Goal: Task Accomplishment & Management: Manage account settings

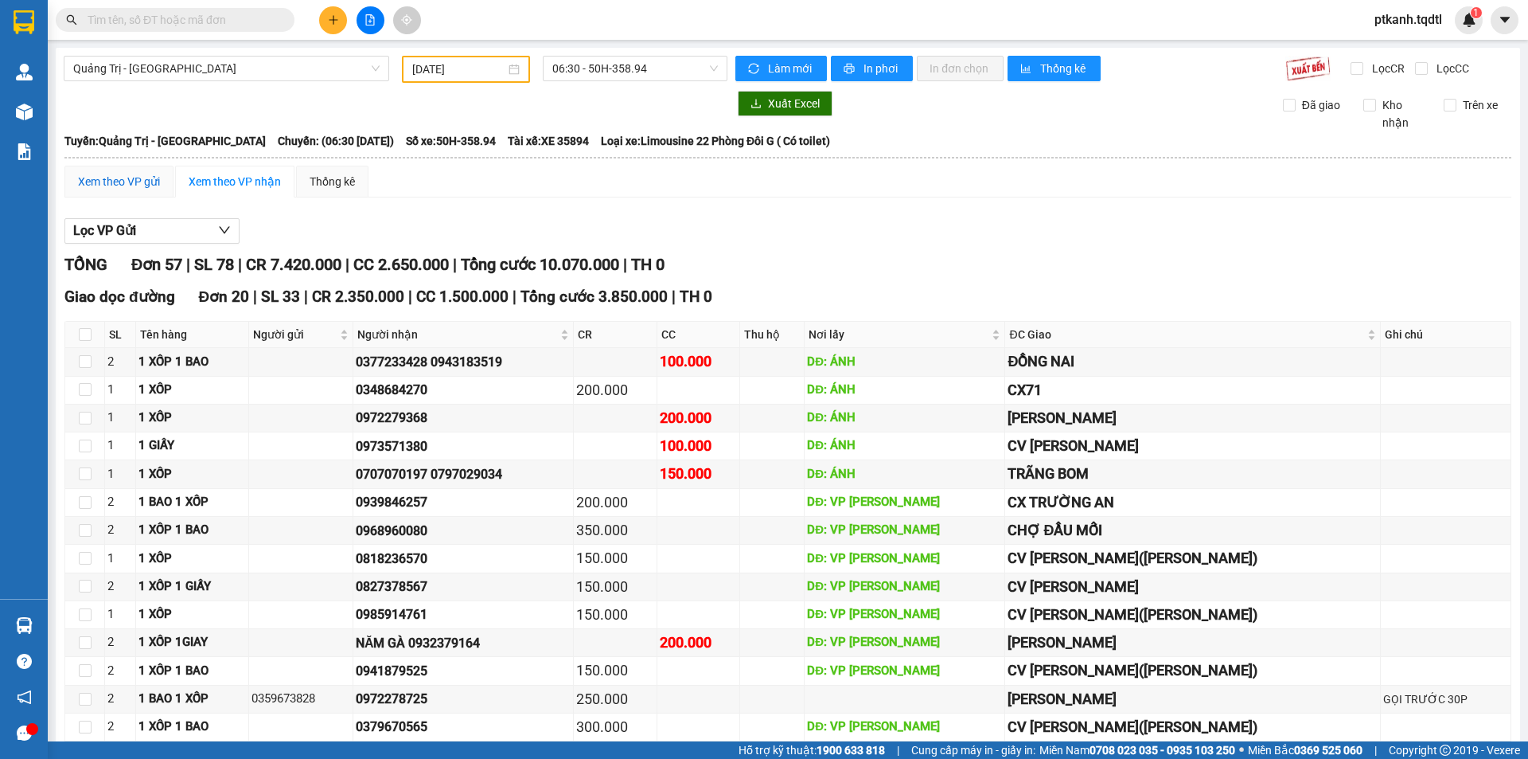
click at [103, 183] on div "Xem theo VP gửi" at bounding box center [119, 182] width 82 height 18
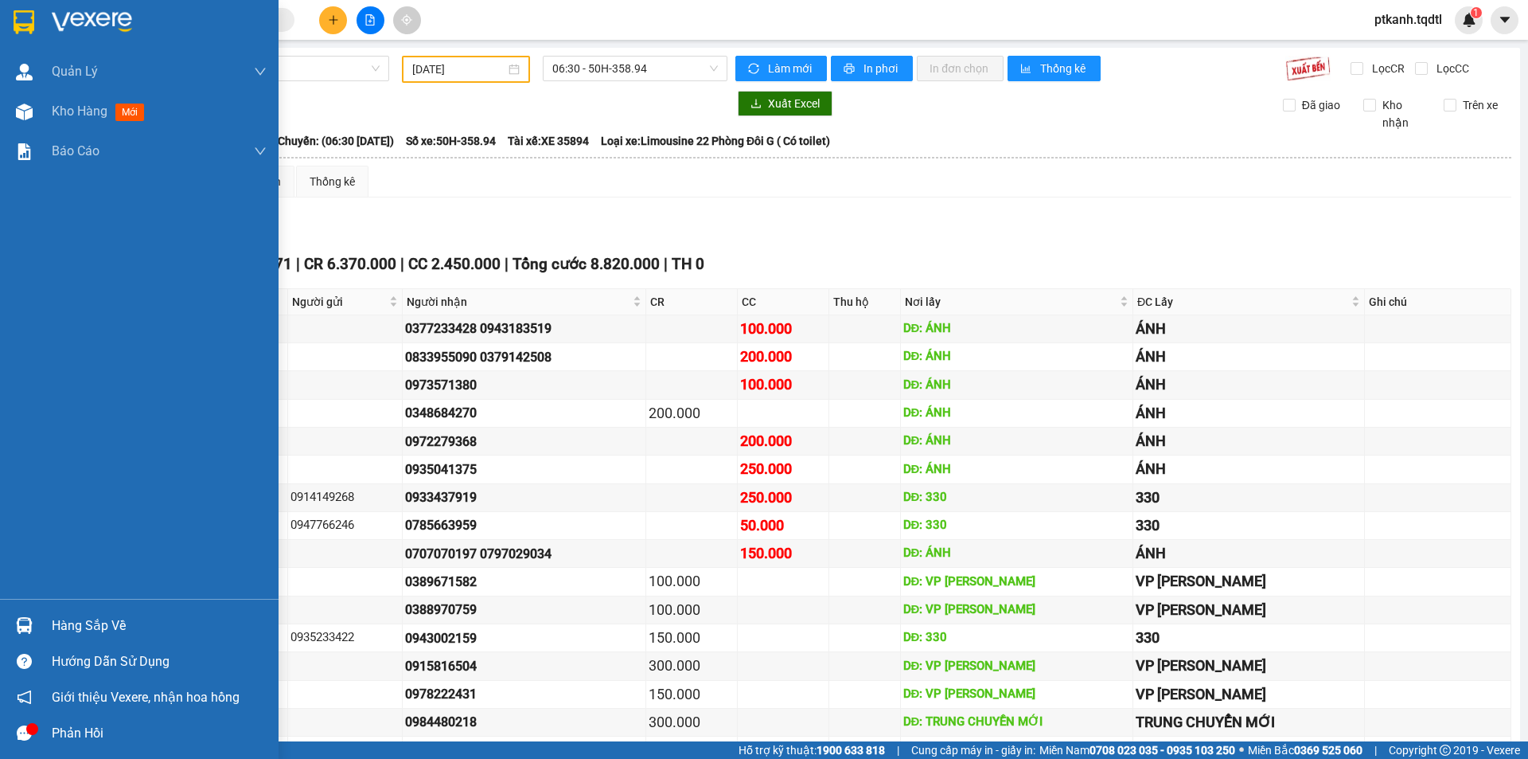
drag, startPoint x: 34, startPoint y: 622, endPoint x: 89, endPoint y: 622, distance: 54.9
click at [34, 622] on div at bounding box center [24, 625] width 28 height 28
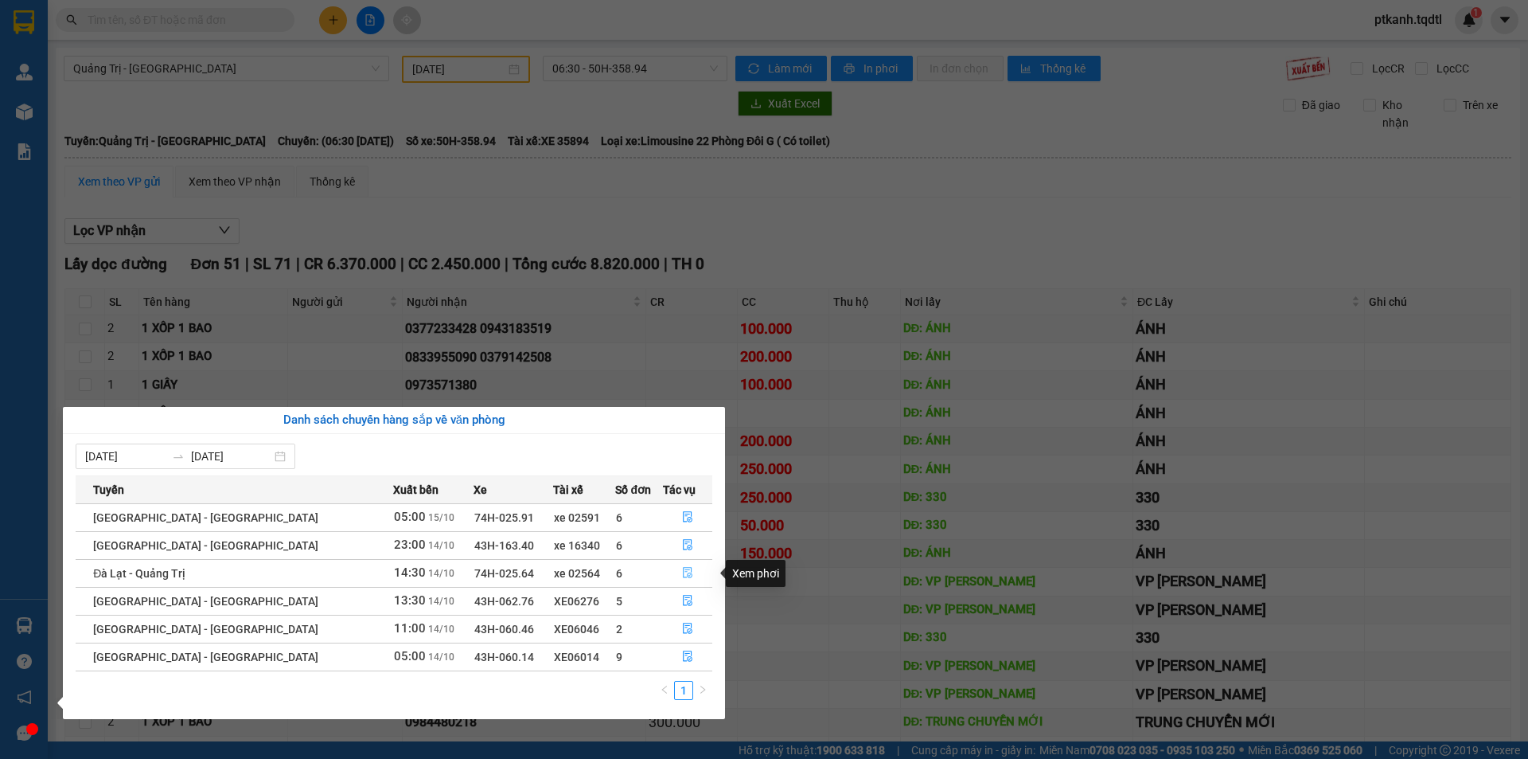
click at [683, 568] on icon "file-done" at bounding box center [688, 573] width 10 height 11
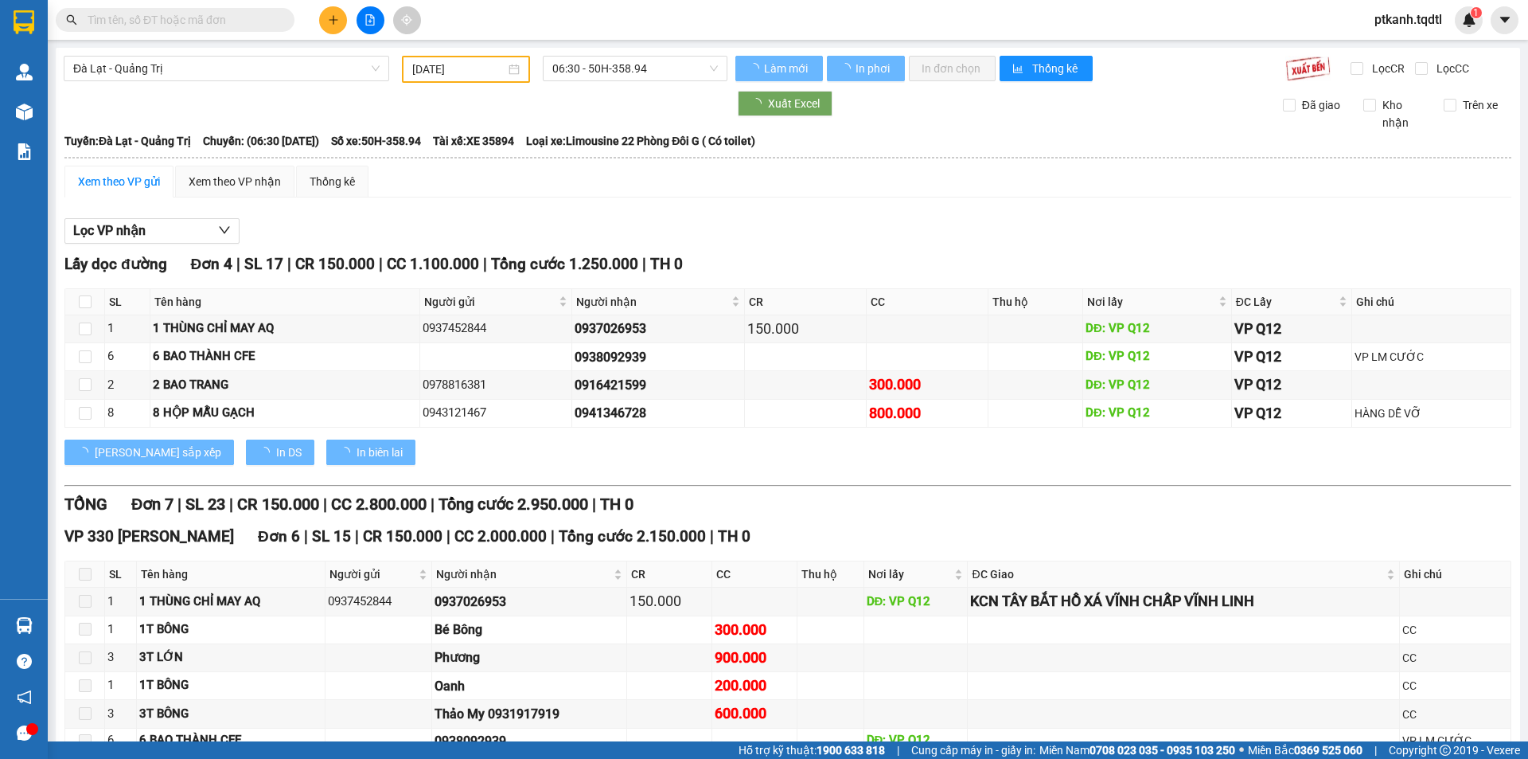
type input "[DATE]"
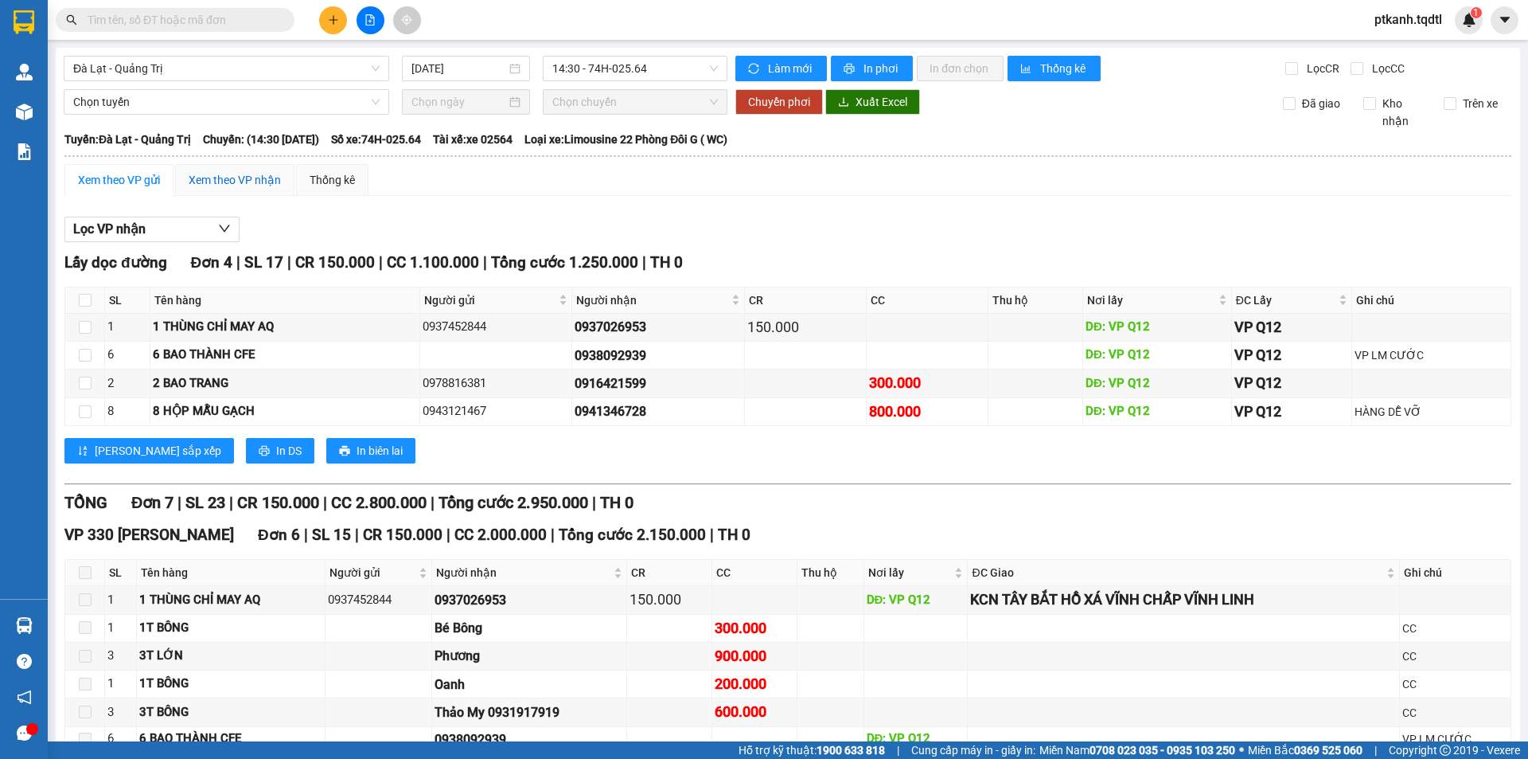
click at [218, 182] on div "Xem theo VP nhận" at bounding box center [235, 180] width 92 height 18
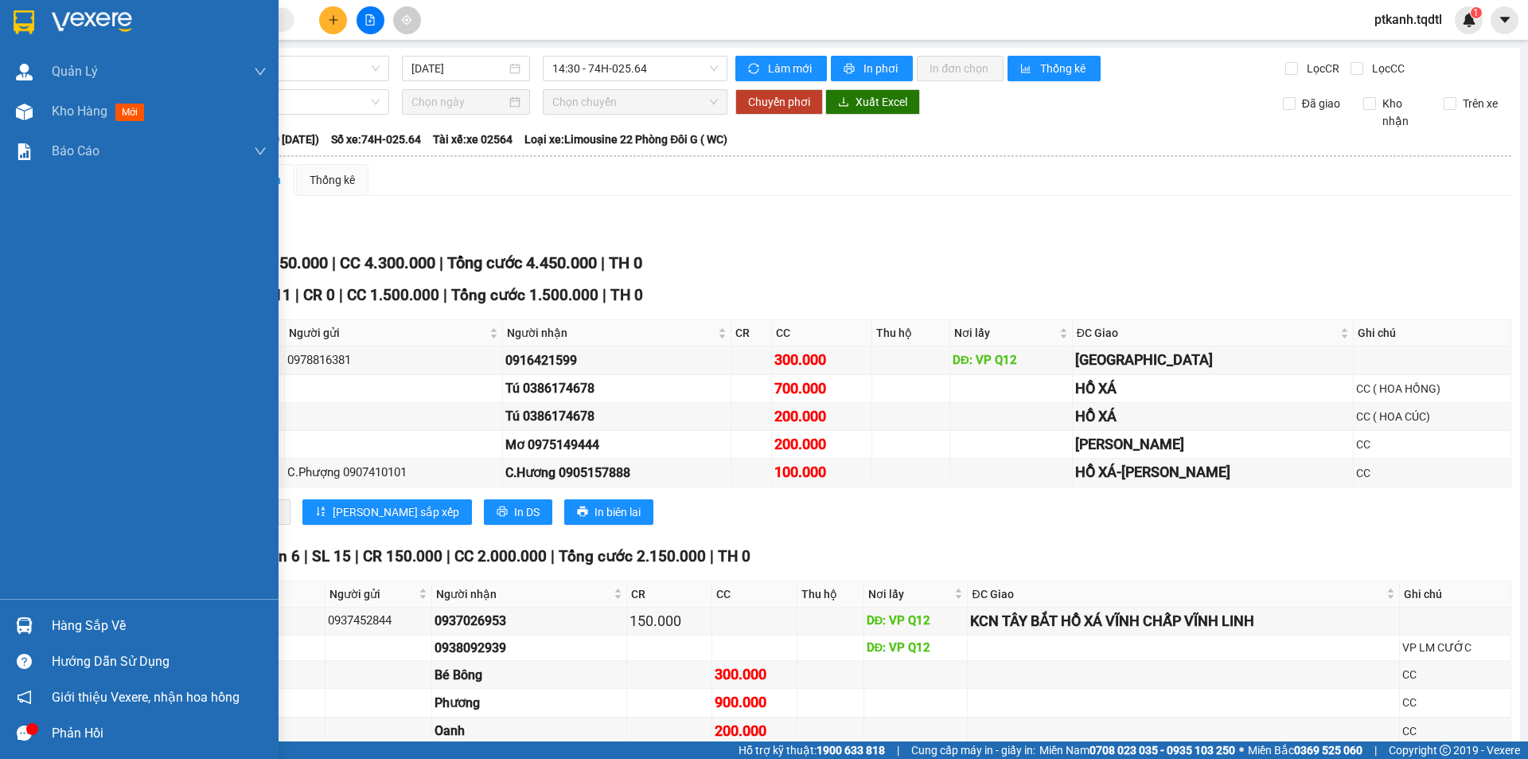
click at [53, 622] on div "Hàng sắp về" at bounding box center [159, 626] width 215 height 24
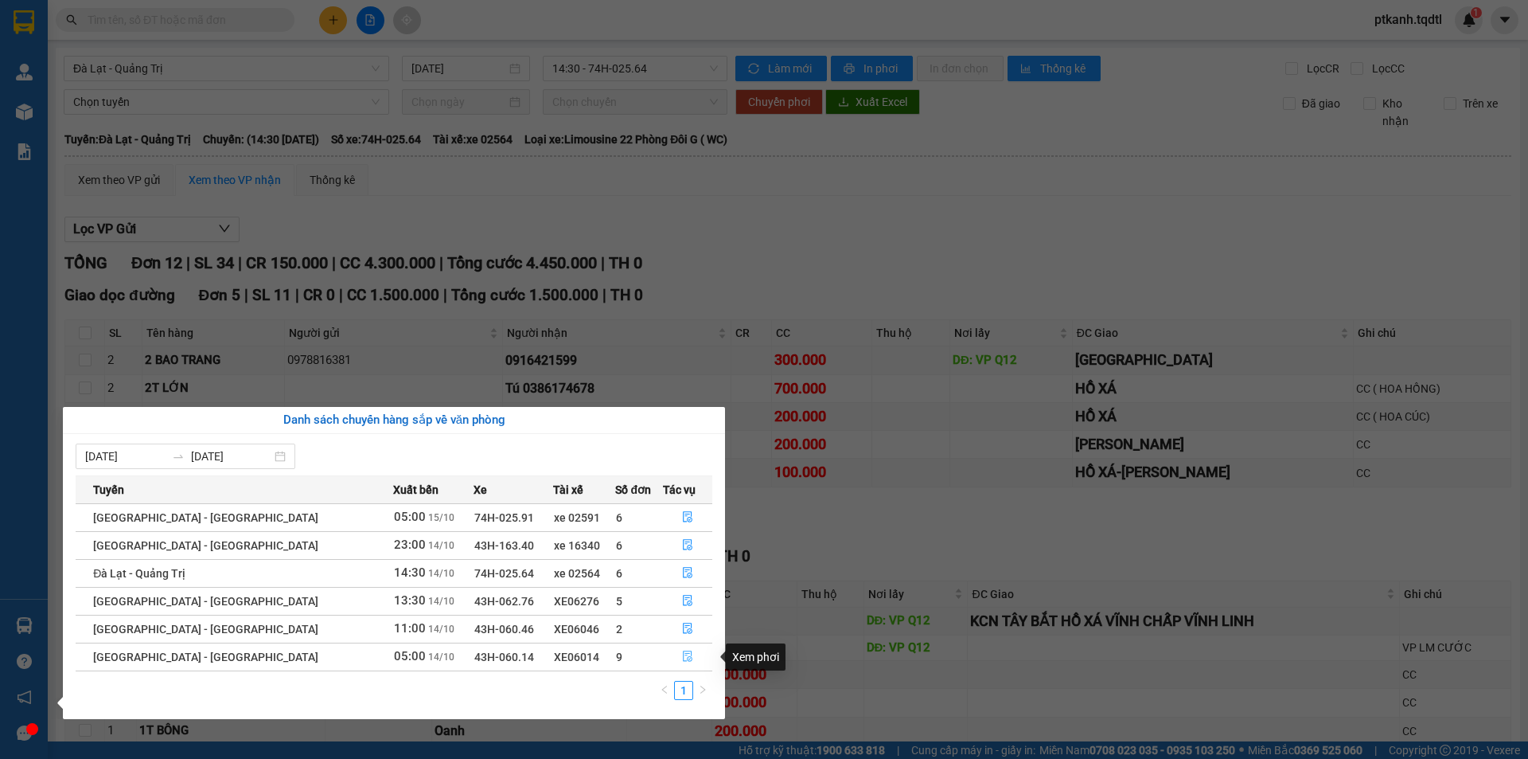
click at [682, 656] on icon "file-done" at bounding box center [687, 655] width 11 height 11
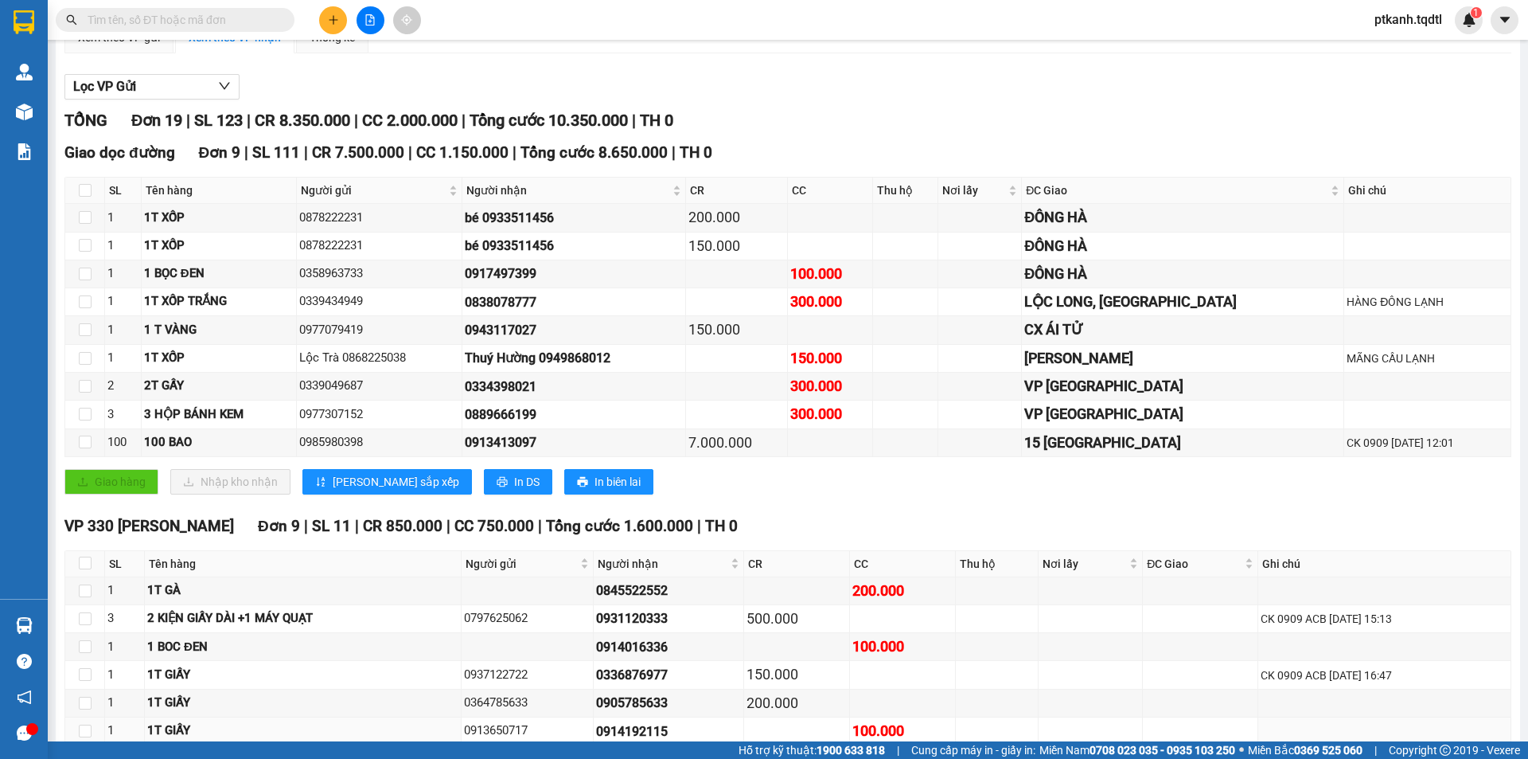
scroll to position [222, 0]
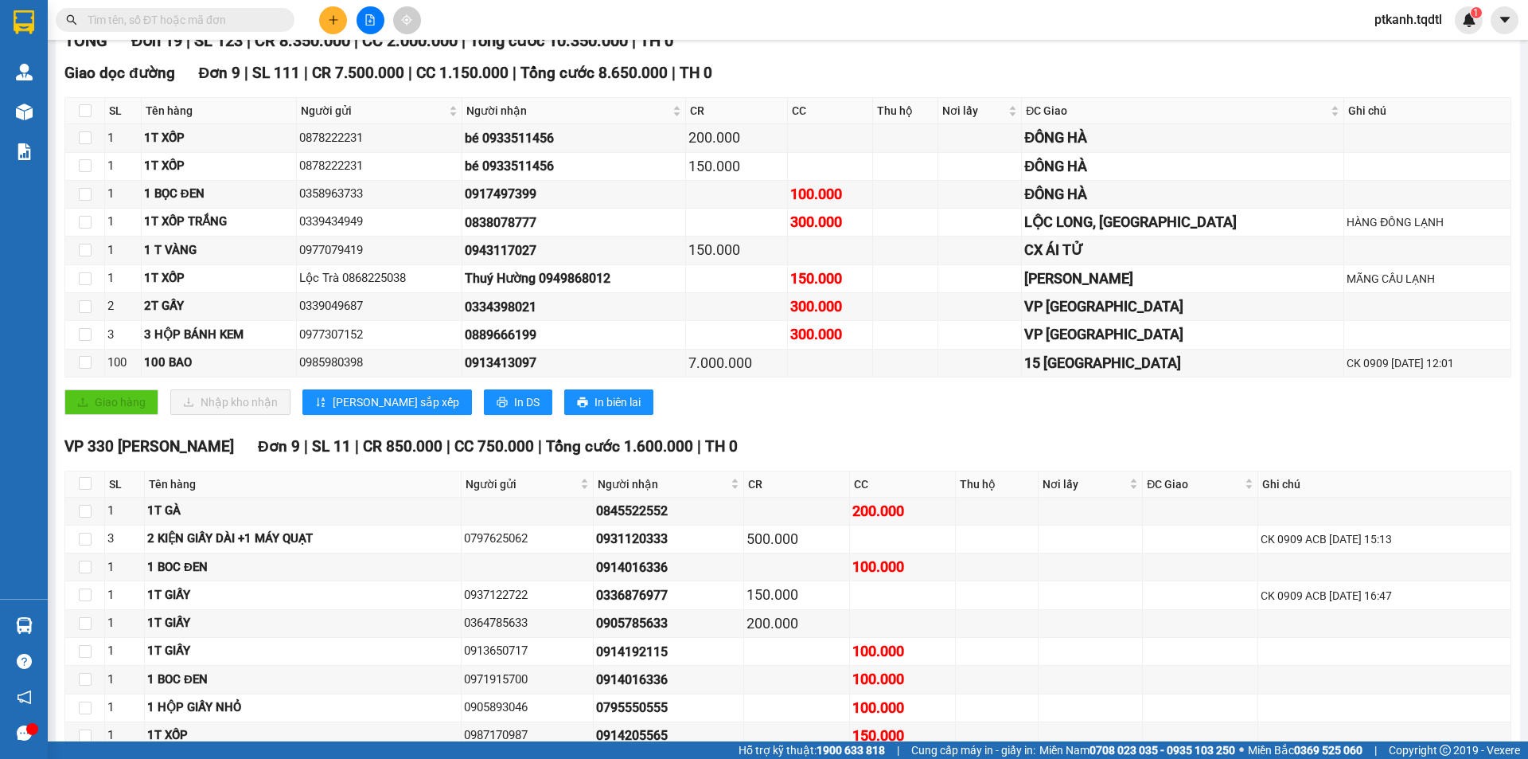
click at [325, 16] on button at bounding box center [333, 20] width 28 height 28
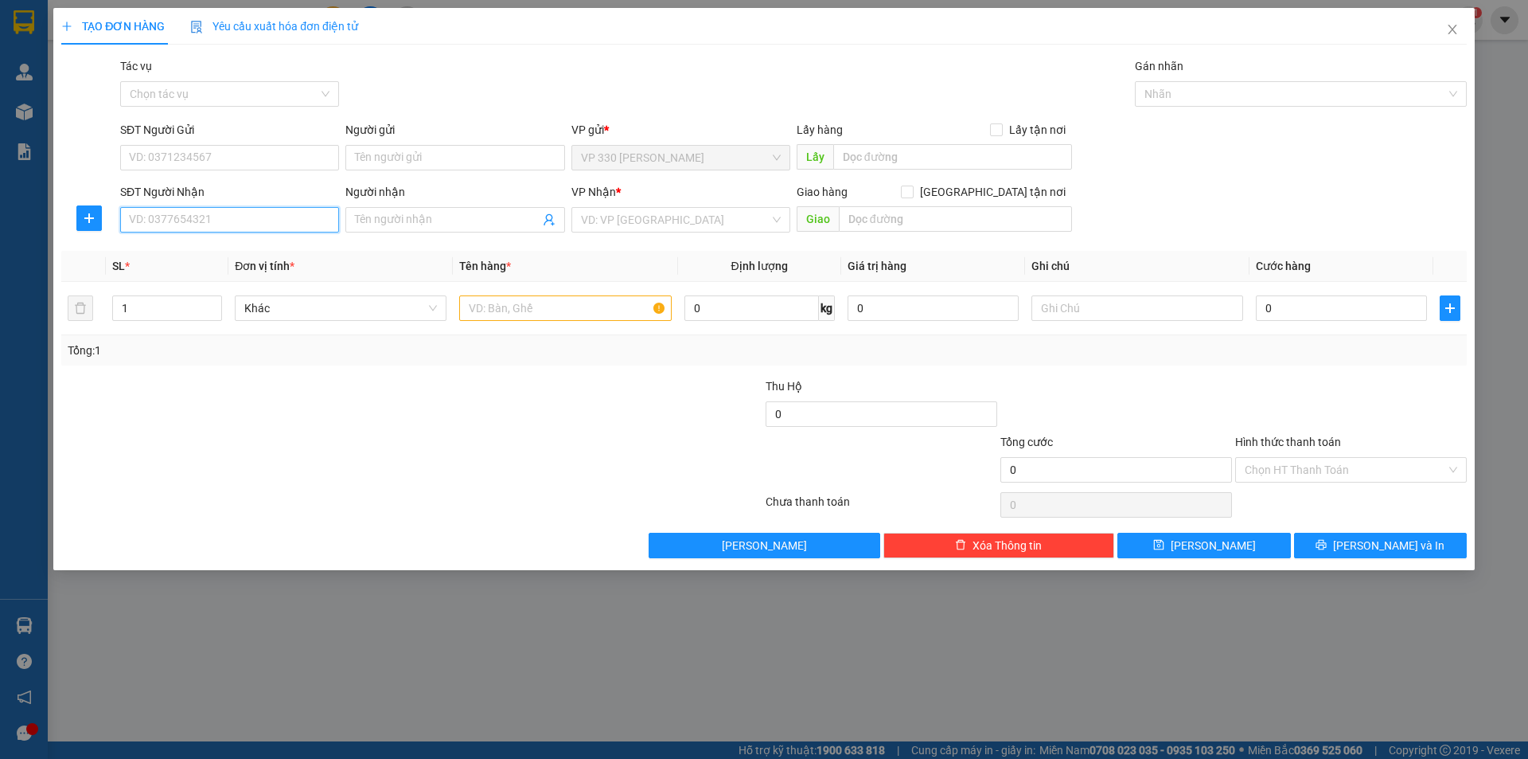
click at [302, 224] on input "SĐT Người Nhận" at bounding box center [229, 219] width 219 height 25
click at [276, 252] on div "0934349749" at bounding box center [230, 252] width 200 height 18
type input "0934349749"
type input "CAO TỐC QUÃNG NGÃI"
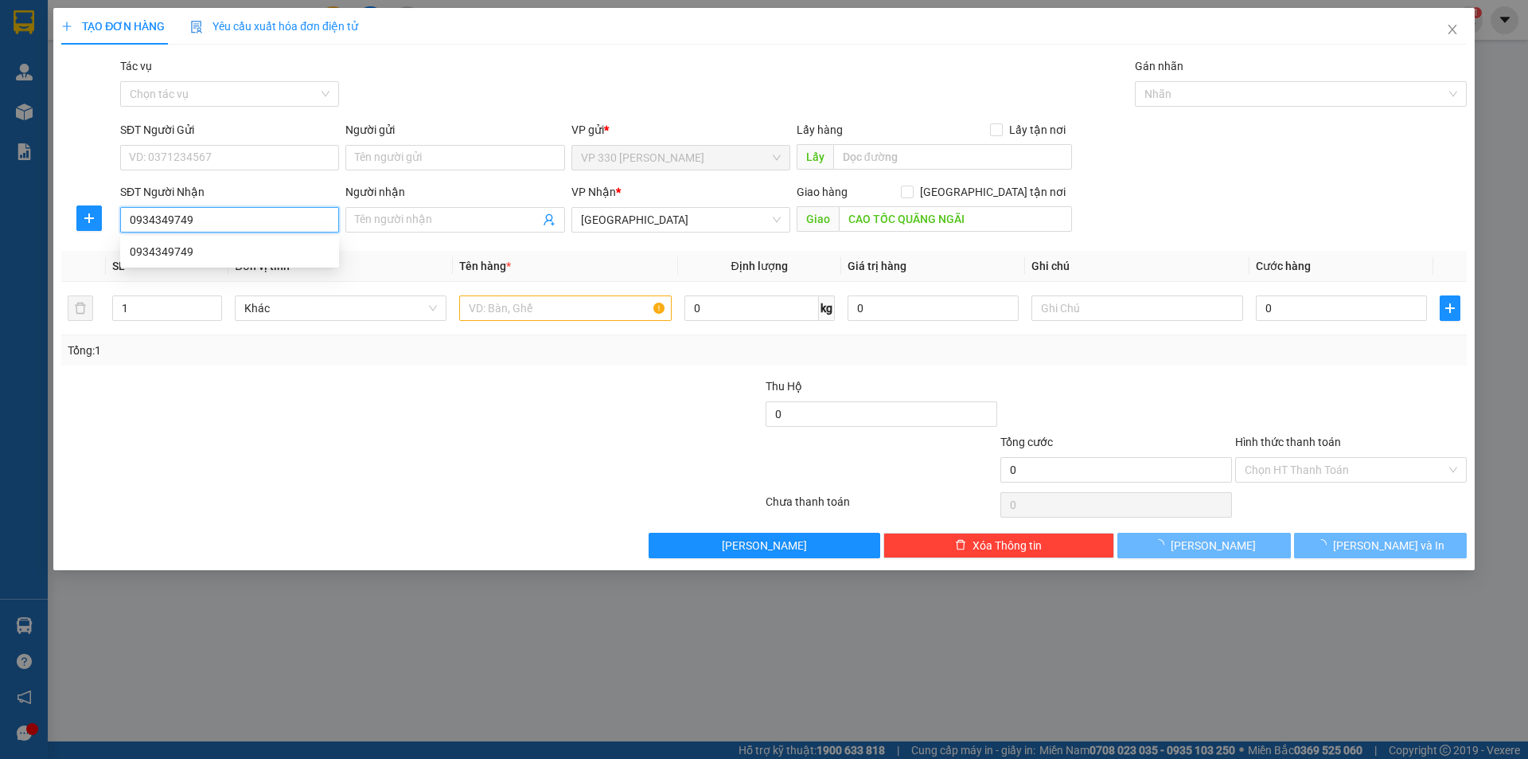
type input "100.000"
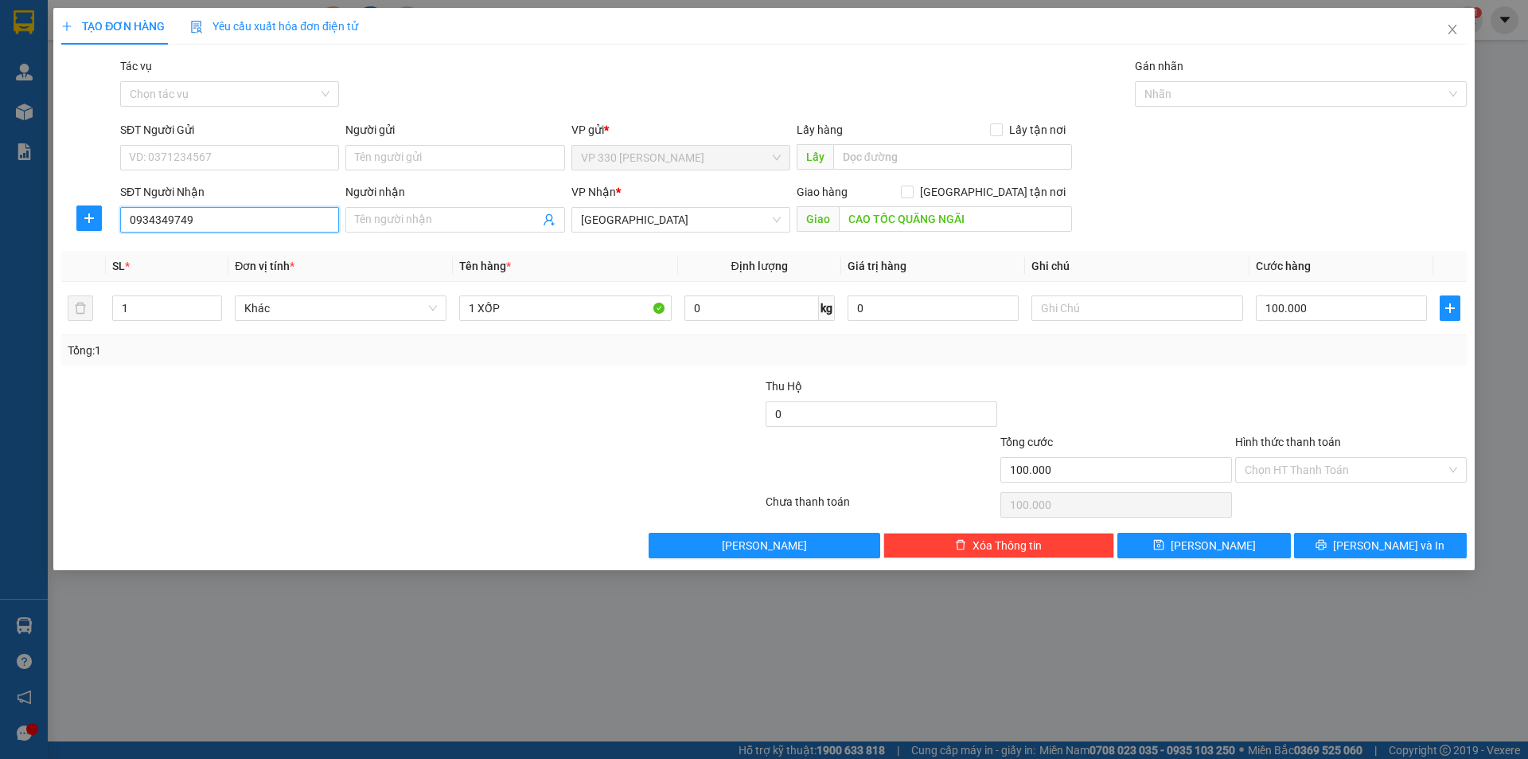
type input "0934349749"
click at [1308, 440] on label "Hình thức thanh toán" at bounding box center [1288, 441] width 106 height 13
click at [1308, 458] on input "Hình thức thanh toán" at bounding box center [1345, 470] width 201 height 24
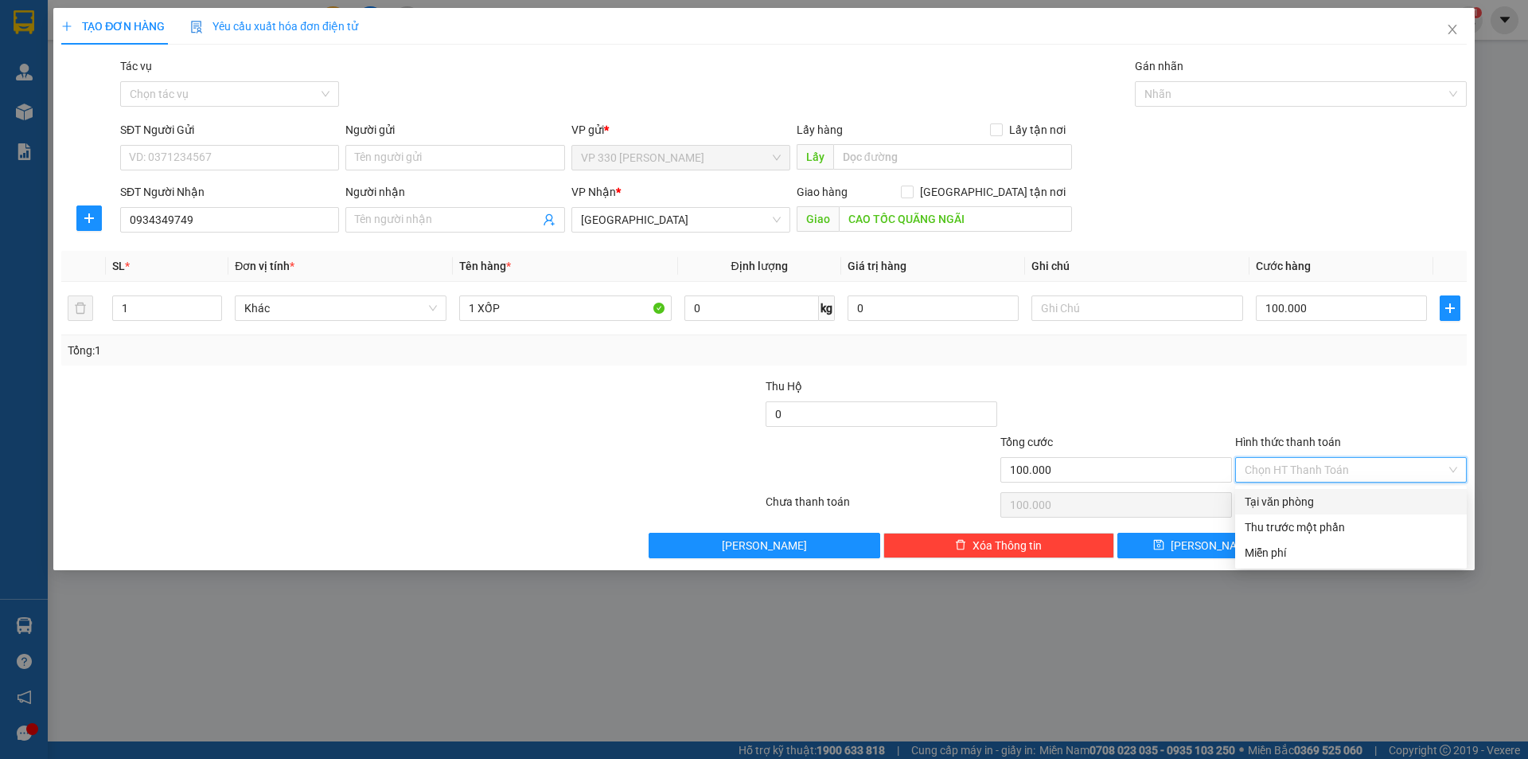
click at [1316, 496] on div "Tại văn phòng" at bounding box center [1351, 502] width 213 height 18
type input "0"
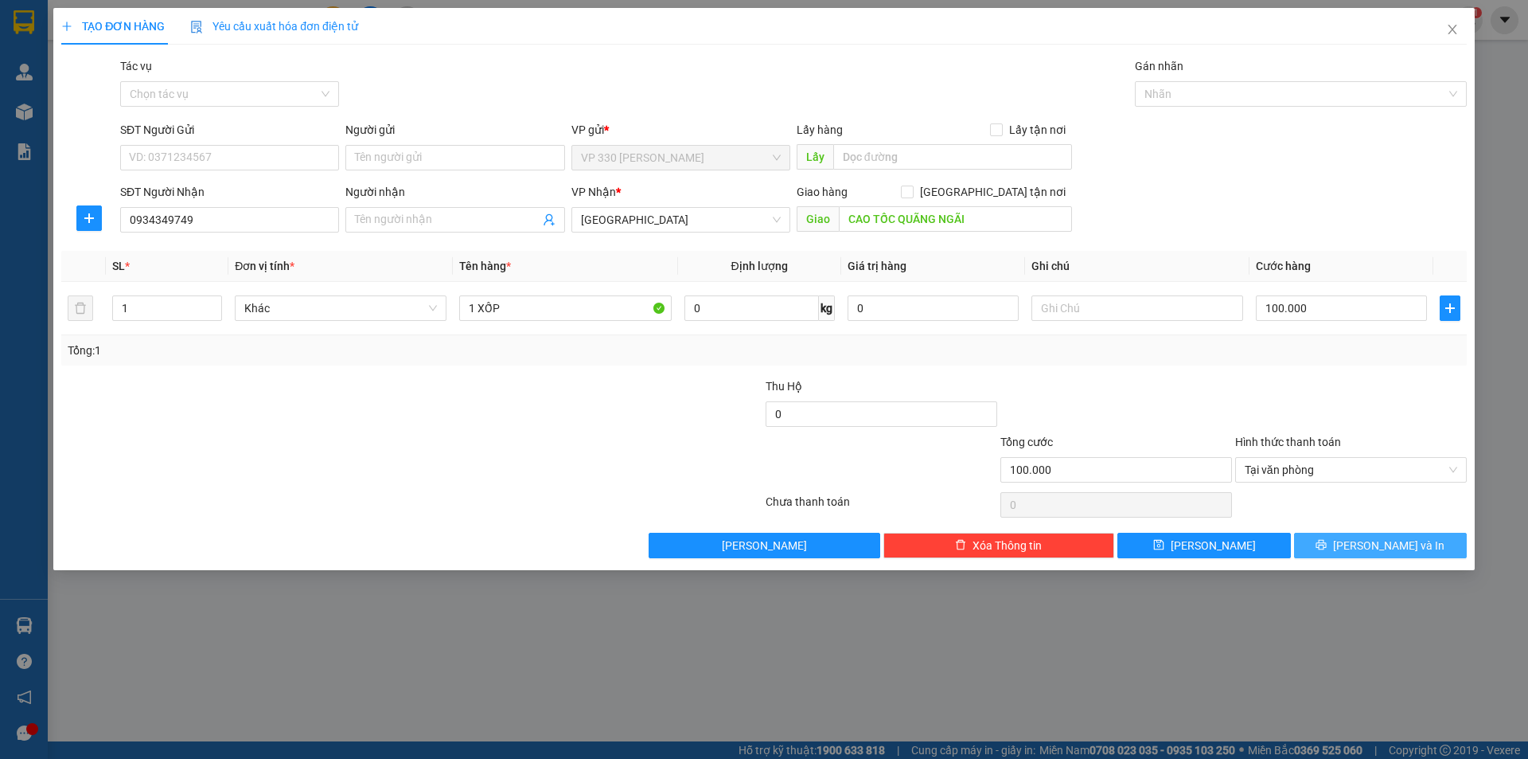
click at [1327, 547] on icon "printer" at bounding box center [1321, 544] width 11 height 11
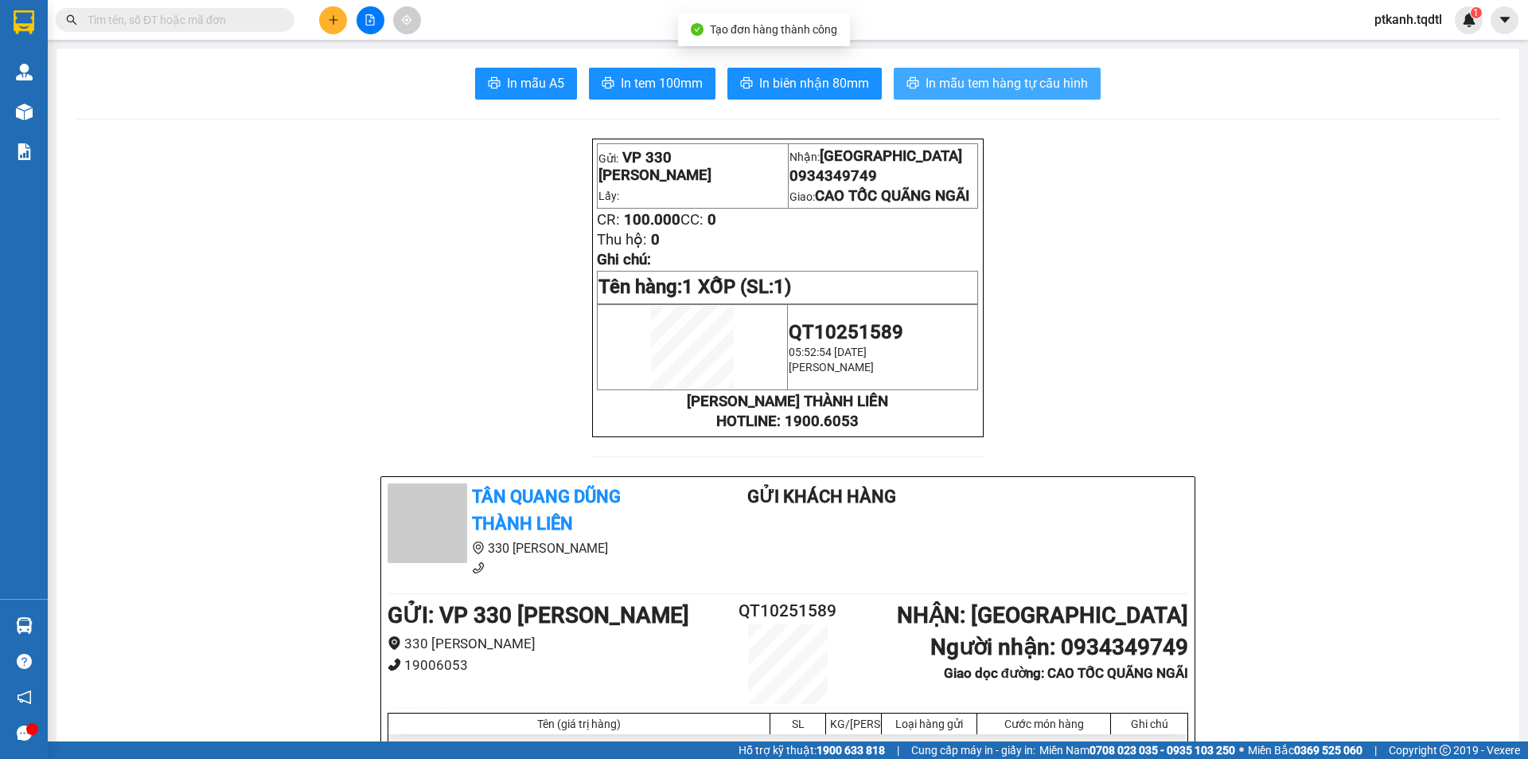
click at [958, 86] on span "In mẫu tem hàng tự cấu hình" at bounding box center [1007, 83] width 162 height 20
click at [960, 76] on span "In mẫu tem hàng tự cấu hình" at bounding box center [1007, 83] width 162 height 20
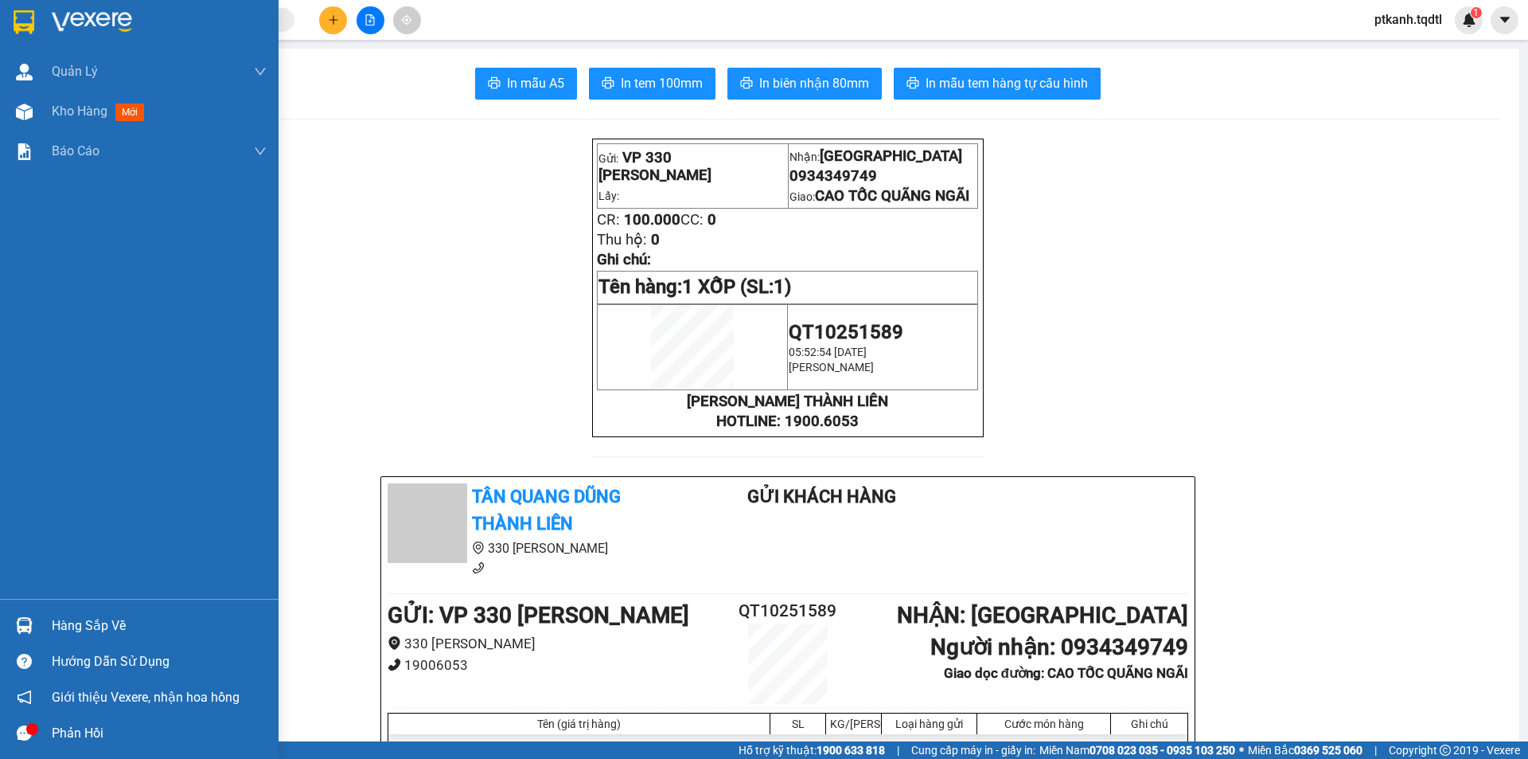
click at [99, 624] on div "Hàng sắp về" at bounding box center [159, 626] width 215 height 24
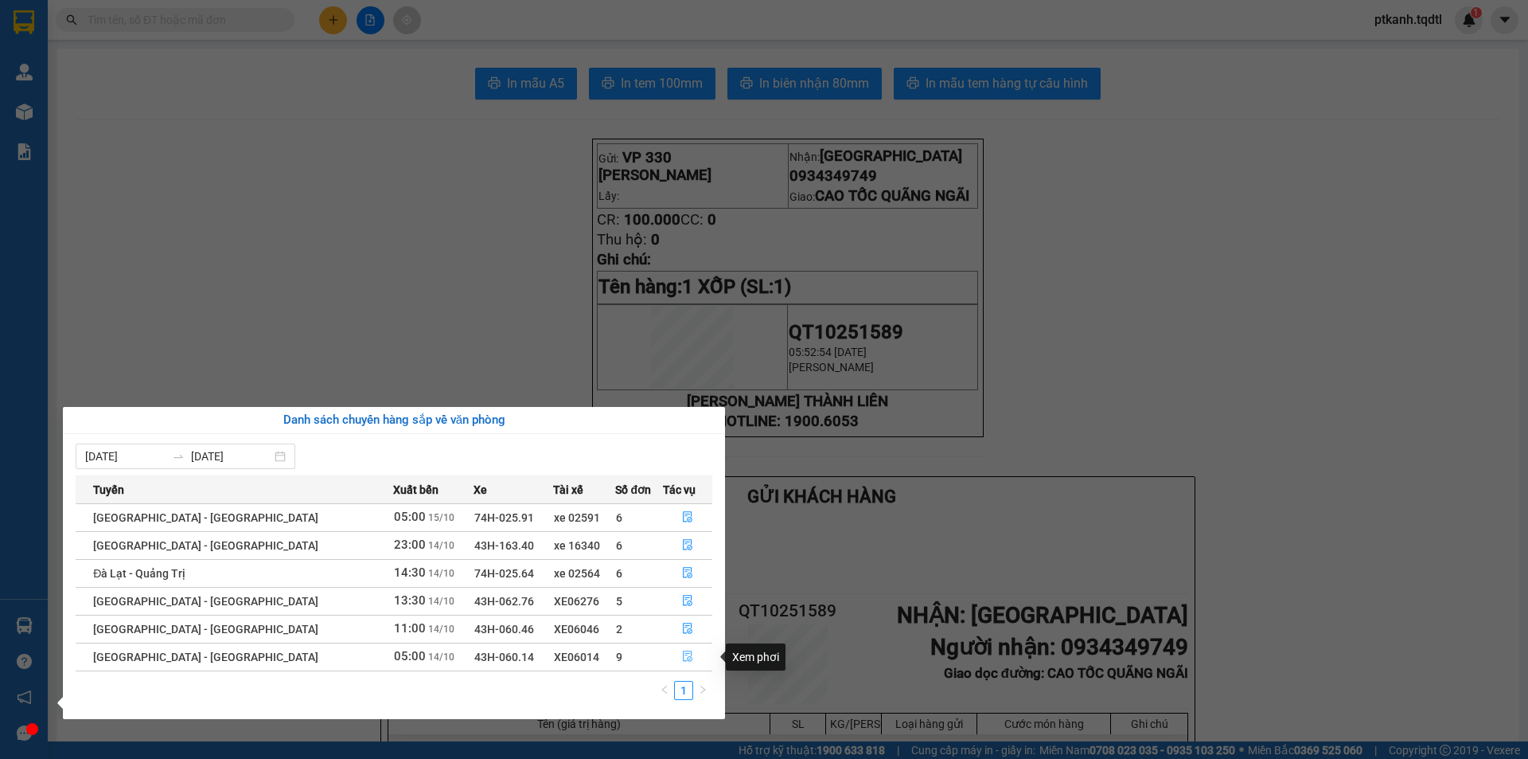
click at [682, 655] on icon "file-done" at bounding box center [687, 655] width 11 height 11
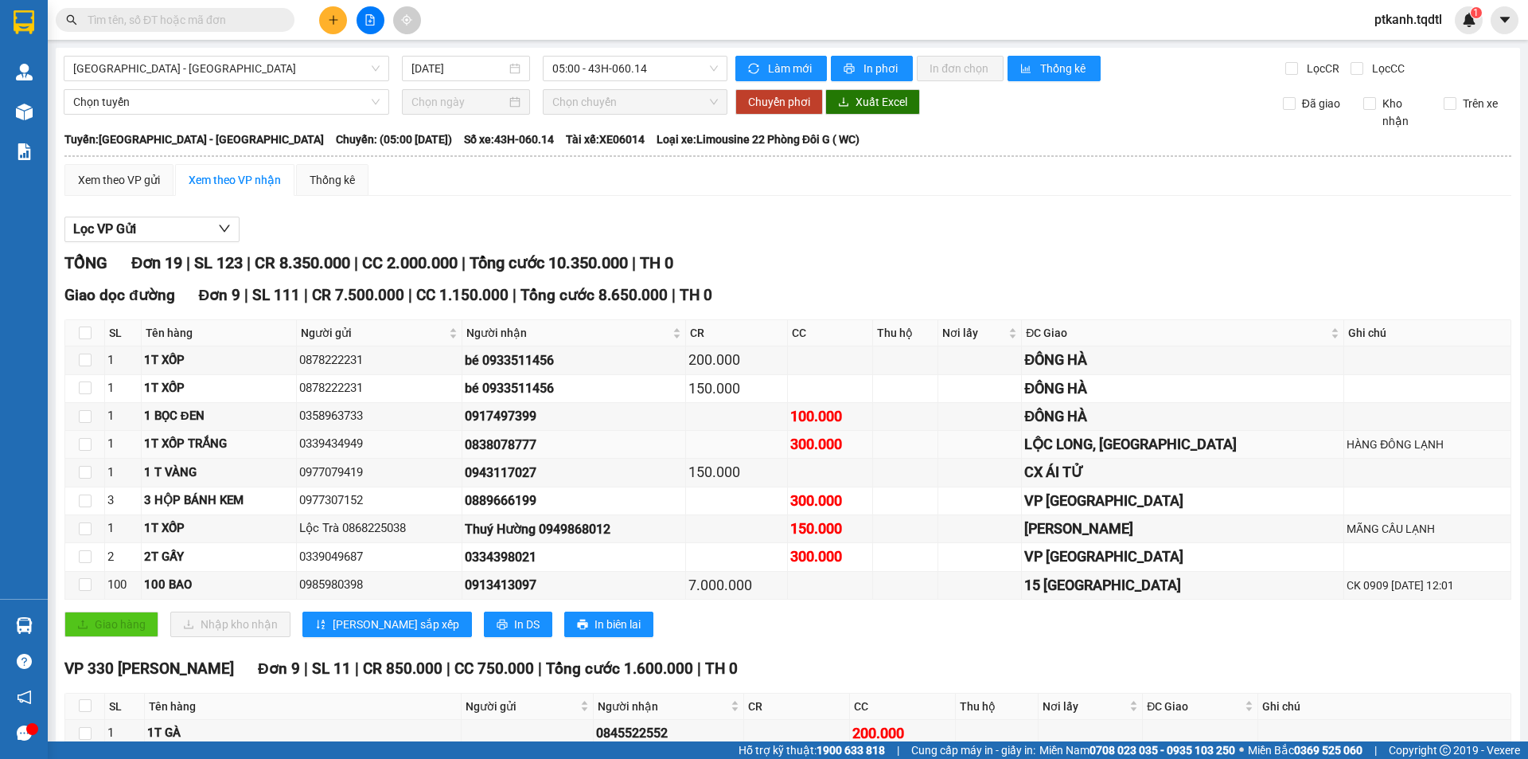
drag, startPoint x: 468, startPoint y: 447, endPoint x: 552, endPoint y: 453, distance: 83.8
click at [552, 453] on tr "1 1T XỐP TRẮNG 0339434949 0838078777 300.000 LỘC LONG, XUÂN NINH HÀNG ĐÔNG LẠNH" at bounding box center [788, 445] width 1446 height 28
copy tr "0838078777"
click at [196, 16] on input "text" at bounding box center [182, 20] width 188 height 18
paste input "0838078777"
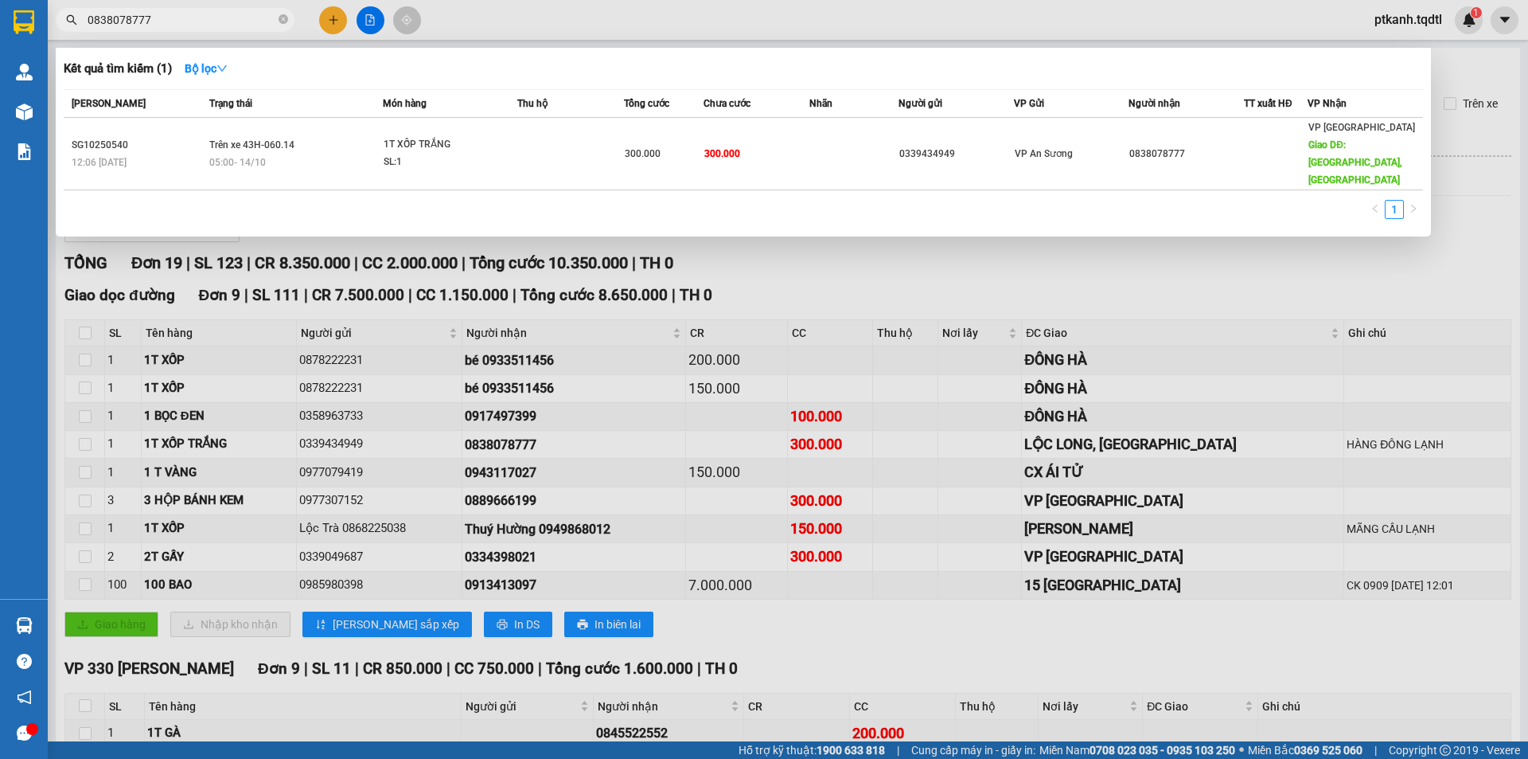
type input "0838078777"
click at [730, 237] on div at bounding box center [764, 379] width 1528 height 759
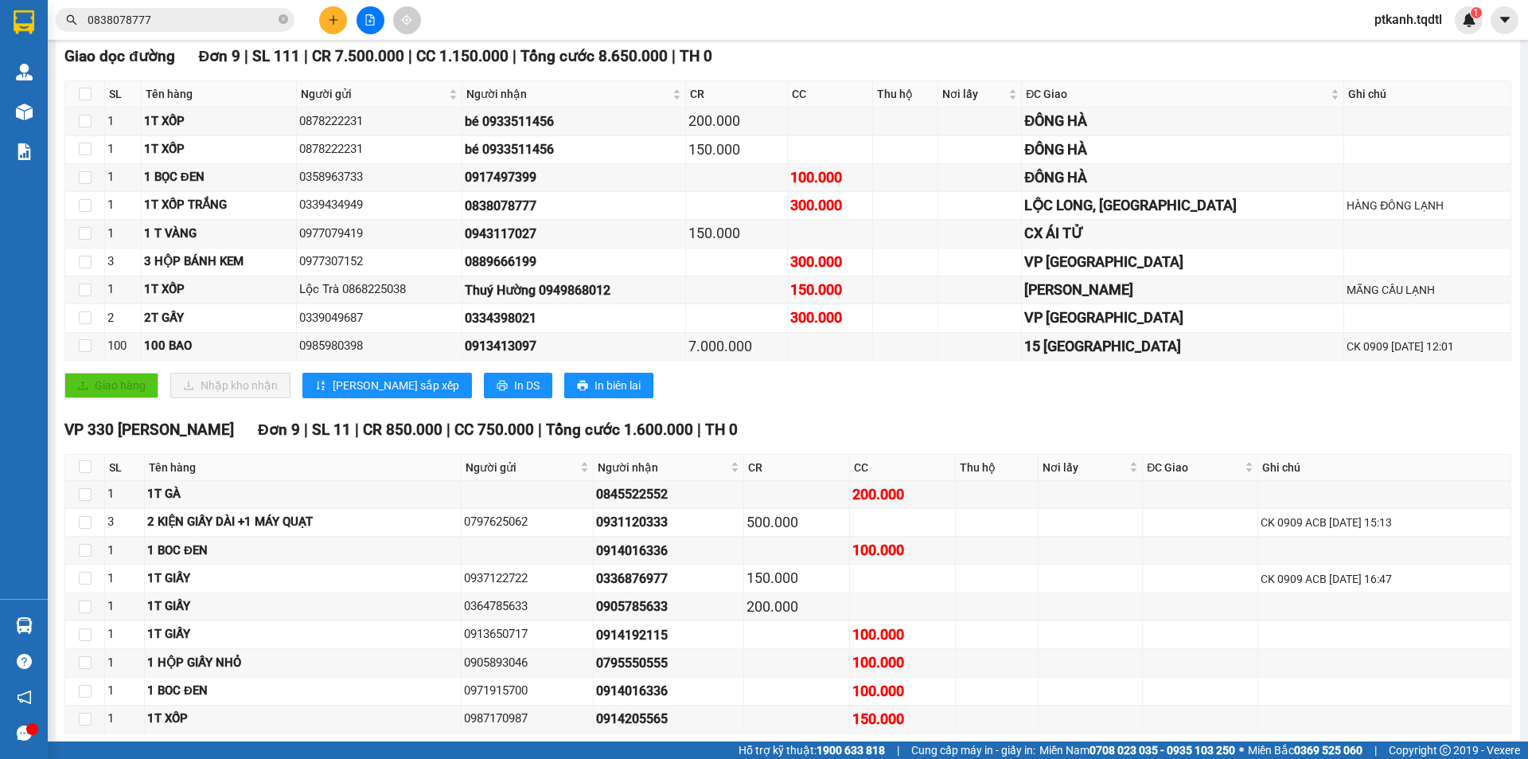
scroll to position [398, 0]
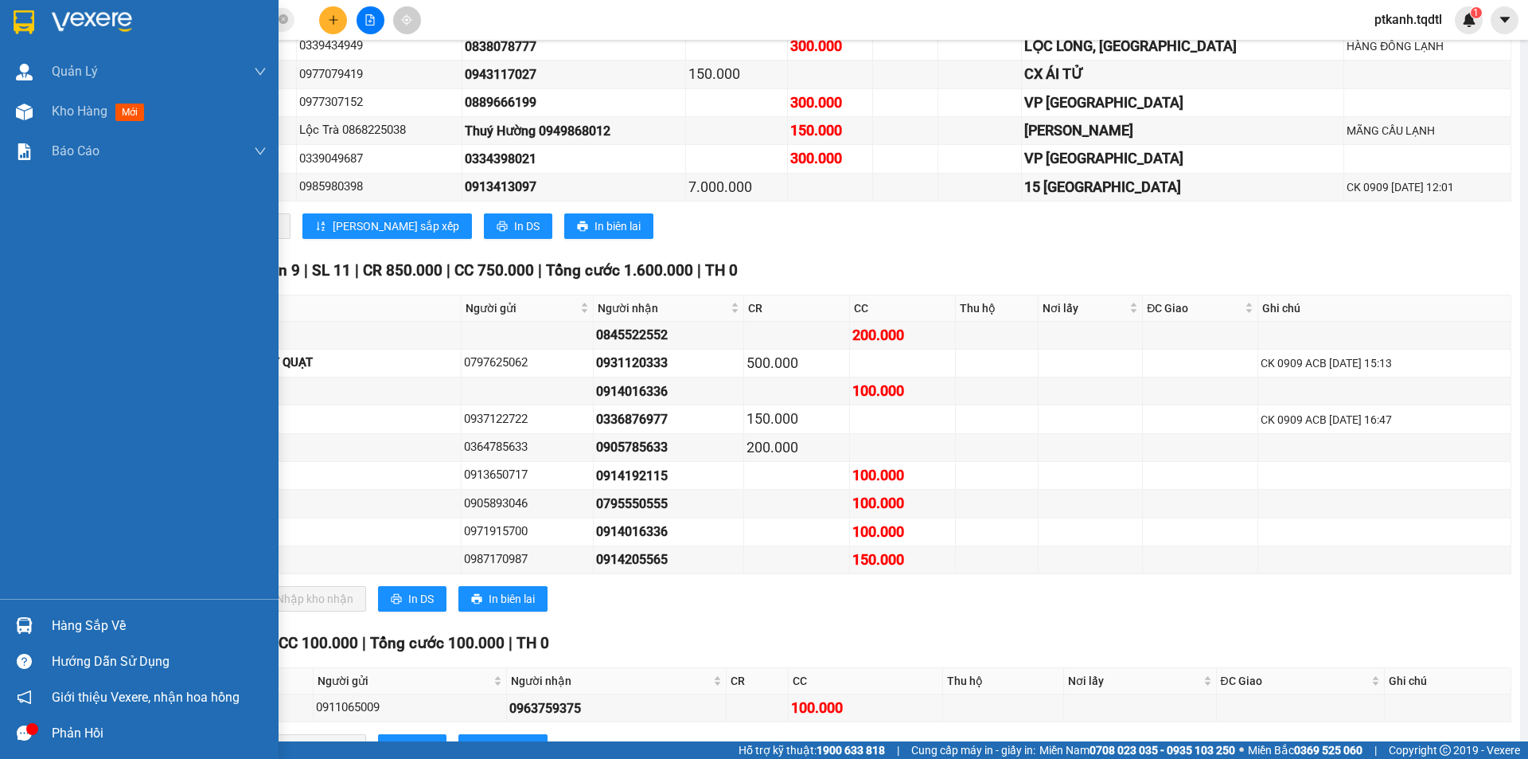
click at [33, 625] on div at bounding box center [24, 625] width 28 height 28
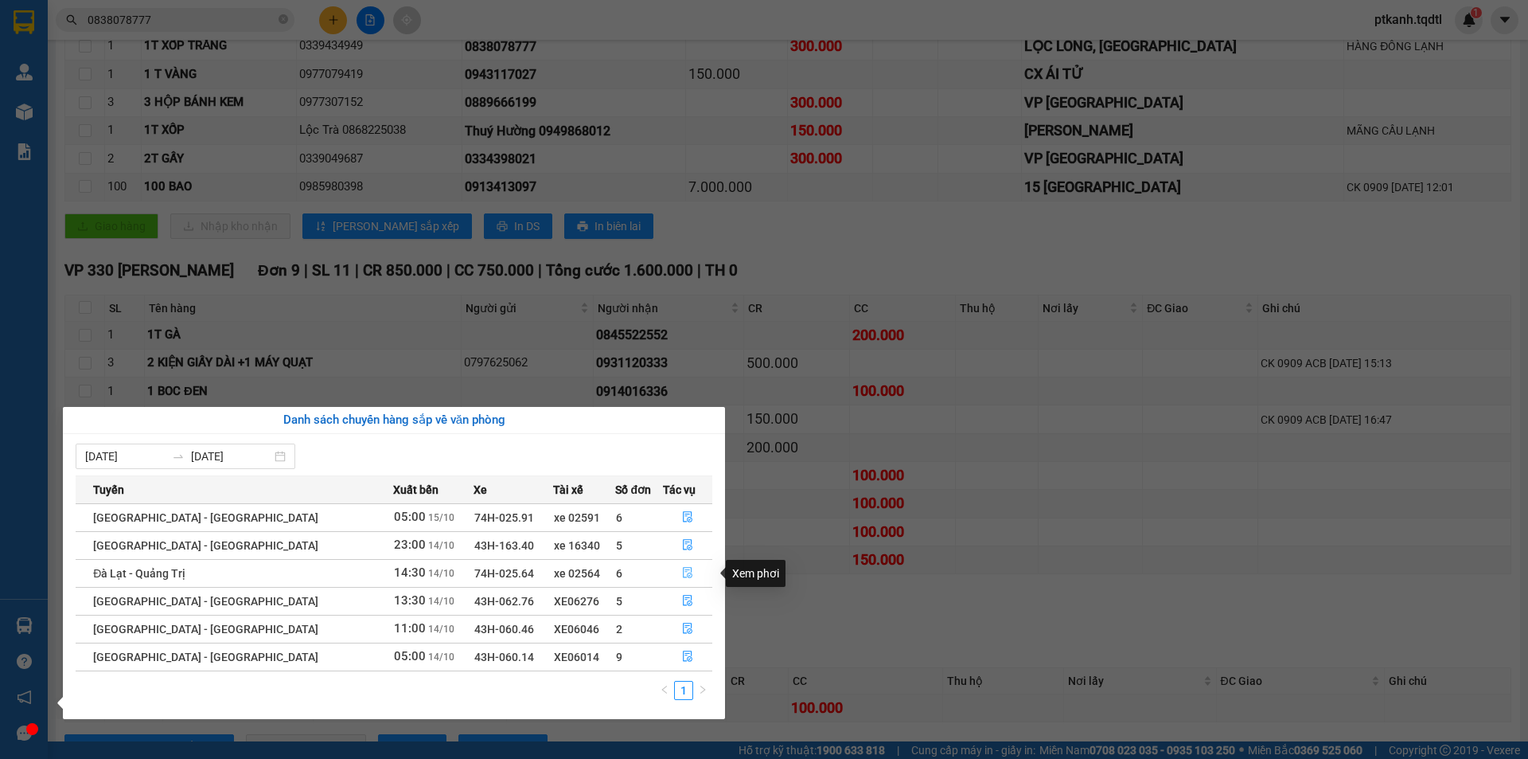
click at [683, 570] on icon "file-done" at bounding box center [688, 573] width 10 height 11
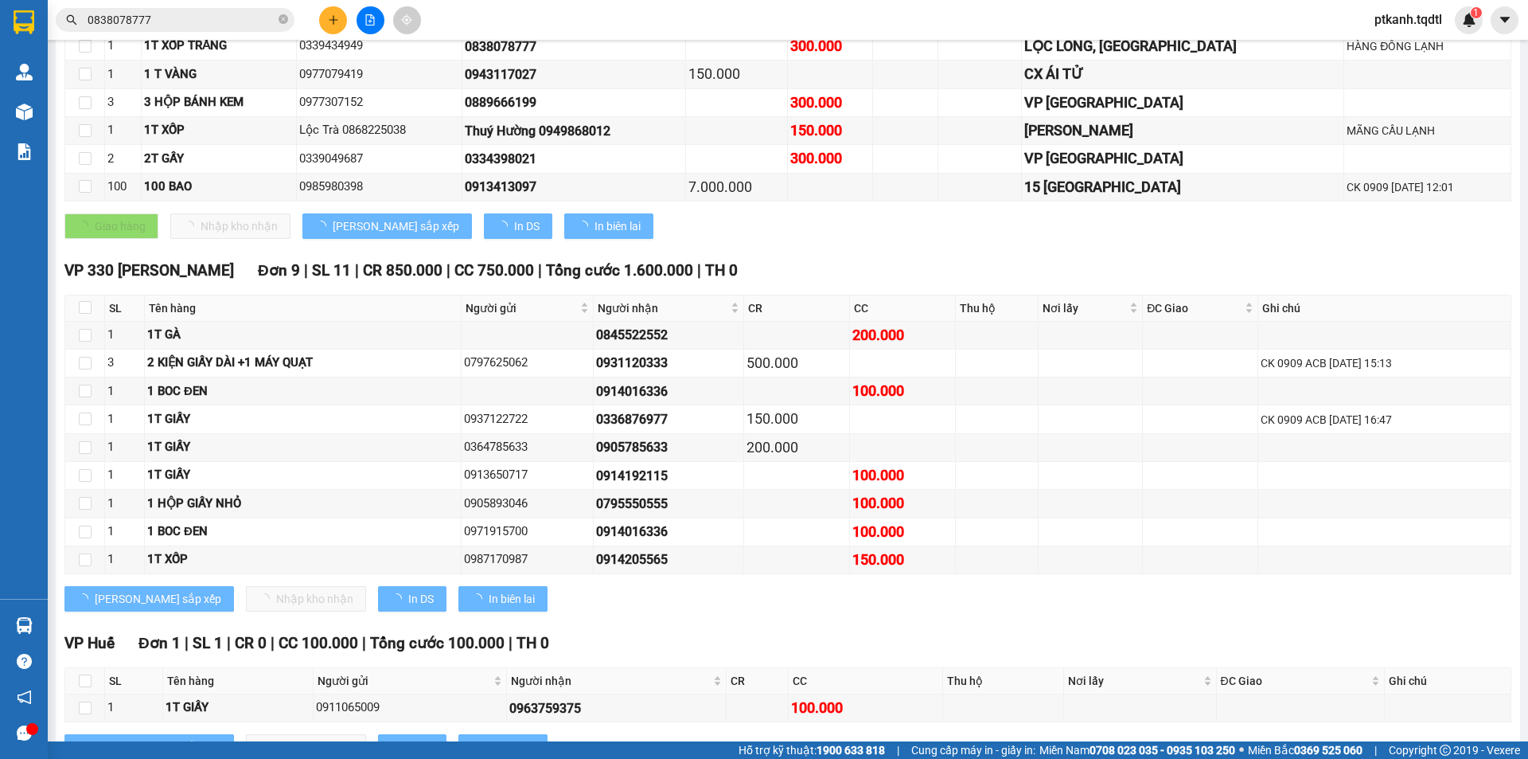
scroll to position [262, 0]
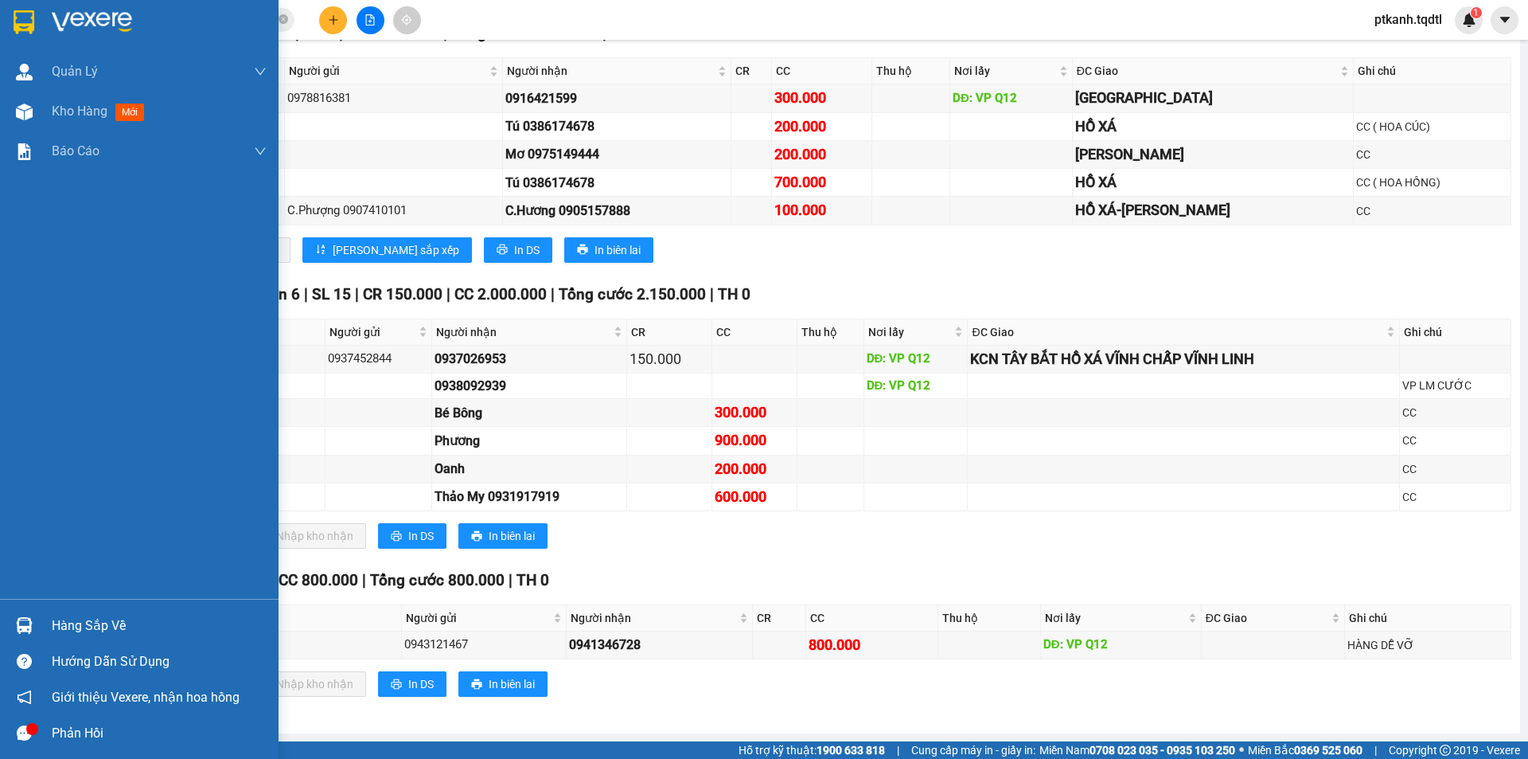
click at [27, 622] on img at bounding box center [24, 625] width 17 height 17
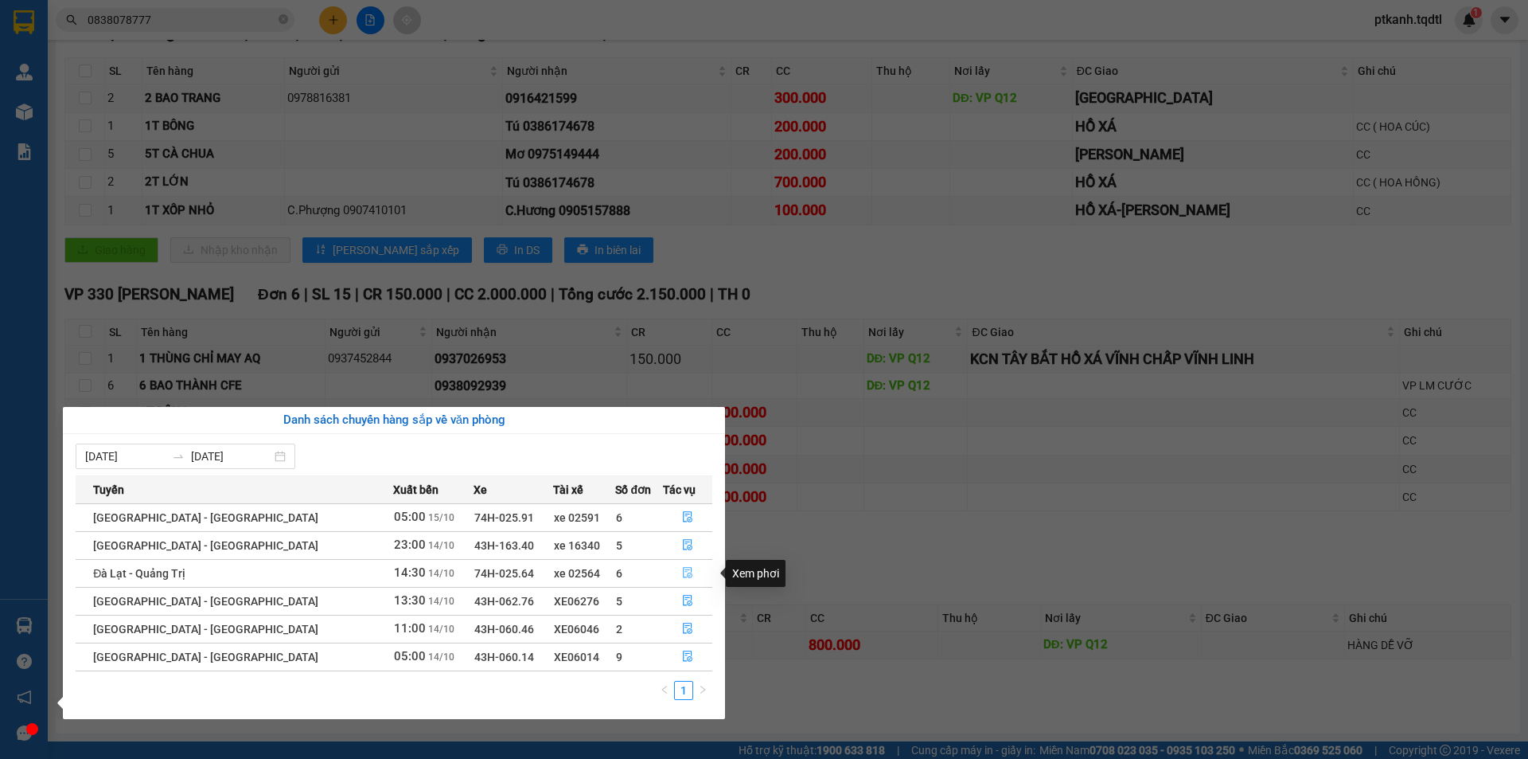
click at [683, 570] on icon "file-done" at bounding box center [688, 573] width 10 height 11
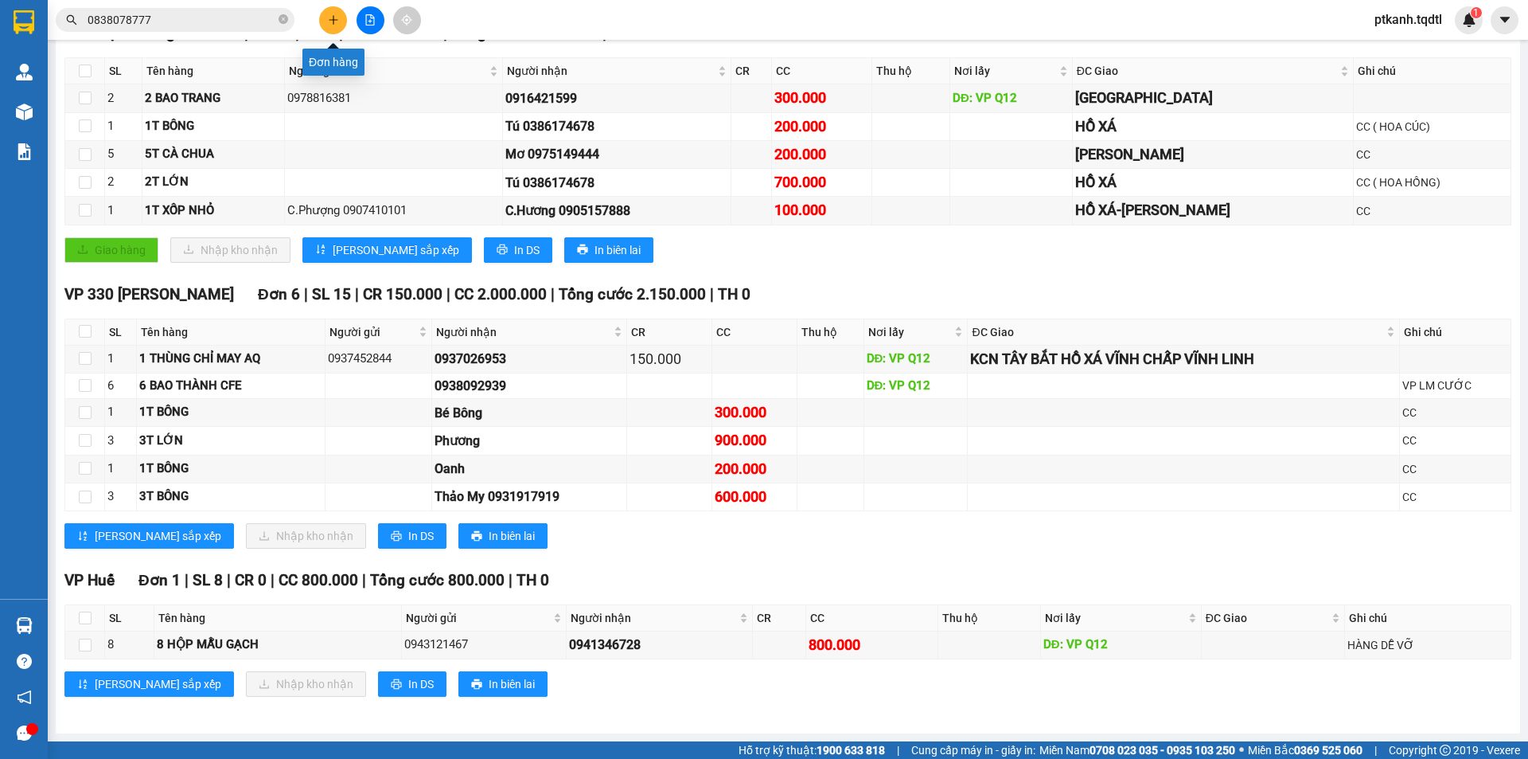
click at [329, 18] on icon "plus" at bounding box center [333, 19] width 11 height 11
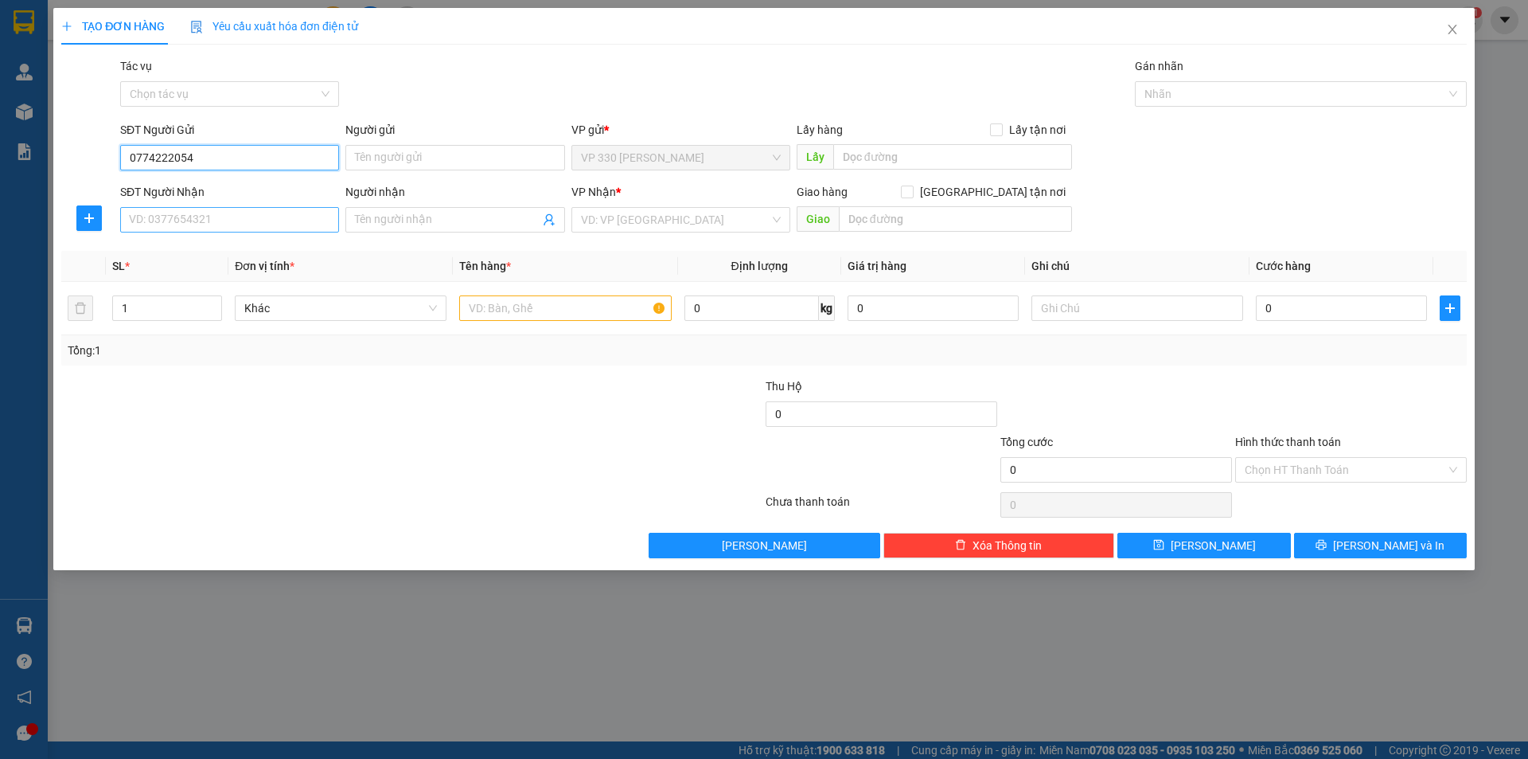
type input "0774222054"
click at [302, 221] on input "SĐT Người Nhận" at bounding box center [229, 219] width 219 height 25
type input "0975346899"
click at [587, 218] on input "search" at bounding box center [675, 220] width 189 height 24
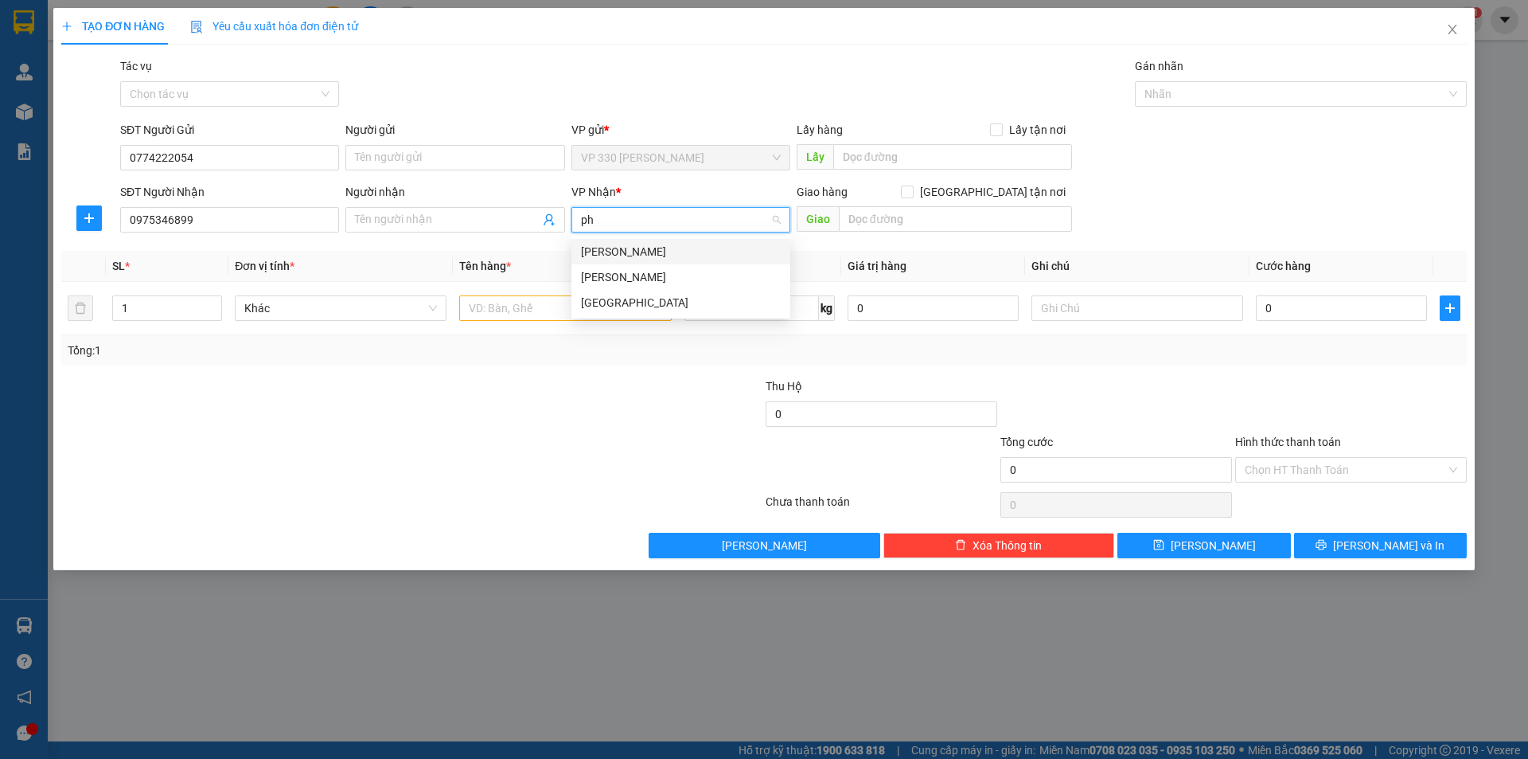
type input "ph"
type input "phu"
type input "p"
type input "[GEOGRAPHIC_DATA]"
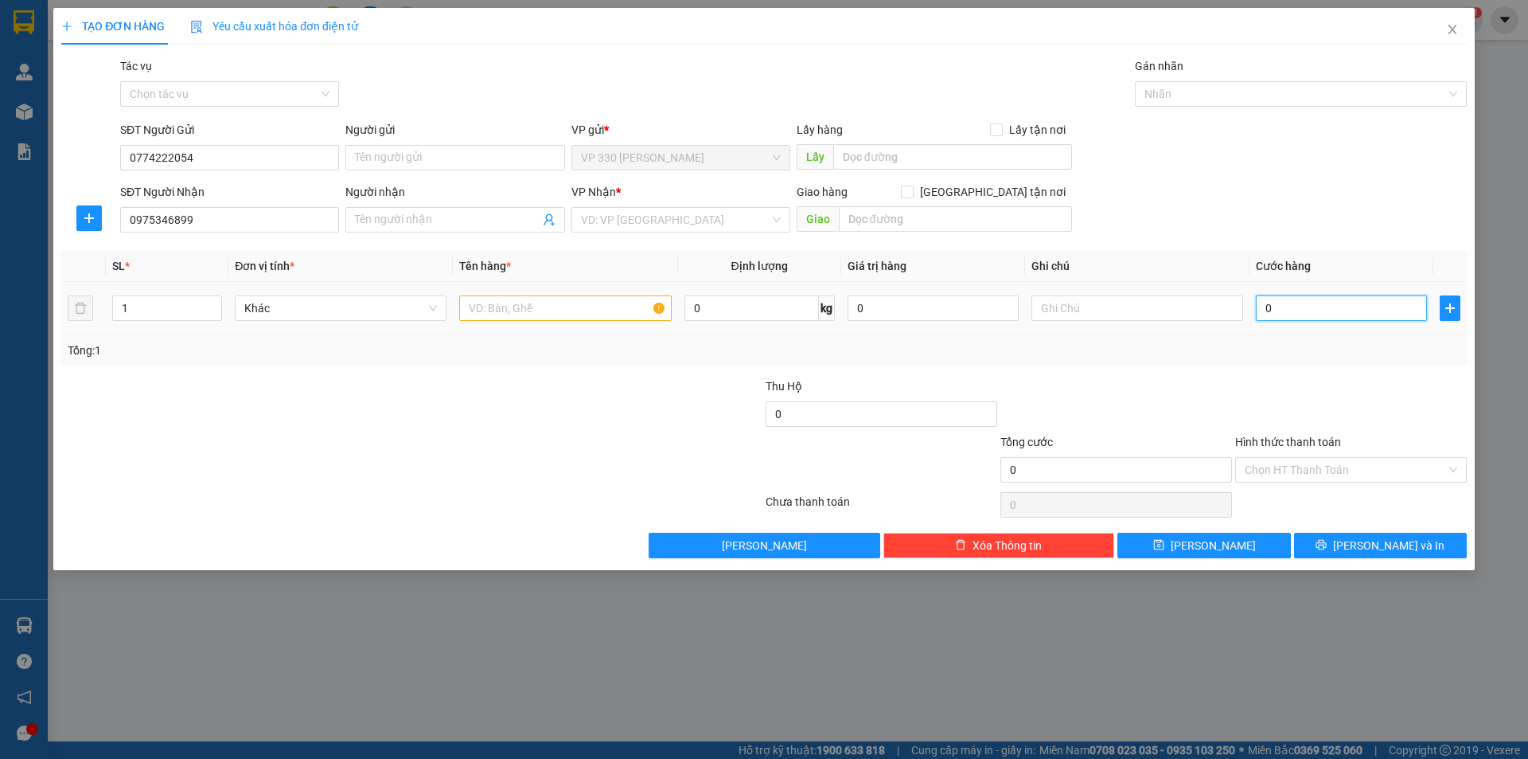
click at [1266, 311] on input "0" at bounding box center [1341, 307] width 171 height 25
type input "20"
type input "200"
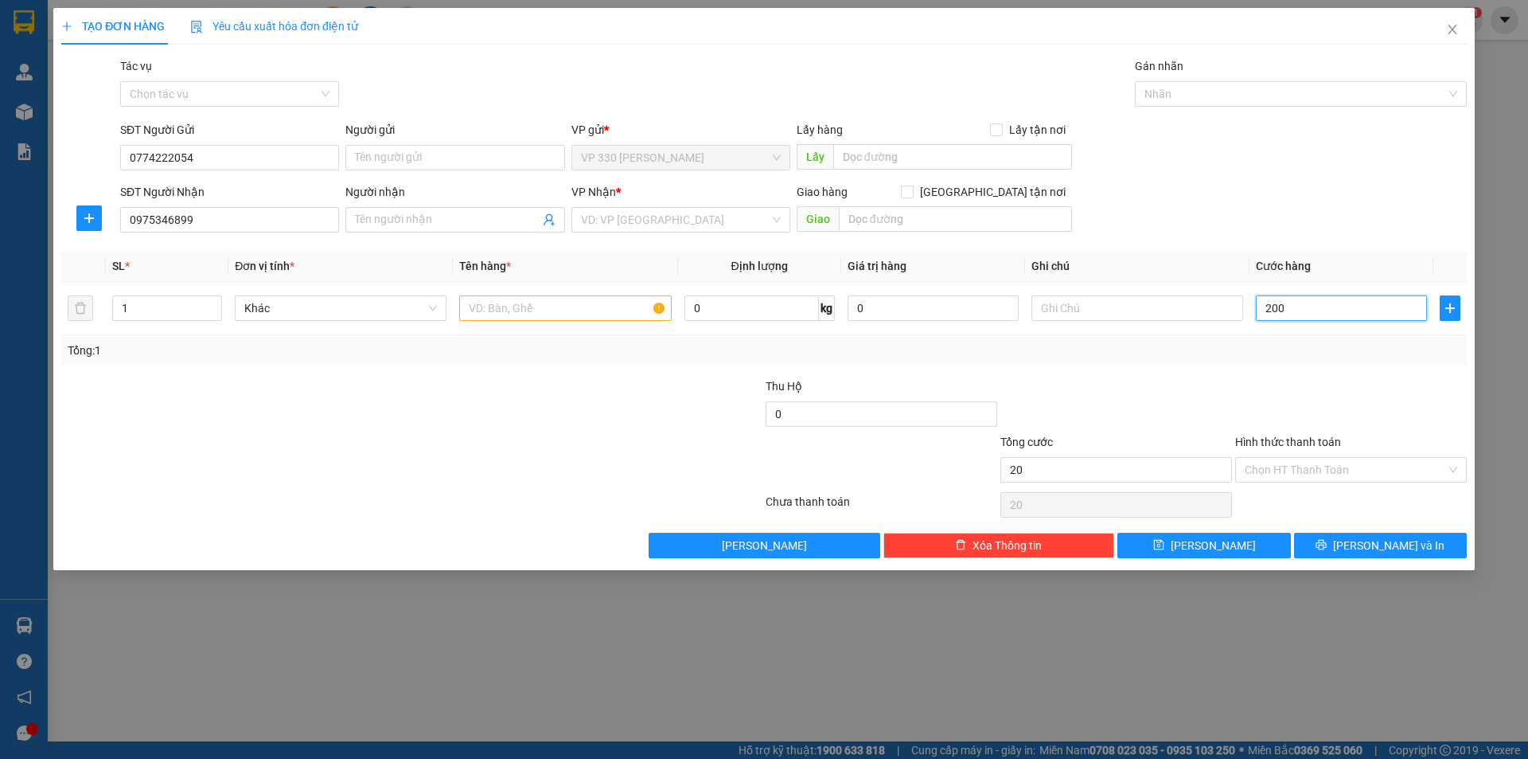
type input "200"
type input "2.000"
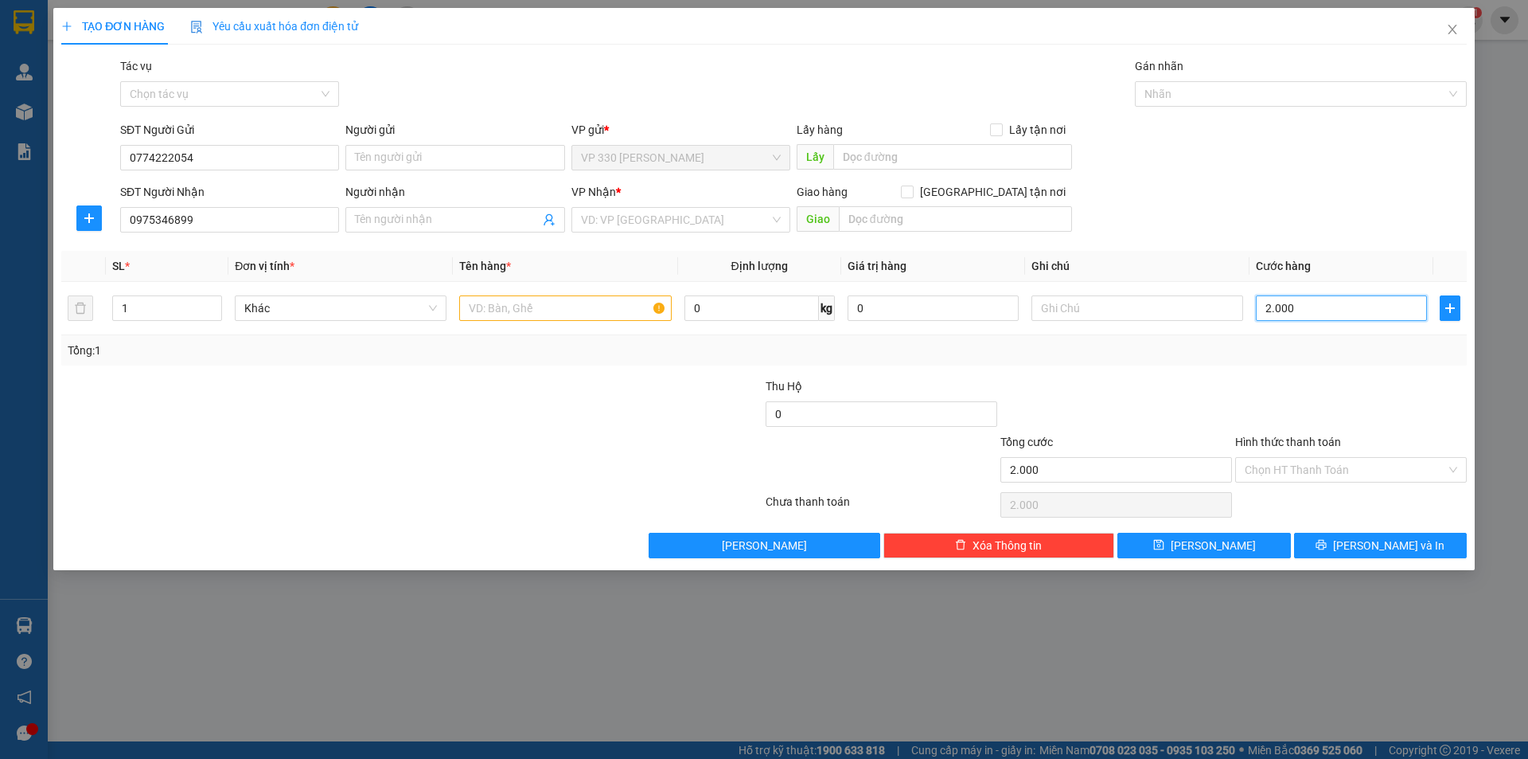
type input "20.000"
type input "200.000"
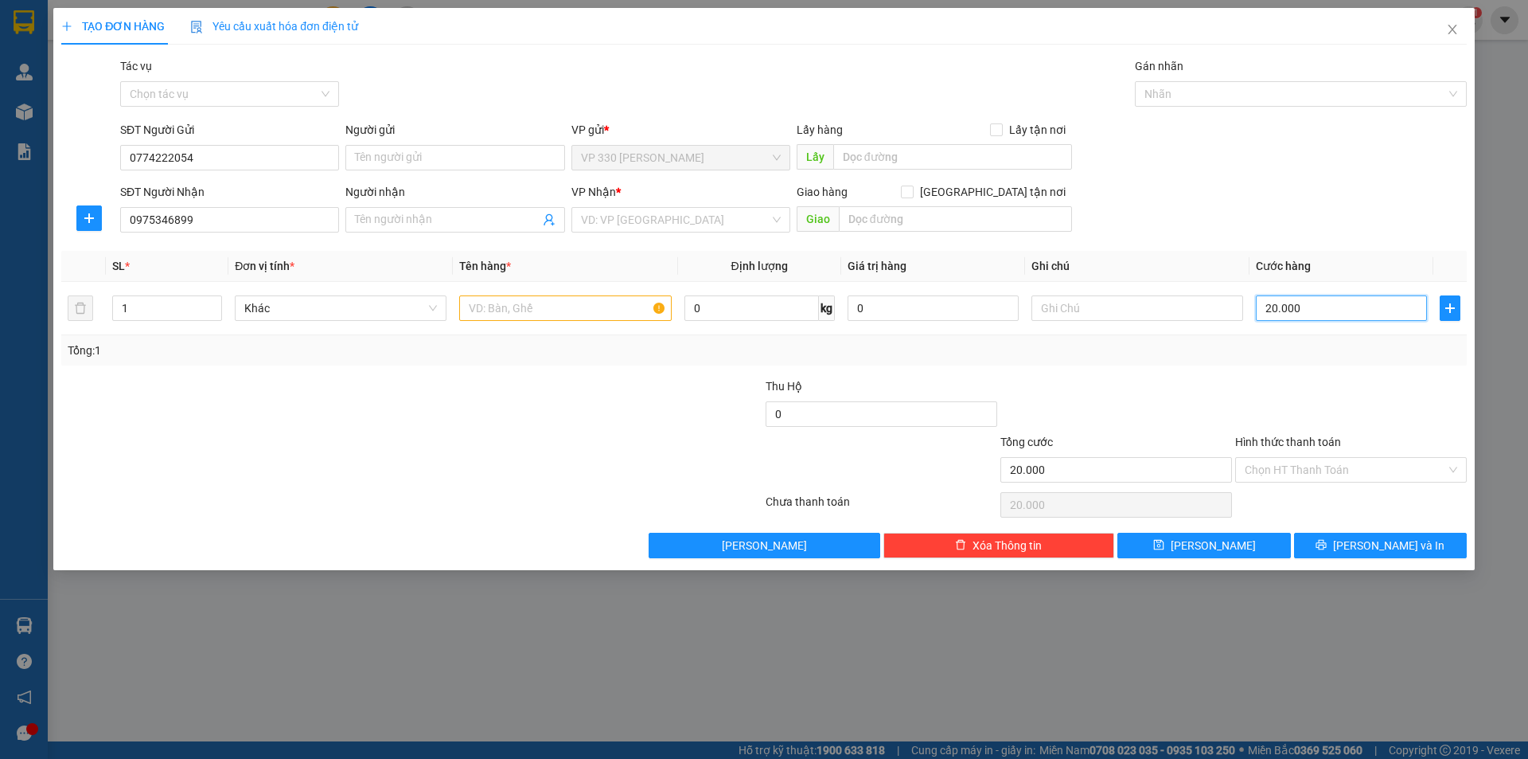
type input "200.000"
click at [497, 310] on input "text" at bounding box center [565, 307] width 212 height 25
type input "1 THÙNG GIẤY"
click at [858, 218] on input "text" at bounding box center [955, 218] width 233 height 25
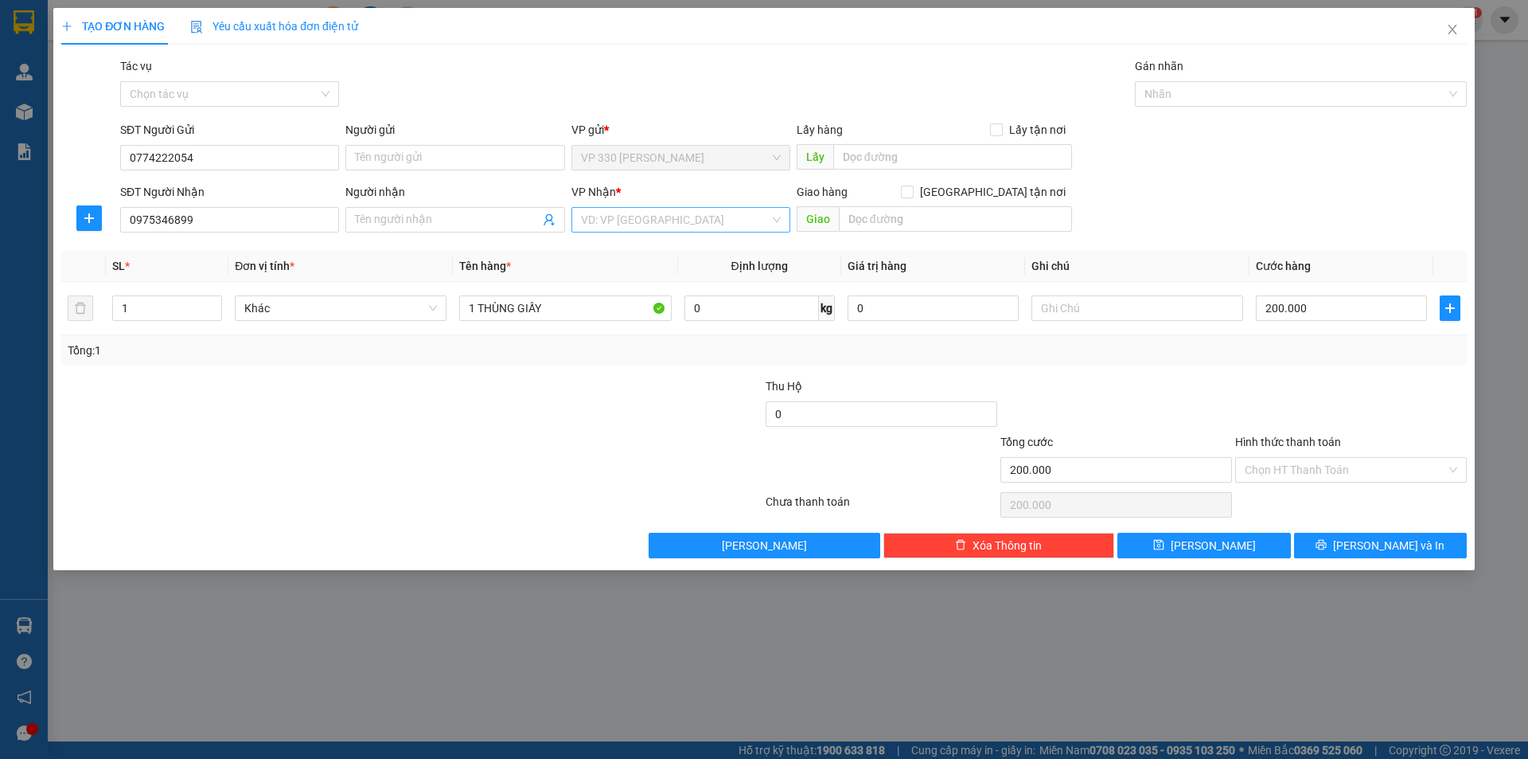
click at [612, 224] on input "search" at bounding box center [675, 220] width 189 height 24
click at [849, 221] on input "text" at bounding box center [955, 218] width 233 height 25
type input "SÔNG CẦU PHÚ YÊN"
click at [1402, 545] on span "[PERSON_NAME] và In" at bounding box center [1388, 545] width 111 height 18
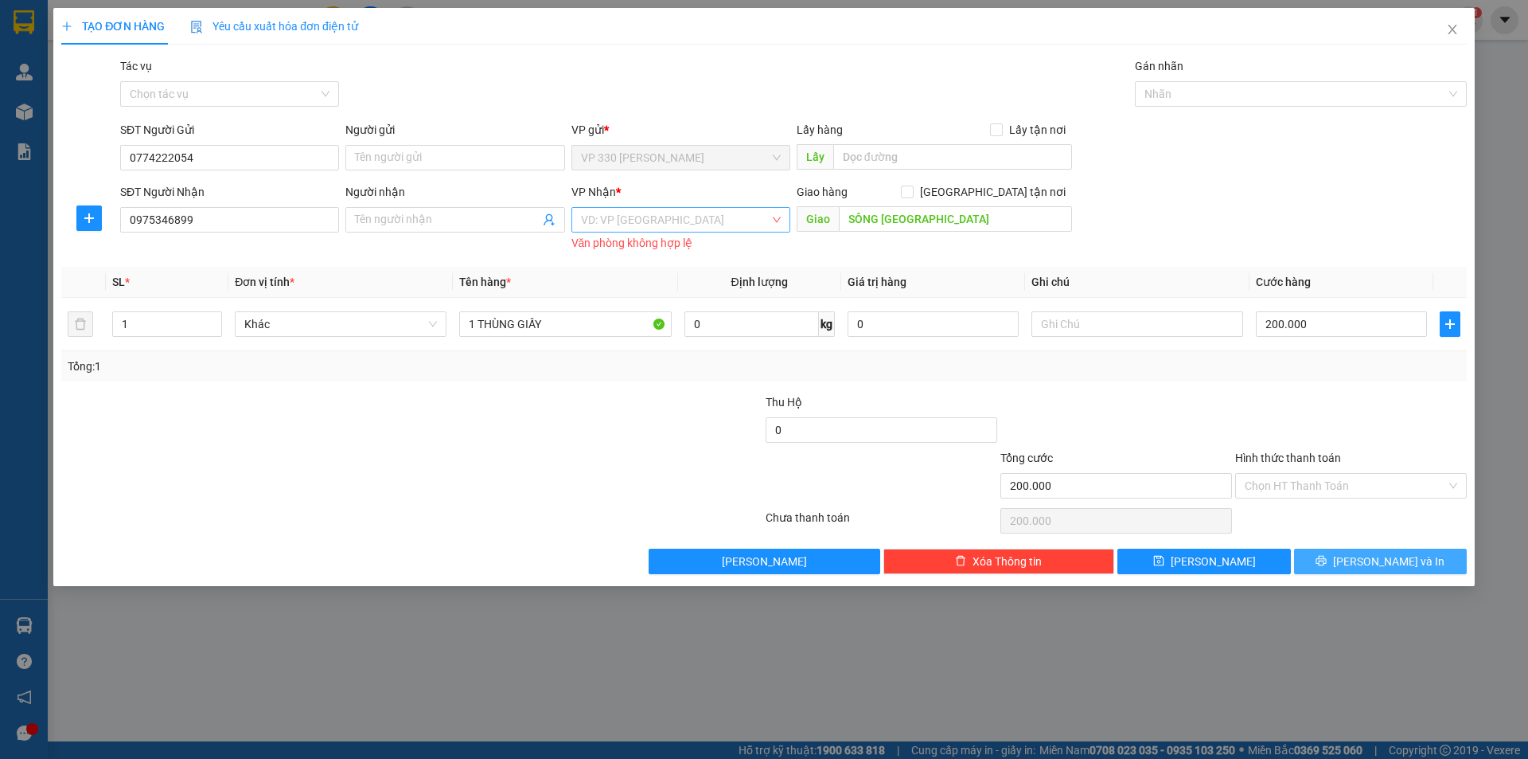
click at [778, 217] on div "VD: VP [GEOGRAPHIC_DATA]" at bounding box center [681, 219] width 219 height 25
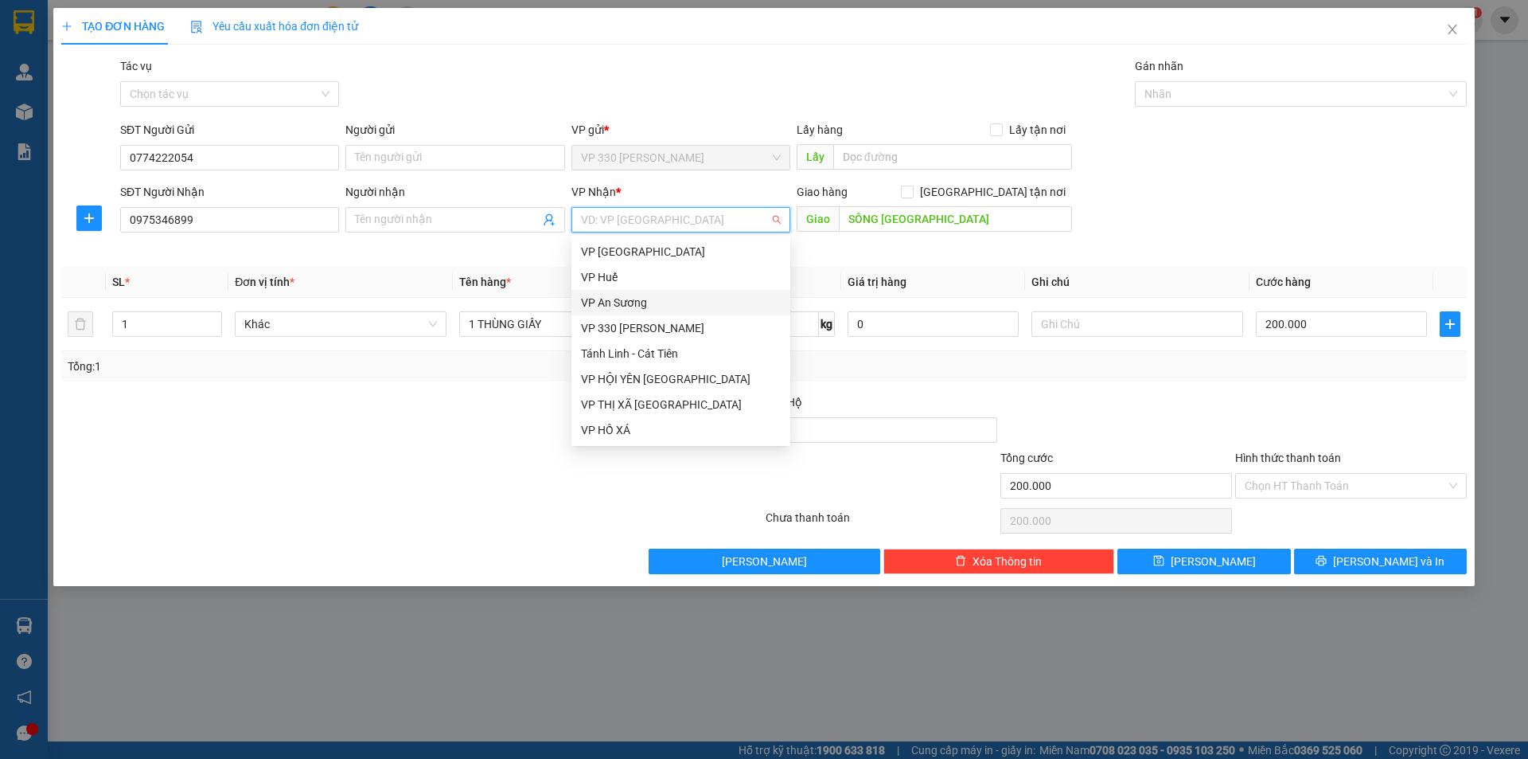
click at [664, 299] on div "VP An Sương" at bounding box center [681, 303] width 200 height 18
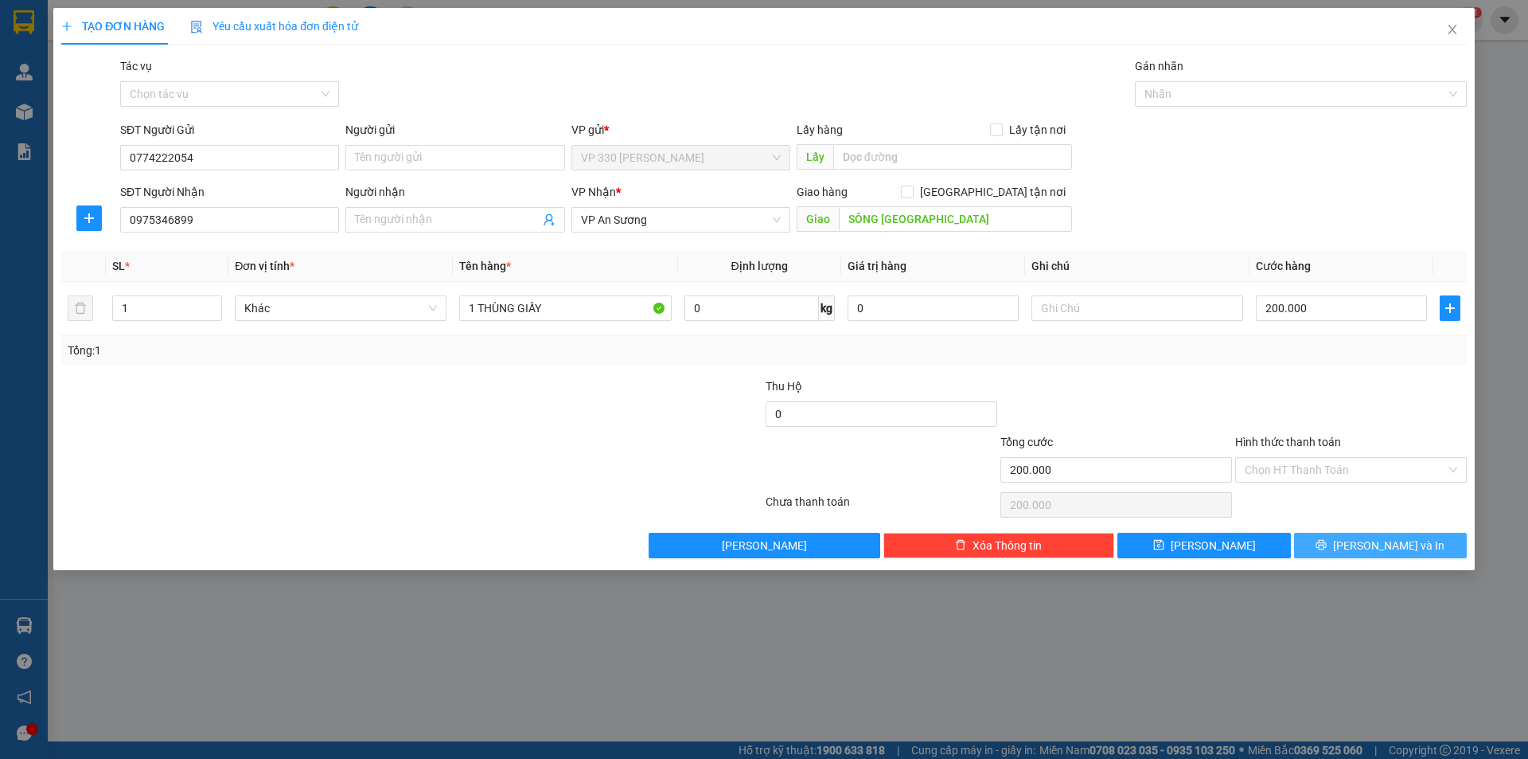
click at [1368, 544] on span "[PERSON_NAME] và In" at bounding box center [1388, 545] width 111 height 18
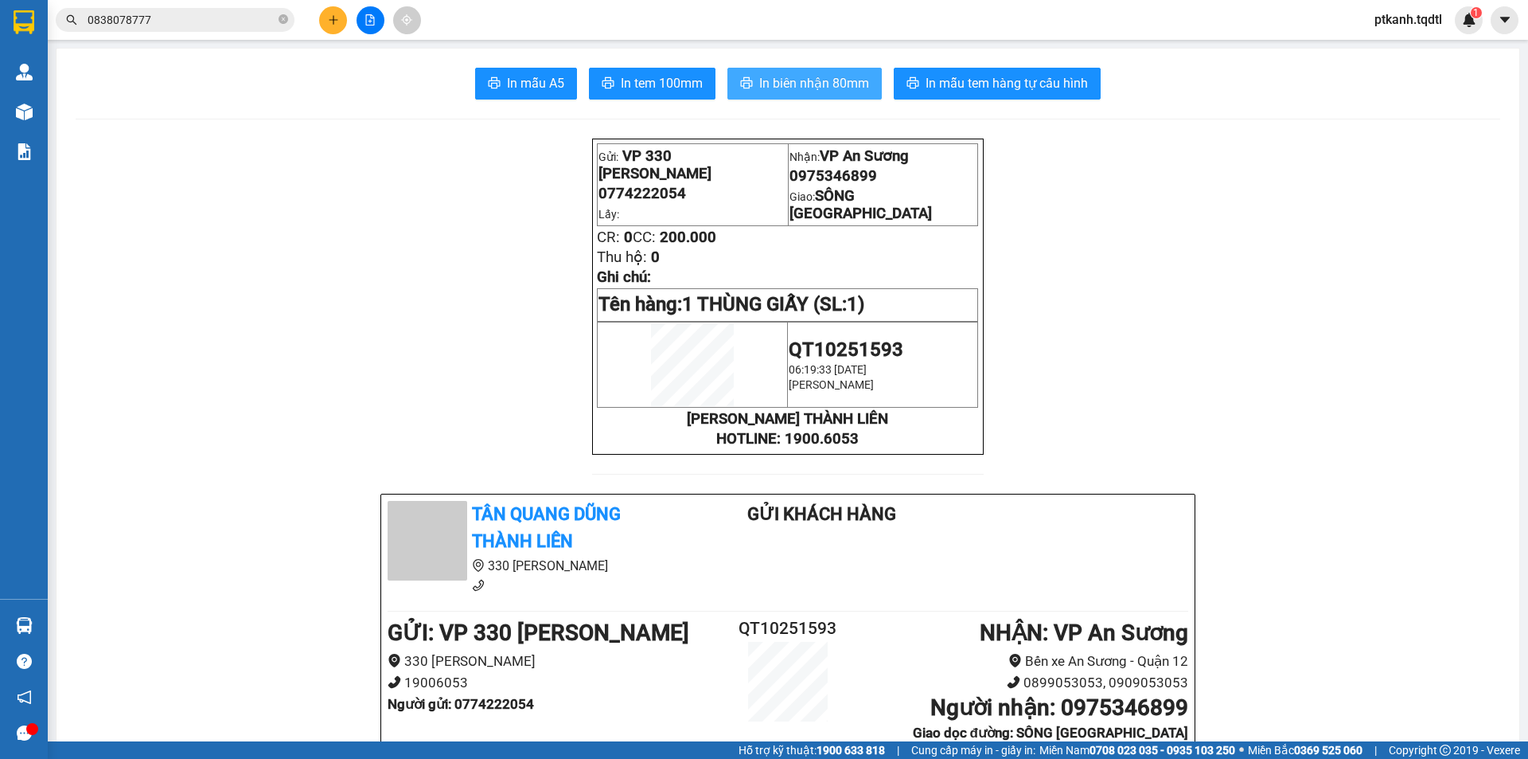
click at [815, 82] on span "In biên nhận 80mm" at bounding box center [814, 83] width 110 height 20
click at [667, 86] on span "In tem 100mm" at bounding box center [662, 83] width 82 height 20
click at [336, 23] on icon "plus" at bounding box center [333, 19] width 11 height 11
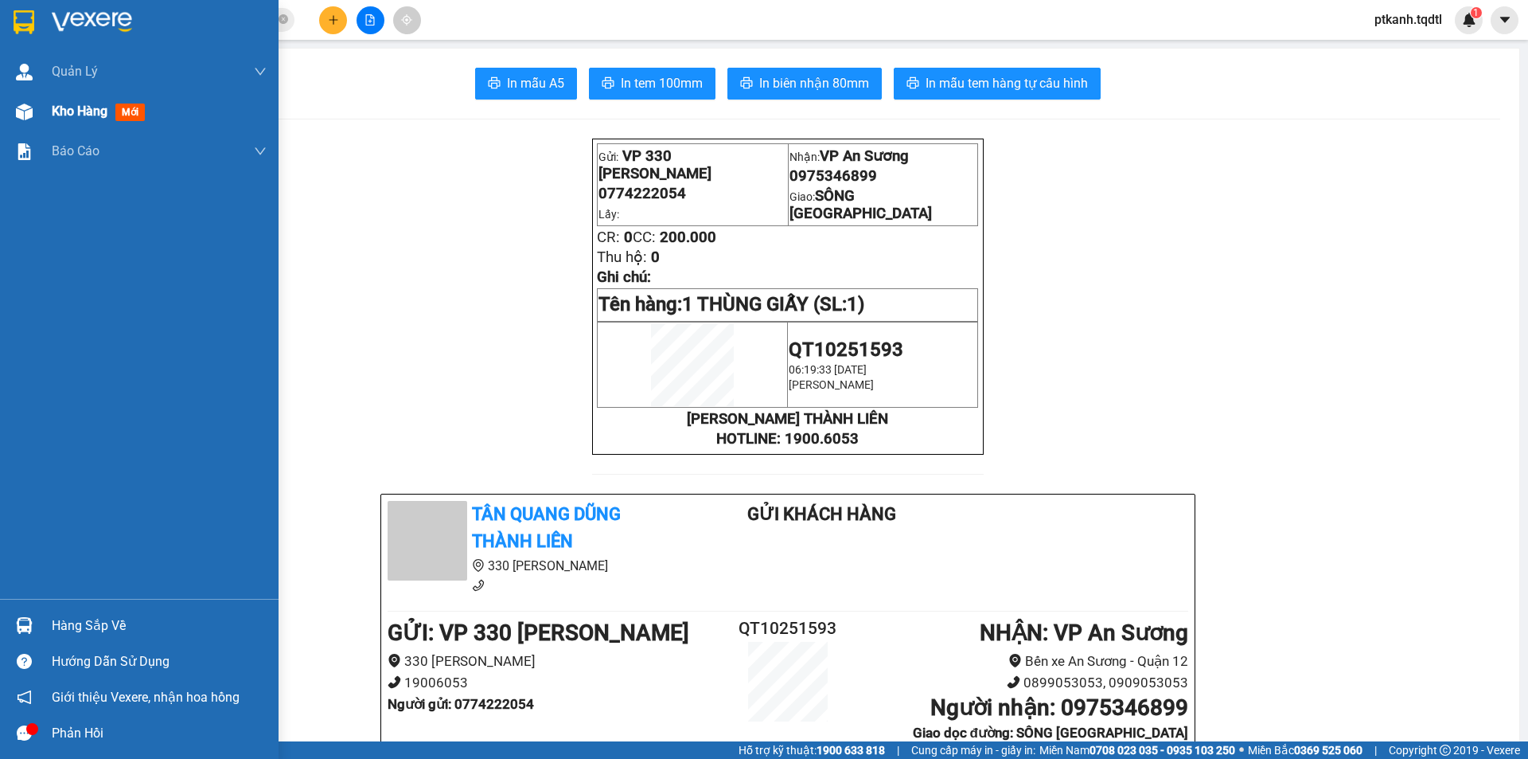
click at [26, 112] on img at bounding box center [24, 111] width 17 height 17
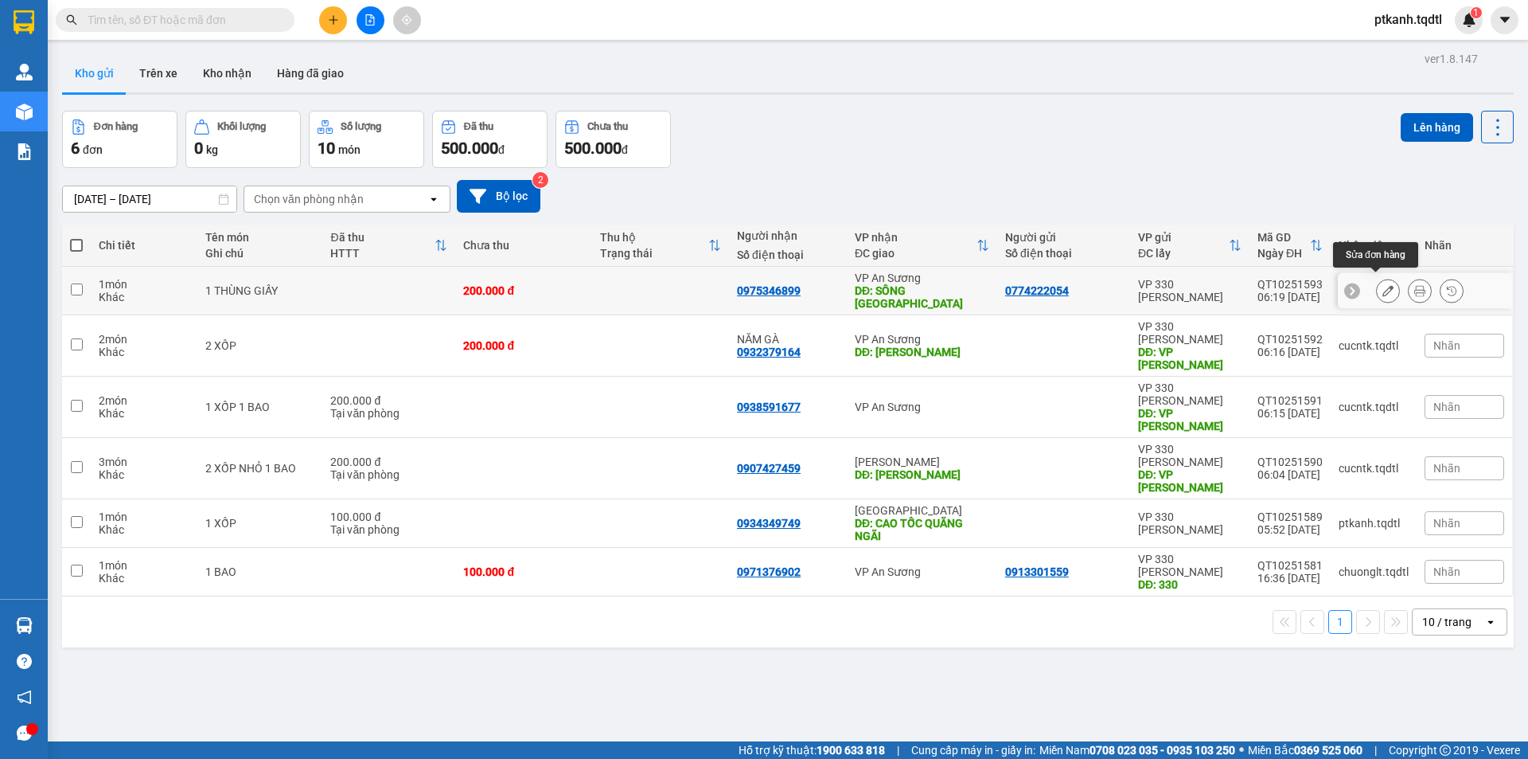
click at [1383, 288] on icon at bounding box center [1388, 290] width 11 height 11
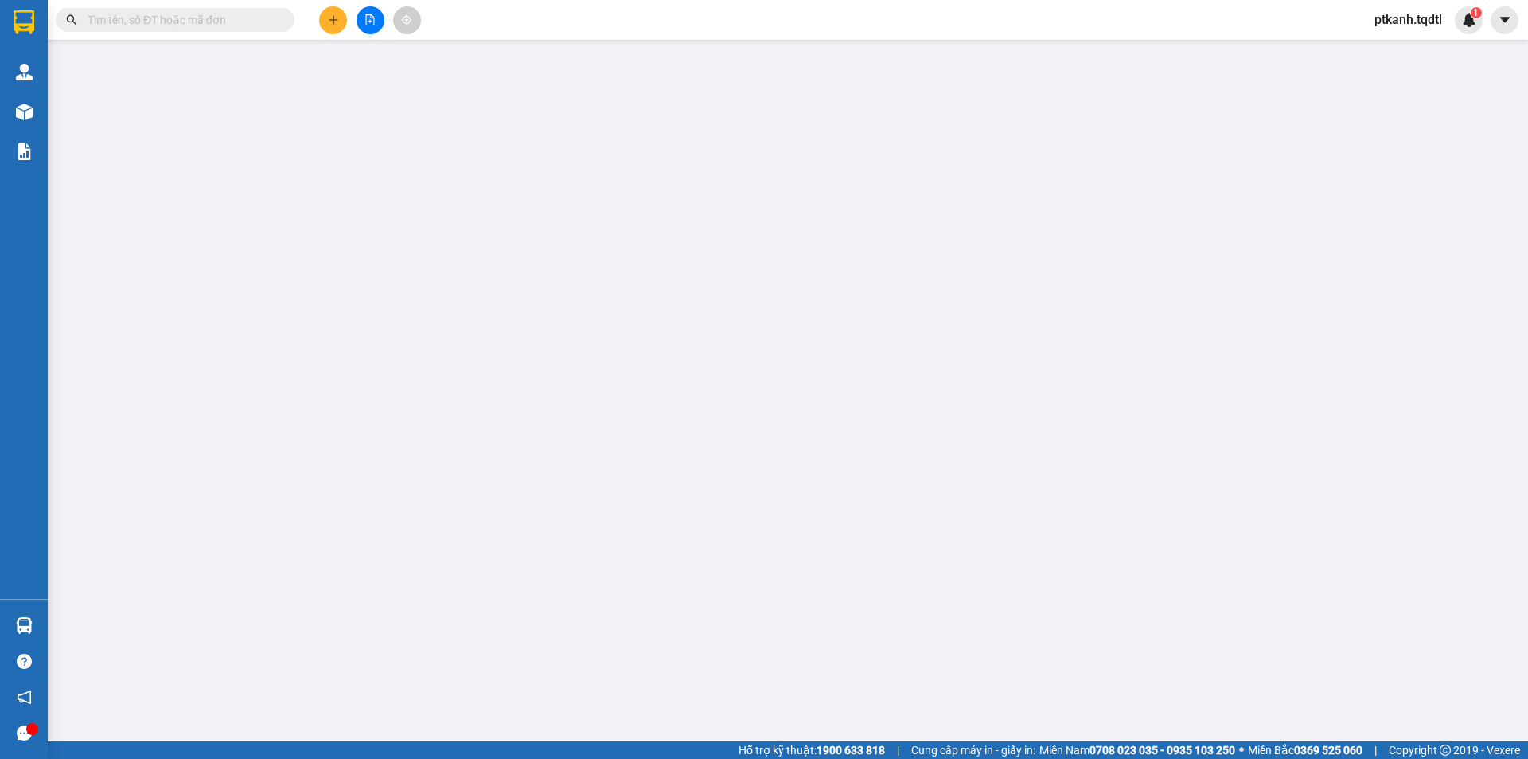
type input "0774222054"
type input "0975346899"
type input "SÔNG [GEOGRAPHIC_DATA]"
type input "200.000"
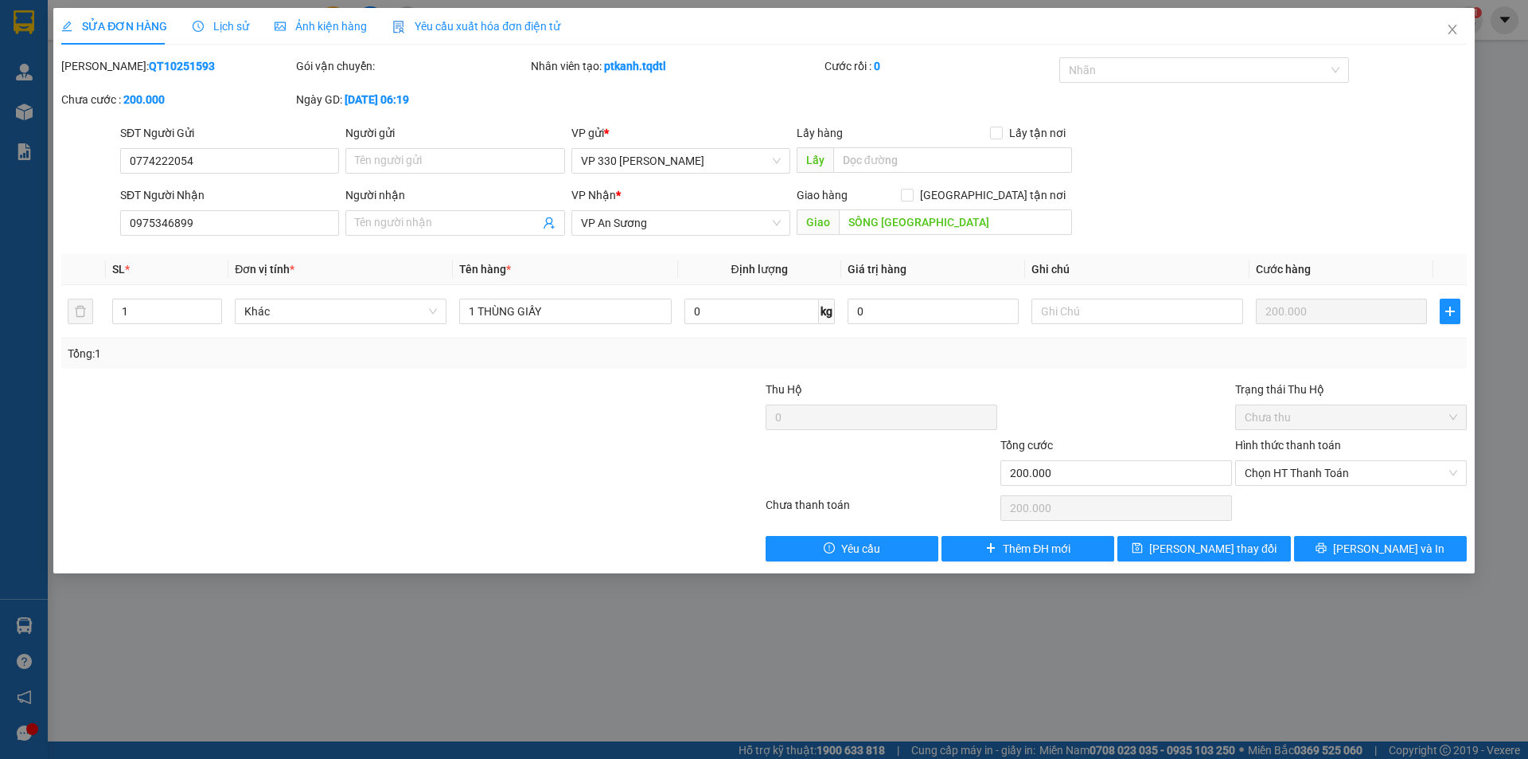
click at [1318, 443] on label "Hình thức thanh toán" at bounding box center [1288, 445] width 106 height 13
click at [1318, 461] on input "Hình thức thanh toán" at bounding box center [1345, 473] width 201 height 24
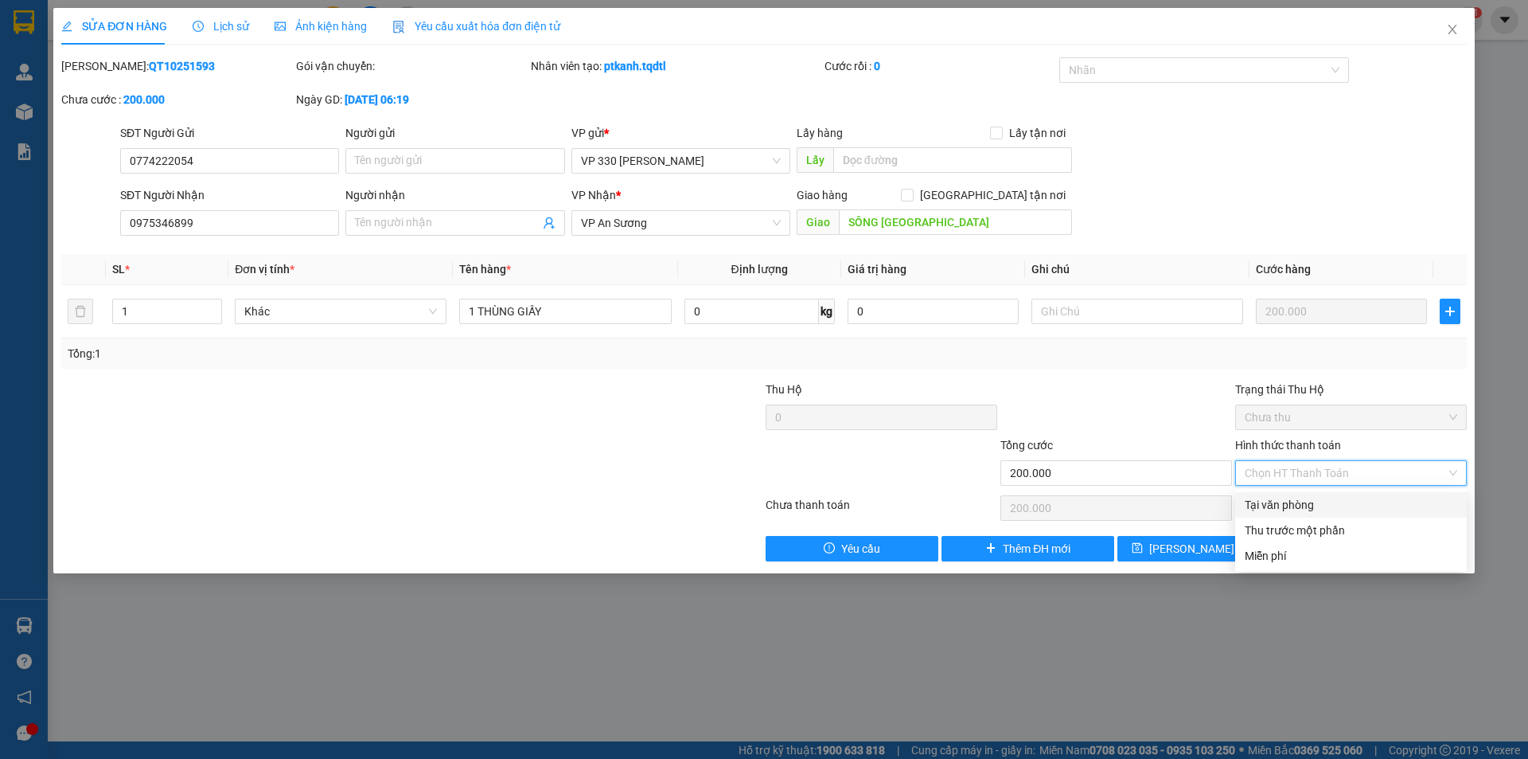
click at [1304, 505] on div "Tại văn phòng" at bounding box center [1351, 505] width 213 height 18
type input "0"
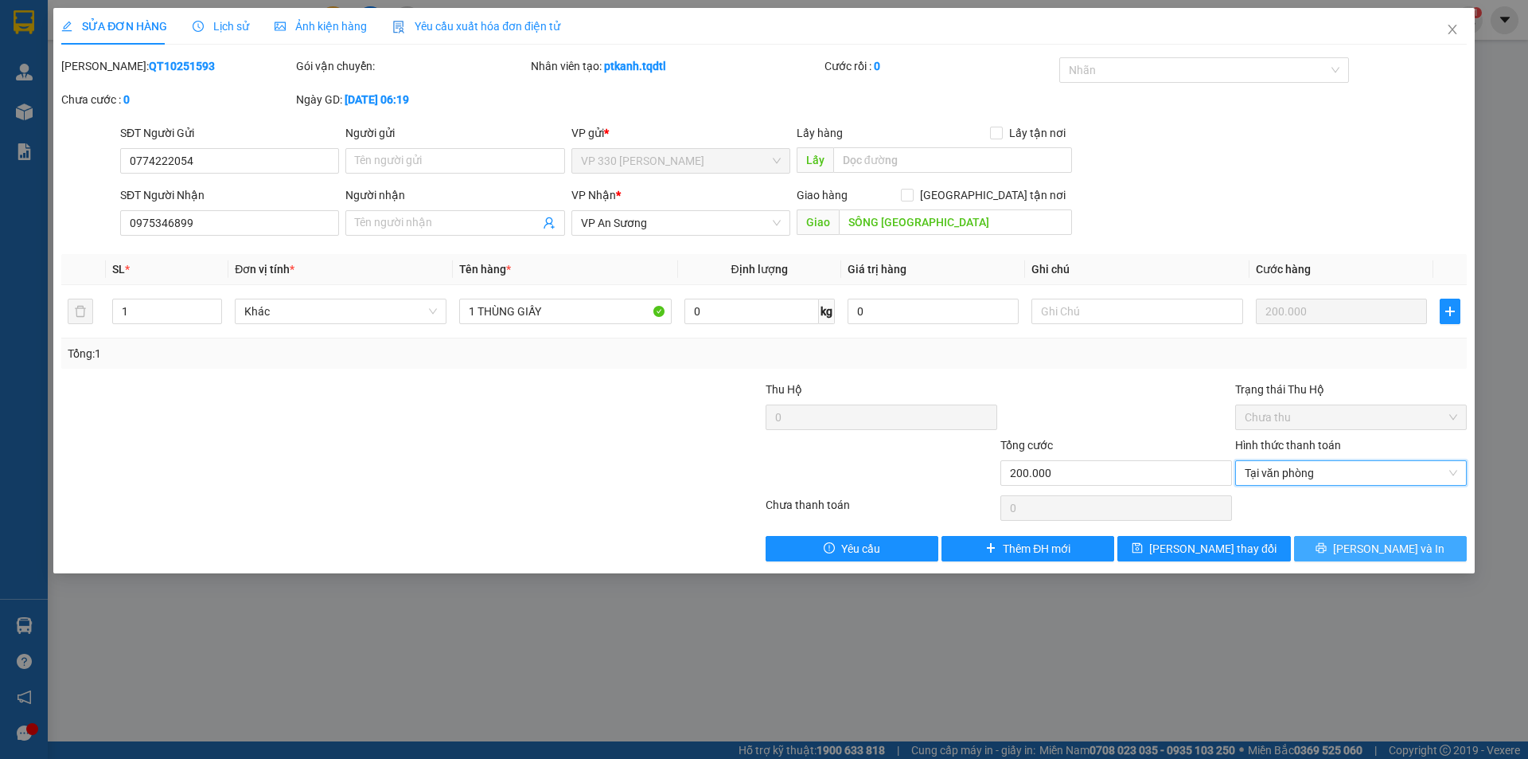
click at [1327, 549] on icon "printer" at bounding box center [1321, 547] width 11 height 11
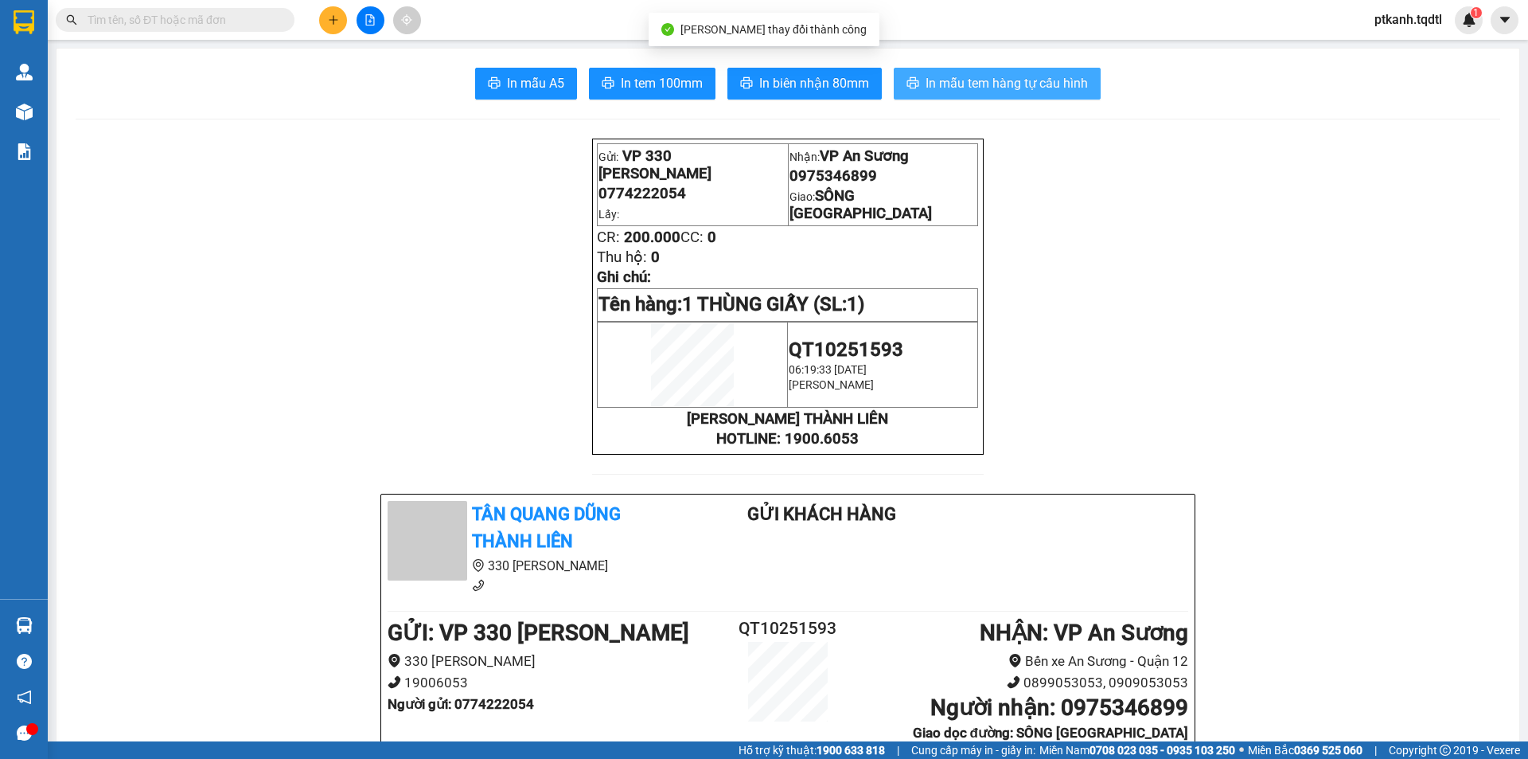
click at [985, 88] on span "In mẫu tem hàng tự cấu hình" at bounding box center [1007, 83] width 162 height 20
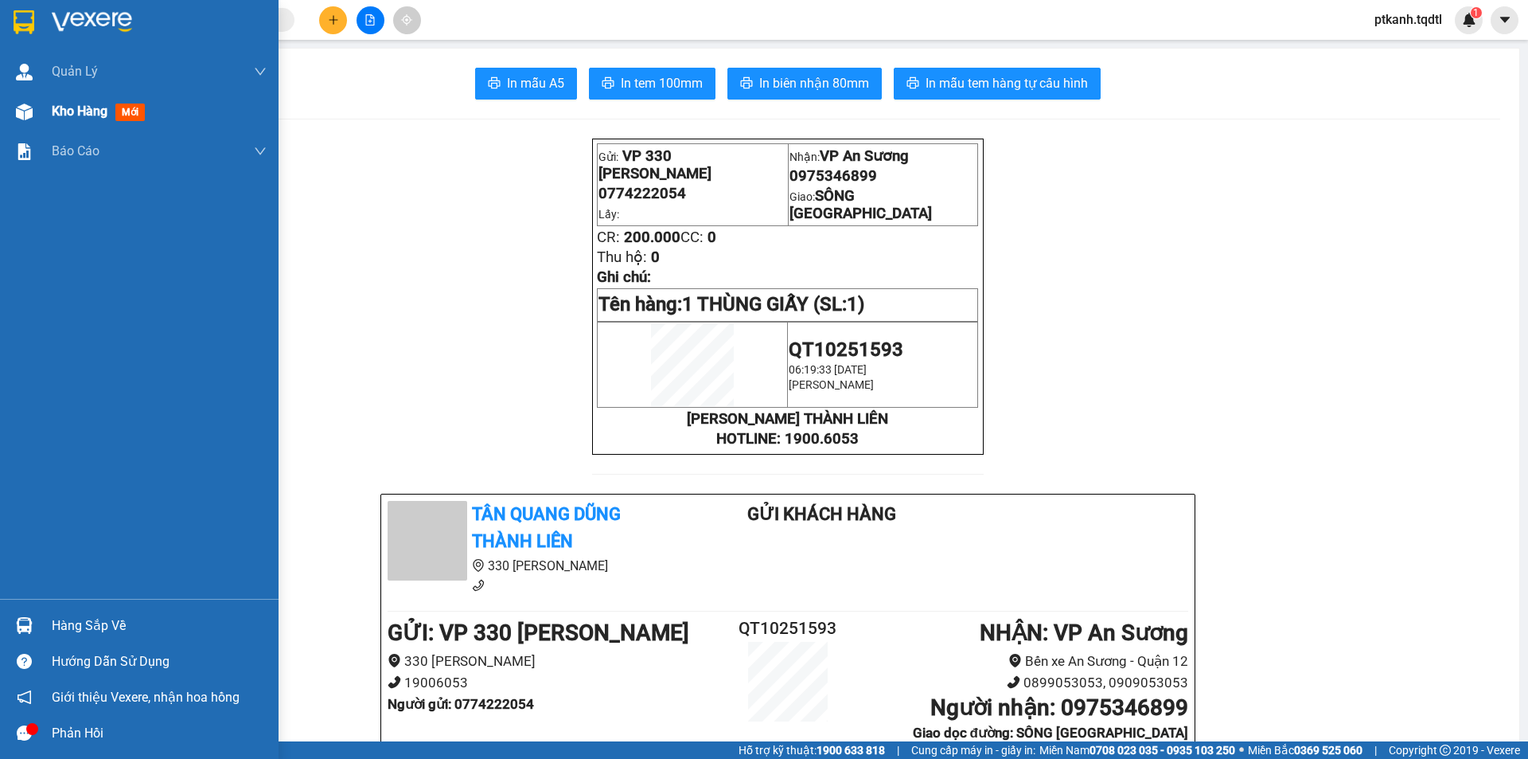
click at [29, 115] on img at bounding box center [24, 111] width 17 height 17
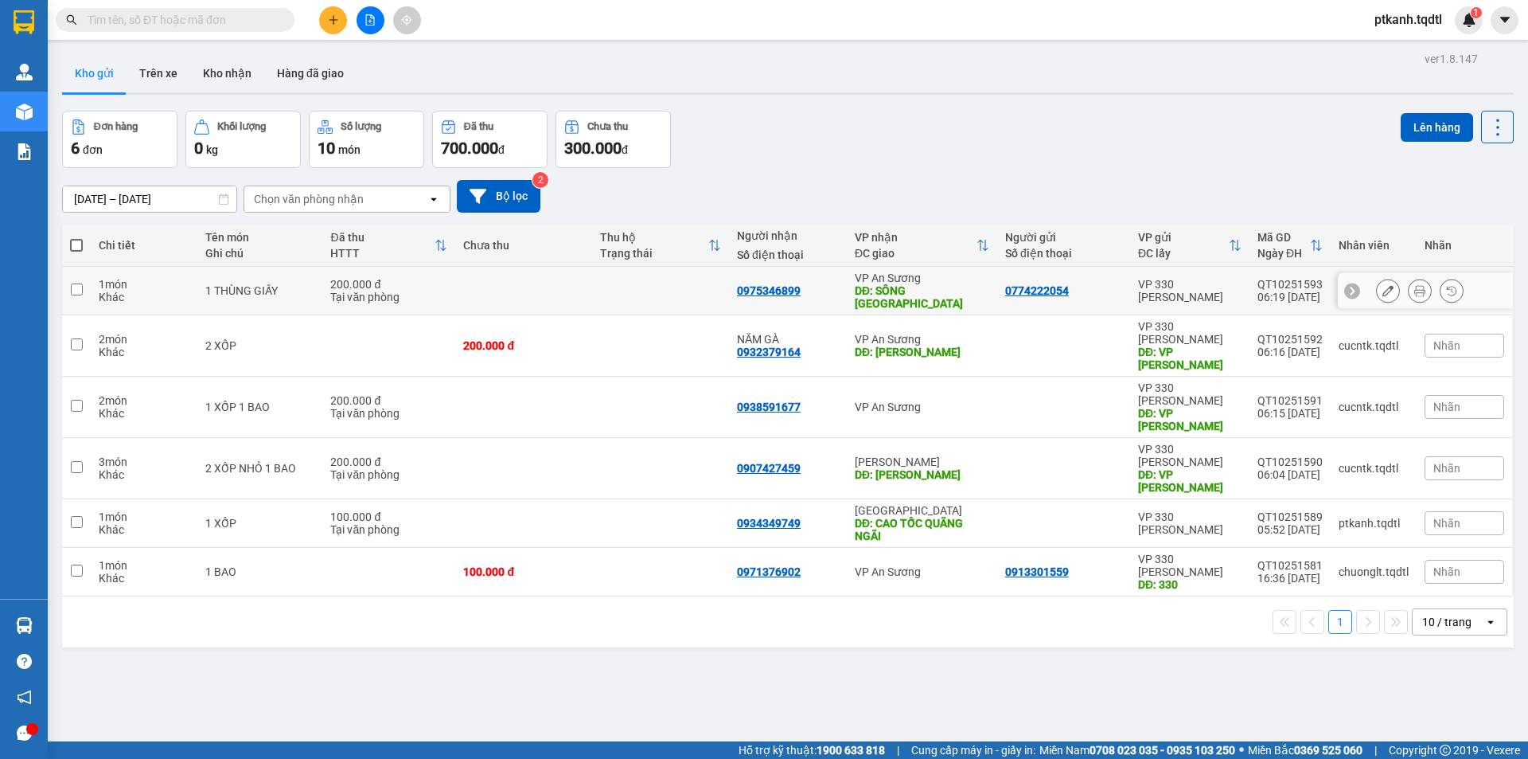
click at [1383, 285] on icon at bounding box center [1388, 290] width 11 height 11
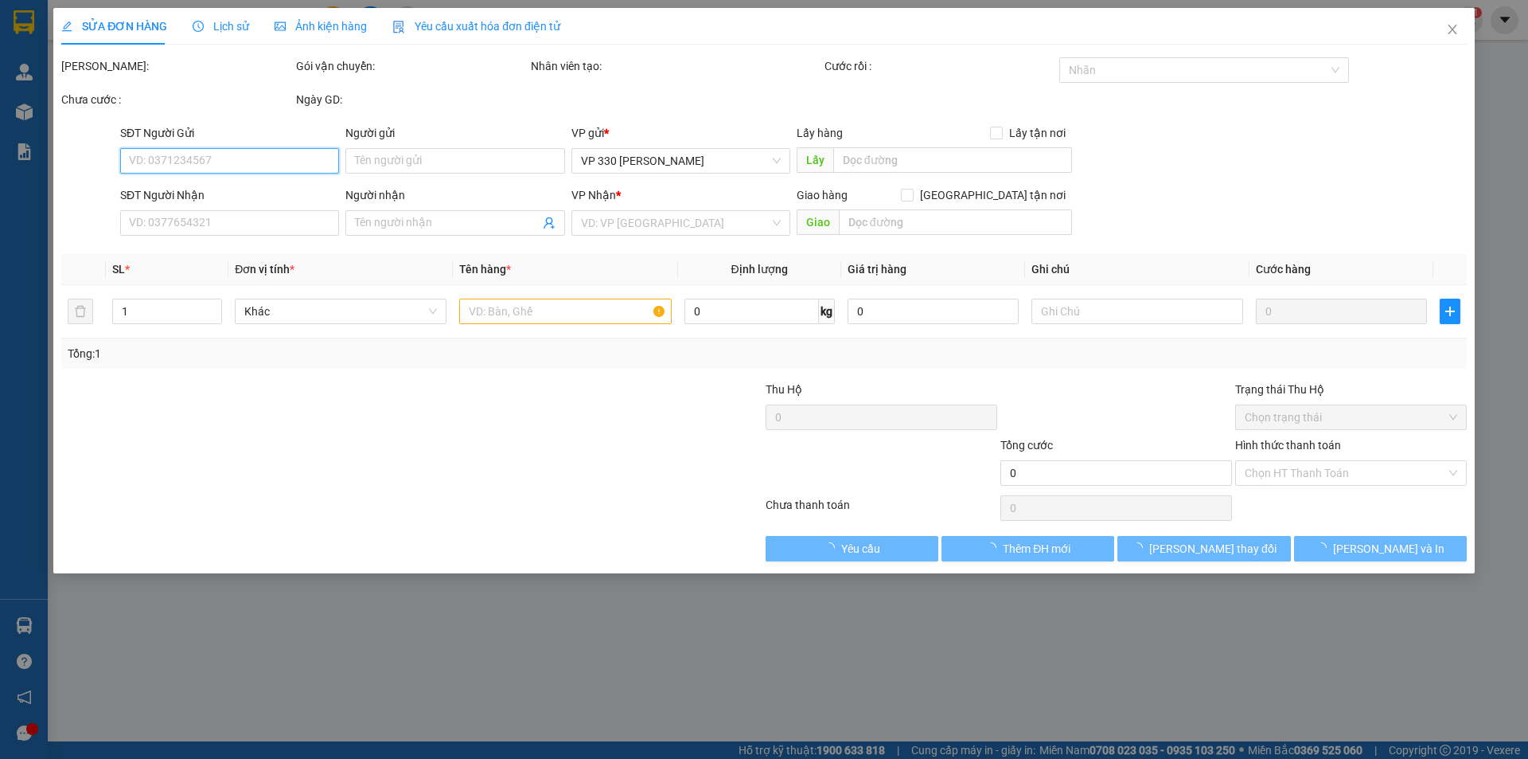
type input "0774222054"
type input "0975346899"
type input "SÔNG CẦU PHÚ YÊN"
type input "200.000"
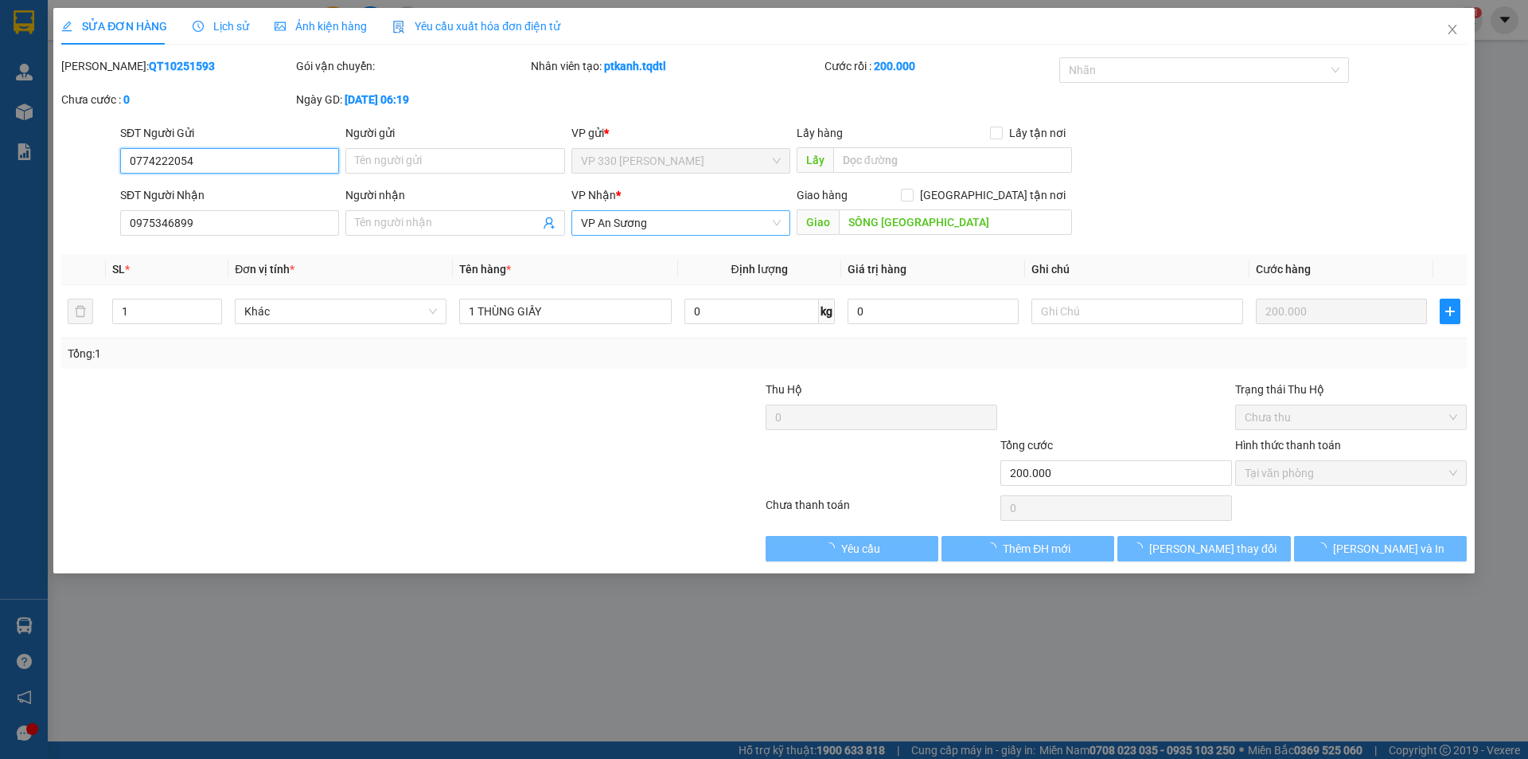
click at [677, 223] on span "VP An Sương" at bounding box center [681, 223] width 200 height 24
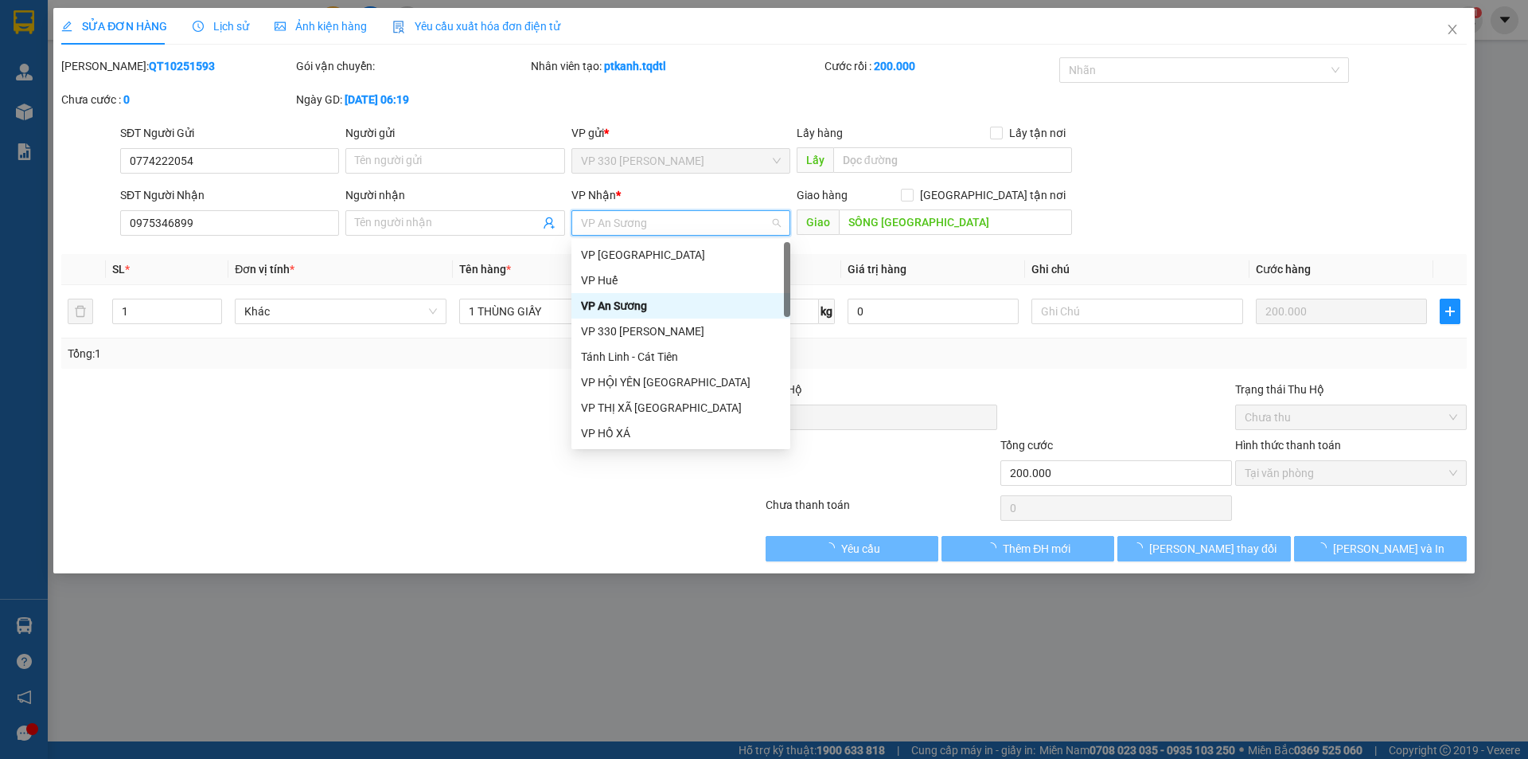
type input "T"
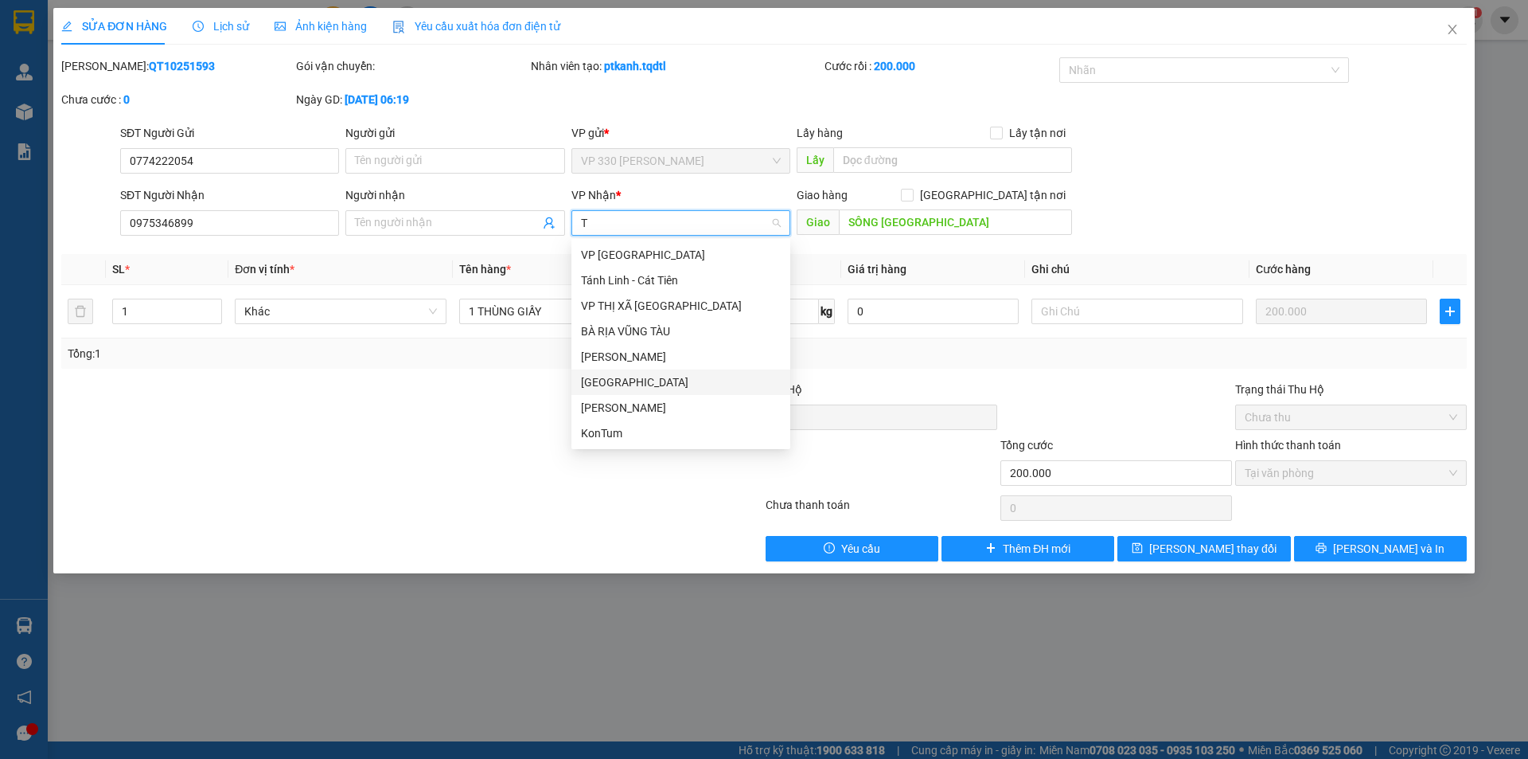
click at [636, 377] on div "Tuy Hòa" at bounding box center [681, 382] width 200 height 18
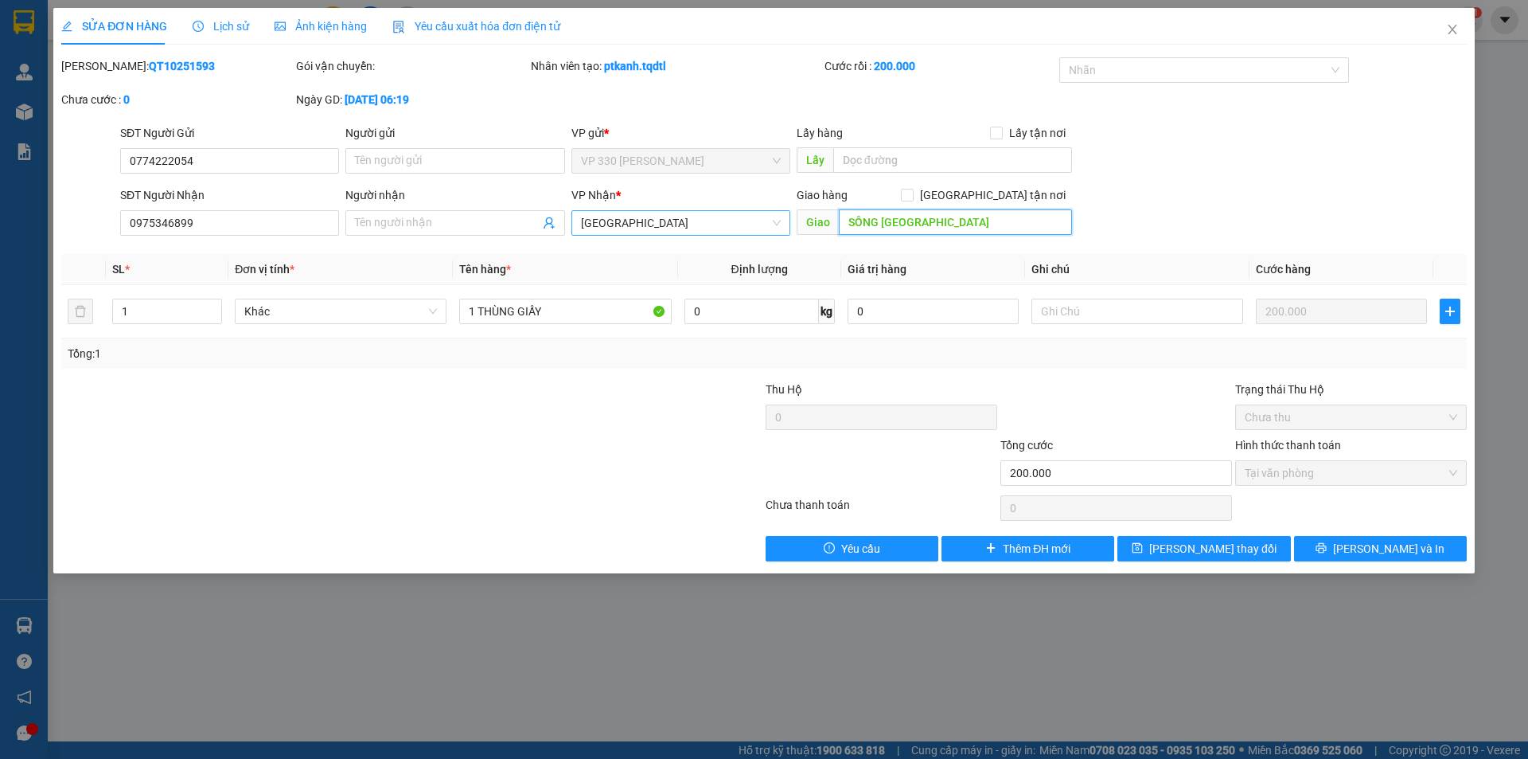
click at [983, 228] on input "SÔNG CẦU PHÚ YÊN" at bounding box center [955, 221] width 233 height 25
type input "SÔNG CẦU"
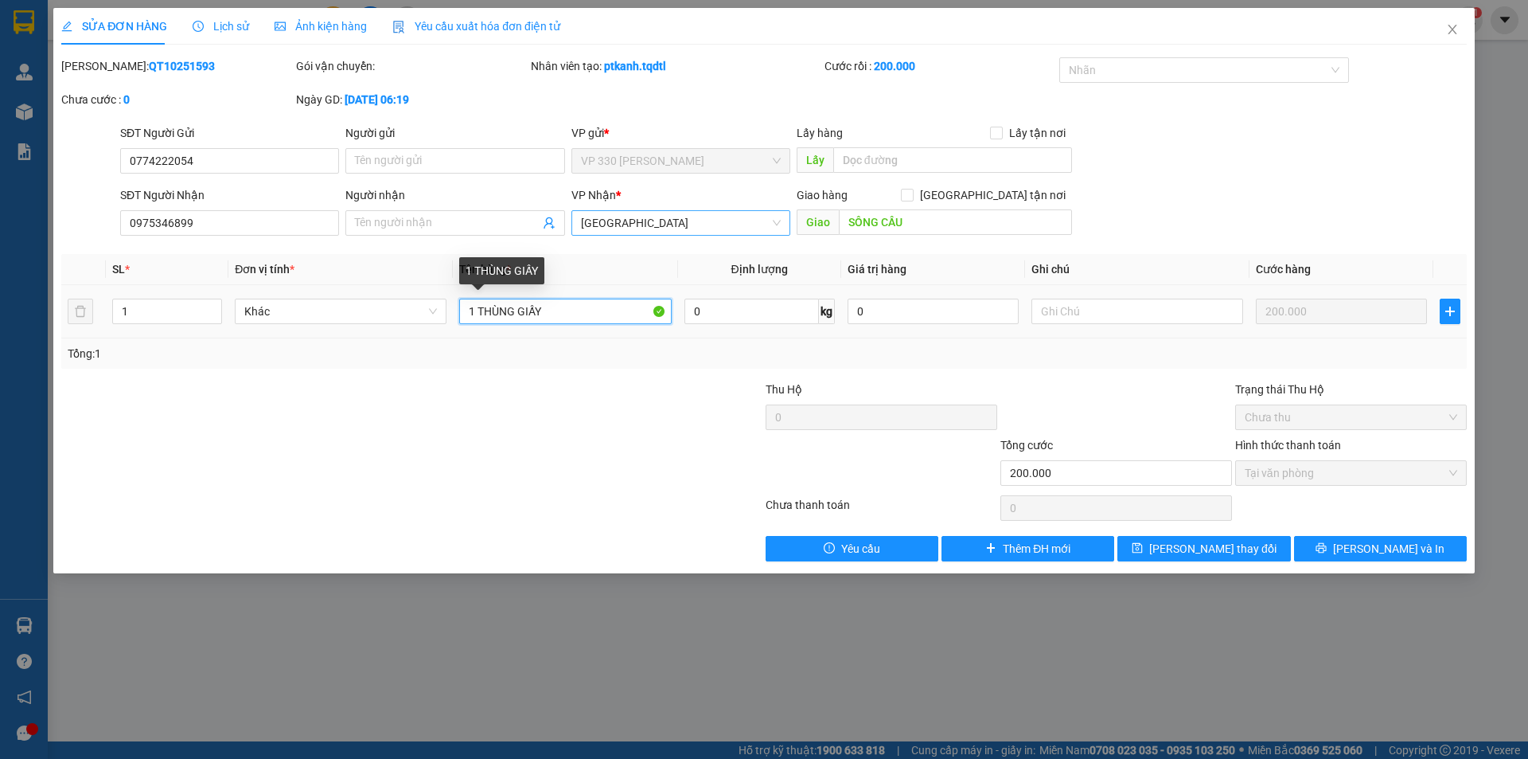
click at [568, 301] on input "1 THÙNG GIẤY" at bounding box center [565, 310] width 212 height 25
type input "1 THÙNG GÀ"
click at [1344, 548] on button "[PERSON_NAME] và In" at bounding box center [1380, 548] width 173 height 25
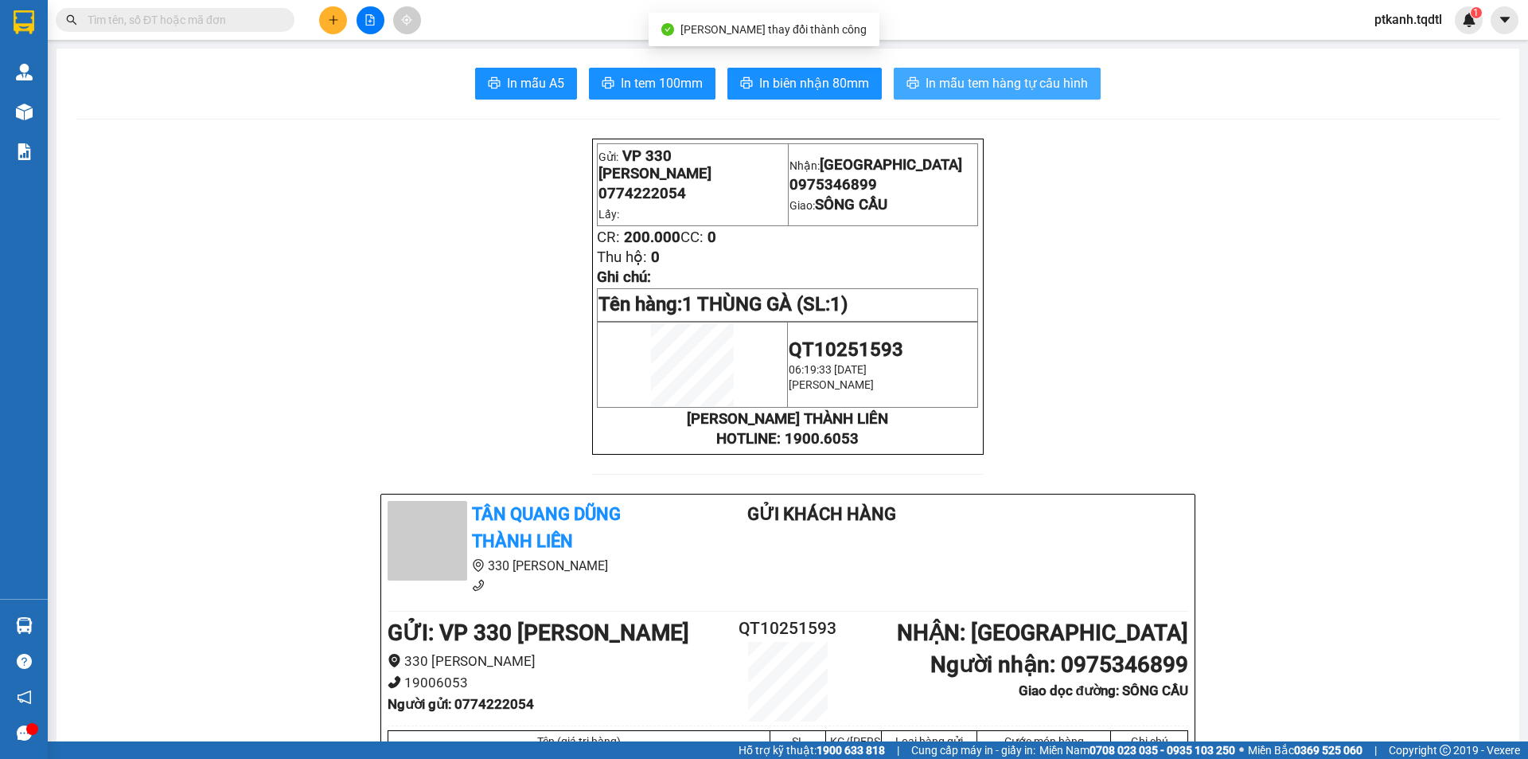
click at [991, 84] on span "In mẫu tem hàng tự cấu hình" at bounding box center [1007, 83] width 162 height 20
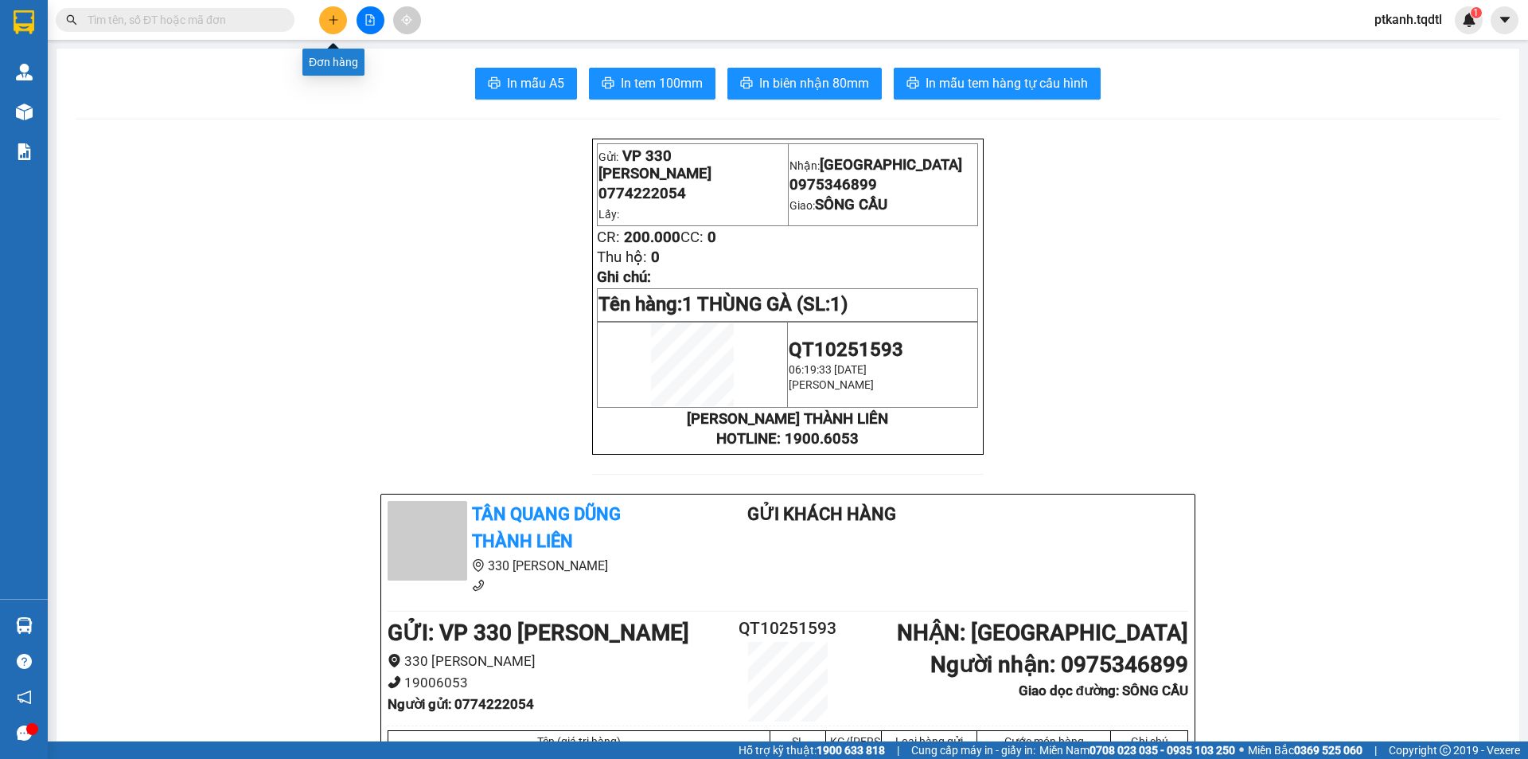
click at [328, 20] on icon "plus" at bounding box center [333, 19] width 11 height 11
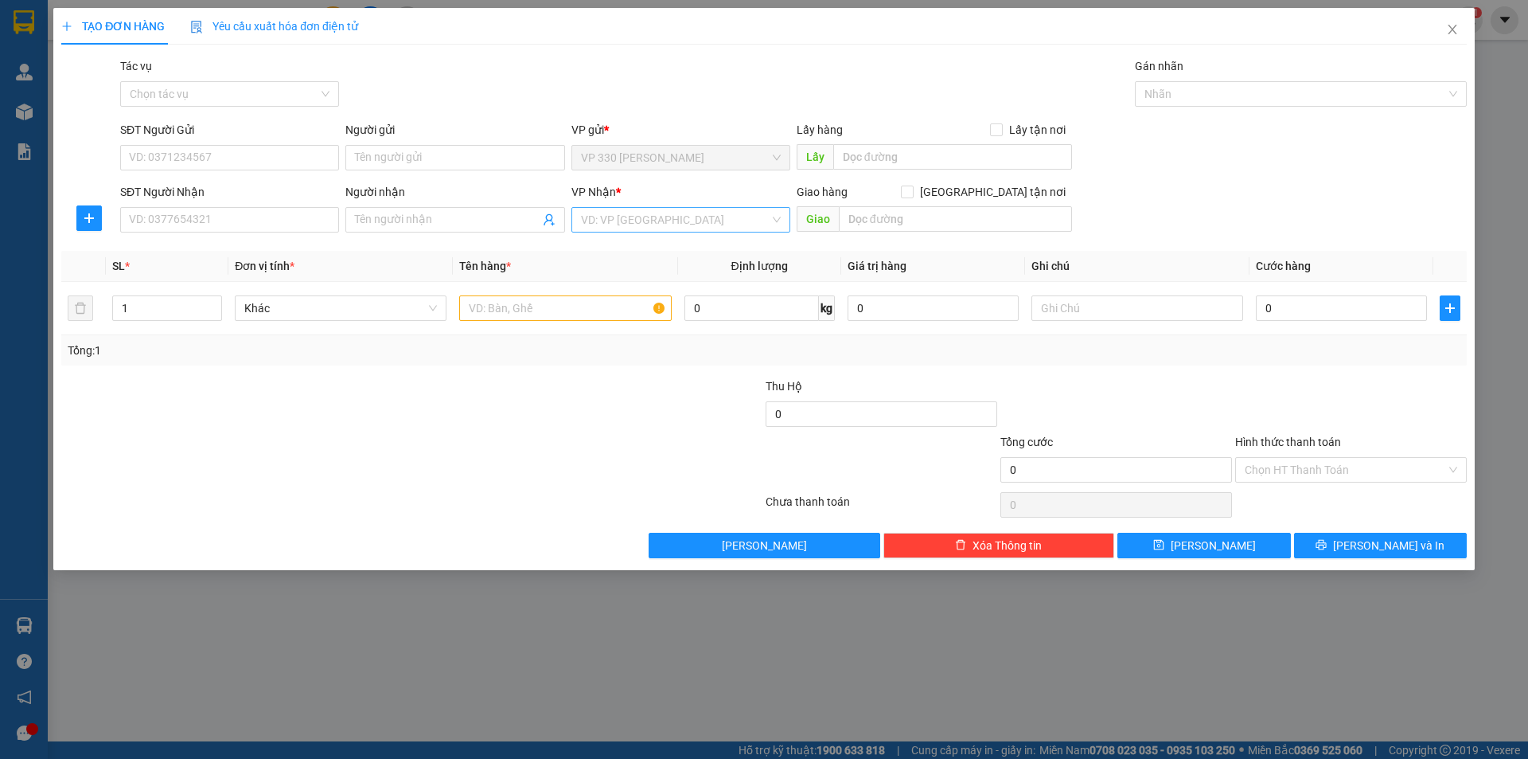
click at [717, 220] on input "search" at bounding box center [675, 220] width 189 height 24
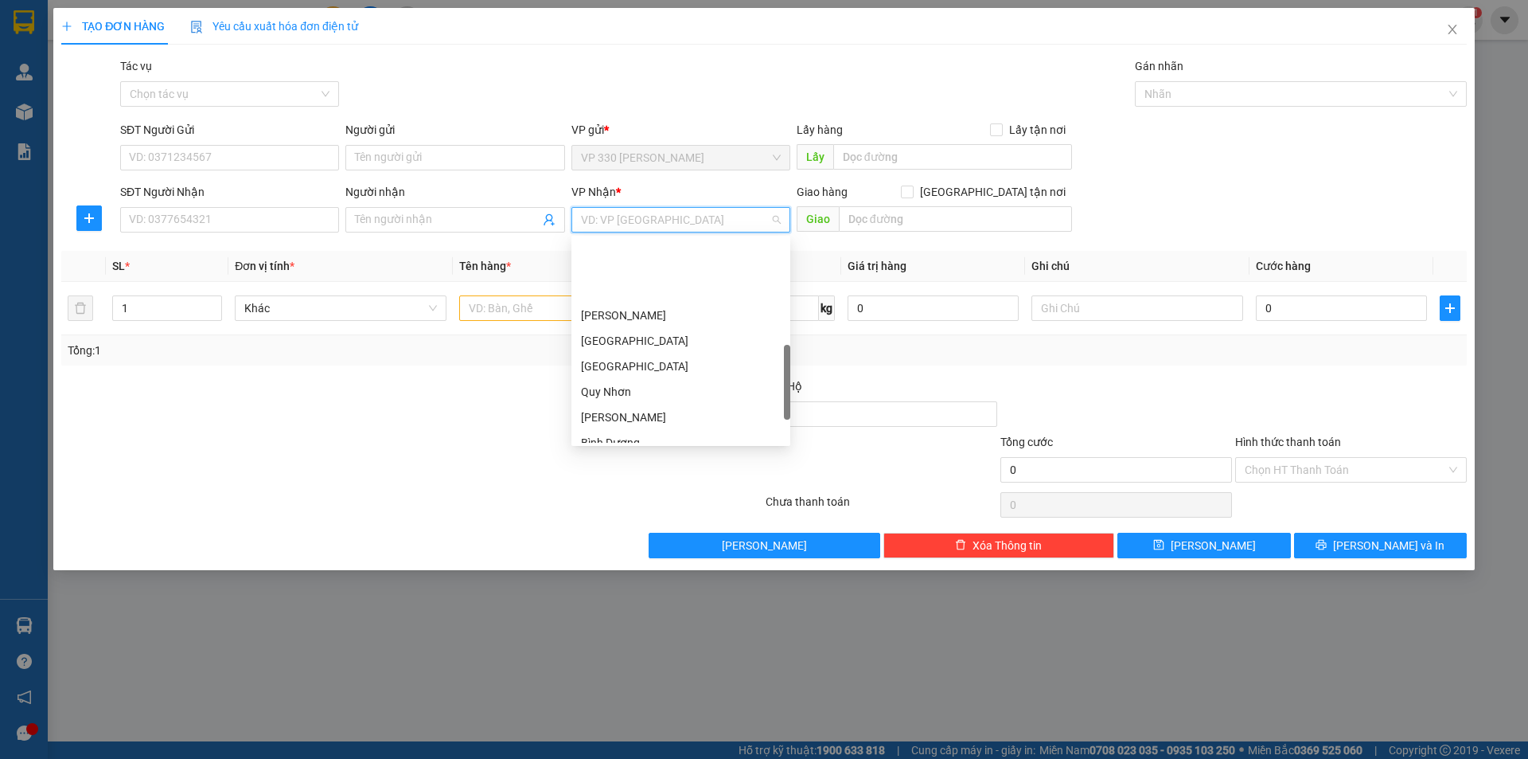
scroll to position [398, 0]
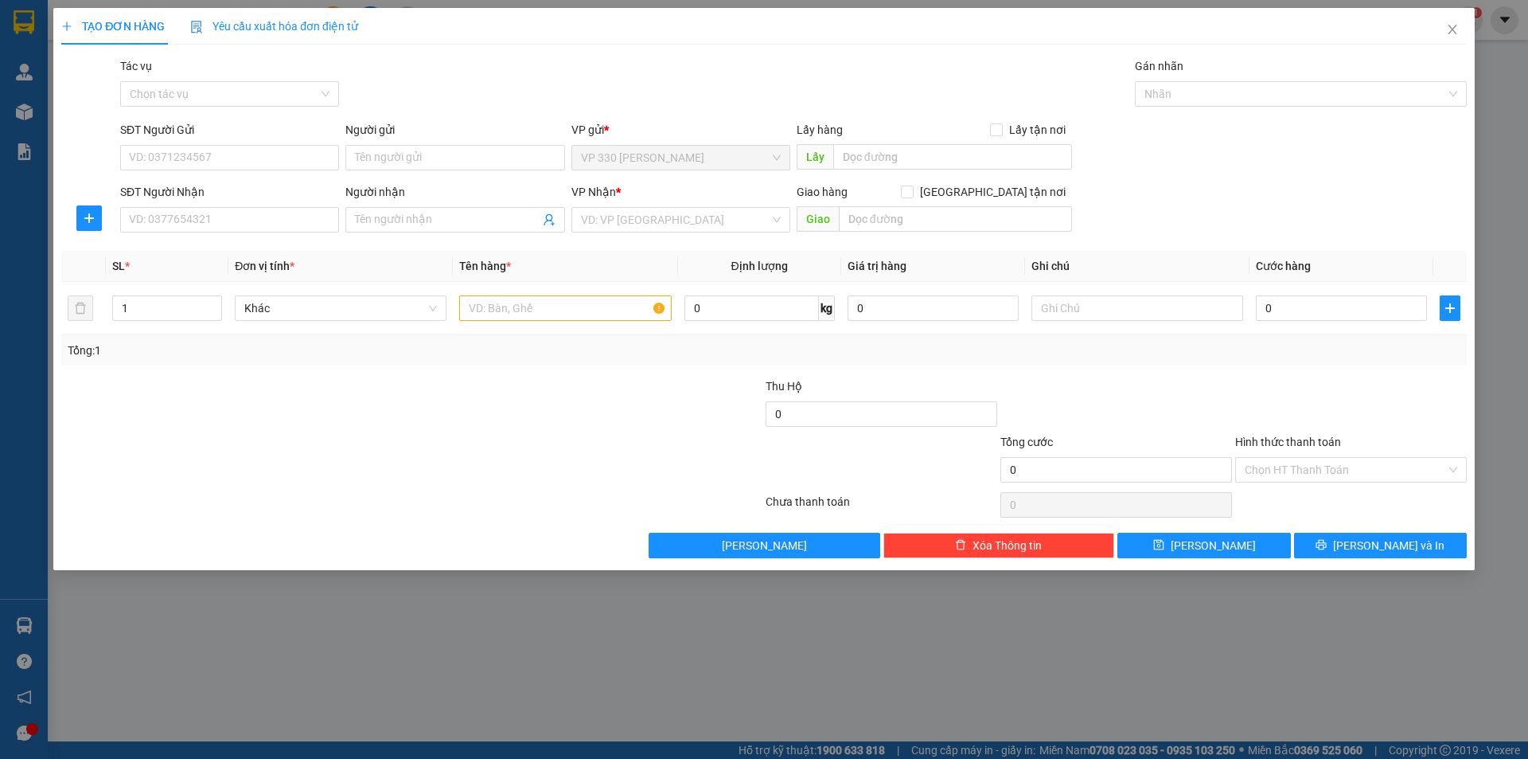
click at [808, 250] on div "Transit Pickup Surcharge Ids Transit Deliver Surcharge Ids Transit Deliver Surc…" at bounding box center [764, 307] width 1406 height 501
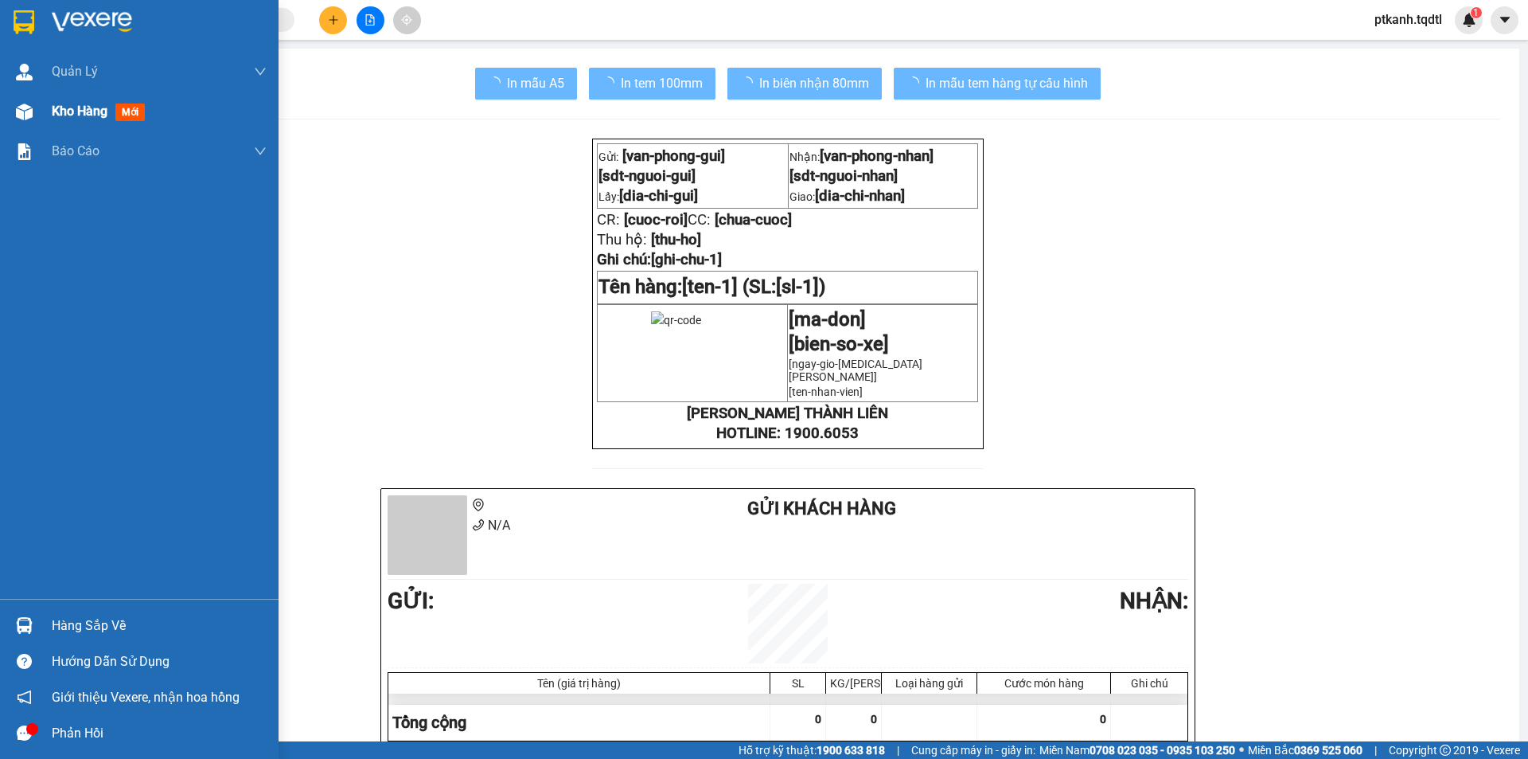
click at [43, 114] on div "Kho hàng mới" at bounding box center [139, 112] width 279 height 40
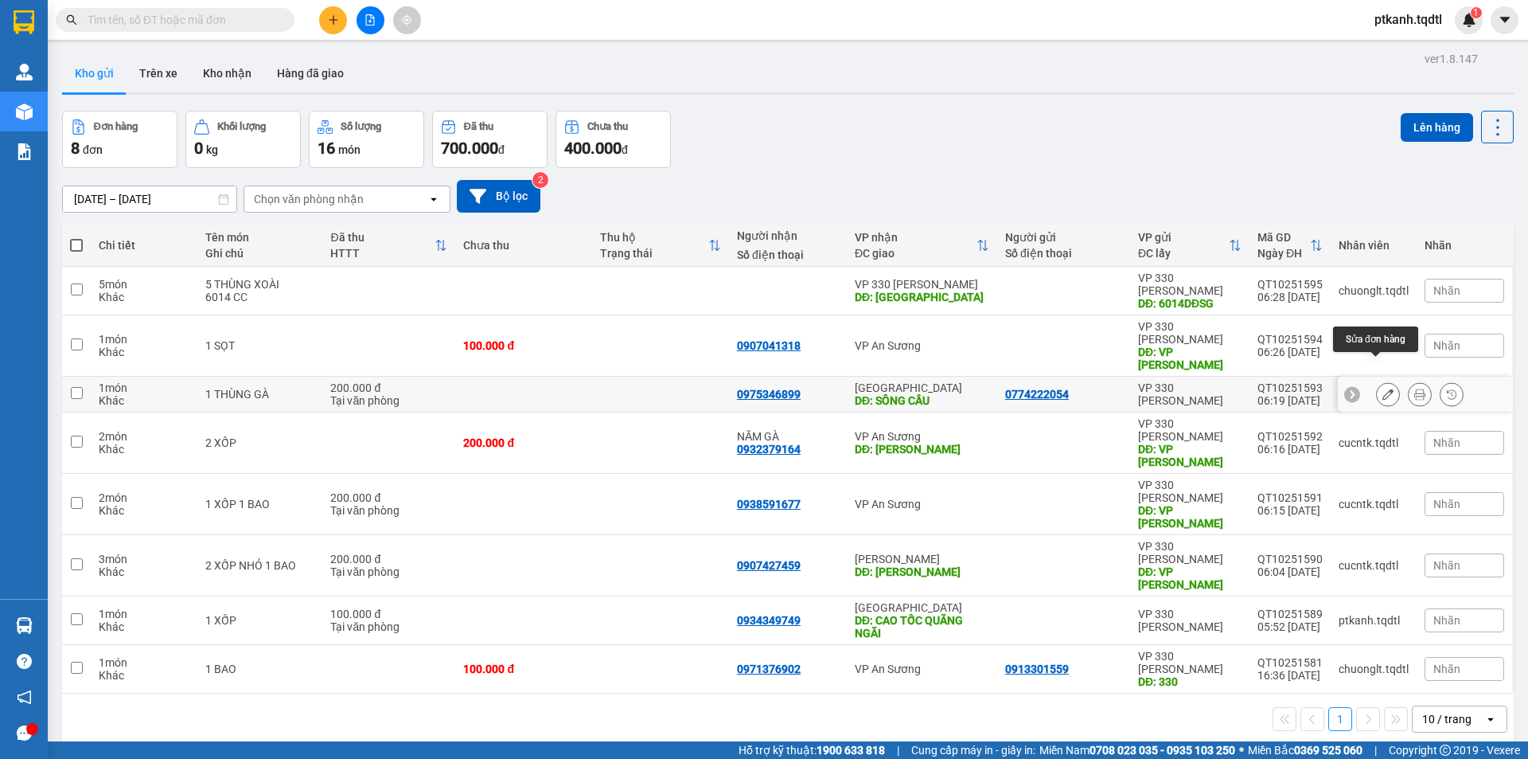
click at [1383, 388] on icon at bounding box center [1388, 393] width 11 height 11
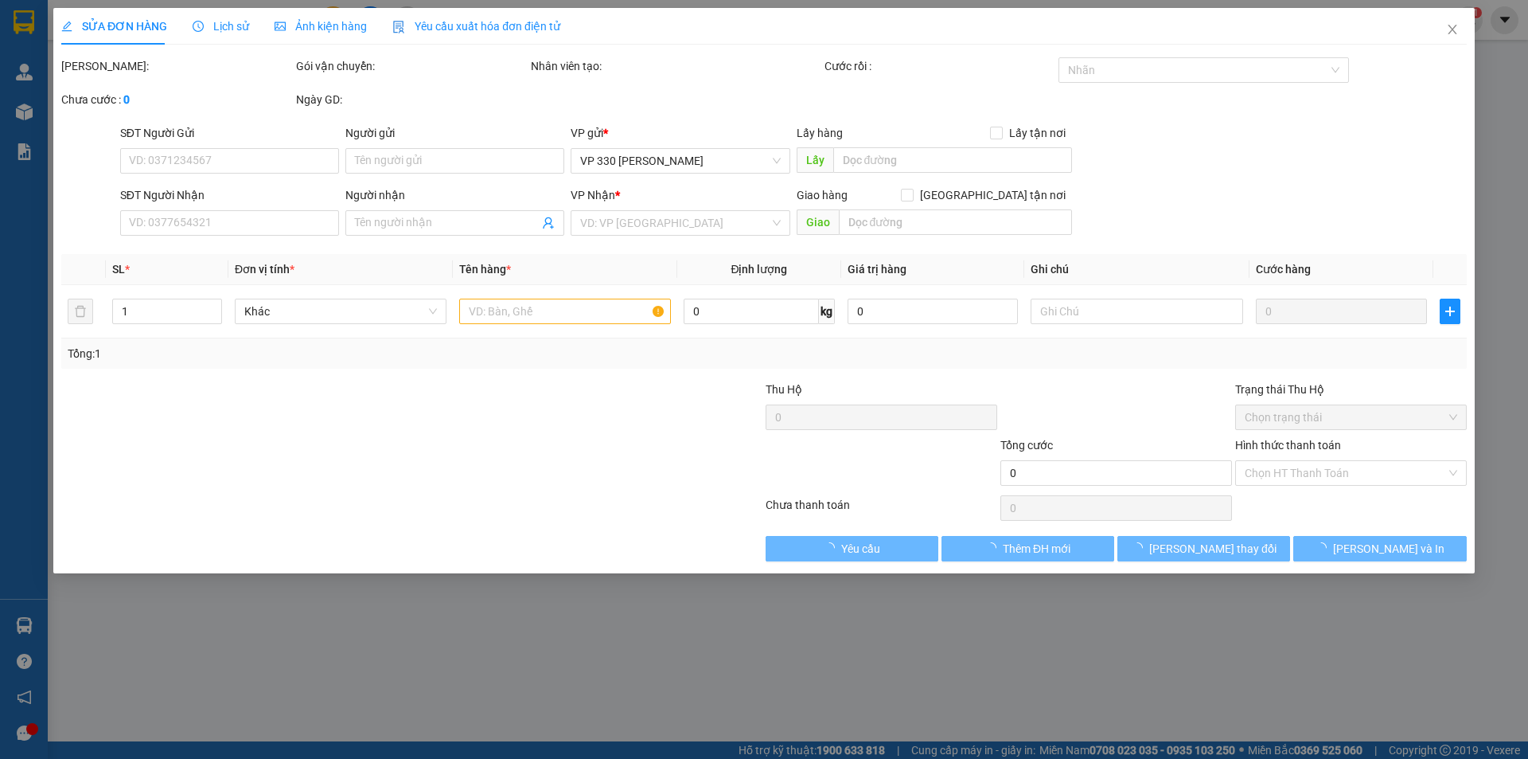
type input "0774222054"
type input "0975346899"
type input "SÔNG CẦU"
type input "200.000"
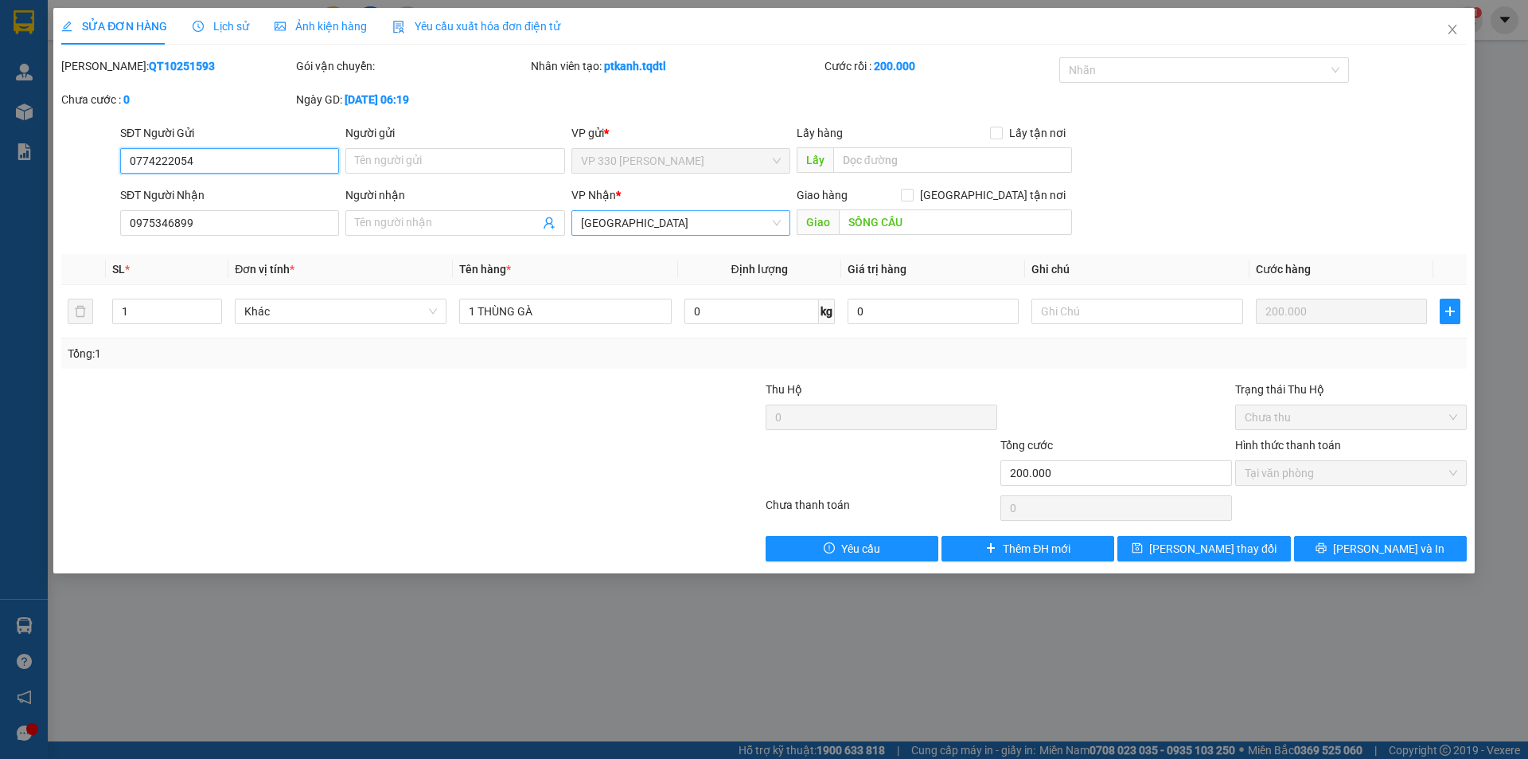
click at [673, 225] on span "Tuy Hòa" at bounding box center [681, 223] width 200 height 24
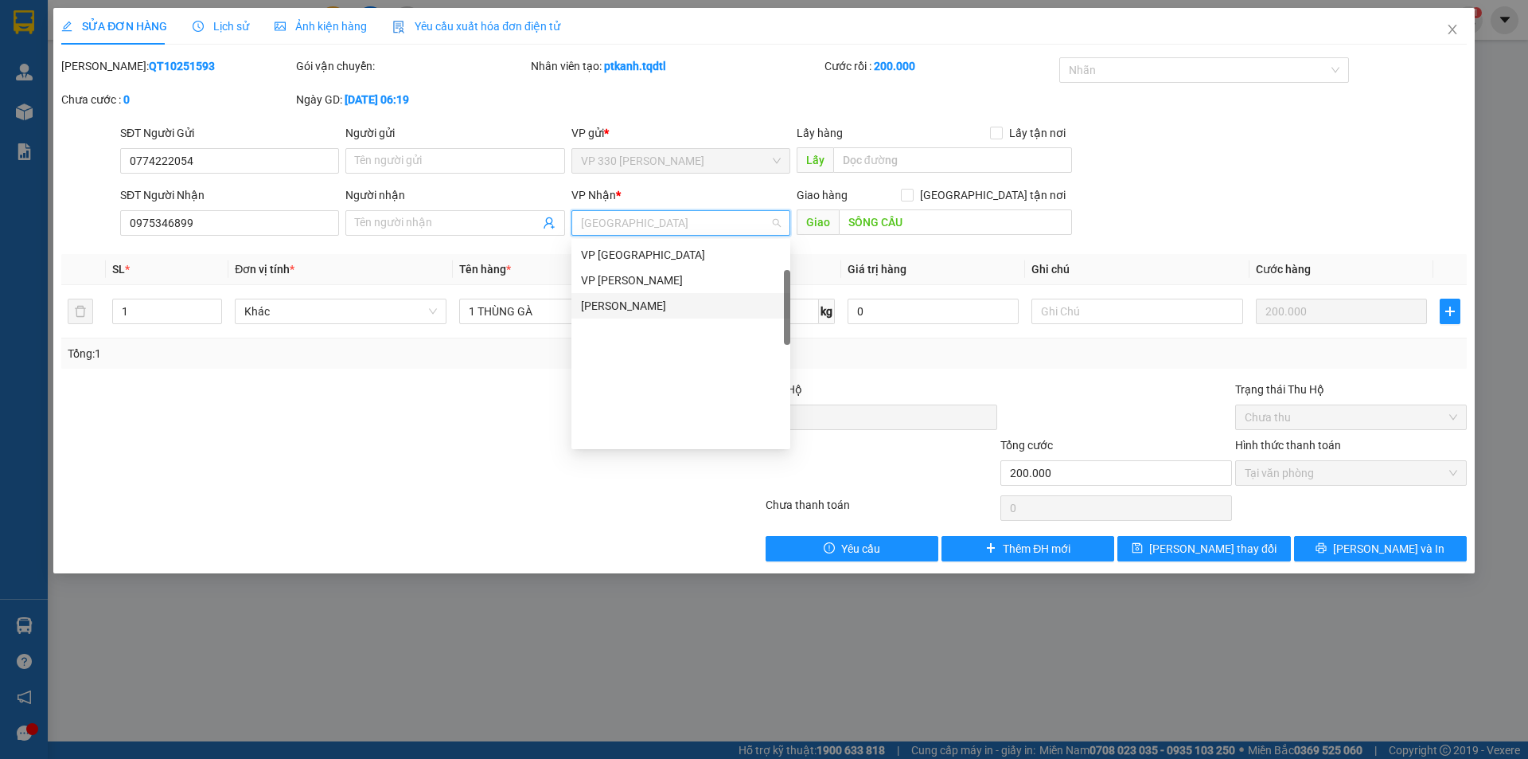
scroll to position [16, 0]
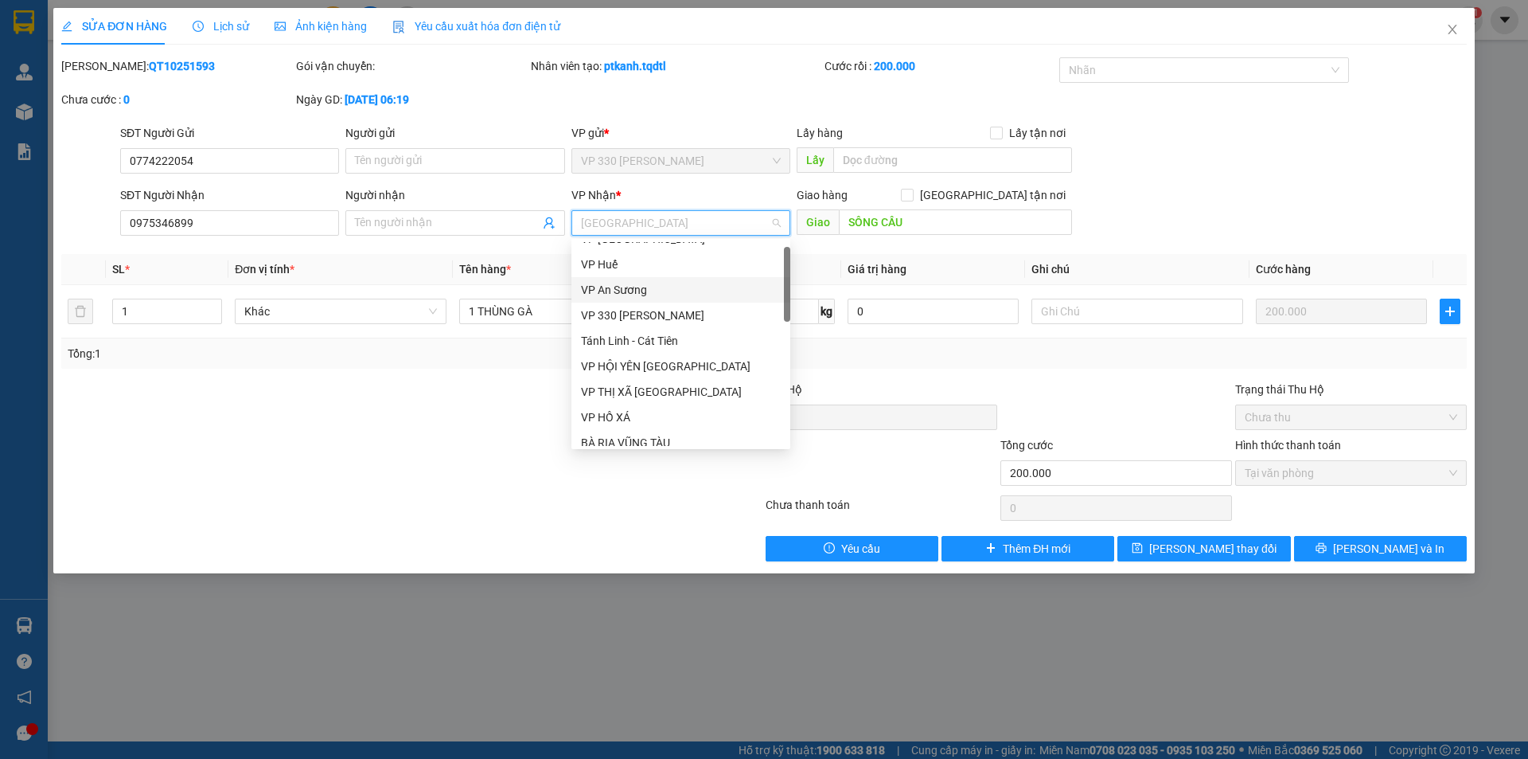
click at [650, 292] on div "VP An Sương" at bounding box center [681, 290] width 200 height 18
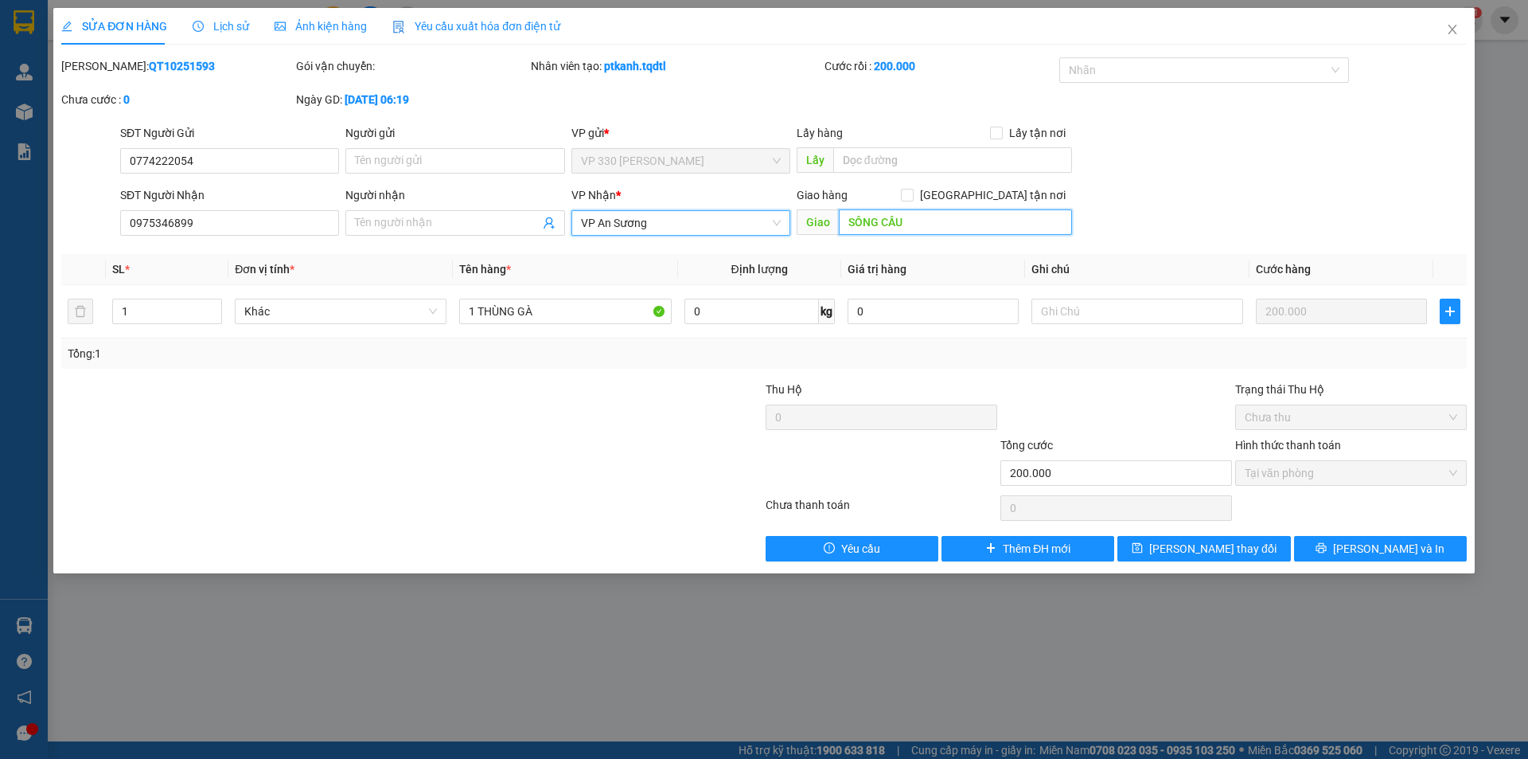
click at [942, 215] on input "SÔNG CẦU" at bounding box center [955, 221] width 233 height 25
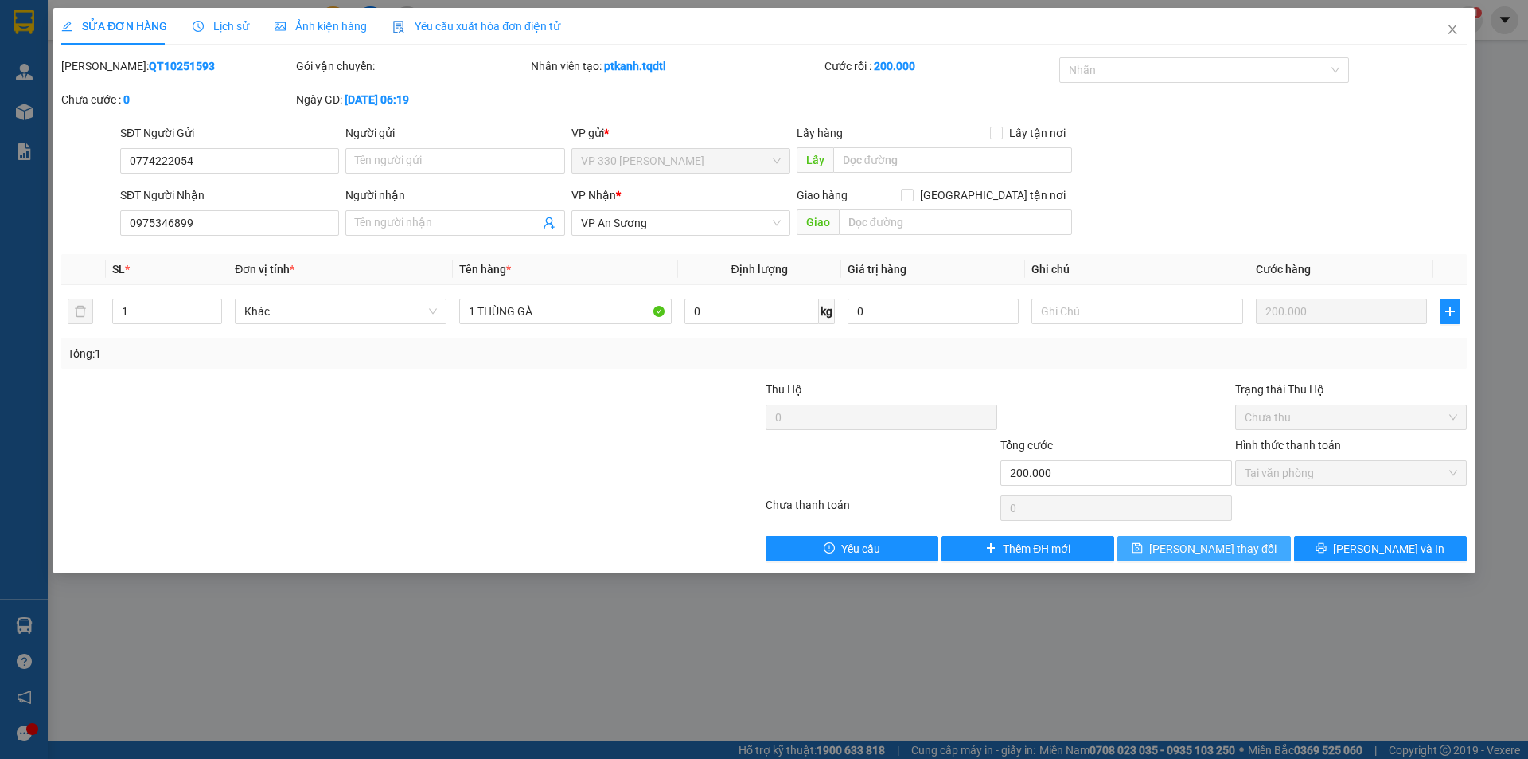
click at [1234, 544] on span "Lưu thay đổi" at bounding box center [1212, 549] width 127 height 18
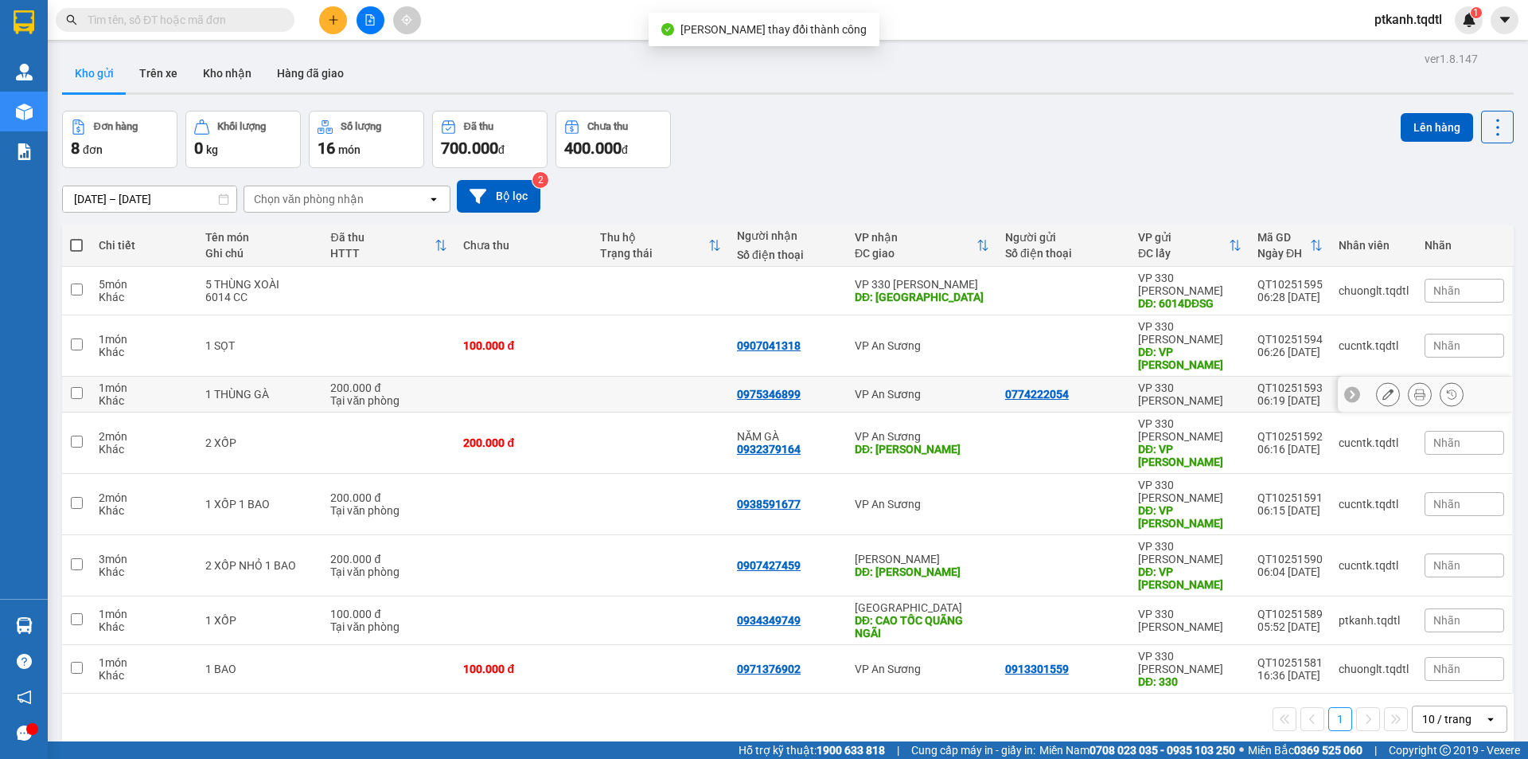
click at [933, 377] on td "VP An Sương" at bounding box center [922, 395] width 150 height 36
checkbox input "true"
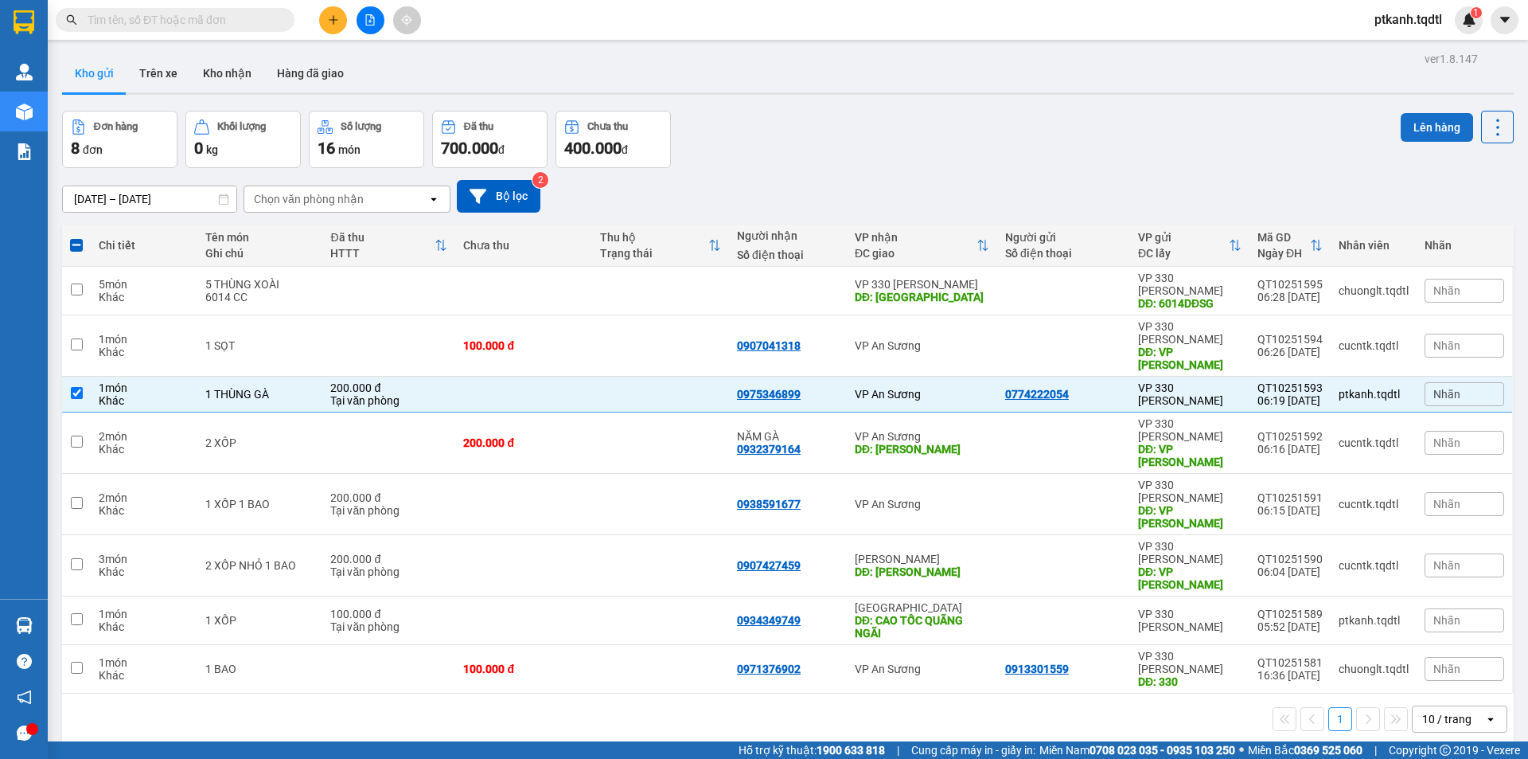
click at [1409, 127] on button "Lên hàng" at bounding box center [1437, 127] width 72 height 29
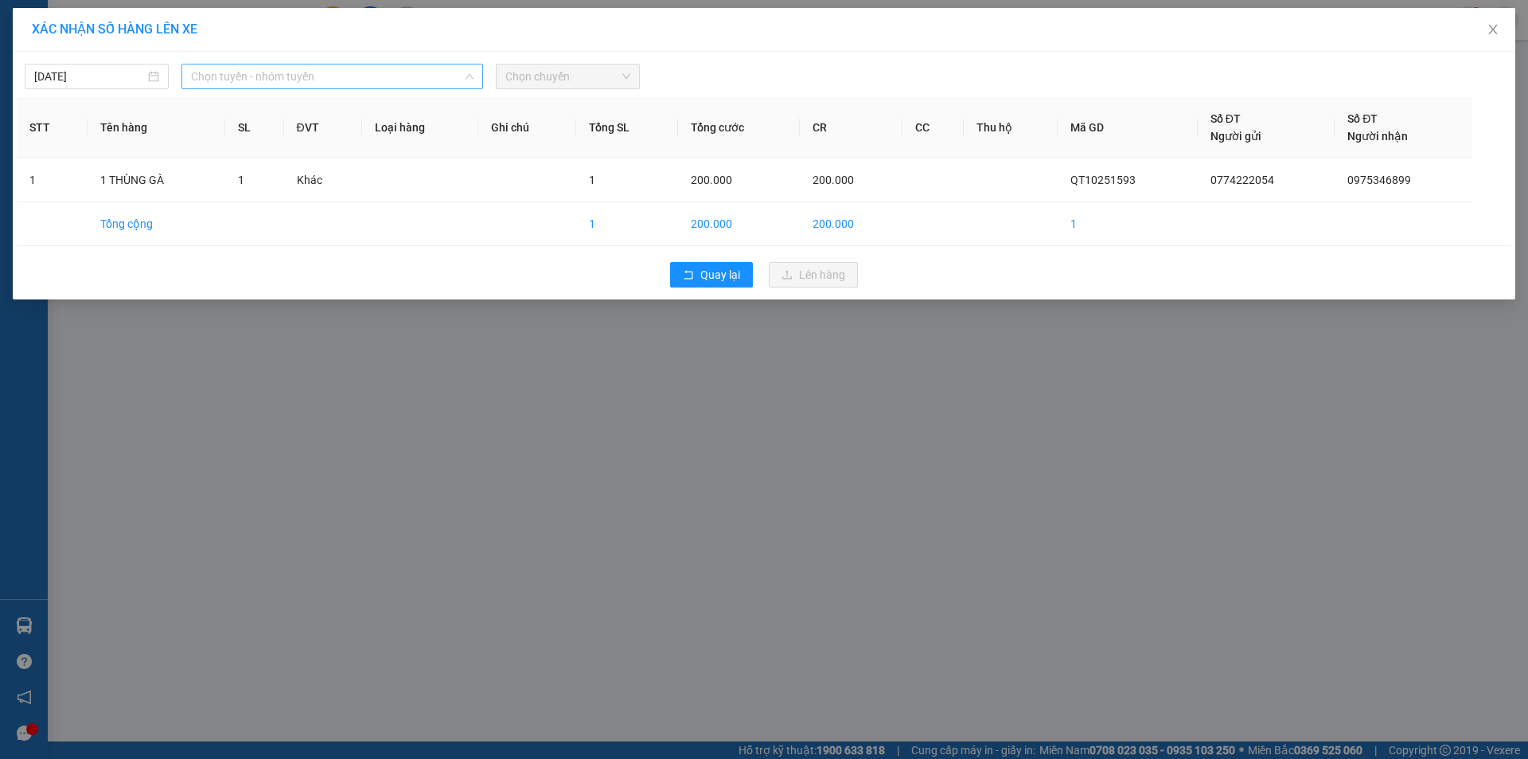
click at [399, 86] on span "Chọn tuyến - nhóm tuyến" at bounding box center [332, 76] width 283 height 24
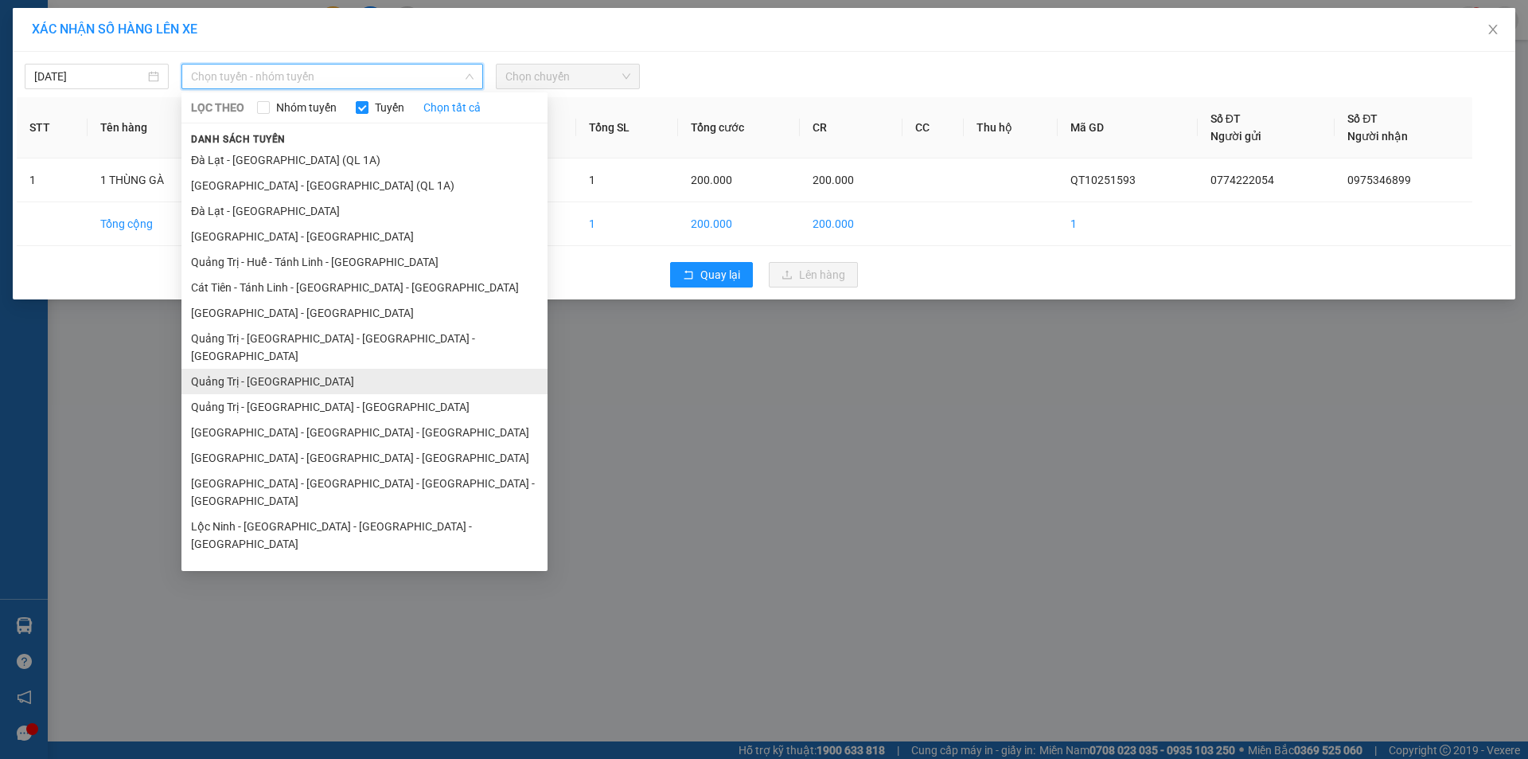
click at [362, 369] on li "Quảng Trị - [GEOGRAPHIC_DATA]" at bounding box center [364, 381] width 366 height 25
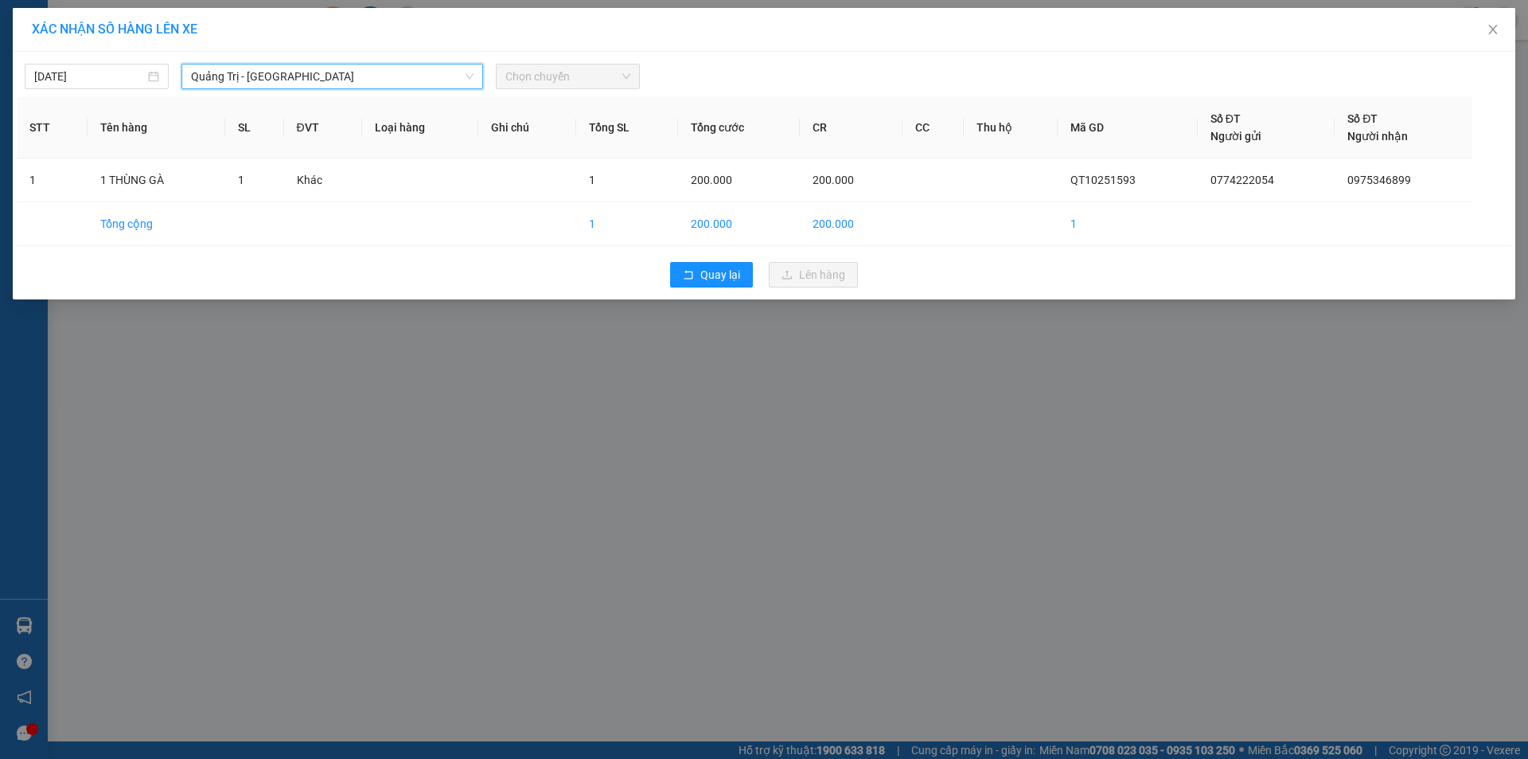
click at [612, 80] on span "Chọn chuyến" at bounding box center [567, 76] width 125 height 24
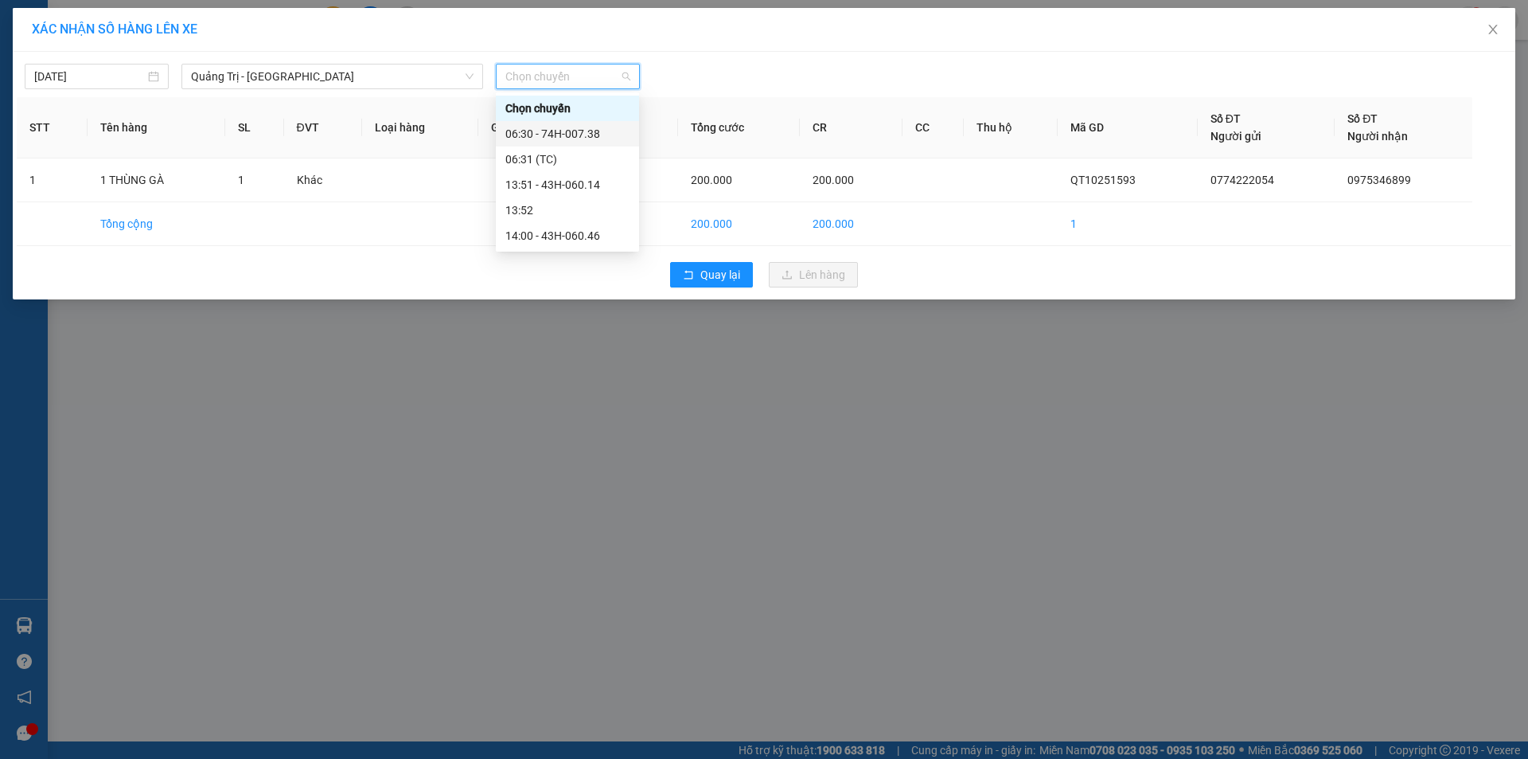
click at [593, 131] on div "06:30 - 74H-007.38" at bounding box center [567, 134] width 124 height 18
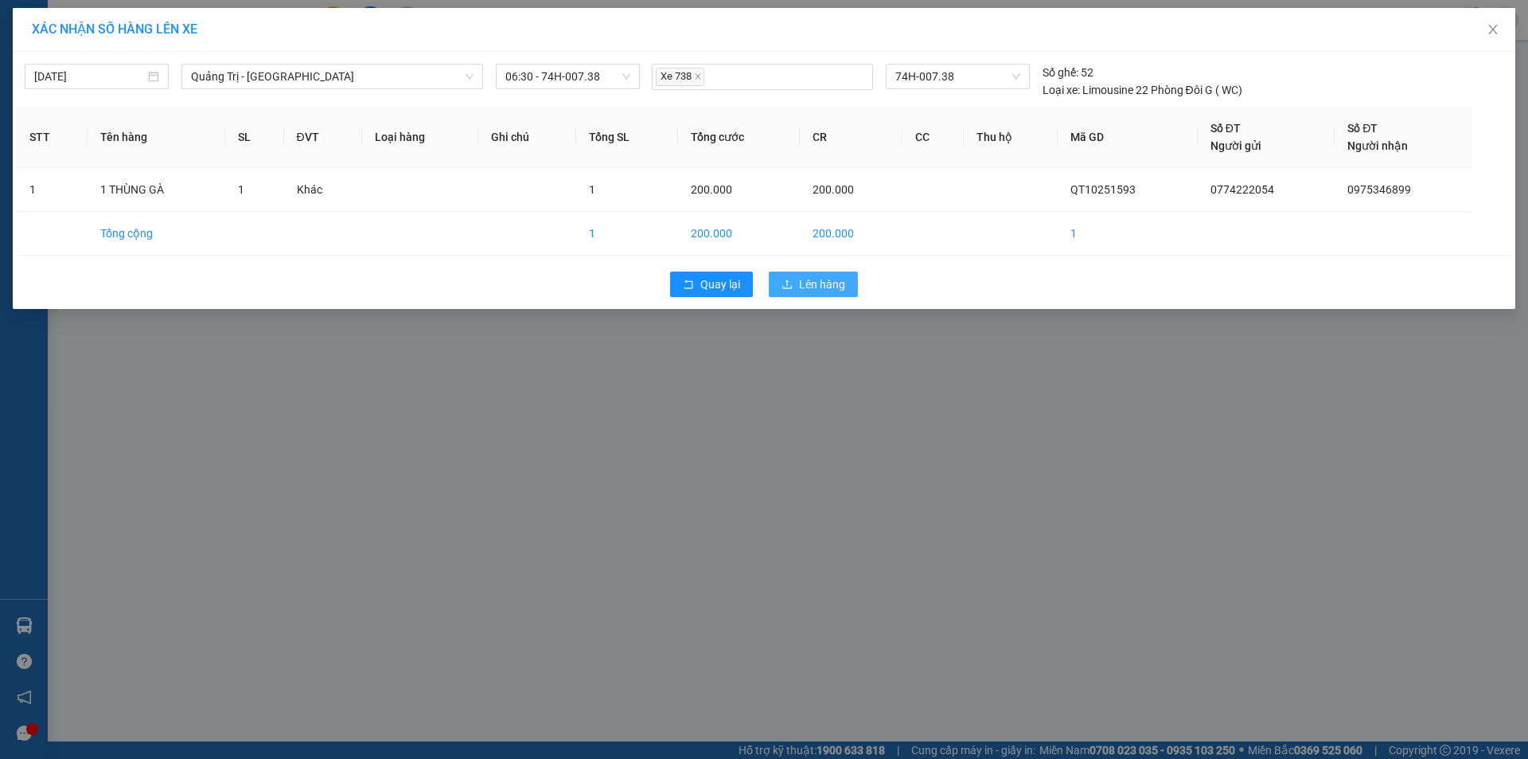
click at [803, 289] on span "Lên hàng" at bounding box center [822, 284] width 46 height 18
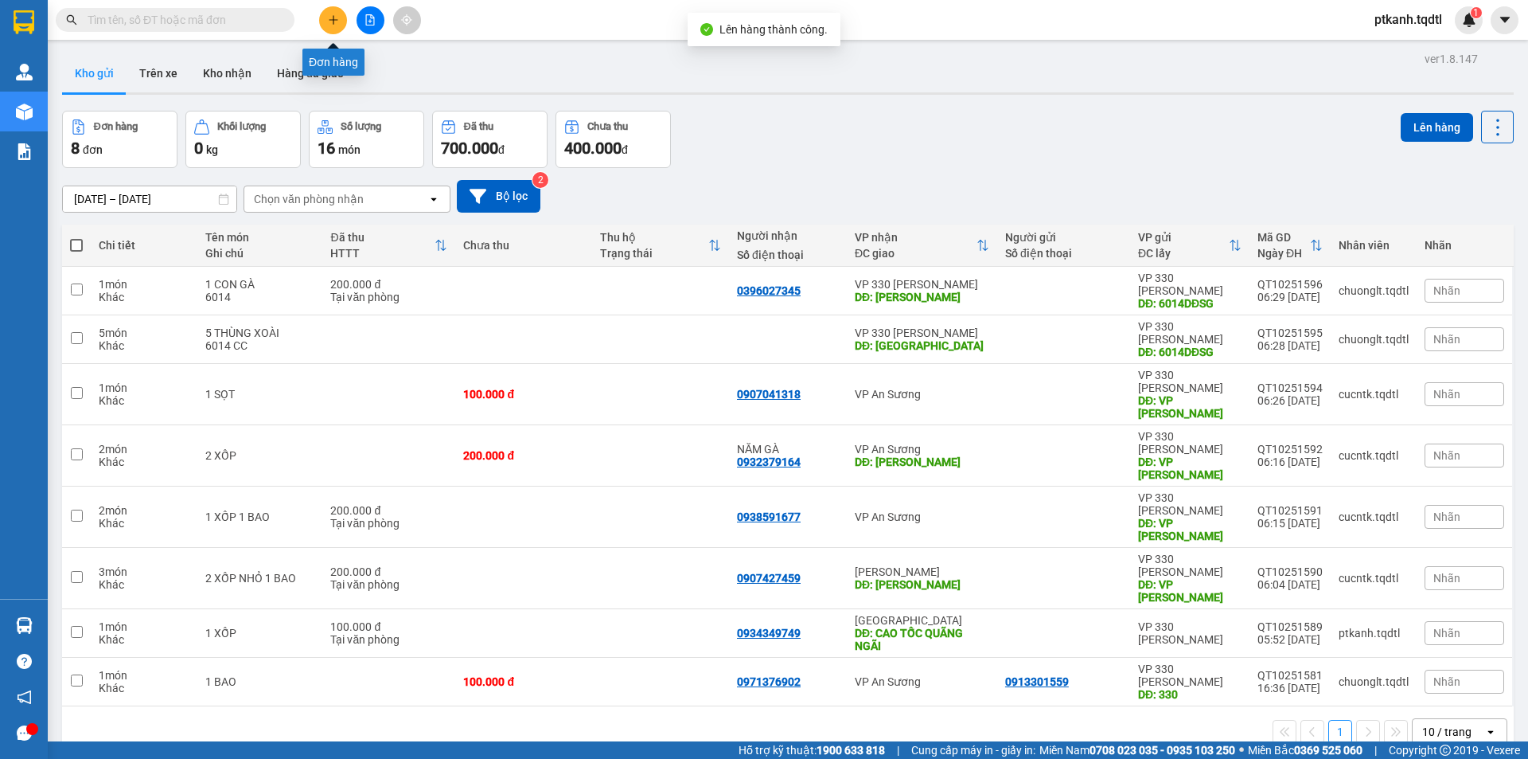
click at [329, 19] on icon "plus" at bounding box center [333, 19] width 11 height 11
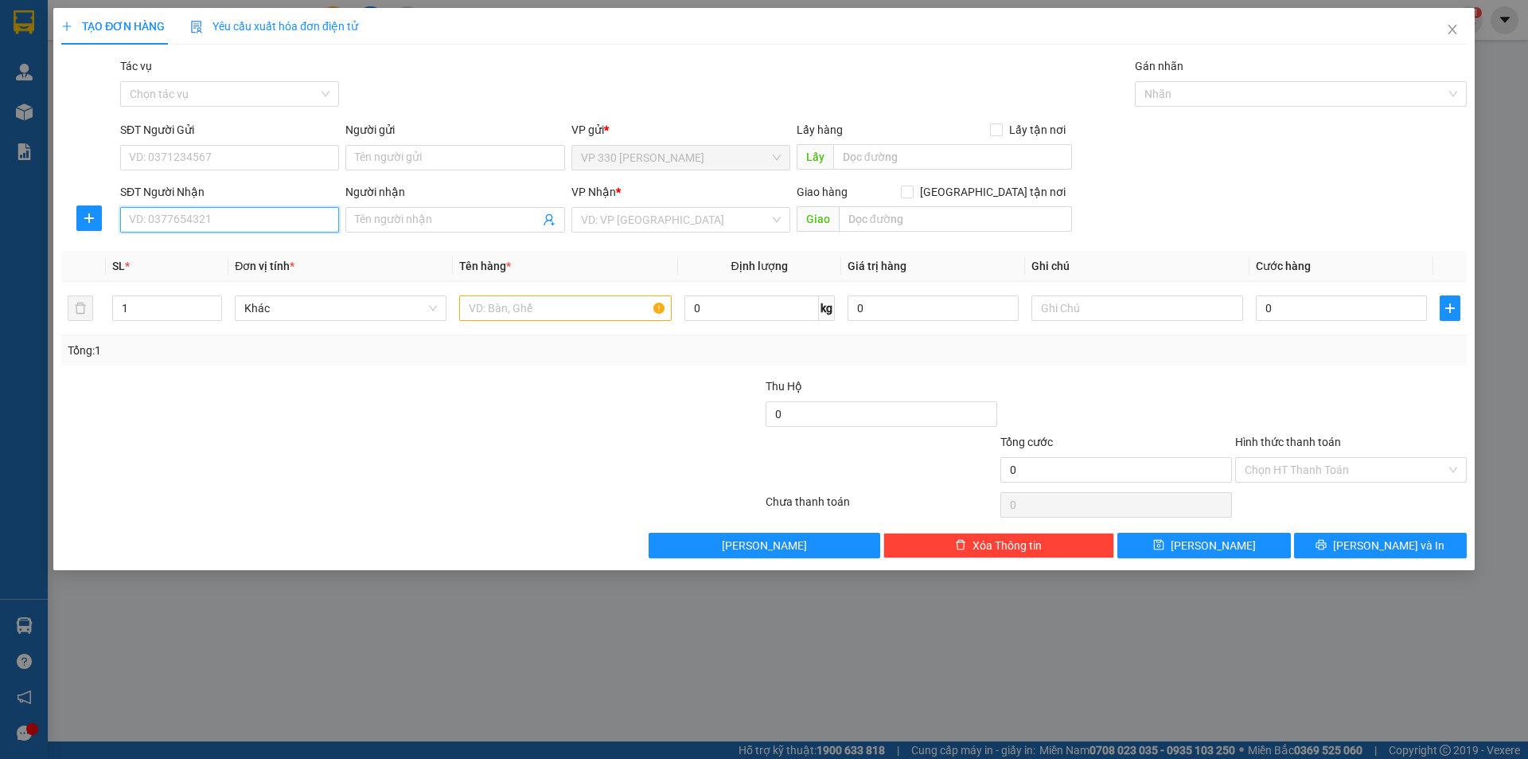
click at [256, 224] on input "SĐT Người Nhận" at bounding box center [229, 219] width 219 height 25
type input "0345640990"
click at [244, 158] on input "SĐT Người Gửi" at bounding box center [229, 157] width 219 height 25
type input "0944935955"
click at [622, 214] on input "search" at bounding box center [675, 220] width 189 height 24
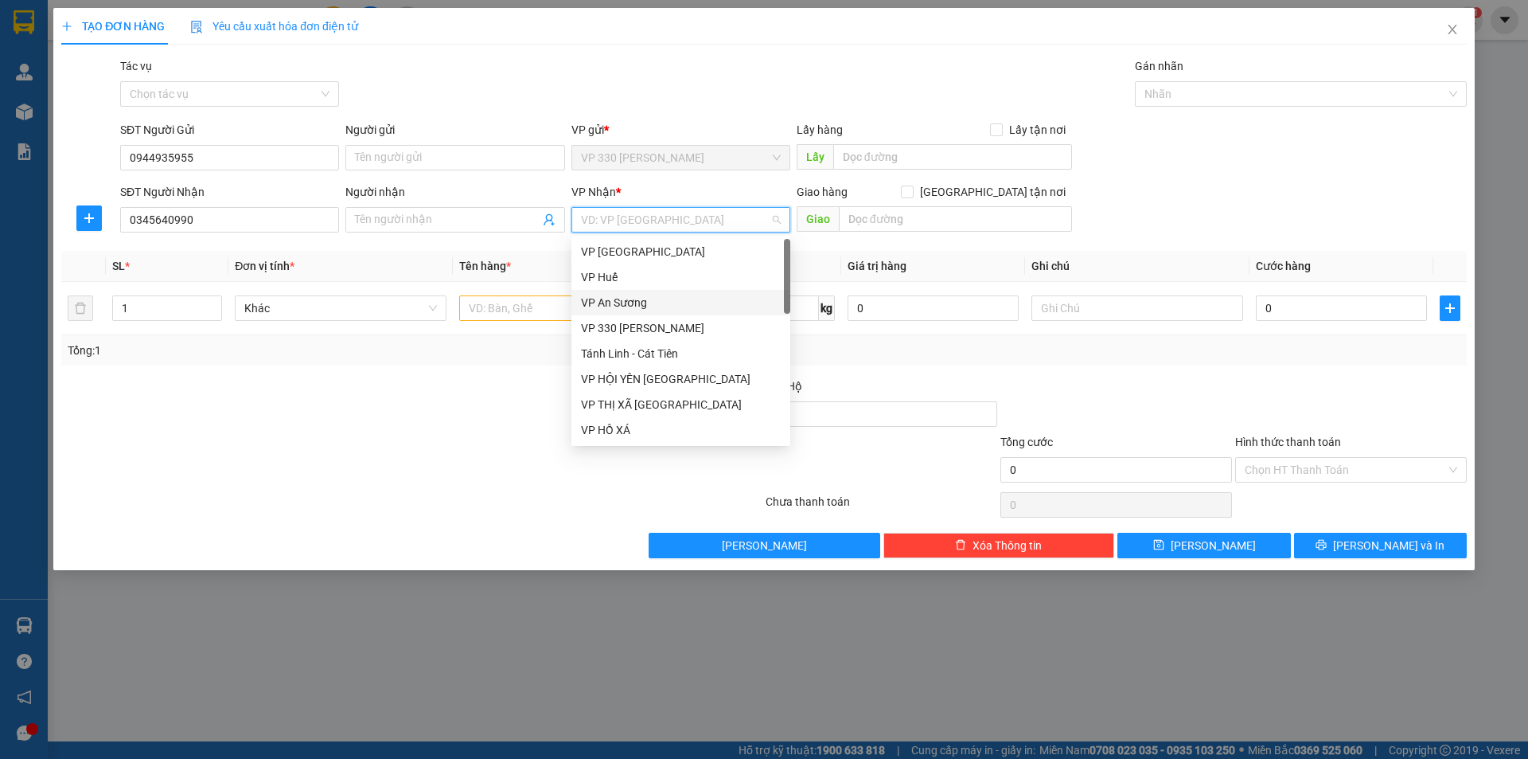
click at [626, 302] on div "VP An Sương" at bounding box center [681, 303] width 200 height 18
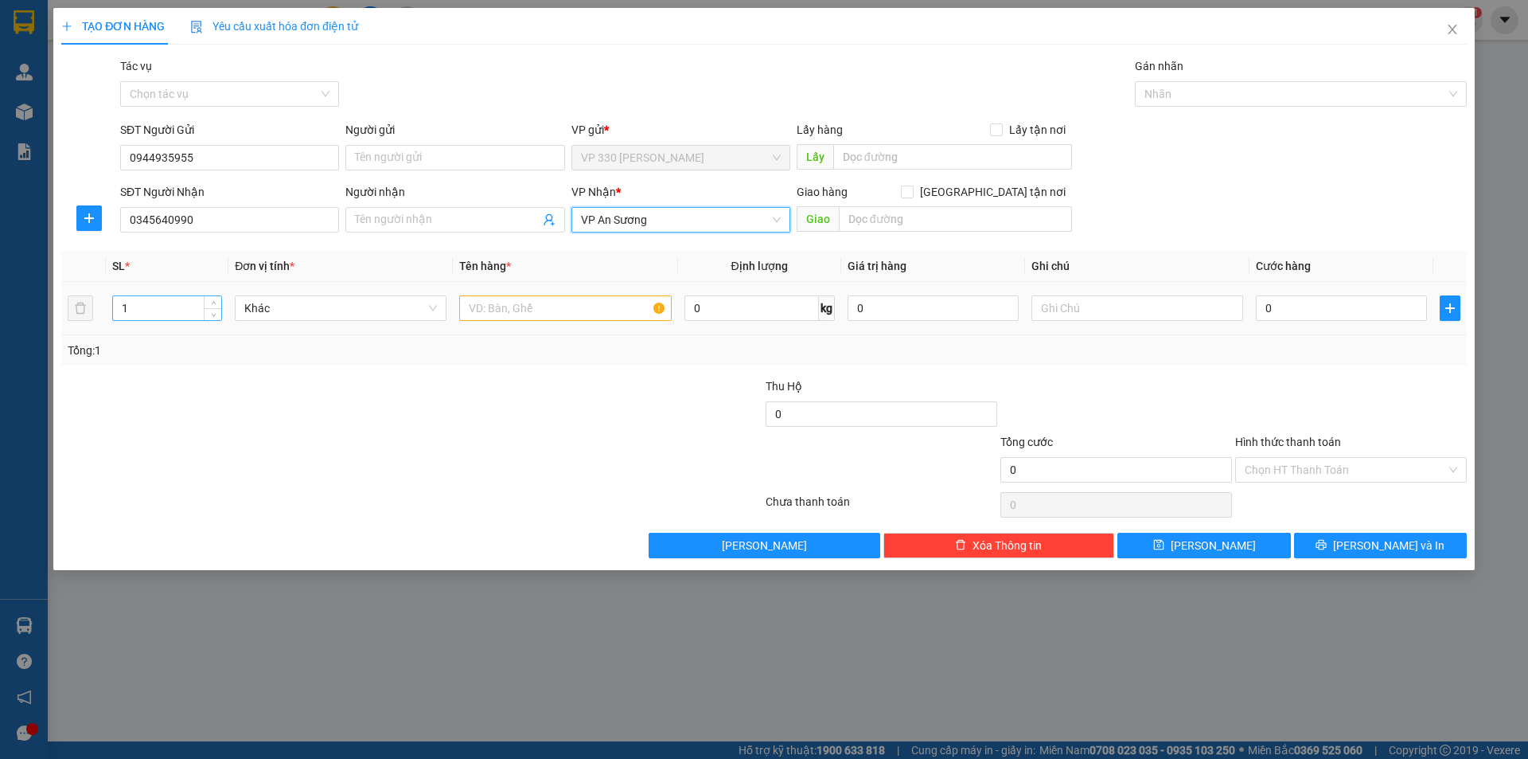
click at [167, 310] on input "1" at bounding box center [167, 308] width 108 height 24
type input "19"
click at [577, 314] on input "text" at bounding box center [565, 307] width 212 height 25
type input "19 THÙNG SỮA"
click at [1301, 298] on input "0" at bounding box center [1341, 307] width 171 height 25
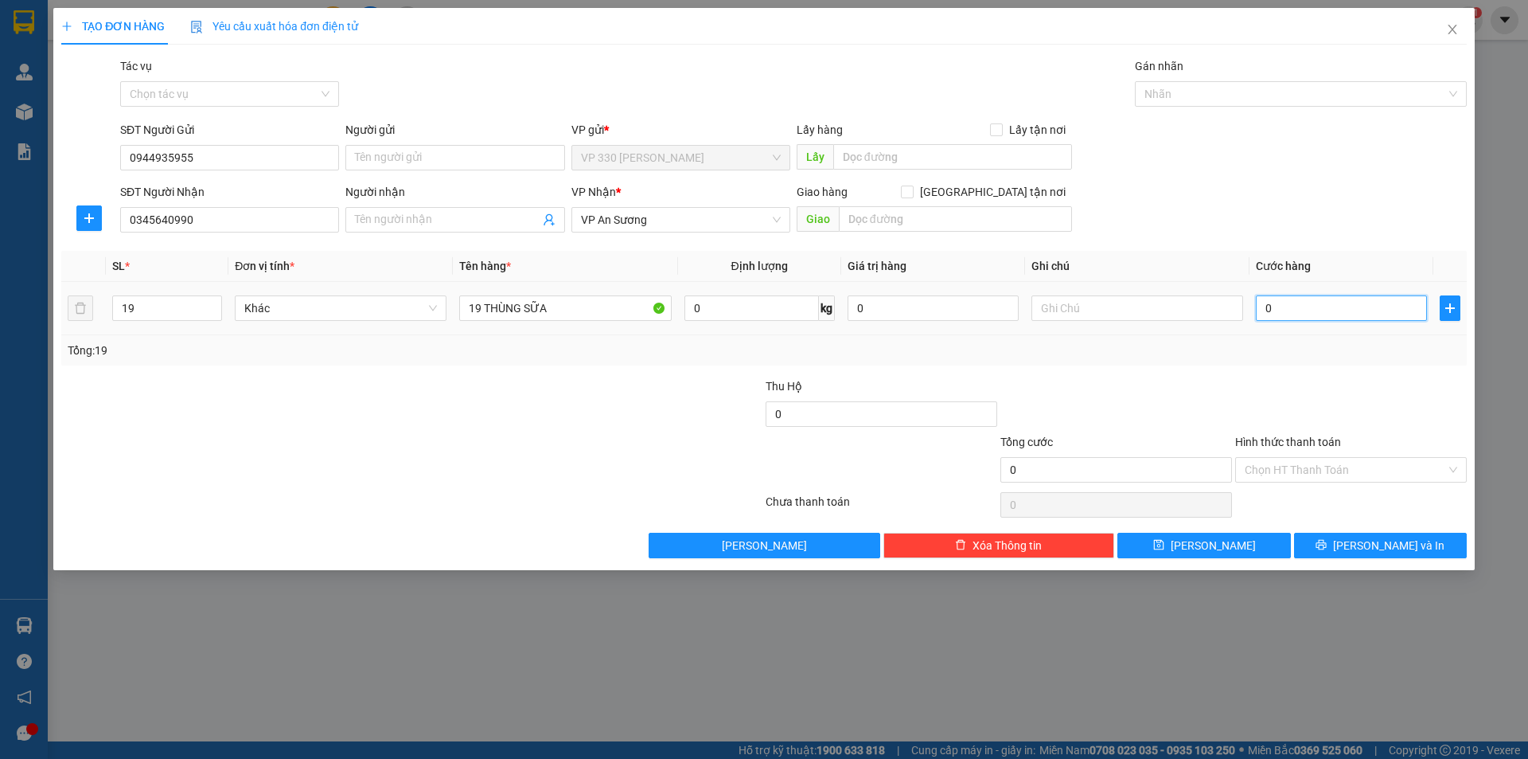
type input "9"
type input "95"
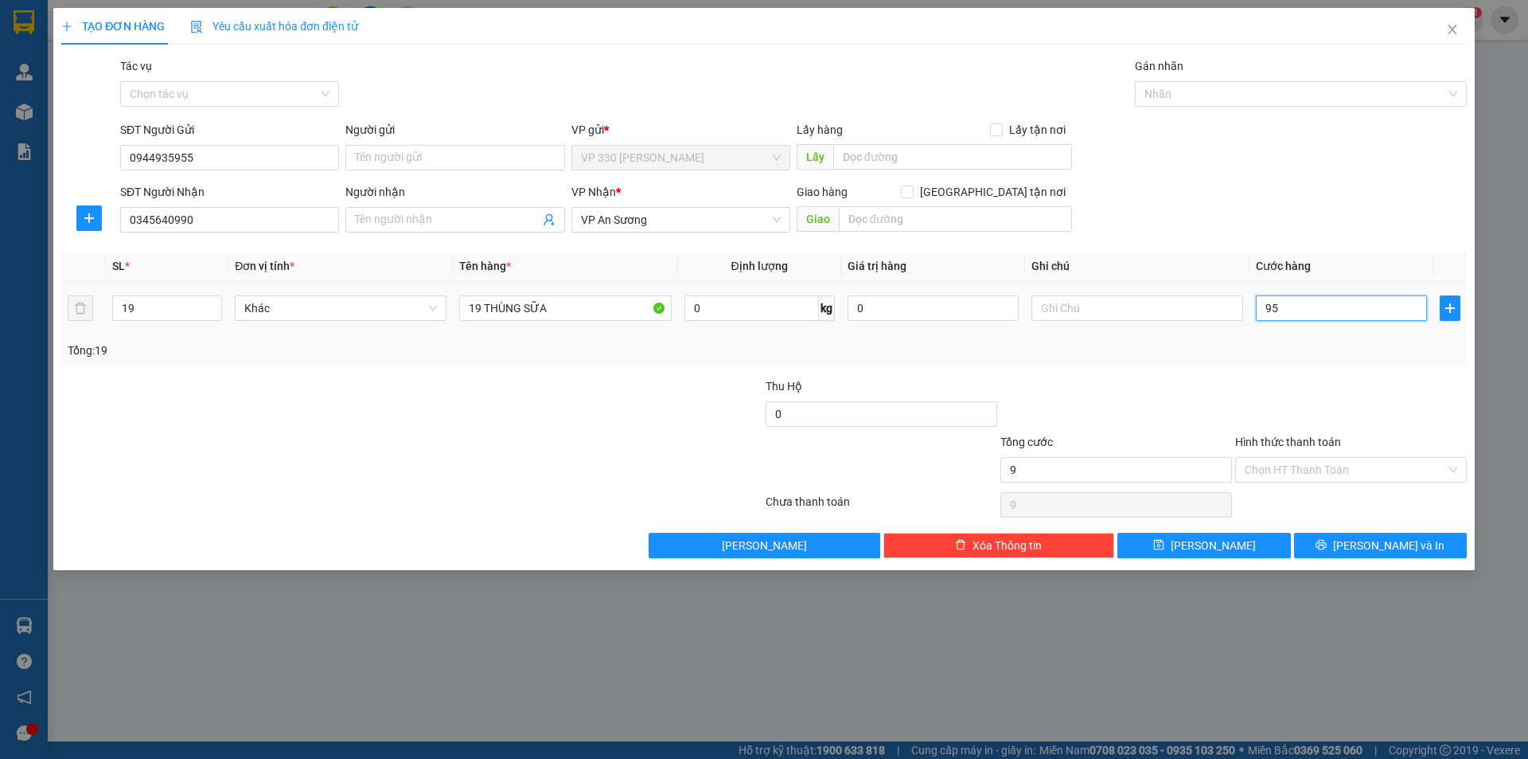
type input "95"
type input "950"
type input "9.500"
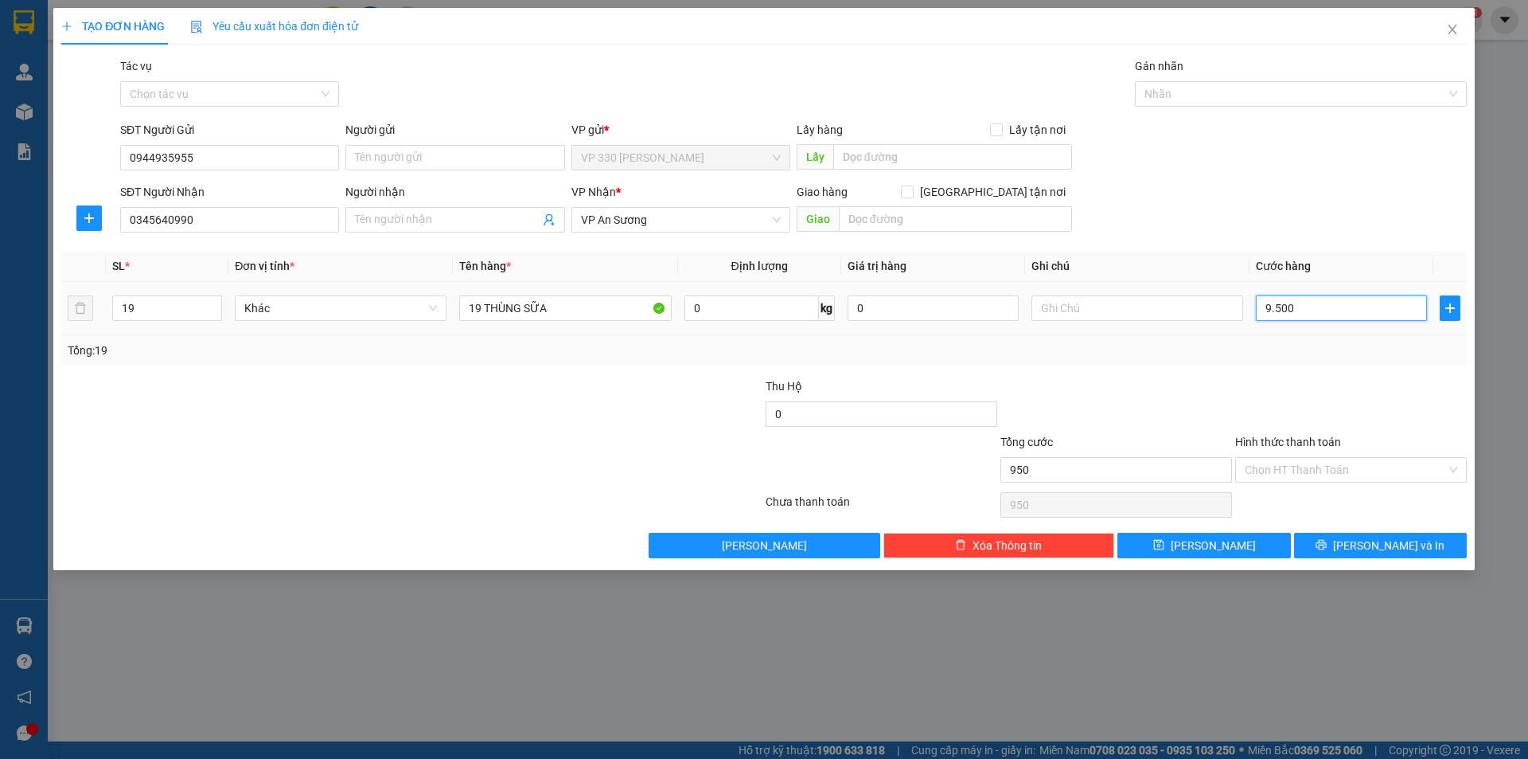
type input "9.500"
type input "95.000"
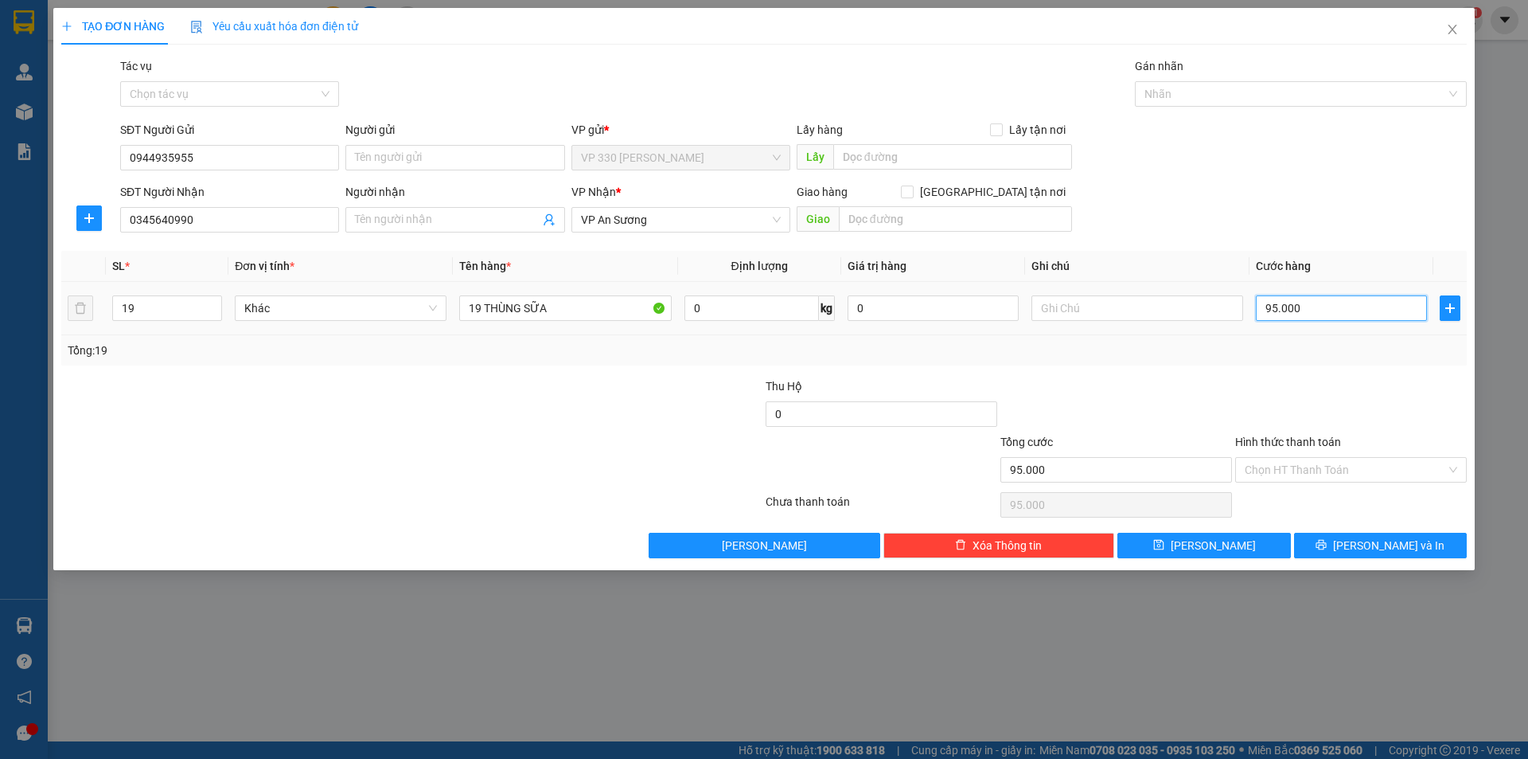
type input "950.000"
click at [1294, 443] on label "Hình thức thanh toán" at bounding box center [1288, 441] width 106 height 13
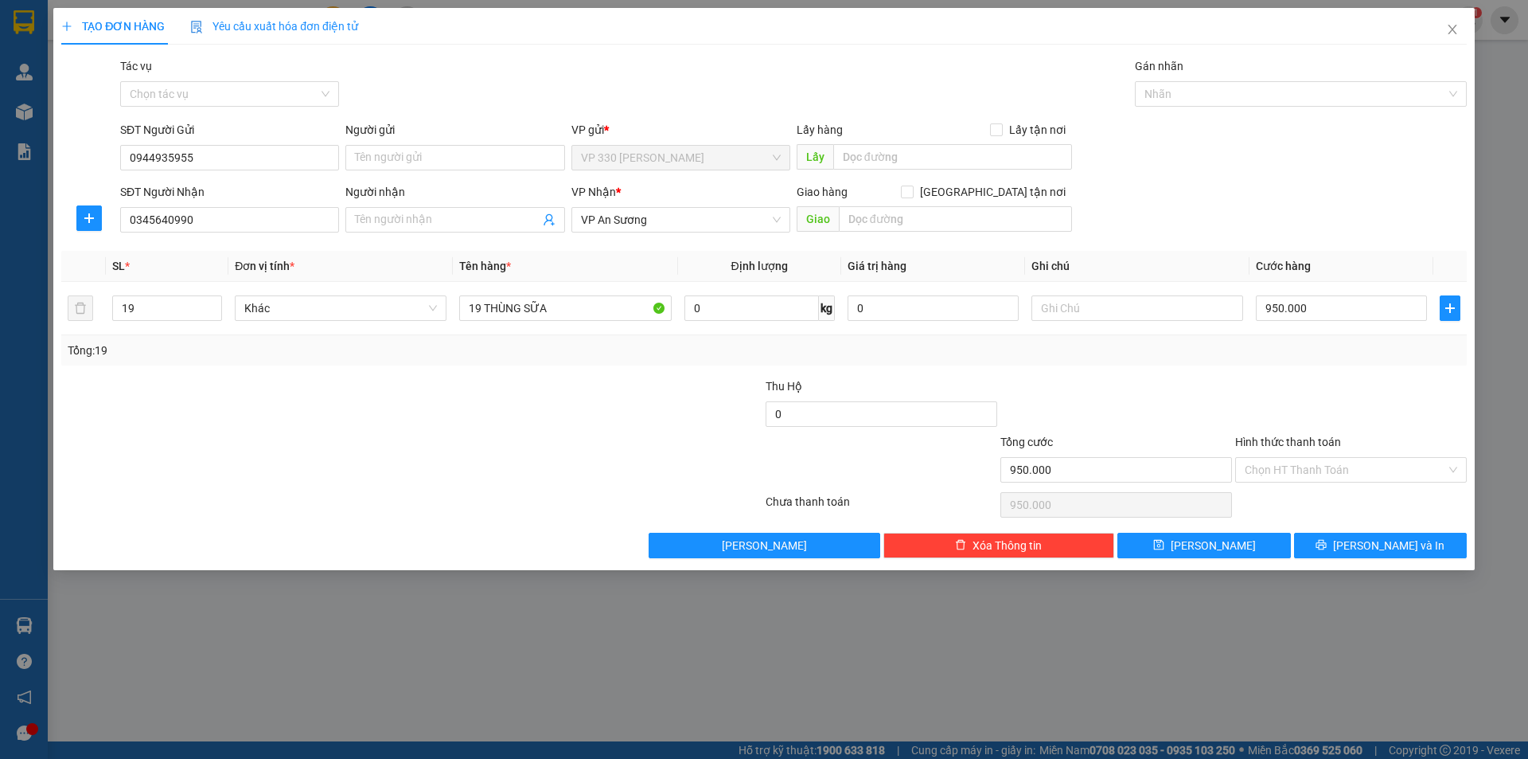
click at [1294, 458] on input "Hình thức thanh toán" at bounding box center [1345, 470] width 201 height 24
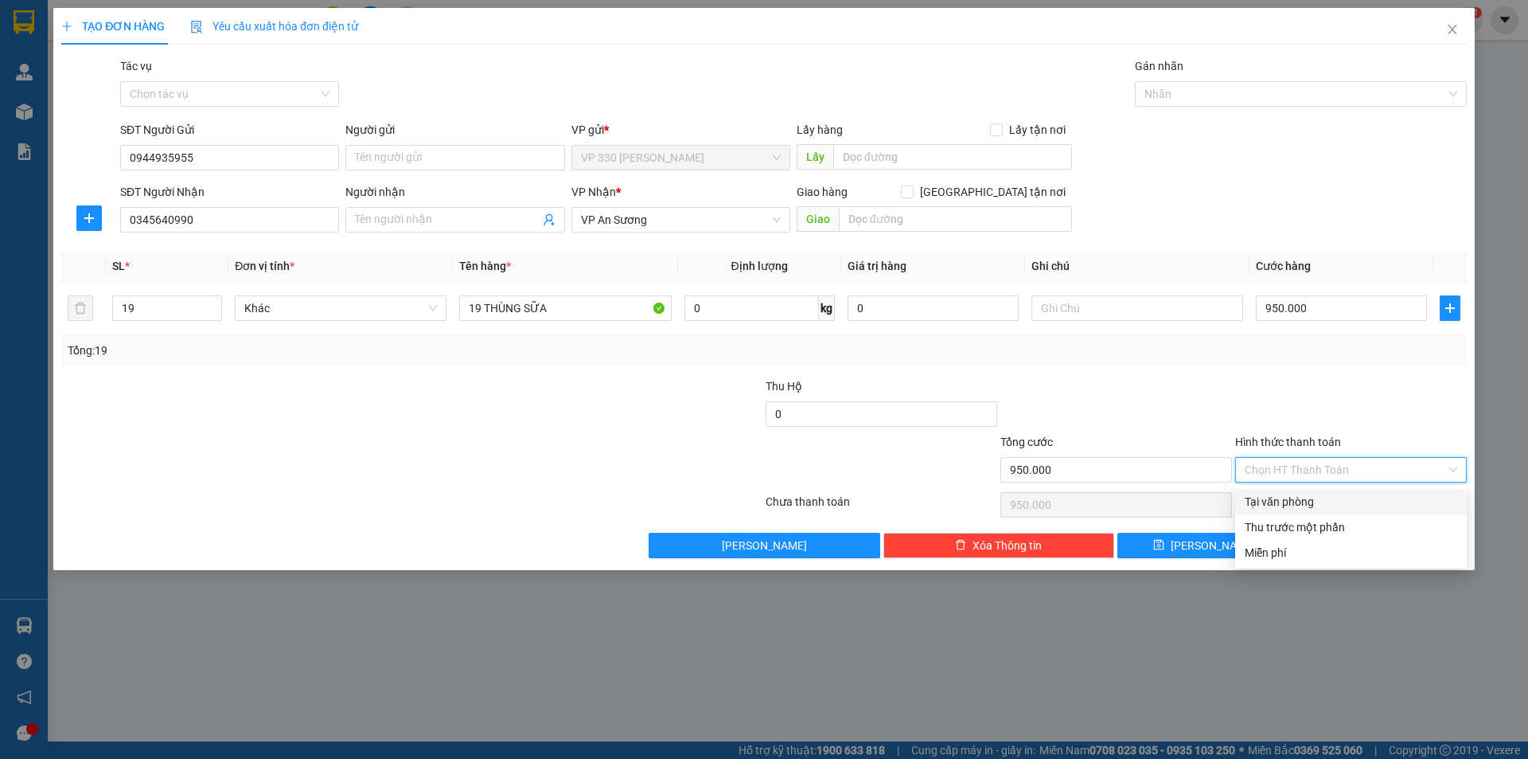
click at [1324, 497] on div "Tại văn phòng" at bounding box center [1351, 502] width 213 height 18
type input "0"
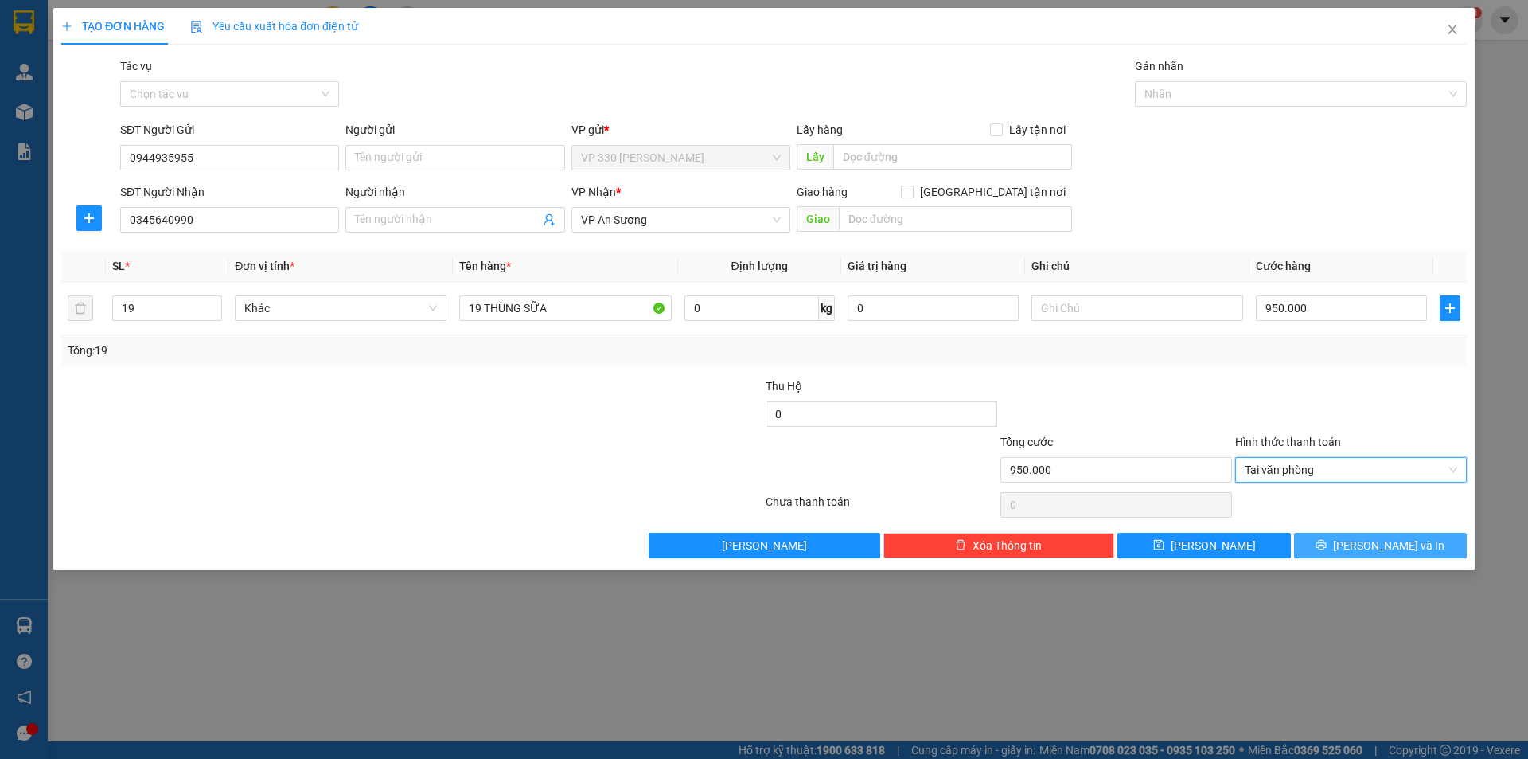
click at [1344, 543] on button "[PERSON_NAME] và In" at bounding box center [1380, 545] width 173 height 25
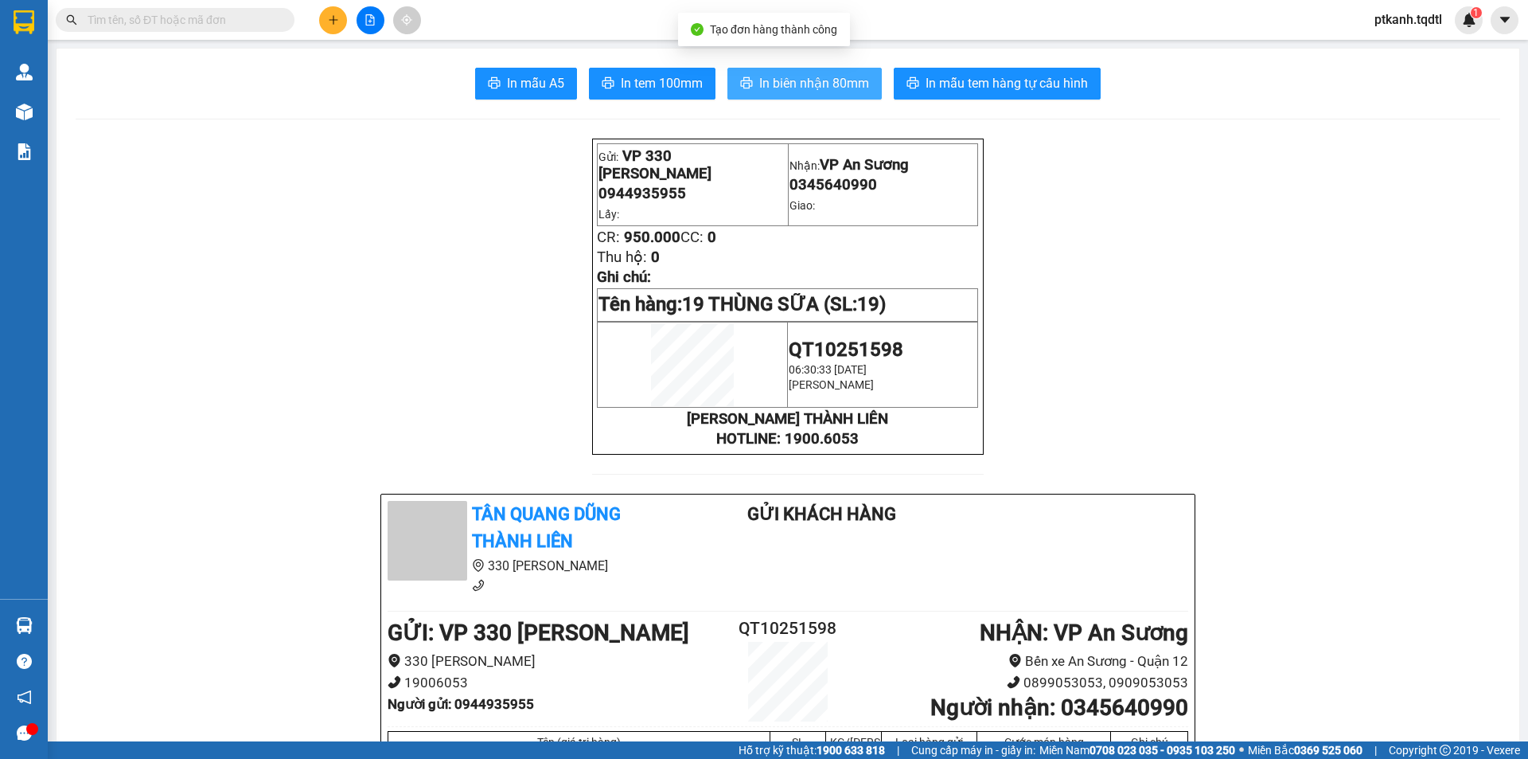
click at [803, 80] on span "In biên nhận 80mm" at bounding box center [814, 83] width 110 height 20
click at [213, 23] on input "text" at bounding box center [182, 20] width 188 height 18
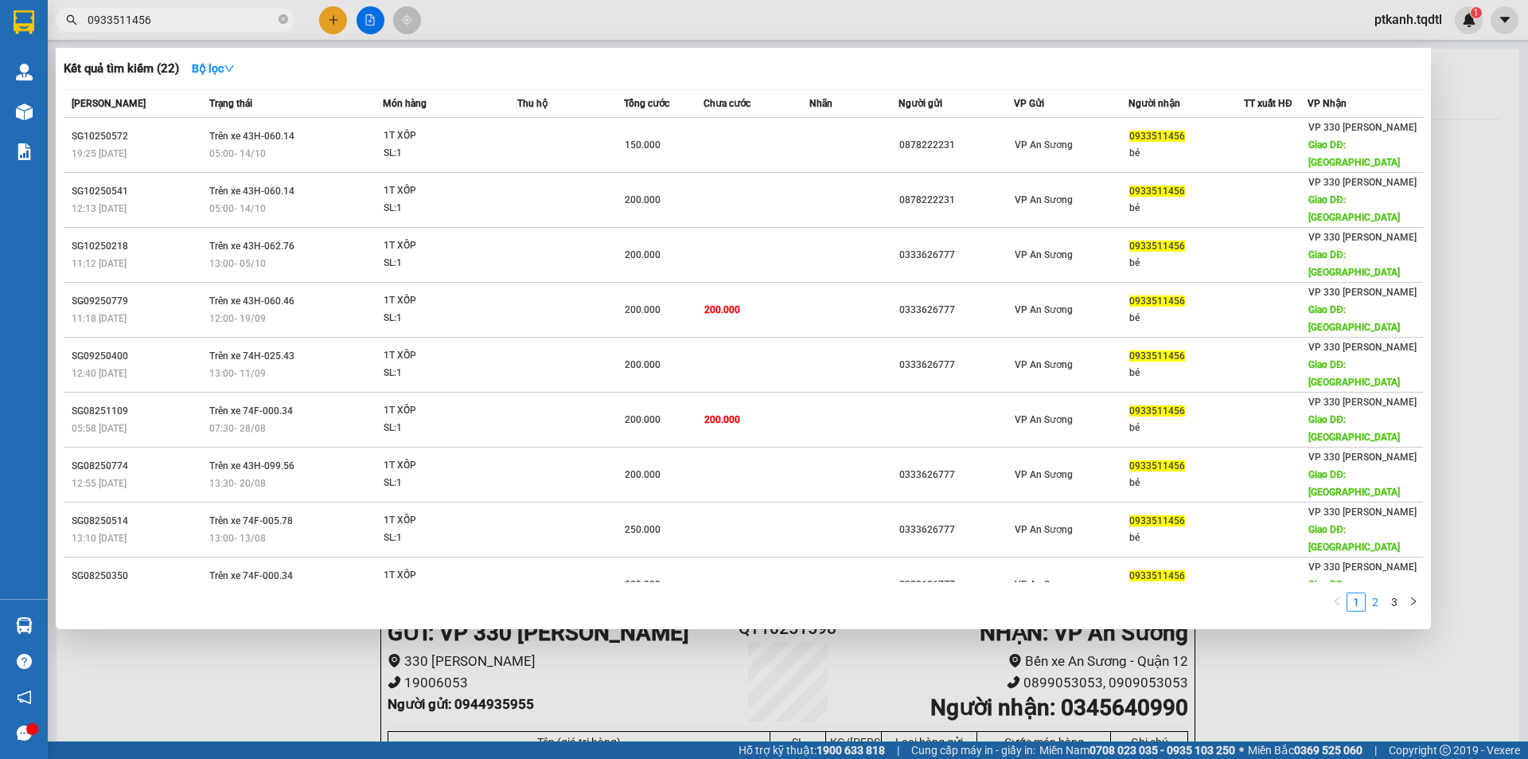
type input "0933511456"
click at [1377, 593] on link "2" at bounding box center [1376, 602] width 18 height 18
click at [1392, 593] on link "3" at bounding box center [1395, 602] width 18 height 18
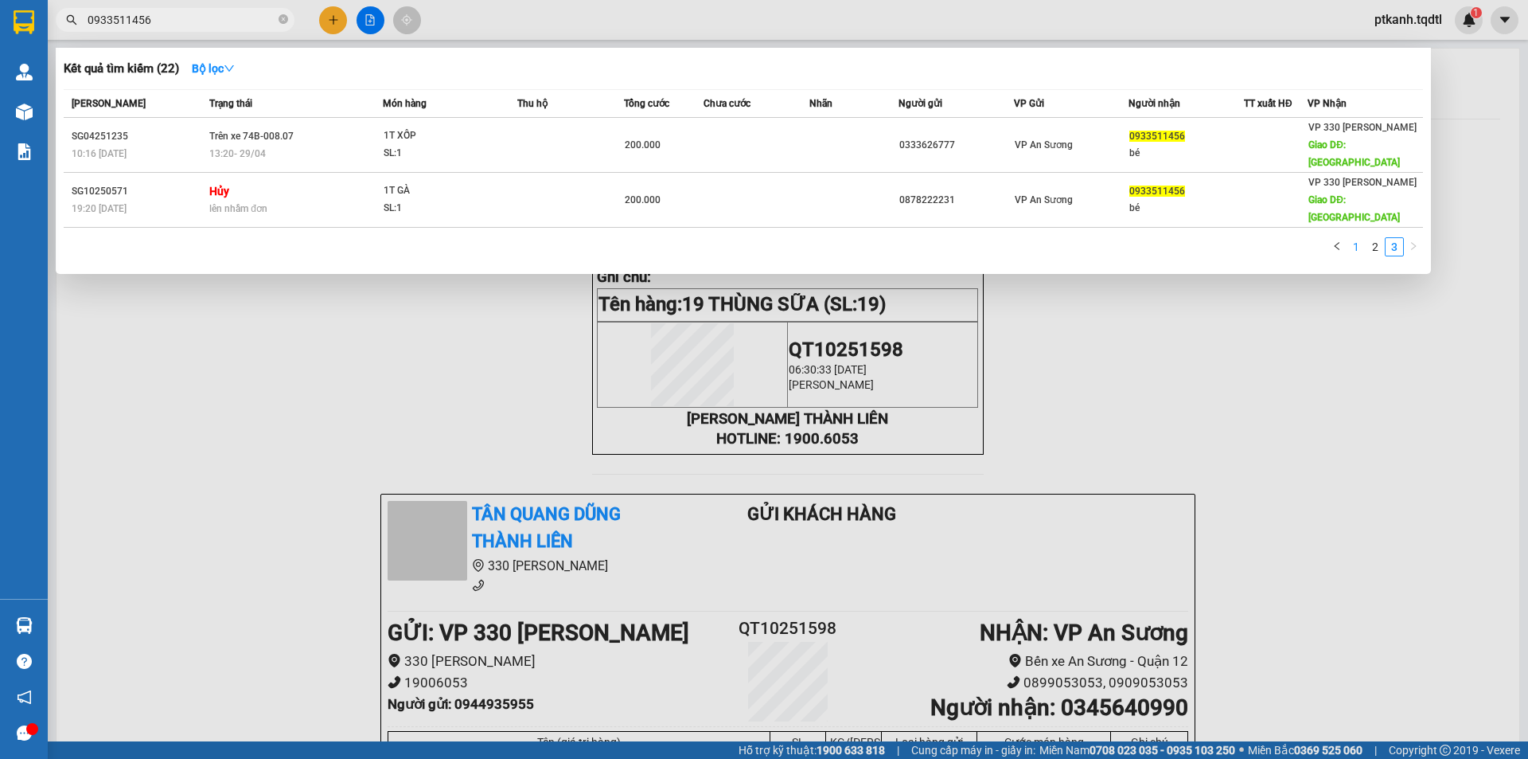
click at [1351, 238] on link "1" at bounding box center [1357, 247] width 18 height 18
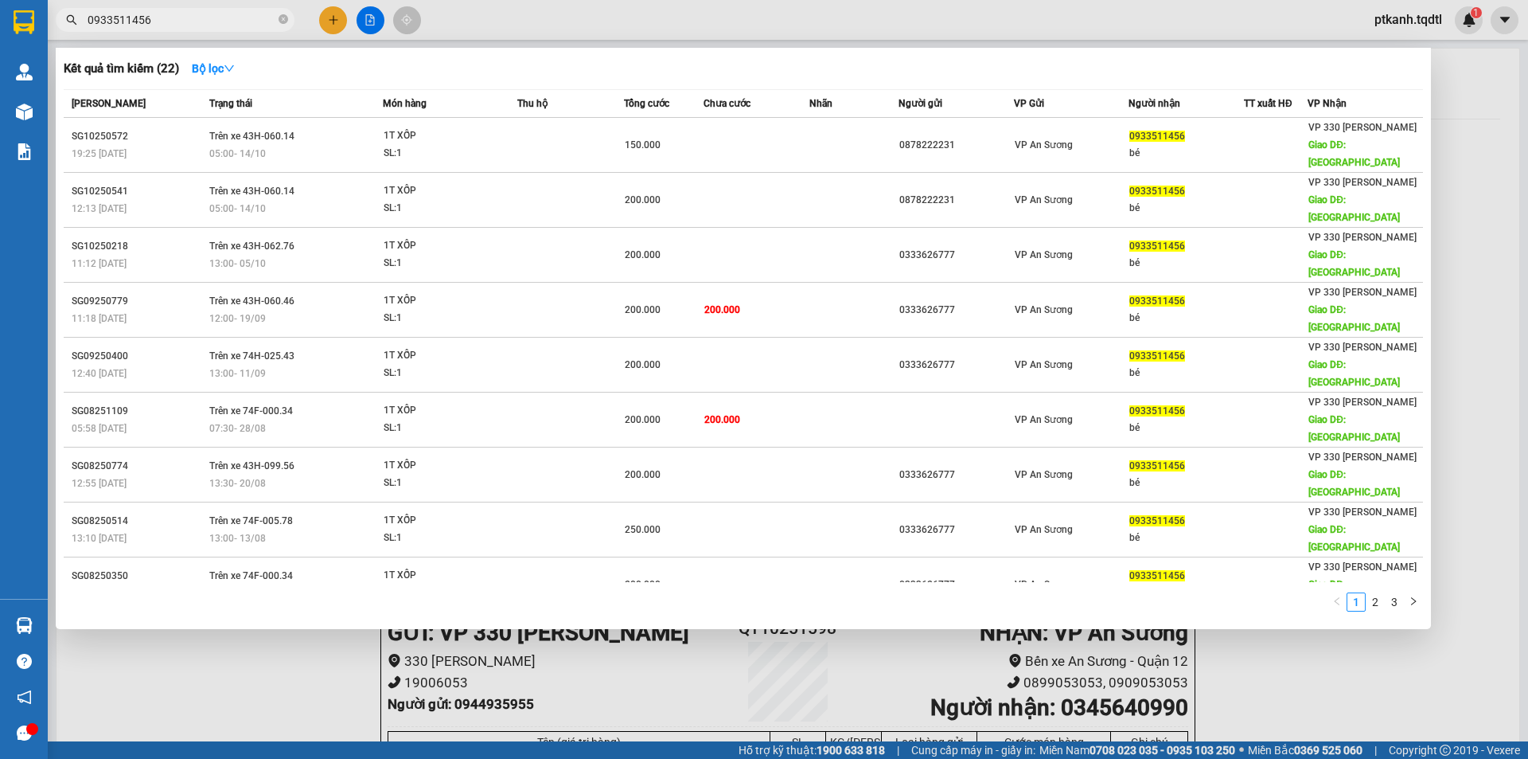
click at [287, 642] on div at bounding box center [764, 379] width 1528 height 759
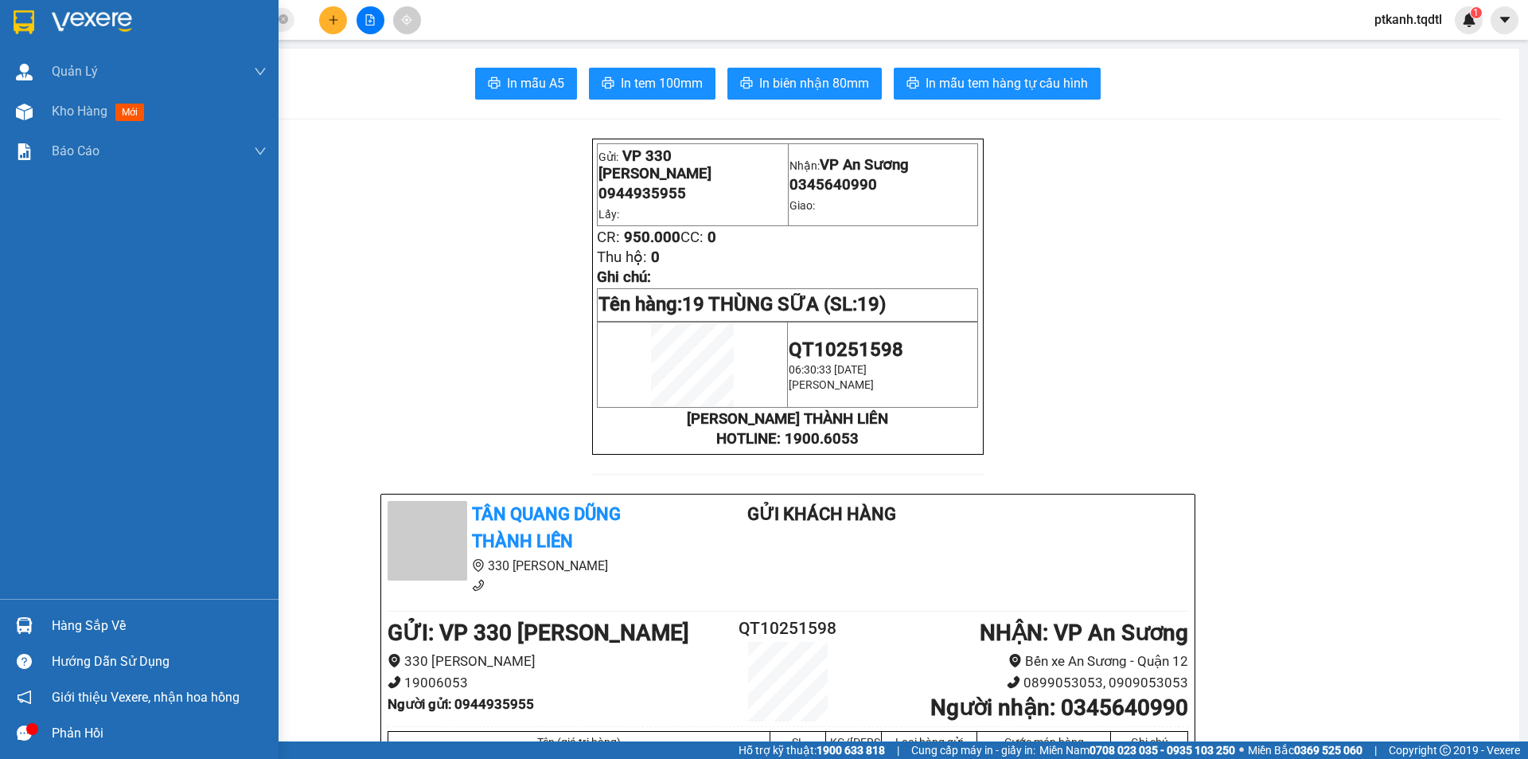
click at [86, 623] on div "Hàng sắp về" at bounding box center [159, 626] width 215 height 24
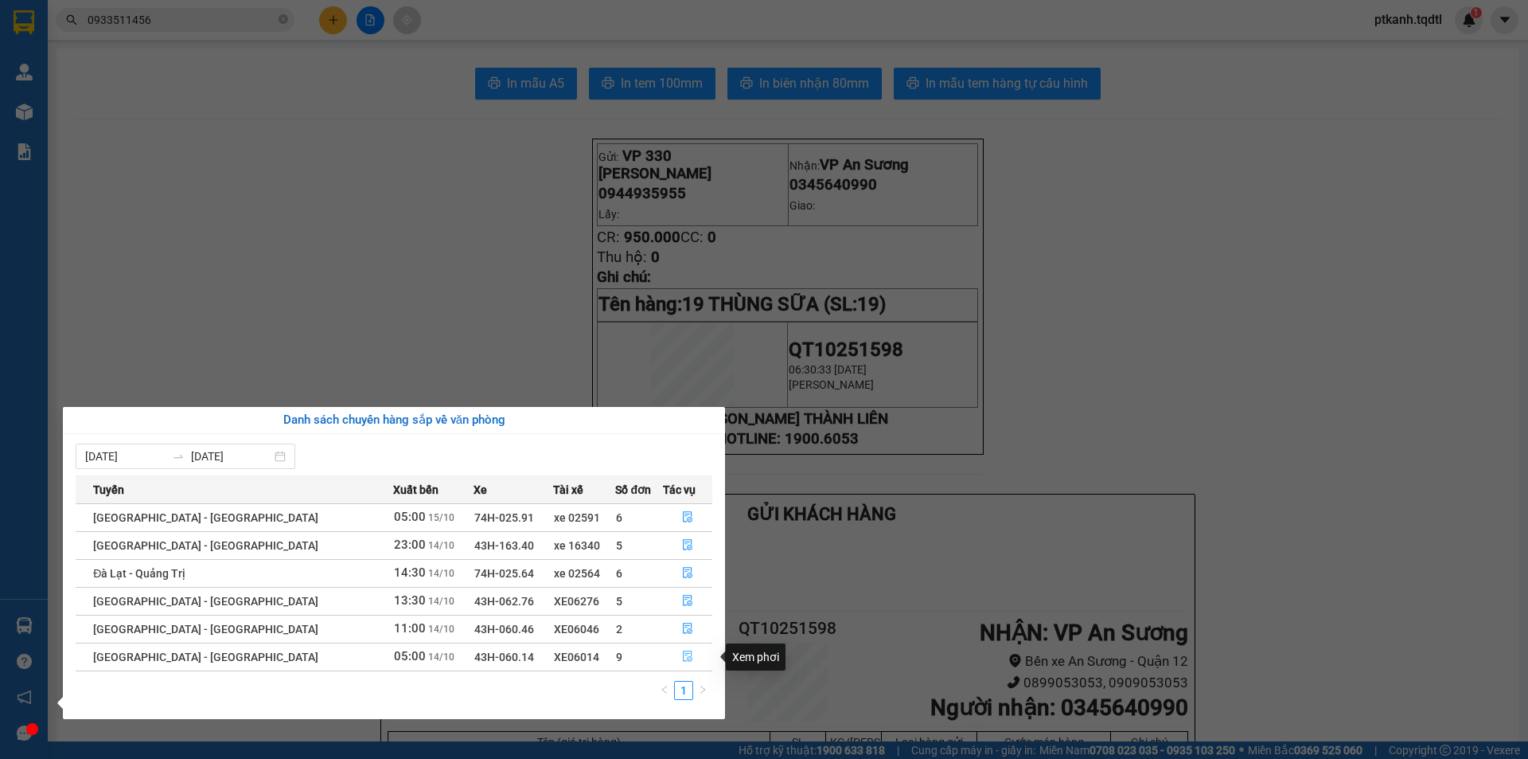
click at [682, 657] on icon "file-done" at bounding box center [687, 655] width 11 height 11
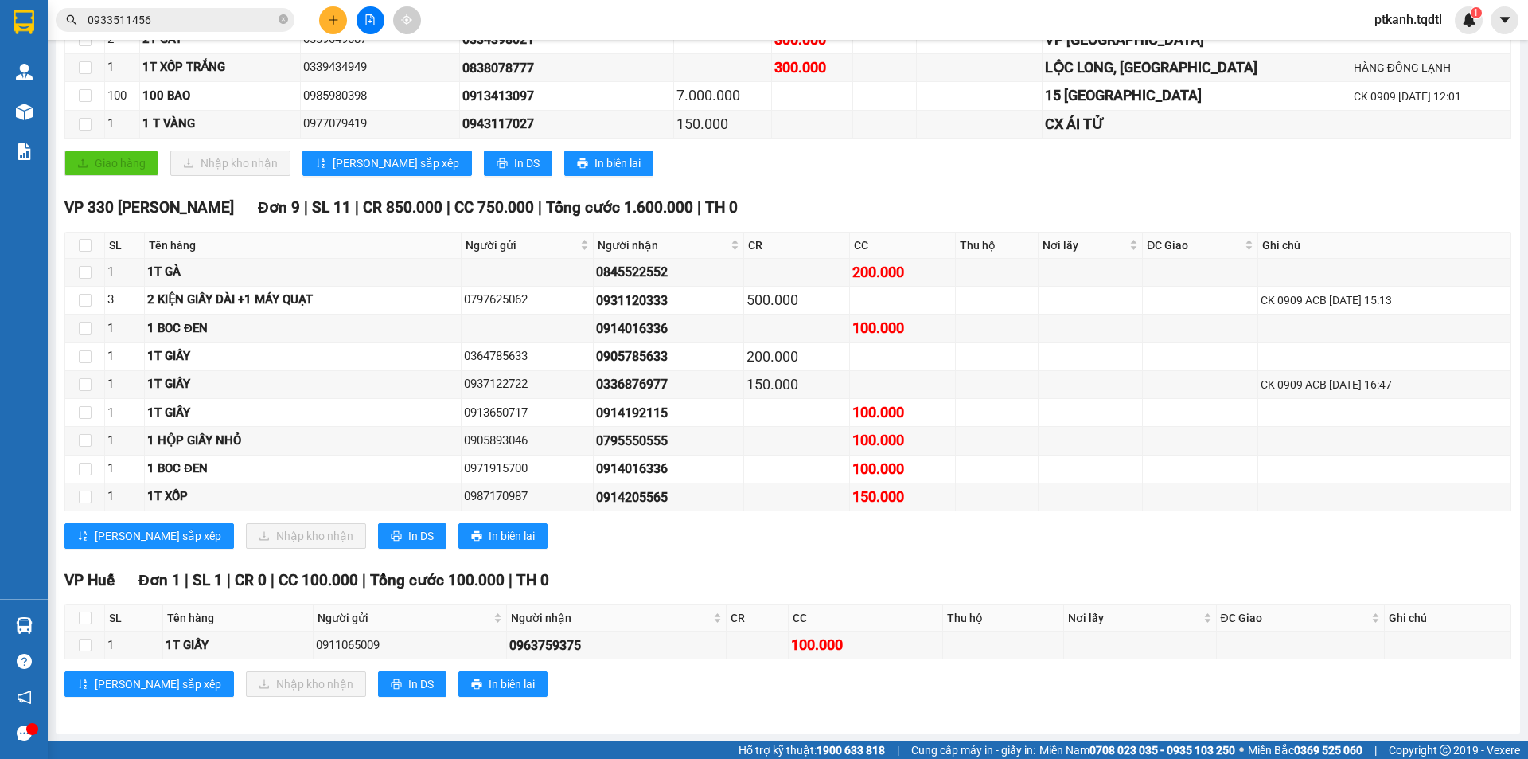
scroll to position [414, 0]
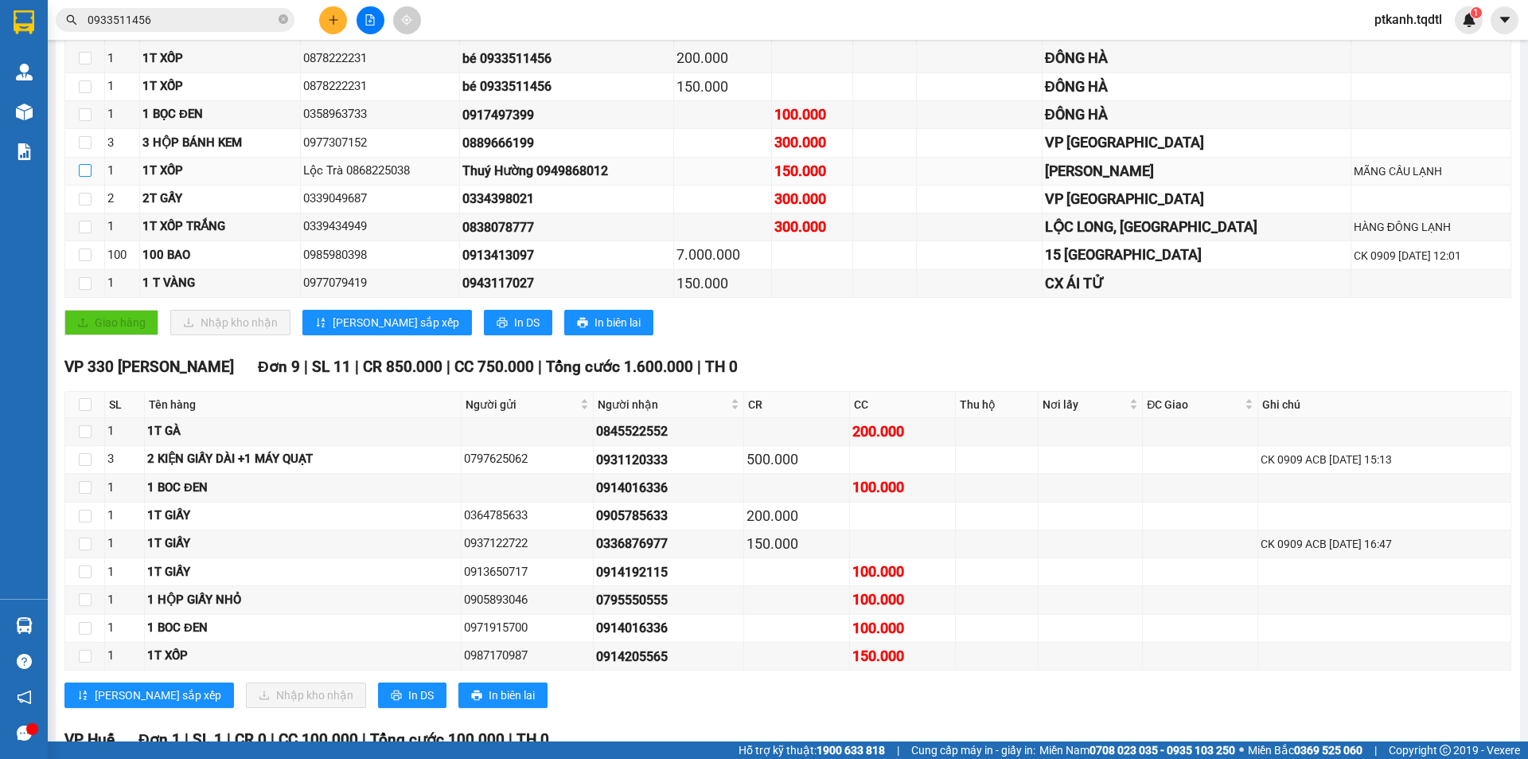
click at [86, 170] on input "checkbox" at bounding box center [85, 170] width 13 height 13
checkbox input "true"
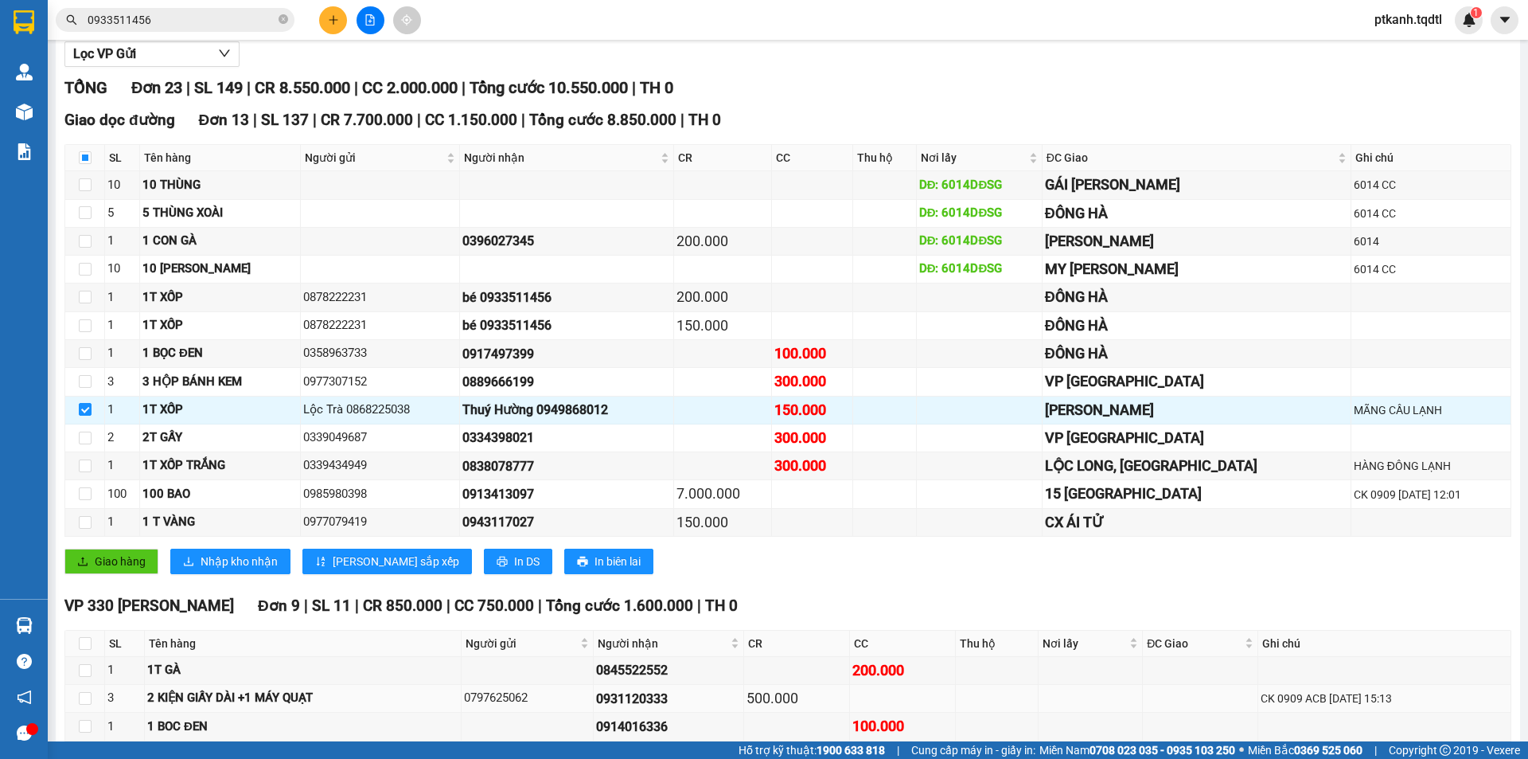
scroll to position [0, 0]
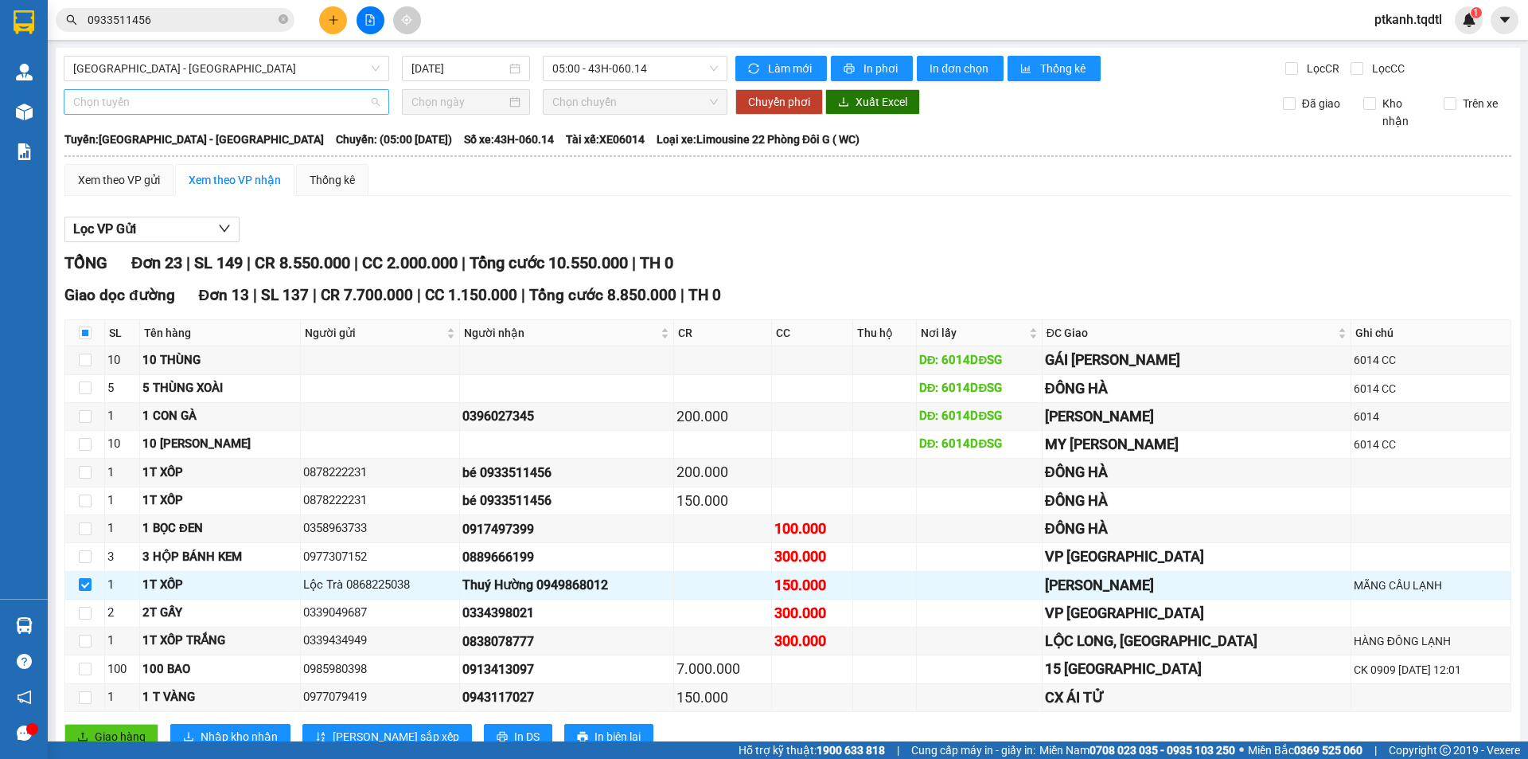
click at [373, 103] on span "Chọn tuyến" at bounding box center [226, 102] width 306 height 24
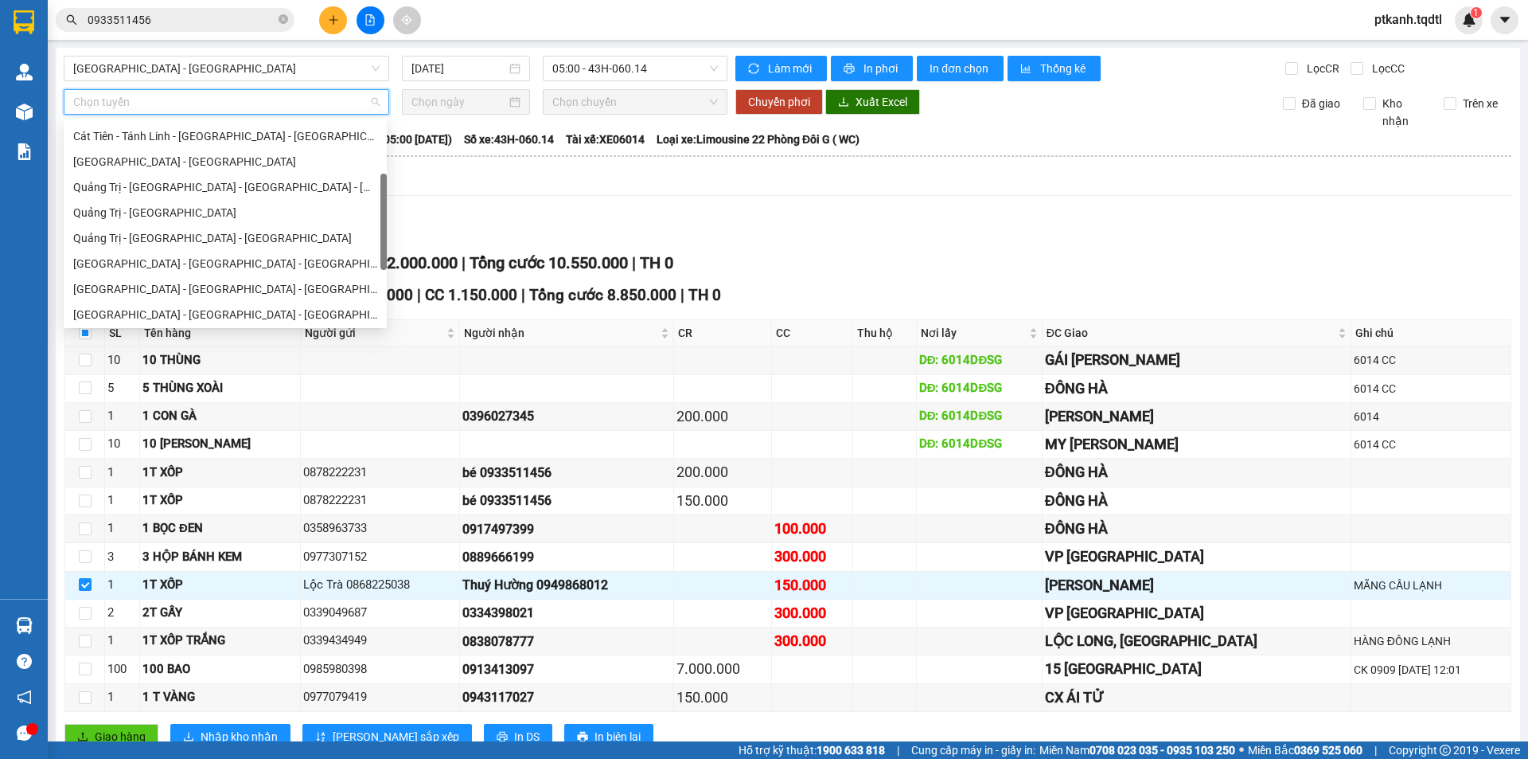
scroll to position [165, 0]
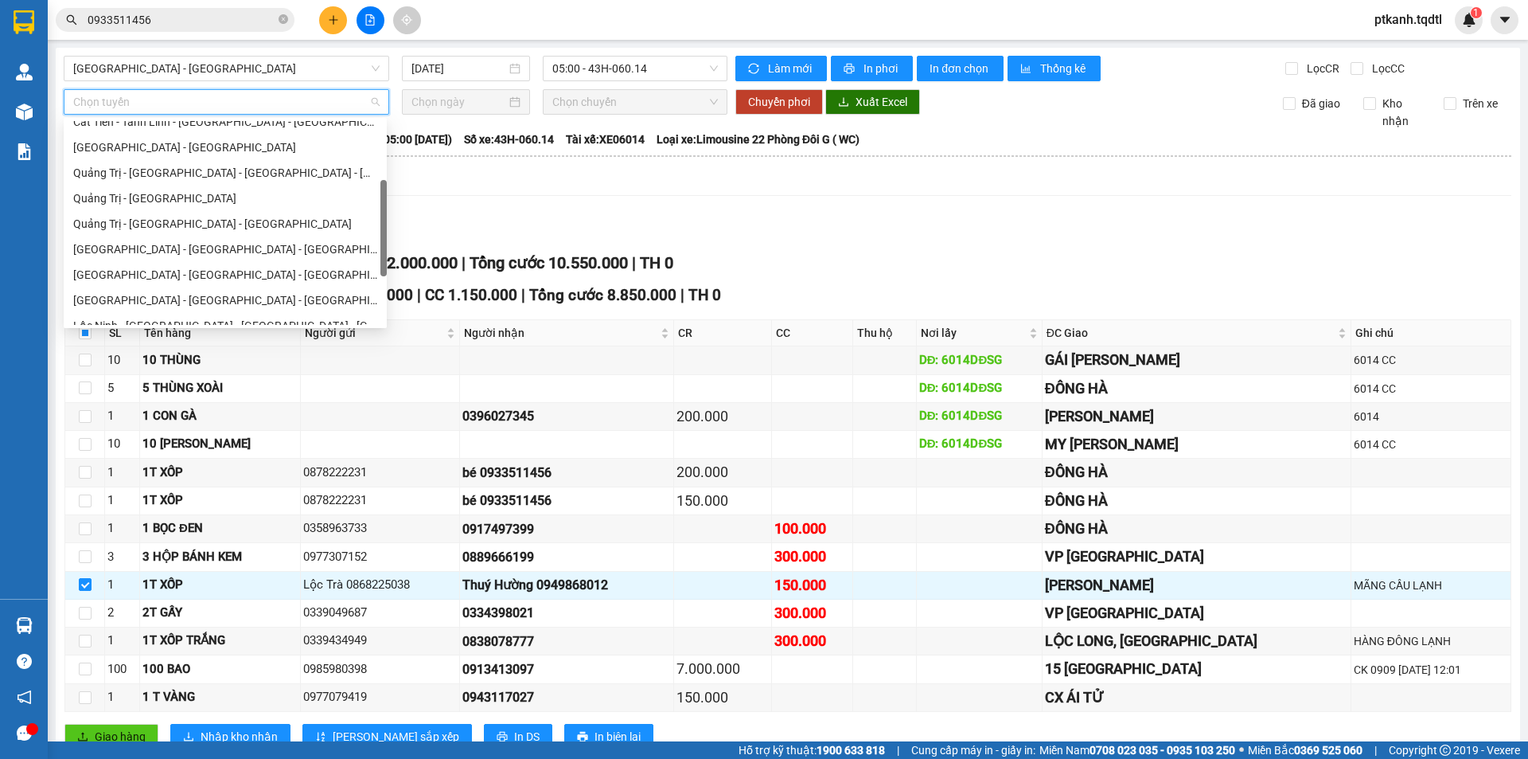
drag, startPoint x: 384, startPoint y: 148, endPoint x: 380, endPoint y: 207, distance: 59.1
click at [380, 207] on div "Cát Tiên - Tánh Linh - Huế - Quảng Trị Sài Gòn - Quảng Trị Quảng Trị - Huế - Đà…" at bounding box center [225, 223] width 323 height 204
drag, startPoint x: 288, startPoint y: 174, endPoint x: 338, endPoint y: 140, distance: 60.7
click at [288, 174] on div "Quảng Trị - [GEOGRAPHIC_DATA] - [GEOGRAPHIC_DATA] - [GEOGRAPHIC_DATA]" at bounding box center [225, 173] width 304 height 18
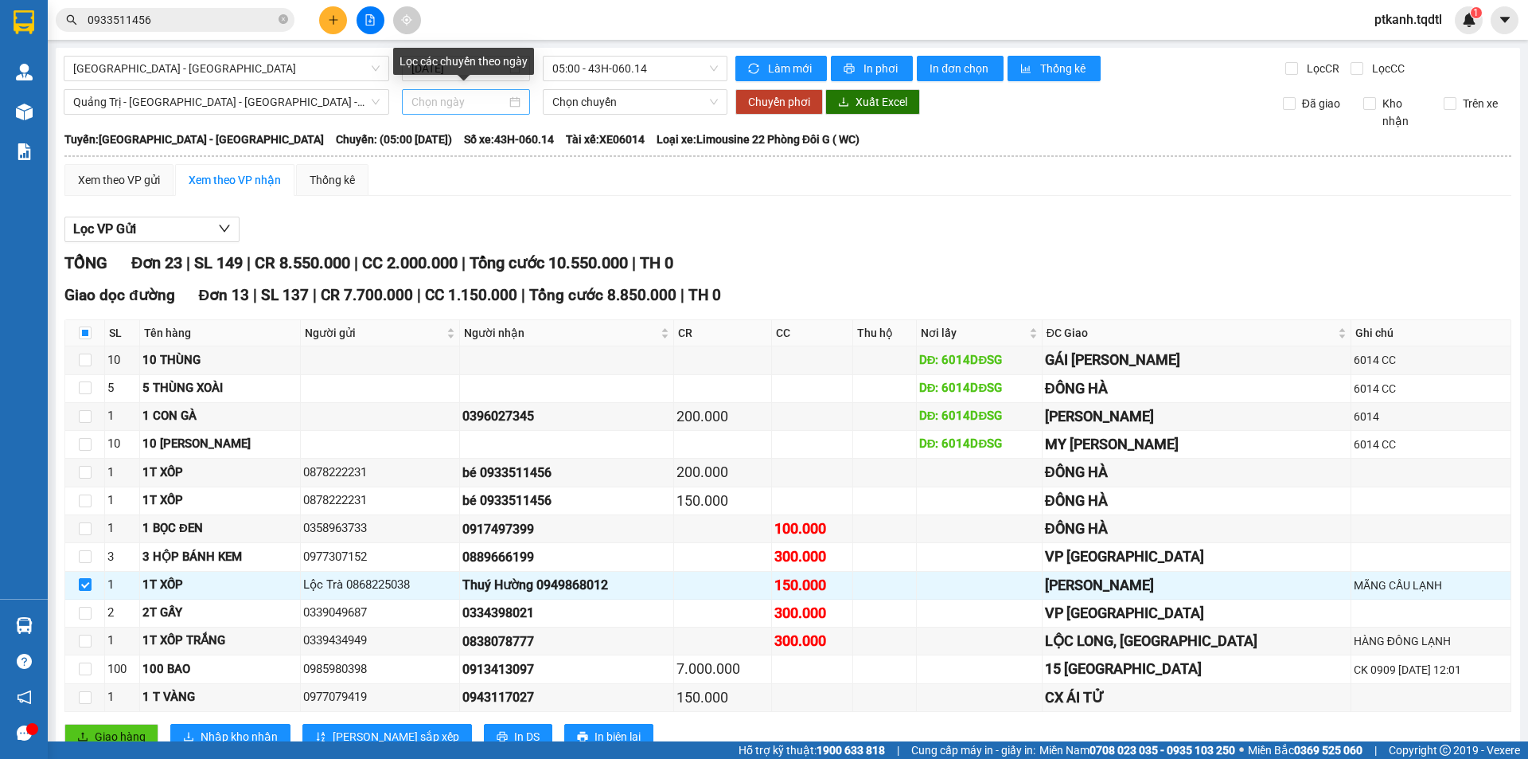
click at [506, 103] on div at bounding box center [466, 102] width 109 height 18
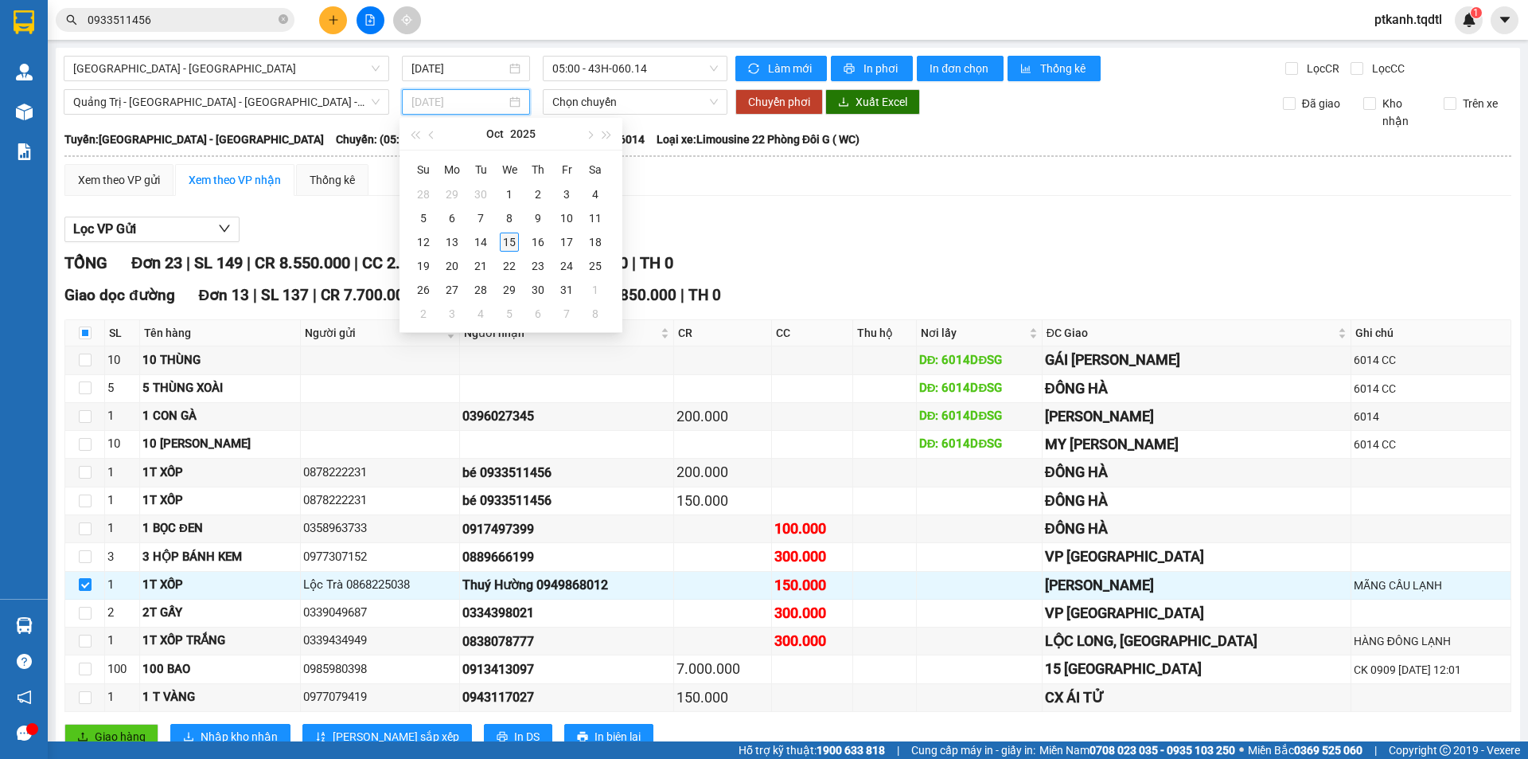
type input "[DATE]"
drag, startPoint x: 511, startPoint y: 243, endPoint x: 607, endPoint y: 137, distance: 142.6
click at [511, 242] on div "15" at bounding box center [509, 241] width 19 height 19
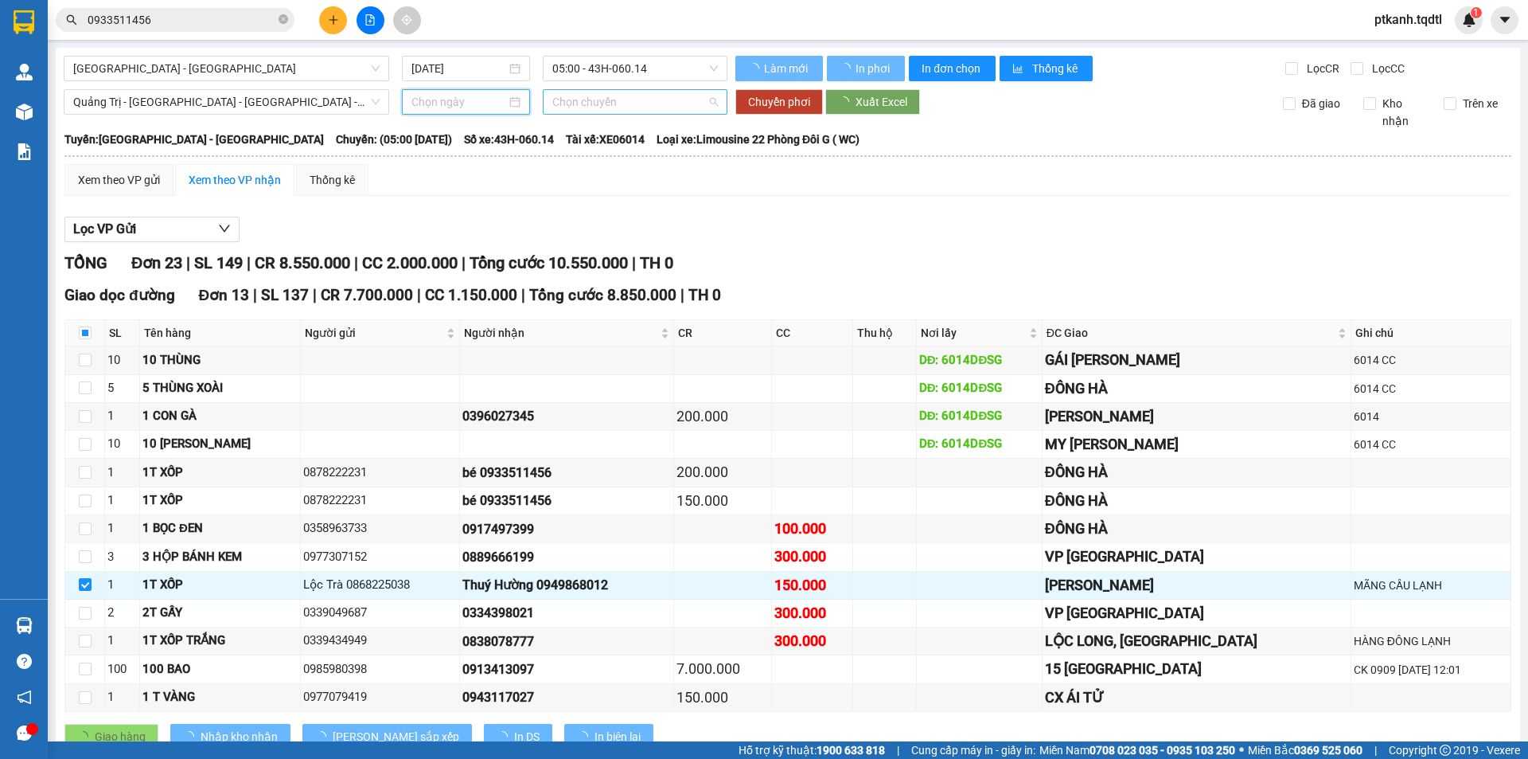
click at [656, 98] on span "Chọn chuyến" at bounding box center [635, 102] width 166 height 24
type input "[DATE]"
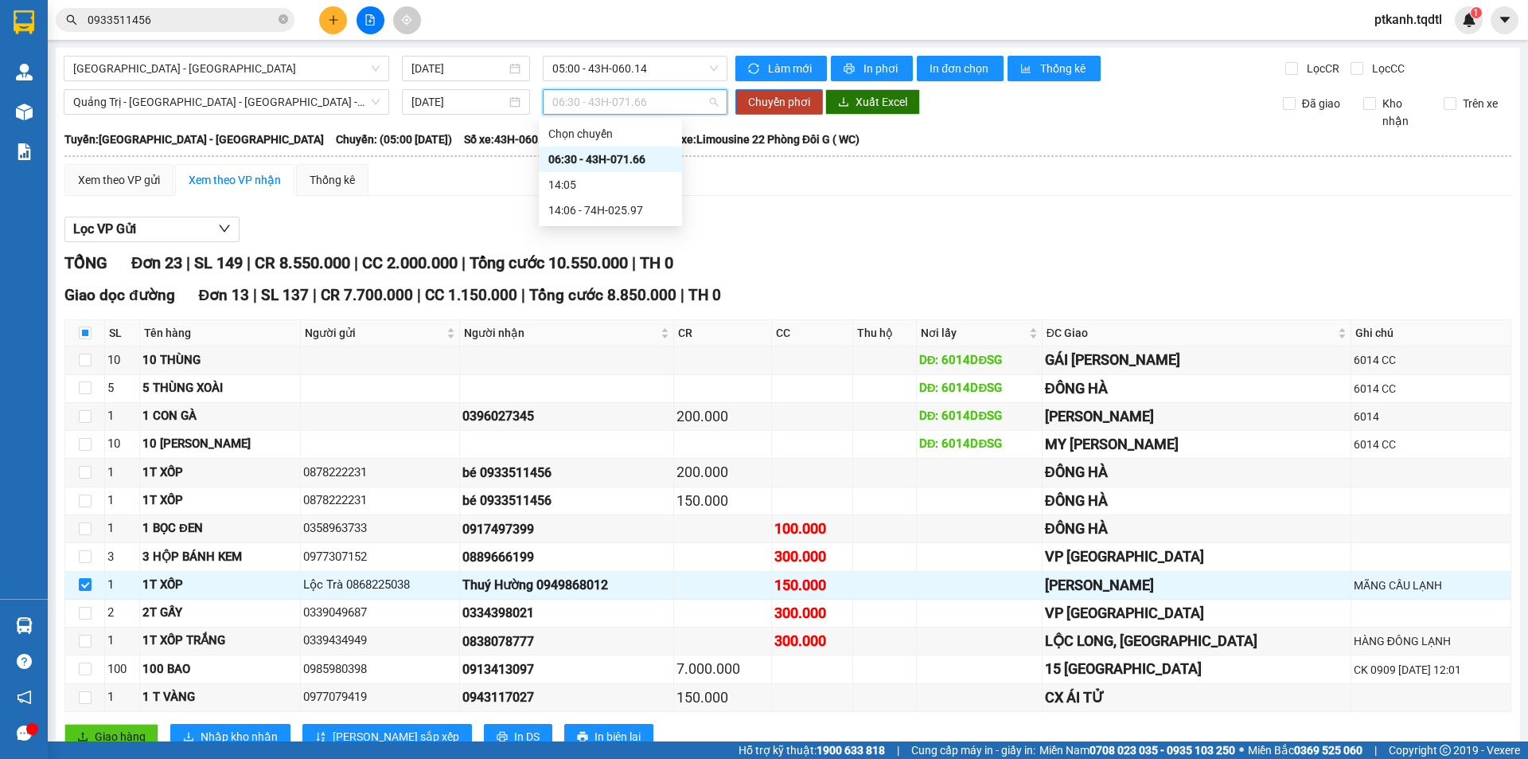
click at [646, 155] on div "06:30 - 43H-071.66" at bounding box center [610, 159] width 124 height 18
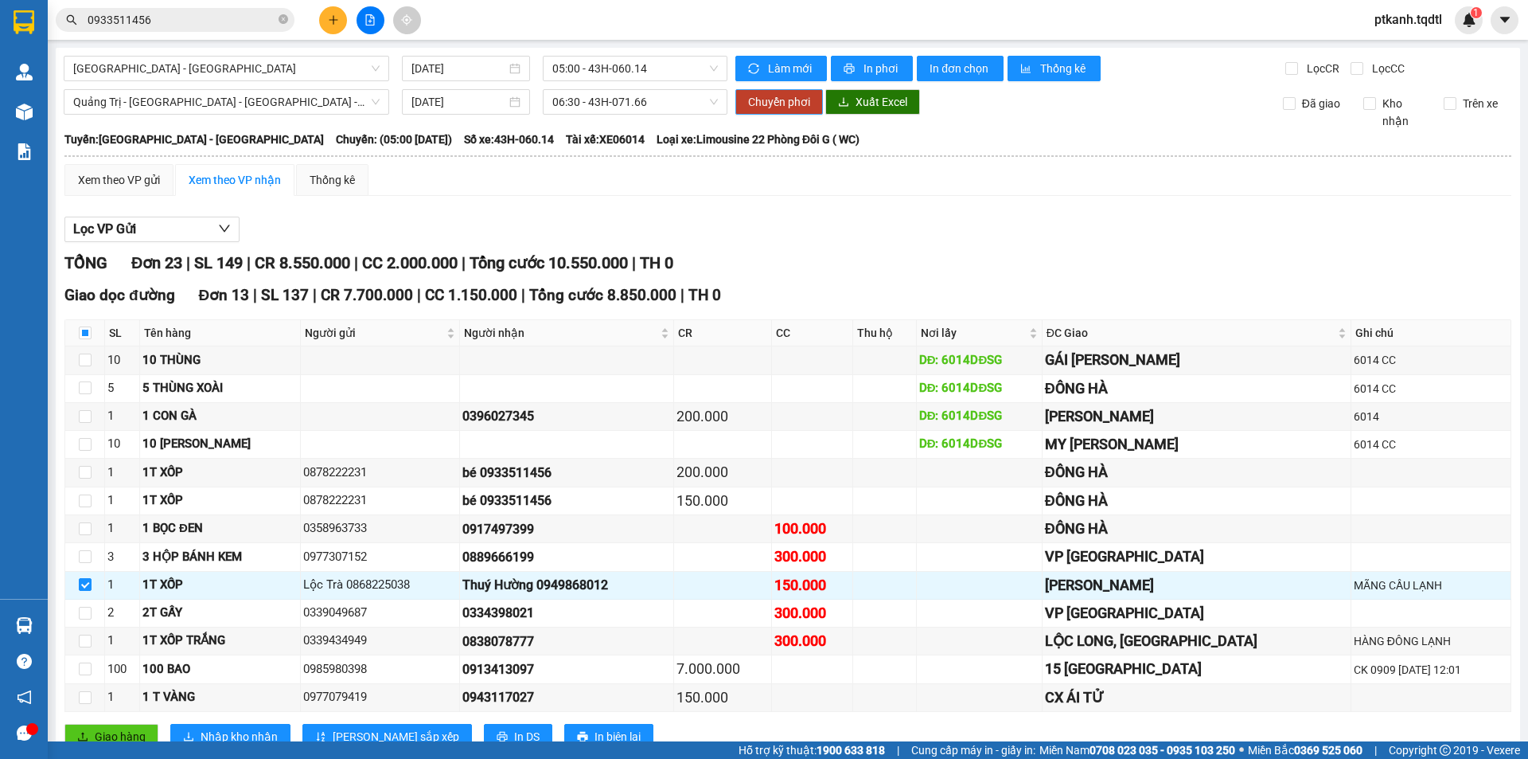
click at [773, 107] on span "Chuyển phơi" at bounding box center [779, 102] width 62 height 18
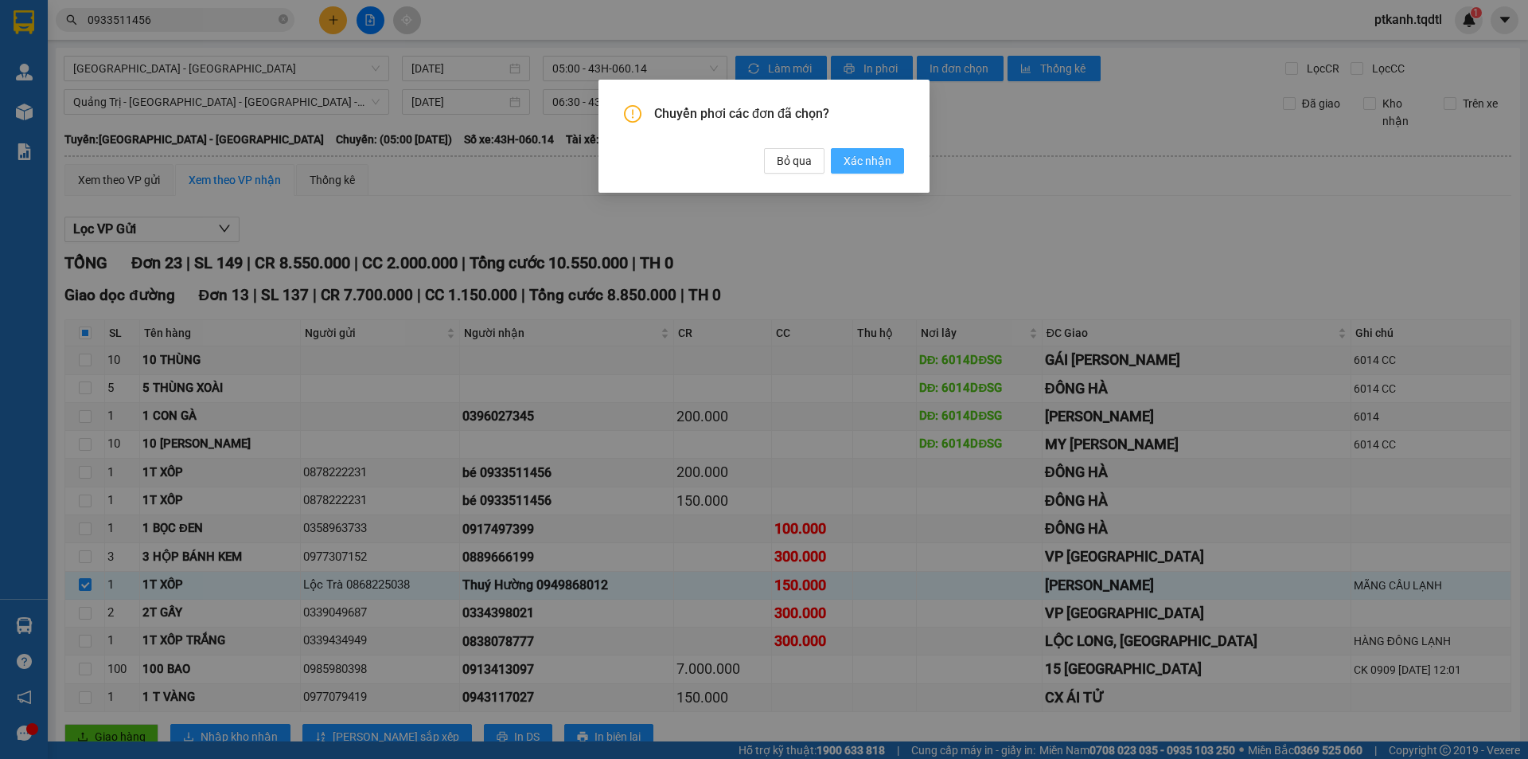
click at [860, 158] on span "Xác nhận" at bounding box center [868, 161] width 48 height 18
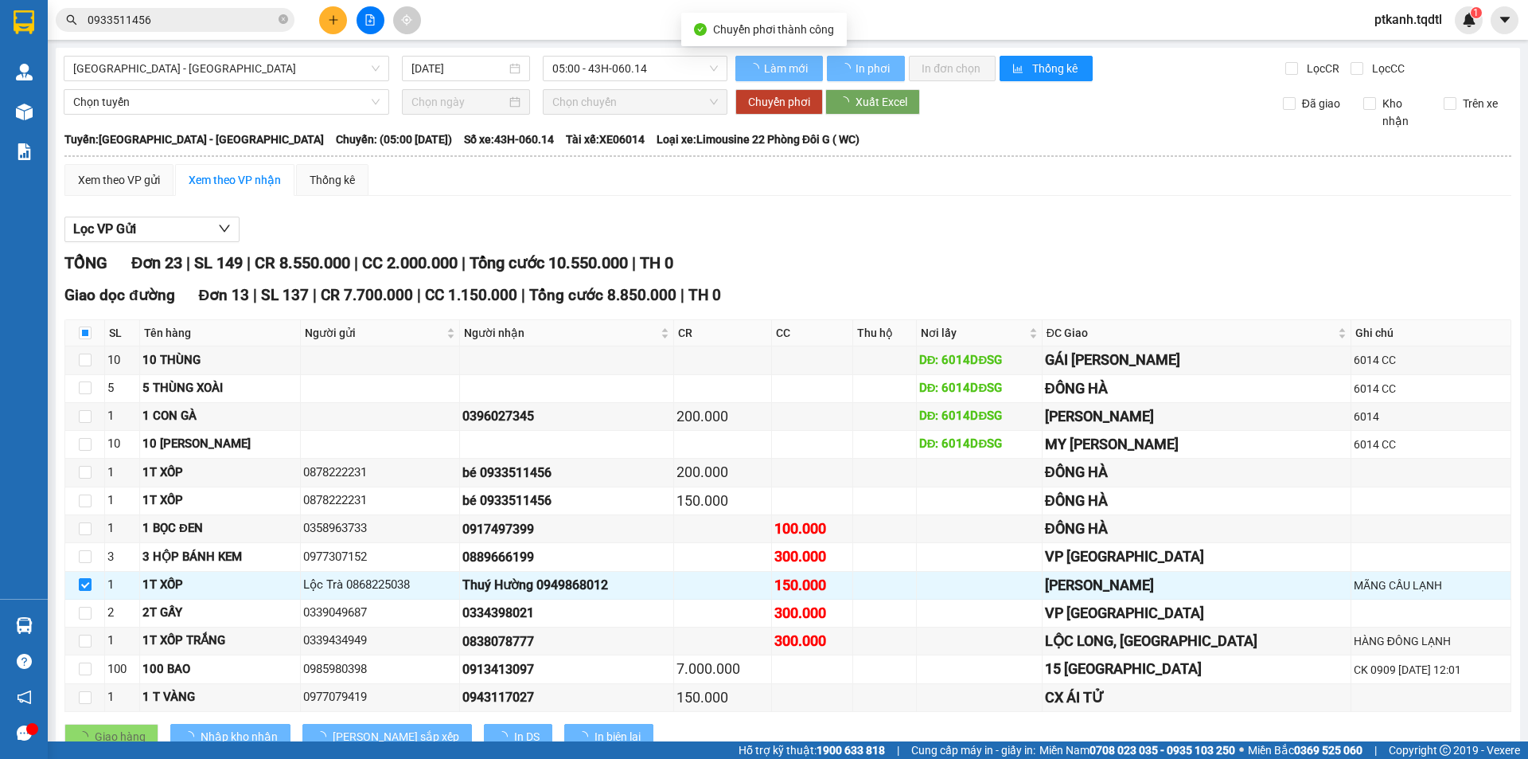
checkbox input "false"
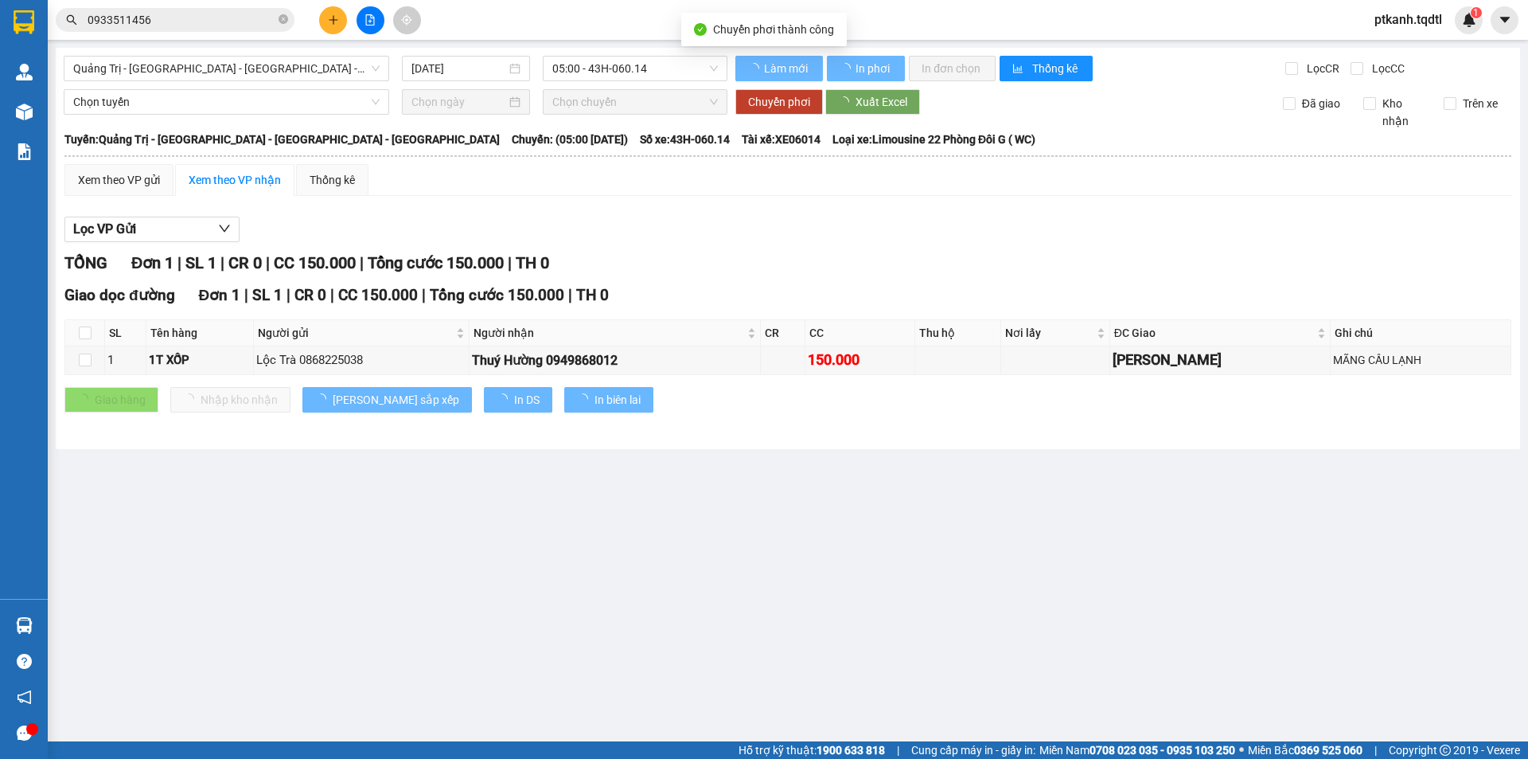
type input "[DATE]"
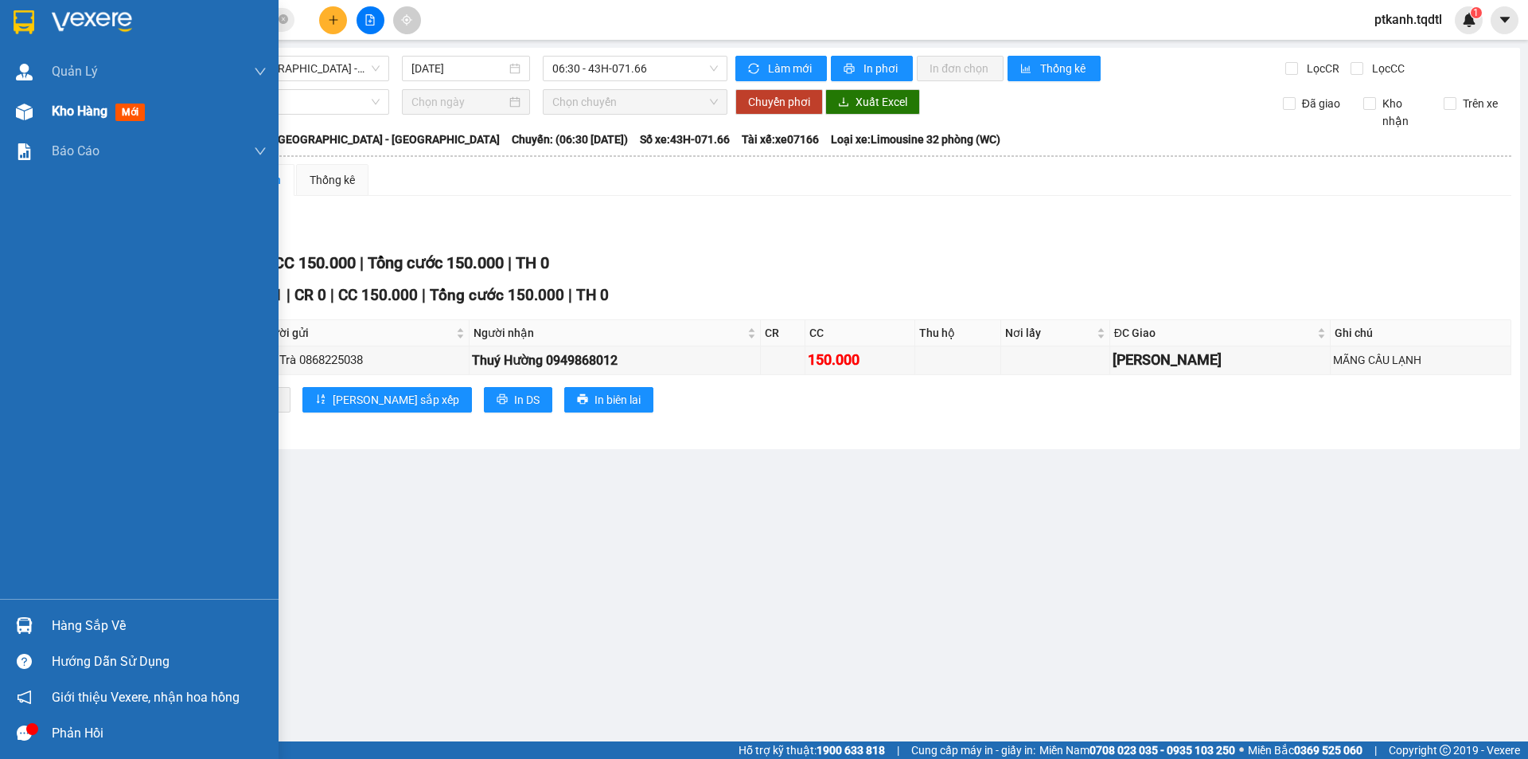
click at [57, 105] on span "Kho hàng" at bounding box center [80, 110] width 56 height 15
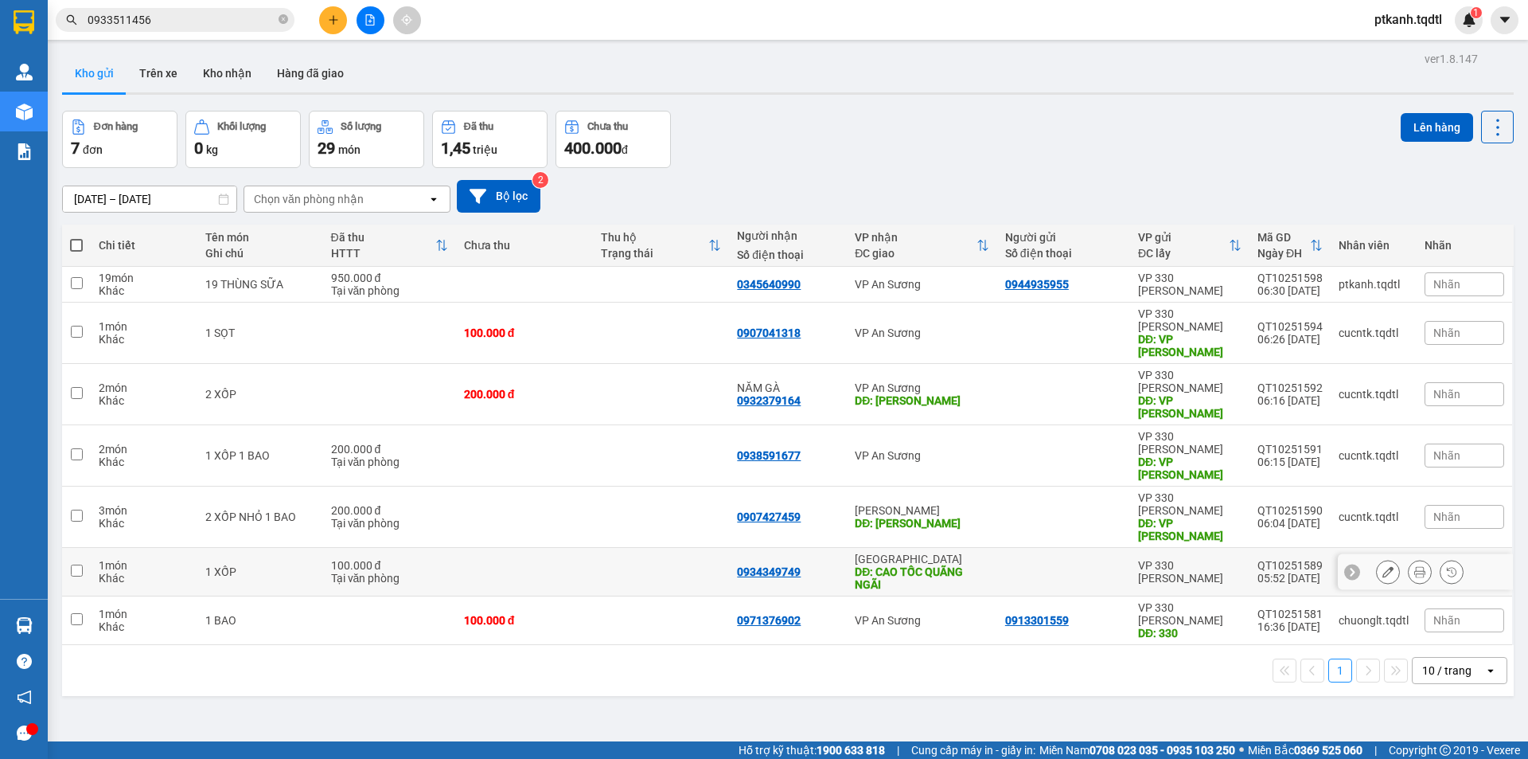
click at [1055, 565] on div at bounding box center [1063, 571] width 117 height 13
checkbox input "true"
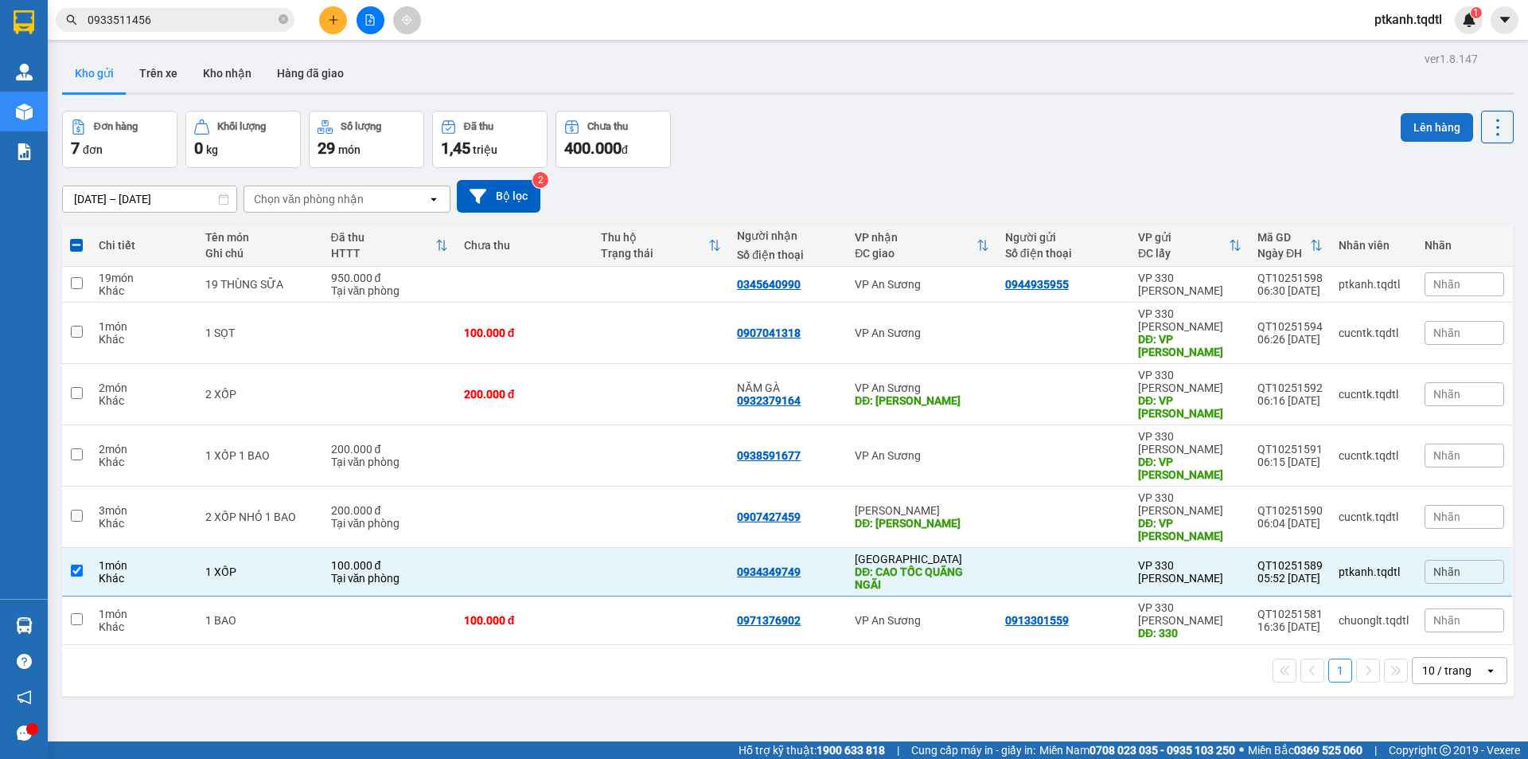
click at [1417, 126] on button "Lên hàng" at bounding box center [1437, 127] width 72 height 29
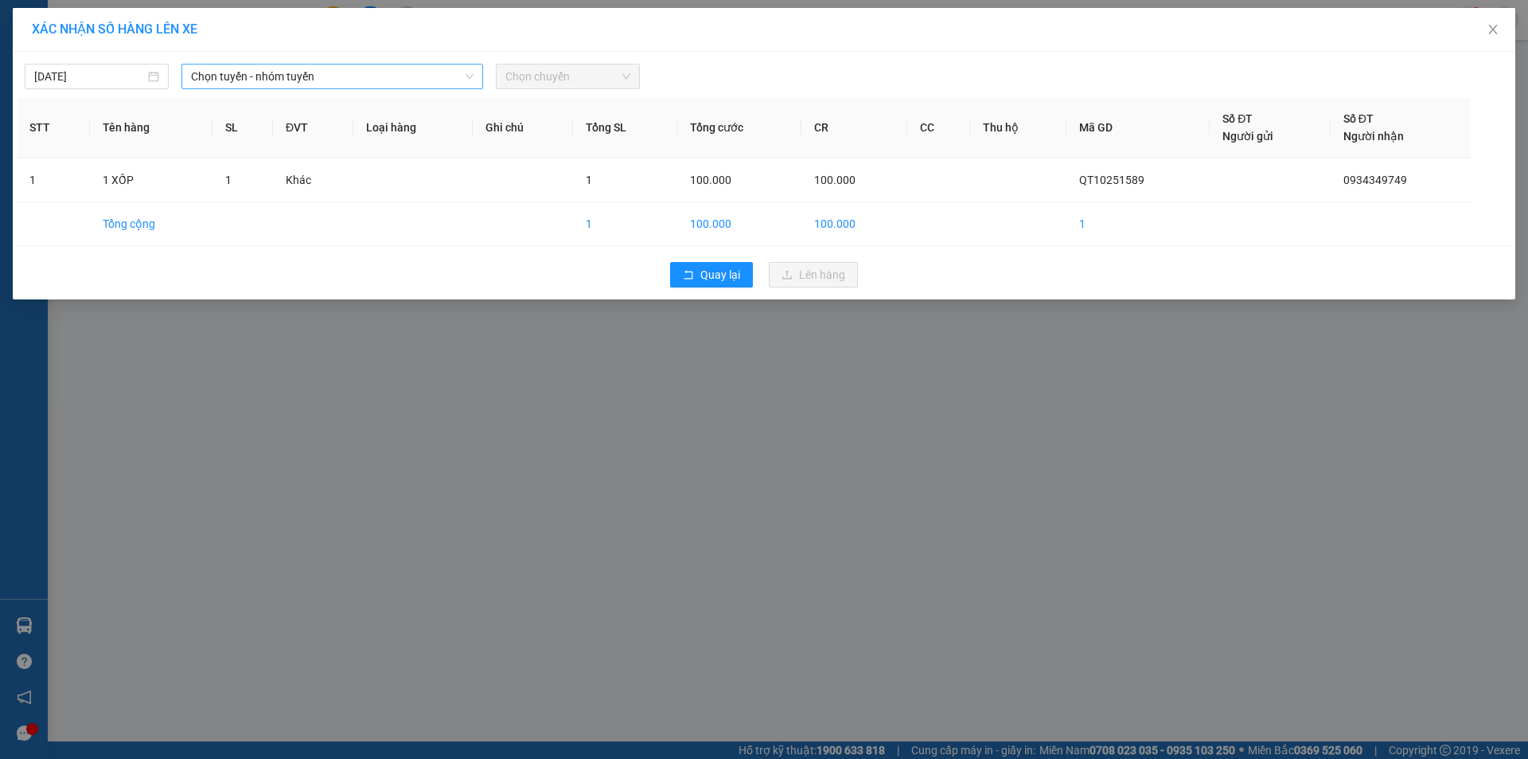
click at [421, 81] on span "Chọn tuyến - nhóm tuyến" at bounding box center [332, 76] width 283 height 24
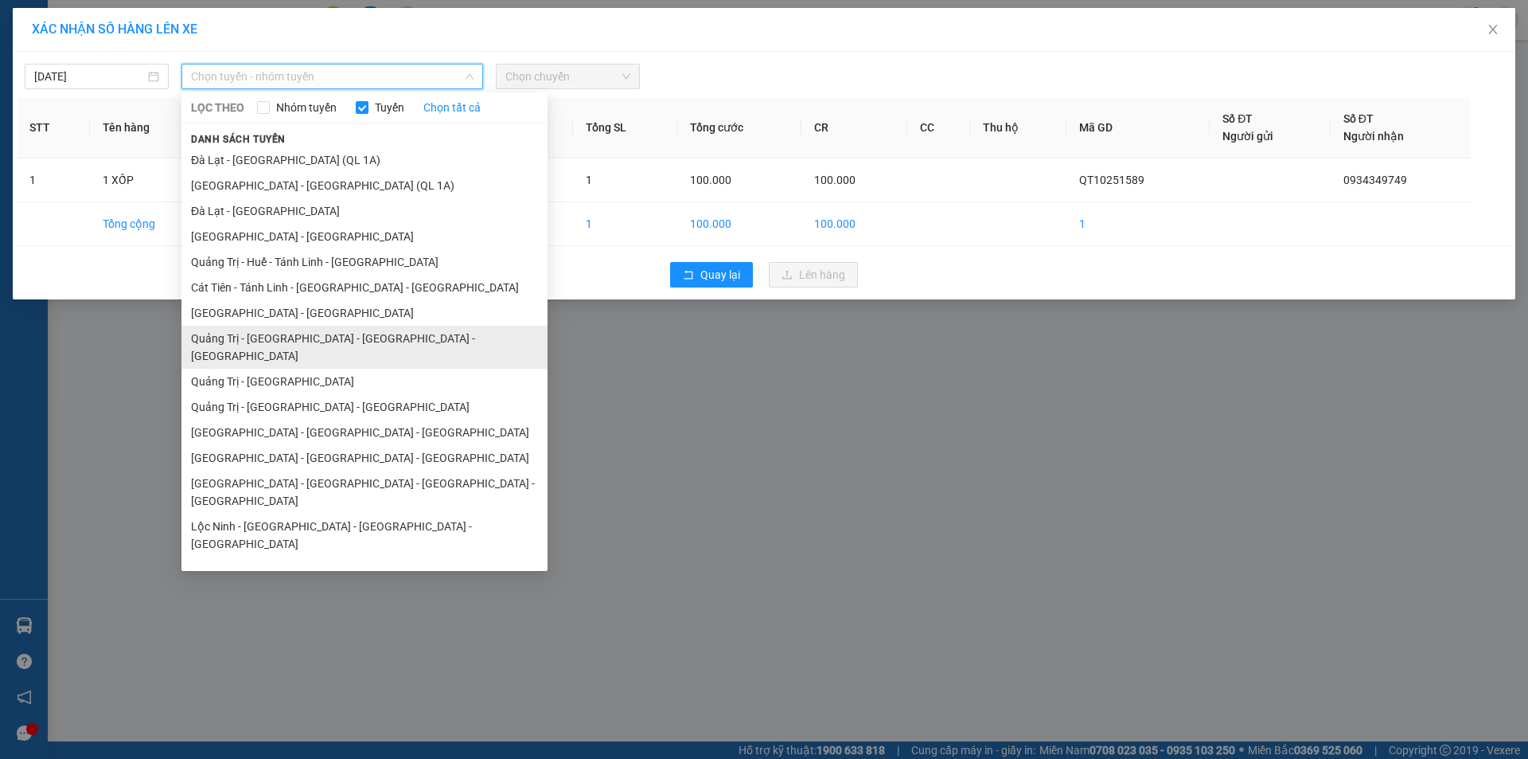
click at [398, 338] on li "Quảng Trị - [GEOGRAPHIC_DATA] - [GEOGRAPHIC_DATA] - [GEOGRAPHIC_DATA]" at bounding box center [364, 347] width 366 height 43
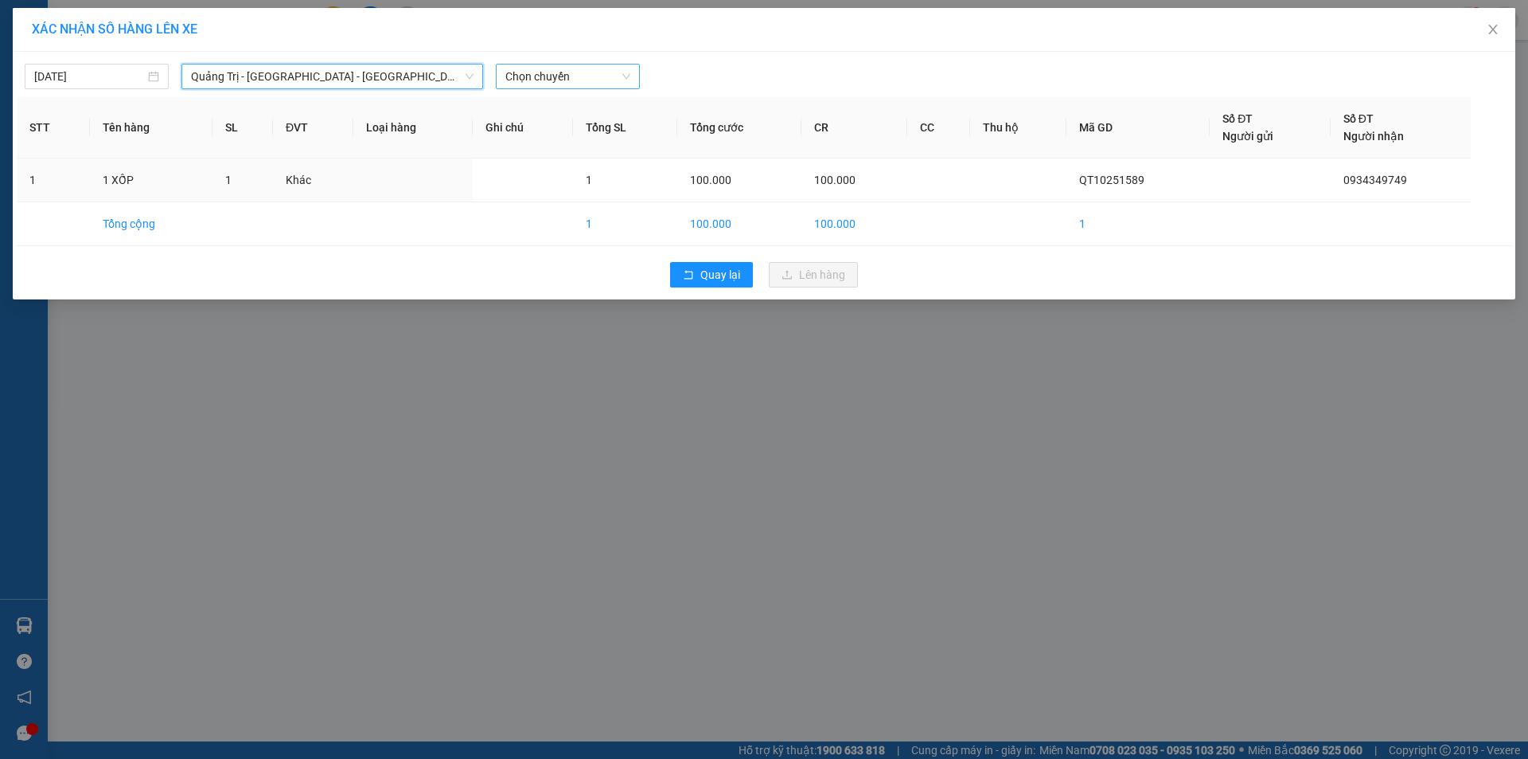
click at [596, 75] on span "Chọn chuyến" at bounding box center [567, 76] width 125 height 24
click at [149, 73] on div "[DATE]" at bounding box center [96, 77] width 125 height 18
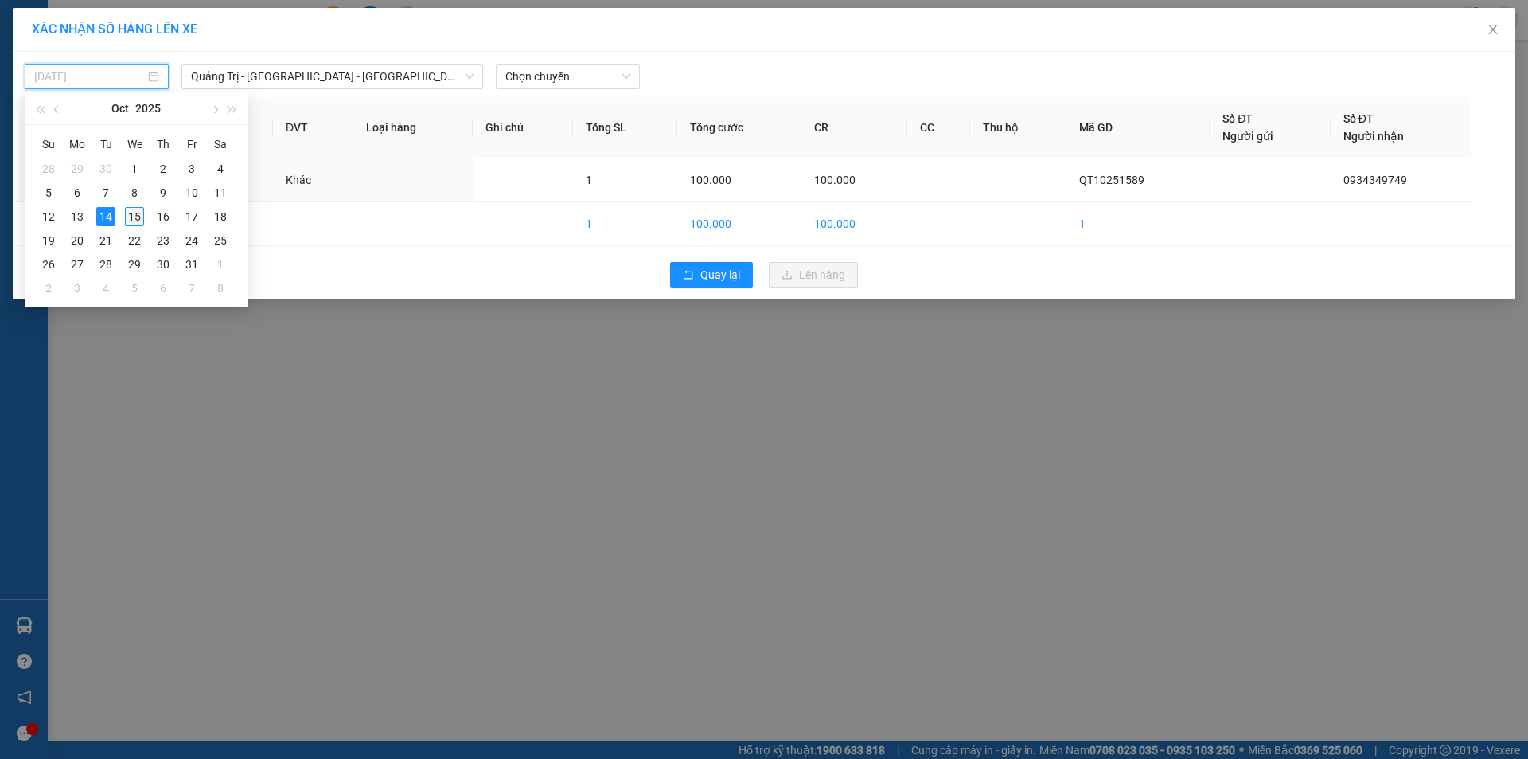
drag, startPoint x: 131, startPoint y: 217, endPoint x: 341, endPoint y: 119, distance: 230.8
click at [135, 214] on div "15" at bounding box center [134, 216] width 19 height 19
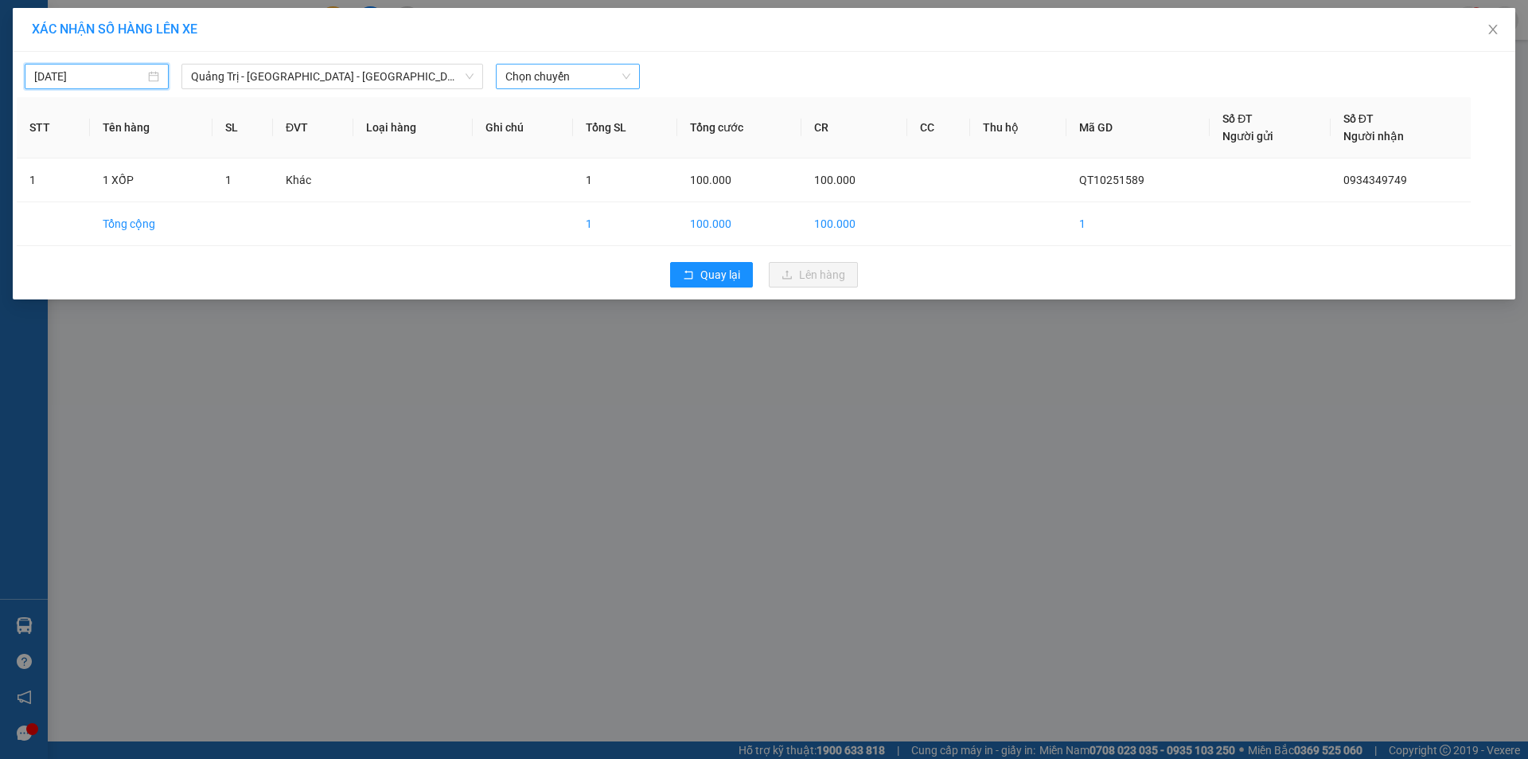
click at [584, 80] on span "Chọn chuyến" at bounding box center [567, 76] width 125 height 24
type input "[DATE]"
click at [586, 133] on div "06:30 - 43H-071.66" at bounding box center [567, 134] width 124 height 18
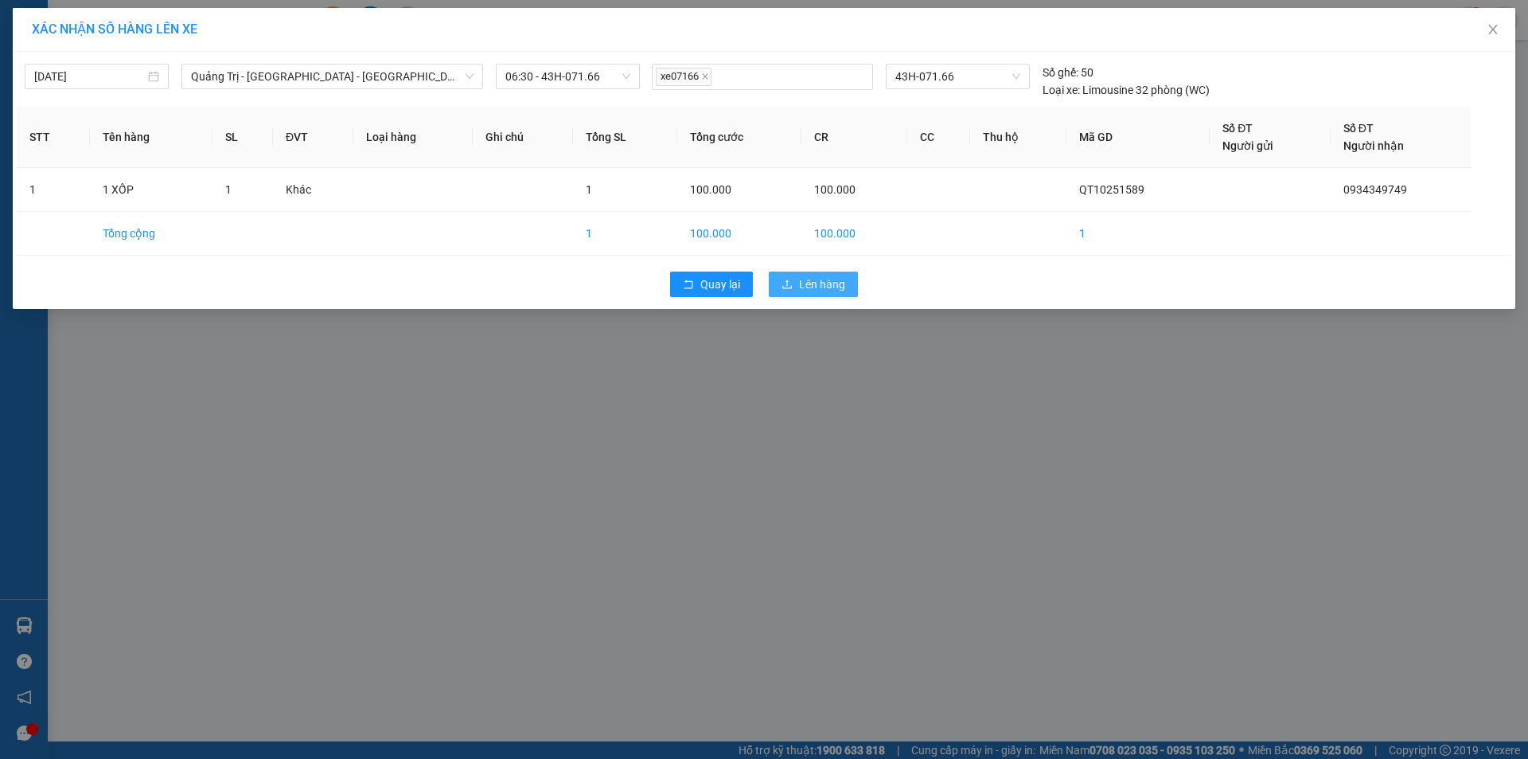
click at [828, 278] on span "Lên hàng" at bounding box center [822, 284] width 46 height 18
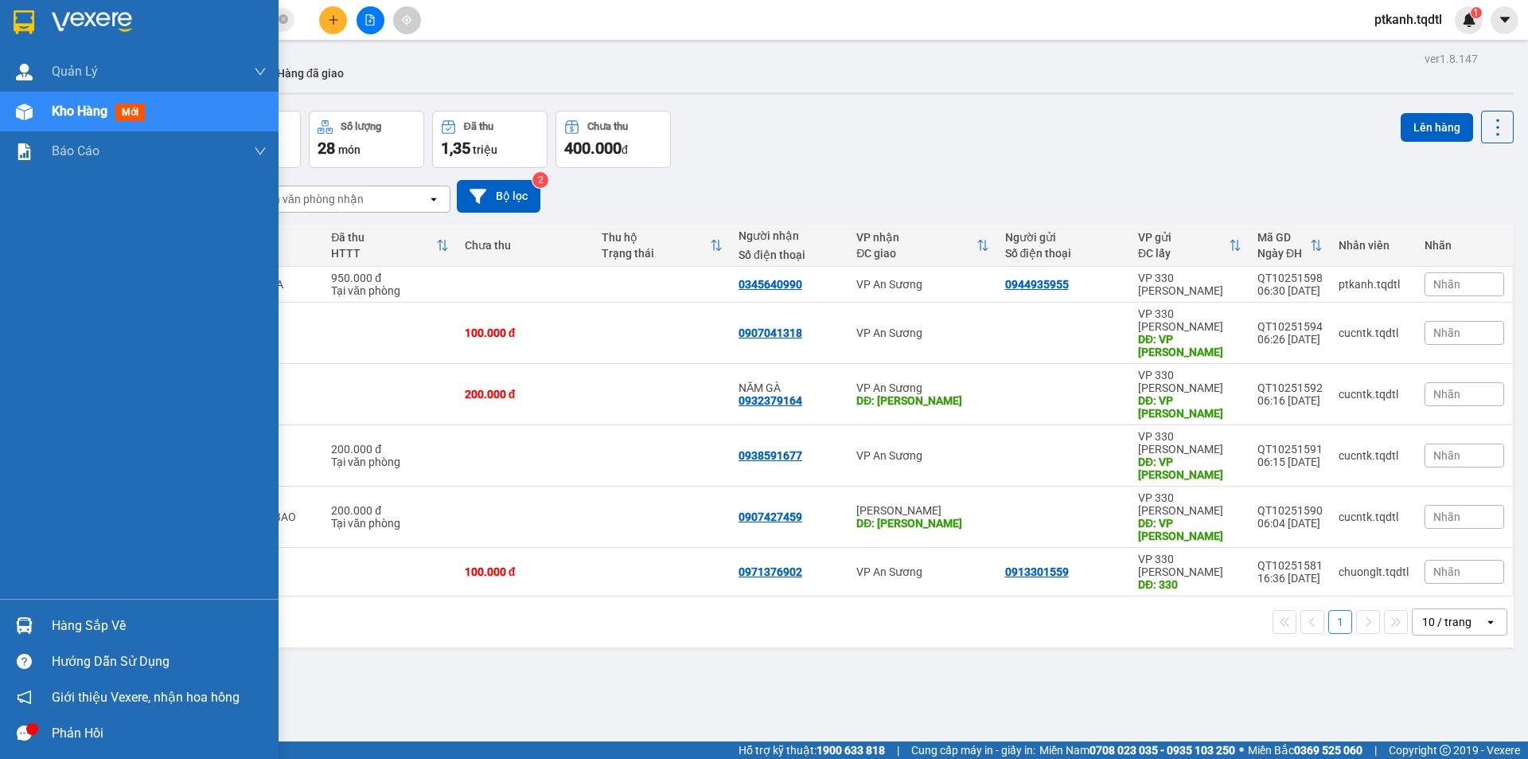
click at [41, 623] on div "Hàng sắp về" at bounding box center [139, 625] width 279 height 36
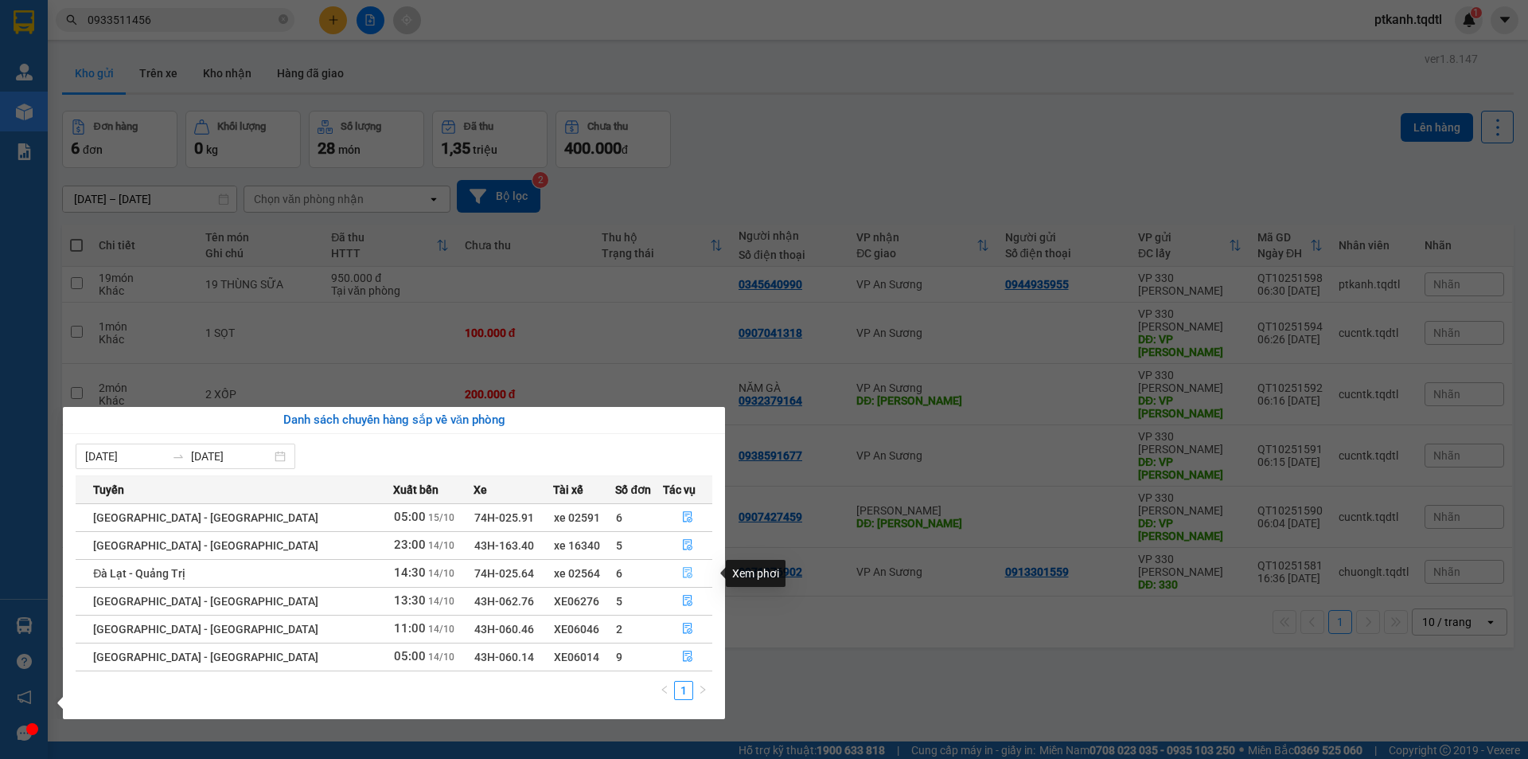
click at [683, 572] on icon "file-done" at bounding box center [688, 573] width 10 height 11
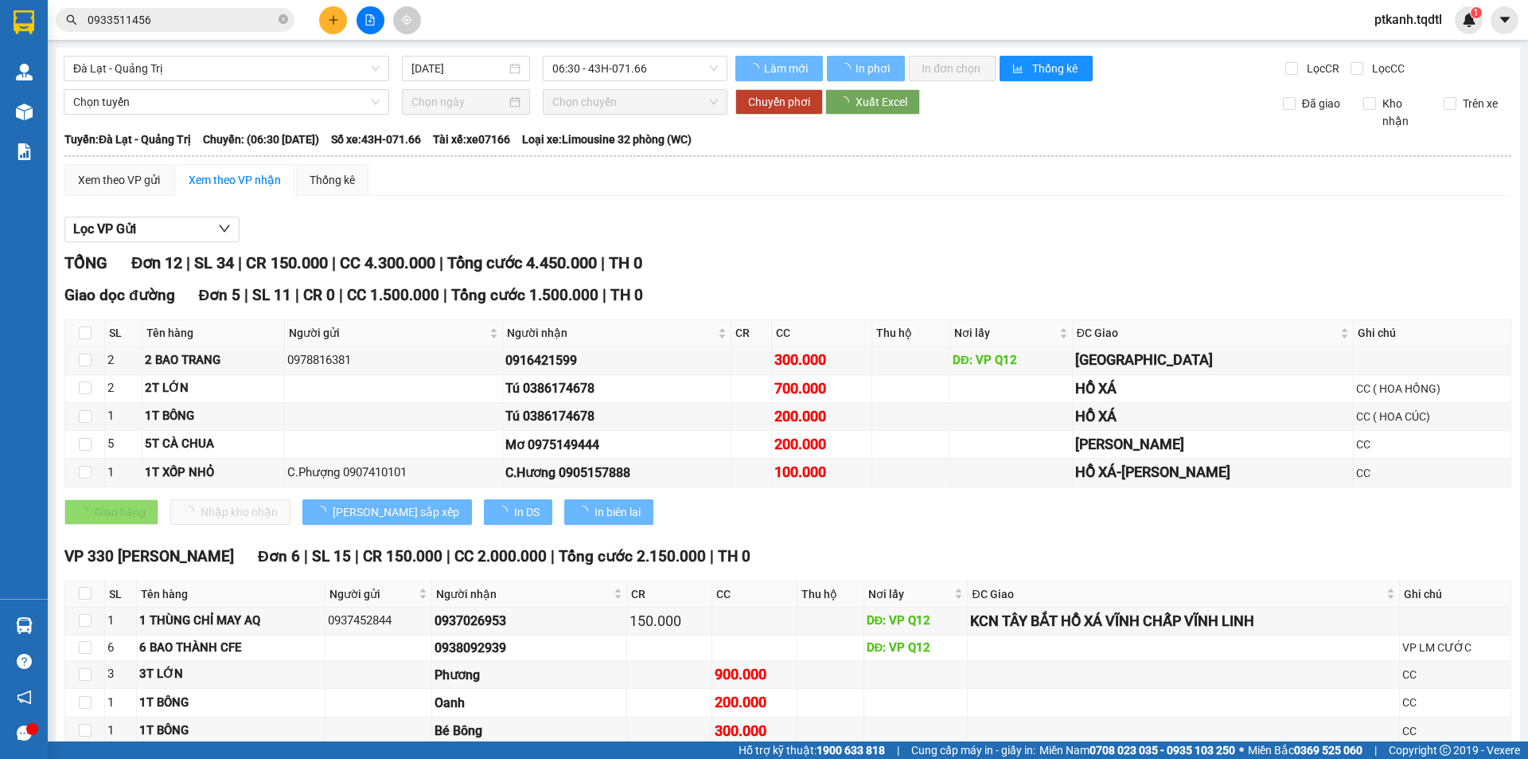
type input "[DATE]"
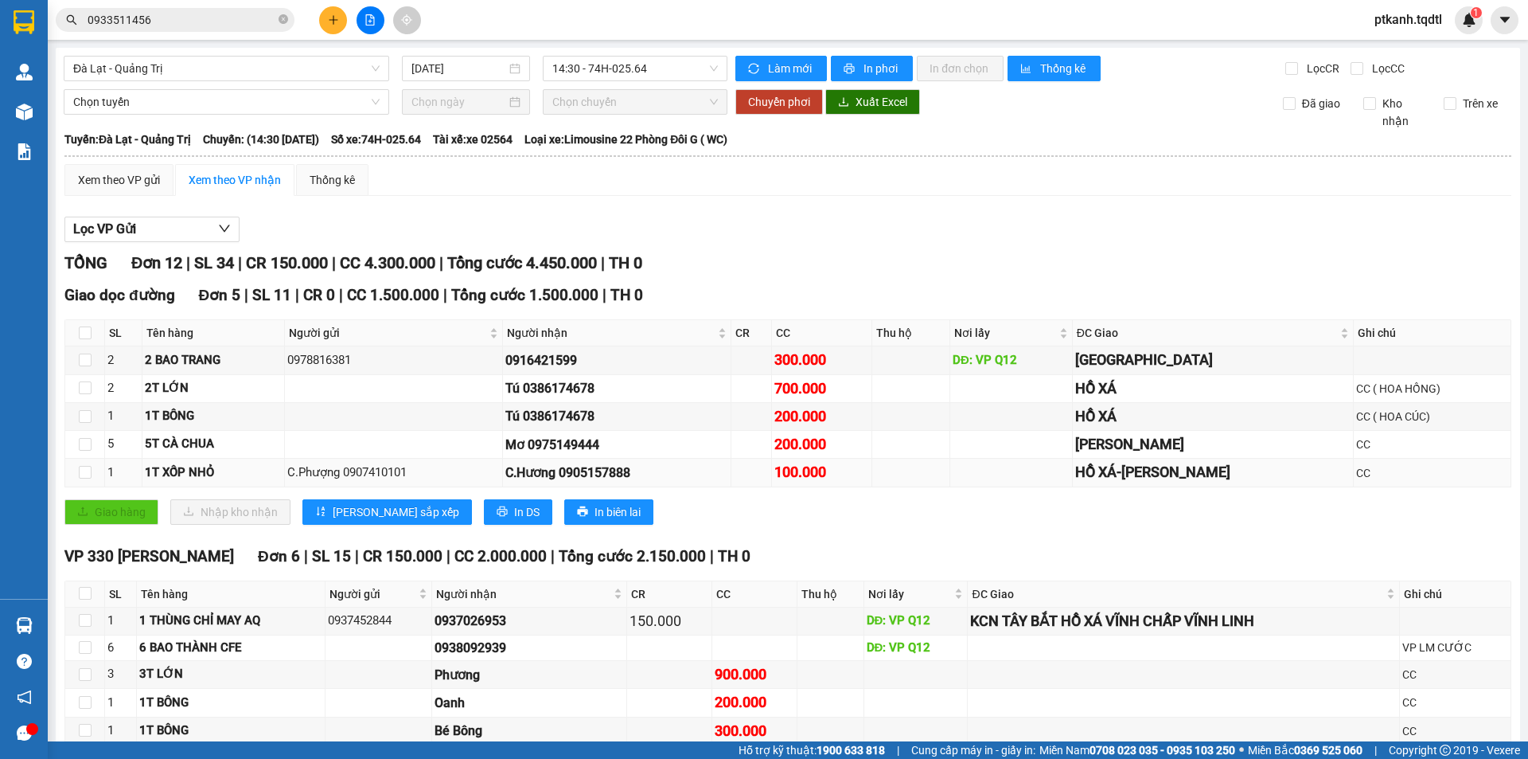
scroll to position [239, 0]
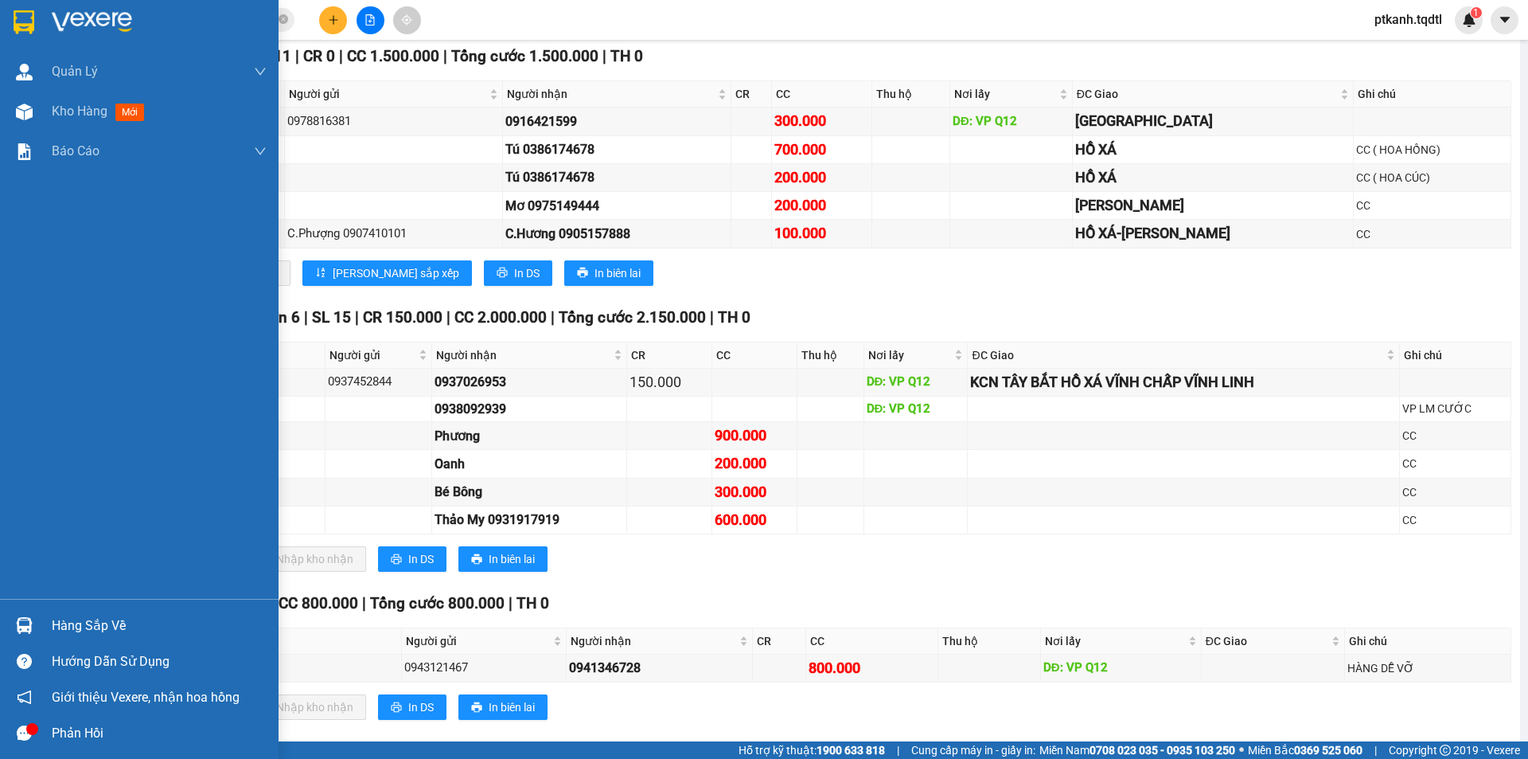
click at [74, 630] on div "Hàng sắp về" at bounding box center [159, 626] width 215 height 24
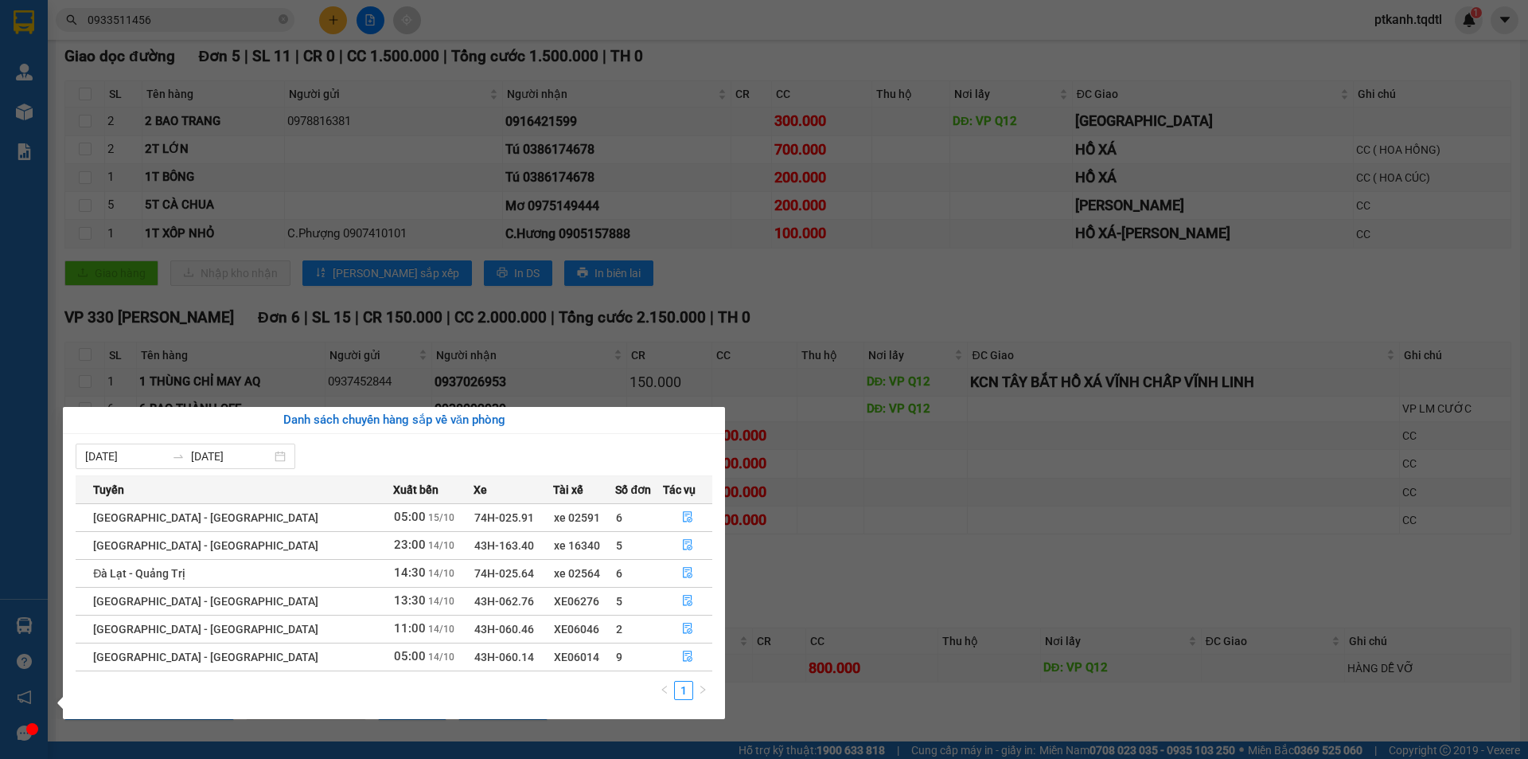
drag, startPoint x: 878, startPoint y: 583, endPoint x: 651, endPoint y: 317, distance: 349.5
click at [877, 582] on section "Kết quả tìm kiếm ( 22 ) Bộ lọc Mã ĐH Trạng thái Món hàng Thu hộ Tổng cước Chưa …" at bounding box center [764, 379] width 1528 height 759
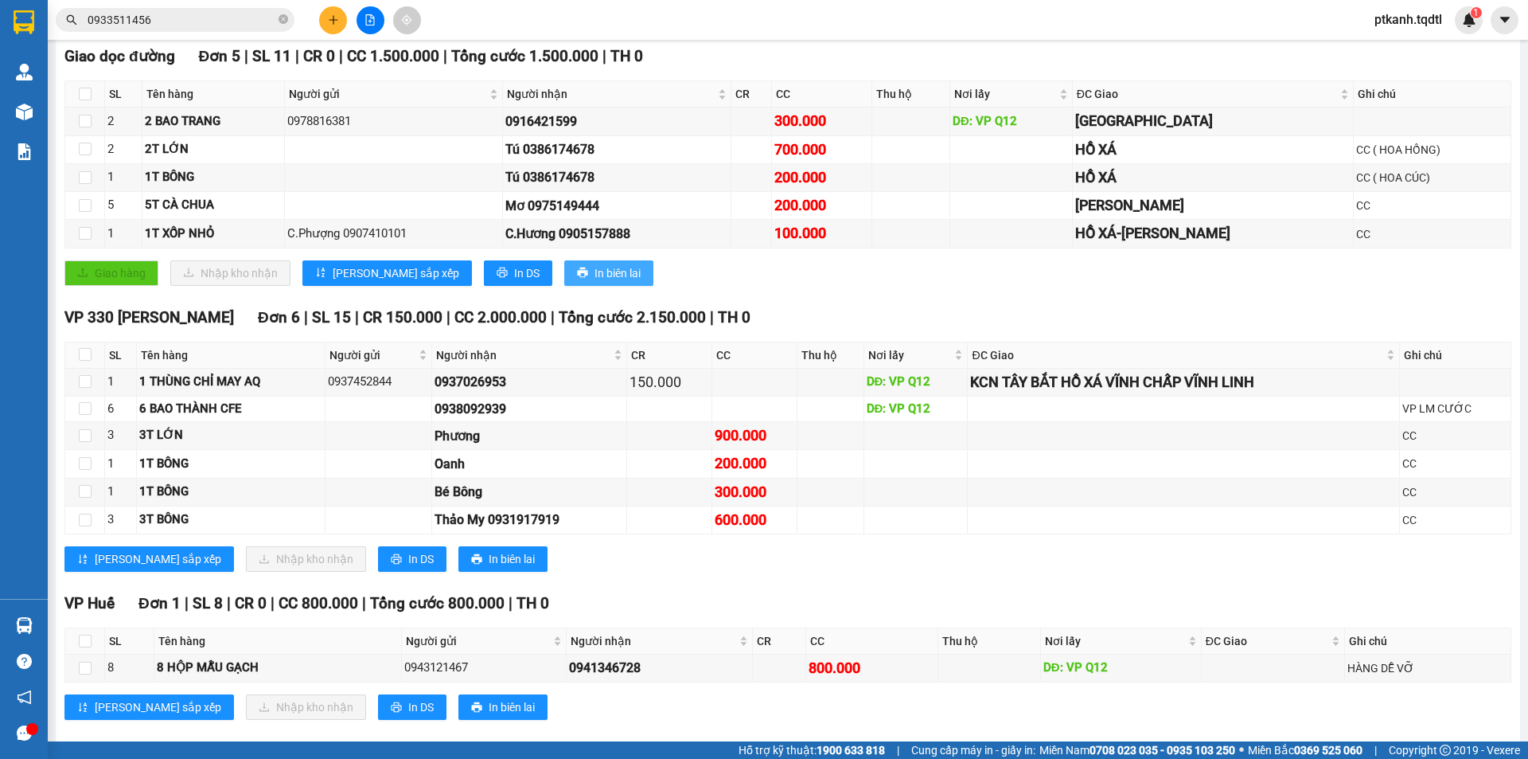
scroll to position [0, 0]
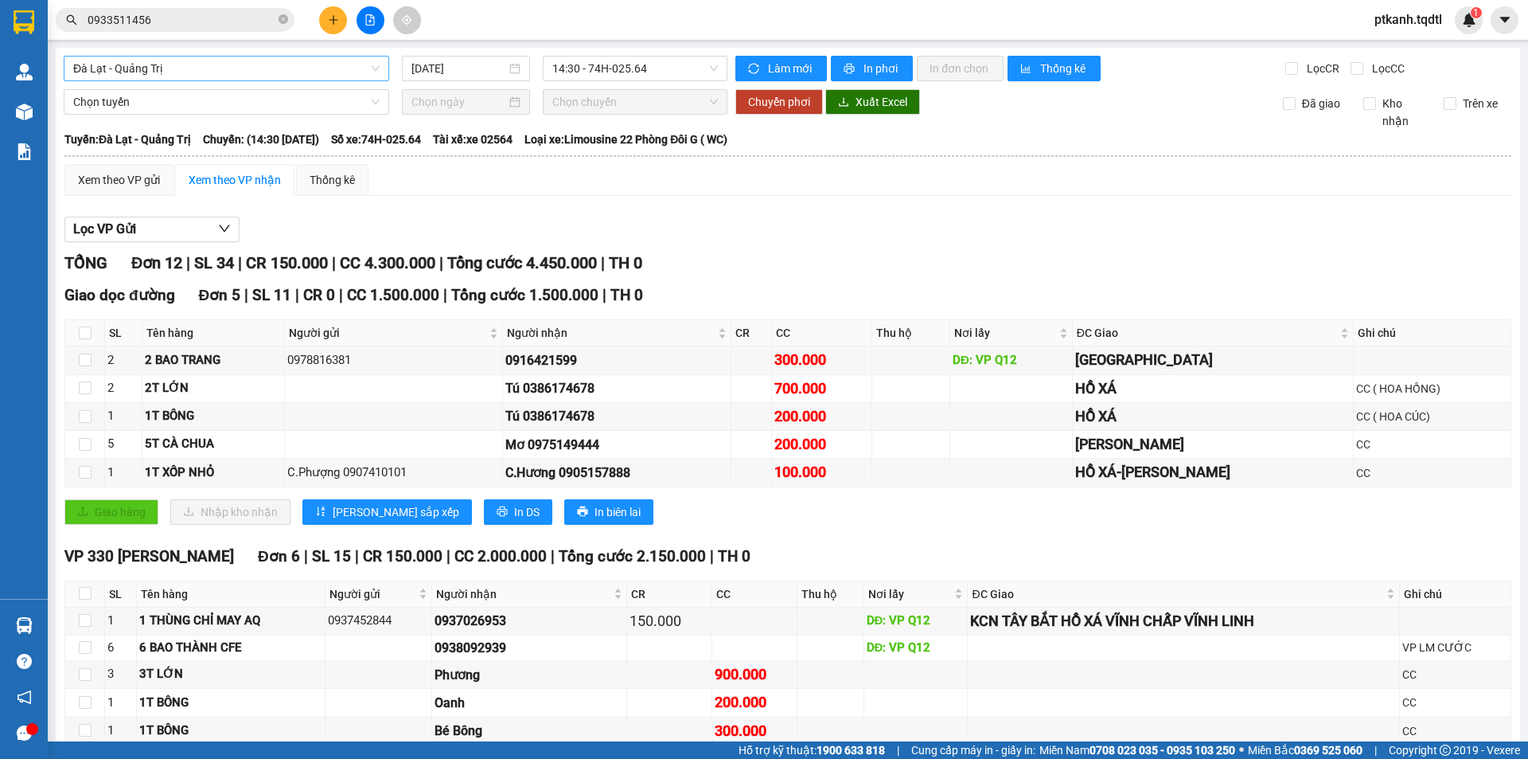
click at [372, 76] on span "Đà Lạt - Quảng Trị" at bounding box center [226, 69] width 306 height 24
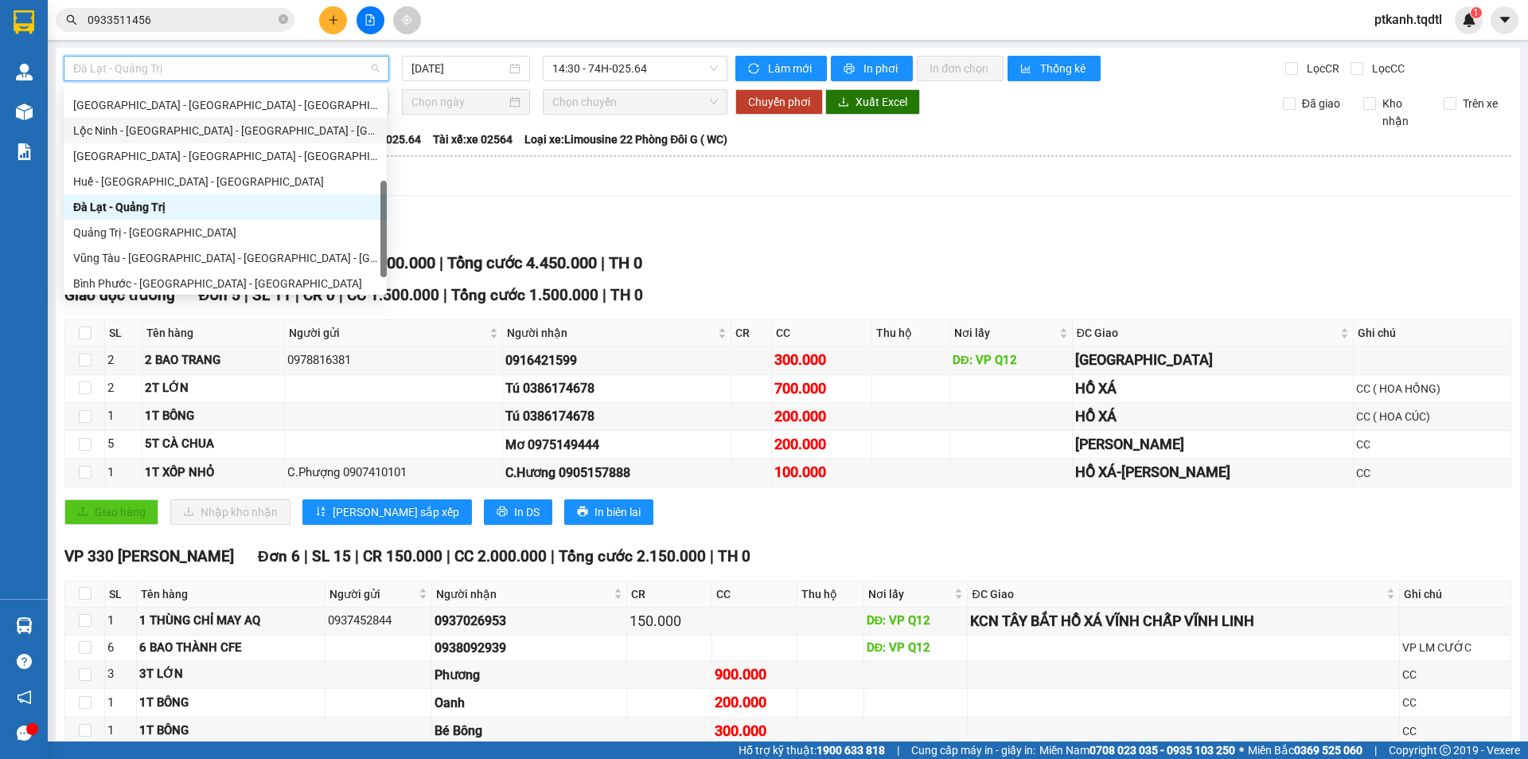
scroll to position [331, 0]
drag, startPoint x: 382, startPoint y: 195, endPoint x: 383, endPoint y: 258, distance: 62.9
click at [383, 258] on div at bounding box center [383, 243] width 6 height 96
click at [279, 275] on div "Bình Phước - [GEOGRAPHIC_DATA] - [GEOGRAPHIC_DATA]" at bounding box center [225, 279] width 304 height 18
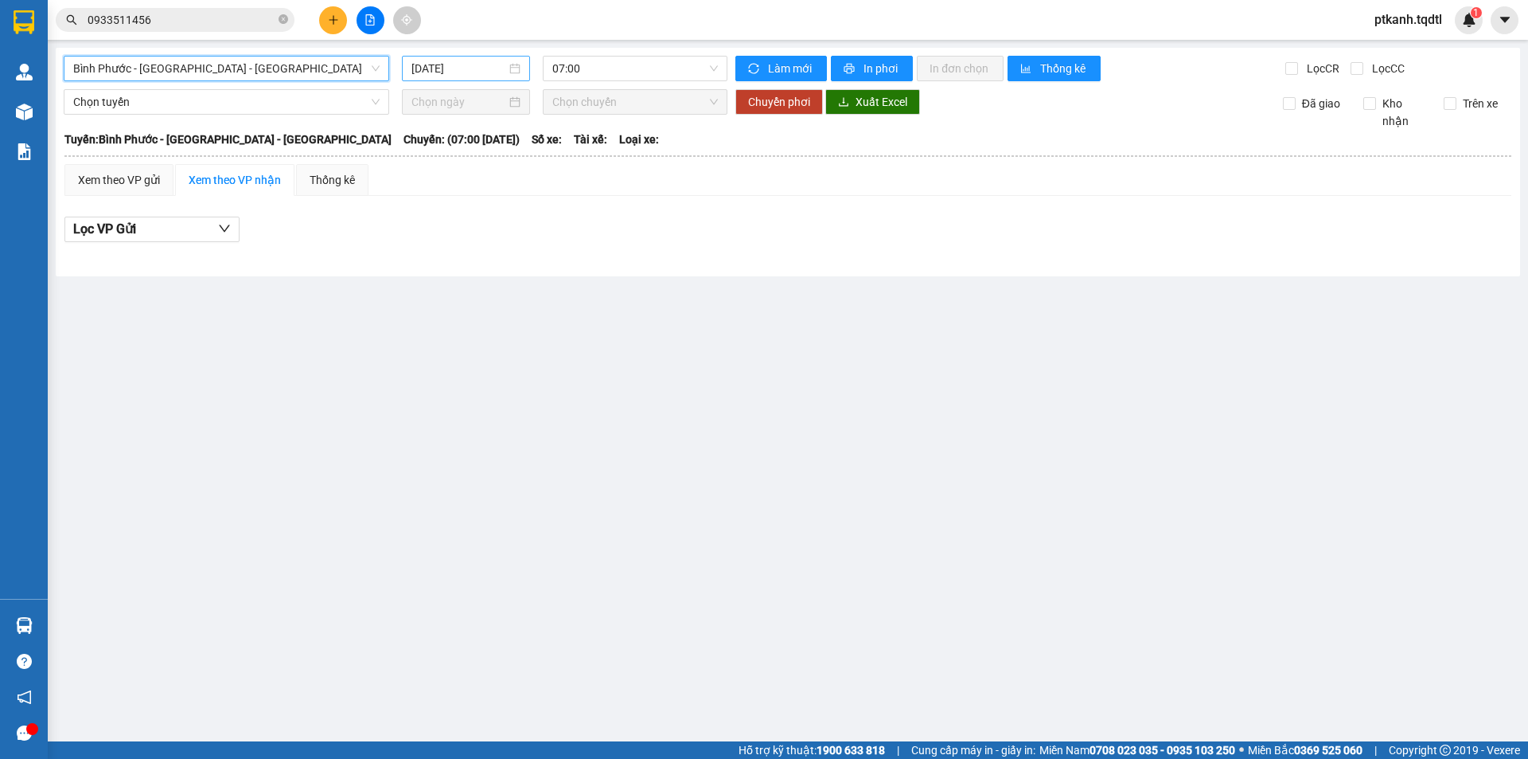
click at [518, 62] on div "[DATE]" at bounding box center [466, 69] width 109 height 18
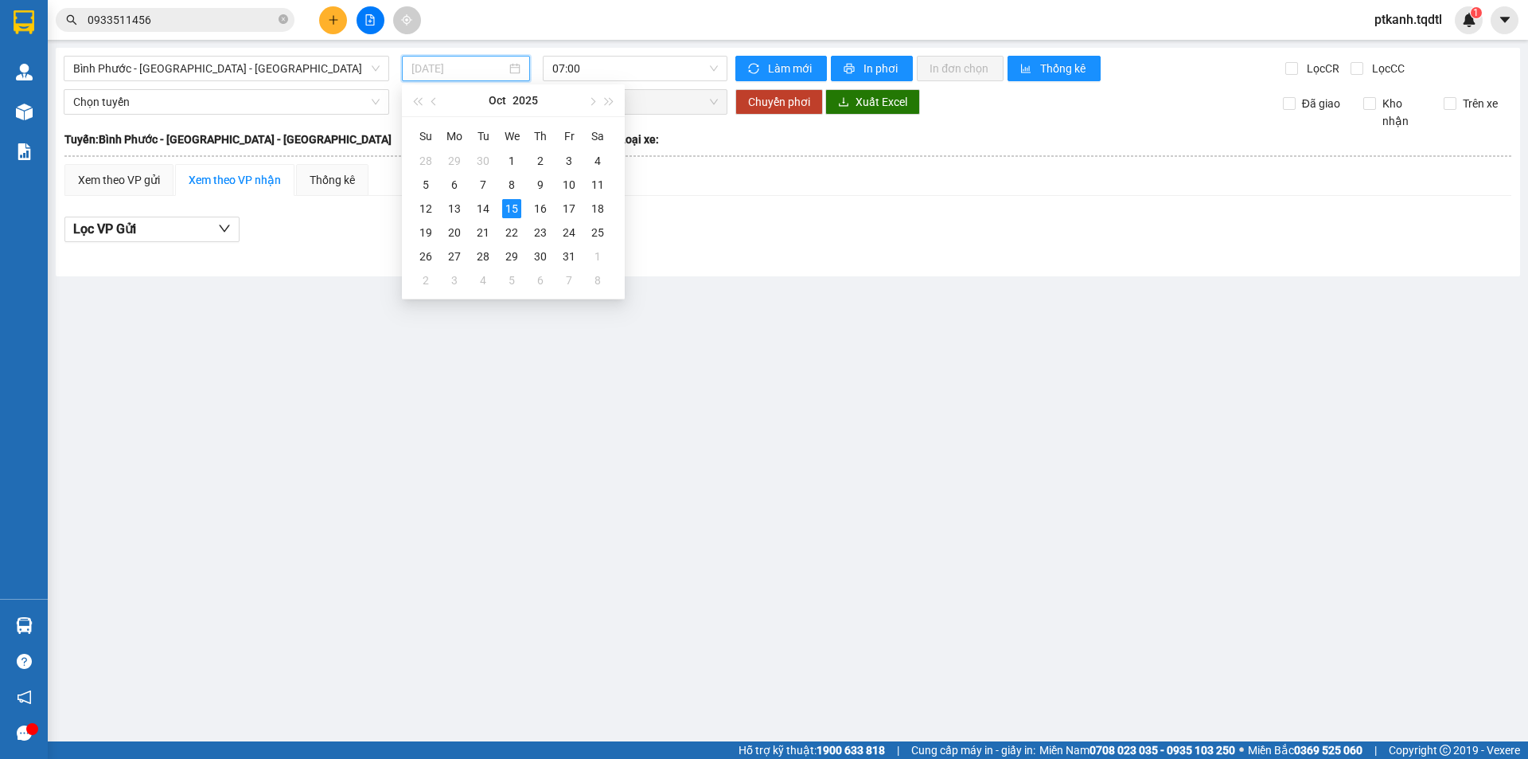
drag, startPoint x: 481, startPoint y: 208, endPoint x: 664, endPoint y: 110, distance: 207.6
click at [482, 207] on div "14" at bounding box center [483, 208] width 19 height 19
type input "[DATE]"
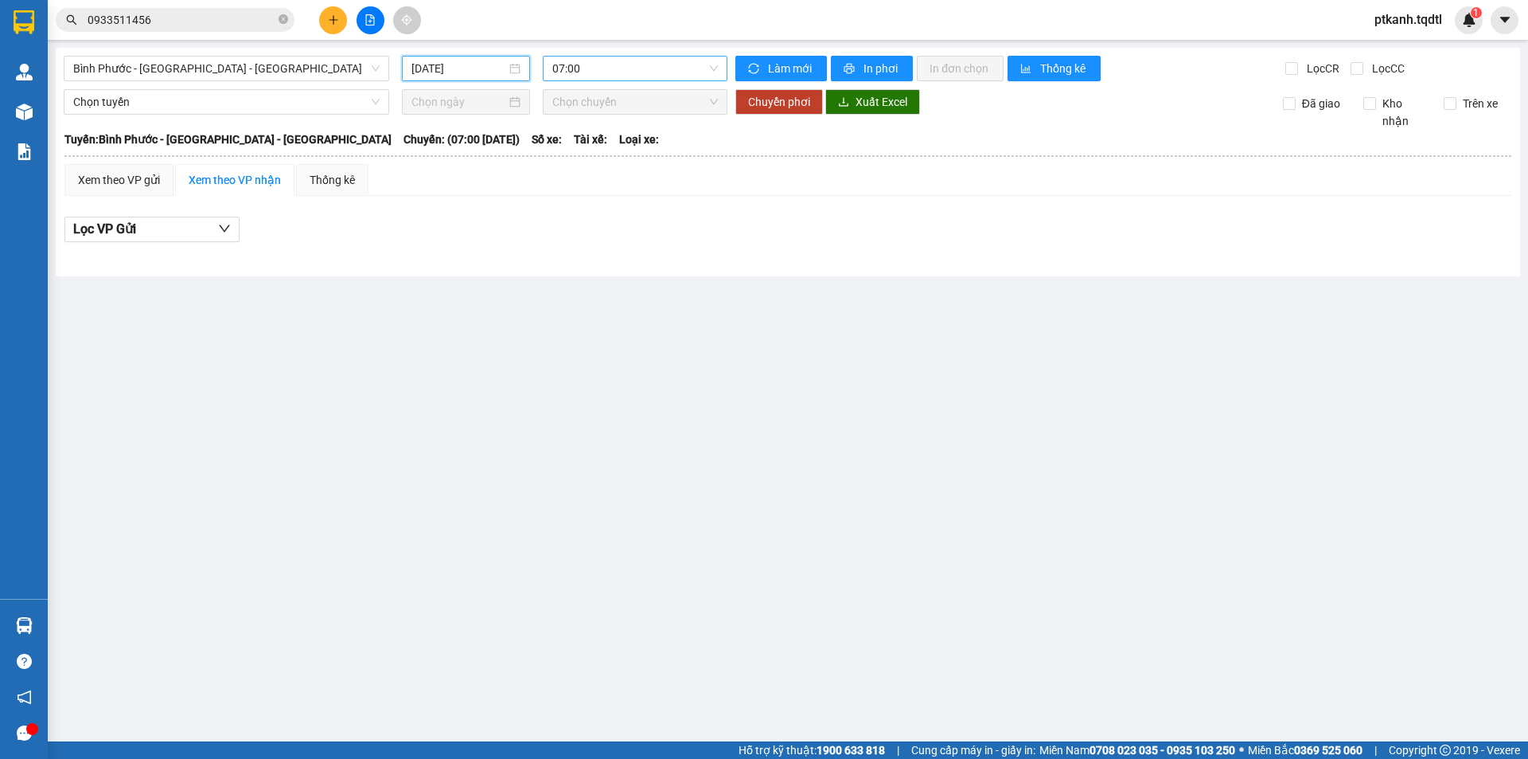
click at [695, 73] on span "07:00" at bounding box center [635, 69] width 166 height 24
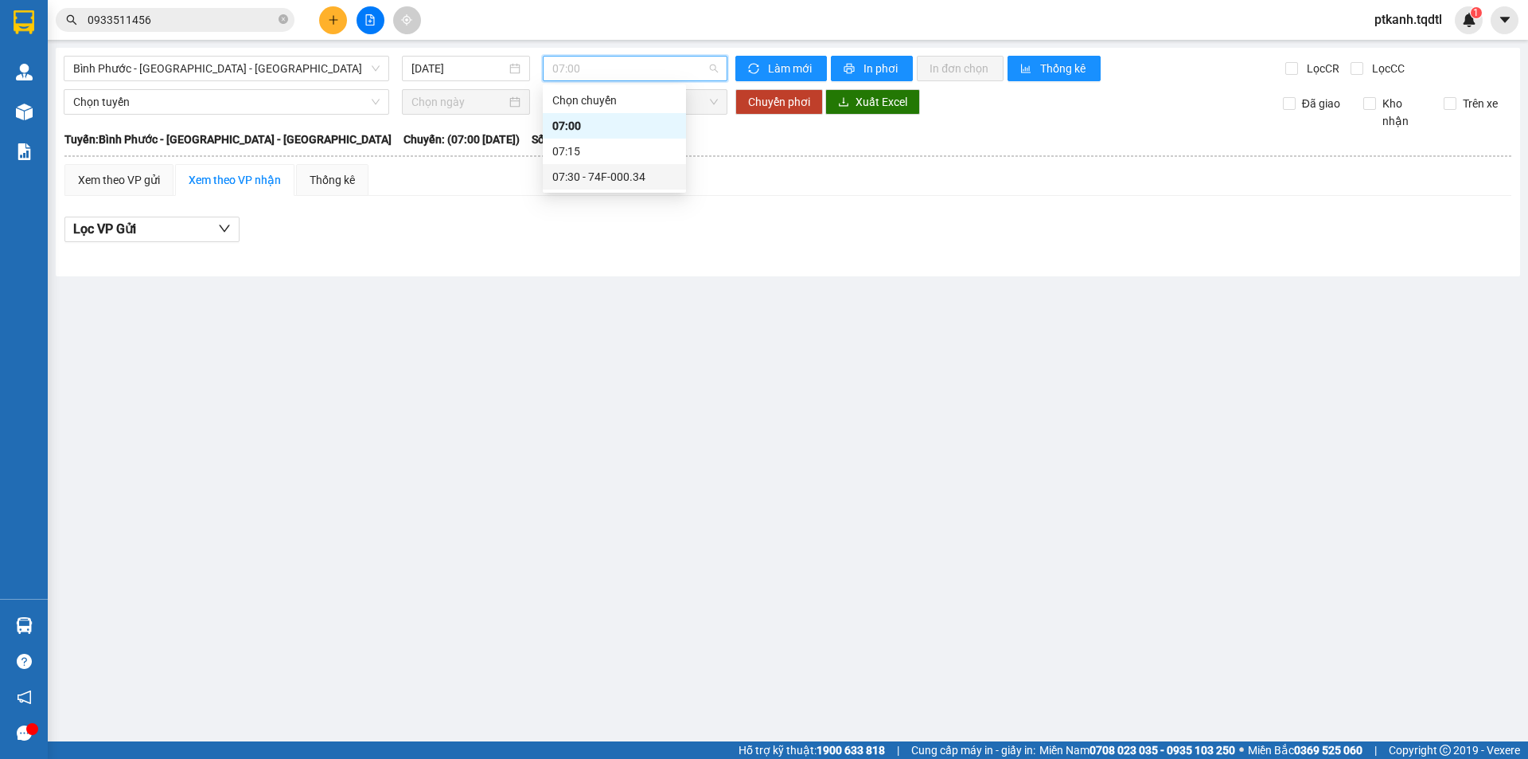
click at [646, 180] on div "07:30 - 74F-000.34" at bounding box center [614, 177] width 124 height 18
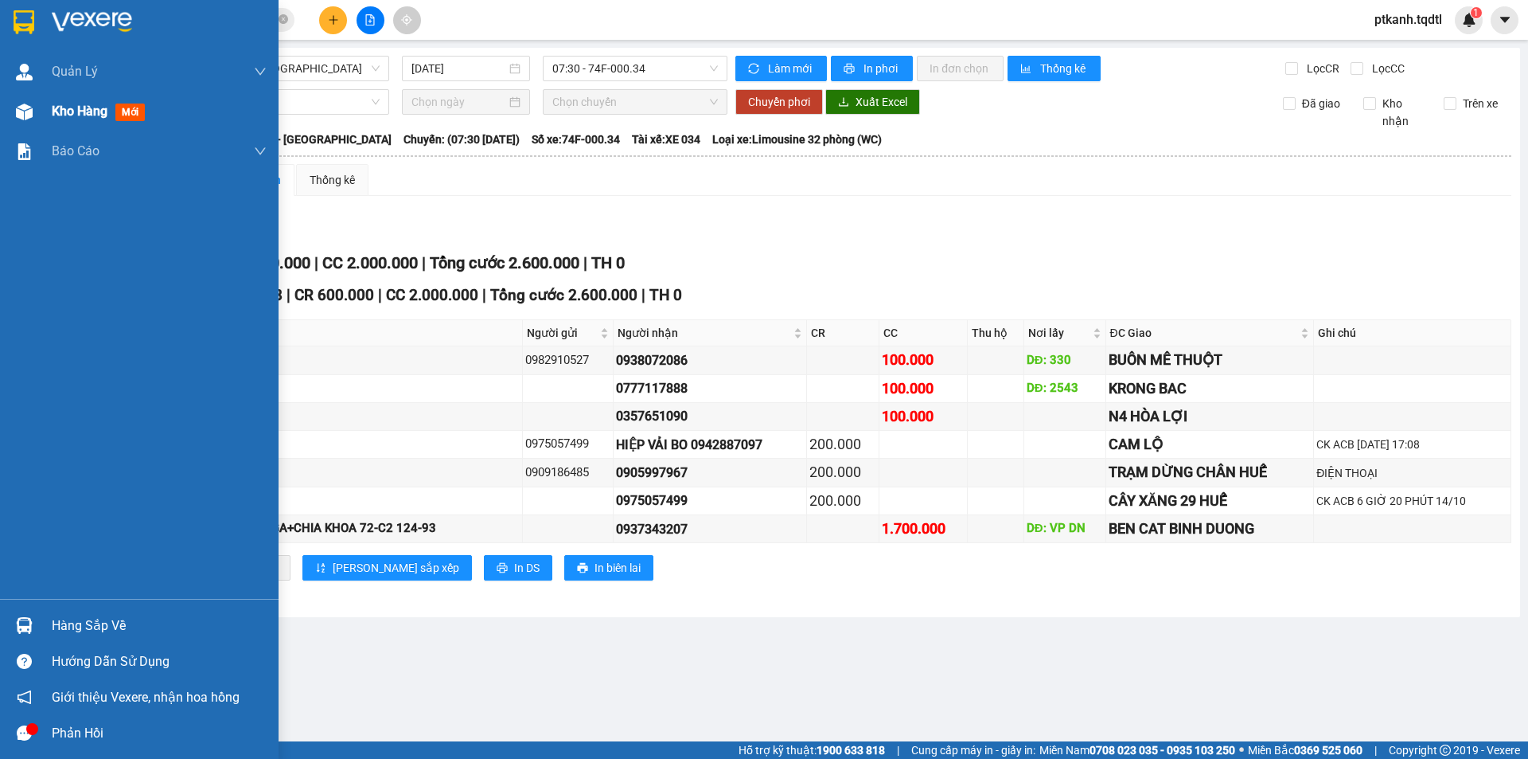
click at [27, 113] on img at bounding box center [24, 111] width 17 height 17
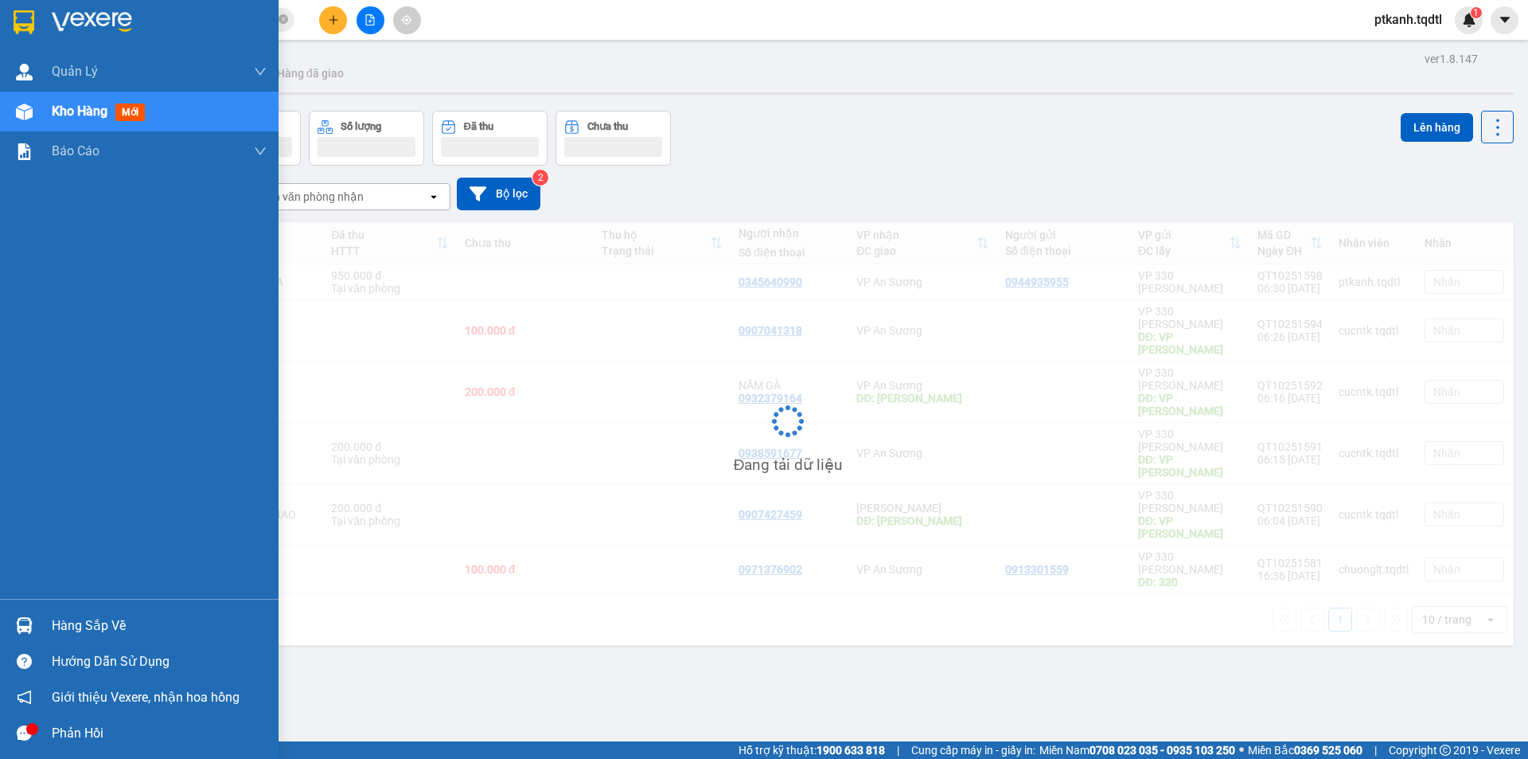
click at [85, 629] on div "Hàng sắp về" at bounding box center [159, 626] width 215 height 24
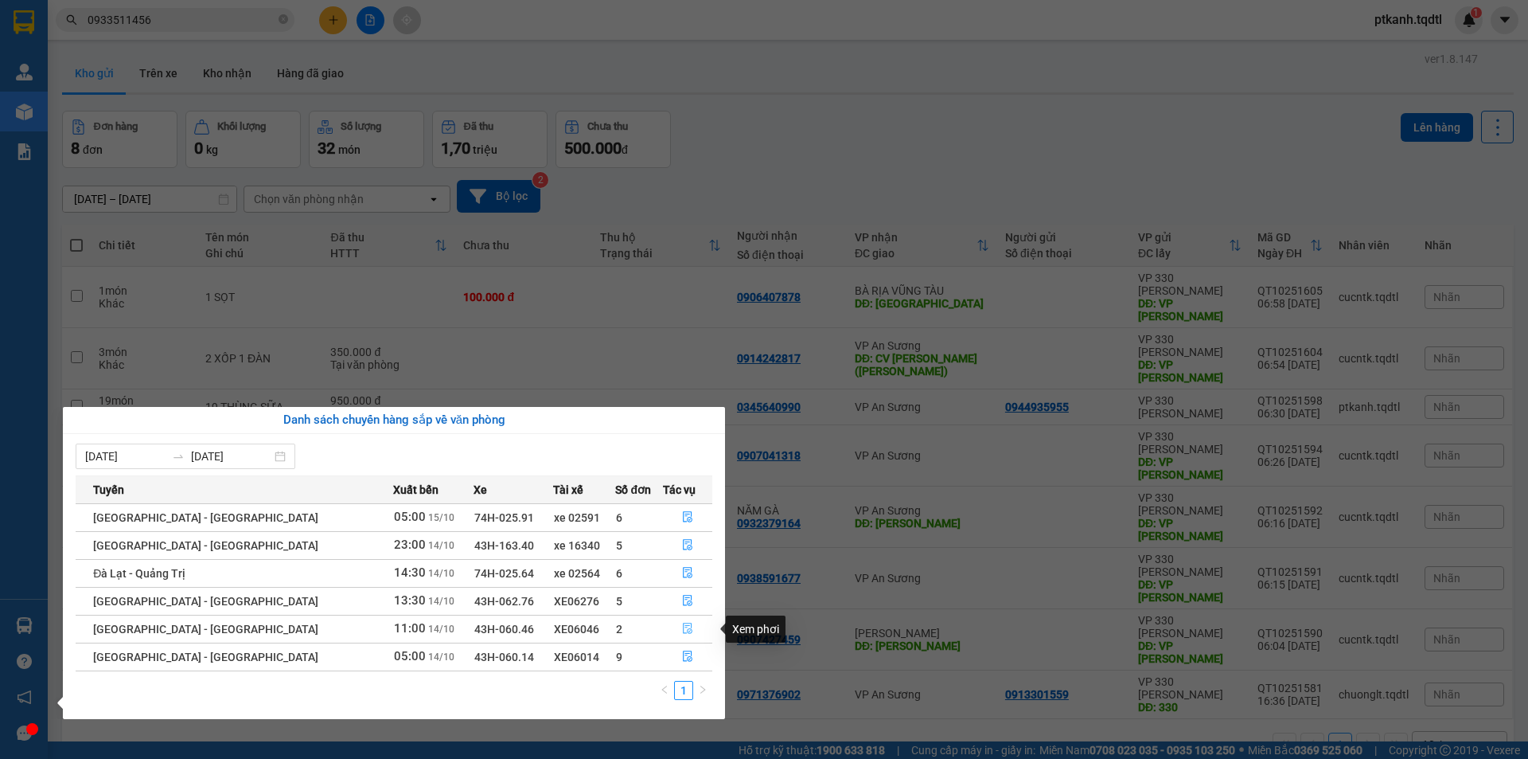
click at [682, 628] on icon "file-done" at bounding box center [687, 627] width 11 height 11
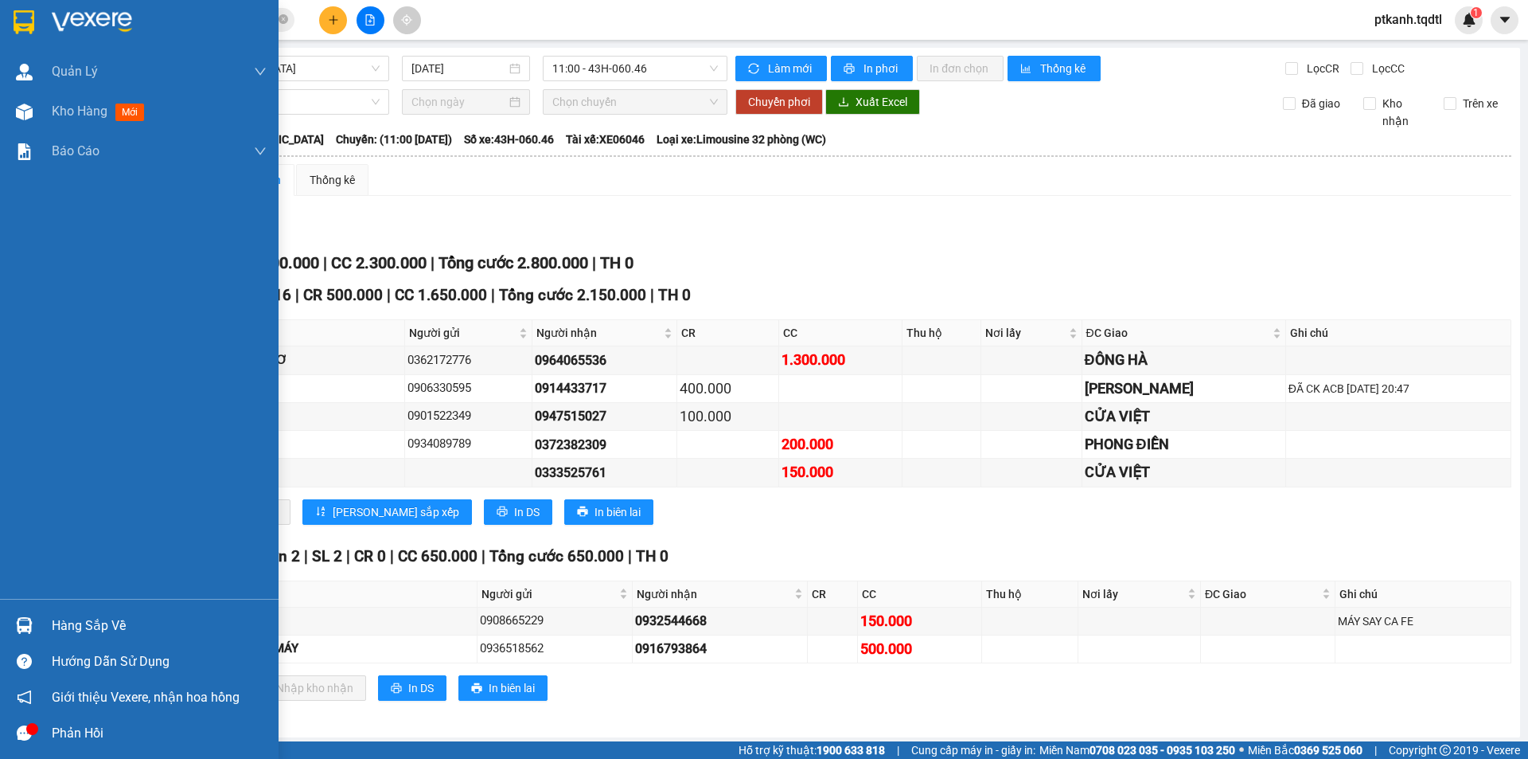
click at [72, 618] on div "Hàng sắp về" at bounding box center [159, 626] width 215 height 24
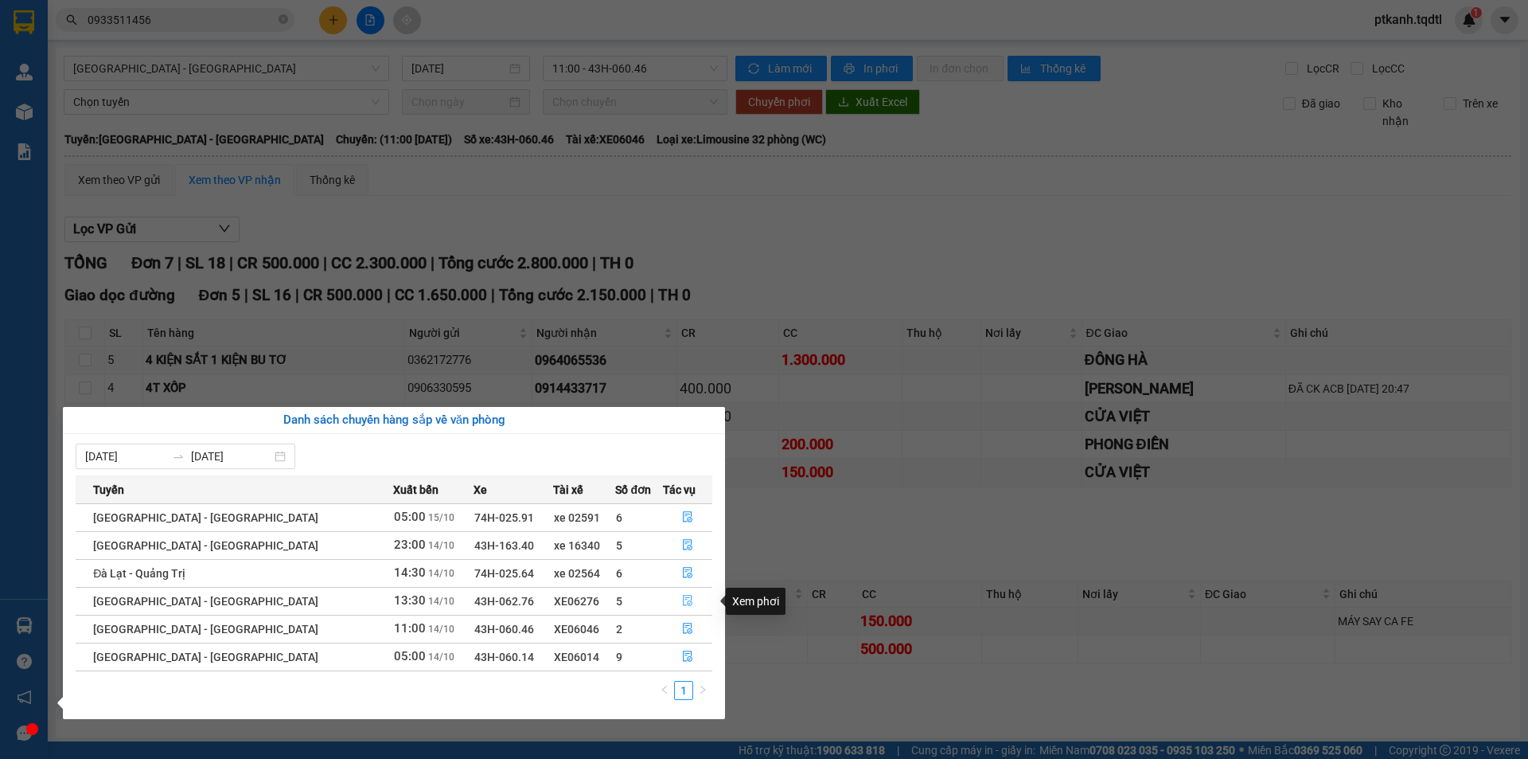
click at [682, 600] on icon "file-done" at bounding box center [687, 600] width 11 height 11
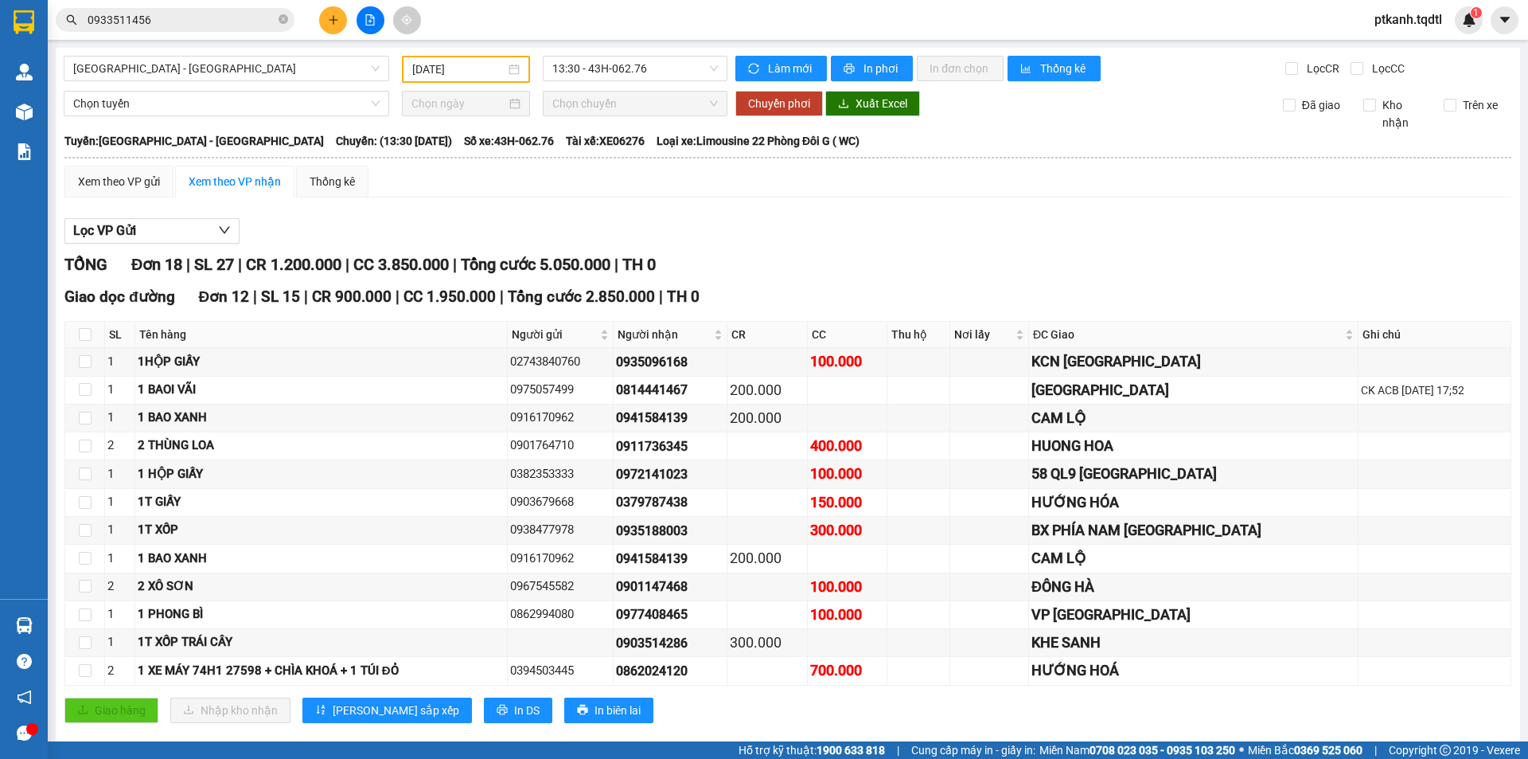
scroll to position [159, 0]
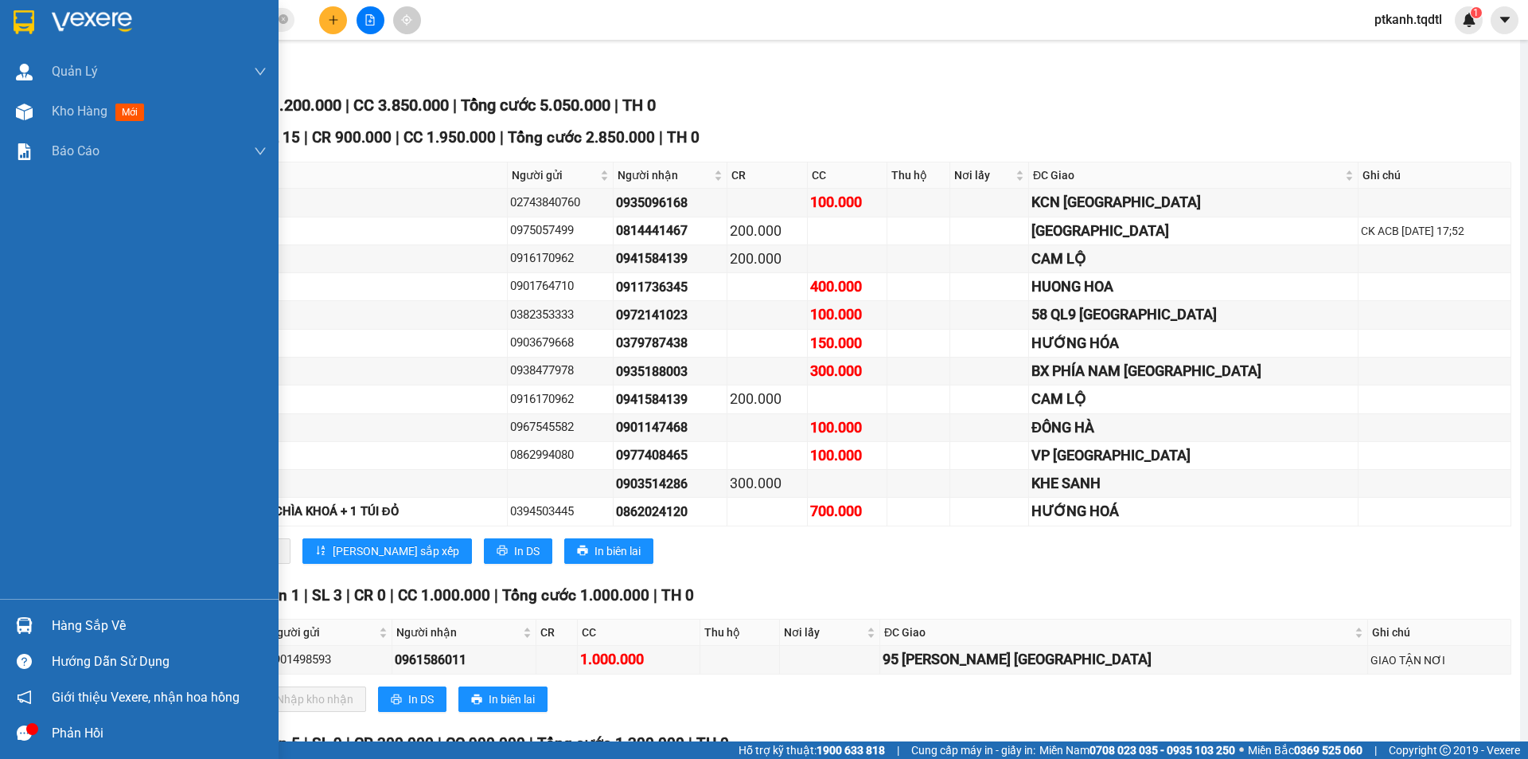
drag, startPoint x: 80, startPoint y: 622, endPoint x: 140, endPoint y: 627, distance: 60.7
click at [77, 623] on div "Hàng sắp về" at bounding box center [159, 626] width 215 height 24
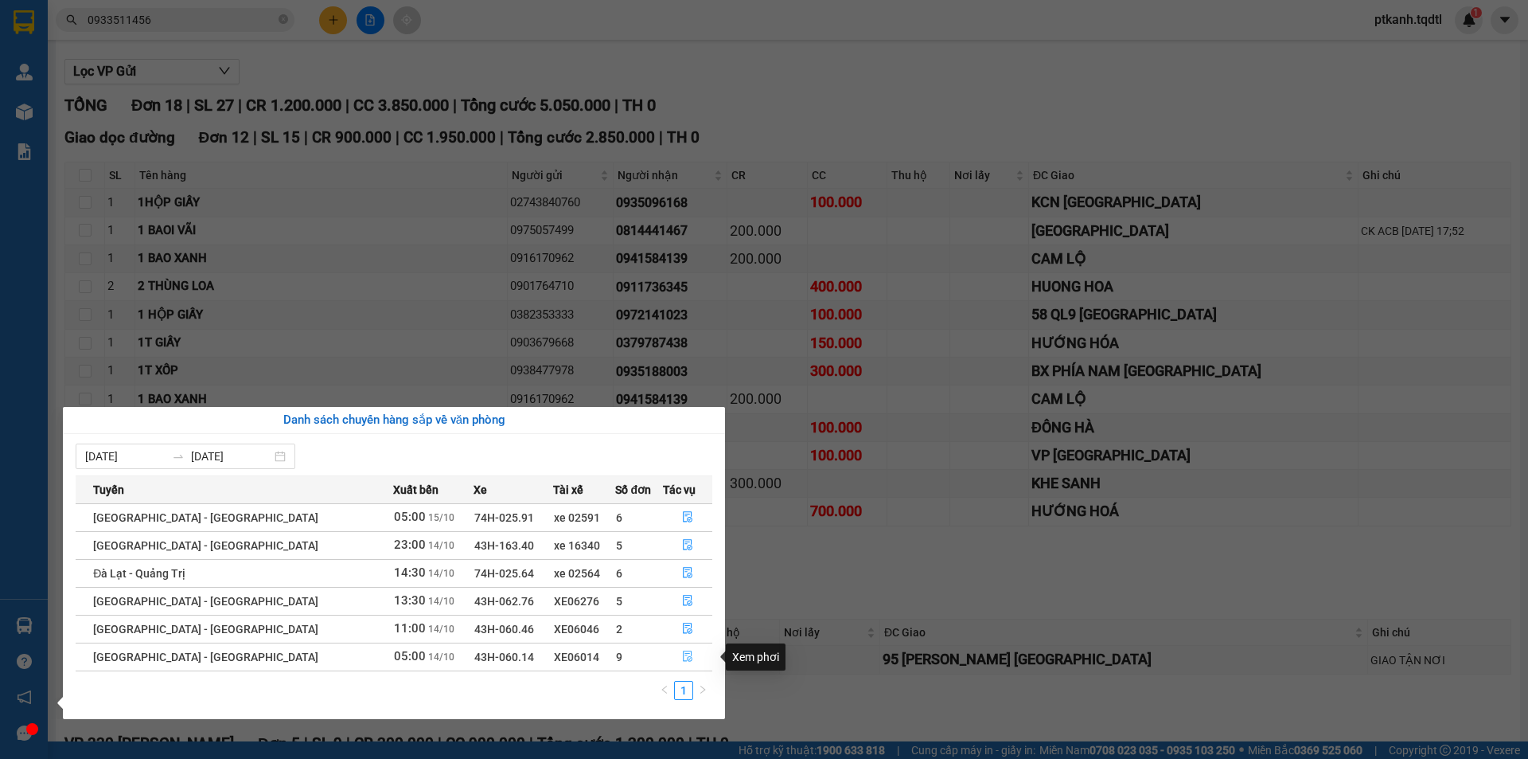
click at [683, 655] on icon "file-done" at bounding box center [688, 656] width 10 height 11
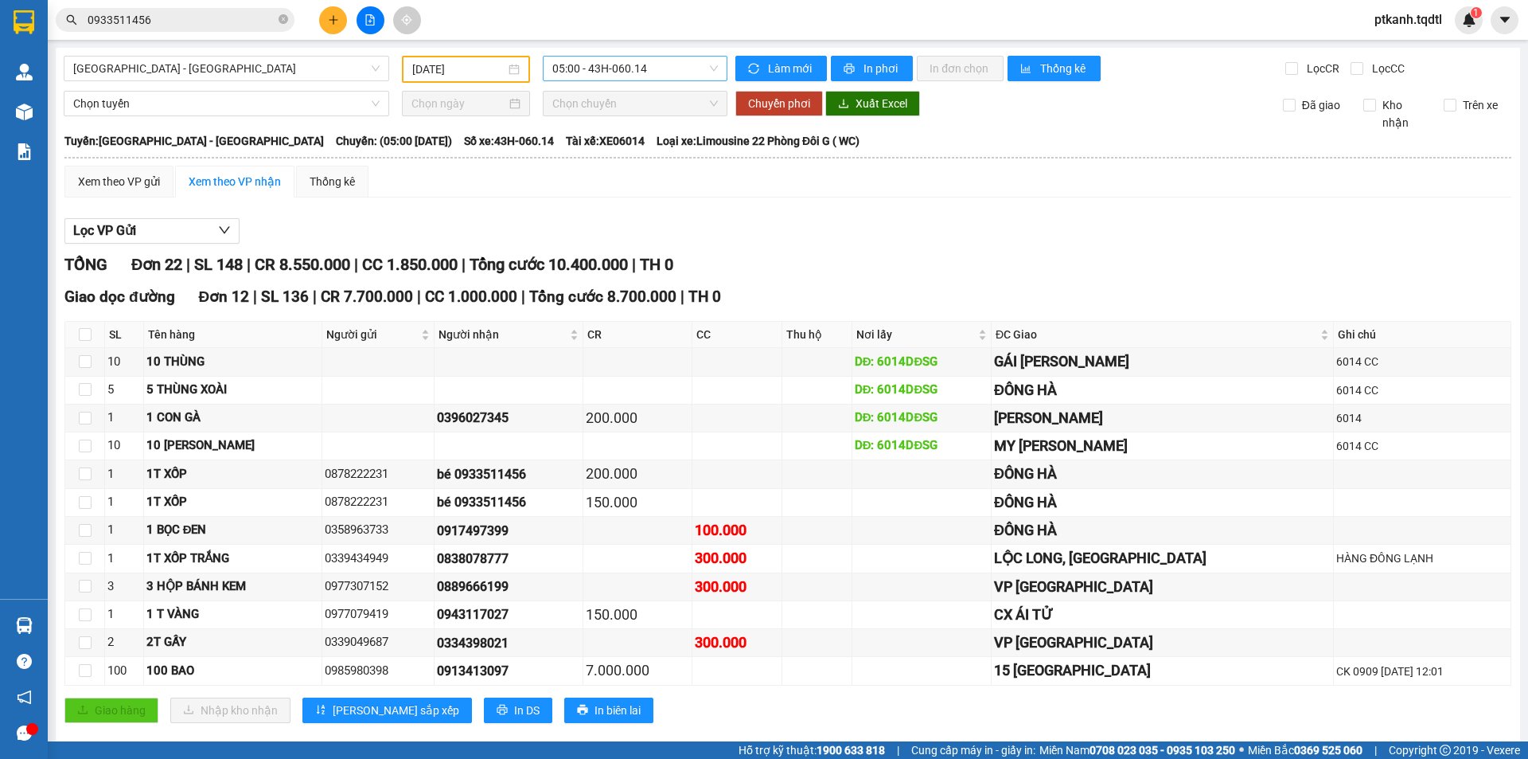
click at [691, 68] on span "05:00 - 43H-060.14" at bounding box center [635, 69] width 166 height 24
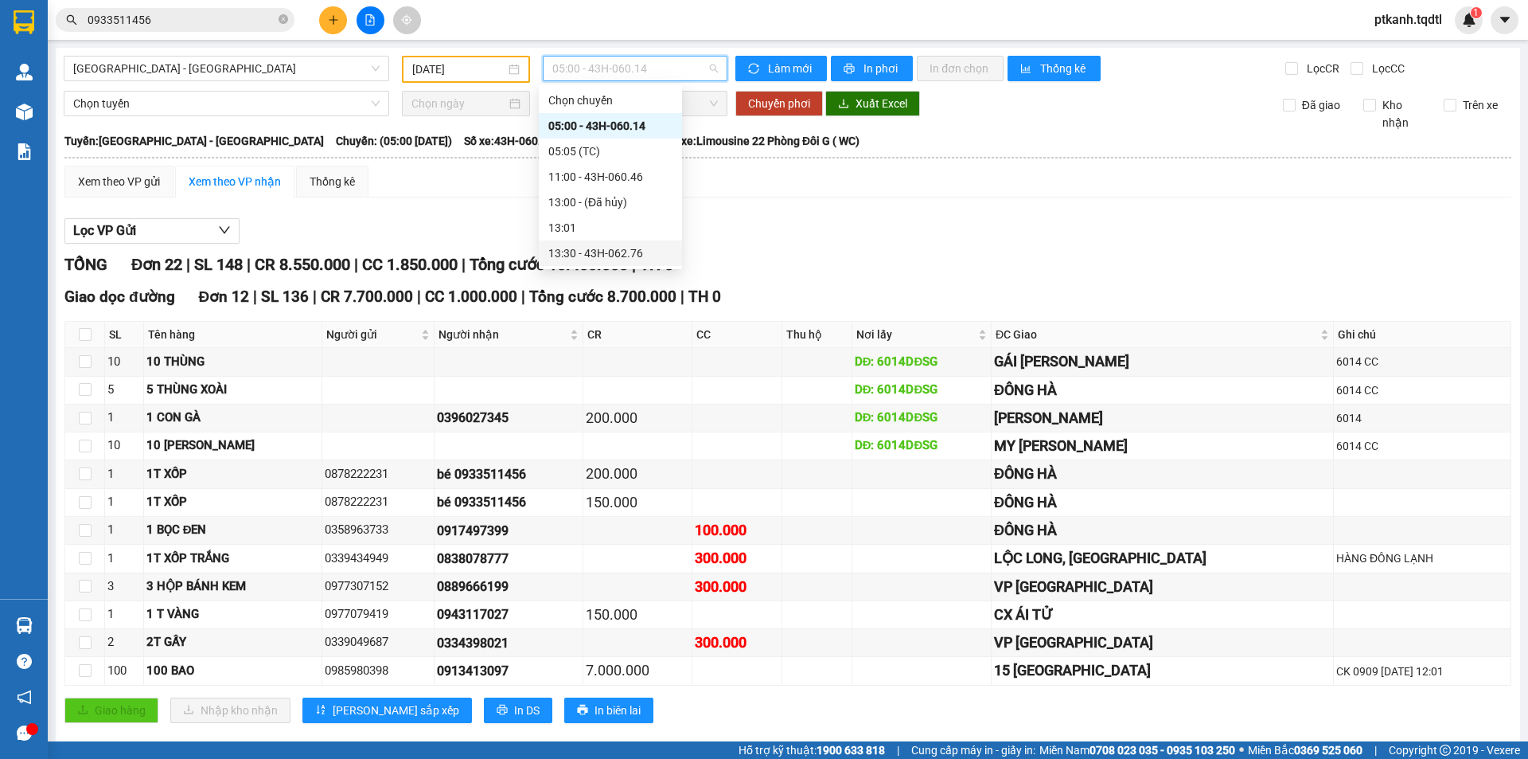
click at [641, 255] on div "13:30 - 43H-062.76" at bounding box center [610, 253] width 124 height 18
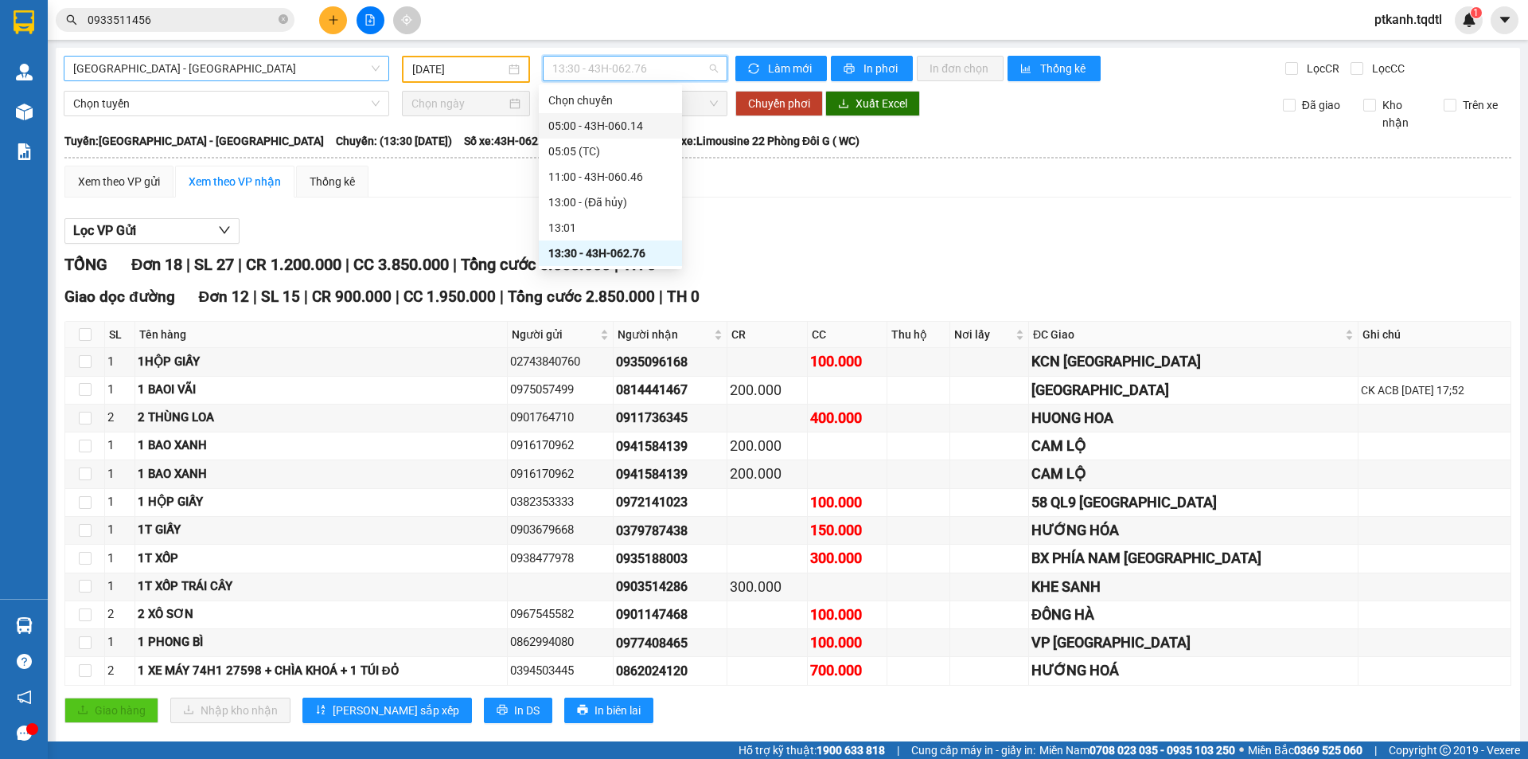
click at [373, 68] on span "[GEOGRAPHIC_DATA] - [GEOGRAPHIC_DATA]" at bounding box center [226, 69] width 306 height 24
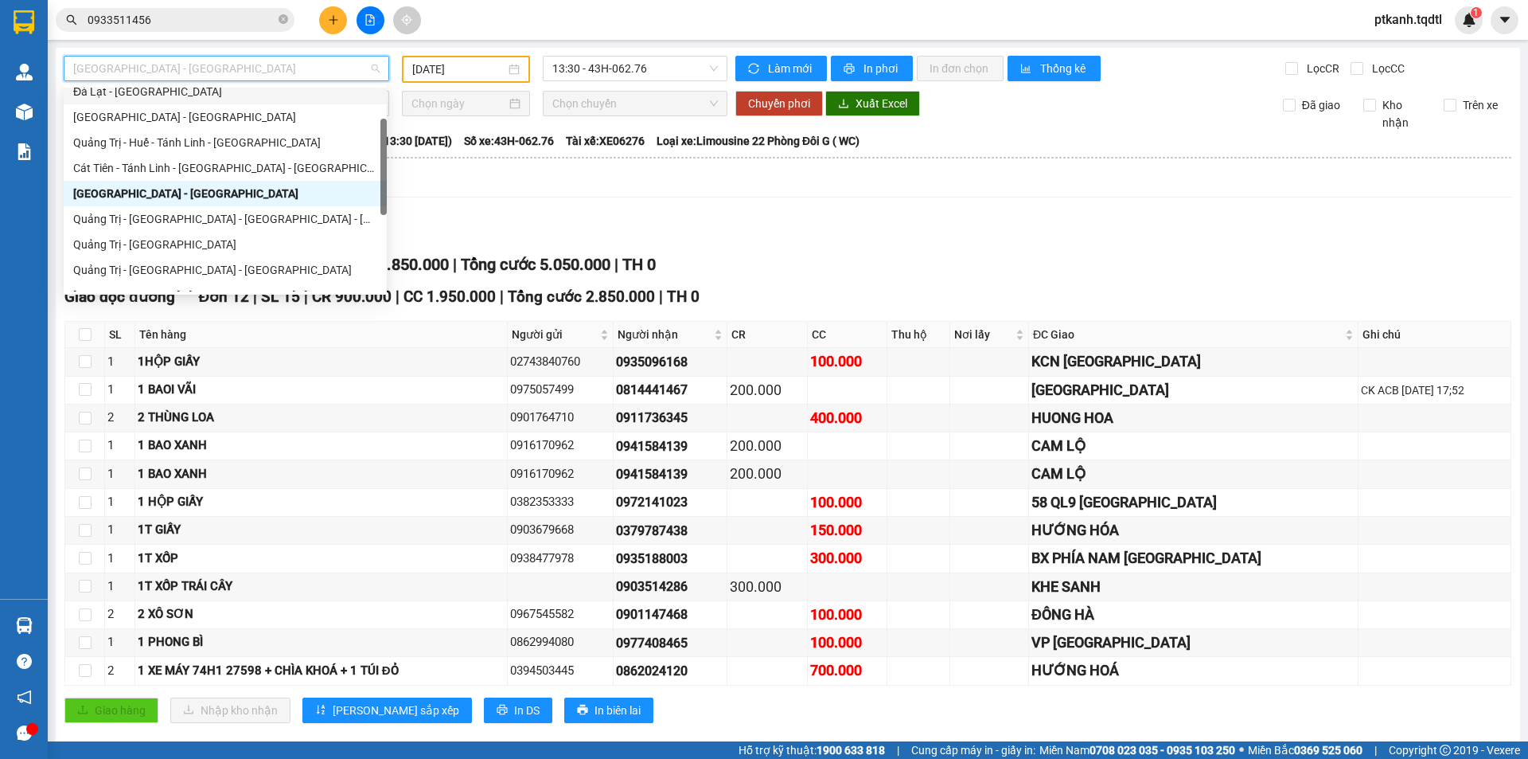
scroll to position [88, 0]
drag, startPoint x: 384, startPoint y: 135, endPoint x: 384, endPoint y: 169, distance: 33.4
click at [384, 169] on div at bounding box center [383, 167] width 6 height 96
click at [319, 211] on div "Quảng Trị - [GEOGRAPHIC_DATA] - [GEOGRAPHIC_DATA] - [GEOGRAPHIC_DATA]" at bounding box center [225, 217] width 304 height 18
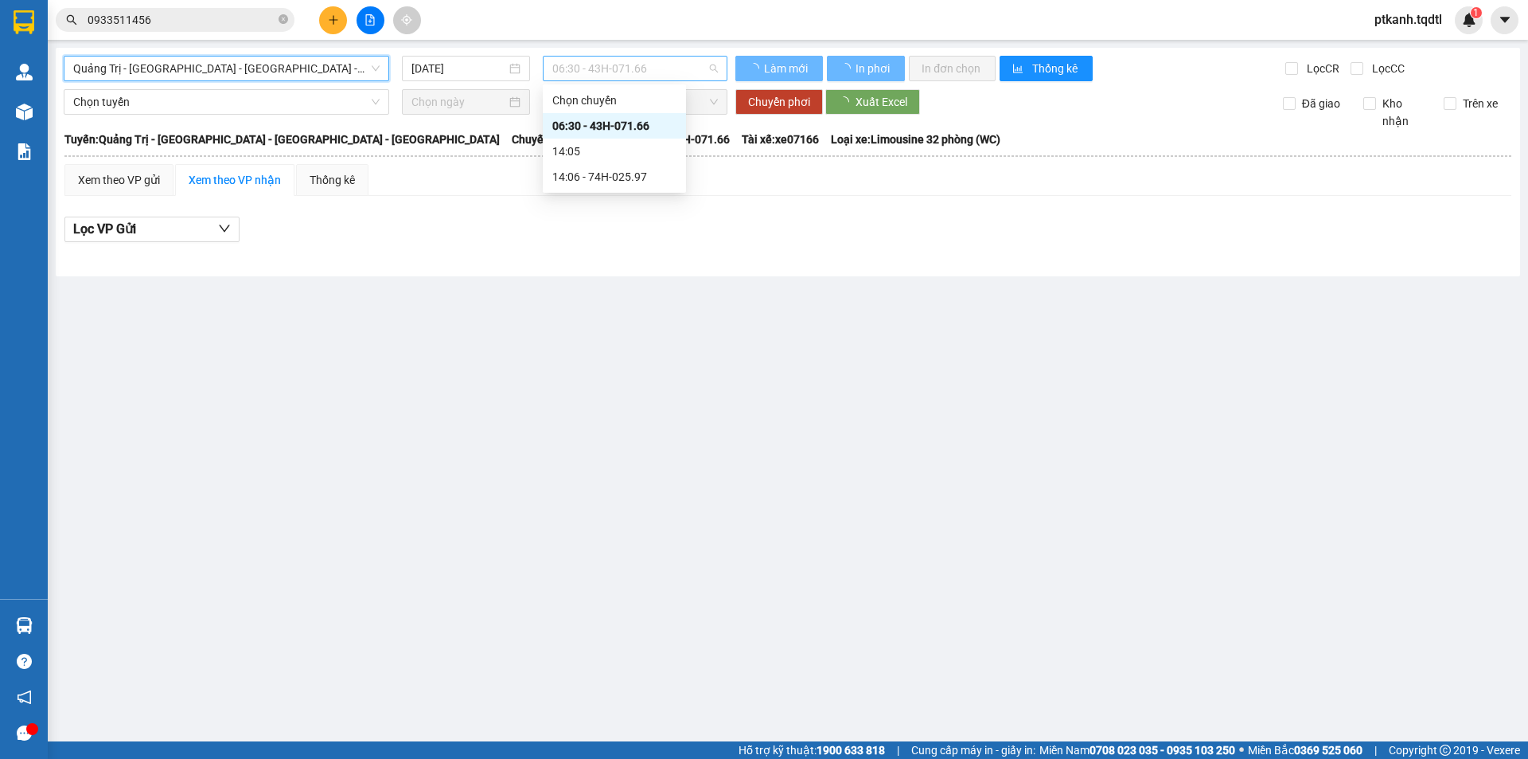
click at [669, 63] on span "06:30 - 43H-071.66" at bounding box center [635, 69] width 166 height 24
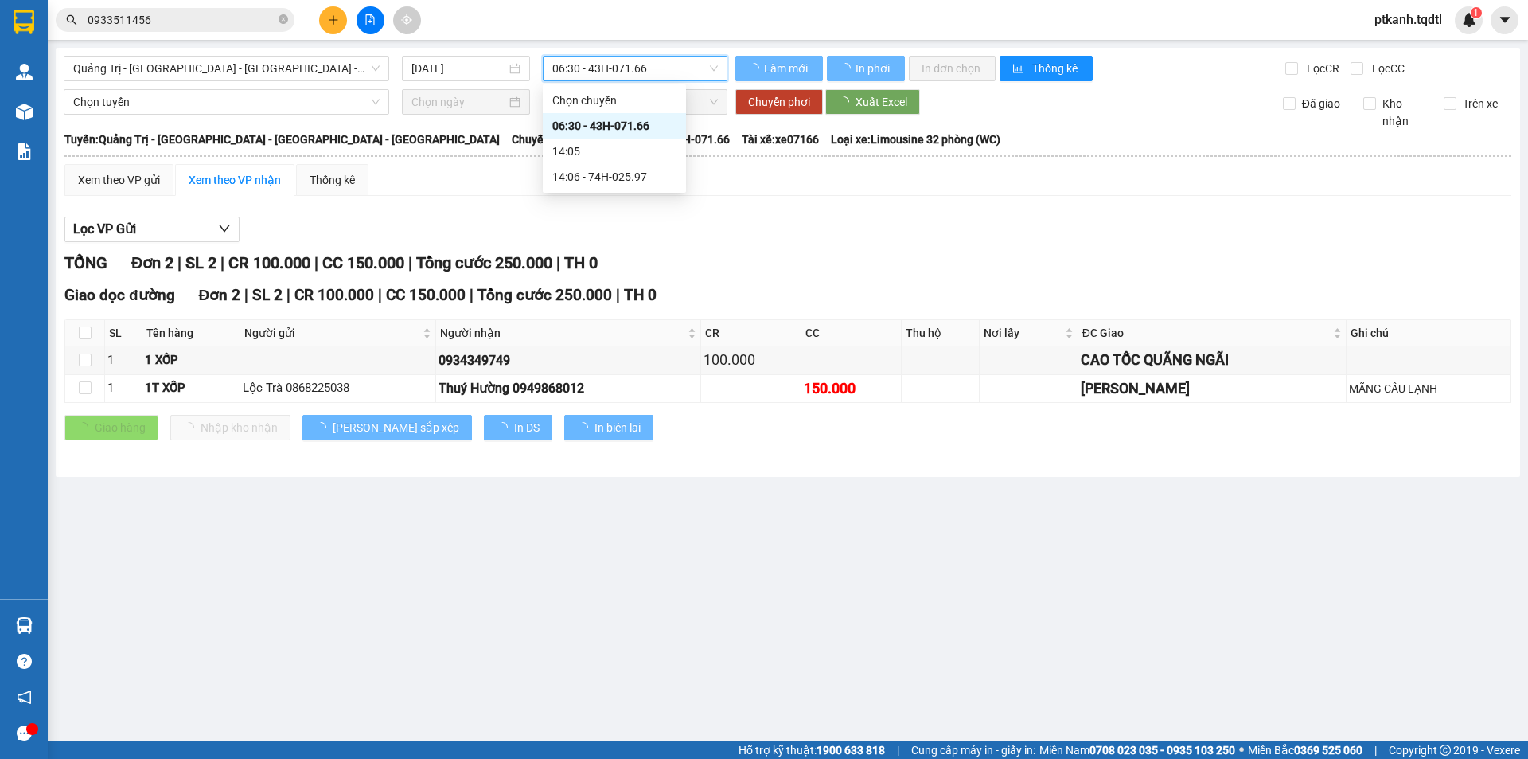
click at [669, 63] on span "06:30 - 43H-071.66" at bounding box center [635, 69] width 166 height 24
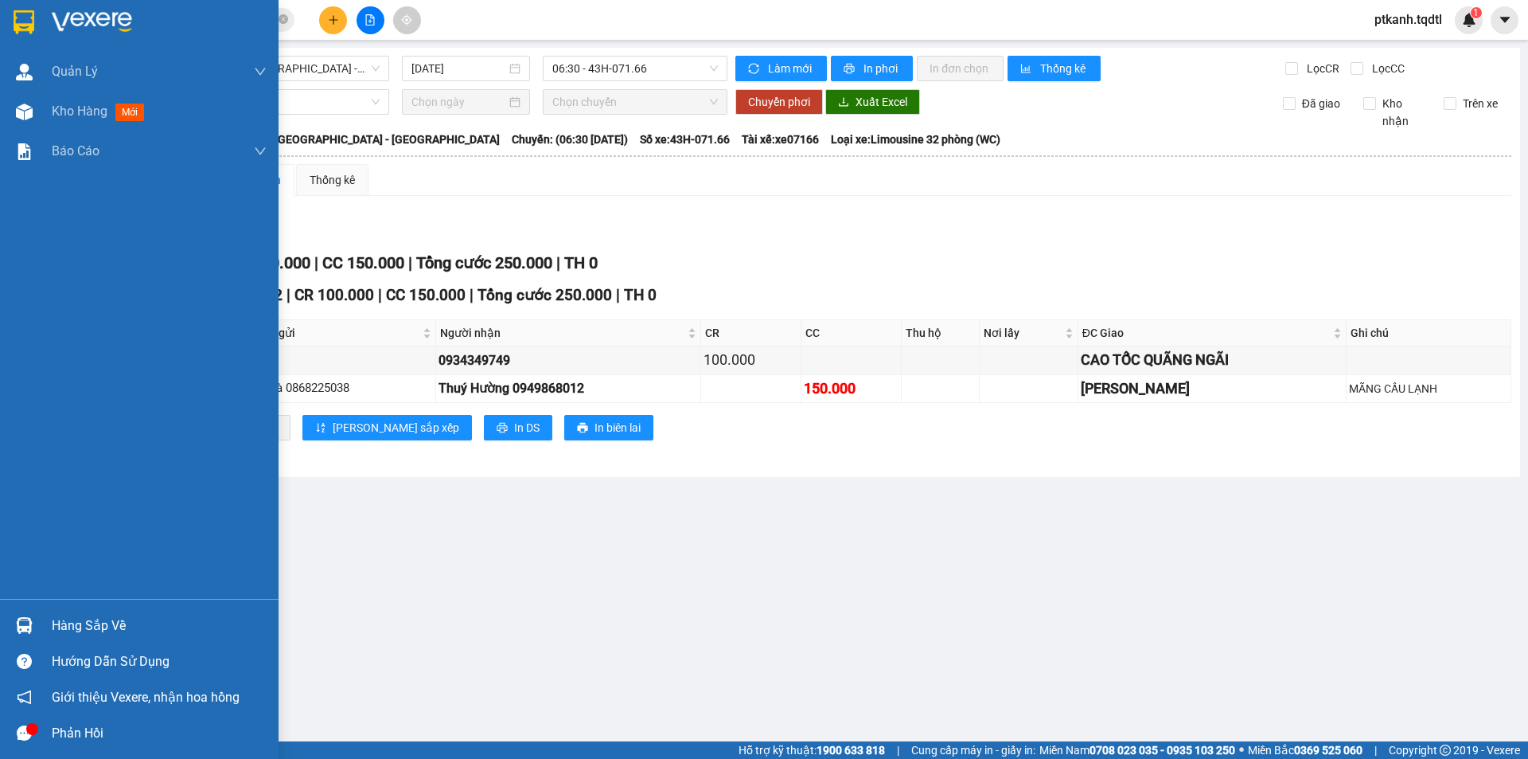
click at [64, 618] on div "Hàng sắp về" at bounding box center [159, 626] width 215 height 24
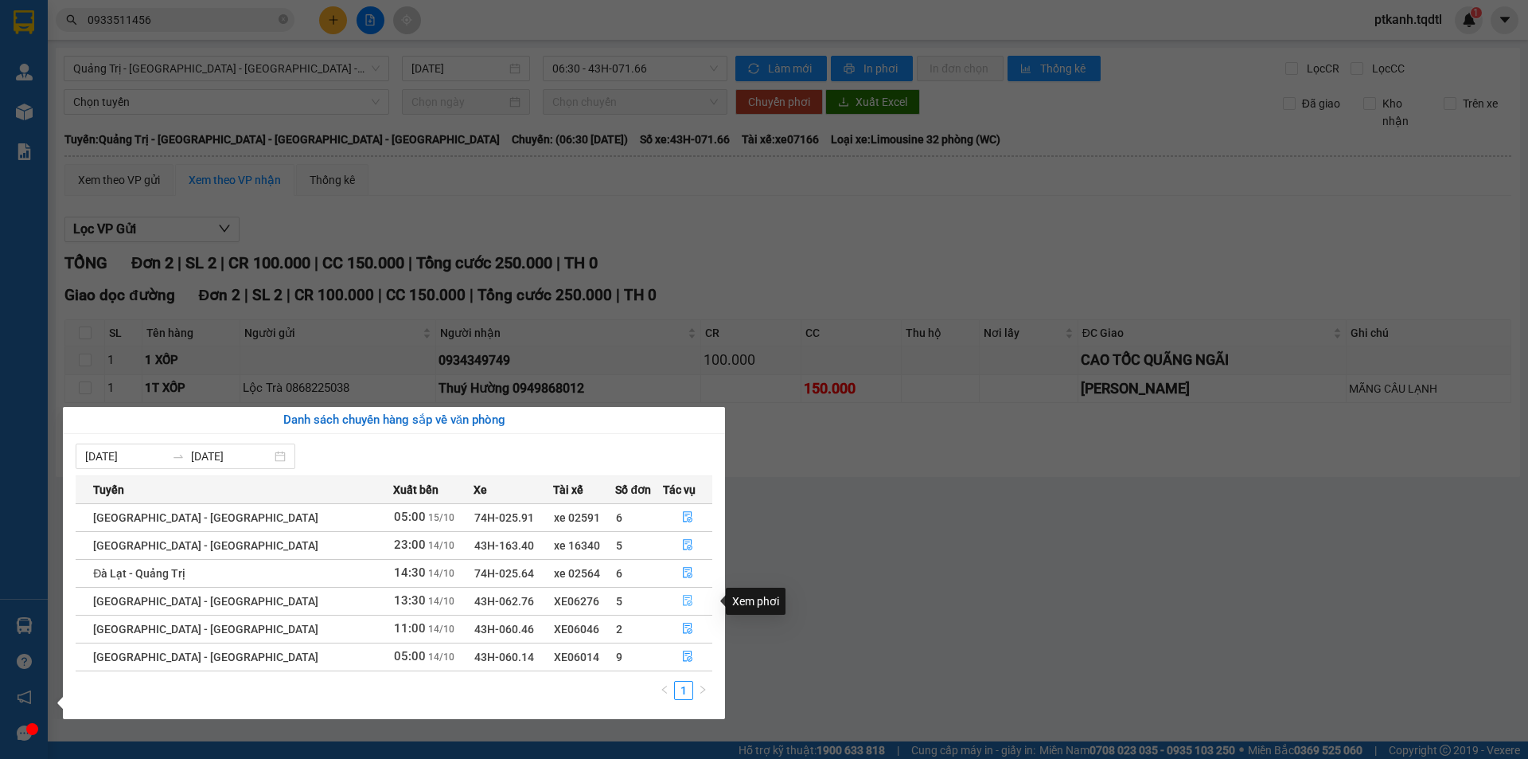
click at [682, 599] on icon "file-done" at bounding box center [687, 600] width 11 height 11
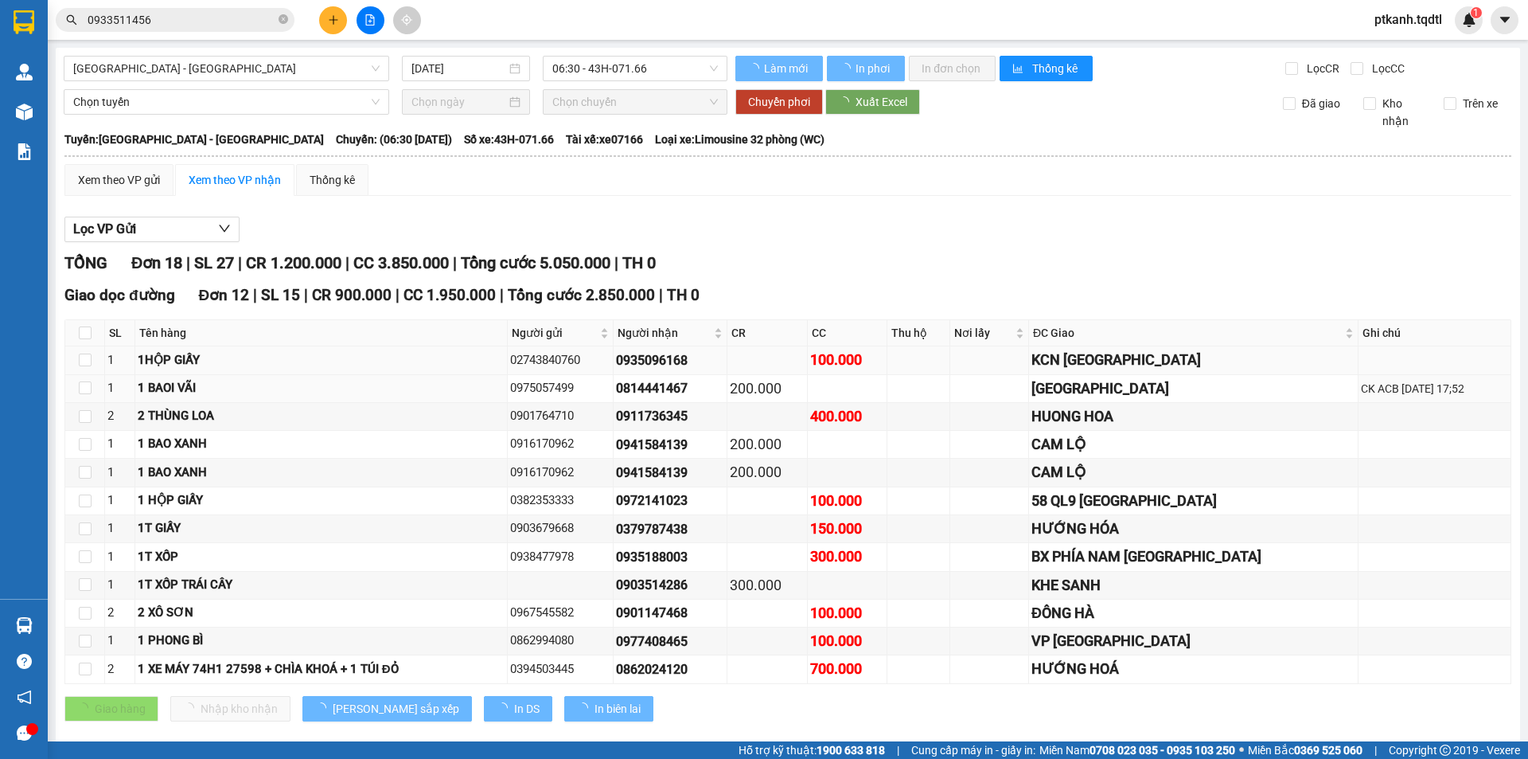
type input "[DATE]"
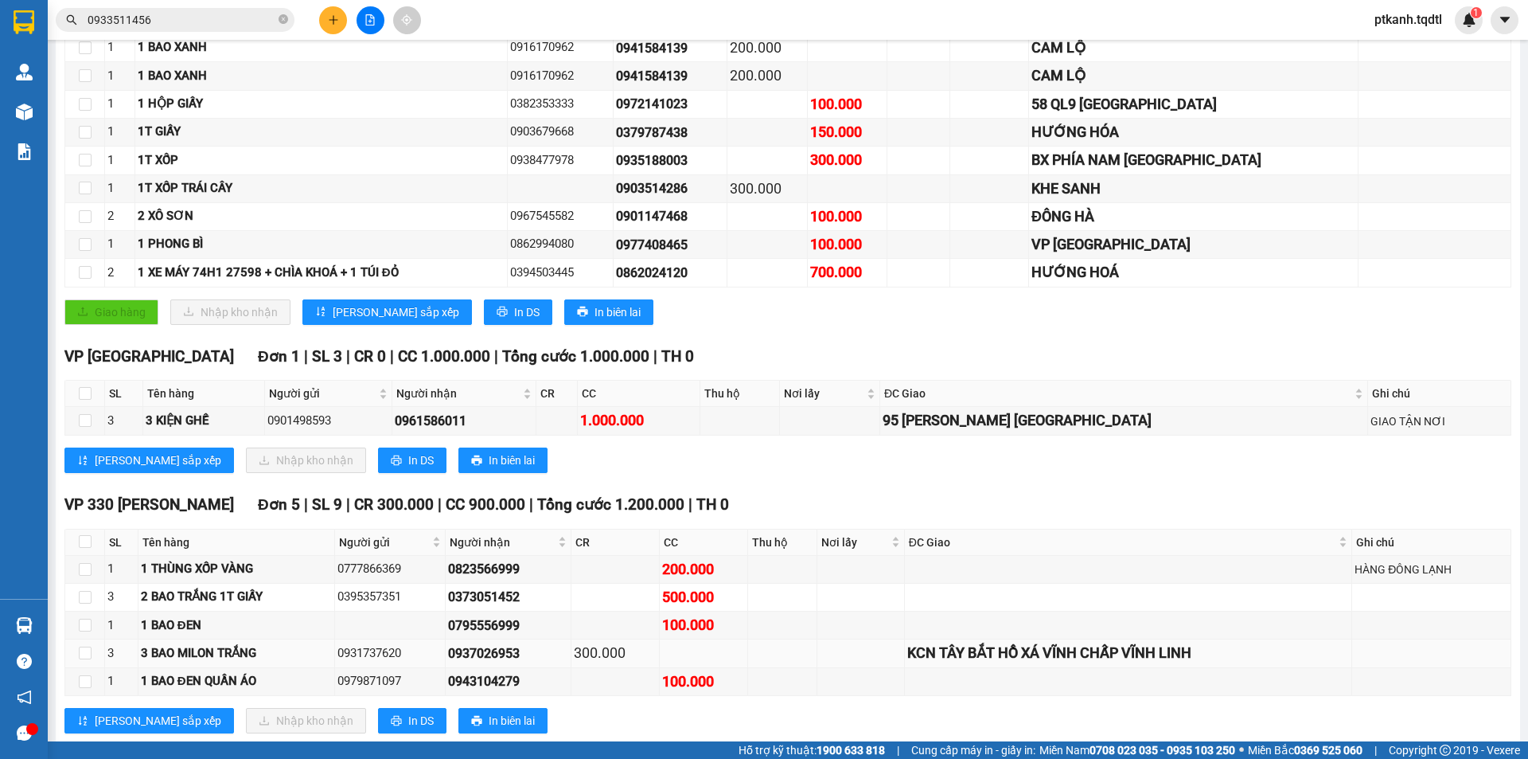
scroll to position [435, 0]
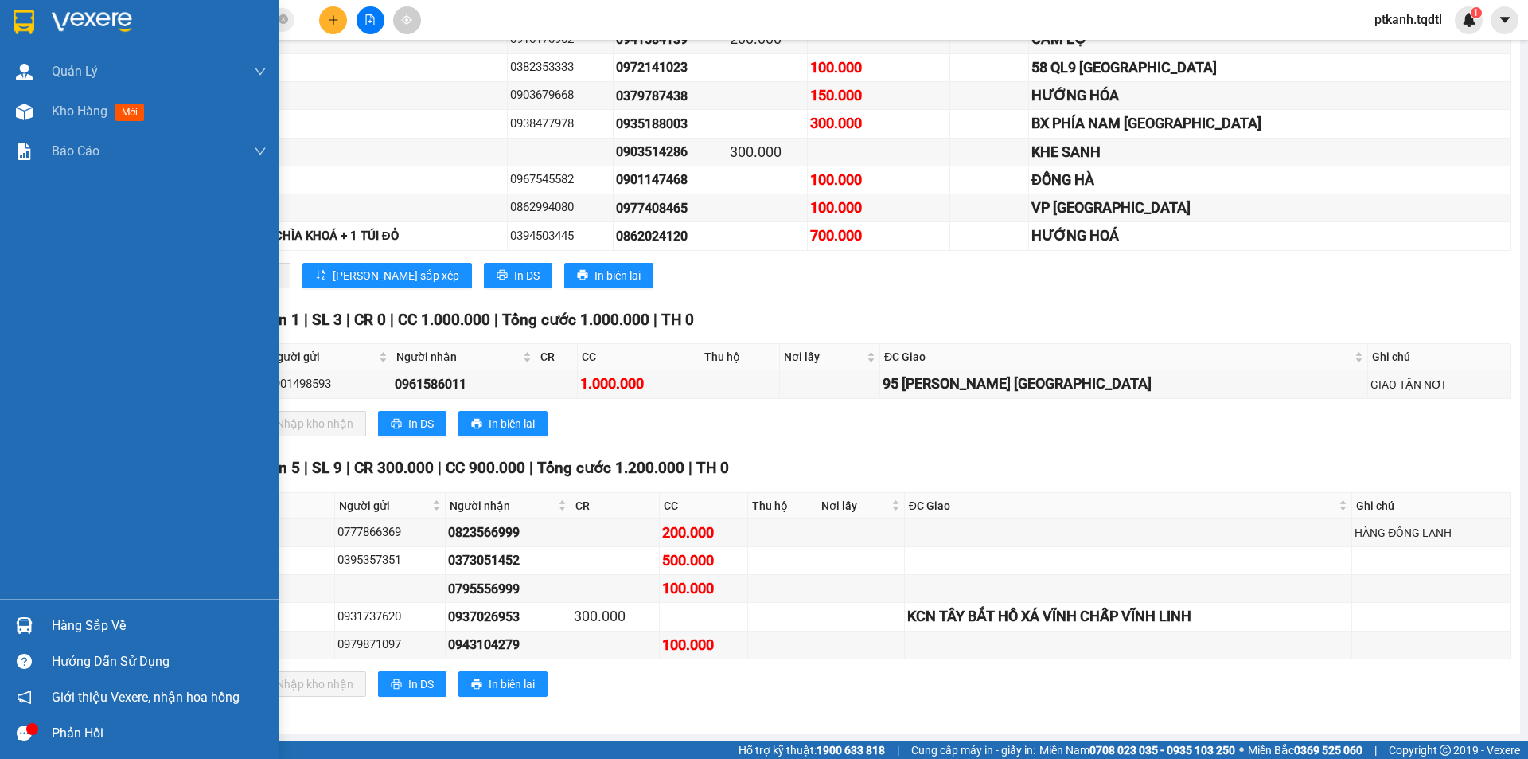
click at [31, 626] on img at bounding box center [24, 625] width 17 height 17
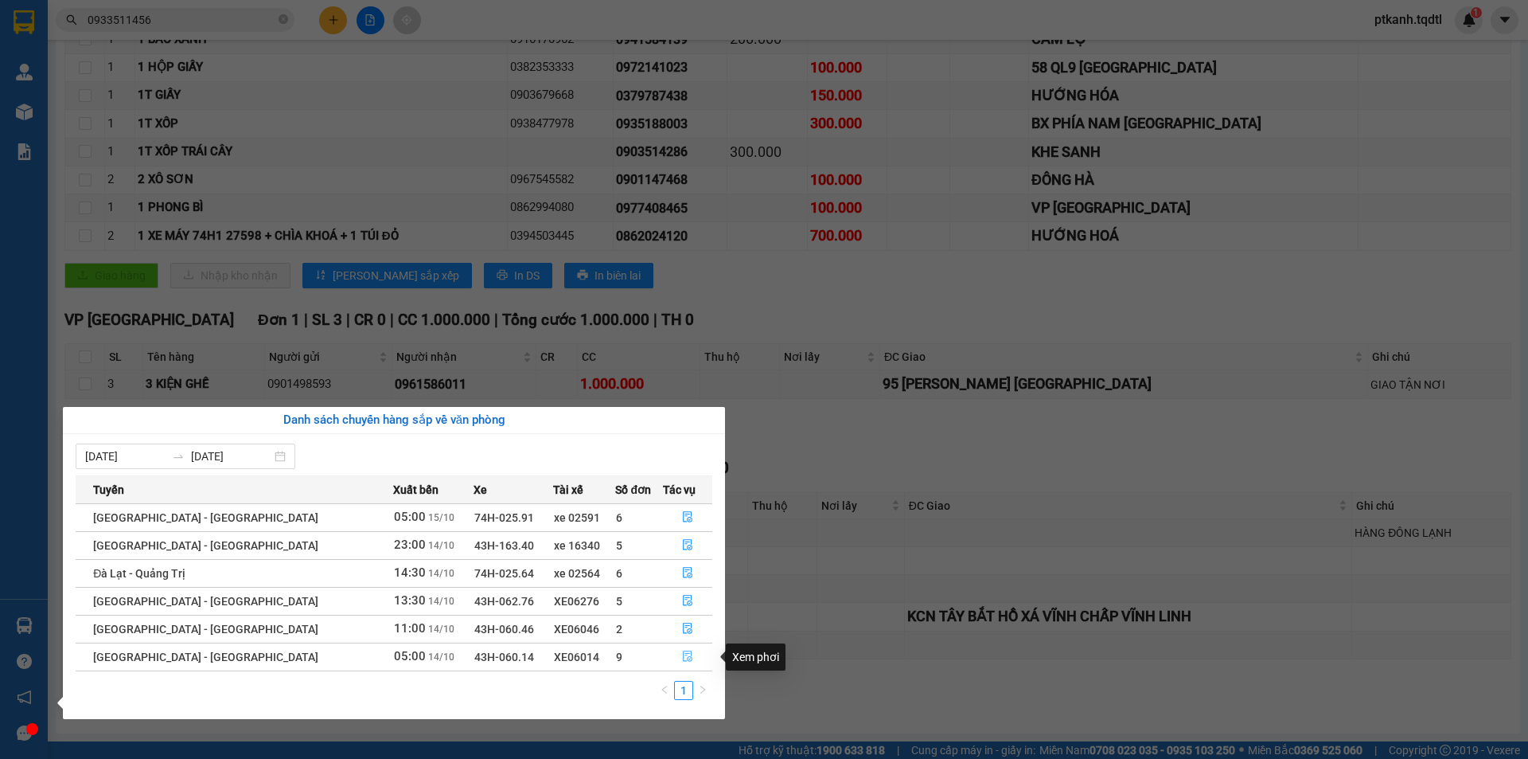
click at [683, 654] on icon "file-done" at bounding box center [688, 656] width 10 height 11
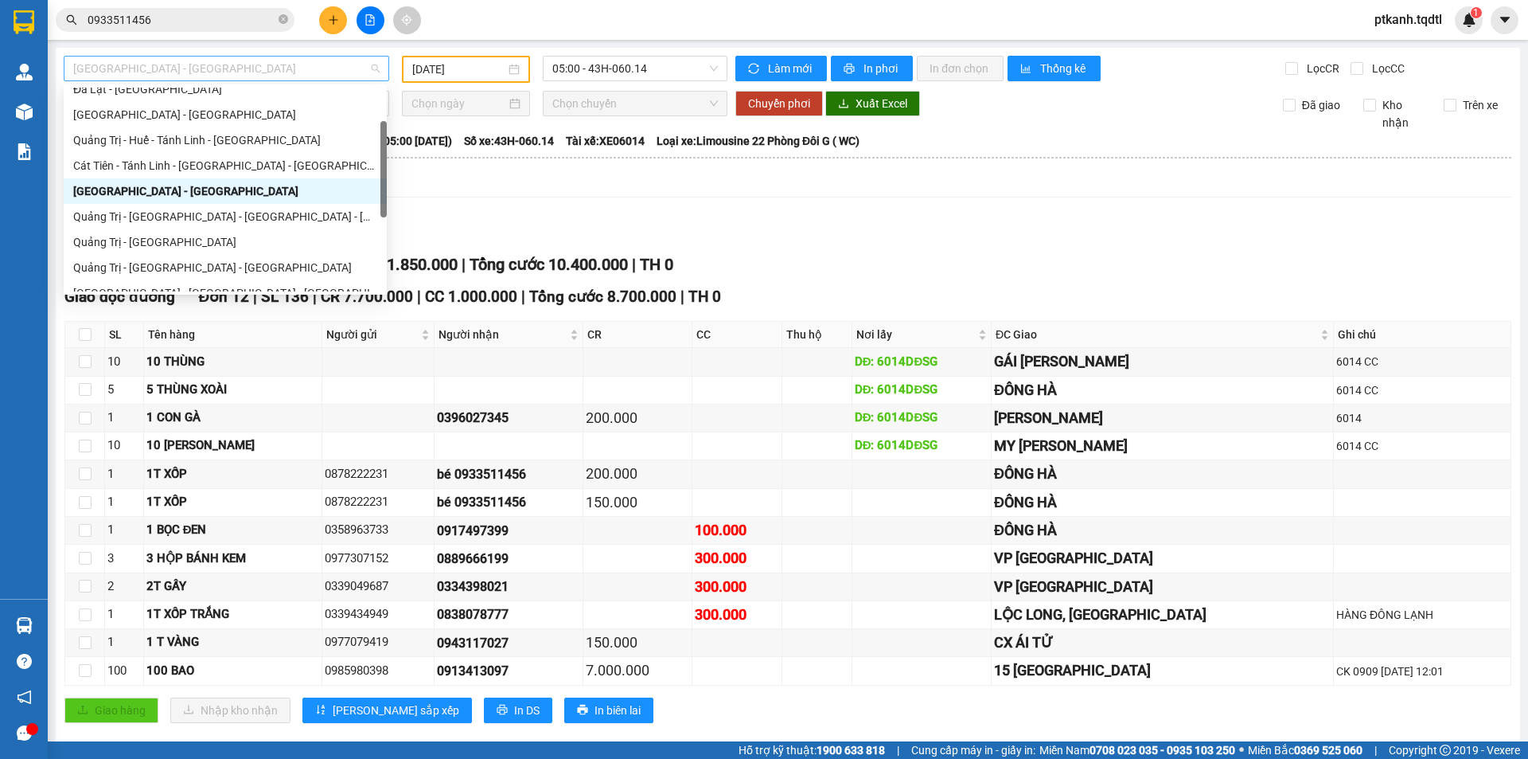
click at [374, 65] on span "[GEOGRAPHIC_DATA] - [GEOGRAPHIC_DATA]" at bounding box center [226, 69] width 306 height 24
drag, startPoint x: 308, startPoint y: 166, endPoint x: 472, endPoint y: 94, distance: 179.3
click at [308, 165] on div "Cát Tiên - Tánh Linh - [GEOGRAPHIC_DATA] - [GEOGRAPHIC_DATA]" at bounding box center [225, 166] width 304 height 18
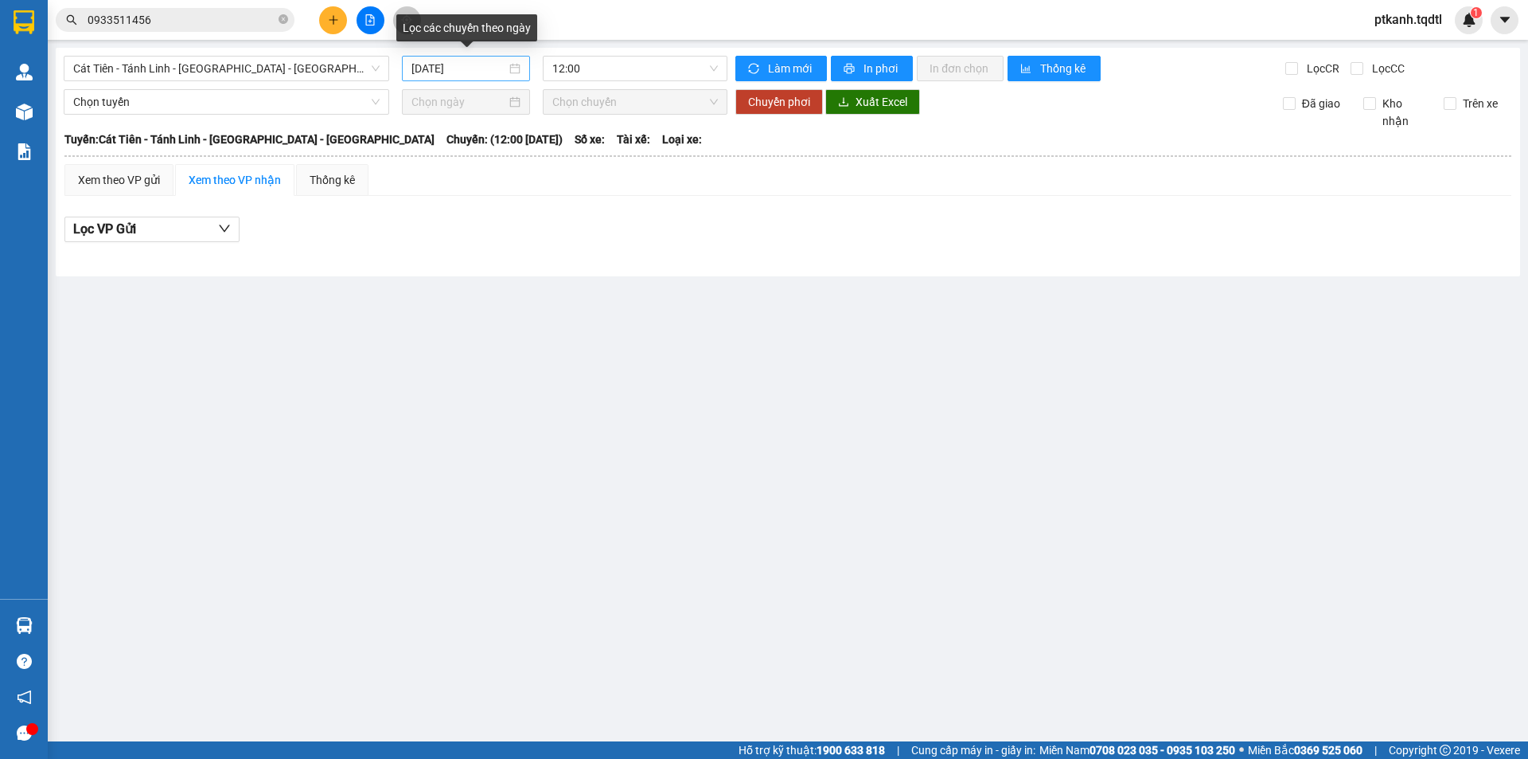
click at [516, 68] on div "[DATE]" at bounding box center [466, 69] width 109 height 18
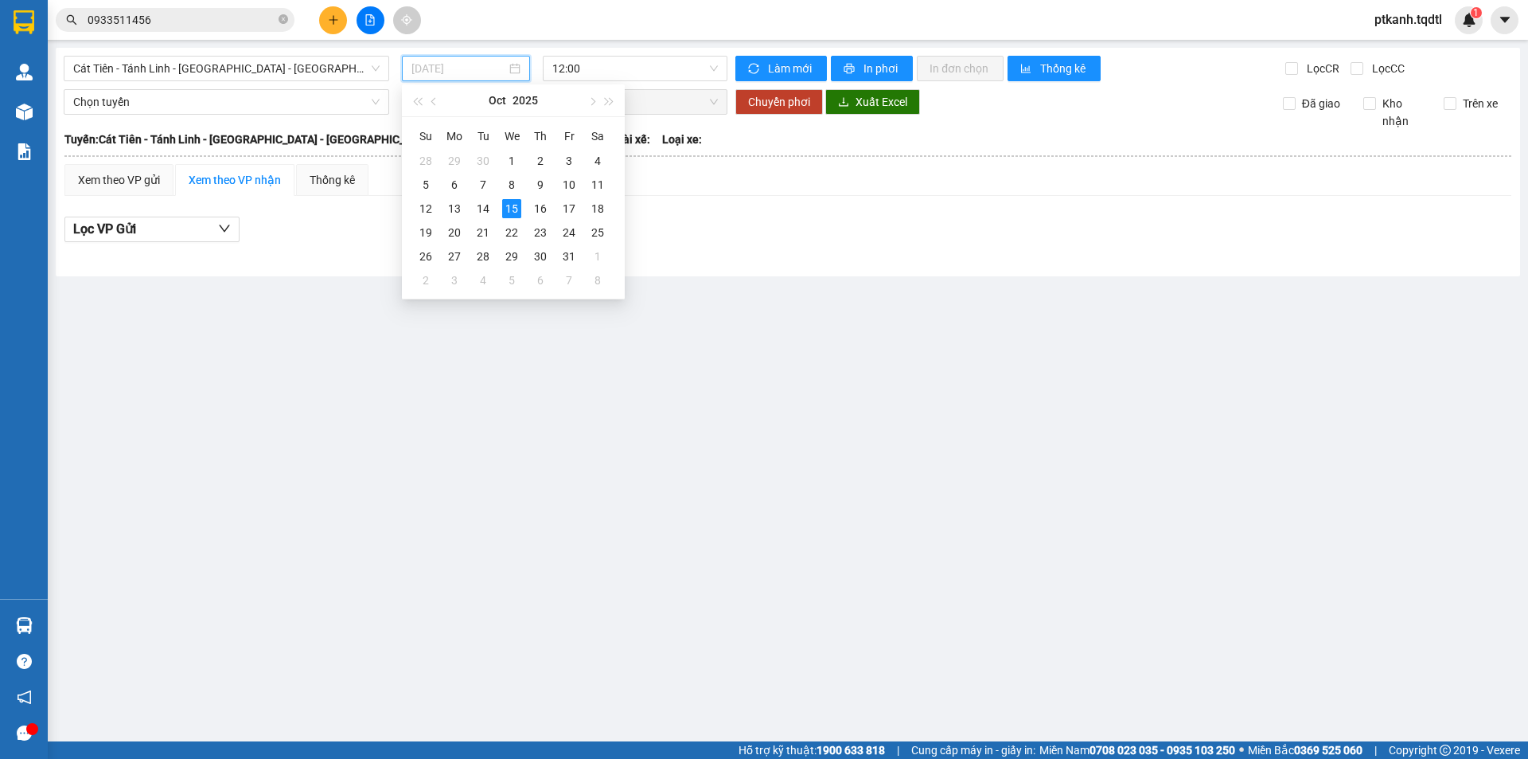
drag, startPoint x: 478, startPoint y: 214, endPoint x: 639, endPoint y: 122, distance: 185.4
click at [481, 212] on div "14" at bounding box center [483, 208] width 19 height 19
type input "[DATE]"
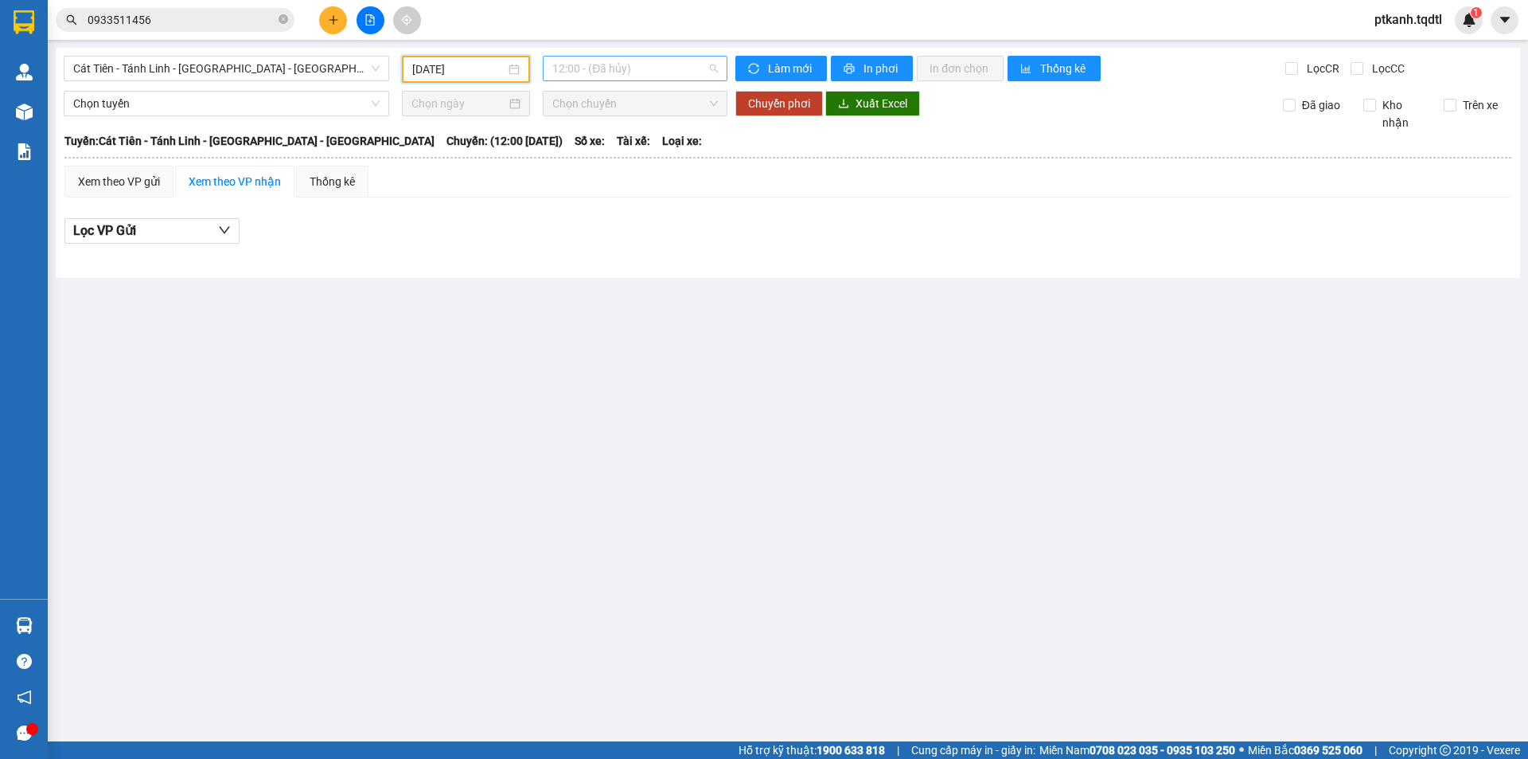
click at [673, 71] on span "12:00 - (Đã hủy)" at bounding box center [635, 69] width 166 height 24
click at [638, 157] on div "12:01 - 74H-025.54" at bounding box center [614, 151] width 124 height 18
click at [373, 68] on span "Cát Tiên - Tánh Linh - [GEOGRAPHIC_DATA] - [GEOGRAPHIC_DATA]" at bounding box center [226, 69] width 306 height 24
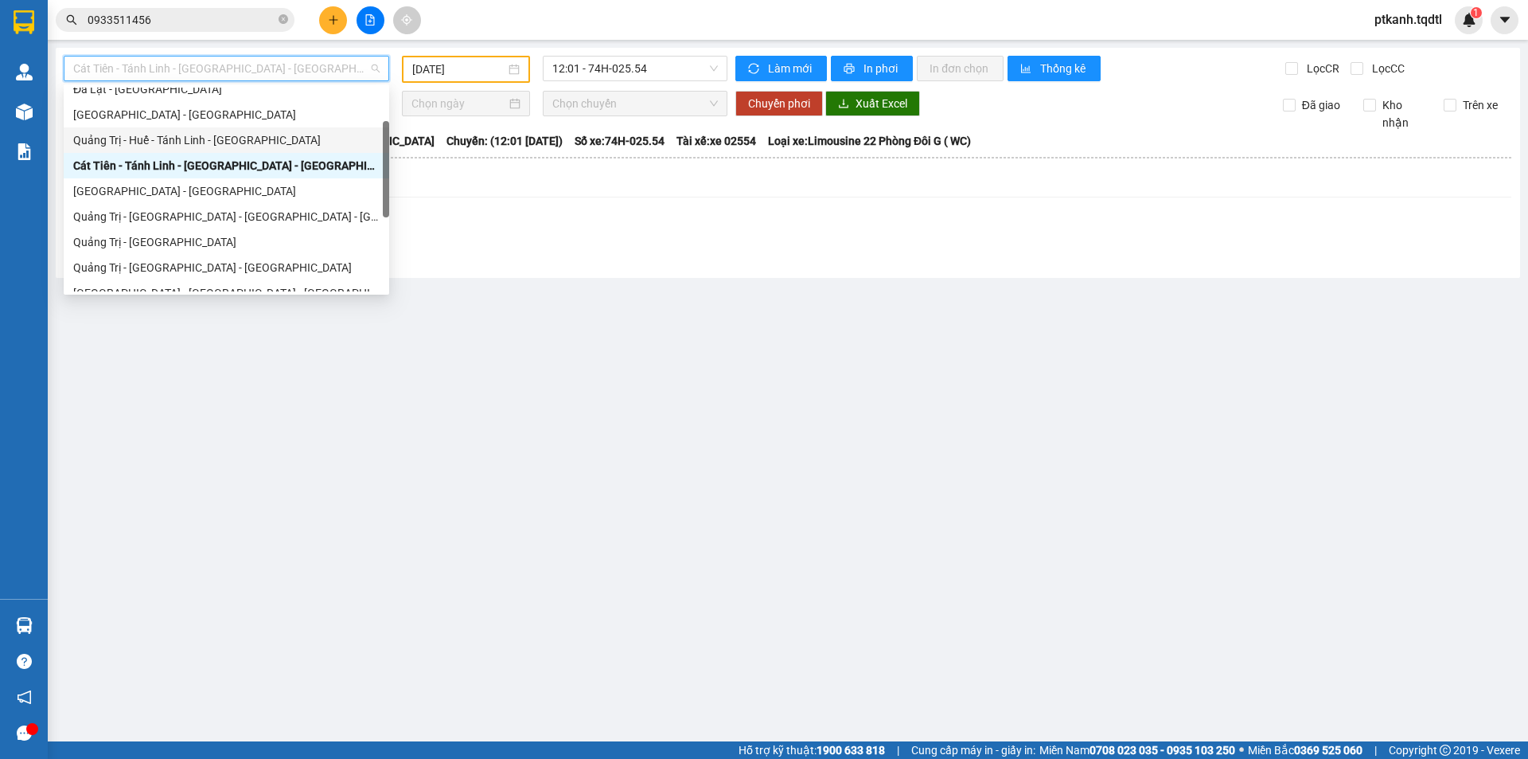
click at [312, 139] on div "Quảng Trị - Huế - Tánh Linh - [GEOGRAPHIC_DATA]" at bounding box center [226, 140] width 306 height 18
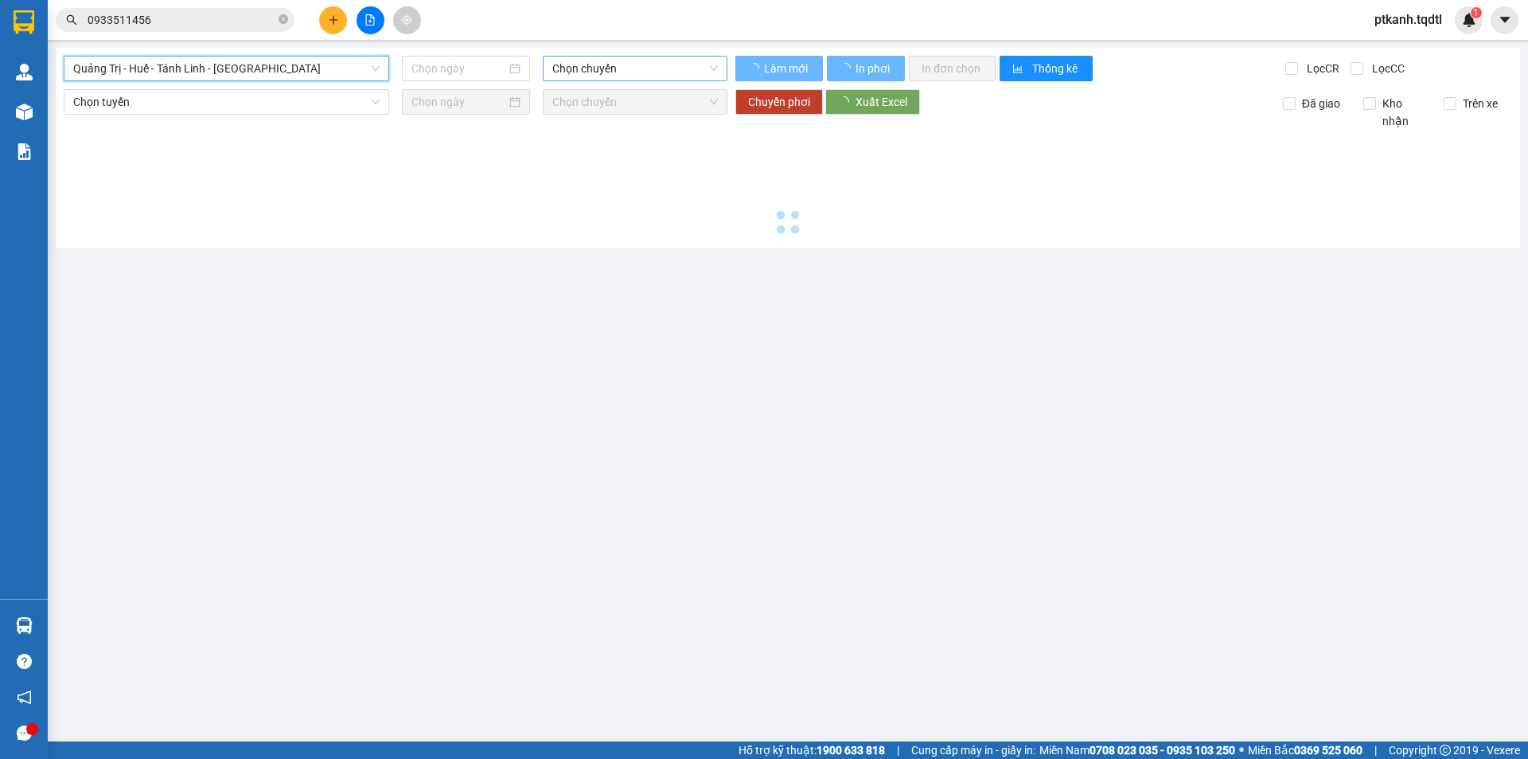
type input "[DATE]"
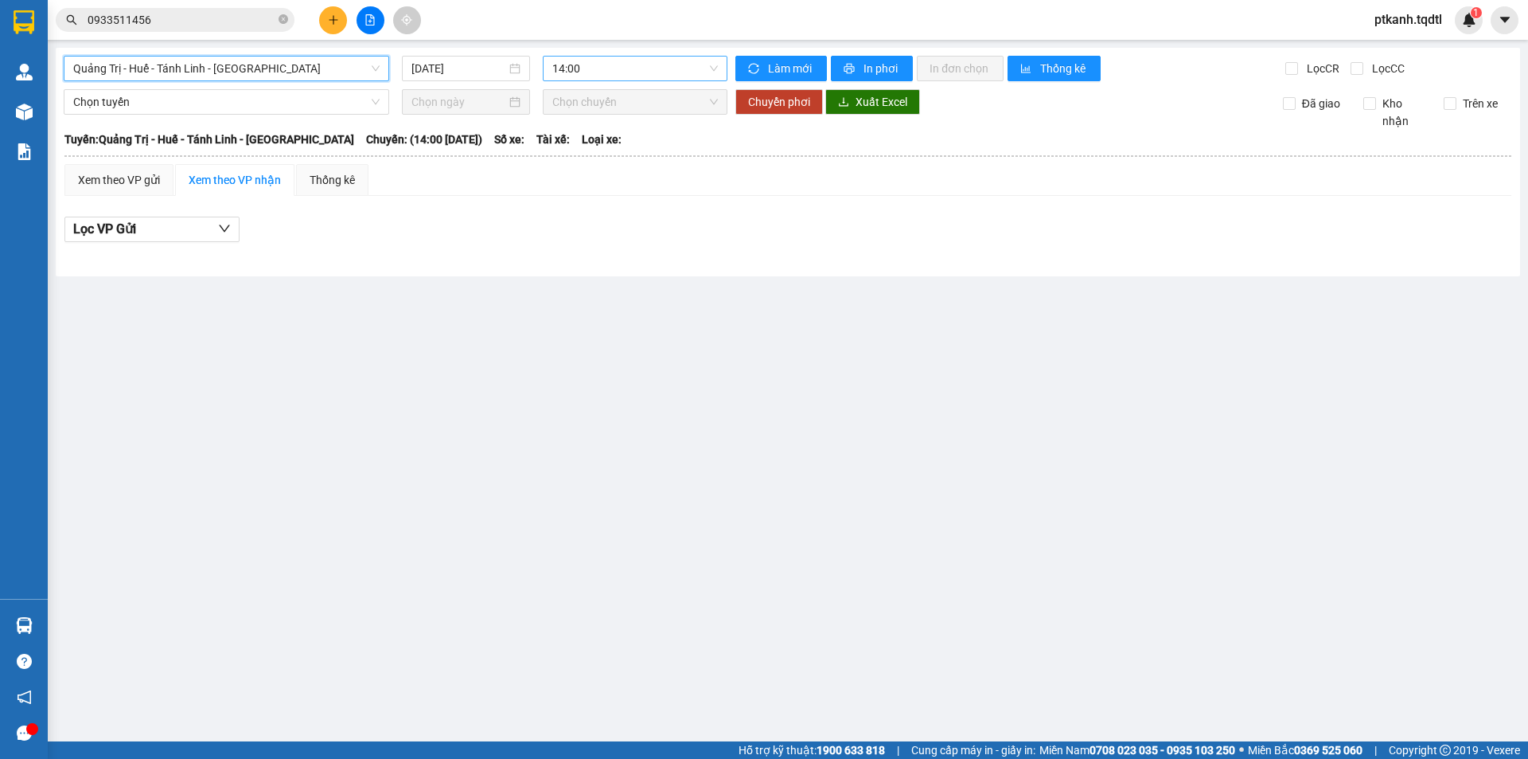
click at [668, 70] on span "14:00" at bounding box center [635, 69] width 166 height 24
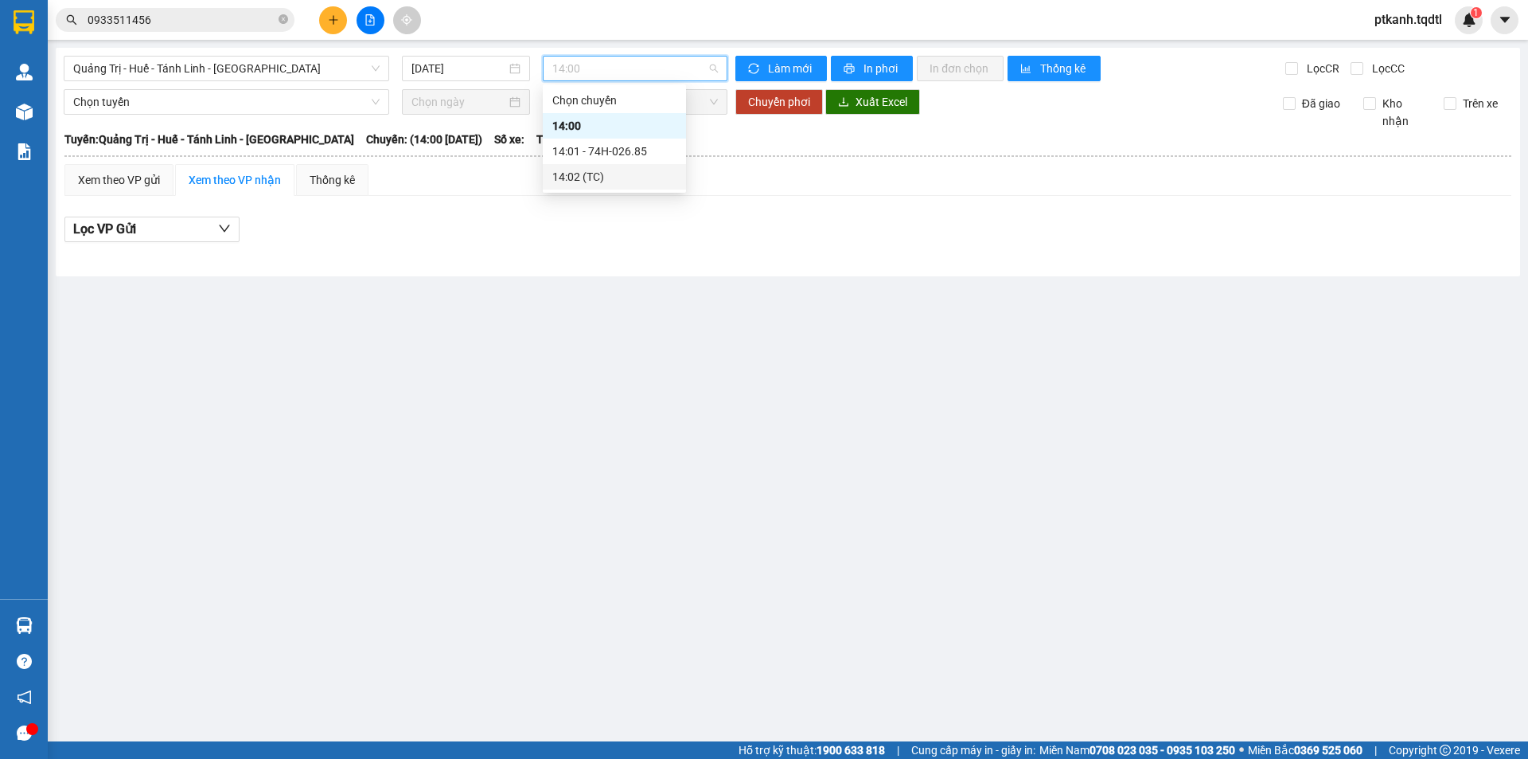
drag, startPoint x: 710, startPoint y: 249, endPoint x: 735, endPoint y: 423, distance: 175.4
click at [704, 272] on div "Quảng Trị - Huế - Tánh Linh - Cát Tiên 15/10/2025 14:00 Làm mới In phơi In đơn …" at bounding box center [788, 162] width 1465 height 228
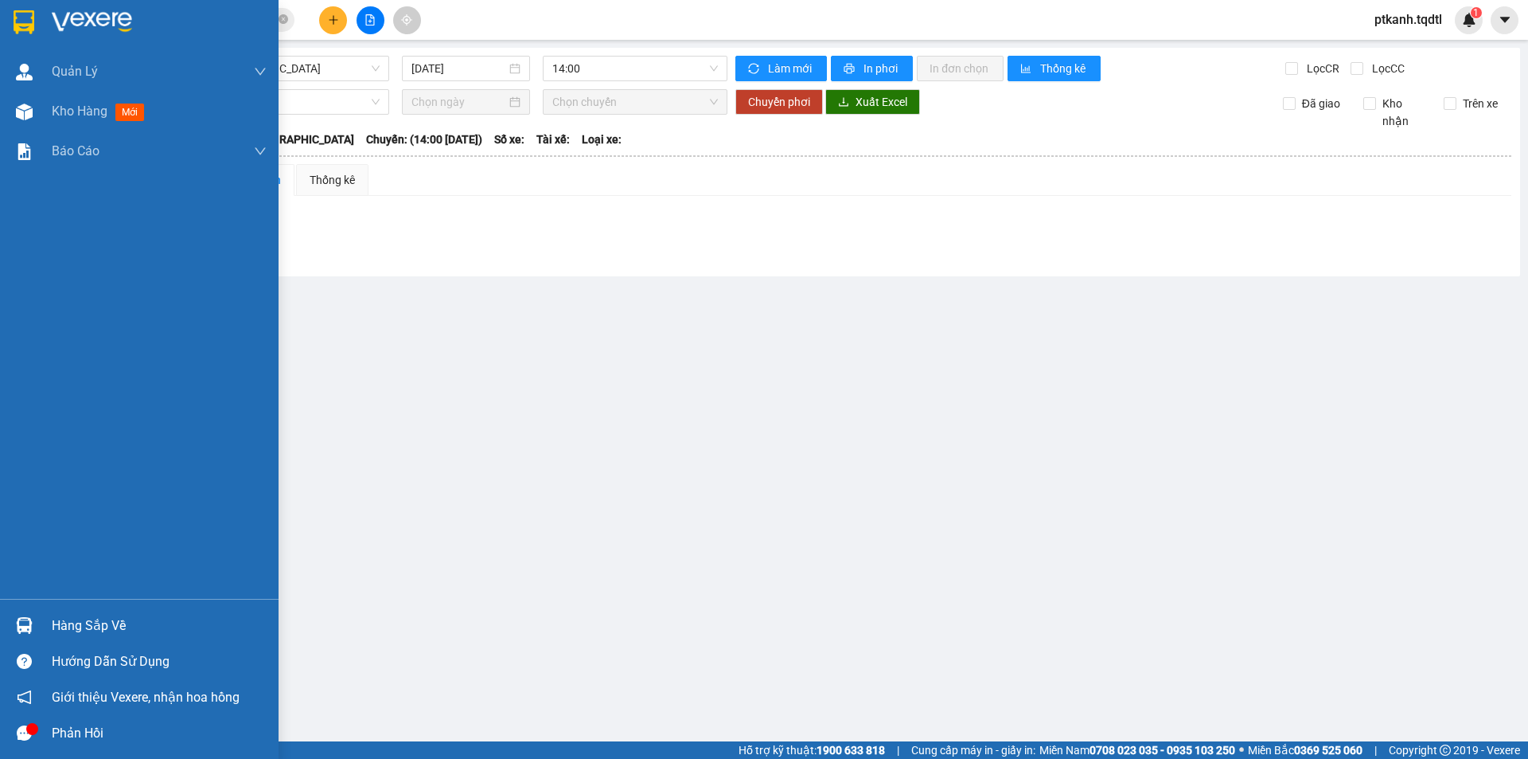
click at [33, 612] on div at bounding box center [24, 625] width 28 height 28
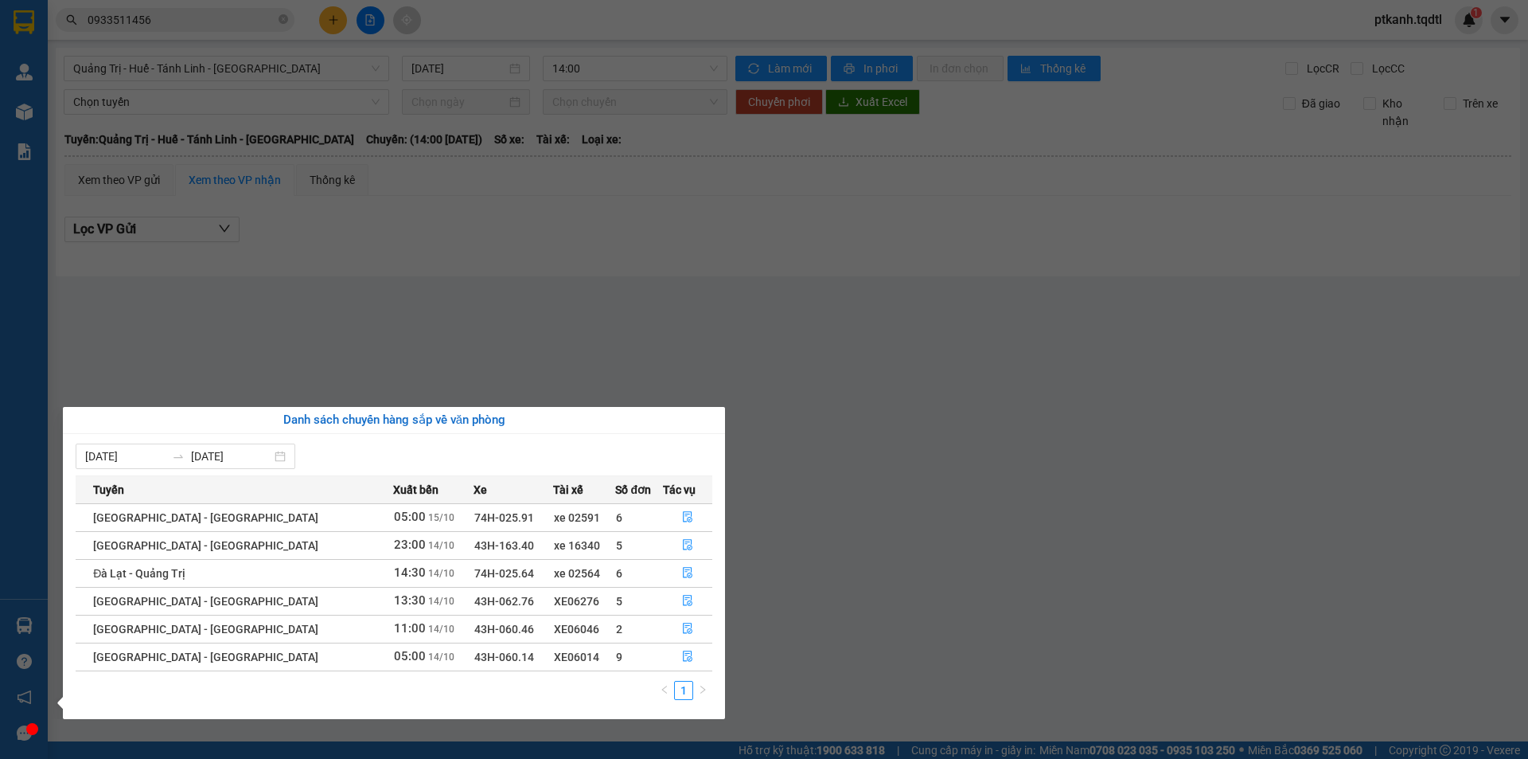
click at [850, 351] on section "Kết quả tìm kiếm ( 22 ) Bộ lọc Mã ĐH Trạng thái Món hàng Thu hộ Tổng cước Chưa …" at bounding box center [764, 379] width 1528 height 759
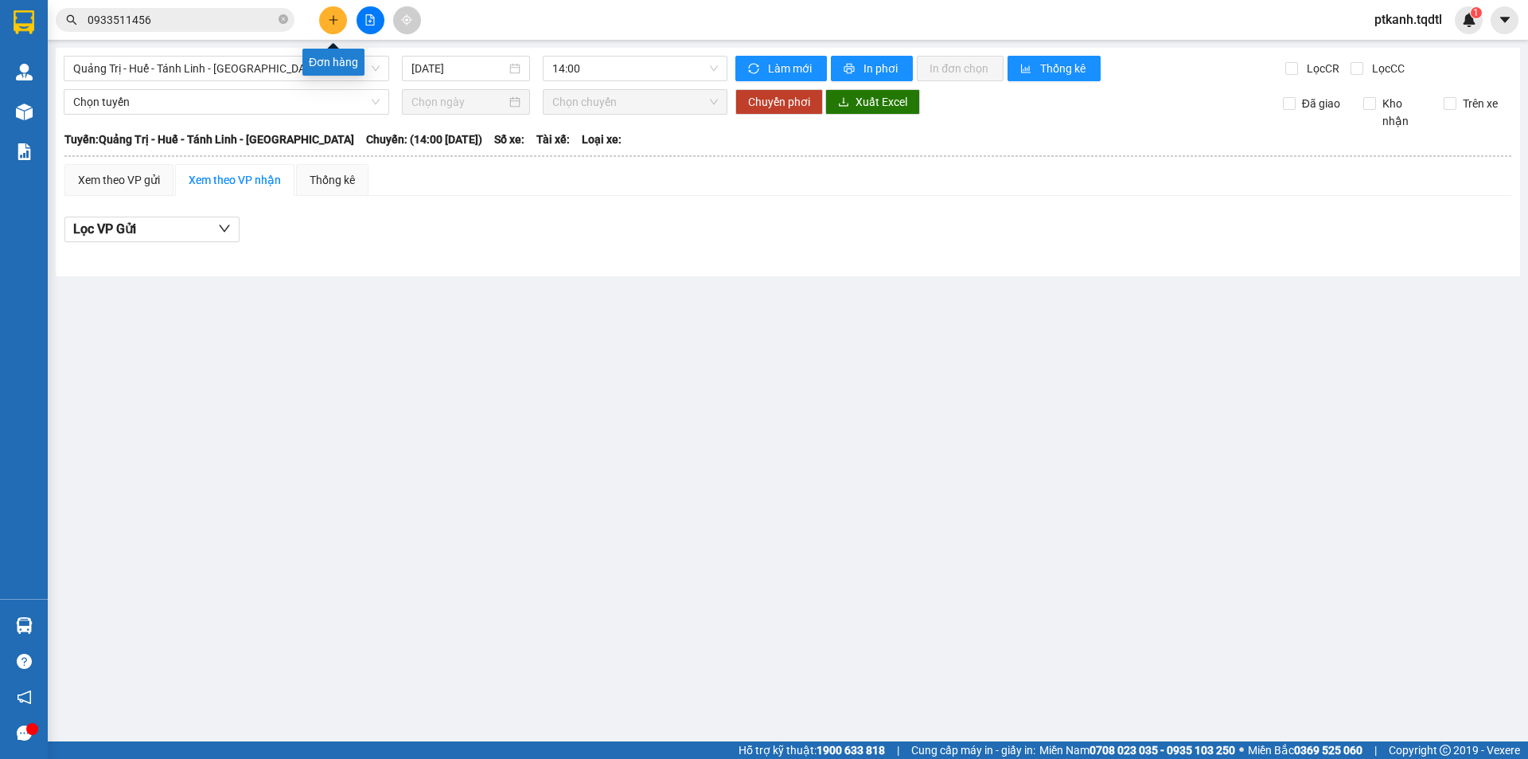
click at [329, 26] on button at bounding box center [333, 20] width 28 height 28
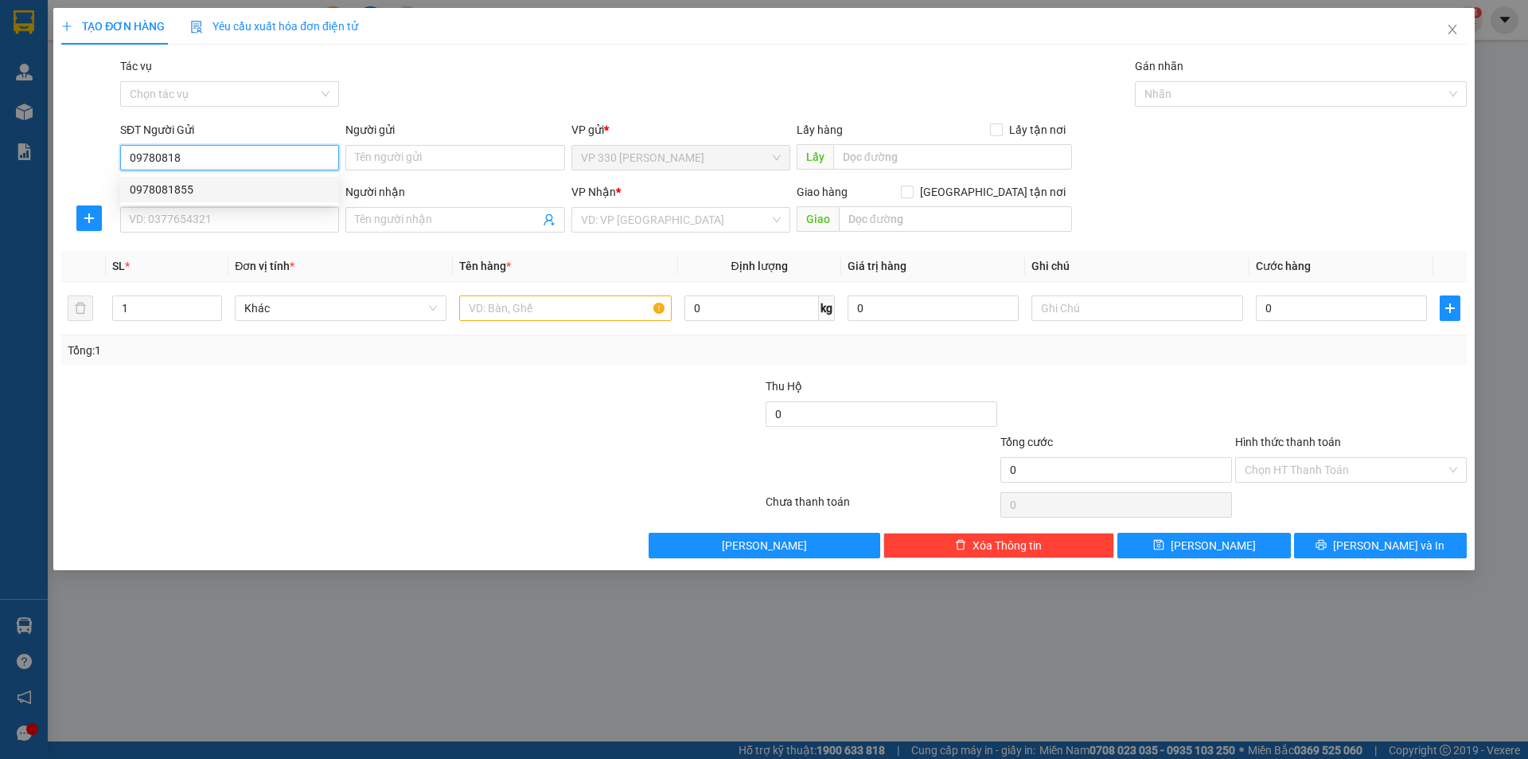
click at [242, 186] on div "0978081855" at bounding box center [230, 190] width 200 height 18
type input "0978081855"
type input "0399827237"
type input "0342398386"
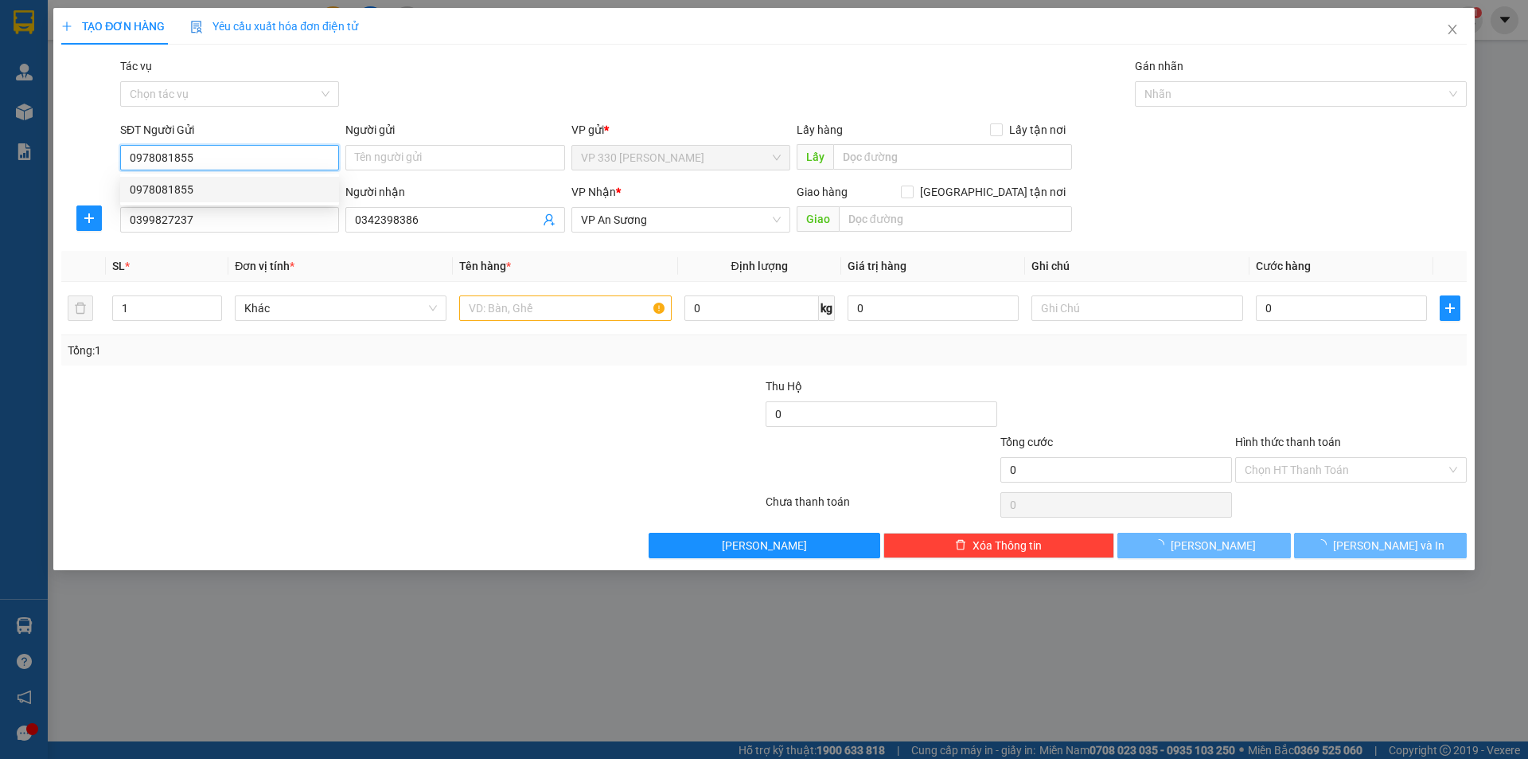
type input "100.000"
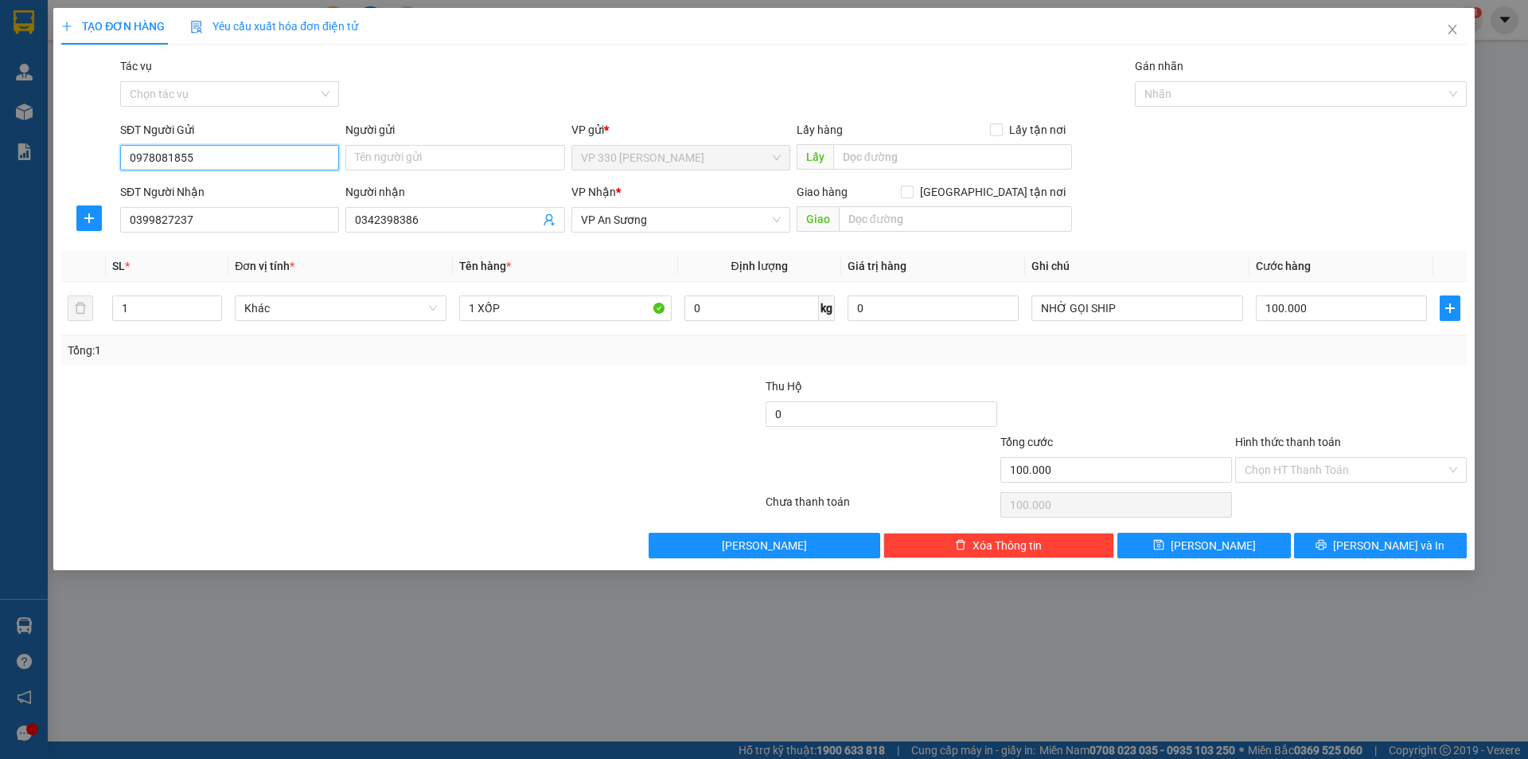
type input "0978081855"
click at [1321, 443] on label "Hình thức thanh toán" at bounding box center [1288, 441] width 106 height 13
click at [1321, 458] on input "Hình thức thanh toán" at bounding box center [1345, 470] width 201 height 24
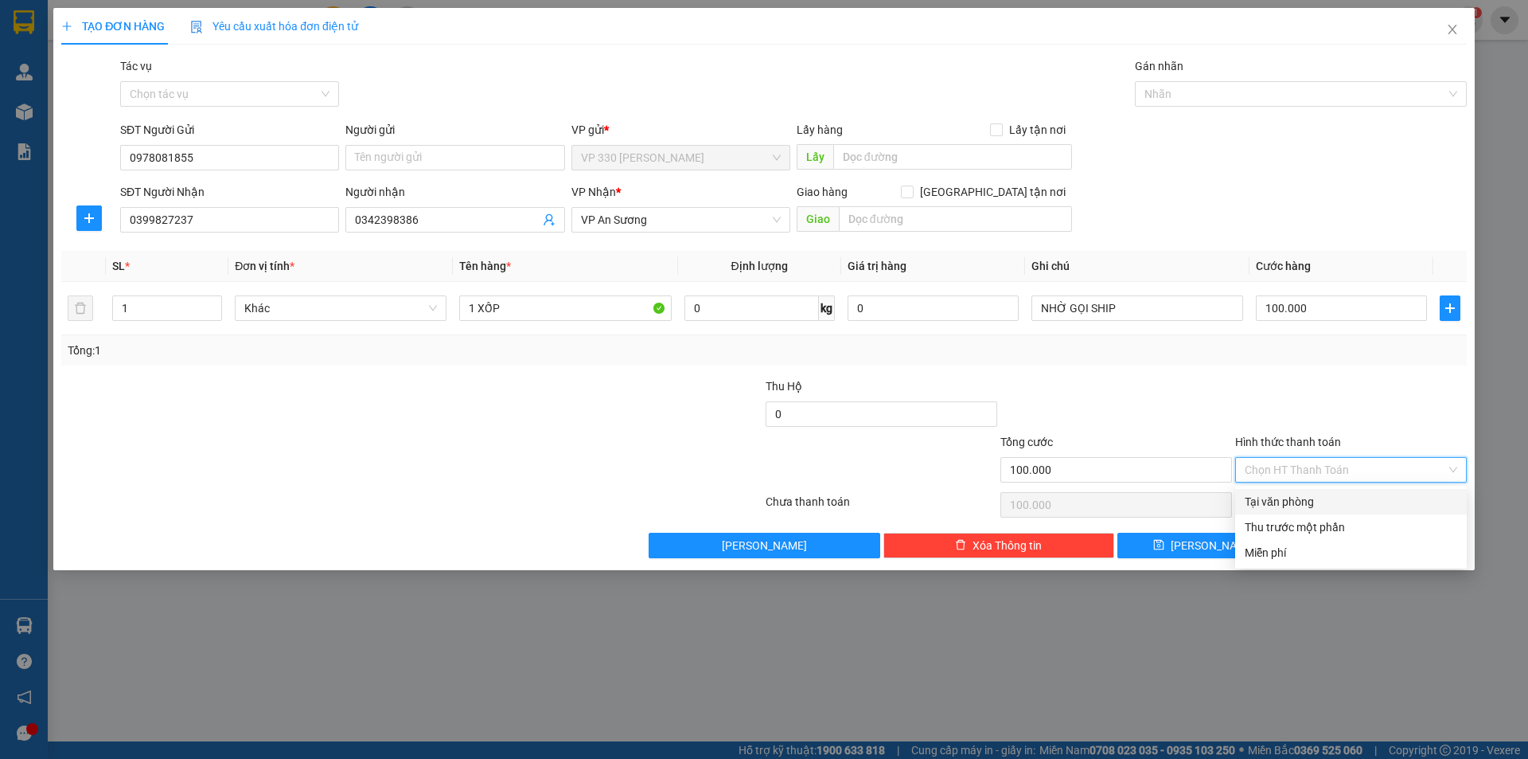
click at [1340, 500] on div "Tại văn phòng" at bounding box center [1351, 502] width 213 height 18
type input "0"
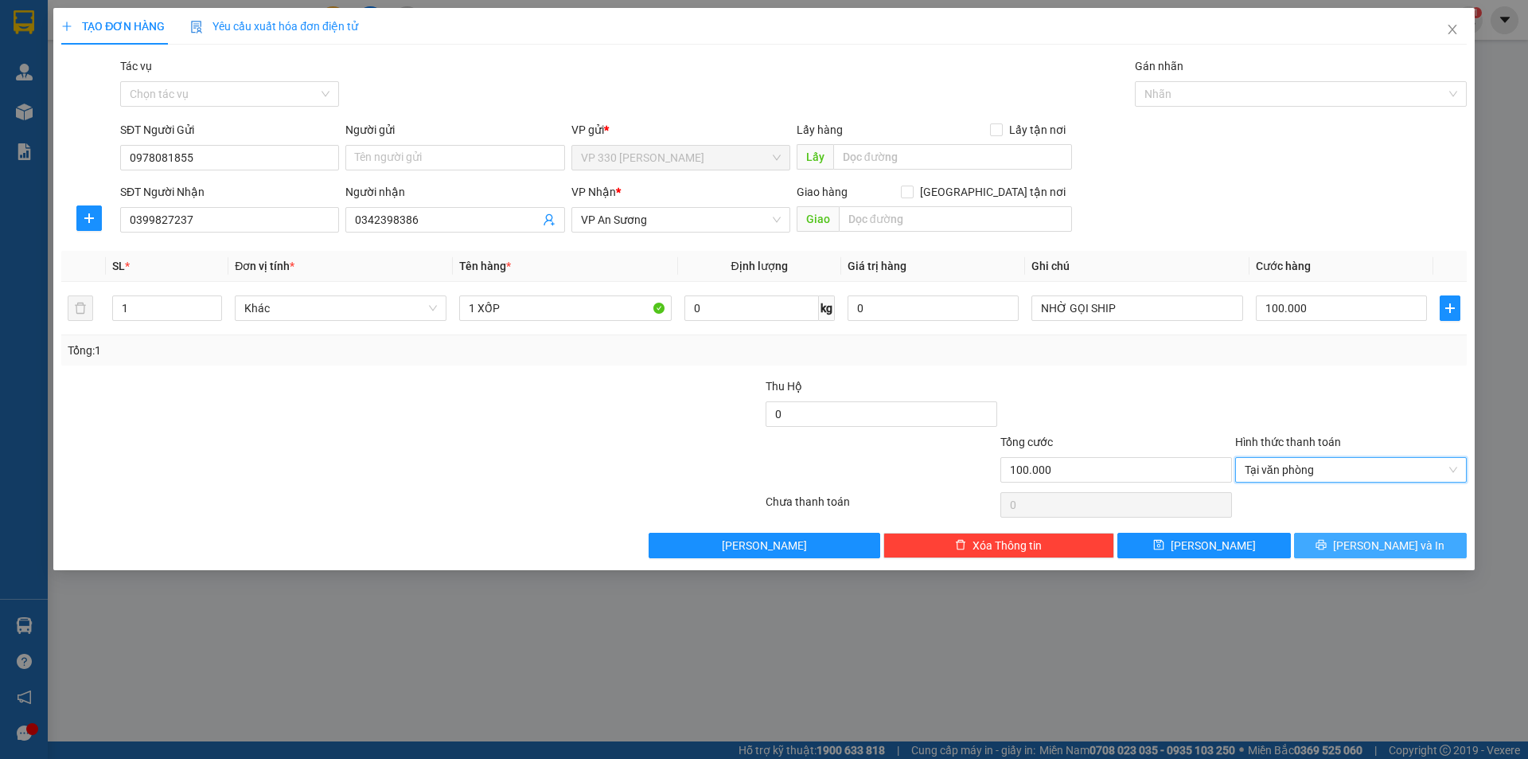
click at [1327, 547] on icon "printer" at bounding box center [1322, 545] width 10 height 10
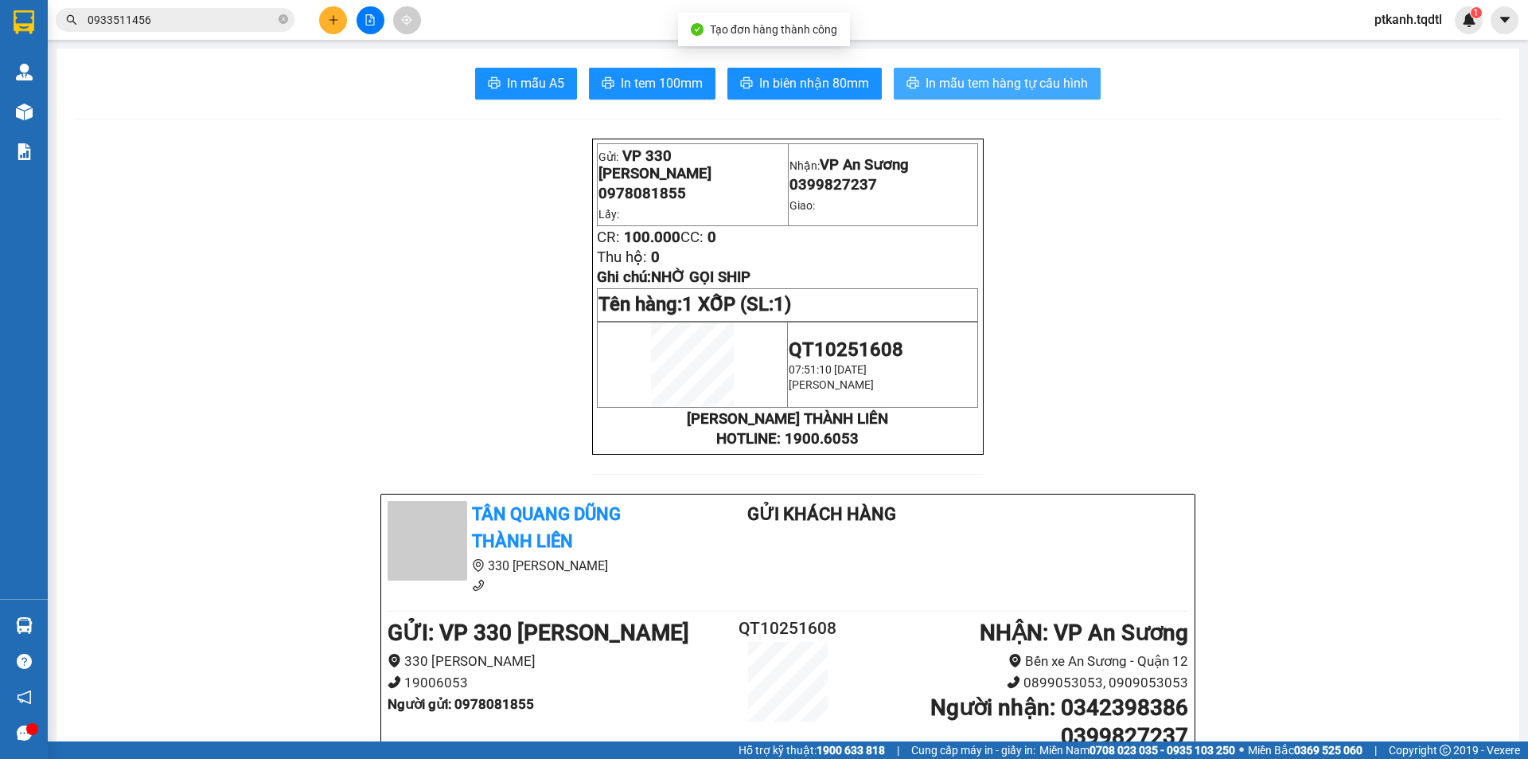
click at [993, 82] on span "In mẫu tem hàng tự cấu hình" at bounding box center [1007, 83] width 162 height 20
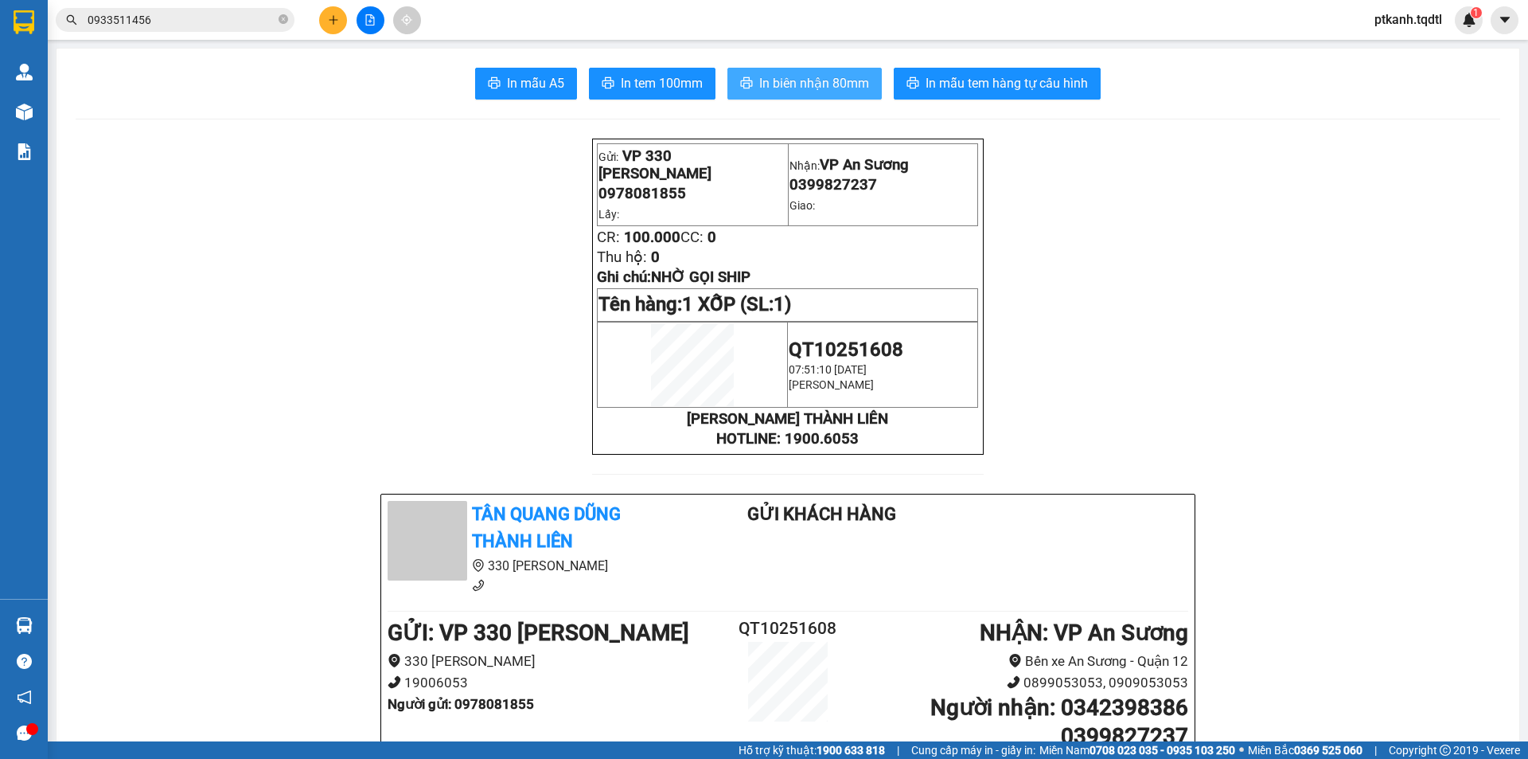
click at [790, 80] on span "In biên nhận 80mm" at bounding box center [814, 83] width 110 height 20
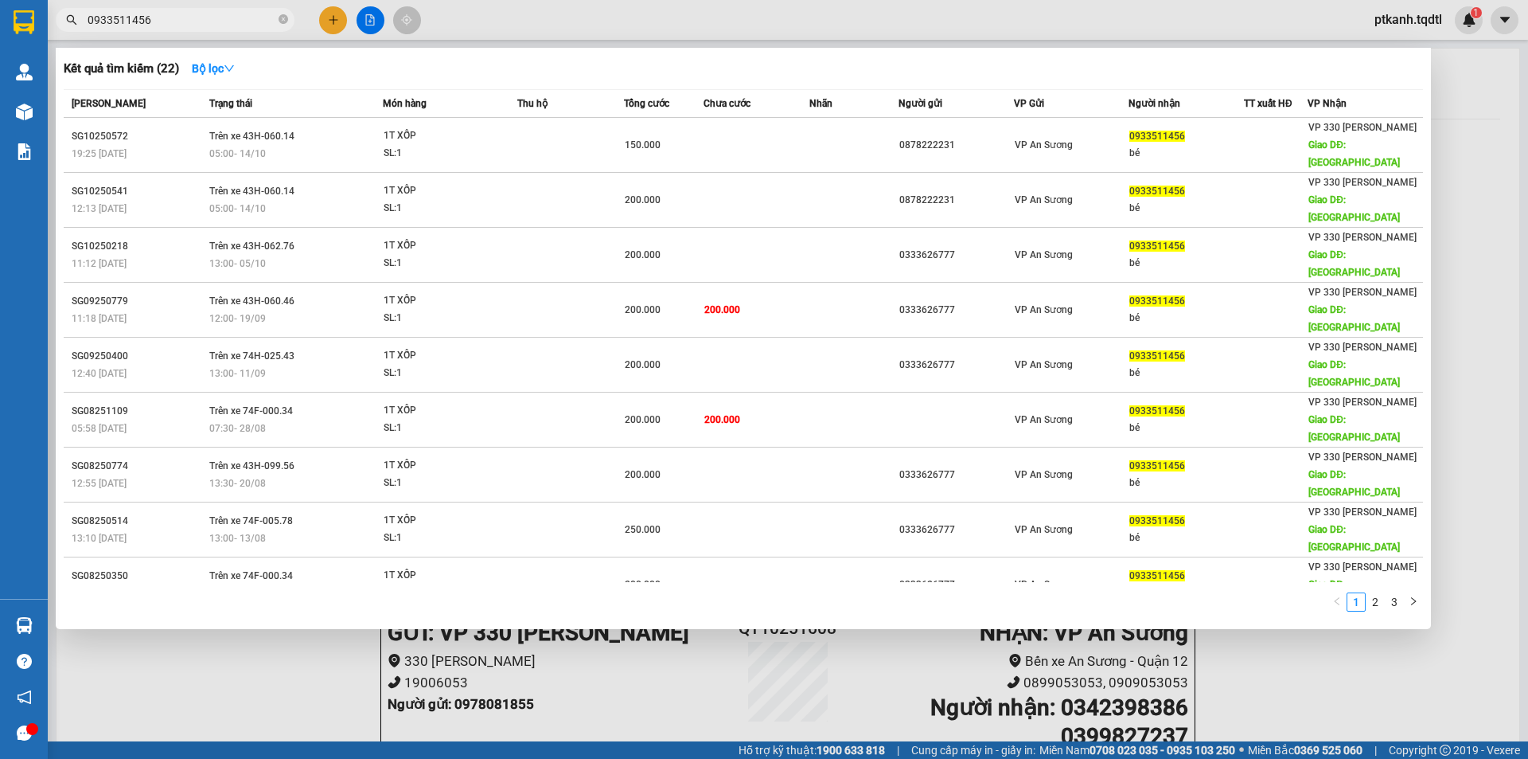
click at [158, 24] on input "0933511456" at bounding box center [182, 20] width 188 height 18
type input "0"
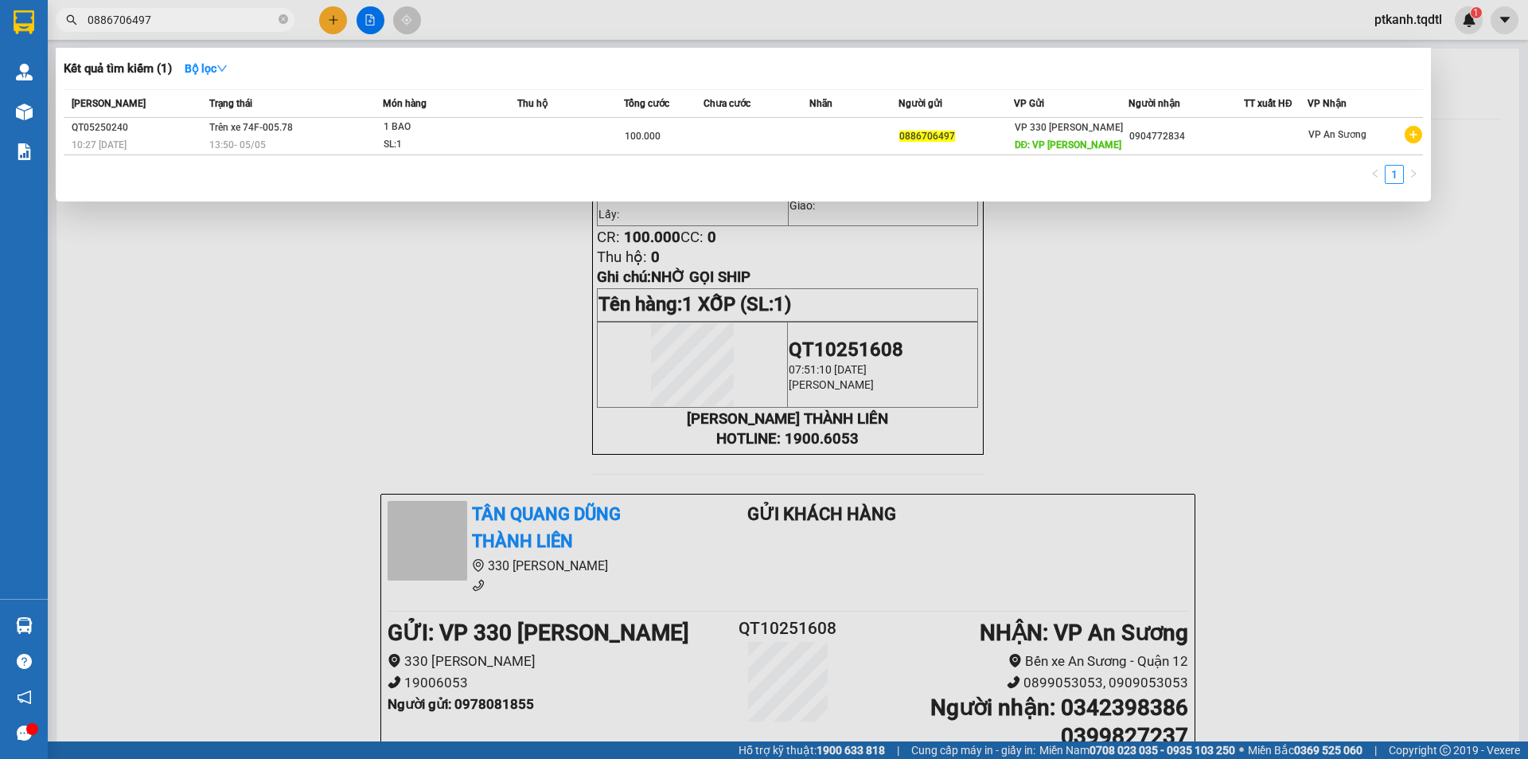
type input "0886706497"
drag, startPoint x: 431, startPoint y: 424, endPoint x: 745, endPoint y: 133, distance: 428.6
click at [431, 420] on div at bounding box center [764, 379] width 1528 height 759
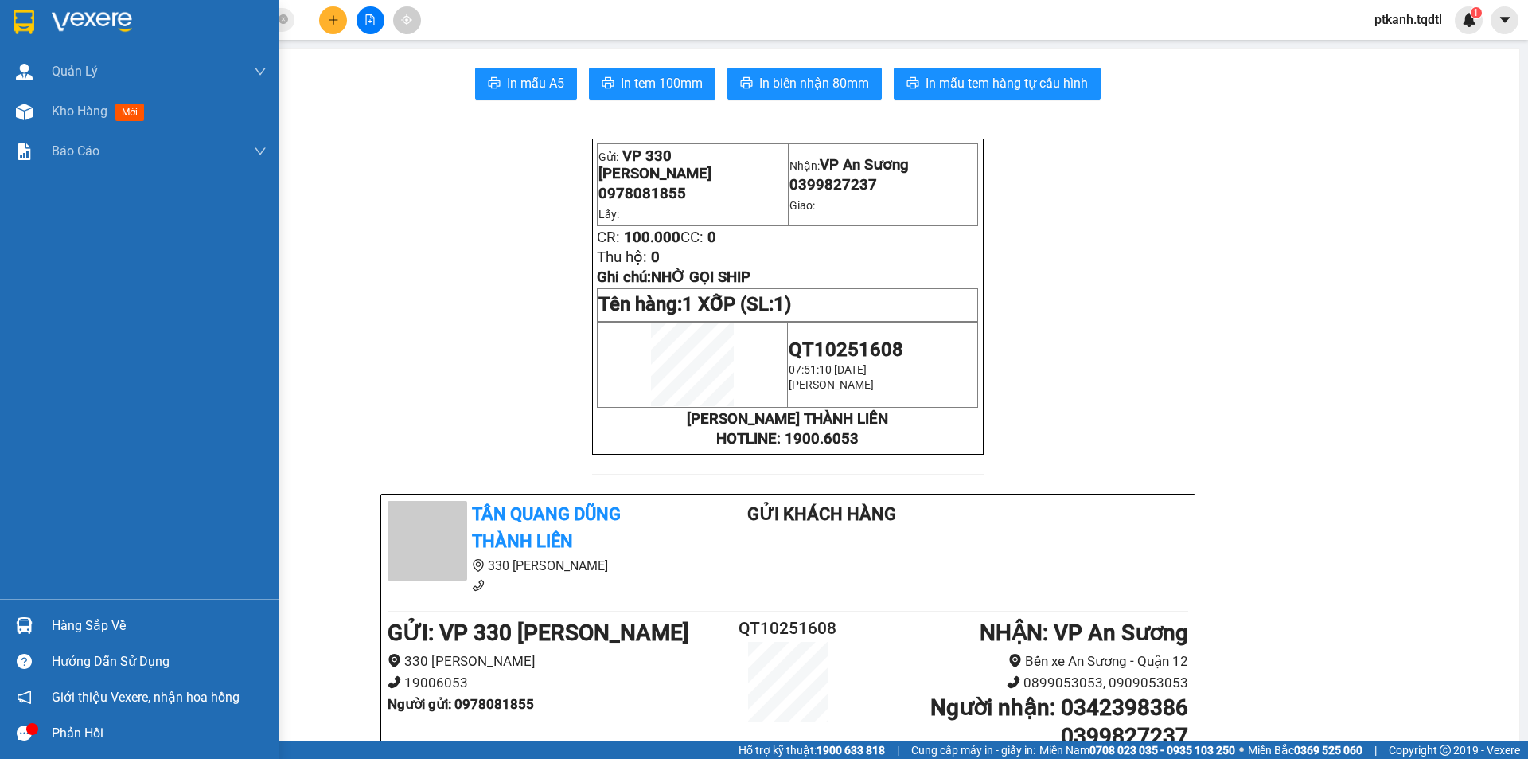
click at [40, 614] on div "Hàng sắp về" at bounding box center [139, 625] width 279 height 36
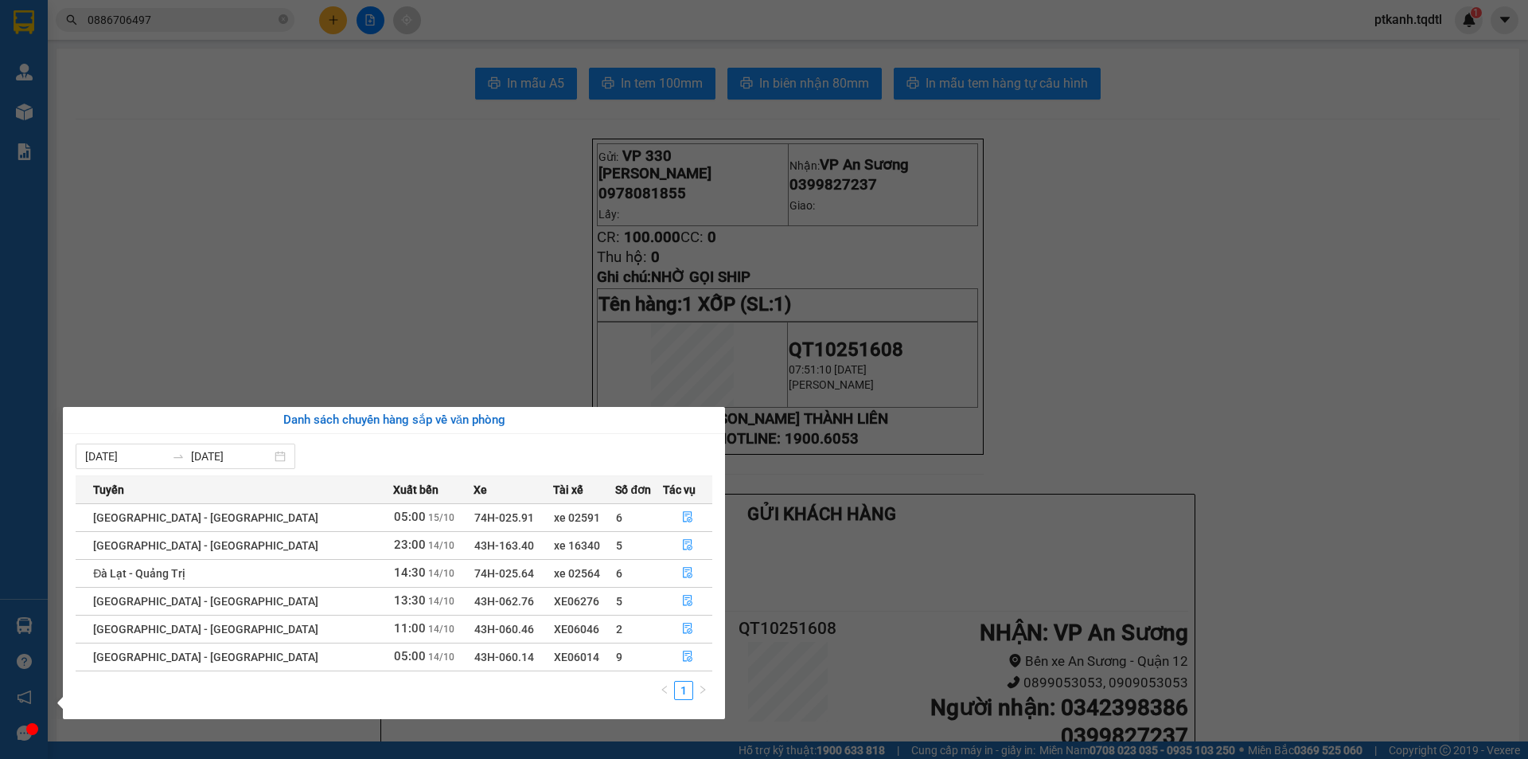
click at [1112, 332] on section "Kết quả tìm kiếm ( 1 ) Bộ lọc Mã ĐH Trạng thái Món hàng Thu hộ Tổng cước Chưa c…" at bounding box center [764, 379] width 1528 height 759
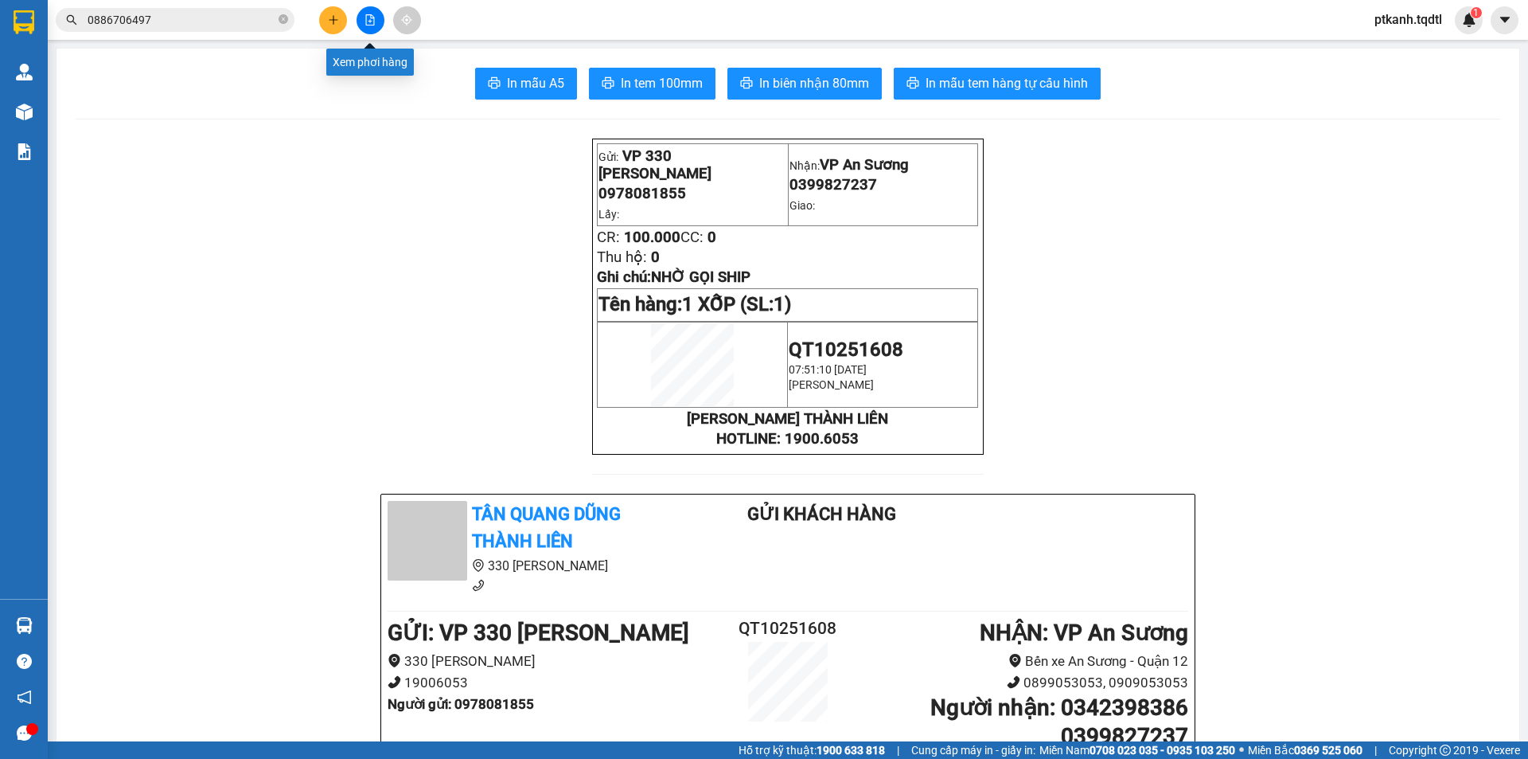
click at [362, 14] on button at bounding box center [371, 20] width 28 height 28
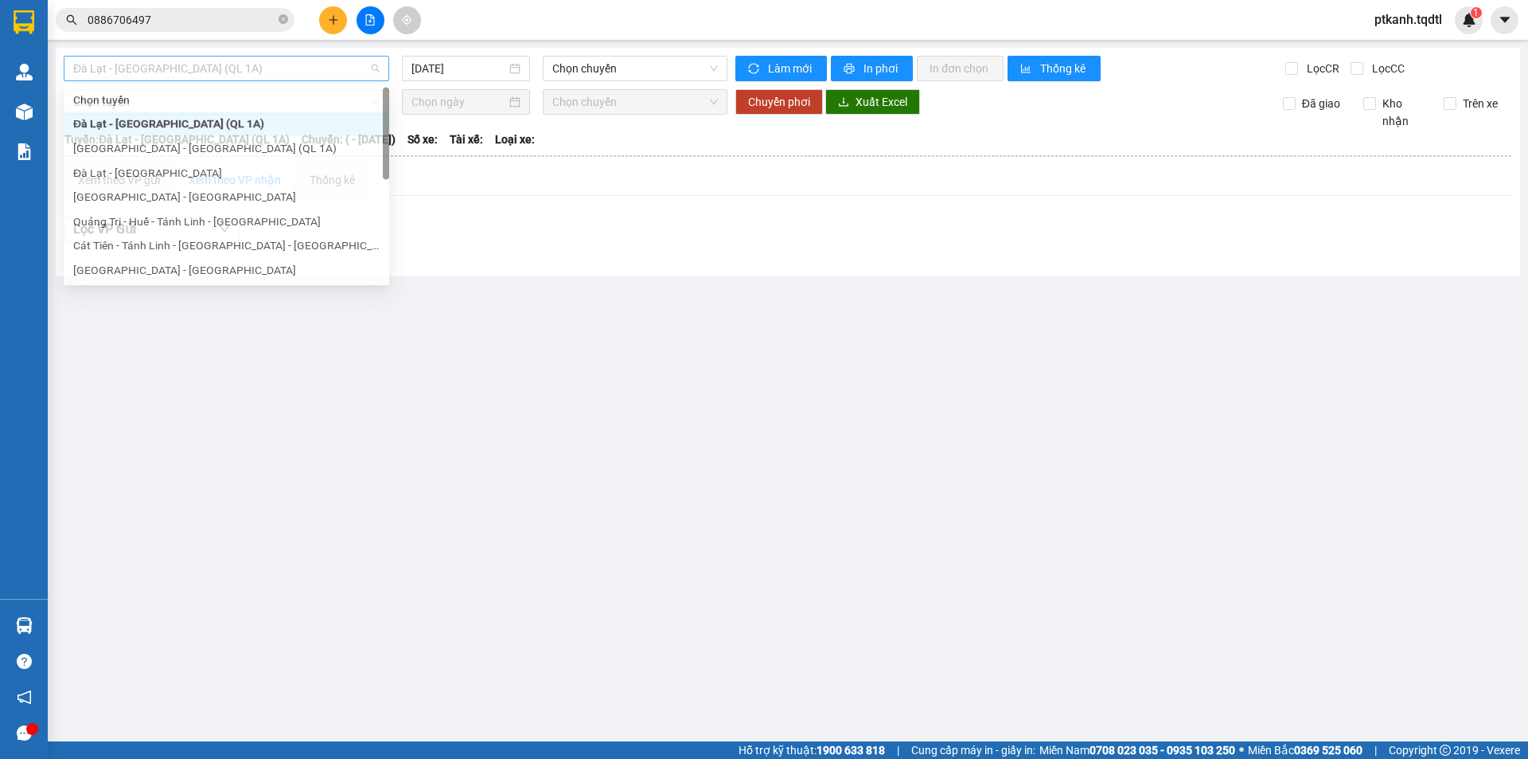
click at [380, 67] on span "Đà Lạt - [GEOGRAPHIC_DATA] (QL 1A)" at bounding box center [226, 69] width 306 height 24
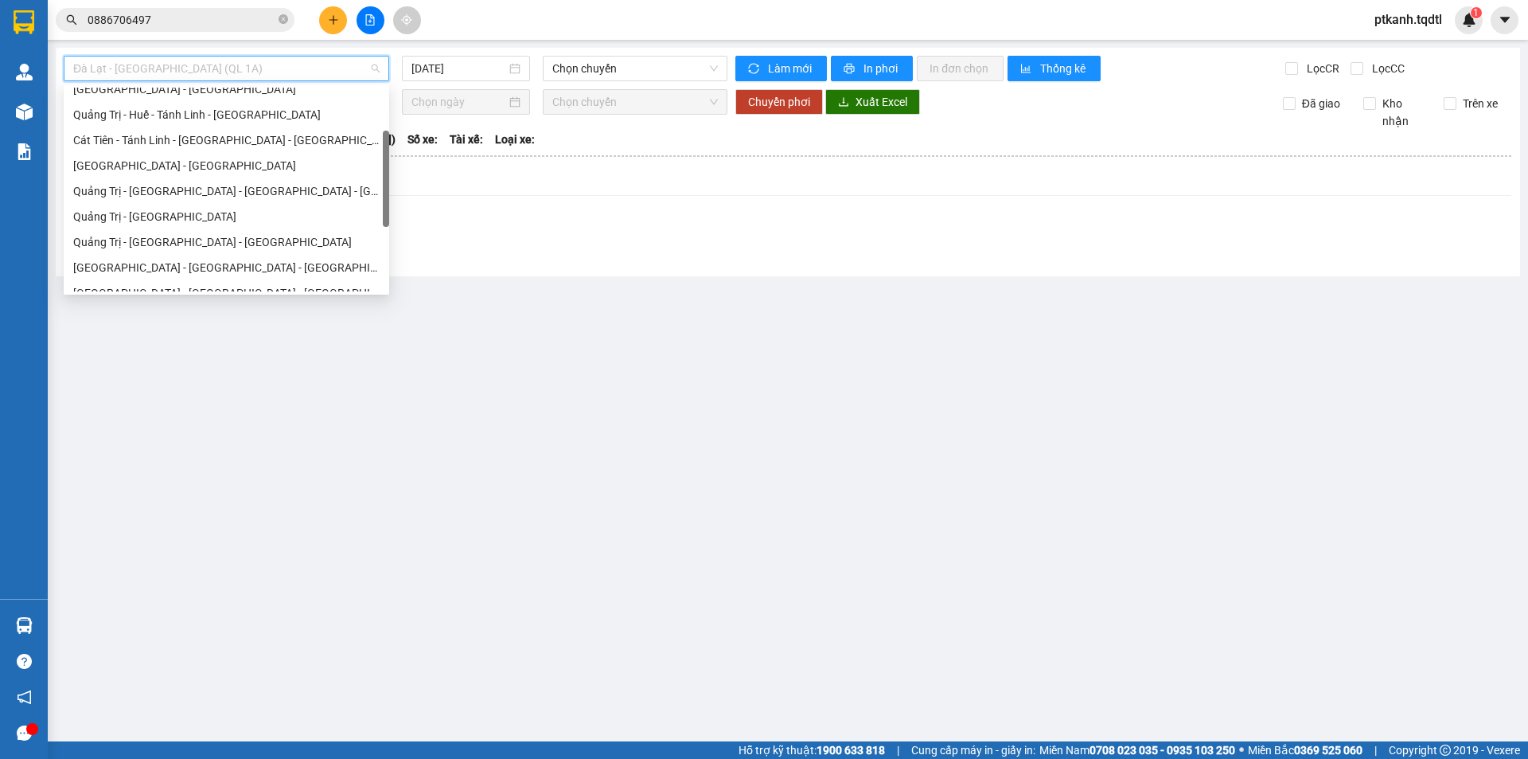
scroll to position [142, 0]
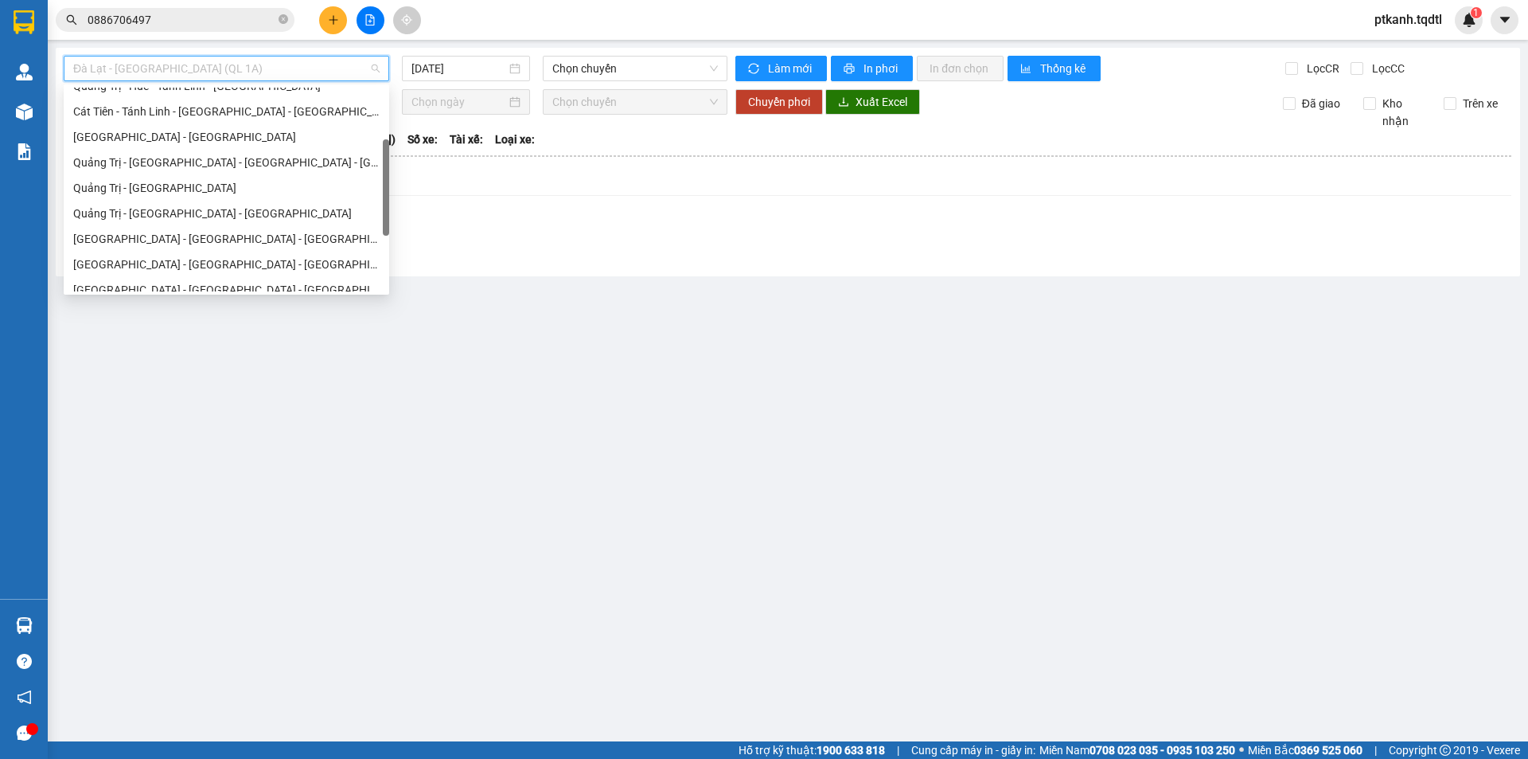
drag, startPoint x: 387, startPoint y: 123, endPoint x: 323, endPoint y: 193, distance: 94.7
click at [385, 176] on div at bounding box center [386, 187] width 6 height 96
click at [284, 188] on div "Quảng Trị - [GEOGRAPHIC_DATA]" at bounding box center [226, 188] width 306 height 18
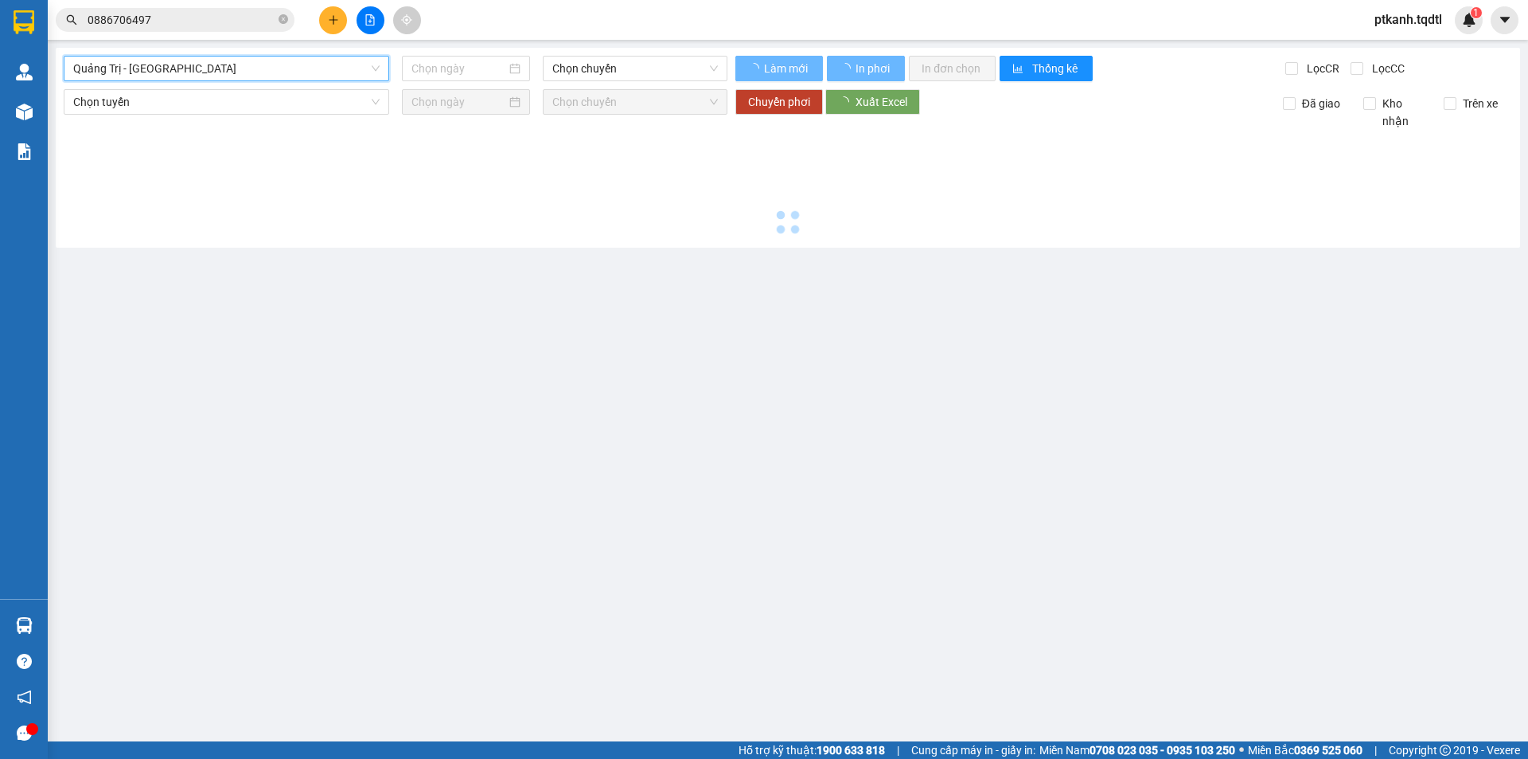
type input "[DATE]"
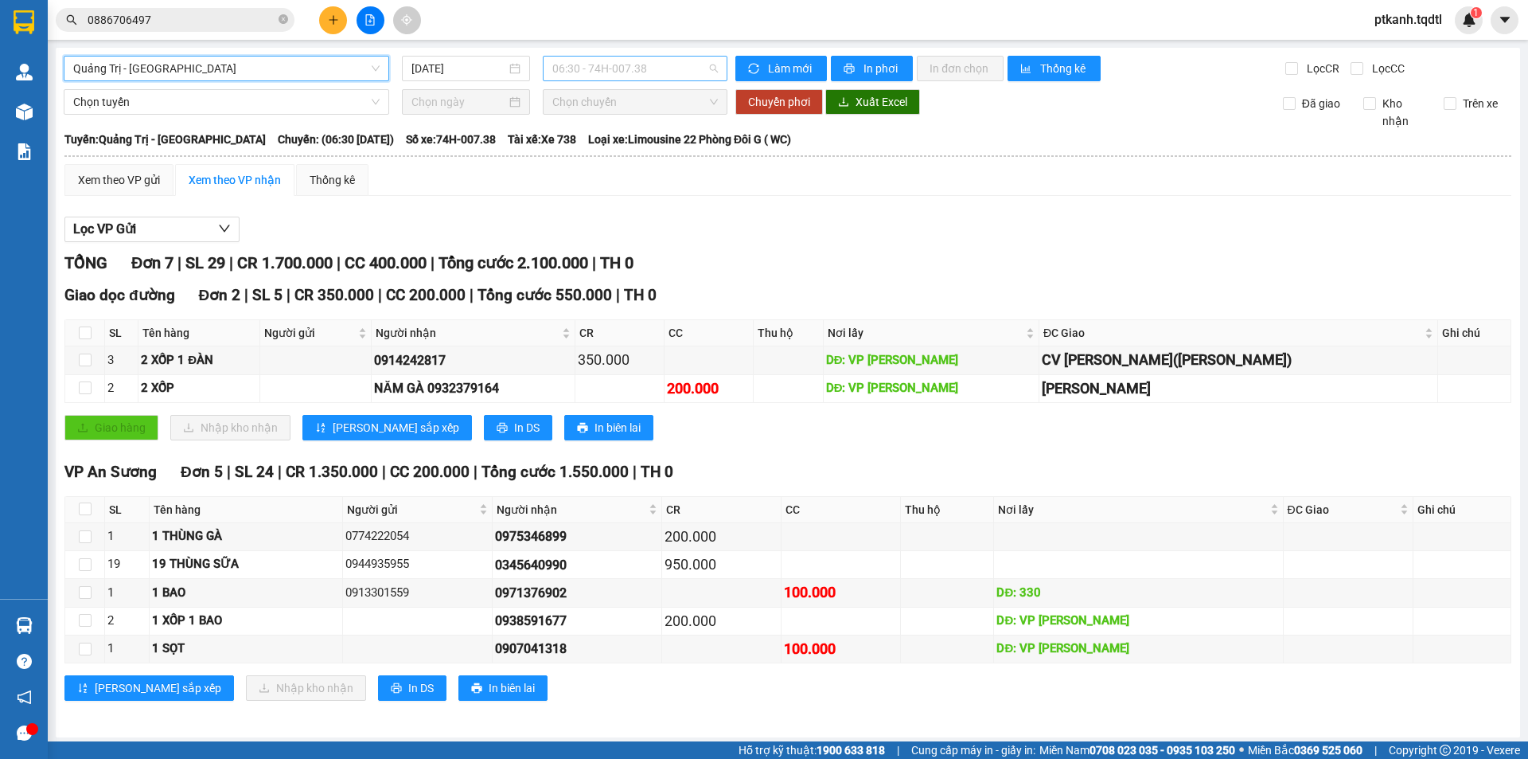
click at [706, 70] on span "06:30 - 74H-007.38" at bounding box center [635, 69] width 166 height 24
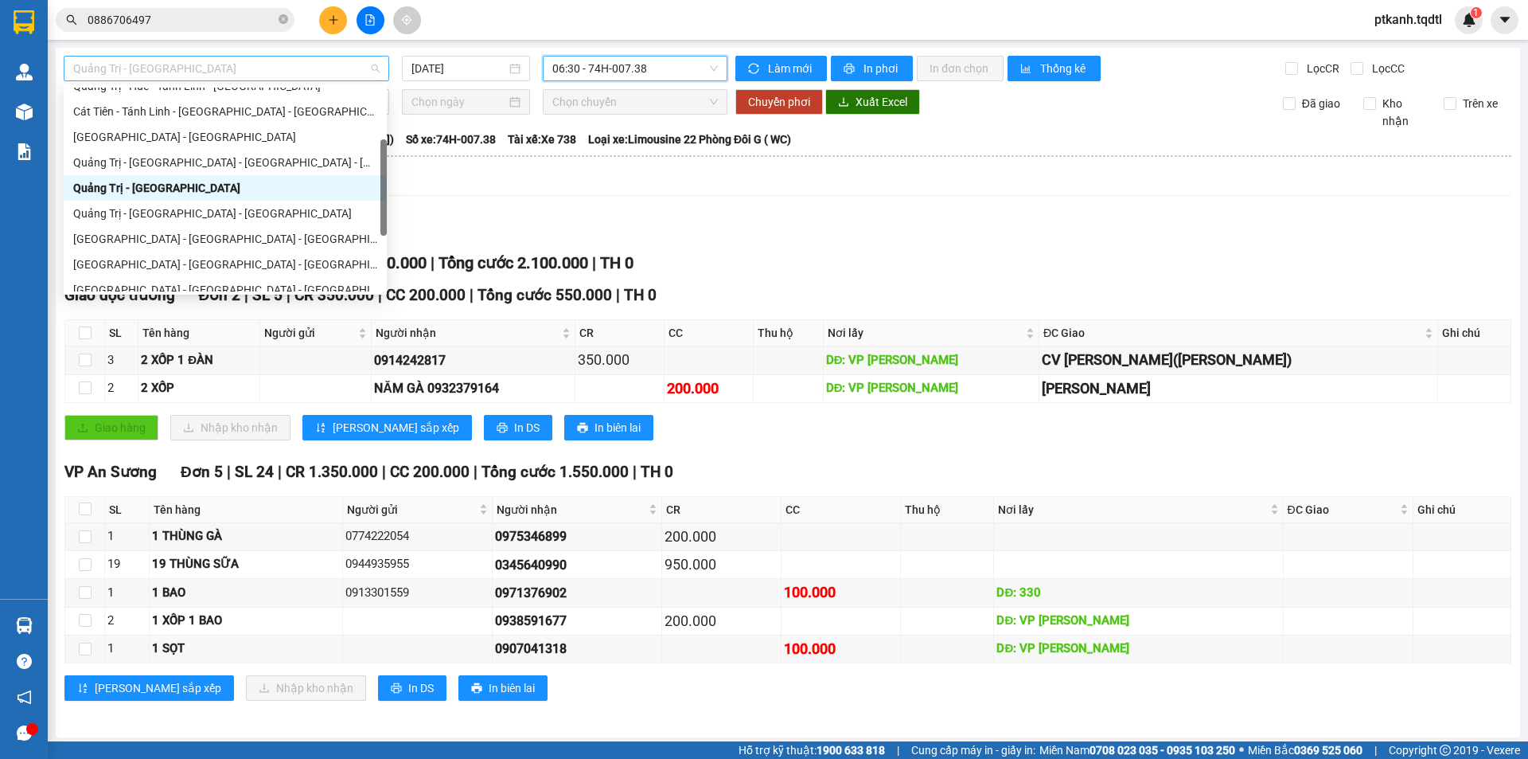
click at [377, 68] on div "Quảng Trị - [GEOGRAPHIC_DATA]" at bounding box center [227, 68] width 326 height 25
click at [315, 213] on div "Quảng Trị - [GEOGRAPHIC_DATA] - [GEOGRAPHIC_DATA]" at bounding box center [225, 214] width 304 height 18
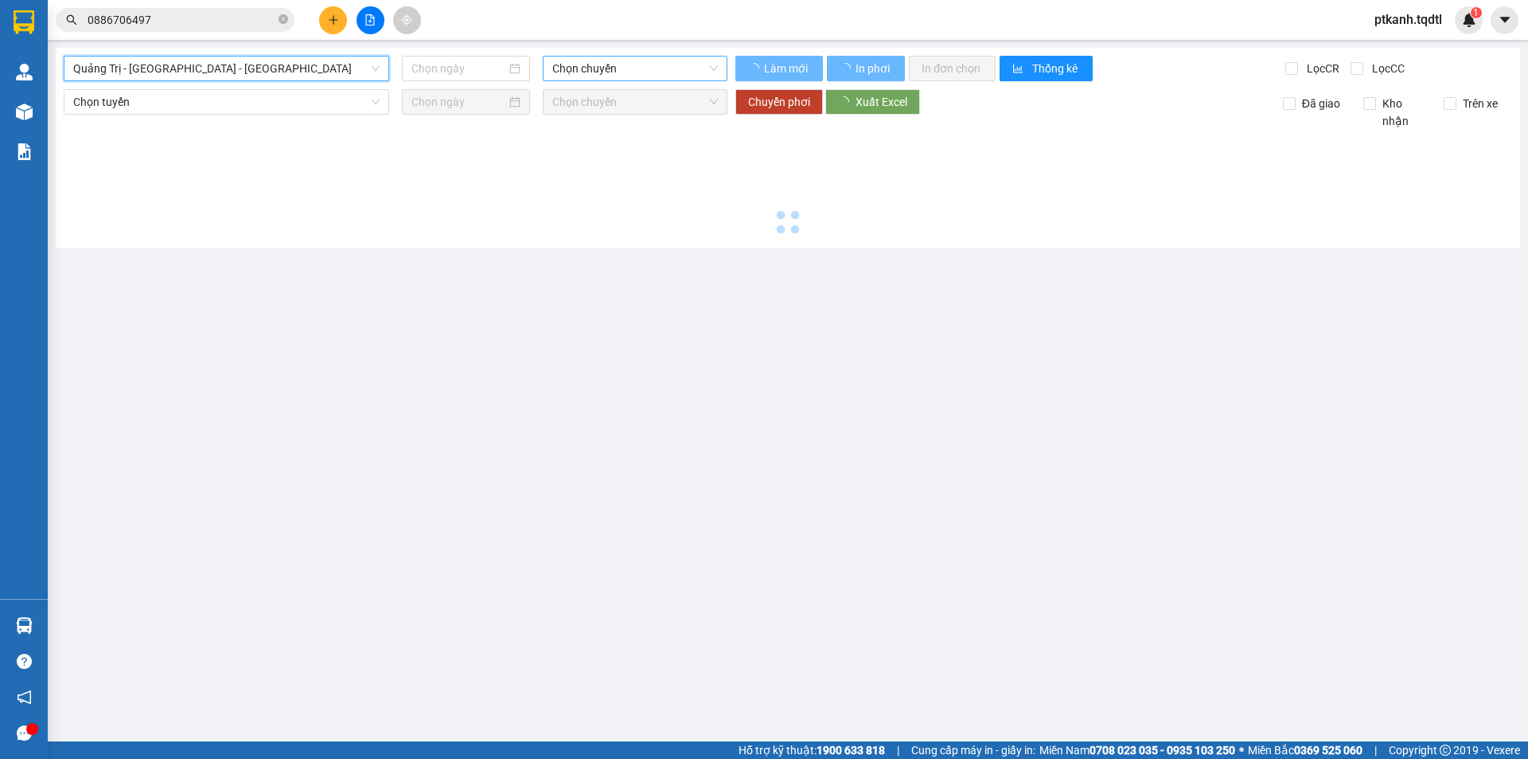
type input "[DATE]"
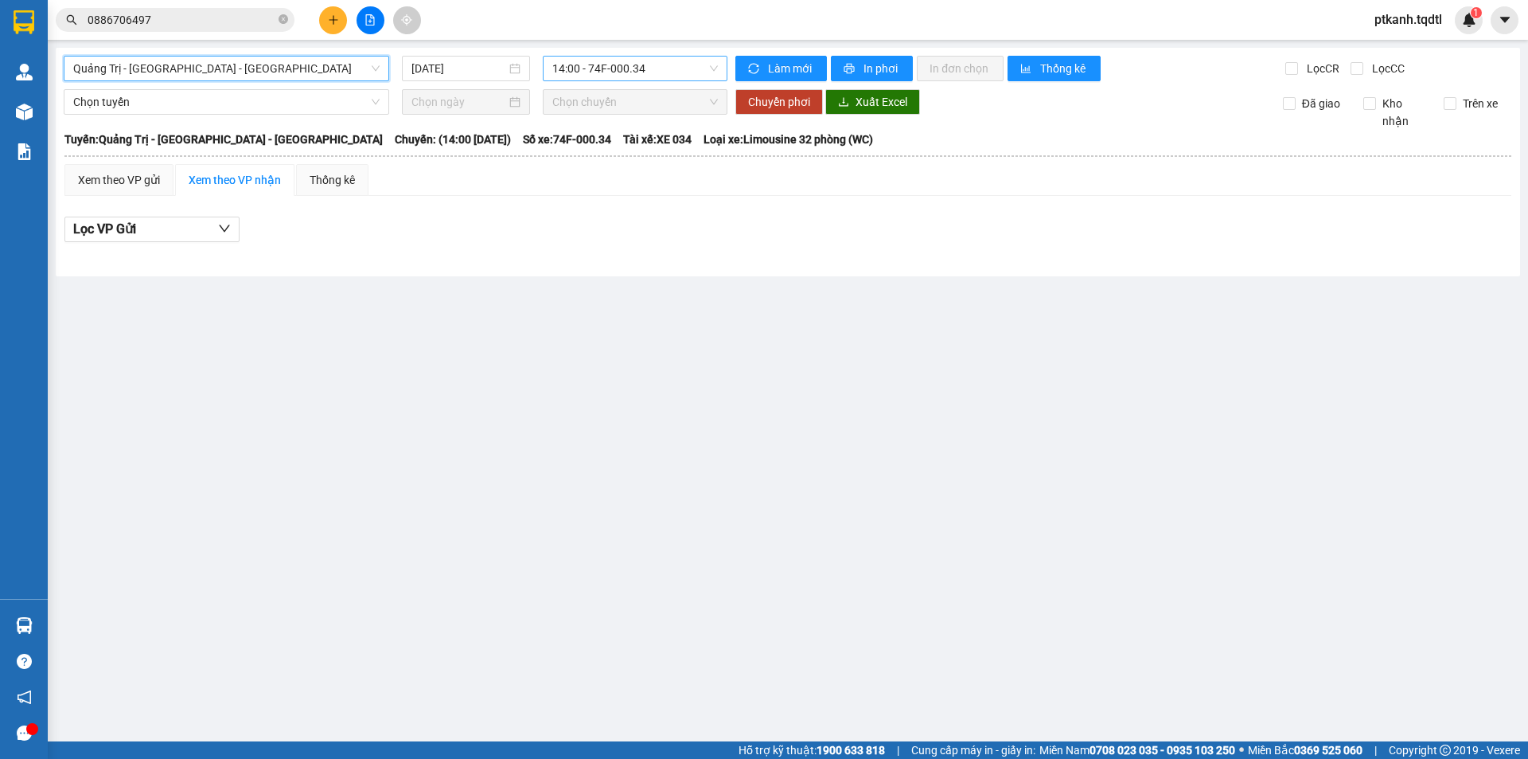
click at [674, 71] on span "14:00 - 74F-000.34" at bounding box center [635, 69] width 166 height 24
click at [380, 76] on span "Quảng Trị - [GEOGRAPHIC_DATA] - [GEOGRAPHIC_DATA]" at bounding box center [226, 69] width 306 height 24
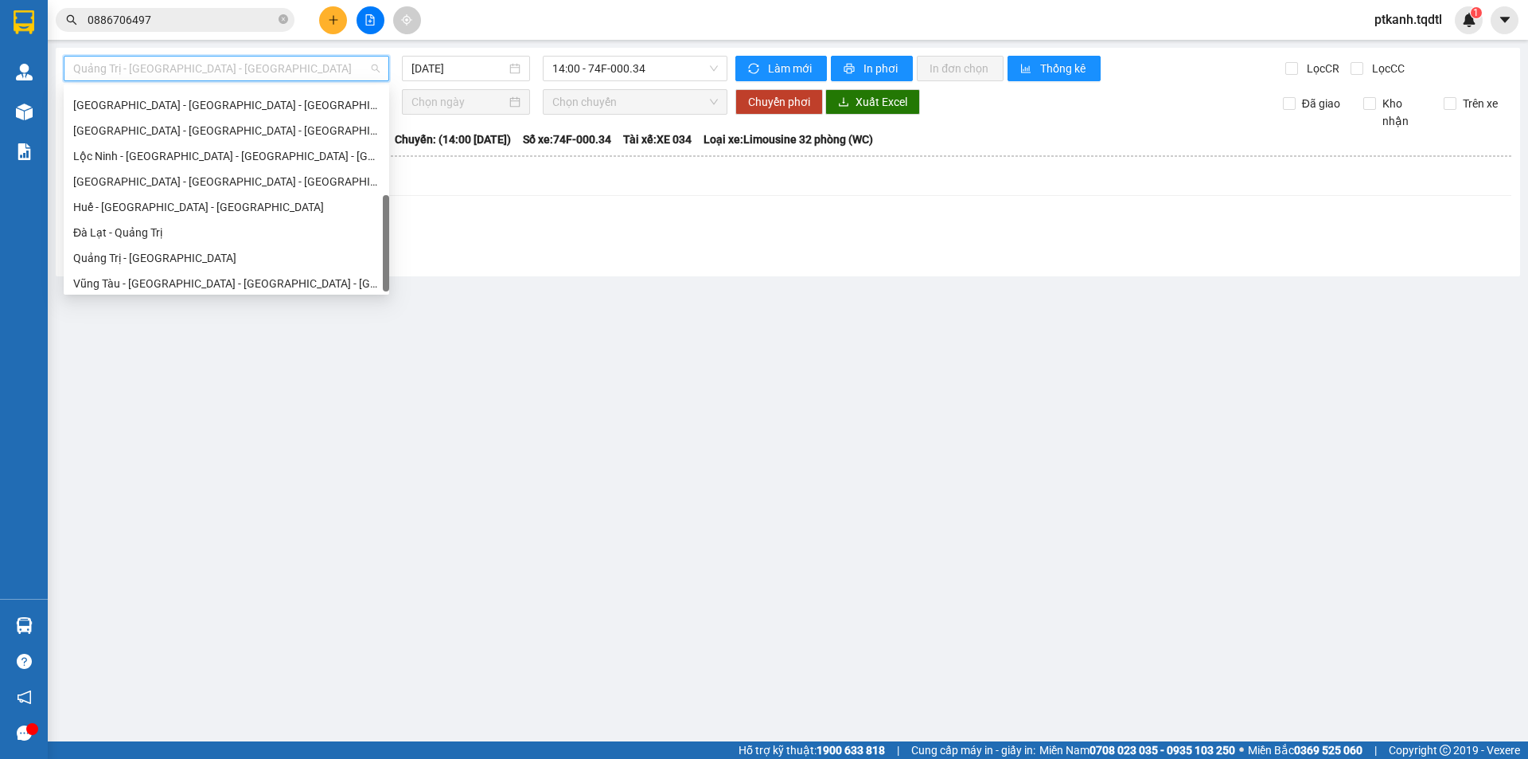
scroll to position [331, 0]
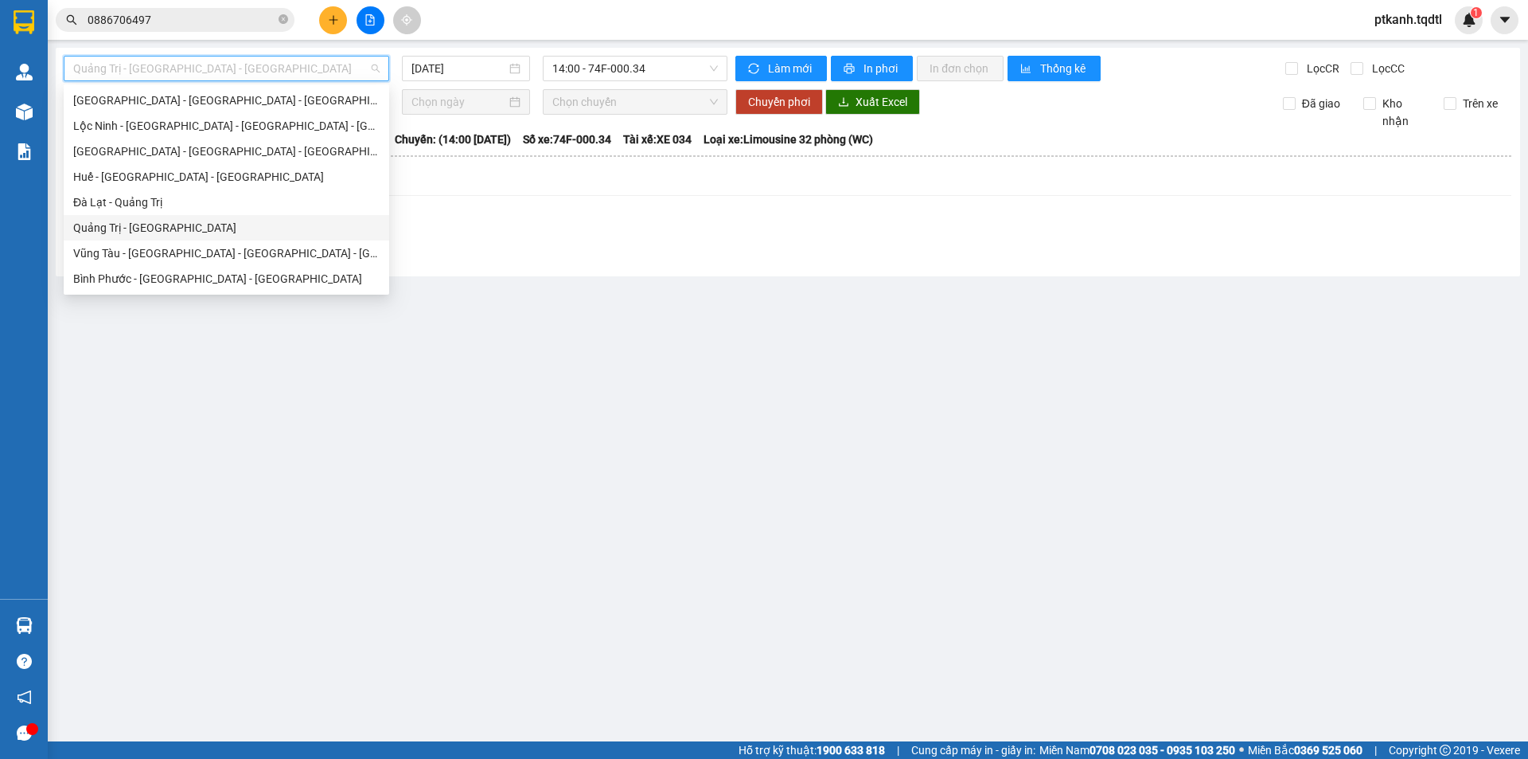
click at [283, 228] on div "Quảng Trị - [GEOGRAPHIC_DATA]" at bounding box center [226, 228] width 306 height 18
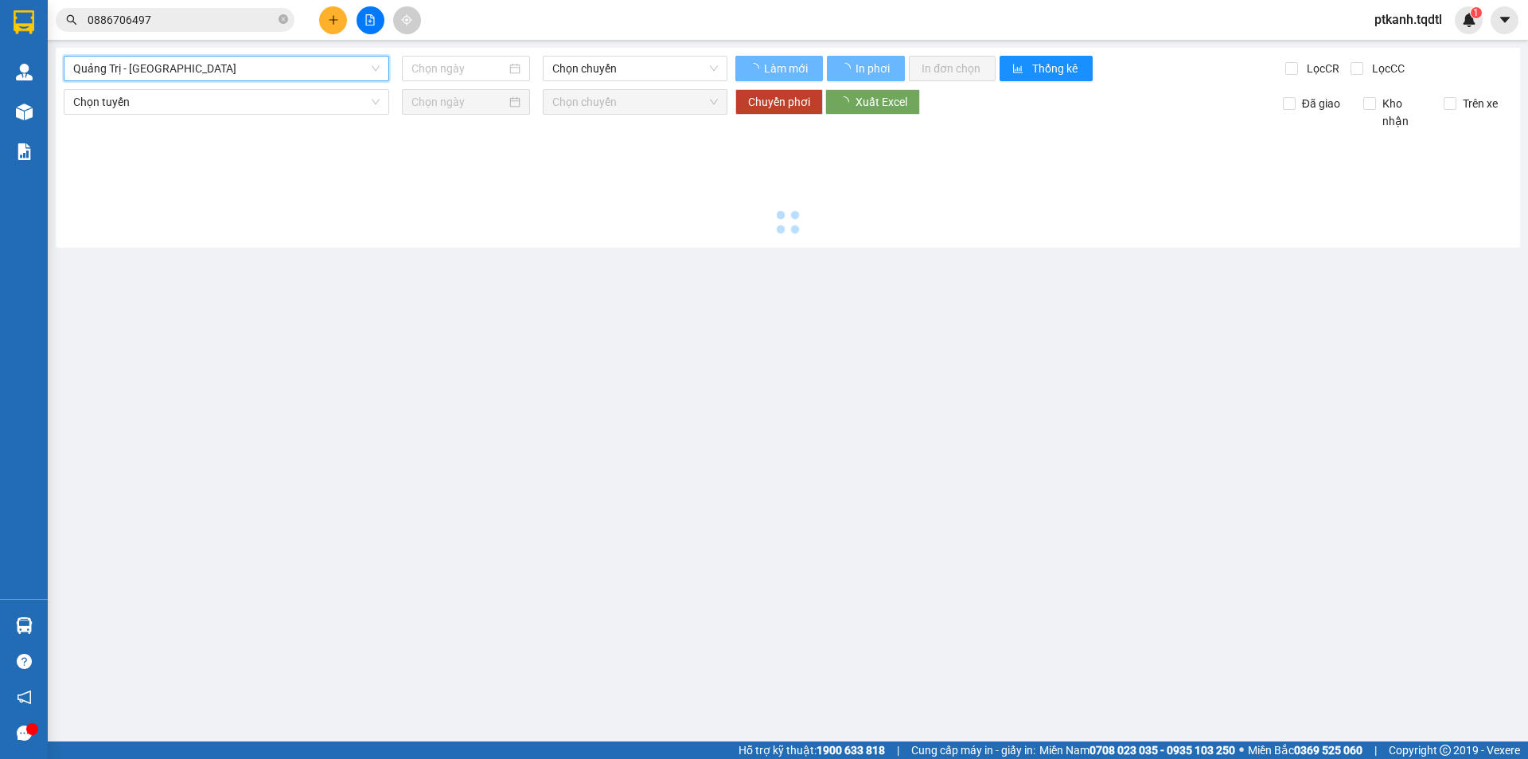
type input "[DATE]"
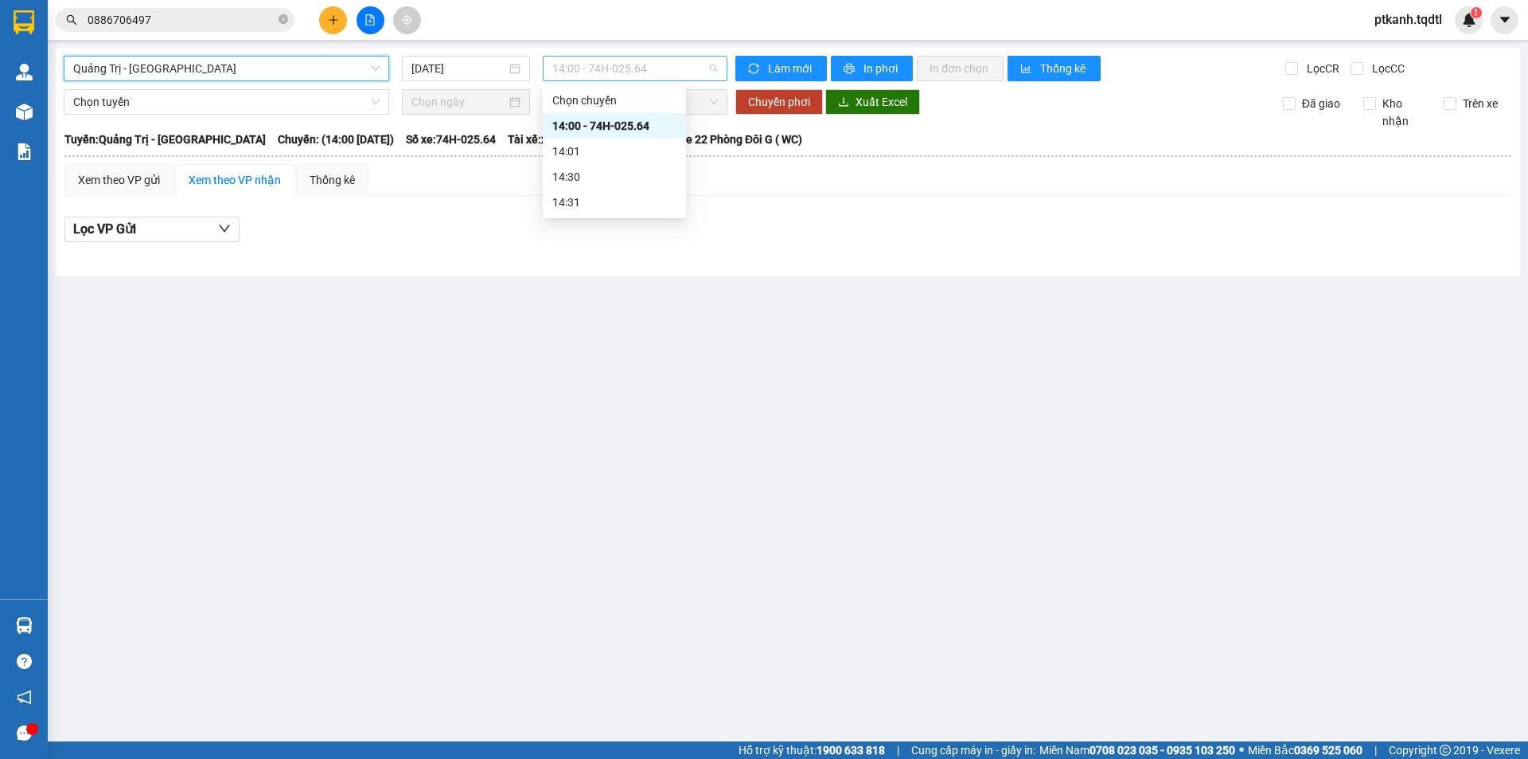
click at [687, 70] on span "14:00 - 74H-025.64" at bounding box center [635, 69] width 166 height 24
click at [373, 70] on span "Quảng Trị - [GEOGRAPHIC_DATA]" at bounding box center [226, 69] width 306 height 24
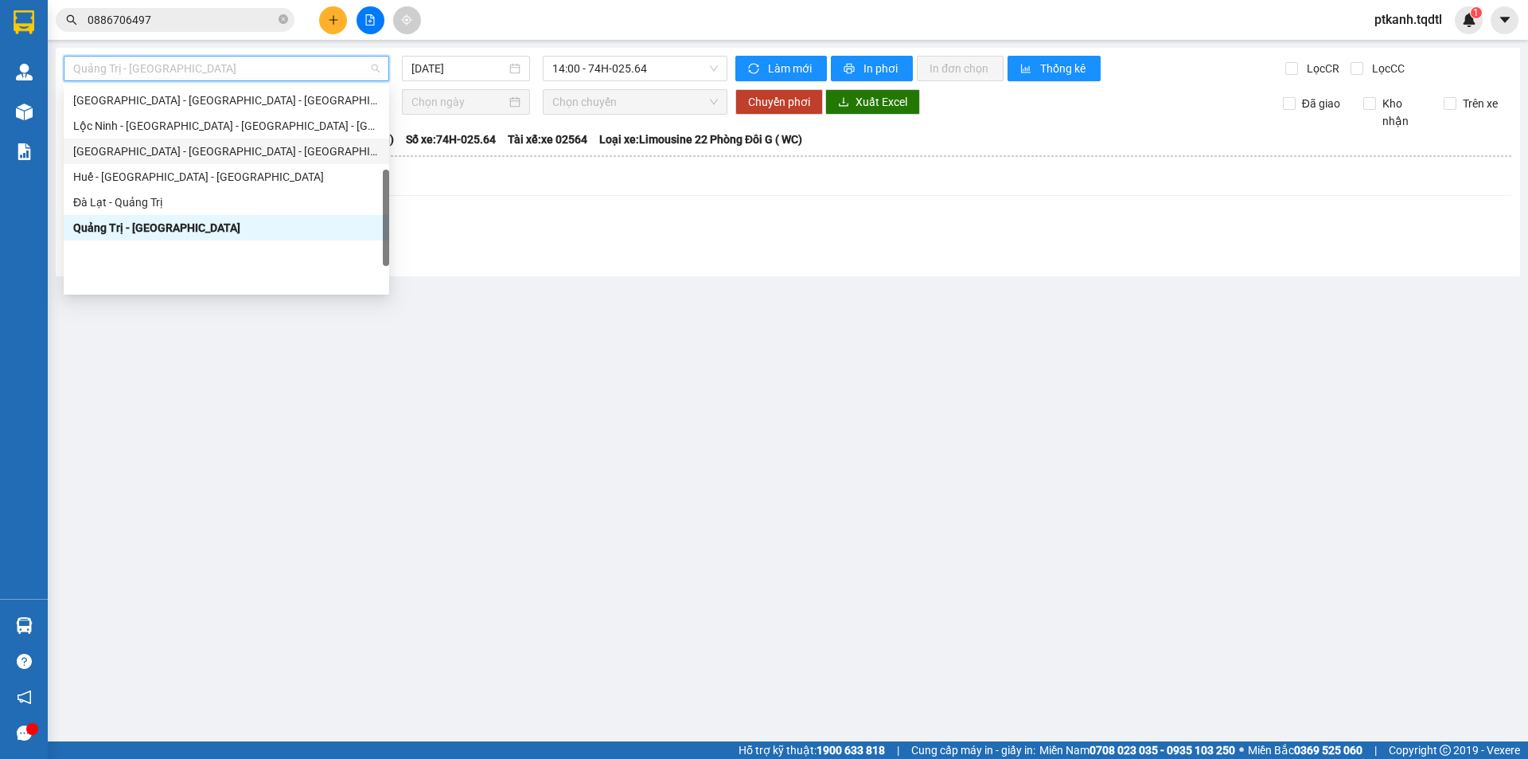
scroll to position [252, 0]
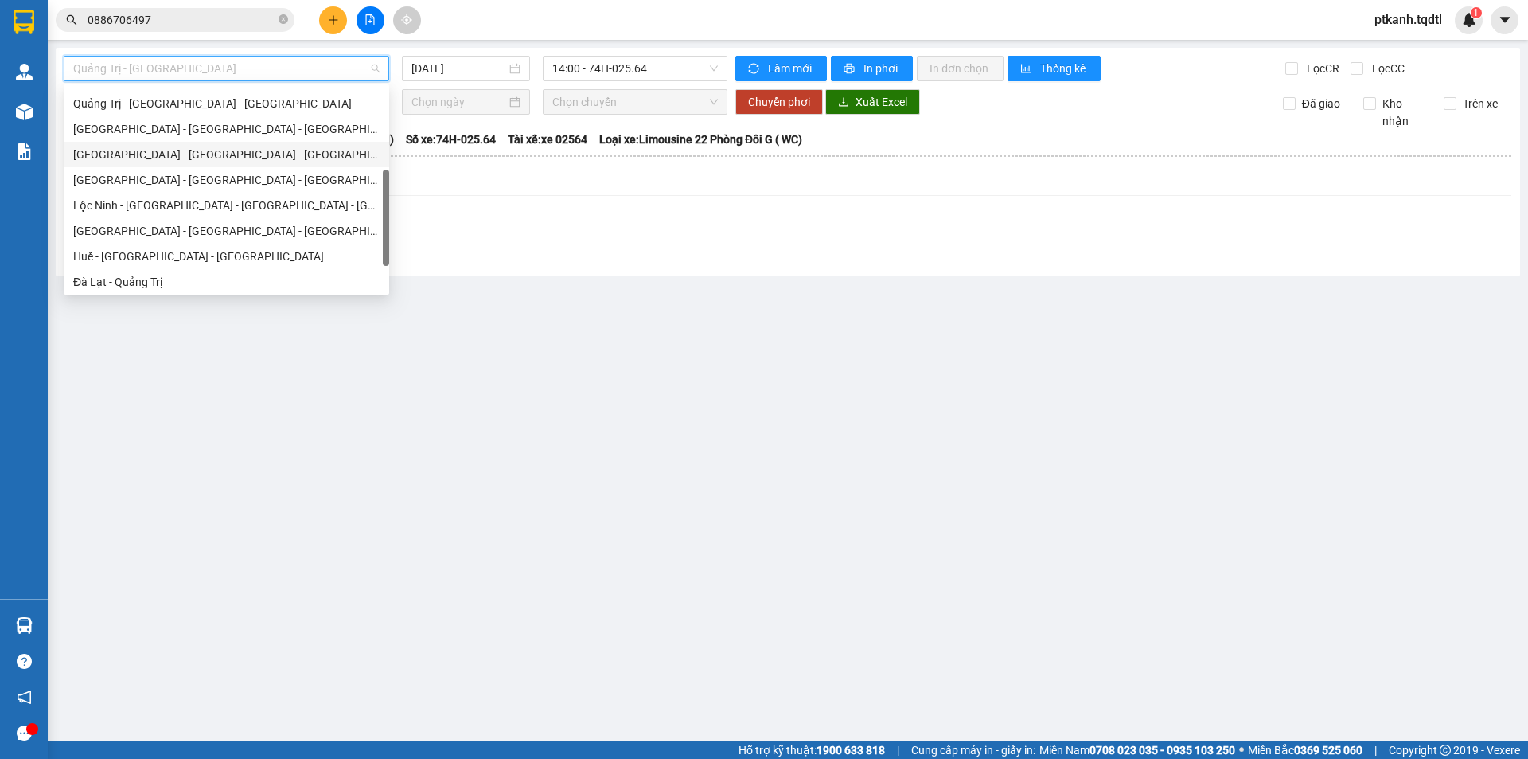
click at [275, 156] on div "[GEOGRAPHIC_DATA] - [GEOGRAPHIC_DATA] - [GEOGRAPHIC_DATA]" at bounding box center [226, 155] width 306 height 18
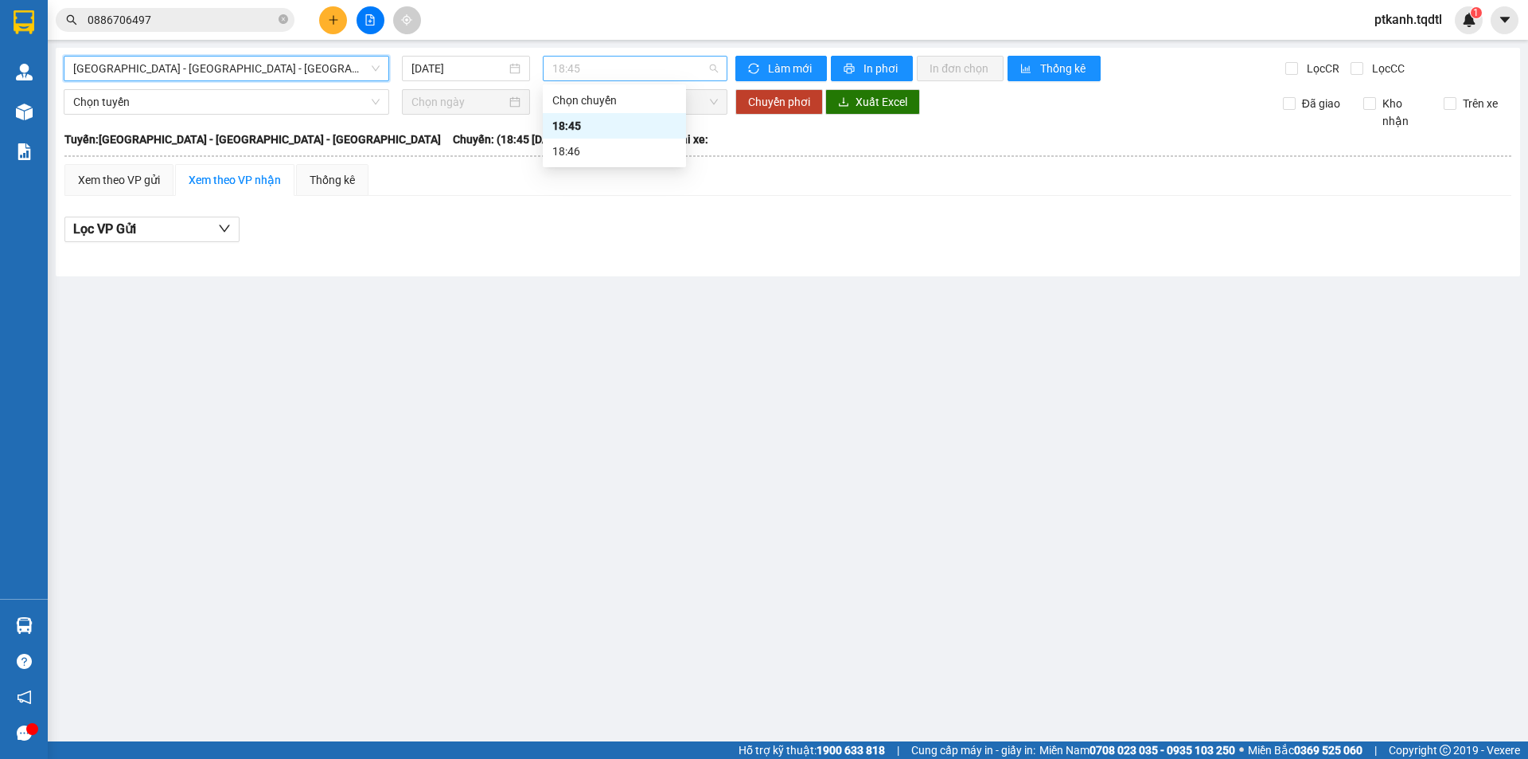
click at [638, 77] on span "18:45" at bounding box center [635, 69] width 166 height 24
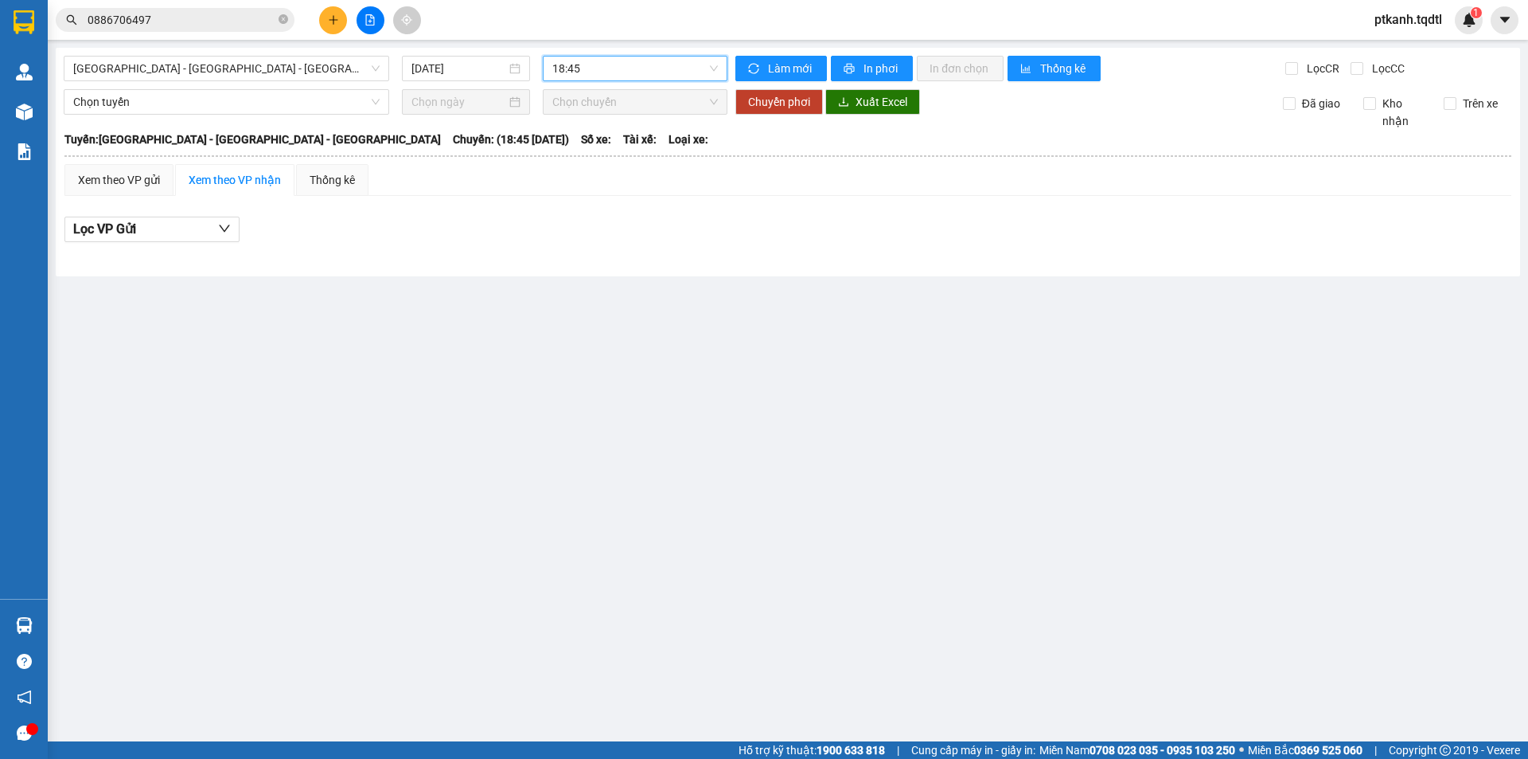
click at [685, 372] on main "Đà Nẵng - Nha Trang - Đà Lạt 15/10/2025 18:45 18:45 Làm mới In phơi In đơn chọn…" at bounding box center [764, 370] width 1528 height 741
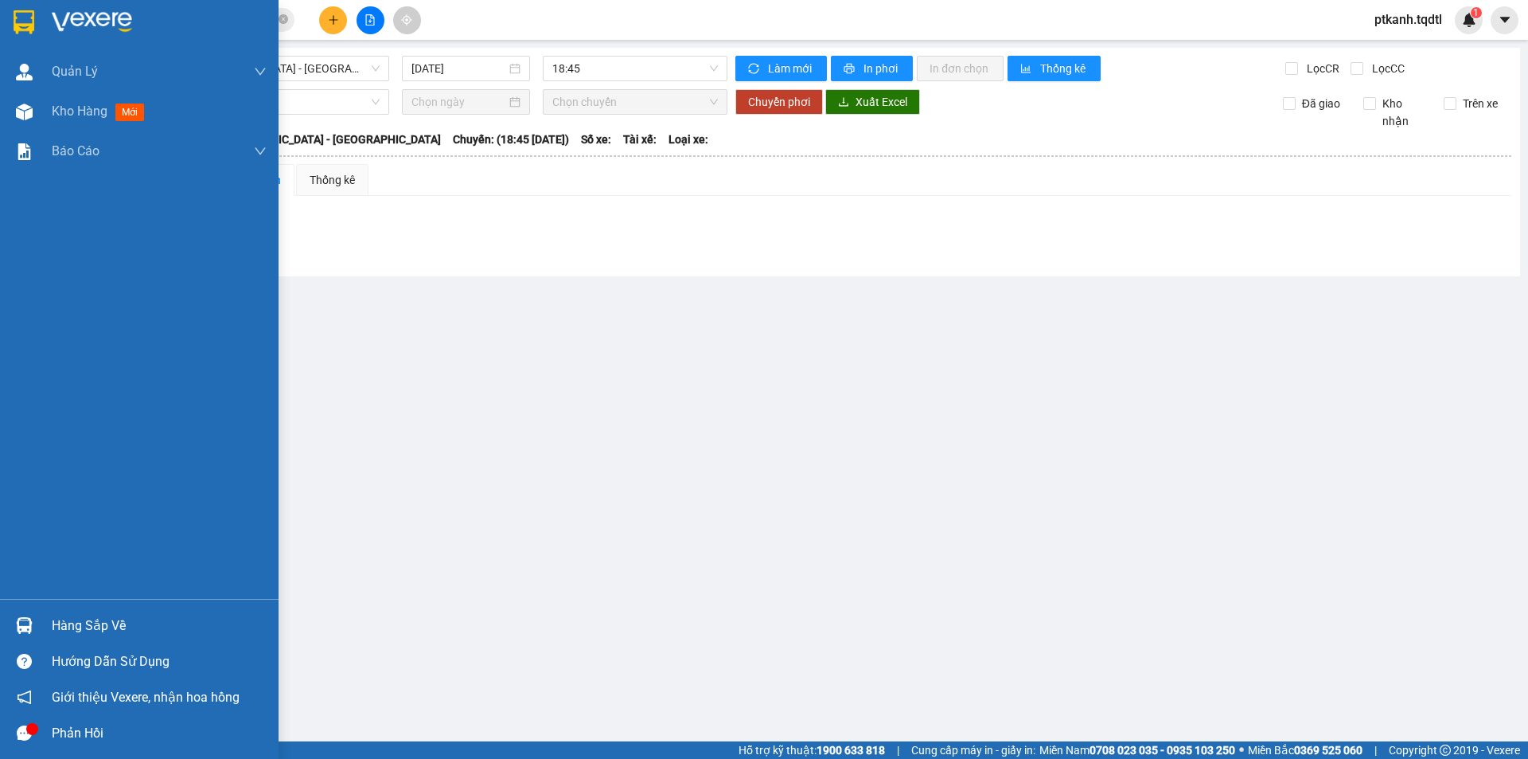
click at [29, 618] on img at bounding box center [24, 625] width 17 height 17
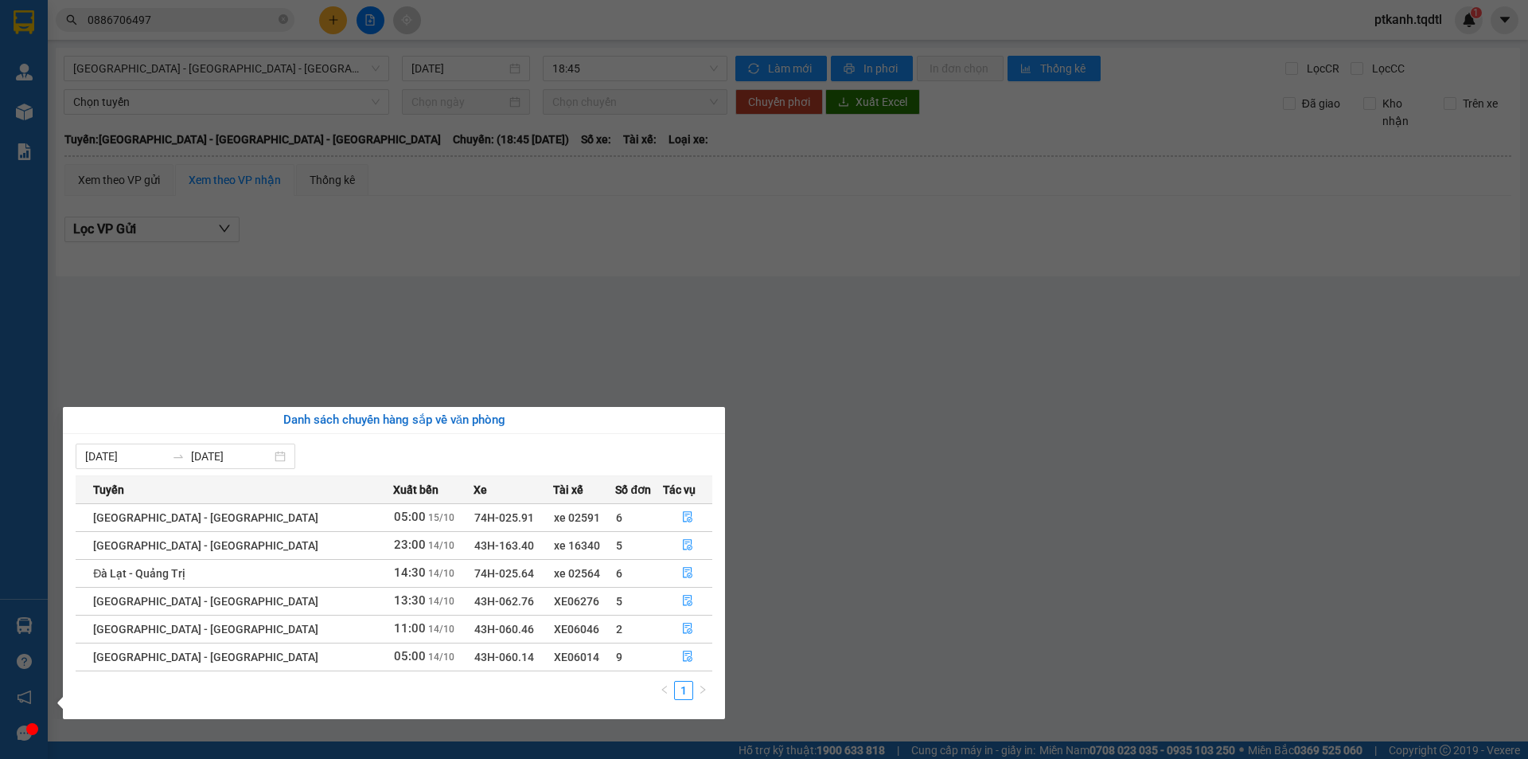
click at [754, 281] on section "Kết quả tìm kiếm ( 1 ) Bộ lọc Mã ĐH Trạng thái Món hàng Thu hộ Tổng cước Chưa c…" at bounding box center [764, 379] width 1528 height 759
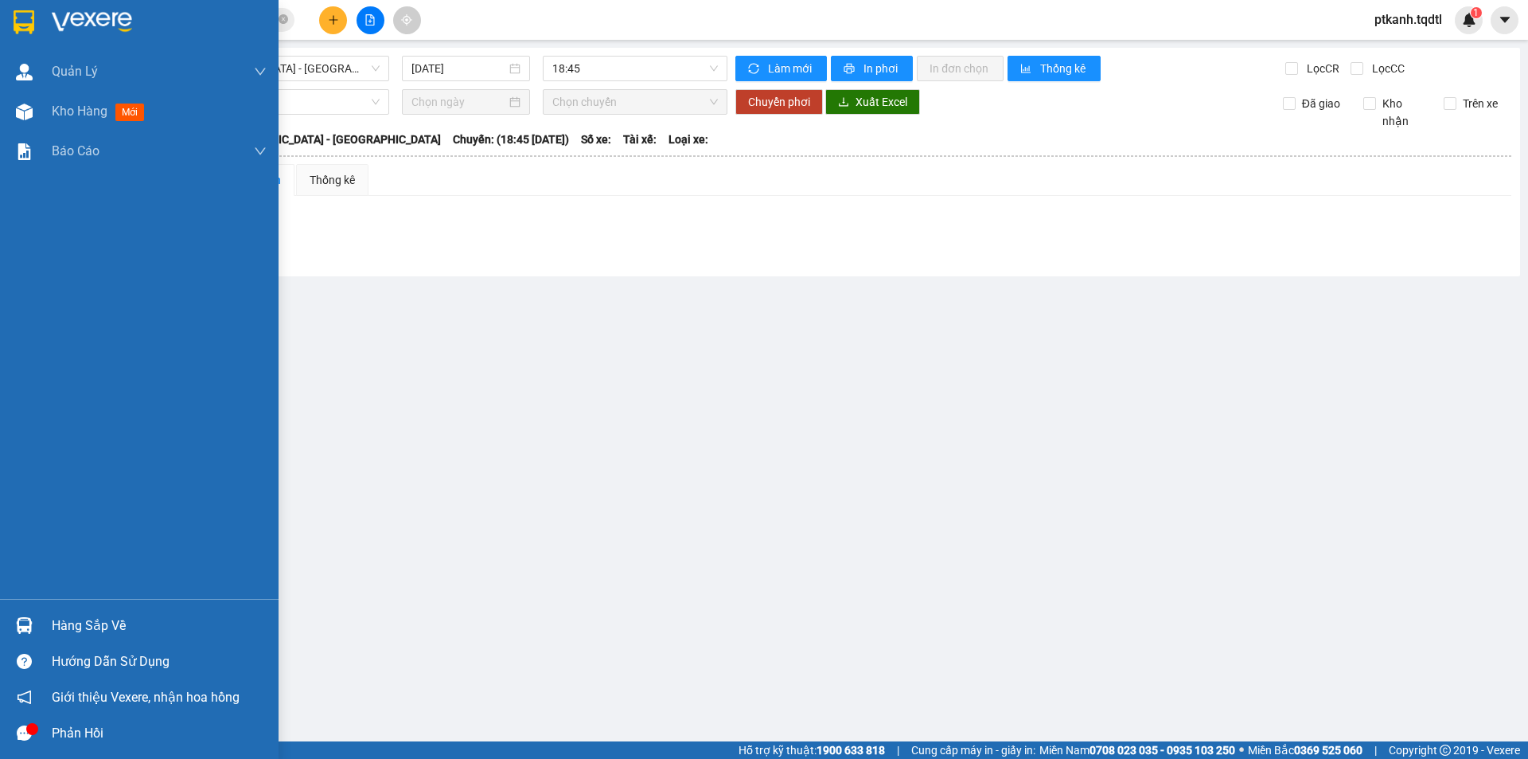
click at [63, 619] on div "Hàng sắp về" at bounding box center [159, 626] width 215 height 24
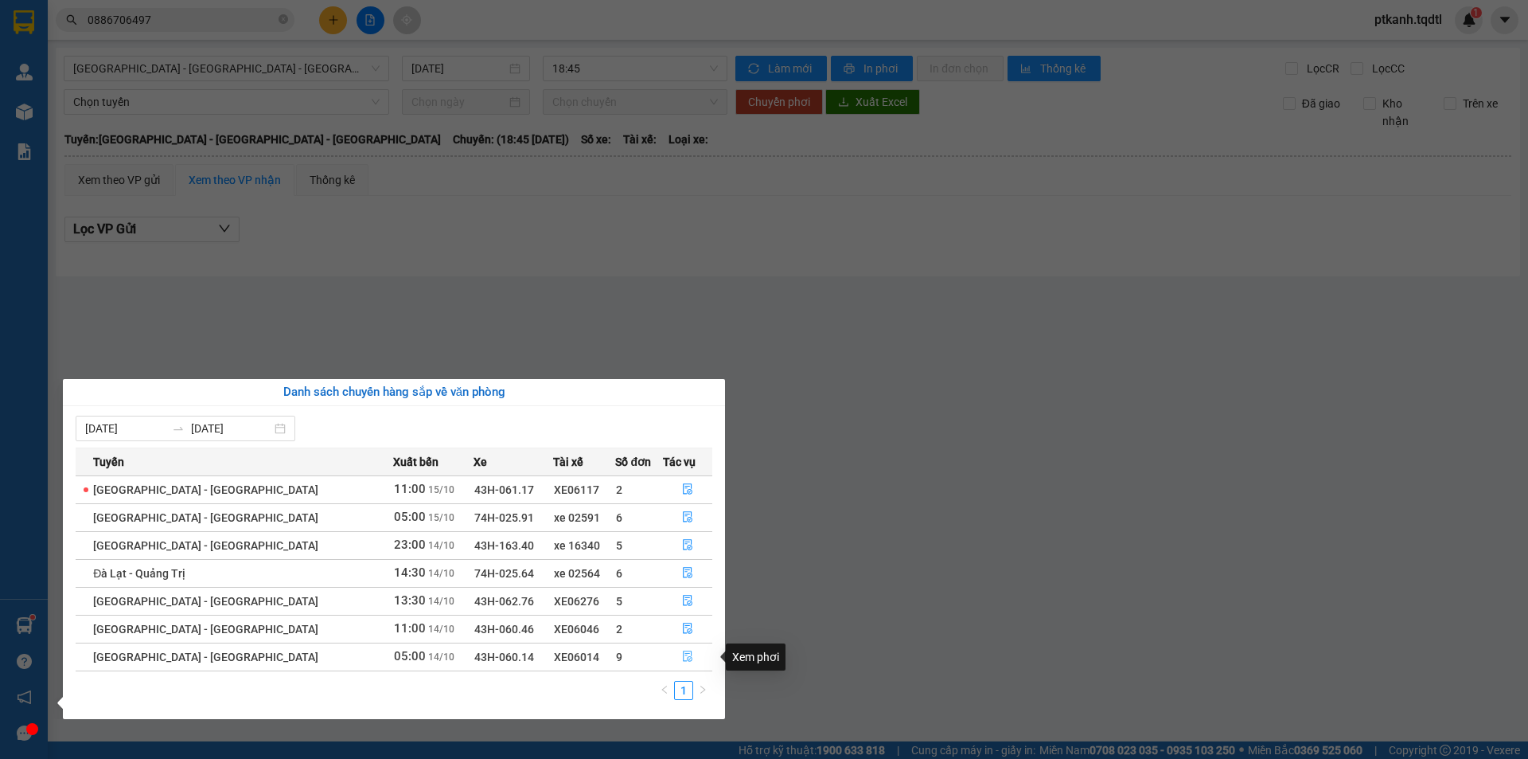
click at [682, 657] on icon "file-done" at bounding box center [687, 655] width 11 height 11
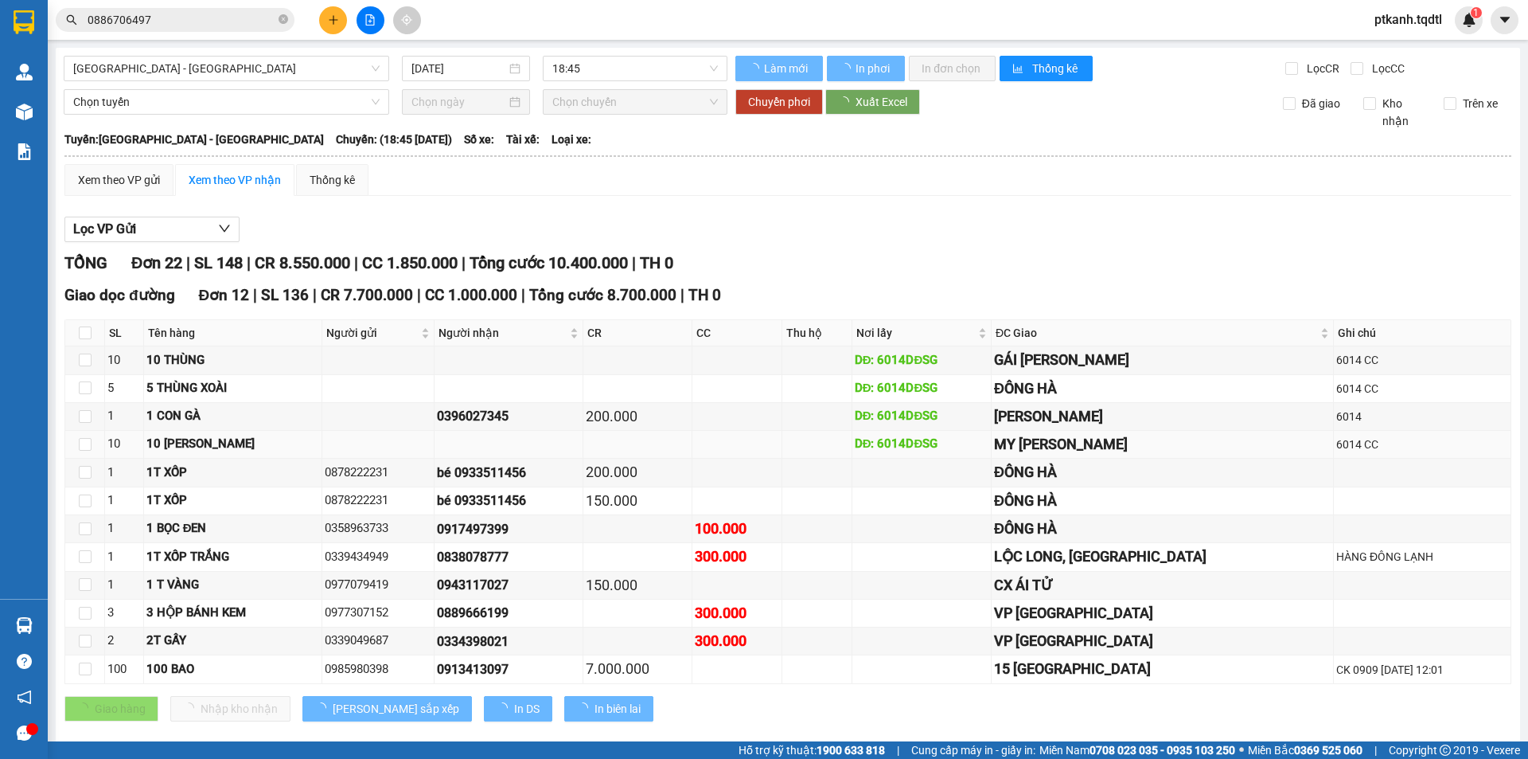
type input "[DATE]"
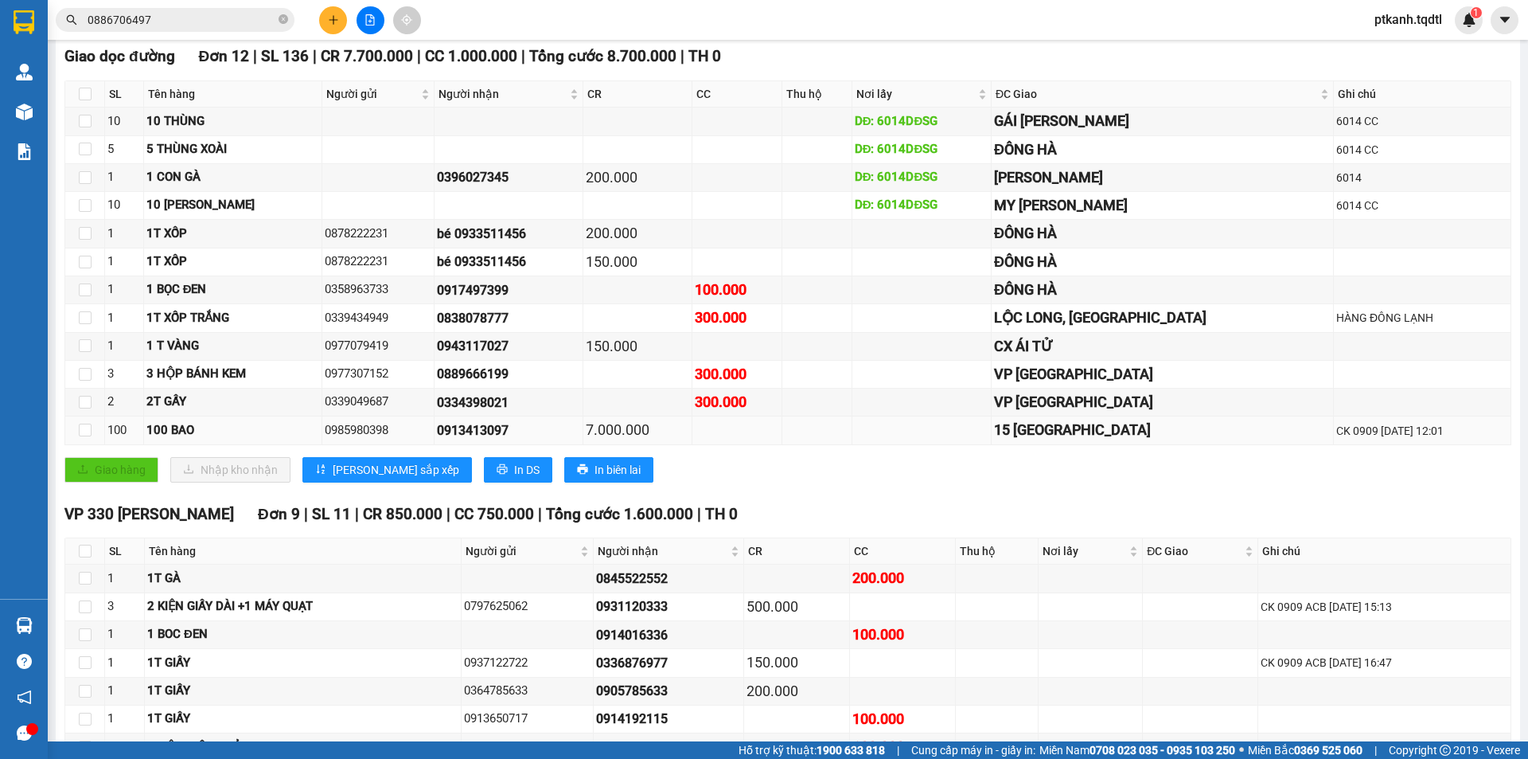
scroll to position [400, 0]
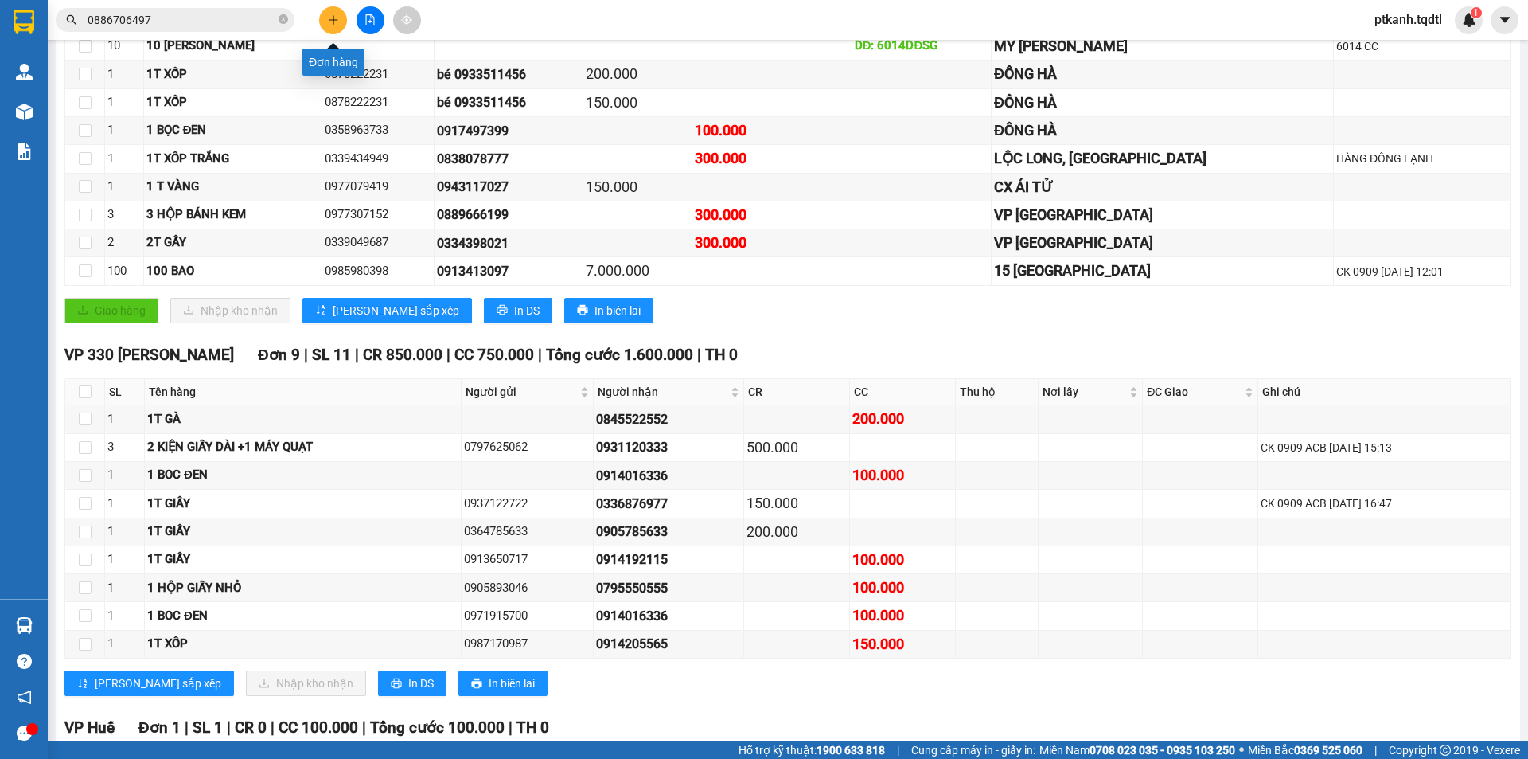
click at [331, 15] on icon "plus" at bounding box center [333, 19] width 11 height 11
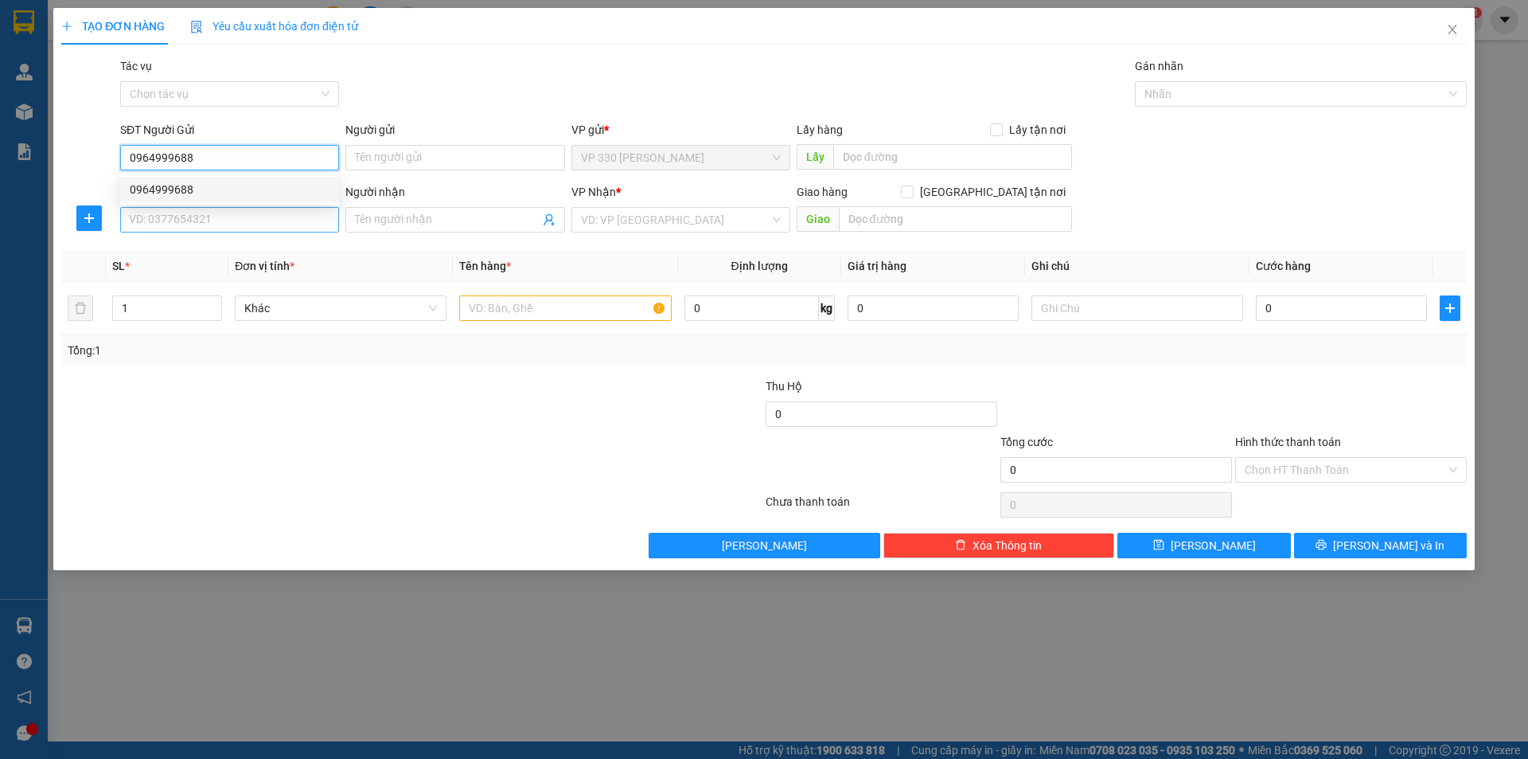
type input "0964999688"
click at [189, 220] on input "SĐT Người Nhận" at bounding box center [229, 219] width 219 height 25
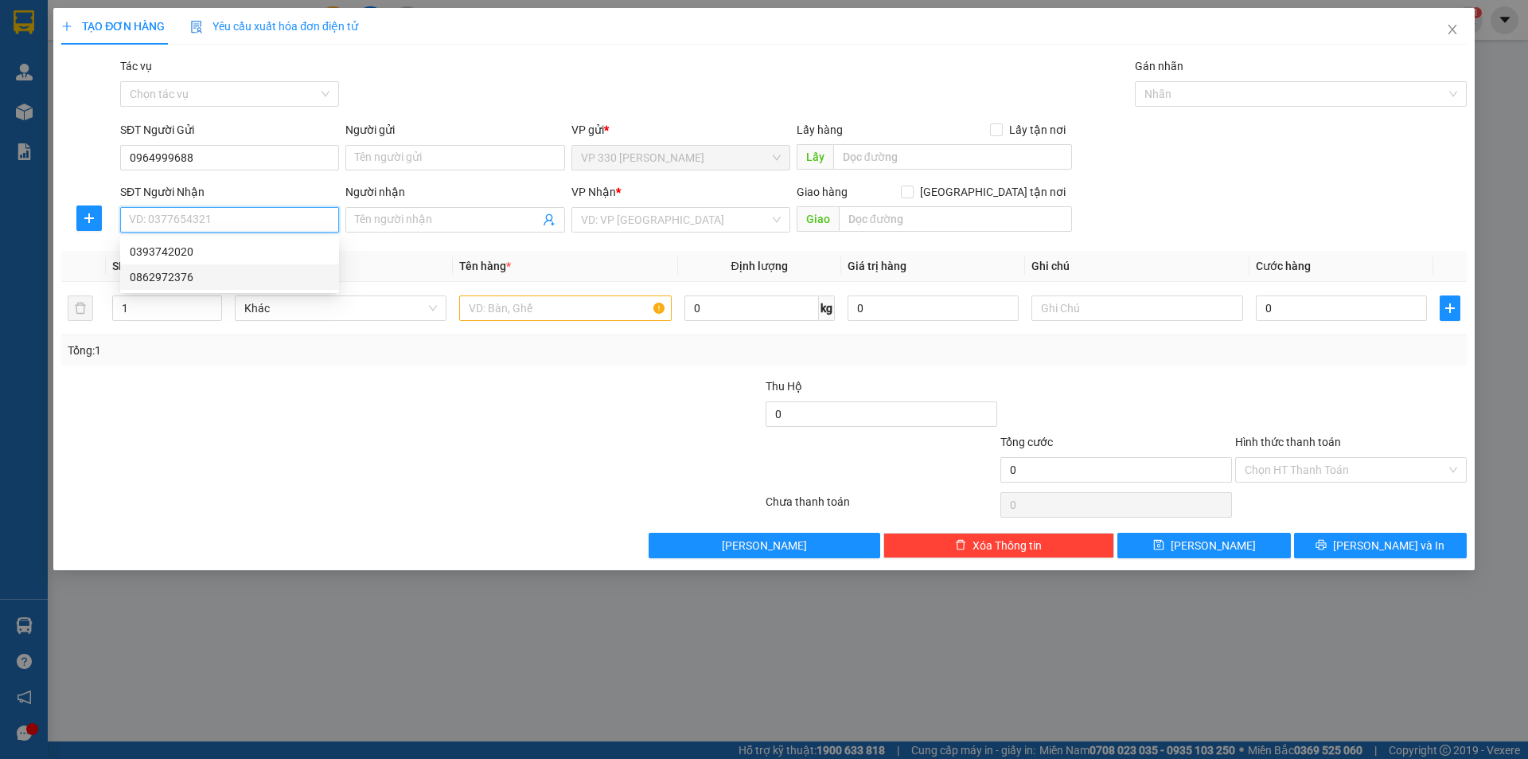
click at [197, 280] on div "0862972376" at bounding box center [230, 277] width 200 height 18
type input "0862972376"
type input "[PERSON_NAME]"
type input "100.000"
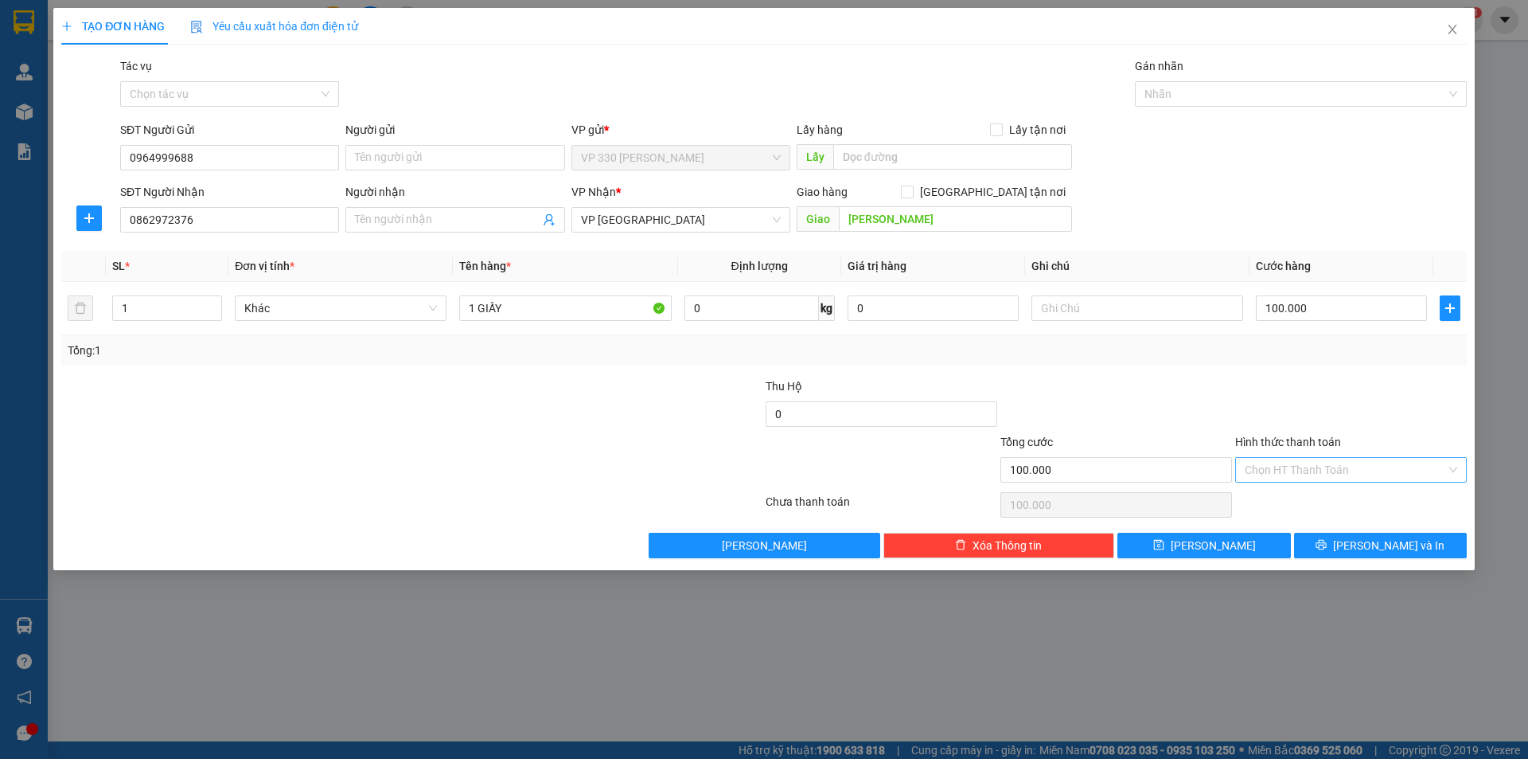
click at [1305, 470] on input "Hình thức thanh toán" at bounding box center [1345, 470] width 201 height 24
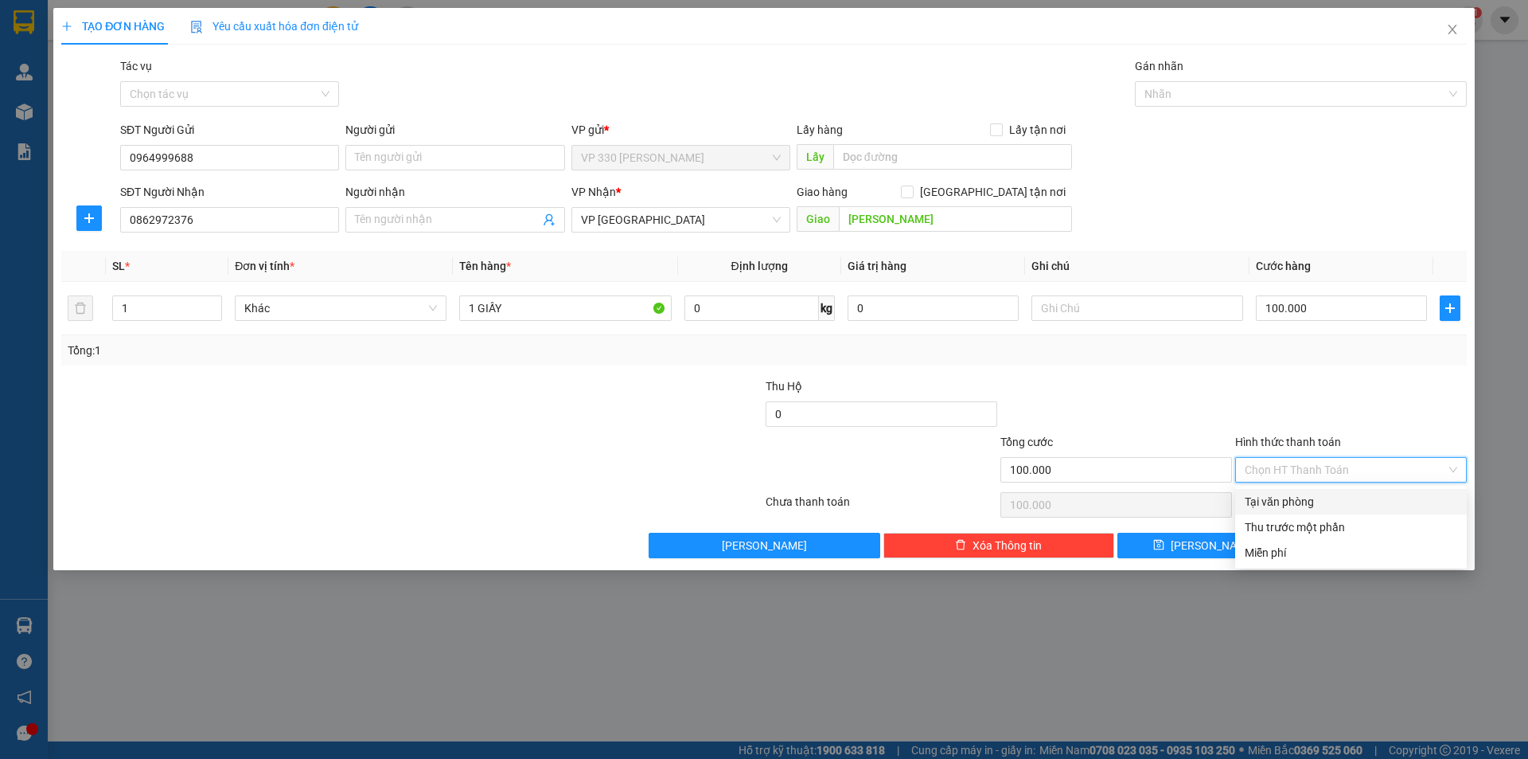
click at [1328, 499] on div "Tại văn phòng" at bounding box center [1351, 502] width 213 height 18
type input "0"
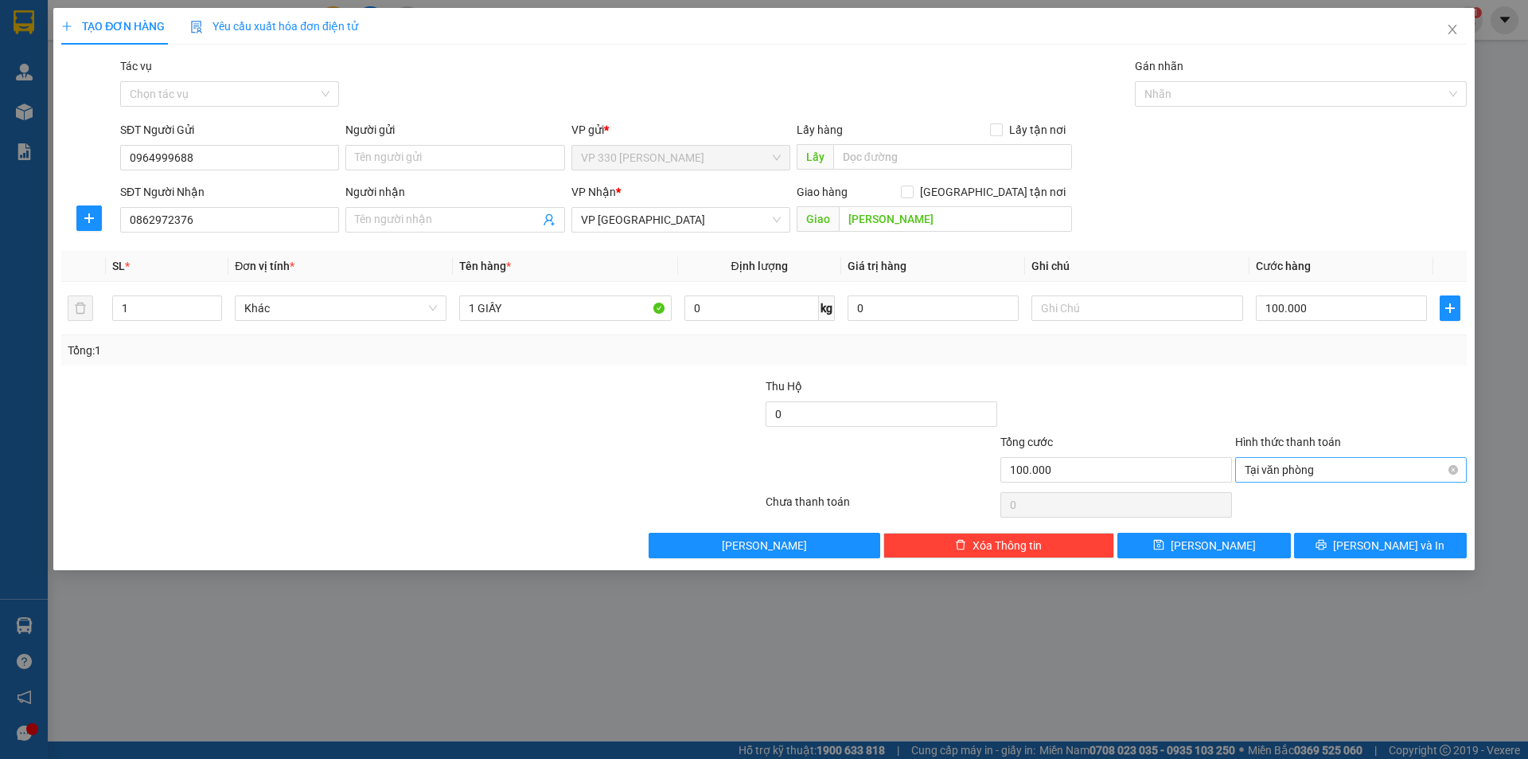
click at [1455, 475] on span "Tại văn phòng" at bounding box center [1351, 470] width 213 height 24
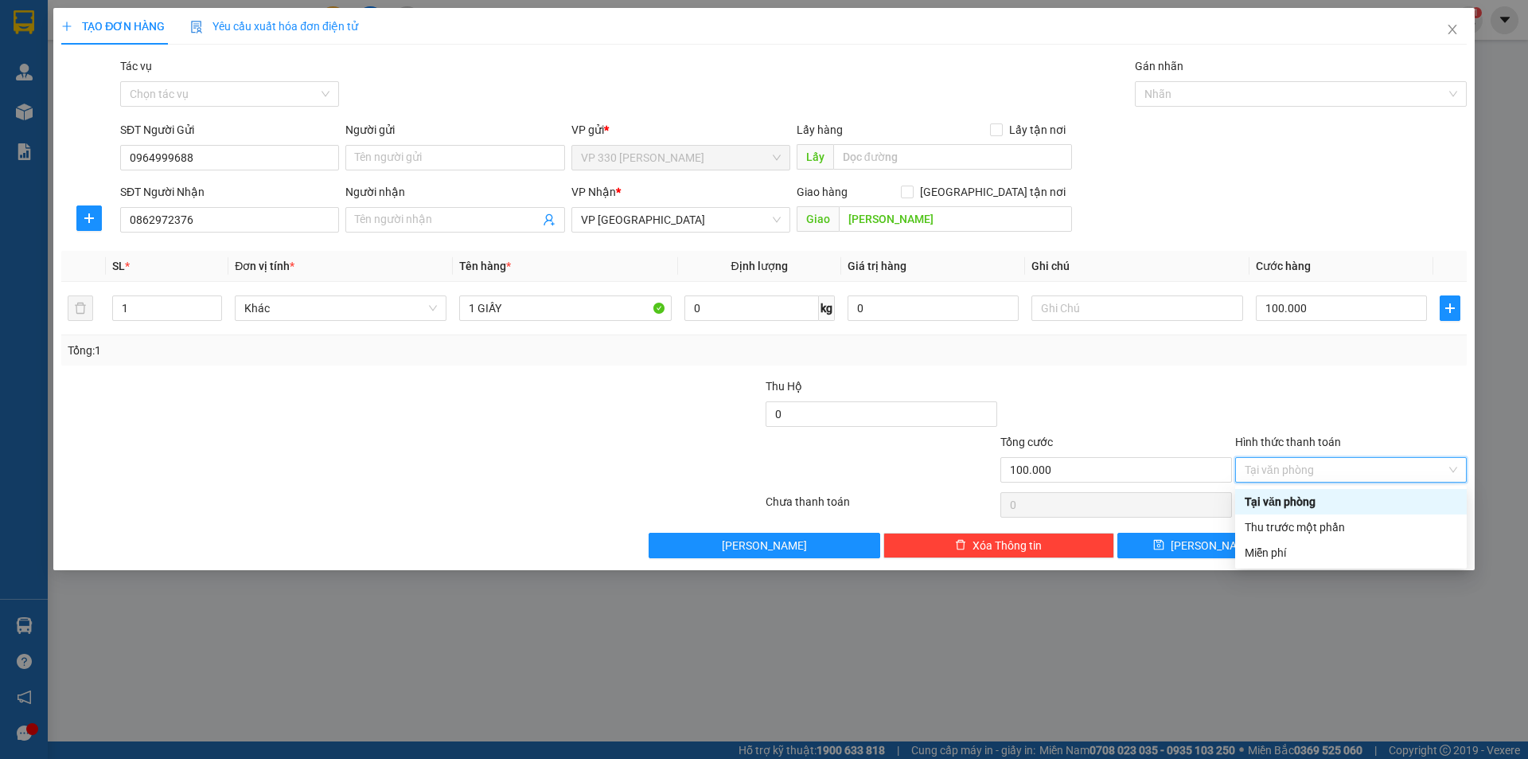
click at [1311, 505] on div "Tại văn phòng" at bounding box center [1351, 502] width 213 height 18
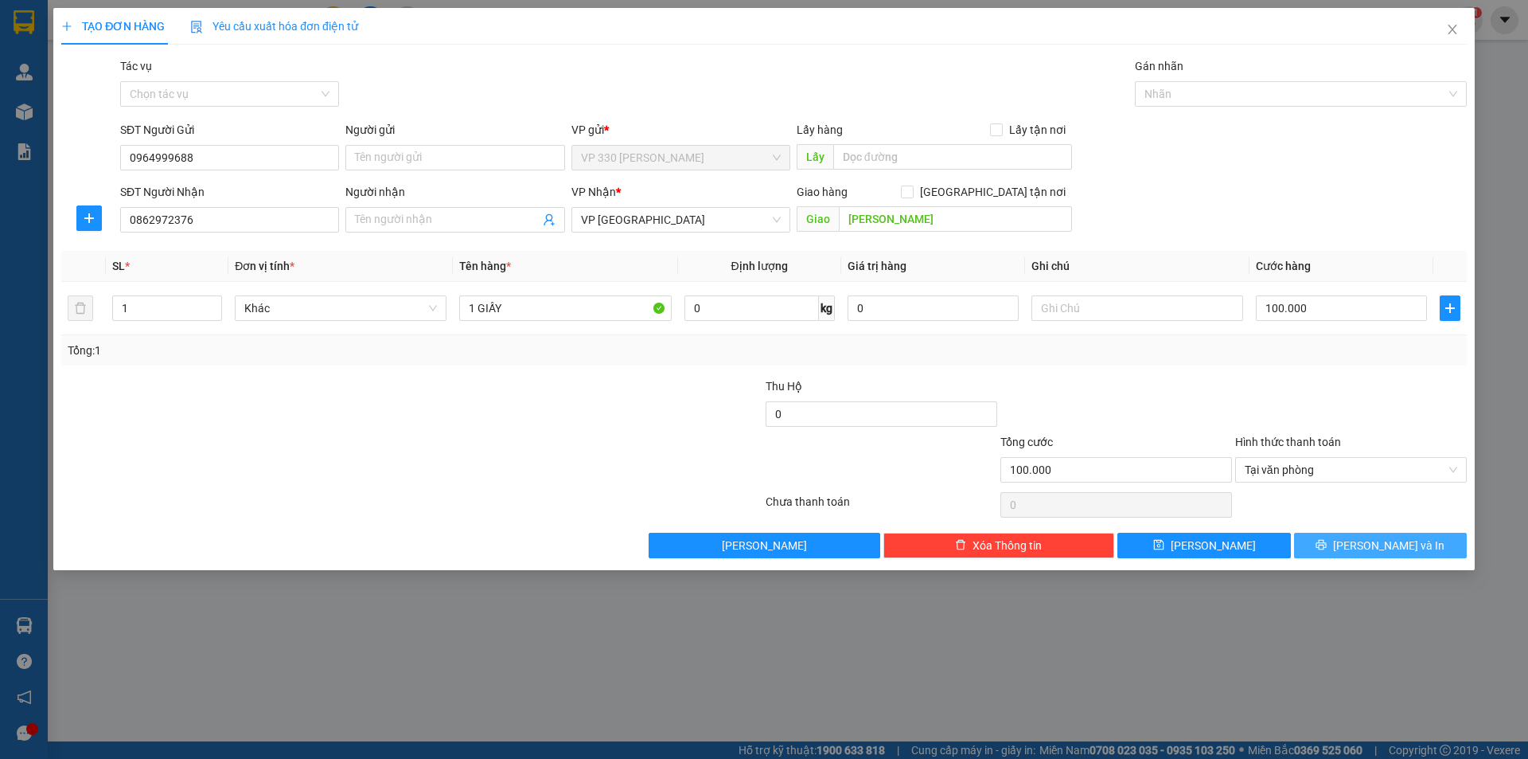
click at [1361, 542] on button "[PERSON_NAME] và In" at bounding box center [1380, 545] width 173 height 25
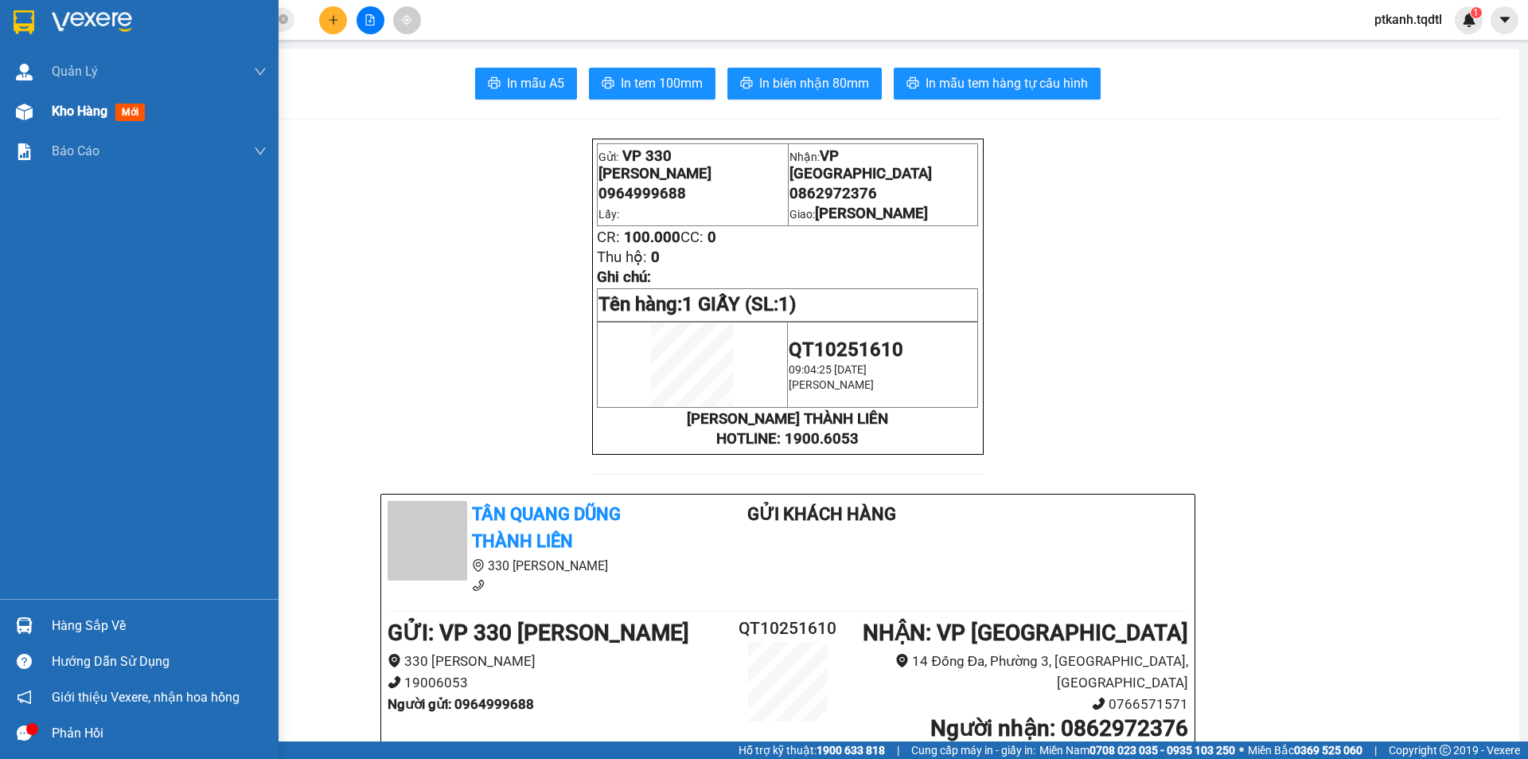
click at [76, 112] on span "Kho hàng" at bounding box center [80, 110] width 56 height 15
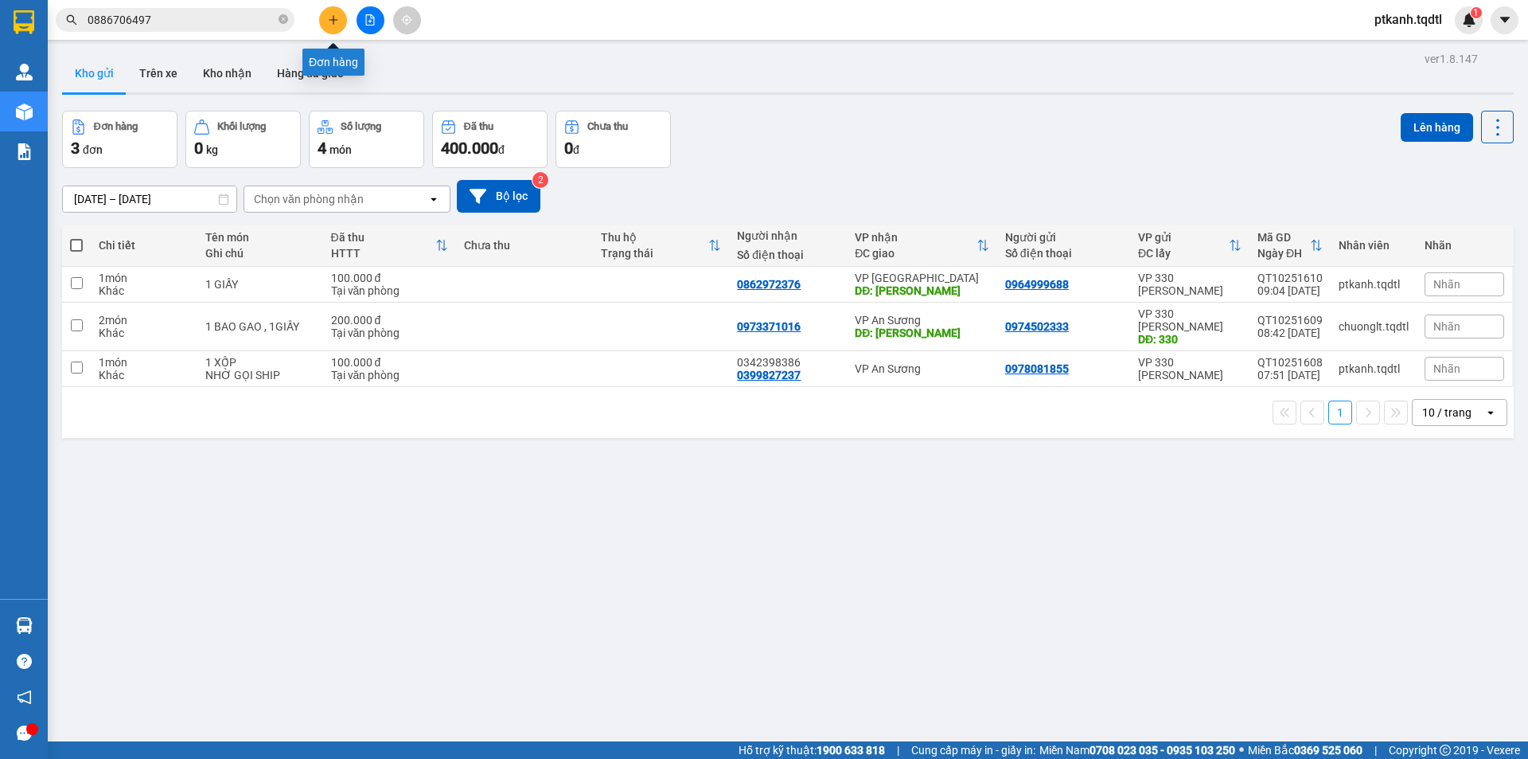
click at [328, 18] on icon "plus" at bounding box center [333, 19] width 11 height 11
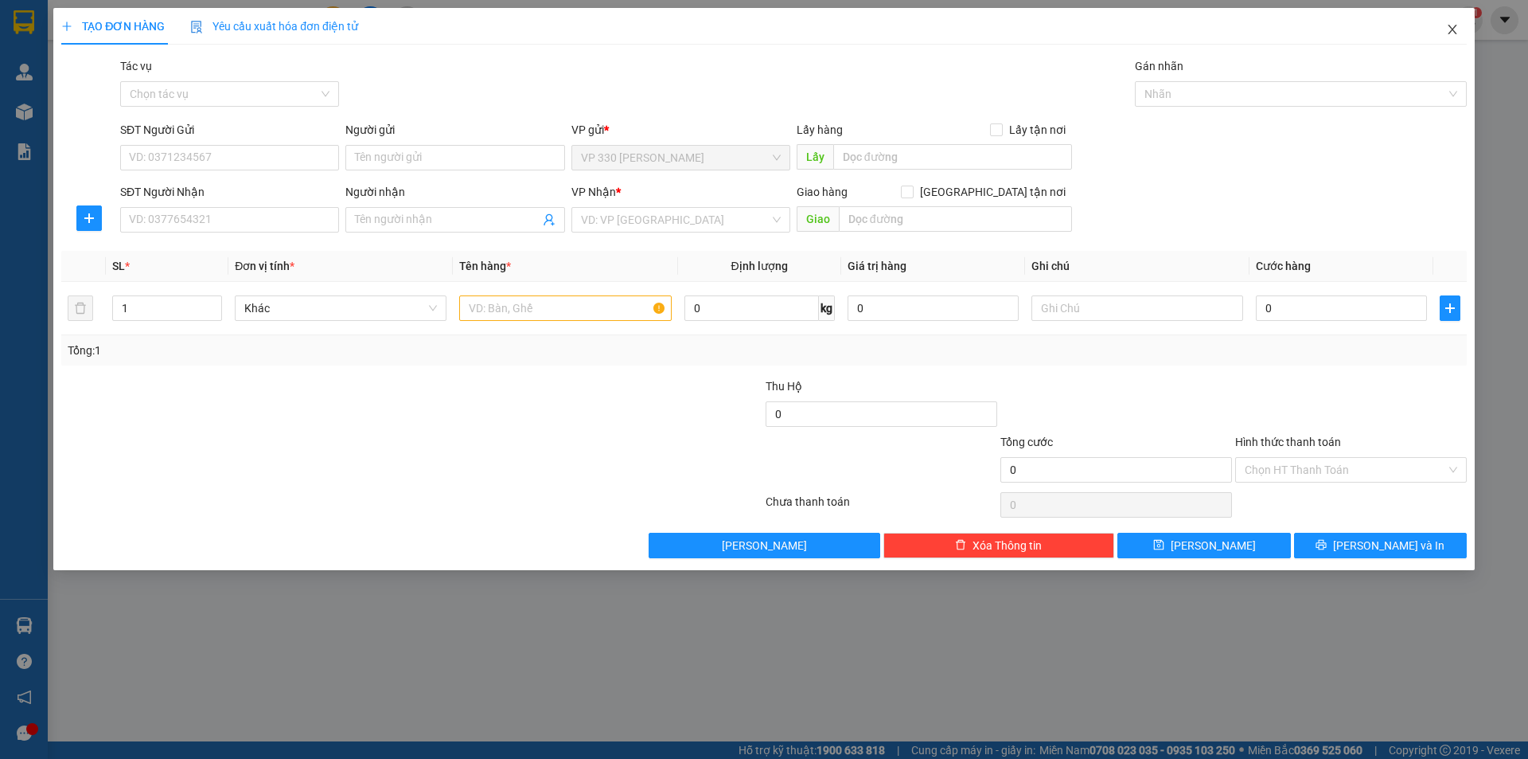
click at [1445, 32] on span "Close" at bounding box center [1452, 30] width 45 height 45
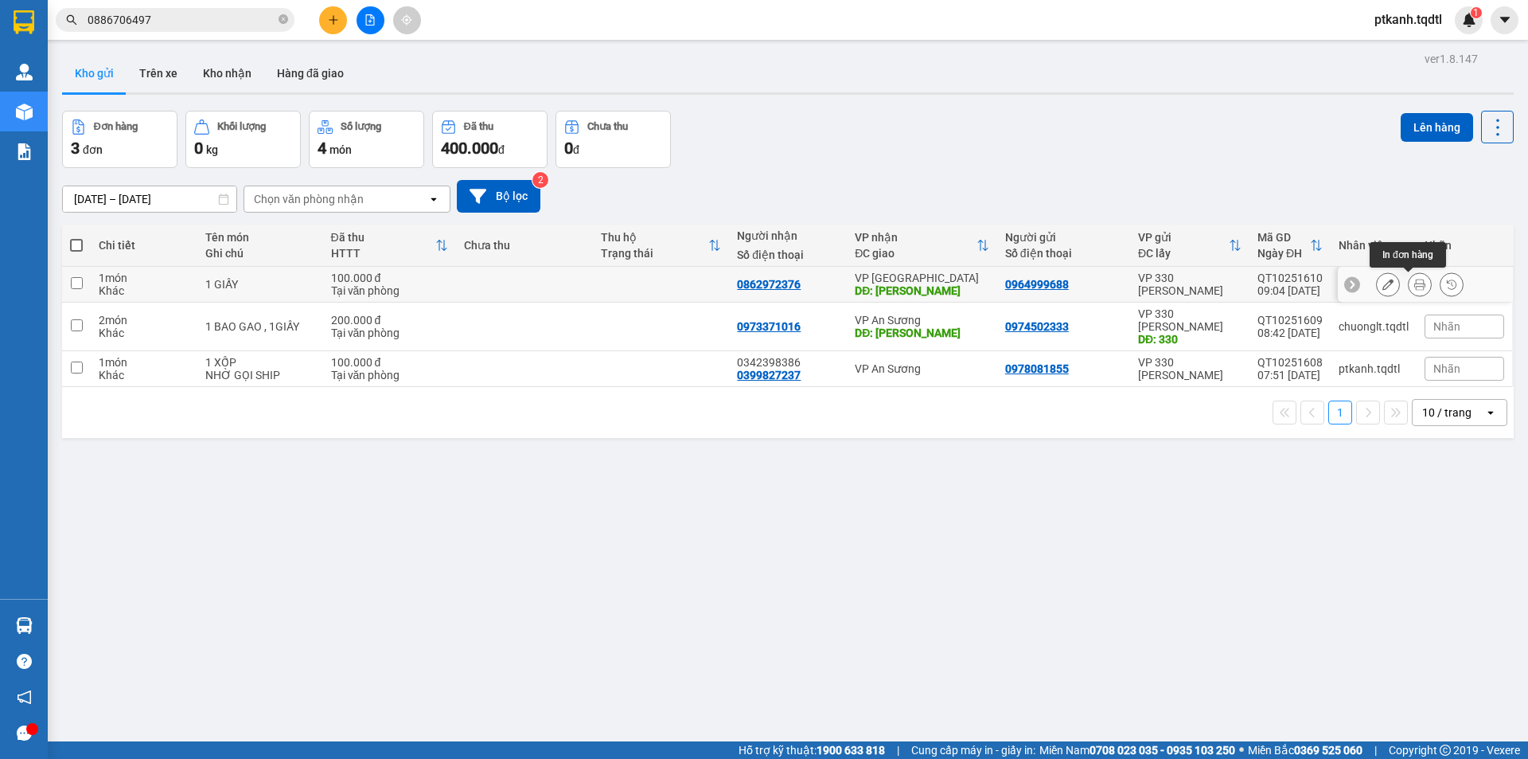
click at [1409, 276] on button at bounding box center [1420, 285] width 22 height 28
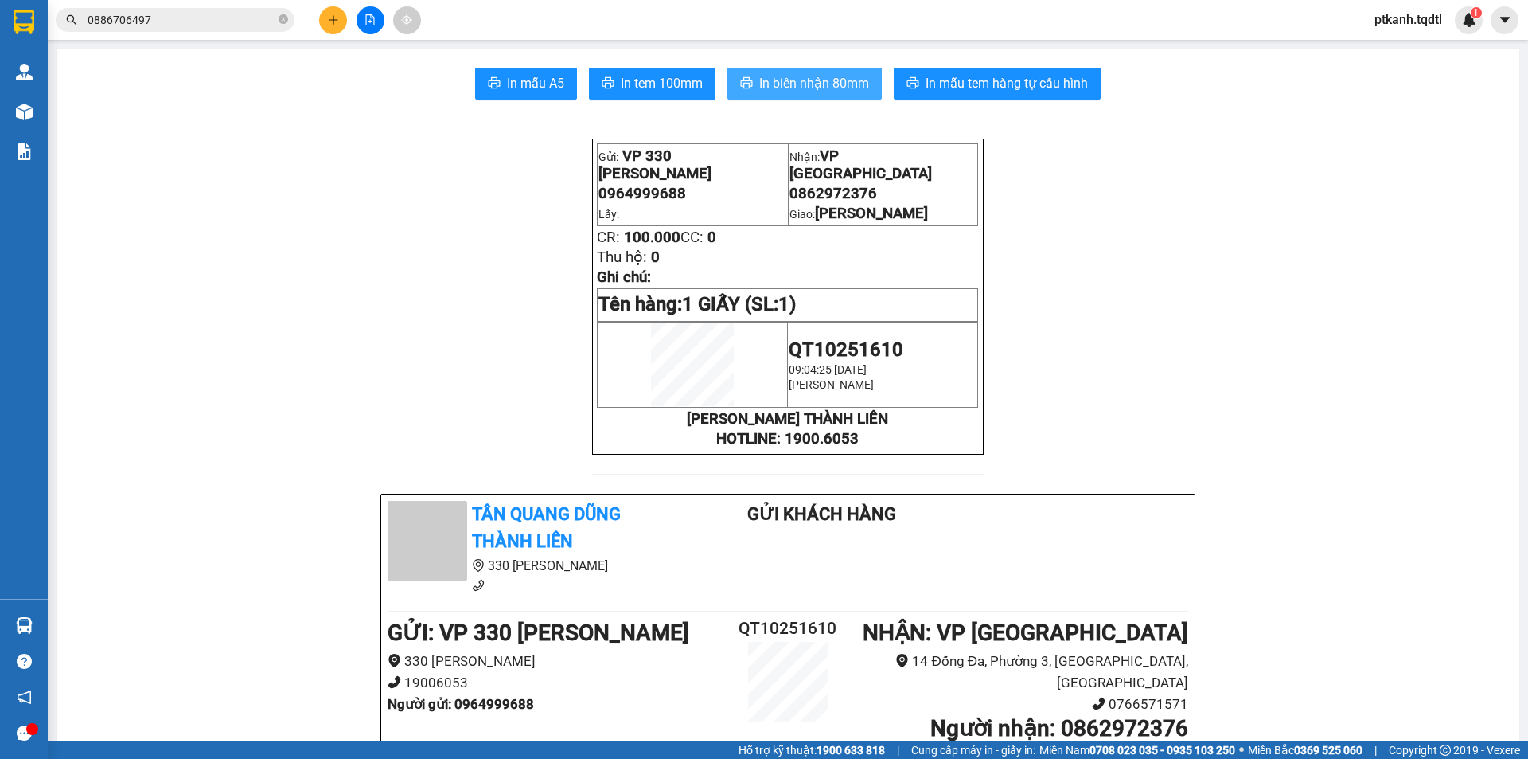
click at [773, 73] on span "In biên nhận 80mm" at bounding box center [814, 83] width 110 height 20
click at [337, 21] on icon "plus" at bounding box center [333, 19] width 11 height 11
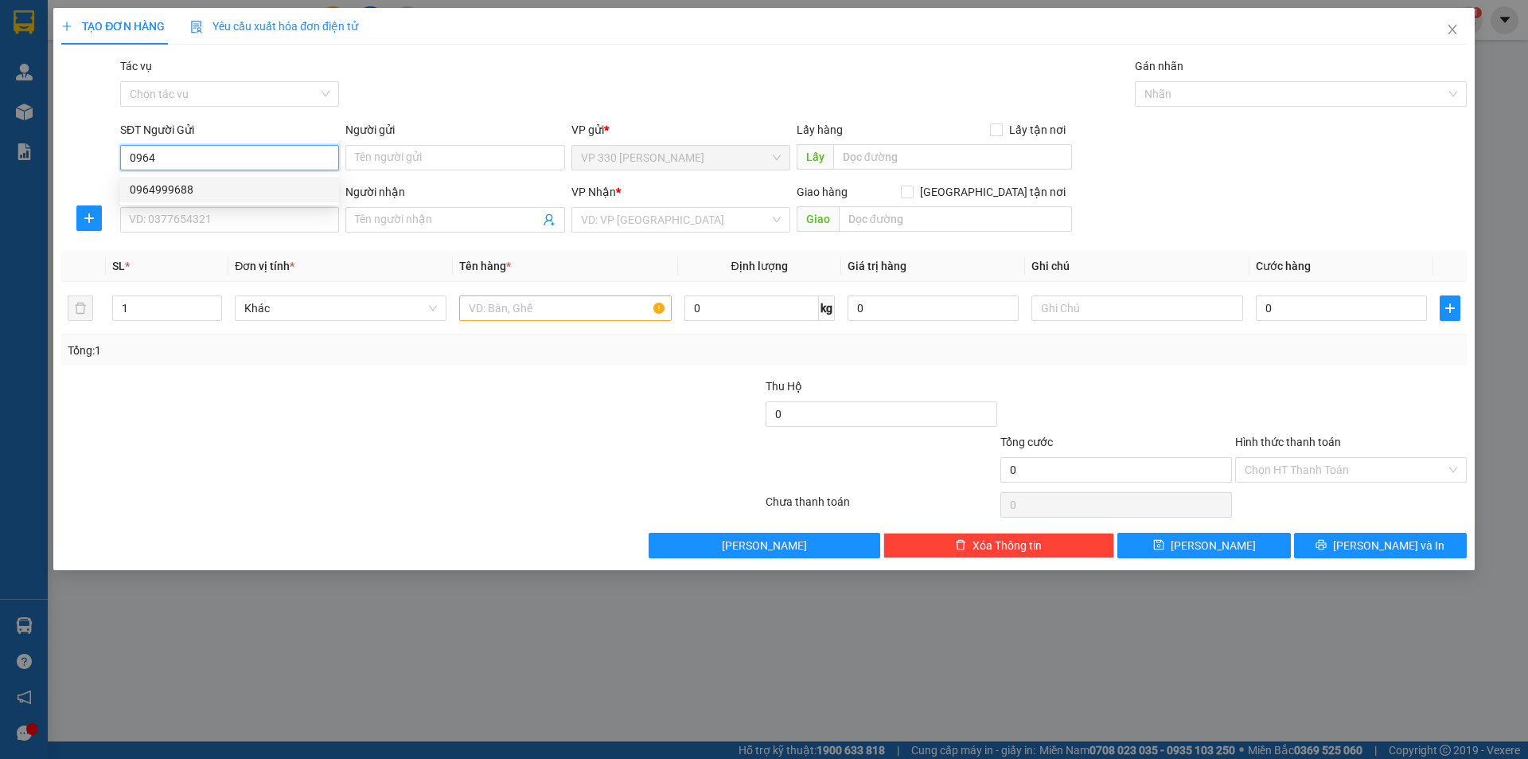
click at [190, 185] on div "0964999688" at bounding box center [230, 190] width 200 height 18
type input "0964999688"
type input "0862972376"
type input "[PERSON_NAME]"
type input "100.000"
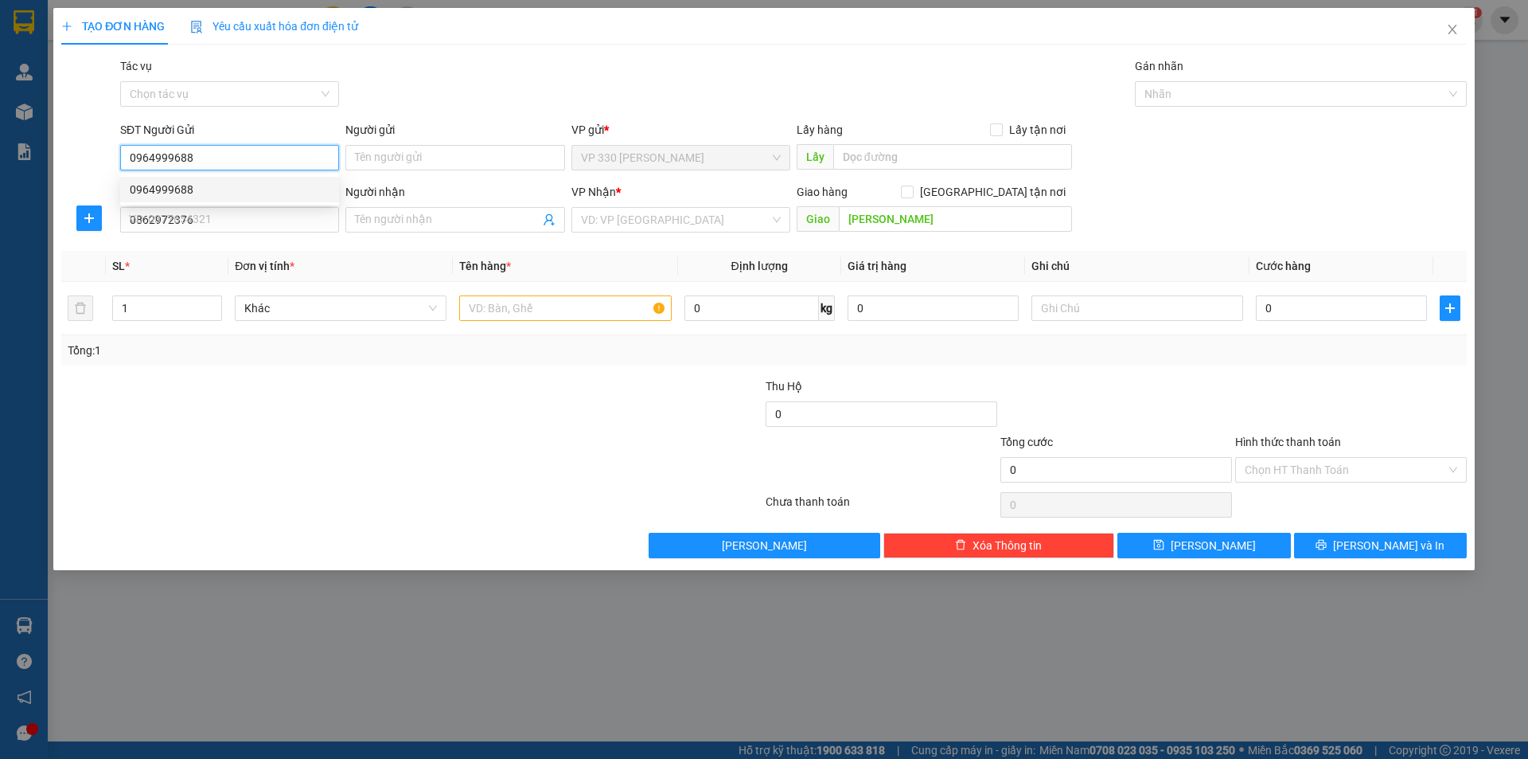
type input "100.000"
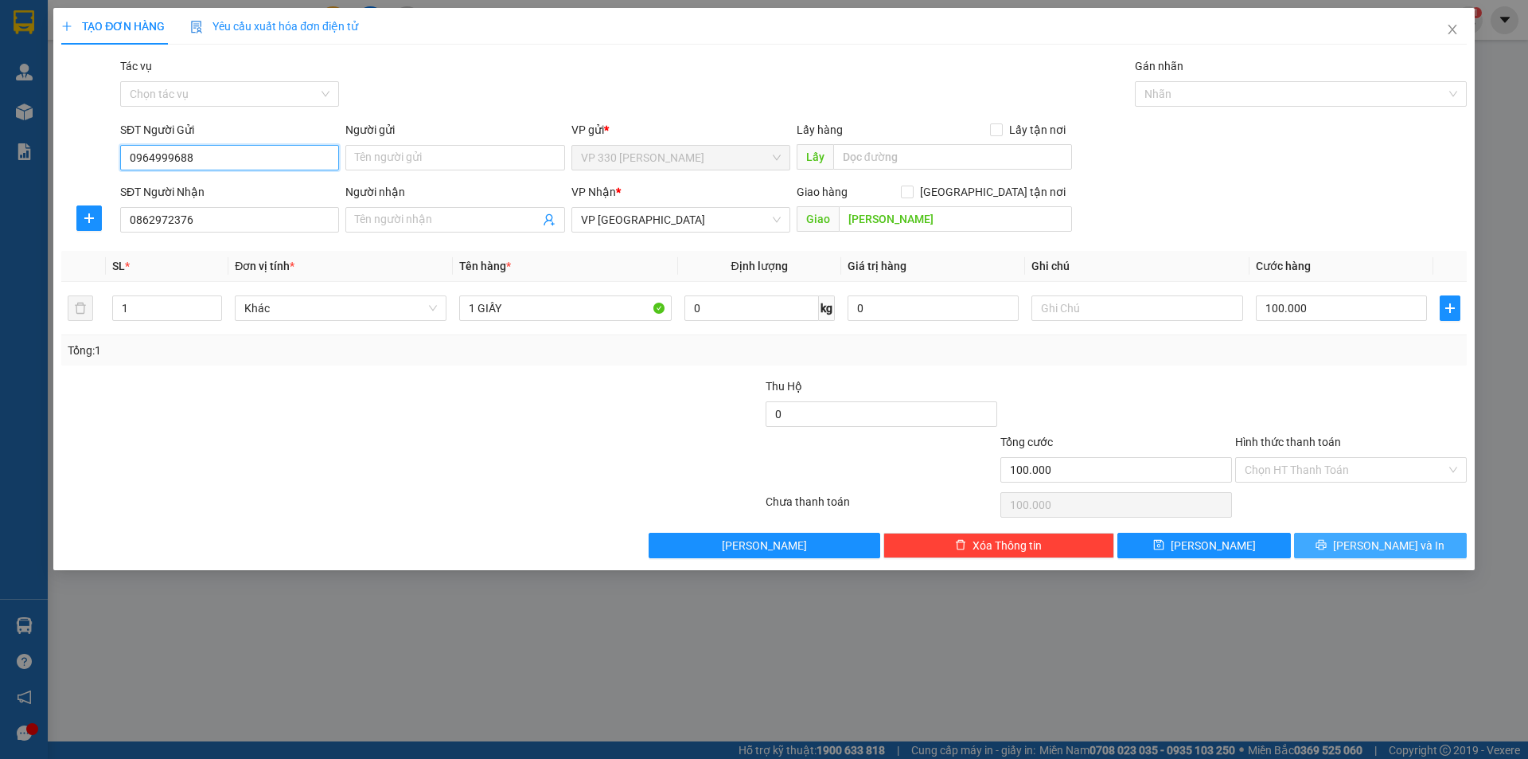
type input "0964999688"
click at [1327, 543] on icon "printer" at bounding box center [1321, 544] width 11 height 11
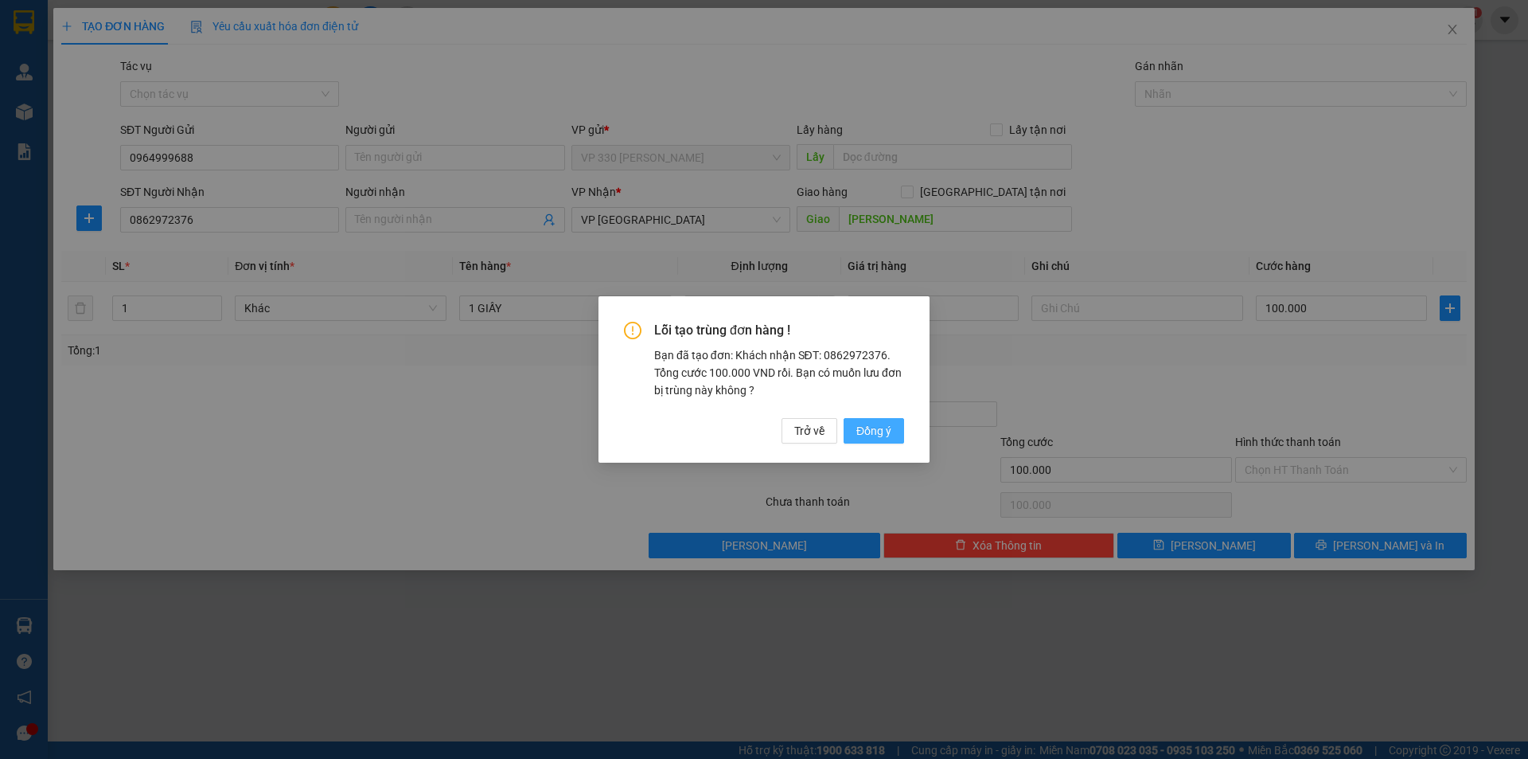
click at [867, 426] on span "Đồng ý" at bounding box center [873, 431] width 35 height 18
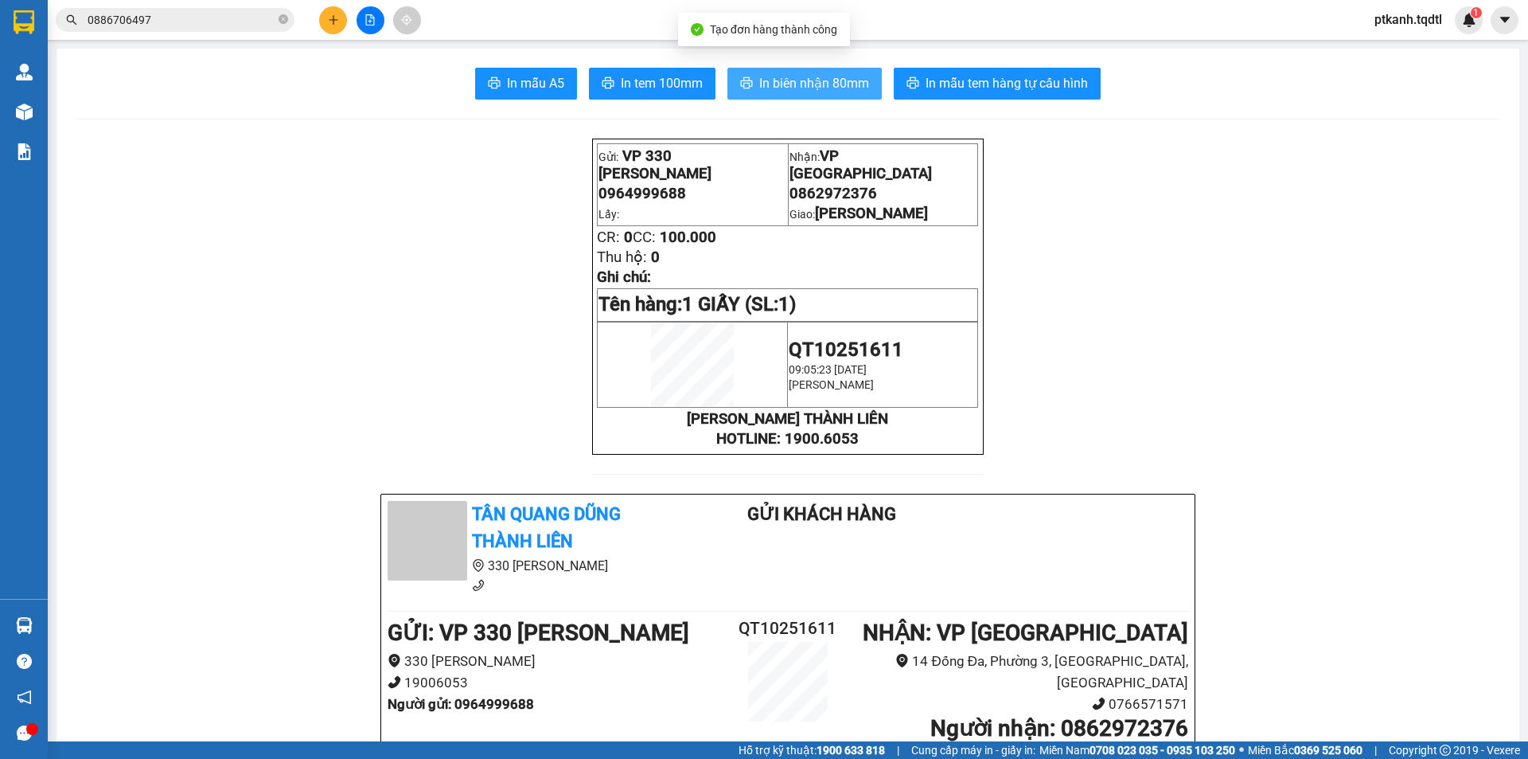
click at [743, 70] on button "In biên nhận 80mm" at bounding box center [805, 84] width 154 height 32
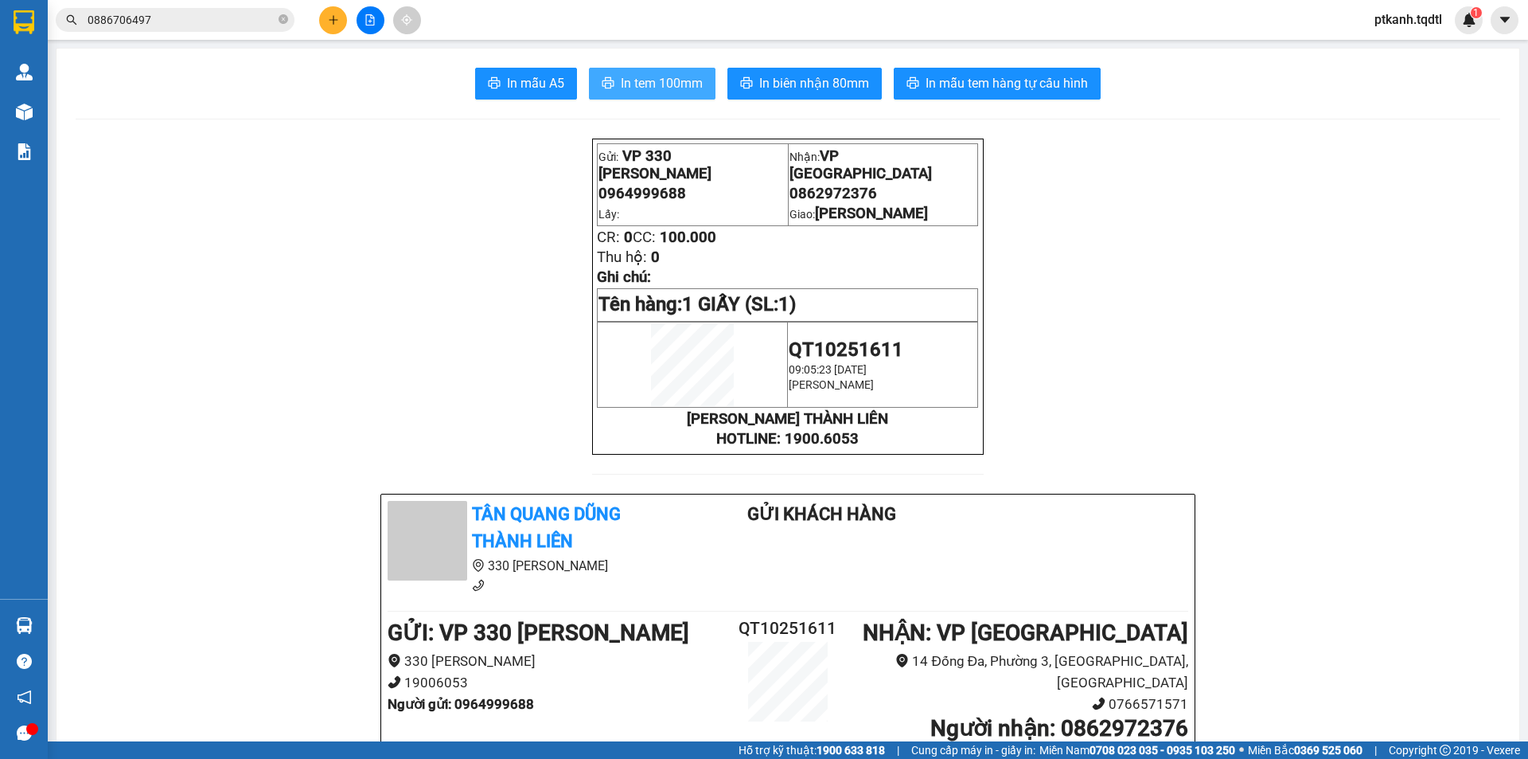
click at [658, 84] on span "In tem 100mm" at bounding box center [662, 83] width 82 height 20
click at [329, 20] on icon "plus" at bounding box center [333, 19] width 11 height 11
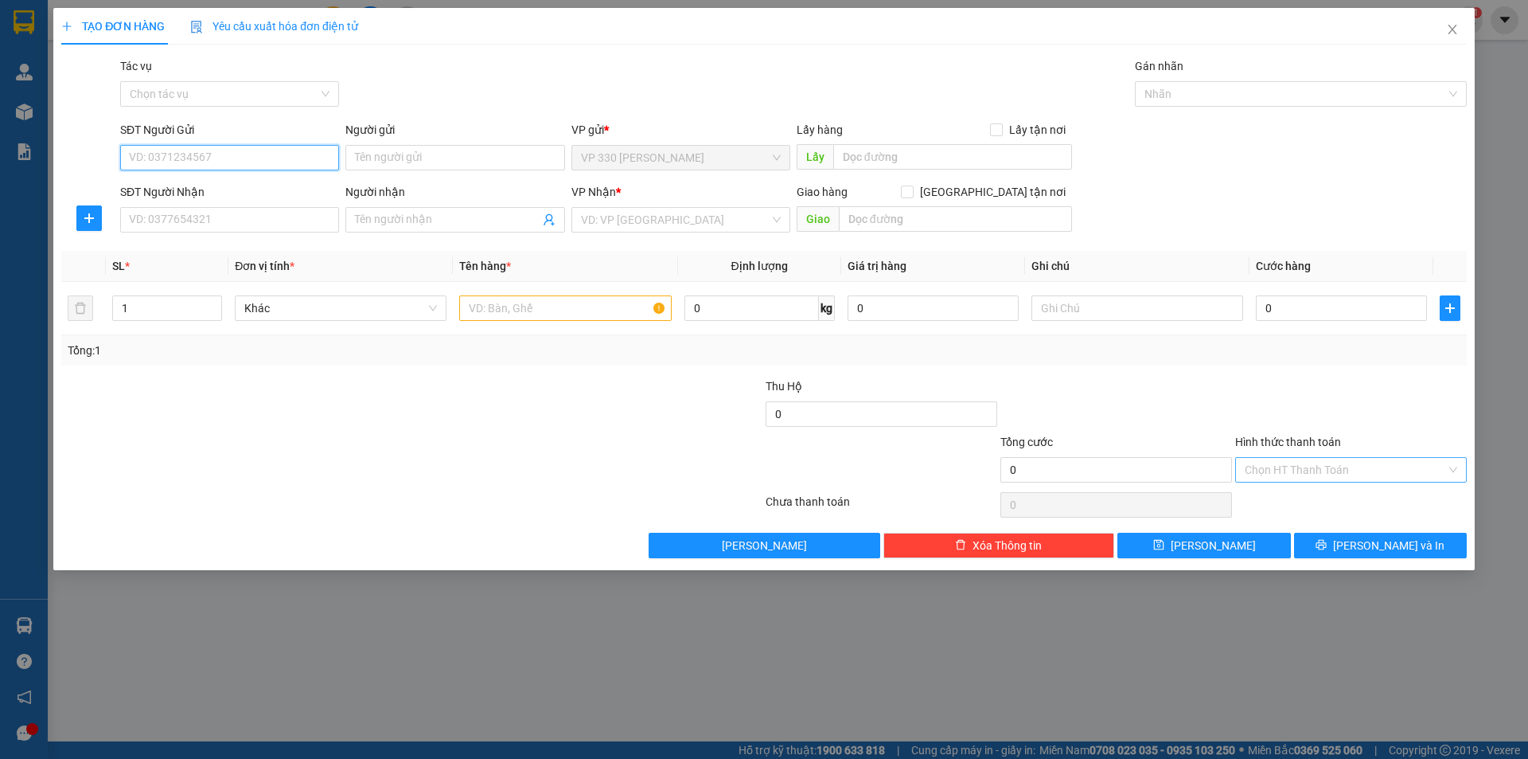
click at [1455, 467] on div "Chọn HT Thanh Toán" at bounding box center [1351, 469] width 232 height 25
click at [1422, 393] on div at bounding box center [1351, 405] width 235 height 56
click at [1452, 300] on button "button" at bounding box center [1450, 307] width 21 height 25
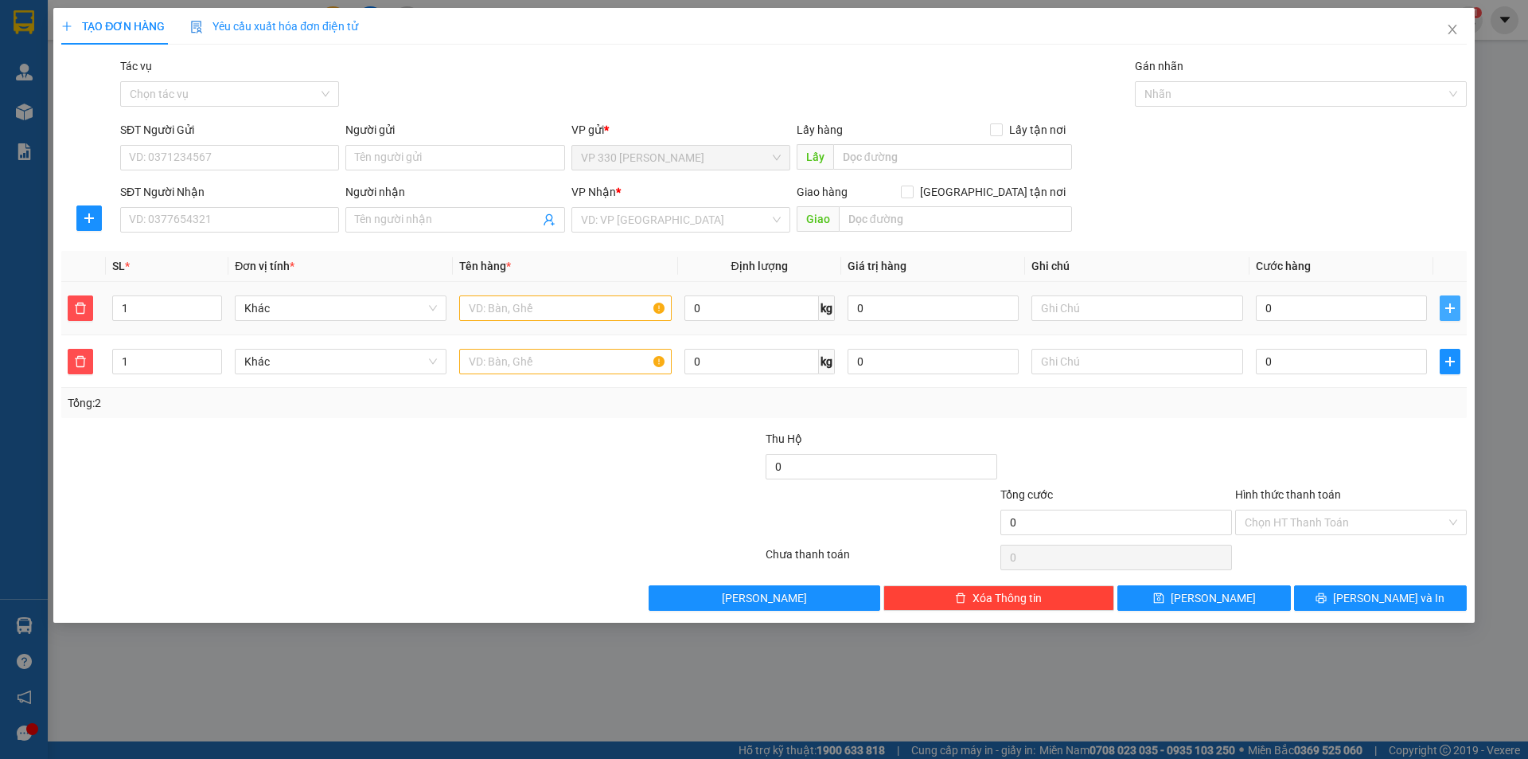
click at [1452, 300] on button "button" at bounding box center [1450, 307] width 21 height 25
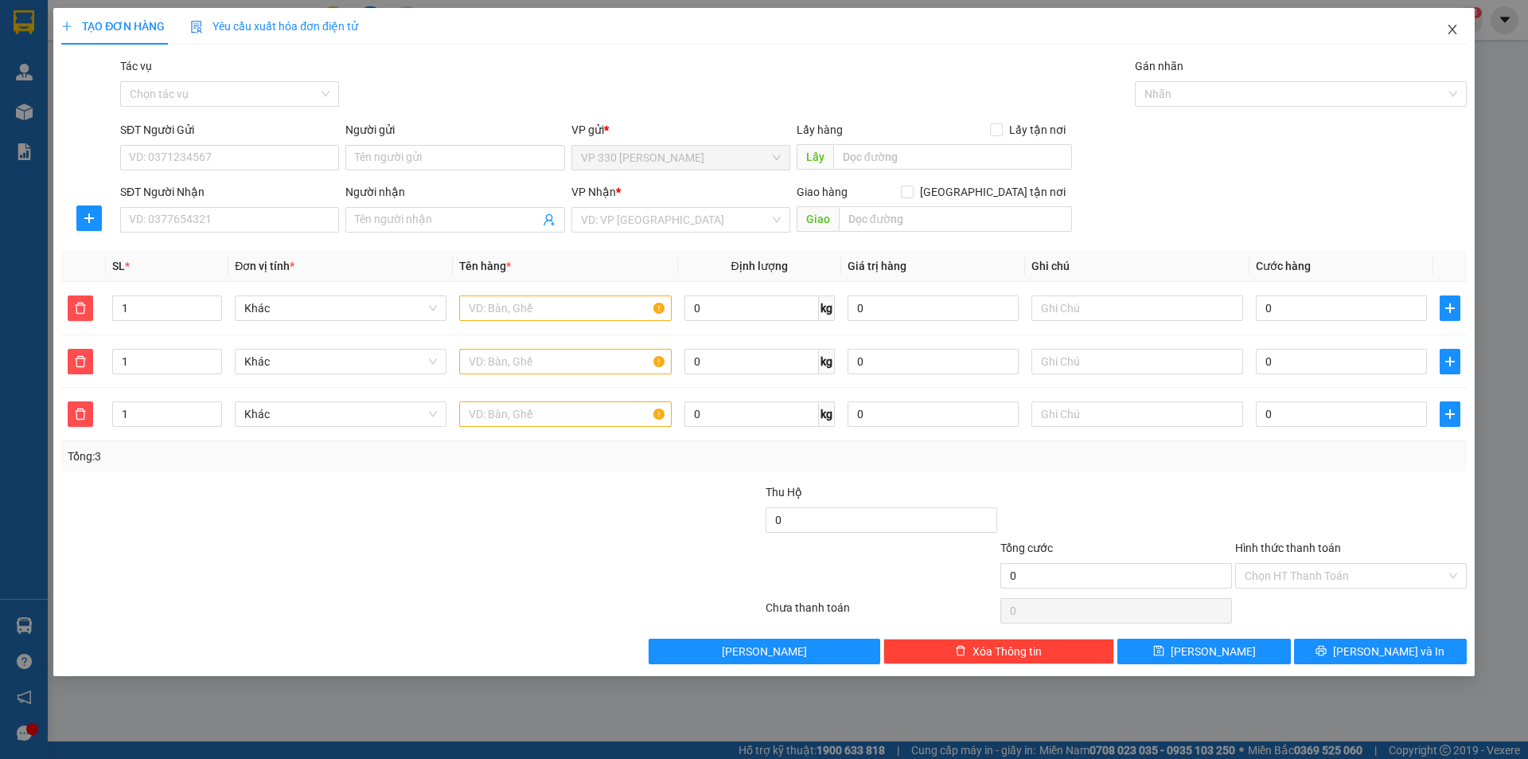
click at [1449, 29] on icon "close" at bounding box center [1452, 29] width 13 height 13
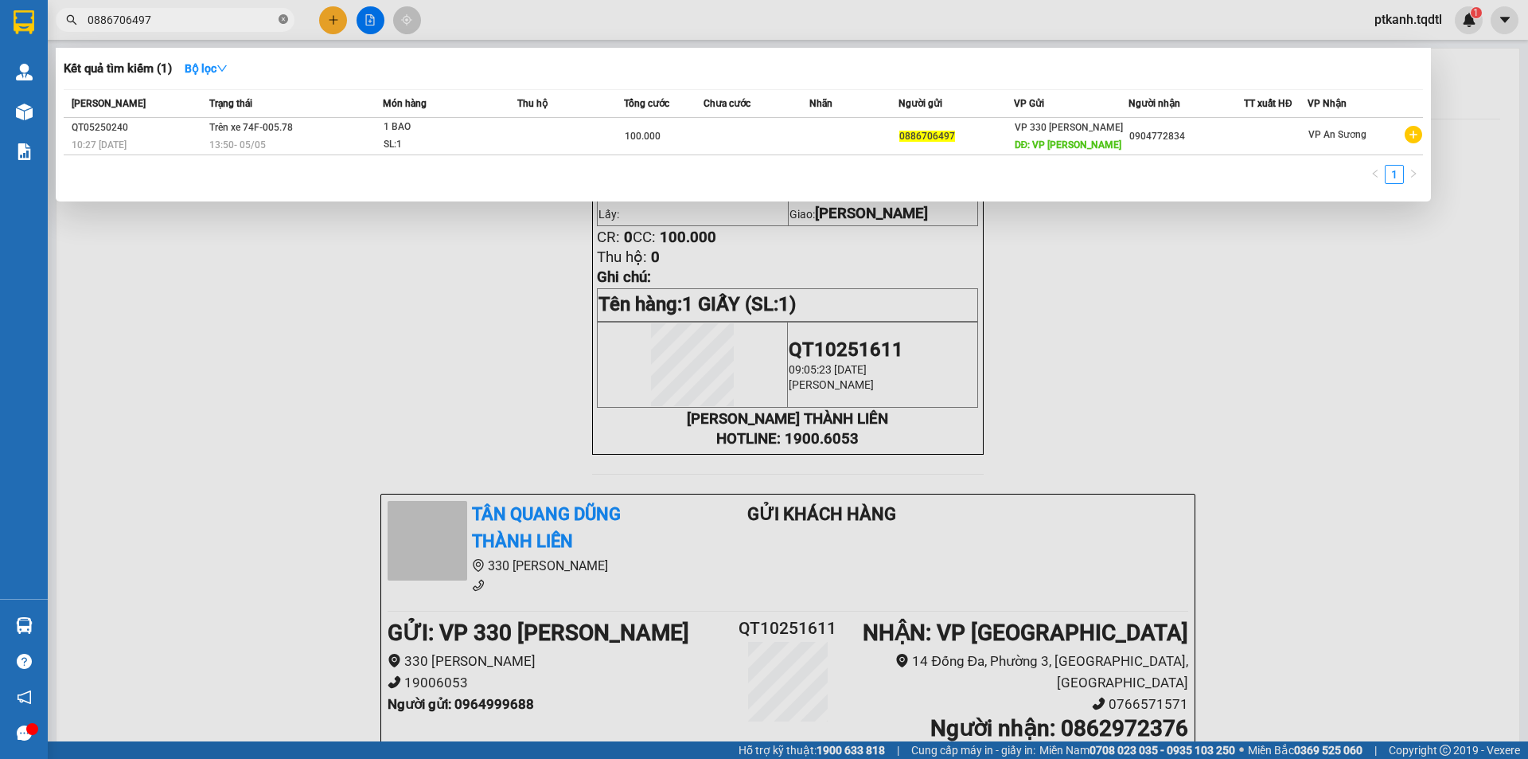
click at [283, 21] on icon "close-circle" at bounding box center [284, 19] width 10 height 10
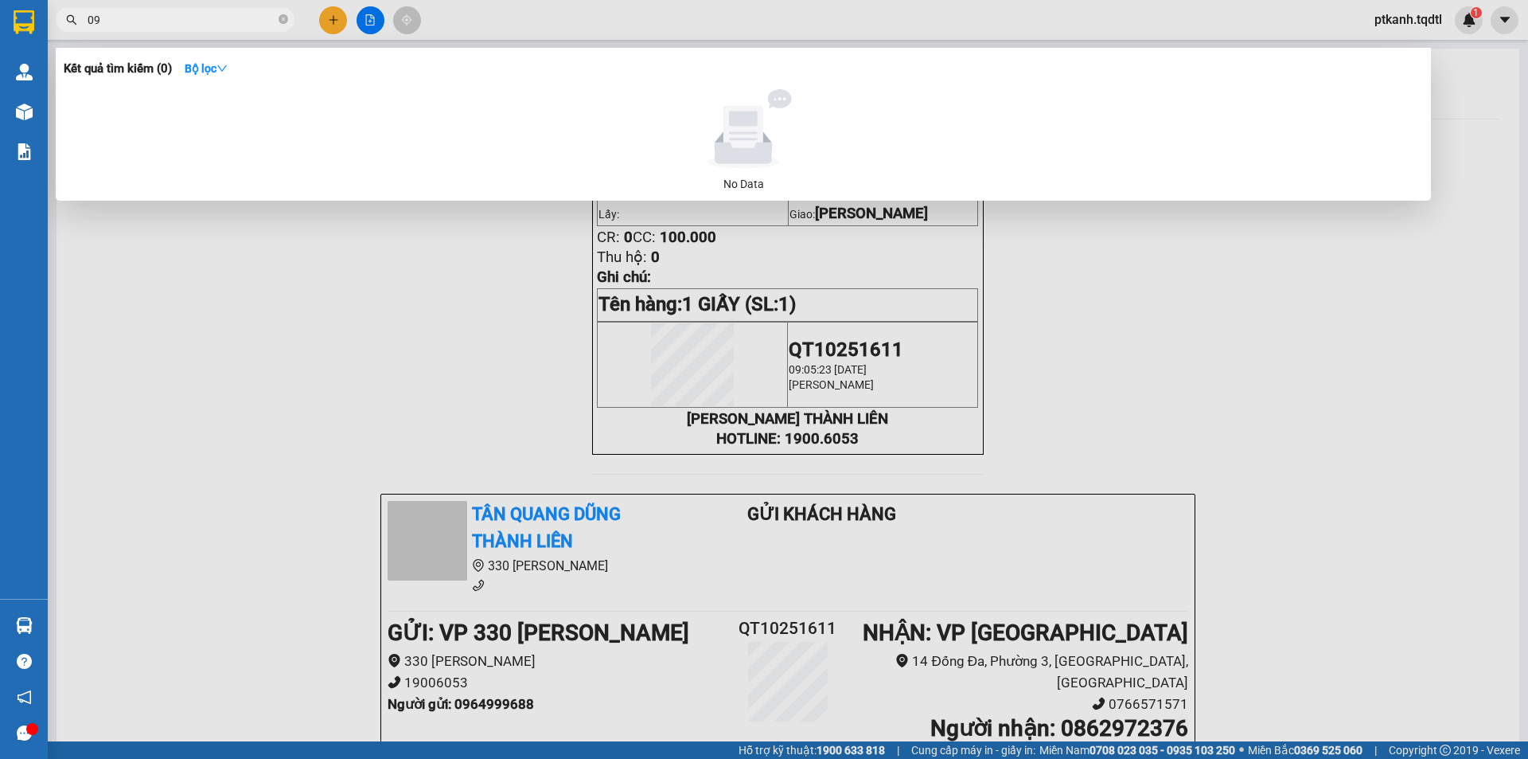
type input "0"
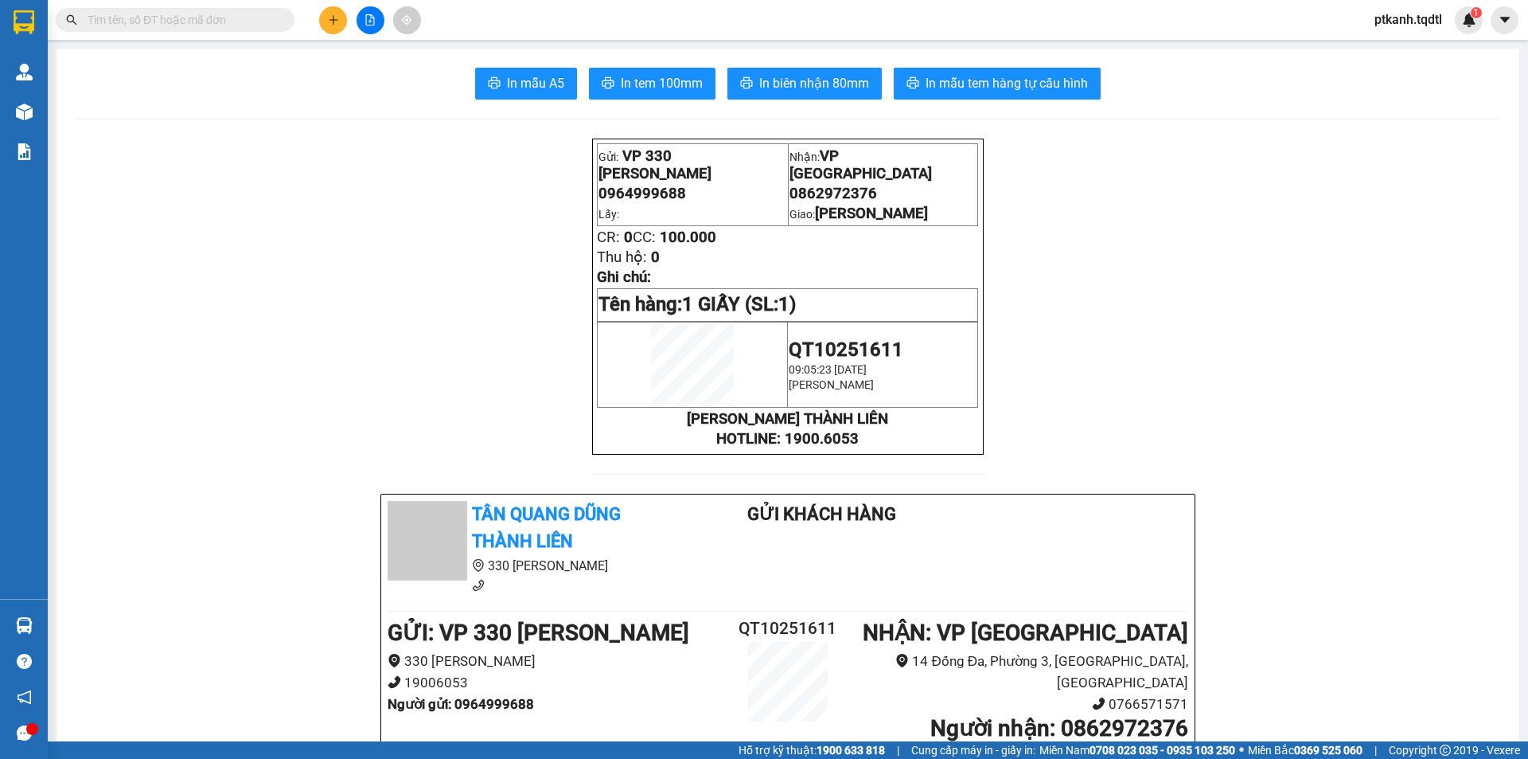
click at [326, 20] on button at bounding box center [333, 20] width 28 height 28
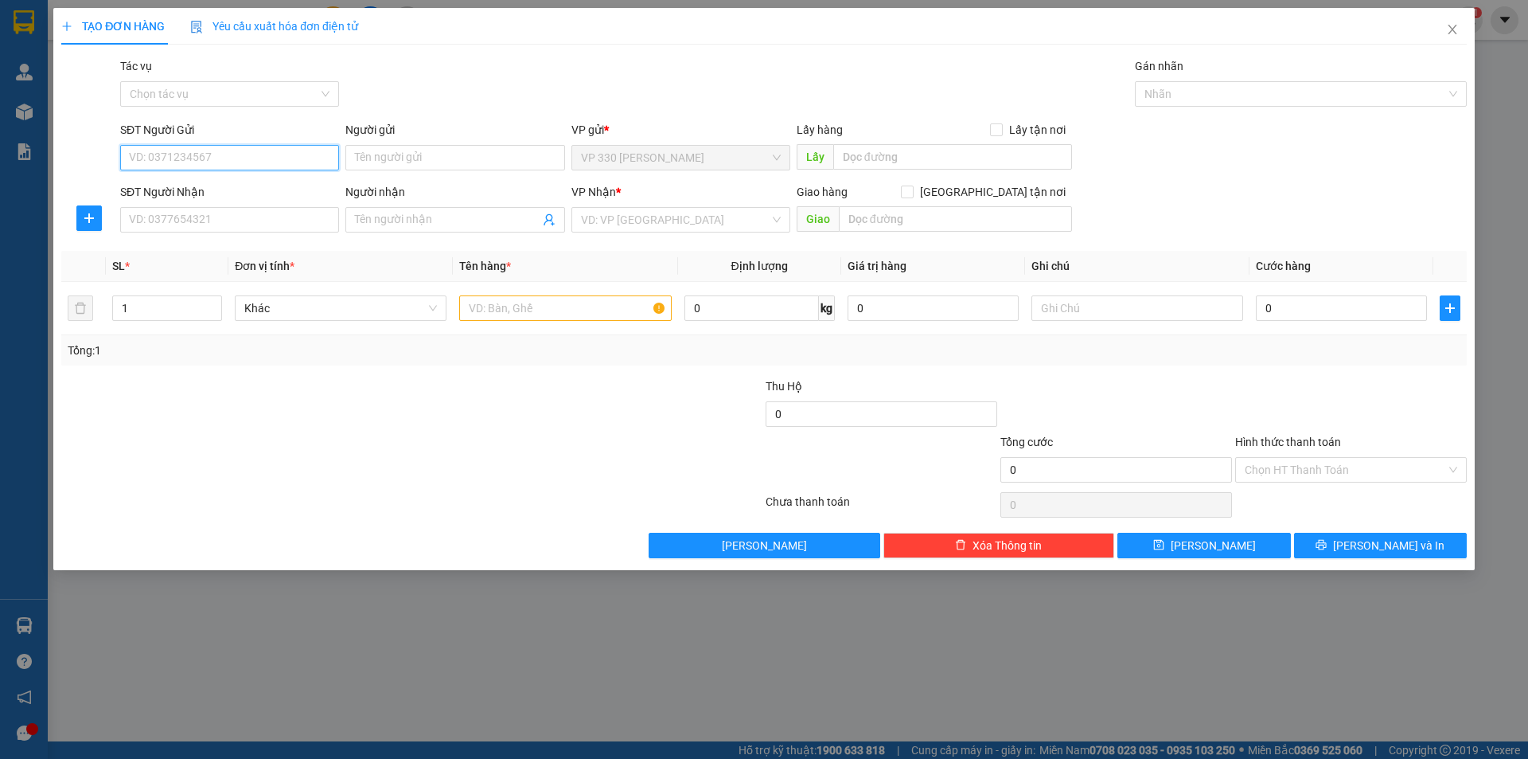
click at [295, 161] on input "SĐT Người Gửi" at bounding box center [229, 157] width 219 height 25
type input "0906456676"
click at [228, 220] on input "SĐT Người Nhận" at bounding box center [229, 219] width 219 height 25
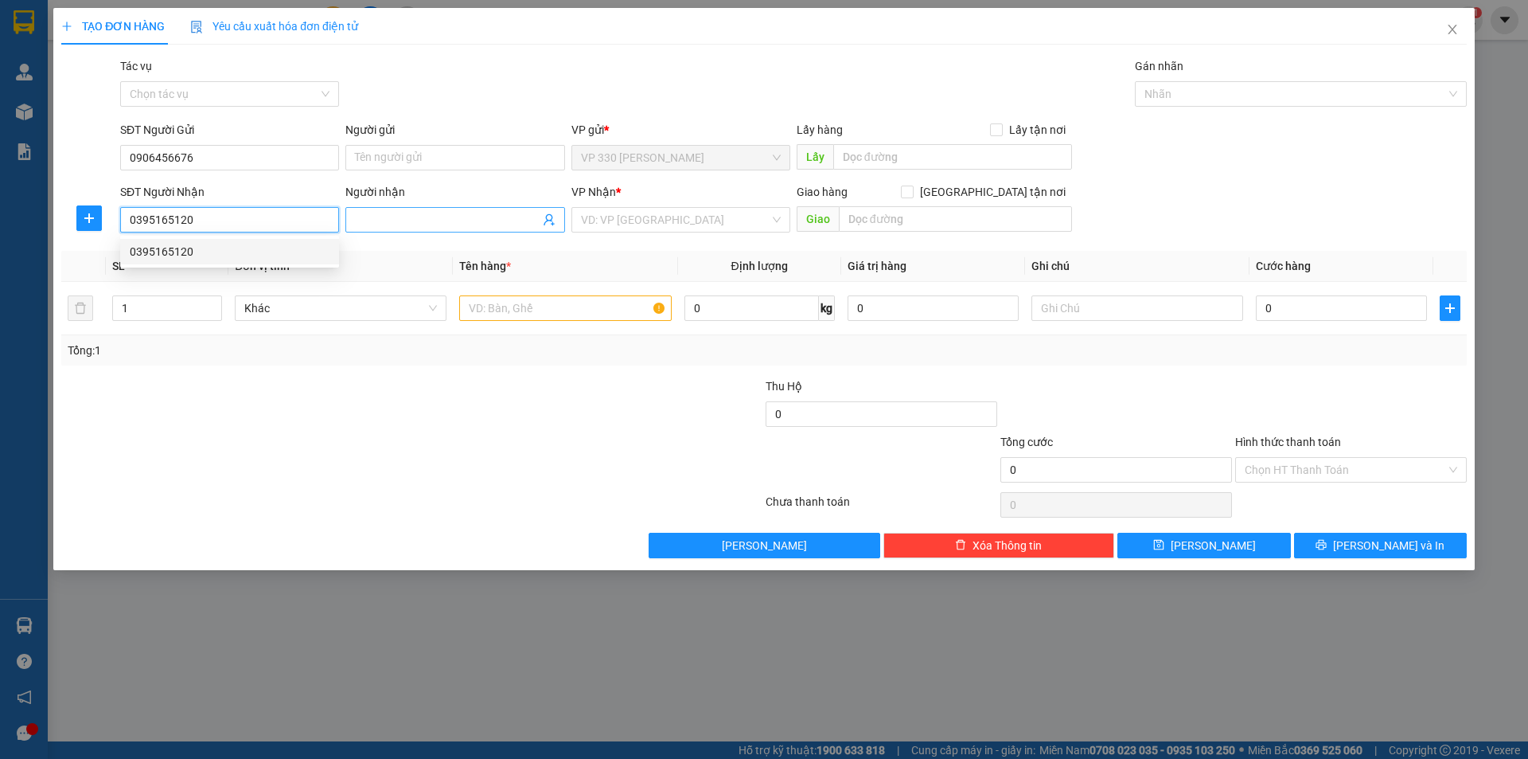
type input "0395165120"
click at [422, 216] on input "Người nhận" at bounding box center [447, 220] width 184 height 18
click at [248, 217] on input "0395165120" at bounding box center [229, 219] width 219 height 25
click at [231, 255] on div "0395165120" at bounding box center [230, 252] width 200 height 18
type input "100.000"
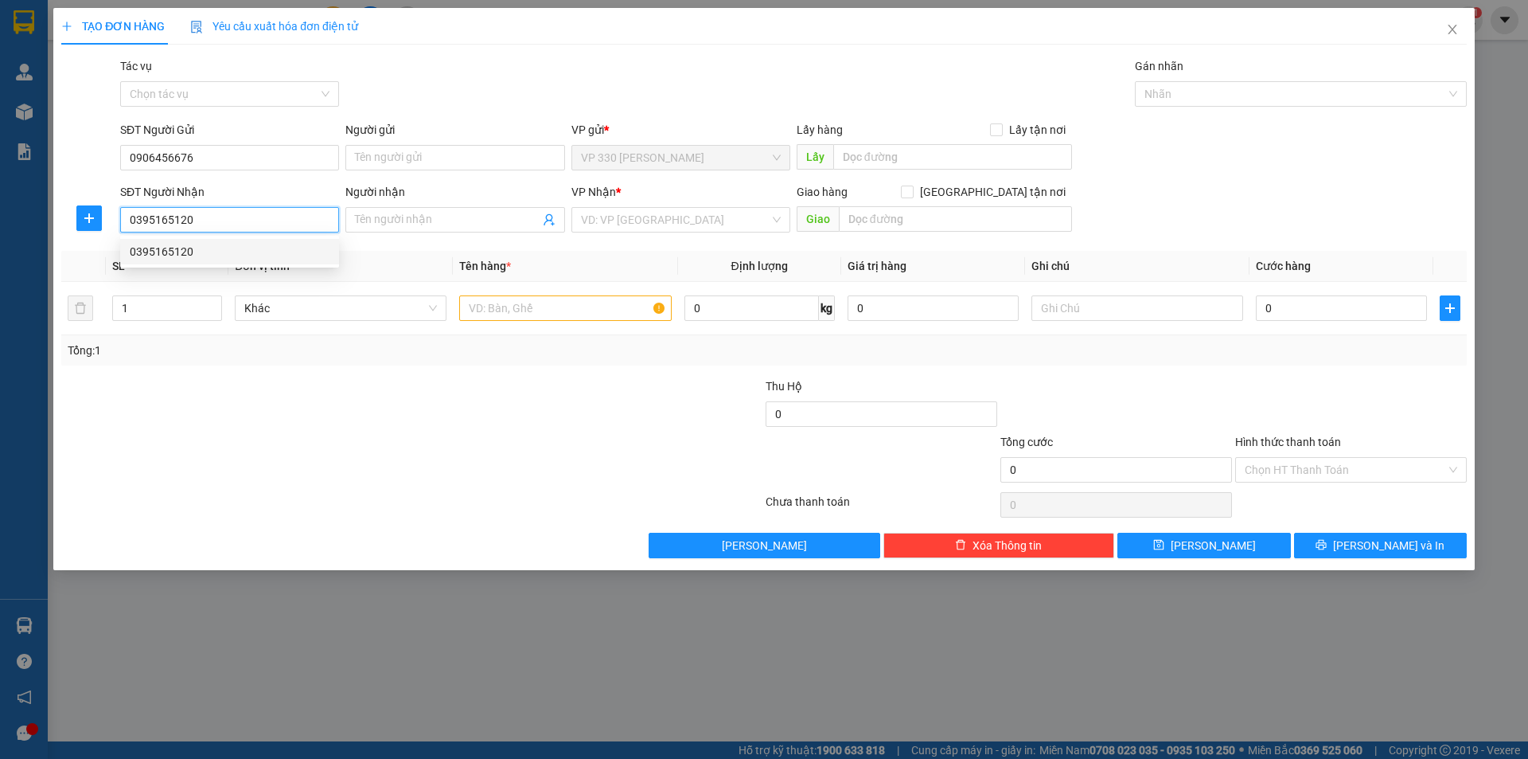
type input "100.000"
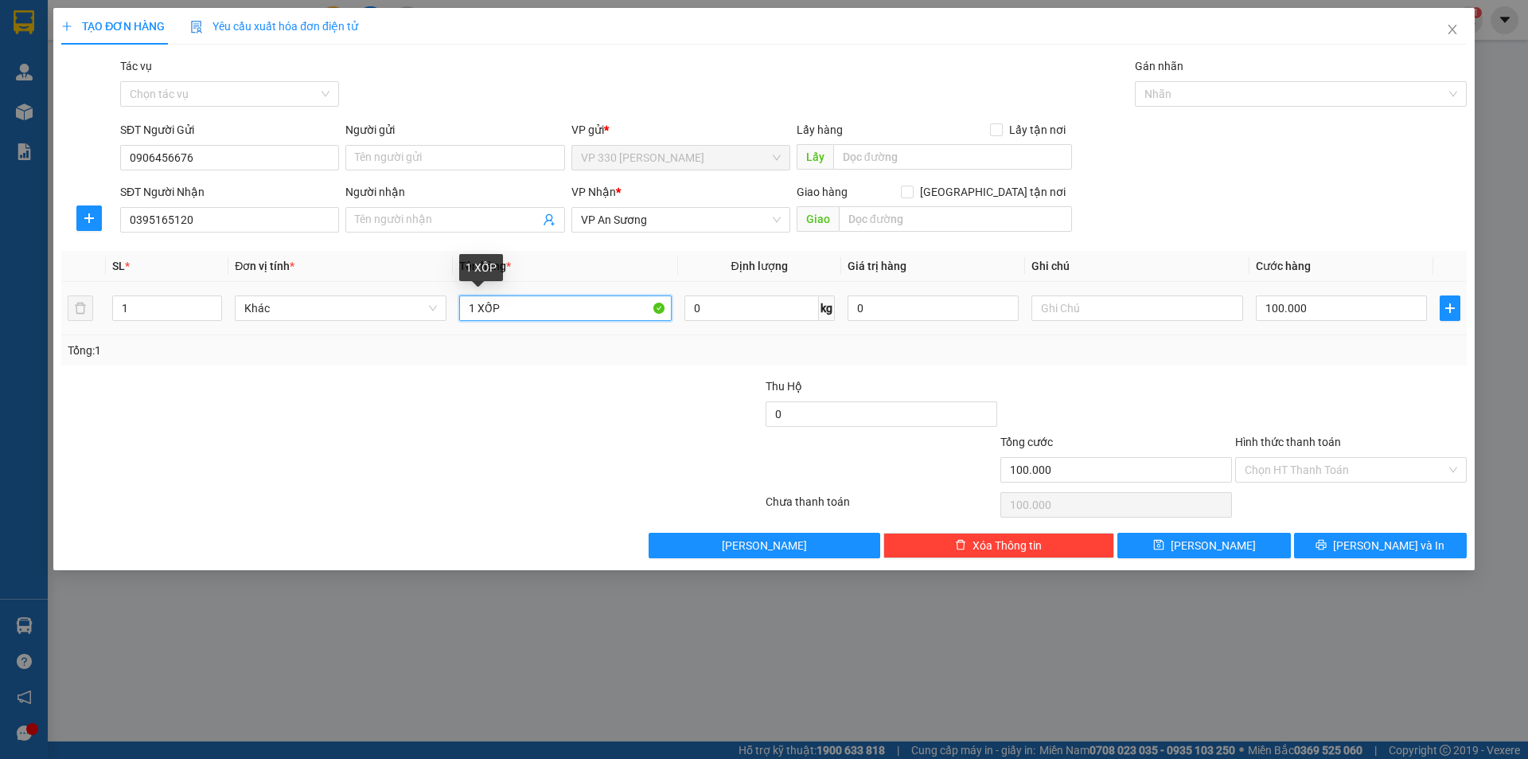
click at [560, 310] on input "1 XỐP" at bounding box center [565, 307] width 212 height 25
type input "1 HỒ SƠ"
click at [1331, 307] on input "100.000" at bounding box center [1341, 307] width 171 height 25
type input "5"
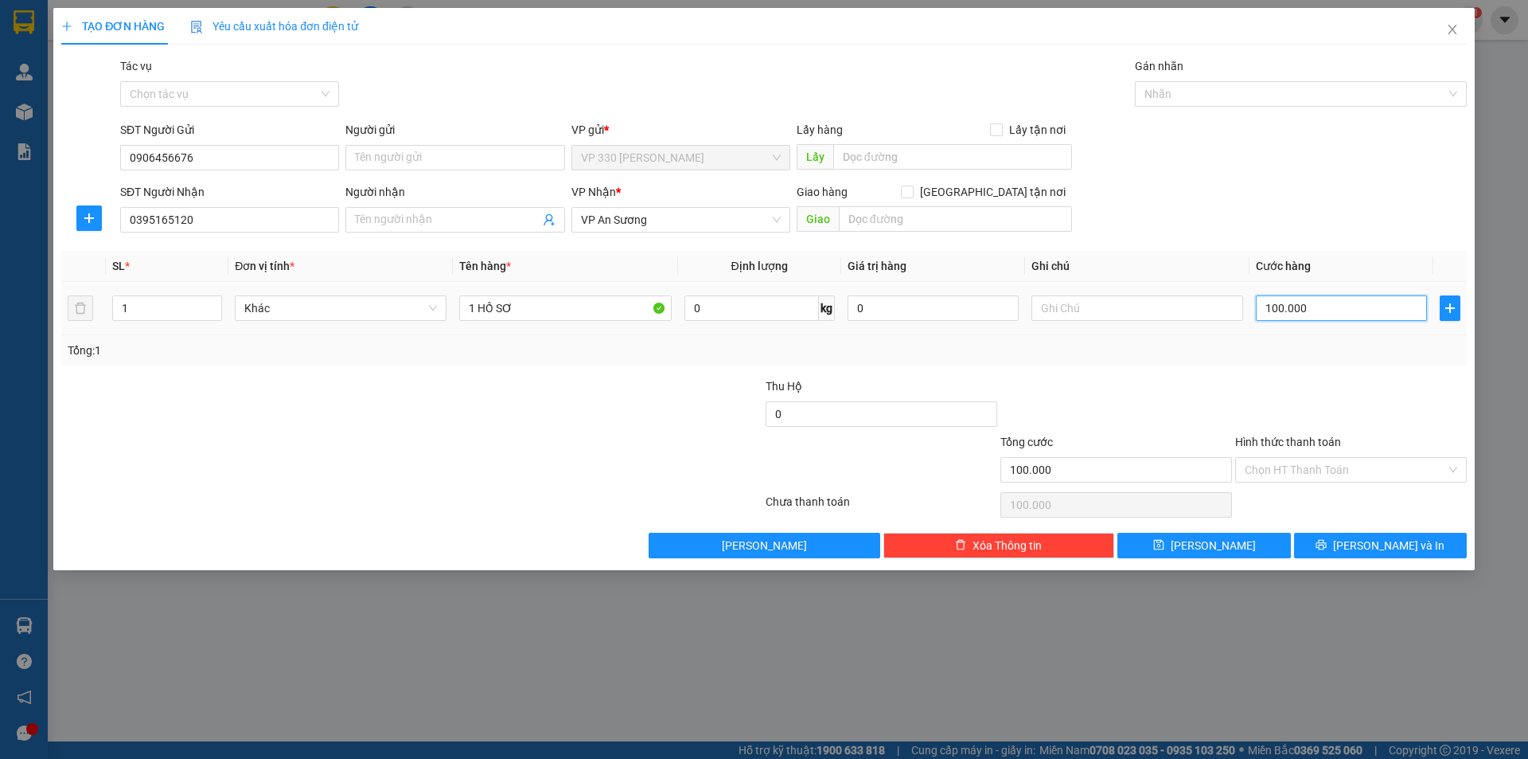
type input "5"
type input "50"
type input "500"
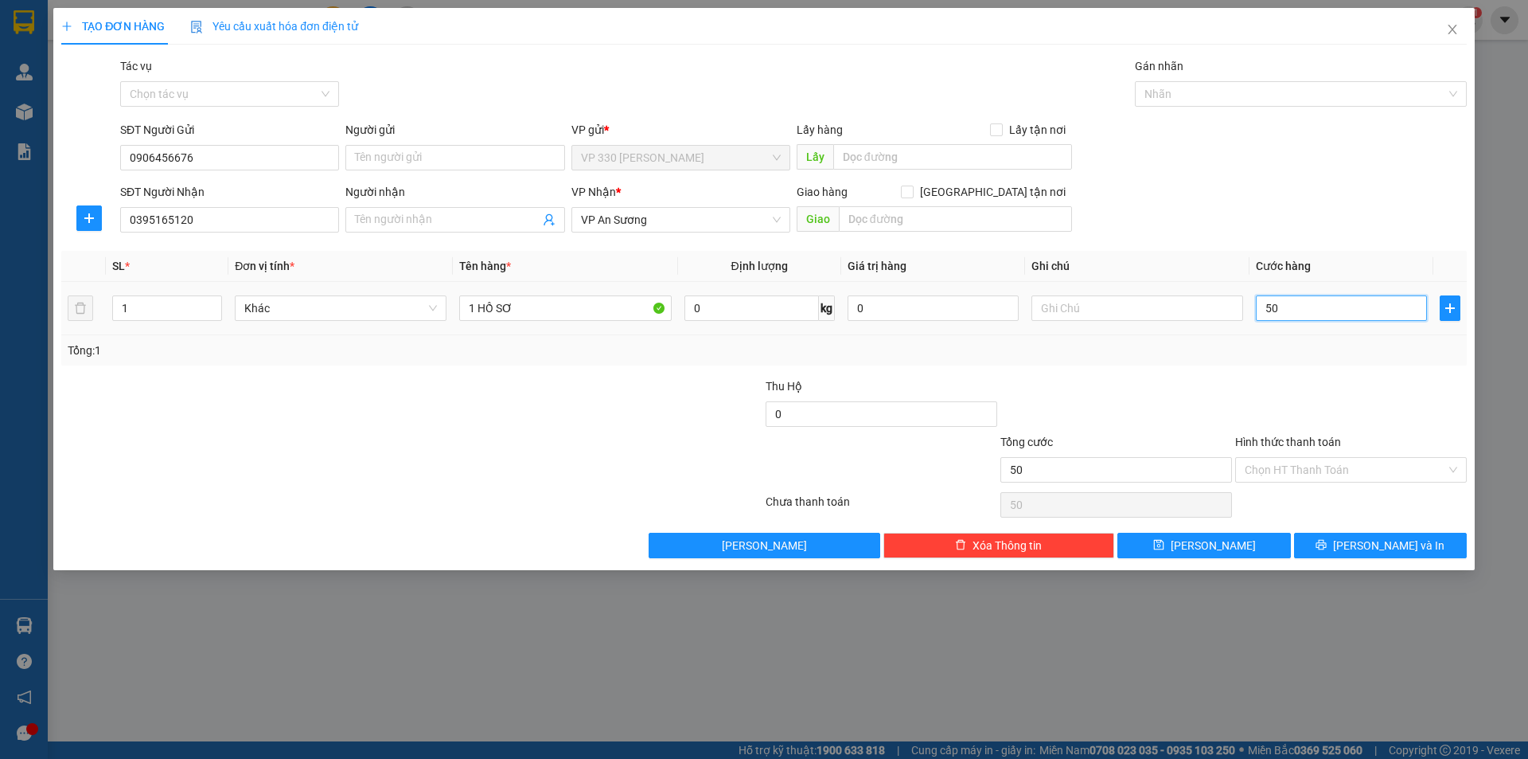
type input "500"
type input "5.000"
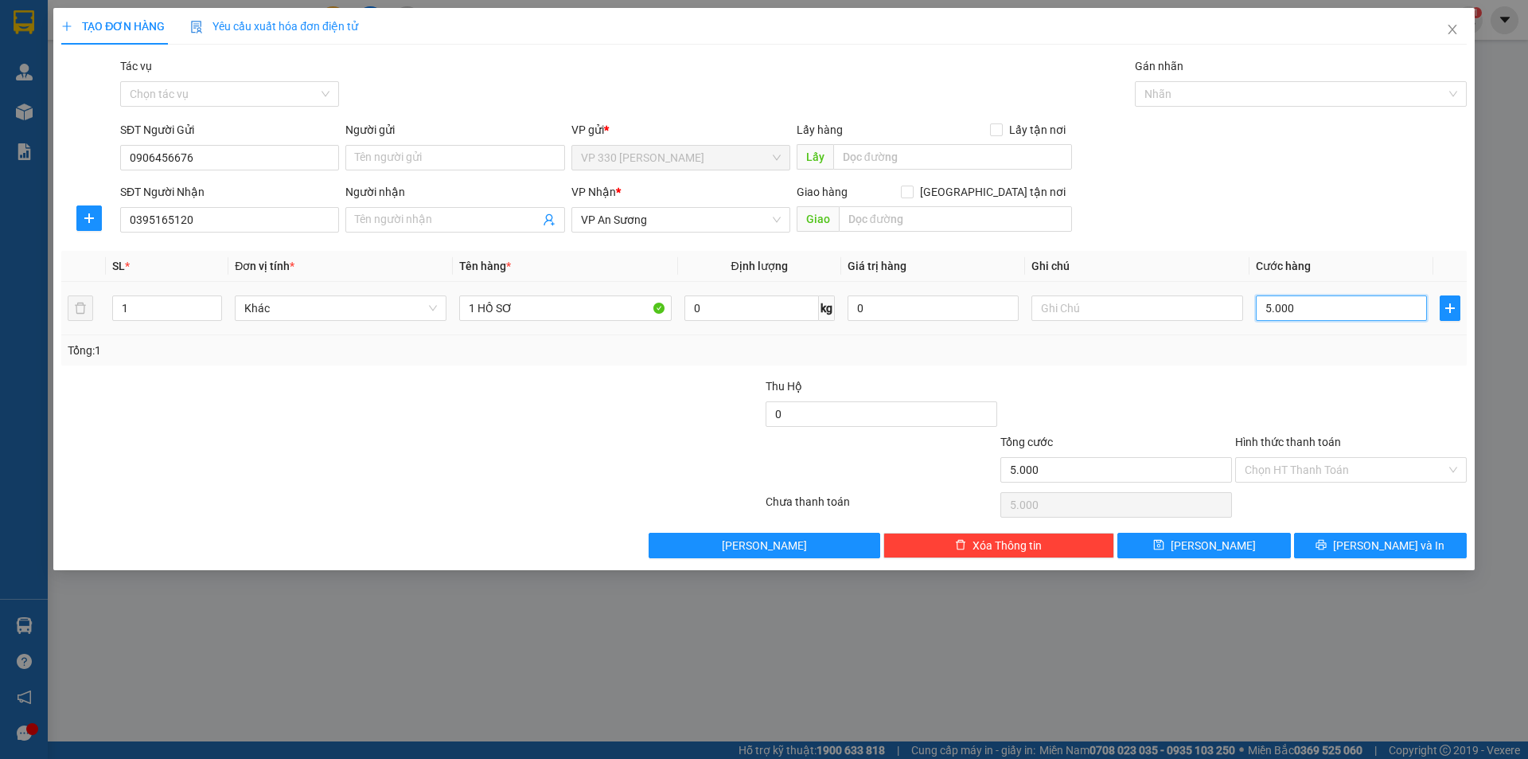
type input "50.000"
type input "500.000"
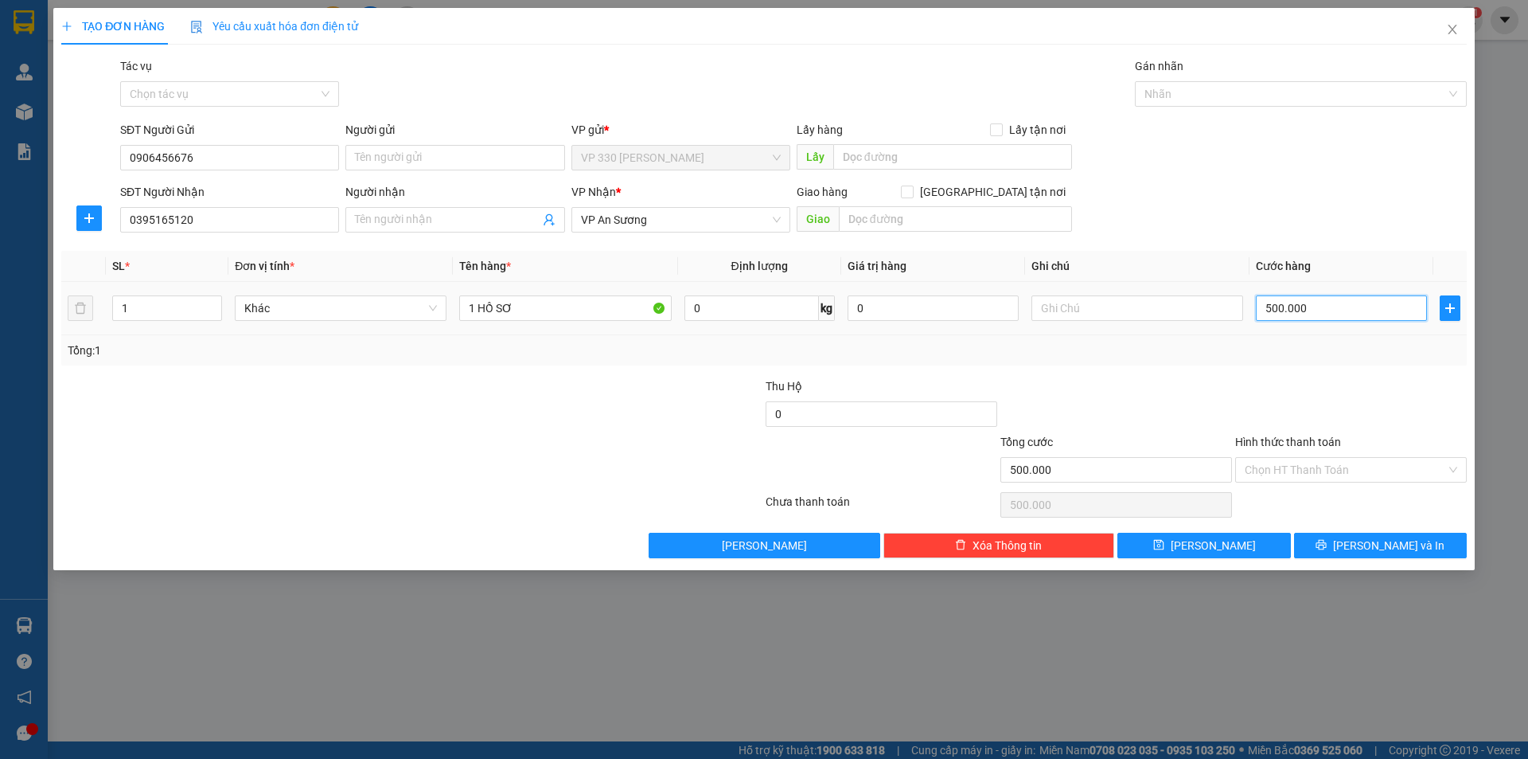
type input "50.000"
click at [1369, 544] on span "[PERSON_NAME] và In" at bounding box center [1388, 545] width 111 height 18
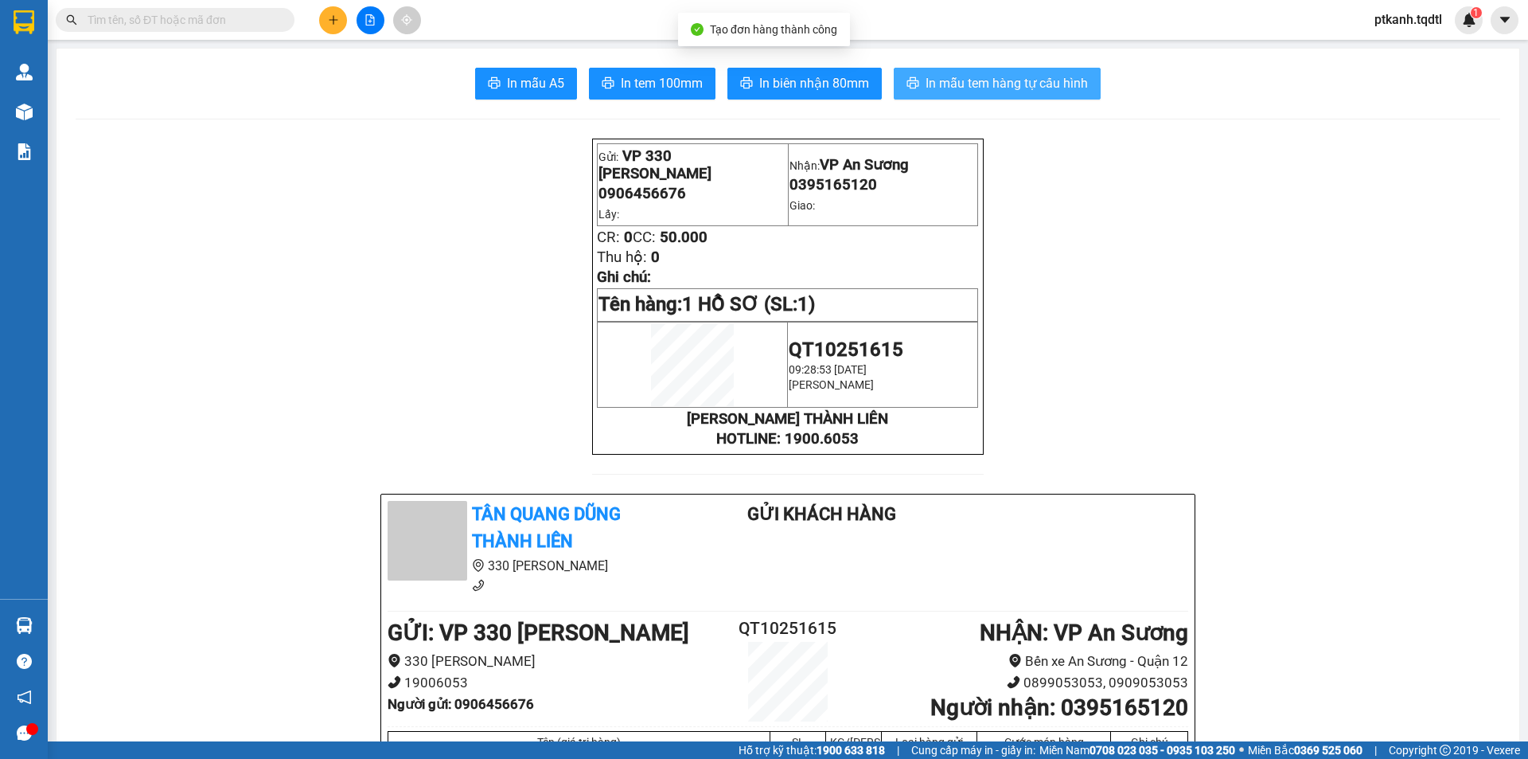
click at [1005, 92] on span "In mẫu tem hàng tự cấu hình" at bounding box center [1007, 83] width 162 height 20
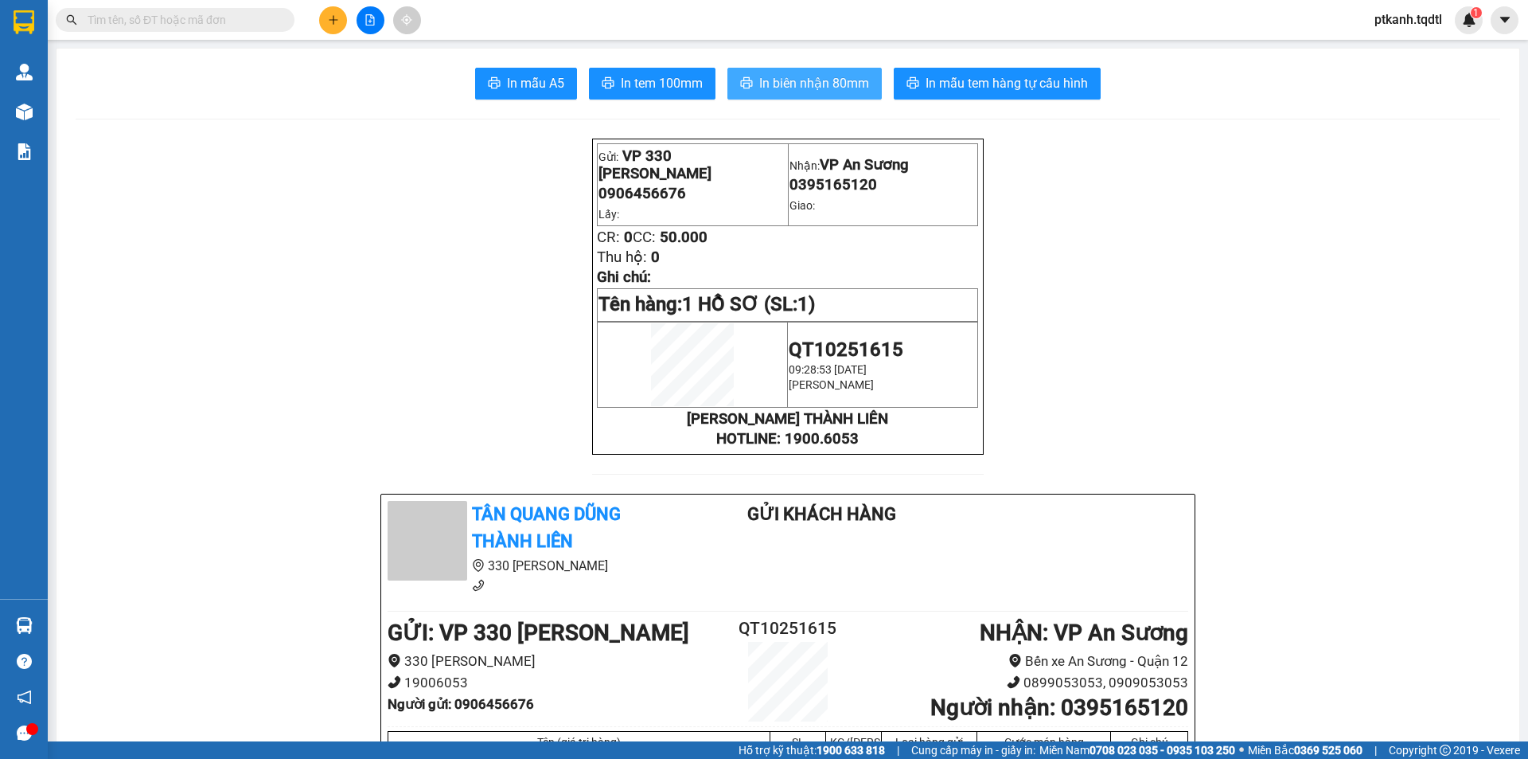
click at [811, 80] on span "In biên nhận 80mm" at bounding box center [814, 83] width 110 height 20
click at [326, 18] on button at bounding box center [333, 20] width 28 height 28
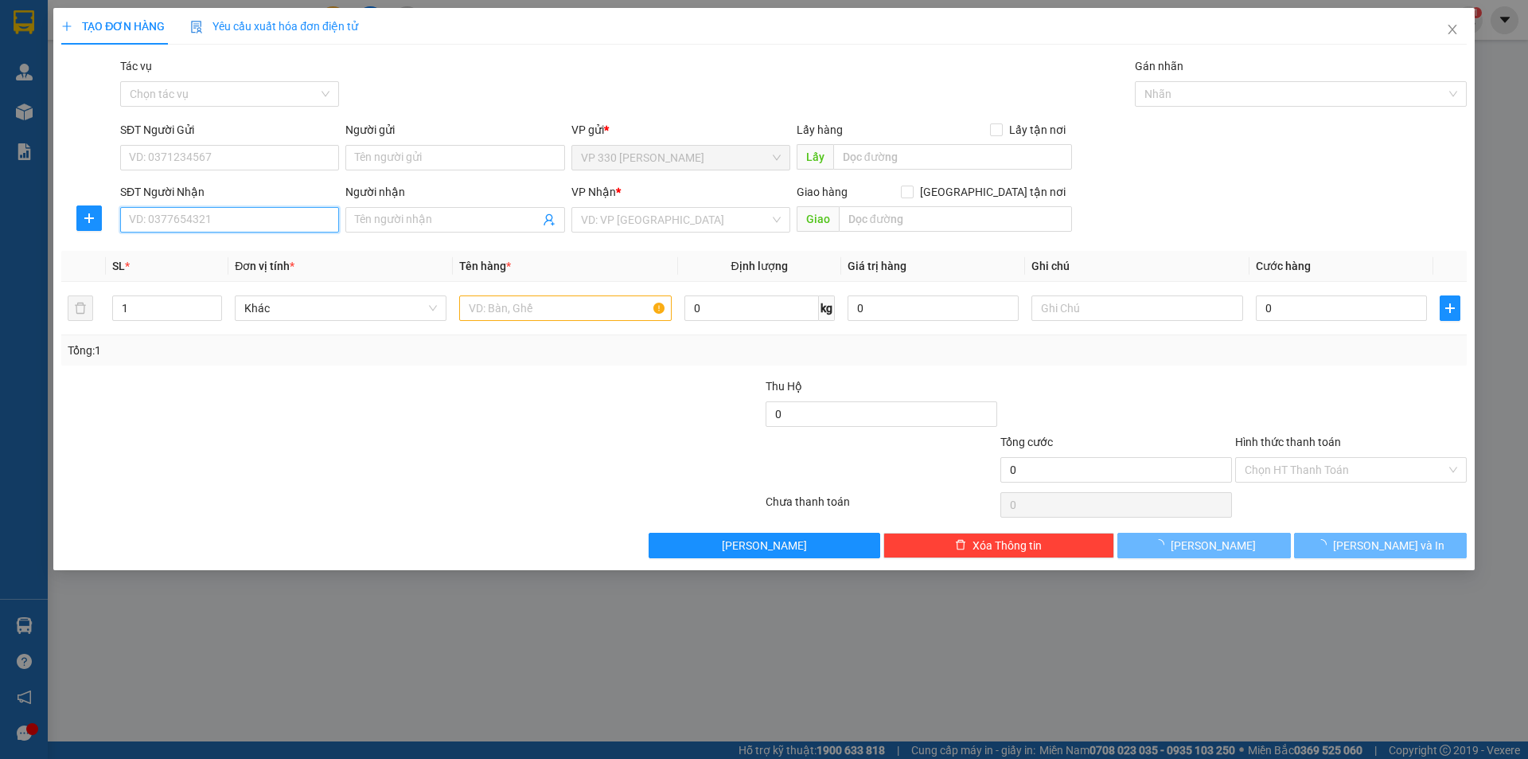
click at [244, 211] on input "SĐT Người Nhận" at bounding box center [229, 219] width 219 height 25
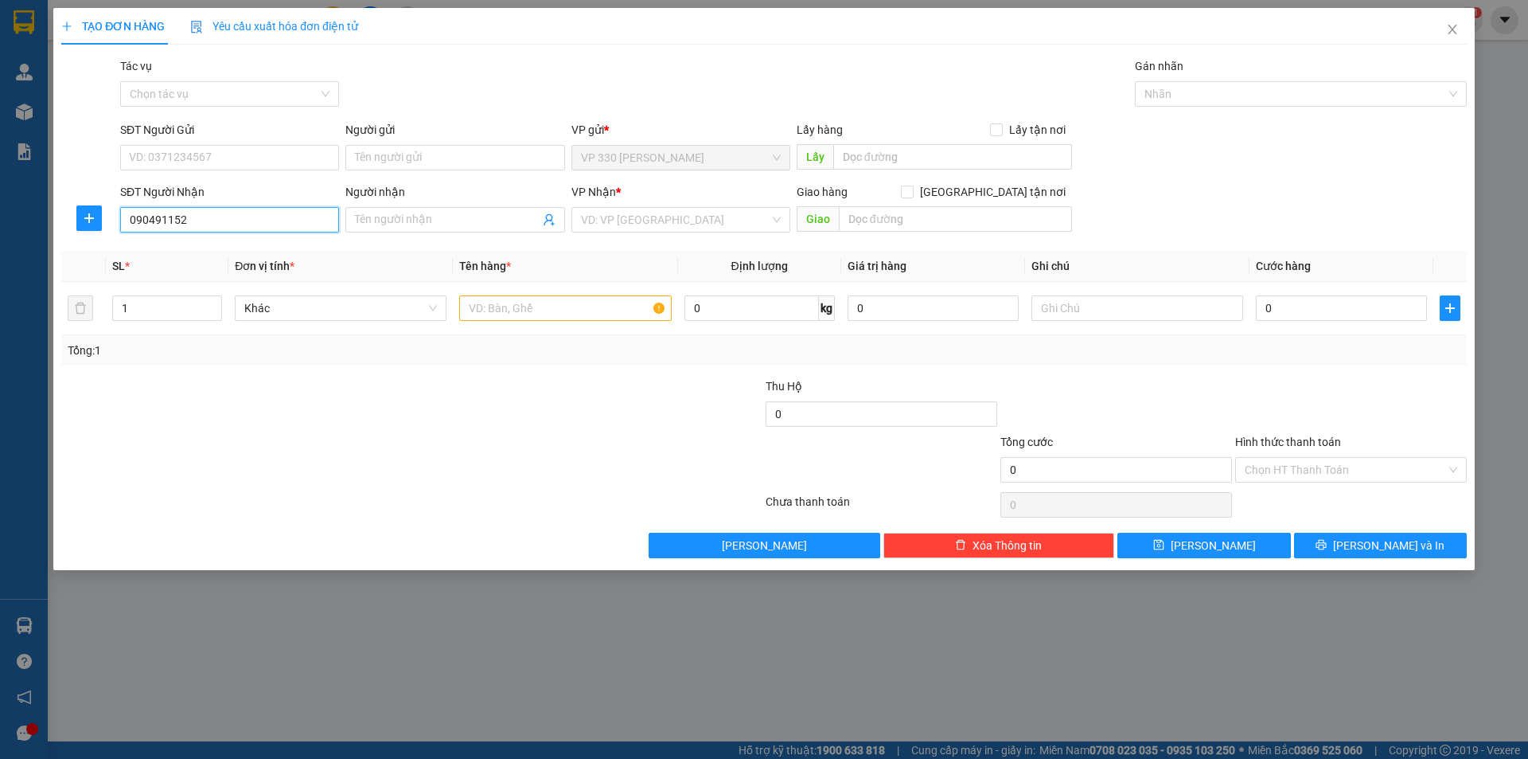
type input "0904911522"
click at [248, 247] on div "0904911522" at bounding box center [230, 252] width 200 height 18
type input "ĐỨC TRỌNG"
type input "200.000"
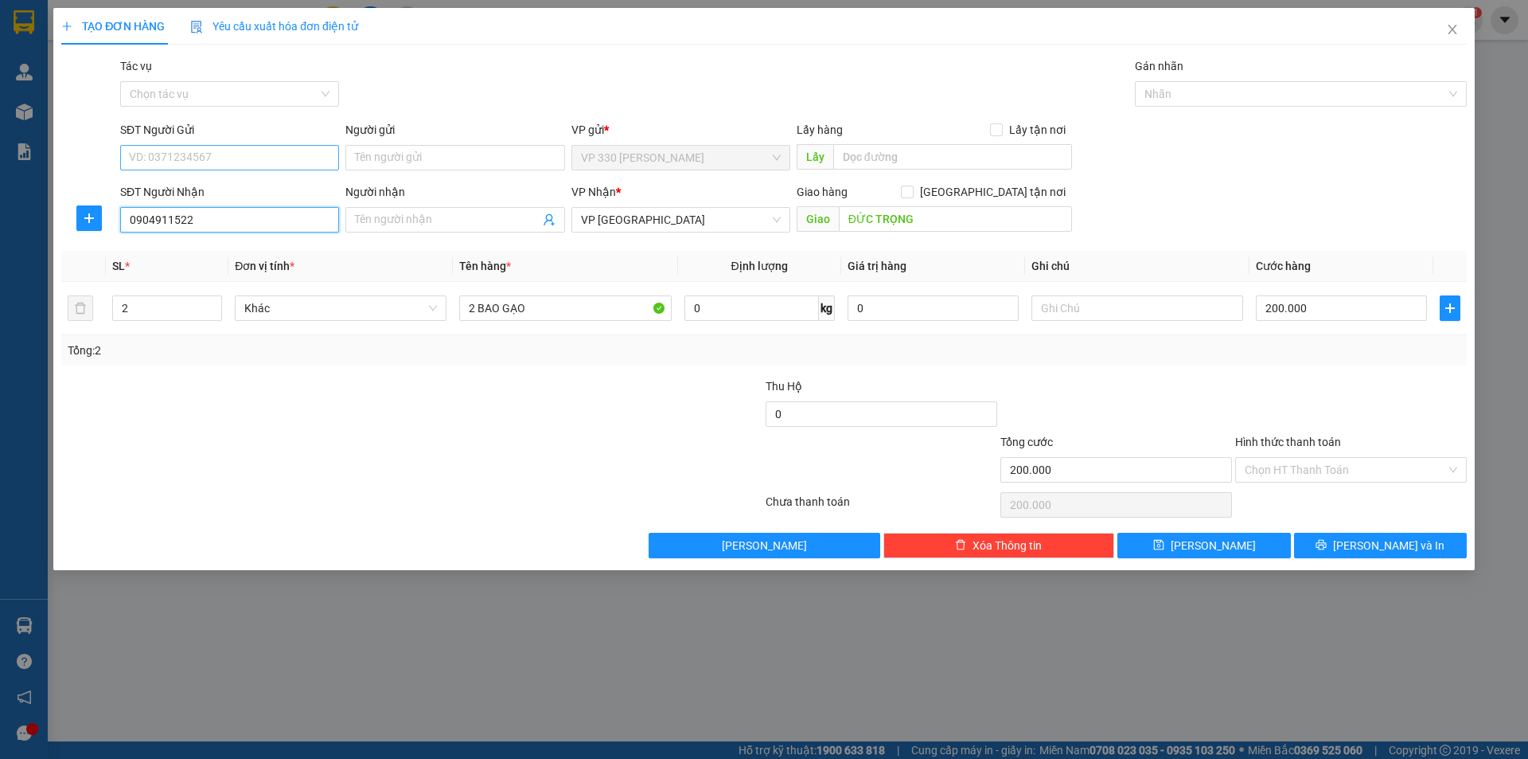
type input "0904911522"
click at [232, 157] on input "SĐT Người Gửi" at bounding box center [229, 157] width 219 height 25
click at [224, 181] on div "0944938246" at bounding box center [230, 190] width 200 height 18
type input "0944938246"
type input "330"
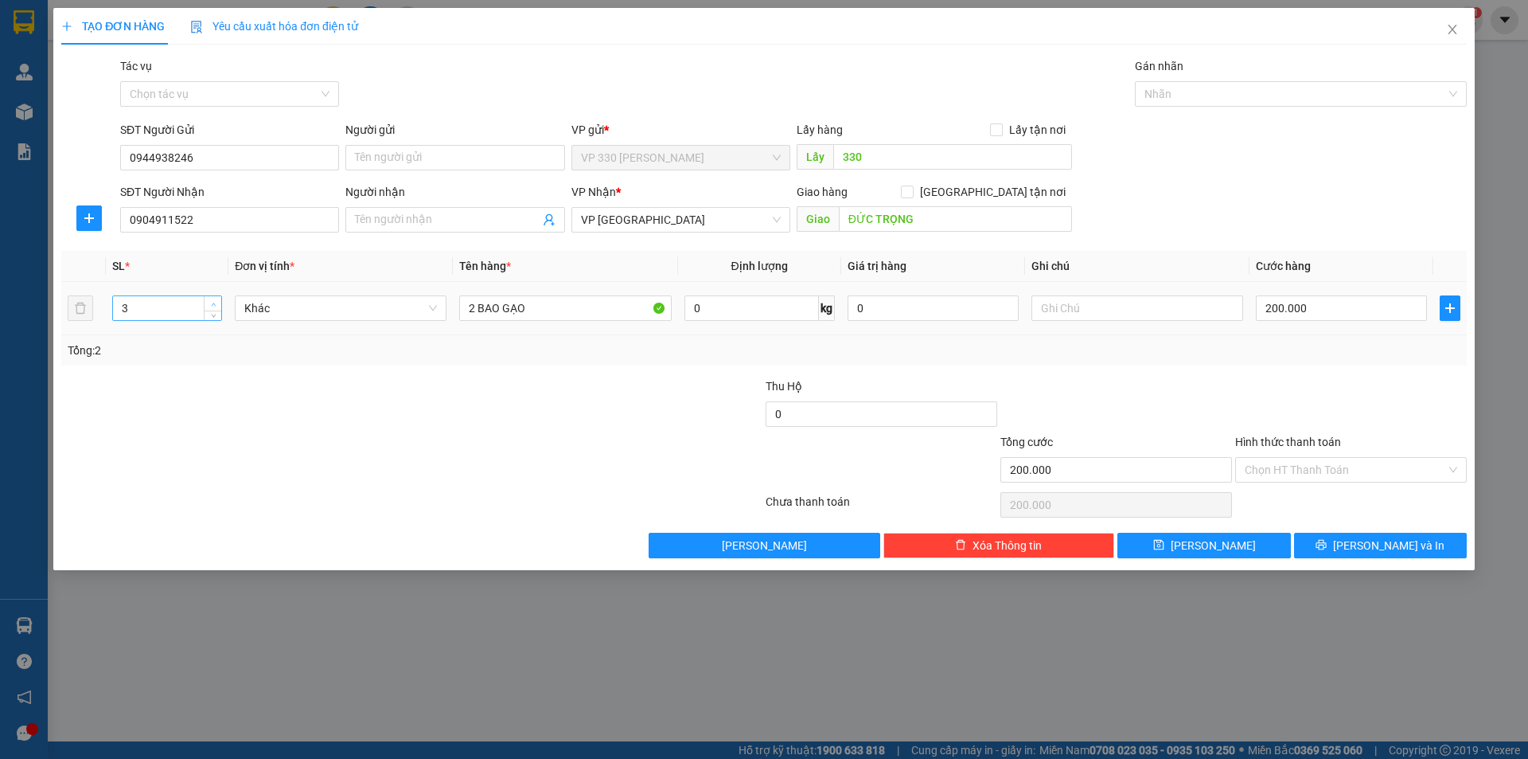
click at [212, 302] on icon "up" at bounding box center [214, 305] width 6 height 6
type input "4"
click at [212, 302] on icon "up" at bounding box center [214, 305] width 6 height 6
click at [474, 307] on input "2 BAO GẠO" at bounding box center [565, 307] width 212 height 25
type input "4 BAO GẠO"
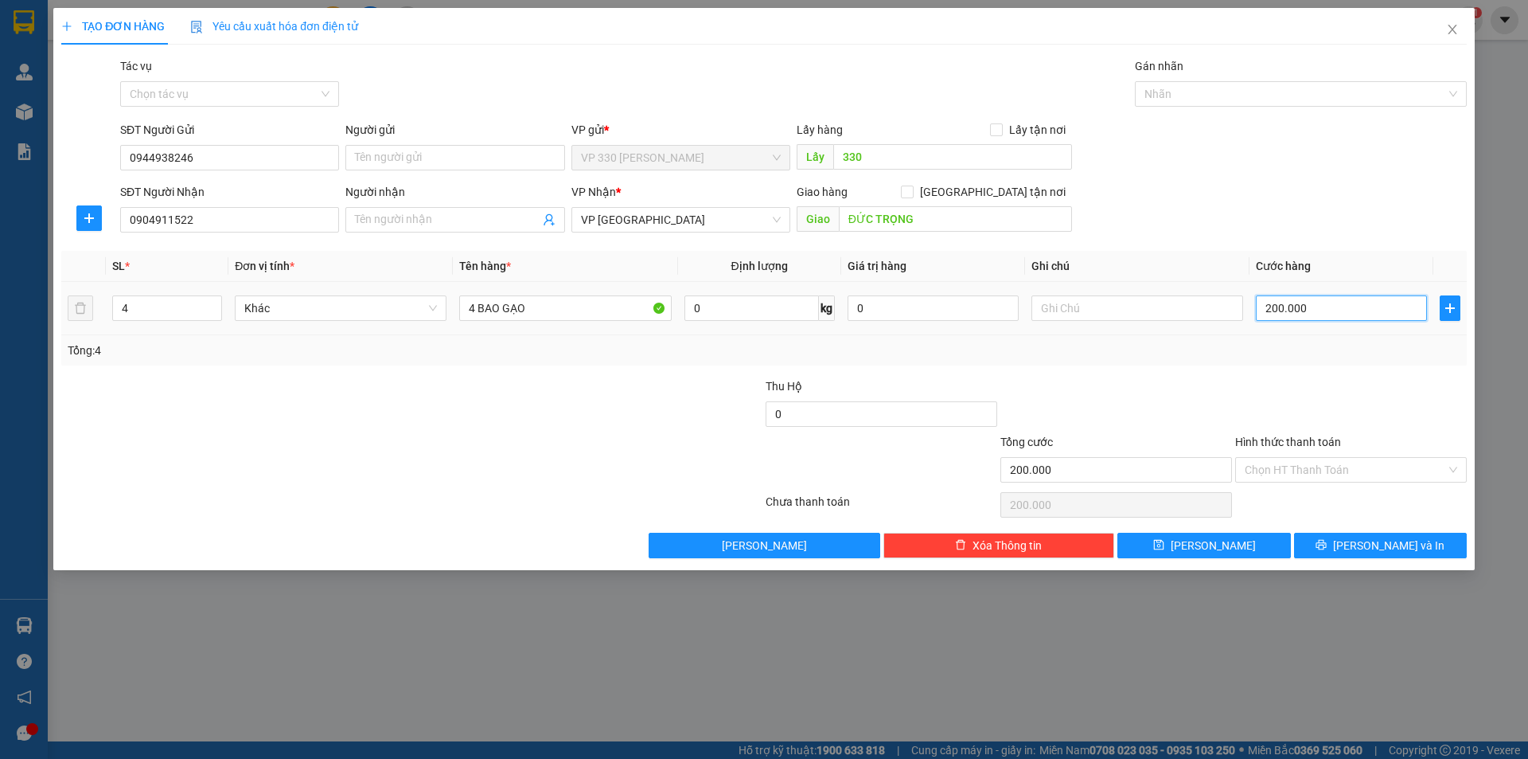
click at [1321, 319] on input "200.000" at bounding box center [1341, 307] width 171 height 25
type input "4"
type input "40"
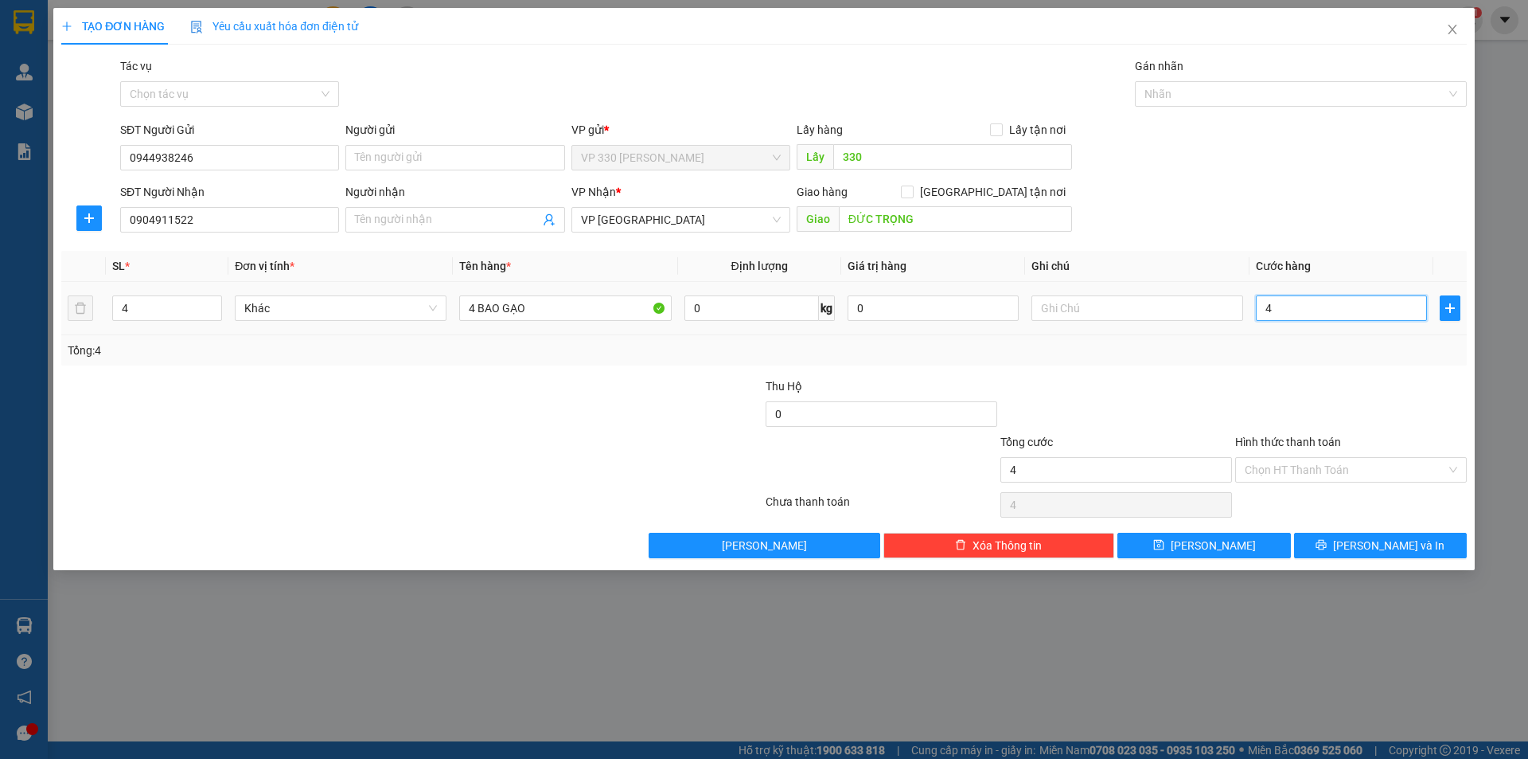
type input "40"
type input "400"
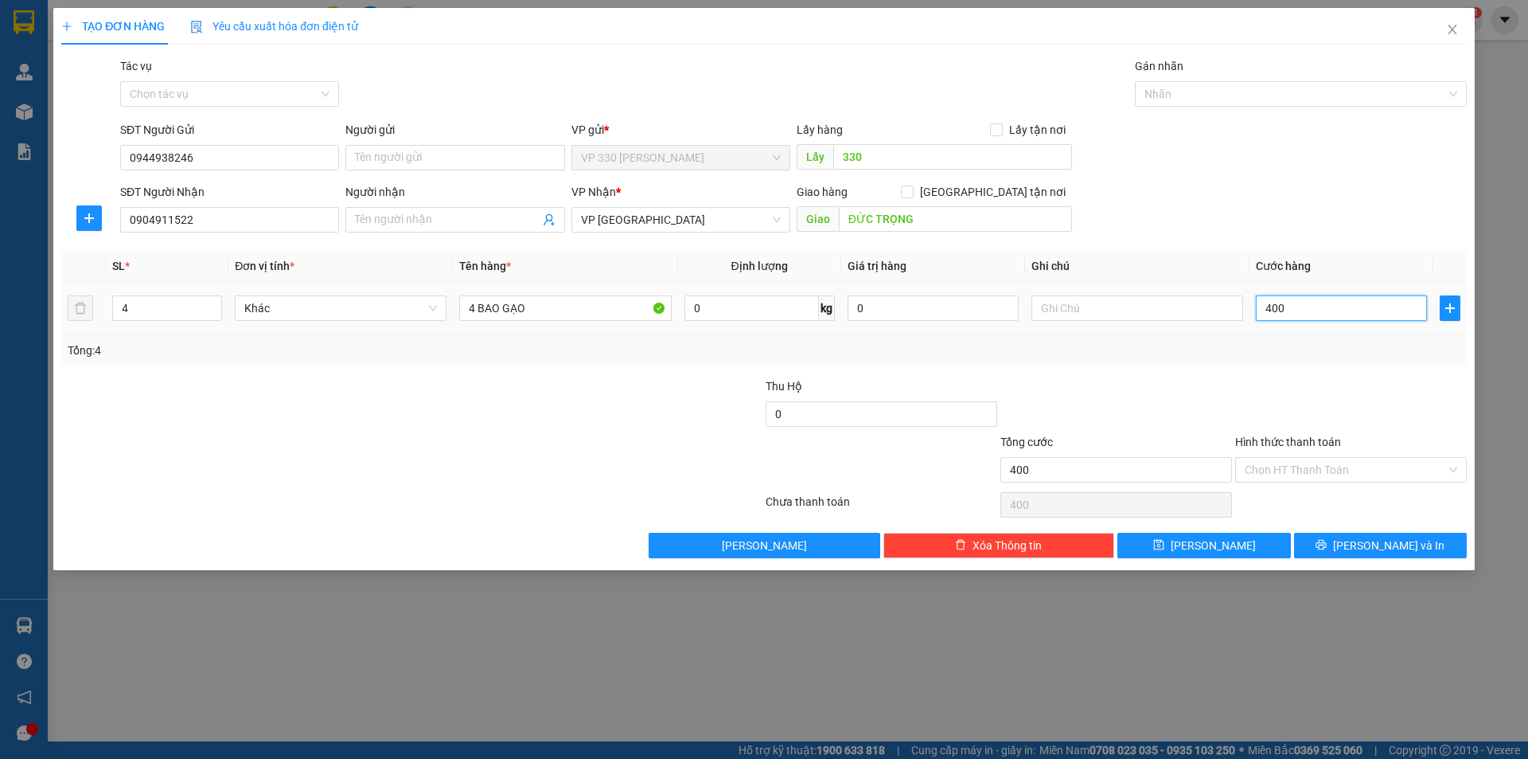
type input "4.000"
type input "40.000"
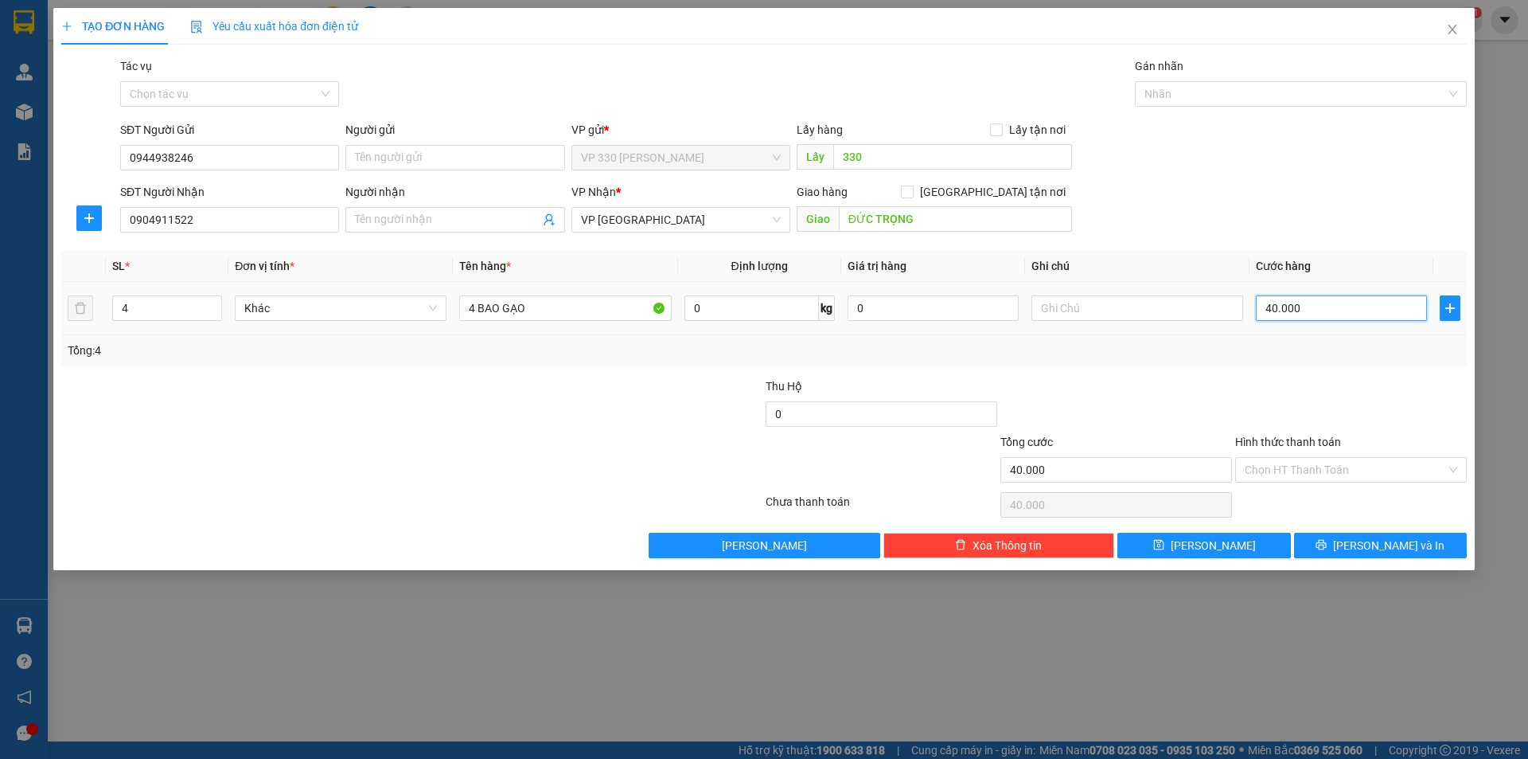
type input "400.000"
click at [1348, 534] on button "[PERSON_NAME] và In" at bounding box center [1380, 545] width 173 height 25
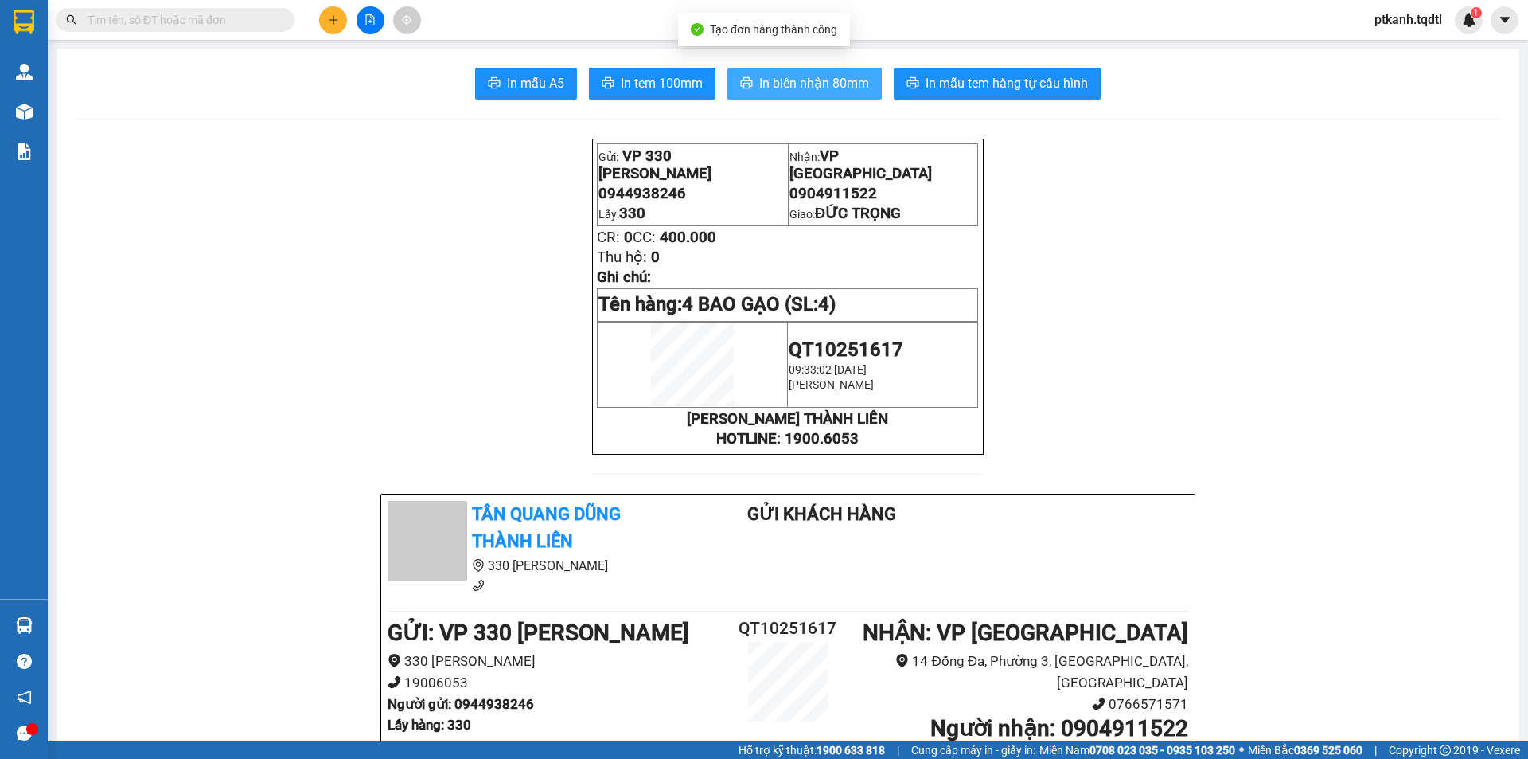
click at [820, 81] on span "In biên nhận 80mm" at bounding box center [814, 83] width 110 height 20
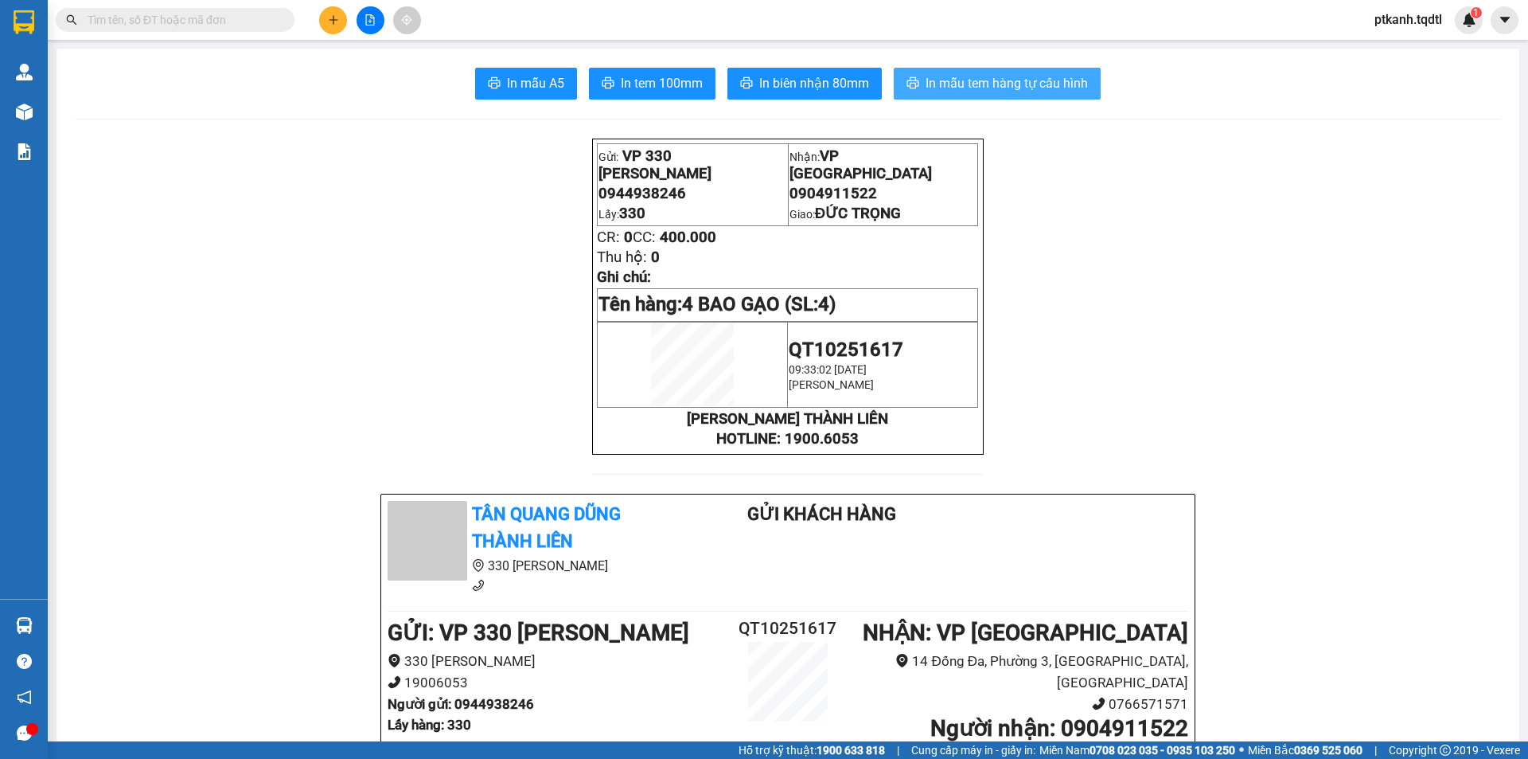
click at [957, 82] on span "In mẫu tem hàng tự cấu hình" at bounding box center [1007, 83] width 162 height 20
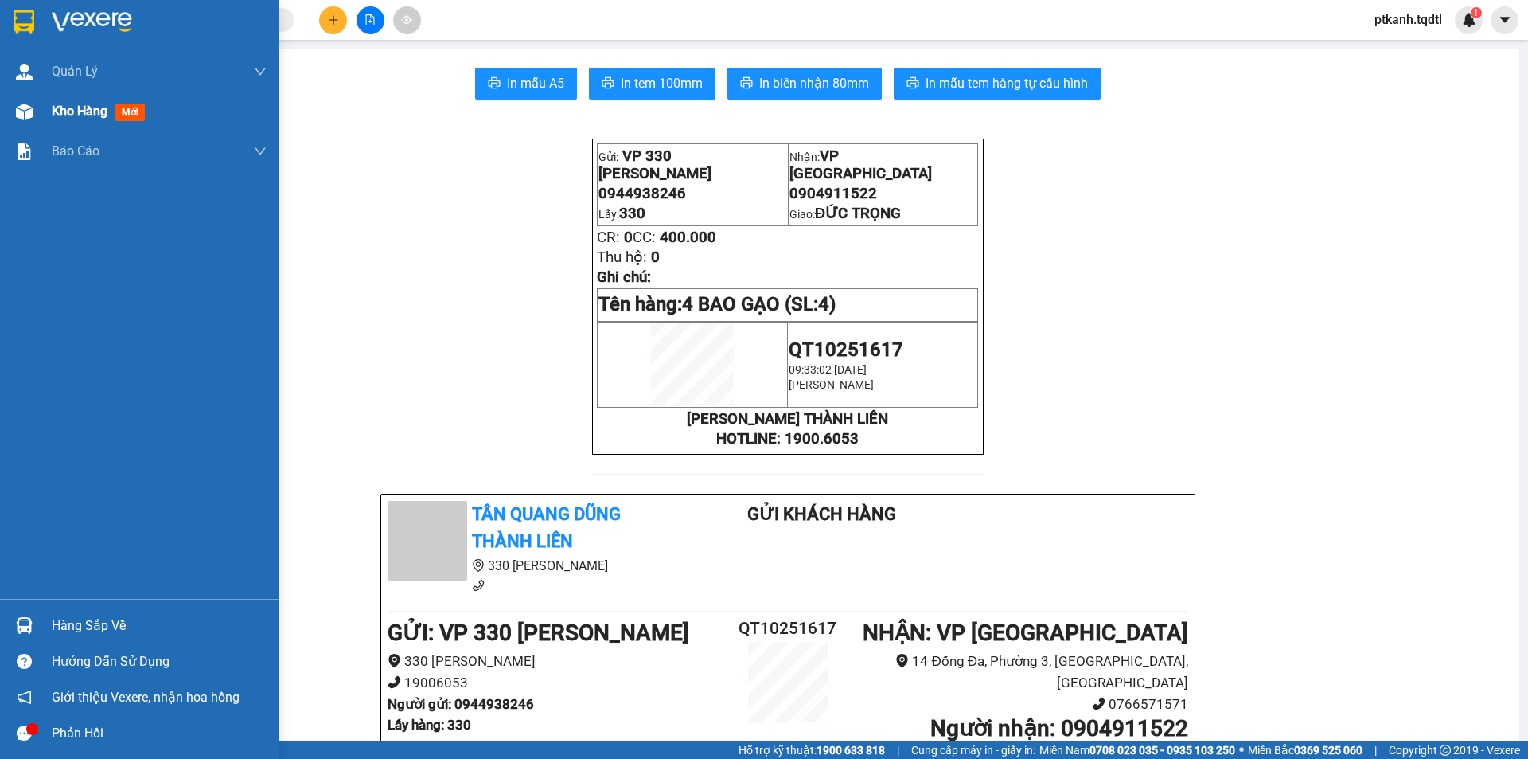
click at [22, 109] on img at bounding box center [24, 111] width 17 height 17
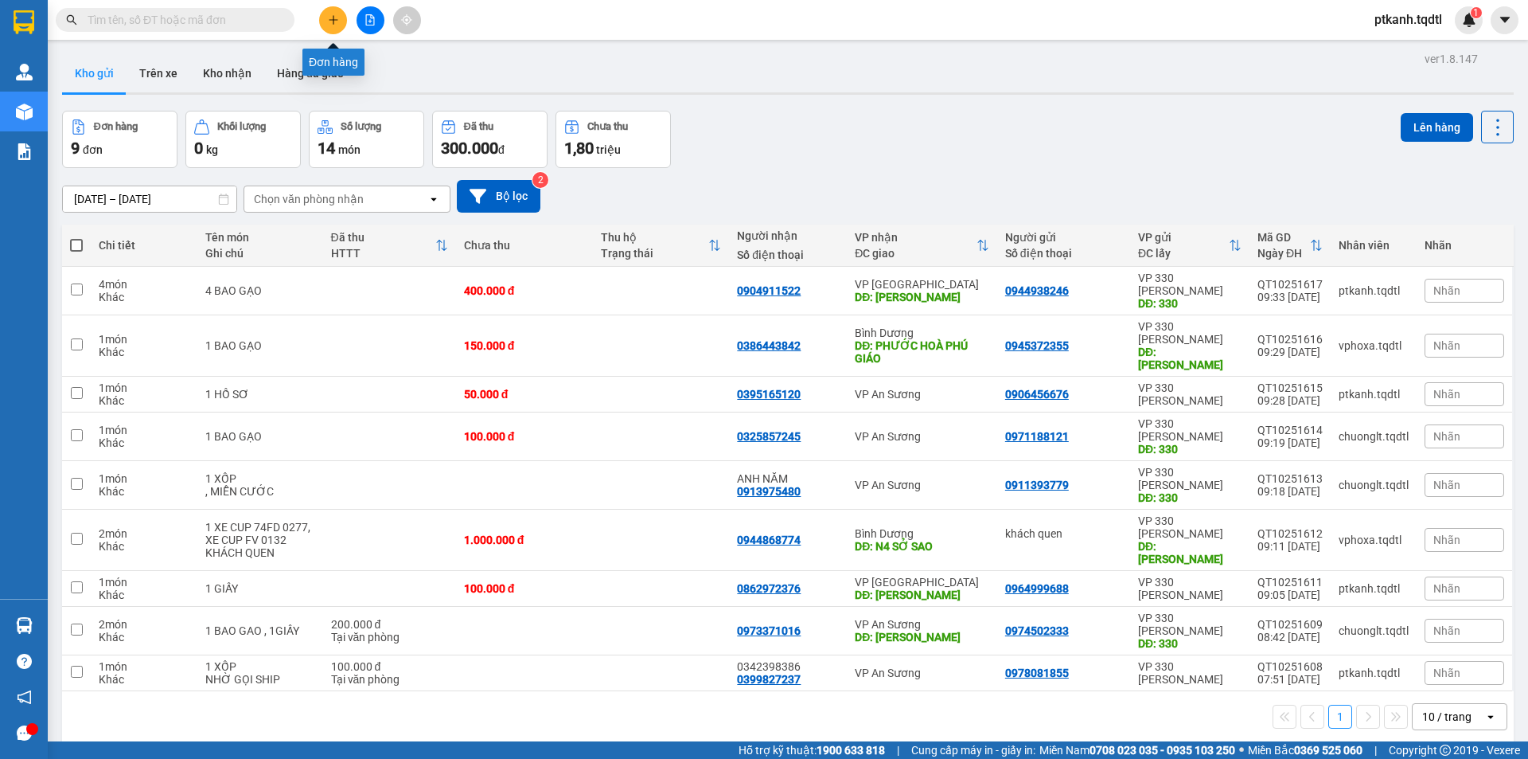
click at [334, 17] on icon "plus" at bounding box center [333, 19] width 11 height 11
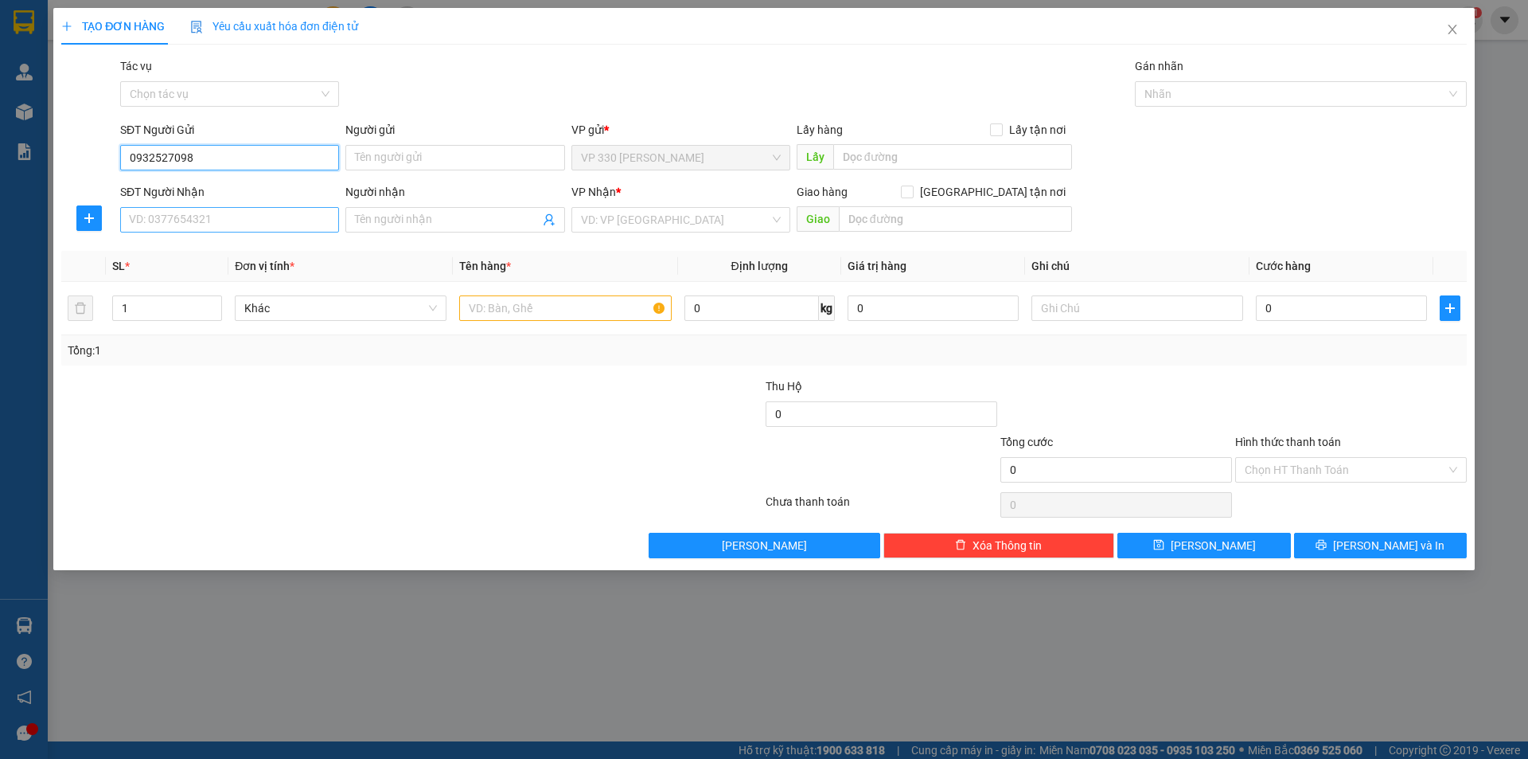
type input "0932527098"
click at [197, 224] on input "SĐT Người Nhận" at bounding box center [229, 219] width 219 height 25
type input "0918679595"
click at [389, 219] on input "Người nhận" at bounding box center [447, 220] width 184 height 18
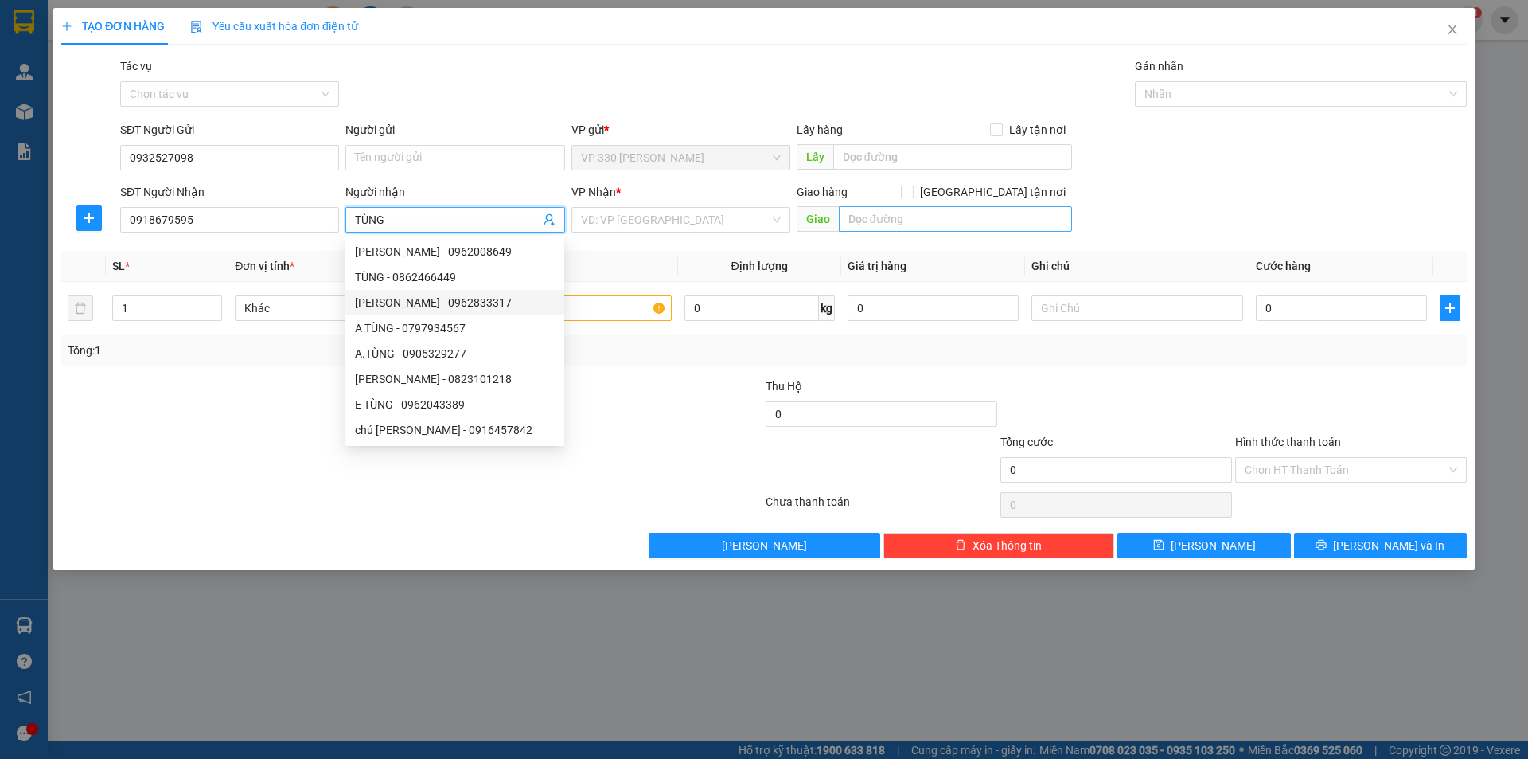
type input "TÙNG"
click at [857, 219] on input "text" at bounding box center [955, 218] width 233 height 25
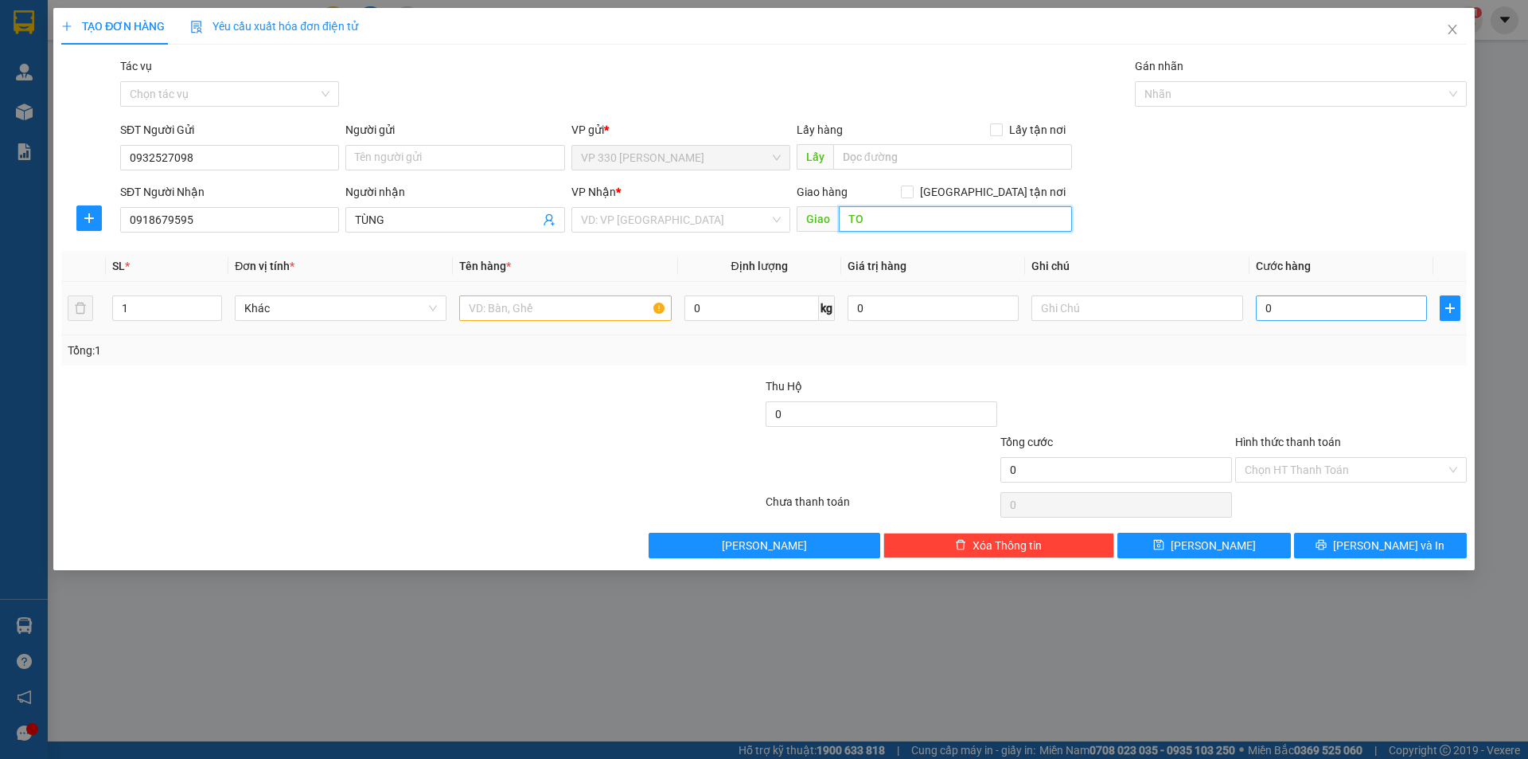
type input "T"
click at [690, 220] on input "search" at bounding box center [675, 220] width 189 height 24
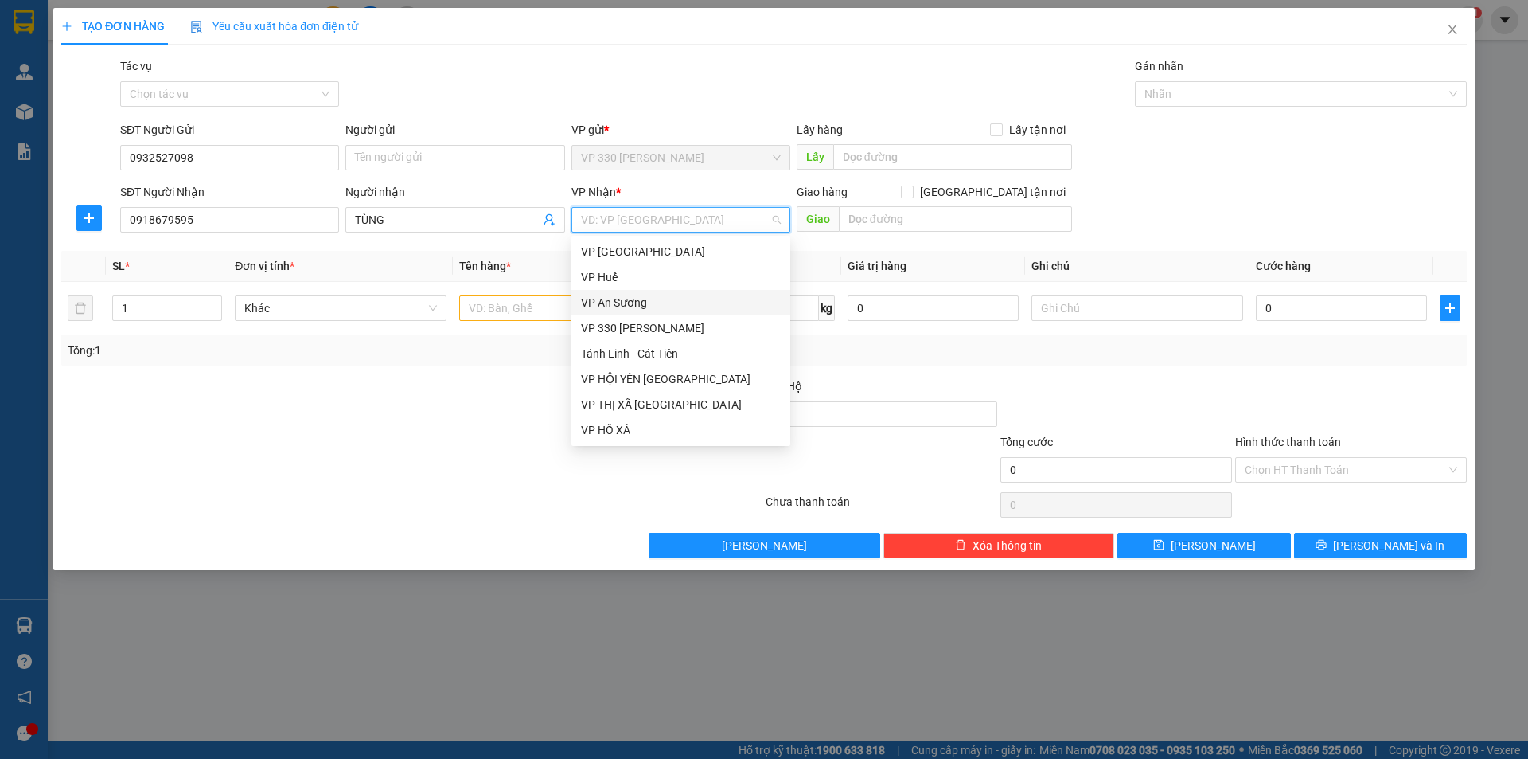
click at [651, 306] on div "VP An Sương" at bounding box center [681, 303] width 200 height 18
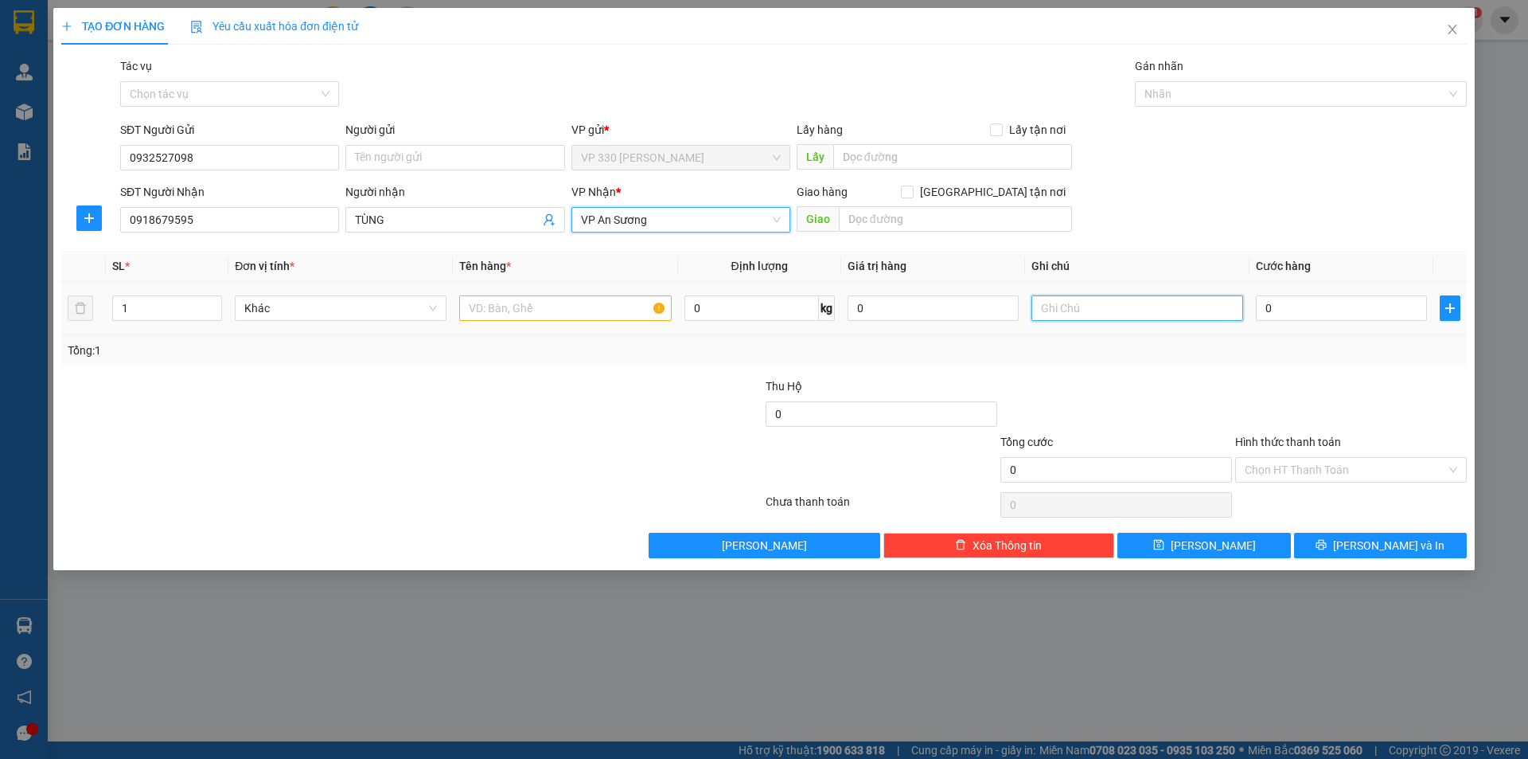
click at [1083, 314] on input "text" at bounding box center [1138, 307] width 212 height 25
click at [1449, 467] on div "Chọn HT Thanh Toán" at bounding box center [1351, 469] width 232 height 25
type input "GỬI [PERSON_NAME] TRỊ"
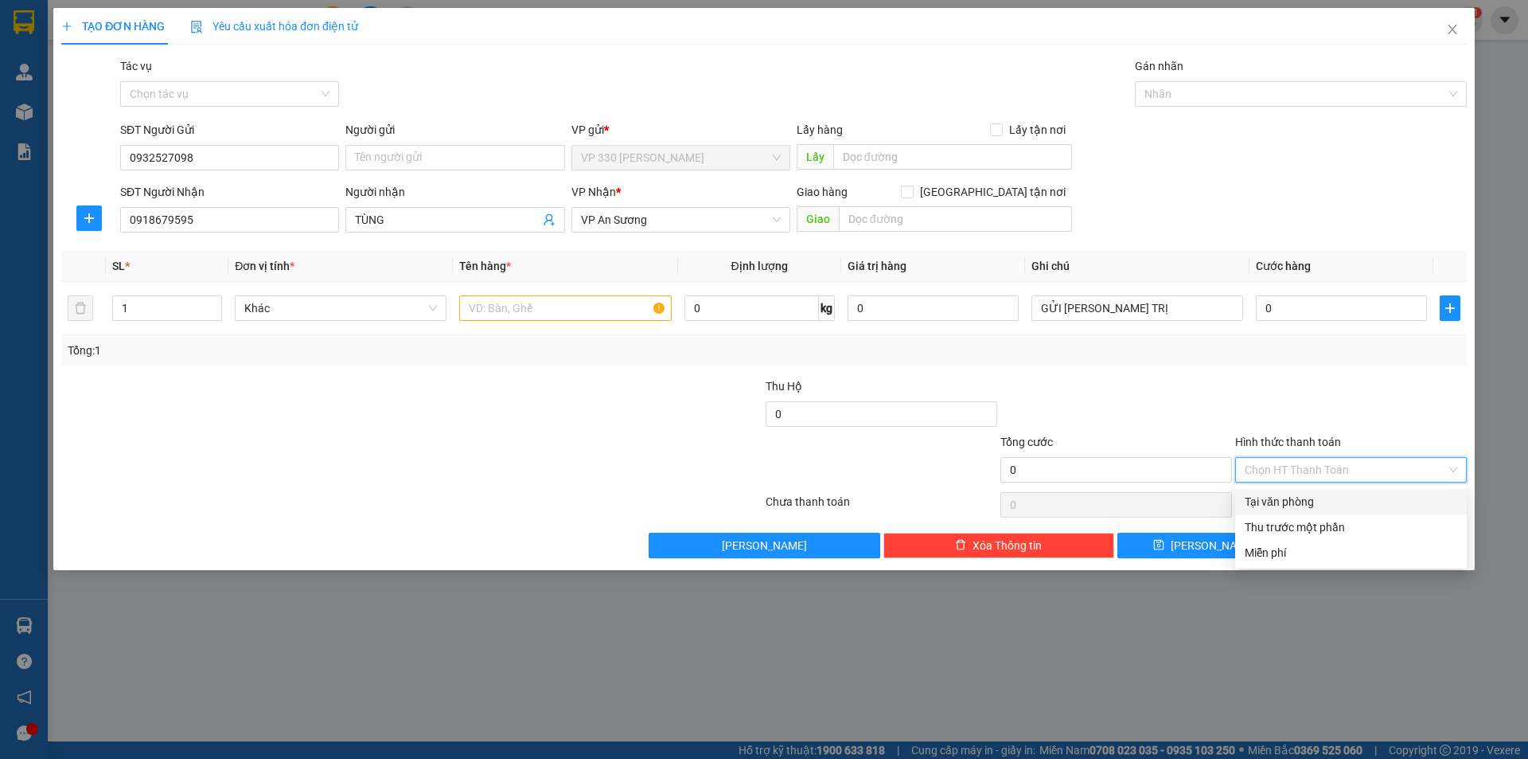
click at [1294, 500] on div "Tại văn phòng" at bounding box center [1351, 502] width 213 height 18
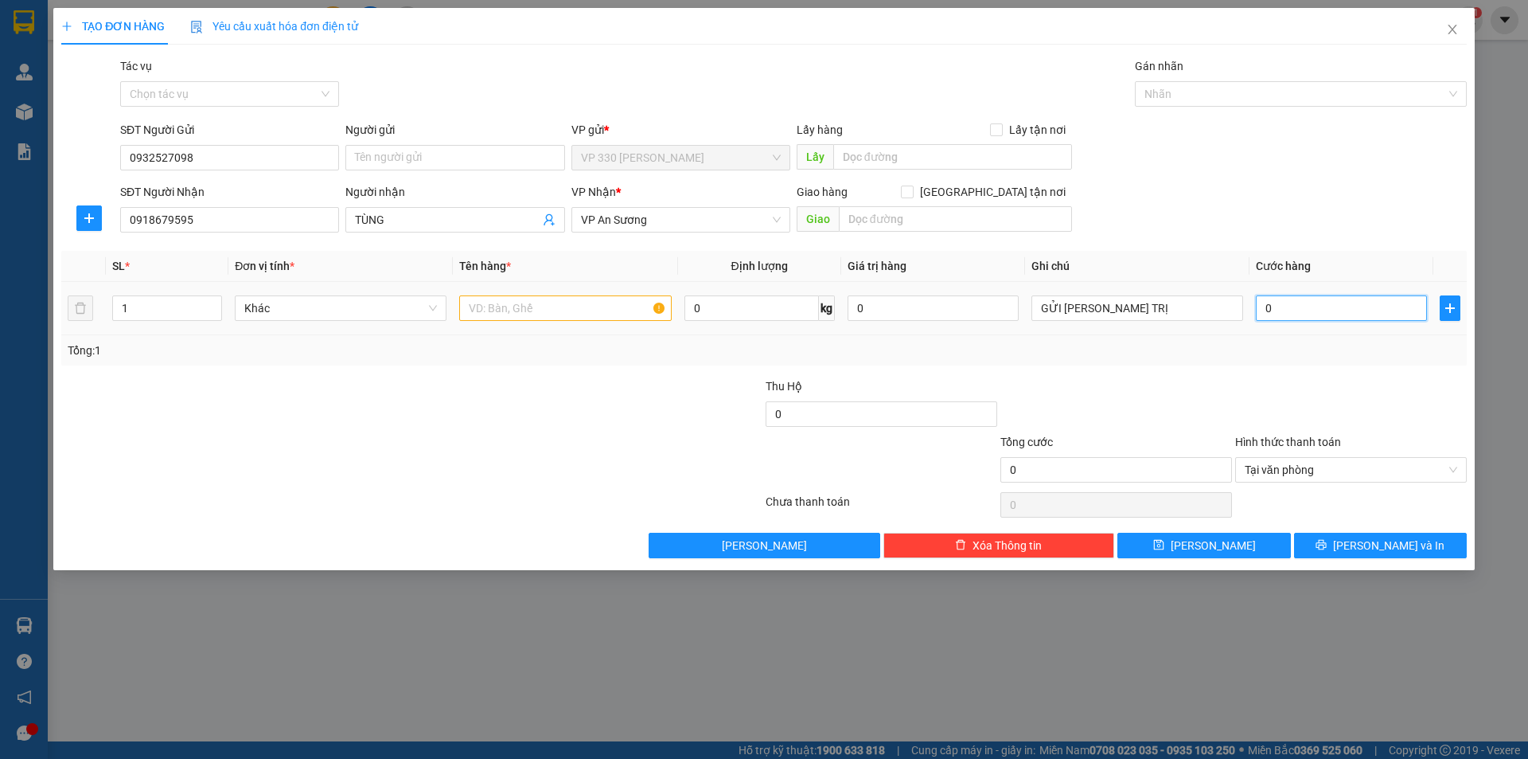
type input "1"
type input "10"
type input "100"
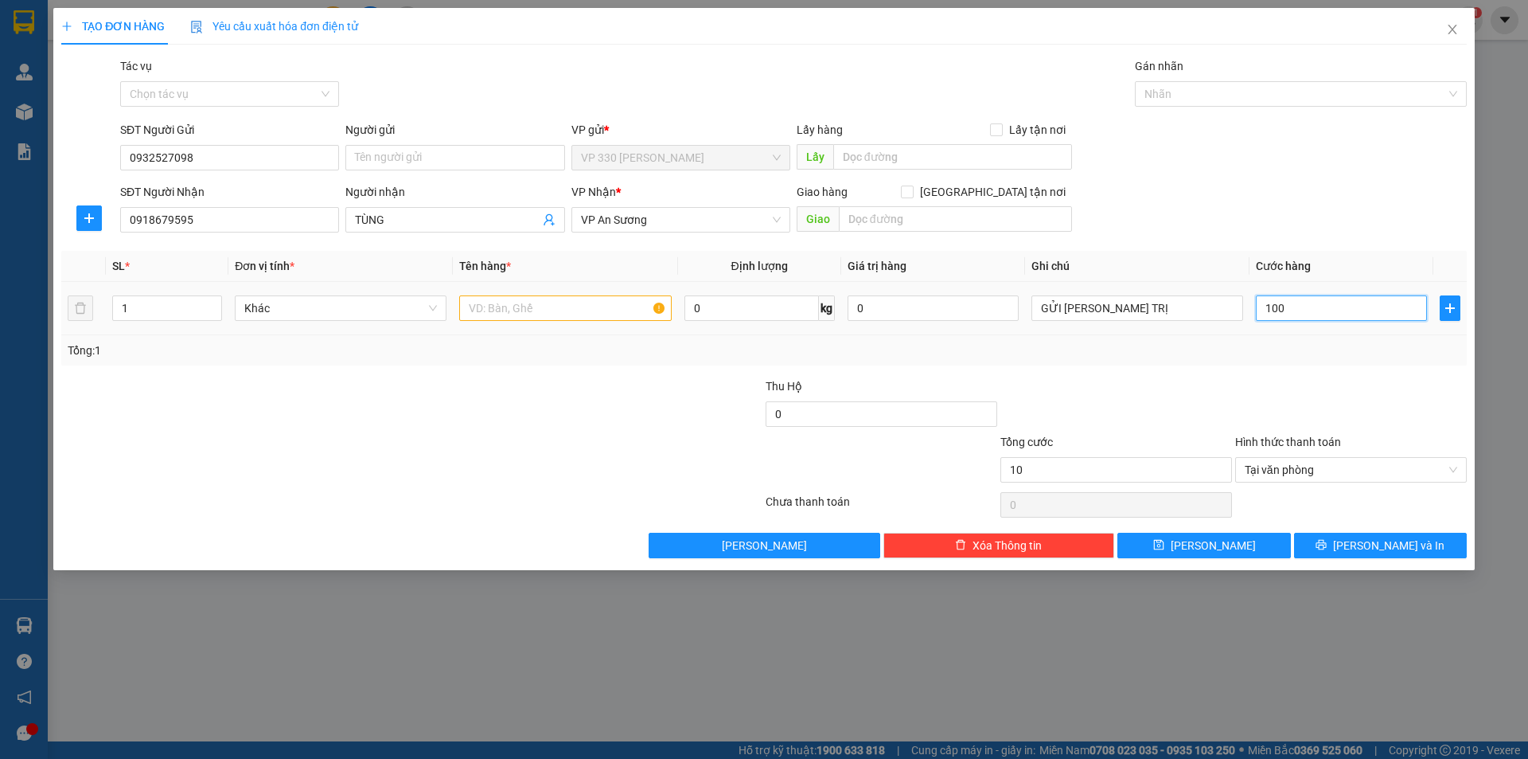
type input "100"
type input "1.000"
type input "10.000"
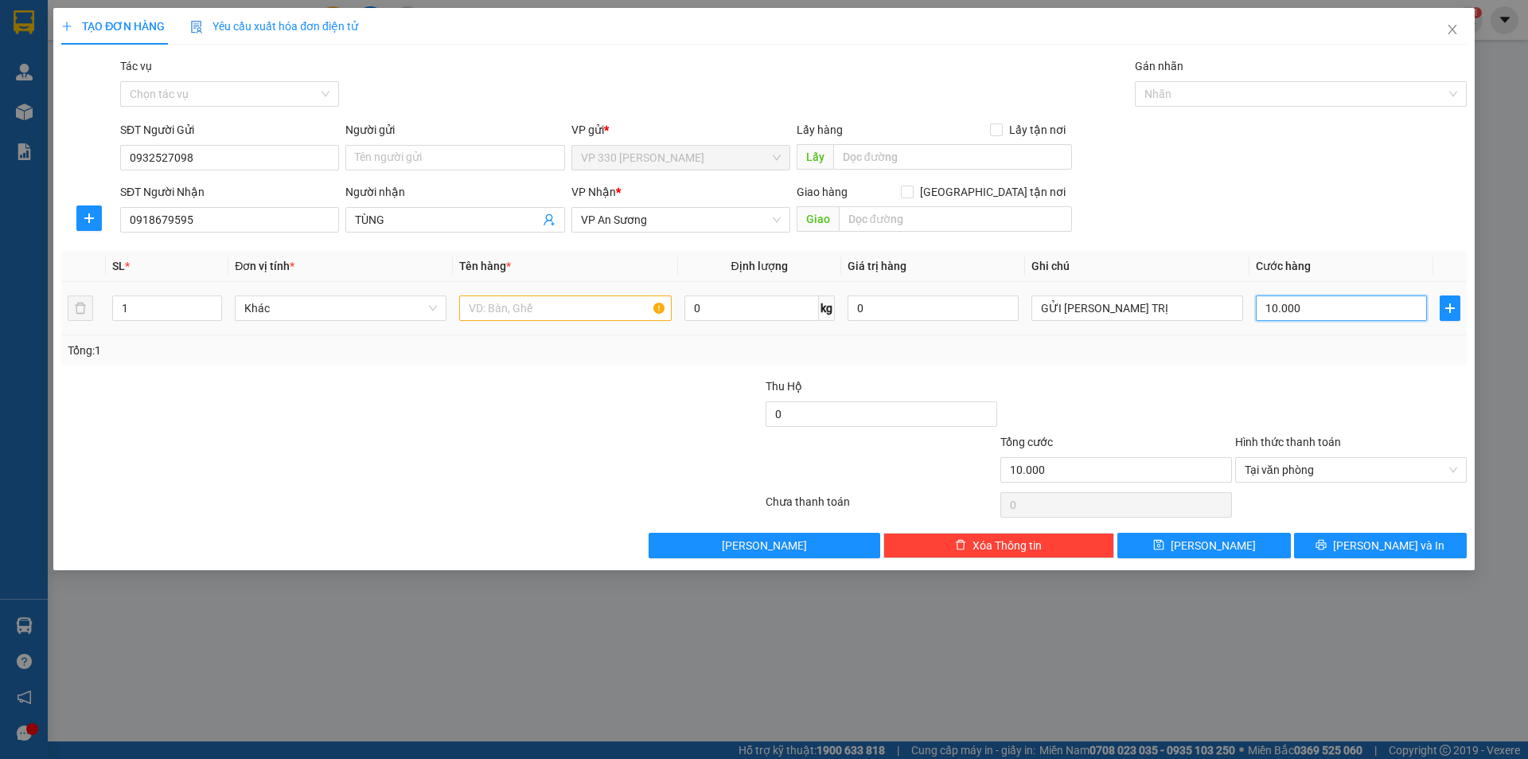
type input "100.000"
click at [1327, 547] on icon "printer" at bounding box center [1322, 545] width 10 height 10
click at [482, 304] on input "text" at bounding box center [565, 307] width 212 height 25
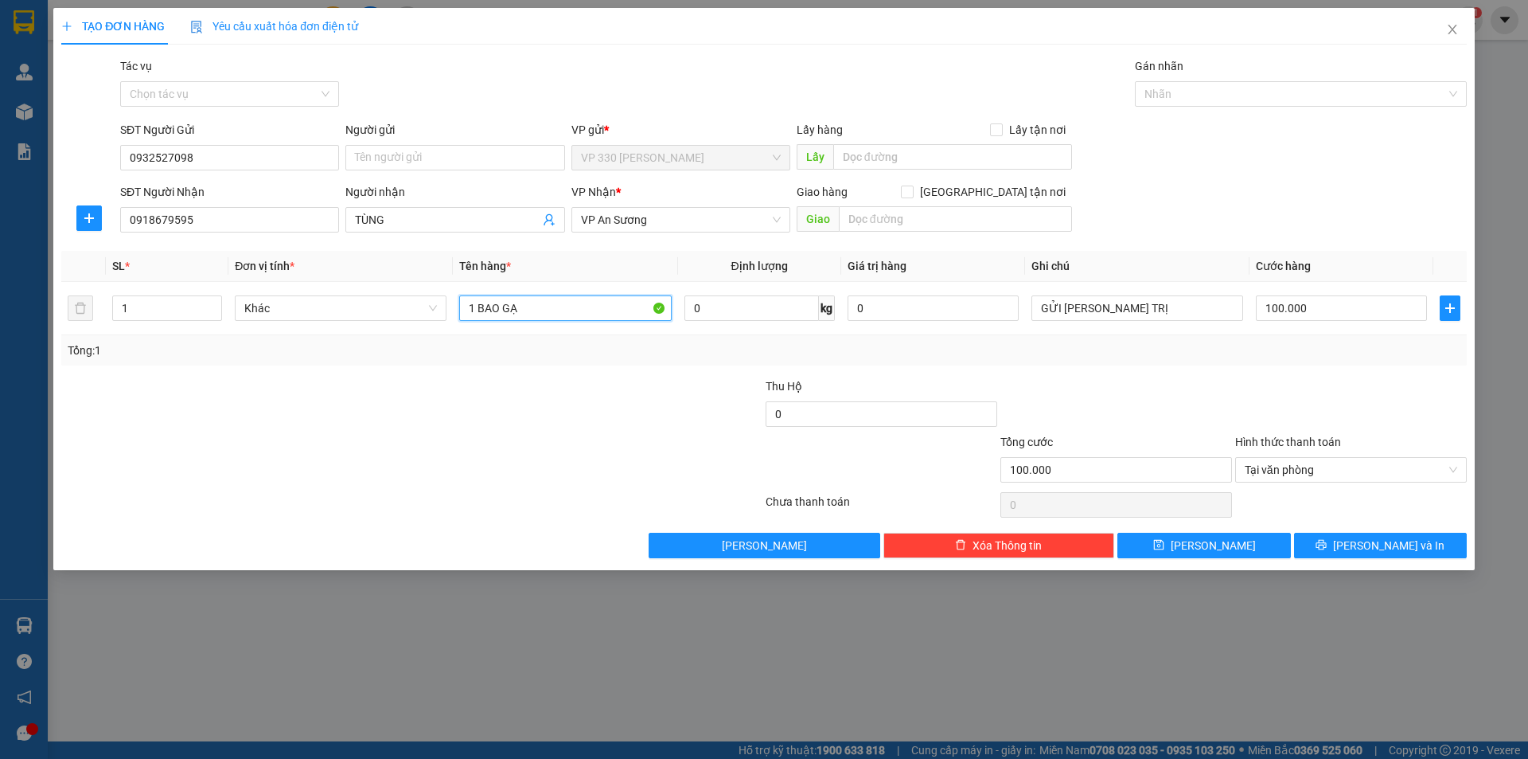
type input "1 BAO GẠO"
click at [1375, 540] on span "[PERSON_NAME] và In" at bounding box center [1388, 545] width 111 height 18
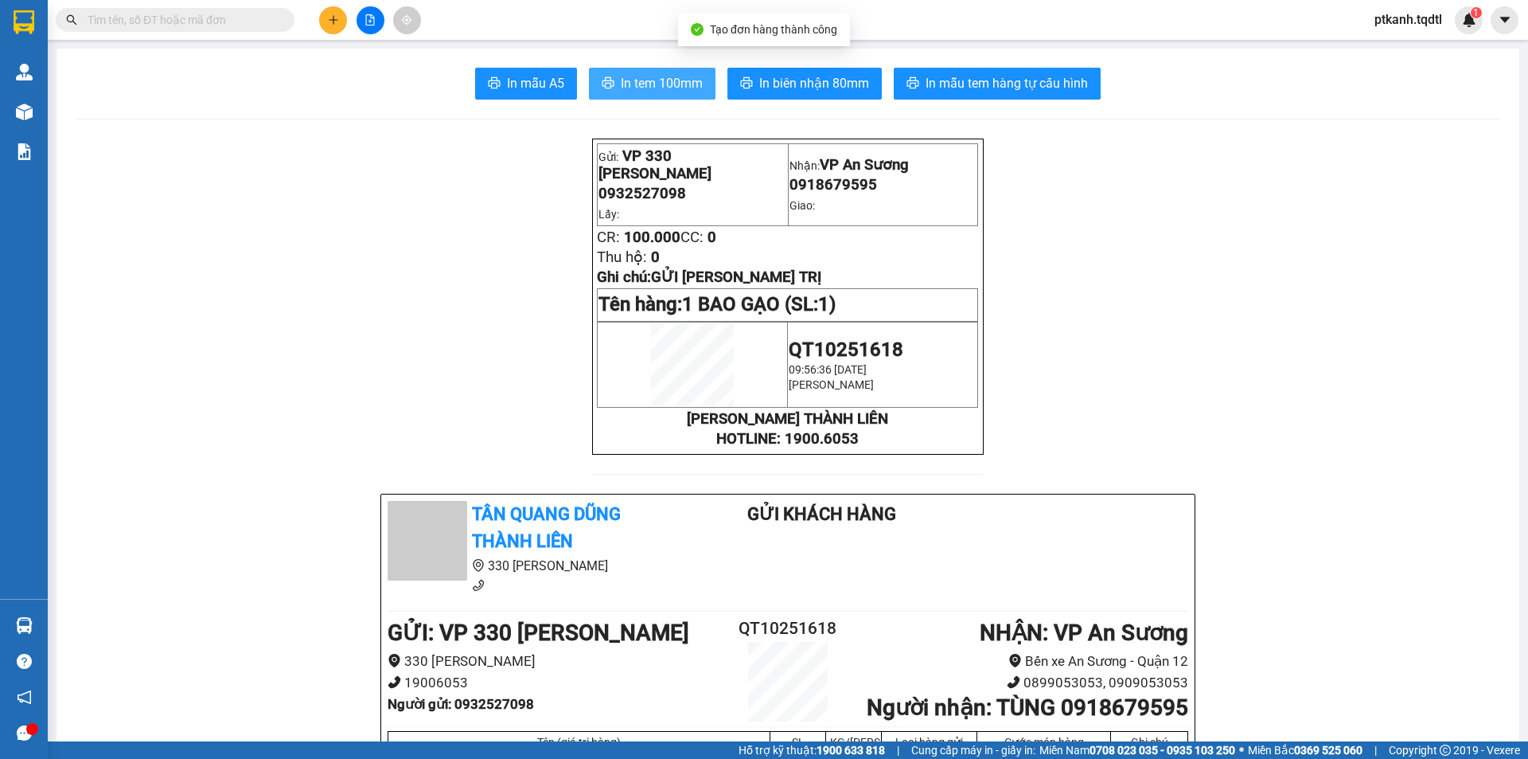
click at [669, 86] on span "In tem 100mm" at bounding box center [662, 83] width 82 height 20
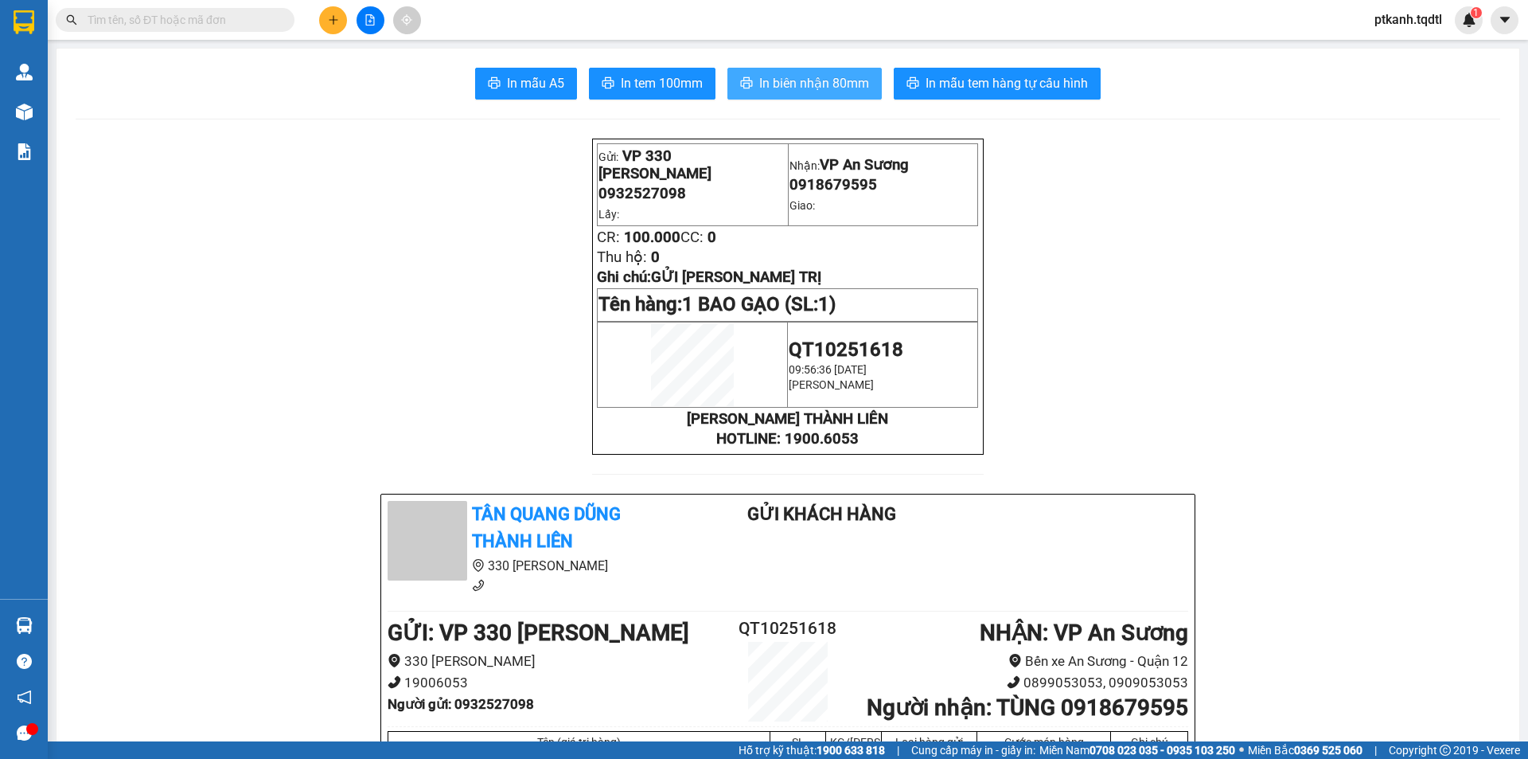
click at [794, 80] on span "In biên nhận 80mm" at bounding box center [814, 83] width 110 height 20
click at [341, 21] on button at bounding box center [333, 20] width 28 height 28
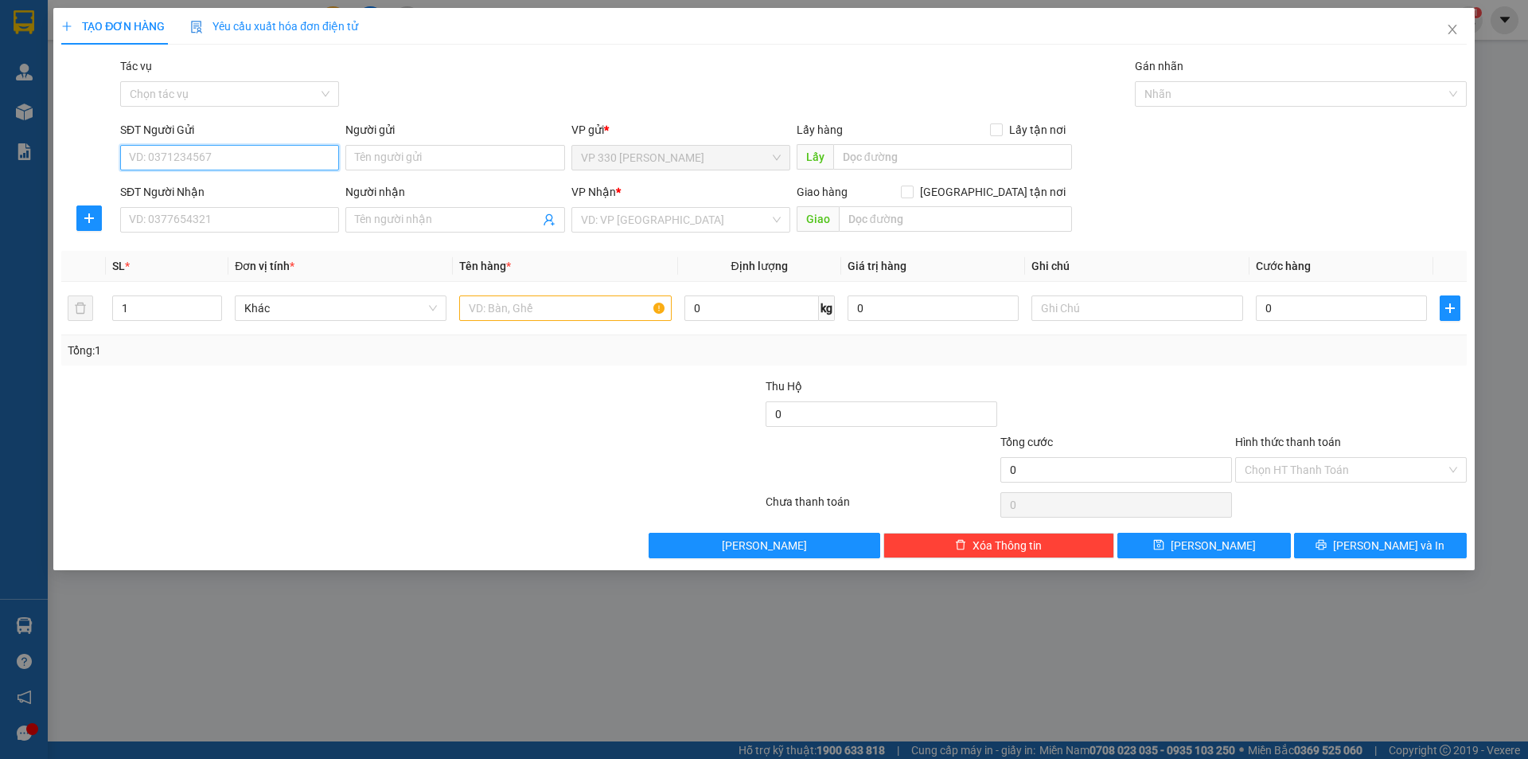
click at [213, 158] on input "SĐT Người Gửi" at bounding box center [229, 157] width 219 height 25
type input "0888787057"
click at [181, 217] on input "SĐT Người Nhận" at bounding box center [229, 219] width 219 height 25
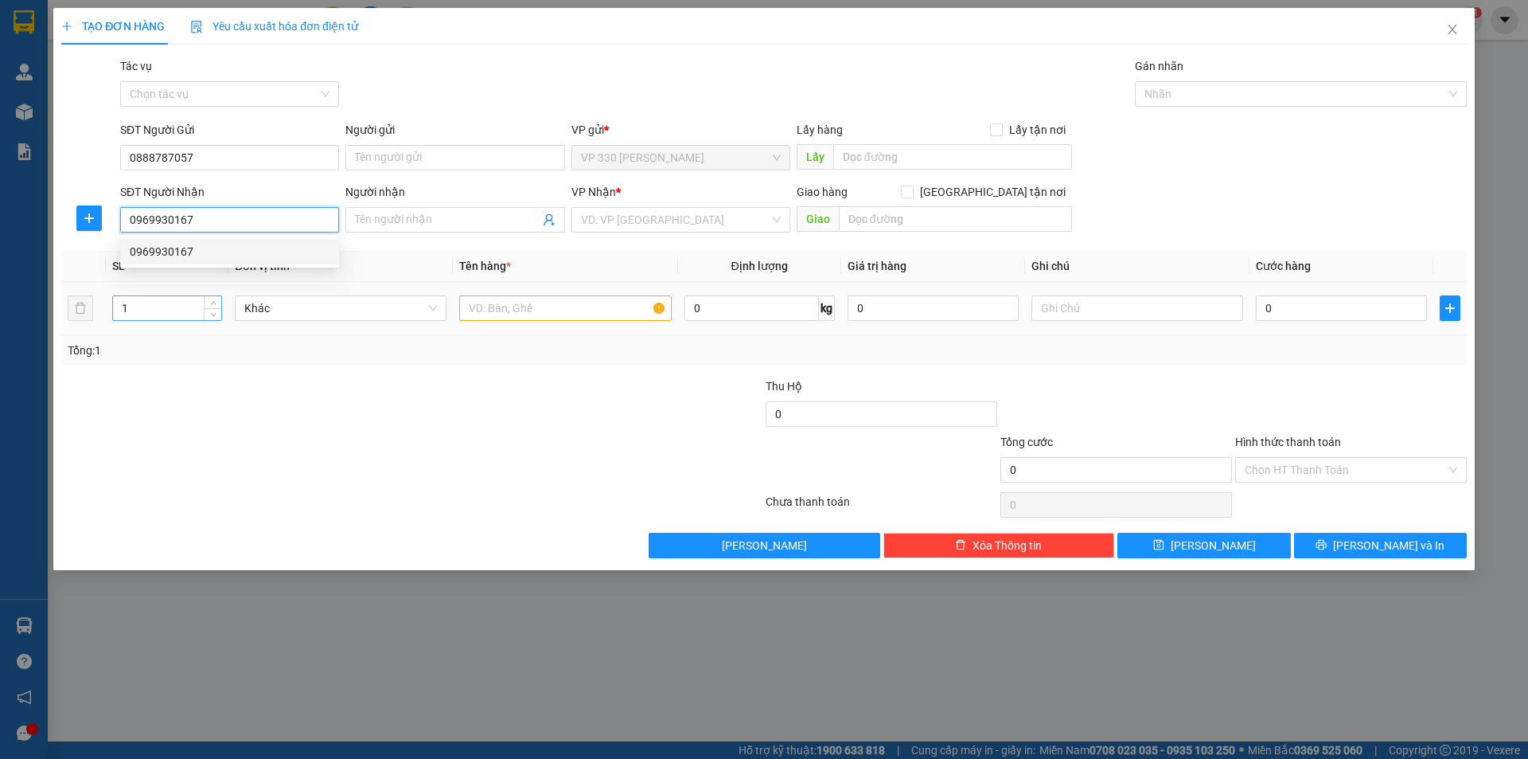
type input "0969930167"
click at [191, 311] on input "1" at bounding box center [167, 308] width 108 height 24
type input "3"
click at [486, 308] on input "text" at bounding box center [565, 307] width 212 height 25
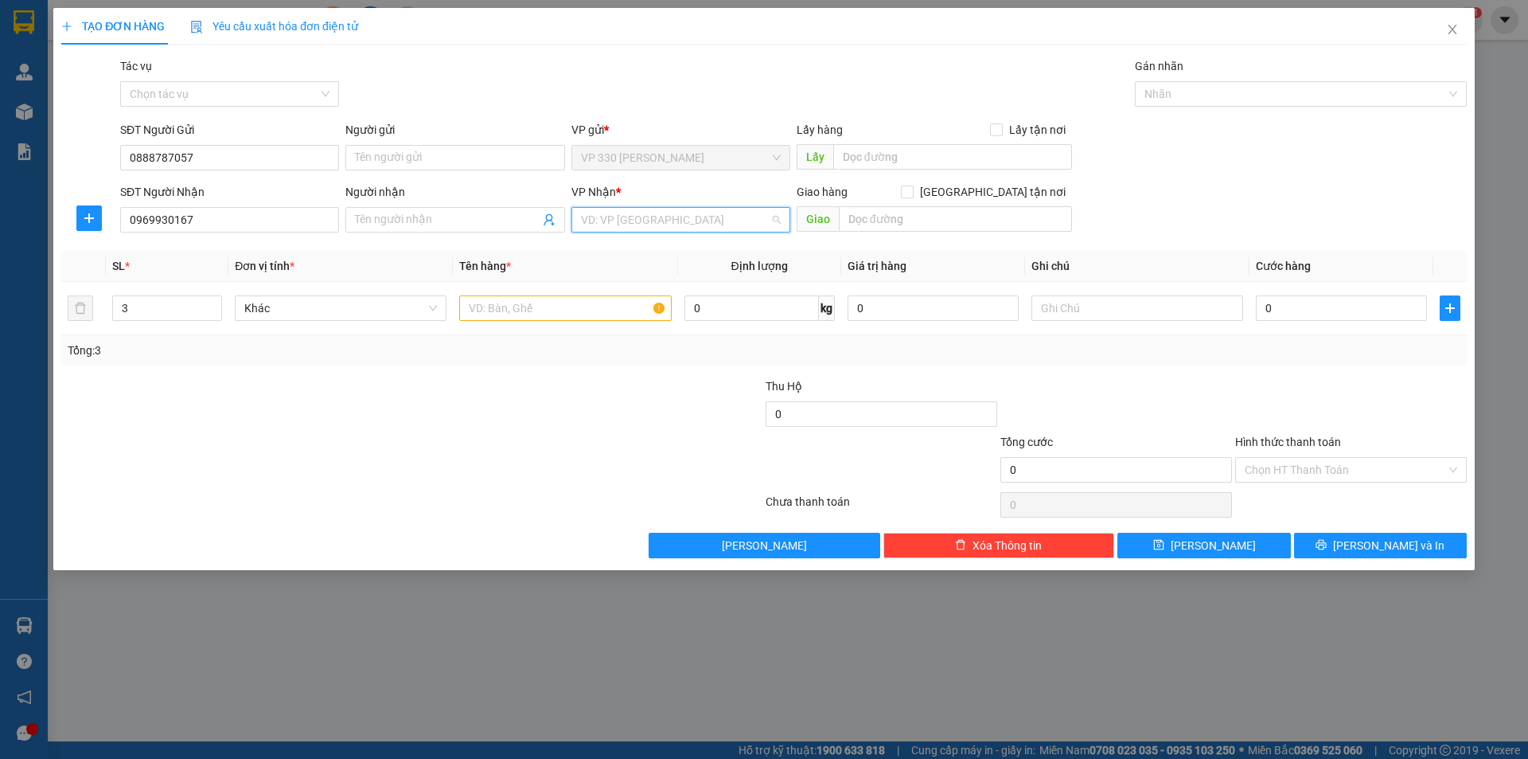
click at [764, 220] on input "search" at bounding box center [675, 220] width 189 height 24
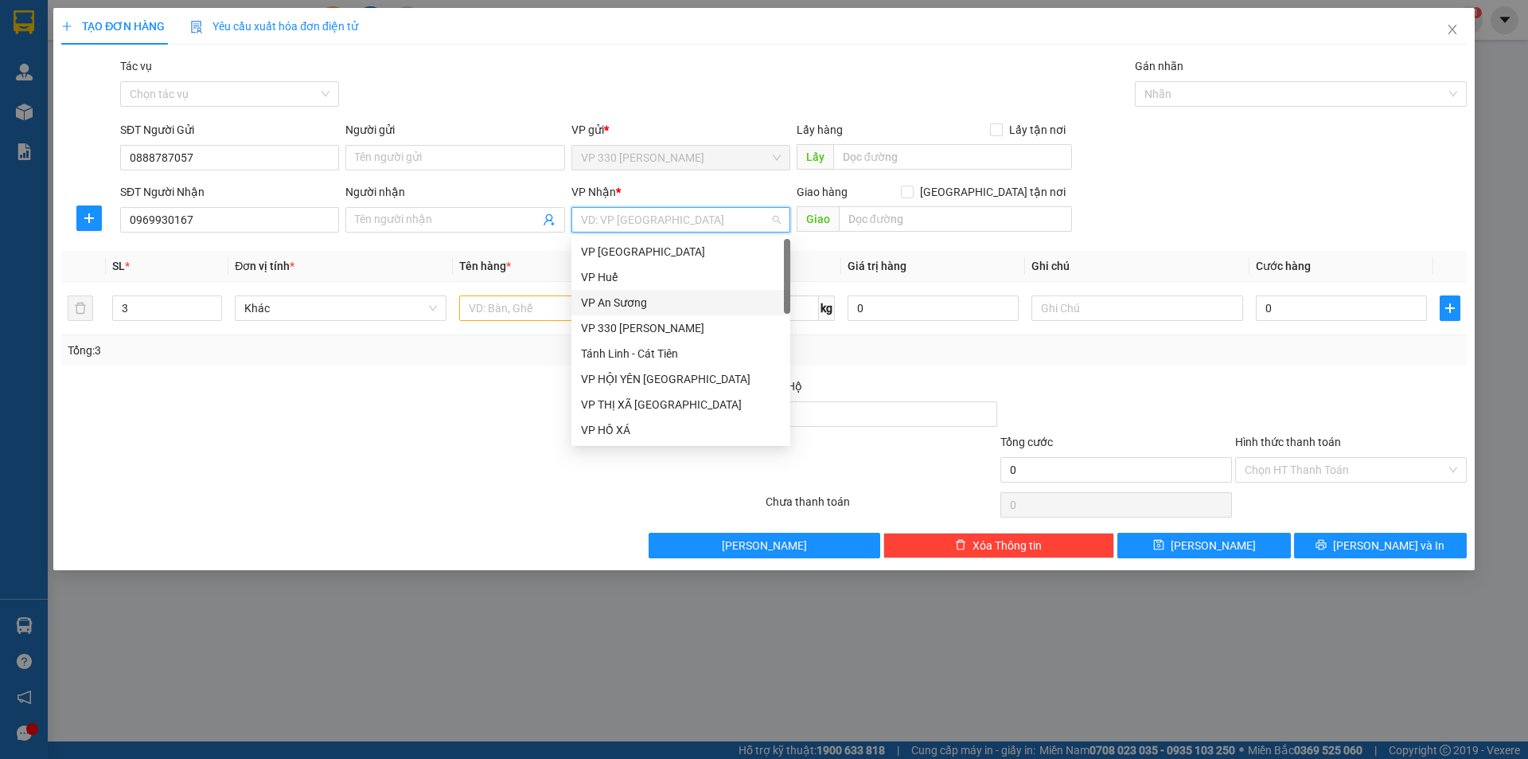
click at [652, 303] on div "VP An Sương" at bounding box center [681, 303] width 200 height 18
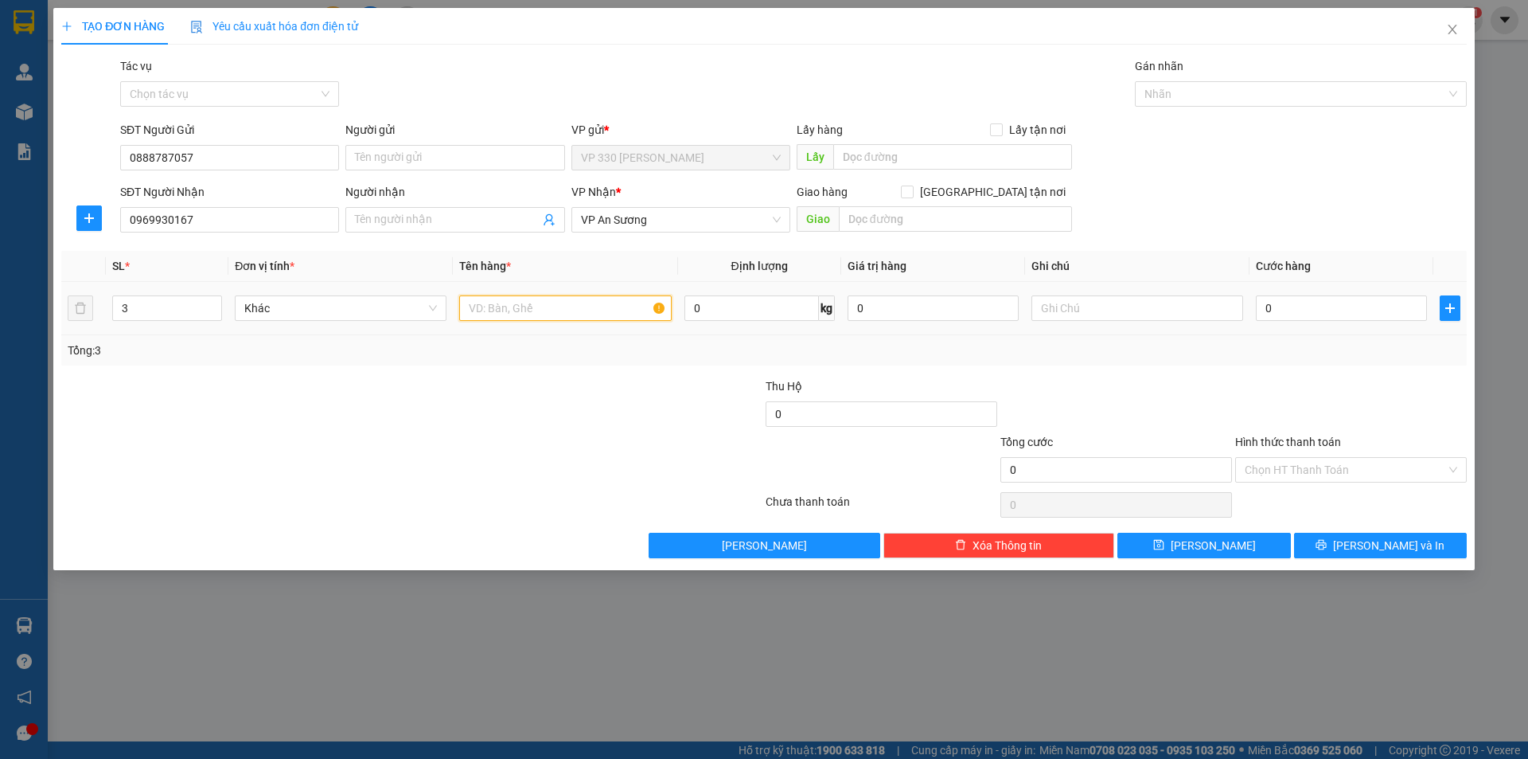
click at [560, 318] on input "text" at bounding box center [565, 307] width 212 height 25
click at [852, 220] on input "text" at bounding box center [955, 218] width 233 height 25
click at [777, 223] on span "VP An Sương" at bounding box center [681, 220] width 200 height 24
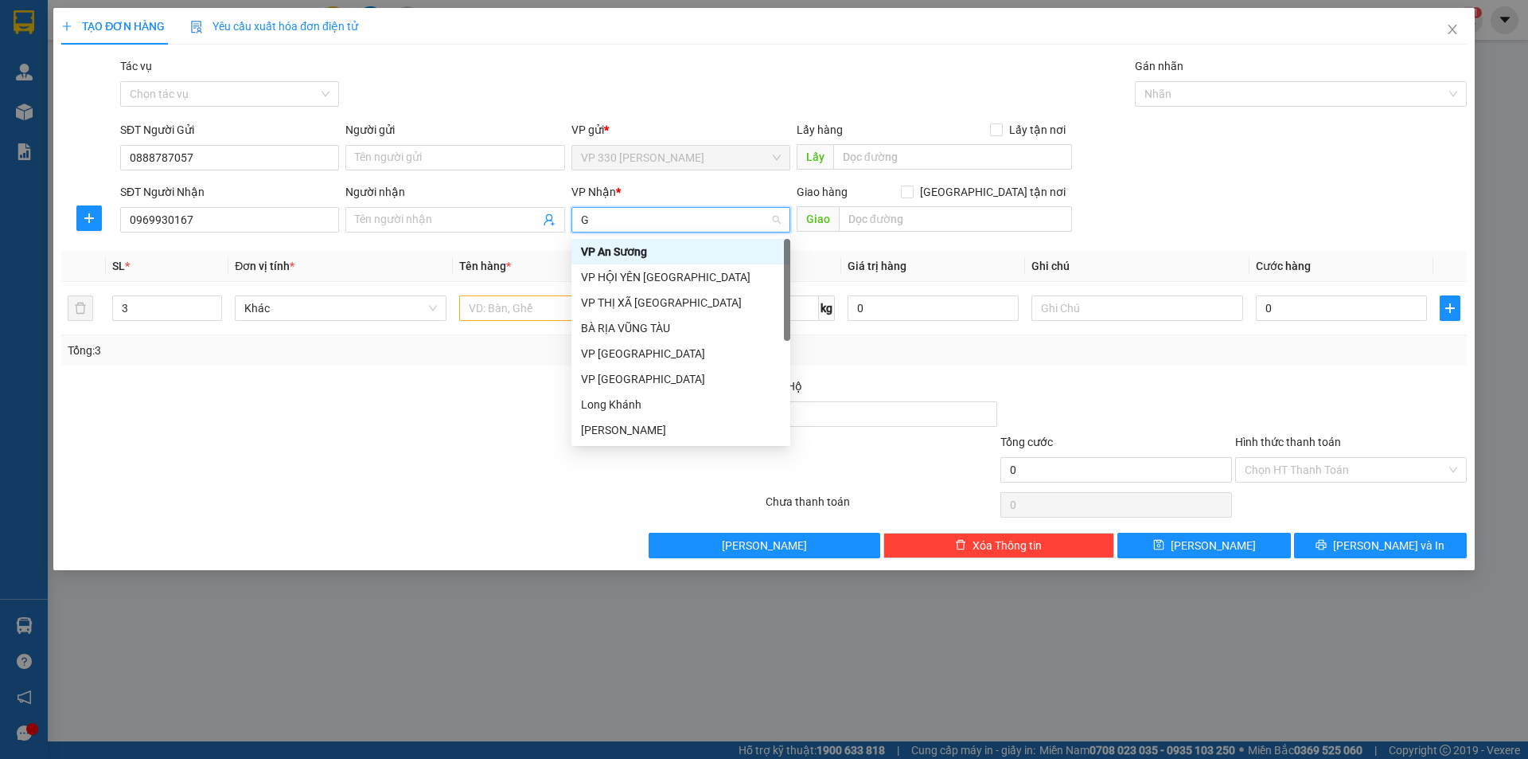
type input "GI"
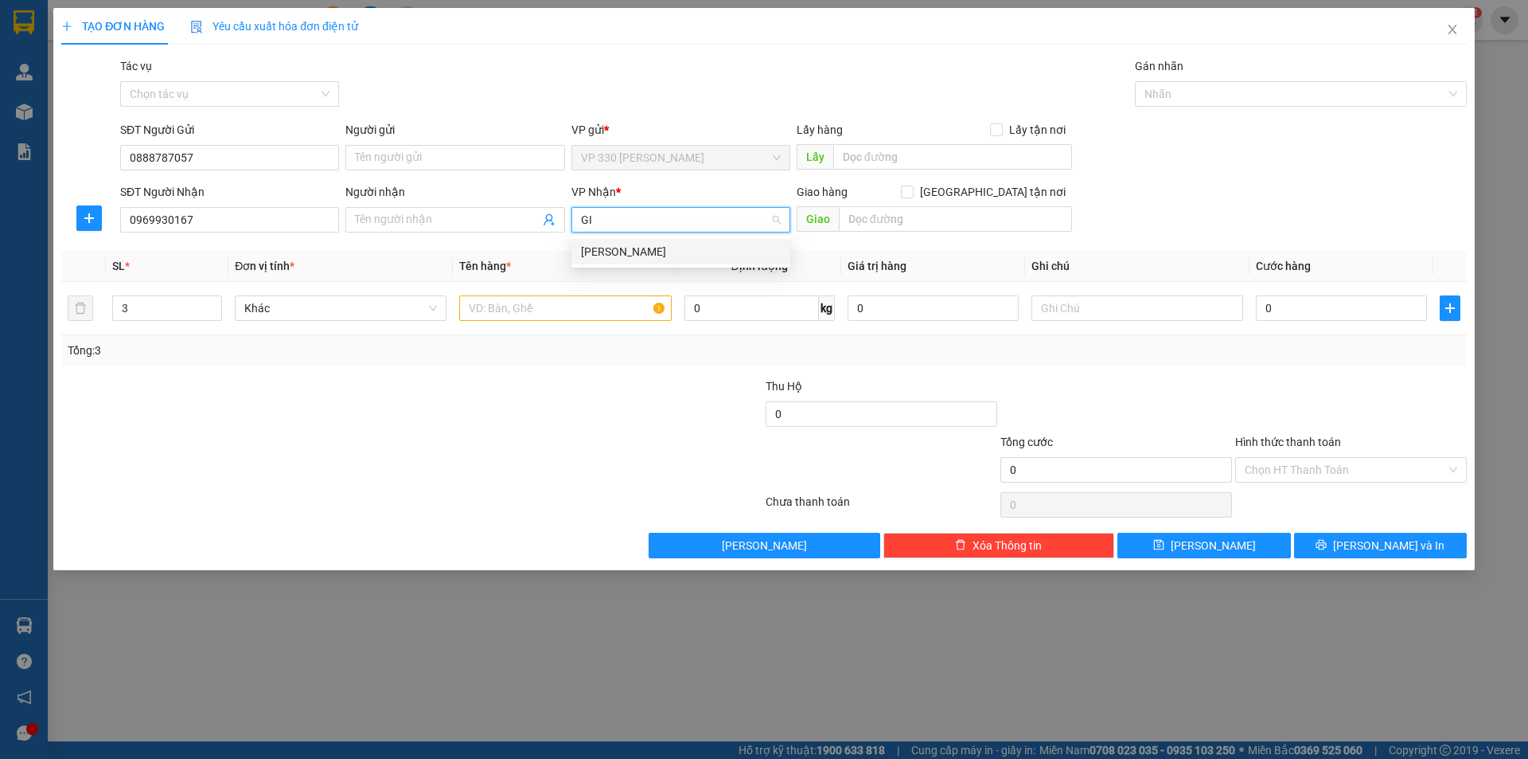
click at [594, 256] on div "Gia Lai" at bounding box center [681, 252] width 200 height 18
drag, startPoint x: 926, startPoint y: 421, endPoint x: 750, endPoint y: 408, distance: 176.4
drag, startPoint x: 750, startPoint y: 408, endPoint x: 1187, endPoint y: 387, distance: 437.5
click at [1187, 387] on div at bounding box center [1116, 405] width 235 height 56
click at [880, 220] on input "text" at bounding box center [955, 218] width 233 height 25
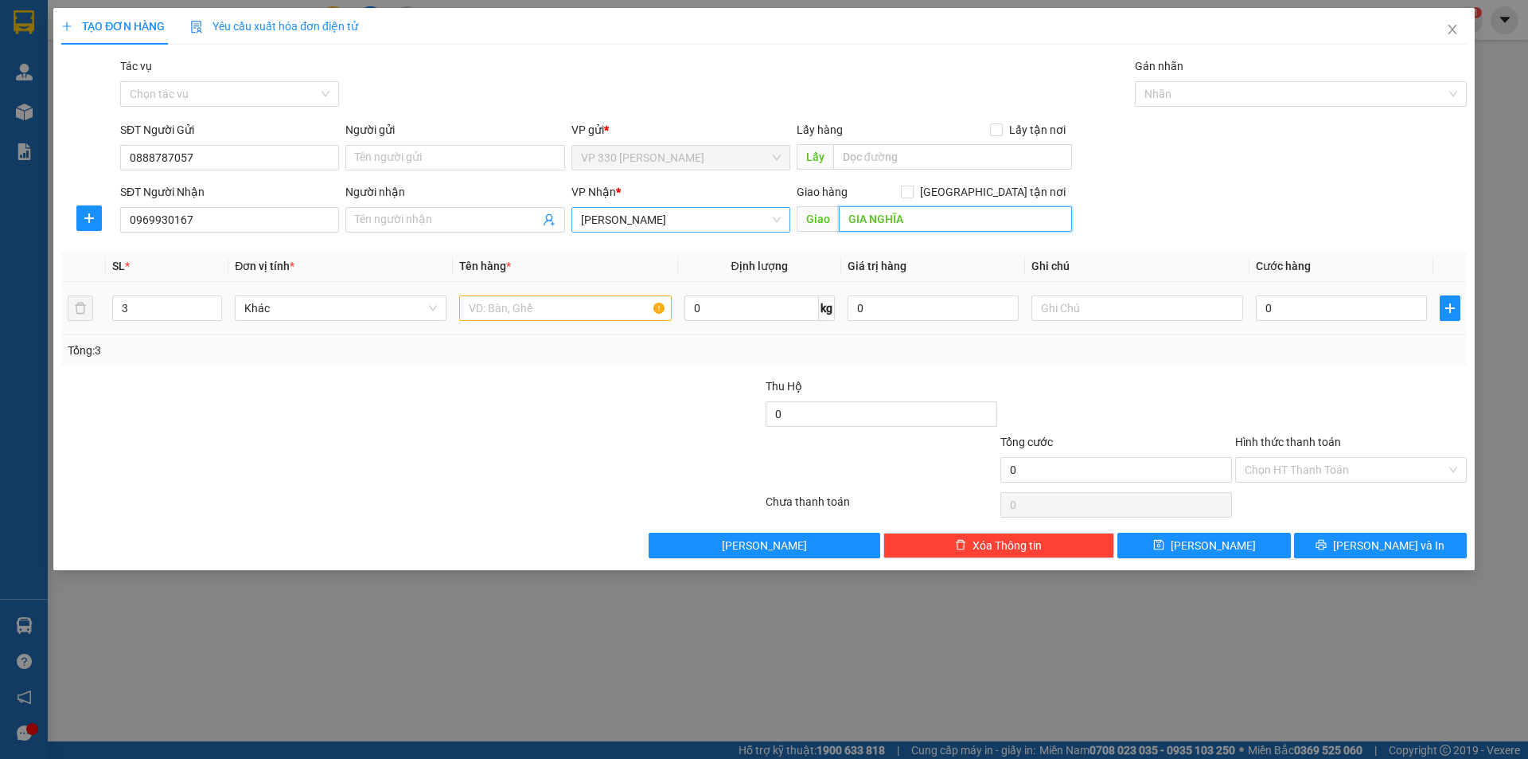
type input "GIA NGHĨA"
click at [519, 305] on input "text" at bounding box center [565, 307] width 212 height 25
type input "1 XỐP 1 VALI 1 BAO GẠO"
click at [1291, 306] on input "0" at bounding box center [1341, 307] width 171 height 25
type input "40"
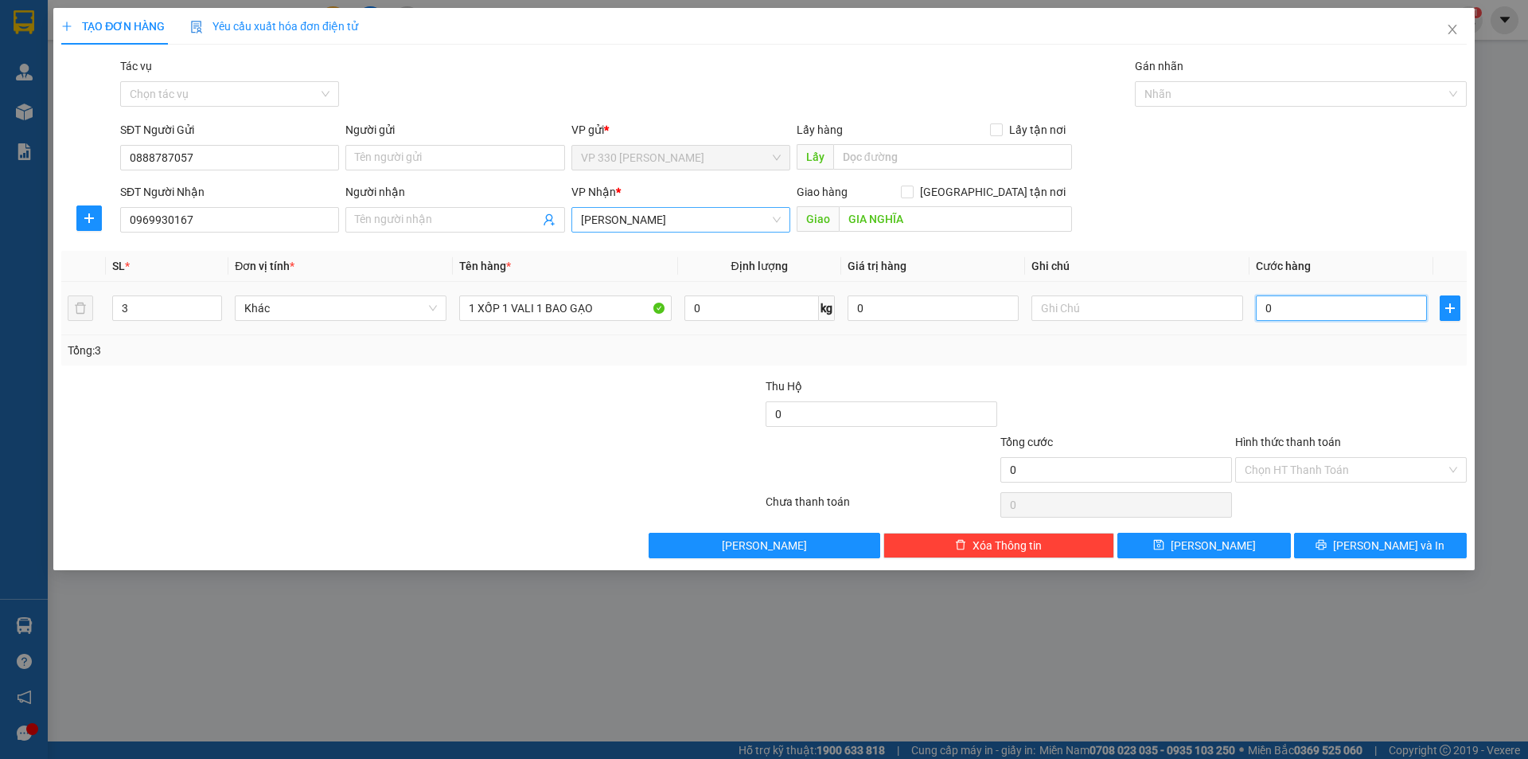
type input "40"
type input "400"
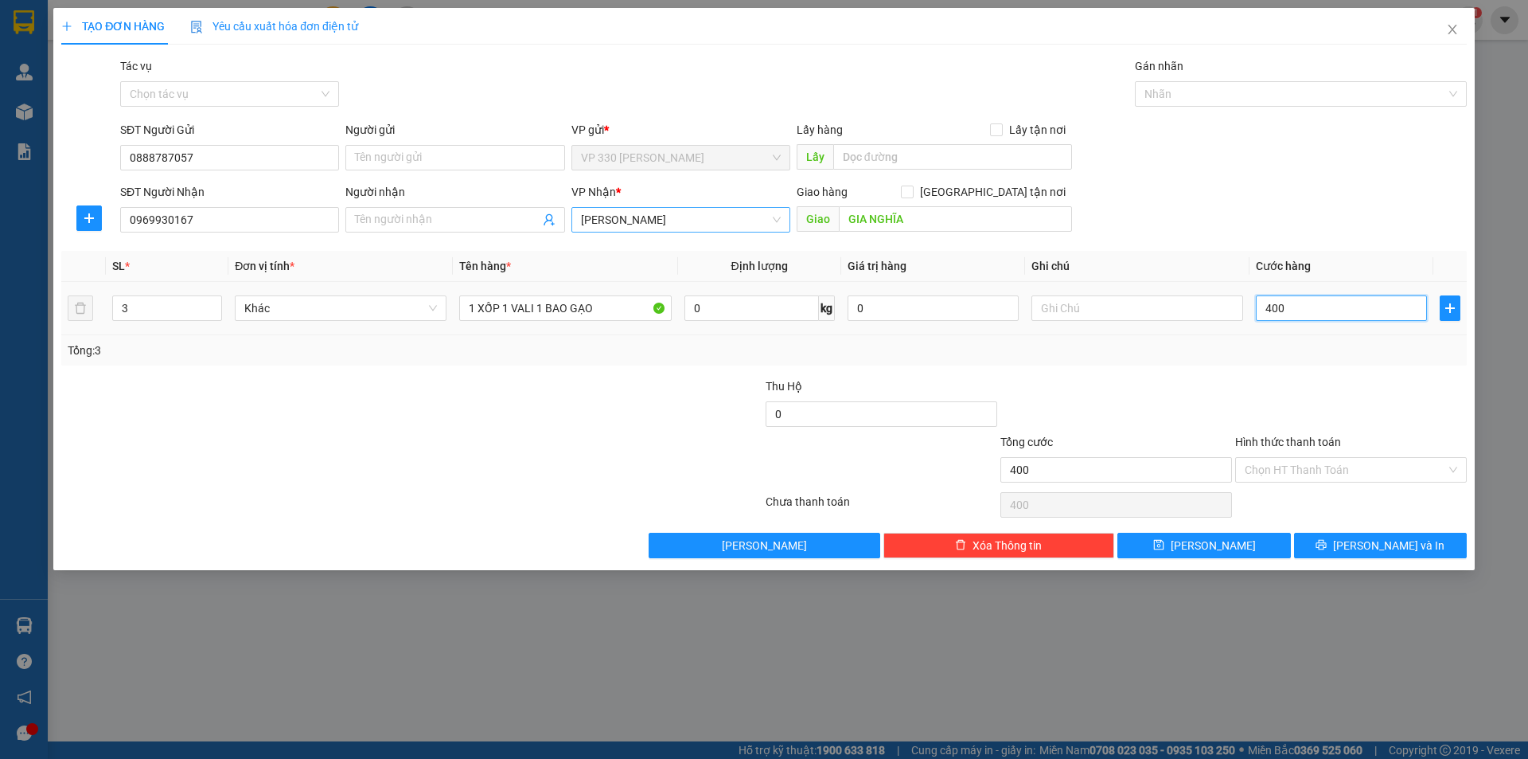
type input "4.000"
type input "40.000"
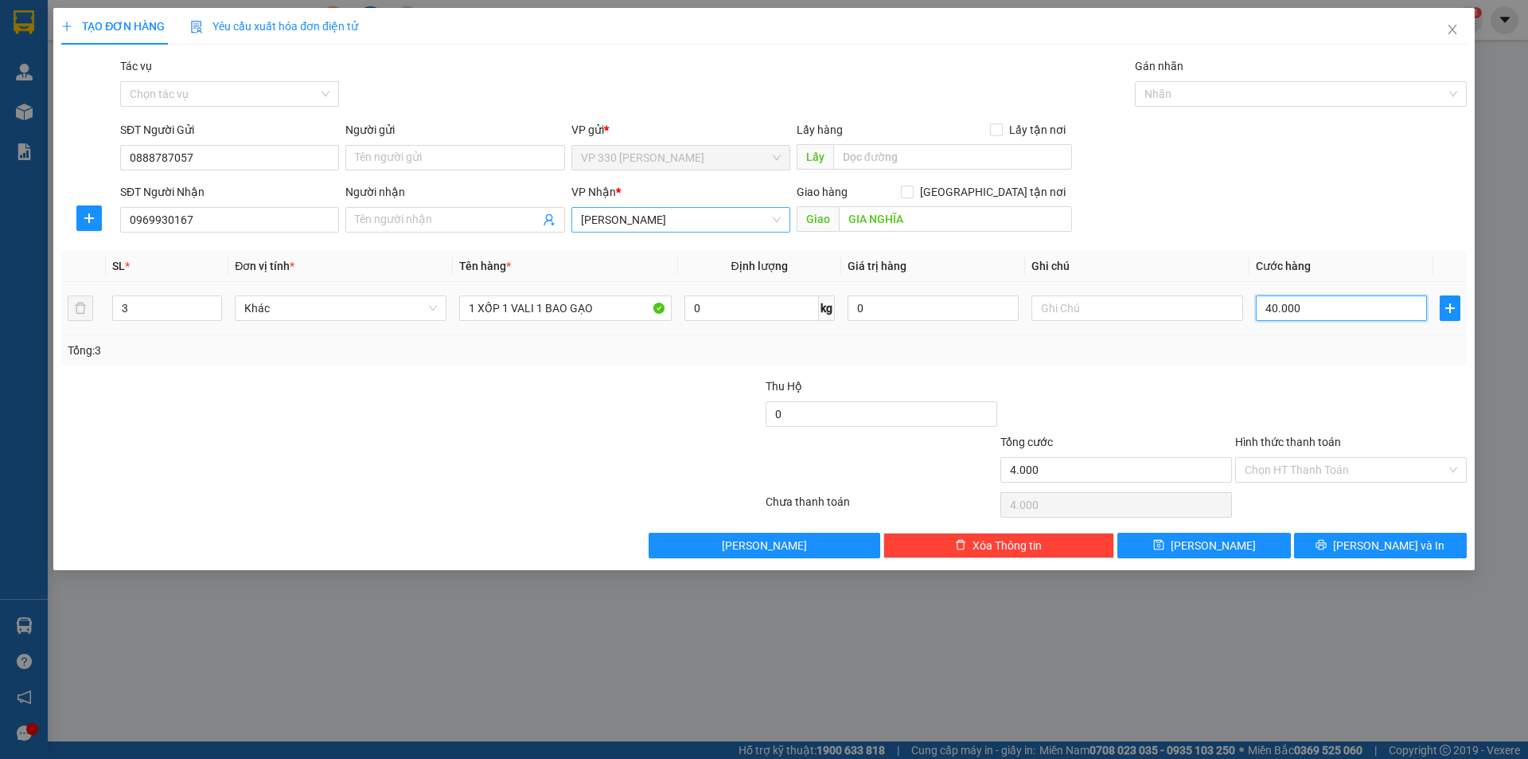
type input "40.000"
type input "400.000"
click at [1327, 548] on icon "printer" at bounding box center [1322, 545] width 10 height 10
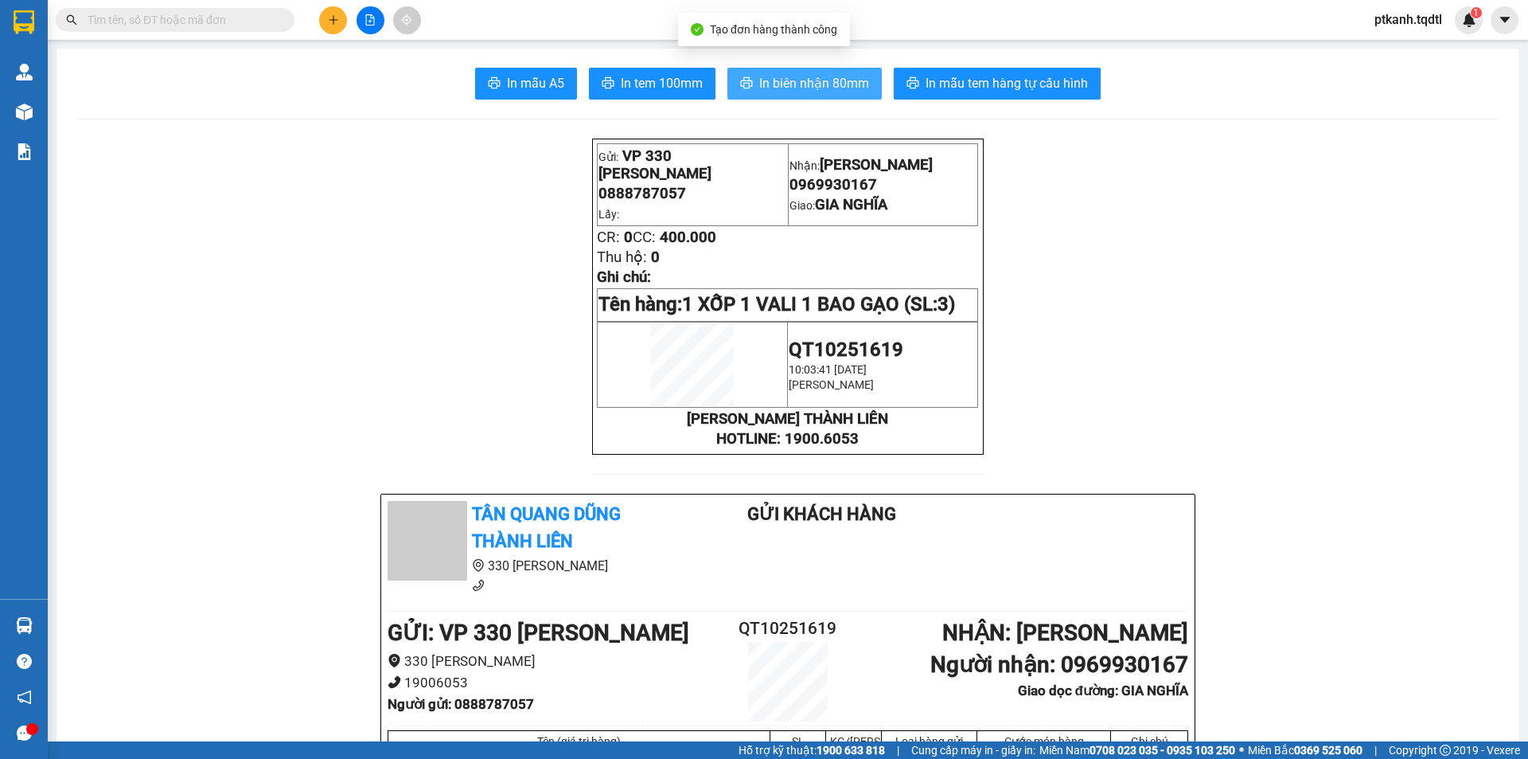
click at [783, 80] on span "In biên nhận 80mm" at bounding box center [814, 83] width 110 height 20
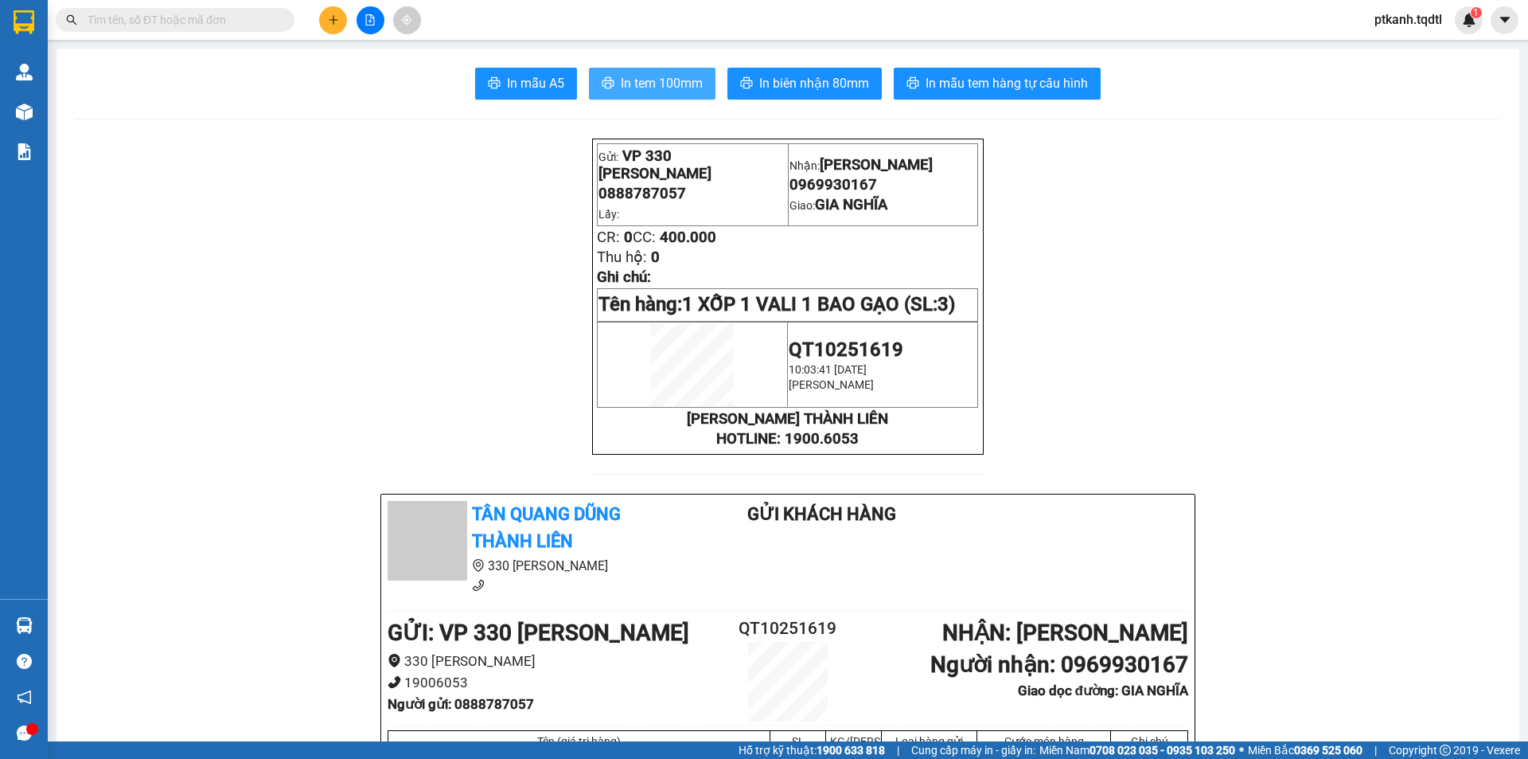
click at [665, 84] on span "In tem 100mm" at bounding box center [662, 83] width 82 height 20
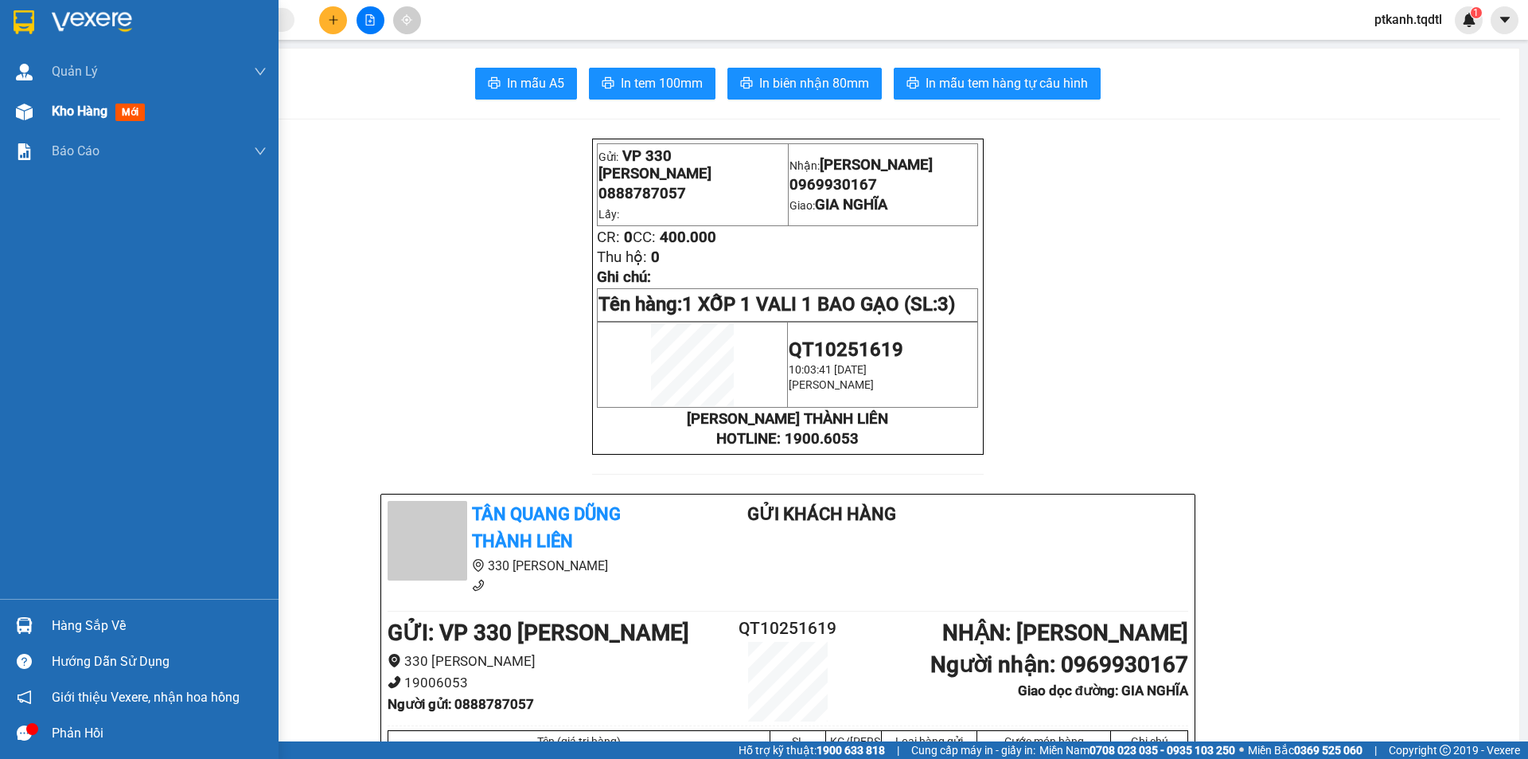
click at [74, 111] on span "Kho hàng" at bounding box center [80, 110] width 56 height 15
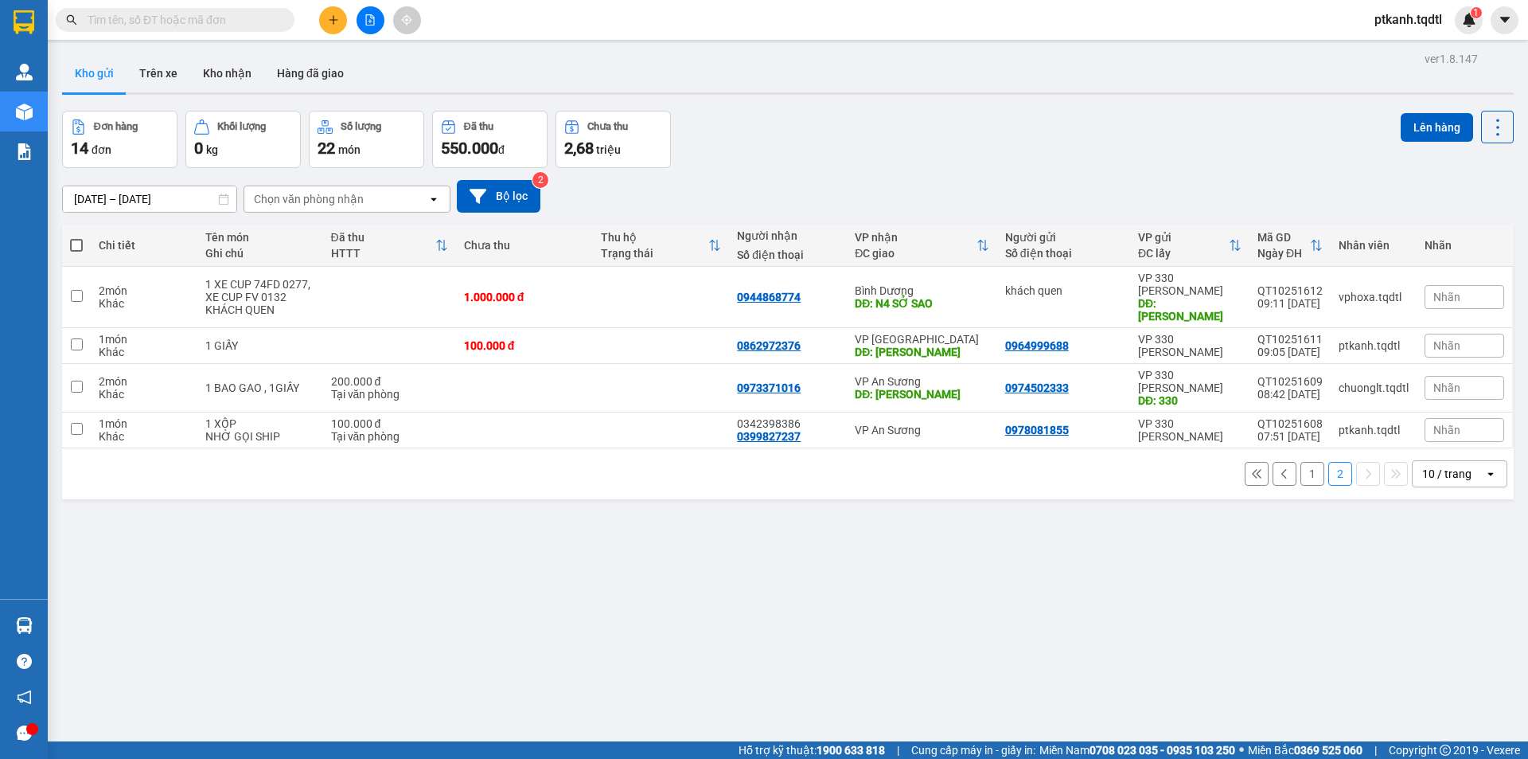
click at [1301, 462] on button "1" at bounding box center [1313, 474] width 24 height 24
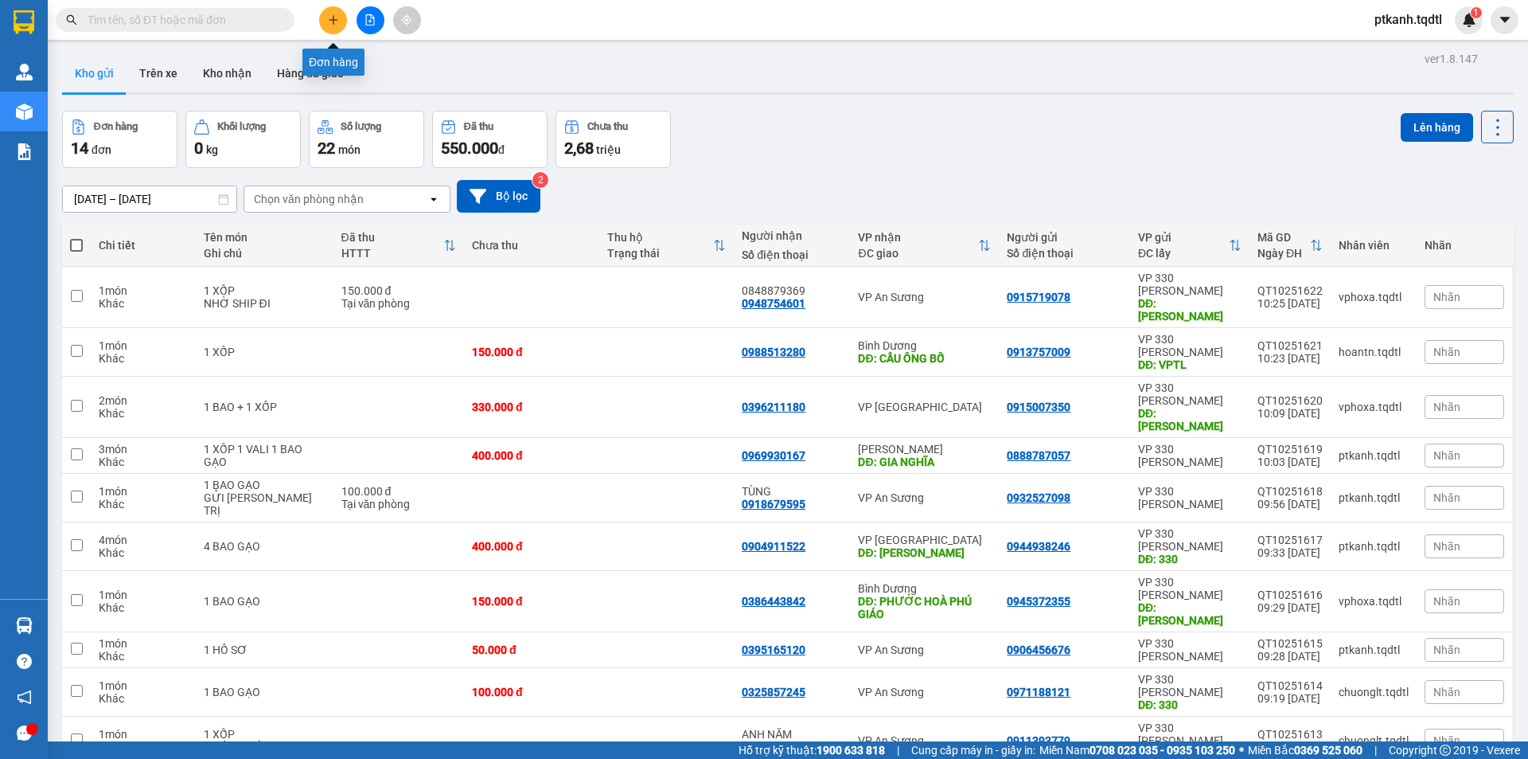
click at [331, 24] on icon "plus" at bounding box center [333, 19] width 11 height 11
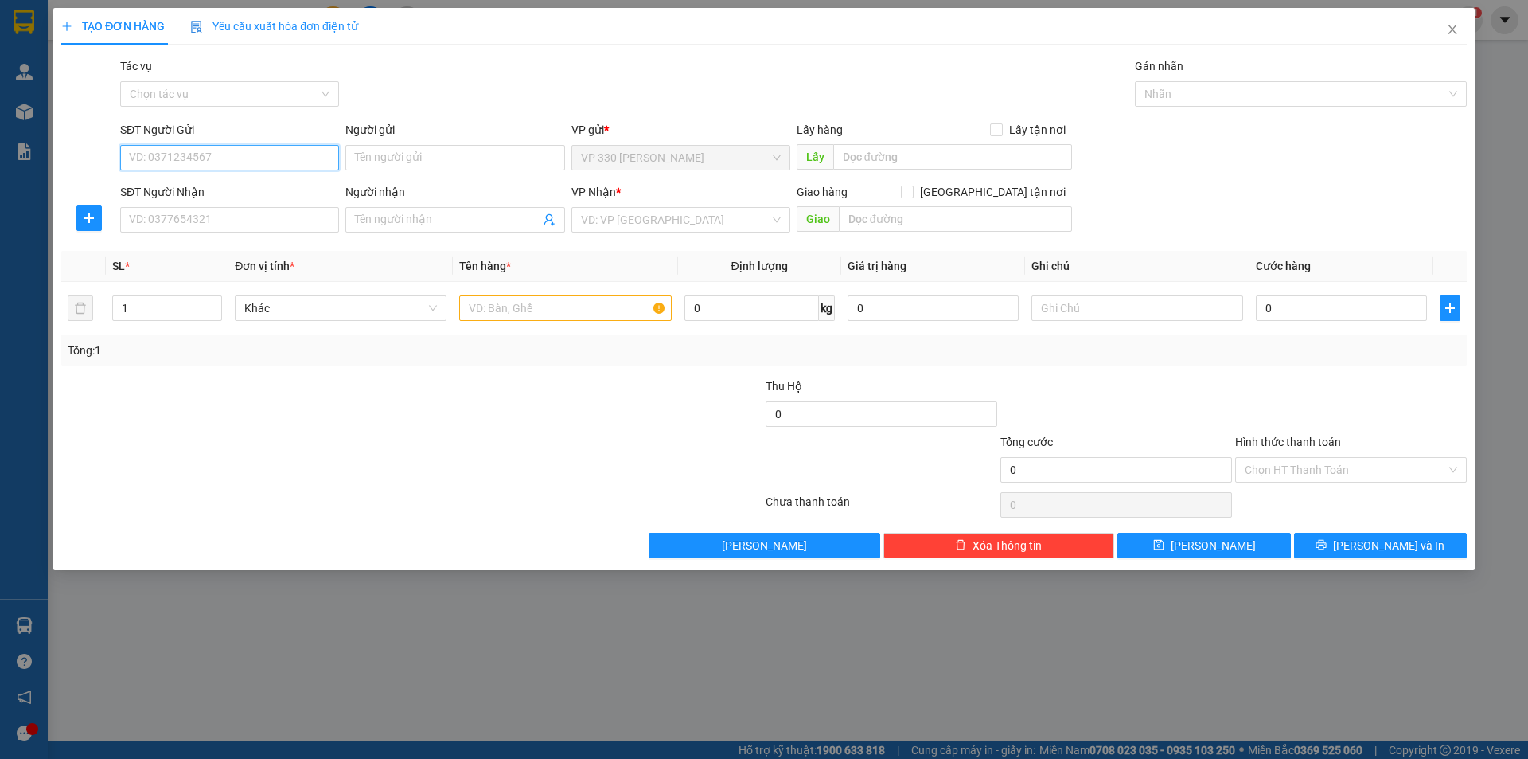
click at [164, 157] on input "SĐT Người Gửi" at bounding box center [229, 157] width 219 height 25
type input "0839797357"
click at [219, 219] on input "SĐT Người Nhận" at bounding box center [229, 219] width 219 height 25
click at [775, 220] on div "VD: VP [GEOGRAPHIC_DATA]" at bounding box center [681, 219] width 219 height 25
type input "0908079378"
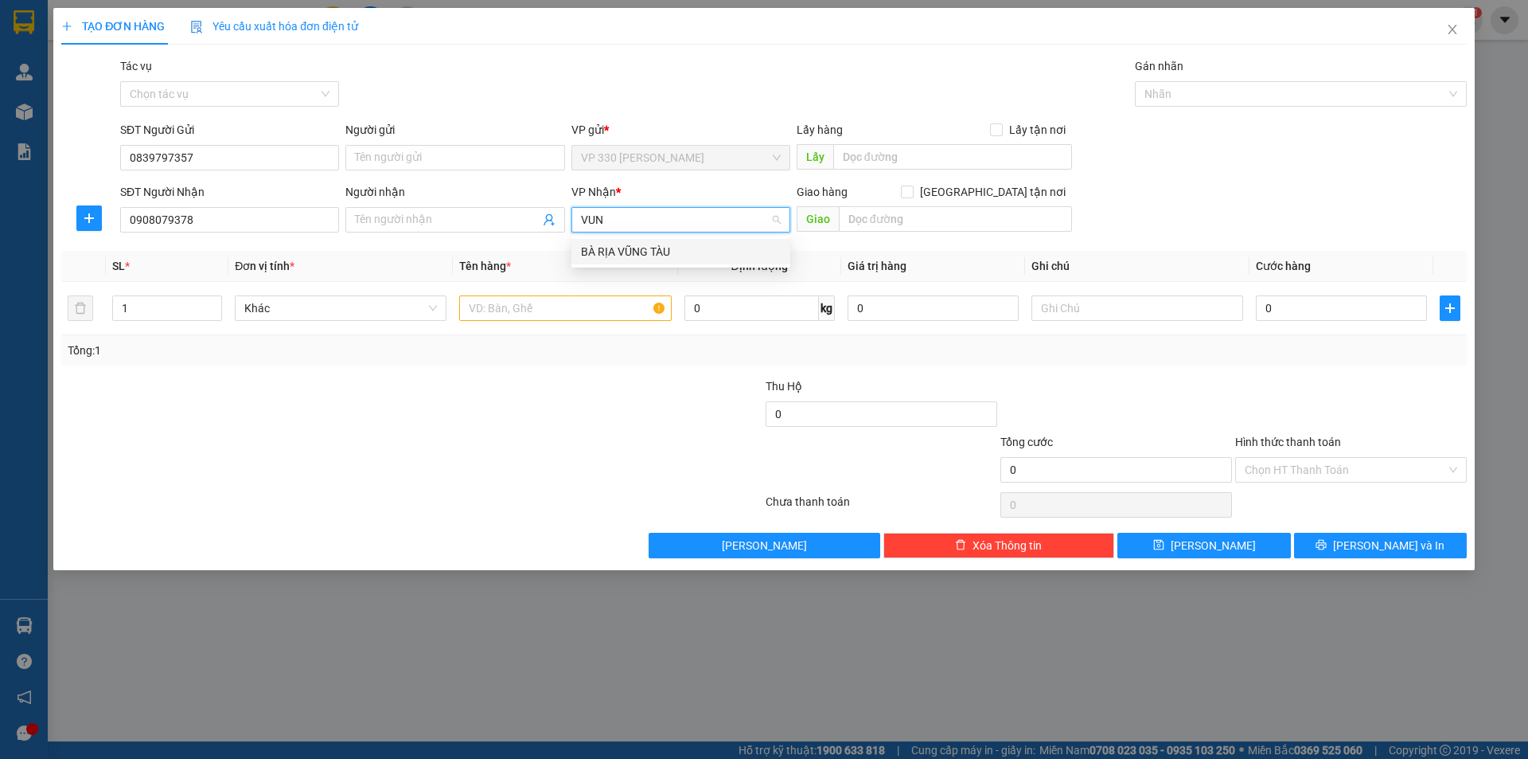
type input "VUNG"
click at [643, 247] on div "BÀ RỊA VŨNG TÀU" at bounding box center [681, 252] width 200 height 18
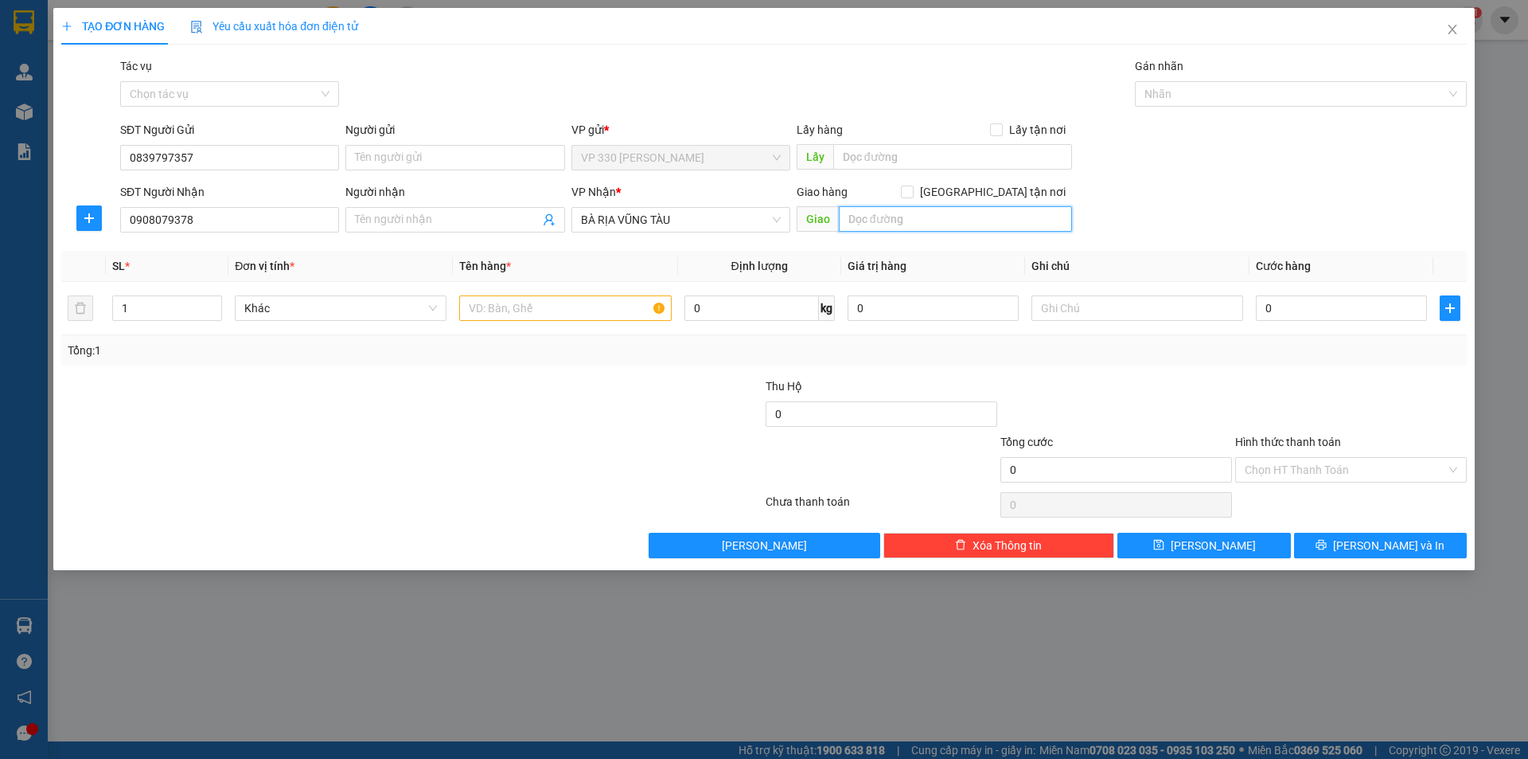
click at [857, 217] on input "text" at bounding box center [955, 218] width 233 height 25
type input "BÌNH GIẢ"
click at [487, 306] on input "text" at bounding box center [565, 307] width 212 height 25
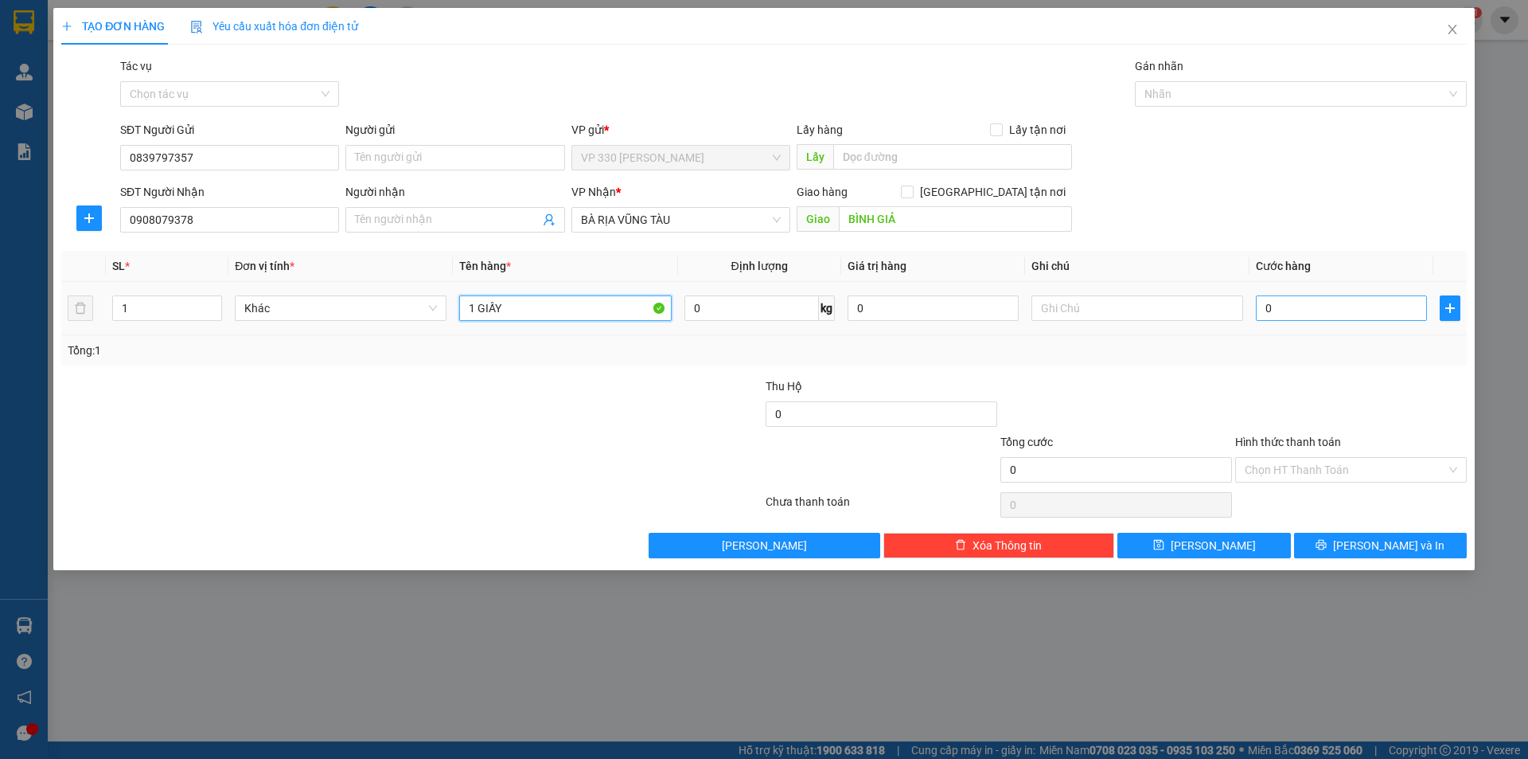
type input "1 GIẤY"
click at [1273, 306] on input "0" at bounding box center [1341, 307] width 171 height 25
type input "1"
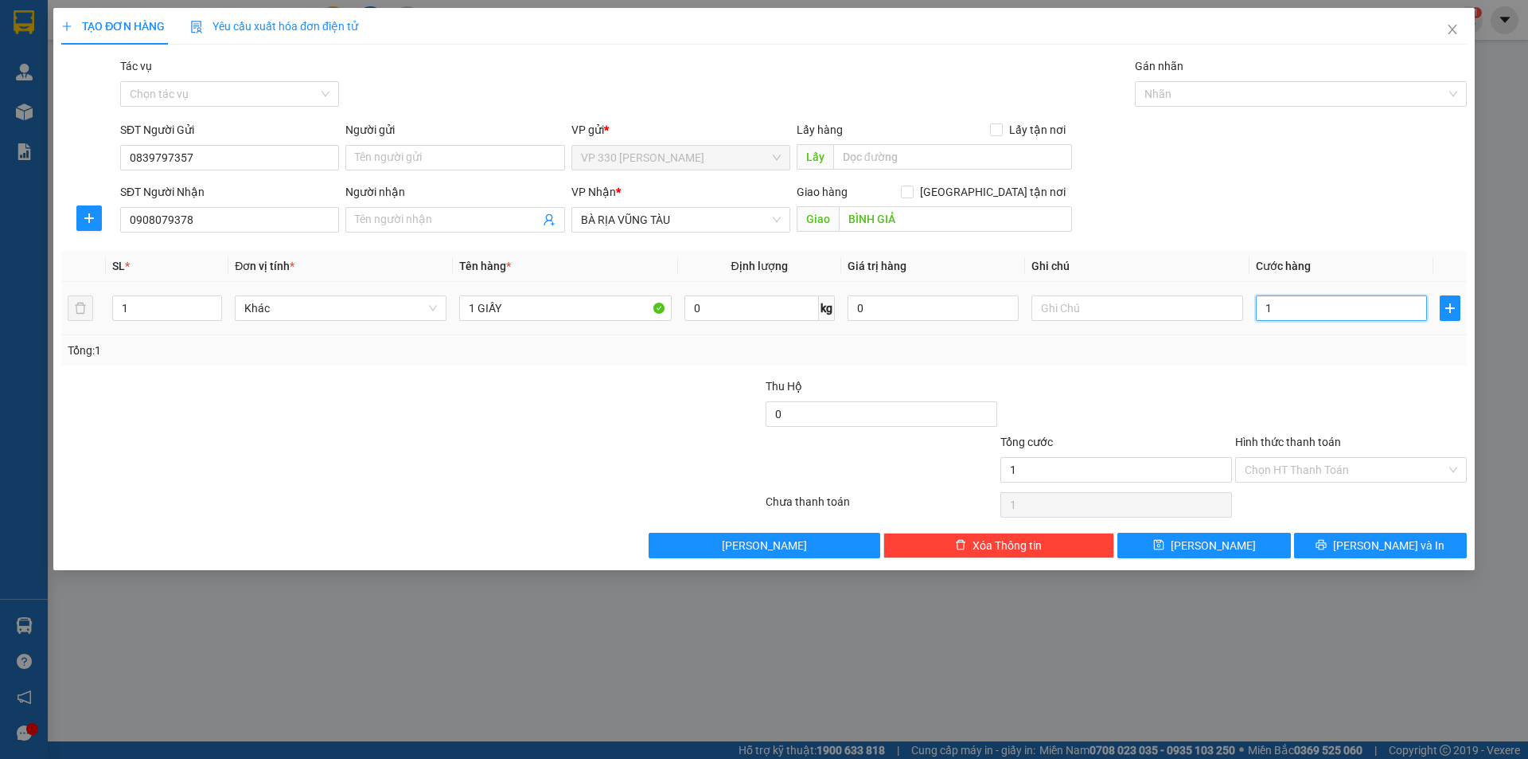
type input "10"
type input "100"
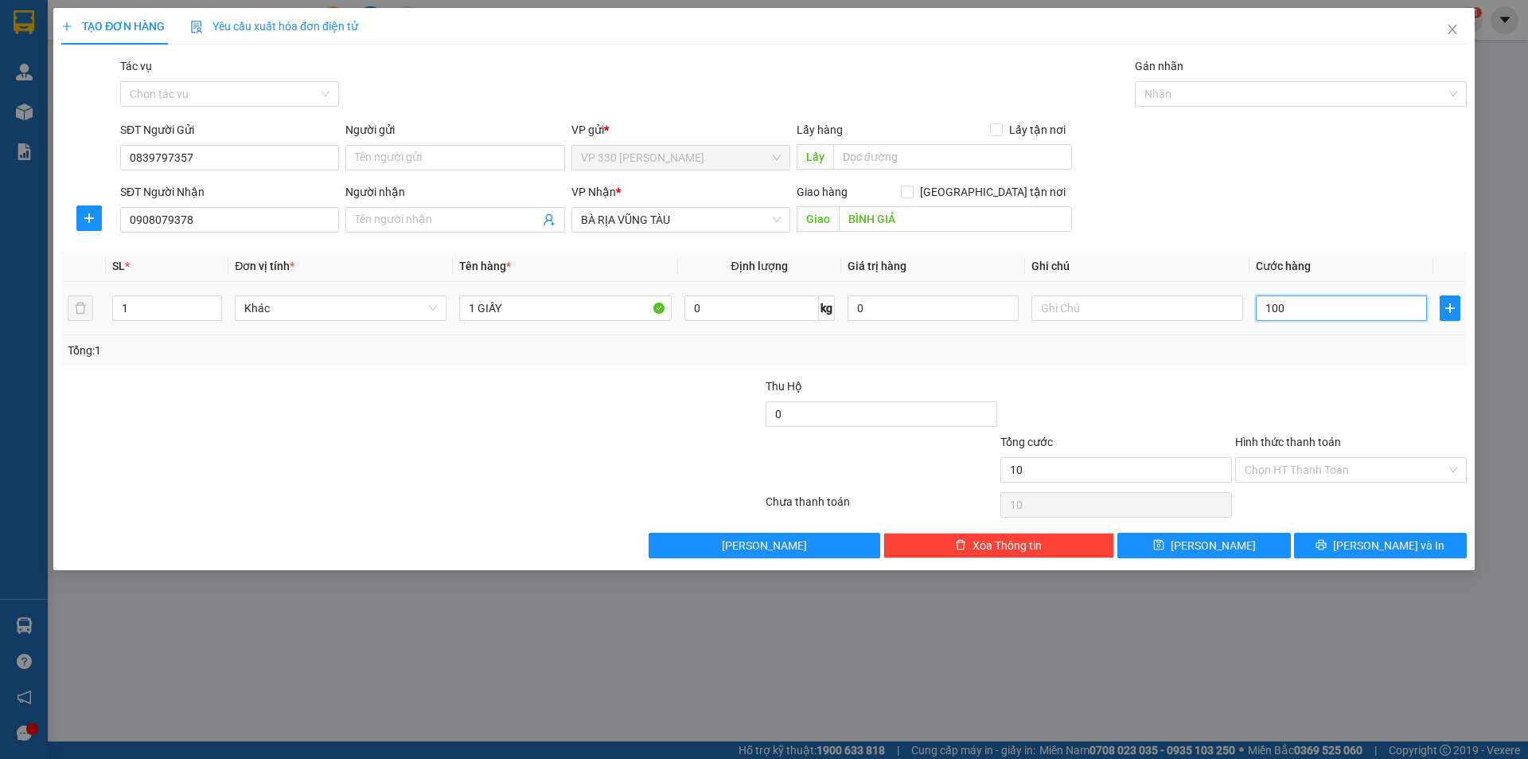
type input "100"
type input "1.000"
type input "10.000"
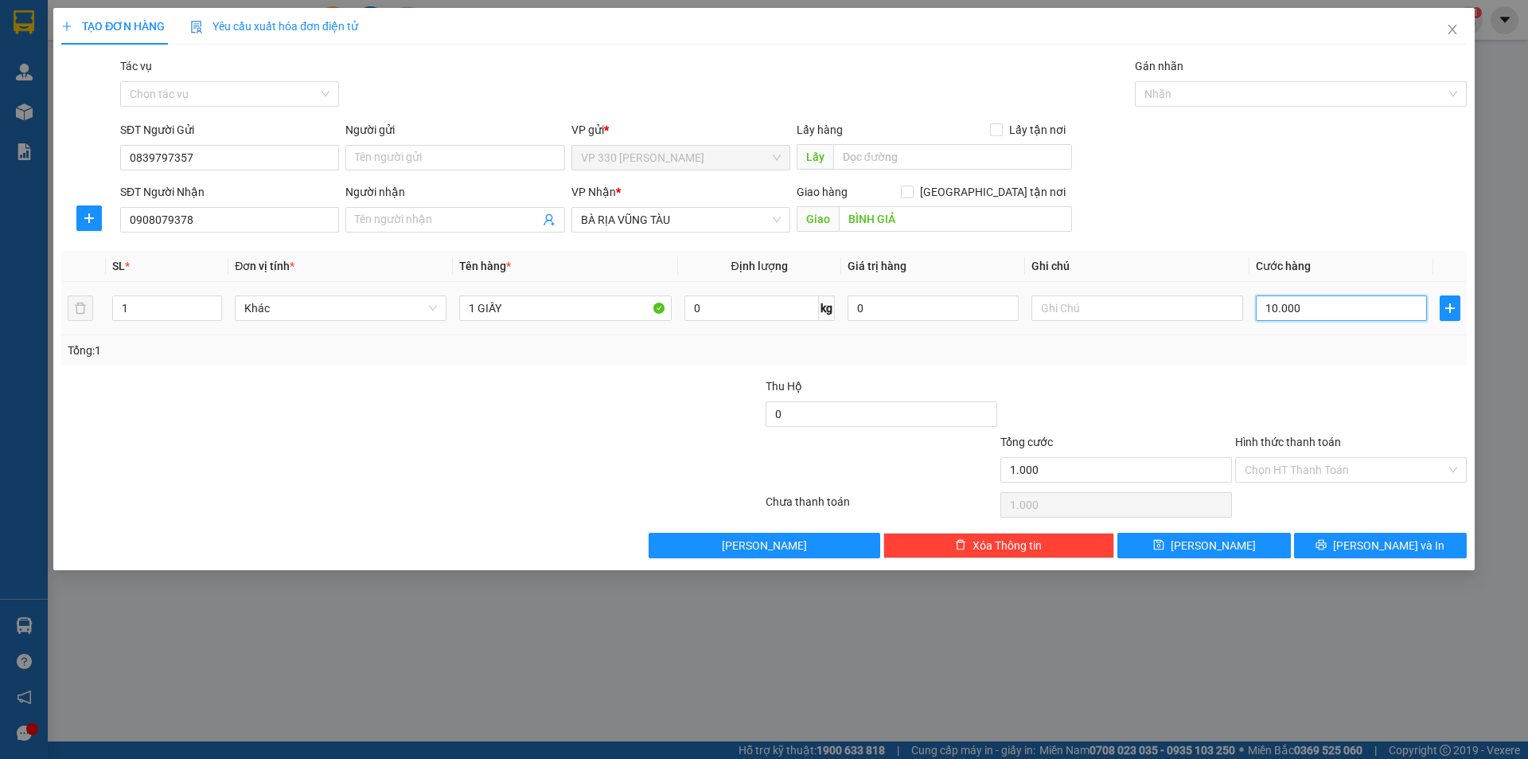
type input "10.000"
type input "100.000"
click at [1318, 468] on input "Hình thức thanh toán" at bounding box center [1345, 470] width 201 height 24
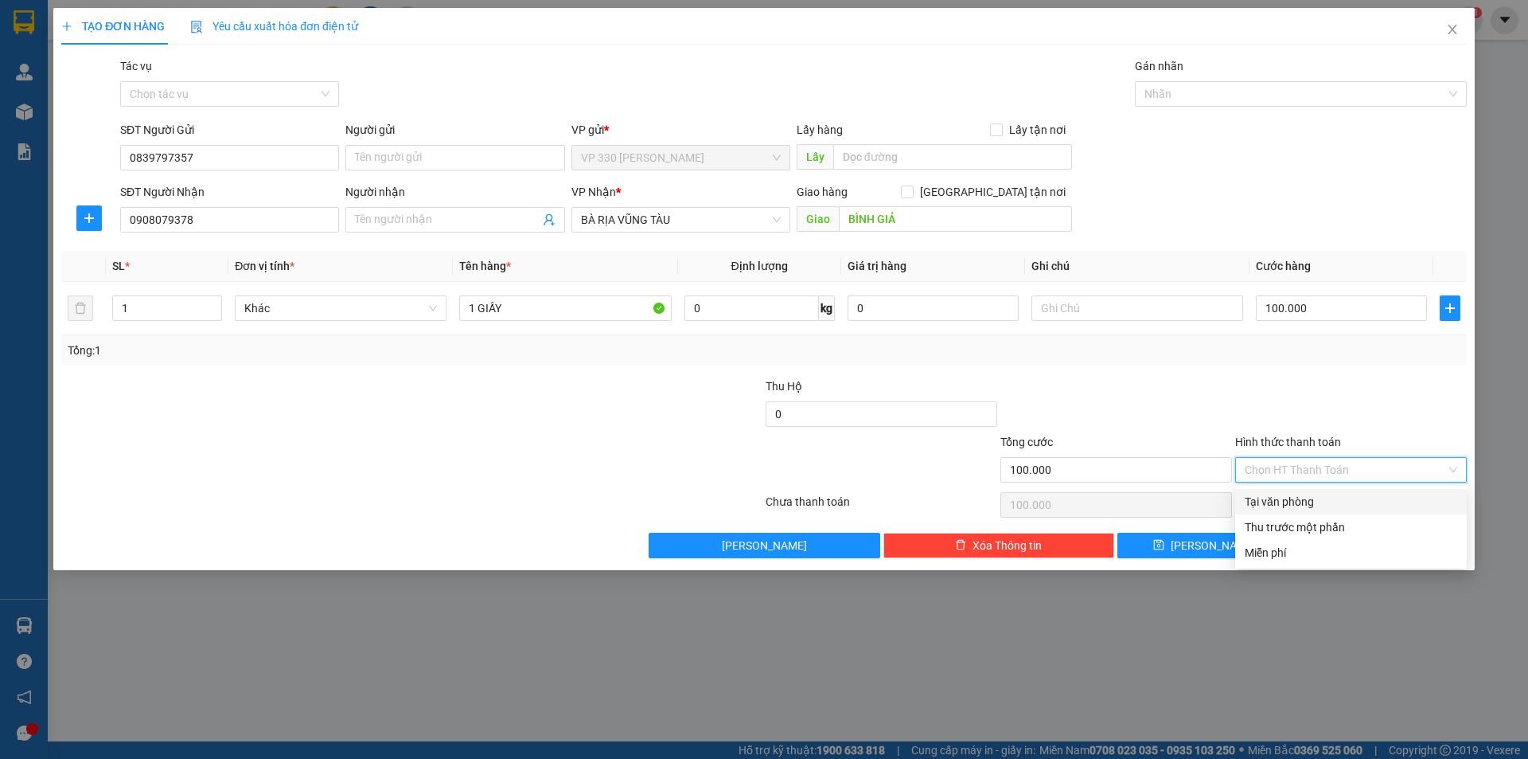
click at [1295, 501] on div "Tại văn phòng" at bounding box center [1351, 502] width 213 height 18
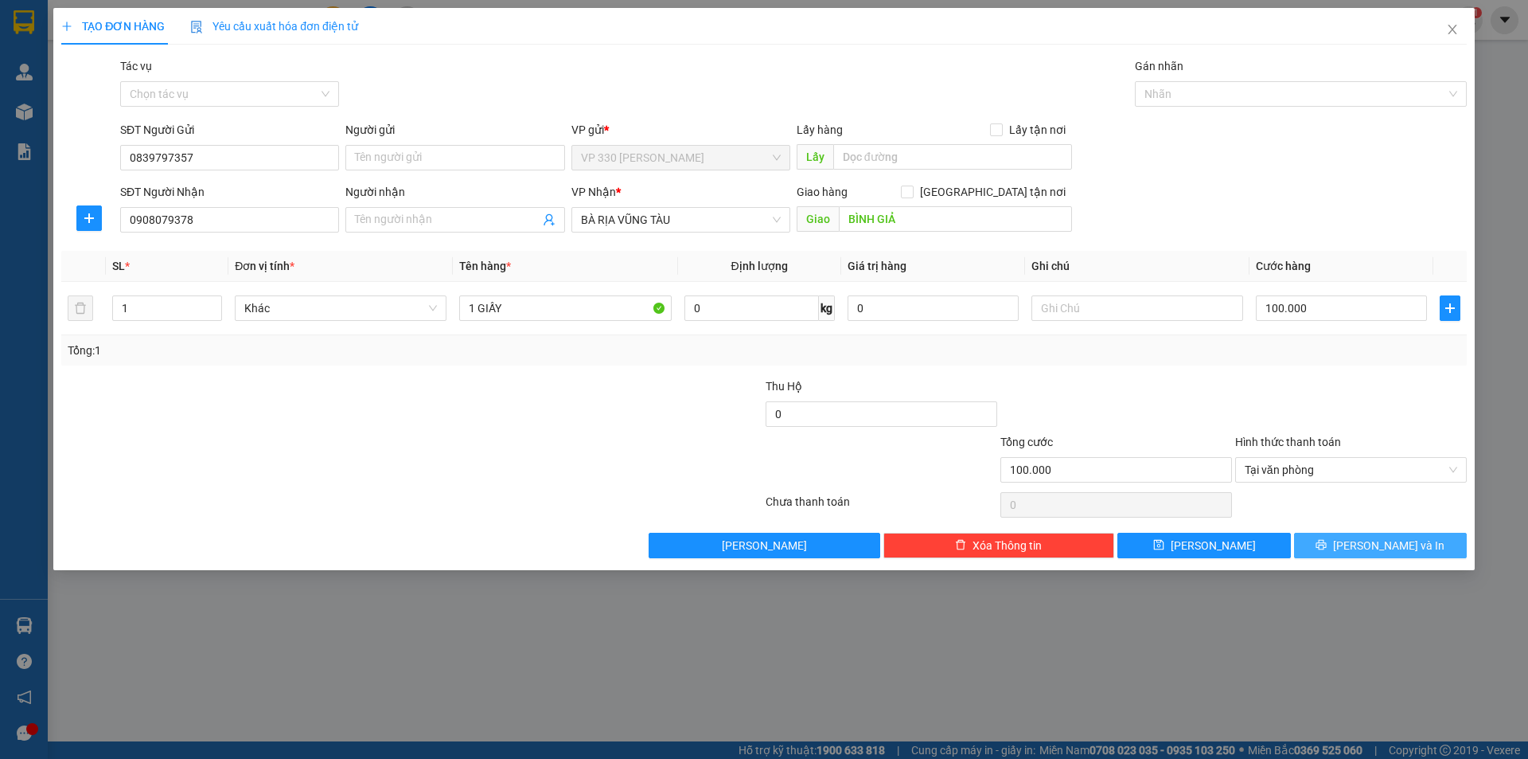
click at [1348, 542] on button "[PERSON_NAME] và In" at bounding box center [1380, 545] width 173 height 25
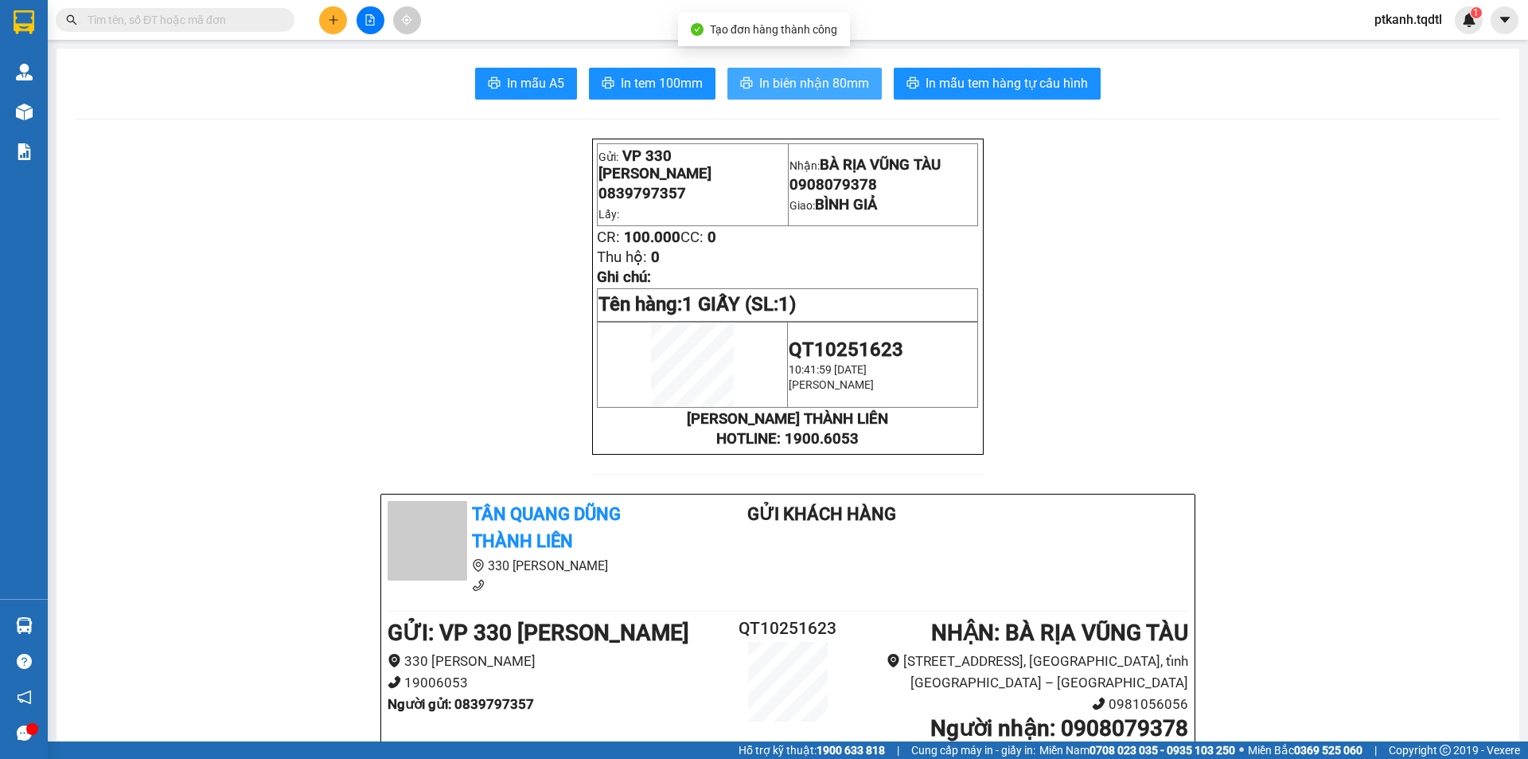
click at [790, 85] on span "In biên nhận 80mm" at bounding box center [814, 83] width 110 height 20
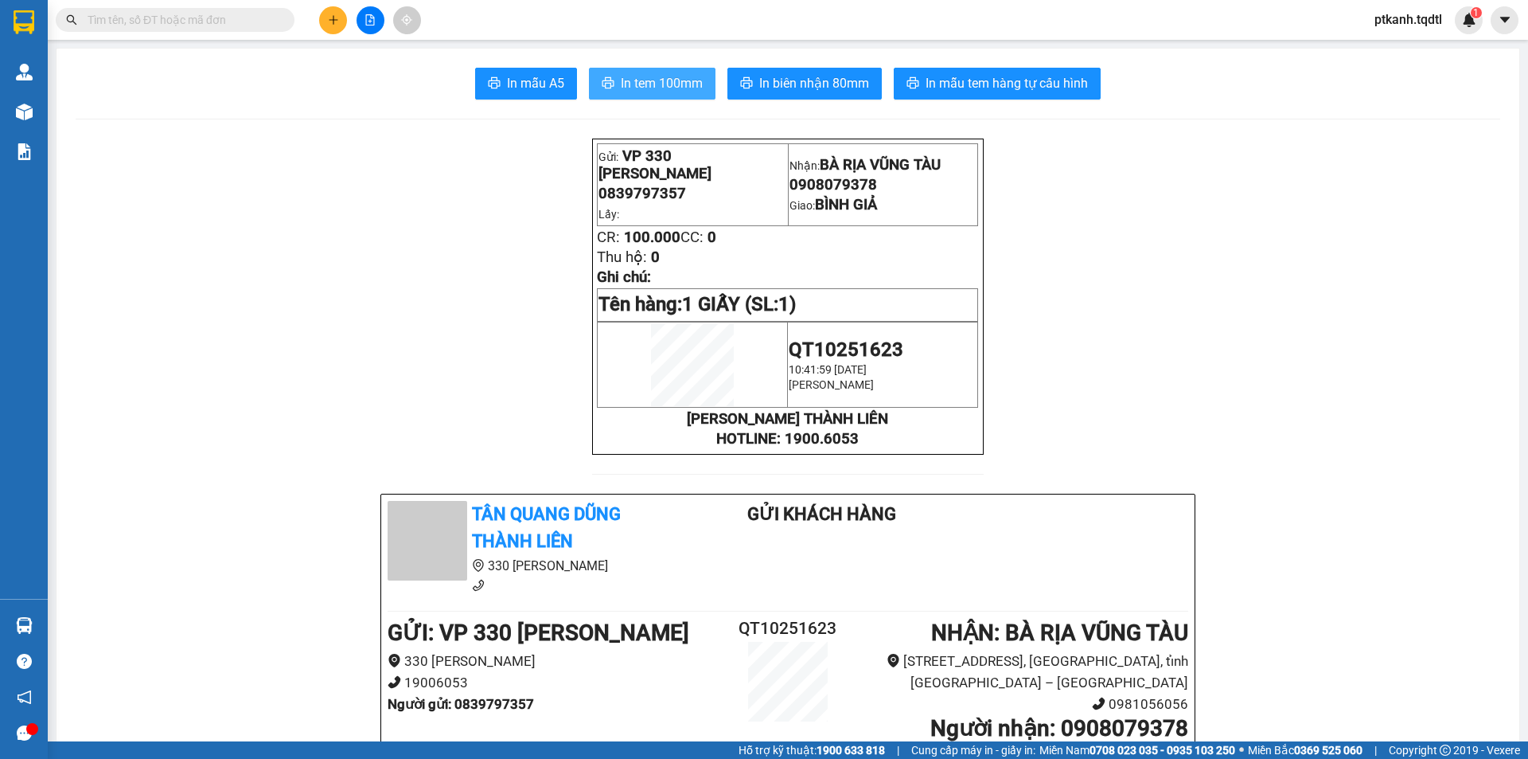
click at [647, 80] on span "In tem 100mm" at bounding box center [662, 83] width 82 height 20
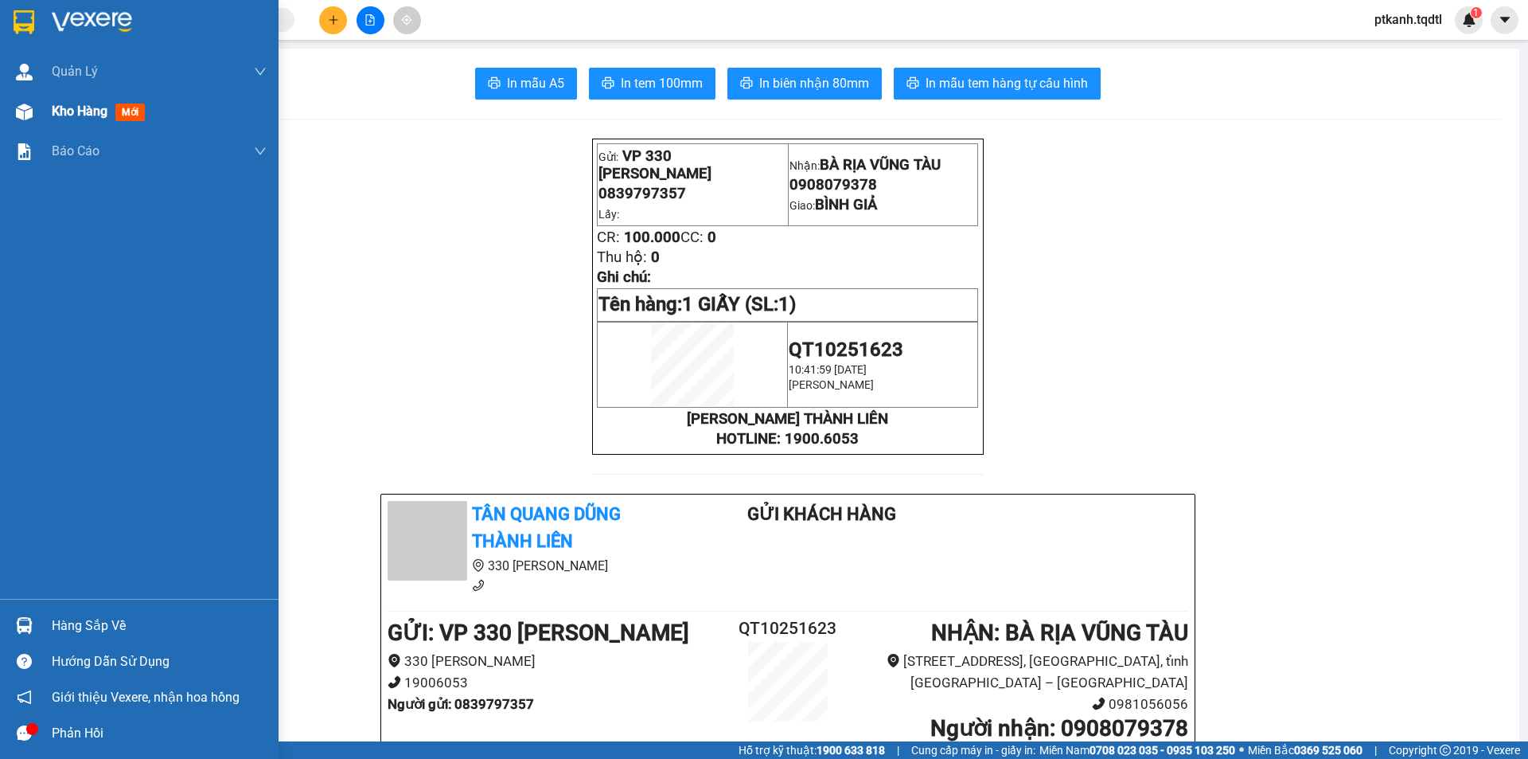
click at [75, 105] on span "Kho hàng" at bounding box center [80, 110] width 56 height 15
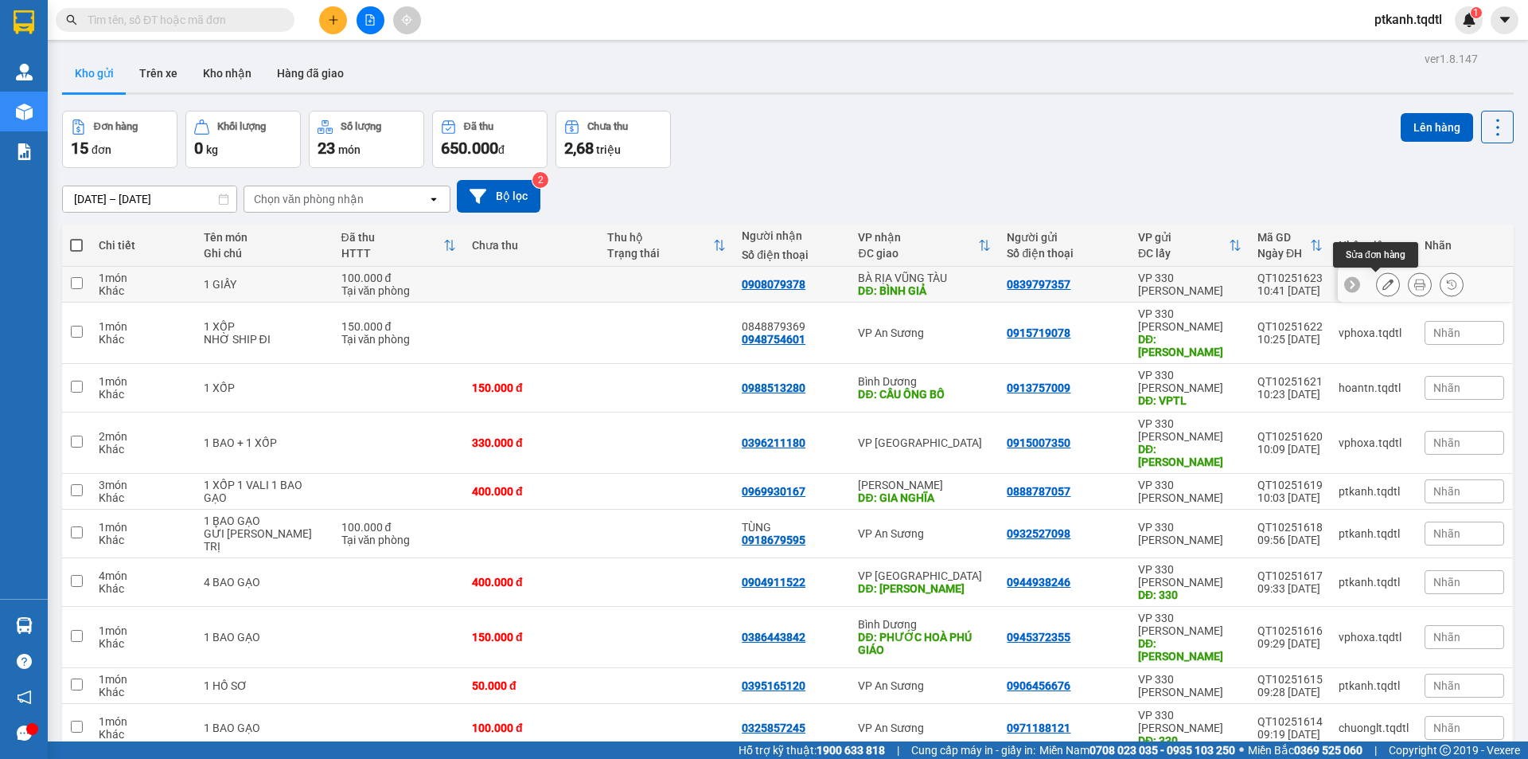
click at [1383, 281] on icon at bounding box center [1388, 284] width 11 height 11
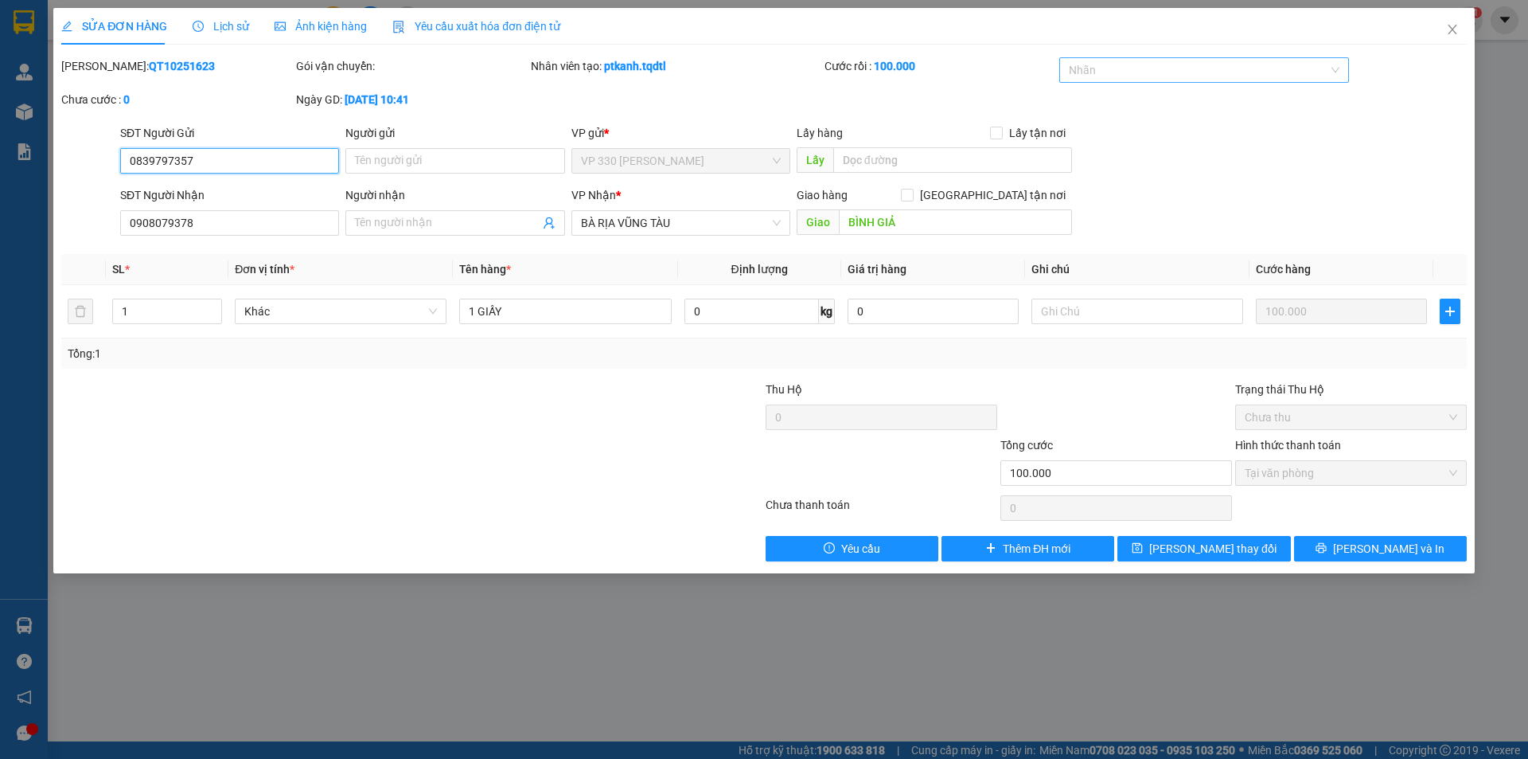
click at [1202, 67] on div at bounding box center [1196, 69] width 267 height 19
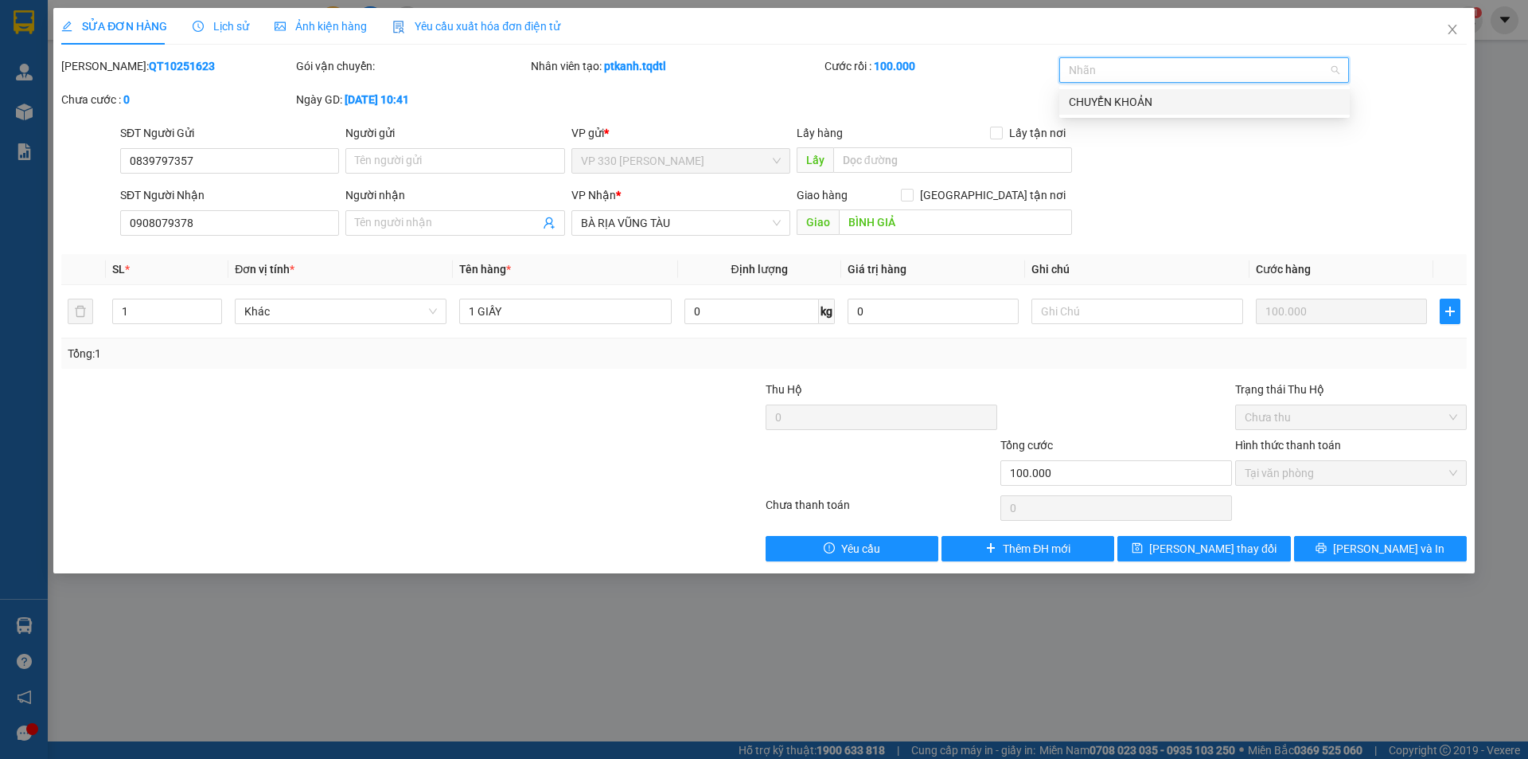
click at [1171, 100] on div "CHUYỂN KHOẢN" at bounding box center [1204, 102] width 271 height 18
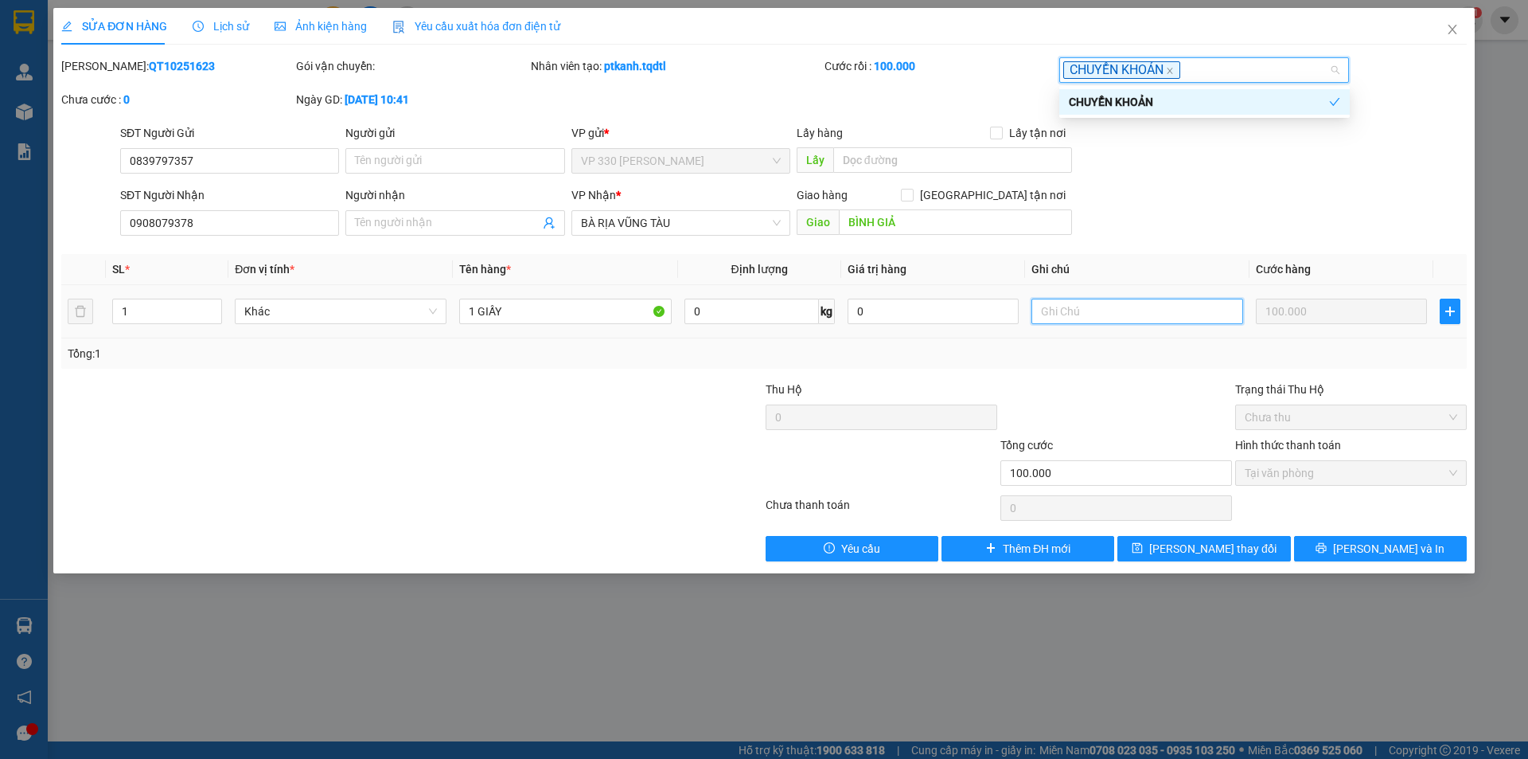
click at [1097, 312] on input "text" at bounding box center [1138, 310] width 212 height 25
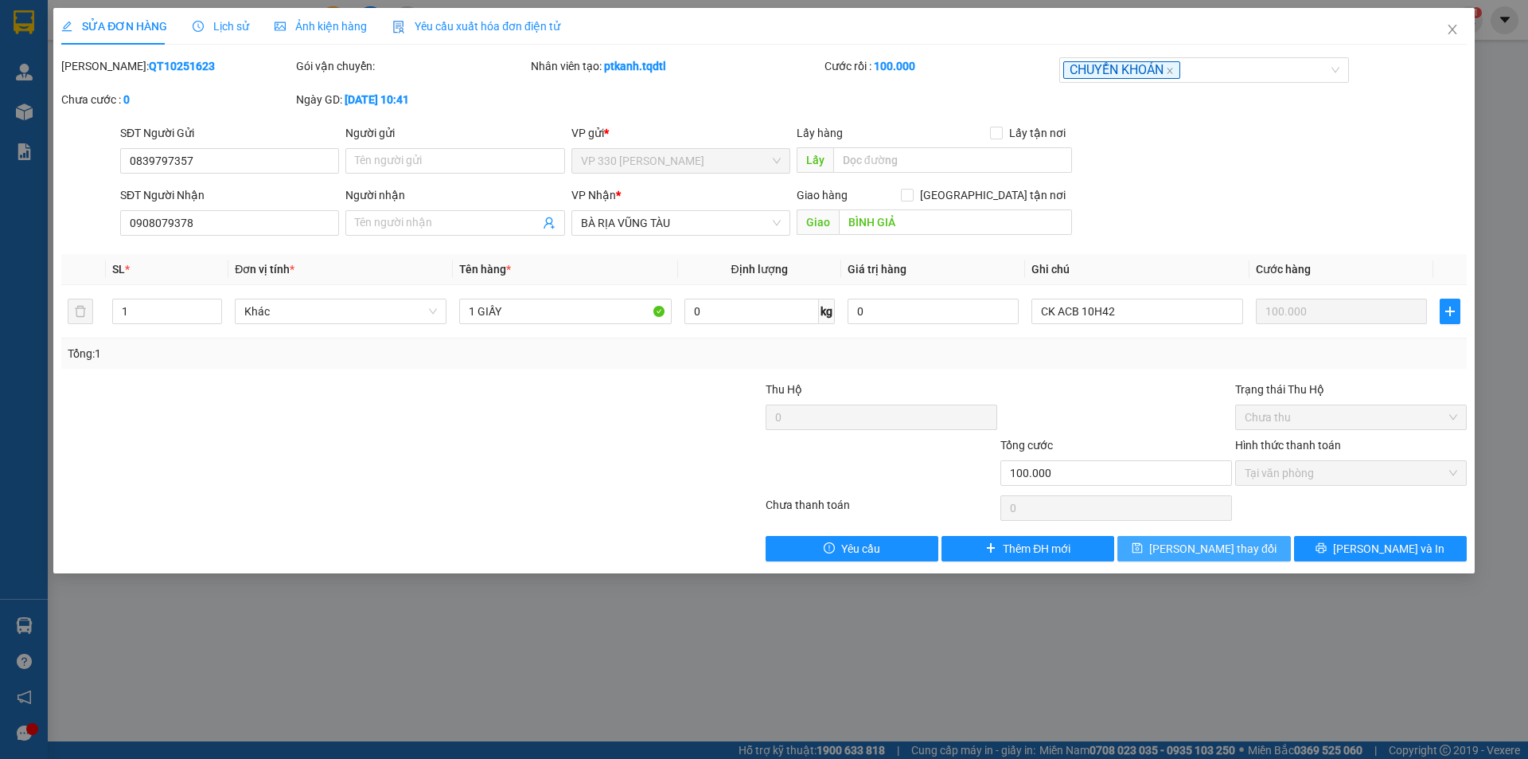
click at [1212, 550] on span "Lưu thay đổi" at bounding box center [1212, 549] width 127 height 18
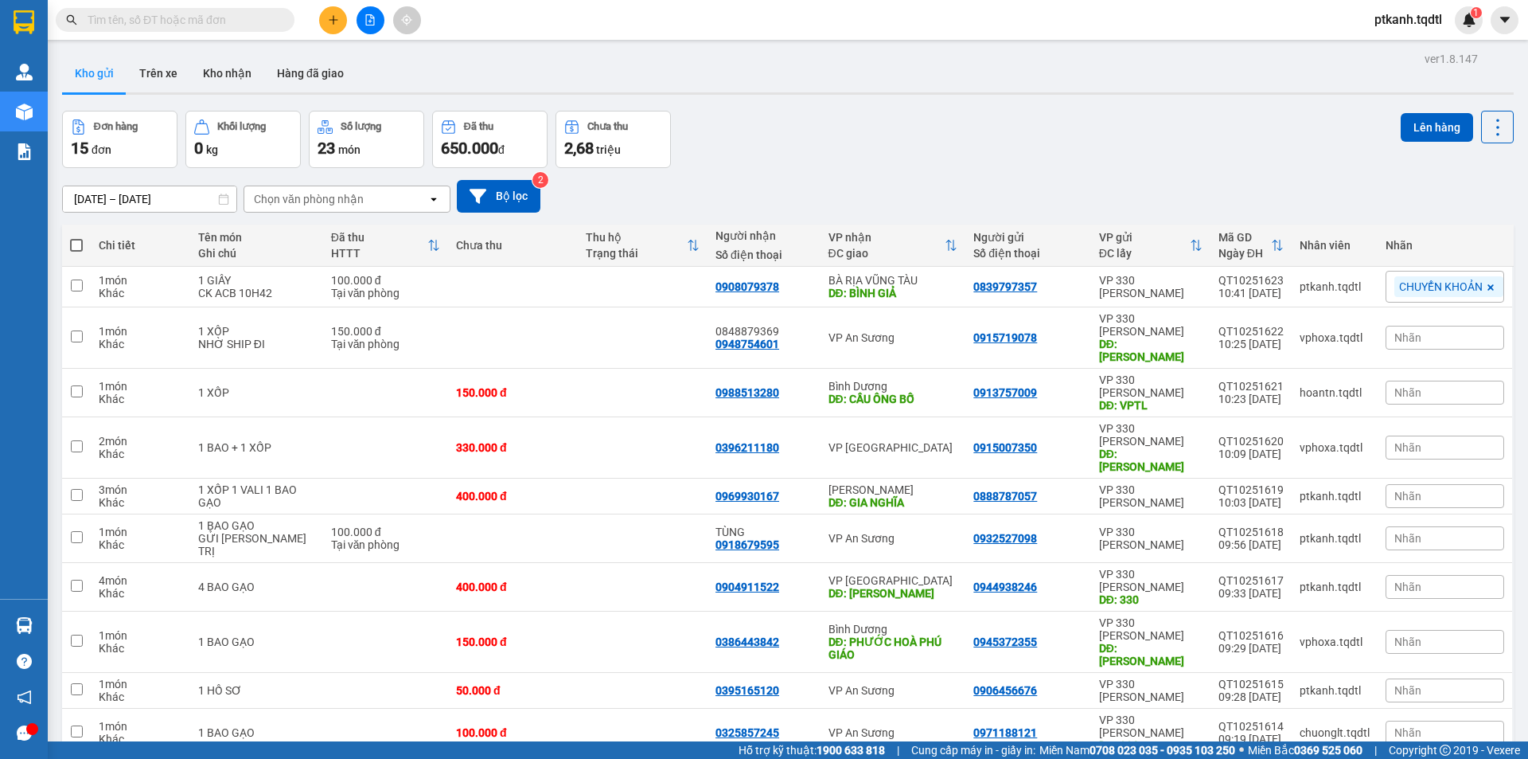
click at [214, 14] on input "text" at bounding box center [182, 20] width 188 height 18
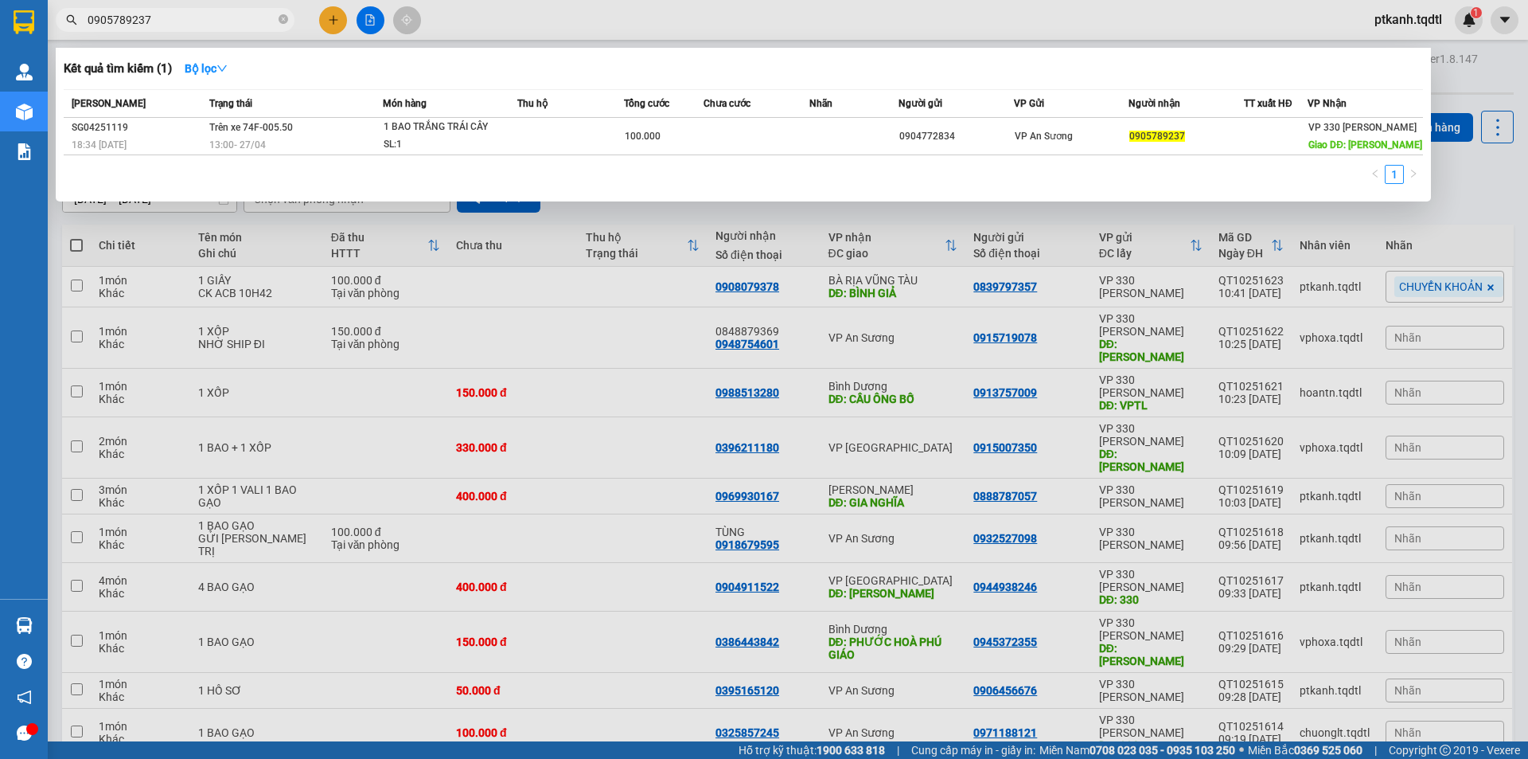
click at [252, 18] on input "0905789237" at bounding box center [182, 20] width 188 height 18
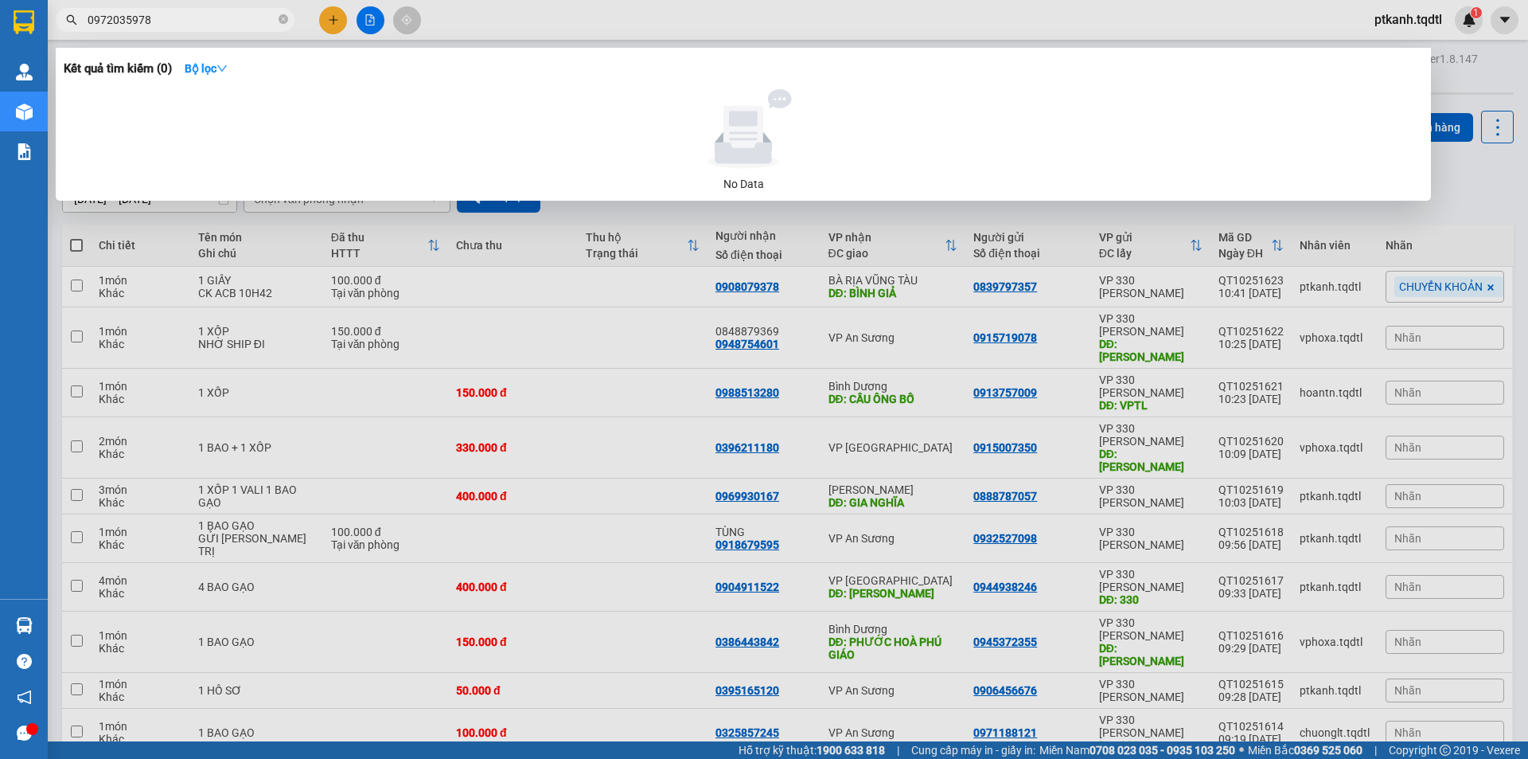
click at [240, 25] on input "0972035978" at bounding box center [182, 20] width 188 height 18
type input "0972035978"
drag, startPoint x: 844, startPoint y: 16, endPoint x: 672, endPoint y: 18, distance: 171.9
click at [843, 15] on div at bounding box center [764, 379] width 1528 height 759
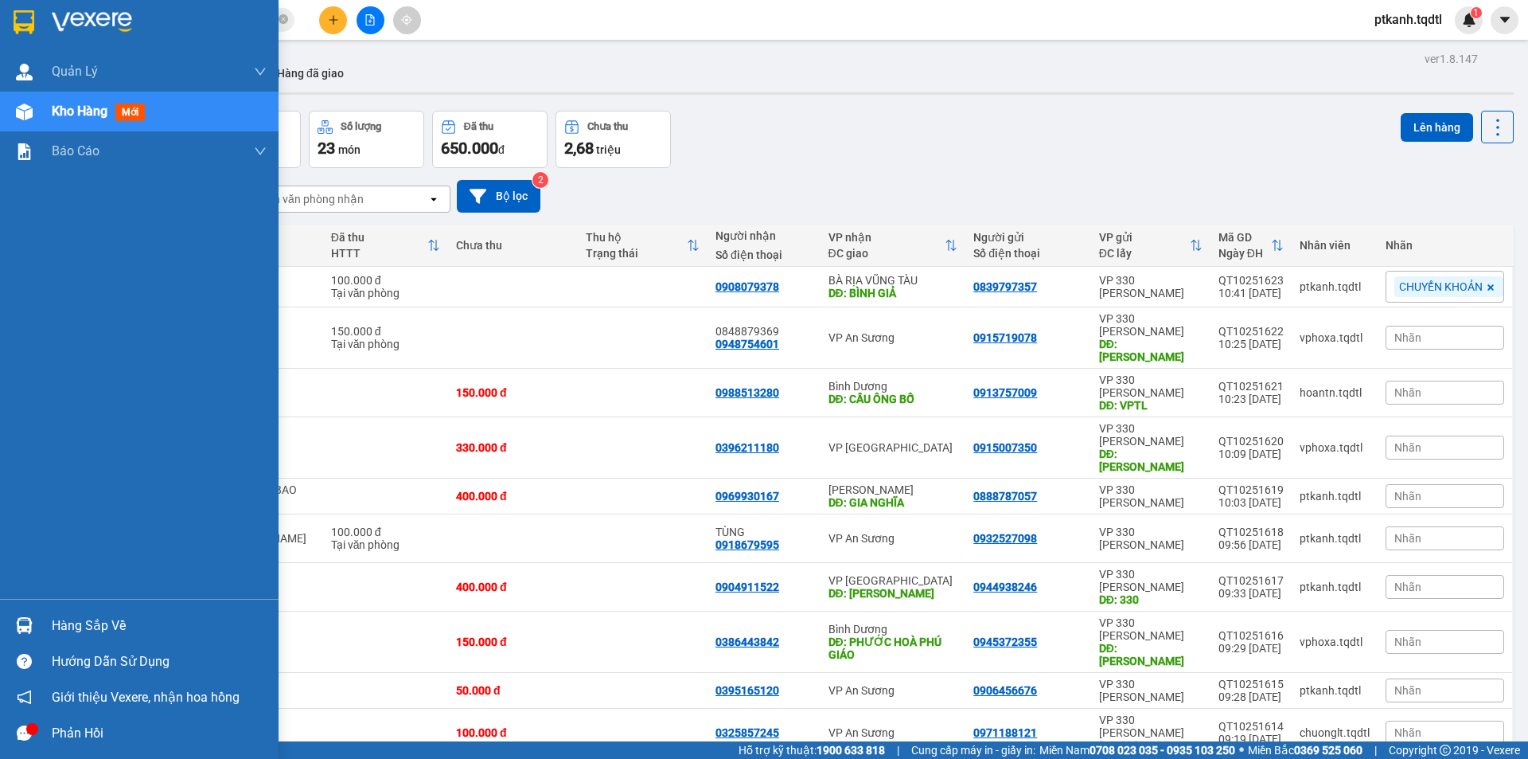
click at [79, 626] on div "Hàng sắp về" at bounding box center [159, 626] width 215 height 24
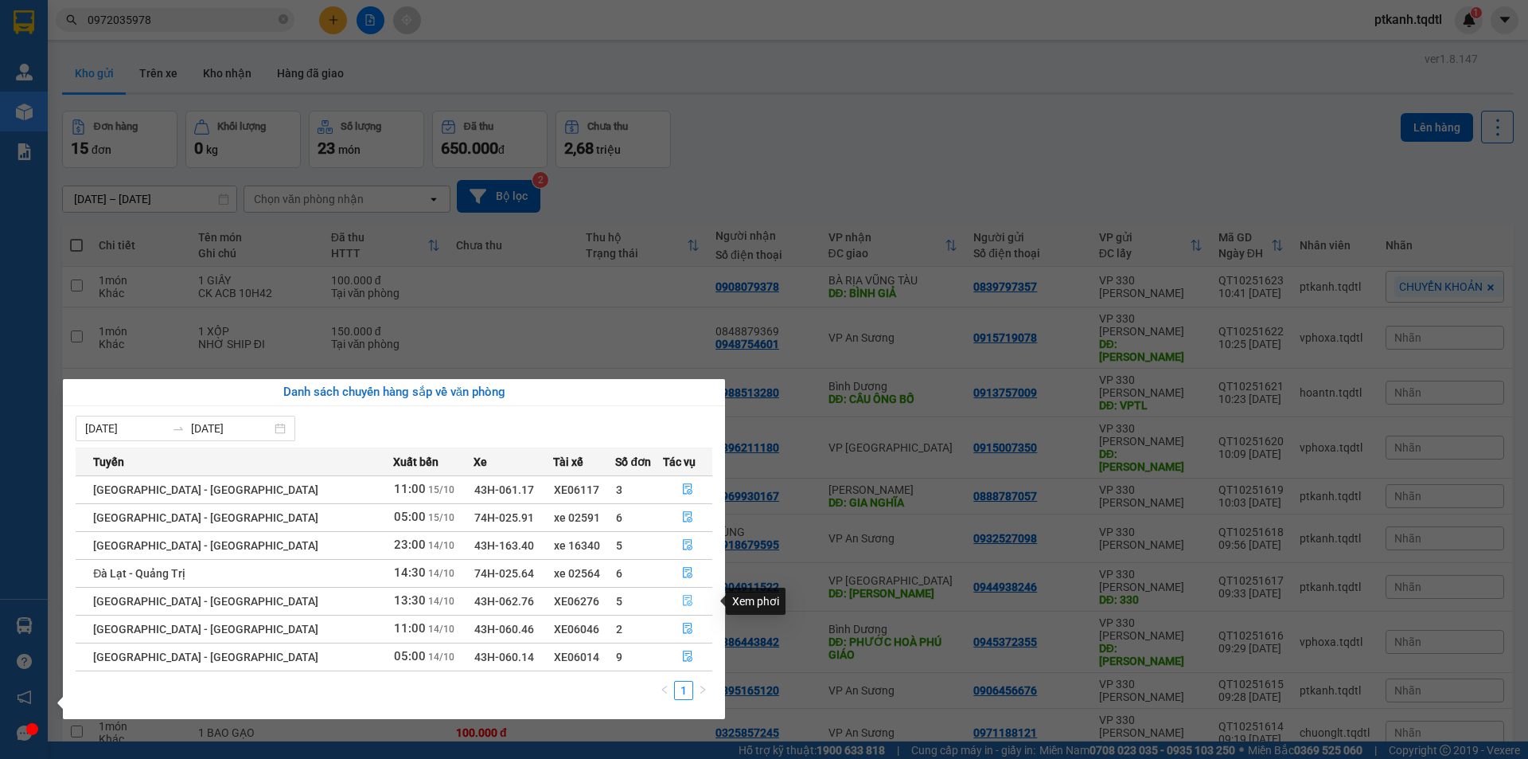
click at [682, 601] on icon "file-done" at bounding box center [687, 600] width 11 height 11
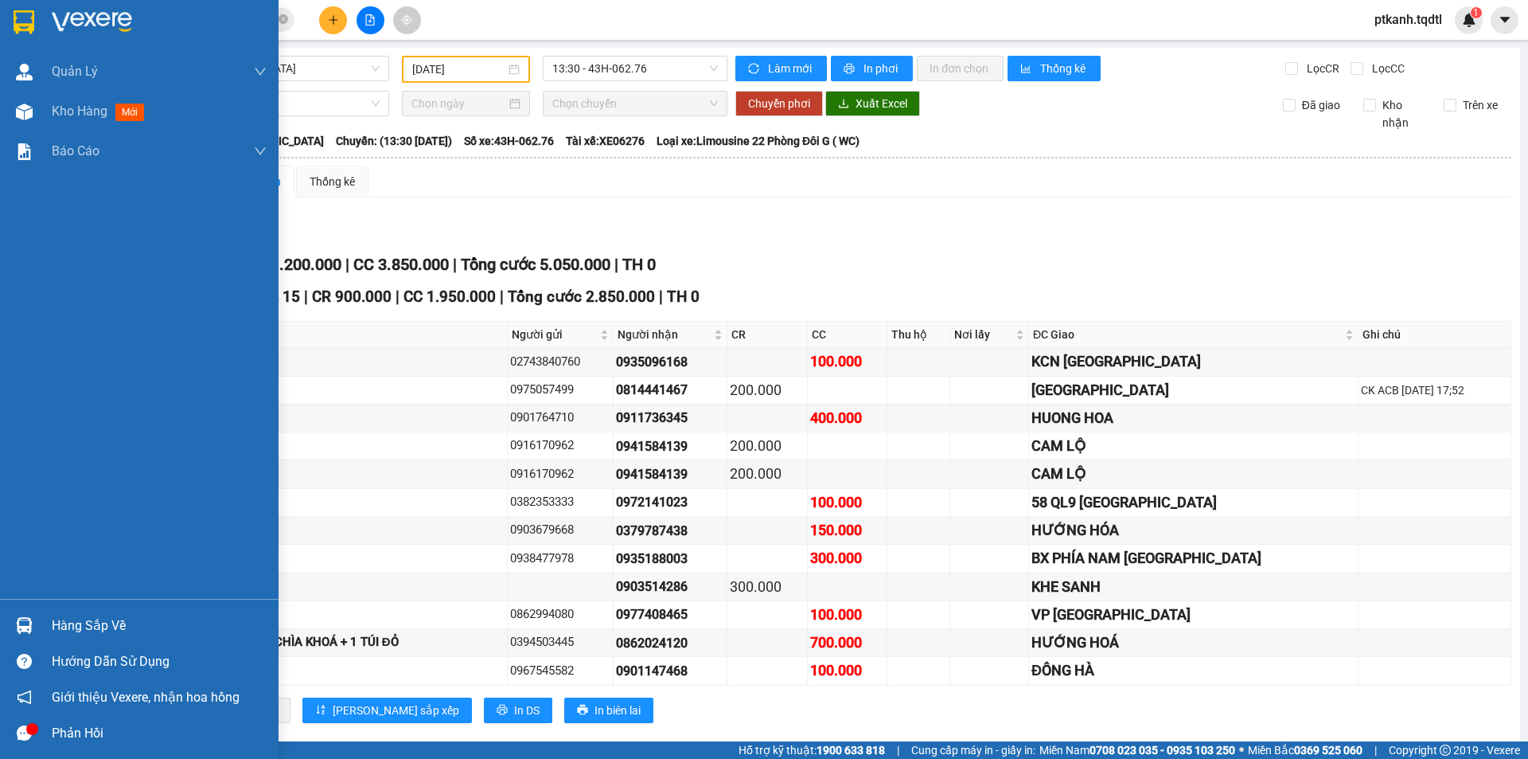
drag, startPoint x: 95, startPoint y: 626, endPoint x: 427, endPoint y: 423, distance: 389.7
click at [95, 623] on div "Hàng sắp về" at bounding box center [159, 626] width 215 height 24
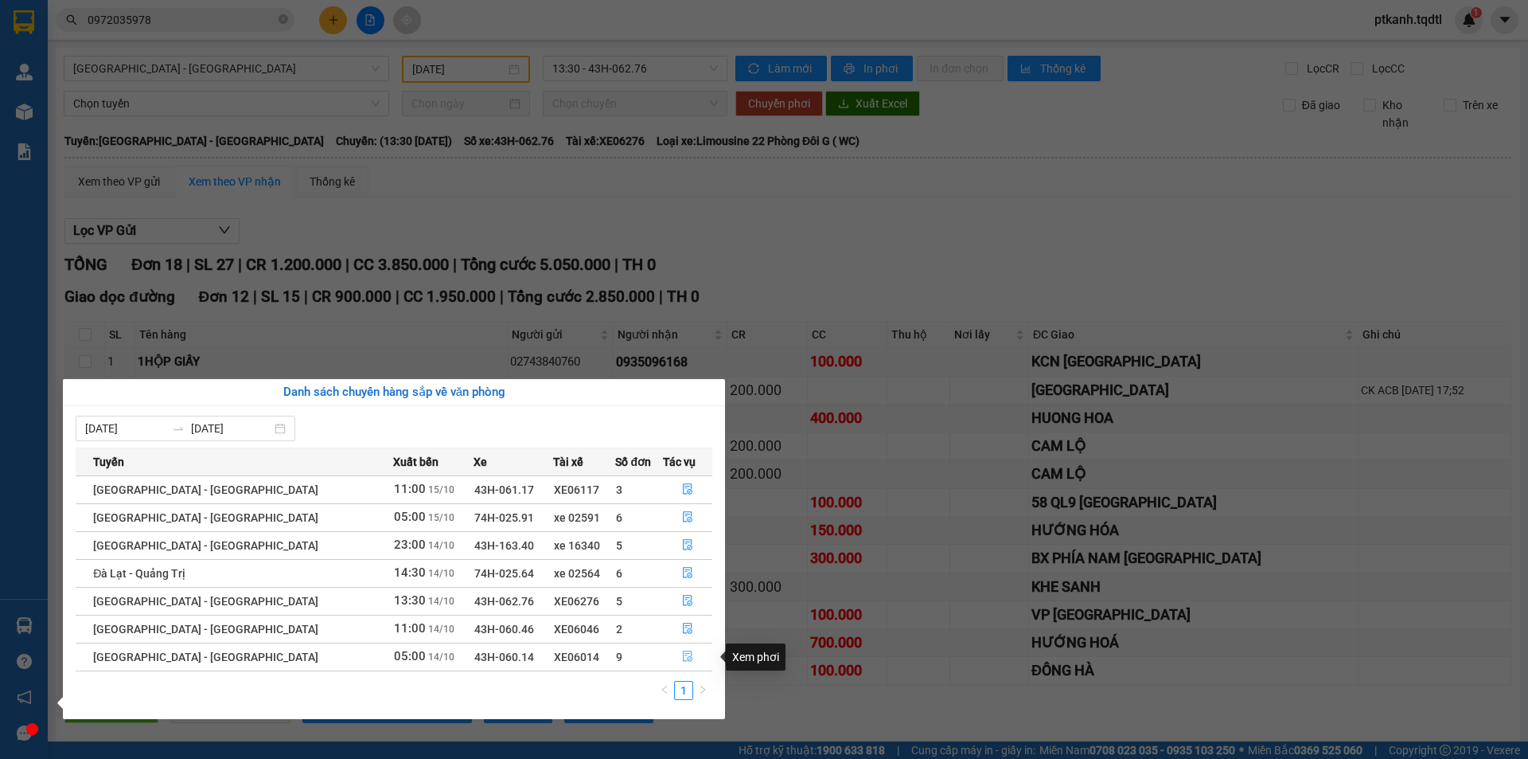
click at [683, 655] on icon "file-done" at bounding box center [688, 656] width 10 height 11
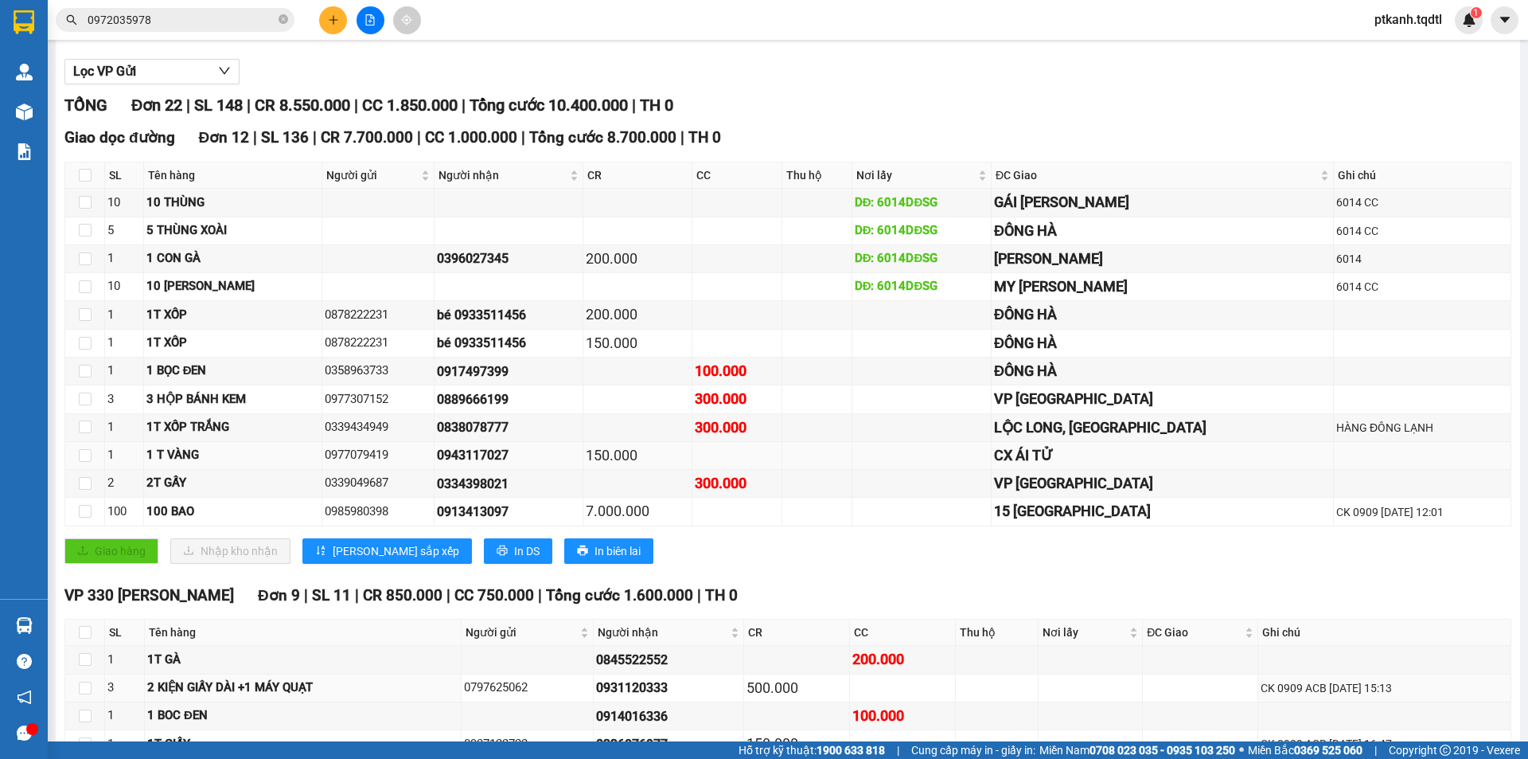
scroll to position [478, 0]
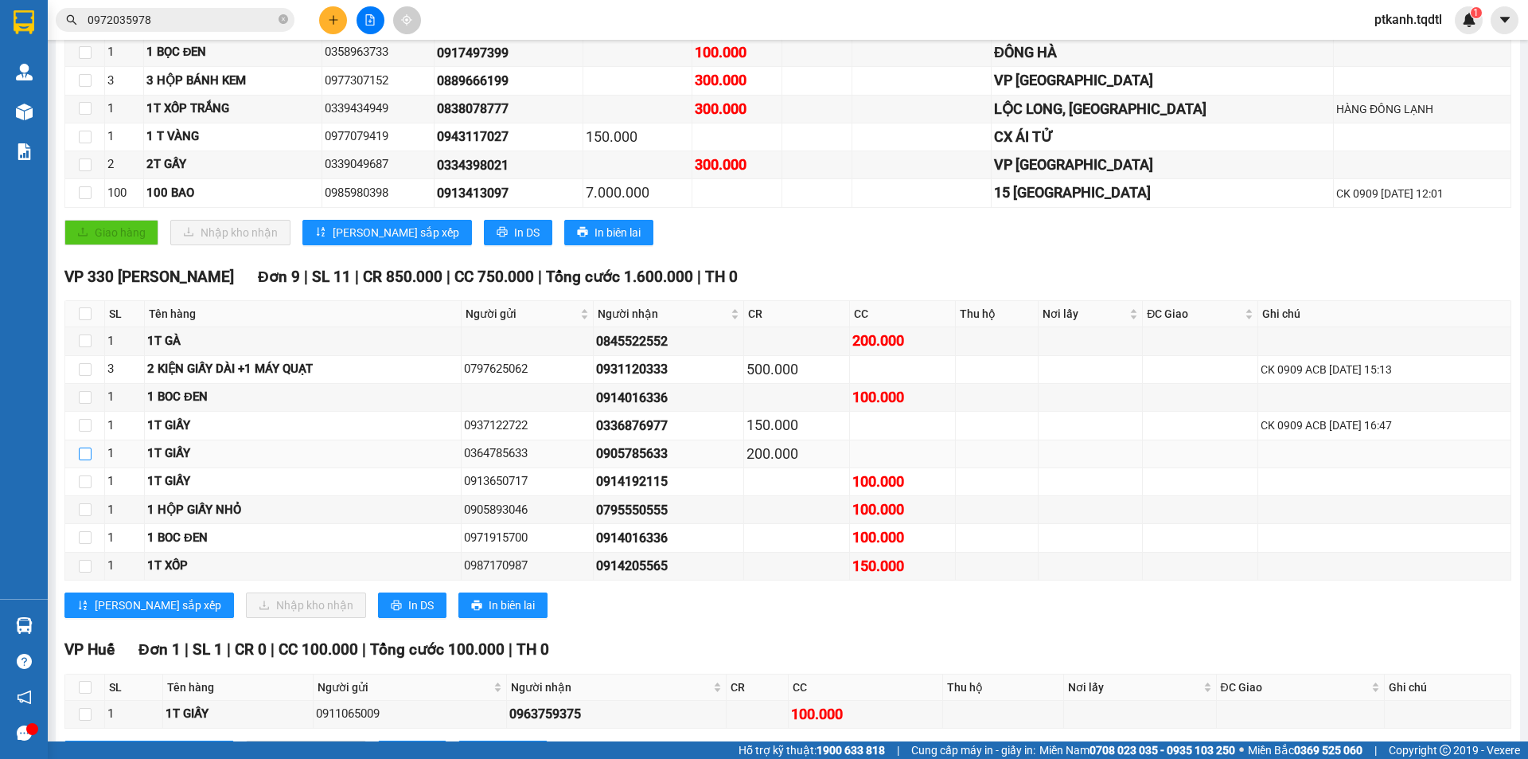
click at [88, 450] on input "checkbox" at bounding box center [85, 453] width 13 height 13
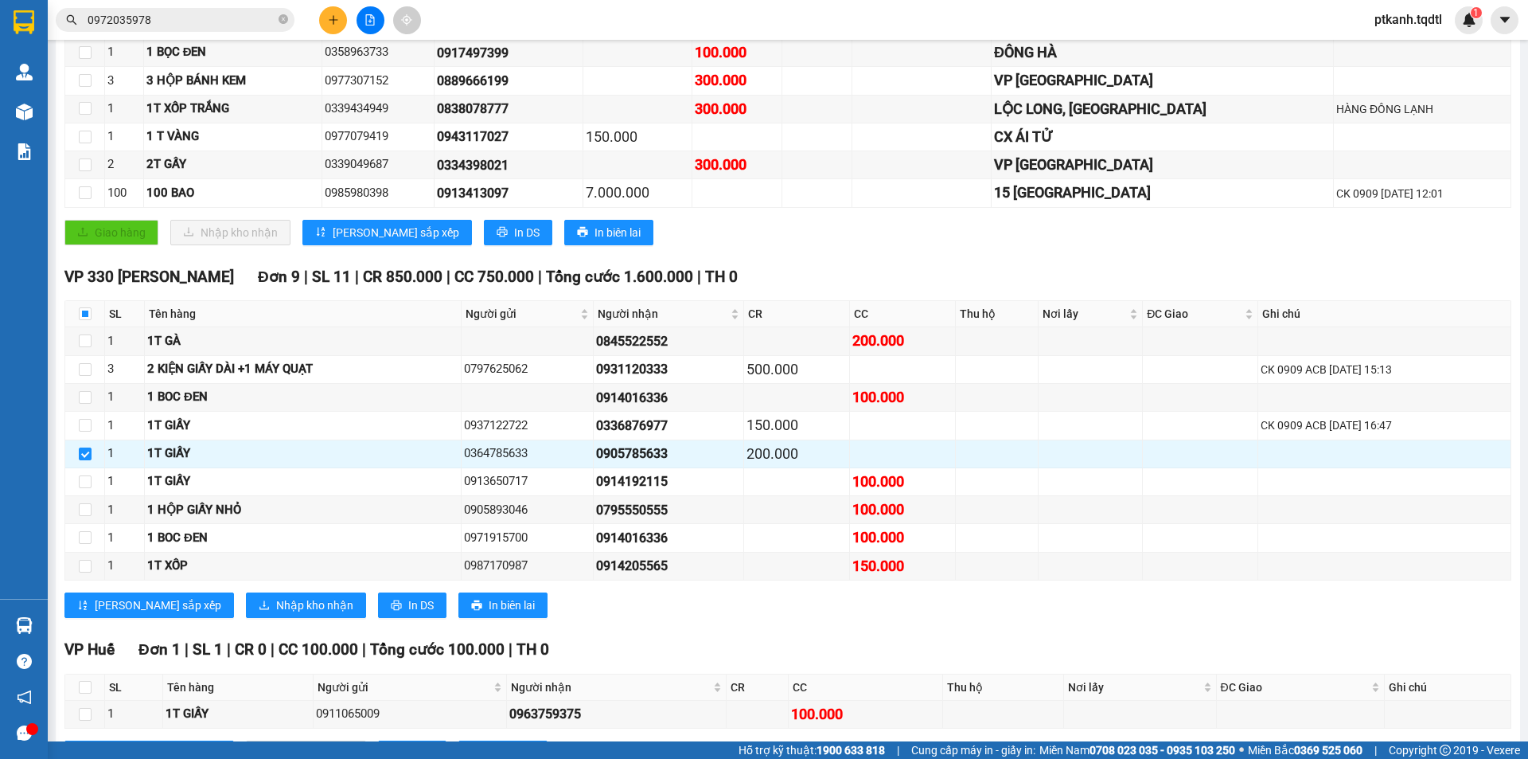
click at [840, 222] on div "Giao hàng Nhập kho nhận Lưu sắp xếp In DS In biên lai" at bounding box center [787, 232] width 1447 height 25
click at [804, 261] on div "TỔNG Đơn 22 | SL 148 | CR 8.550.000 | CC 1.850.000 | Tổng cước 10.400.000 | TH …" at bounding box center [787, 280] width 1447 height 1011
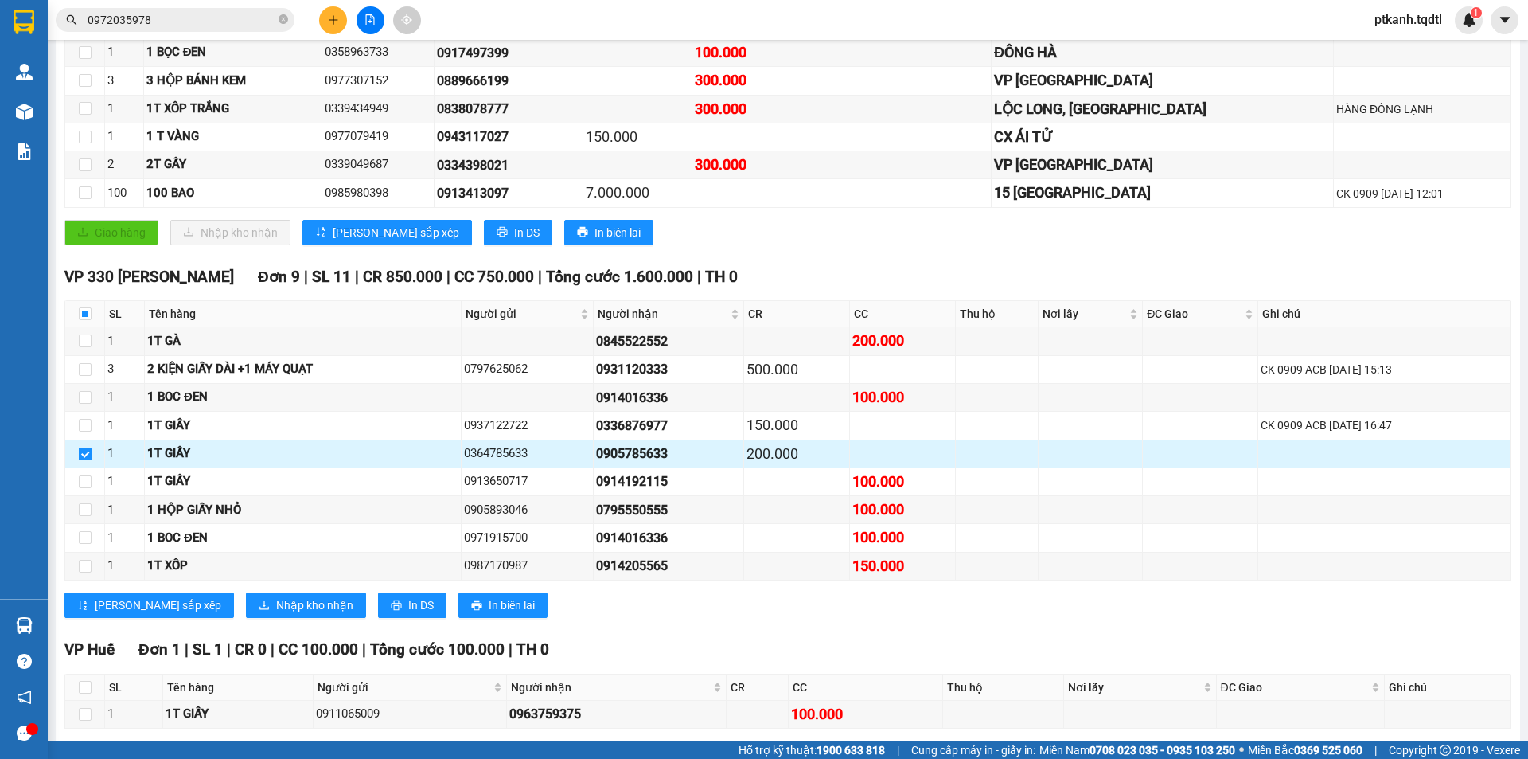
click at [87, 455] on input "checkbox" at bounding box center [85, 453] width 13 height 13
checkbox input "false"
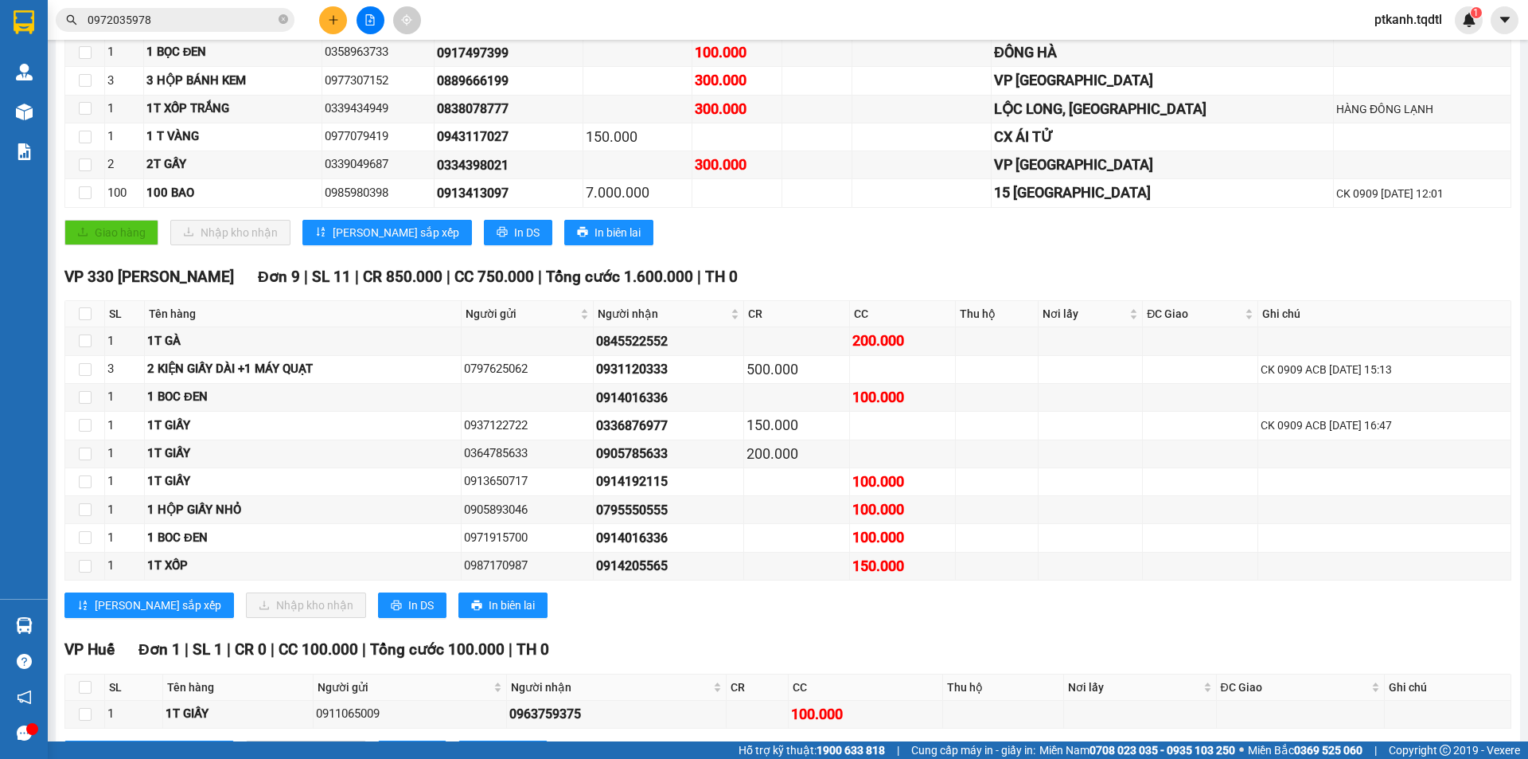
click at [868, 225] on div "Giao hàng Nhập kho nhận Lưu sắp xếp In DS In biên lai" at bounding box center [787, 232] width 1447 height 25
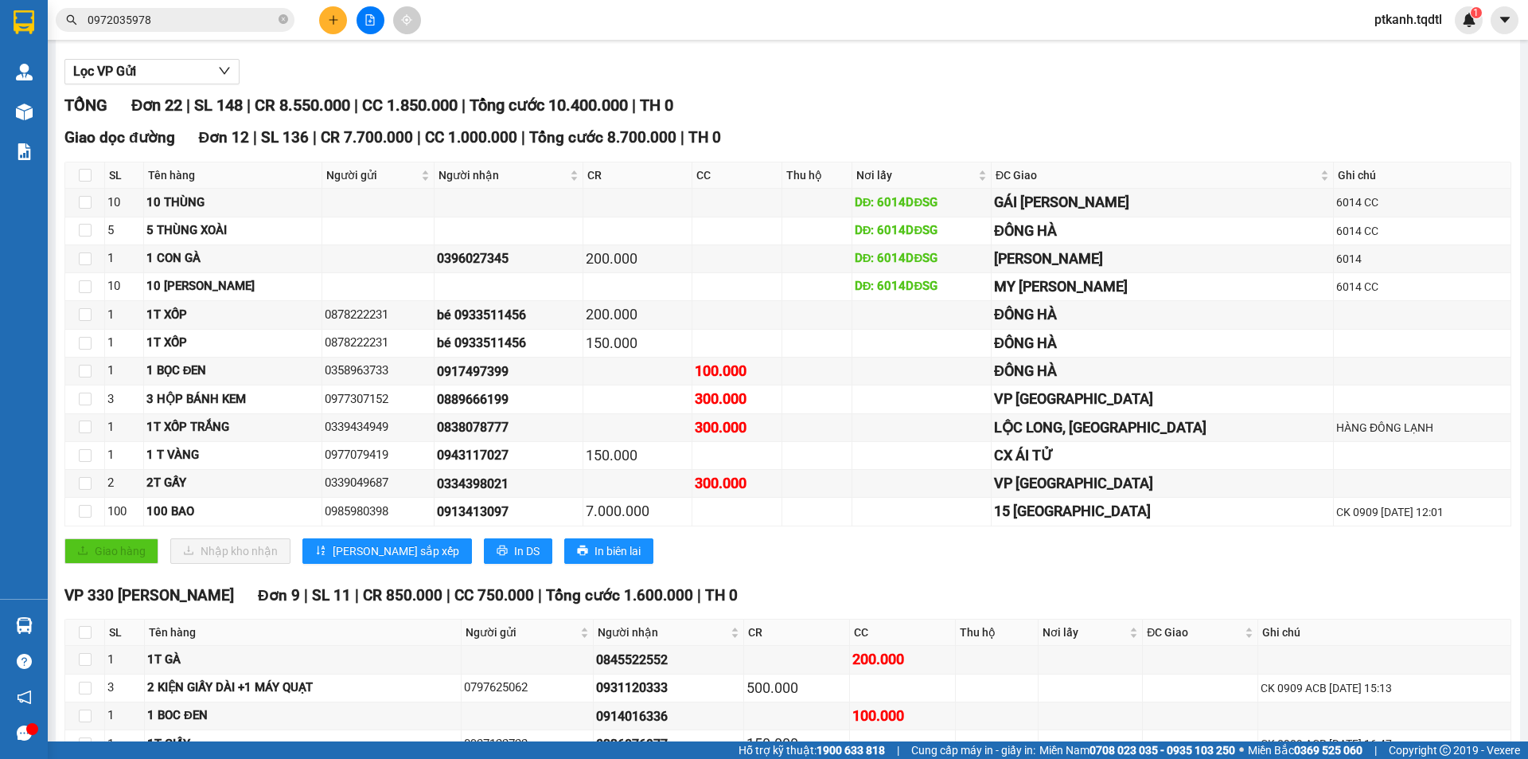
click at [190, 14] on input "0972035978" at bounding box center [182, 20] width 188 height 18
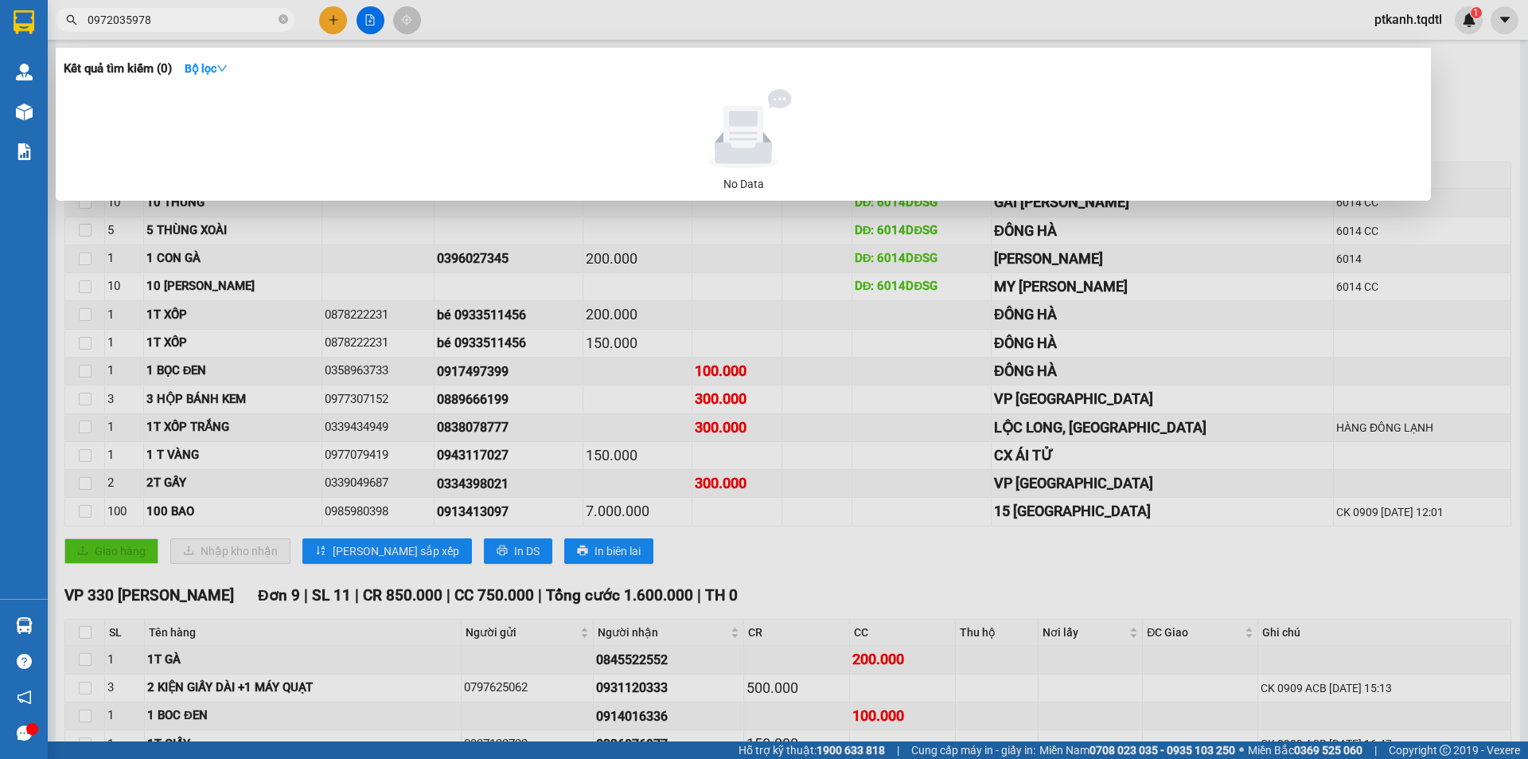
click at [190, 14] on input "0972035978" at bounding box center [182, 20] width 188 height 18
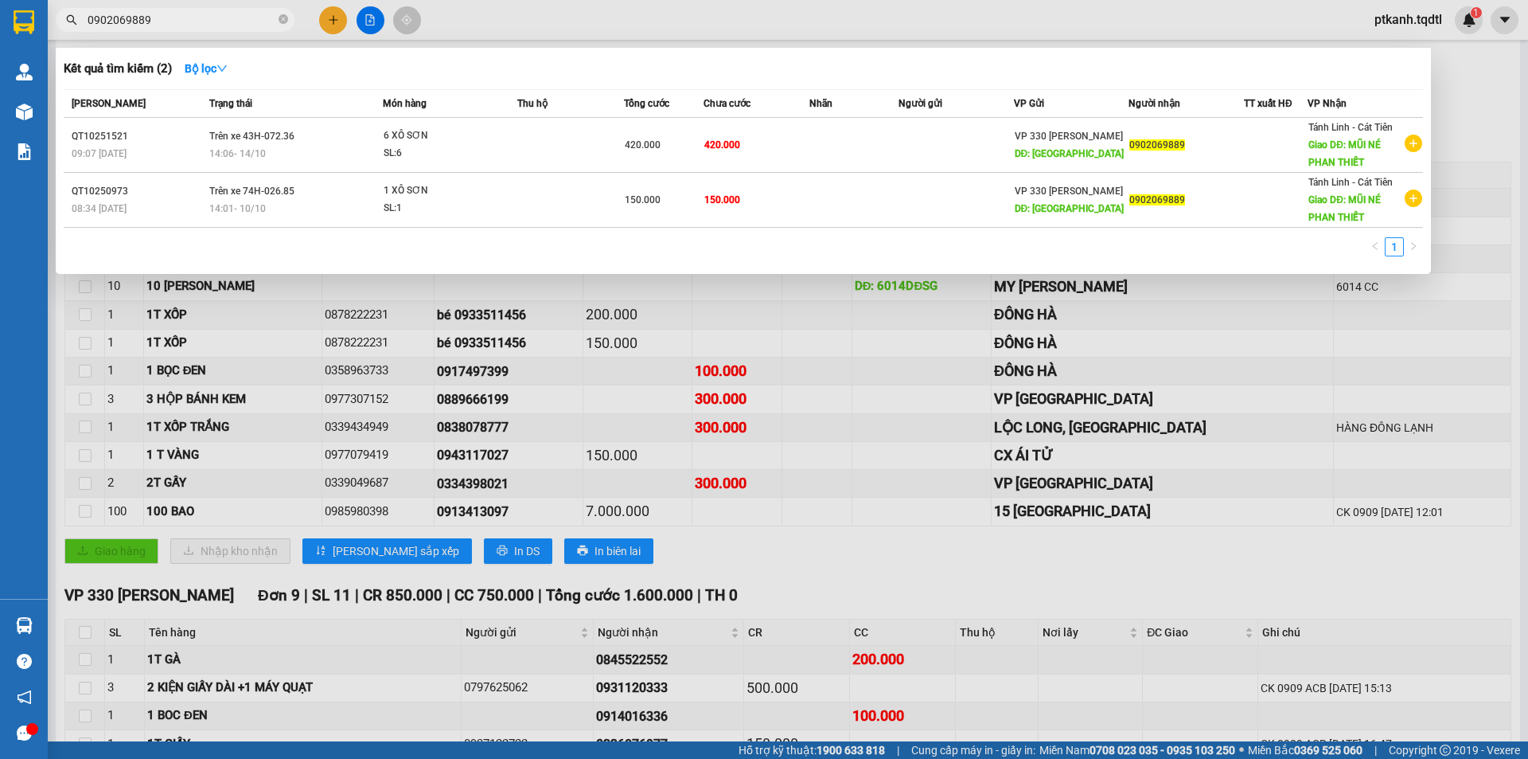
click at [229, 18] on input "0902069889" at bounding box center [182, 20] width 188 height 18
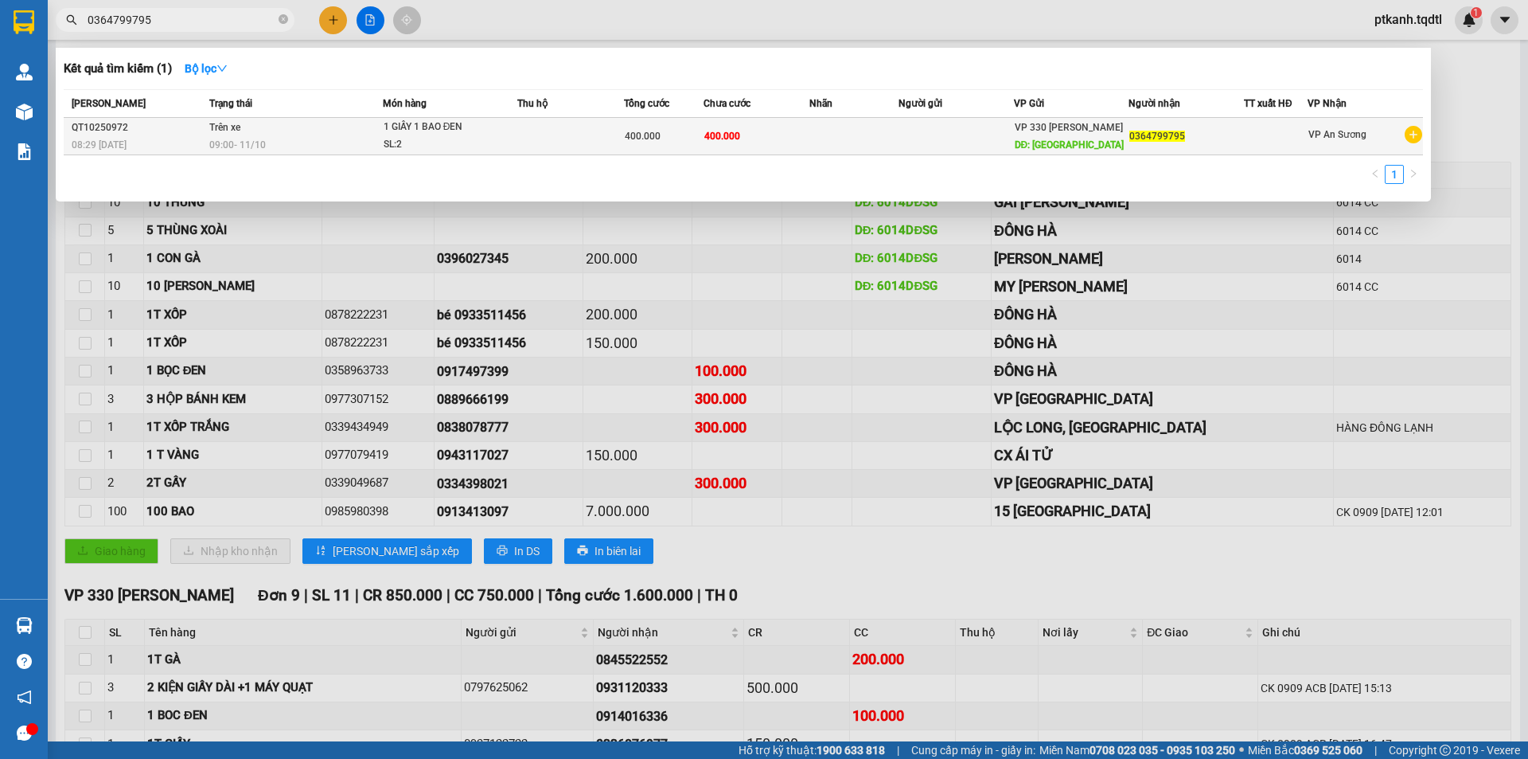
type input "0364799795"
click at [317, 130] on td "Trên xe 09:00 - 11/10" at bounding box center [294, 136] width 178 height 37
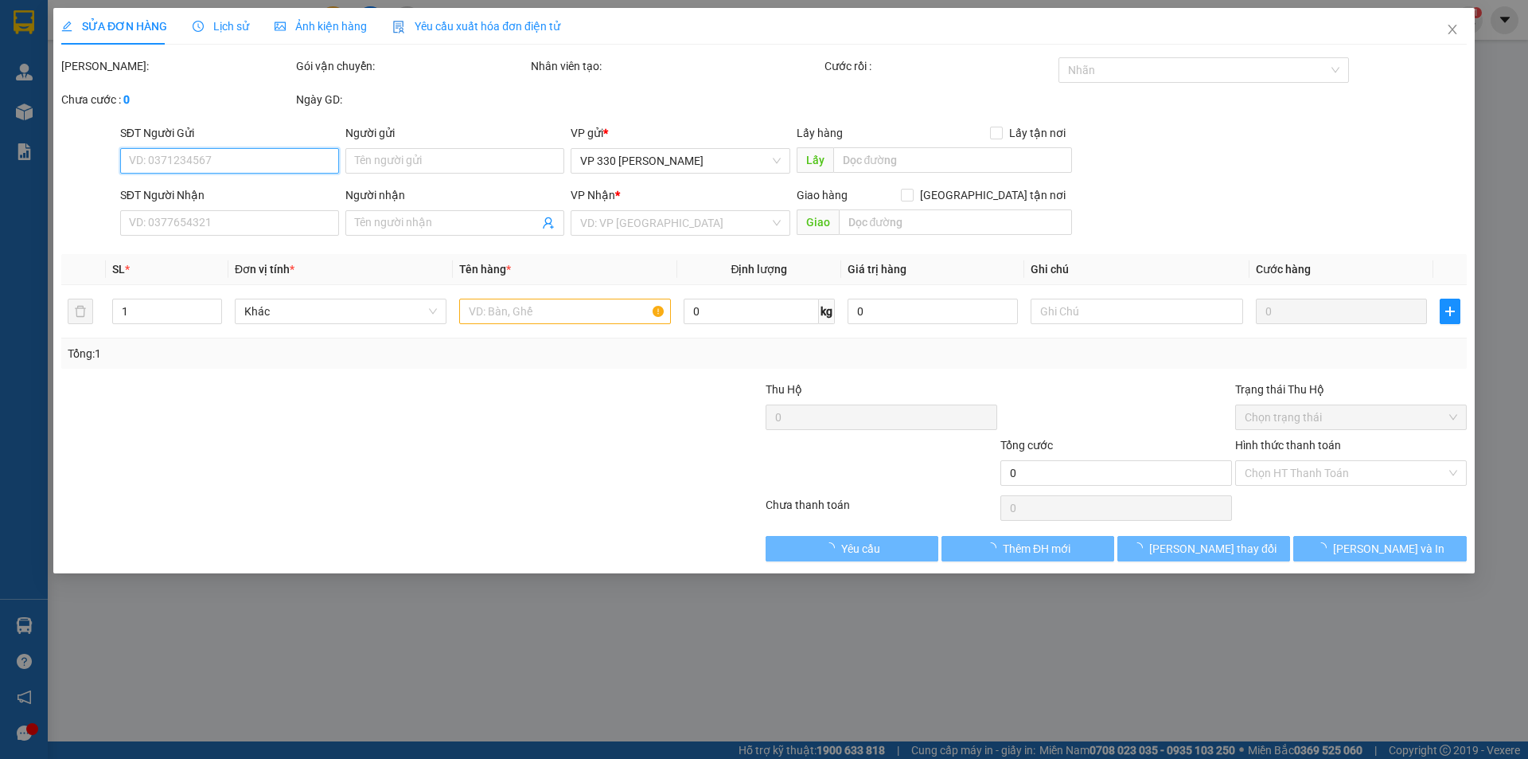
type input "HÀ NỘI"
type input "0364799795"
type input "400.000"
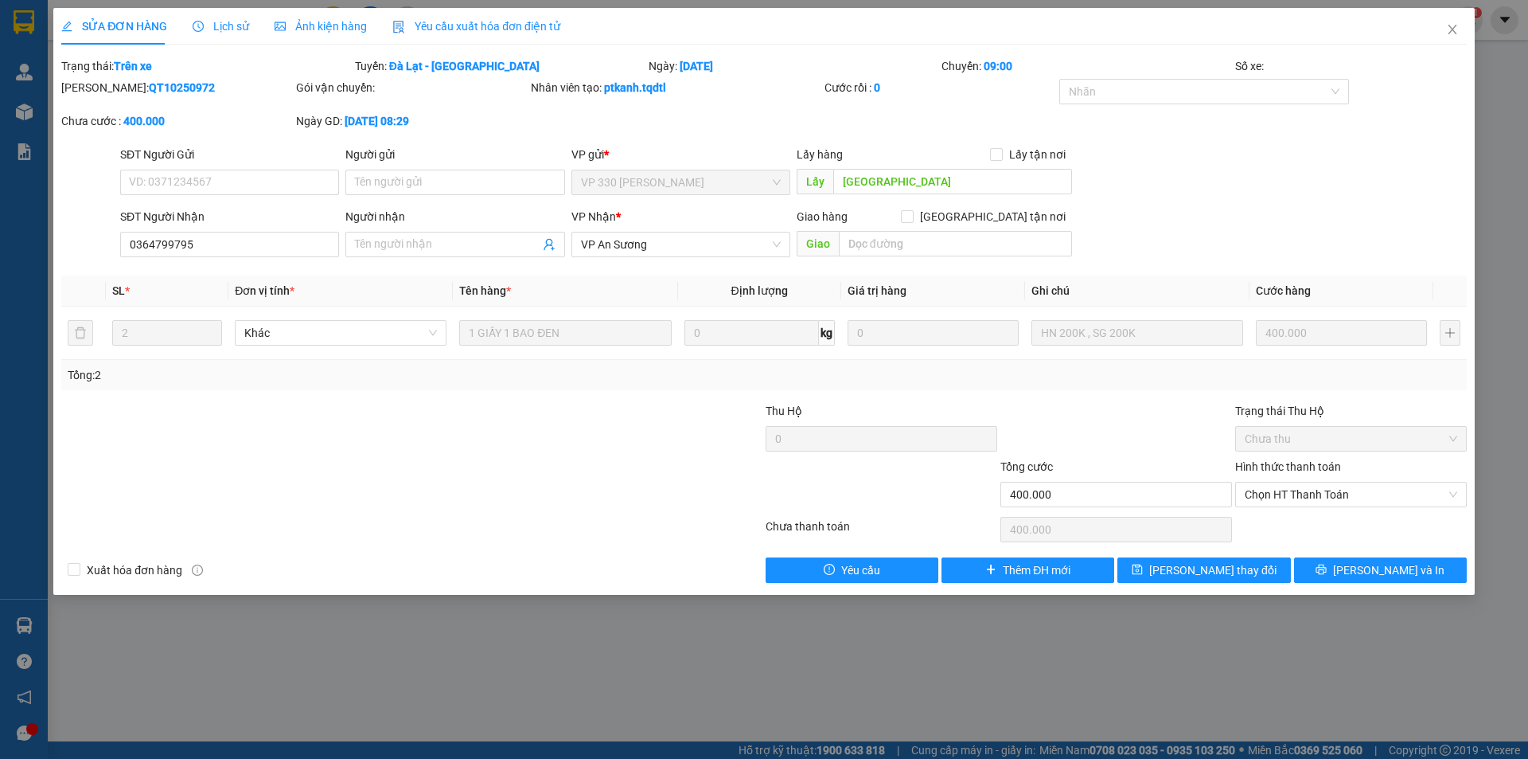
click at [230, 25] on span "Lịch sử" at bounding box center [221, 26] width 57 height 13
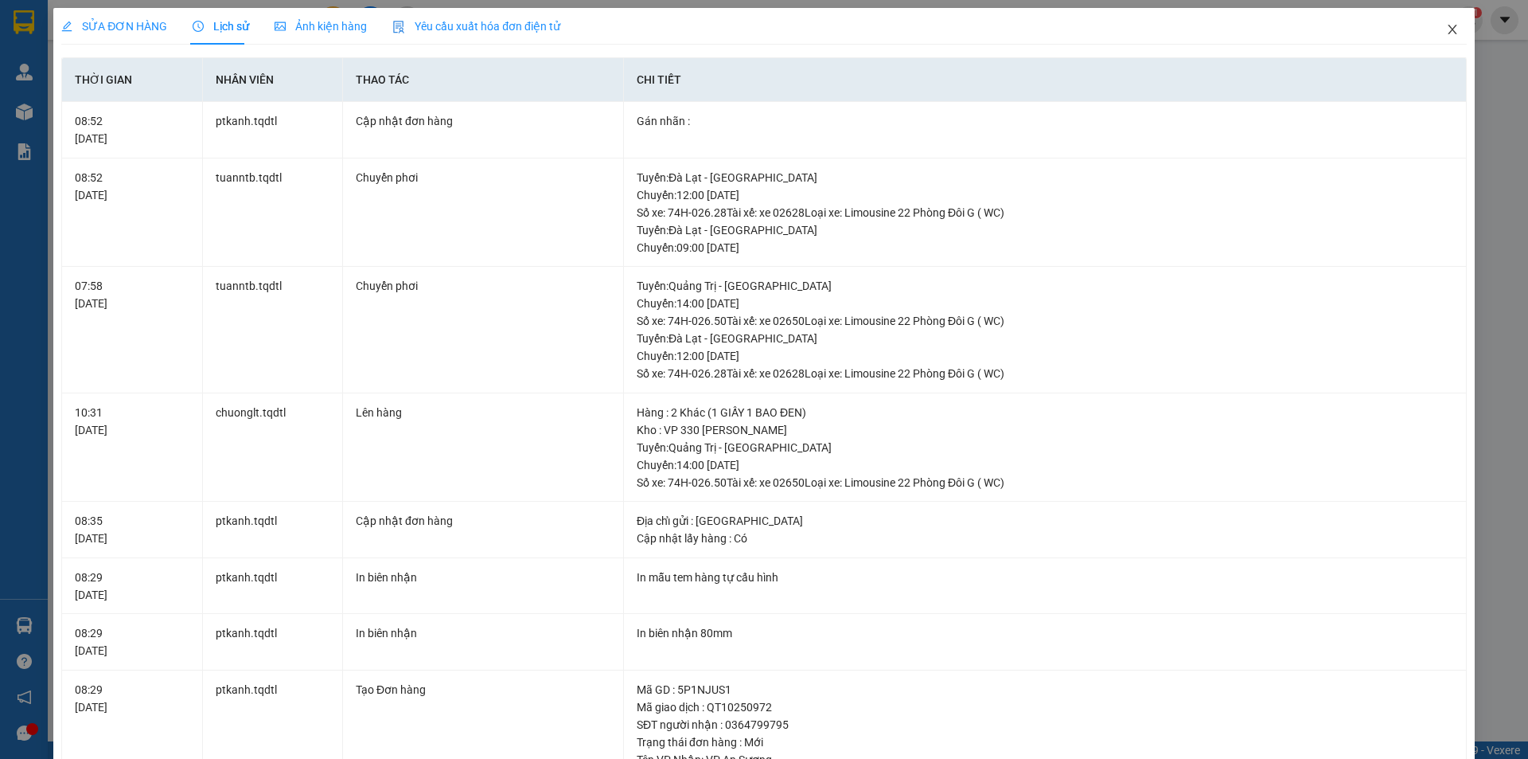
click at [1446, 31] on icon "close" at bounding box center [1452, 29] width 13 height 13
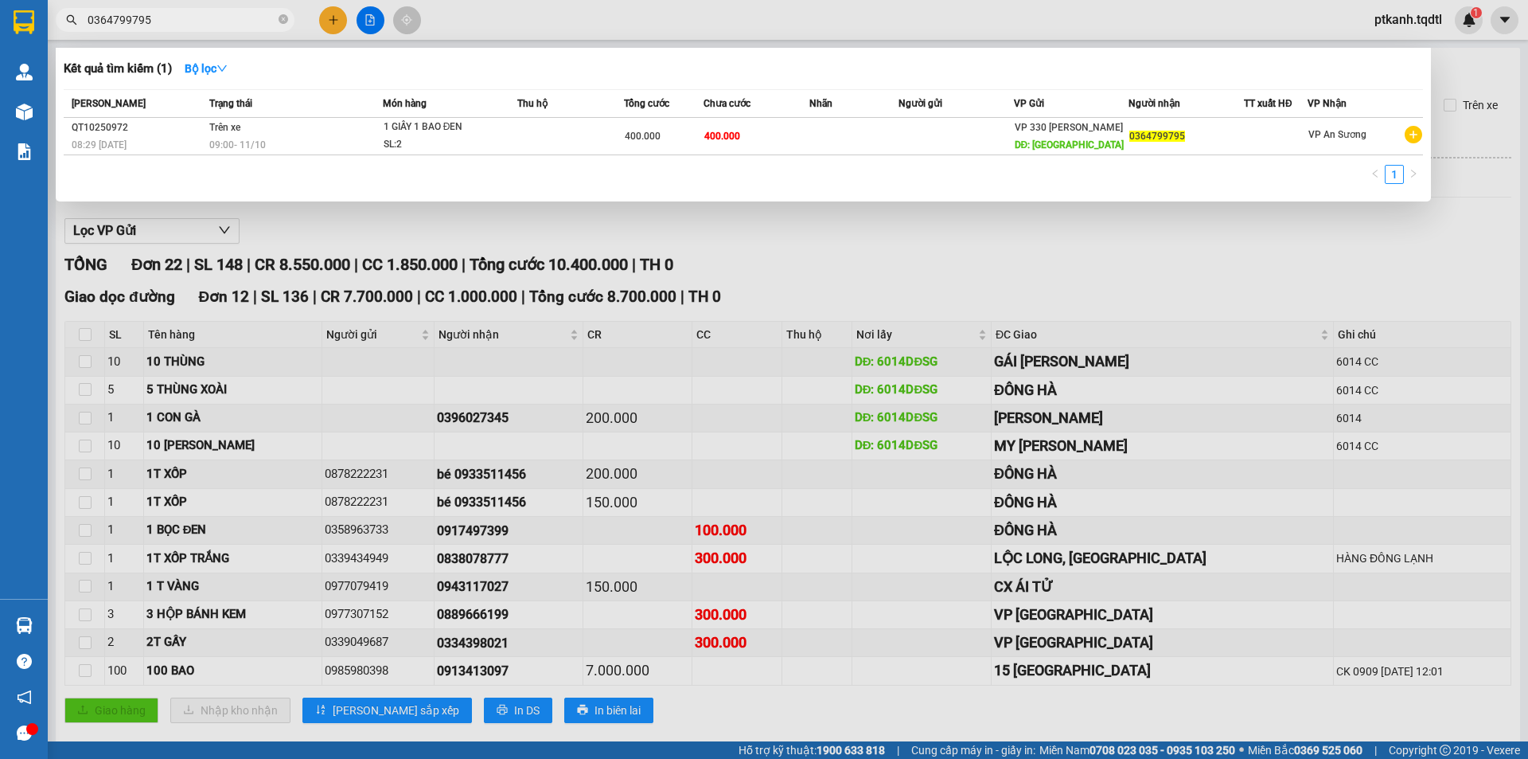
click at [240, 25] on input "0364799795" at bounding box center [182, 20] width 188 height 18
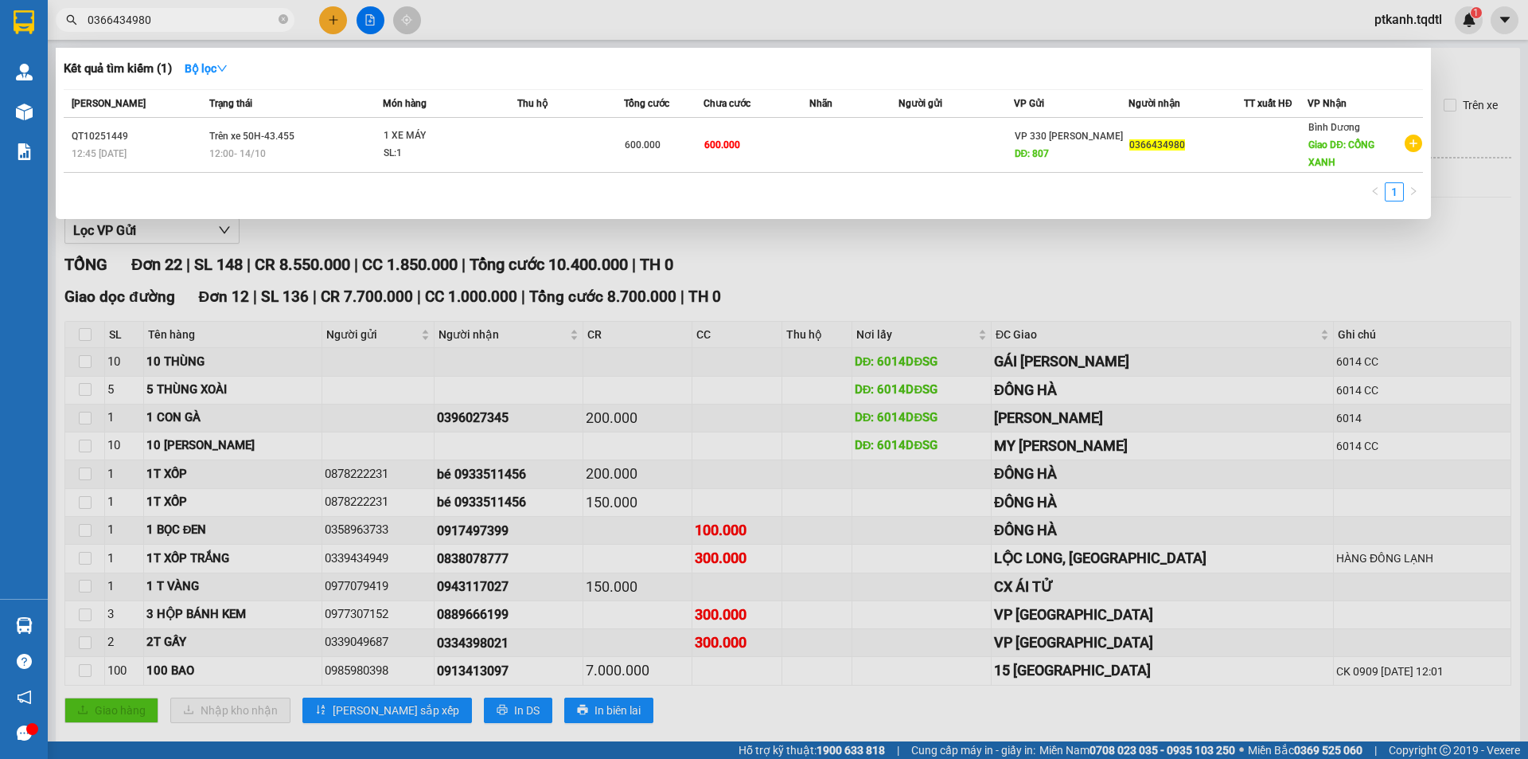
click at [192, 18] on input "0366434980" at bounding box center [182, 20] width 188 height 18
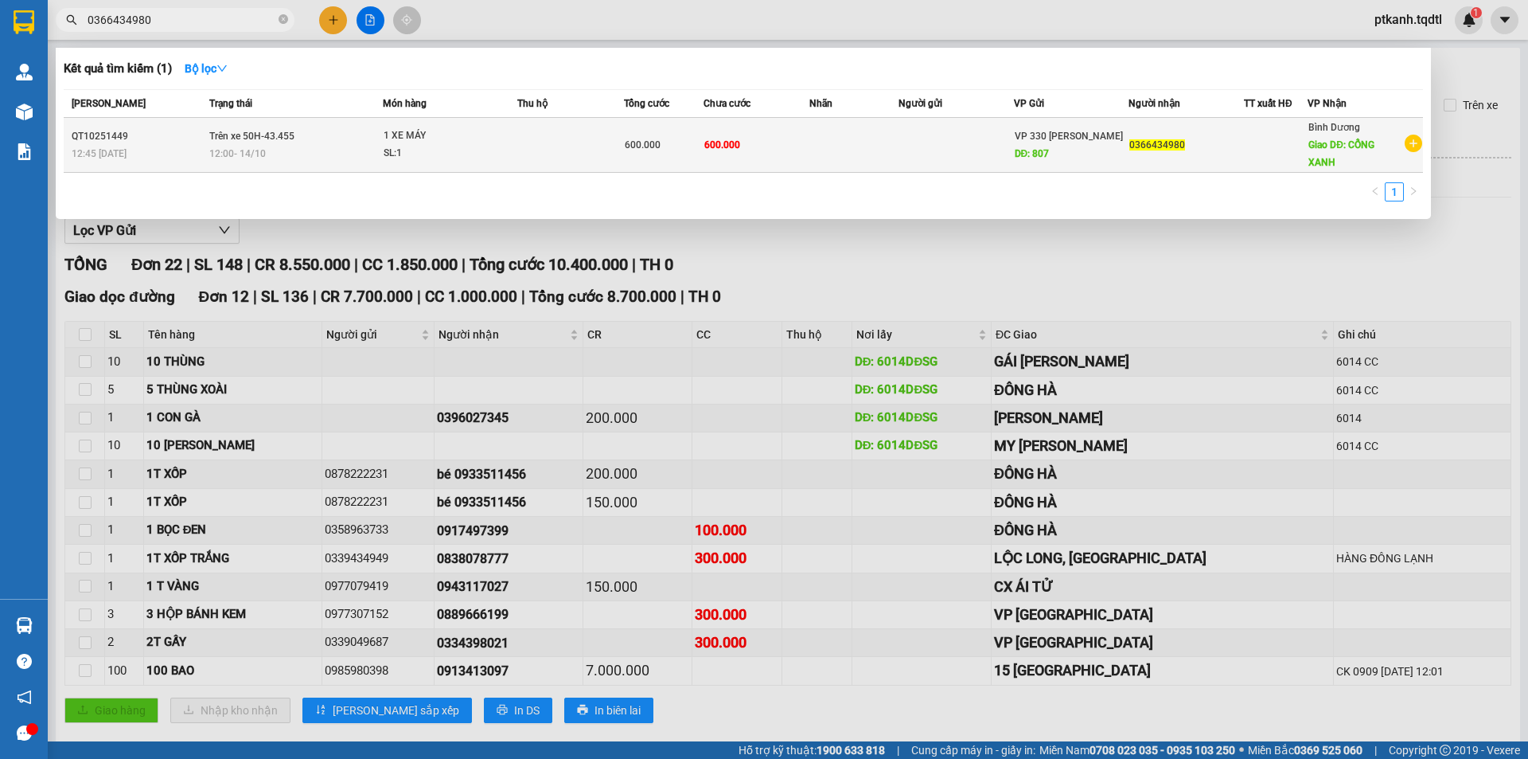
type input "0366434980"
click at [316, 137] on td "Trên xe 50H-43.455 12:00 - 14/10" at bounding box center [294, 145] width 178 height 55
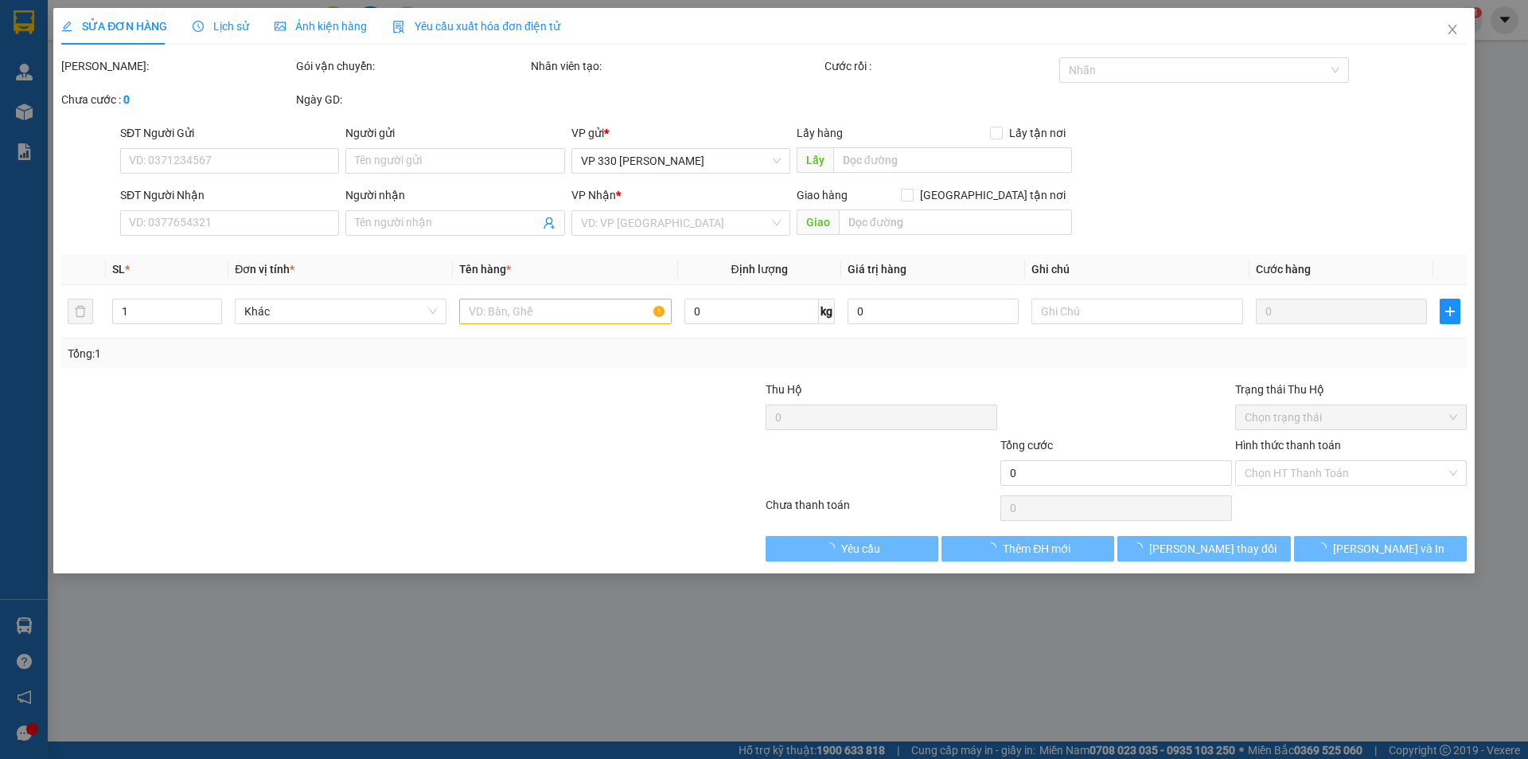
type input "807"
type input "0366434980"
type input "CỔNG XANH"
type input "600.000"
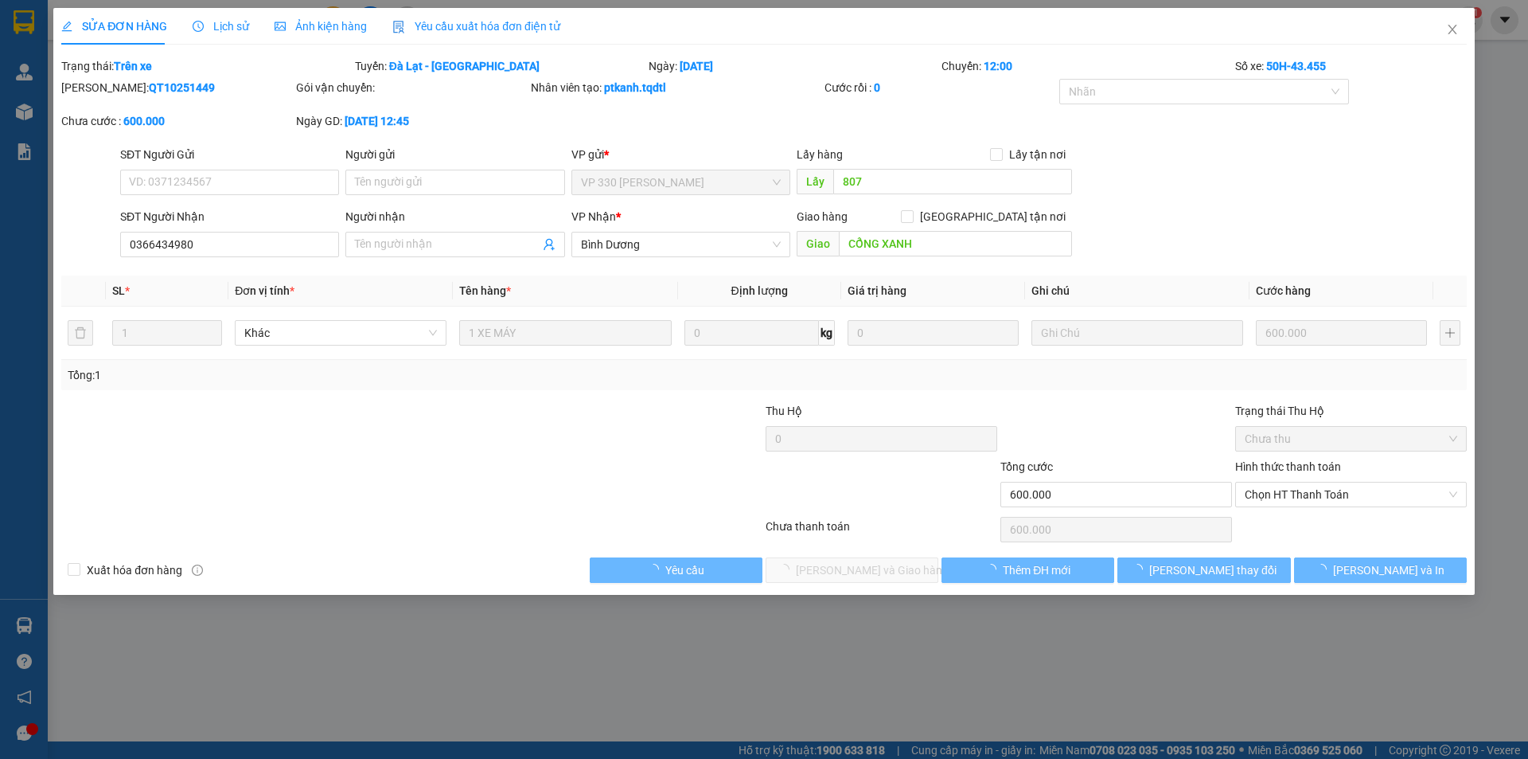
click at [230, 28] on span "Lịch sử" at bounding box center [221, 26] width 57 height 13
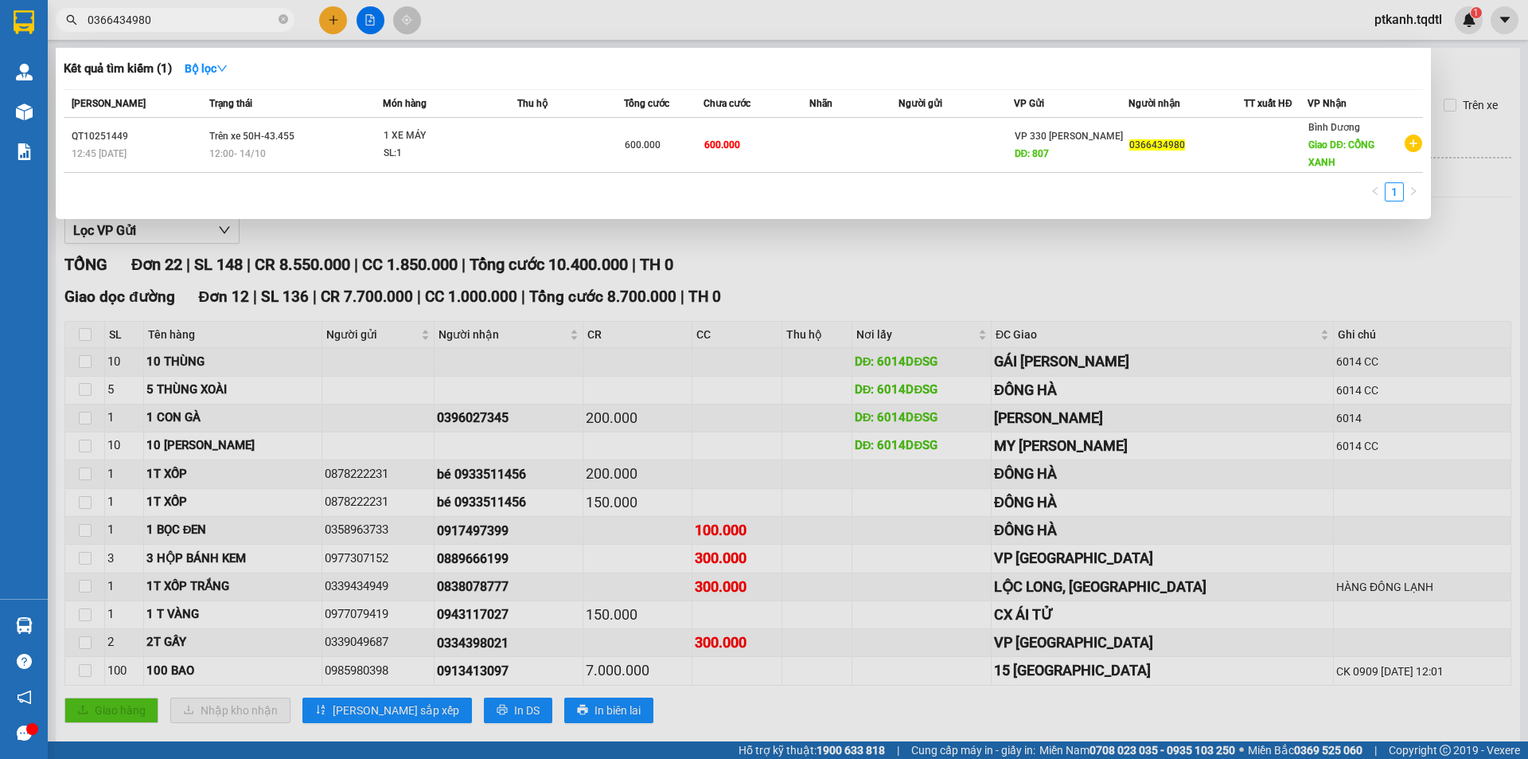
click at [204, 24] on input "0366434980" at bounding box center [182, 20] width 188 height 18
click at [960, 292] on div at bounding box center [764, 379] width 1528 height 759
click at [220, 26] on input "0366434980" at bounding box center [182, 20] width 188 height 18
drag, startPoint x: 629, startPoint y: 345, endPoint x: 603, endPoint y: 331, distance: 28.8
click at [626, 345] on div at bounding box center [764, 379] width 1528 height 759
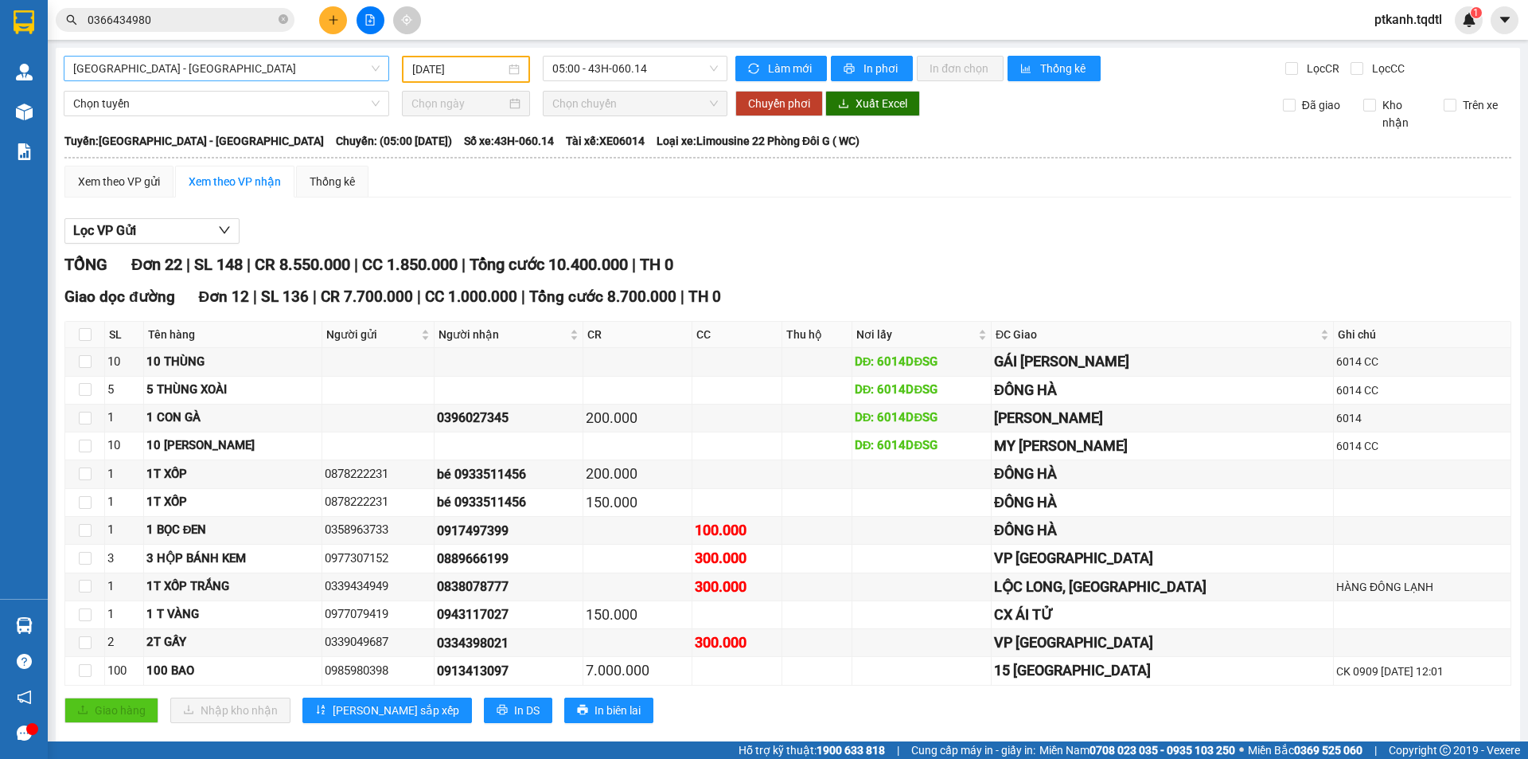
click at [370, 69] on span "[GEOGRAPHIC_DATA] - [GEOGRAPHIC_DATA]" at bounding box center [226, 69] width 306 height 24
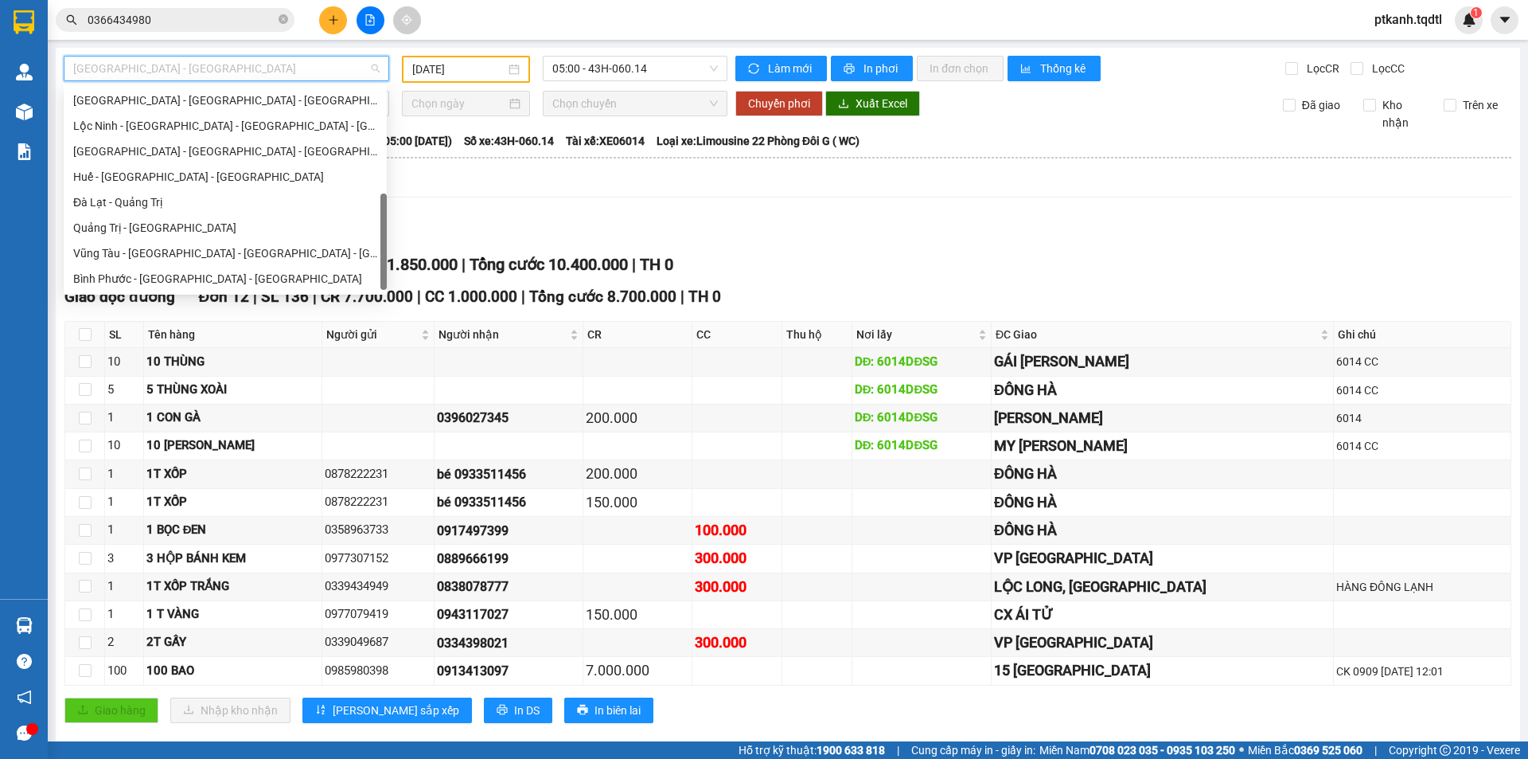
scroll to position [331, 0]
drag, startPoint x: 382, startPoint y: 109, endPoint x: 392, endPoint y: 244, distance: 134.9
click at [392, 244] on body "Kết quả tìm kiếm ( 1 ) Bộ lọc Mã ĐH Trạng thái Món hàng Thu hộ Tổng cước Chưa c…" at bounding box center [764, 379] width 1528 height 759
click at [301, 275] on div "Bình Phước - [GEOGRAPHIC_DATA] - [GEOGRAPHIC_DATA]" at bounding box center [225, 279] width 304 height 18
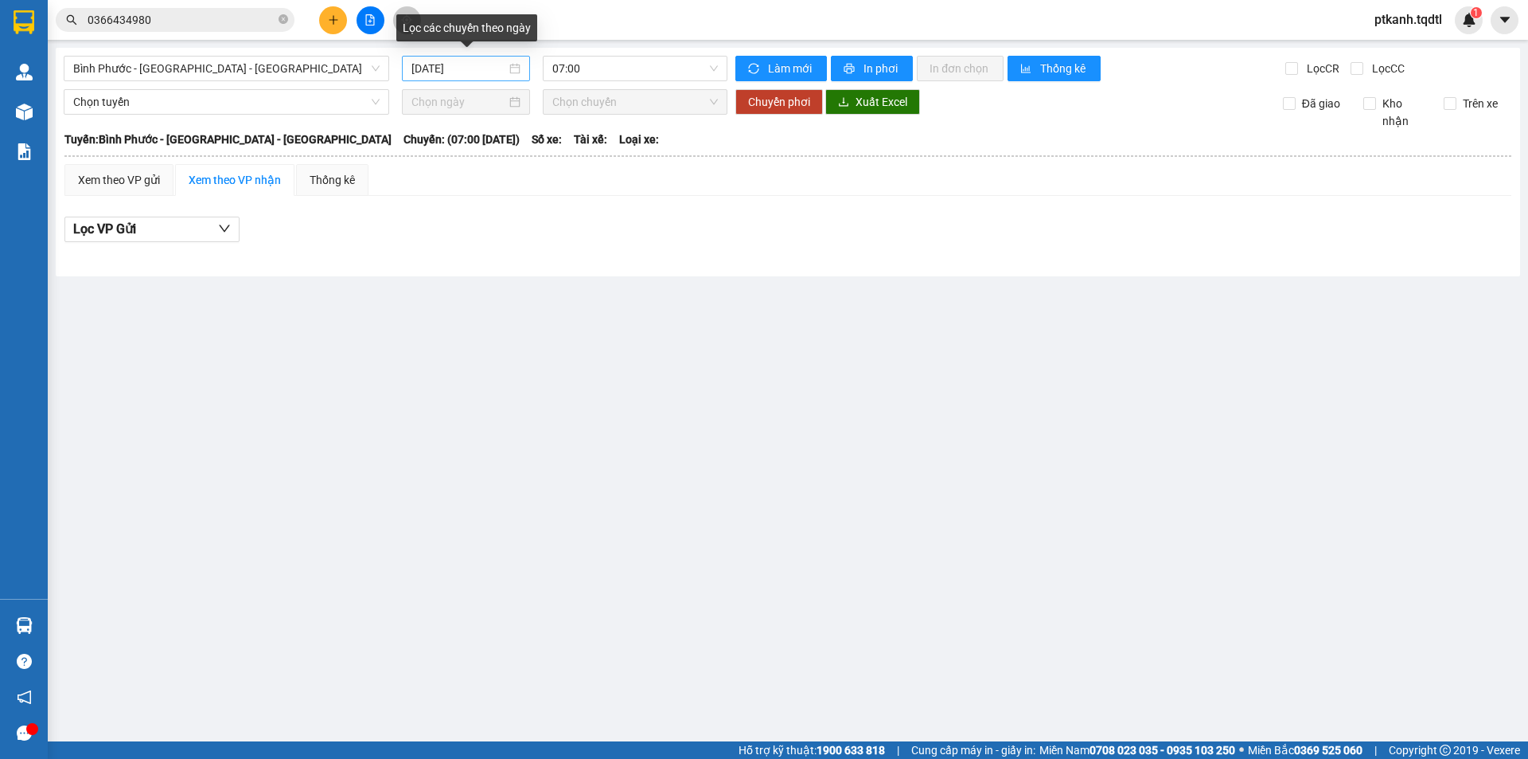
click at [514, 76] on div "[DATE]" at bounding box center [466, 69] width 109 height 18
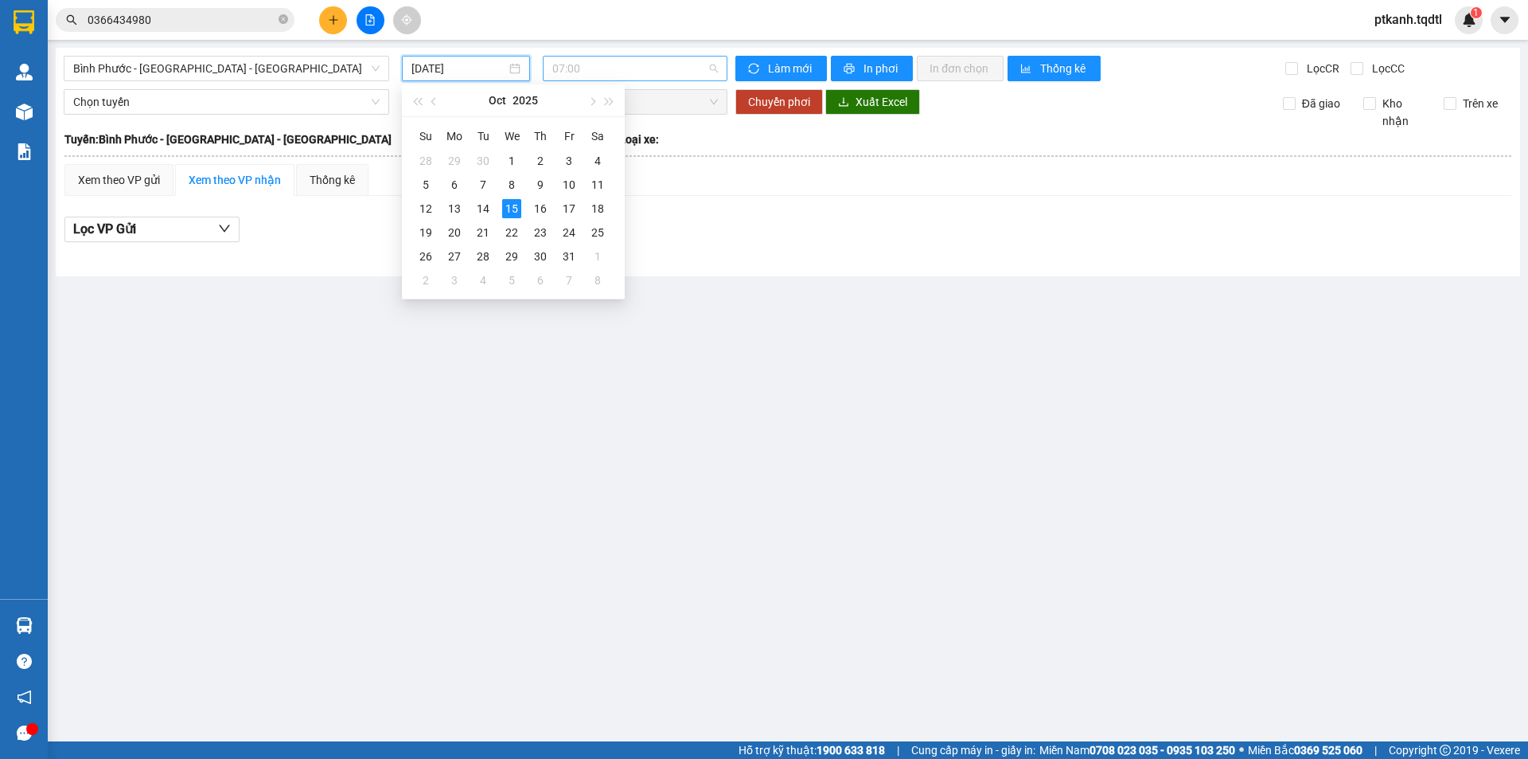
click at [710, 72] on span "07:00" at bounding box center [635, 69] width 166 height 24
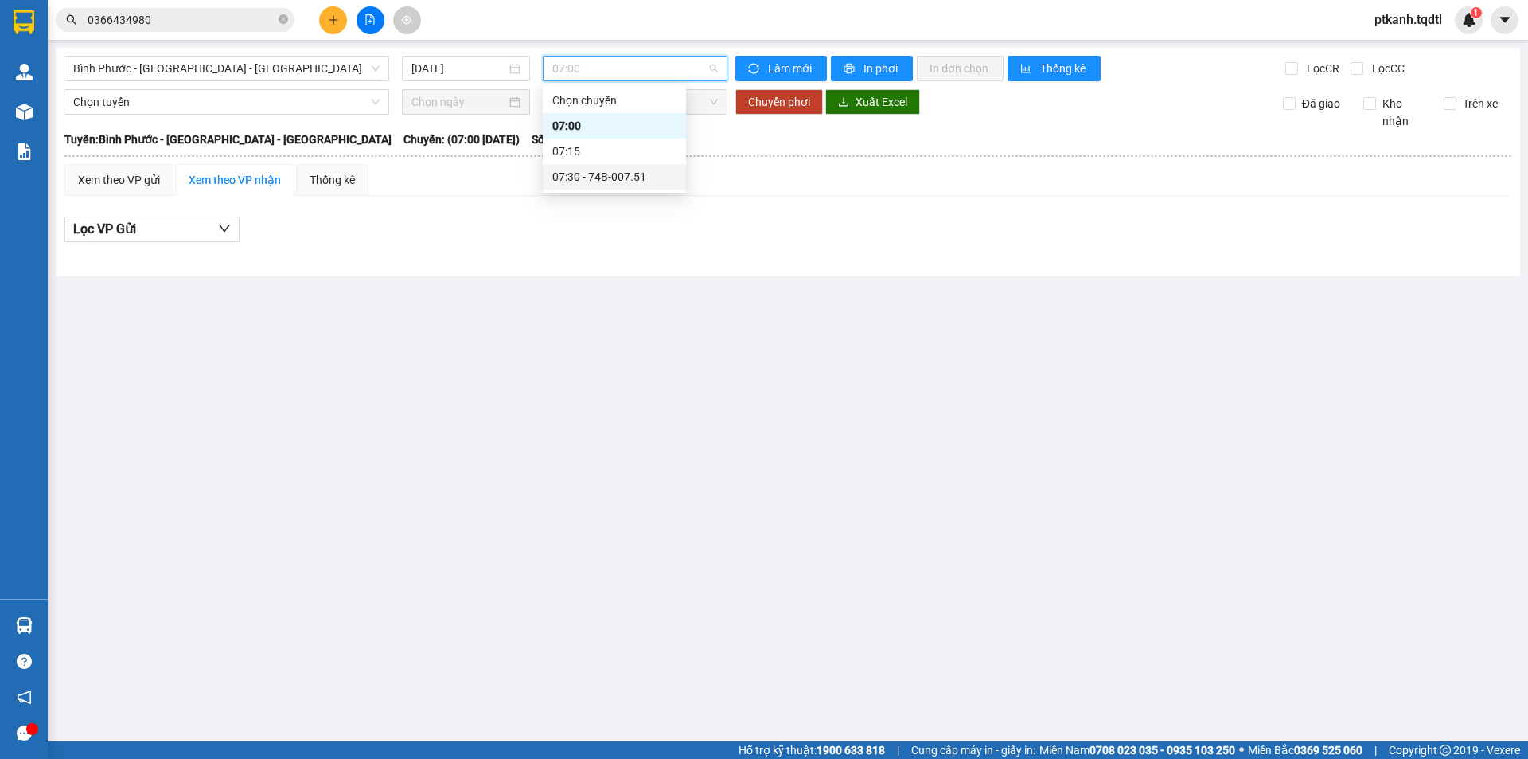
click at [643, 178] on div "07:30 - 74B-007.51" at bounding box center [614, 177] width 124 height 18
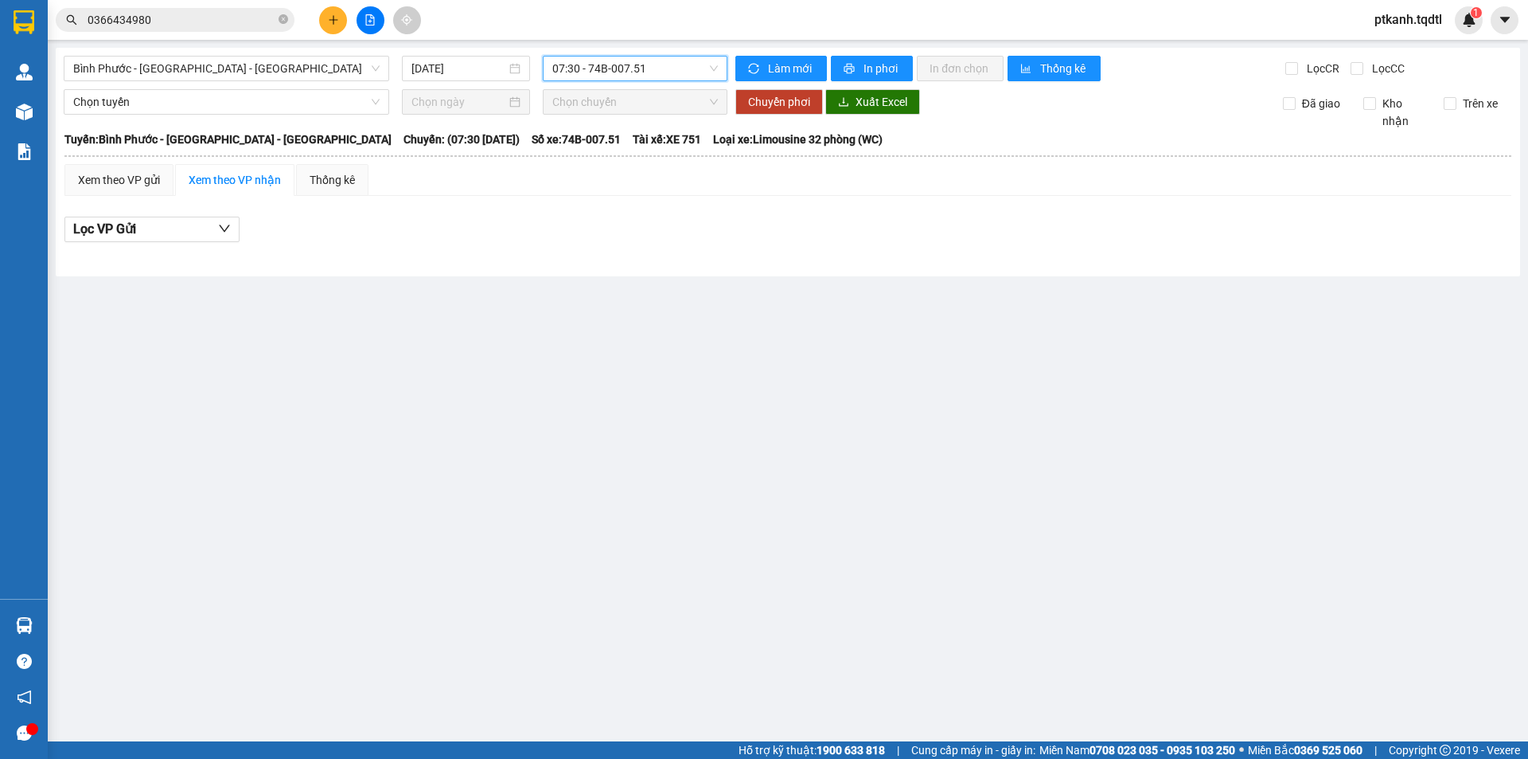
click at [189, 12] on input "0366434980" at bounding box center [182, 20] width 188 height 18
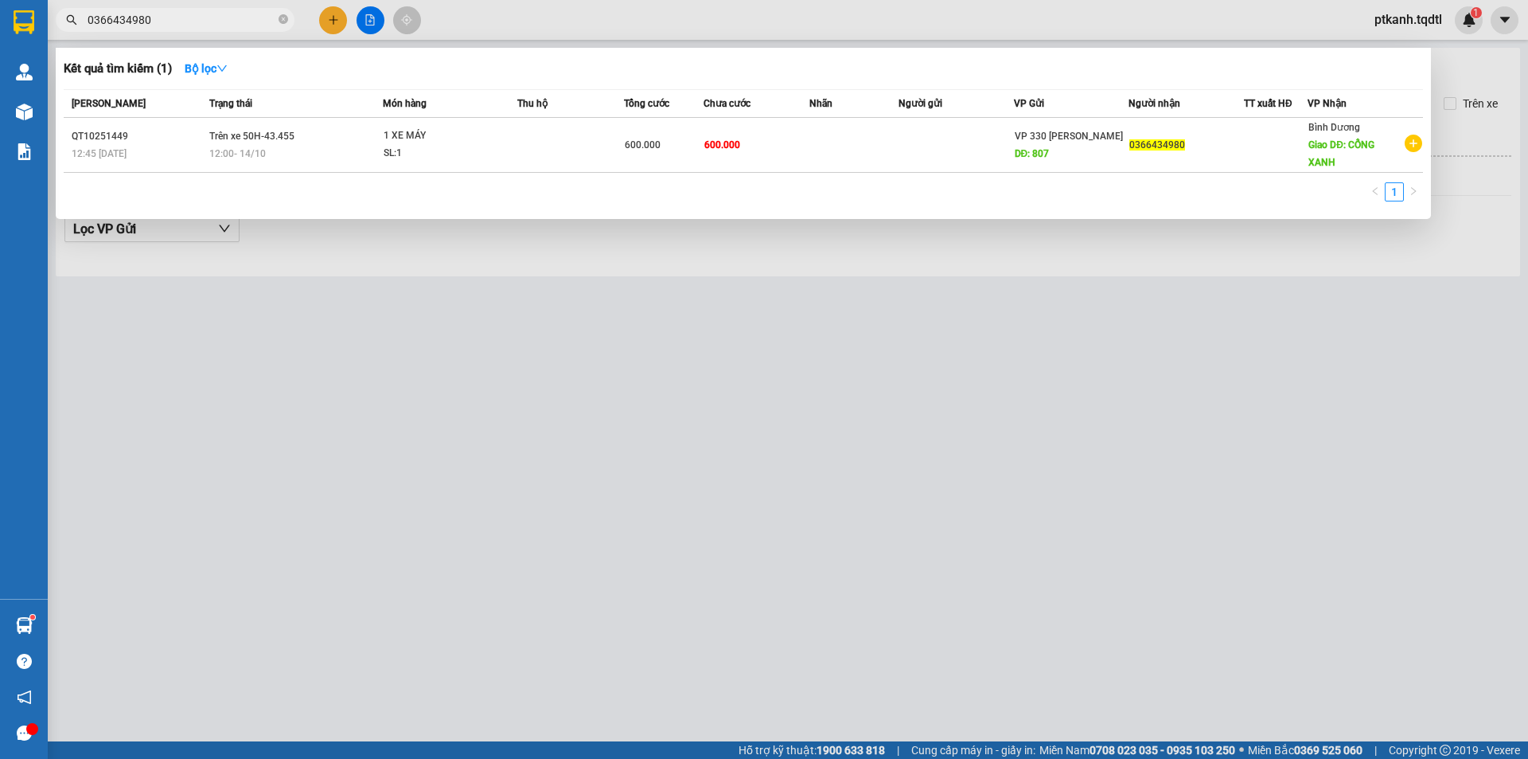
click at [195, 21] on input "0366434980" at bounding box center [182, 20] width 188 height 18
click at [1117, 704] on div at bounding box center [764, 379] width 1528 height 759
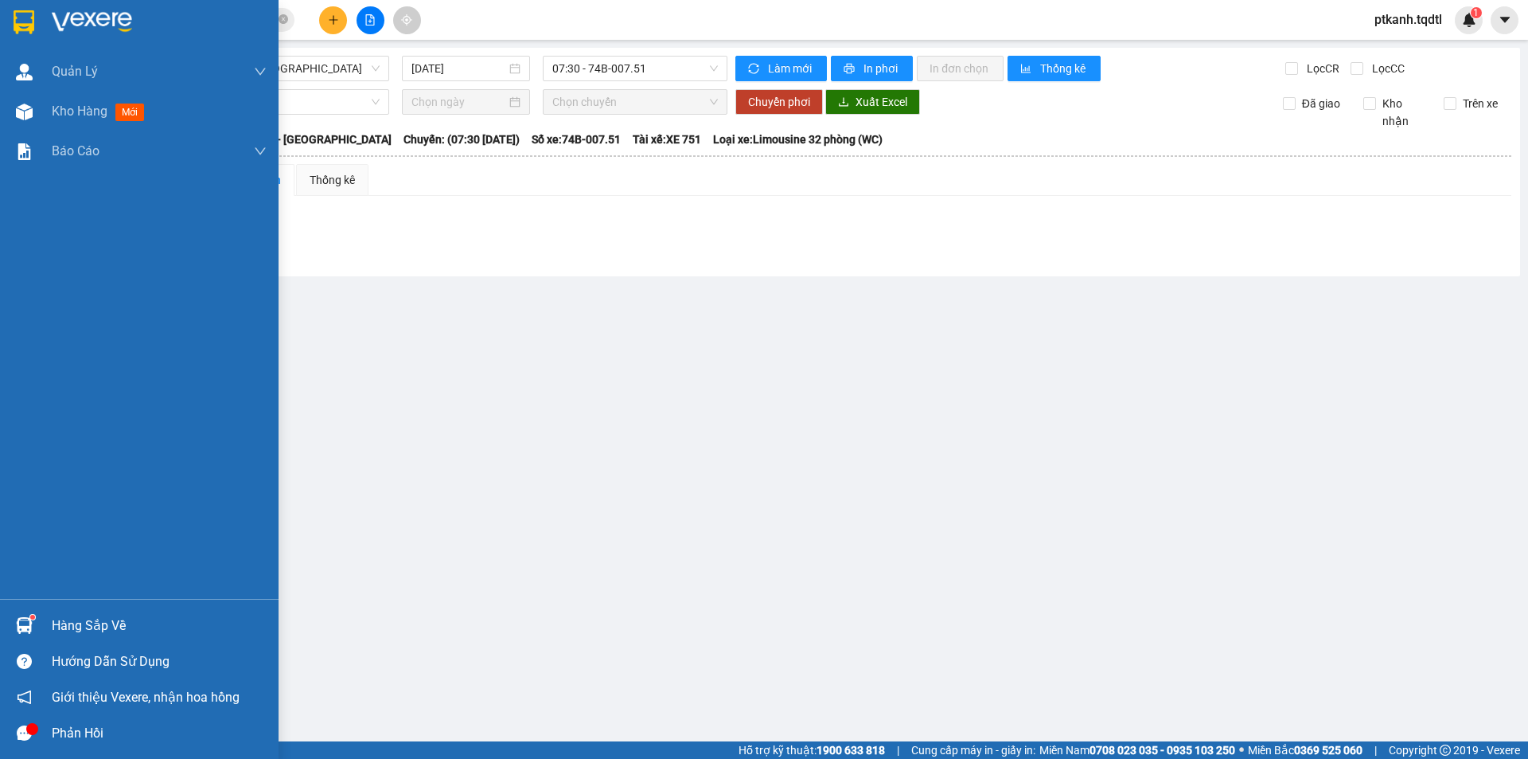
click at [14, 614] on div at bounding box center [24, 625] width 28 height 28
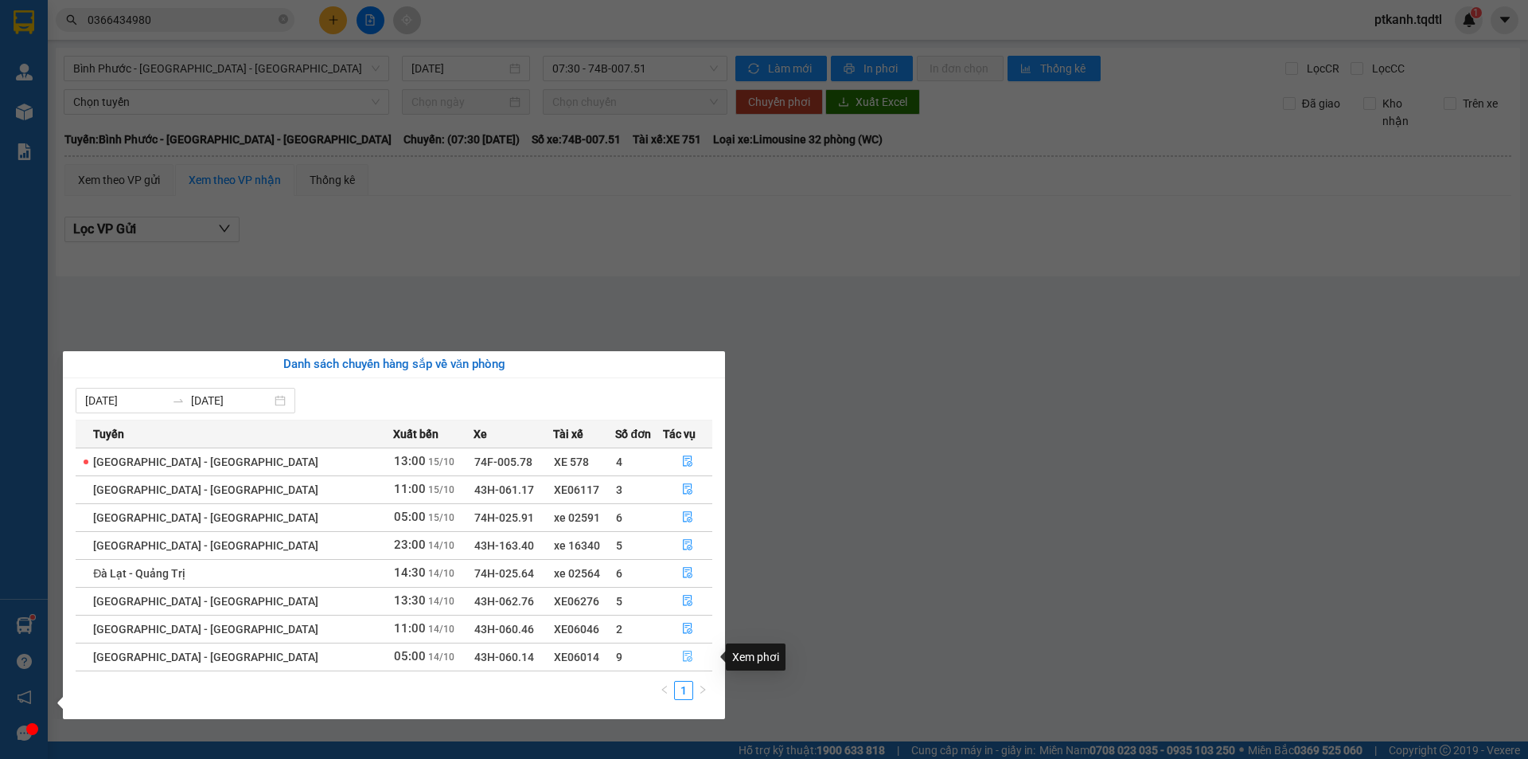
click at [683, 654] on icon "file-done" at bounding box center [688, 656] width 10 height 11
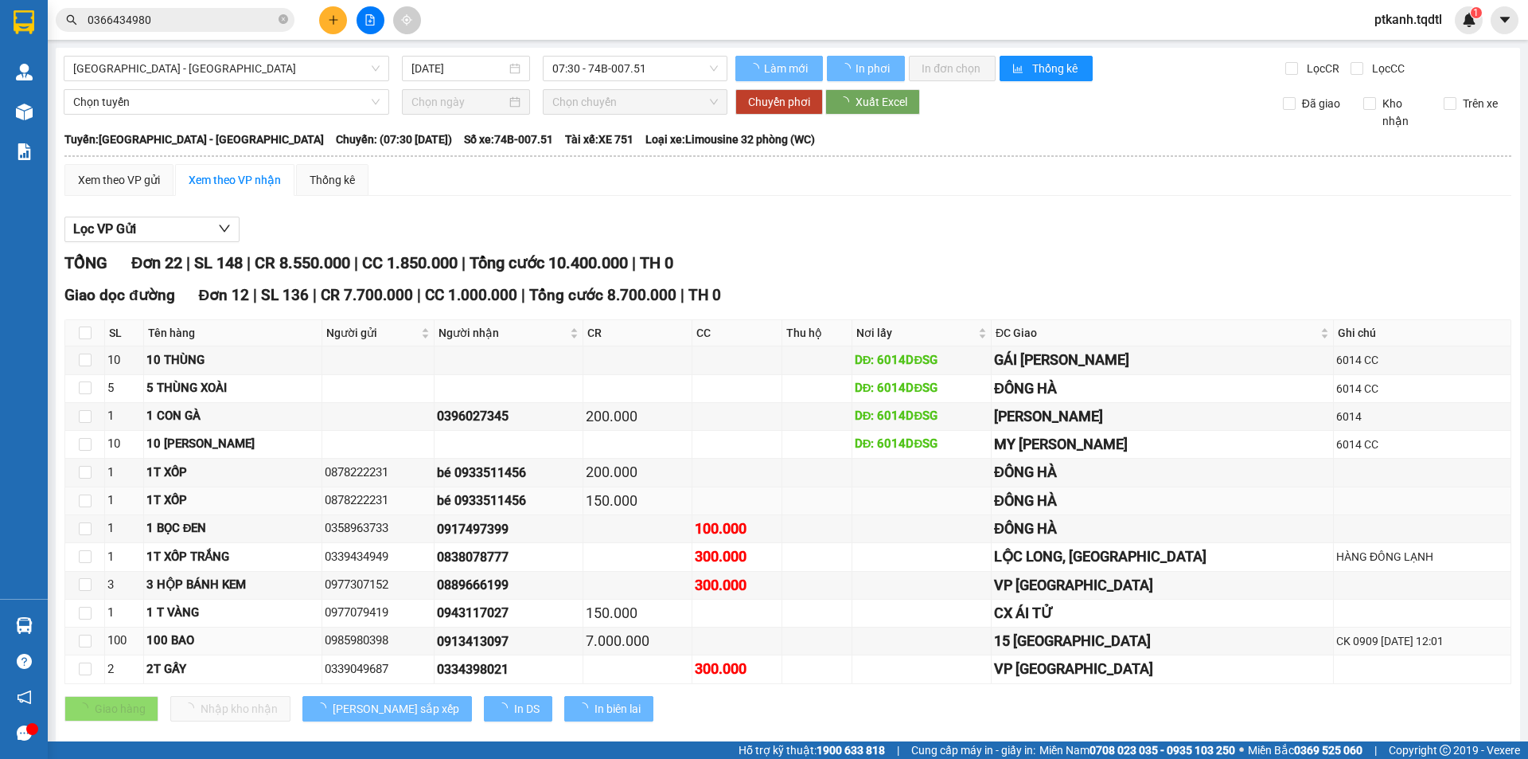
type input "[DATE]"
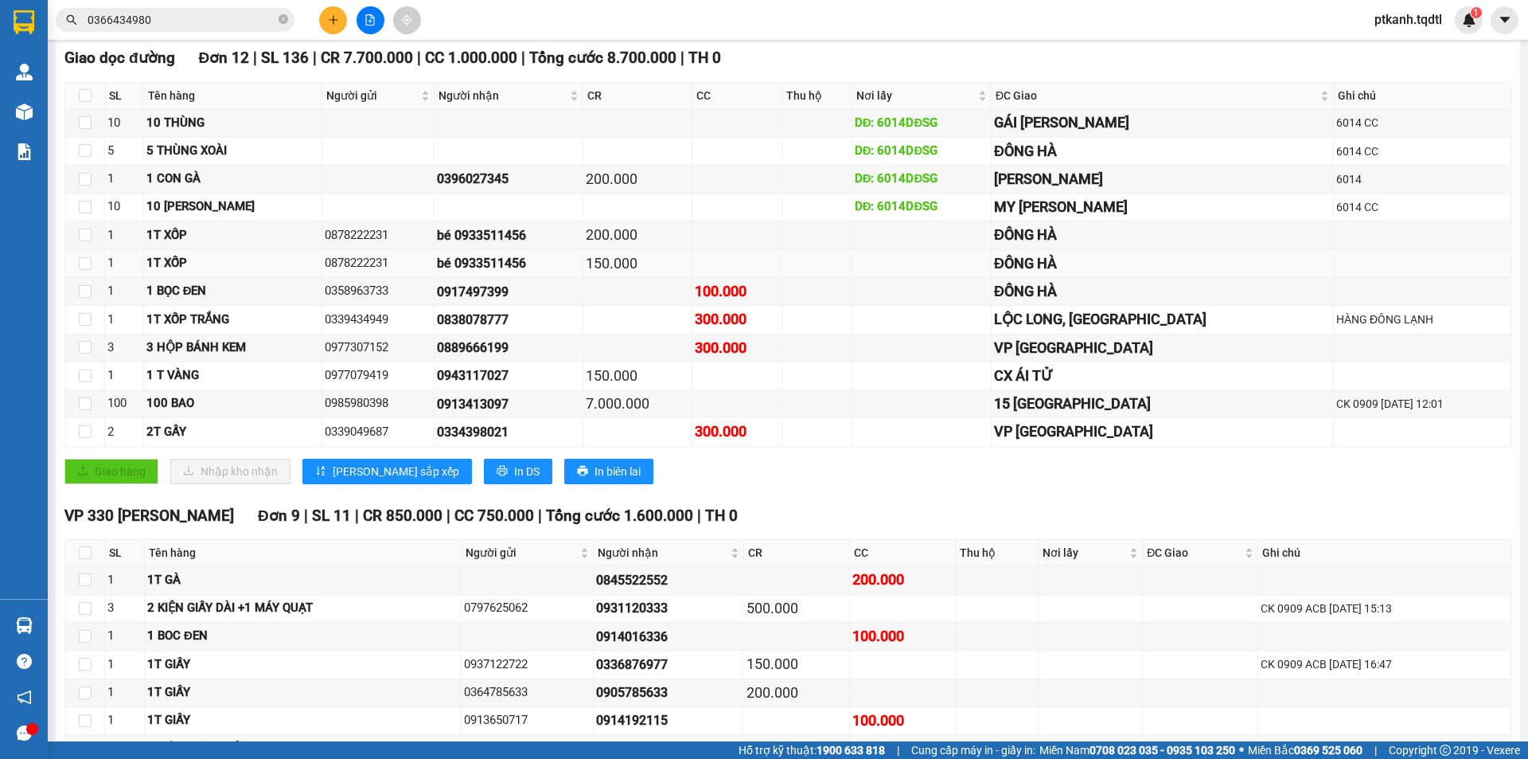
scroll to position [479, 0]
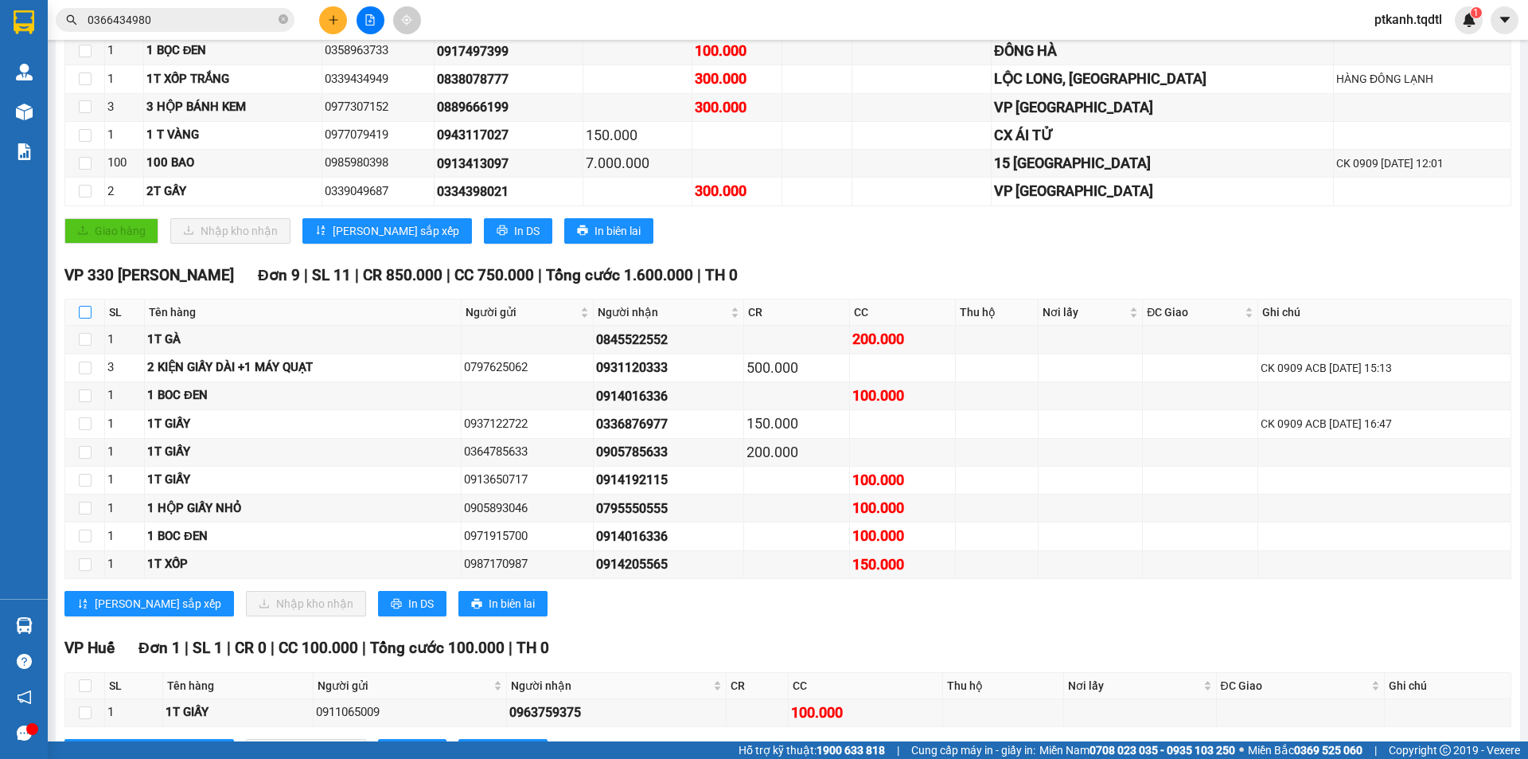
click at [89, 309] on input "checkbox" at bounding box center [85, 312] width 13 height 13
checkbox input "true"
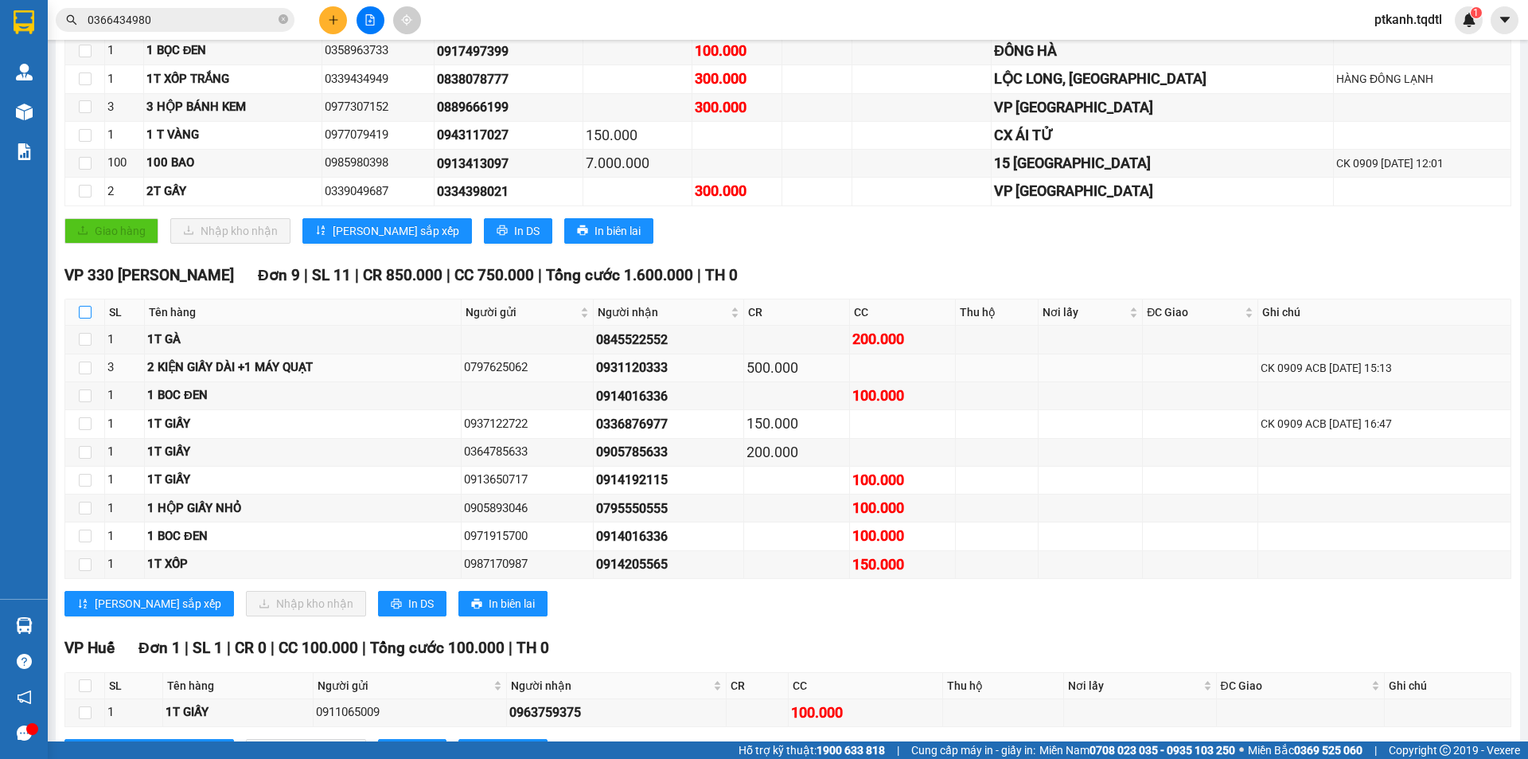
checkbox input "true"
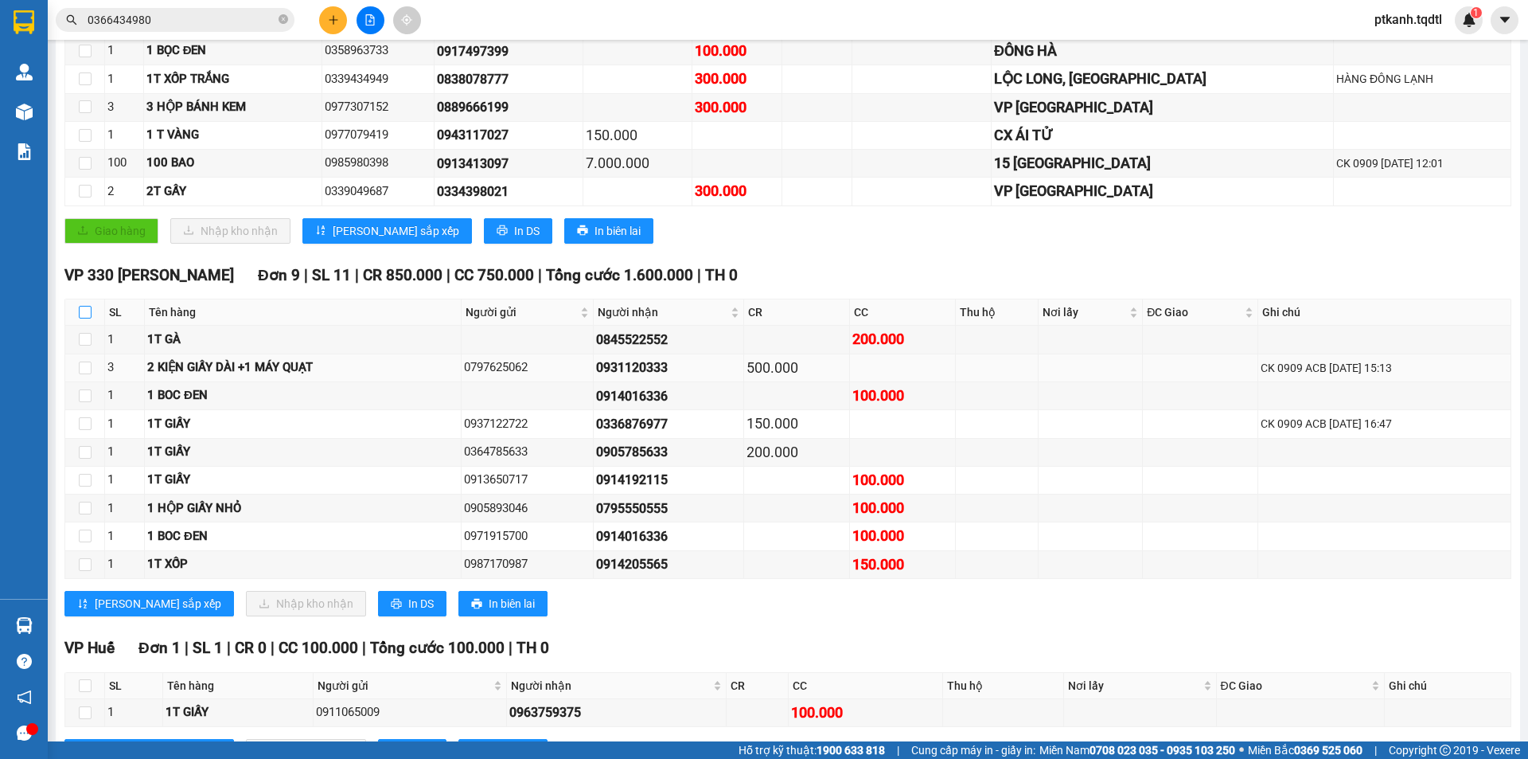
checkbox input "true"
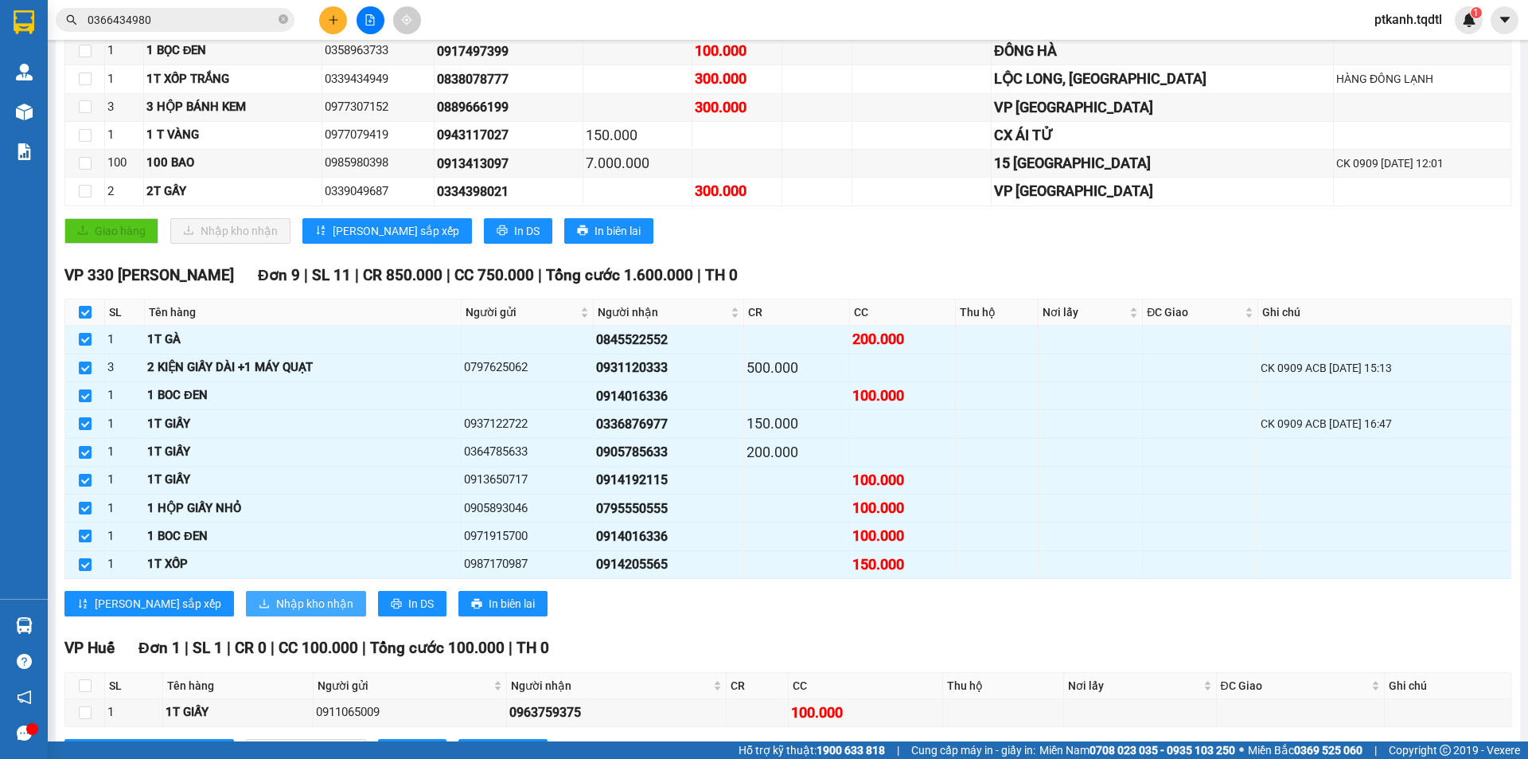
click at [276, 604] on span "Nhập kho nhận" at bounding box center [314, 604] width 77 height 18
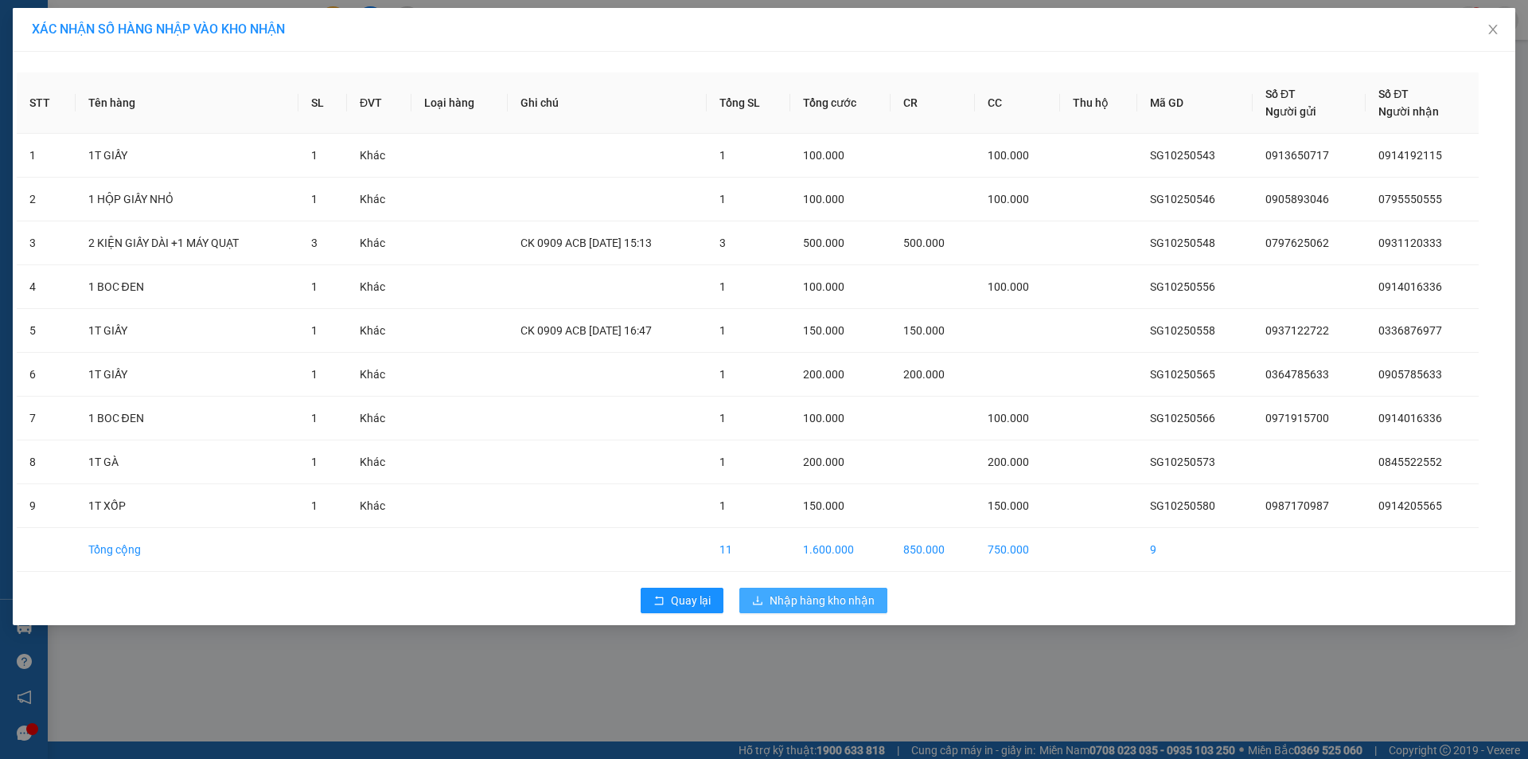
click at [820, 590] on button "Nhập hàng kho nhận" at bounding box center [813, 599] width 148 height 25
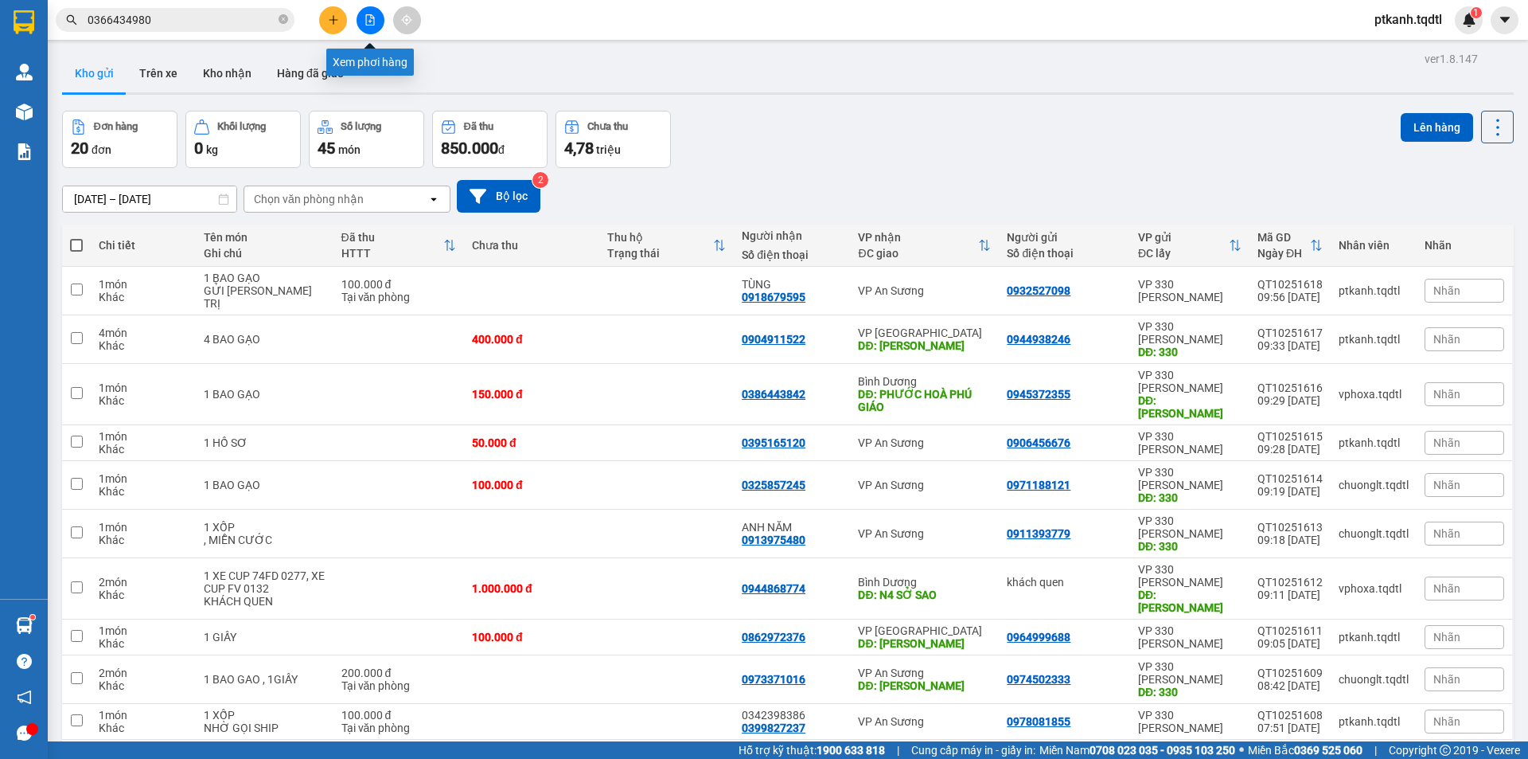
click at [361, 19] on button at bounding box center [371, 20] width 28 height 28
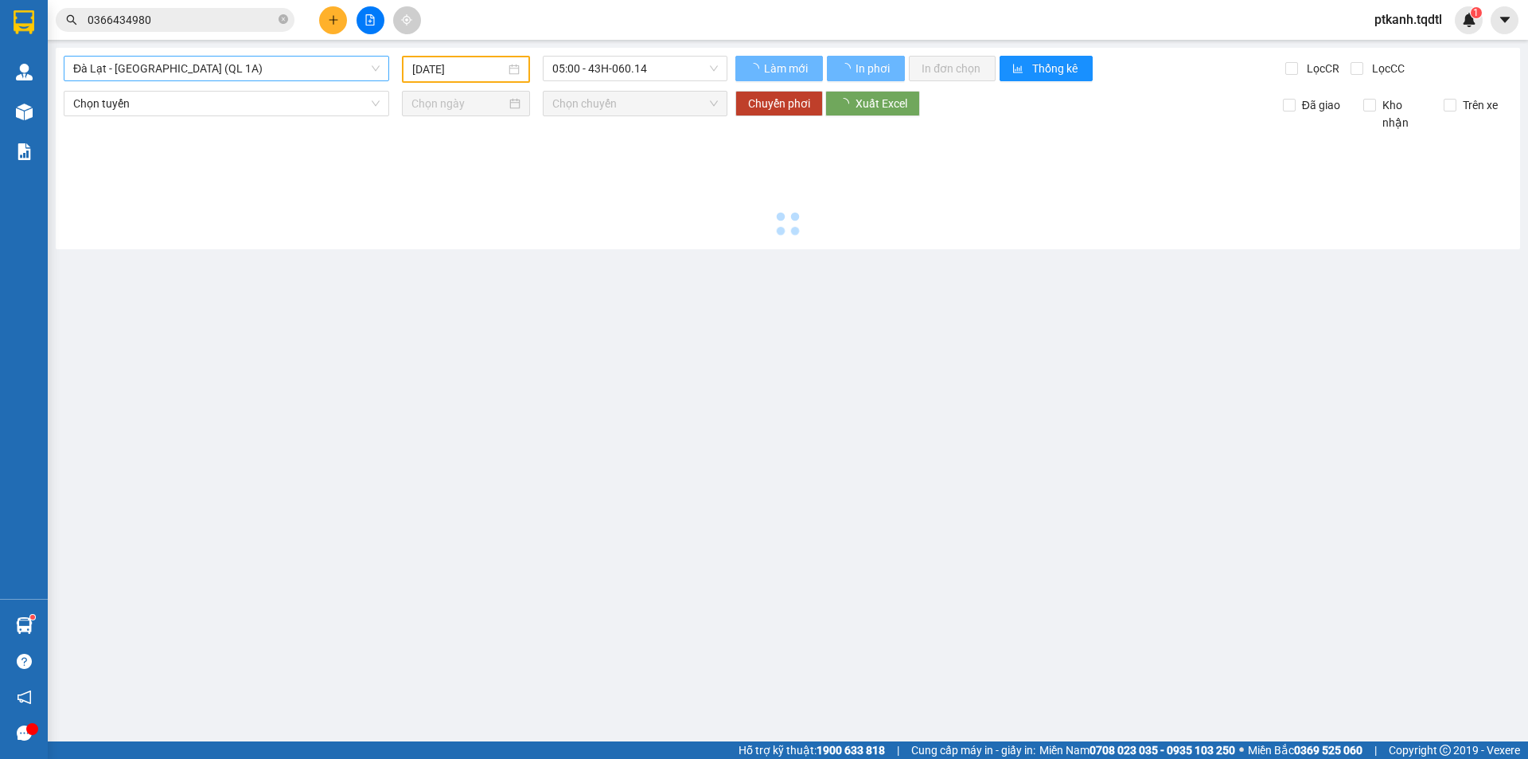
type input "[DATE]"
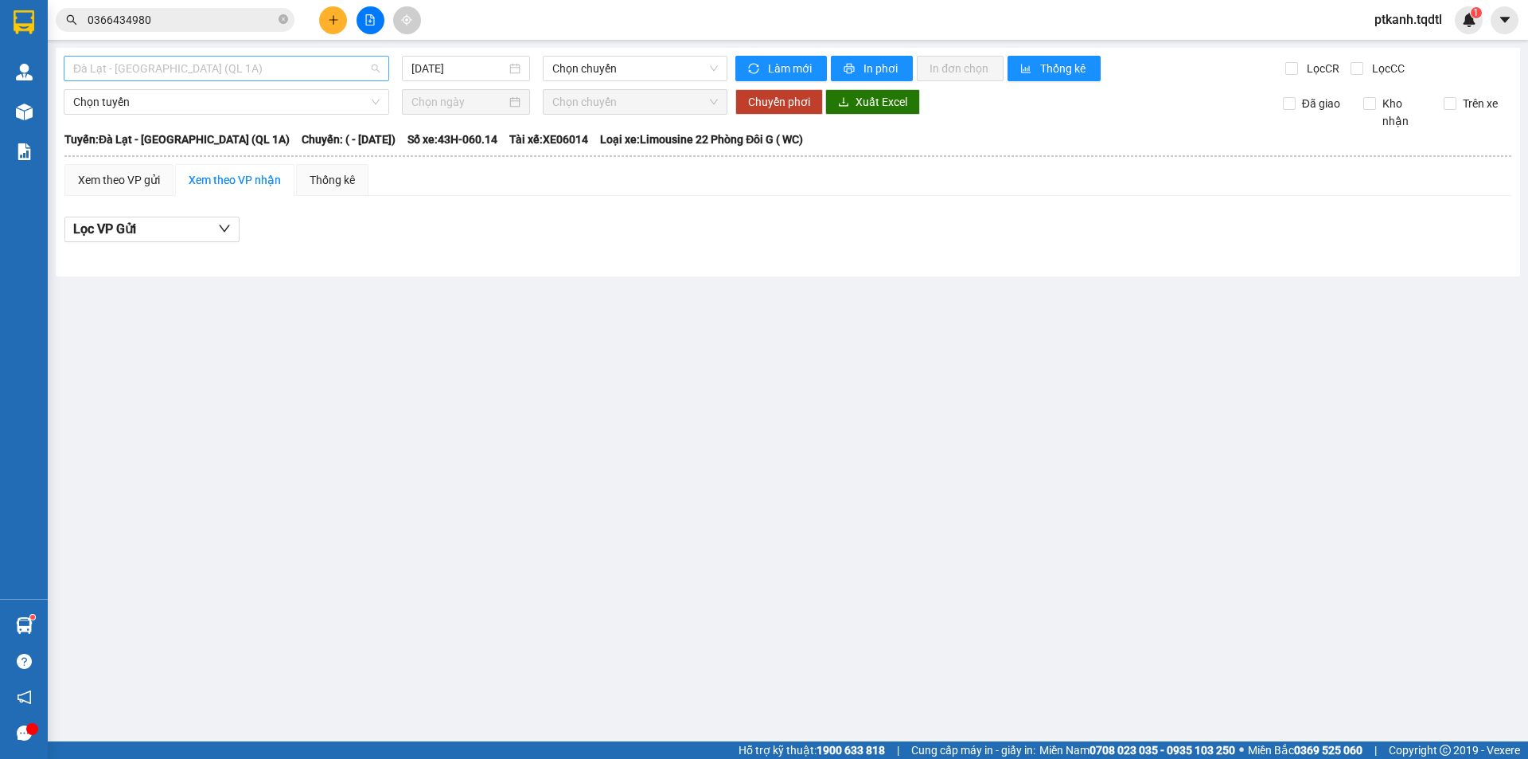
click at [376, 66] on span "Đà Lạt - [GEOGRAPHIC_DATA] (QL 1A)" at bounding box center [226, 69] width 306 height 24
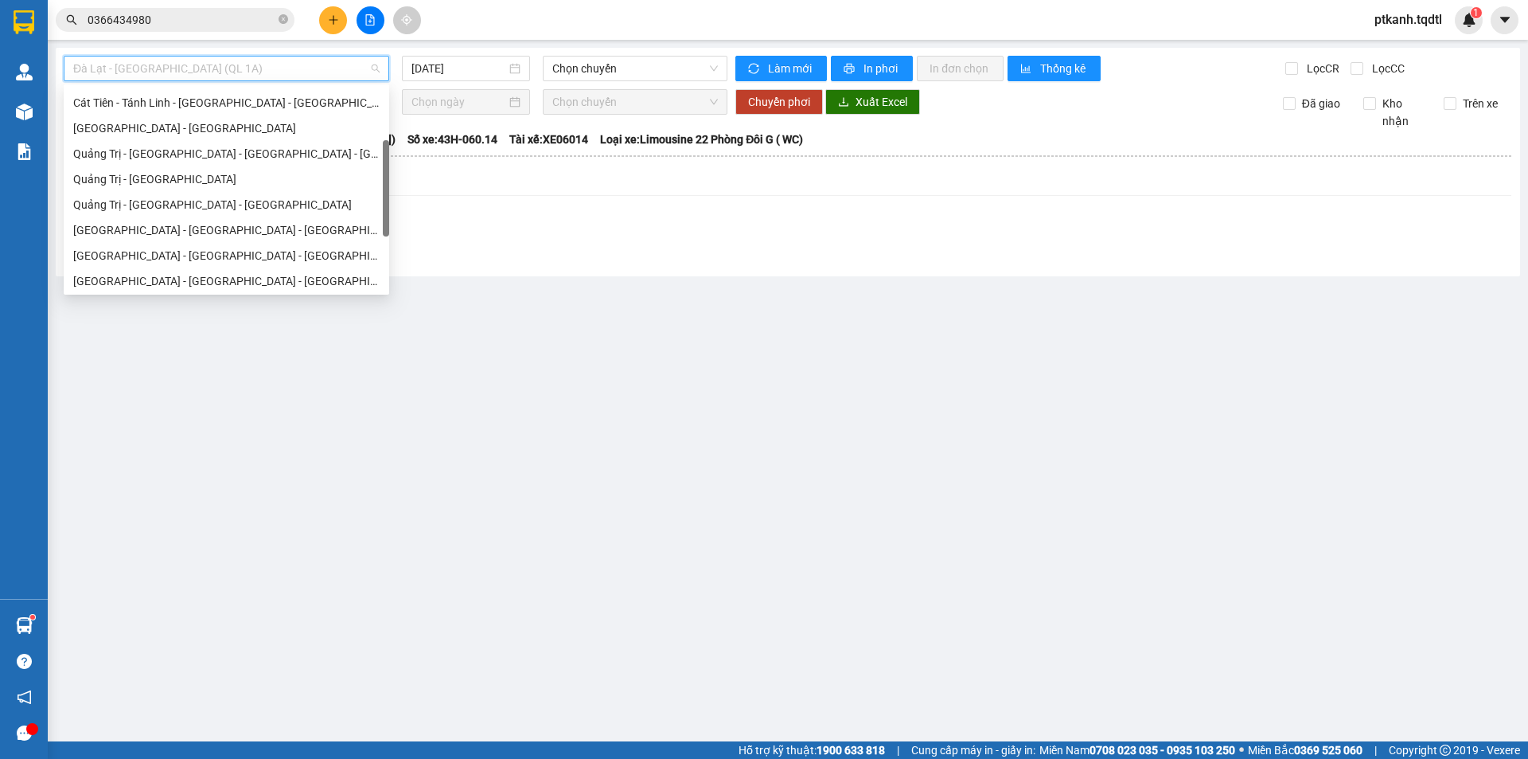
scroll to position [162, 0]
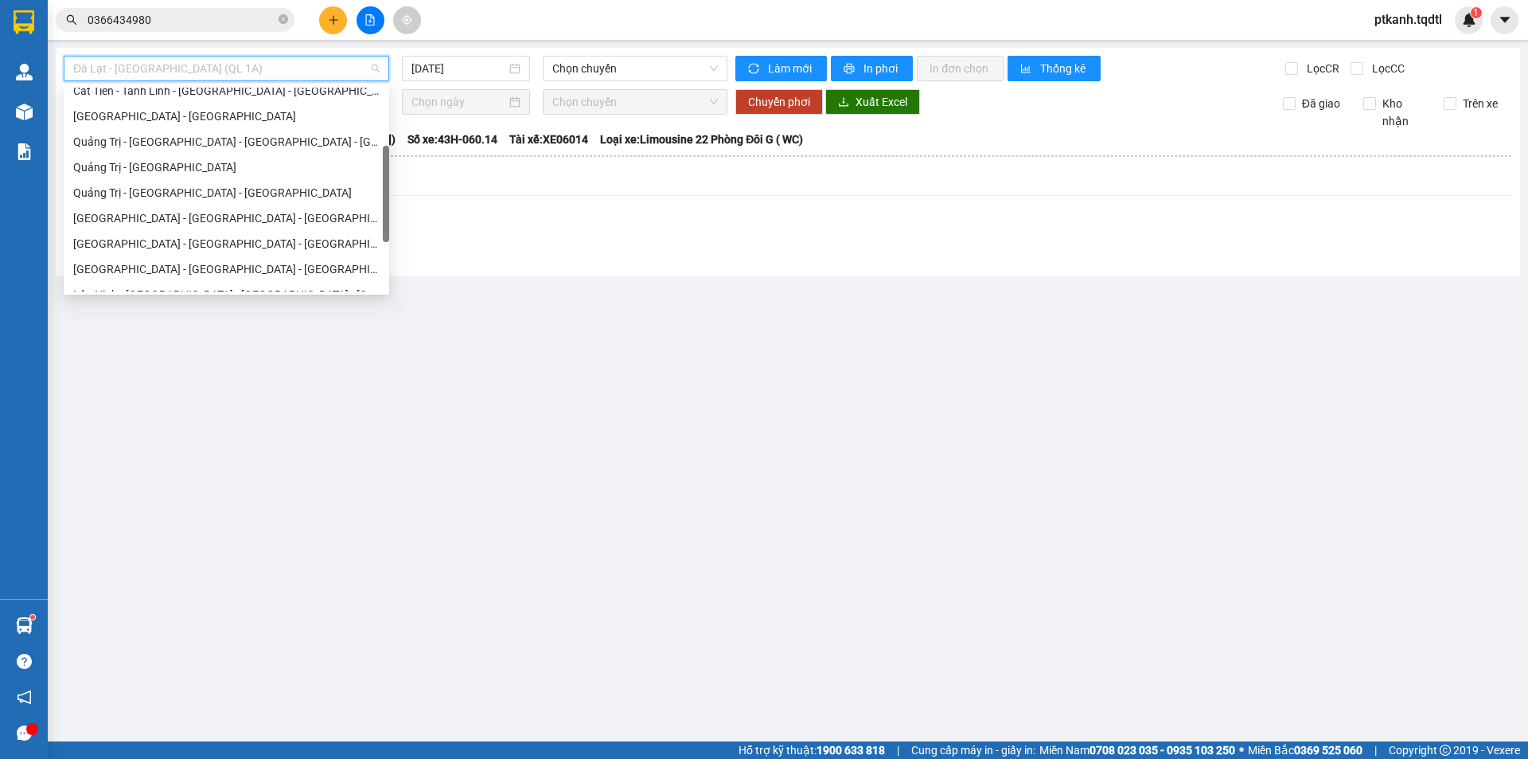
drag, startPoint x: 386, startPoint y: 107, endPoint x: 386, endPoint y: 166, distance: 58.1
click at [386, 166] on div at bounding box center [386, 194] width 6 height 96
click at [259, 189] on div "Quảng Trị - [GEOGRAPHIC_DATA] - [GEOGRAPHIC_DATA]" at bounding box center [226, 193] width 306 height 18
type input "[DATE]"
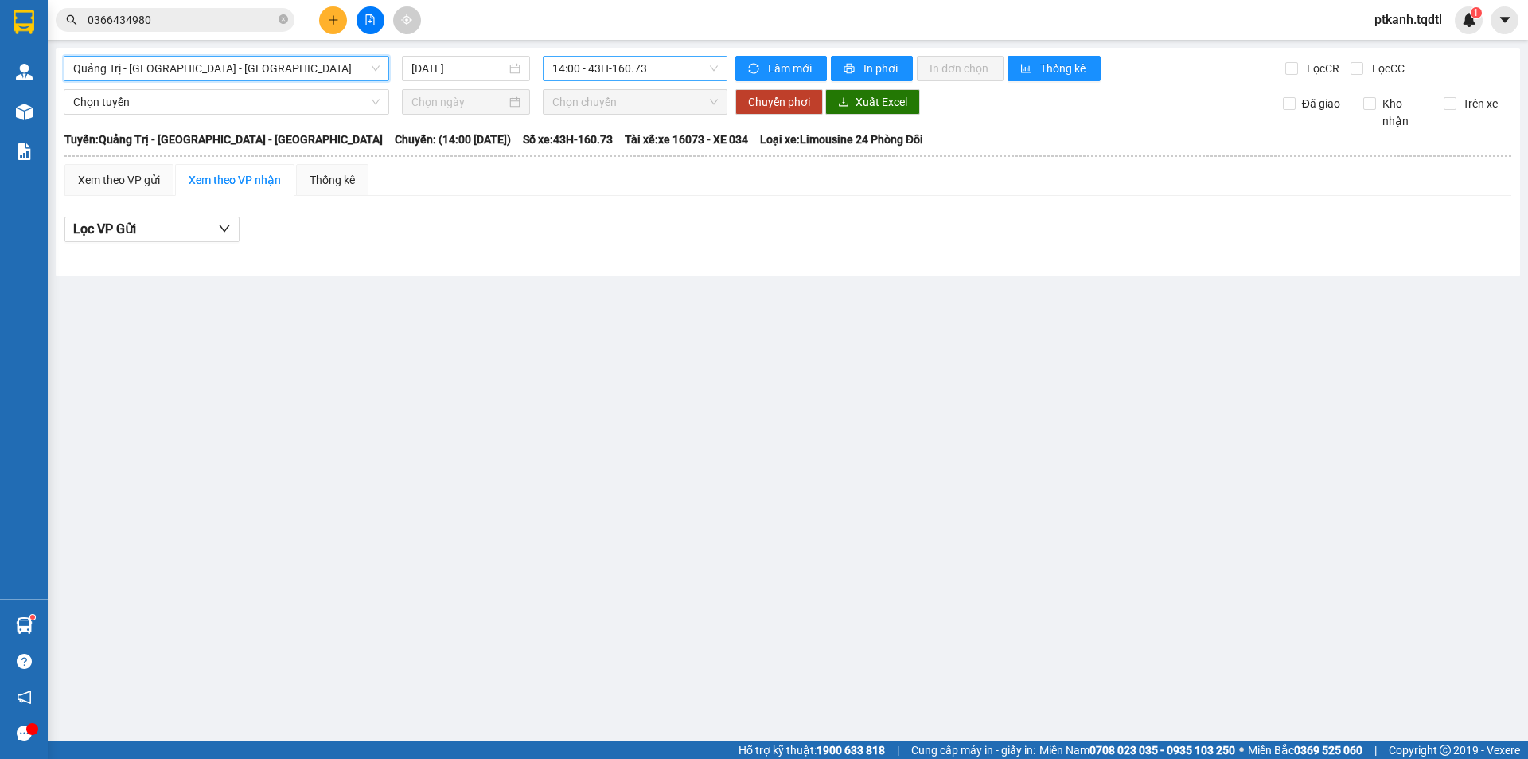
click at [680, 68] on span "14:00 - 43H-160.73" at bounding box center [635, 69] width 166 height 24
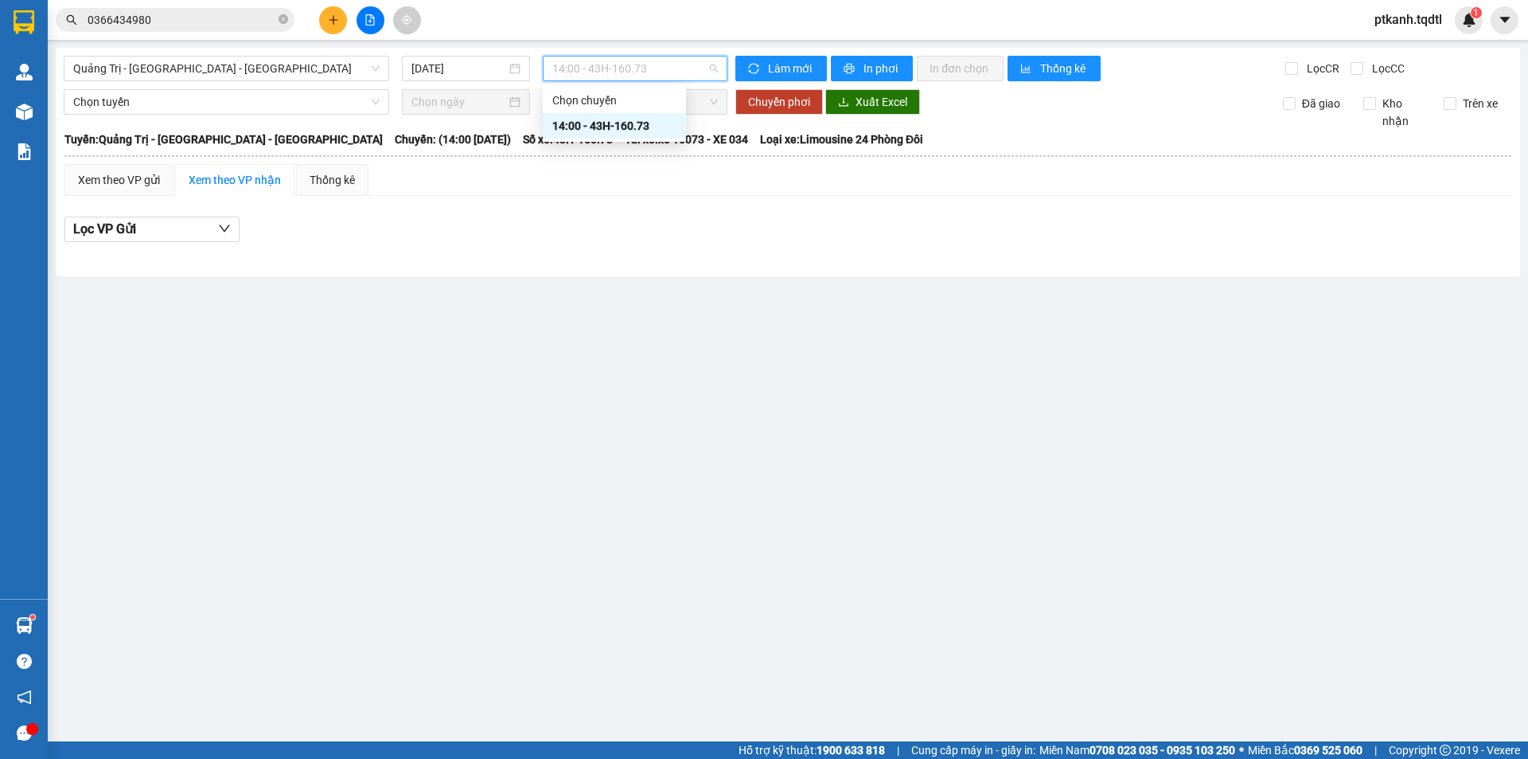
click at [680, 68] on span "14:00 - 43H-160.73" at bounding box center [635, 69] width 166 height 24
click at [378, 69] on span "Quảng Trị - [GEOGRAPHIC_DATA] - [GEOGRAPHIC_DATA]" at bounding box center [226, 69] width 306 height 24
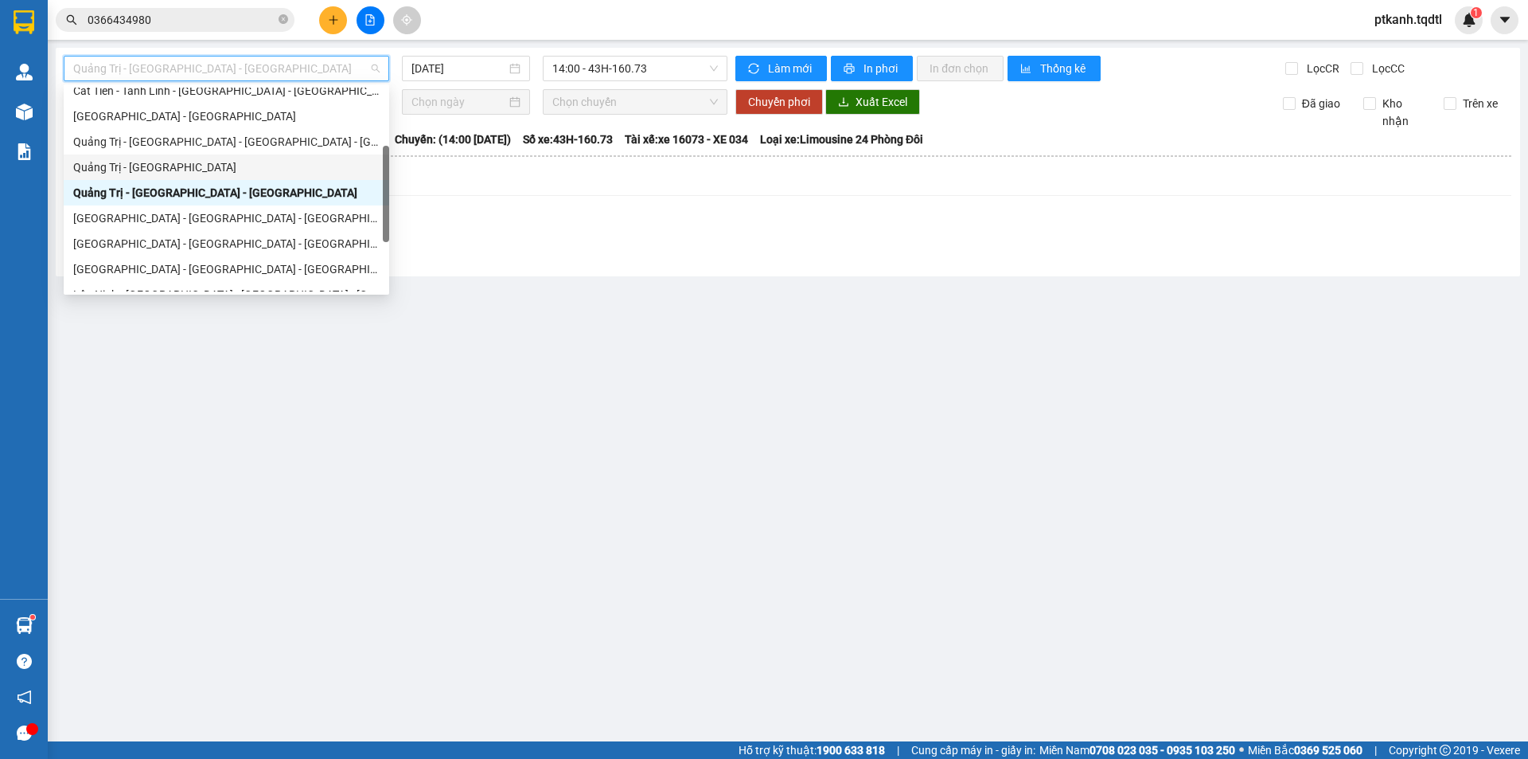
click at [296, 167] on div "Quảng Trị - [GEOGRAPHIC_DATA]" at bounding box center [226, 167] width 306 height 18
type input "[DATE]"
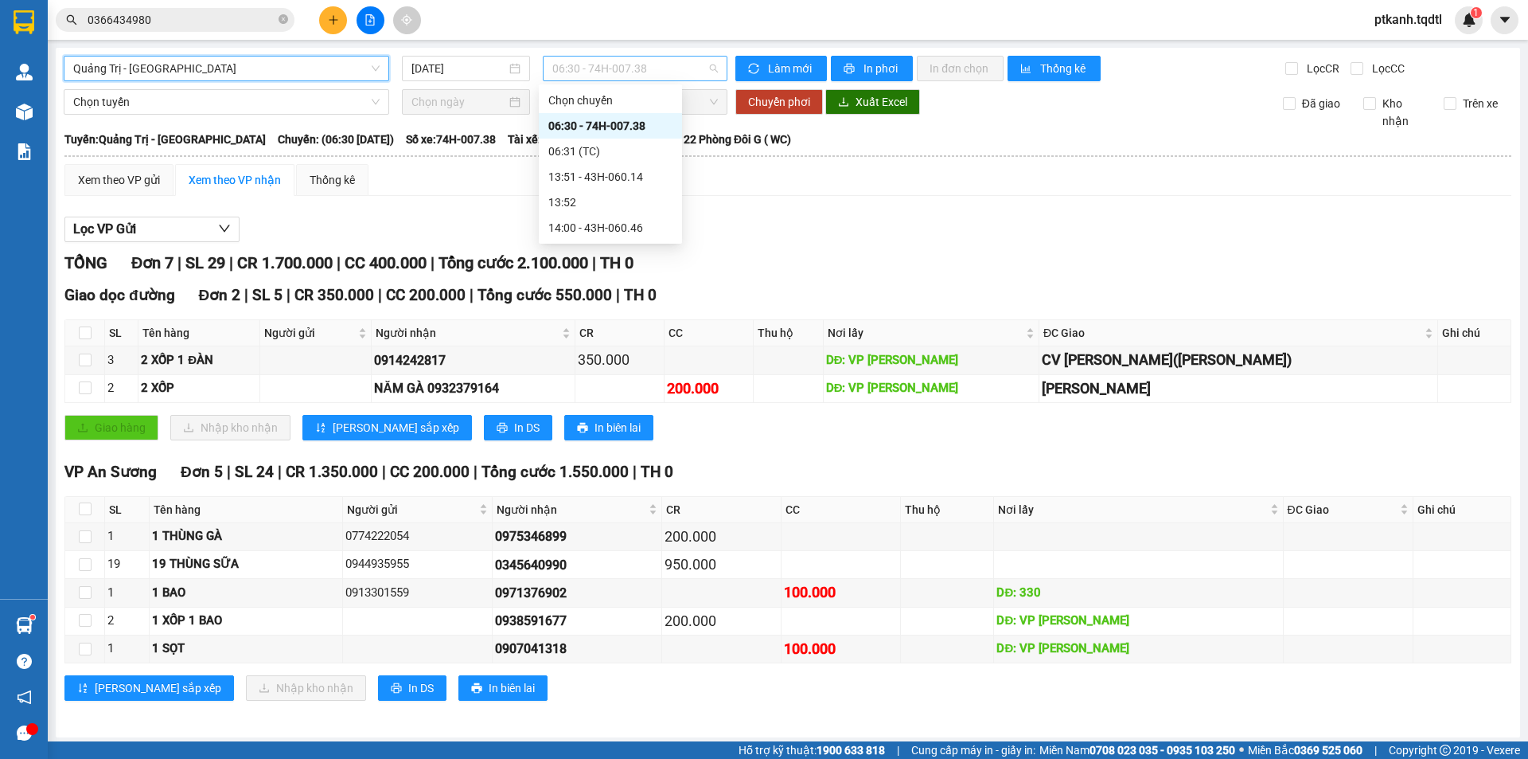
drag, startPoint x: 681, startPoint y: 66, endPoint x: 688, endPoint y: 107, distance: 41.9
click at [682, 66] on span "06:30 - 74H-007.38" at bounding box center [635, 69] width 166 height 24
click at [630, 176] on div "13:51 - 43H-060.14" at bounding box center [610, 177] width 124 height 18
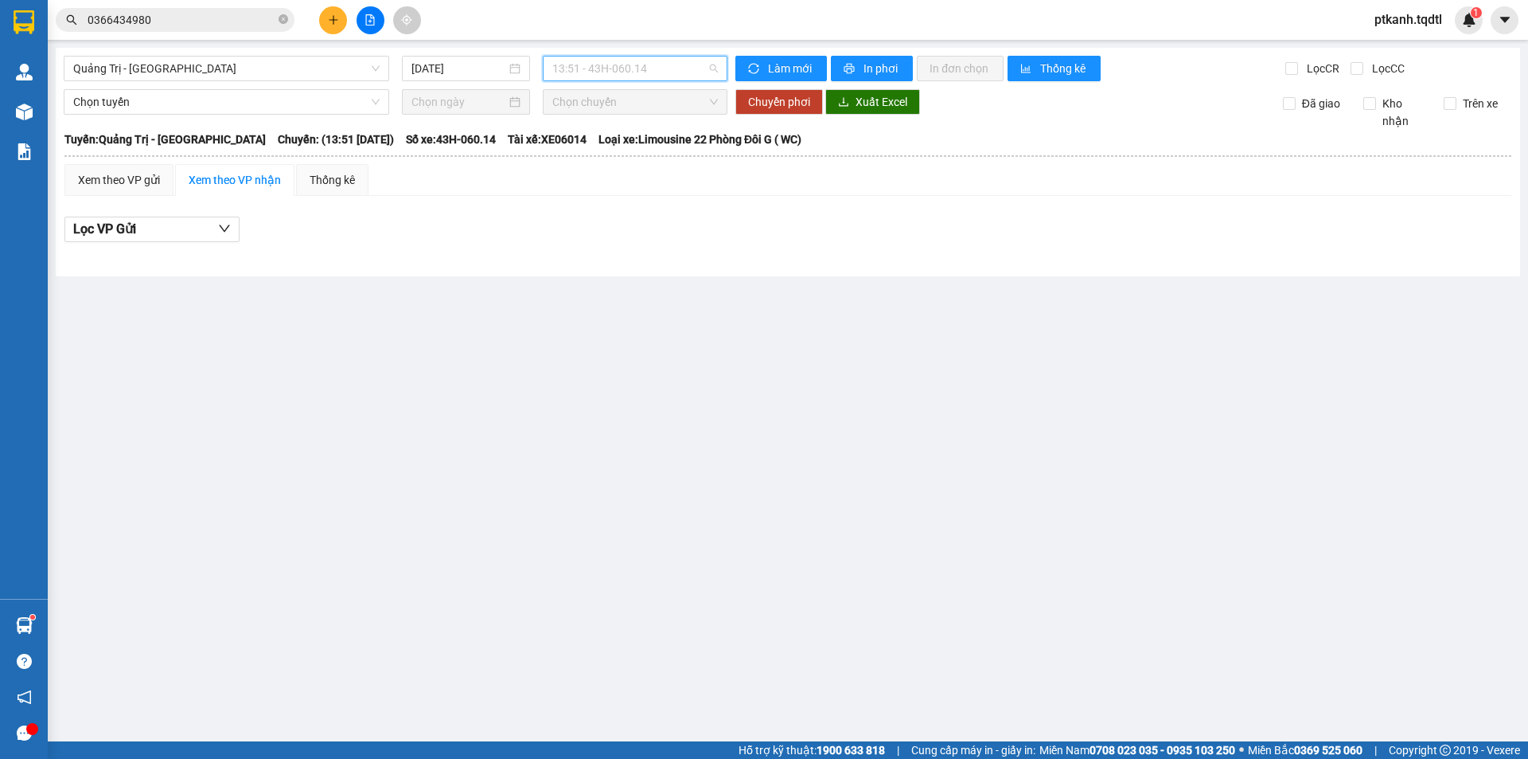
click at [677, 64] on span "13:51 - 43H-060.14" at bounding box center [635, 69] width 166 height 24
click at [646, 222] on div "14:00 - 43H-060.46" at bounding box center [614, 228] width 124 height 18
drag, startPoint x: 377, startPoint y: 64, endPoint x: 413, endPoint y: 227, distance: 167.2
click at [377, 64] on span "Quảng Trị - [GEOGRAPHIC_DATA]" at bounding box center [226, 69] width 306 height 24
drag, startPoint x: 398, startPoint y: 390, endPoint x: 364, endPoint y: 384, distance: 34.7
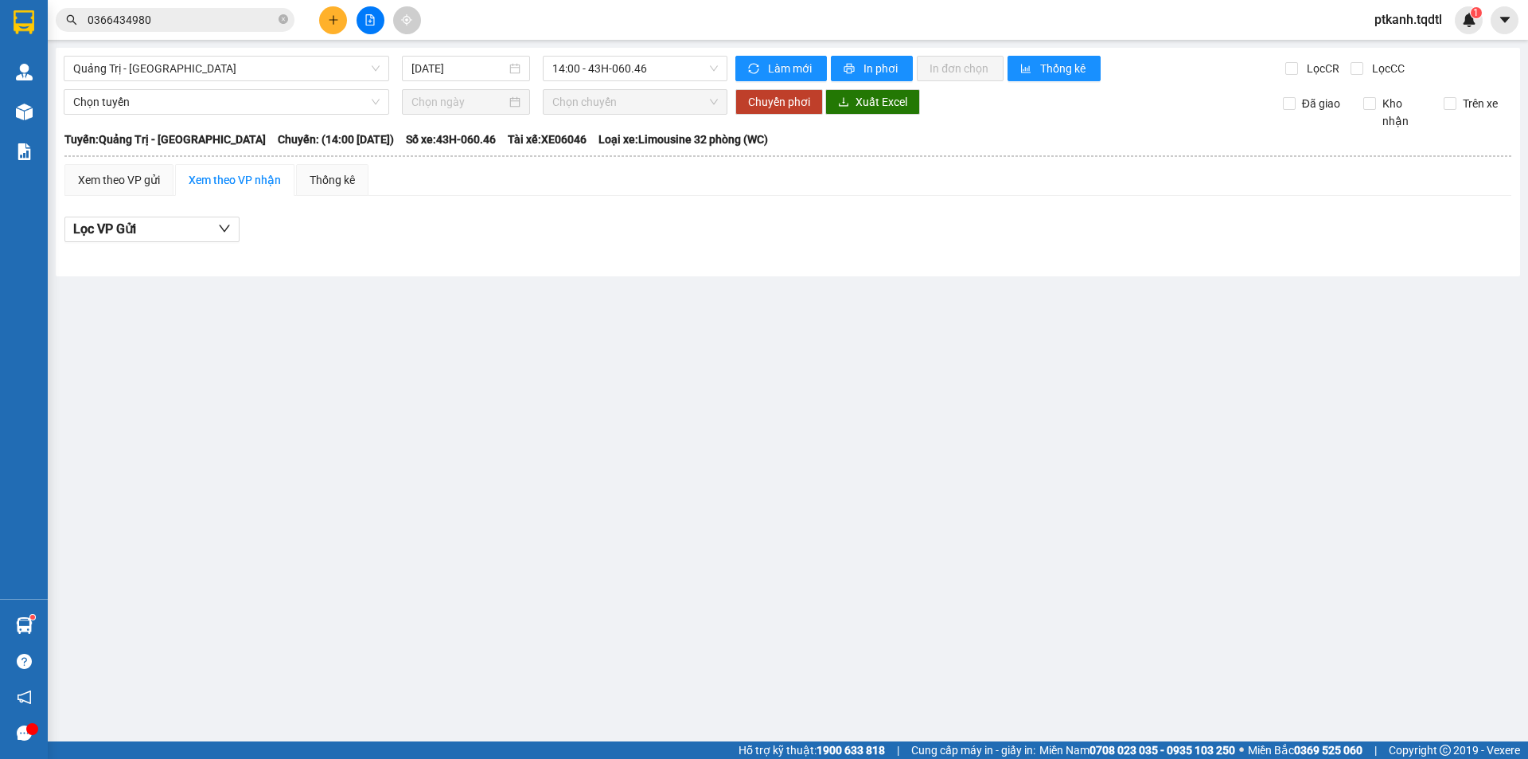
click at [395, 390] on main "Quảng Trị - Sài Gòn 15/10/2025 14:00 - 43H-060.46 Làm mới In phơi In đơn chọn T…" at bounding box center [764, 370] width 1528 height 741
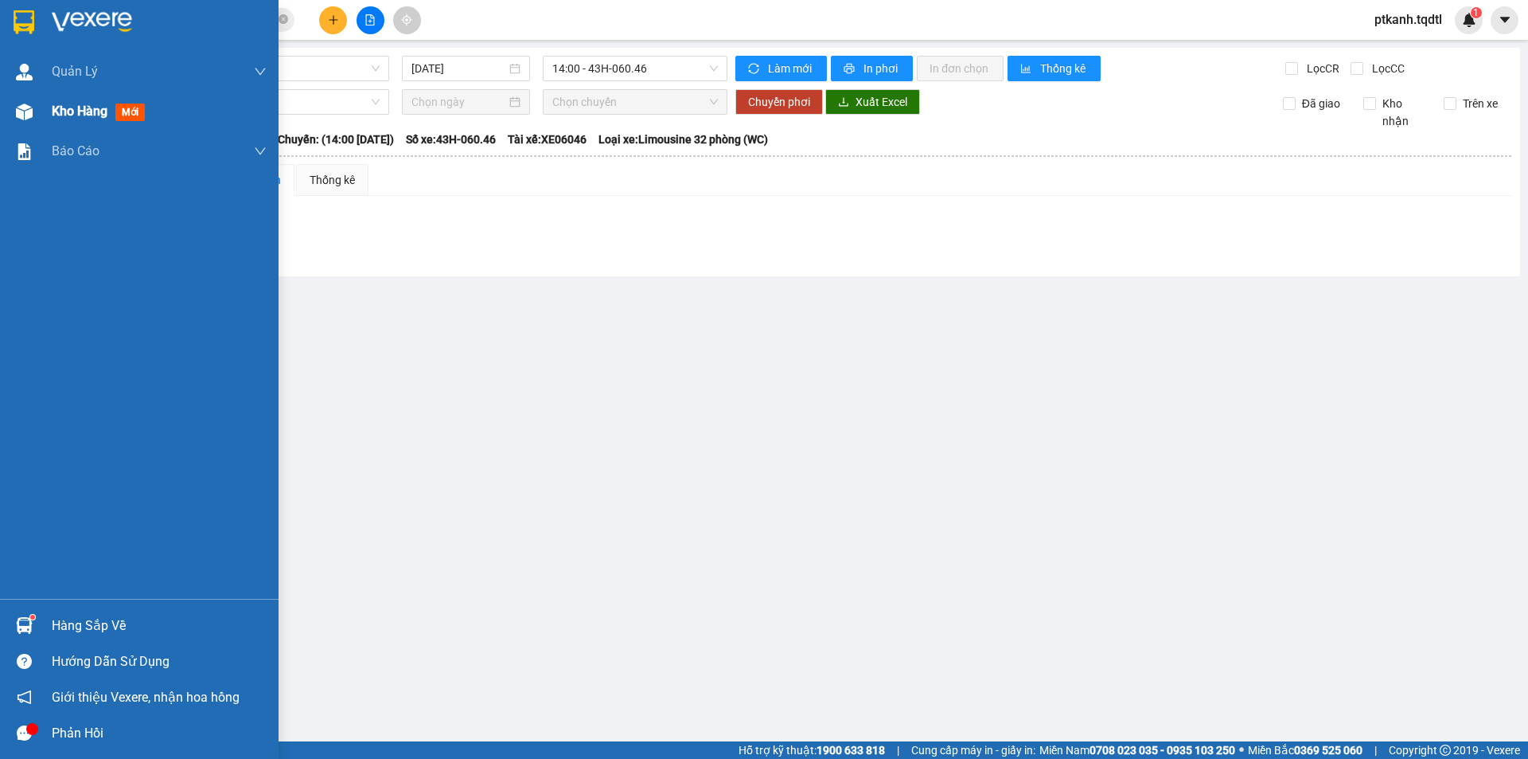
click at [41, 105] on div "Kho hàng mới" at bounding box center [139, 112] width 279 height 40
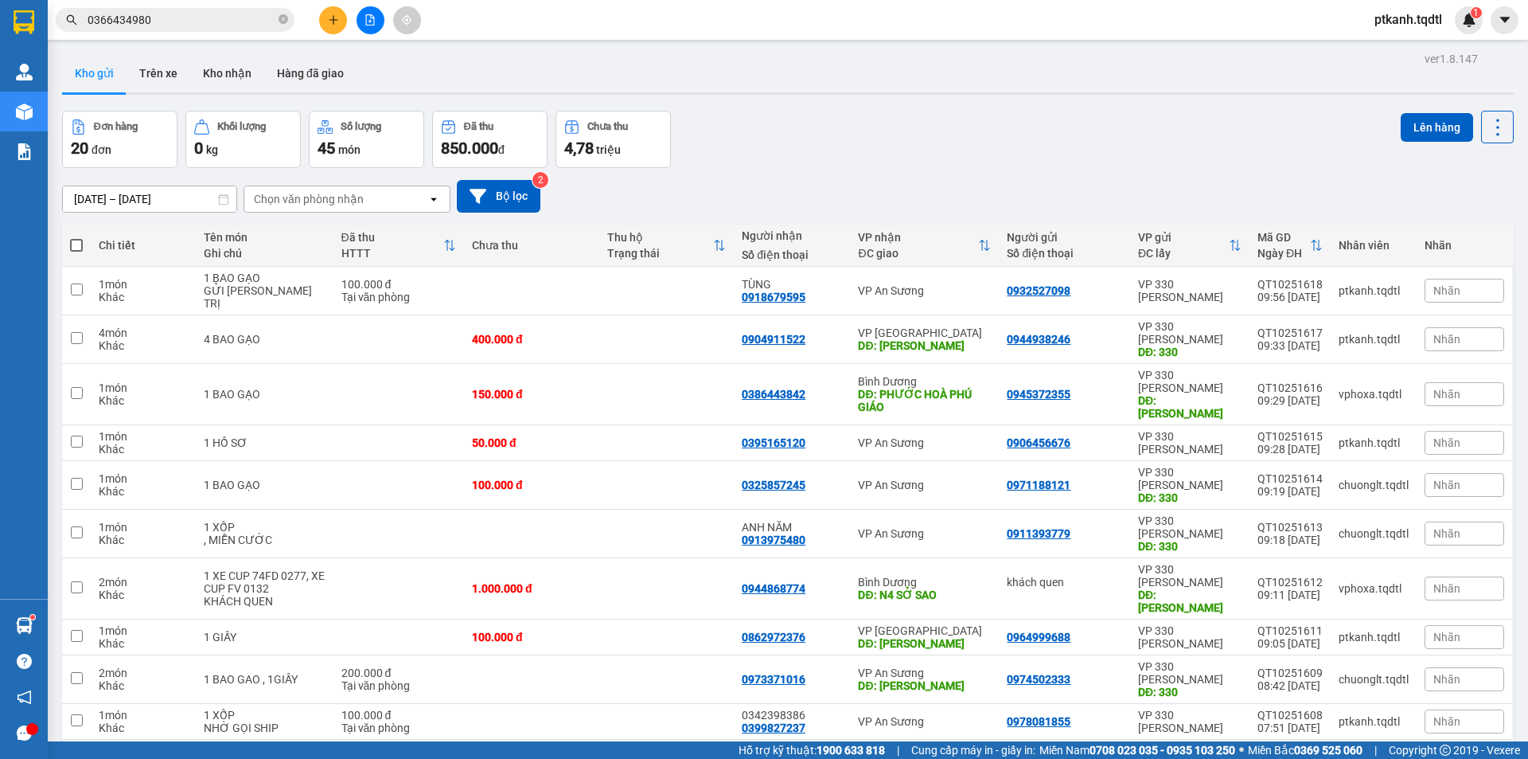
drag, startPoint x: 1301, startPoint y: 669, endPoint x: 1161, endPoint y: 666, distance: 139.3
click at [1301, 753] on button "1" at bounding box center [1313, 765] width 24 height 24
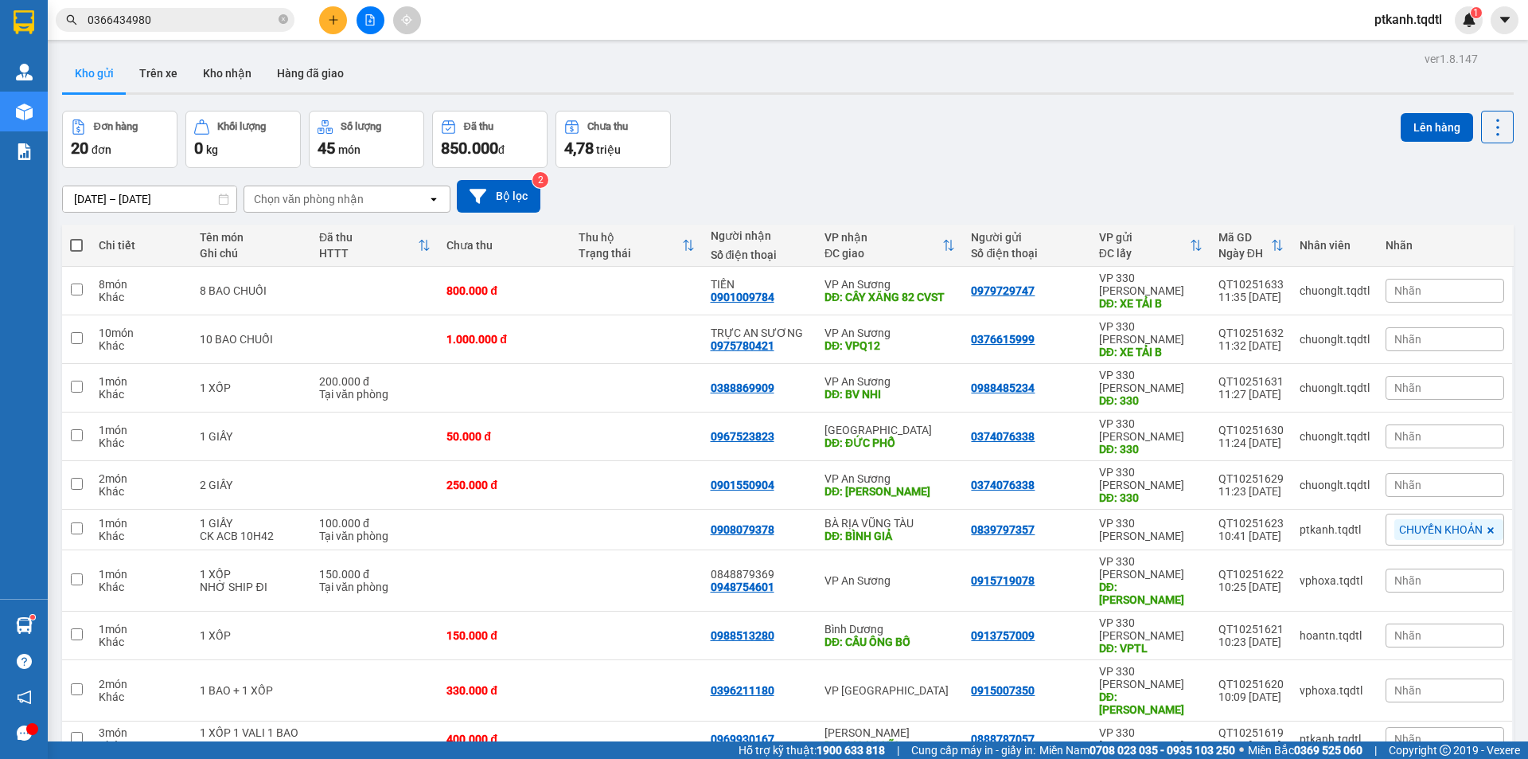
click at [189, 26] on input "0366434980" at bounding box center [182, 20] width 188 height 18
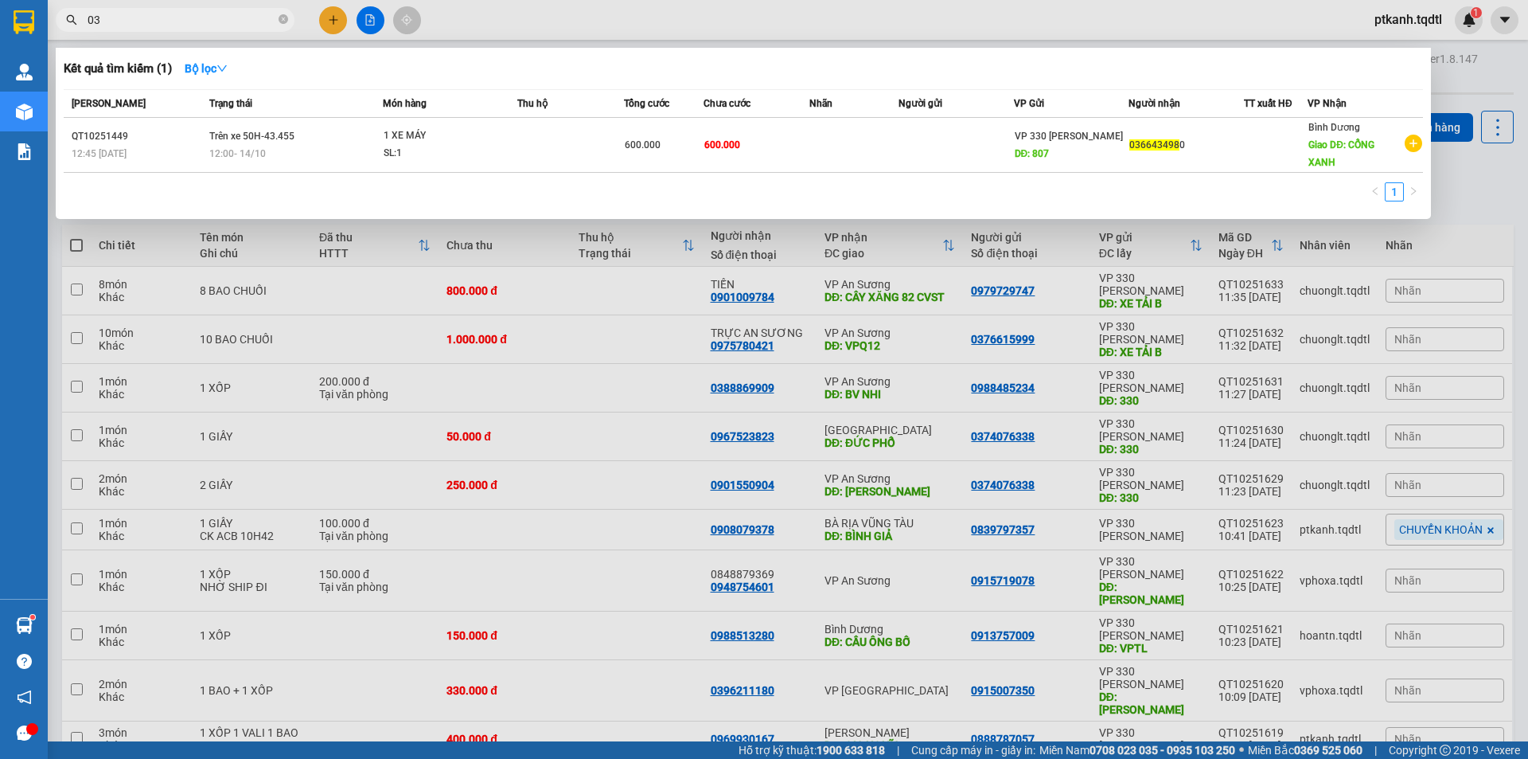
type input "0"
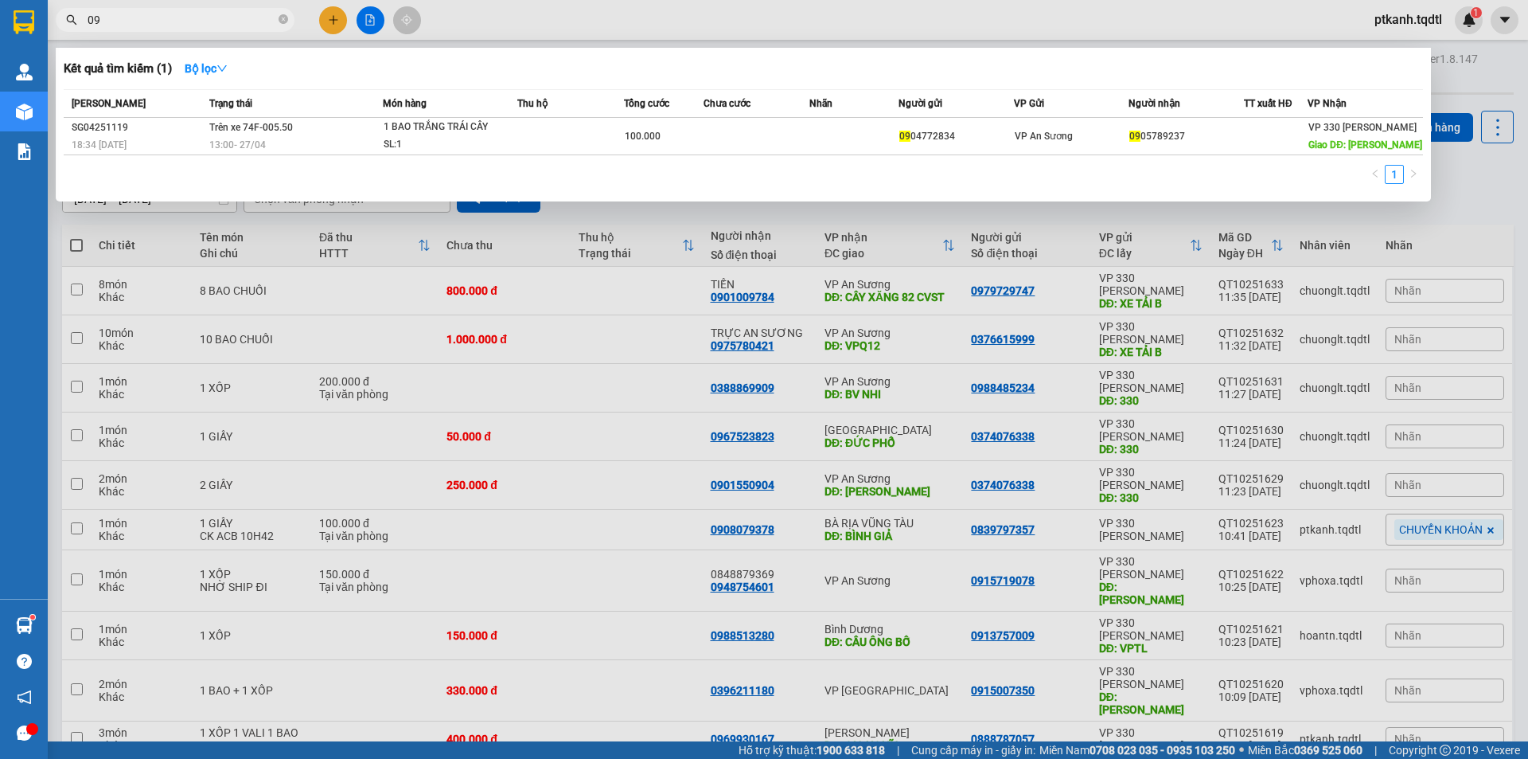
type input "0"
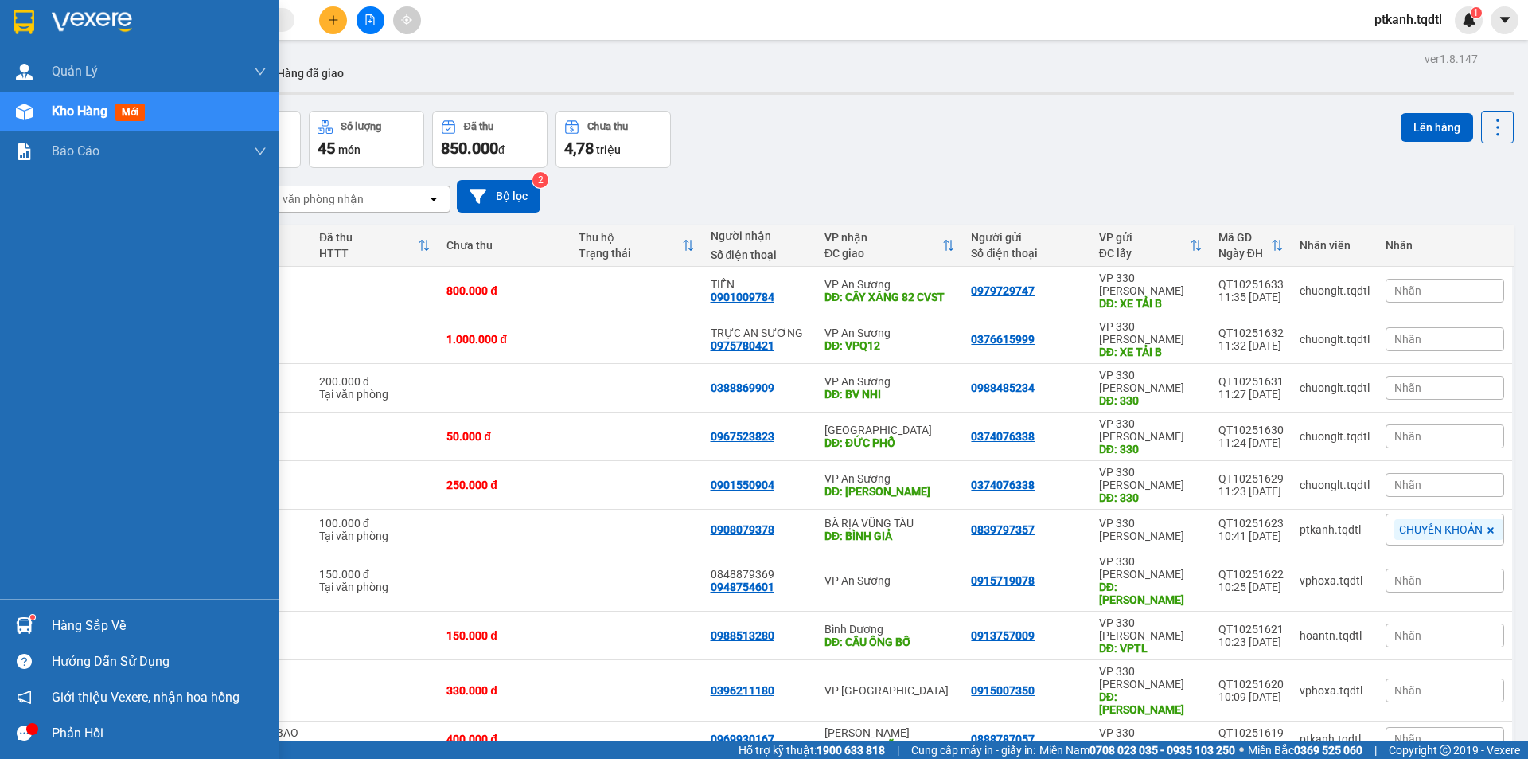
click at [89, 630] on div "Hàng sắp về" at bounding box center [159, 626] width 215 height 24
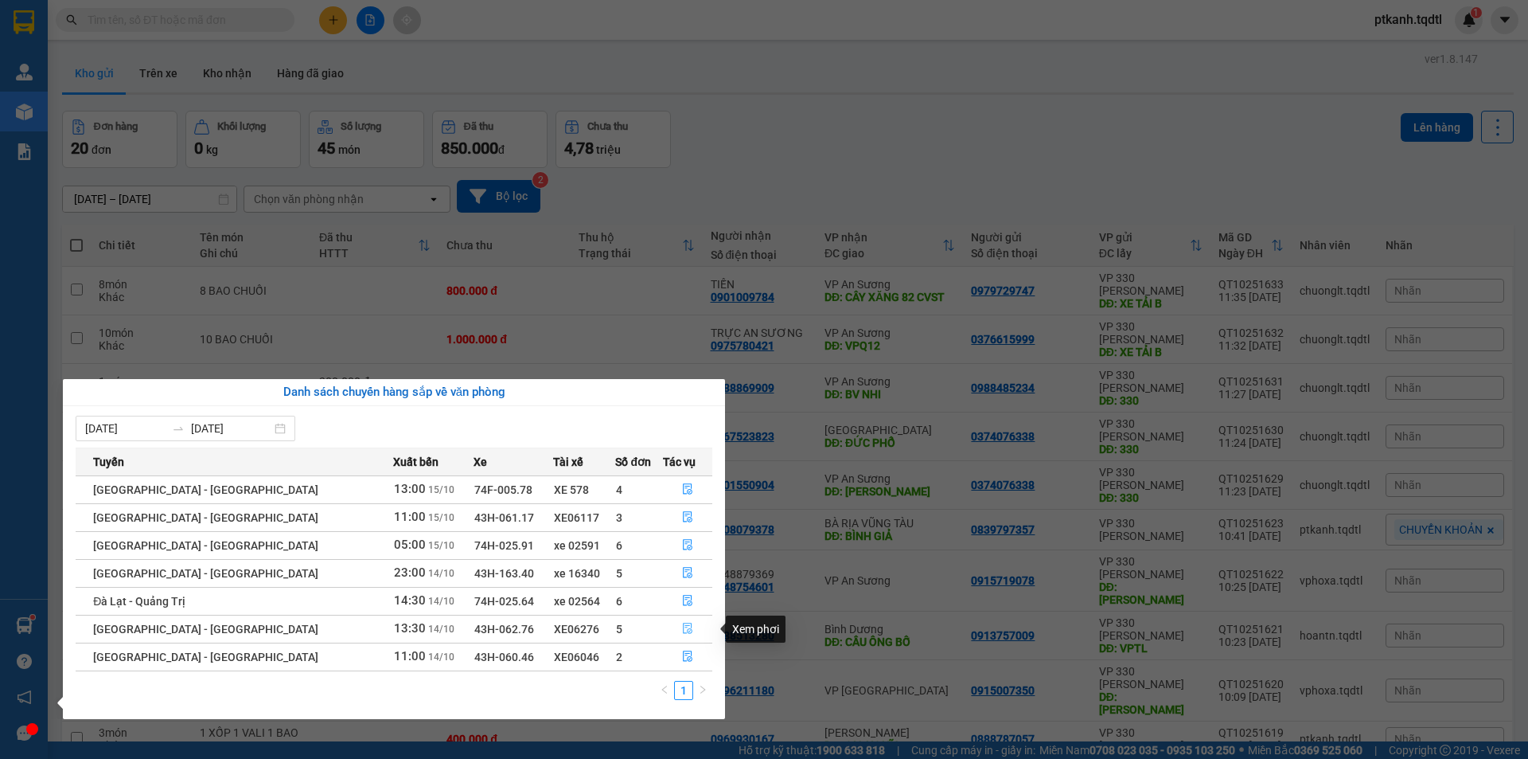
click at [683, 626] on icon "file-done" at bounding box center [688, 628] width 10 height 11
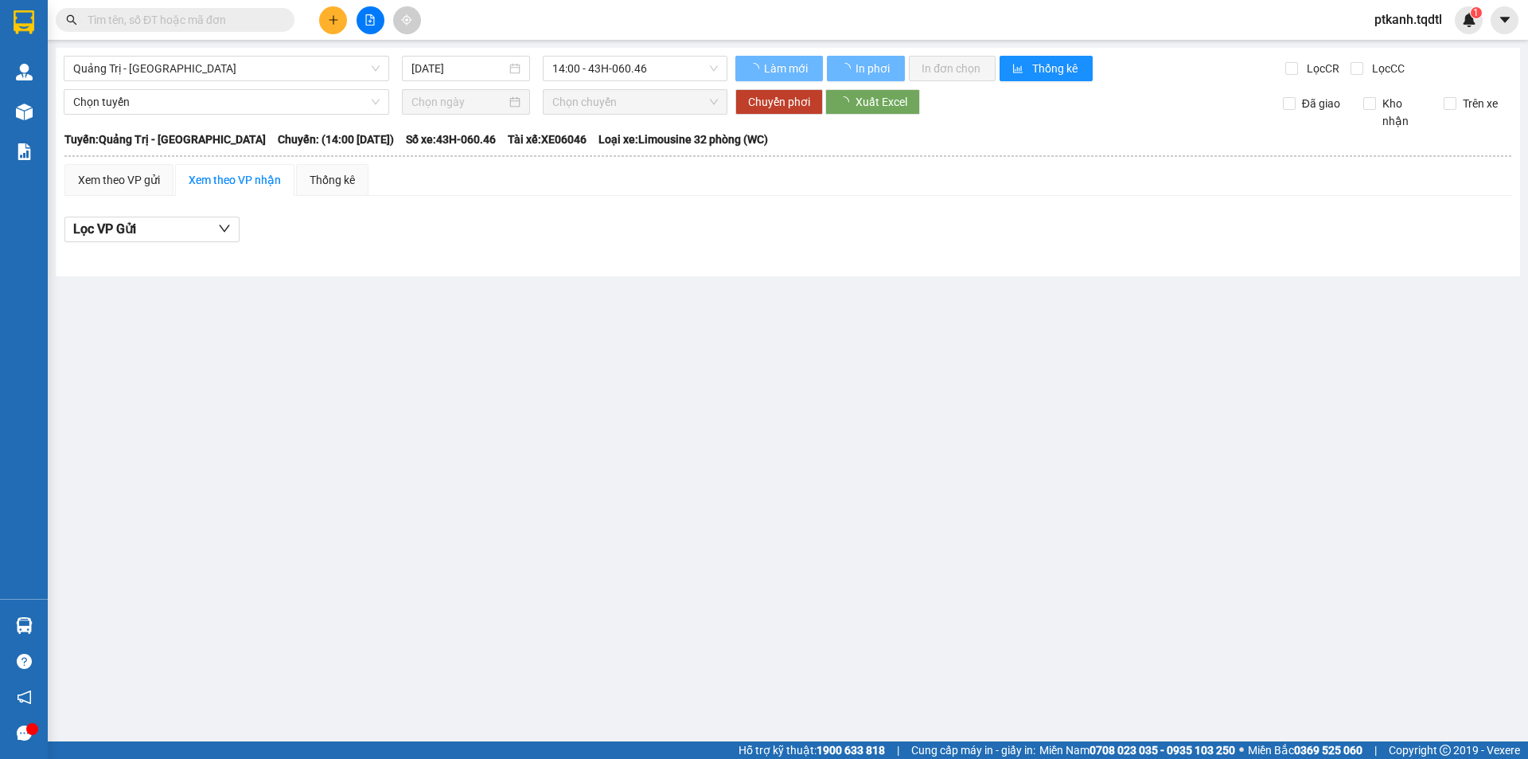
type input "[DATE]"
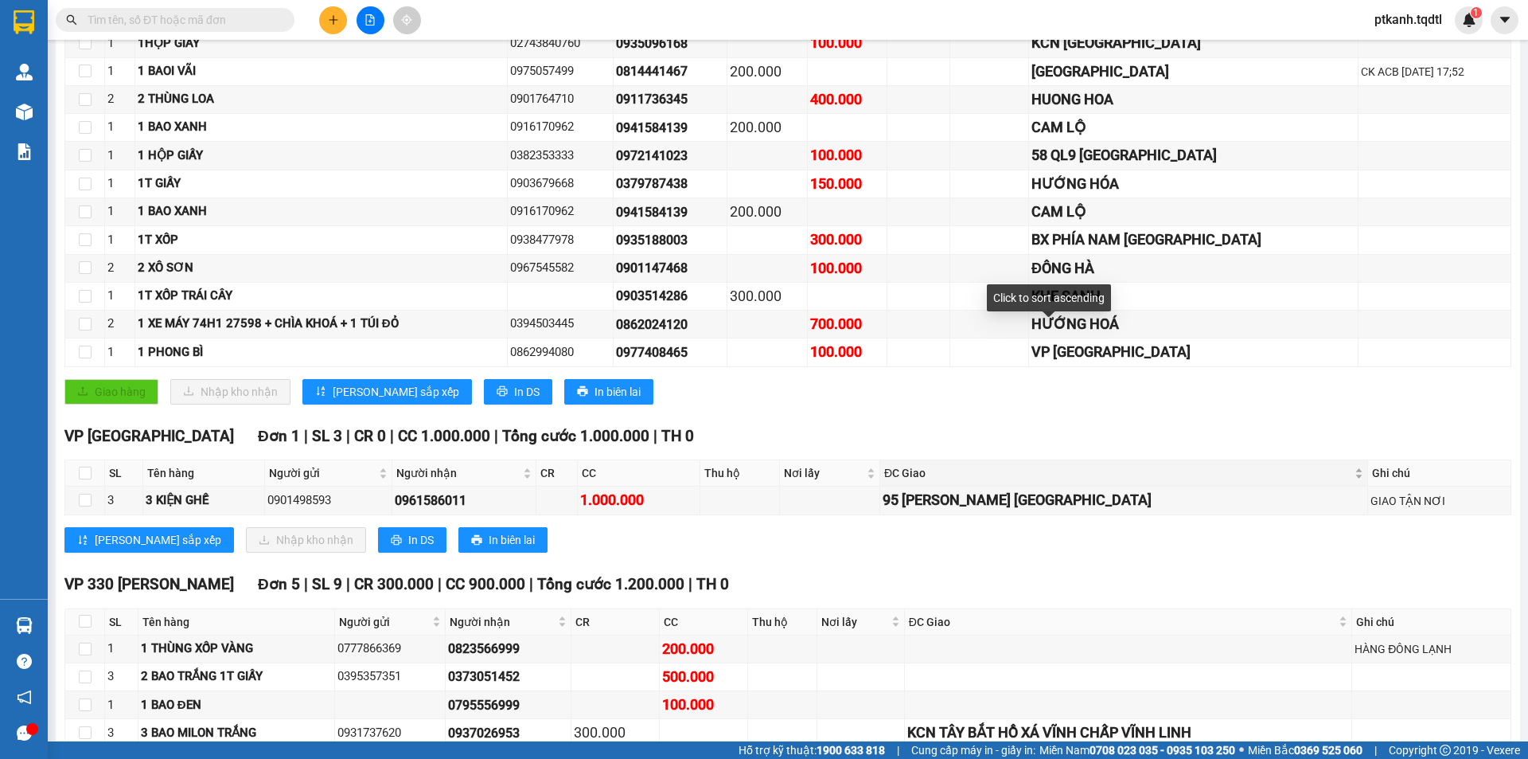
scroll to position [435, 0]
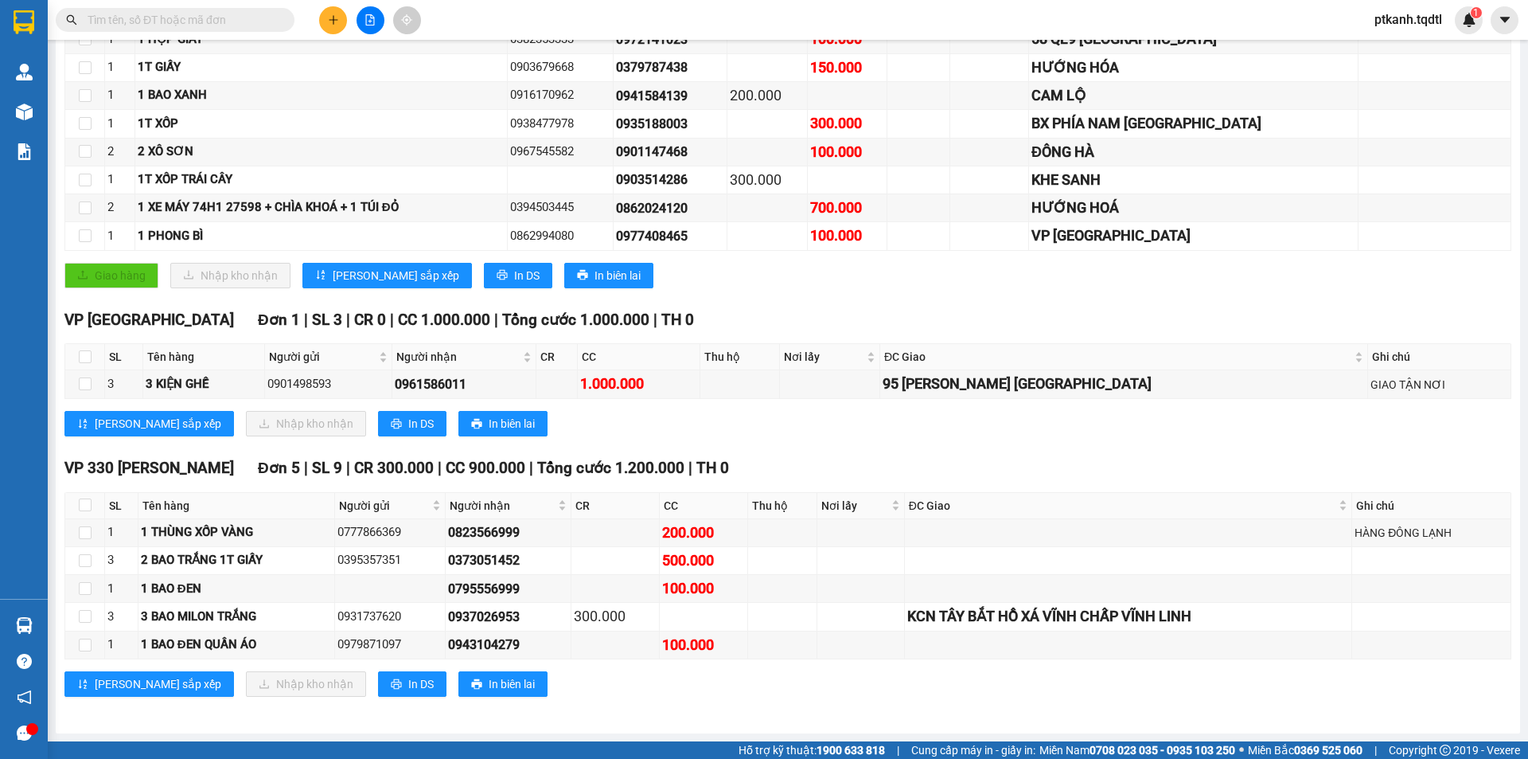
click at [942, 455] on div "TỔNG Đơn 18 | SL 27 | CR 1.200.000 | CC 3.850.000 | Tổng cước 5.050.000 | TH 0 …" at bounding box center [787, 267] width 1447 height 899
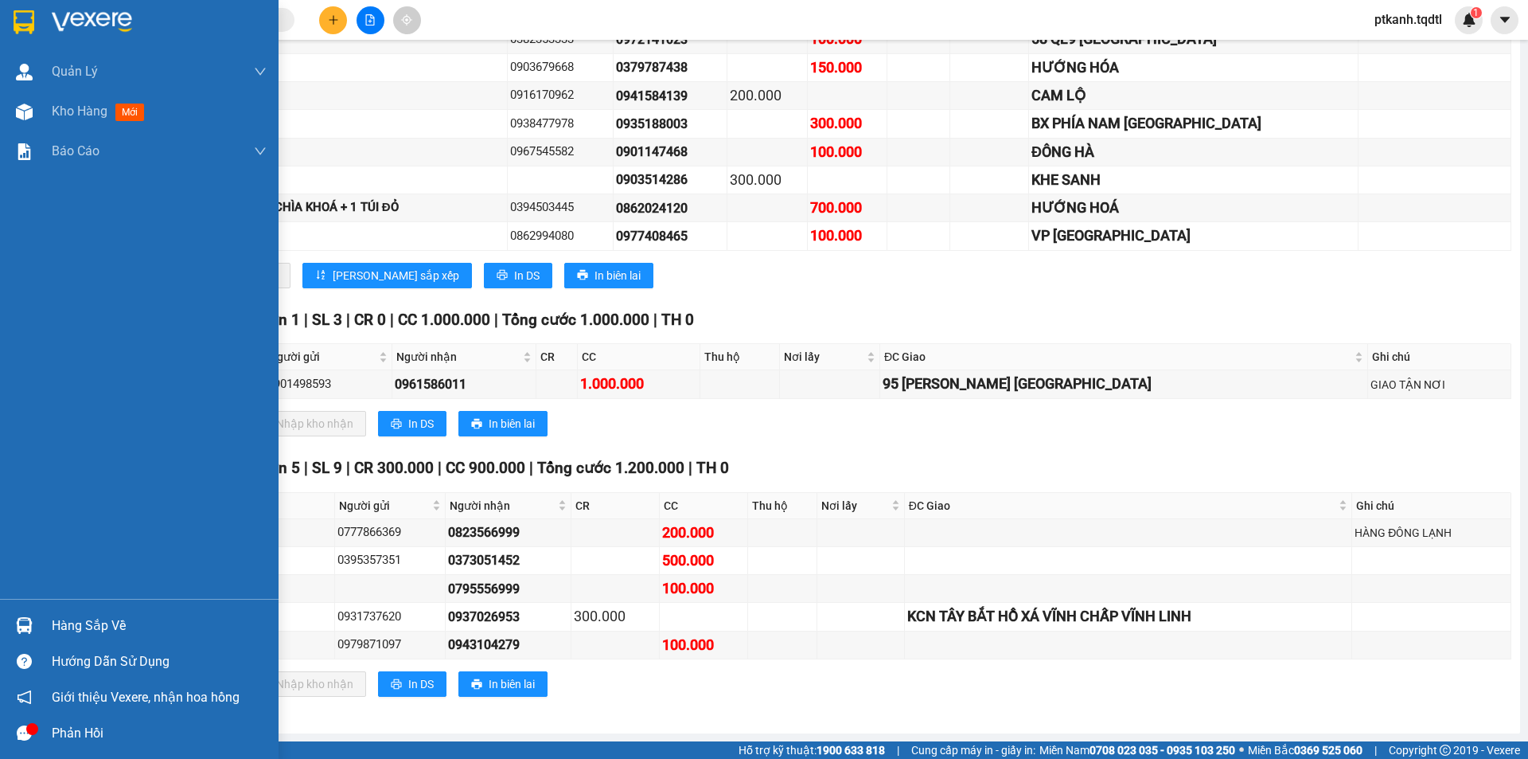
click at [66, 630] on div "Hàng sắp về" at bounding box center [159, 626] width 215 height 24
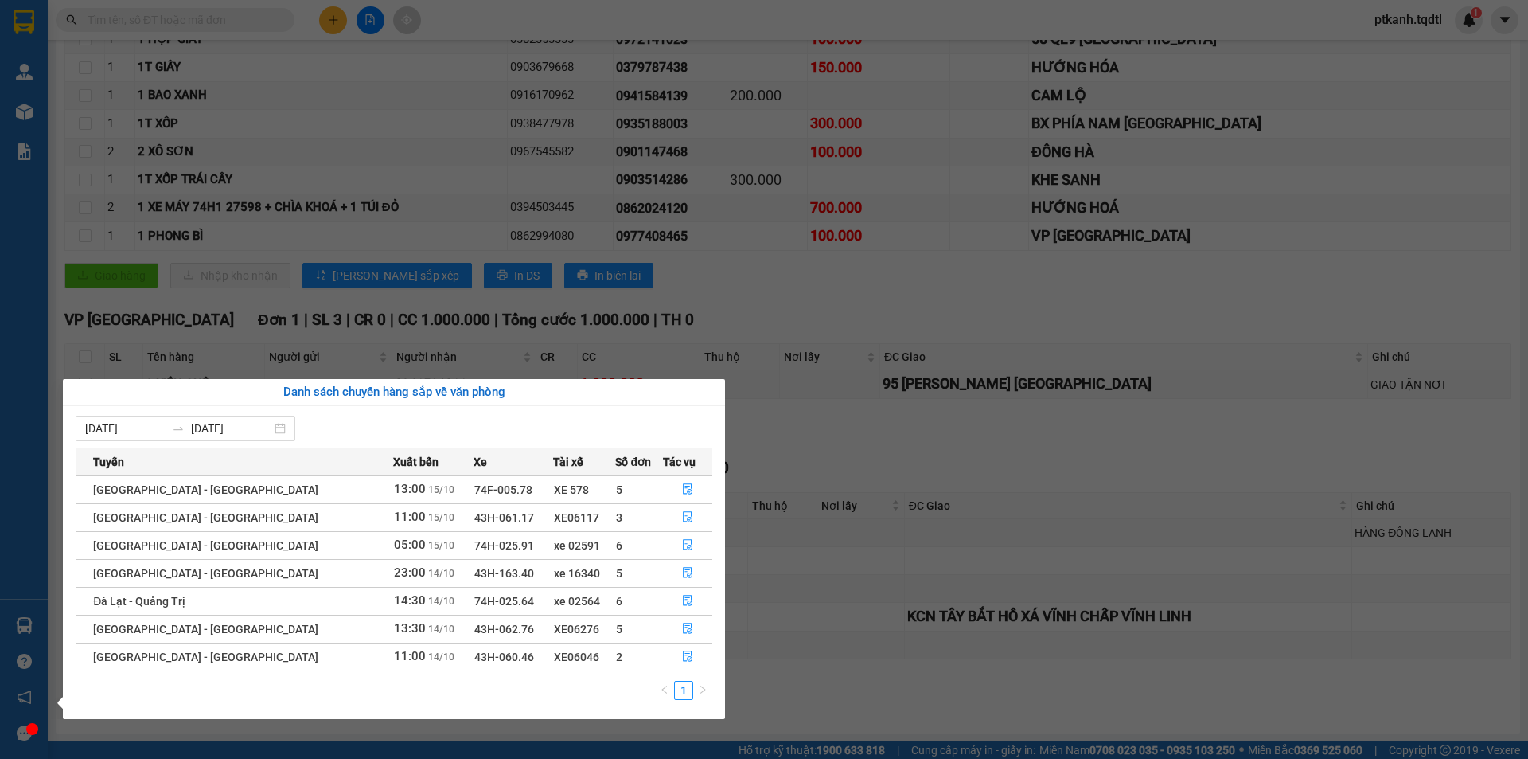
drag, startPoint x: 1068, startPoint y: 455, endPoint x: 1101, endPoint y: 451, distance: 32.9
click at [1089, 454] on section "Kết quả tìm kiếm ( 1 ) Bộ lọc Mã ĐH Trạng thái Món hàng Thu hộ Tổng cước Chưa c…" at bounding box center [764, 379] width 1528 height 759
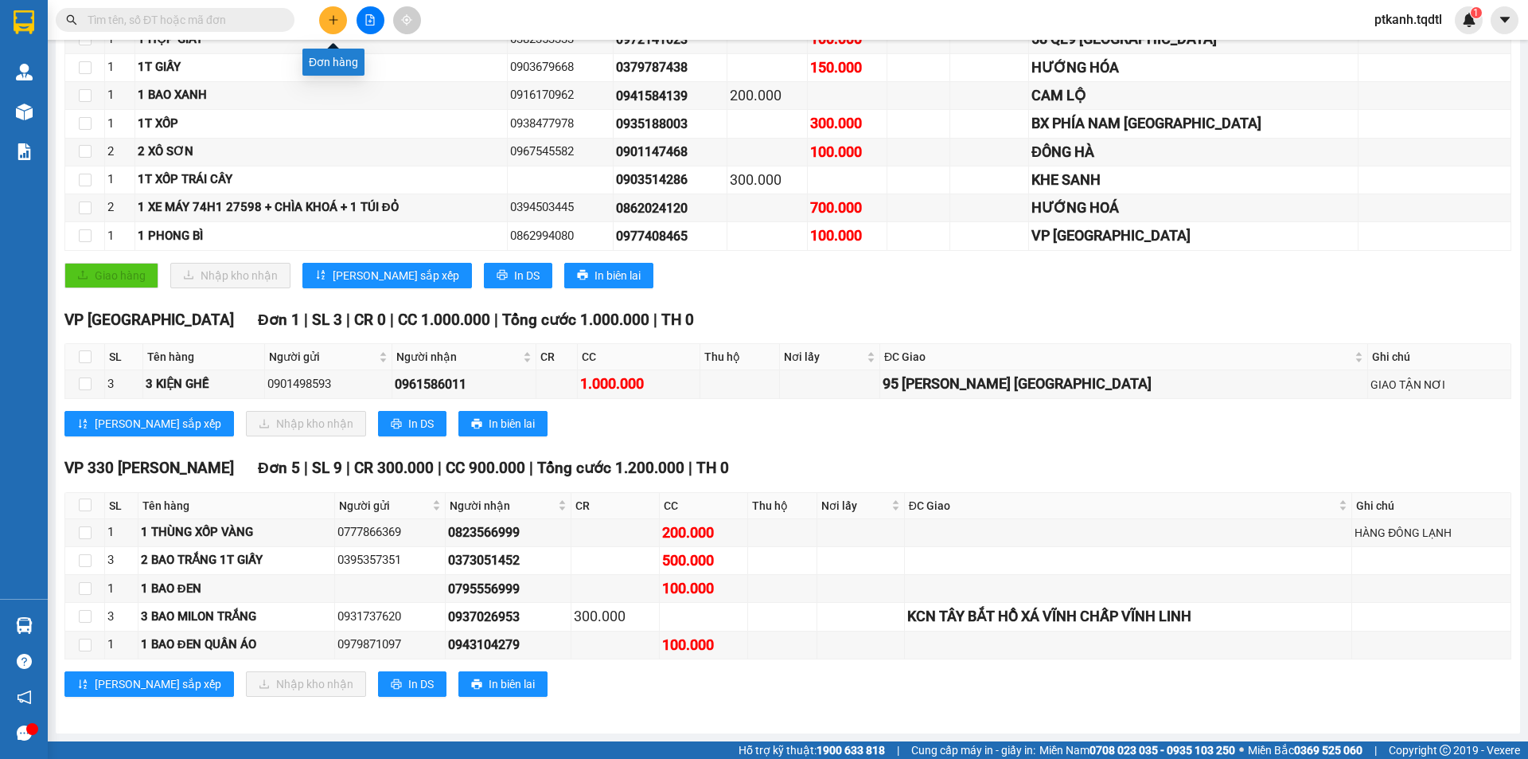
click at [334, 25] on button at bounding box center [333, 20] width 28 height 28
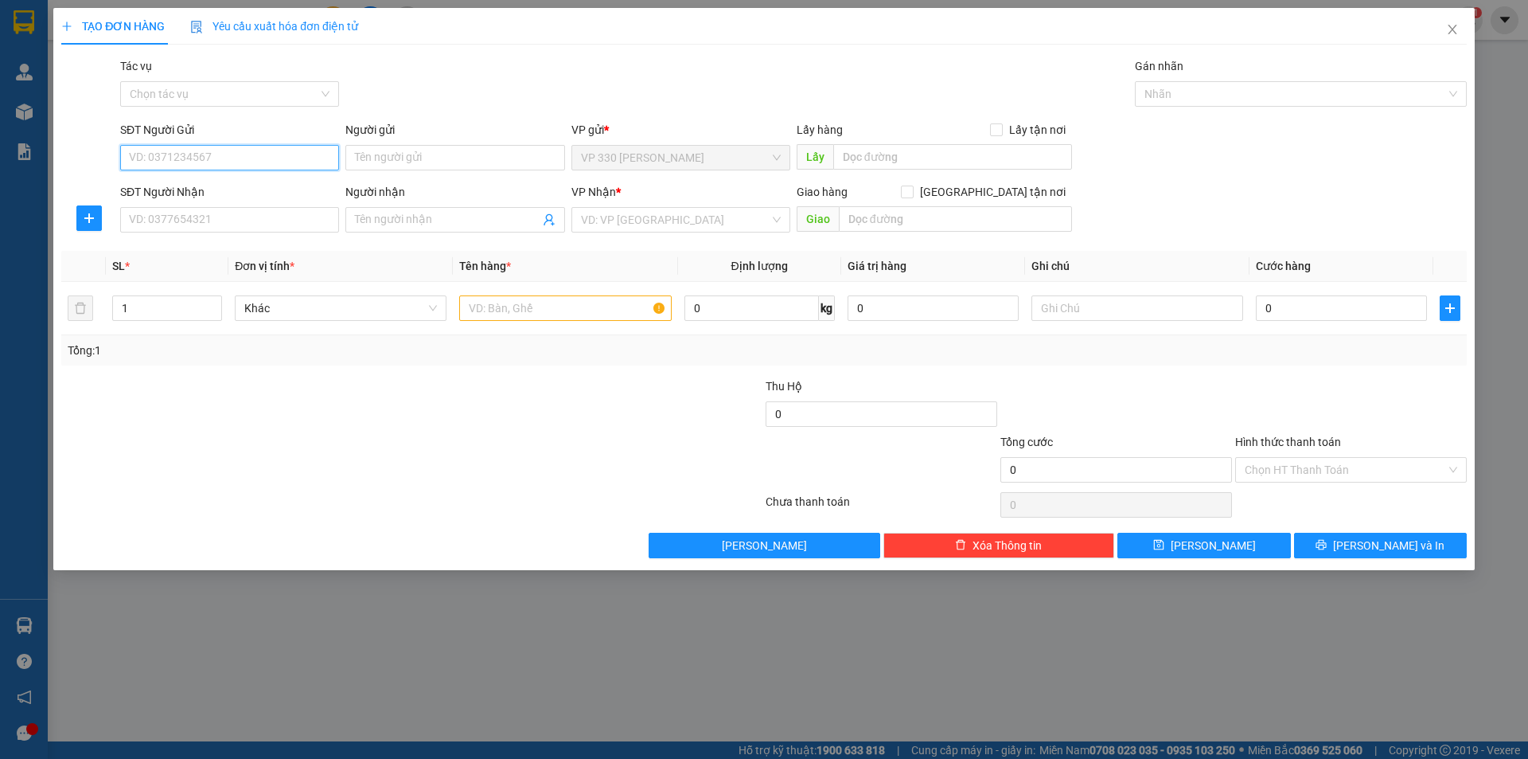
click at [302, 165] on input "SĐT Người Gửi" at bounding box center [229, 157] width 219 height 25
drag, startPoint x: 292, startPoint y: 220, endPoint x: 332, endPoint y: 228, distance: 40.6
click at [293, 220] on input "SĐT Người Nhận" at bounding box center [229, 219] width 219 height 25
click at [254, 158] on input "SĐT Người Gửi" at bounding box center [229, 157] width 219 height 25
type input "0949032012"
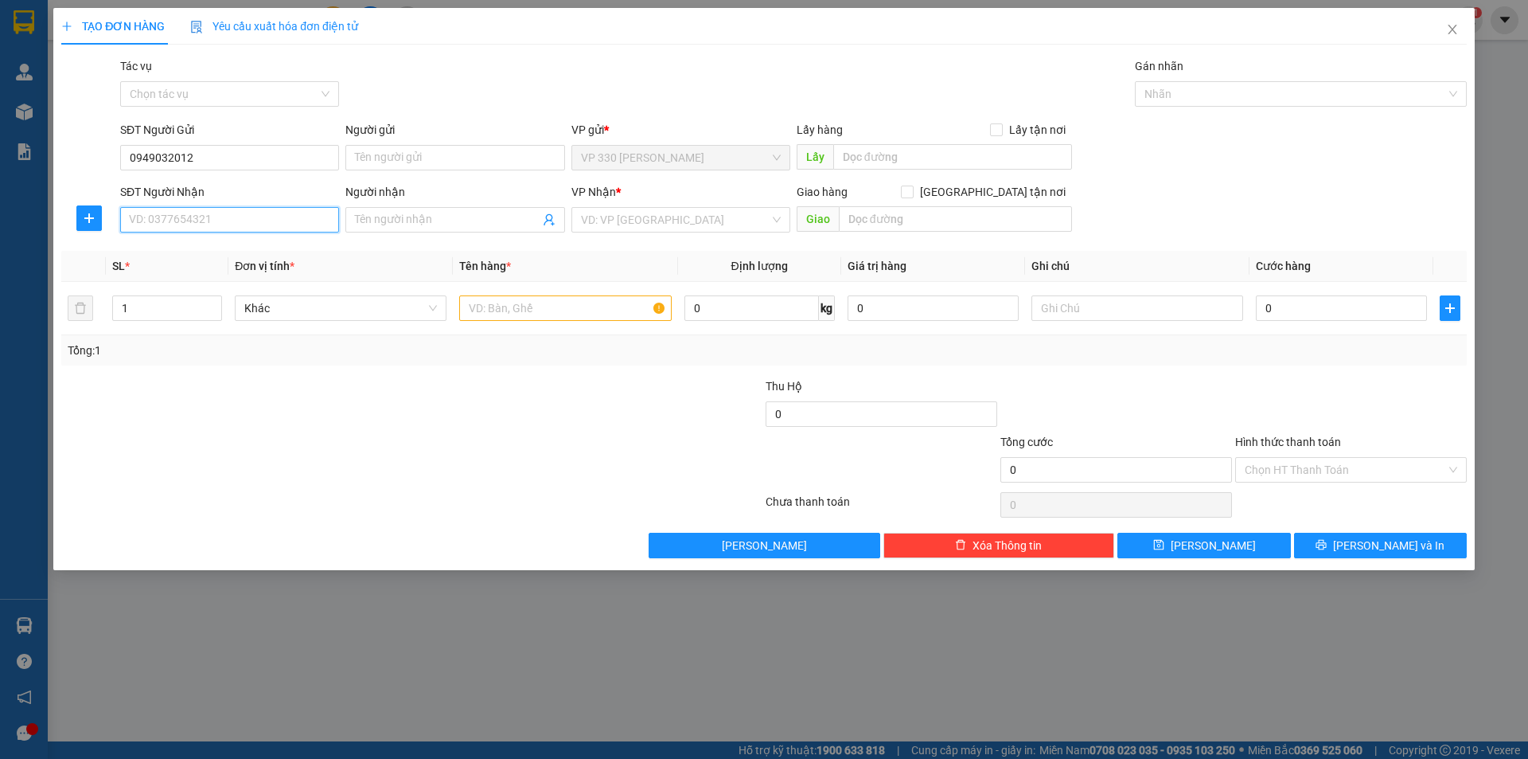
drag, startPoint x: 299, startPoint y: 227, endPoint x: 589, endPoint y: 199, distance: 291.1
click at [313, 227] on input "SĐT Người Nhận" at bounding box center [229, 219] width 219 height 25
type input "0947515957"
click at [659, 219] on input "search" at bounding box center [675, 220] width 189 height 24
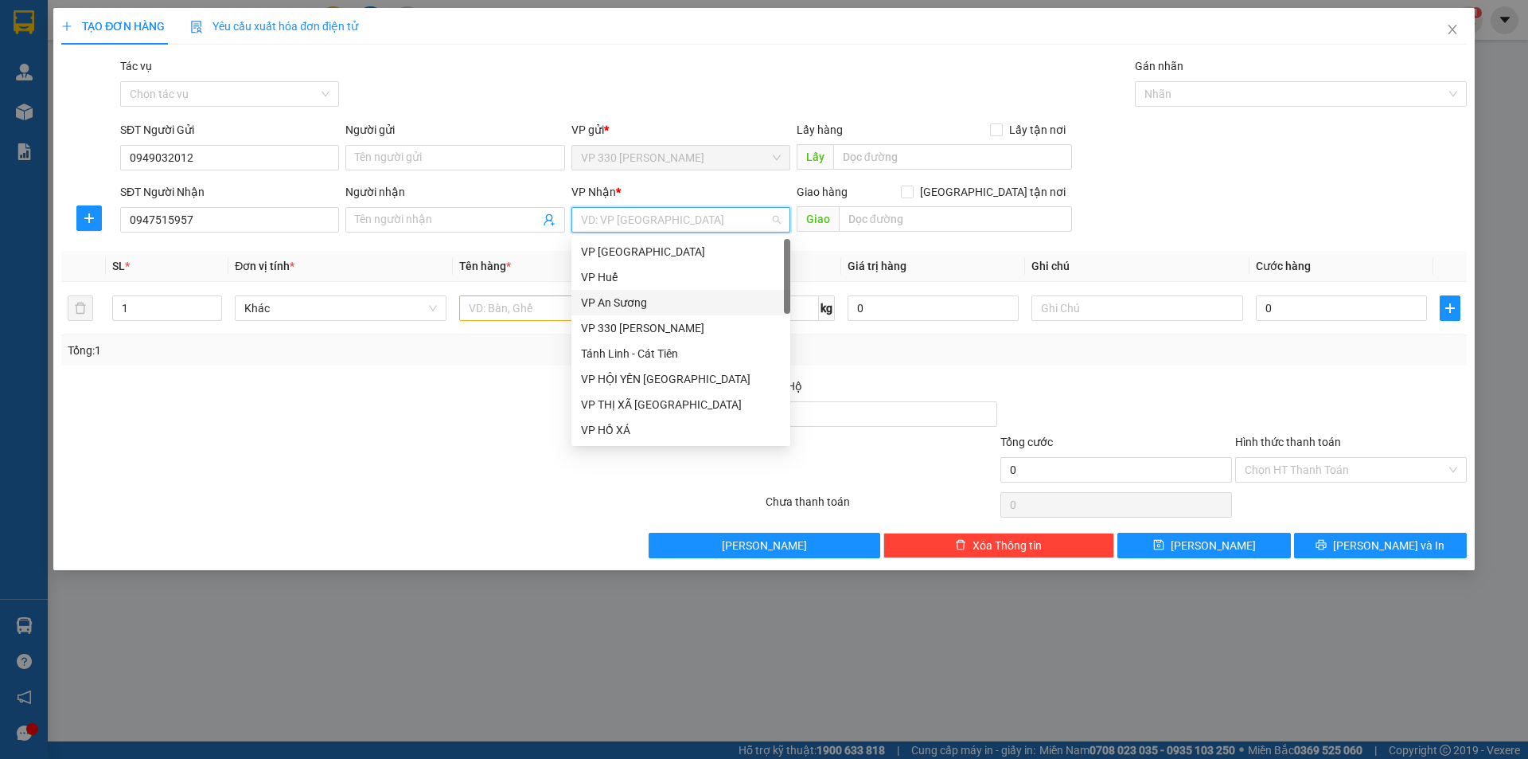
click at [634, 302] on div "VP An Sương" at bounding box center [681, 303] width 200 height 18
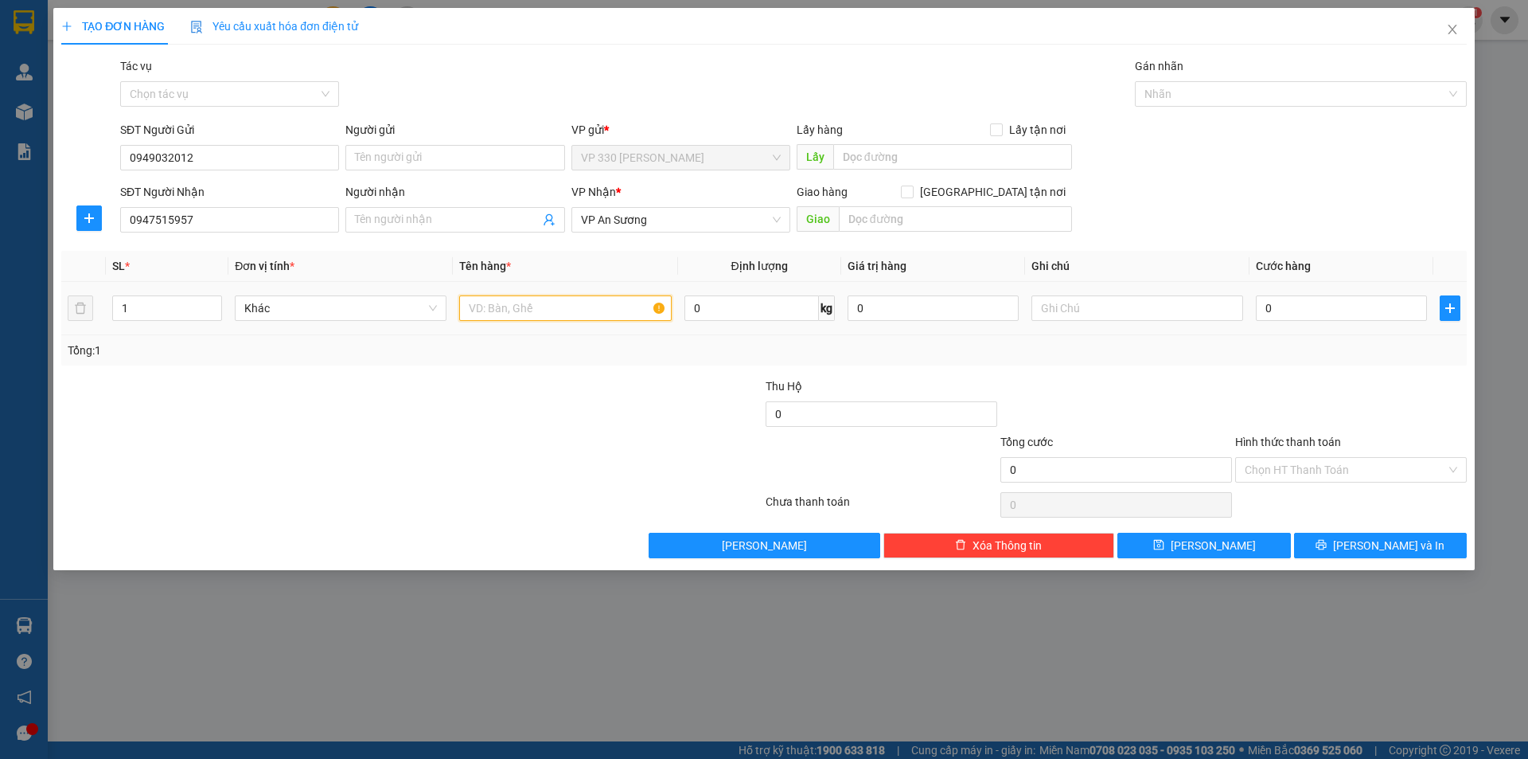
click at [498, 316] on input "text" at bounding box center [565, 307] width 212 height 25
type input "1 XỐP"
type input "1"
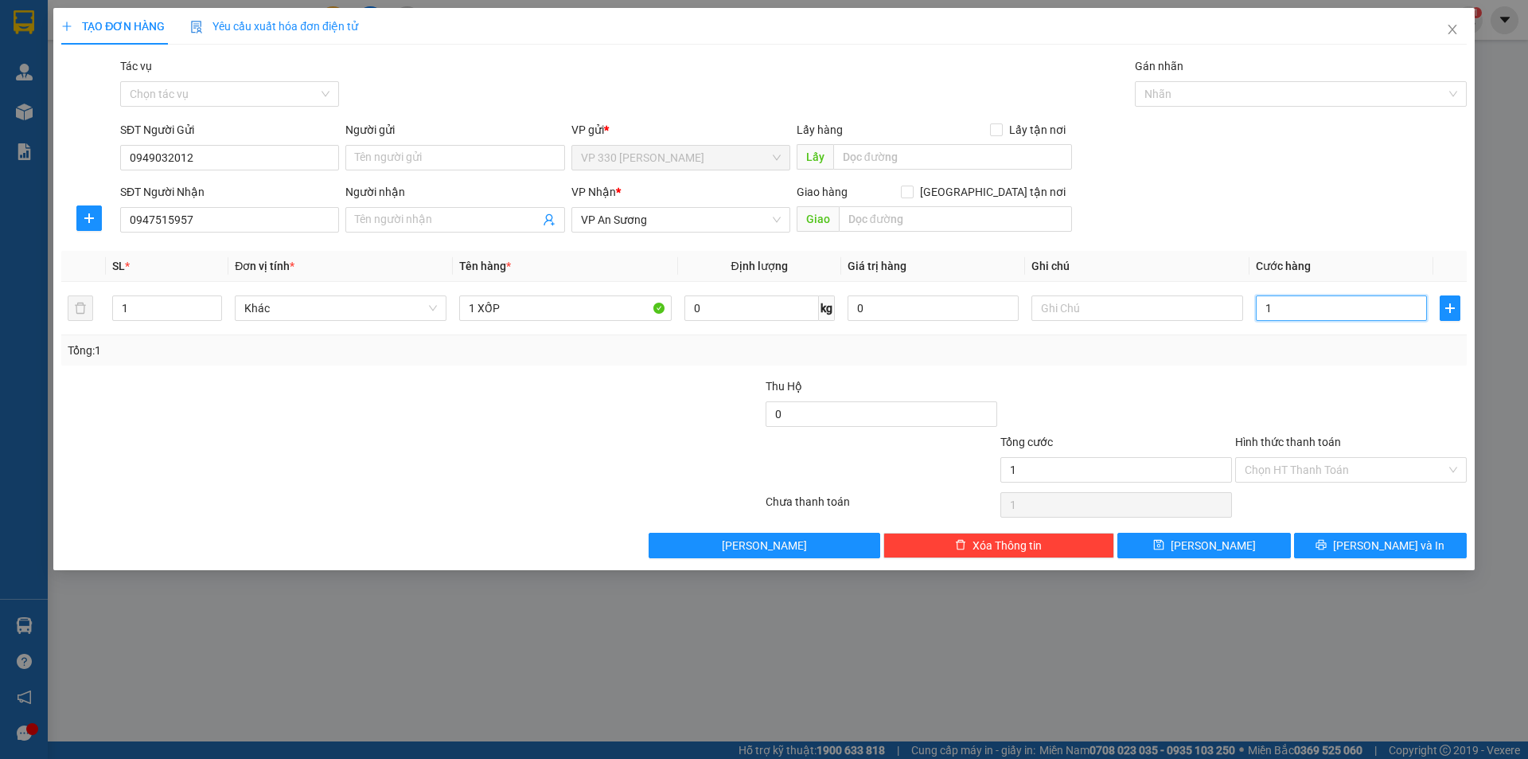
type input "15"
type input "150"
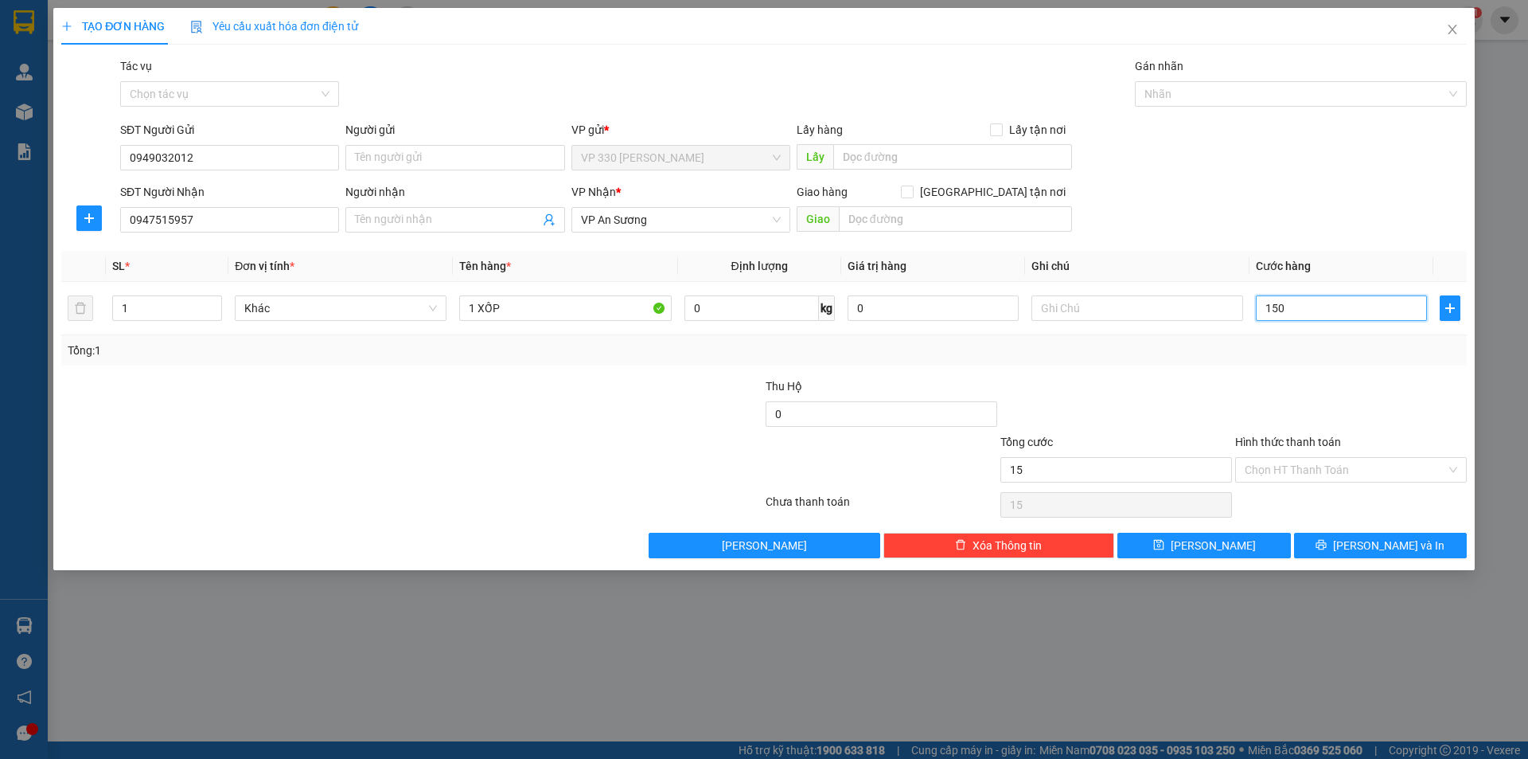
type input "150"
type input "1.500"
type input "15.000"
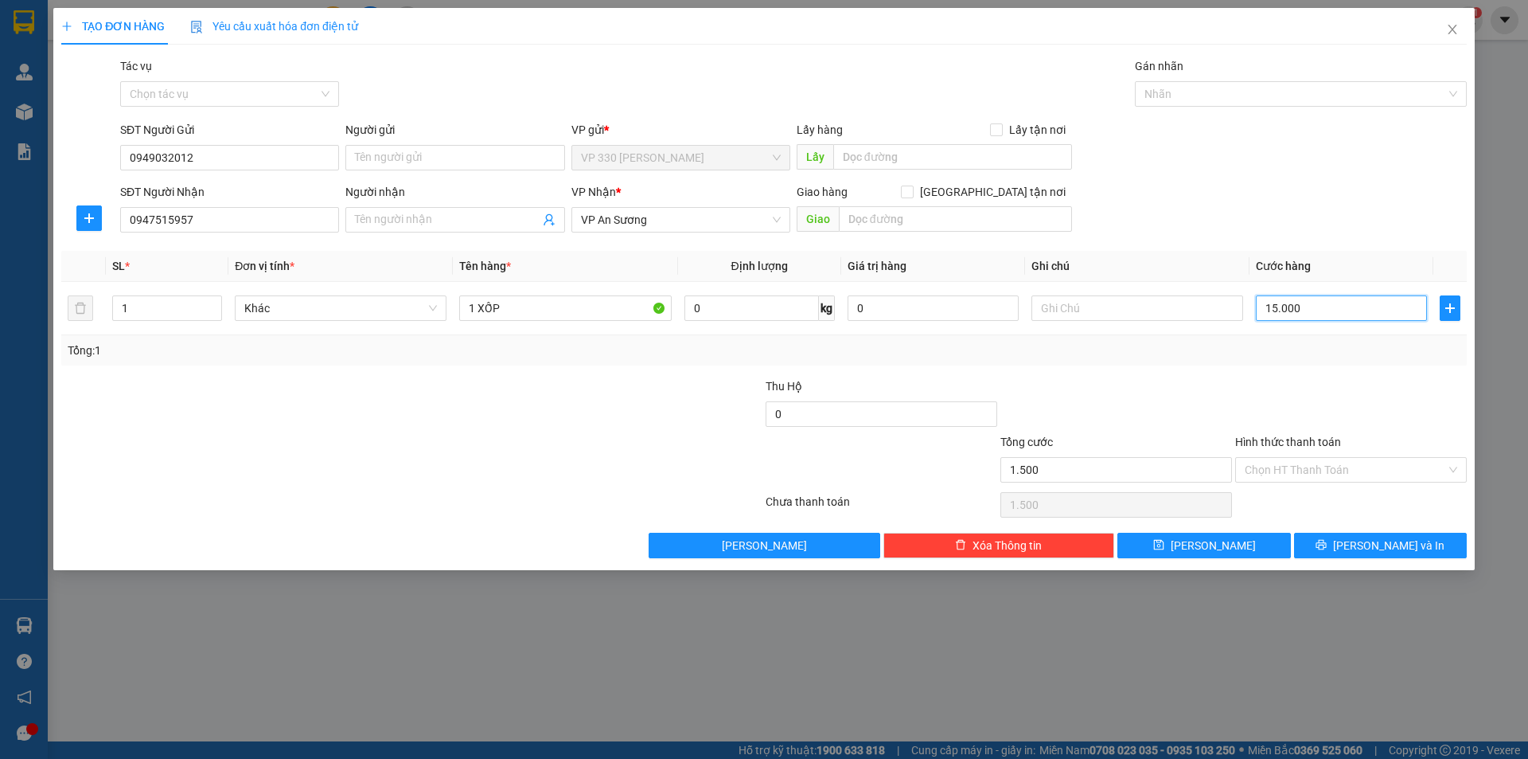
type input "15.000"
type input "150.000"
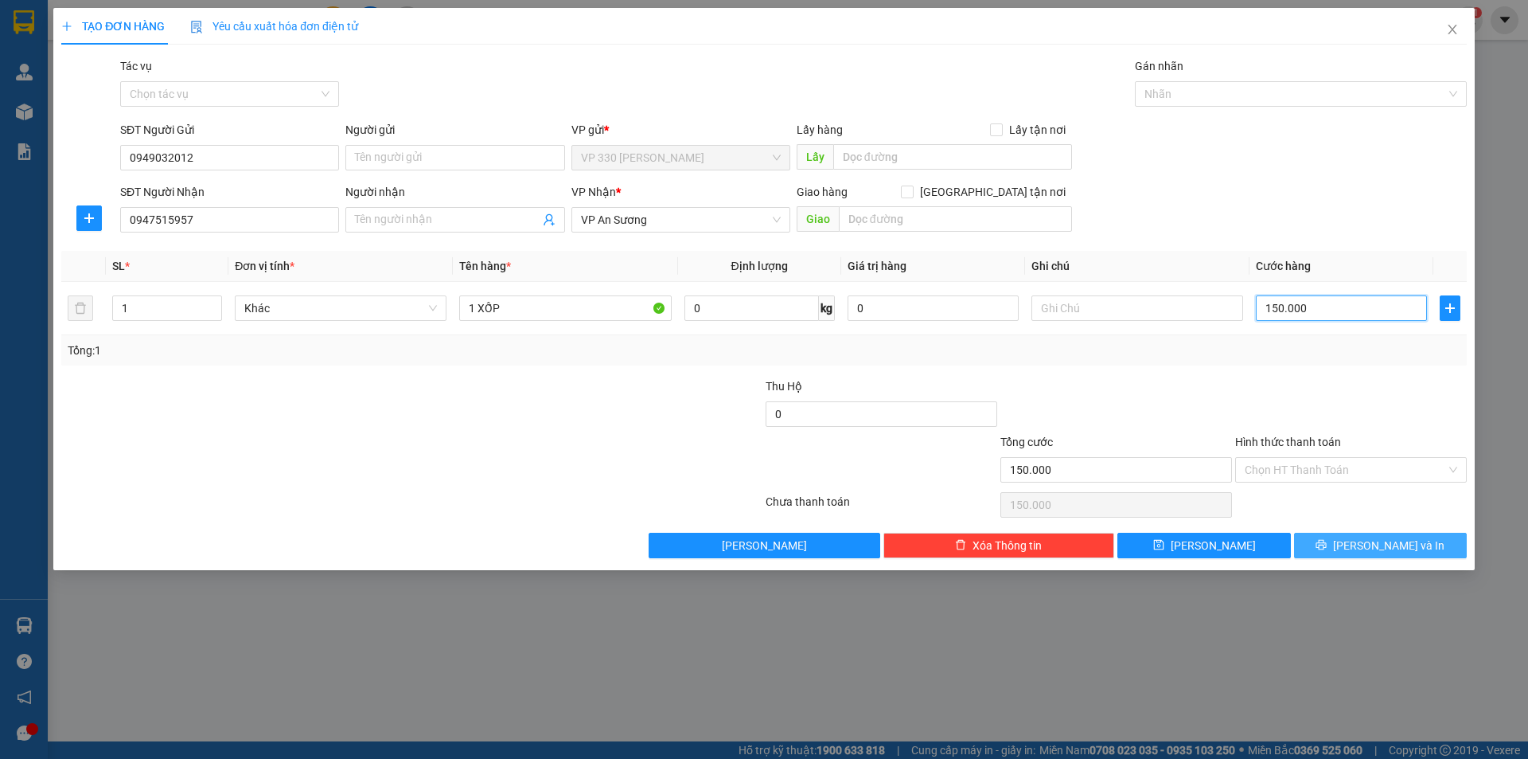
type input "150.000"
drag, startPoint x: 1393, startPoint y: 543, endPoint x: 1404, endPoint y: 400, distance: 142.9
click at [1404, 400] on div "Transit Pickup Surcharge Ids Transit Deliver Surcharge Ids Transit Deliver Surc…" at bounding box center [764, 307] width 1406 height 501
click at [1317, 443] on label "Hình thức thanh toán" at bounding box center [1288, 441] width 106 height 13
click at [1317, 458] on input "Hình thức thanh toán" at bounding box center [1345, 470] width 201 height 24
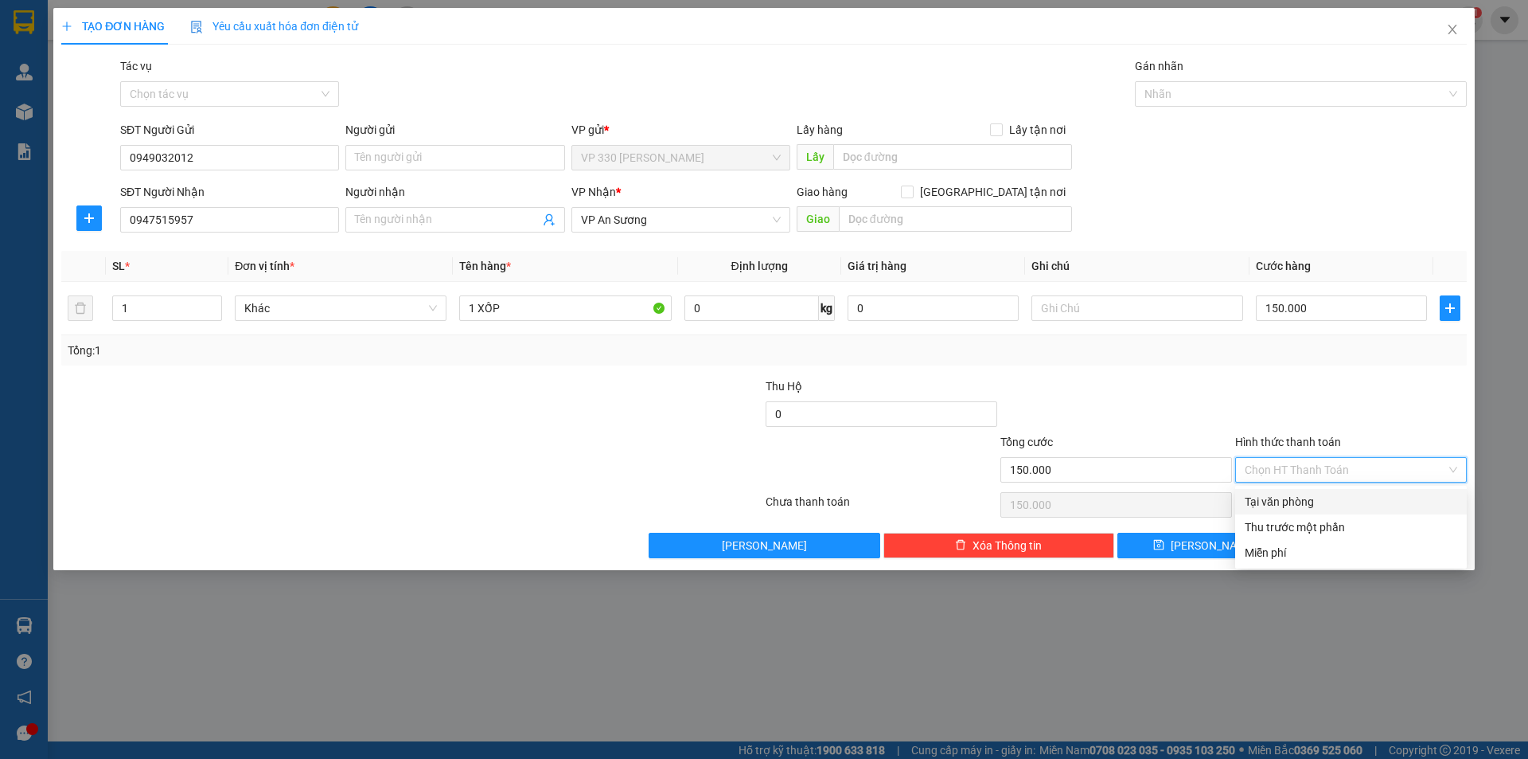
click at [1335, 501] on div "Tại văn phòng" at bounding box center [1351, 502] width 213 height 18
type input "0"
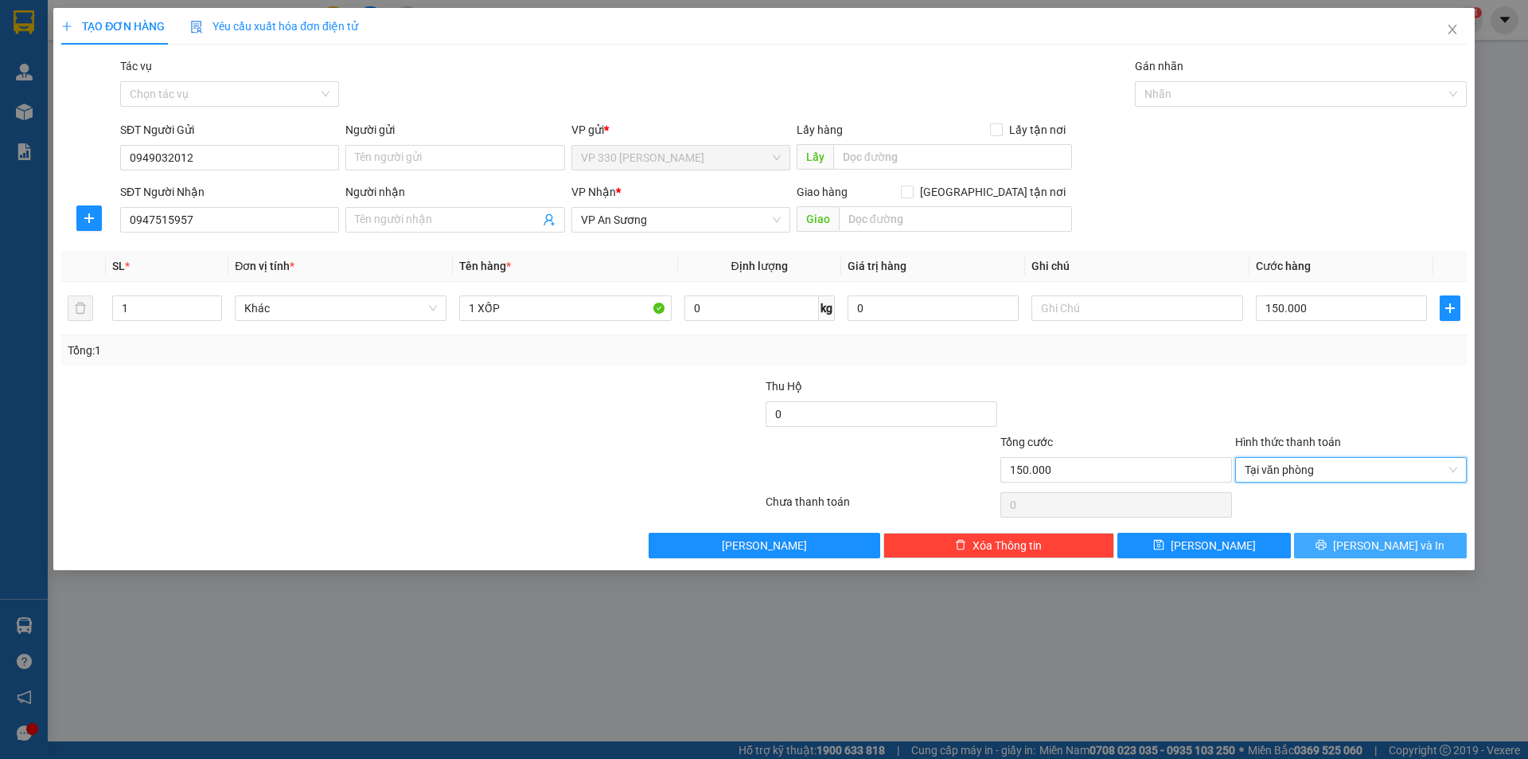
click at [1370, 540] on span "[PERSON_NAME] và In" at bounding box center [1388, 545] width 111 height 18
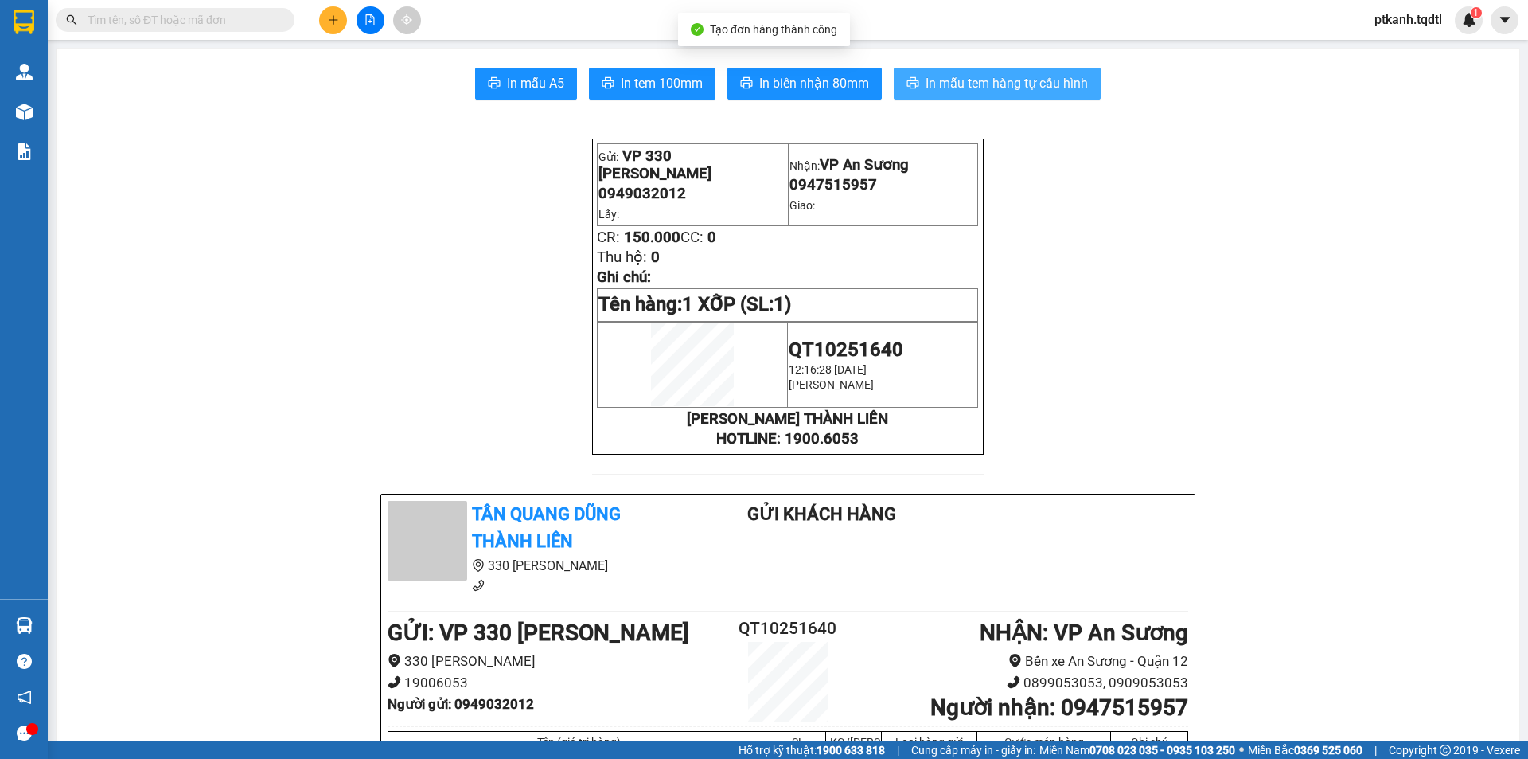
click at [938, 75] on span "In mẫu tem hàng tự cấu hình" at bounding box center [1007, 83] width 162 height 20
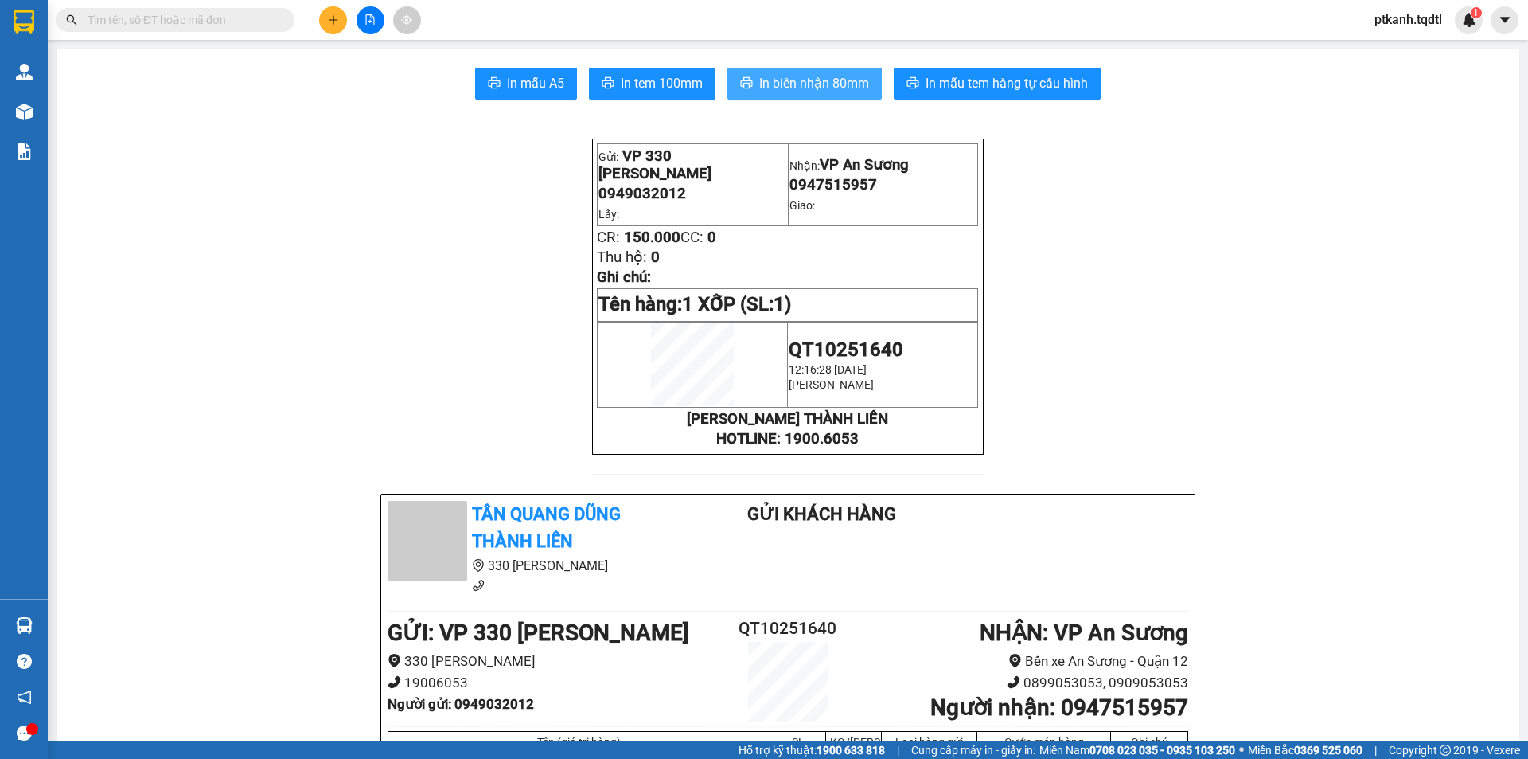
click at [806, 86] on span "In biên nhận 80mm" at bounding box center [814, 83] width 110 height 20
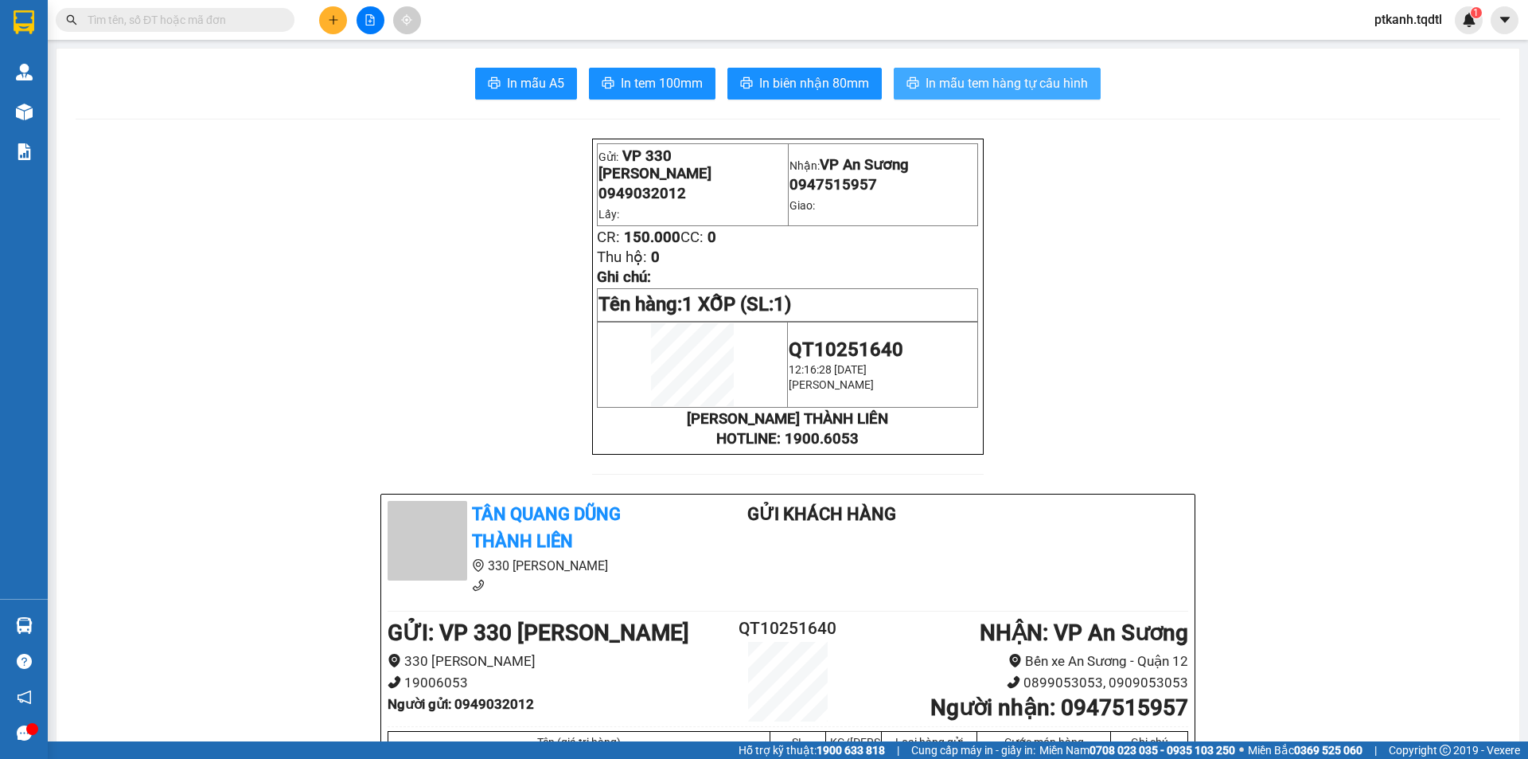
click at [994, 77] on span "In mẫu tem hàng tự cấu hình" at bounding box center [1007, 83] width 162 height 20
click at [338, 14] on button at bounding box center [333, 20] width 28 height 28
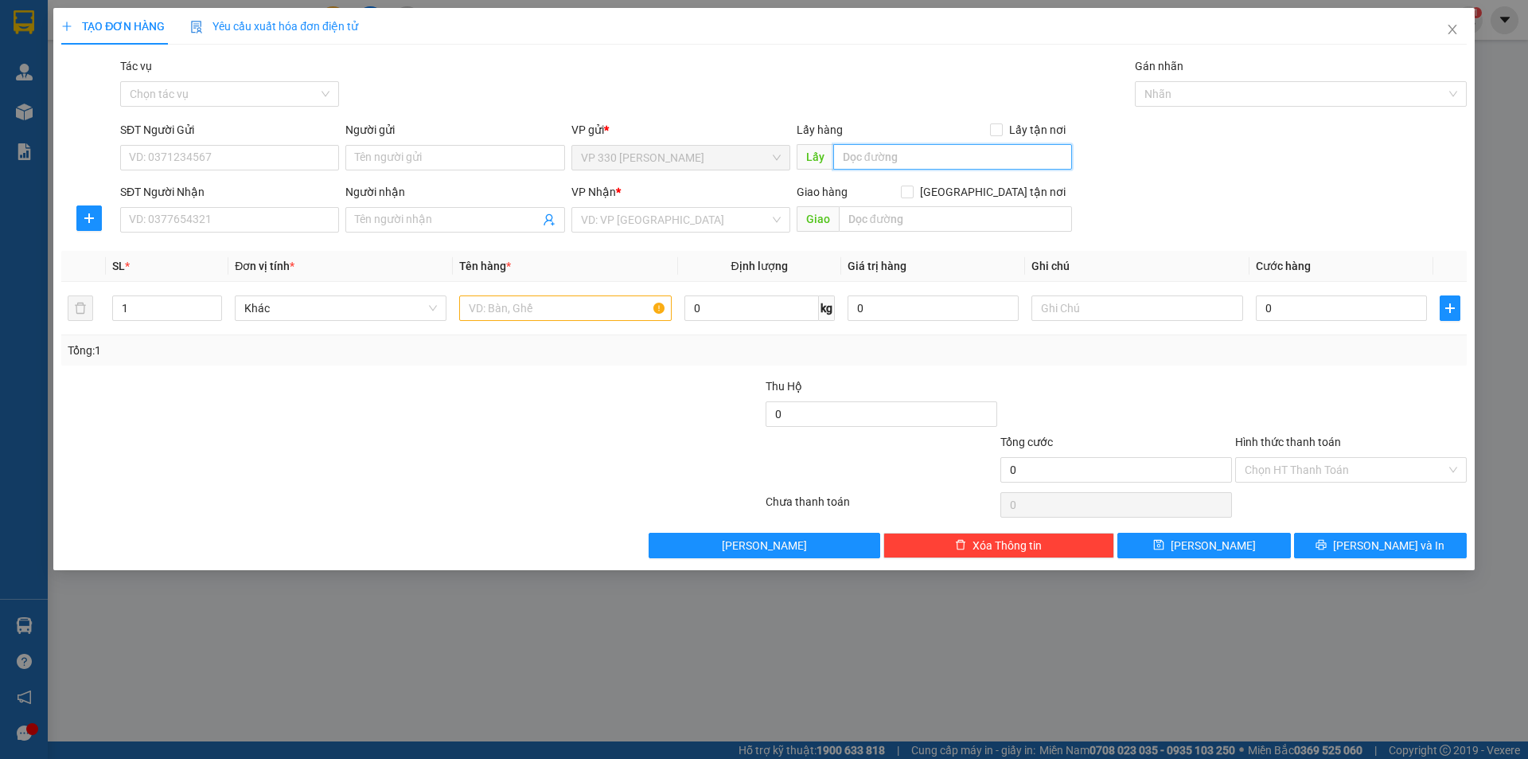
click at [942, 162] on input "text" at bounding box center [952, 156] width 239 height 25
type input "6046"
click at [286, 219] on input "SĐT Người Nhận" at bounding box center [229, 219] width 219 height 25
type input "0938775935"
click at [678, 218] on input "search" at bounding box center [675, 220] width 189 height 24
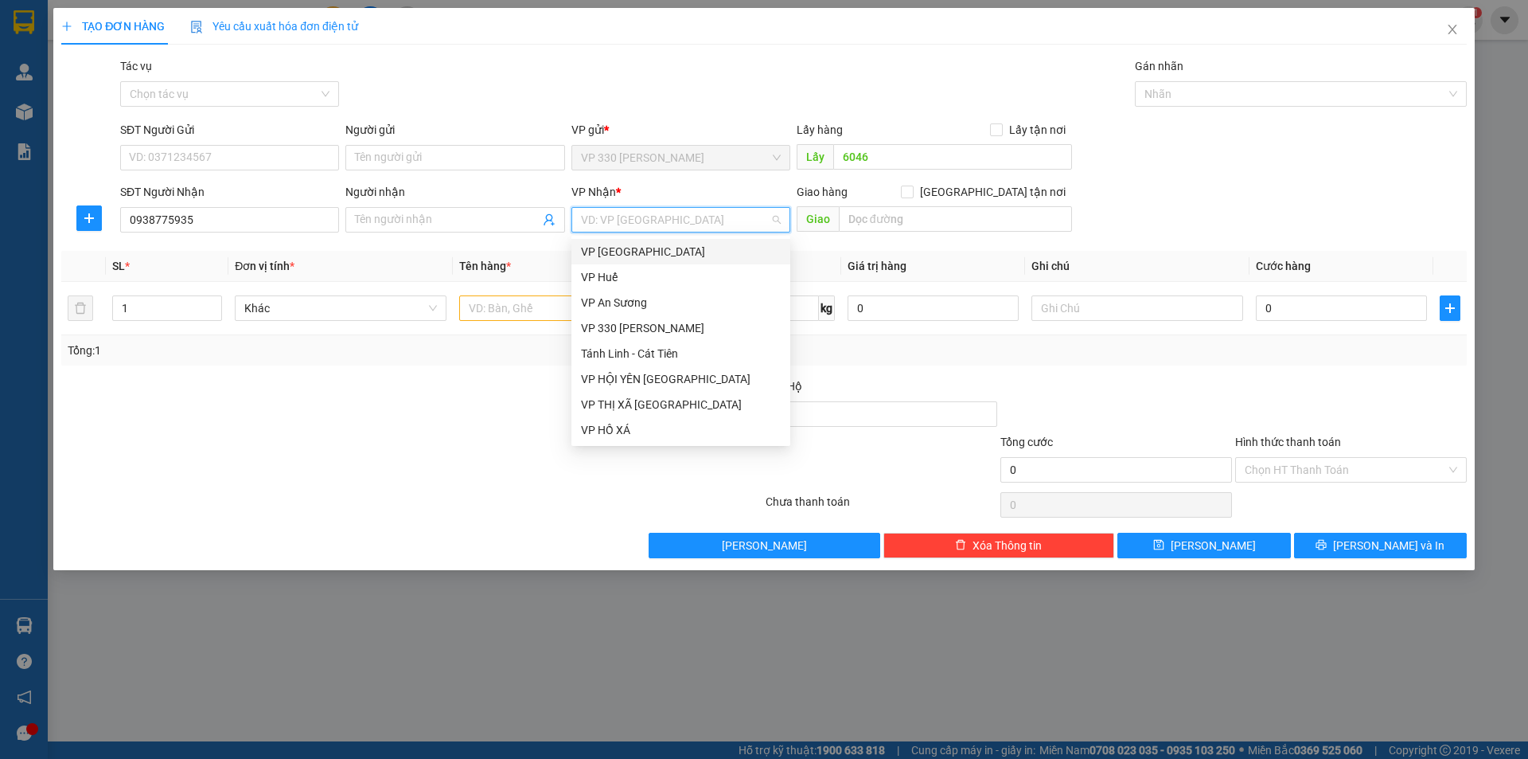
type input "D"
type input "Đ"
drag, startPoint x: 622, startPoint y: 384, endPoint x: 758, endPoint y: 306, distance: 156.9
click at [624, 383] on div "Đăk Lăk" at bounding box center [681, 379] width 200 height 18
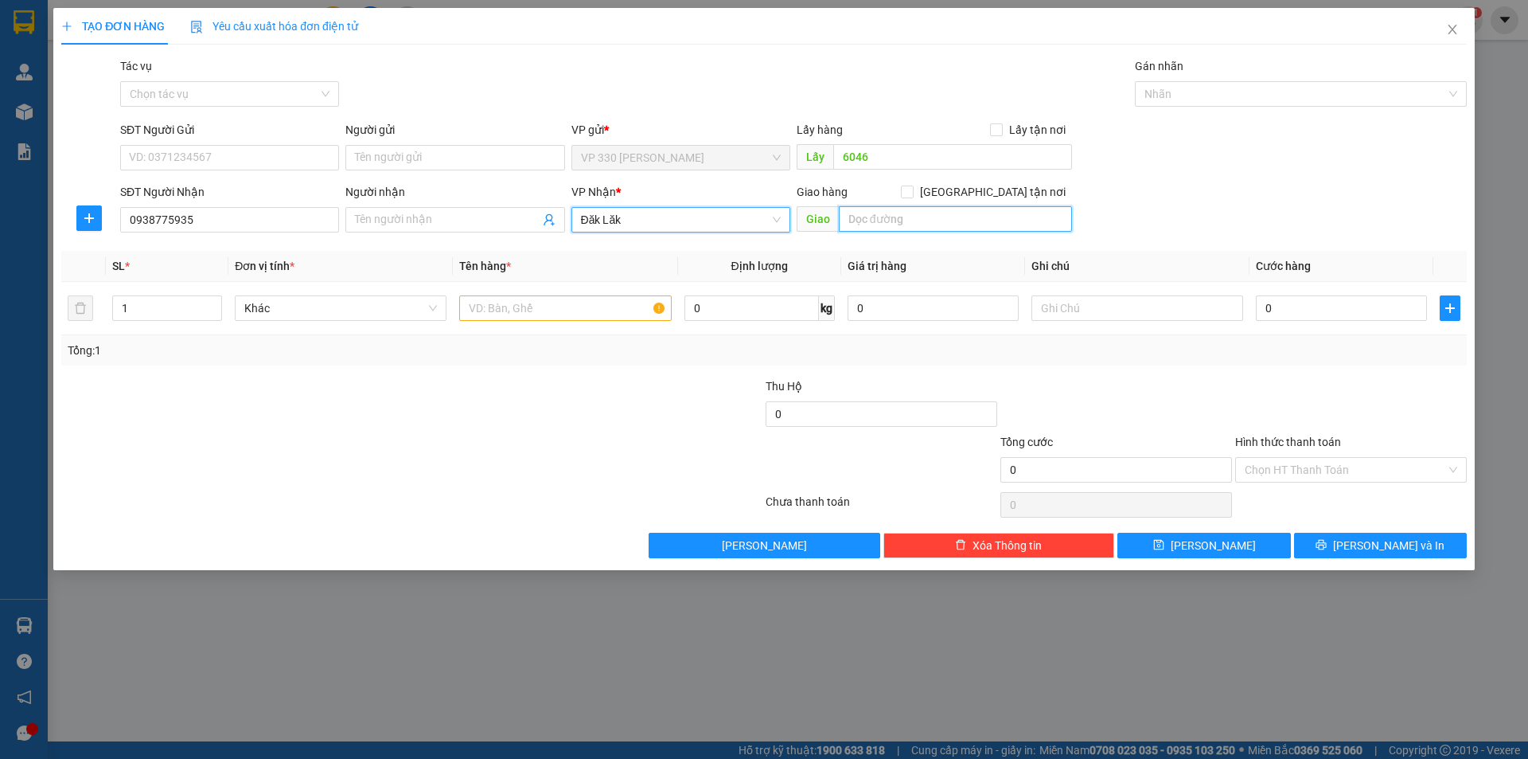
click at [888, 225] on input "text" at bounding box center [955, 218] width 233 height 25
type input "CƯ JUT"
type input "2"
click at [213, 304] on icon "up" at bounding box center [214, 305] width 6 height 6
click at [550, 303] on input "text" at bounding box center [565, 307] width 212 height 25
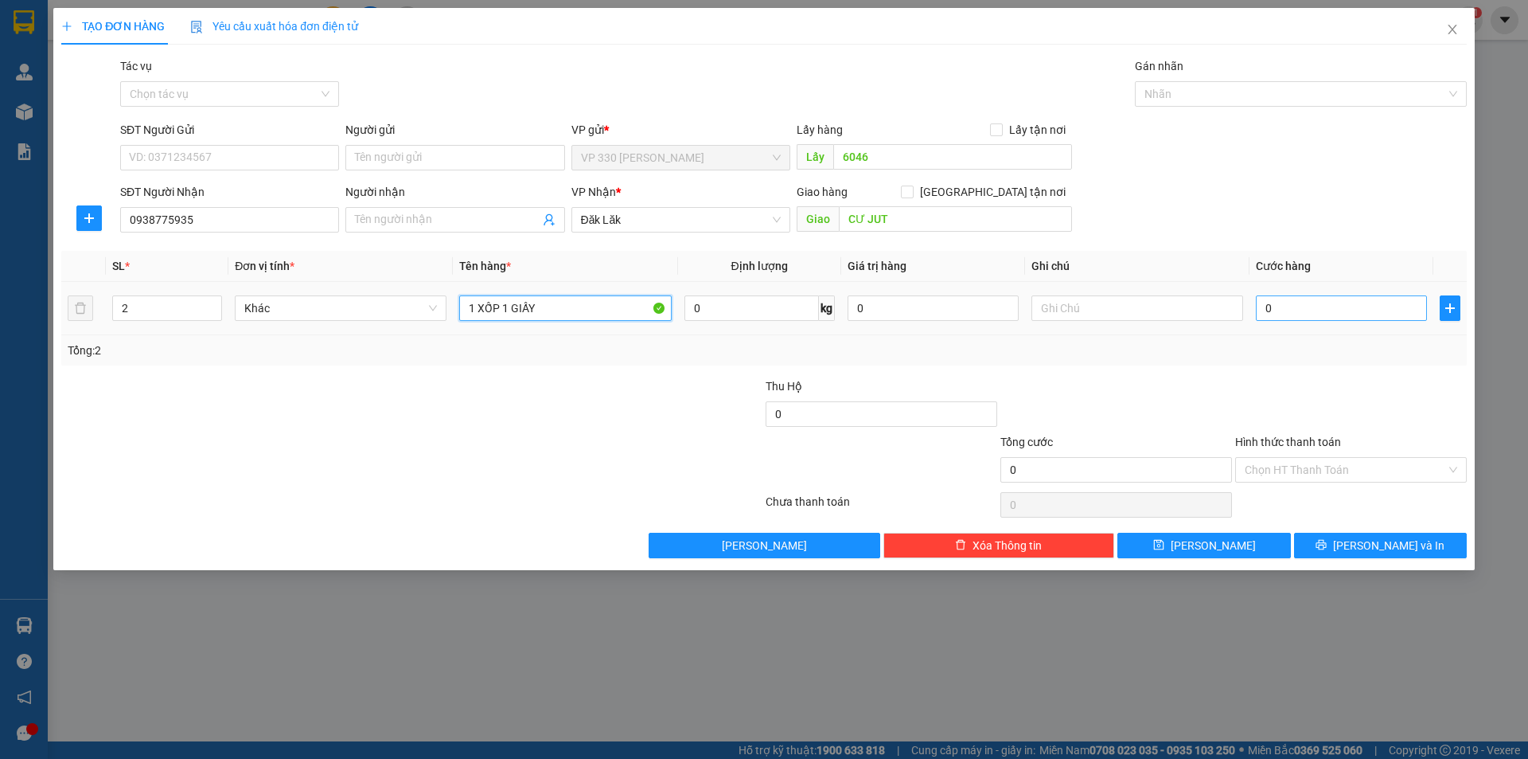
type input "1 XỐP 1 GIẤY"
click at [1311, 311] on input "0" at bounding box center [1341, 307] width 171 height 25
type input "2"
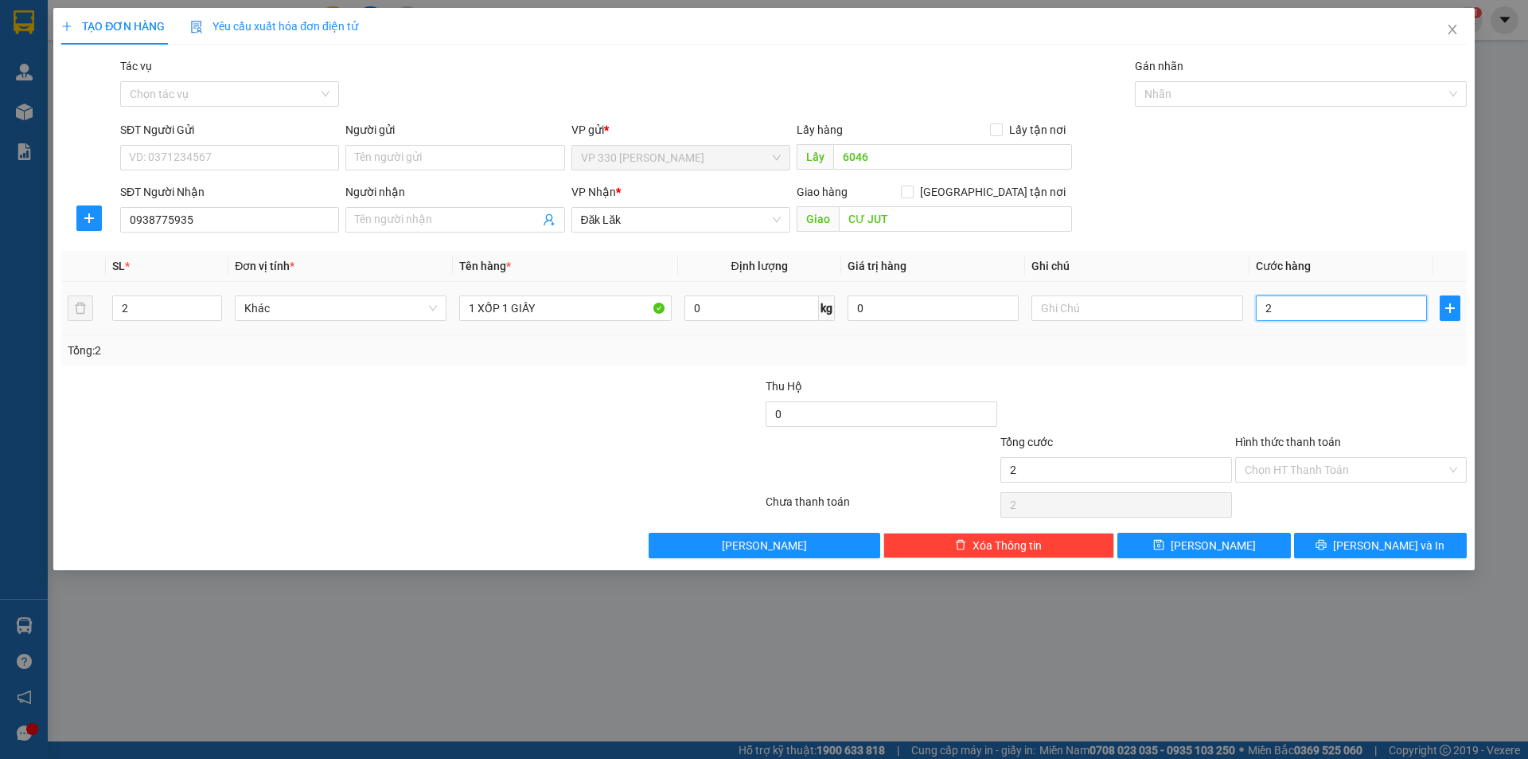
type input "20"
type input "200"
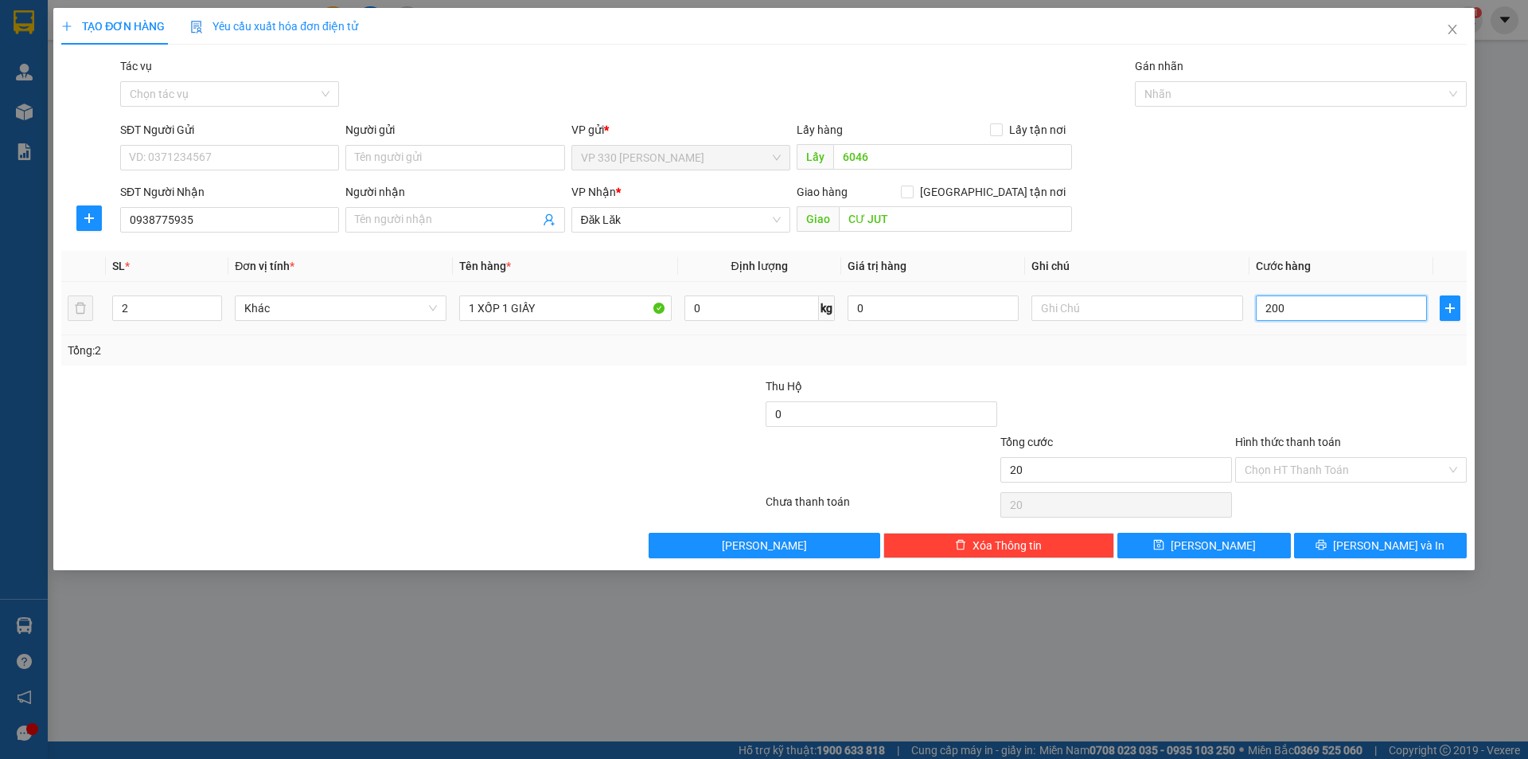
type input "200"
type input "2.000"
type input "20.000"
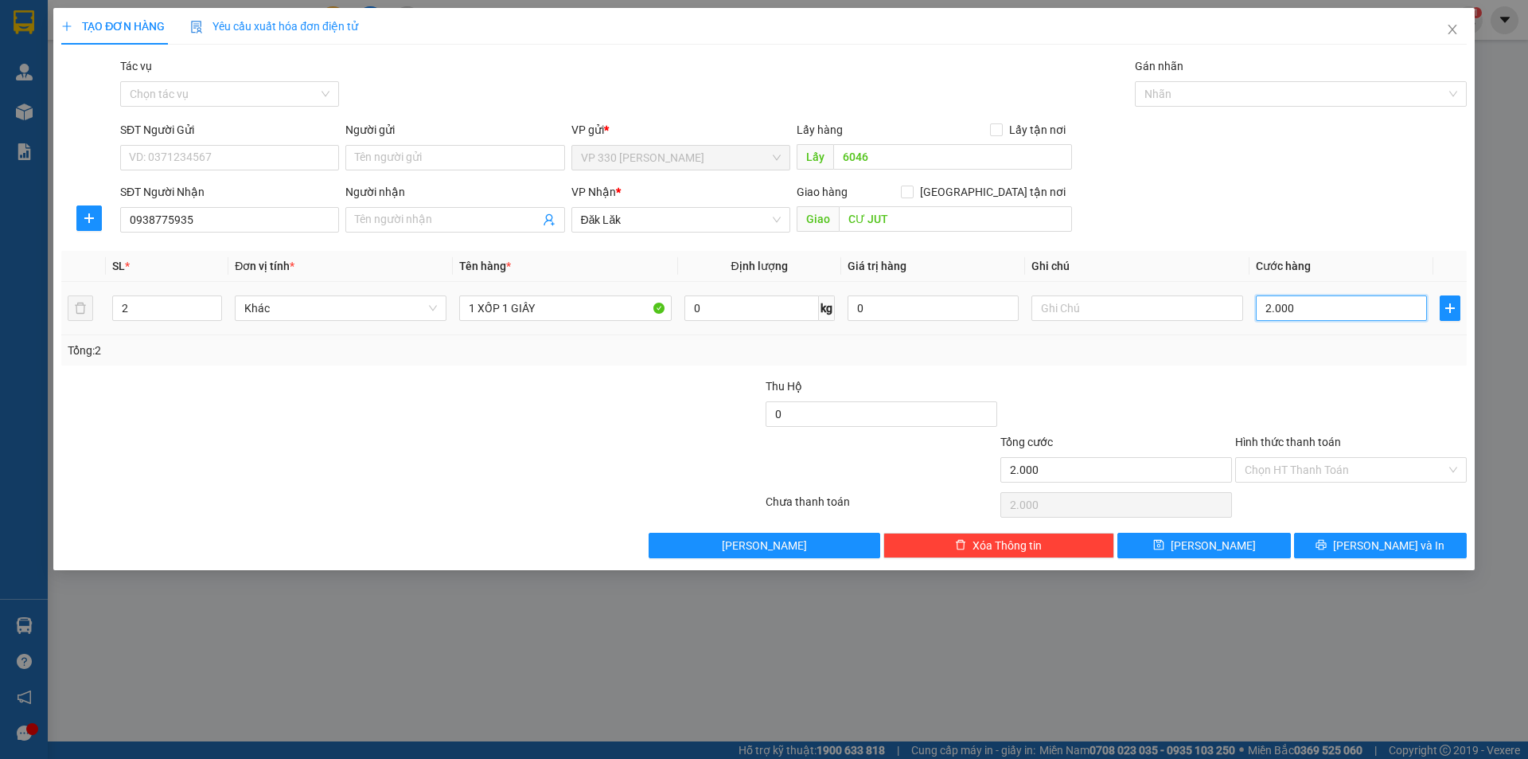
type input "20.000"
type input "200.000"
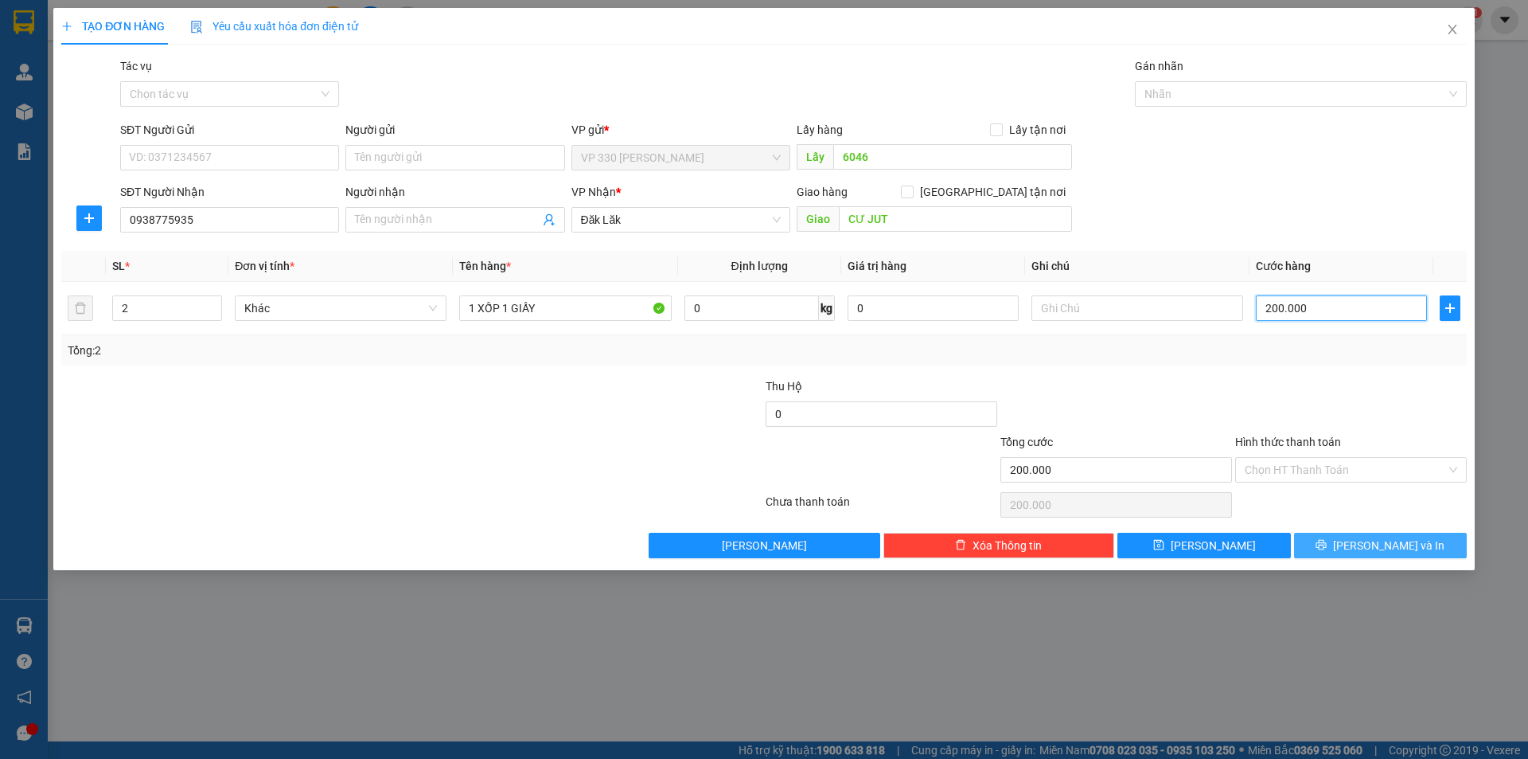
type input "200.000"
click at [1398, 548] on span "[PERSON_NAME] và In" at bounding box center [1388, 545] width 111 height 18
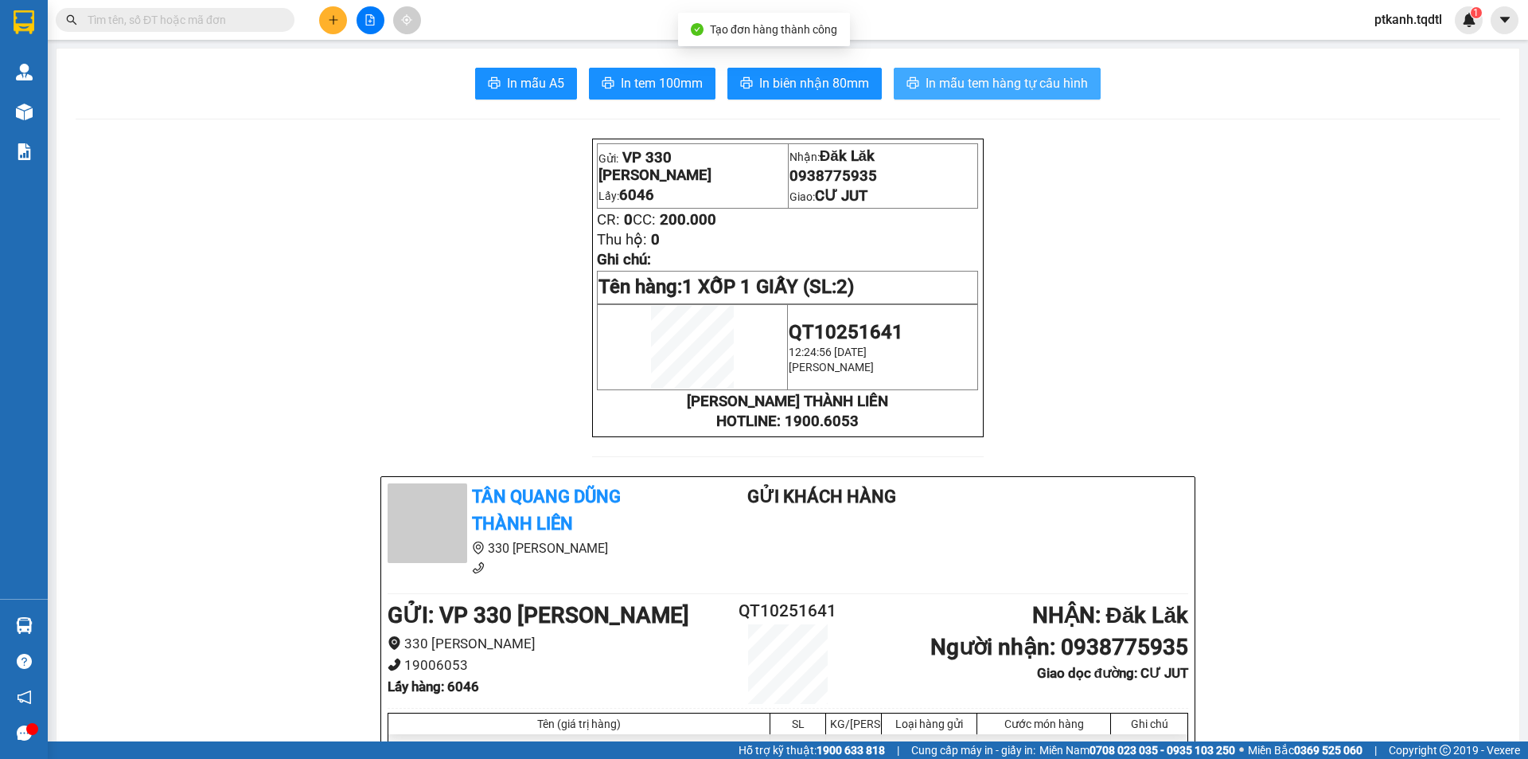
click at [999, 89] on span "In mẫu tem hàng tự cấu hình" at bounding box center [1007, 83] width 162 height 20
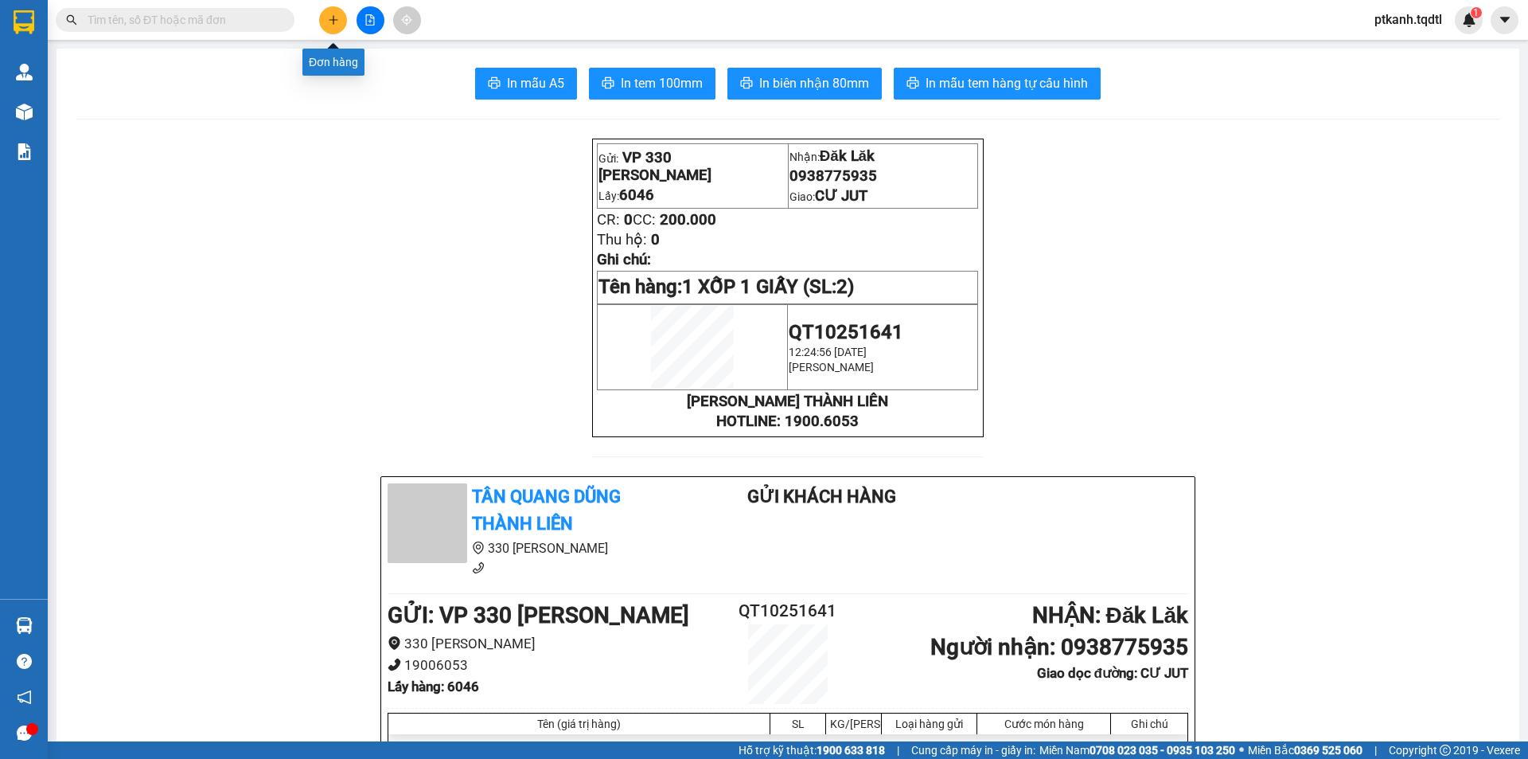
click at [334, 18] on icon "plus" at bounding box center [333, 19] width 11 height 11
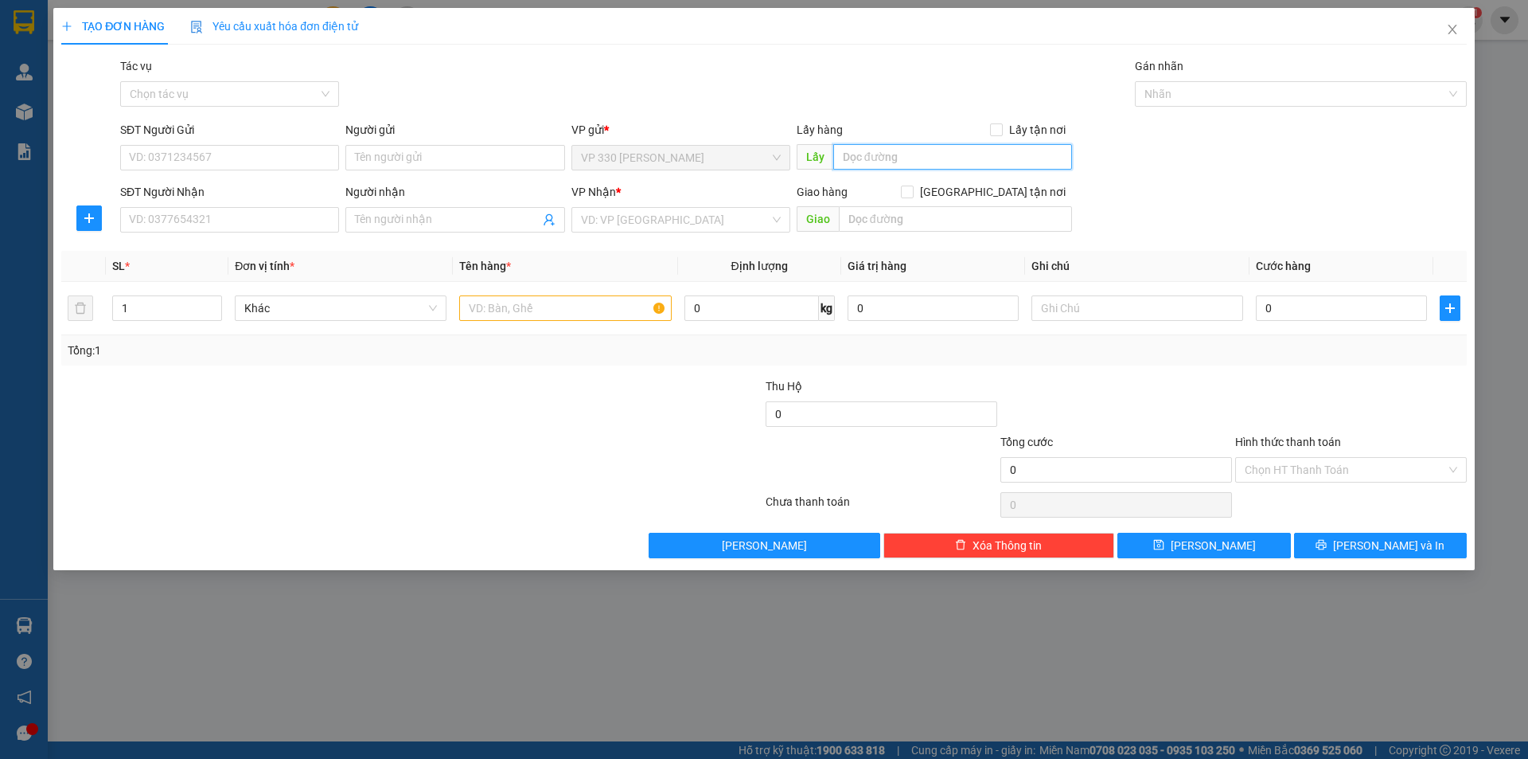
click at [894, 156] on input "text" at bounding box center [952, 156] width 239 height 25
type input "6046"
click at [240, 216] on input "SĐT Người Nhận" at bounding box center [229, 219] width 219 height 25
type input "0988732739"
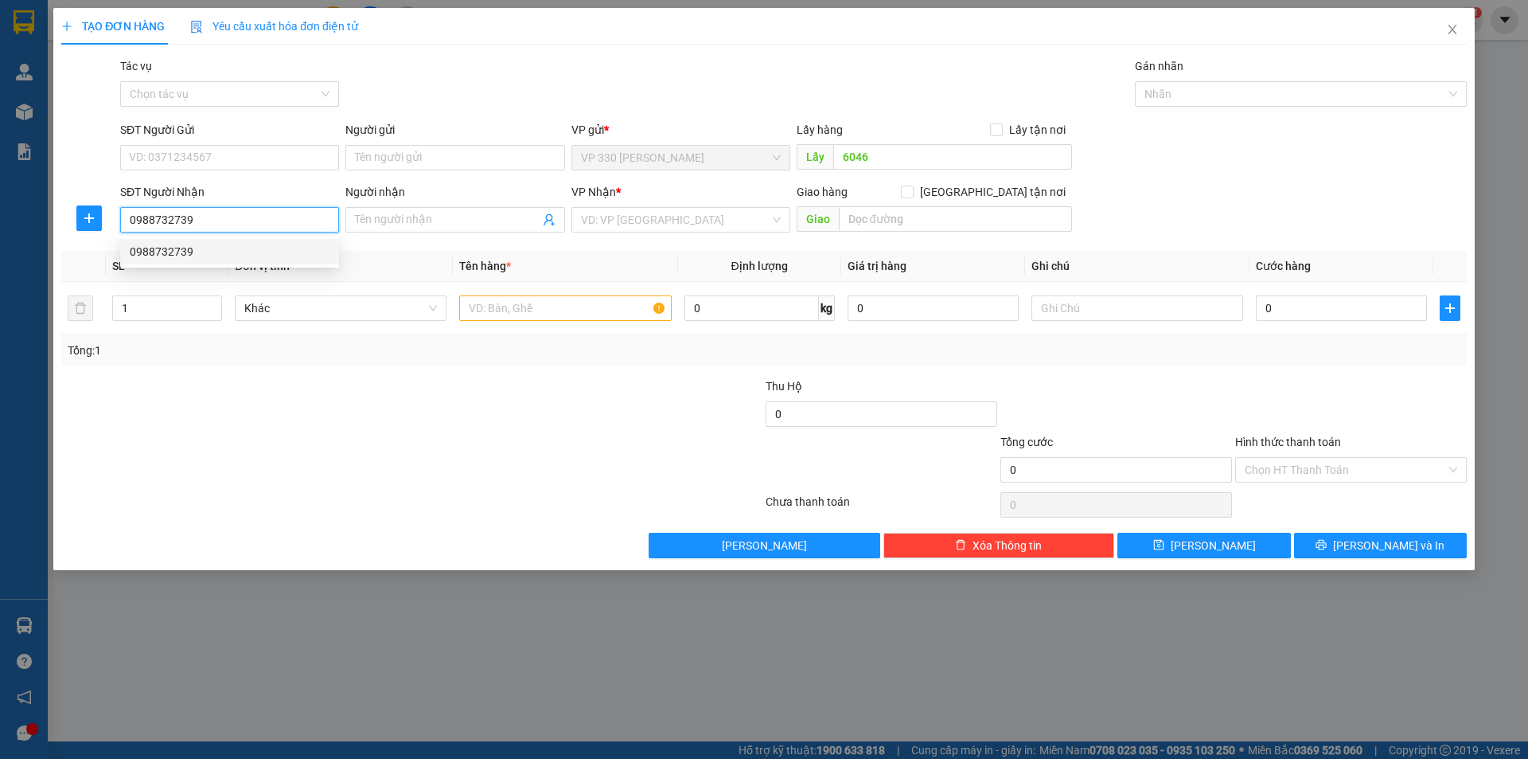
click at [206, 248] on div "0988732739" at bounding box center [230, 252] width 200 height 18
type input "CẦU ÔNG BỐ"
type input "400.000"
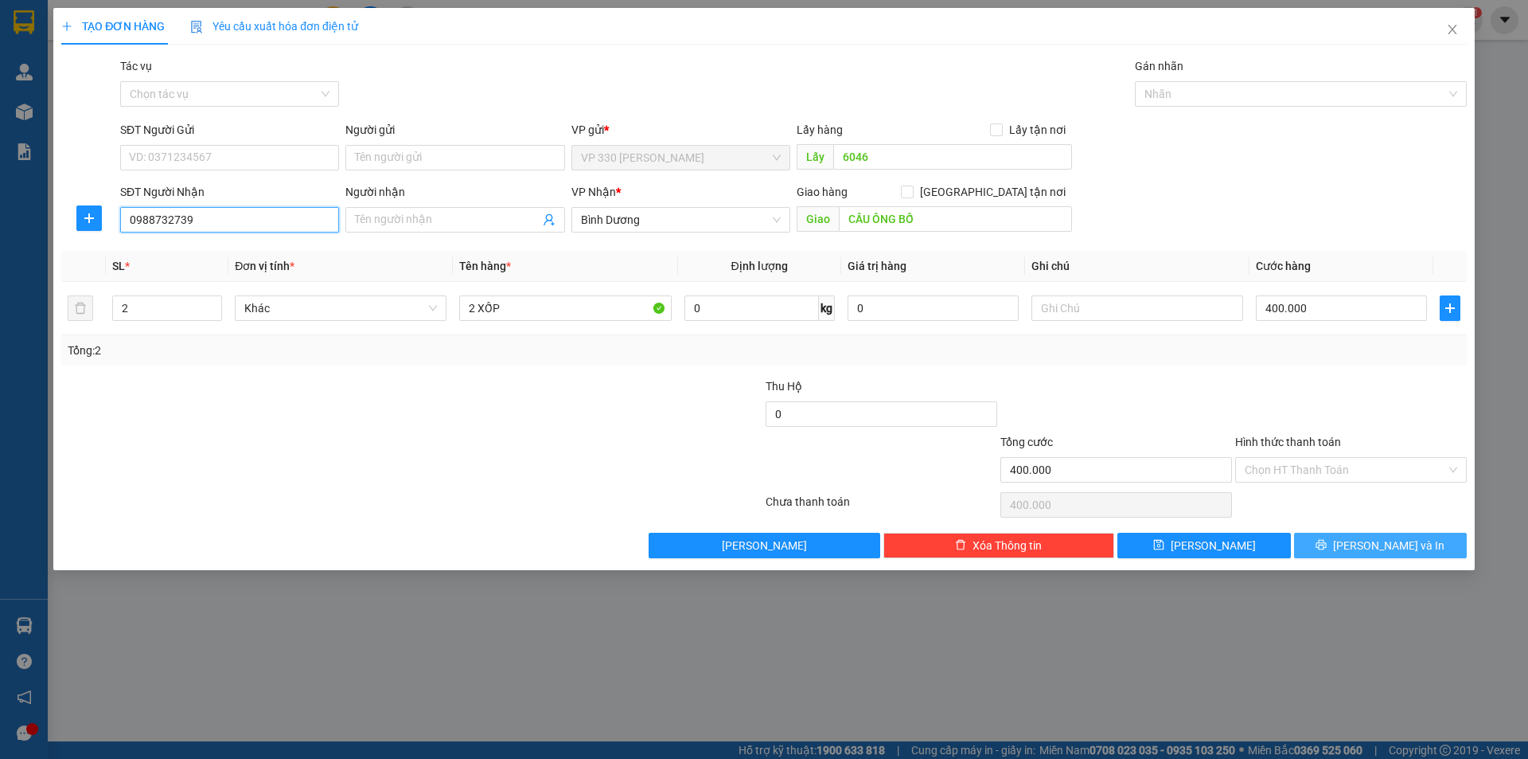
type input "0988732739"
click at [1382, 543] on span "[PERSON_NAME] và In" at bounding box center [1388, 545] width 111 height 18
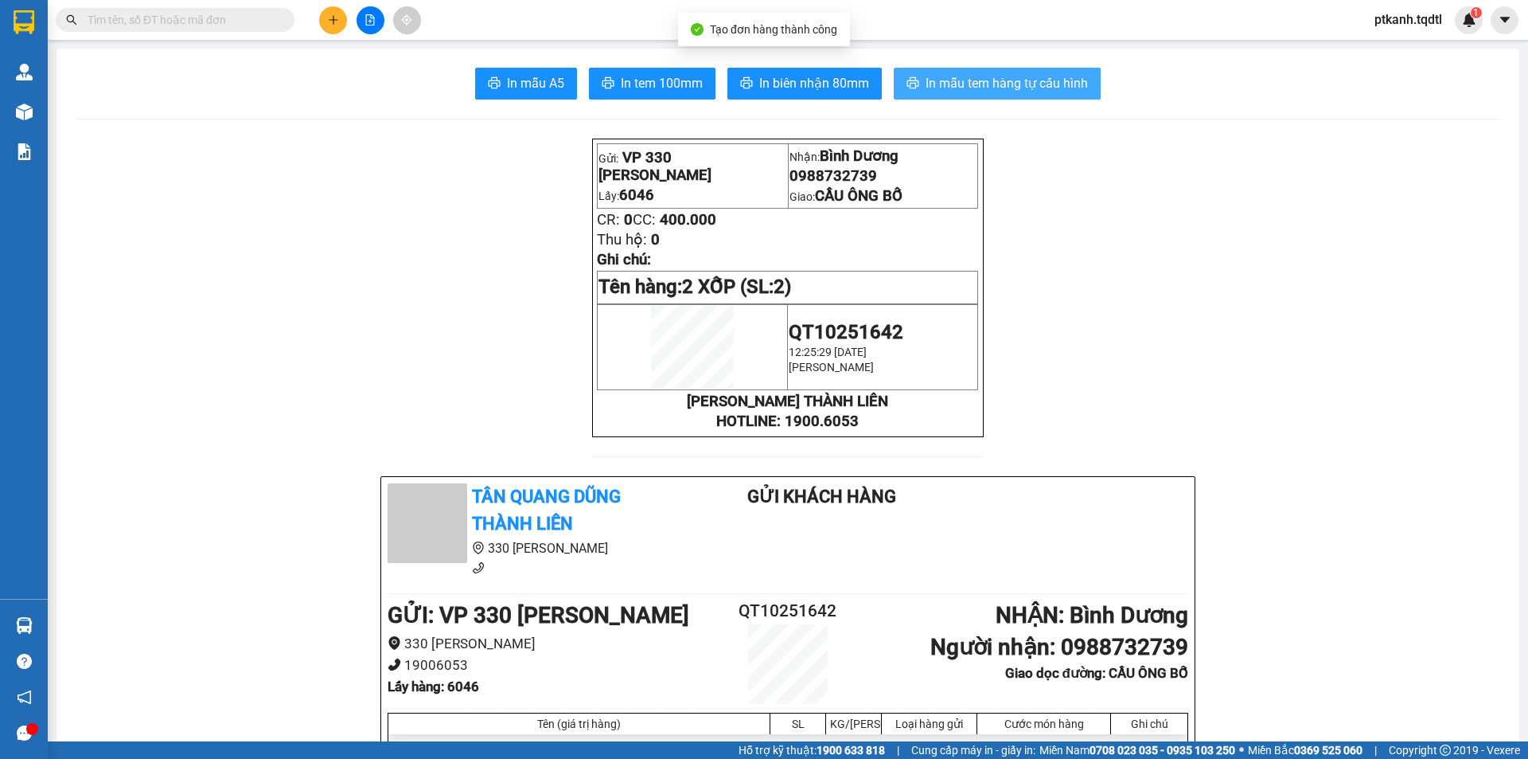
click at [1009, 80] on span "In mẫu tem hàng tự cấu hình" at bounding box center [1007, 83] width 162 height 20
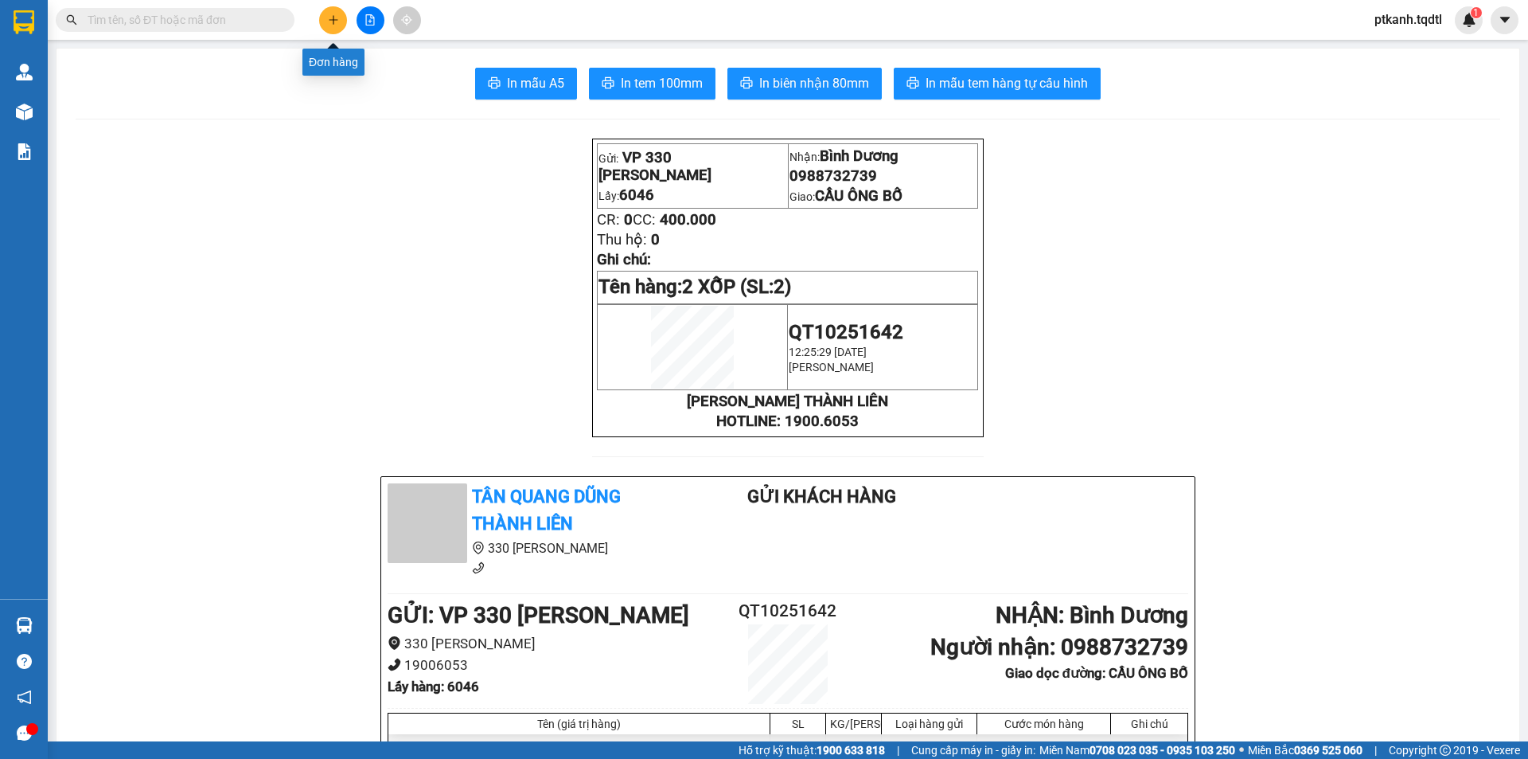
click at [338, 19] on icon "plus" at bounding box center [333, 19] width 11 height 11
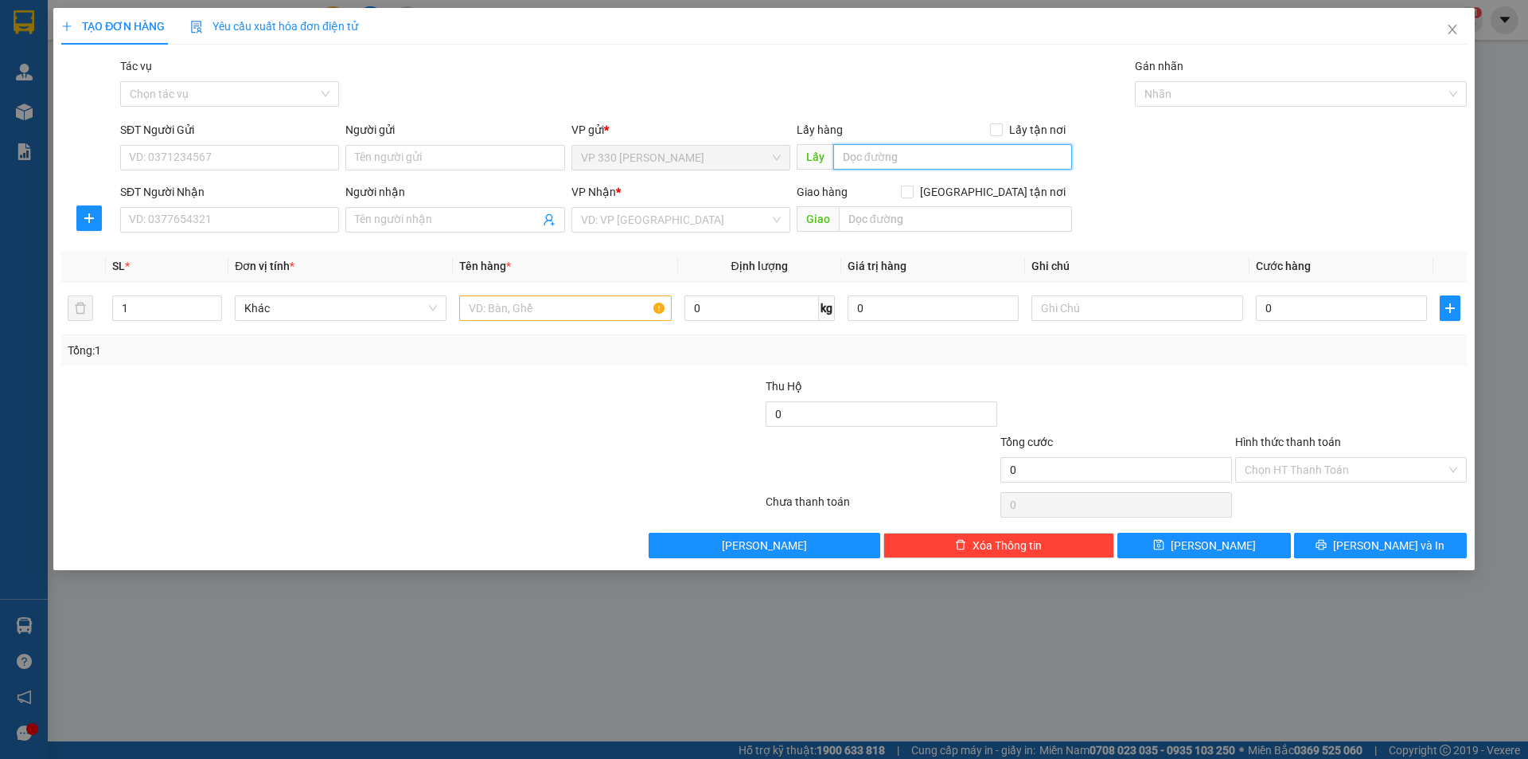
click at [932, 158] on input "text" at bounding box center [952, 156] width 239 height 25
type input "6046"
click at [315, 216] on input "SĐT Người Nhận" at bounding box center [229, 219] width 219 height 25
type input "0962247604"
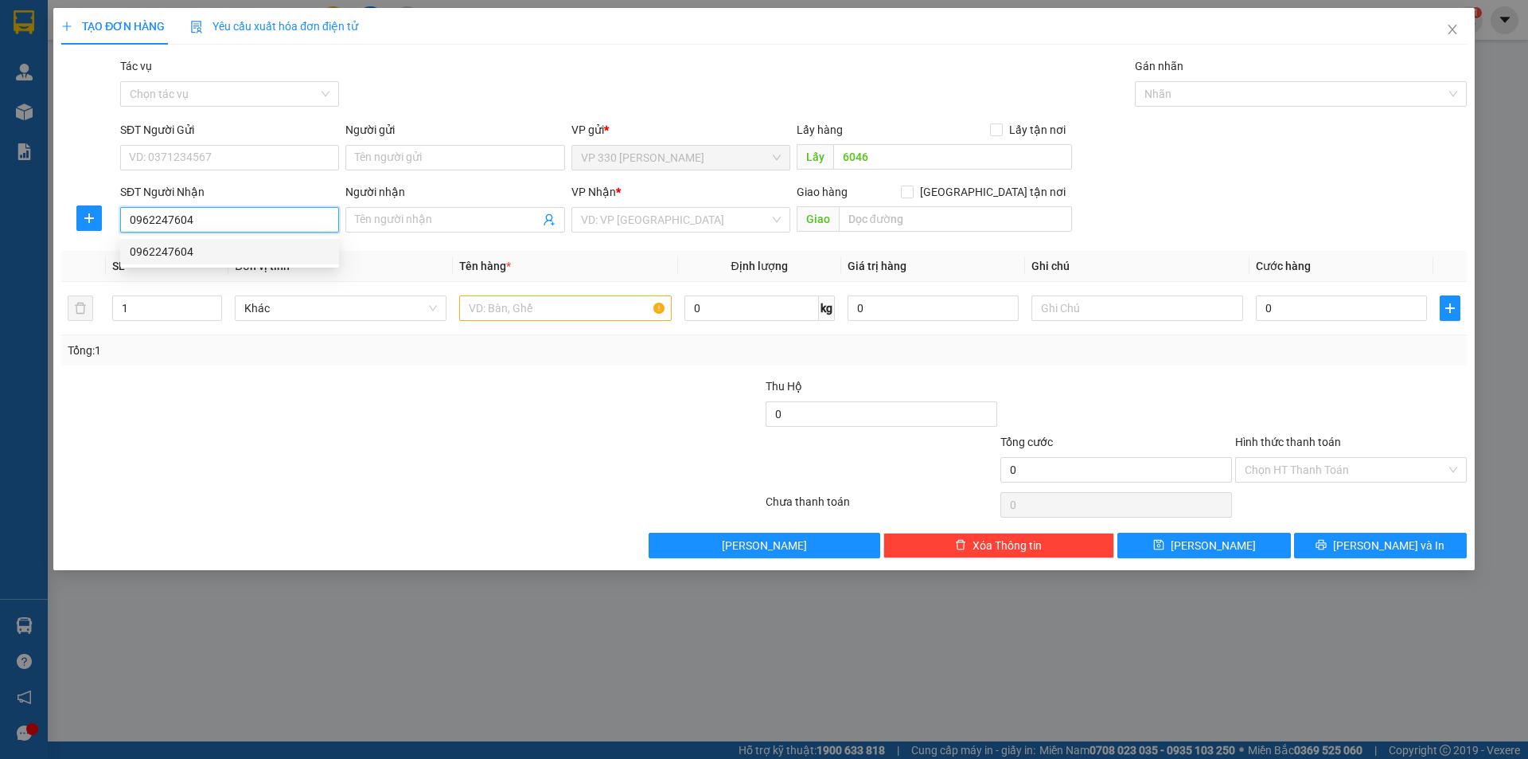
click at [252, 252] on div "0962247604" at bounding box center [230, 252] width 200 height 18
type input "THỦ DẦU 1"
type input "200.000"
type input "0962247604"
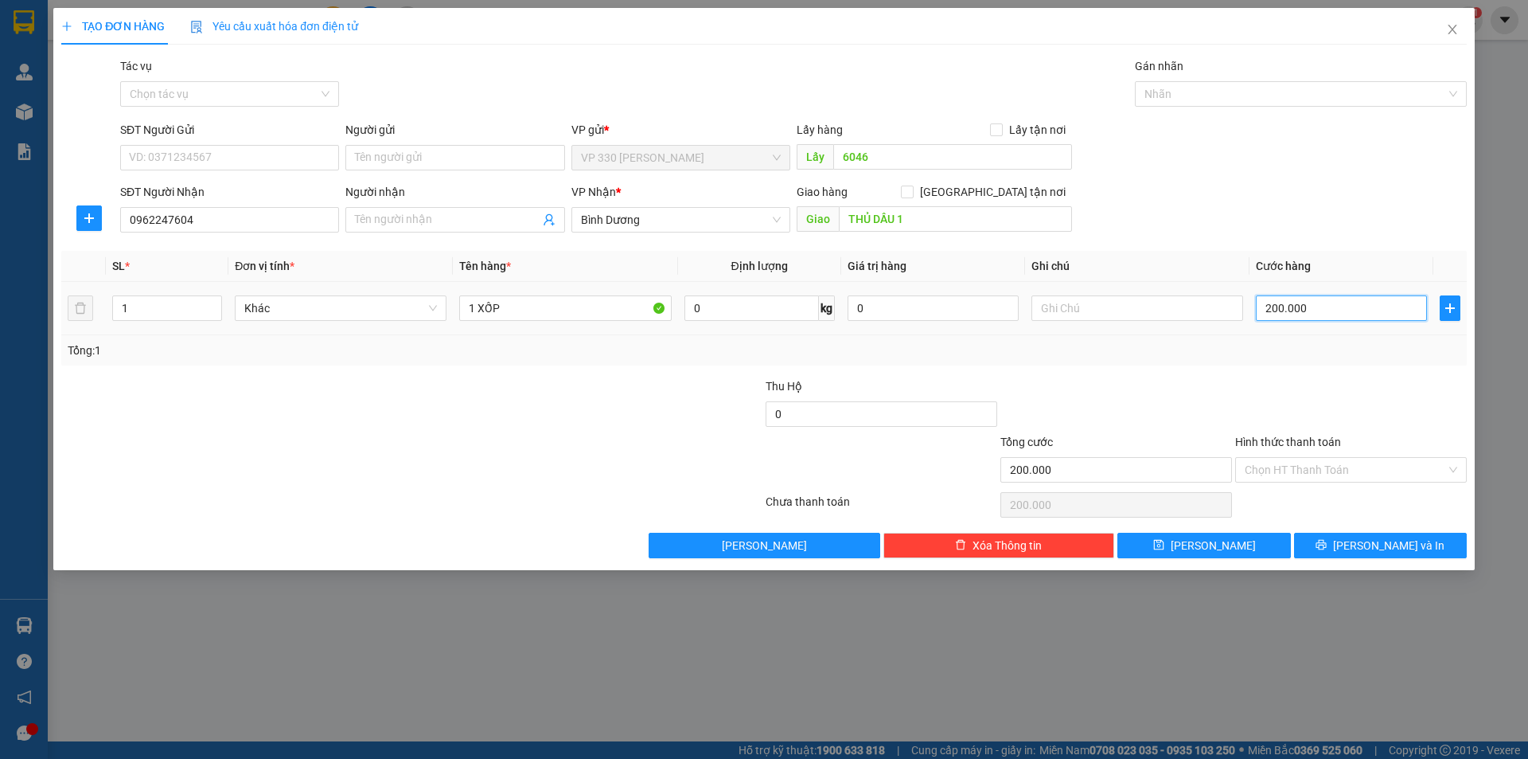
click at [1336, 312] on input "200.000" at bounding box center [1341, 307] width 171 height 25
type input "1"
type input "15"
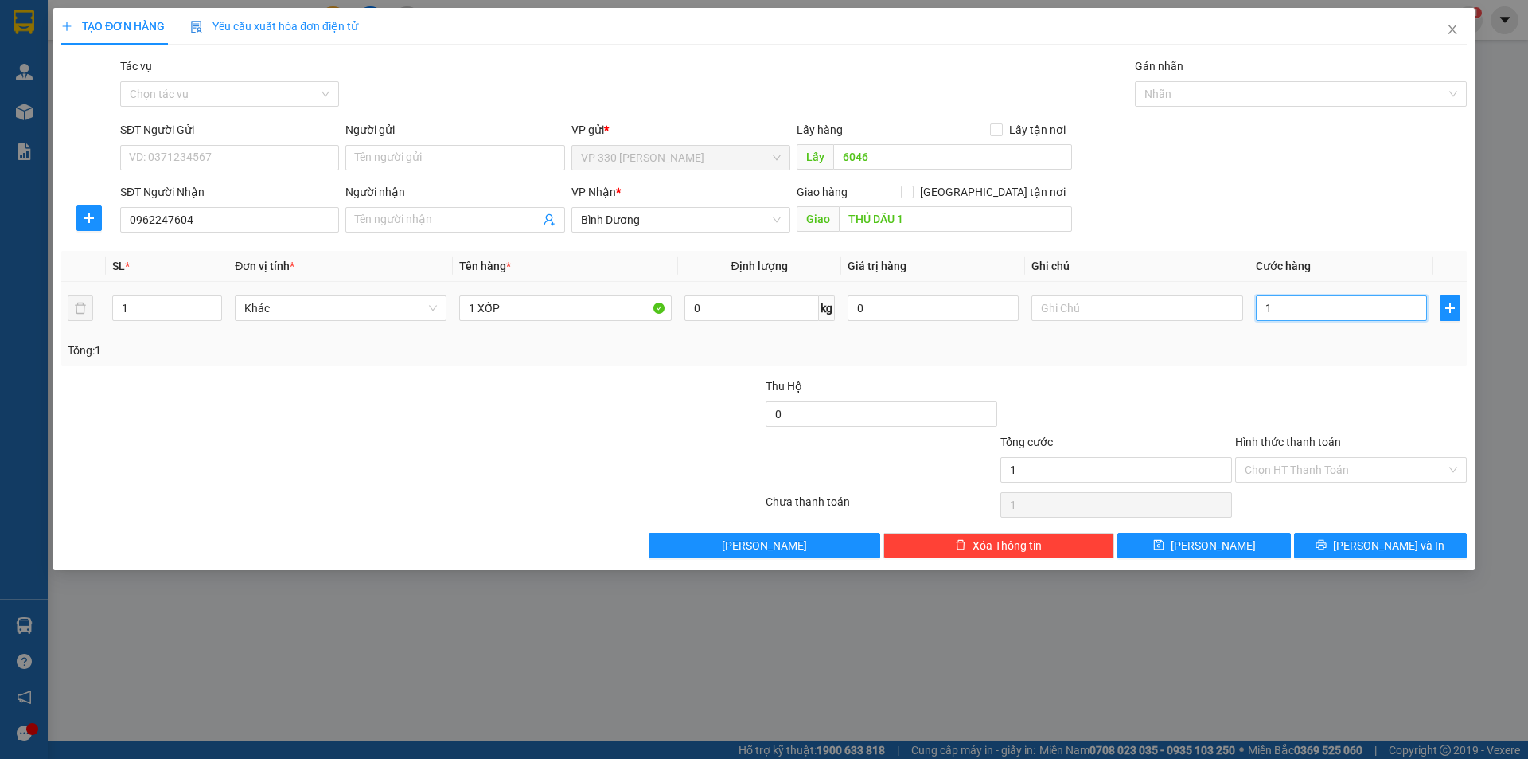
type input "15"
type input "150"
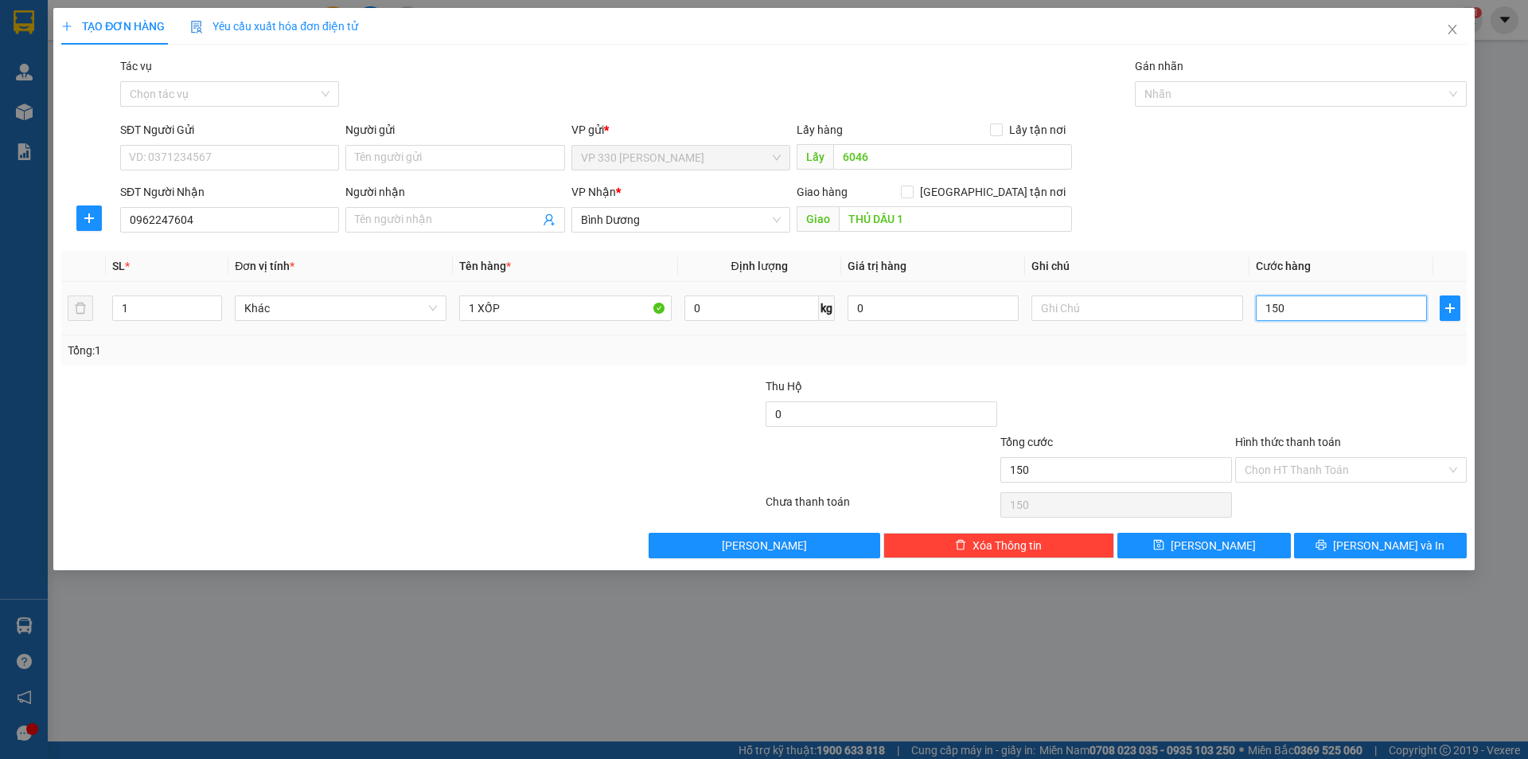
type input "1.500"
type input "15.000"
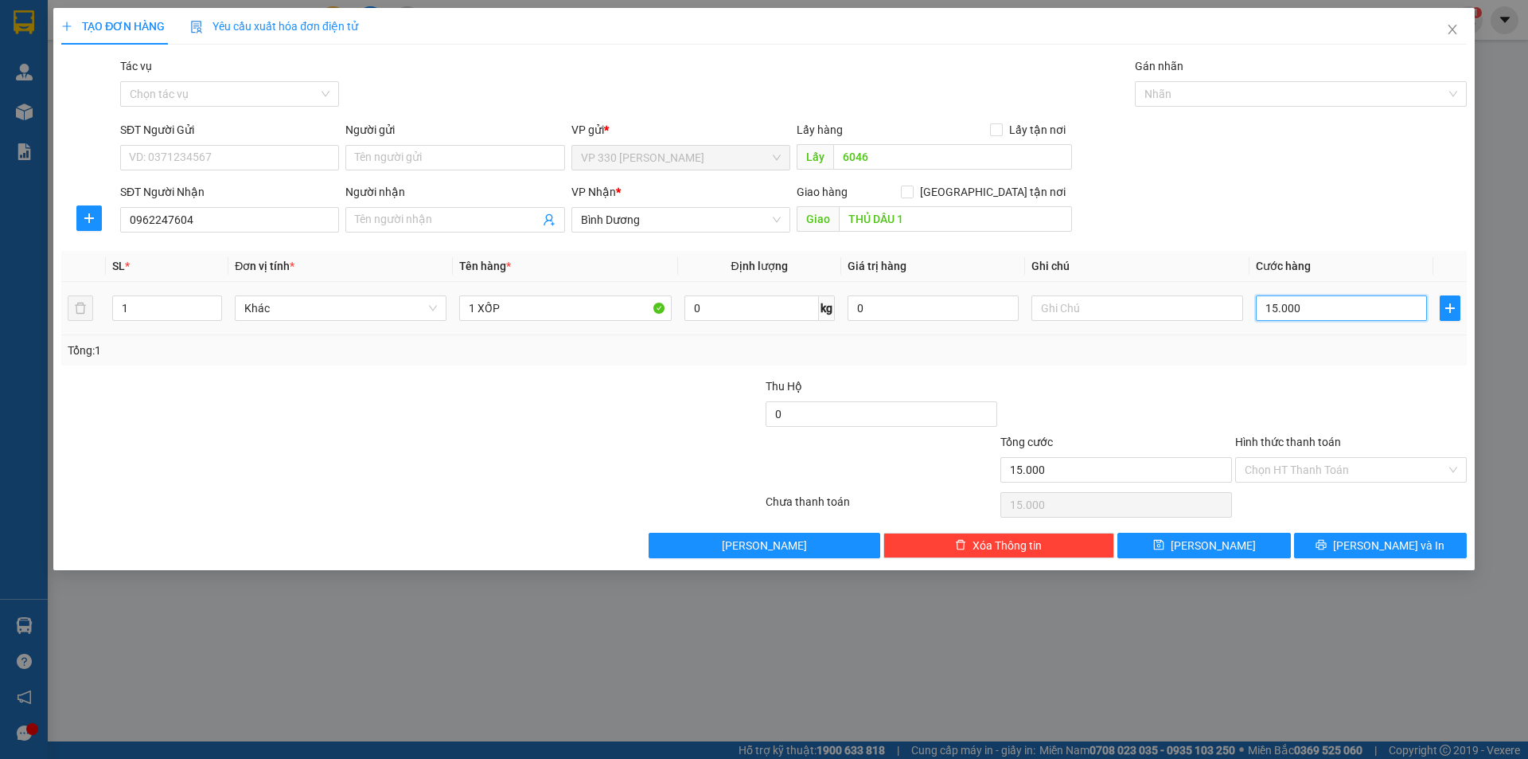
type input "150.000"
drag, startPoint x: 1399, startPoint y: 539, endPoint x: 1365, endPoint y: 517, distance: 40.2
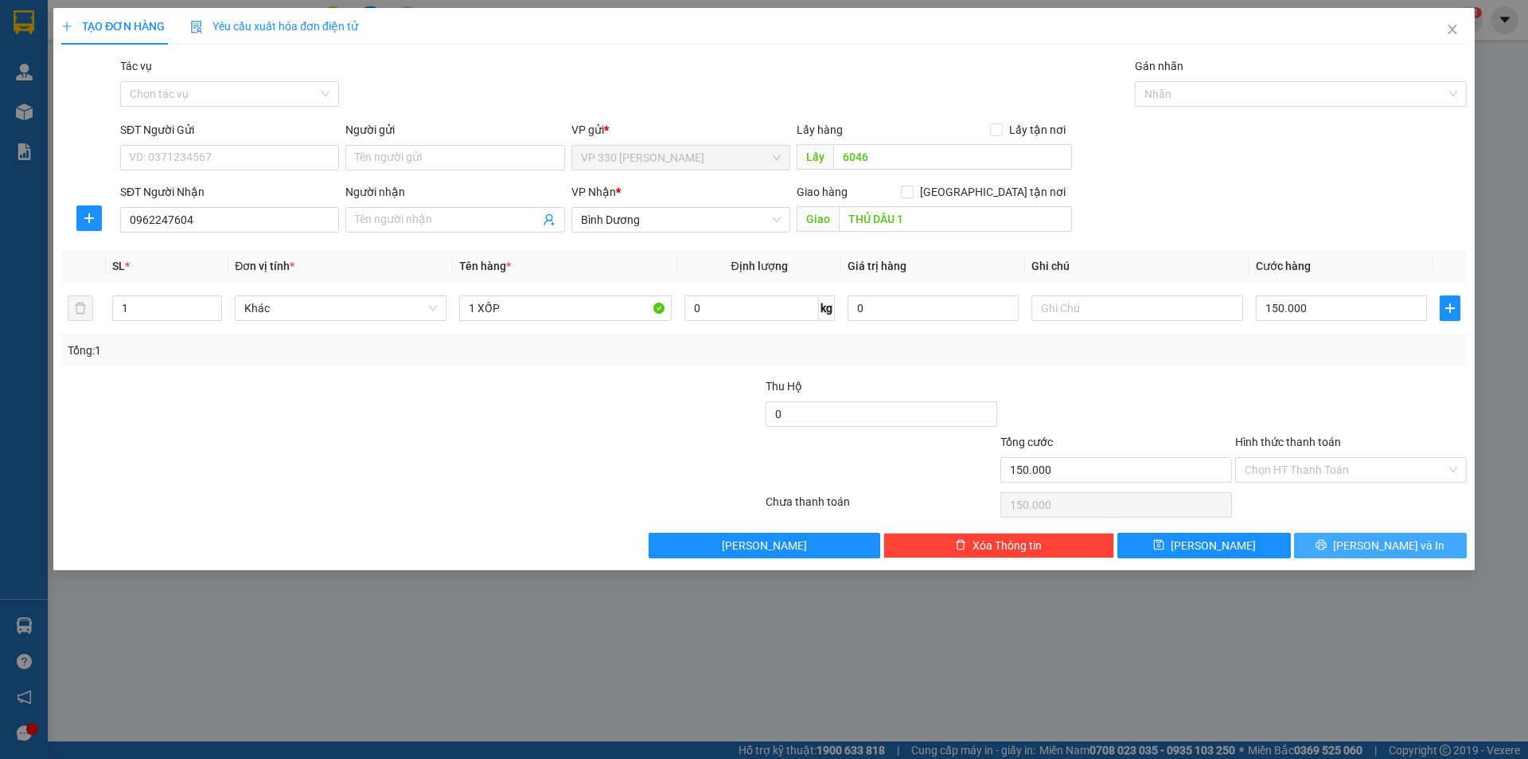
click at [1398, 540] on span "[PERSON_NAME] và In" at bounding box center [1388, 545] width 111 height 18
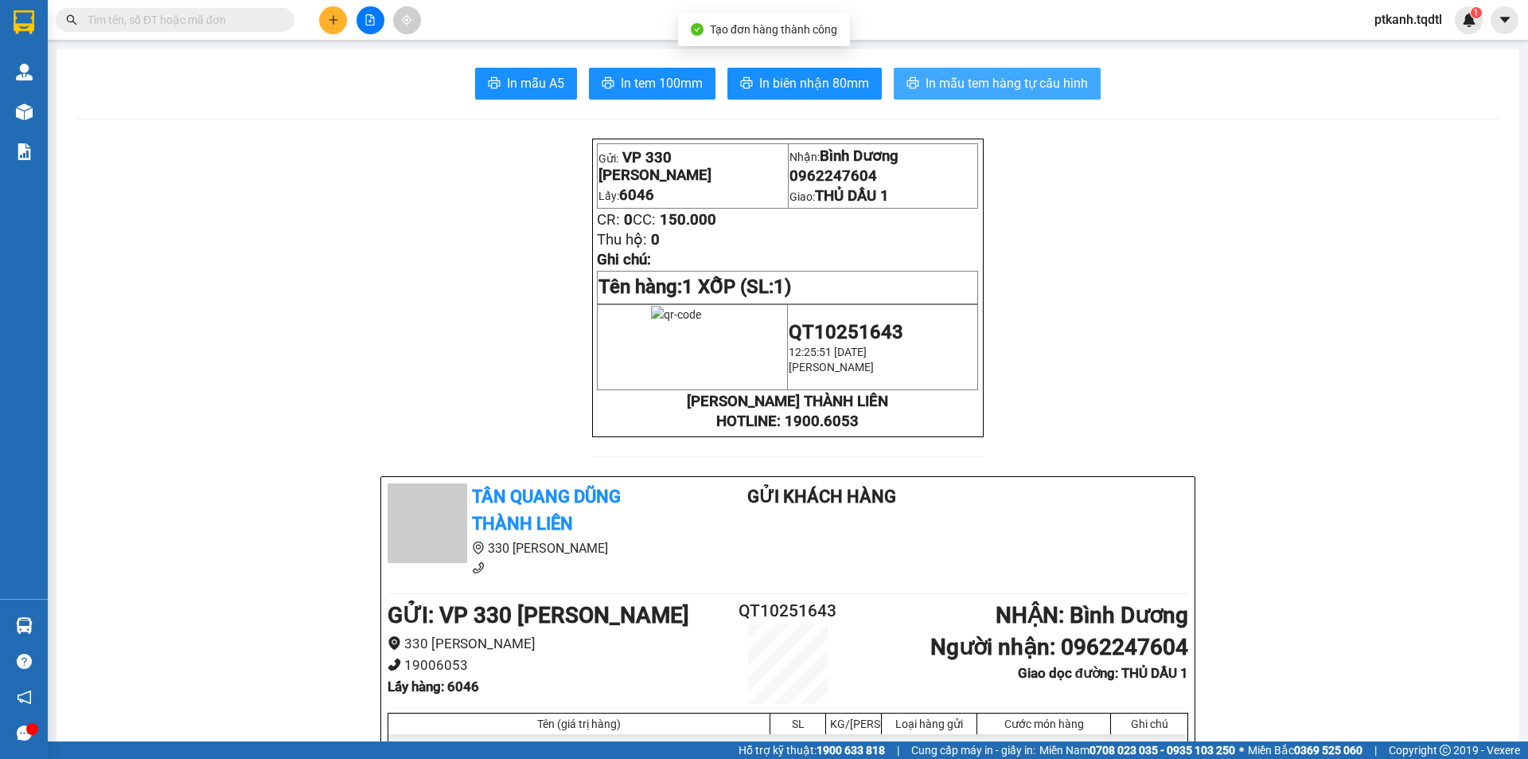
click at [958, 74] on span "In mẫu tem hàng tự cấu hình" at bounding box center [1007, 83] width 162 height 20
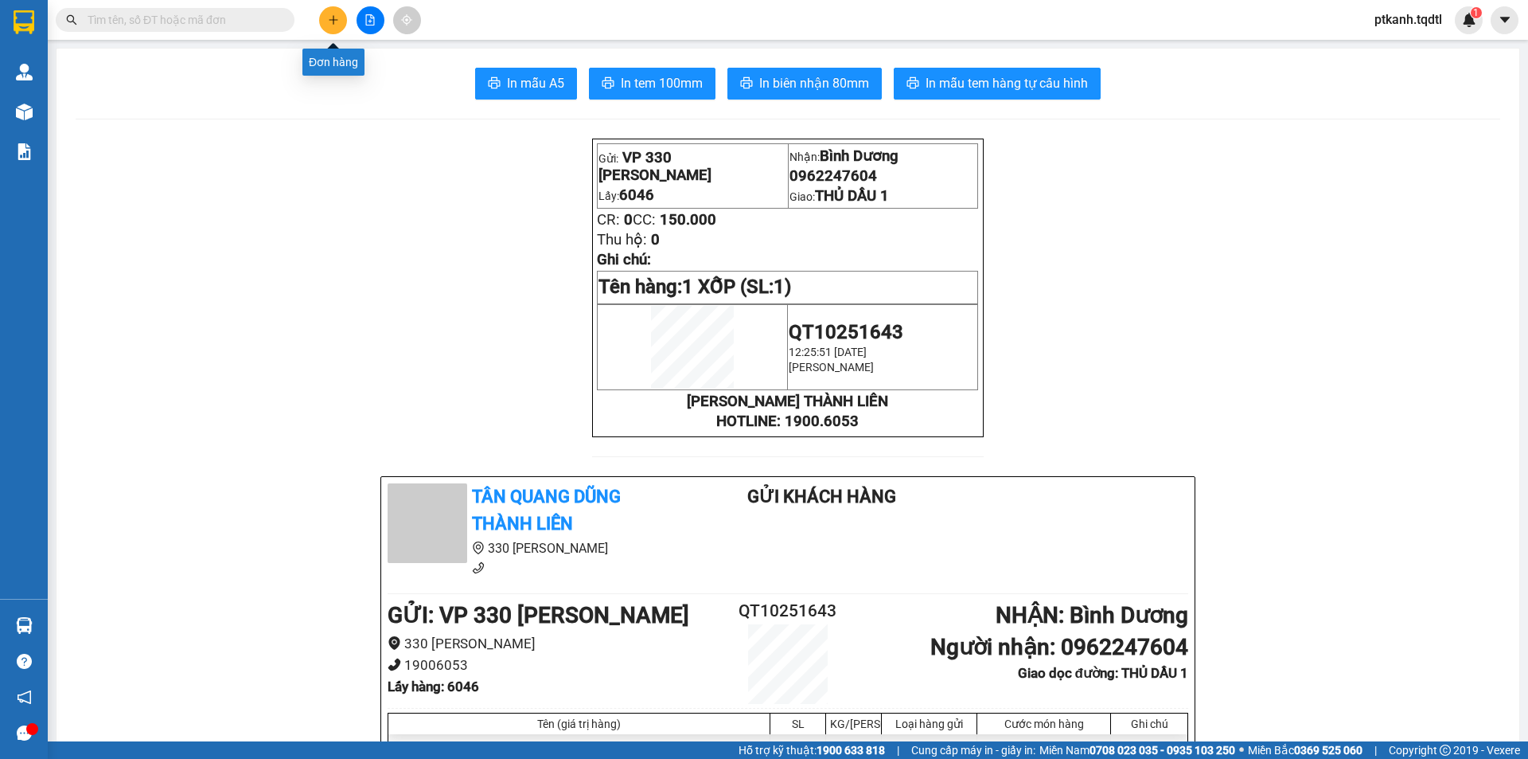
click at [340, 23] on button at bounding box center [333, 20] width 28 height 28
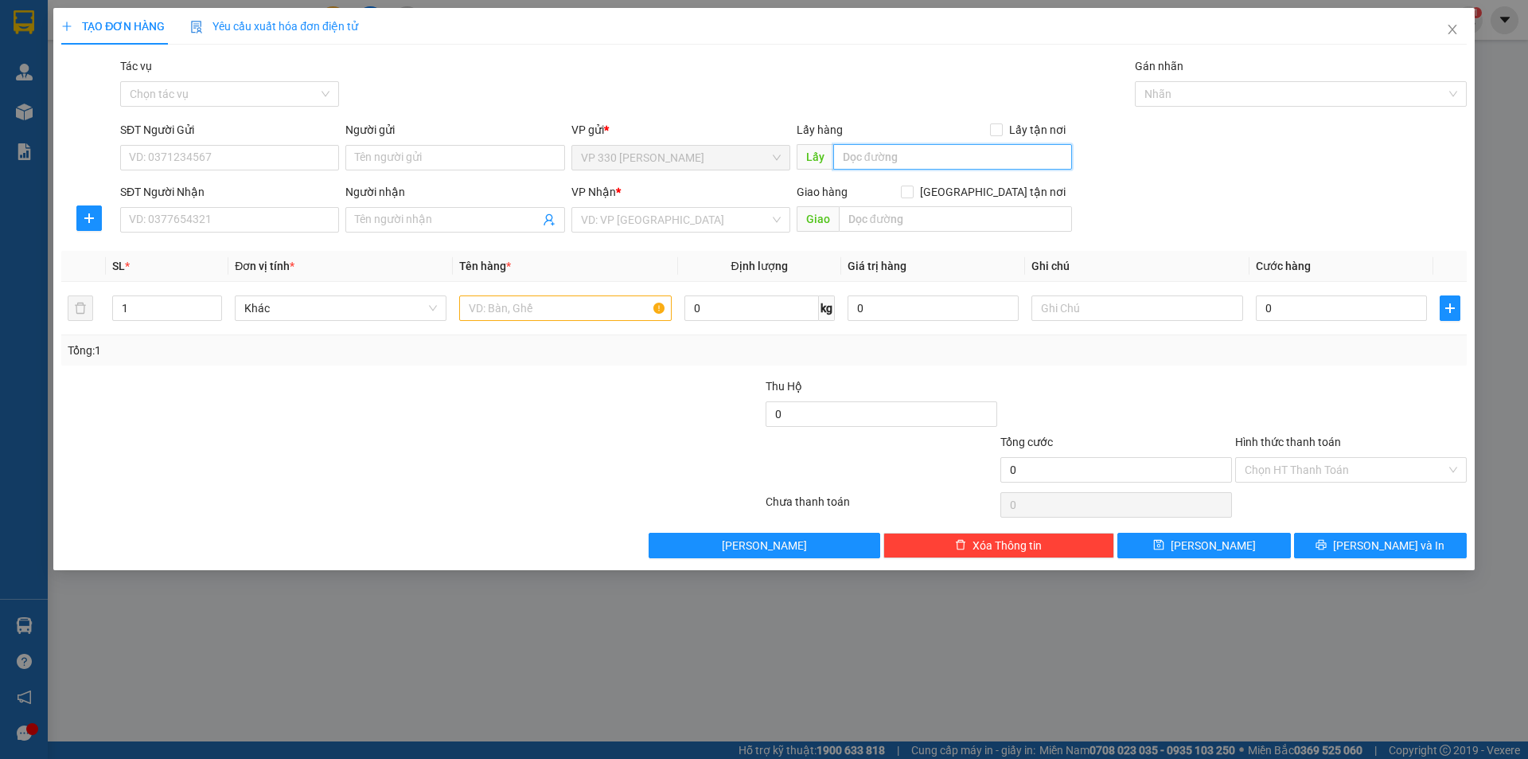
click at [952, 156] on input "text" at bounding box center [952, 156] width 239 height 25
type input "6046"
click at [279, 218] on input "SĐT Người Nhận" at bounding box center [229, 219] width 219 height 25
type input "0854965567"
click at [669, 222] on input "search" at bounding box center [675, 220] width 189 height 24
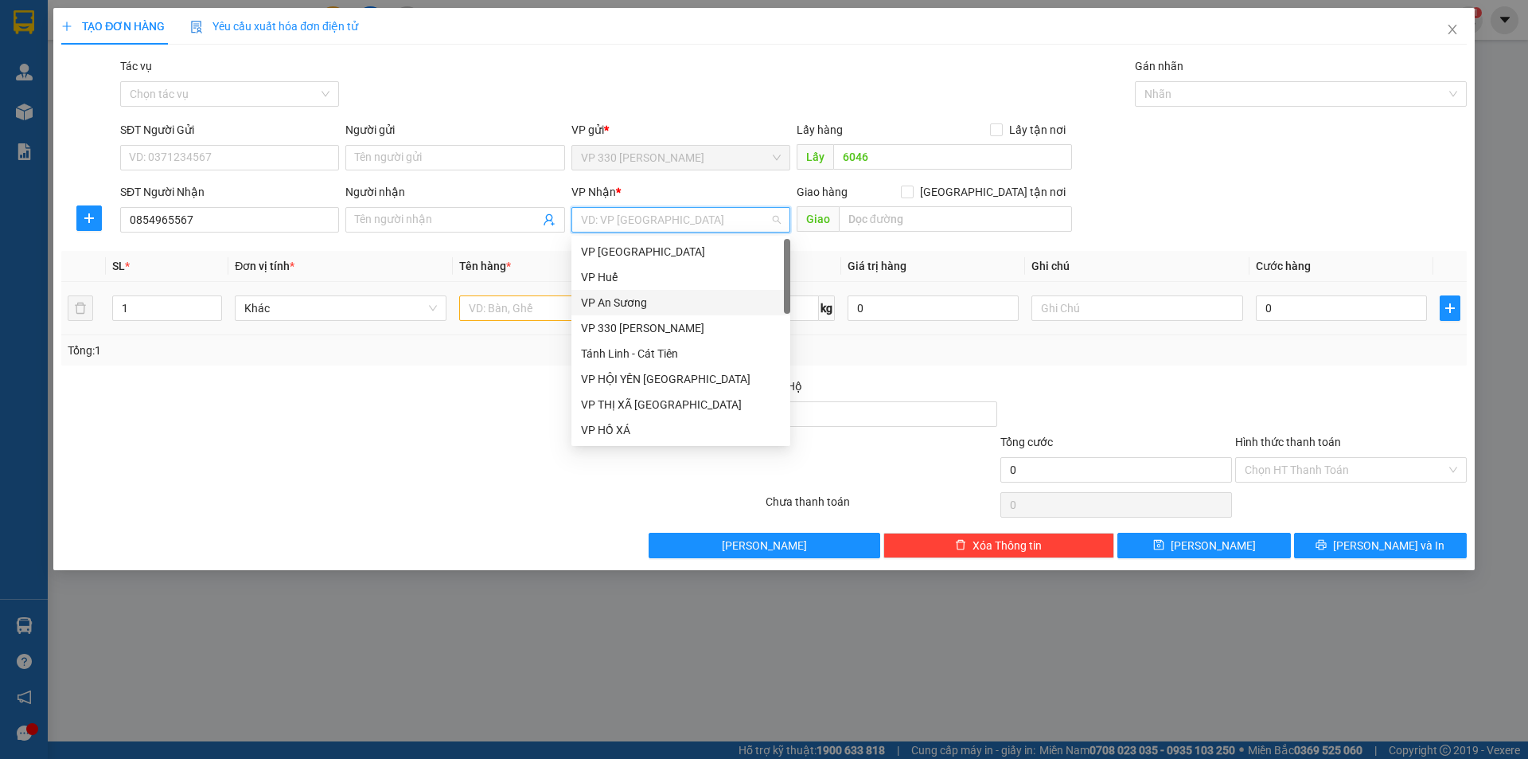
drag, startPoint x: 632, startPoint y: 302, endPoint x: 664, endPoint y: 296, distance: 32.3
click at [634, 301] on div "VP An Sương" at bounding box center [681, 303] width 200 height 18
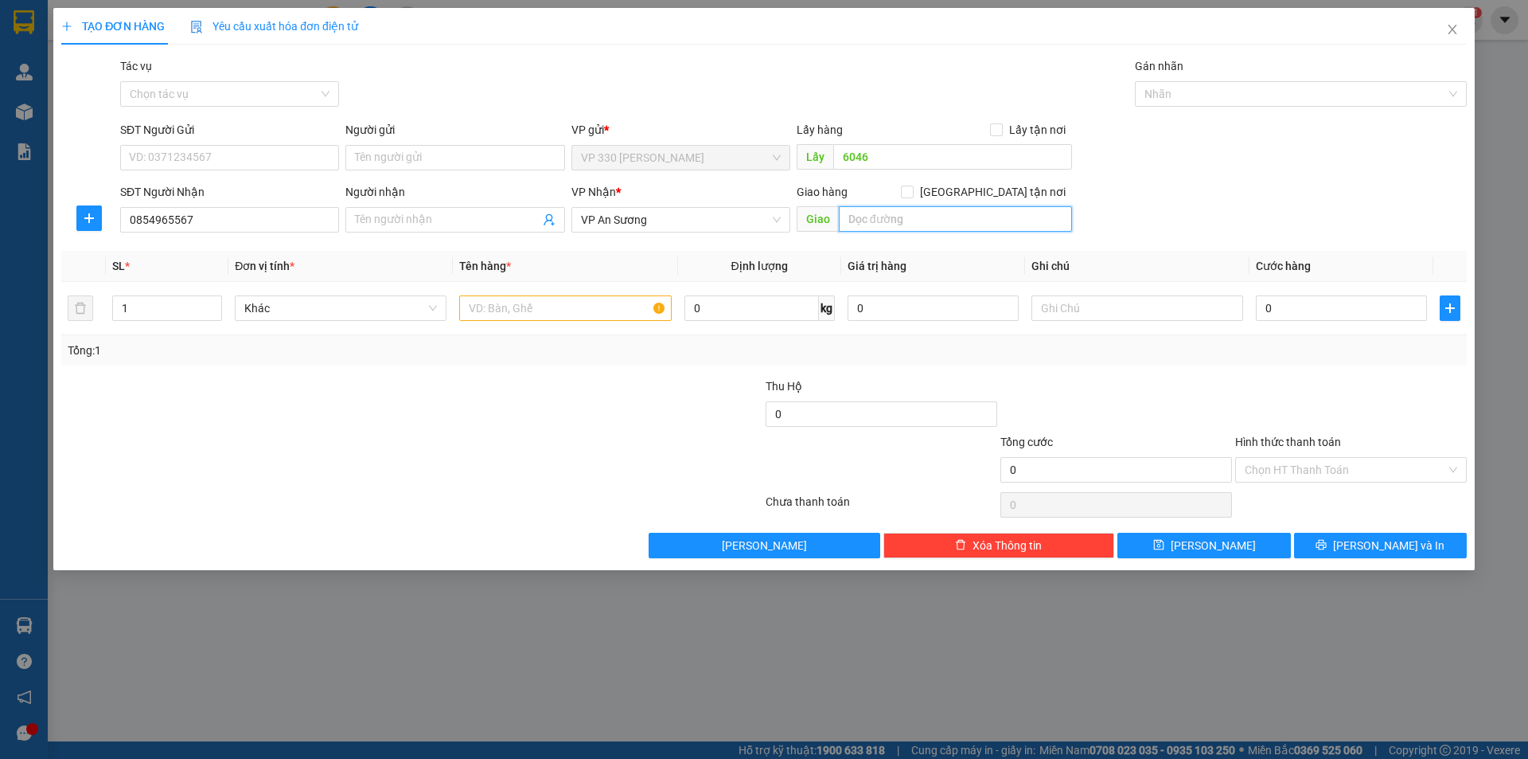
click at [886, 221] on input "text" at bounding box center [955, 218] width 233 height 25
type input "[PERSON_NAME]"
click at [557, 310] on input "text" at bounding box center [565, 307] width 212 height 25
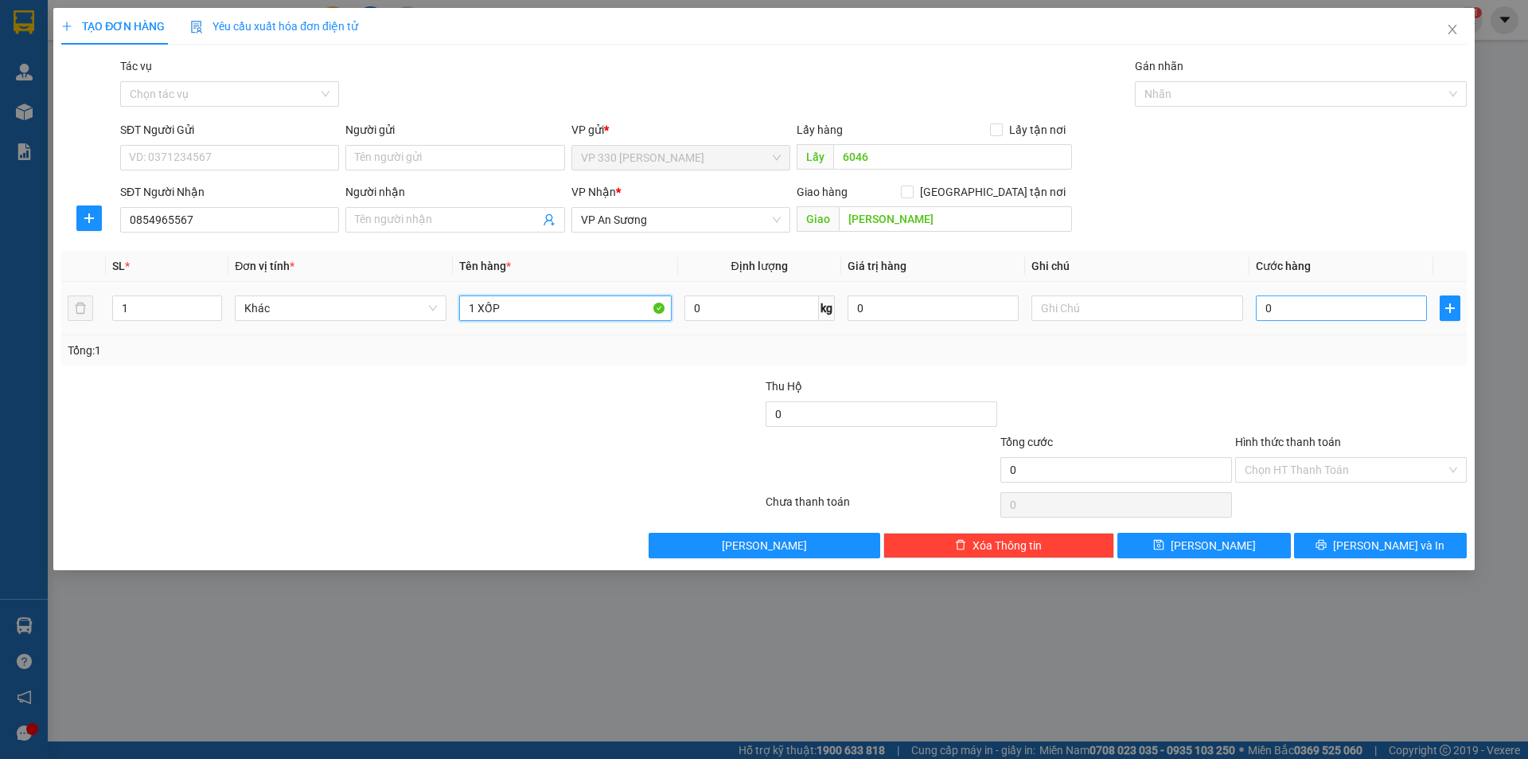
type input "1 XỐP"
click at [1309, 307] on input "0" at bounding box center [1341, 307] width 171 height 25
type input "1"
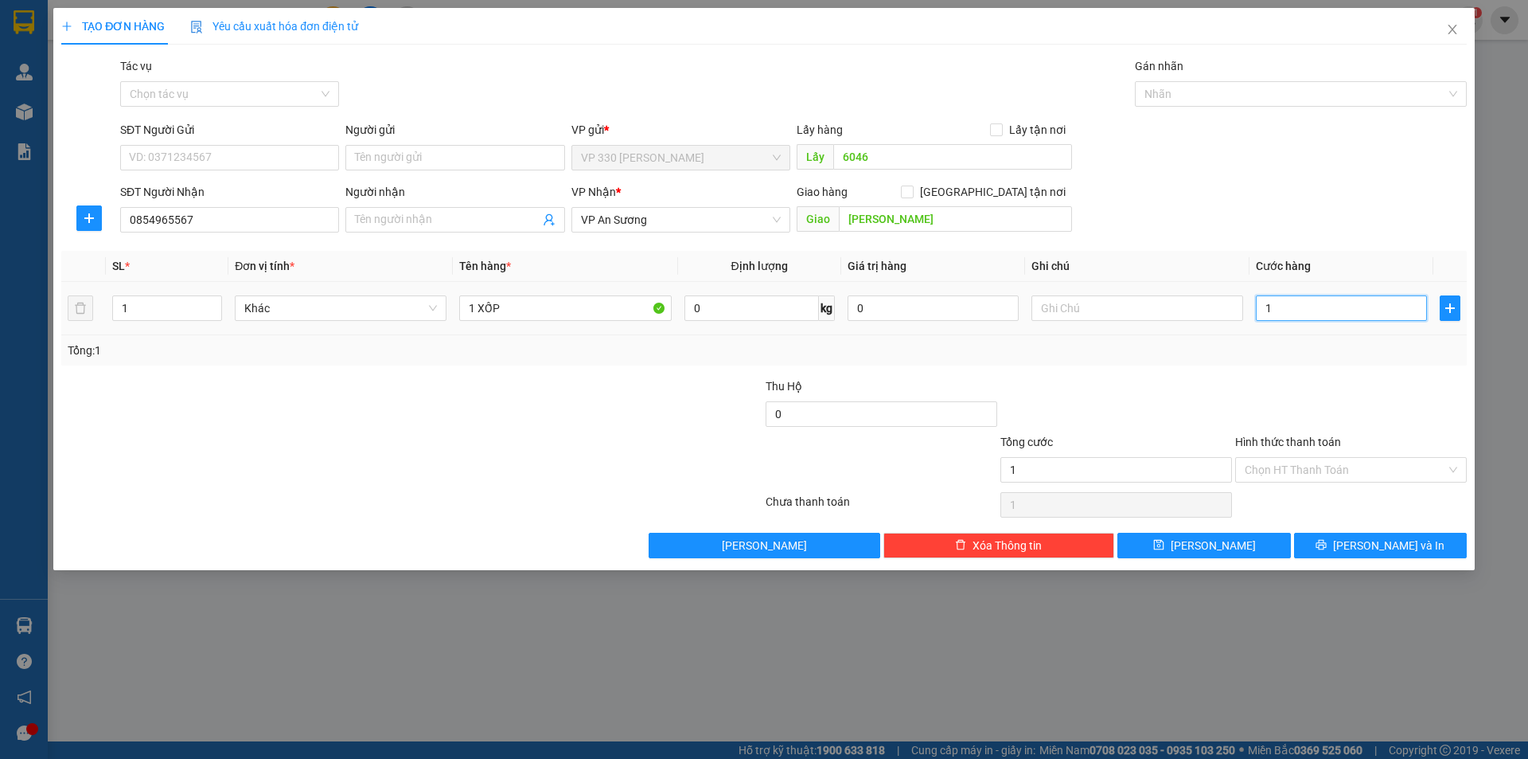
type input "15"
type input "150"
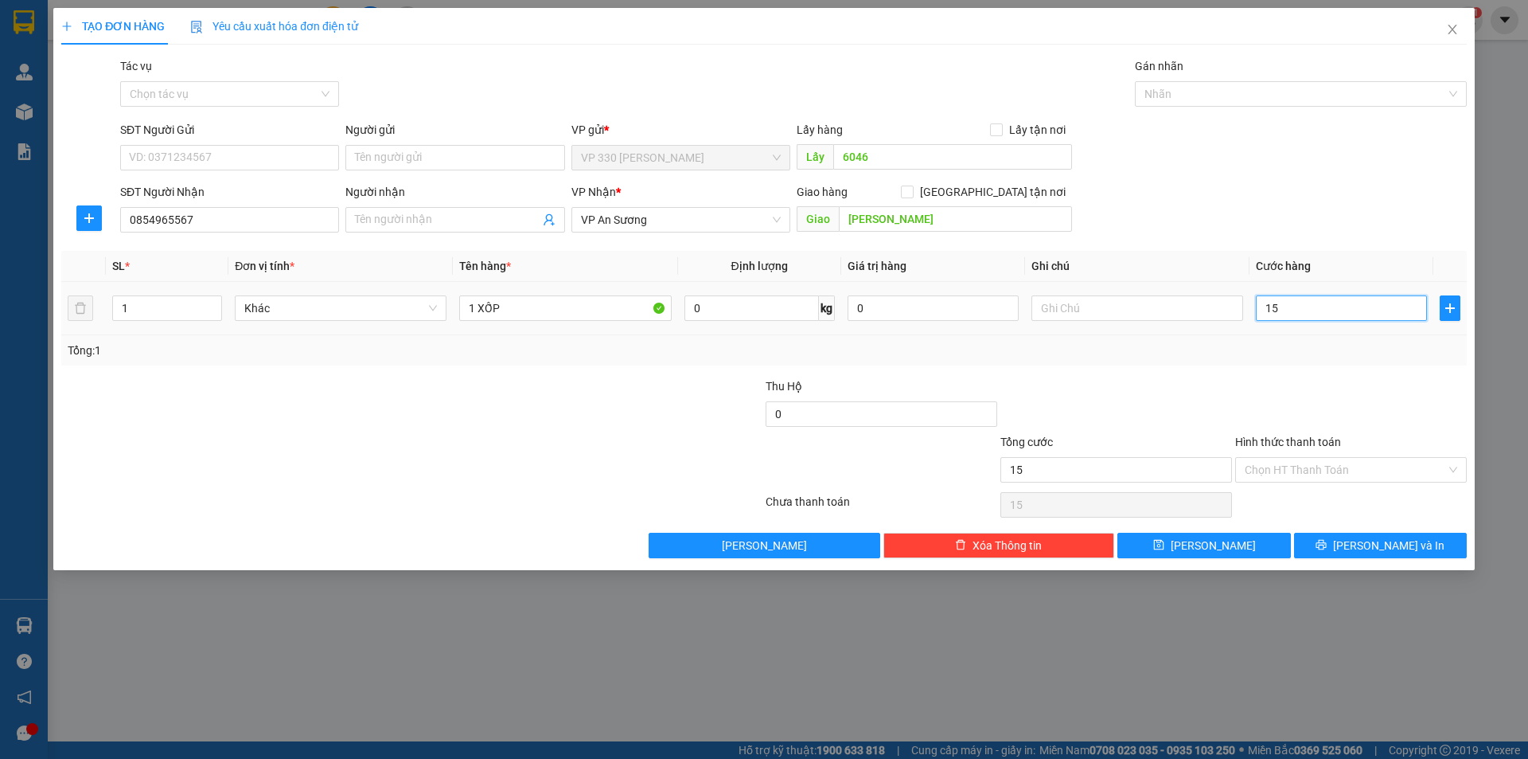
type input "150"
type input "1.500"
type input "15.000"
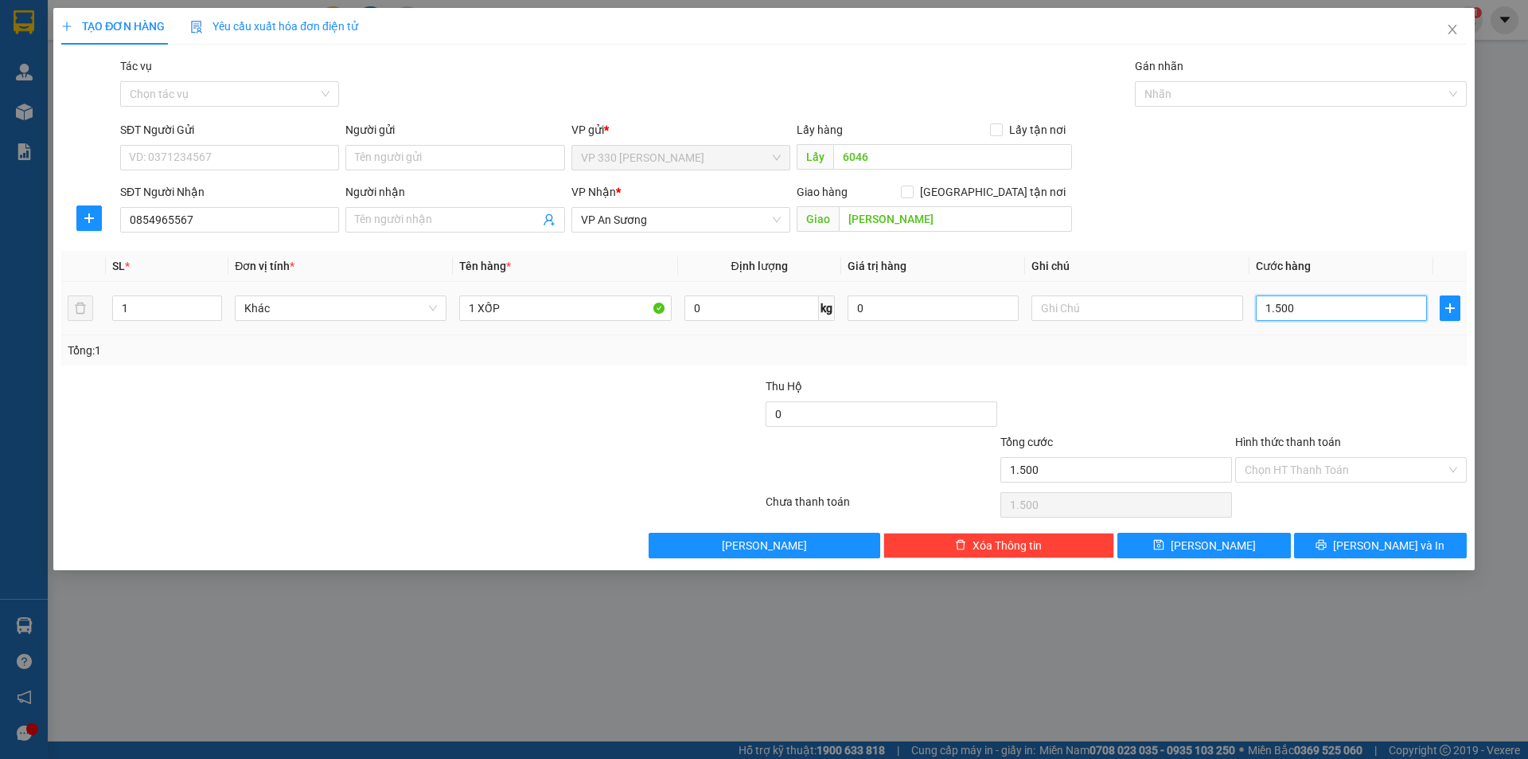
type input "15.000"
type input "150.000"
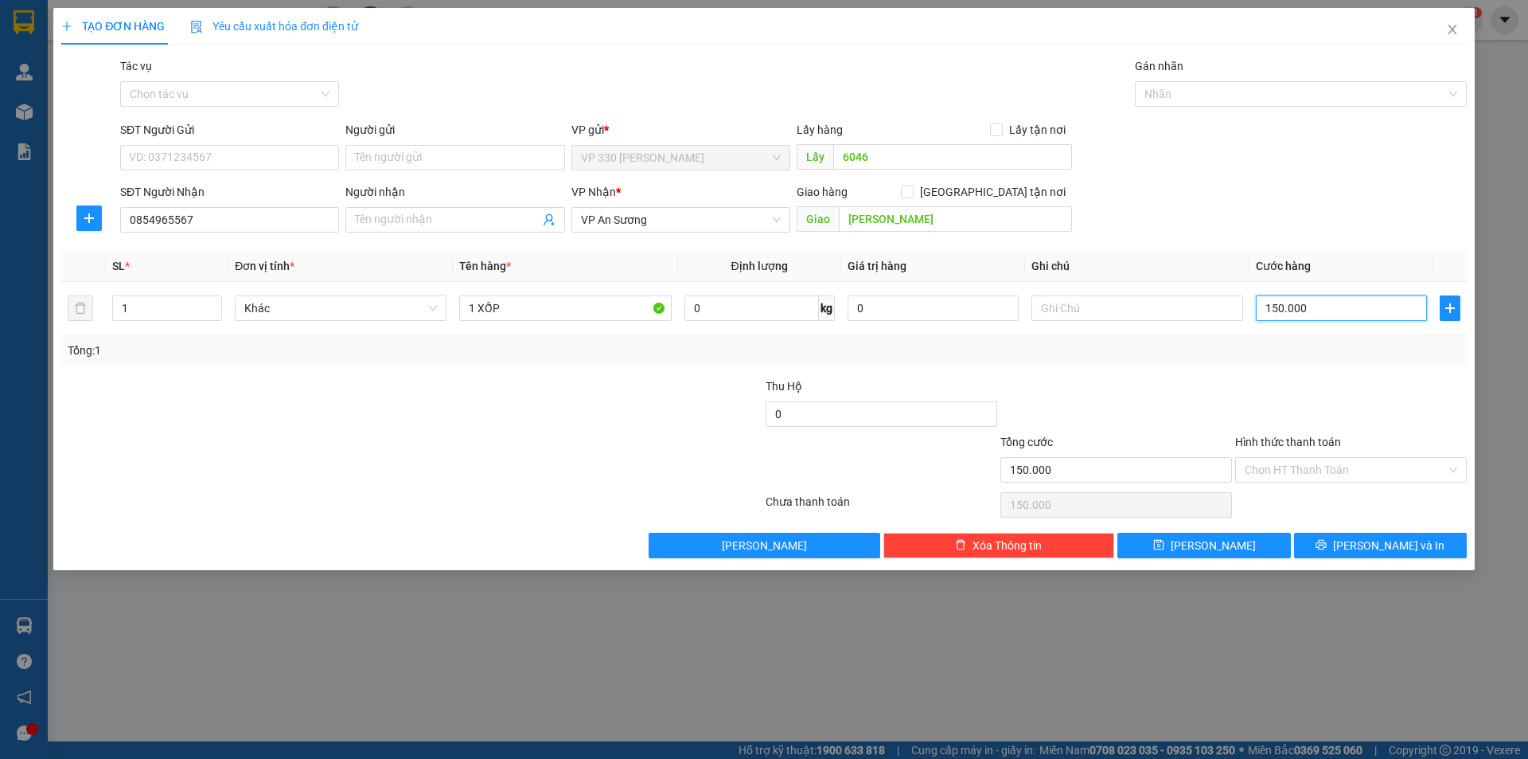
type input "150.000"
click at [1303, 442] on label "Hình thức thanh toán" at bounding box center [1288, 441] width 106 height 13
click at [1303, 458] on input "Hình thức thanh toán" at bounding box center [1345, 470] width 201 height 24
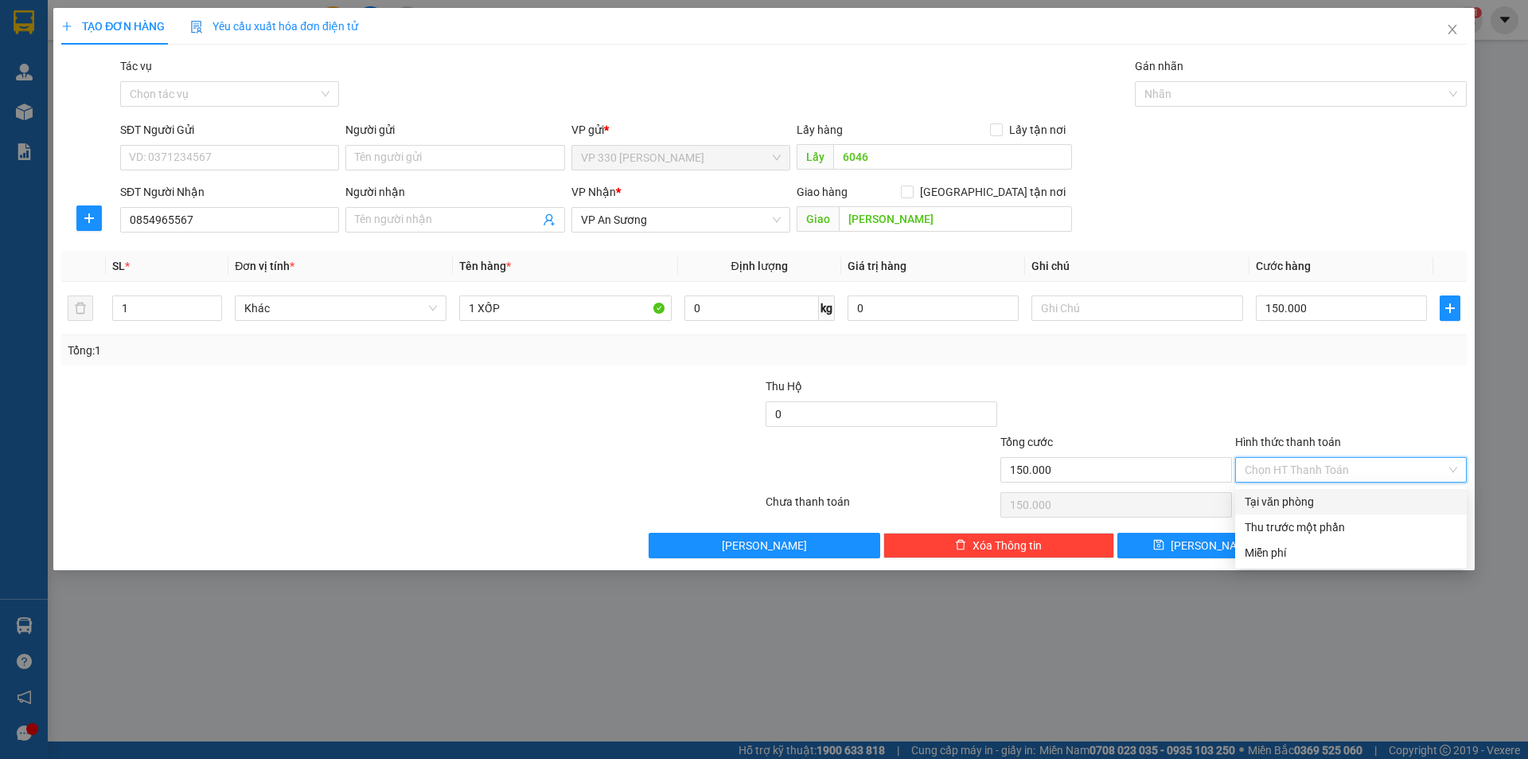
click at [1322, 497] on div "Tại văn phòng" at bounding box center [1351, 502] width 213 height 18
type input "0"
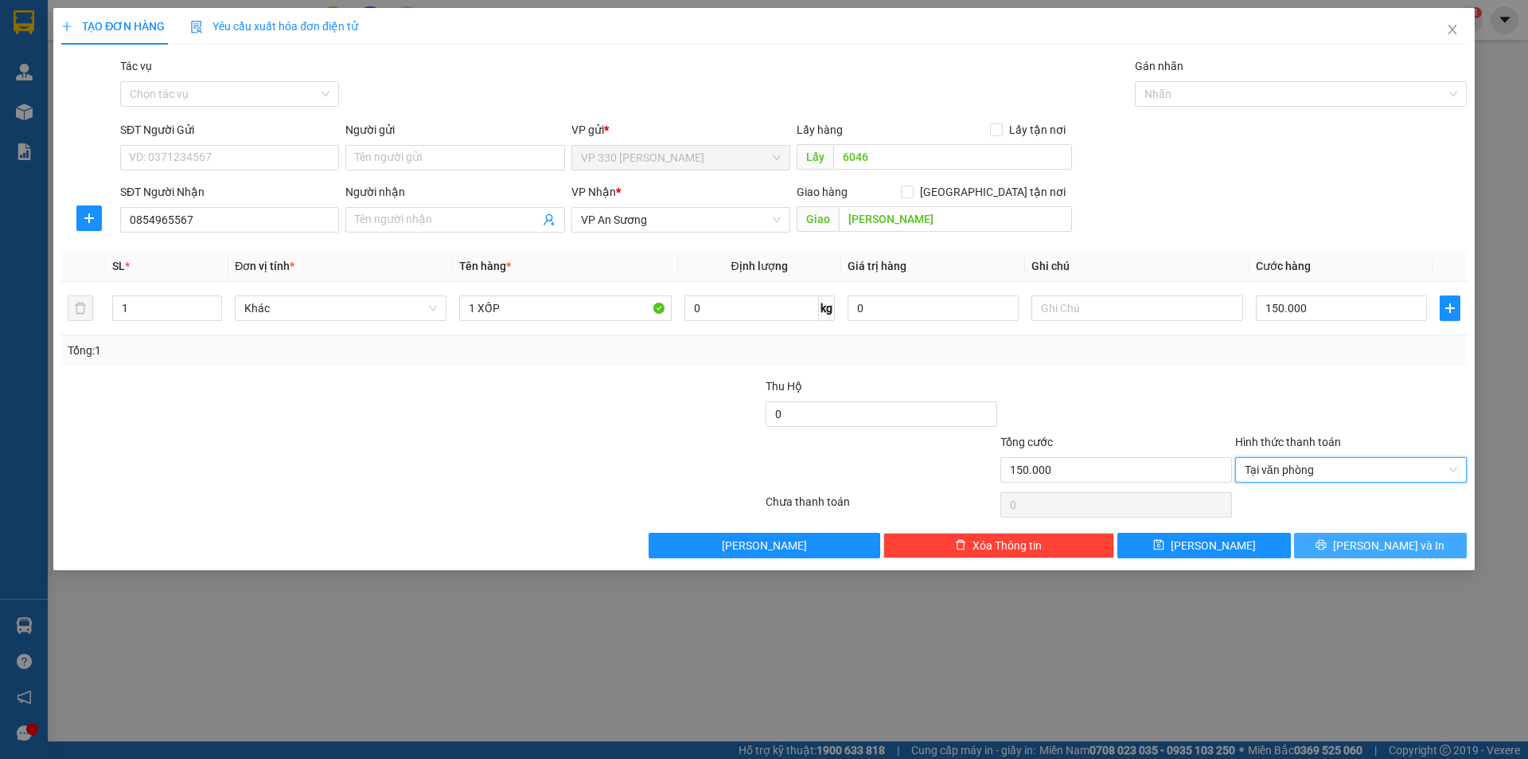
click at [1363, 544] on button "[PERSON_NAME] và In" at bounding box center [1380, 545] width 173 height 25
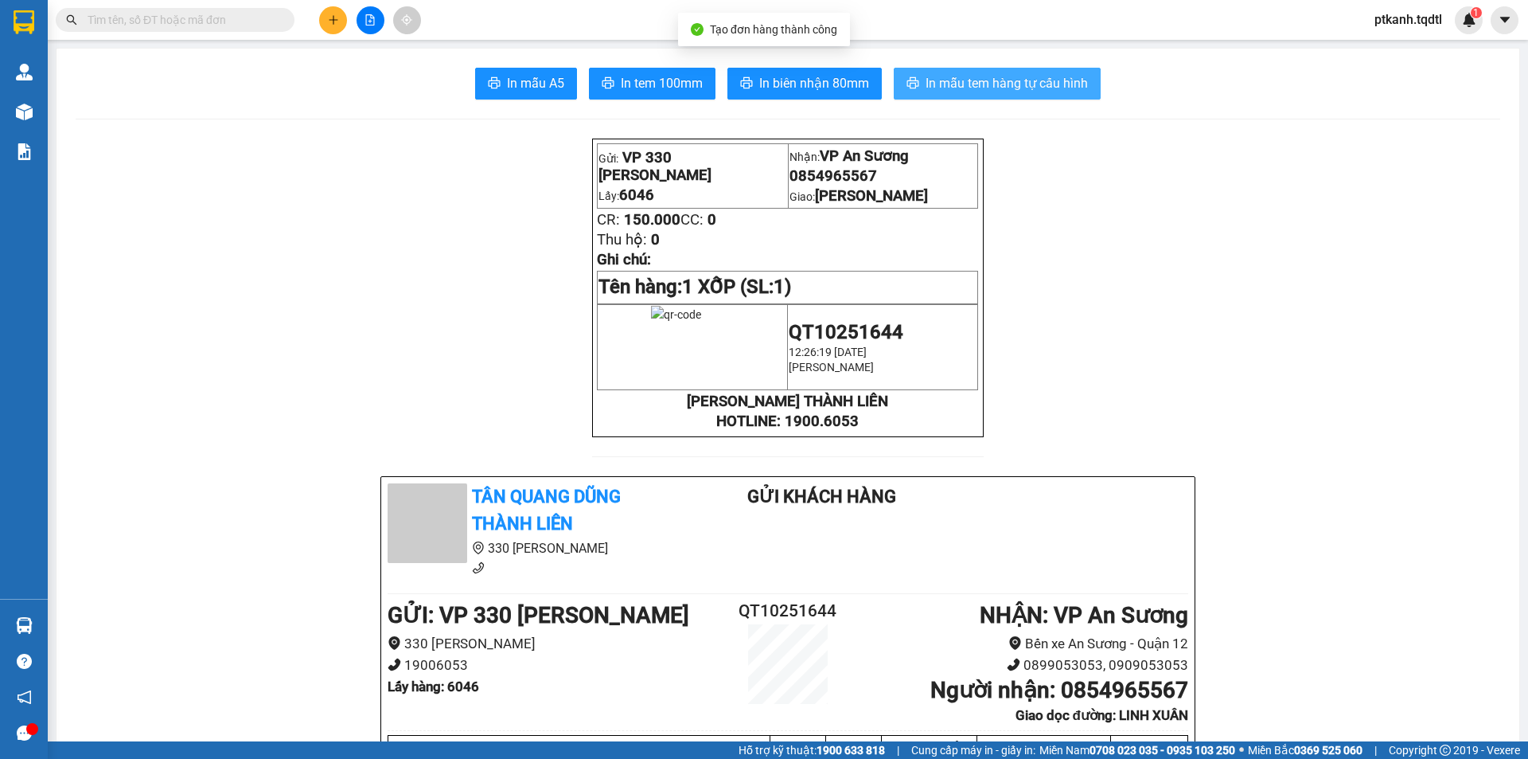
click at [1018, 87] on span "In mẫu tem hàng tự cấu hình" at bounding box center [1007, 83] width 162 height 20
click at [334, 27] on button at bounding box center [333, 20] width 28 height 28
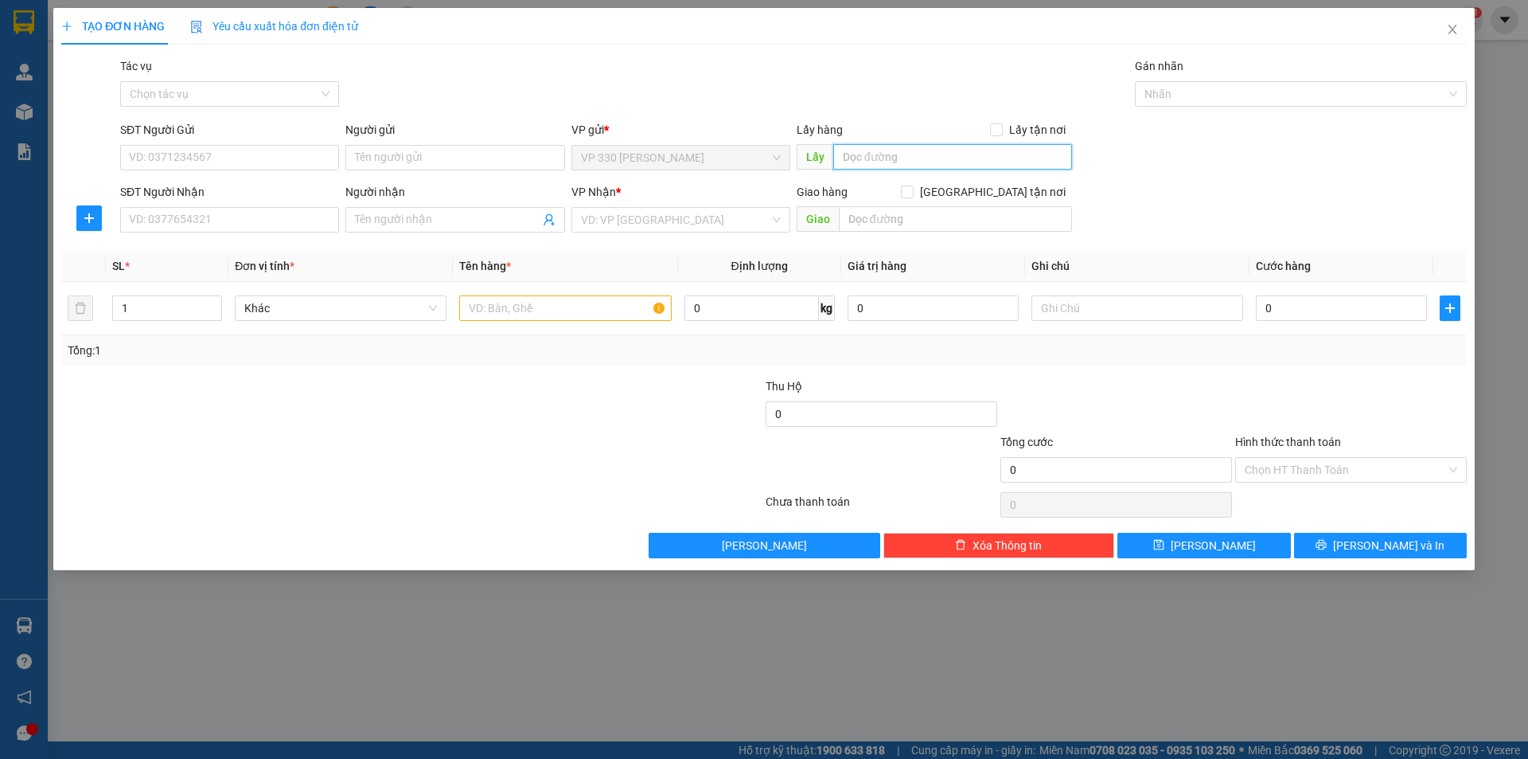
click at [935, 158] on input "text" at bounding box center [952, 156] width 239 height 25
type input "6046"
click at [252, 216] on input "SĐT Người Nhận" at bounding box center [229, 219] width 219 height 25
type input "0338895959"
click at [674, 216] on input "search" at bounding box center [675, 220] width 189 height 24
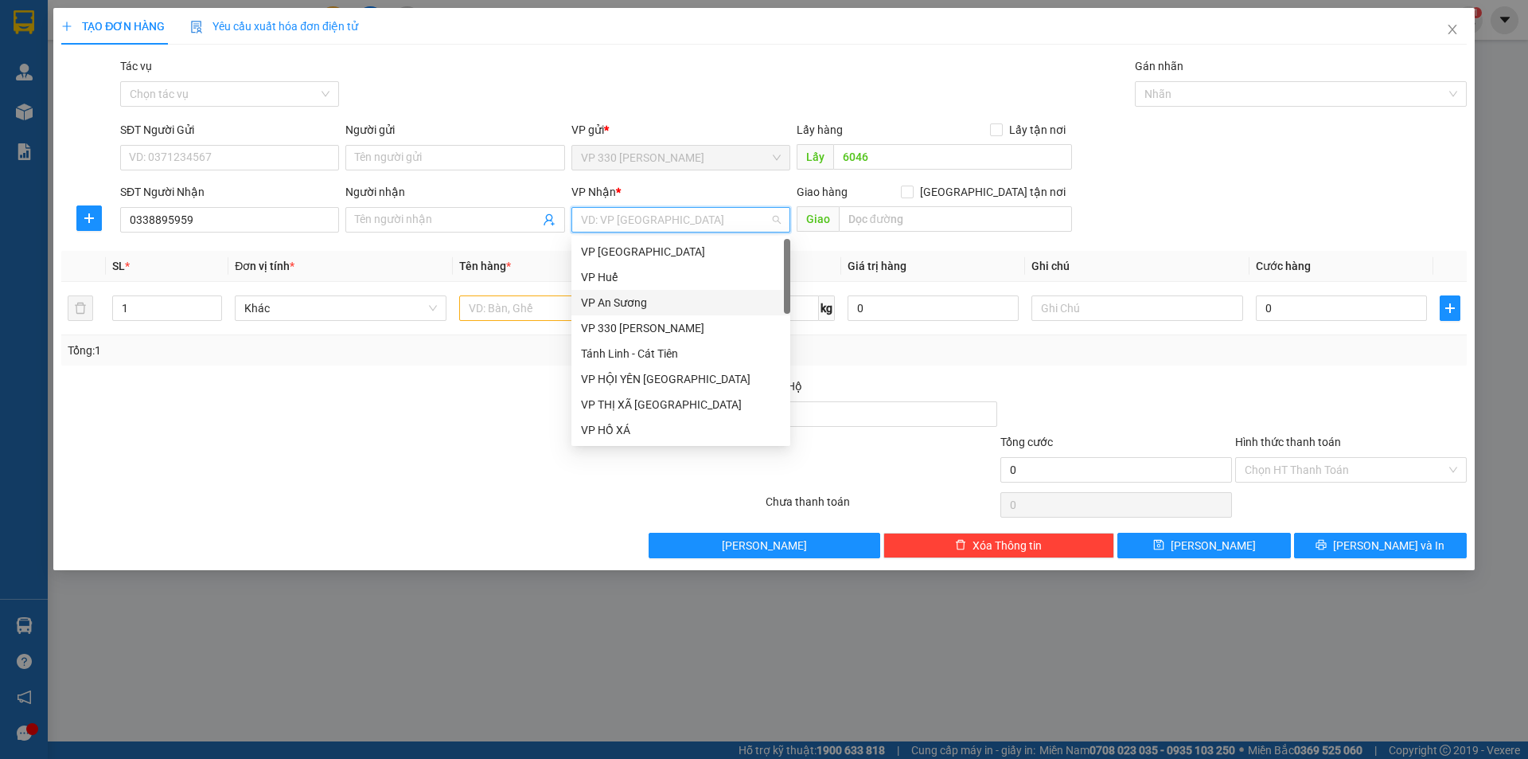
click at [640, 303] on div "VP An Sương" at bounding box center [681, 303] width 200 height 18
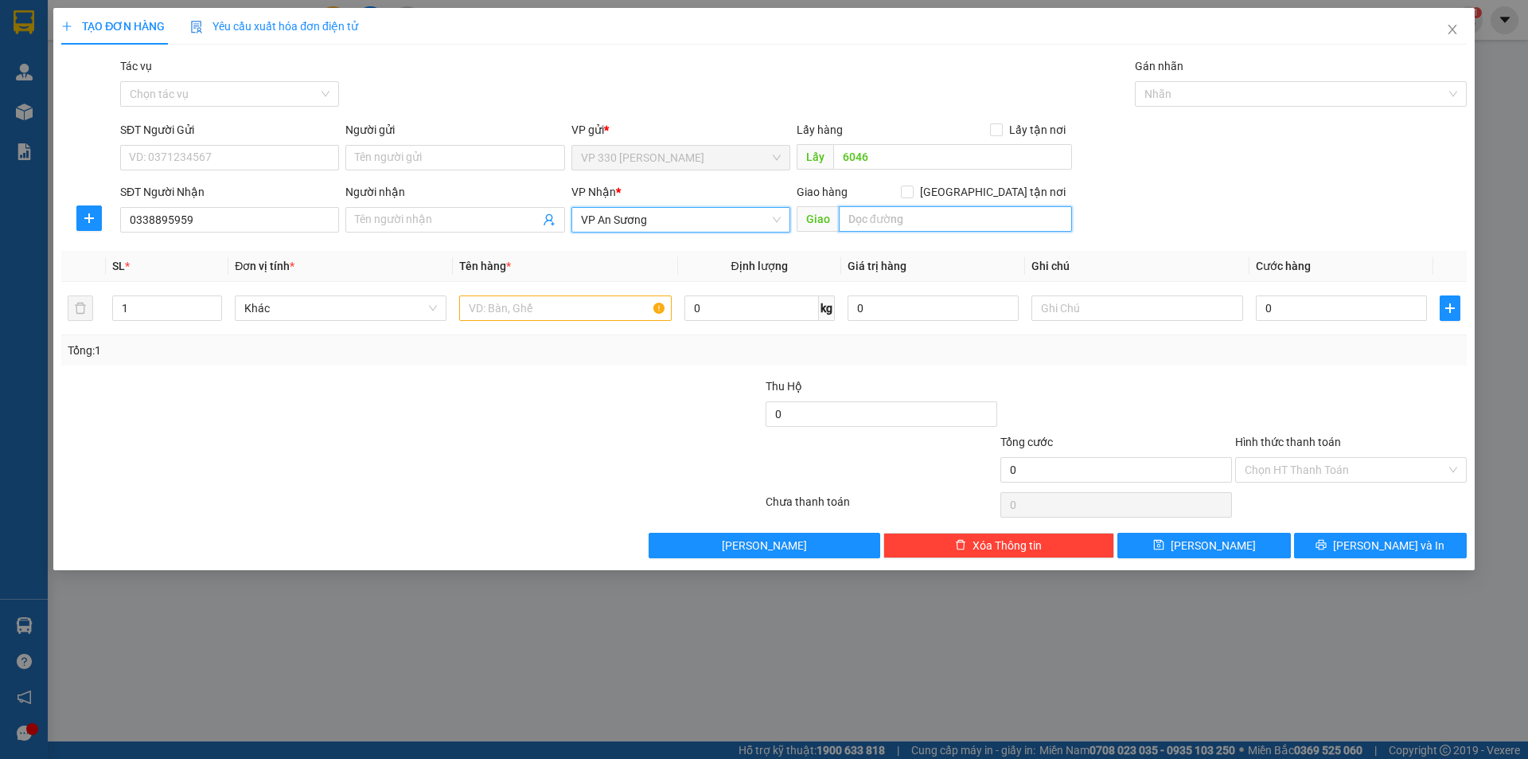
click at [892, 224] on input "text" at bounding box center [955, 218] width 233 height 25
type input "TAM HIỆP"
click at [540, 312] on input "text" at bounding box center [565, 307] width 212 height 25
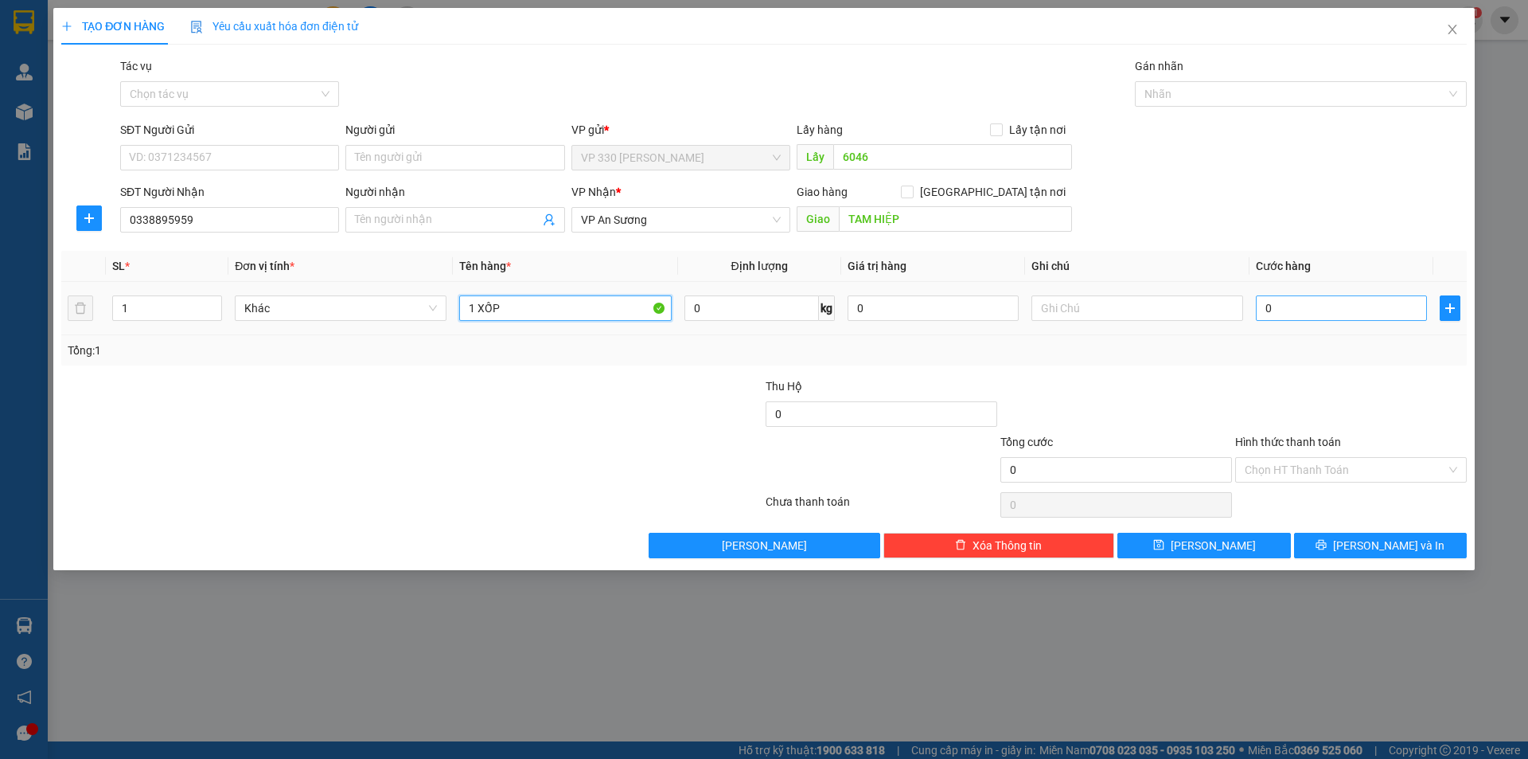
type input "1 XỐP"
click at [1324, 310] on input "0" at bounding box center [1341, 307] width 171 height 25
type input "1"
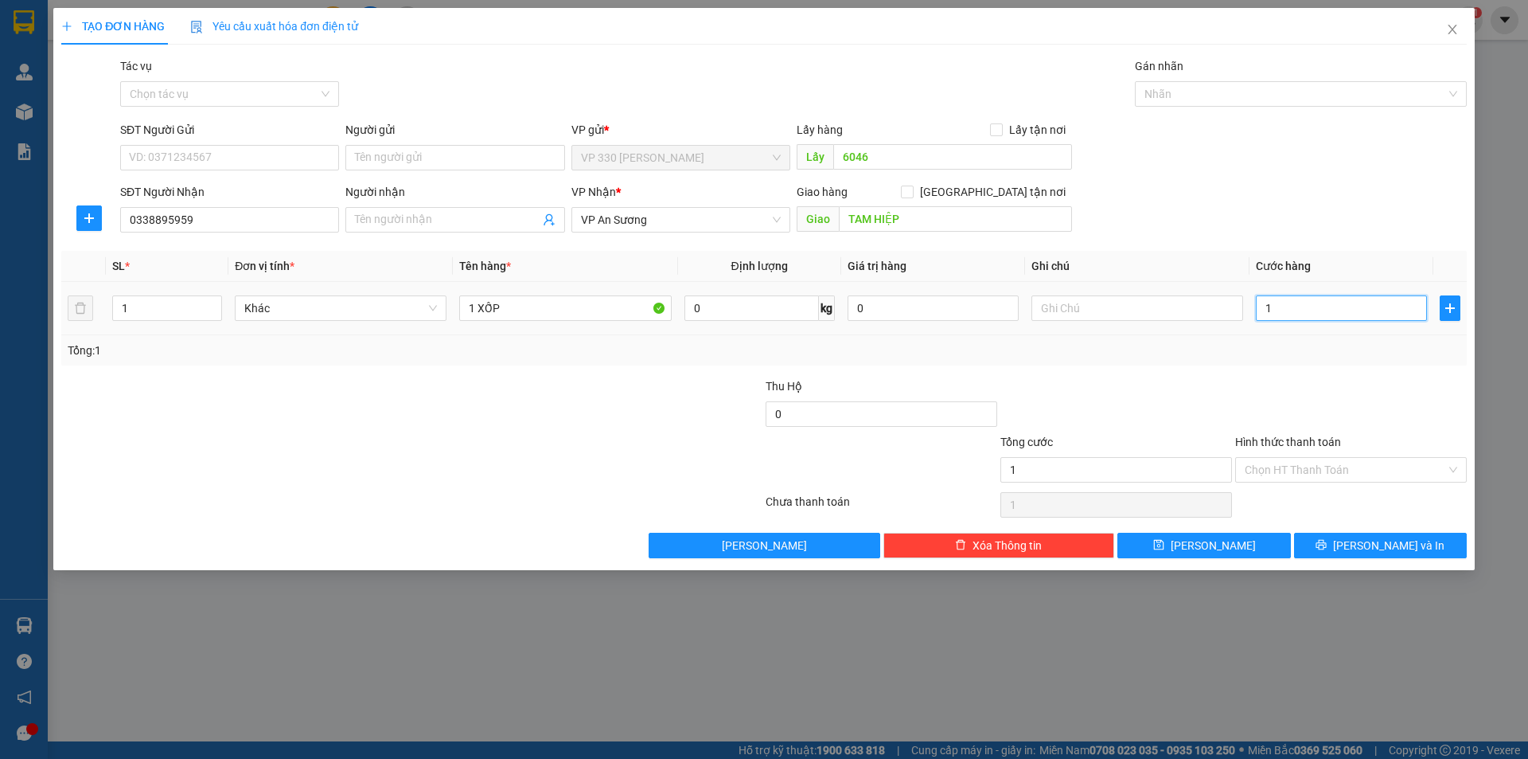
type input "15"
type input "150"
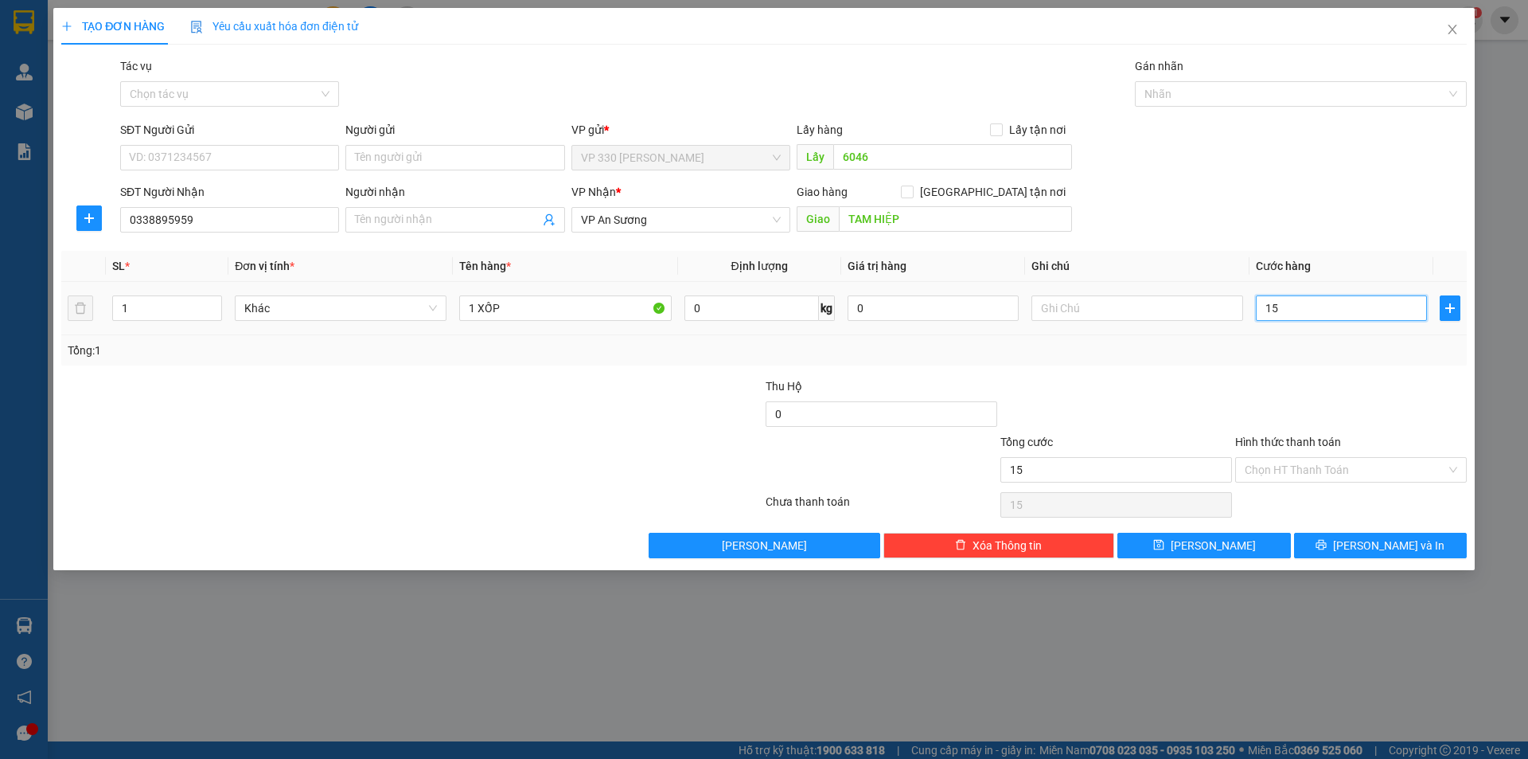
type input "150"
type input "1.500"
type input "15.000"
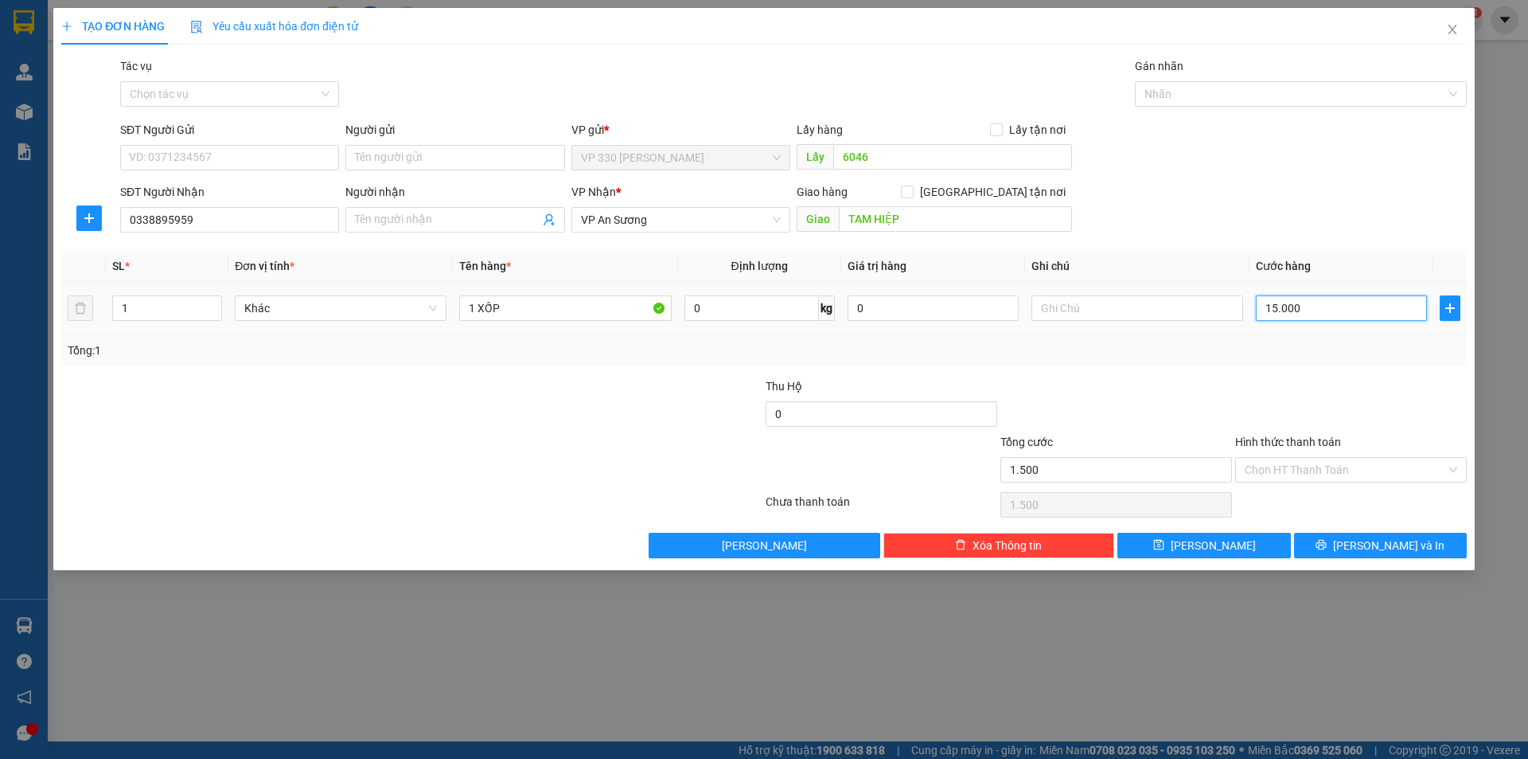
type input "15.000"
type input "150.000"
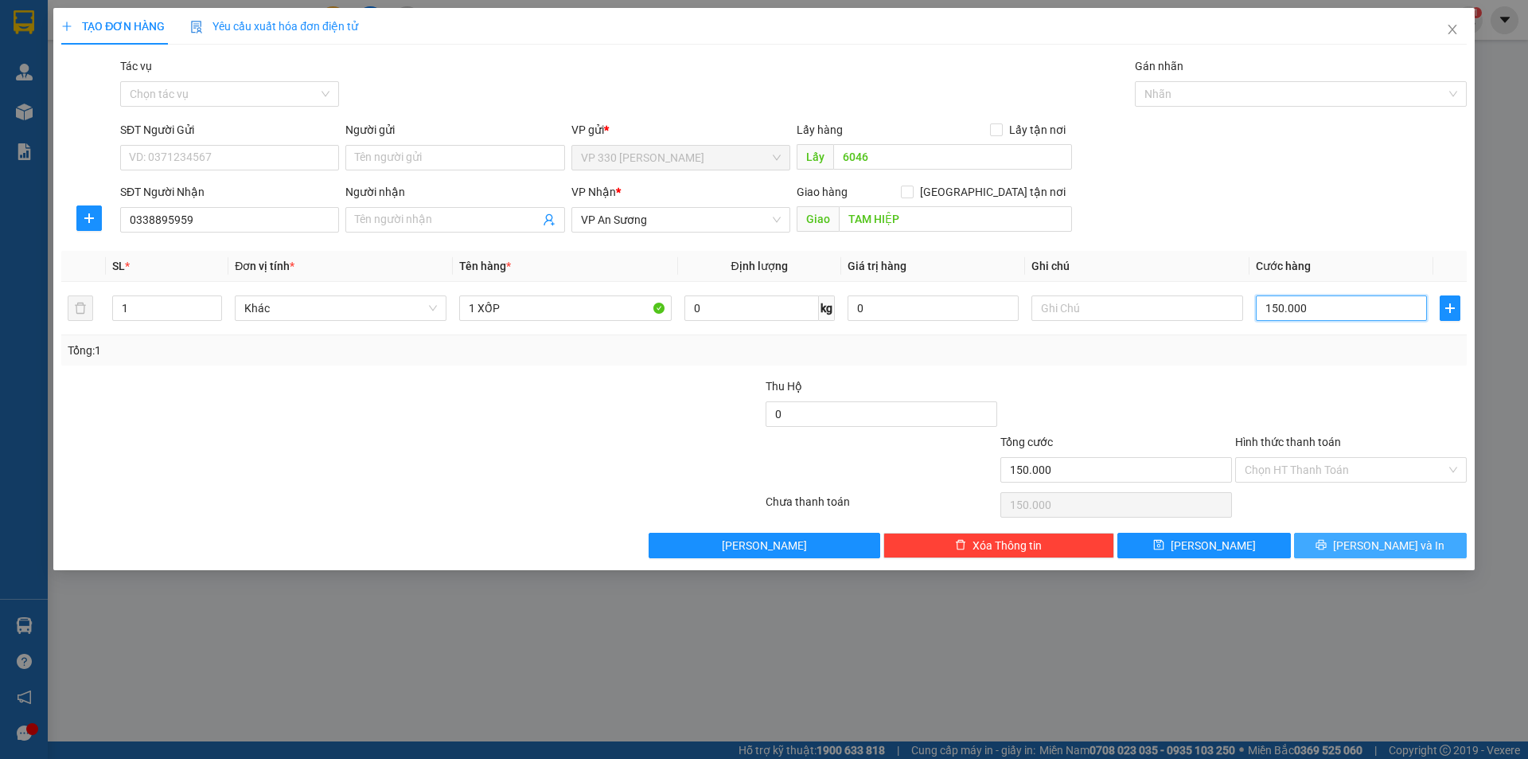
type input "150.000"
click at [1387, 545] on span "[PERSON_NAME] và In" at bounding box center [1388, 545] width 111 height 18
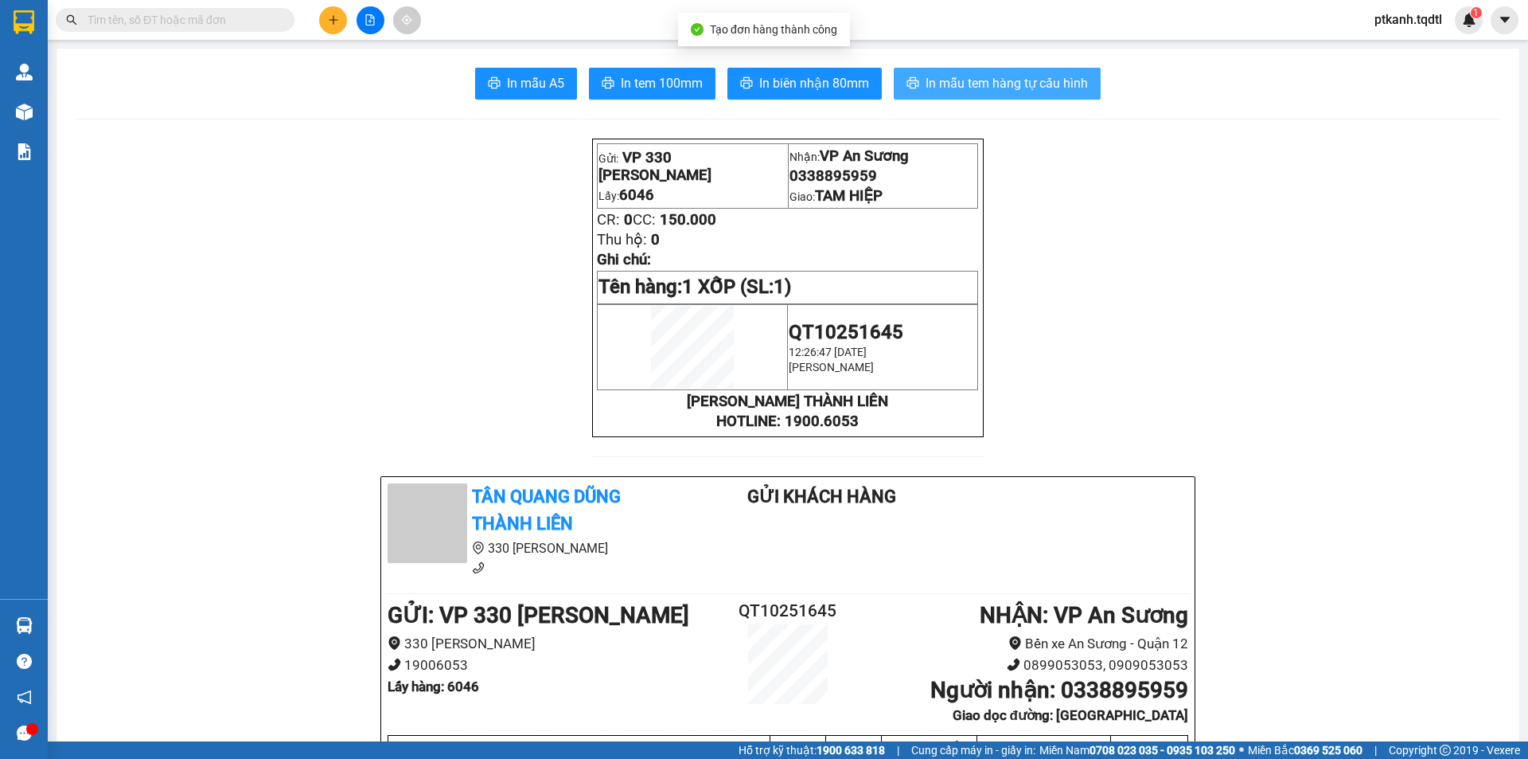
click at [968, 88] on span "In mẫu tem hàng tự cấu hình" at bounding box center [1007, 83] width 162 height 20
click at [332, 21] on icon "plus" at bounding box center [333, 19] width 11 height 11
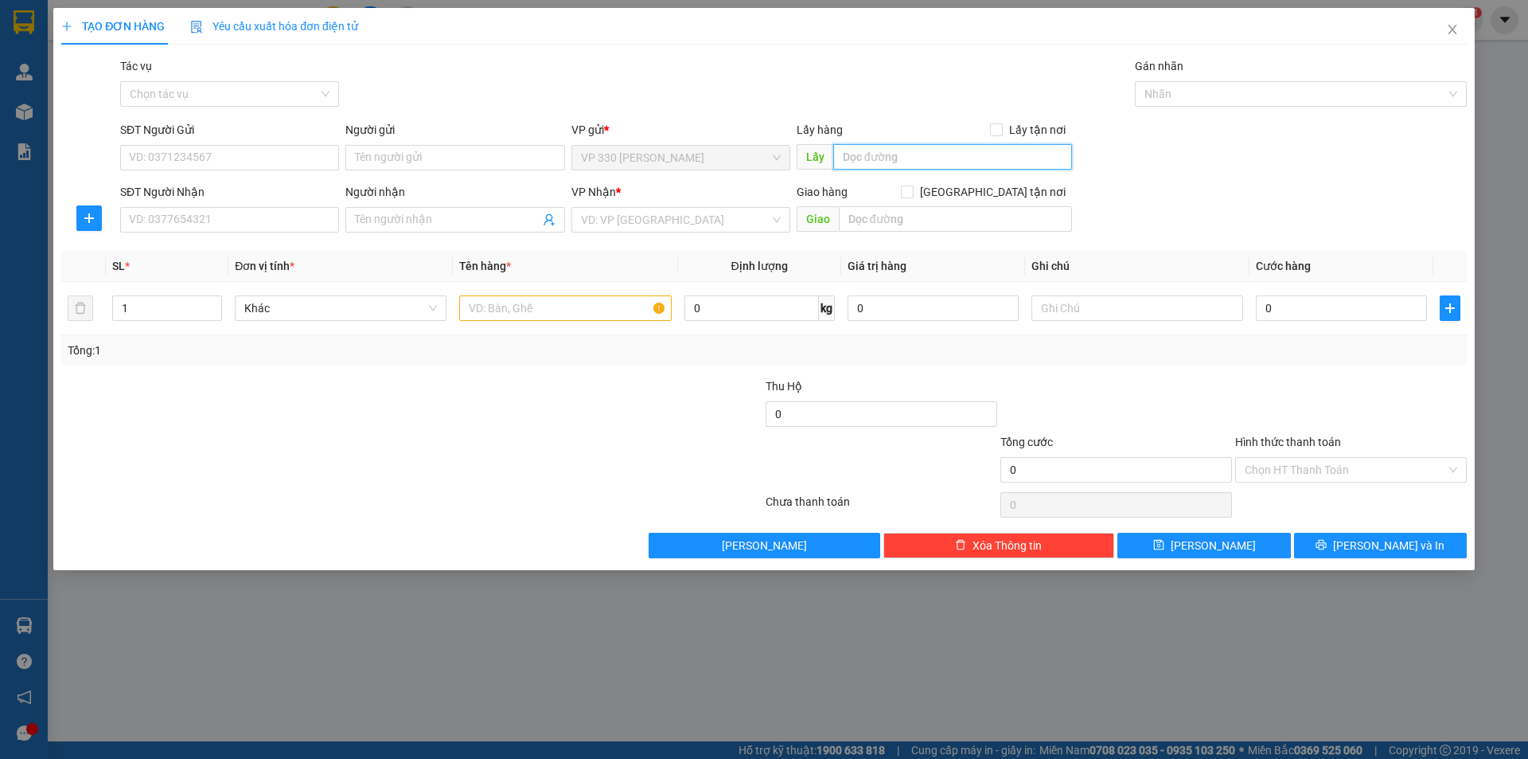
click at [931, 155] on input "text" at bounding box center [952, 156] width 239 height 25
type input "6046"
click at [228, 224] on input "SĐT Người Nhận" at bounding box center [229, 219] width 219 height 25
type input "0912863374"
click at [670, 219] on input "search" at bounding box center [675, 220] width 189 height 24
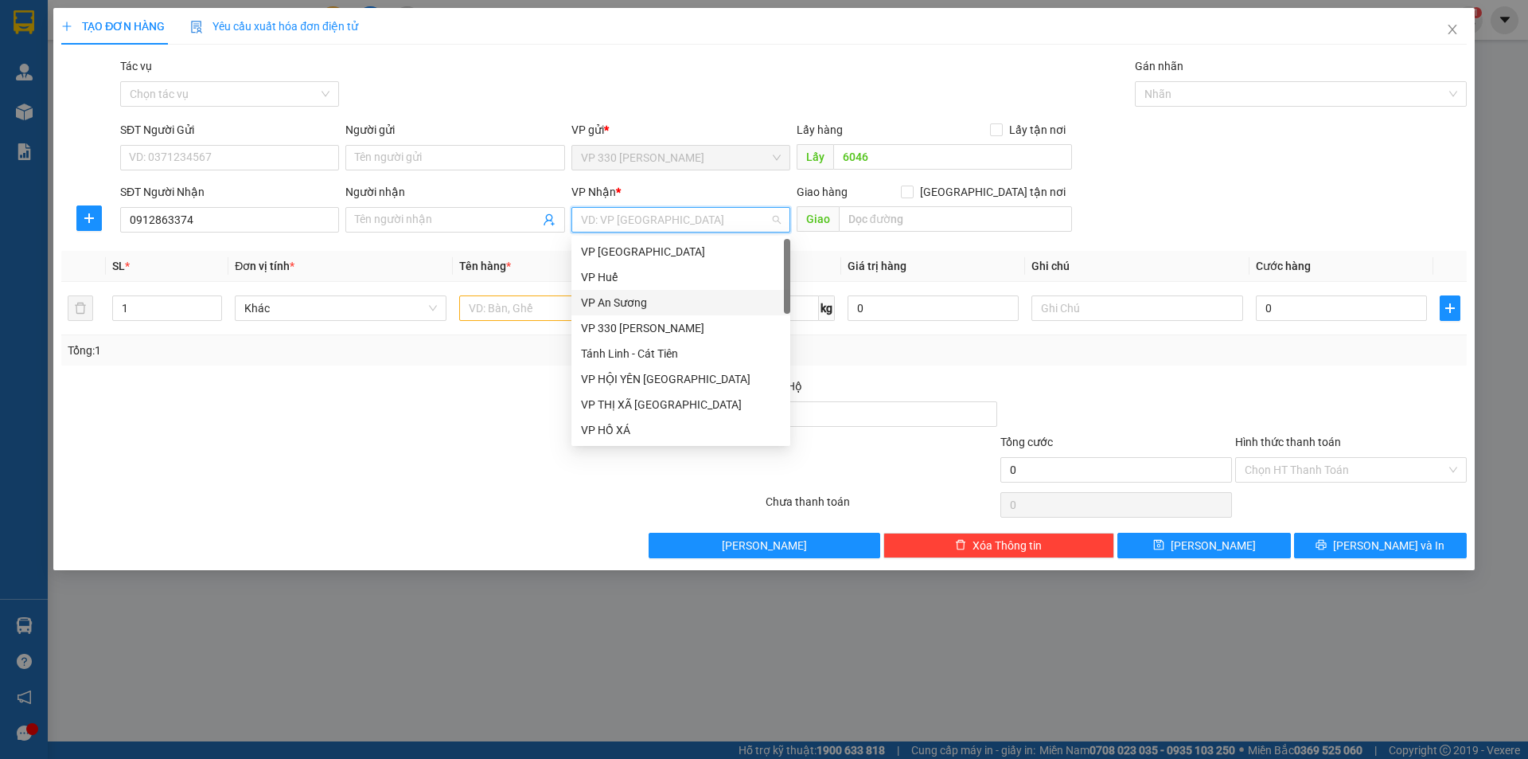
drag, startPoint x: 618, startPoint y: 302, endPoint x: 578, endPoint y: 306, distance: 40.1
click at [618, 301] on div "VP An Sương" at bounding box center [681, 303] width 200 height 18
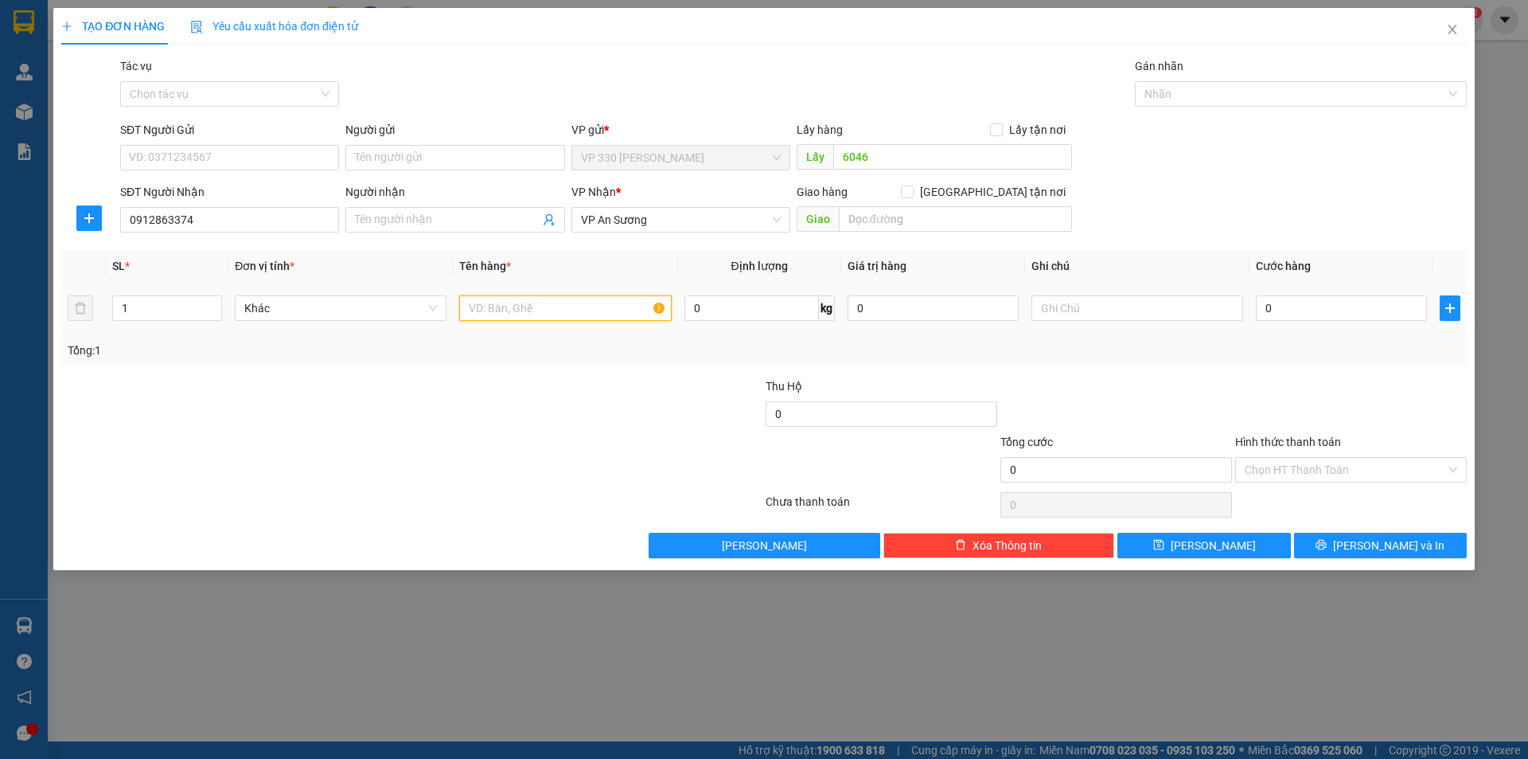
click at [507, 310] on input "text" at bounding box center [565, 307] width 212 height 25
type input "1 XỐP"
click at [1316, 309] on input "0" at bounding box center [1341, 307] width 171 height 25
type input "1"
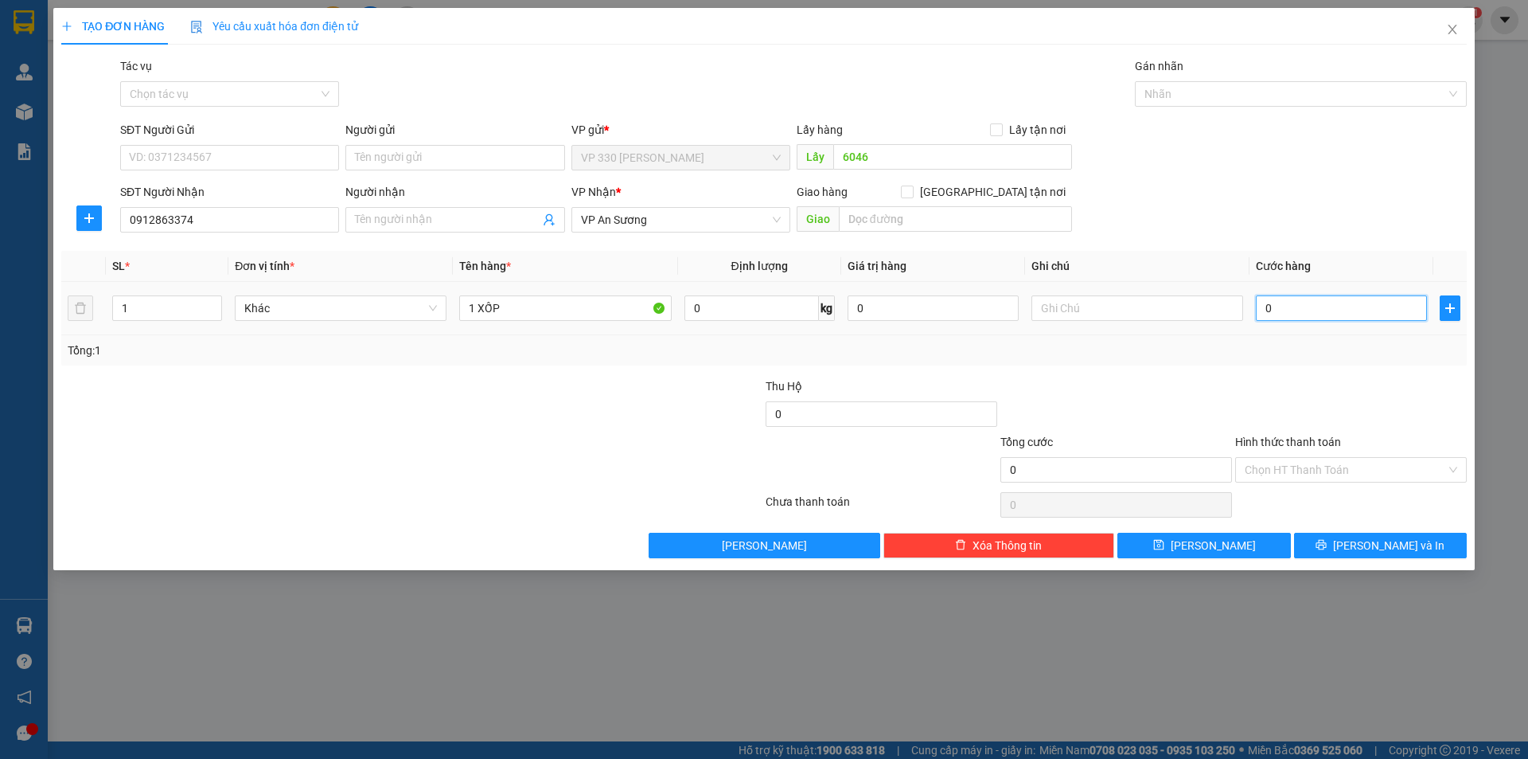
type input "1"
type input "15"
type input "150"
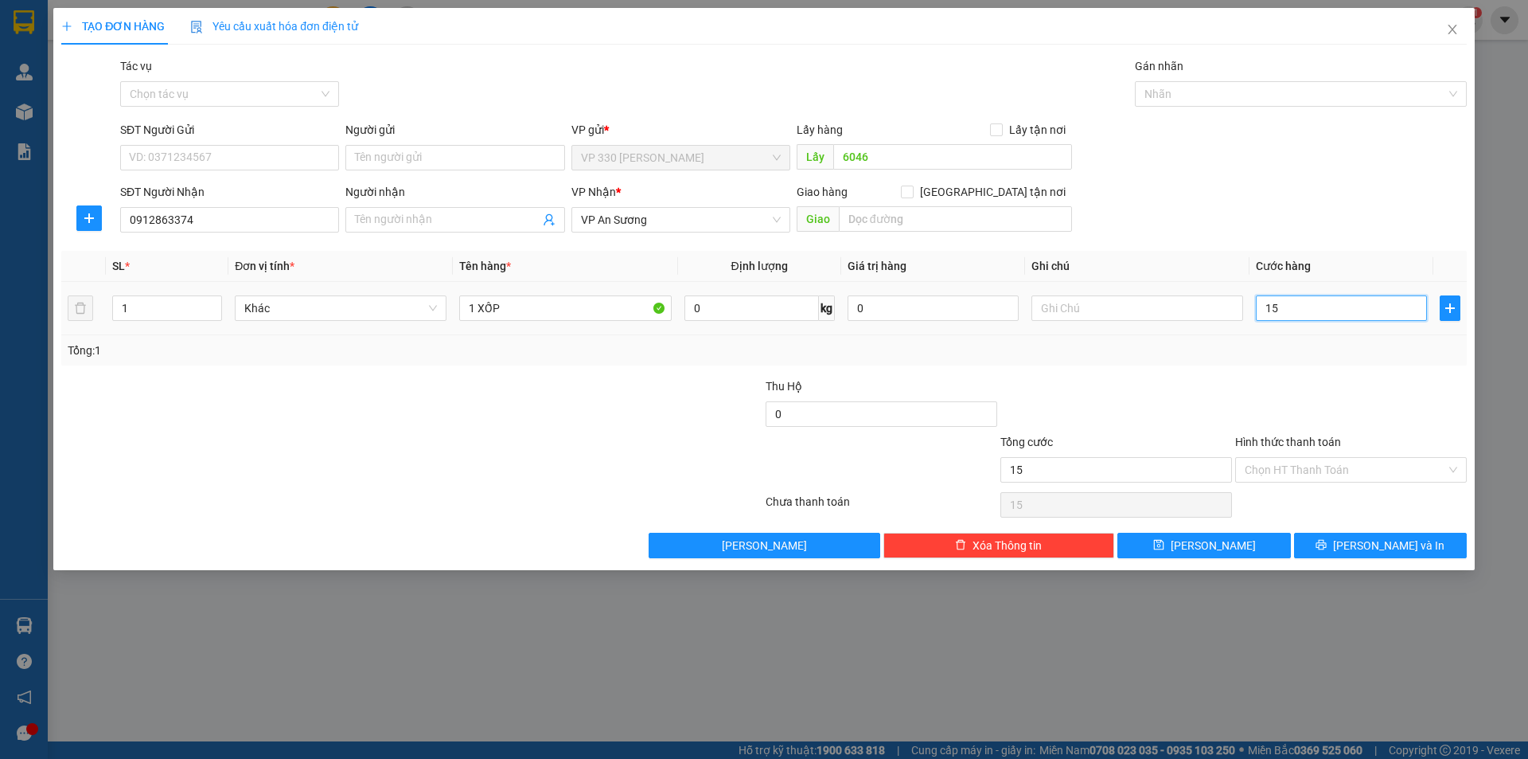
type input "150"
type input "1.500"
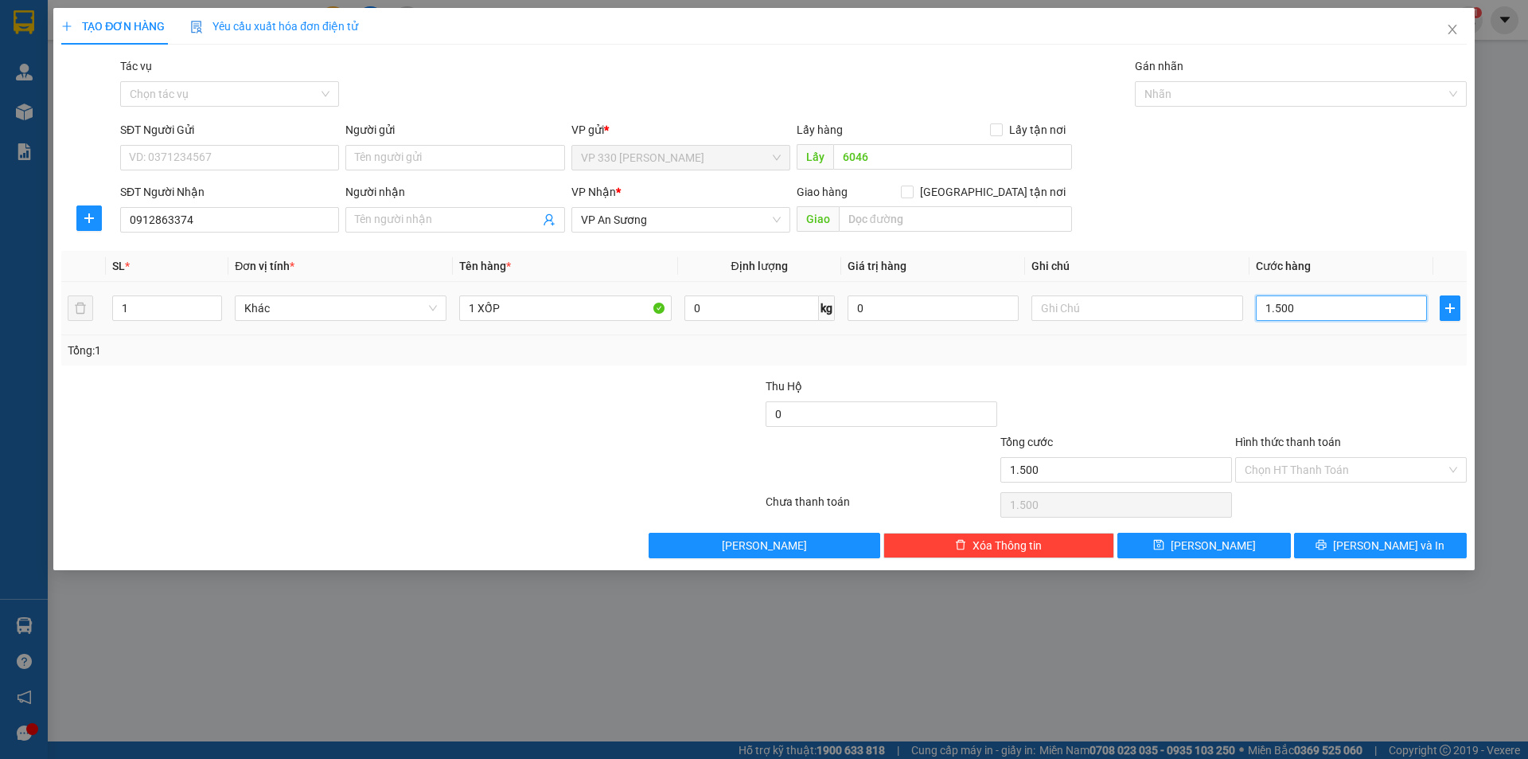
type input "15.000"
type input "150.000"
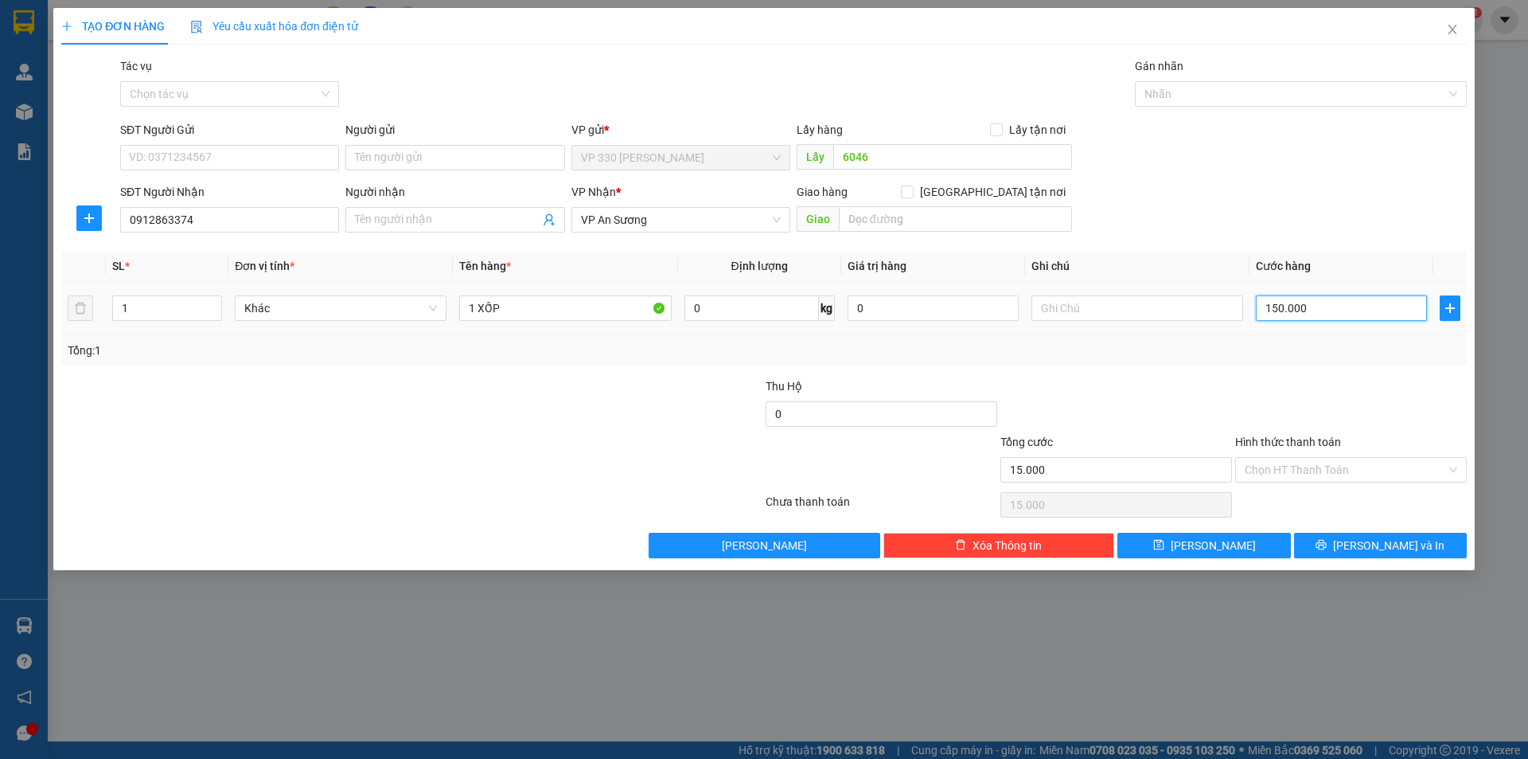
type input "150.000"
click at [1310, 443] on label "Hình thức thanh toán" at bounding box center [1288, 441] width 106 height 13
click at [1310, 458] on input "Hình thức thanh toán" at bounding box center [1345, 470] width 201 height 24
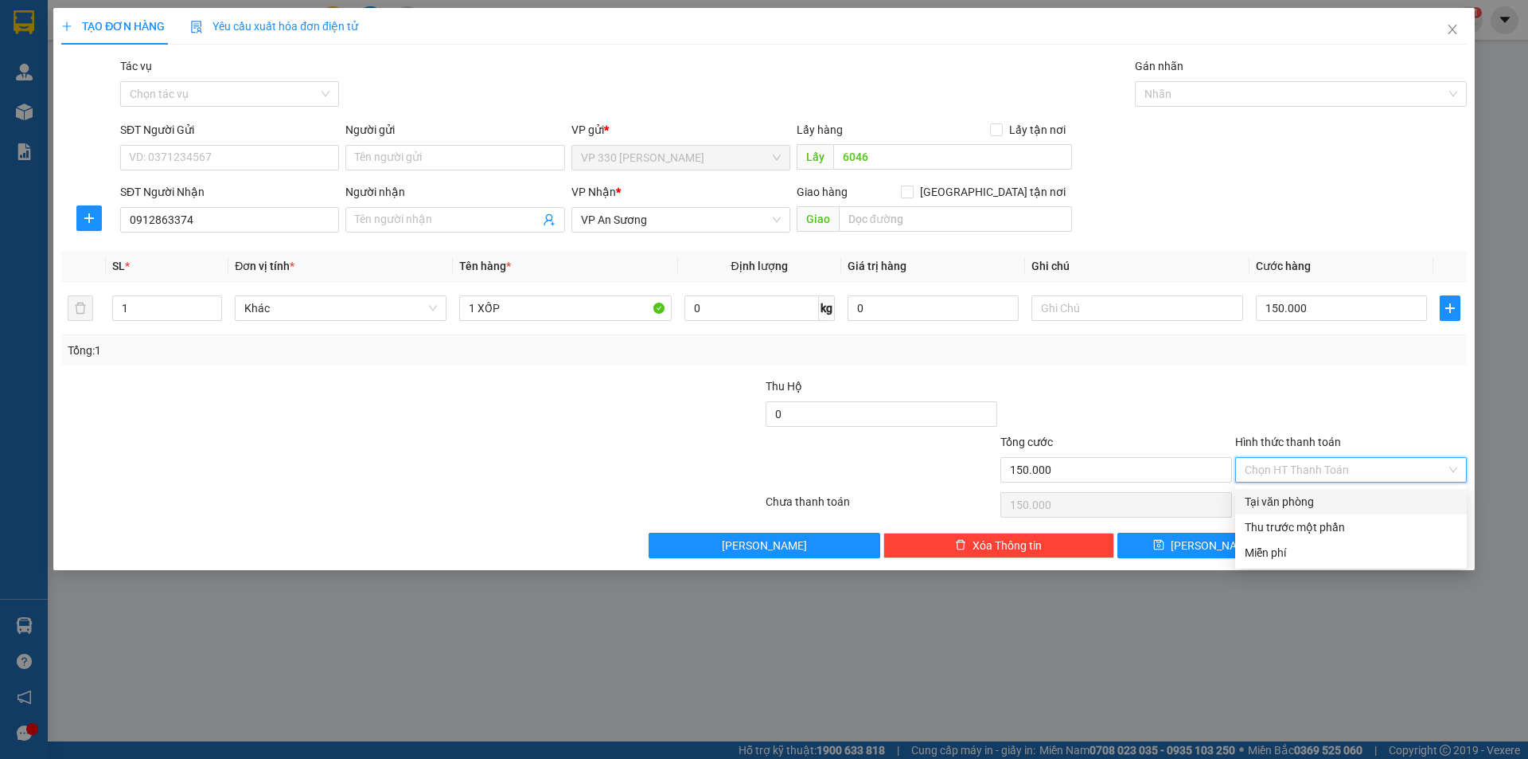
click at [1316, 494] on div "Tại văn phòng" at bounding box center [1351, 502] width 213 height 18
type input "0"
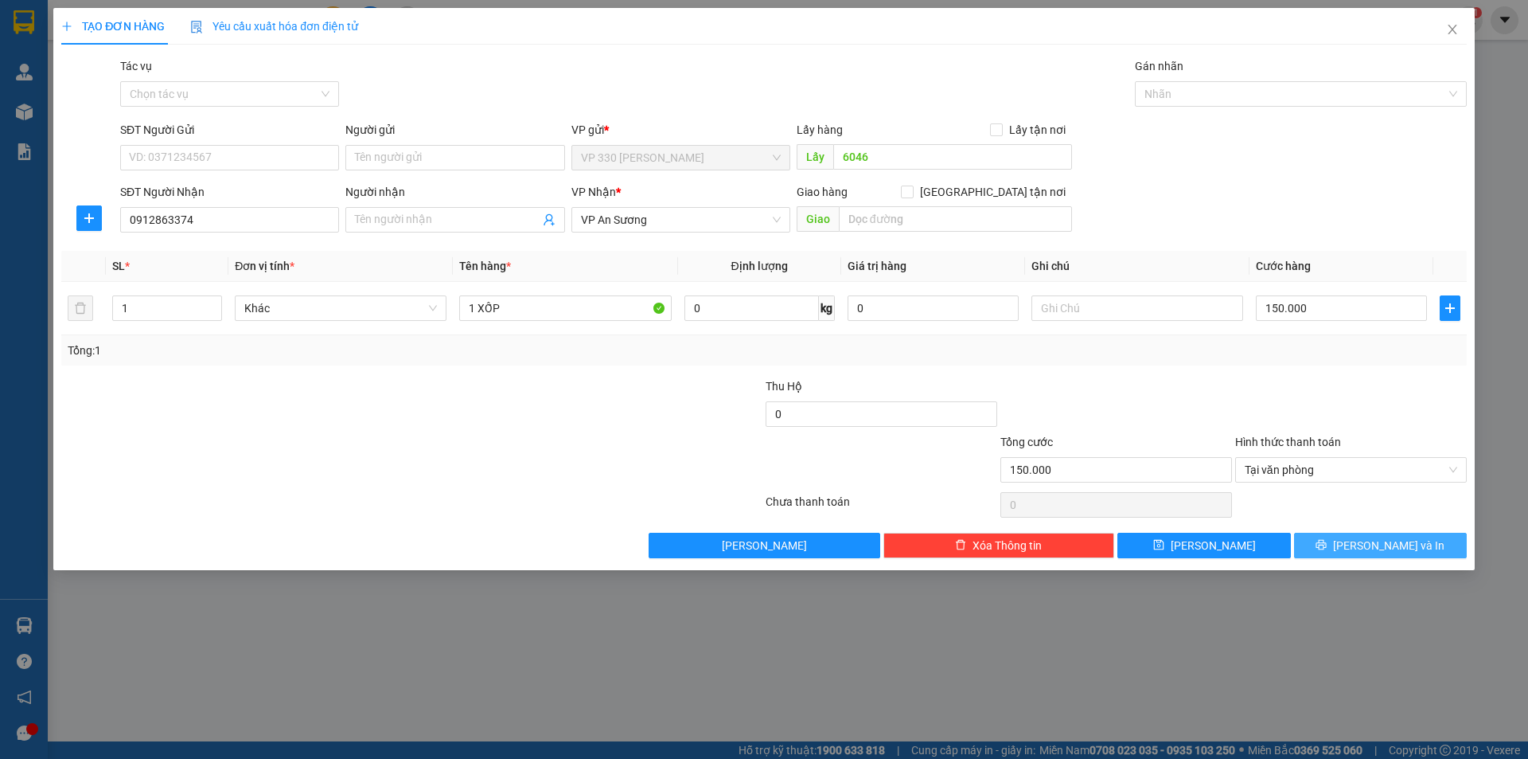
click at [1327, 540] on icon "printer" at bounding box center [1322, 545] width 10 height 10
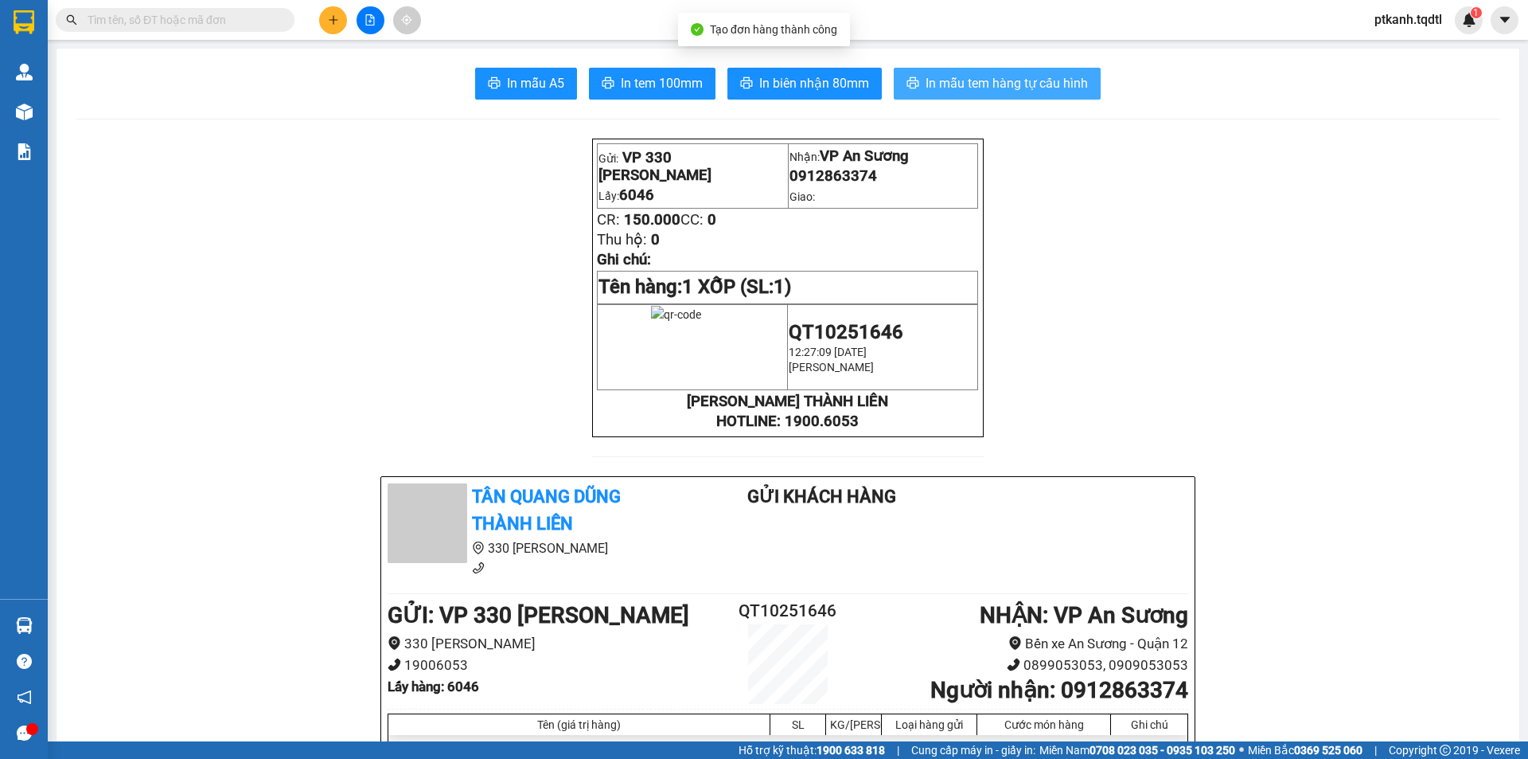
click at [971, 84] on span "In mẫu tem hàng tự cấu hình" at bounding box center [1007, 83] width 162 height 20
click at [341, 27] on button at bounding box center [333, 20] width 28 height 28
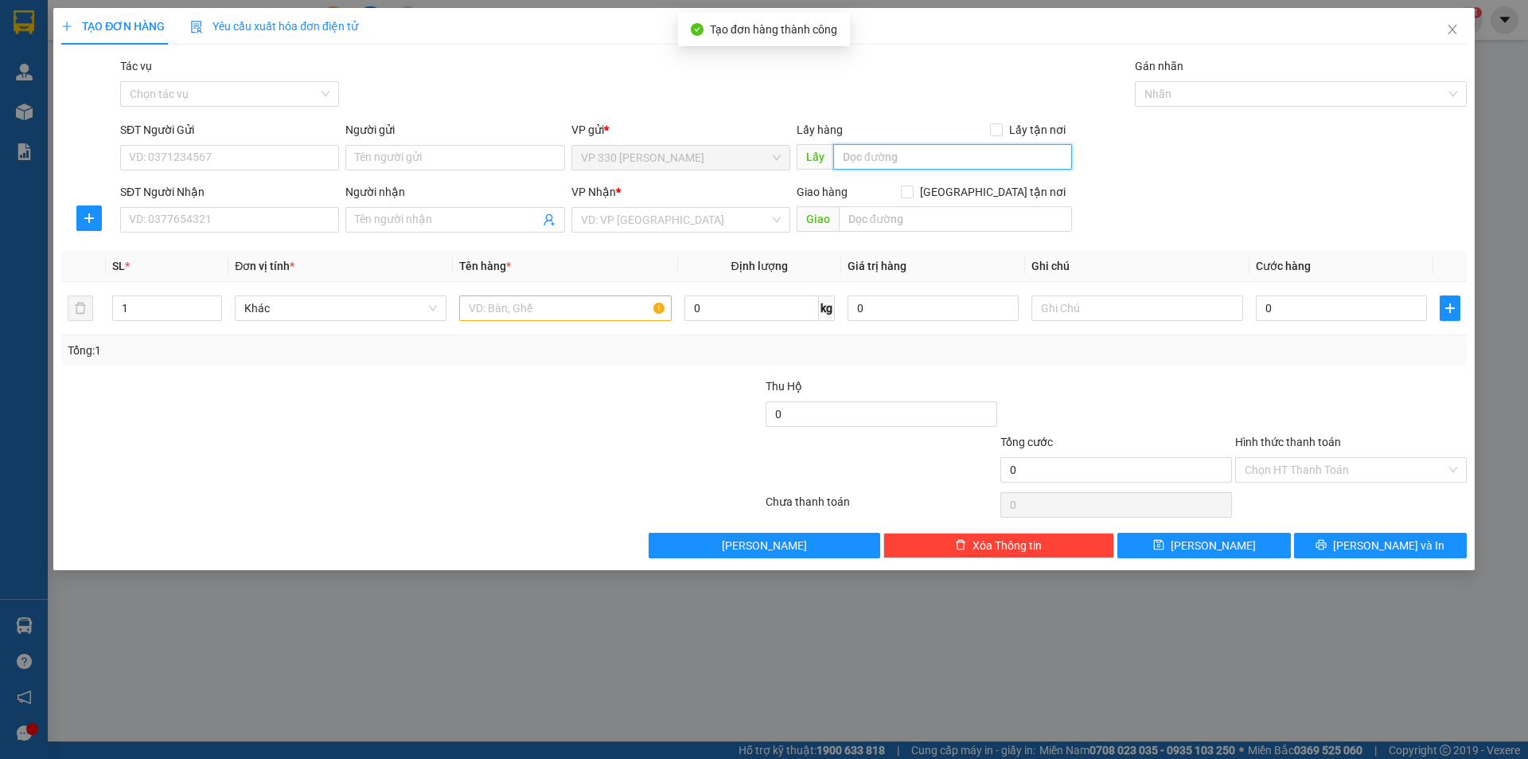
click at [902, 151] on input "text" at bounding box center [952, 156] width 239 height 25
type input "6046"
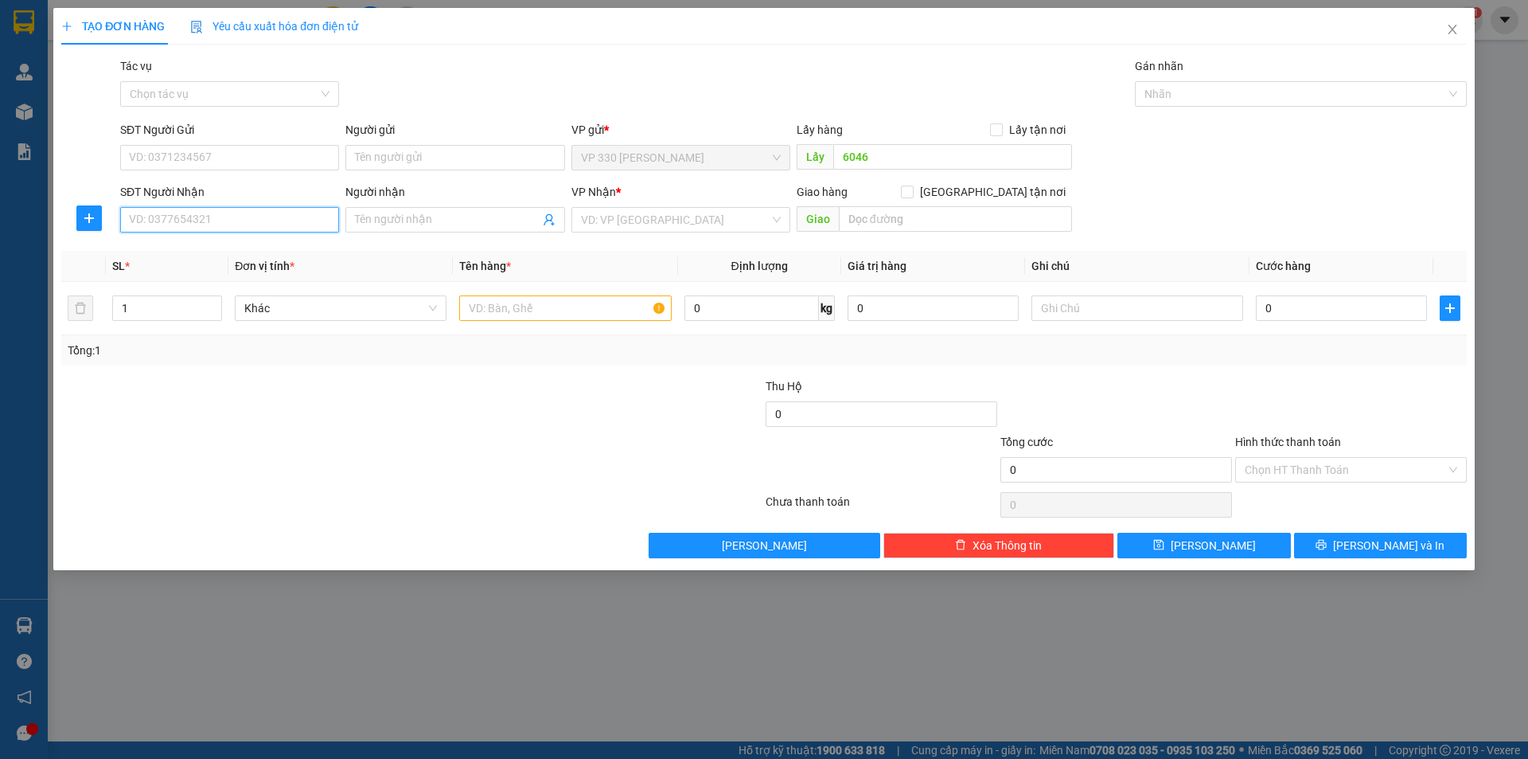
click at [230, 215] on input "SĐT Người Nhận" at bounding box center [229, 219] width 219 height 25
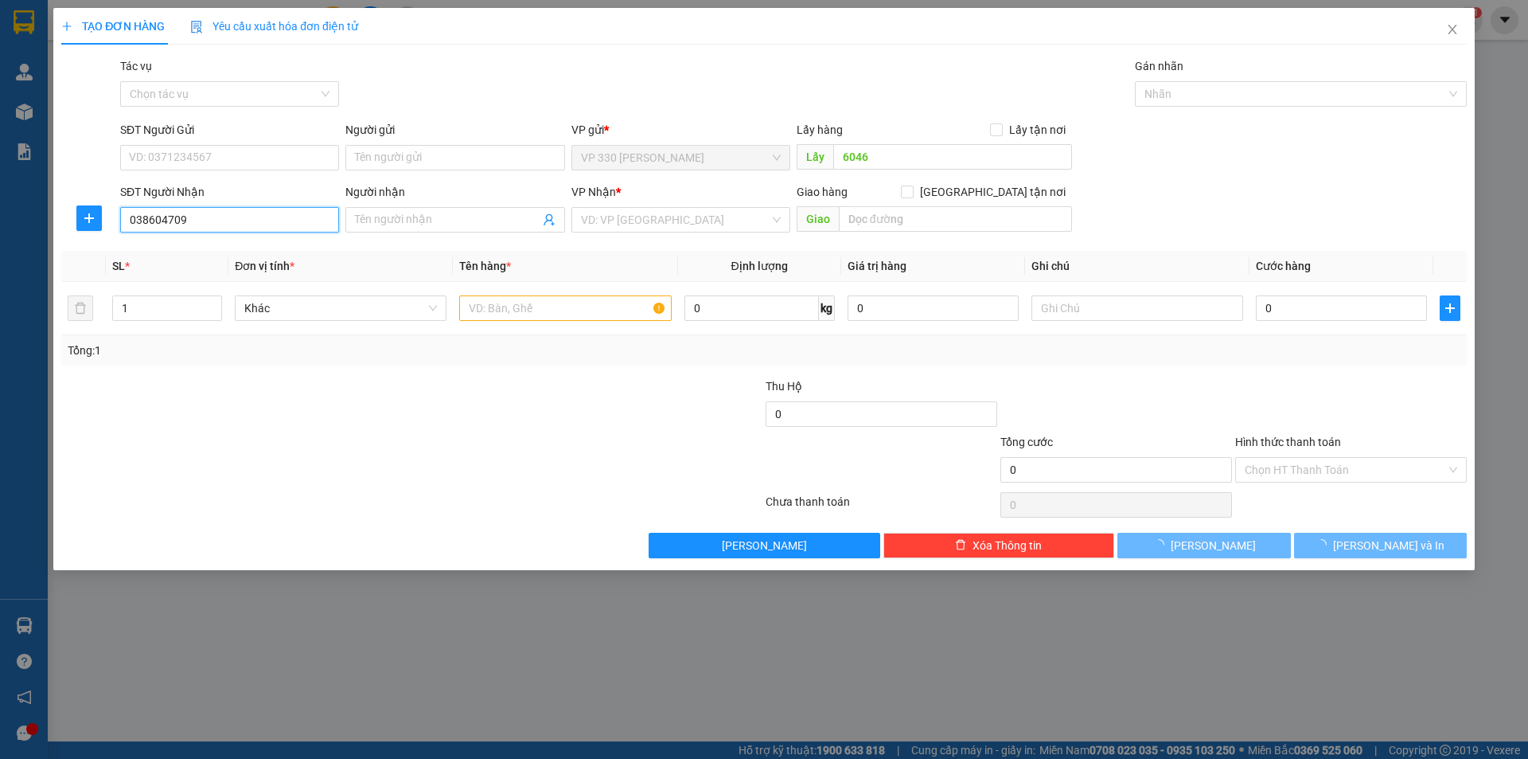
type input "0386047094"
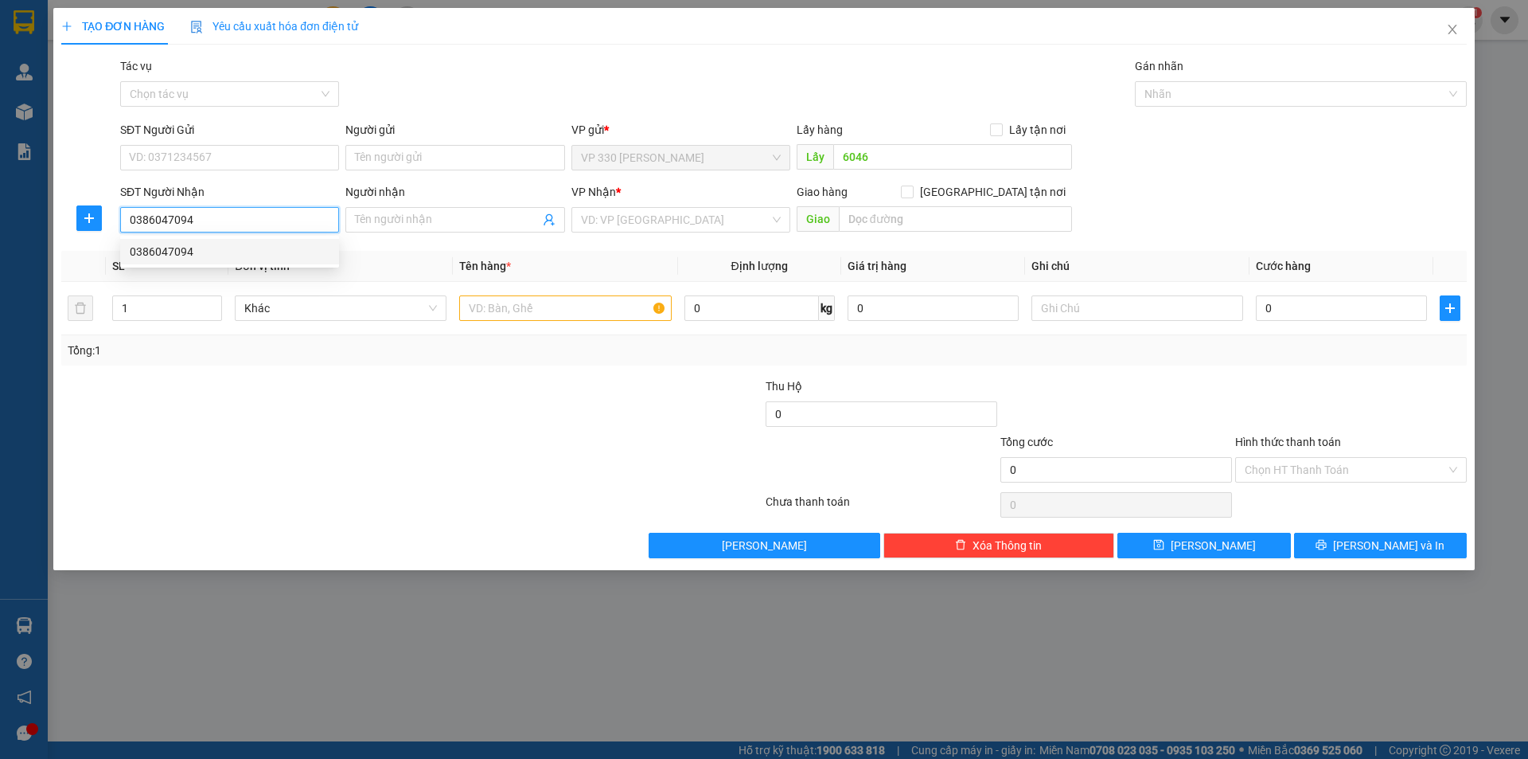
click at [218, 250] on div "0386047094" at bounding box center [230, 252] width 200 height 18
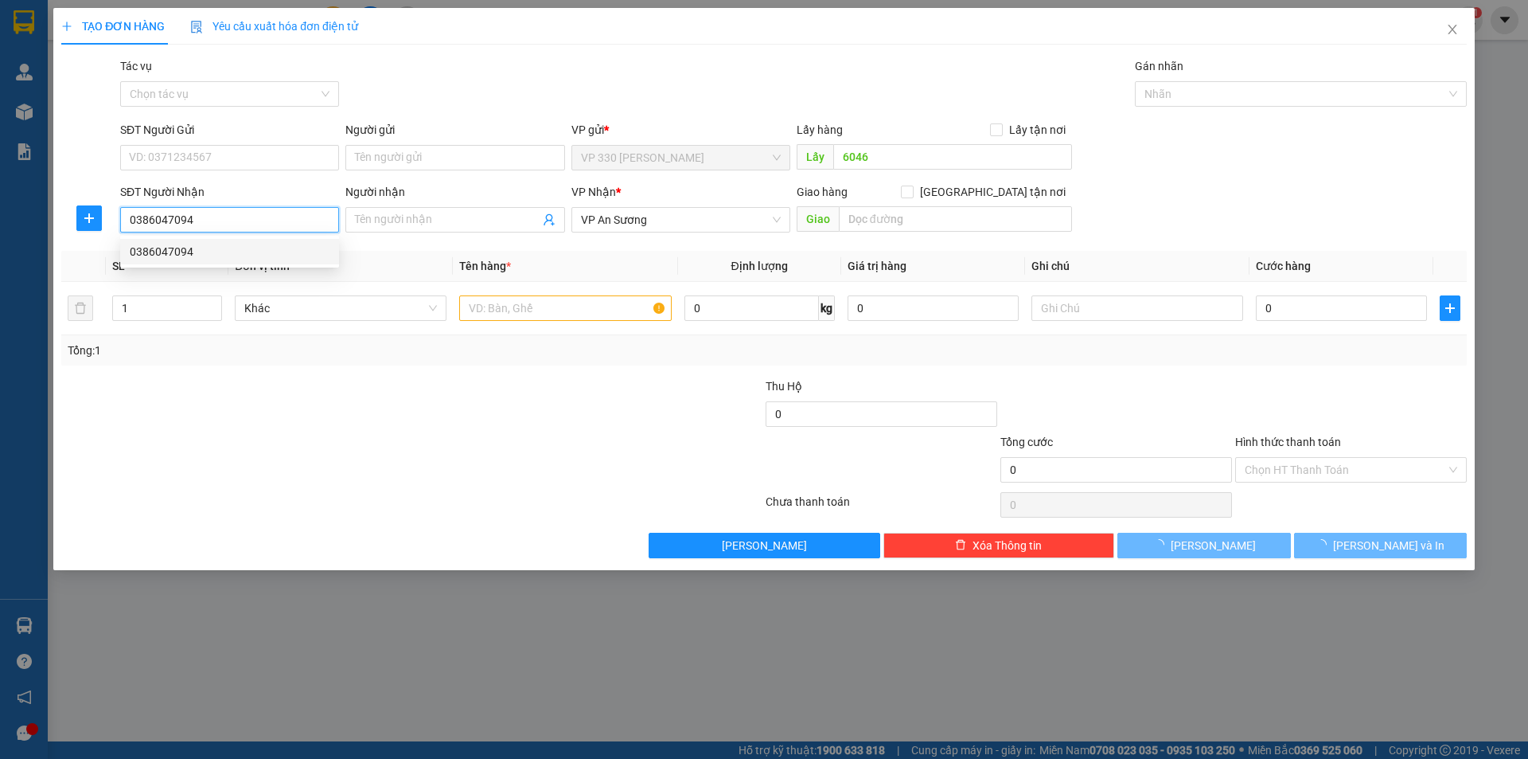
type input "200.000"
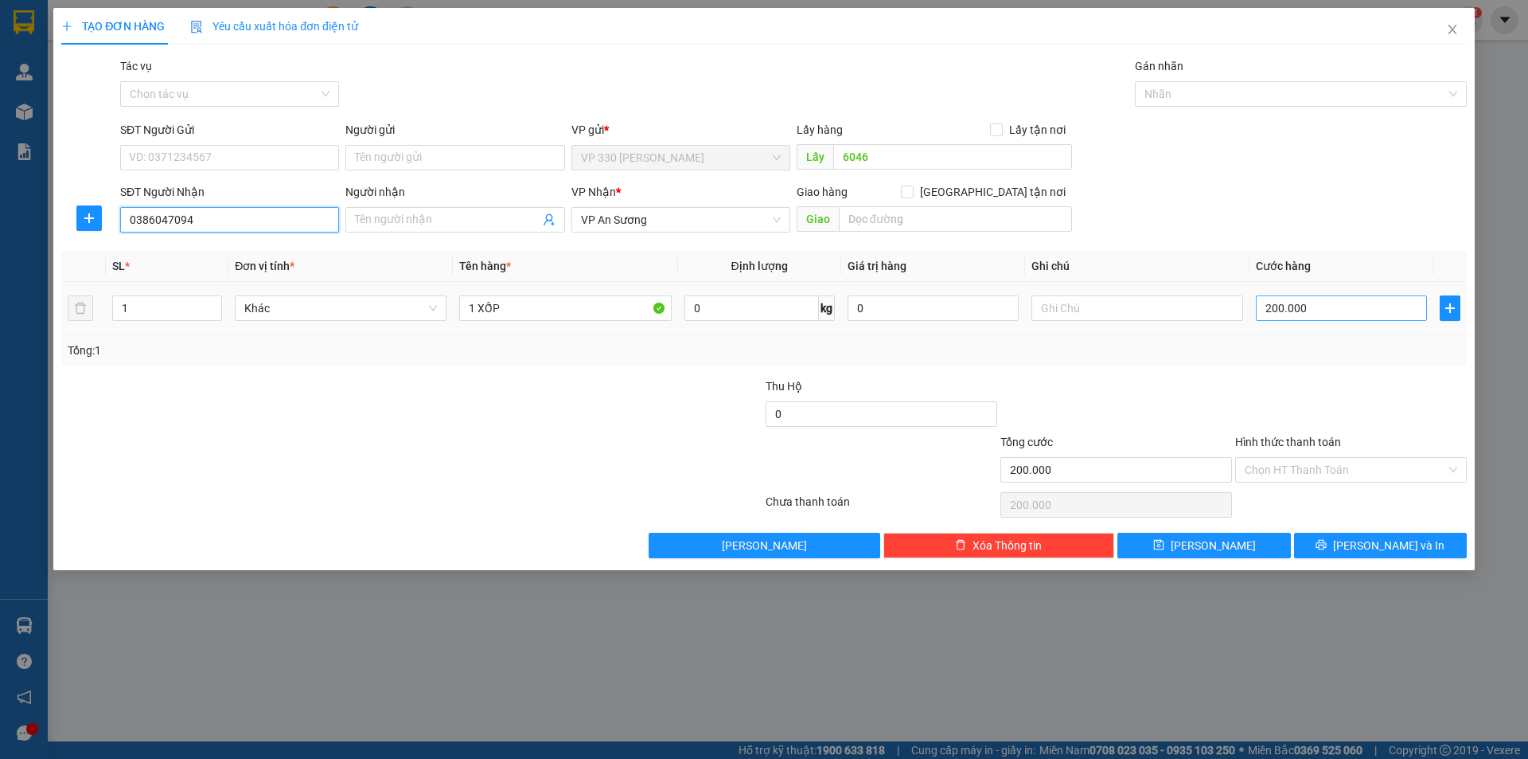
type input "0386047094"
click at [1371, 307] on input "200.000" at bounding box center [1341, 307] width 171 height 25
type input "1"
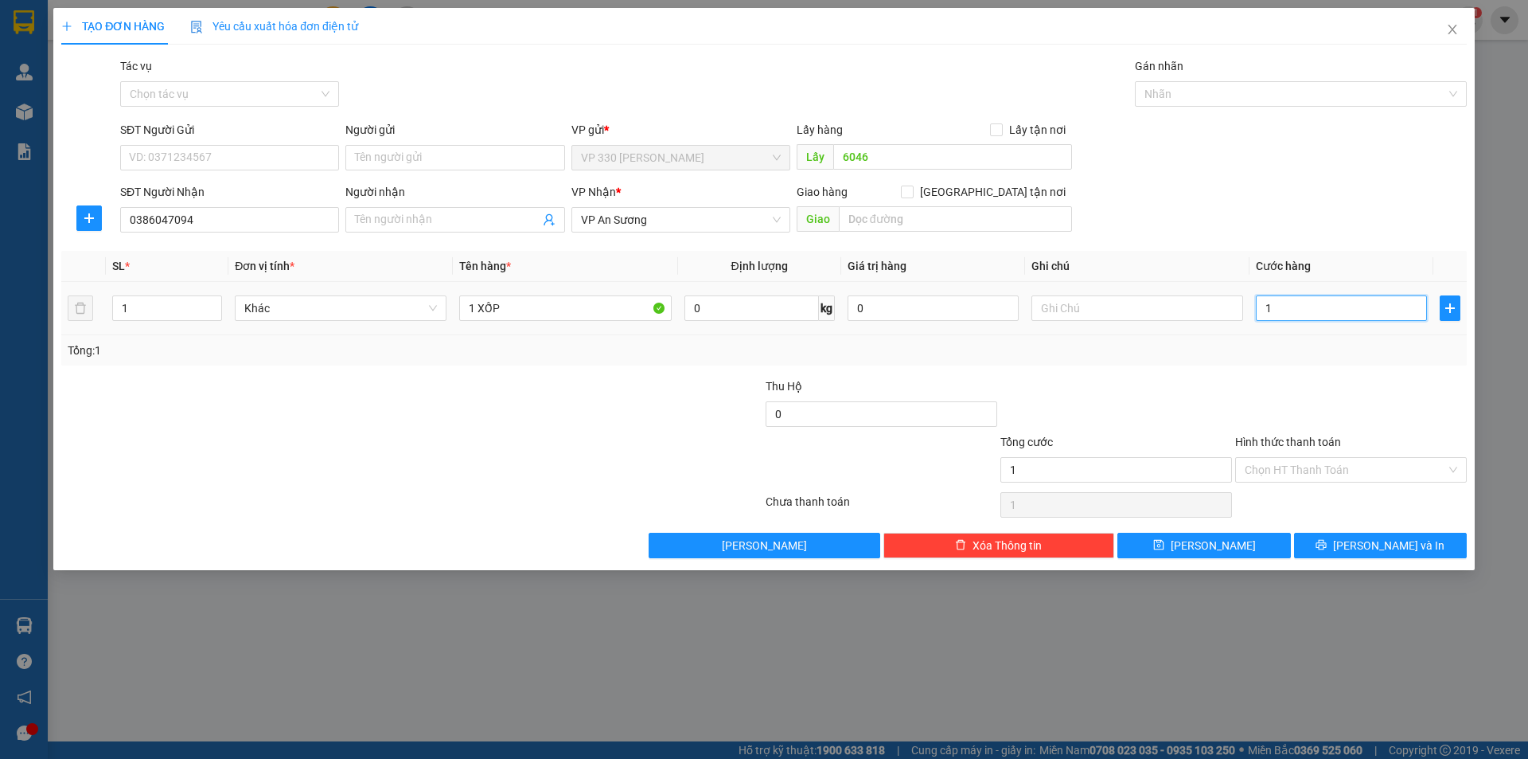
type input "15"
type input "150"
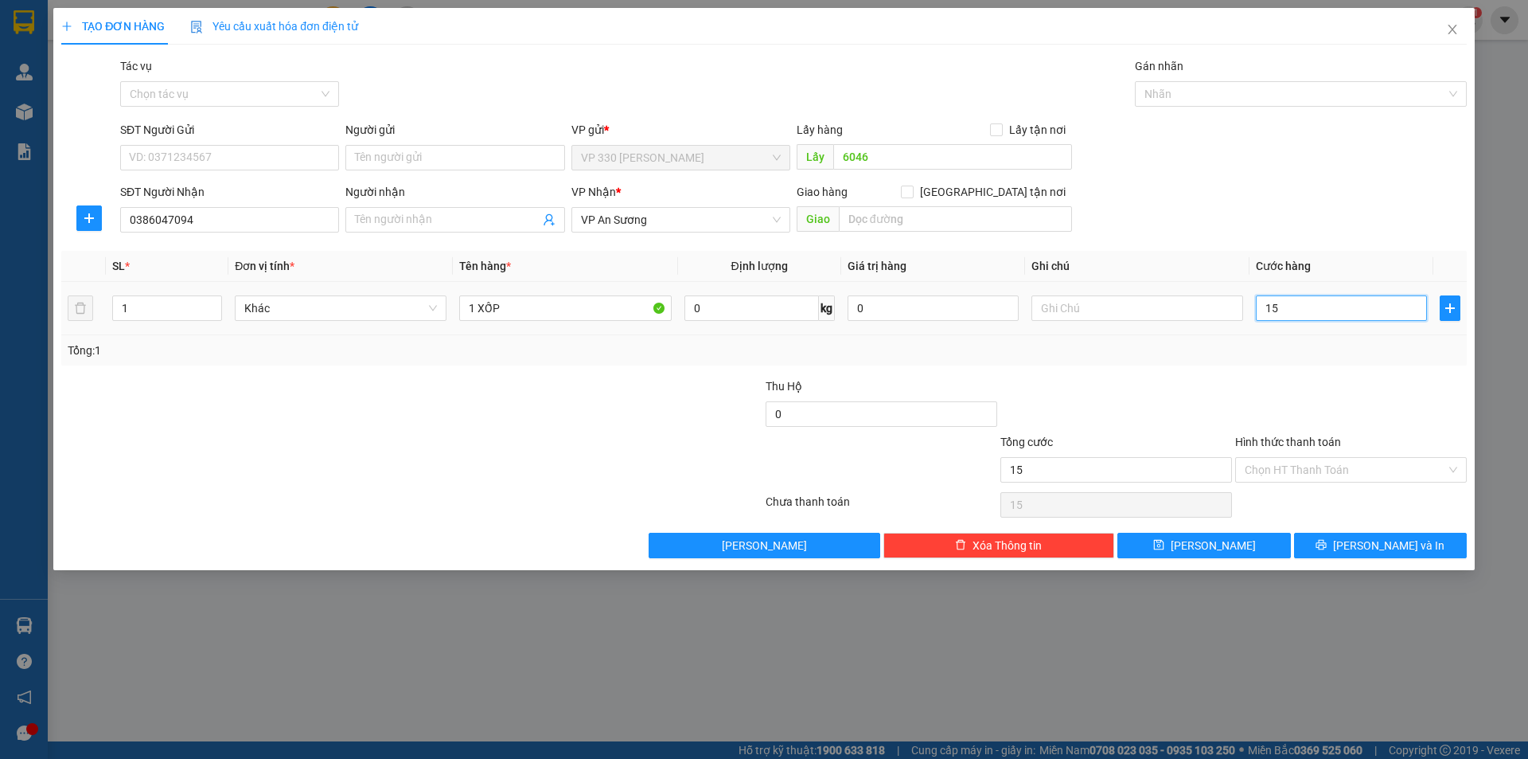
type input "150"
type input "1.500"
type input "15.000"
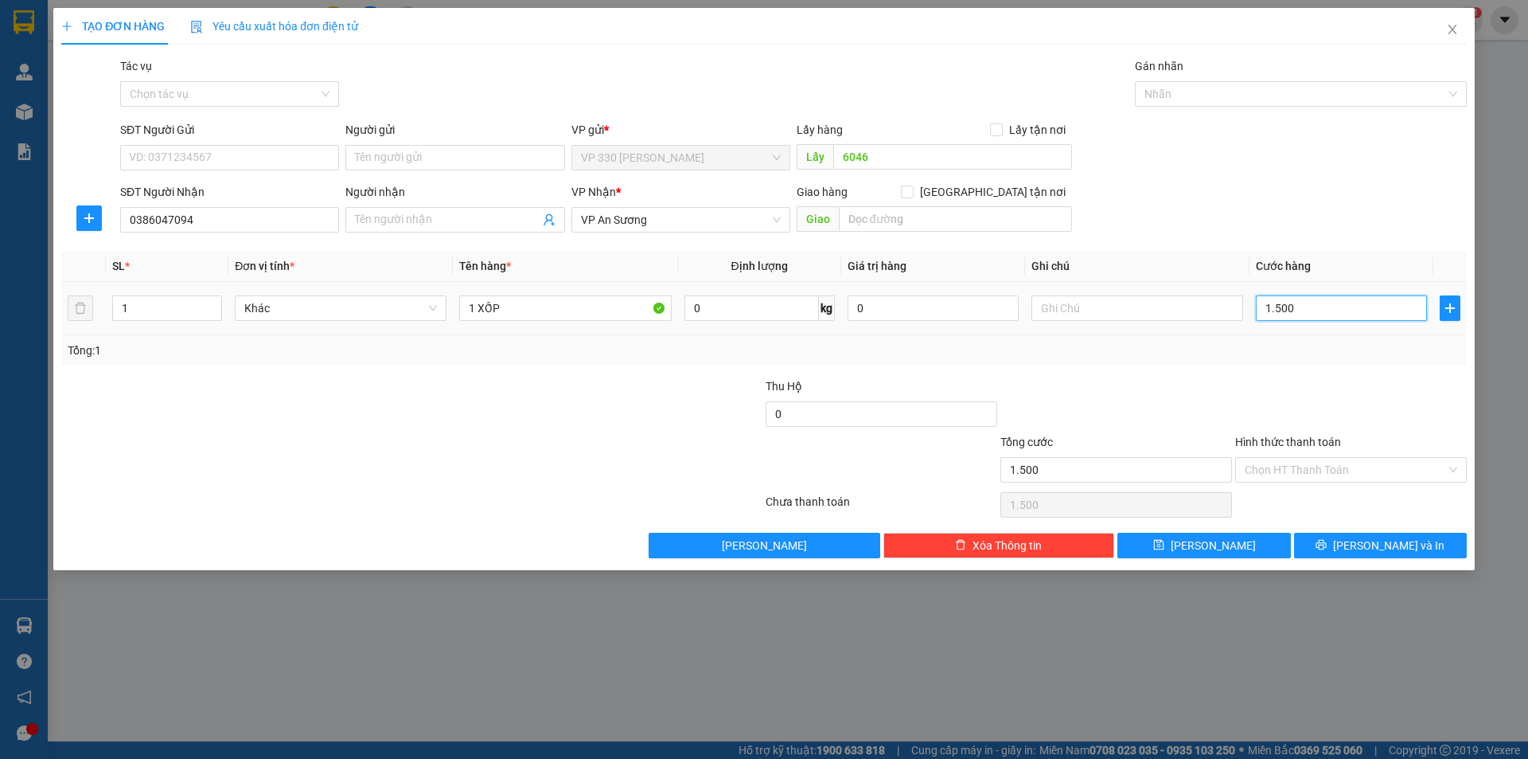
type input "15.000"
click at [1371, 544] on span "[PERSON_NAME] và In" at bounding box center [1388, 545] width 111 height 18
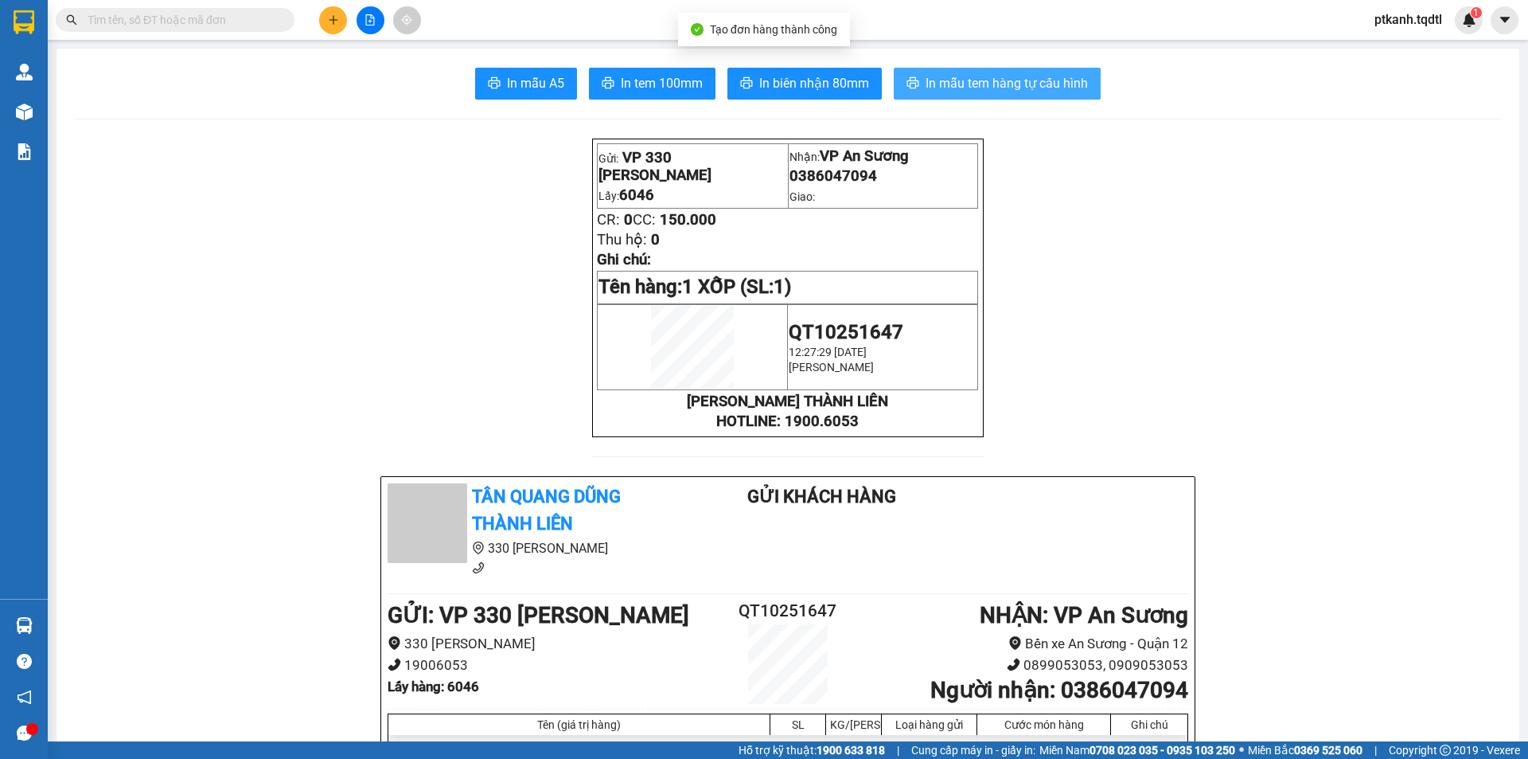
click at [1024, 84] on span "In mẫu tem hàng tự cấu hình" at bounding box center [1007, 83] width 162 height 20
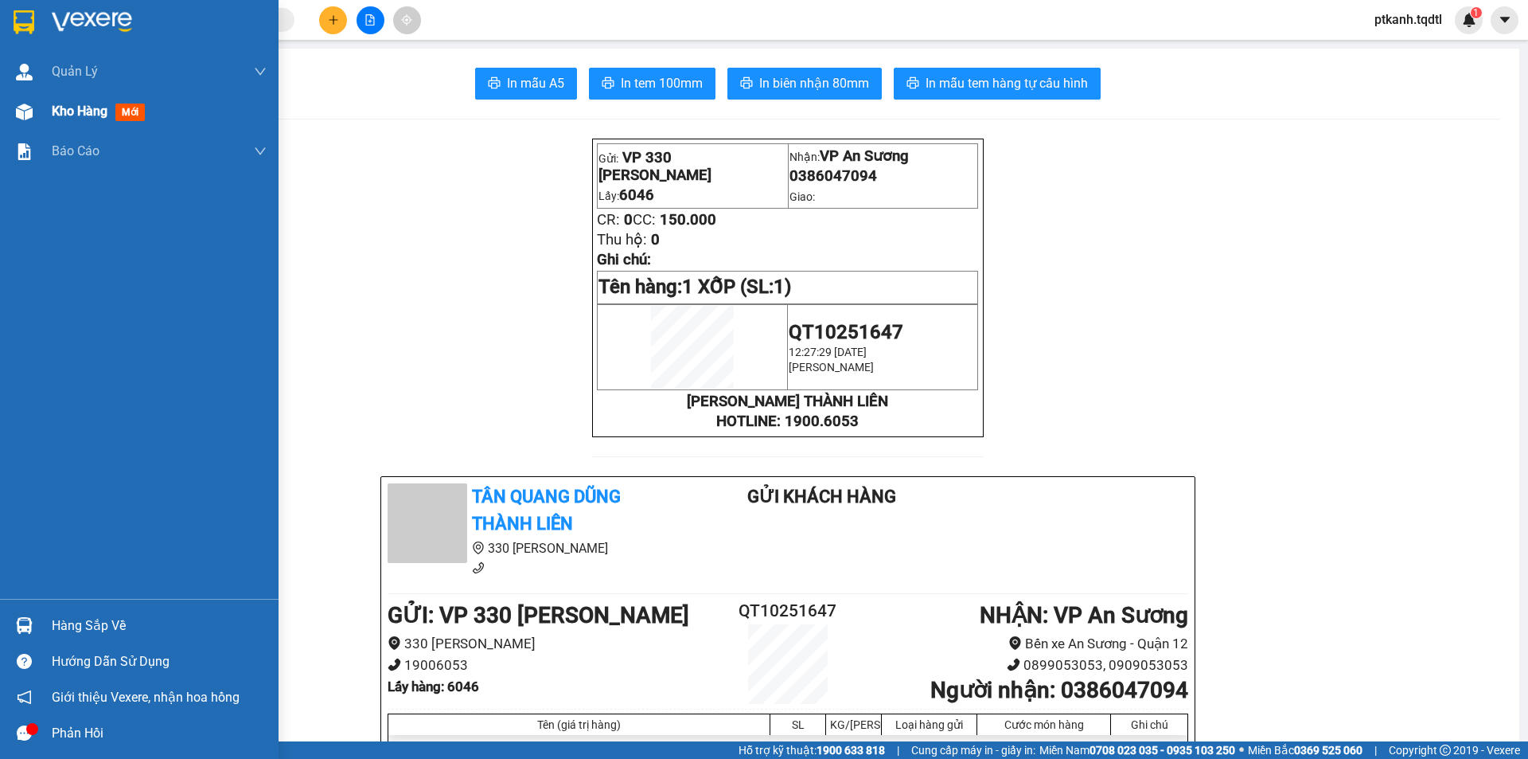
click at [66, 109] on span "Kho hàng" at bounding box center [80, 110] width 56 height 15
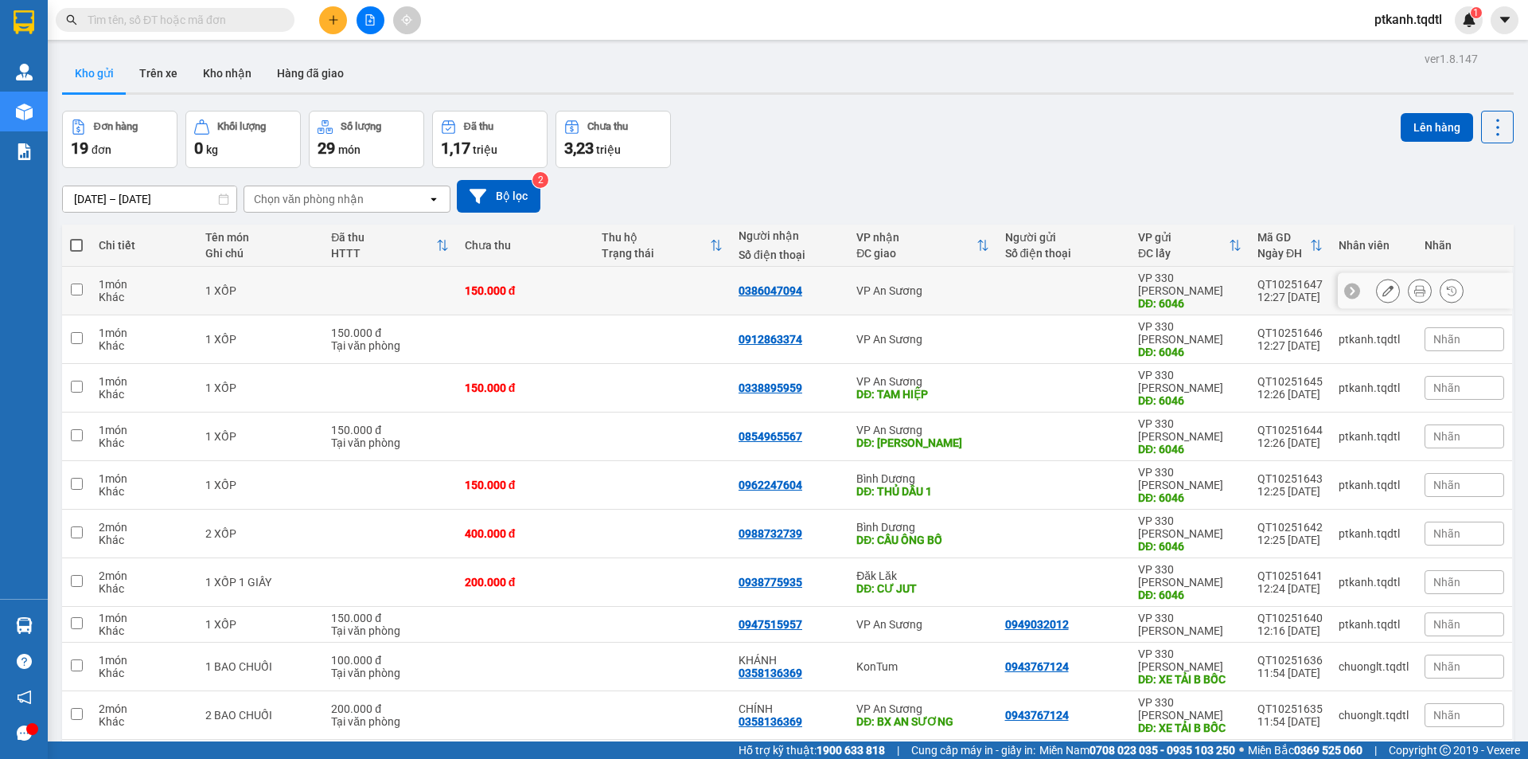
click at [981, 286] on div "VP An Sương" at bounding box center [922, 290] width 132 height 13
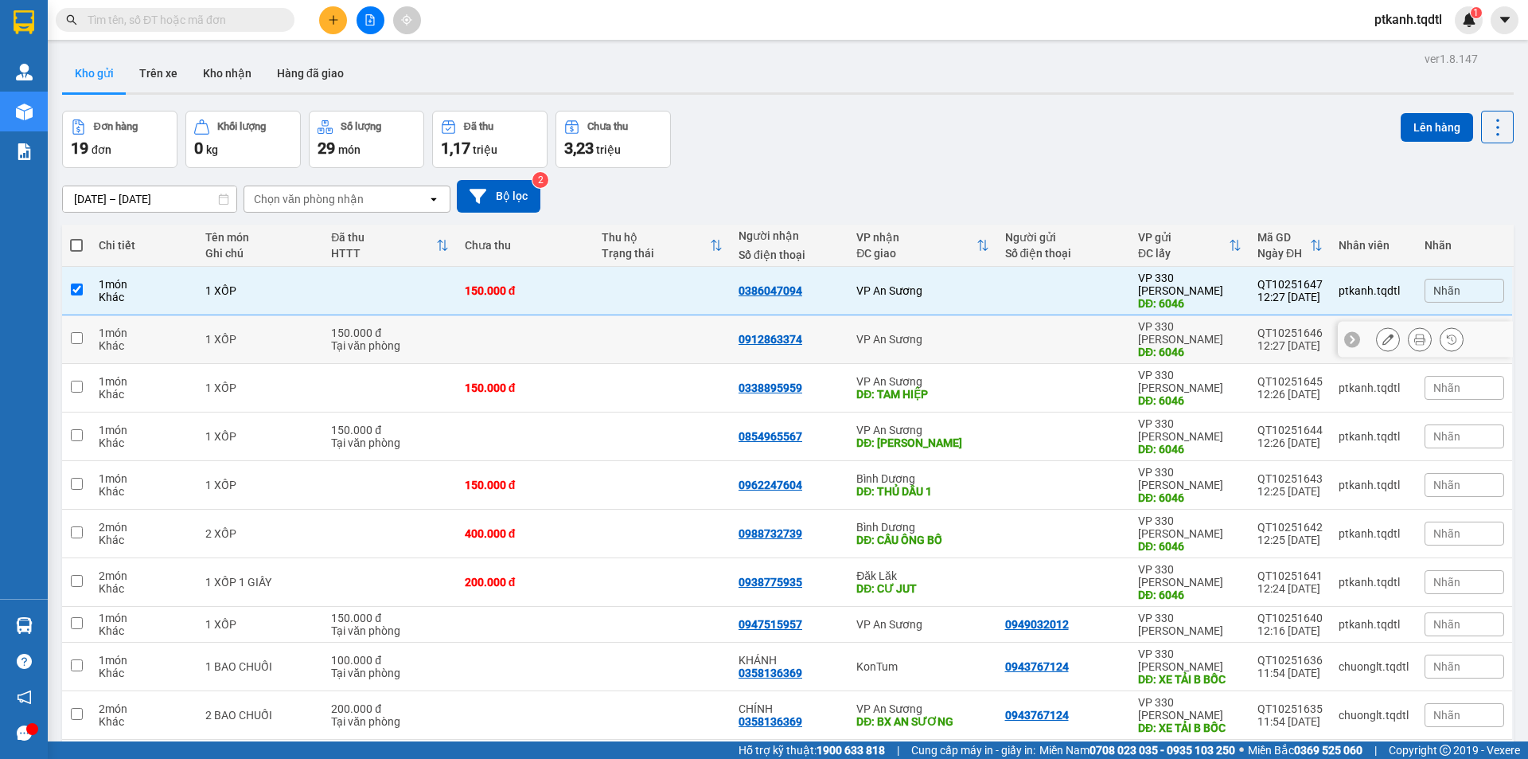
click at [966, 333] on div "VP An Sương" at bounding box center [922, 339] width 132 height 13
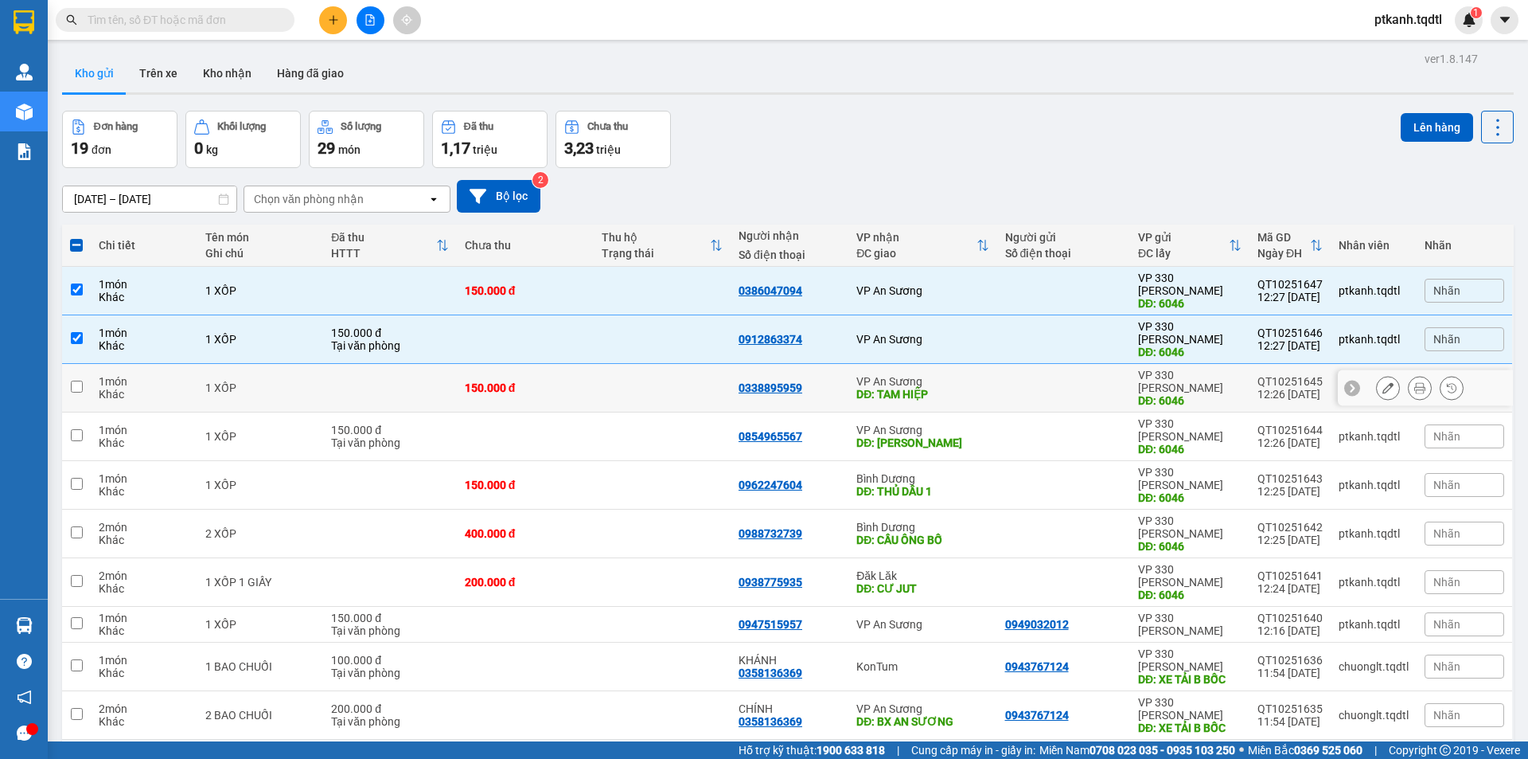
click at [974, 388] on div "DĐ: TAM HIỆP" at bounding box center [922, 394] width 132 height 13
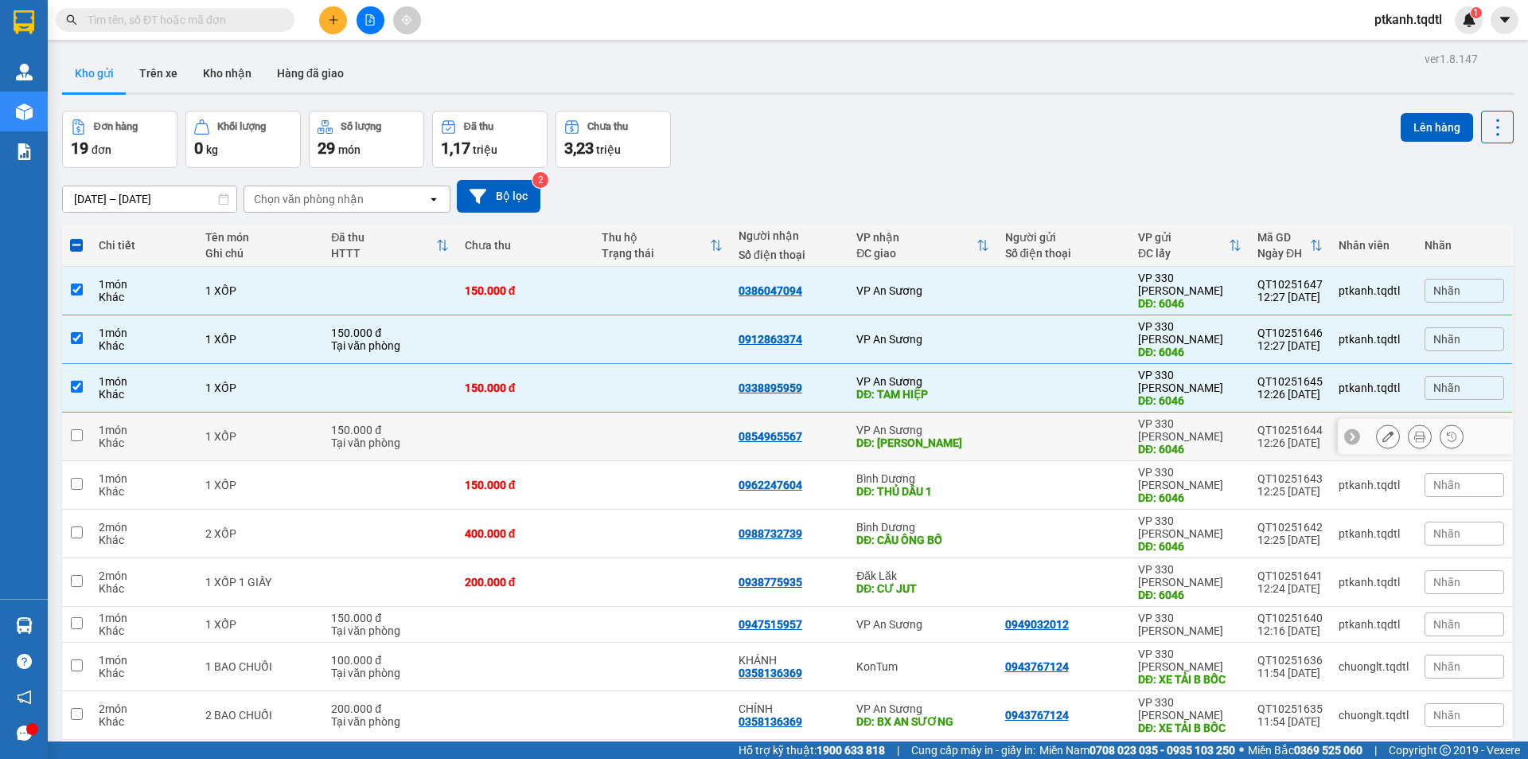
click at [980, 423] on div "VP An Sương" at bounding box center [922, 429] width 132 height 13
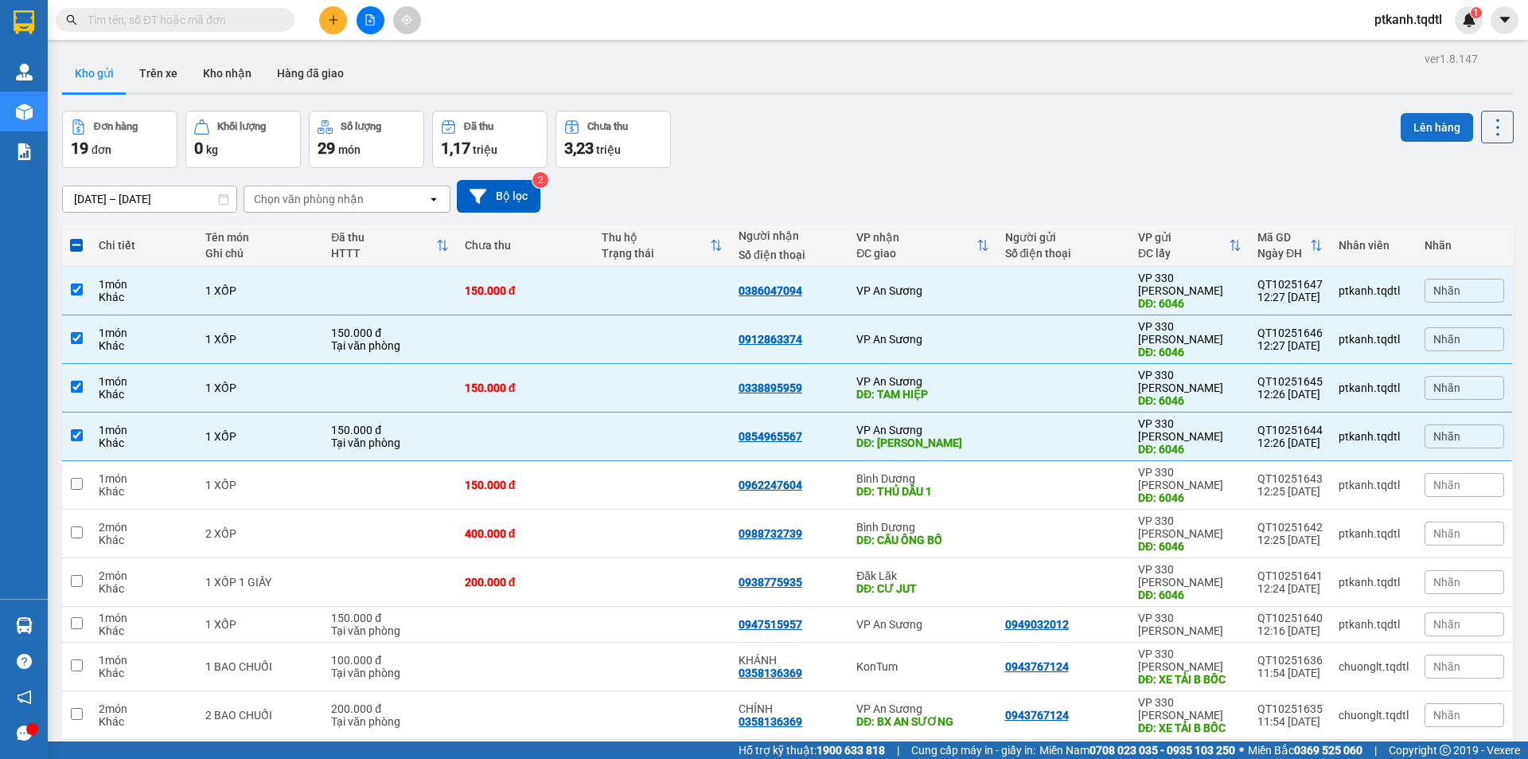
click at [1412, 124] on button "Lên hàng" at bounding box center [1437, 127] width 72 height 29
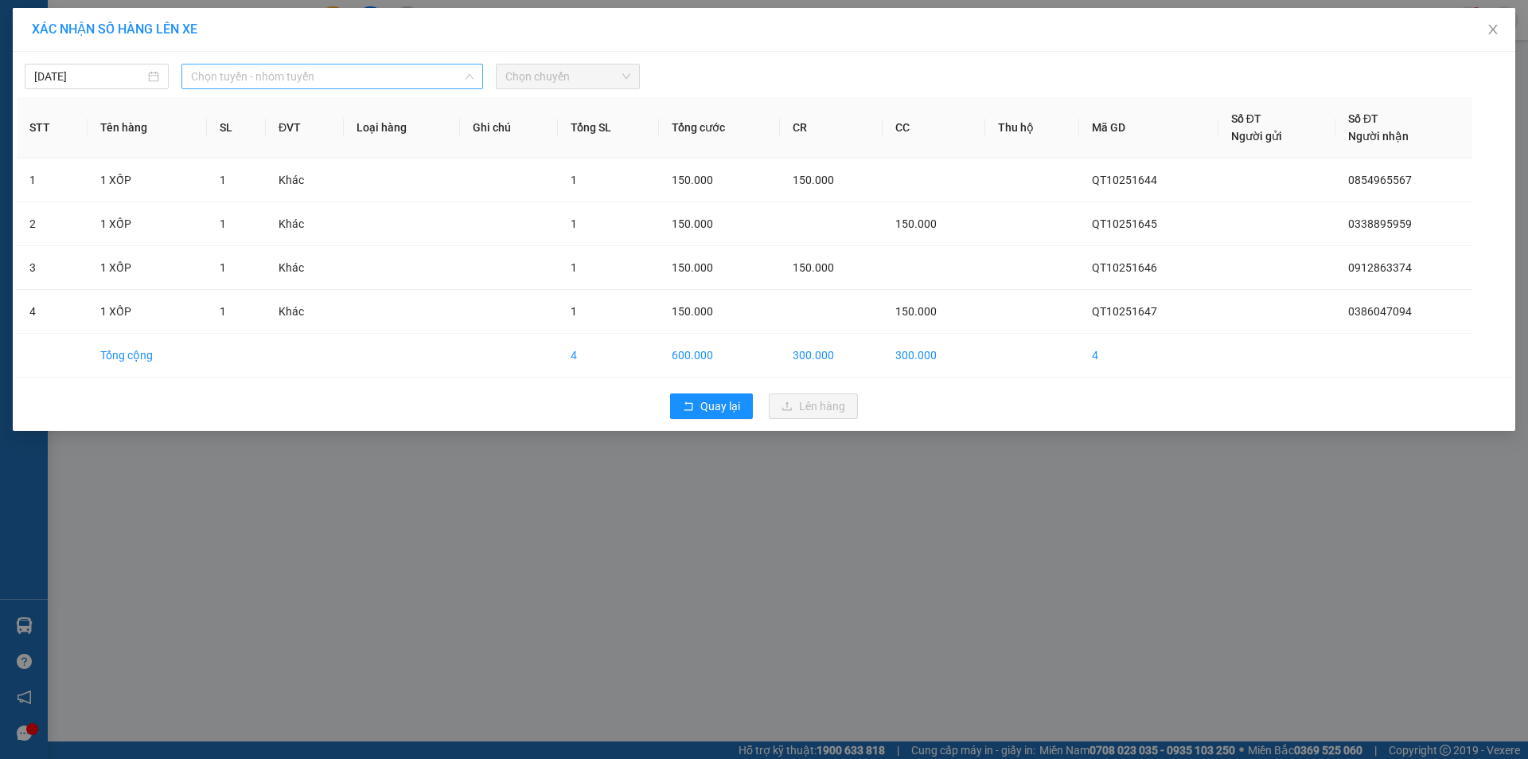
click at [447, 76] on span "Chọn tuyến - nhóm tuyến" at bounding box center [332, 76] width 283 height 24
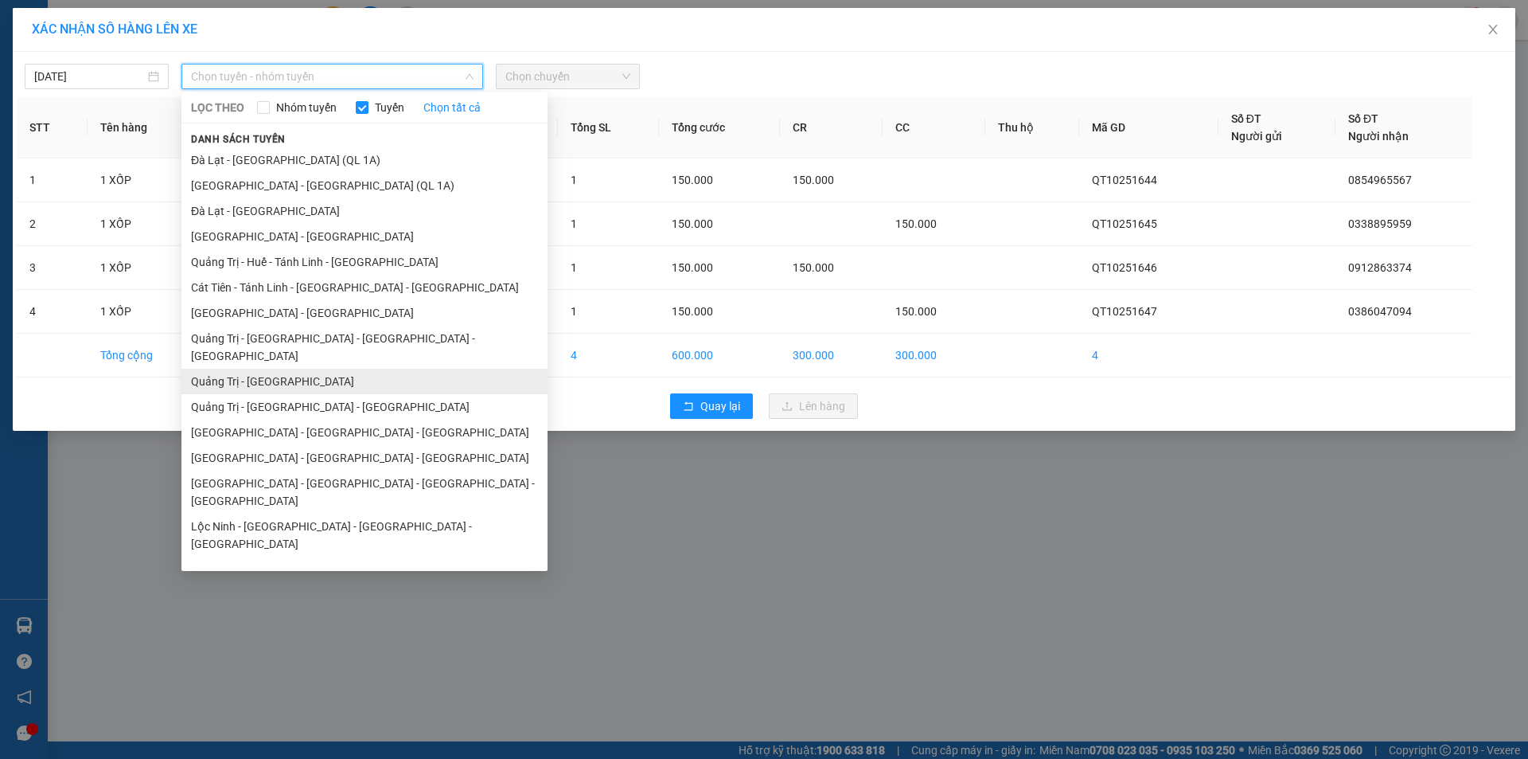
click at [367, 369] on li "Quảng Trị - [GEOGRAPHIC_DATA]" at bounding box center [364, 381] width 366 height 25
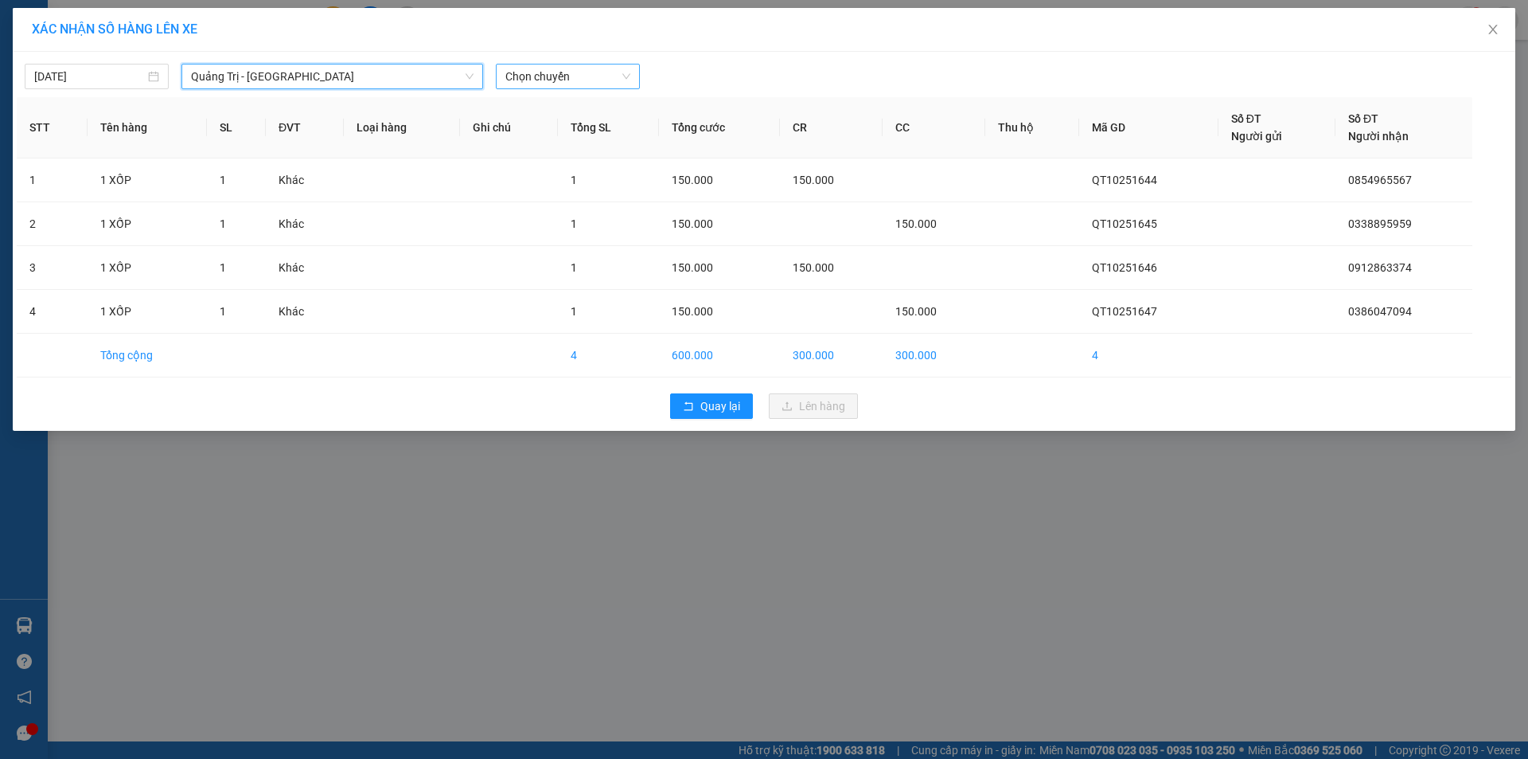
click at [603, 82] on span "Chọn chuyến" at bounding box center [567, 76] width 125 height 24
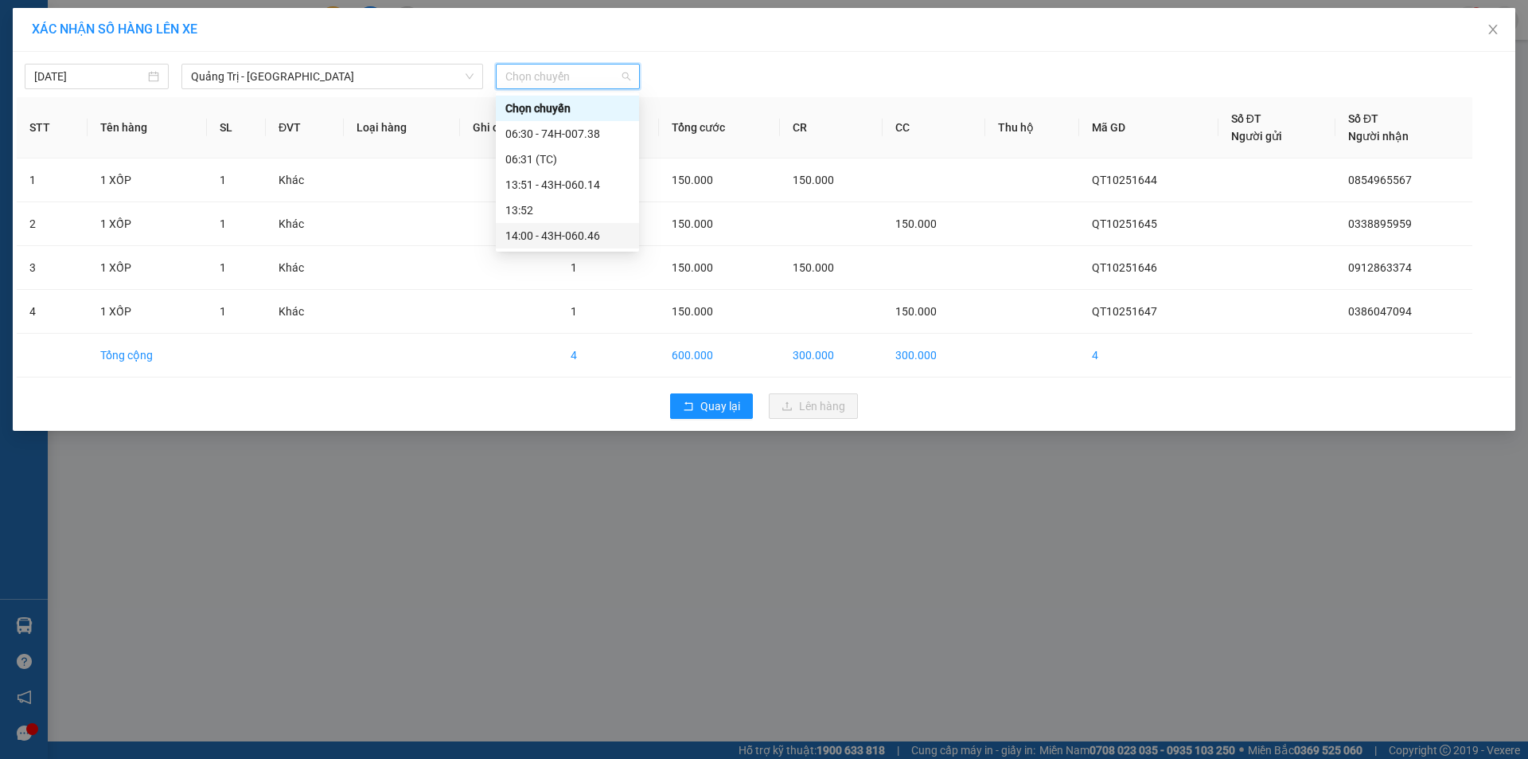
click at [606, 237] on div "14:00 - 43H-060.46" at bounding box center [567, 236] width 124 height 18
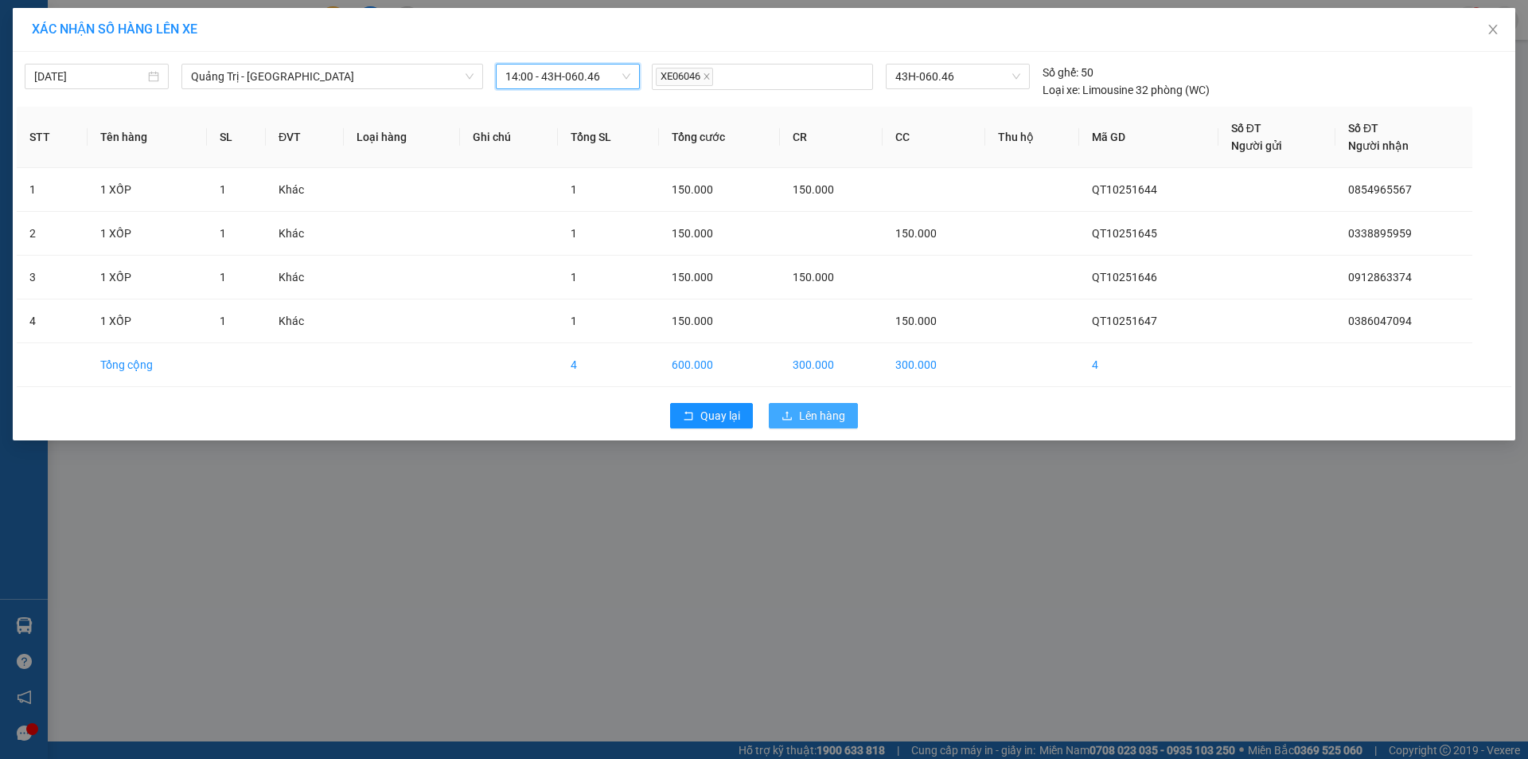
click at [828, 413] on span "Lên hàng" at bounding box center [822, 416] width 46 height 18
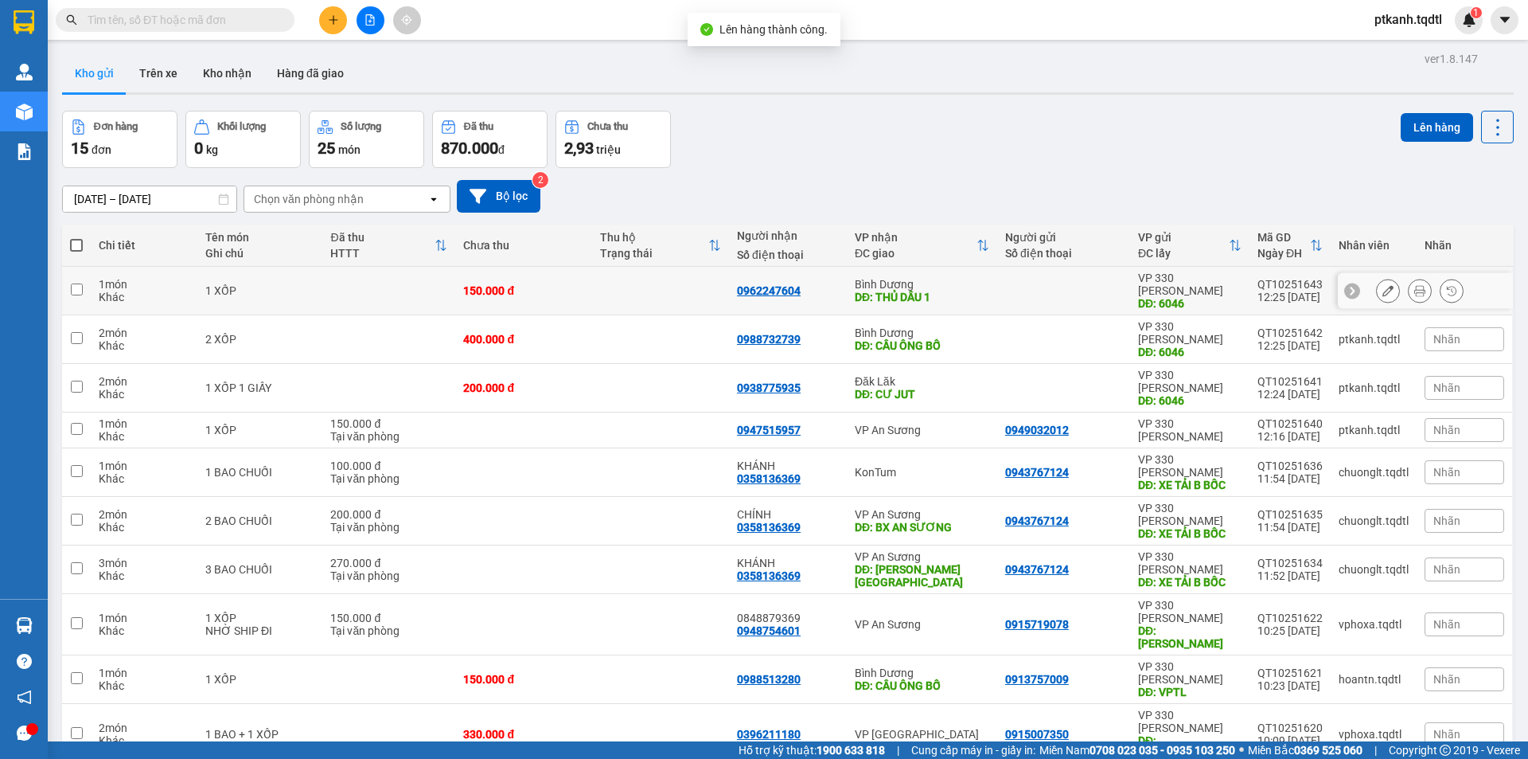
click at [982, 291] on td "Bình Dương DĐ: THỦ DẦU 1" at bounding box center [922, 291] width 150 height 49
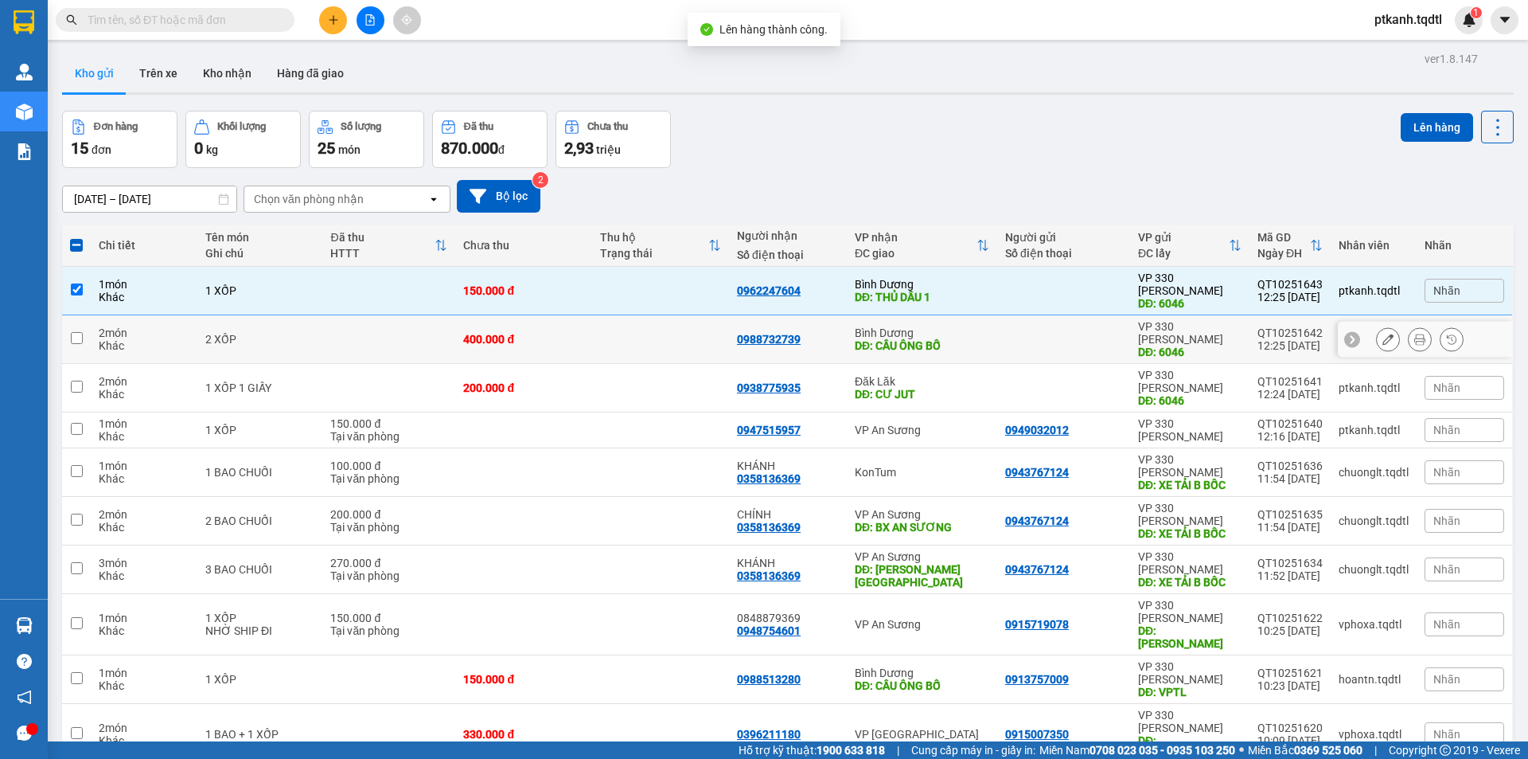
drag, startPoint x: 981, startPoint y: 314, endPoint x: 972, endPoint y: 348, distance: 34.8
click at [981, 326] on div "Bình Dương" at bounding box center [922, 332] width 135 height 13
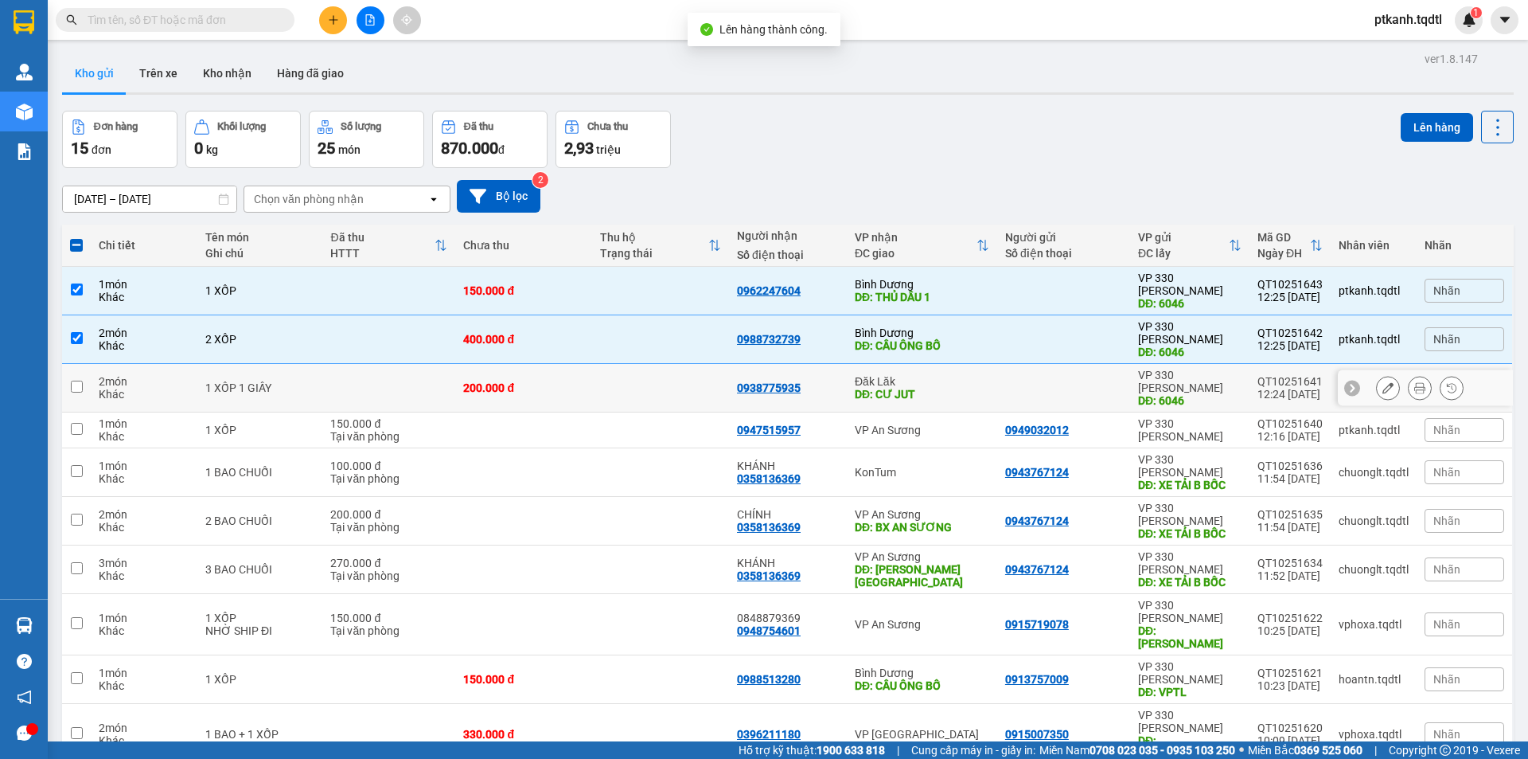
drag, startPoint x: 970, startPoint y: 351, endPoint x: 880, endPoint y: 371, distance: 92.1
click at [968, 375] on div "Đăk Lăk" at bounding box center [922, 381] width 135 height 13
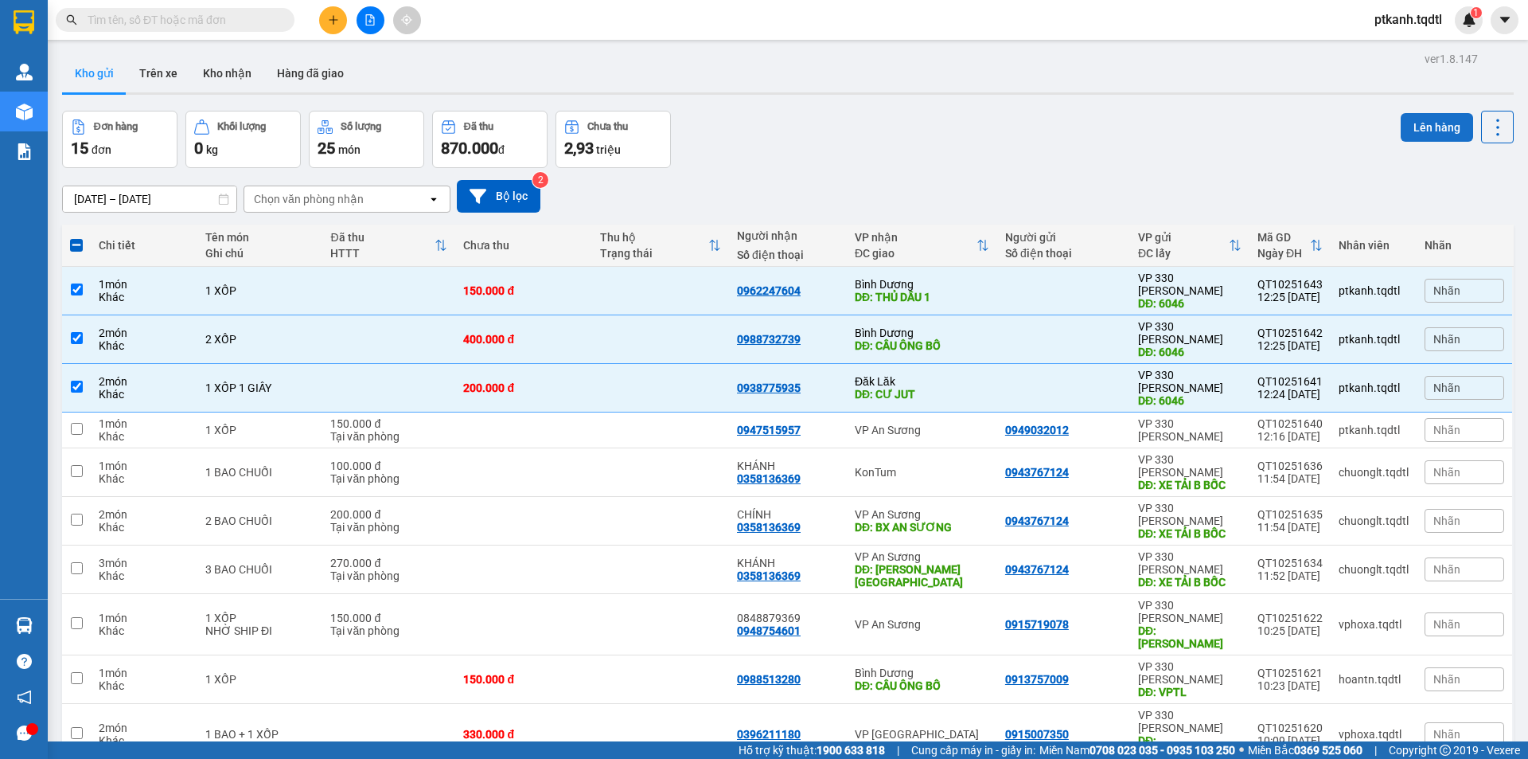
click at [1412, 125] on button "Lên hàng" at bounding box center [1437, 127] width 72 height 29
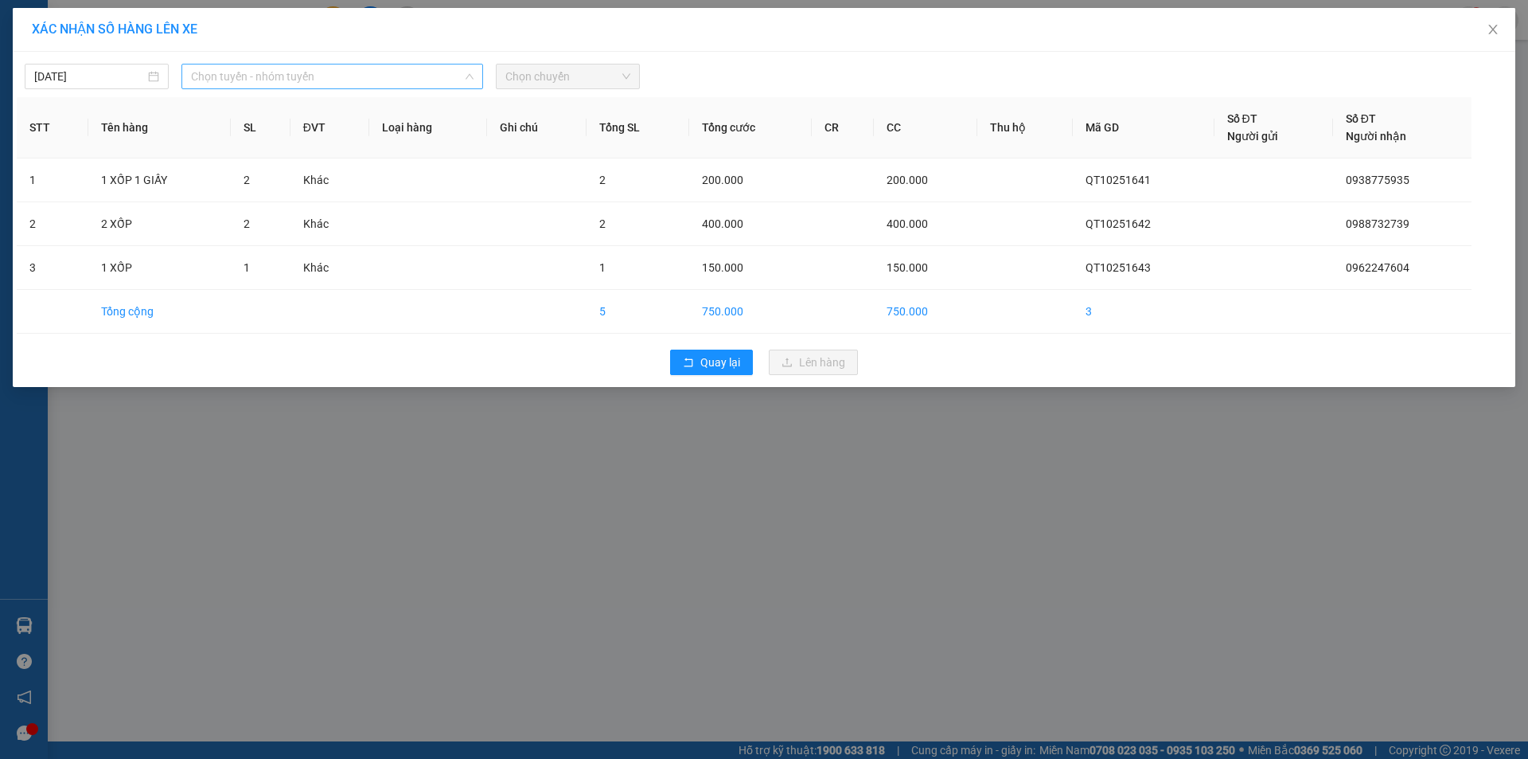
click at [435, 79] on span "Chọn tuyến - nhóm tuyến" at bounding box center [332, 76] width 283 height 24
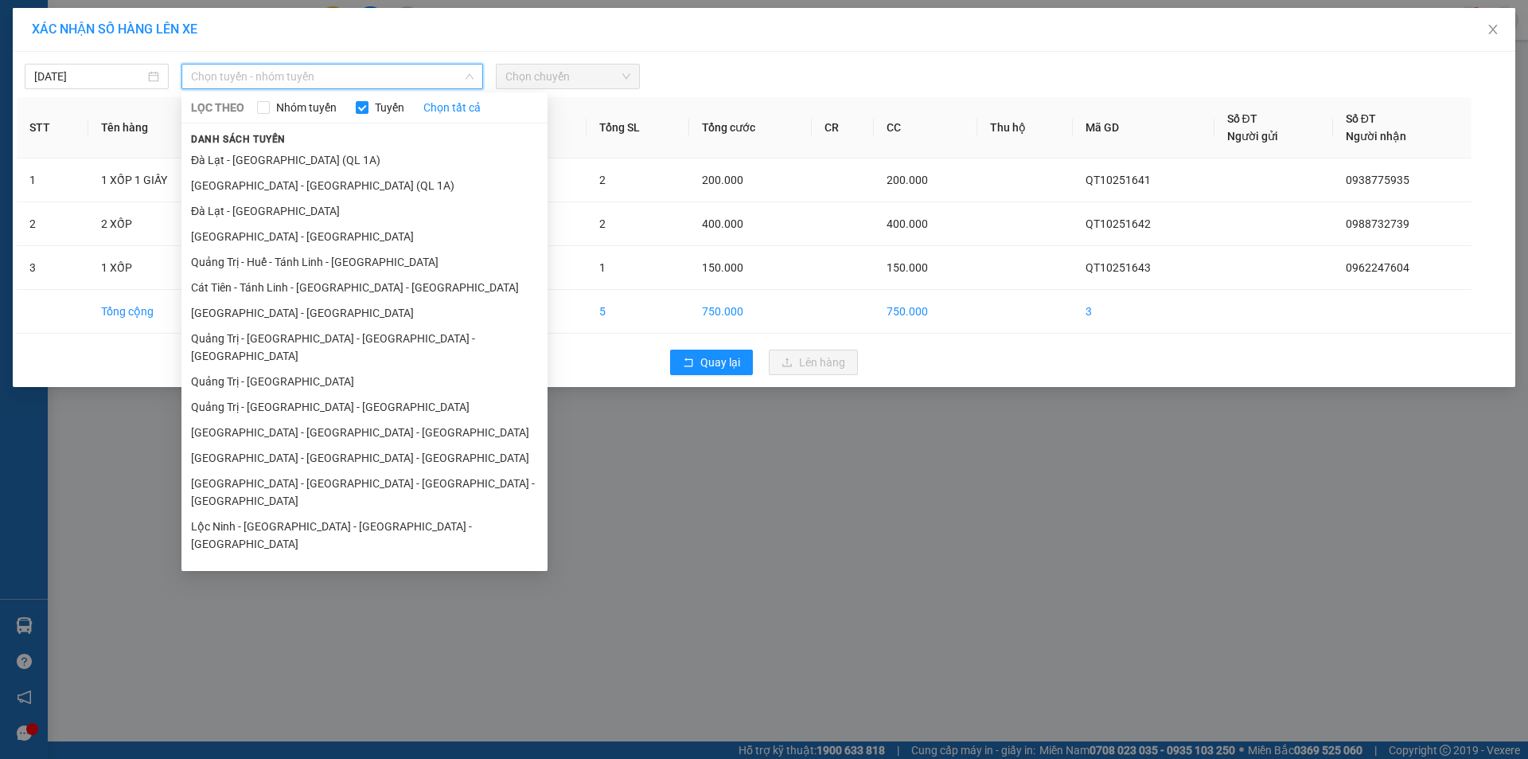
drag, startPoint x: 383, startPoint y: 386, endPoint x: 395, endPoint y: 370, distance: 19.9
click at [384, 394] on li "Quảng Trị - [GEOGRAPHIC_DATA] - [GEOGRAPHIC_DATA]" at bounding box center [364, 406] width 366 height 25
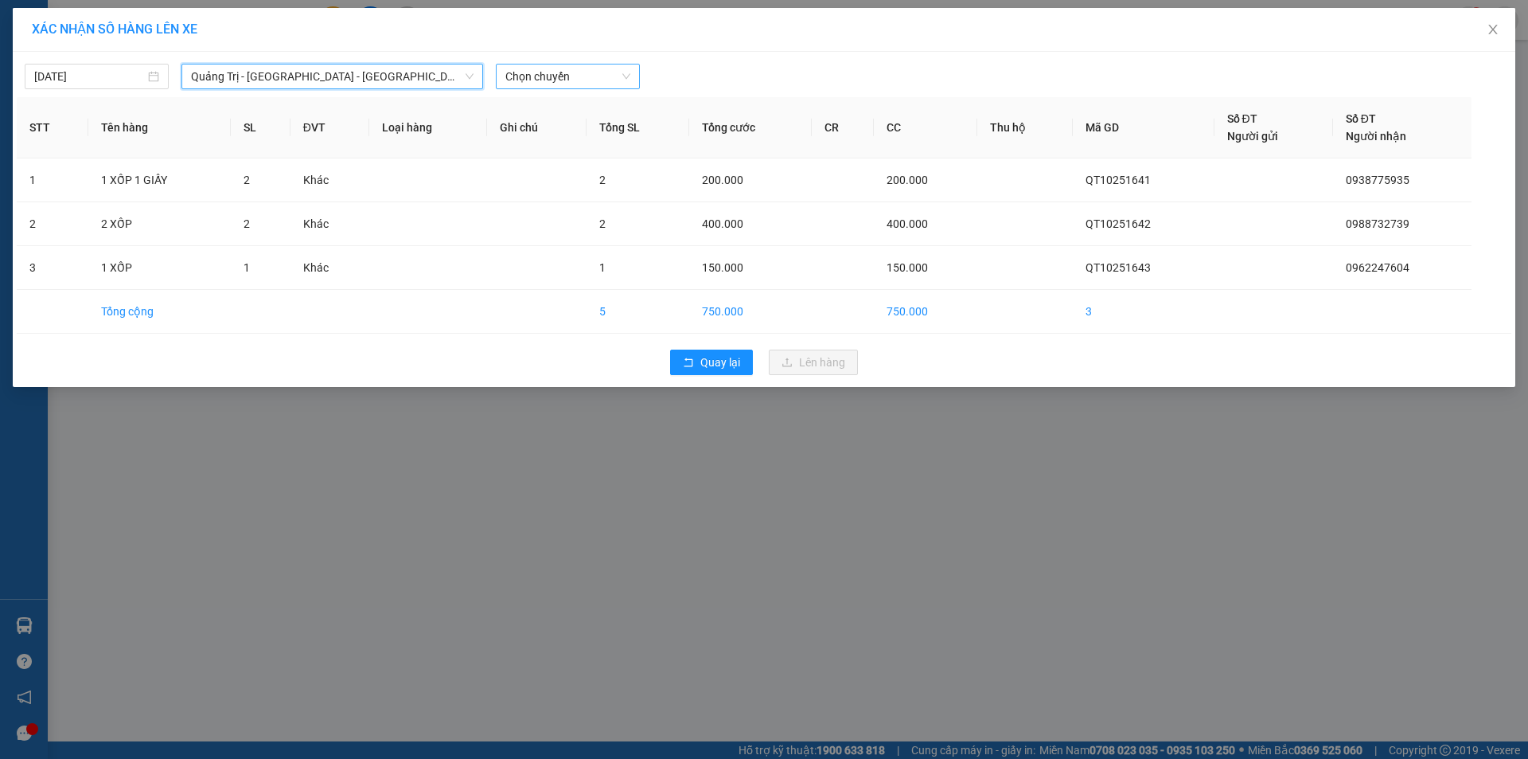
click at [606, 77] on span "Chọn chuyến" at bounding box center [567, 76] width 125 height 24
drag, startPoint x: 590, startPoint y: 134, endPoint x: 615, endPoint y: 159, distance: 36.0
click at [590, 135] on div "14:00 - 43H-160.73" at bounding box center [567, 134] width 124 height 18
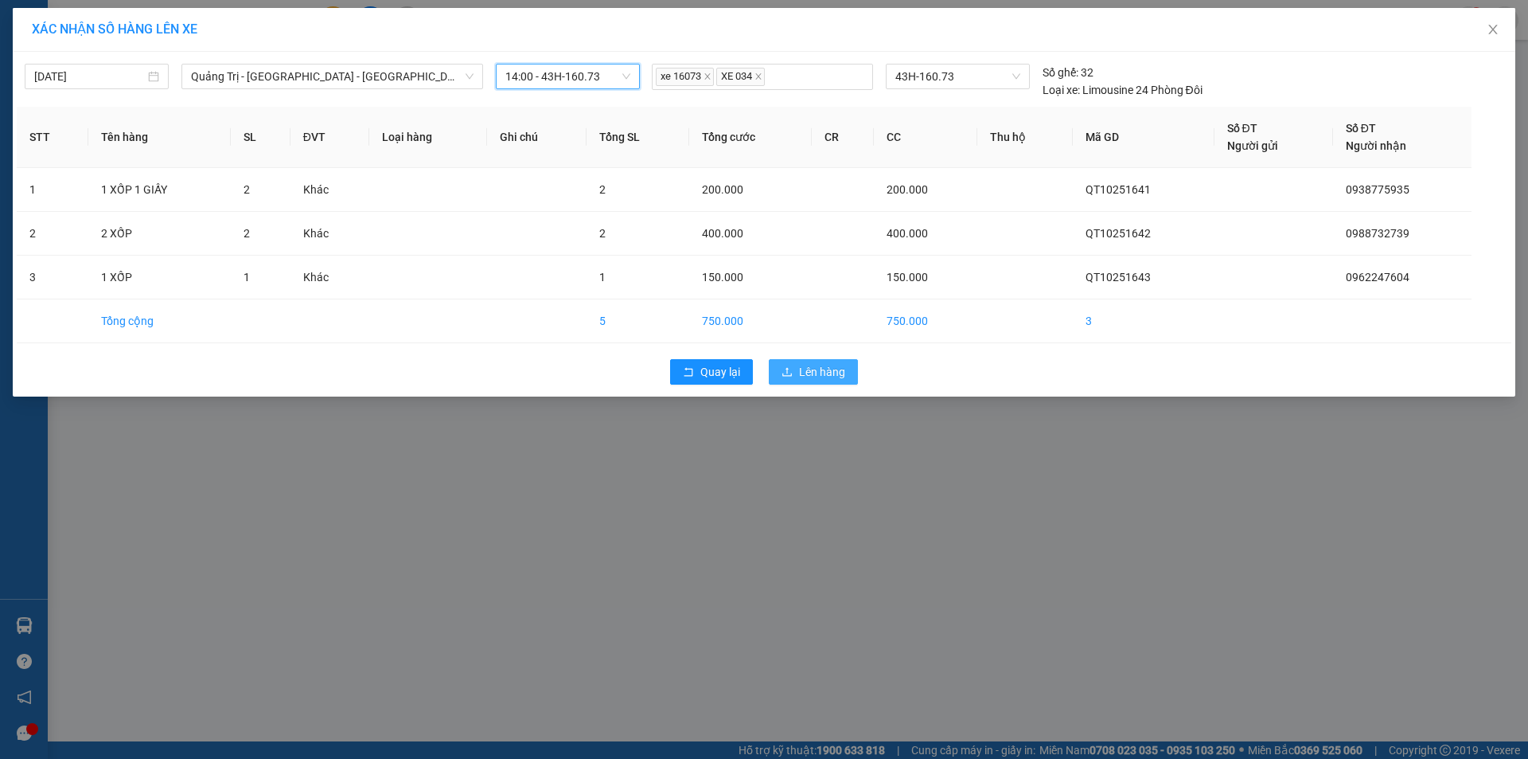
drag, startPoint x: 811, startPoint y: 372, endPoint x: 800, endPoint y: 369, distance: 11.6
click at [810, 372] on span "Lên hàng" at bounding box center [822, 372] width 46 height 18
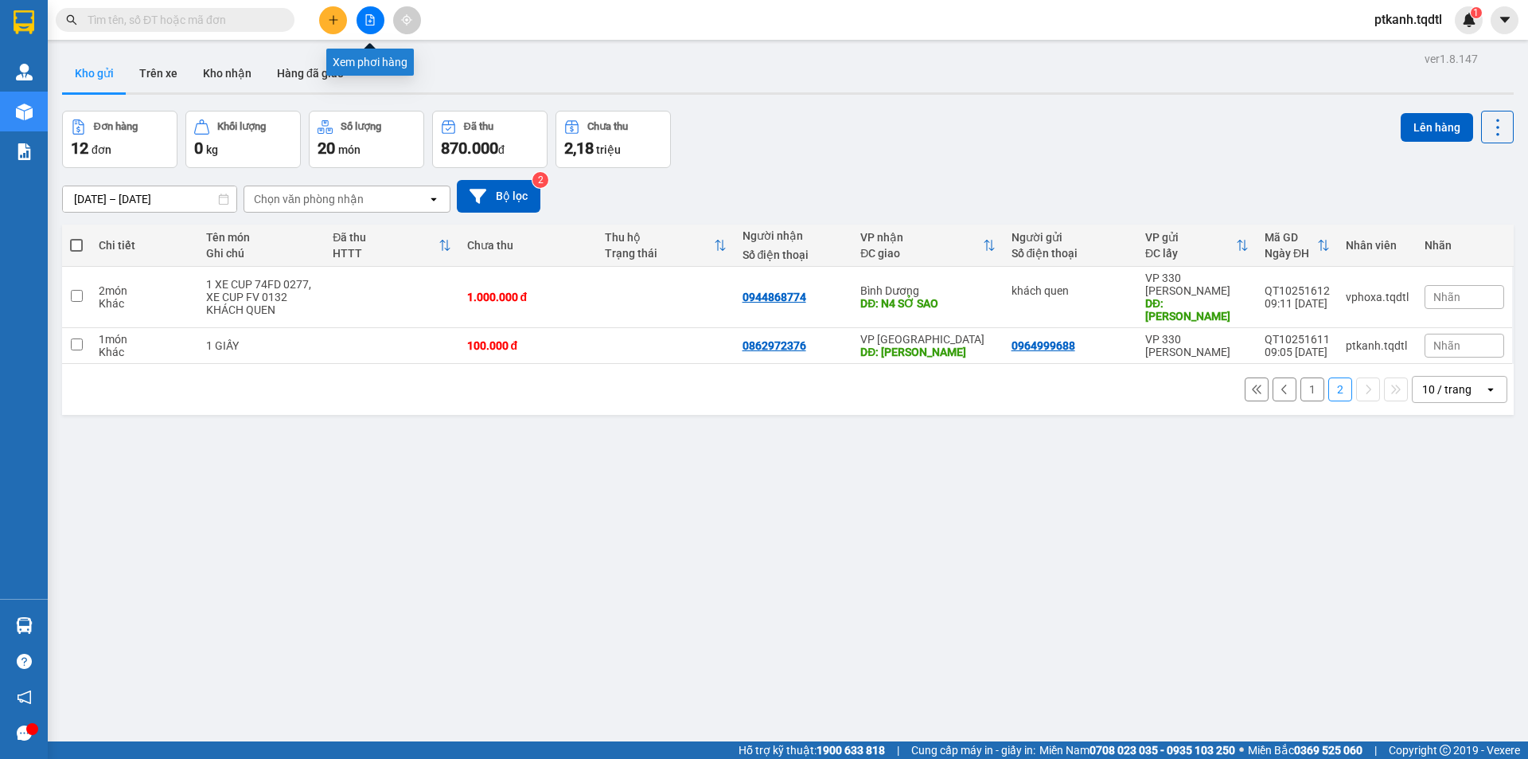
click at [372, 19] on icon "file-add" at bounding box center [370, 19] width 11 height 11
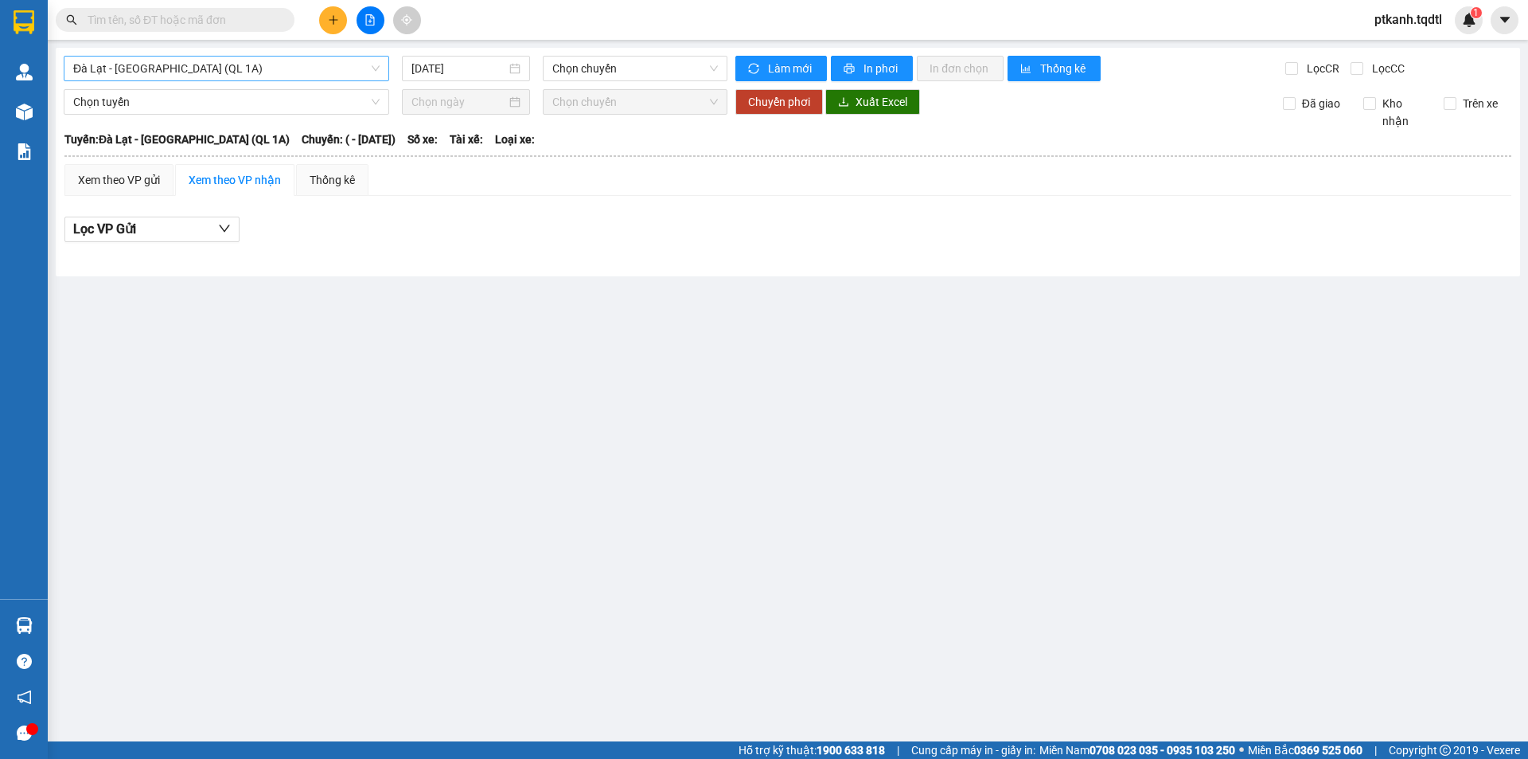
click at [377, 68] on span "Đà Lạt - [GEOGRAPHIC_DATA] (QL 1A)" at bounding box center [226, 69] width 306 height 24
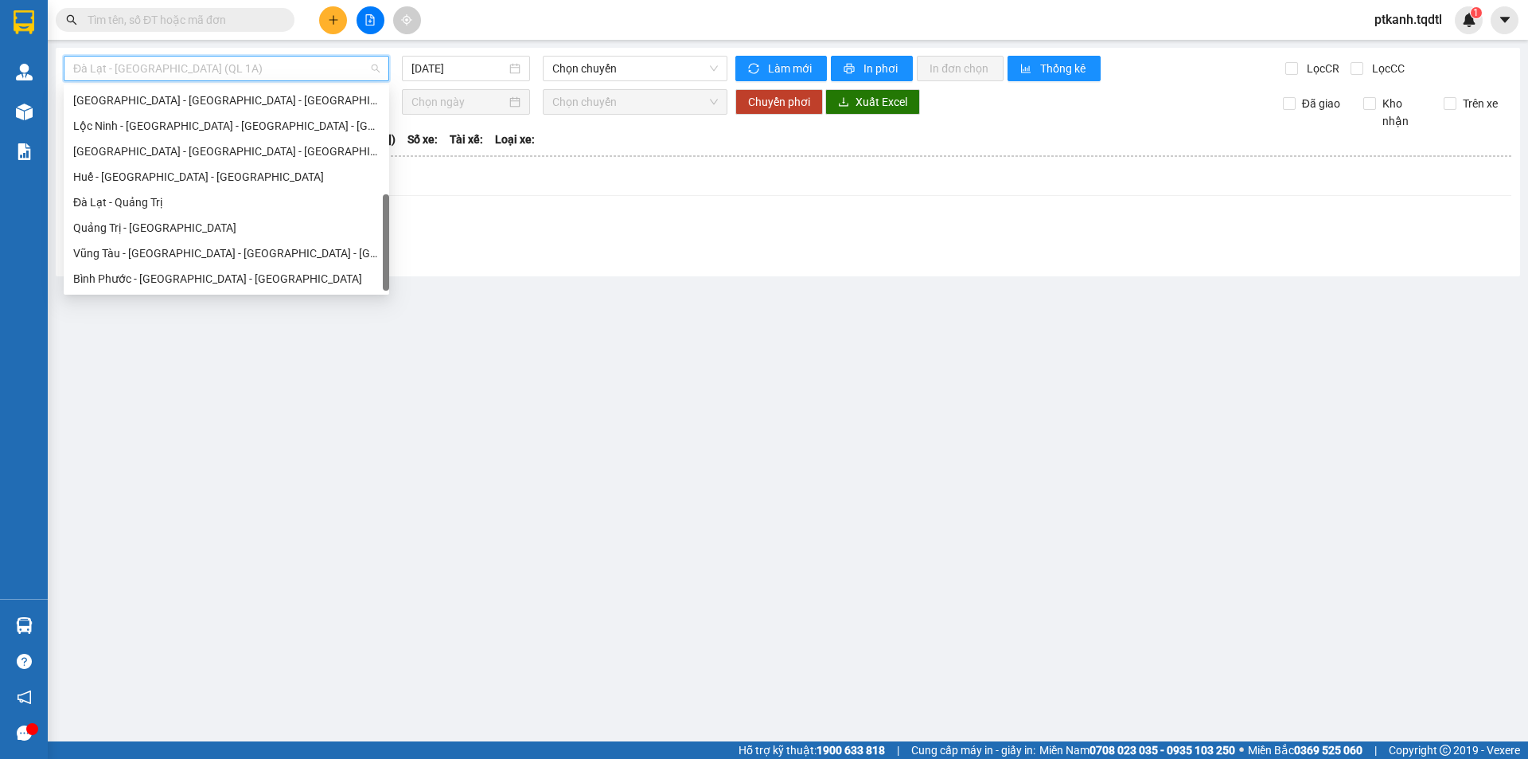
scroll to position [331, 0]
drag, startPoint x: 386, startPoint y: 105, endPoint x: 384, endPoint y: 224, distance: 118.6
click at [384, 224] on div at bounding box center [386, 243] width 6 height 96
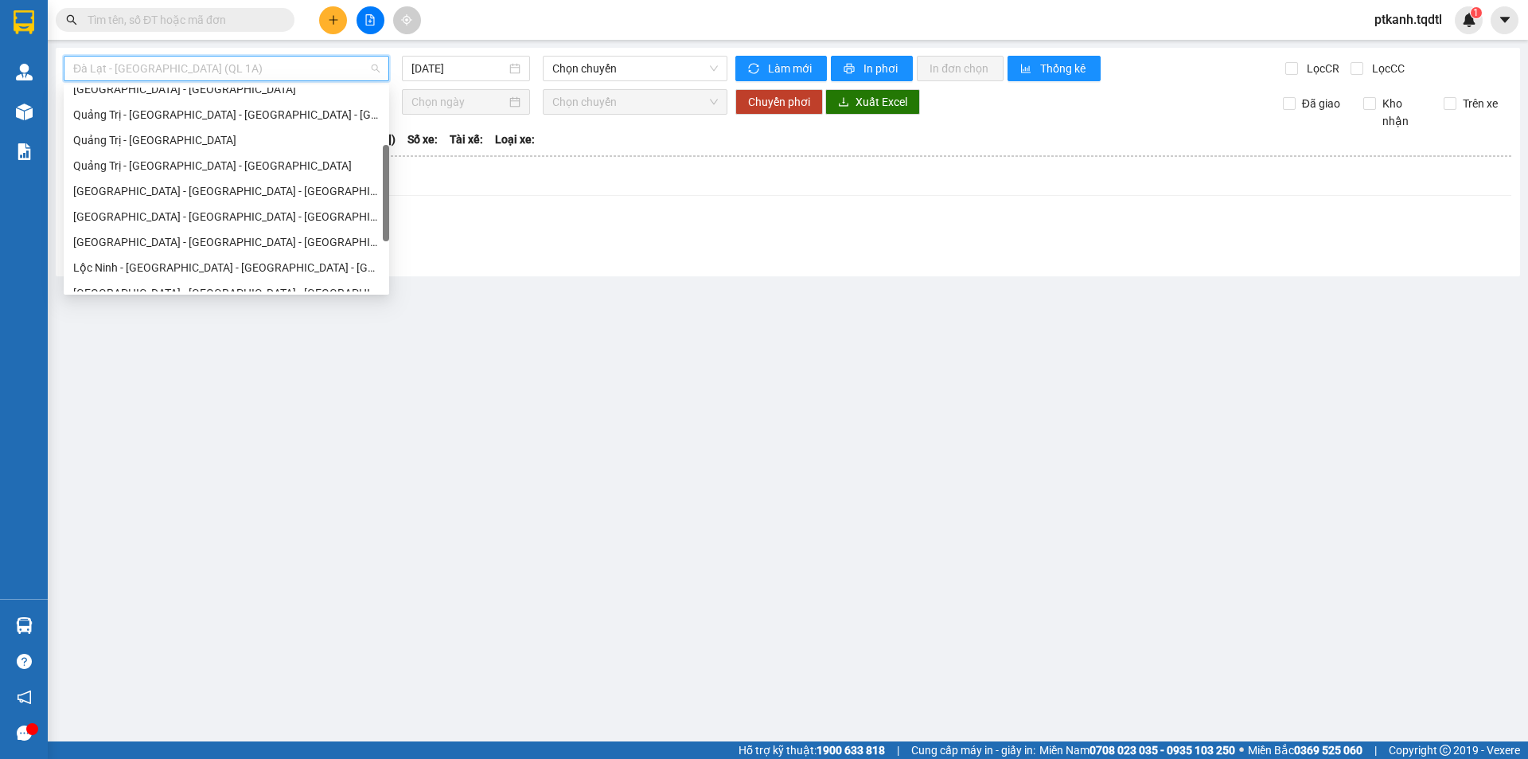
scroll to position [177, 0]
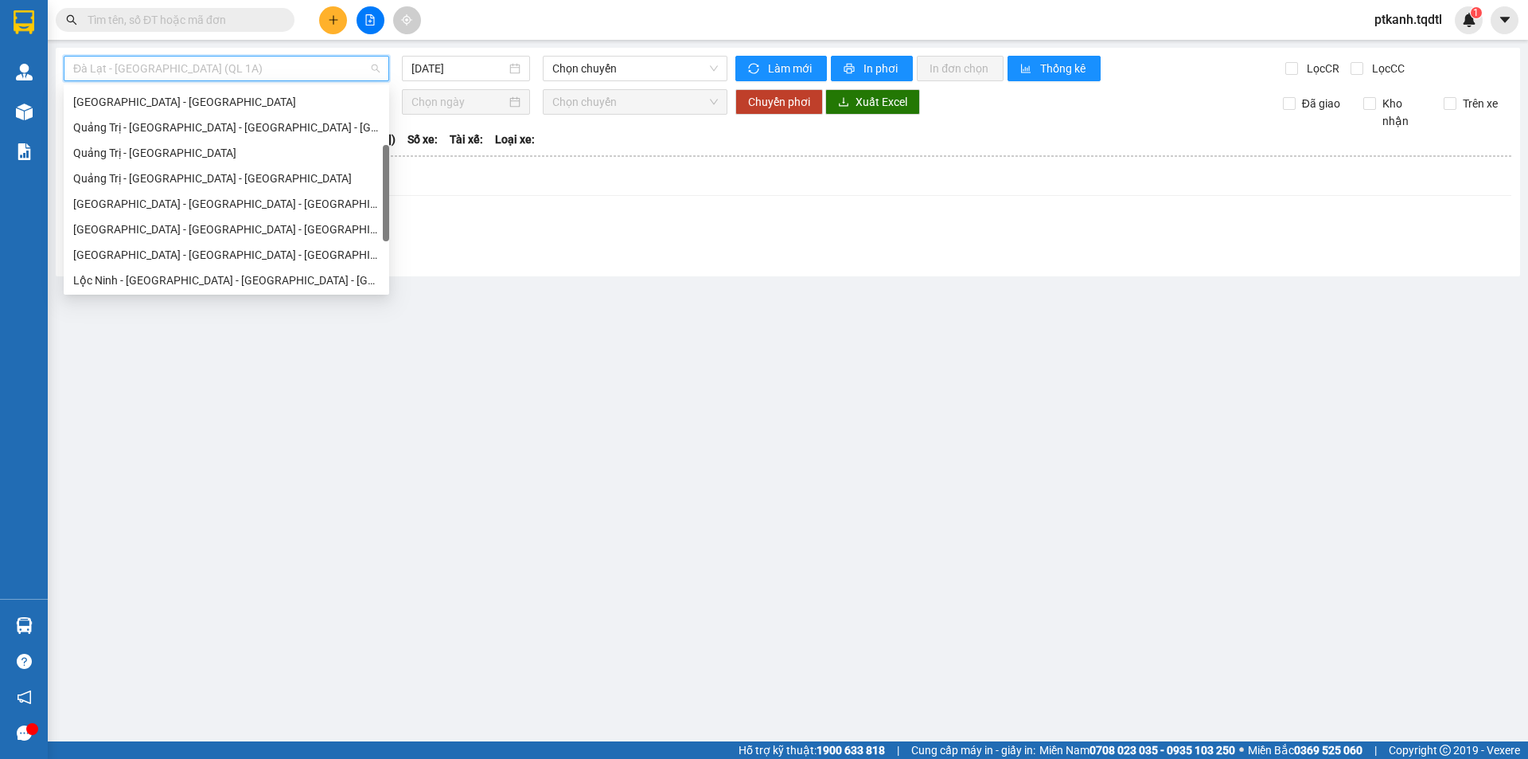
drag, startPoint x: 387, startPoint y: 231, endPoint x: 388, endPoint y: 181, distance: 50.2
click at [388, 181] on div at bounding box center [386, 193] width 6 height 96
drag, startPoint x: 250, startPoint y: 150, endPoint x: 334, endPoint y: 123, distance: 88.6
click at [250, 150] on div "Quảng Trị - [GEOGRAPHIC_DATA]" at bounding box center [226, 153] width 306 height 18
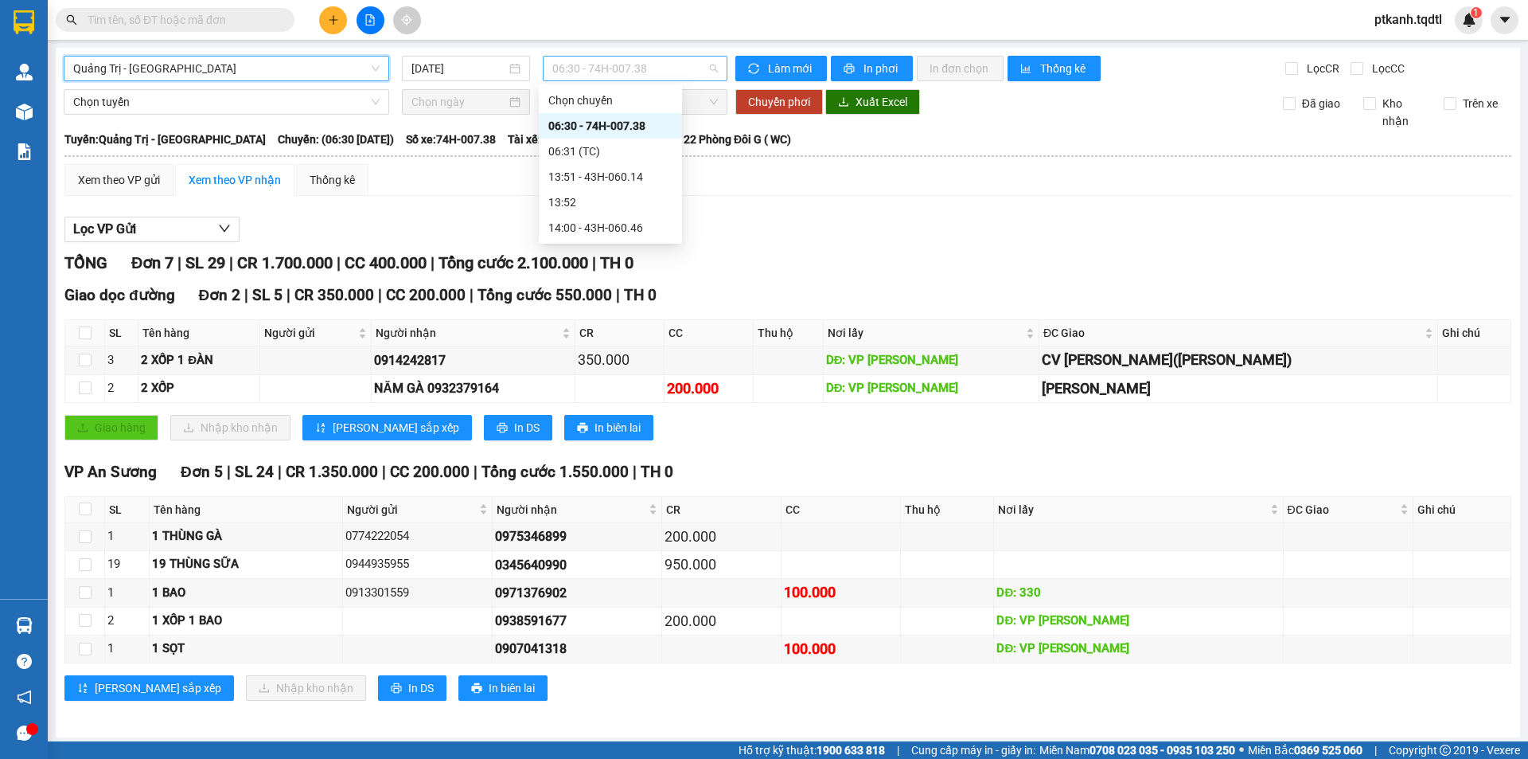
click at [692, 72] on span "06:30 - 74H-007.38" at bounding box center [635, 69] width 166 height 24
click at [637, 223] on div "14:00 - 43H-060.46" at bounding box center [610, 228] width 124 height 18
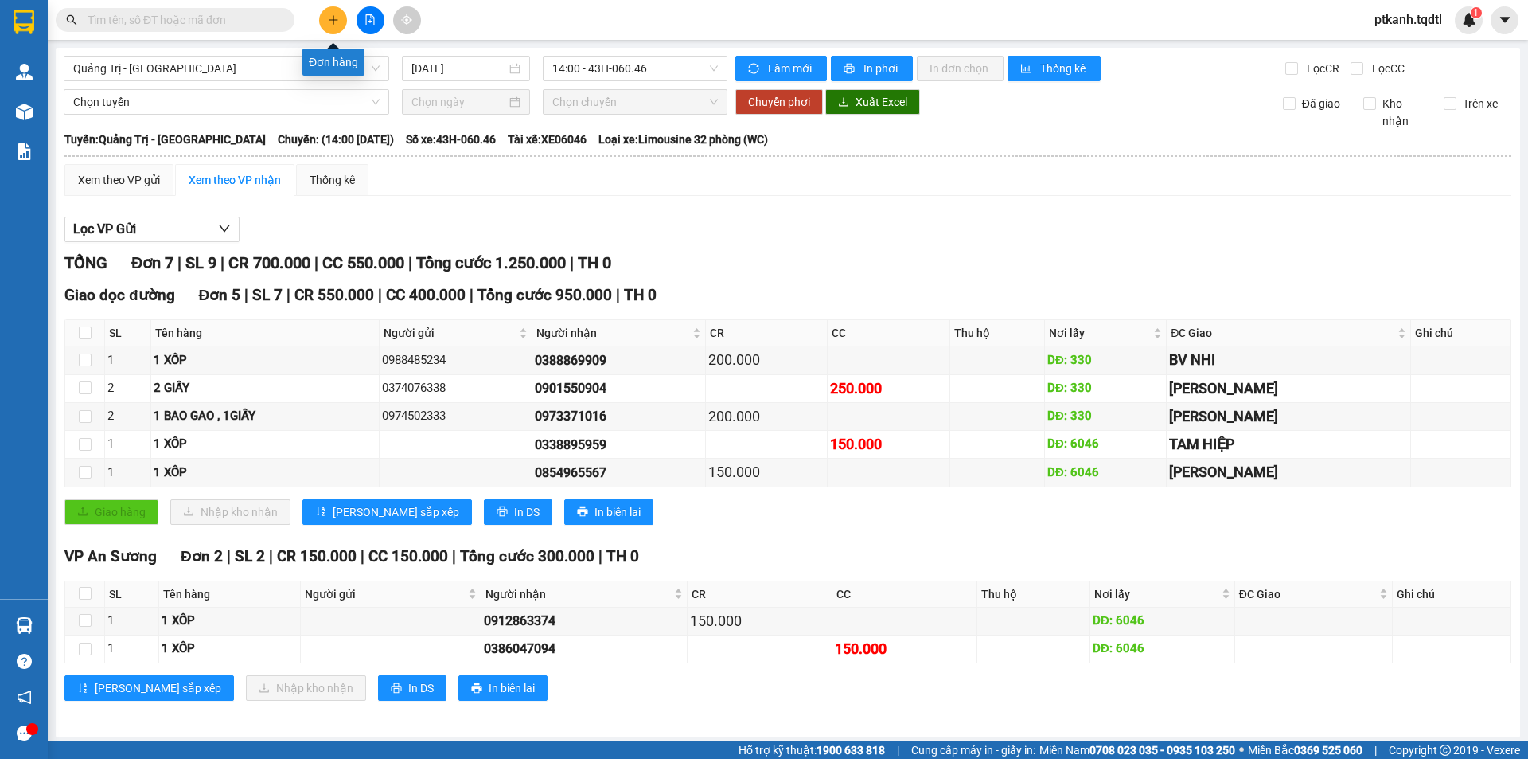
click at [330, 18] on icon "plus" at bounding box center [333, 19] width 11 height 11
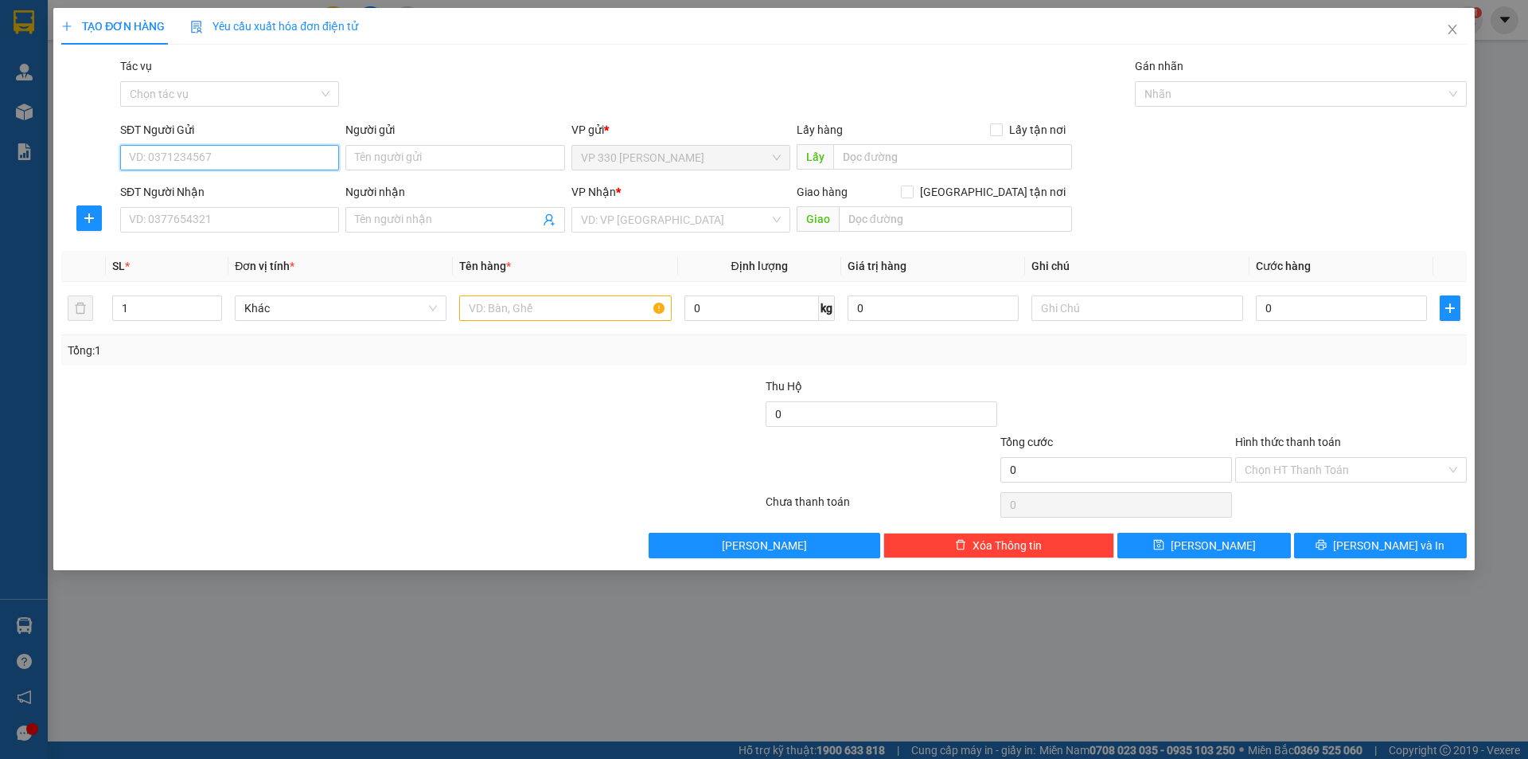
click at [334, 164] on input "SĐT Người Gửi" at bounding box center [229, 157] width 219 height 25
click at [197, 184] on div "0708007357" at bounding box center [230, 190] width 200 height 18
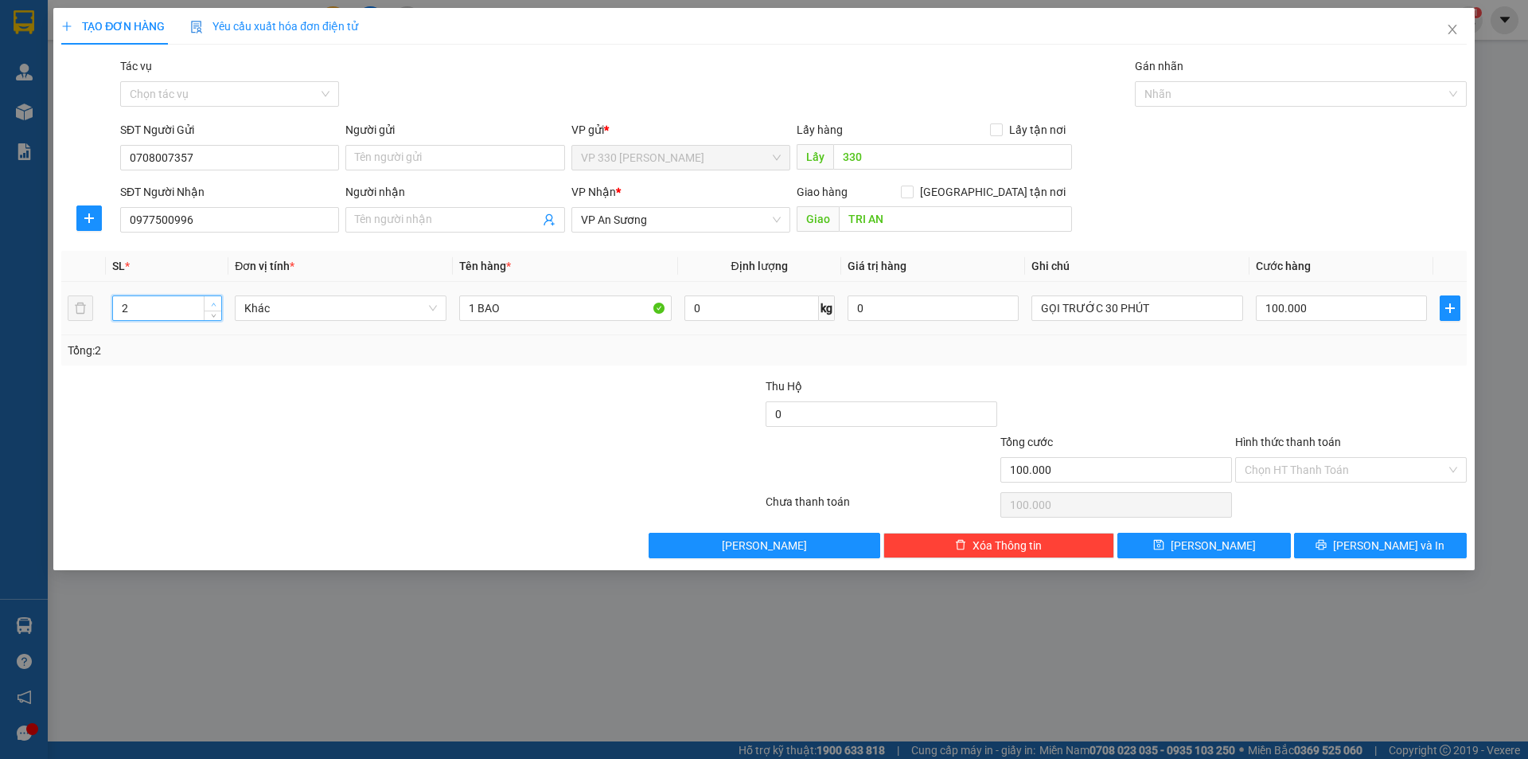
click at [213, 302] on icon "up" at bounding box center [213, 303] width 5 height 3
click at [554, 310] on input "1 BAO" at bounding box center [565, 307] width 212 height 25
click at [1389, 312] on input "100.000" at bounding box center [1341, 307] width 171 height 25
click at [1378, 540] on span "[PERSON_NAME] và In" at bounding box center [1388, 545] width 111 height 18
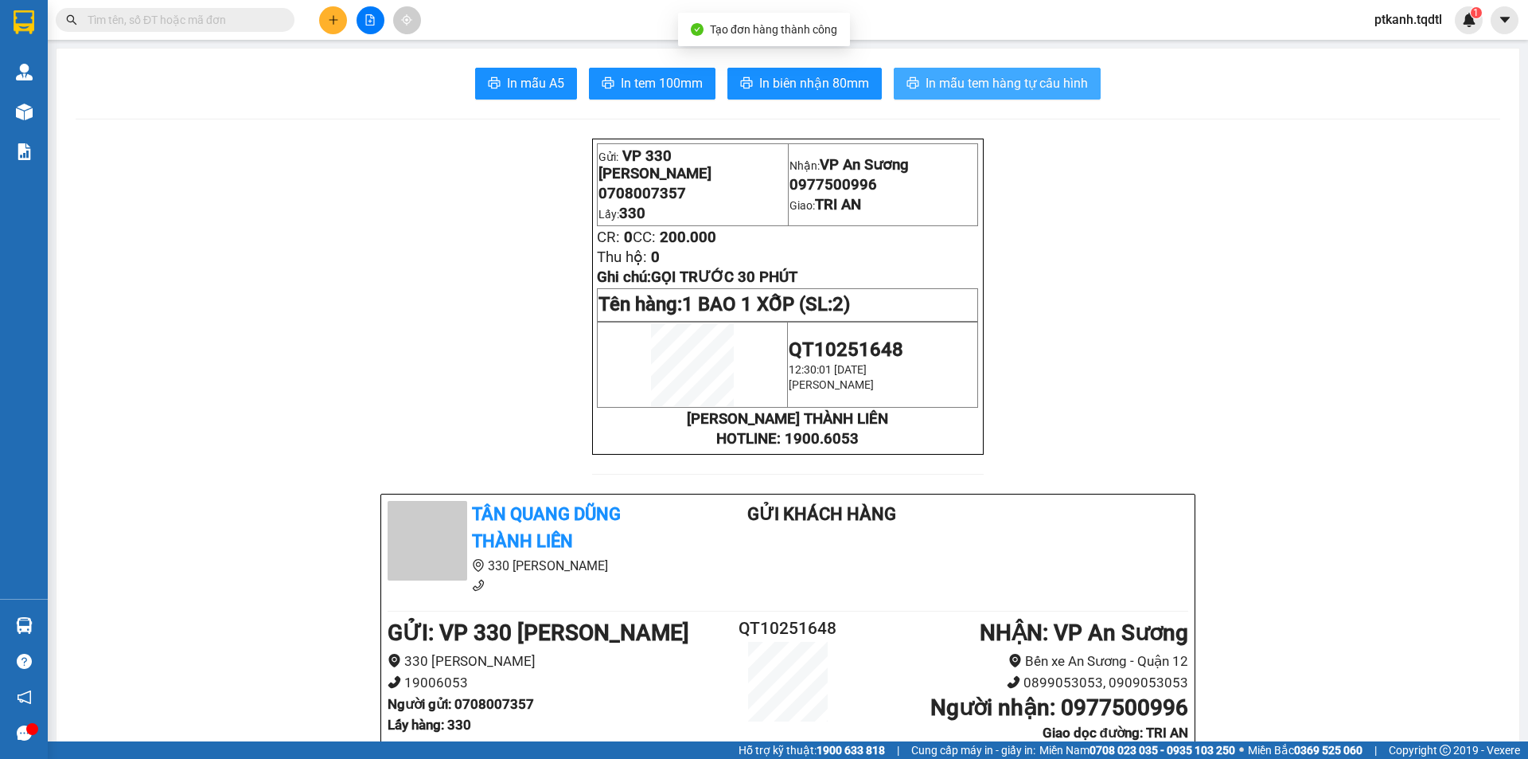
click at [981, 91] on span "In mẫu tem hàng tự cấu hình" at bounding box center [1007, 83] width 162 height 20
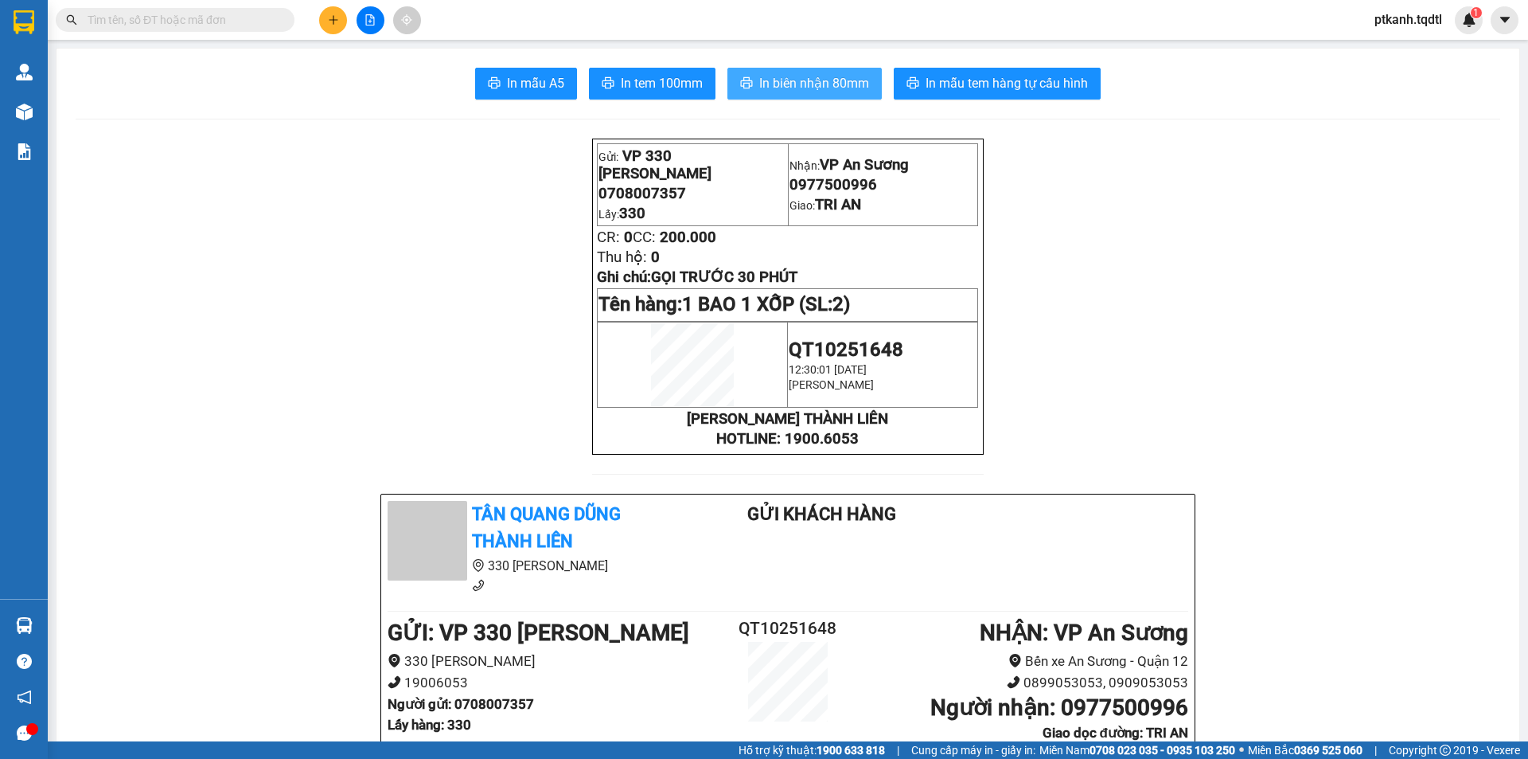
drag, startPoint x: 809, startPoint y: 85, endPoint x: 426, endPoint y: 16, distance: 389.1
click at [804, 85] on span "In biên nhận 80mm" at bounding box center [814, 83] width 110 height 20
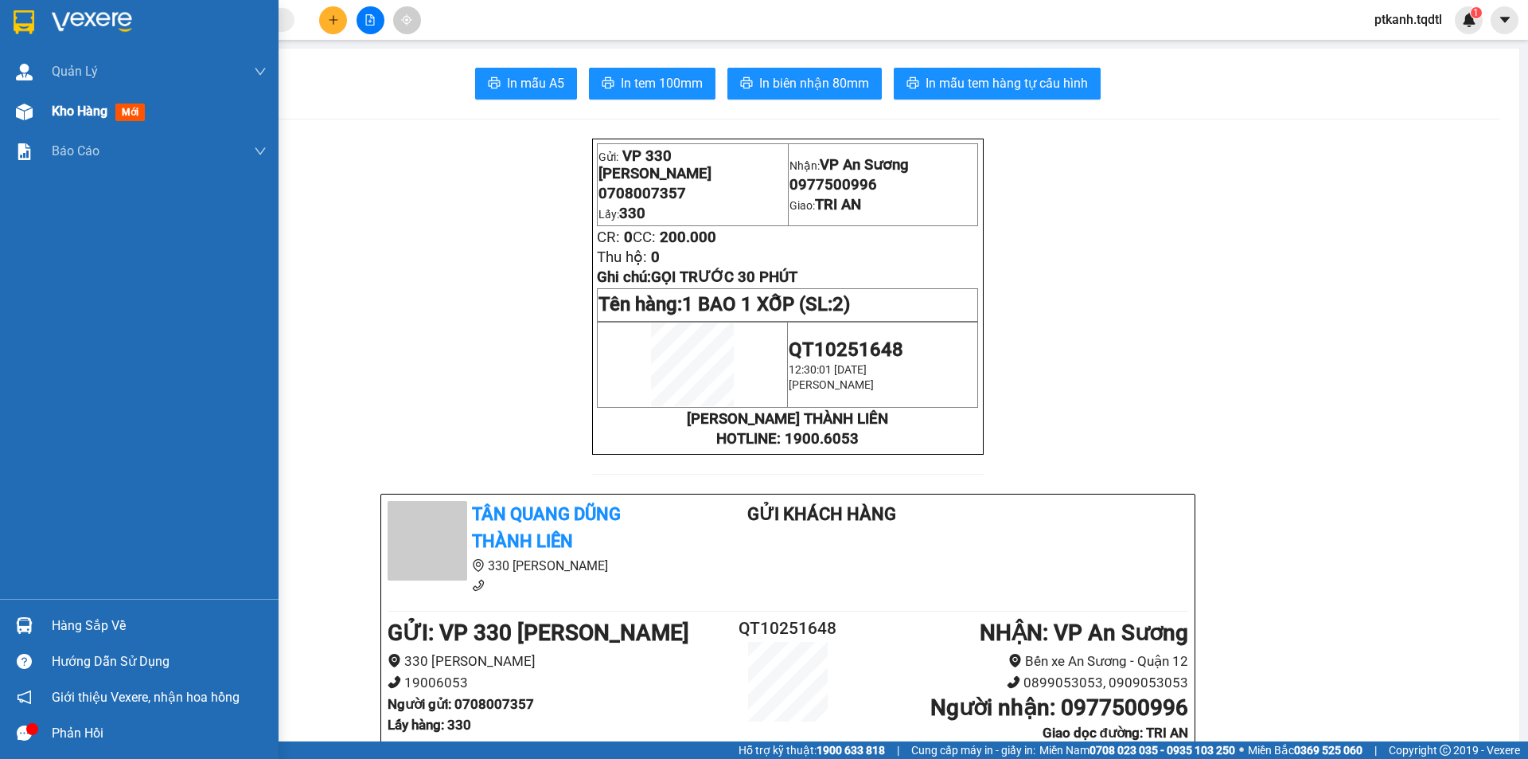
click at [44, 111] on div "Kho hàng mới" at bounding box center [139, 112] width 279 height 40
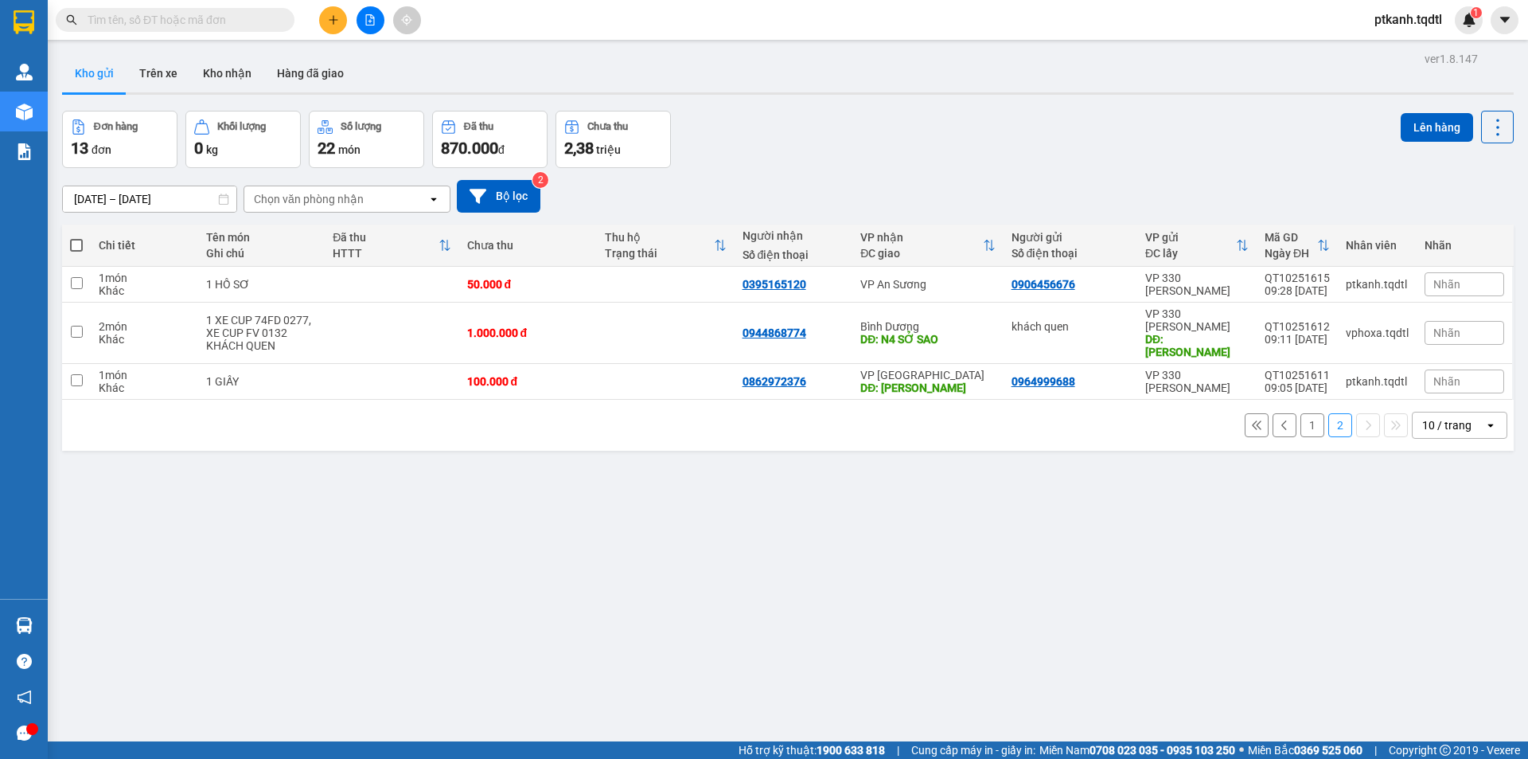
click at [1301, 415] on button "1" at bounding box center [1313, 425] width 24 height 24
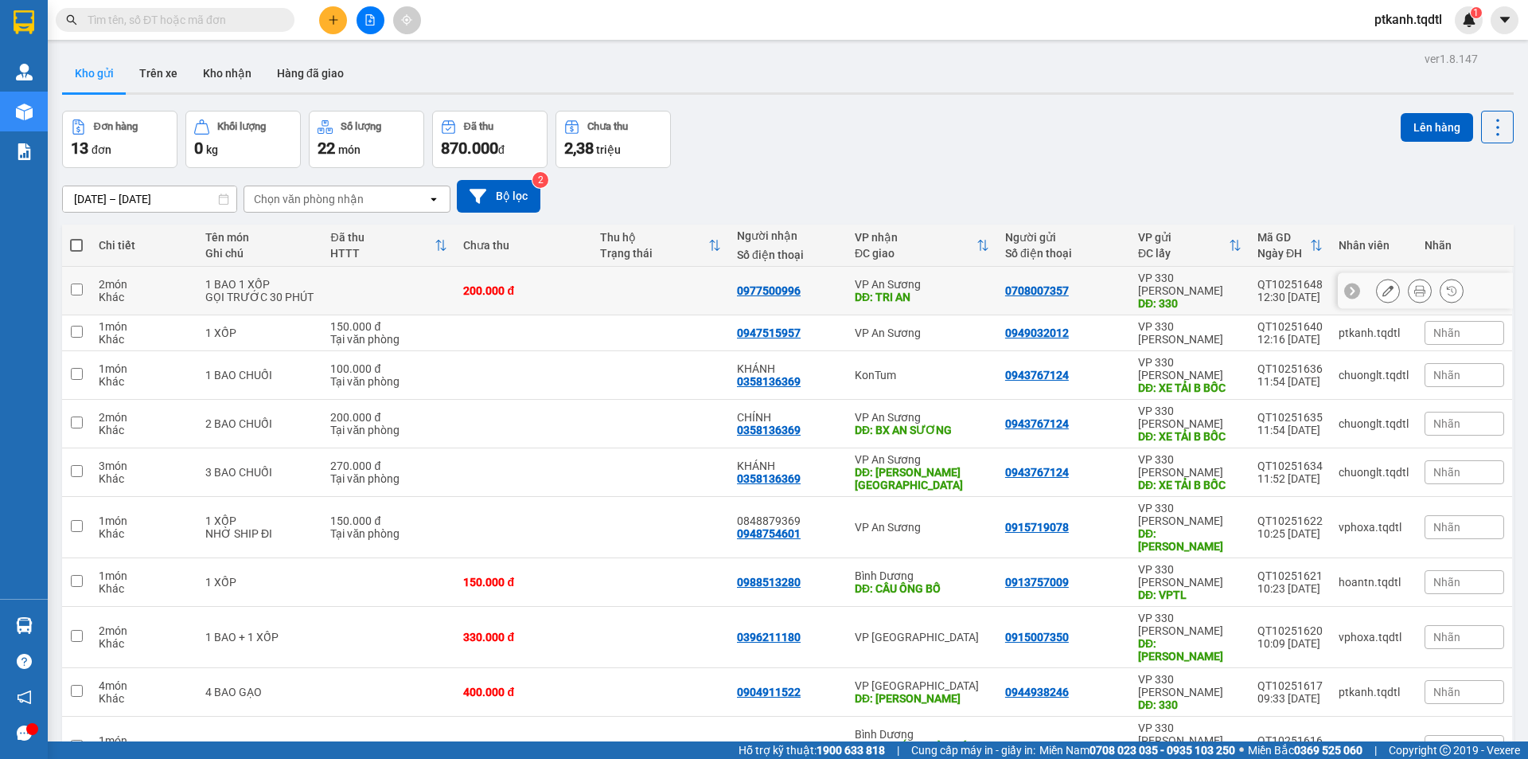
click at [953, 282] on div "VP An Sương" at bounding box center [922, 284] width 135 height 13
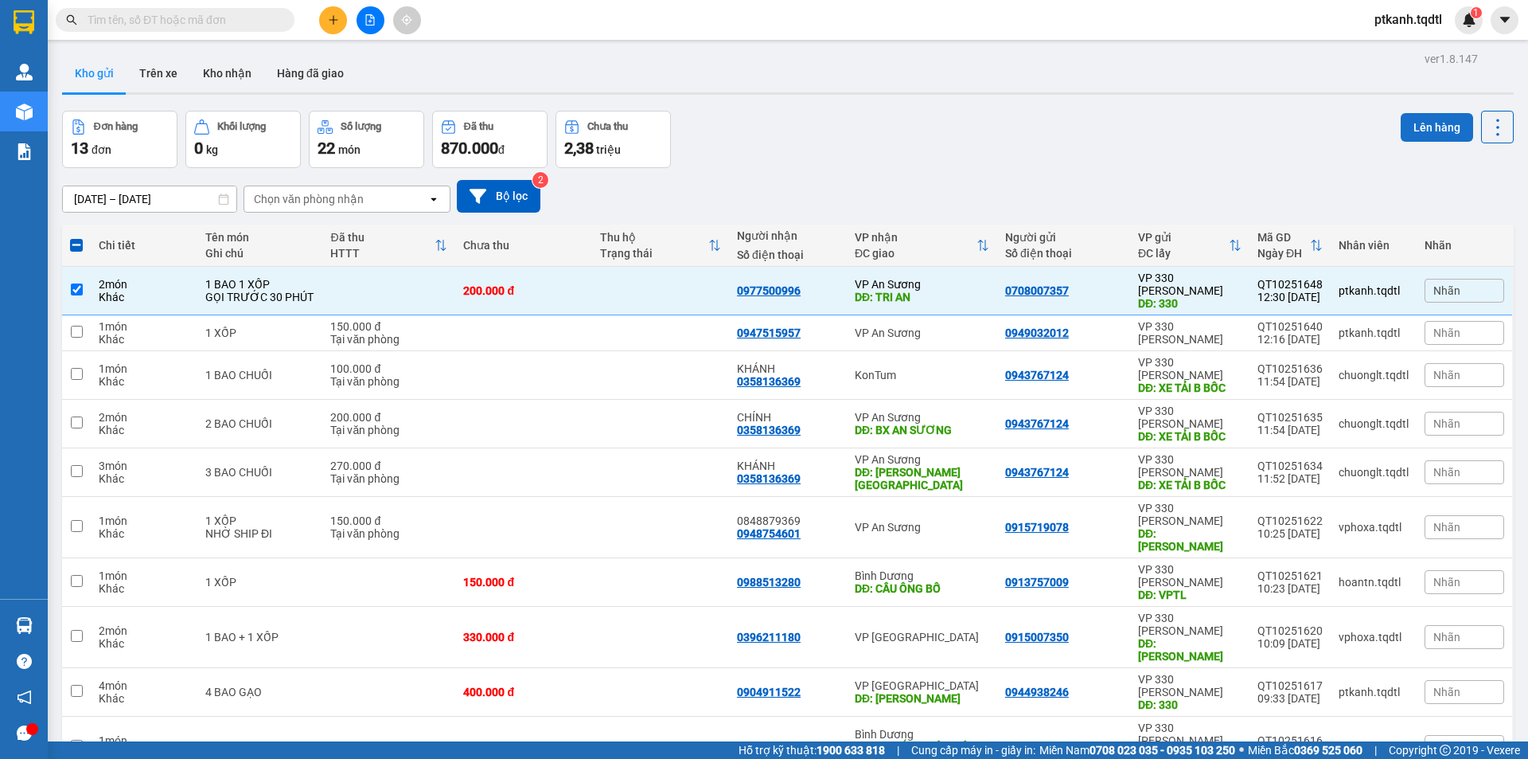
click at [1408, 128] on button "Lên hàng" at bounding box center [1437, 127] width 72 height 29
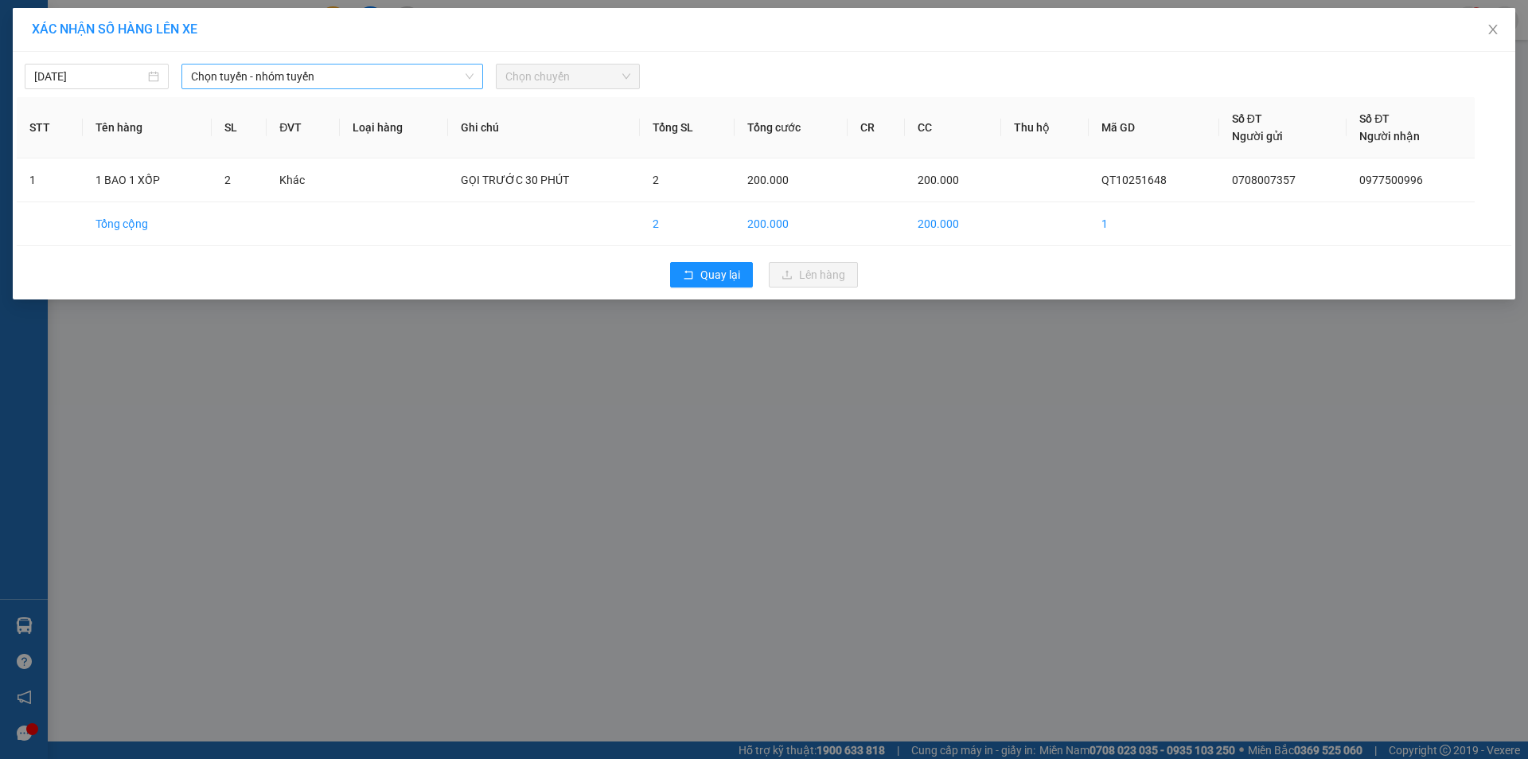
click at [421, 76] on span "Chọn tuyến - nhóm tuyến" at bounding box center [332, 76] width 283 height 24
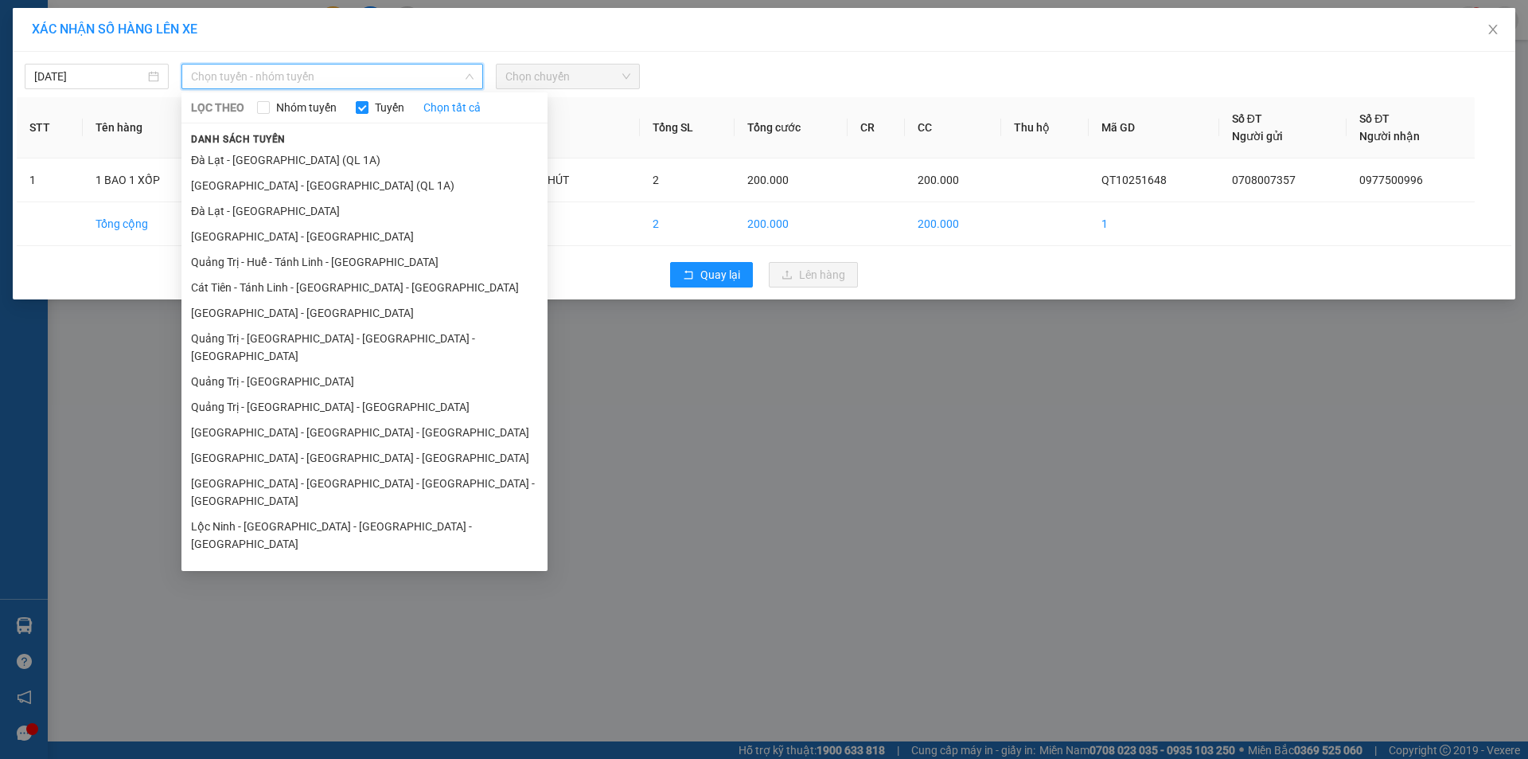
drag, startPoint x: 395, startPoint y: 356, endPoint x: 474, endPoint y: 248, distance: 134.4
click at [394, 369] on li "Quảng Trị - [GEOGRAPHIC_DATA]" at bounding box center [364, 381] width 366 height 25
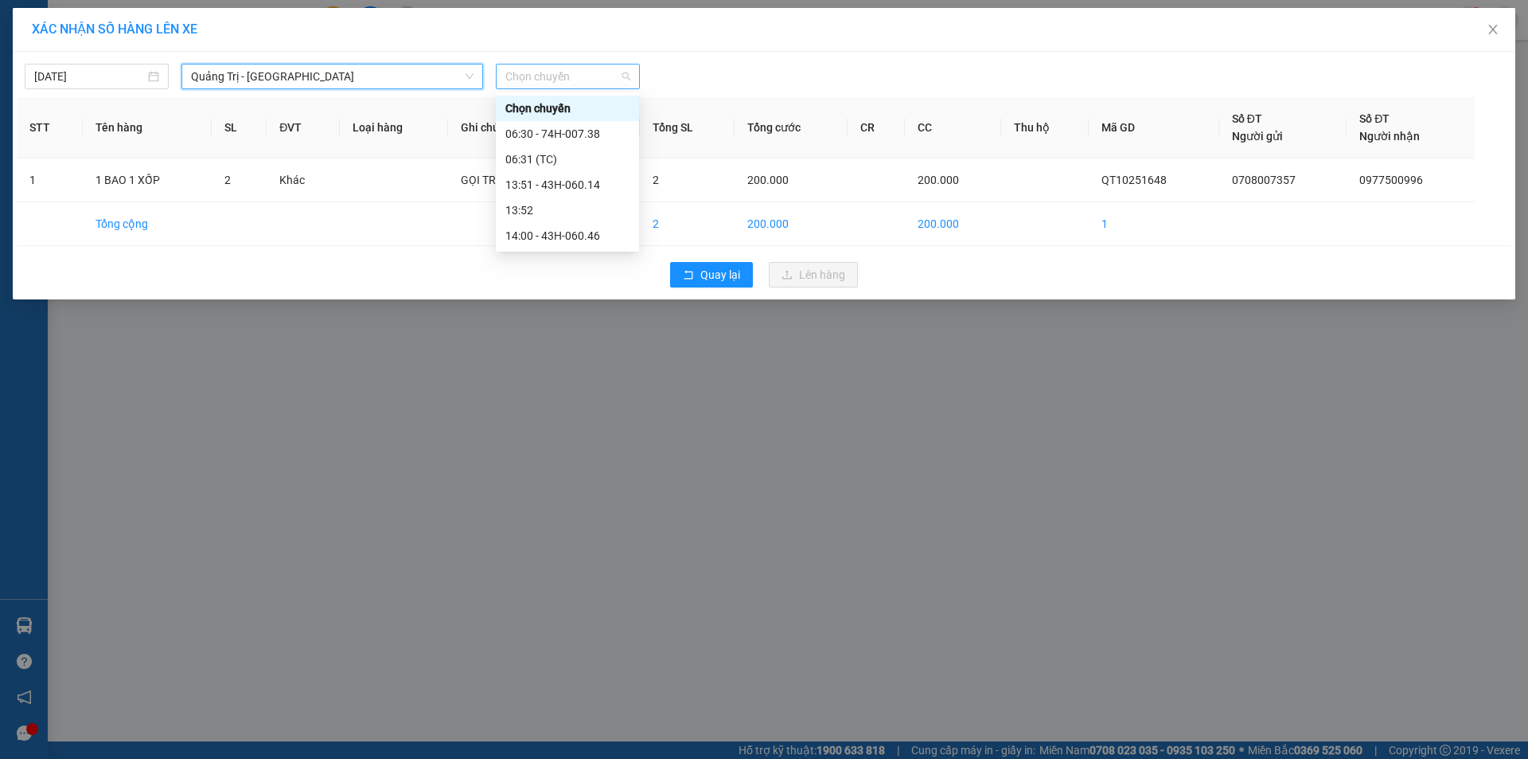
click at [601, 80] on span "Chọn chuyến" at bounding box center [567, 76] width 125 height 24
click at [582, 236] on div "14:00 - 43H-060.46" at bounding box center [567, 236] width 124 height 18
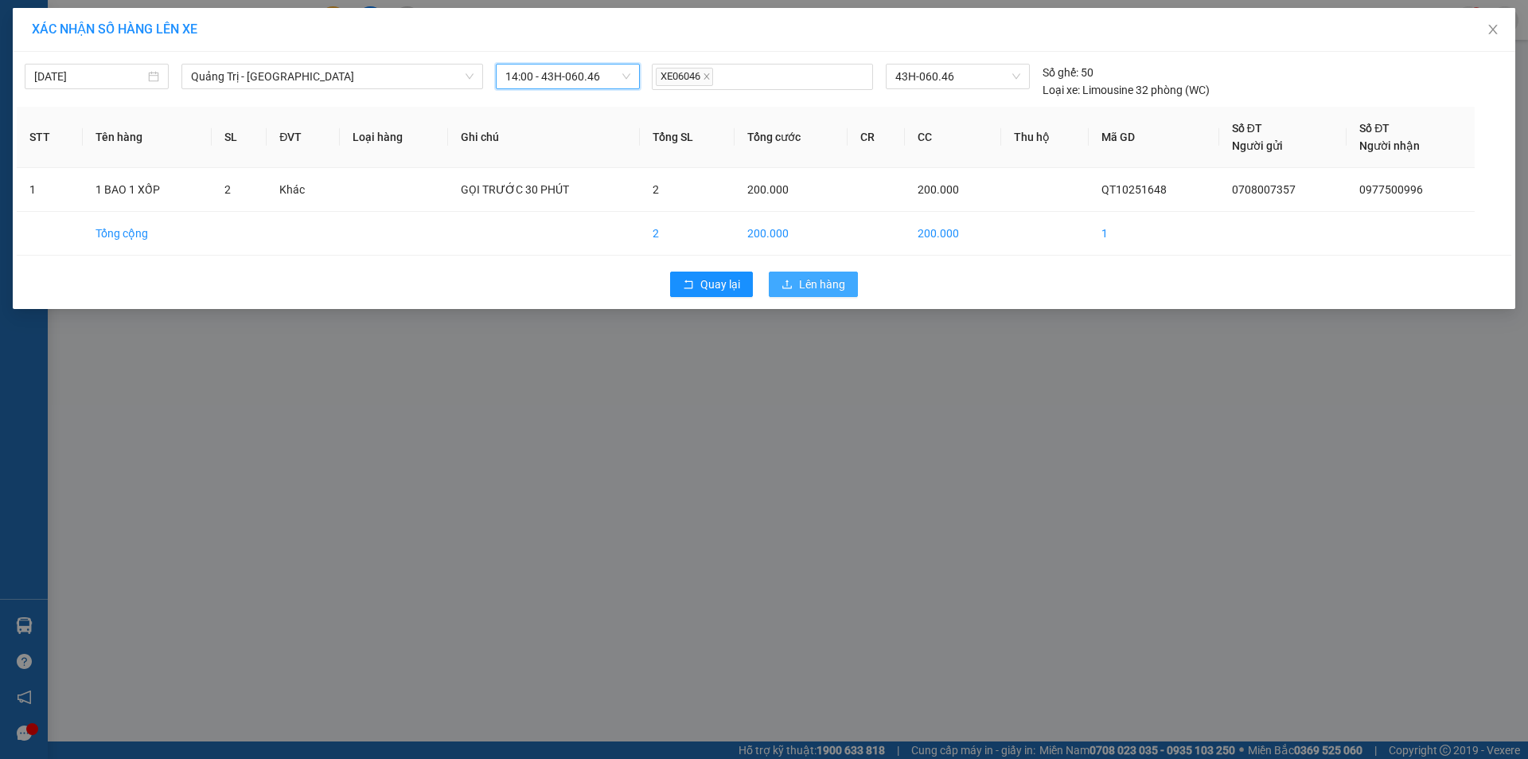
click at [825, 286] on span "Lên hàng" at bounding box center [822, 284] width 46 height 18
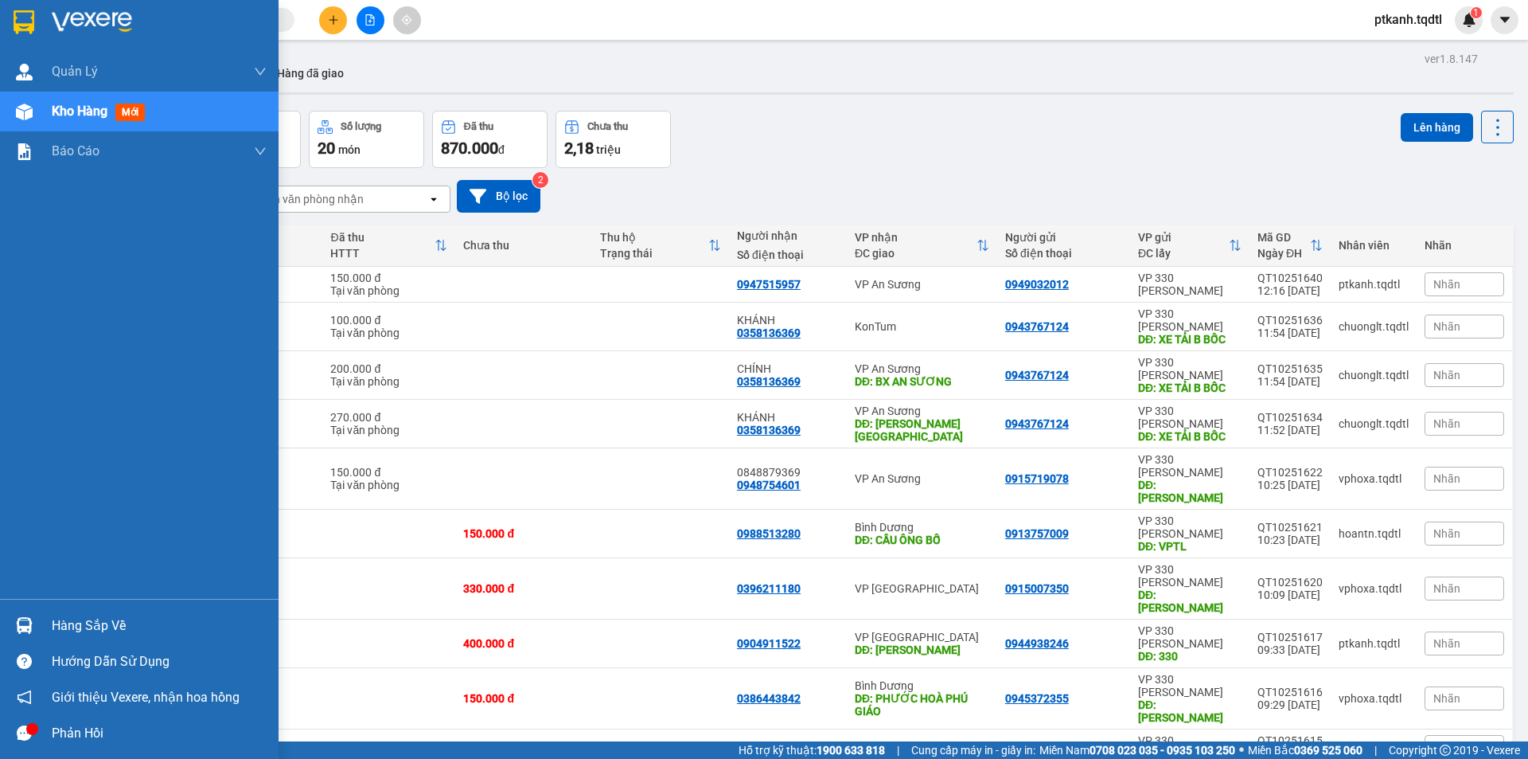
click at [19, 623] on img at bounding box center [24, 625] width 17 height 17
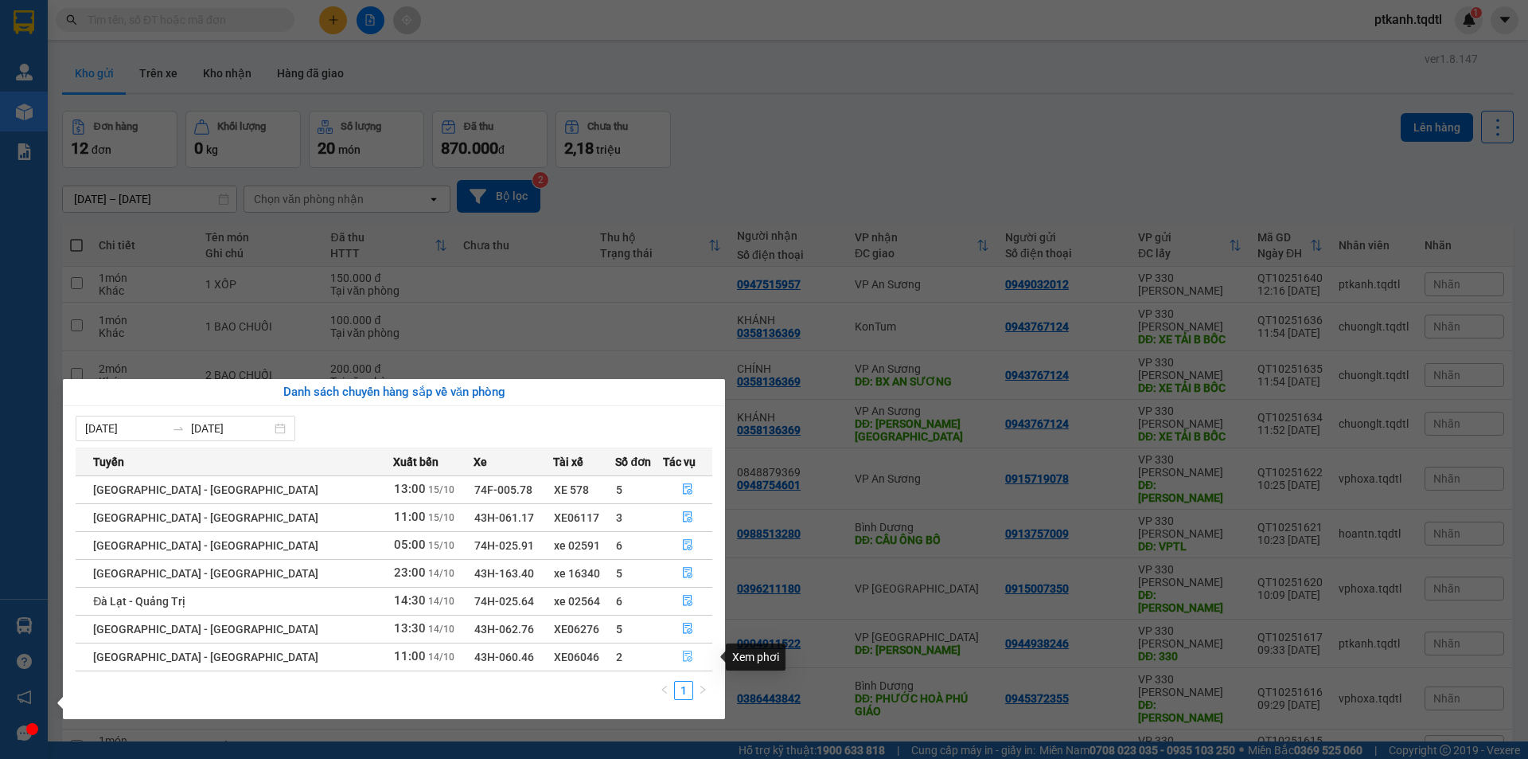
click at [682, 657] on icon "file-done" at bounding box center [687, 655] width 11 height 11
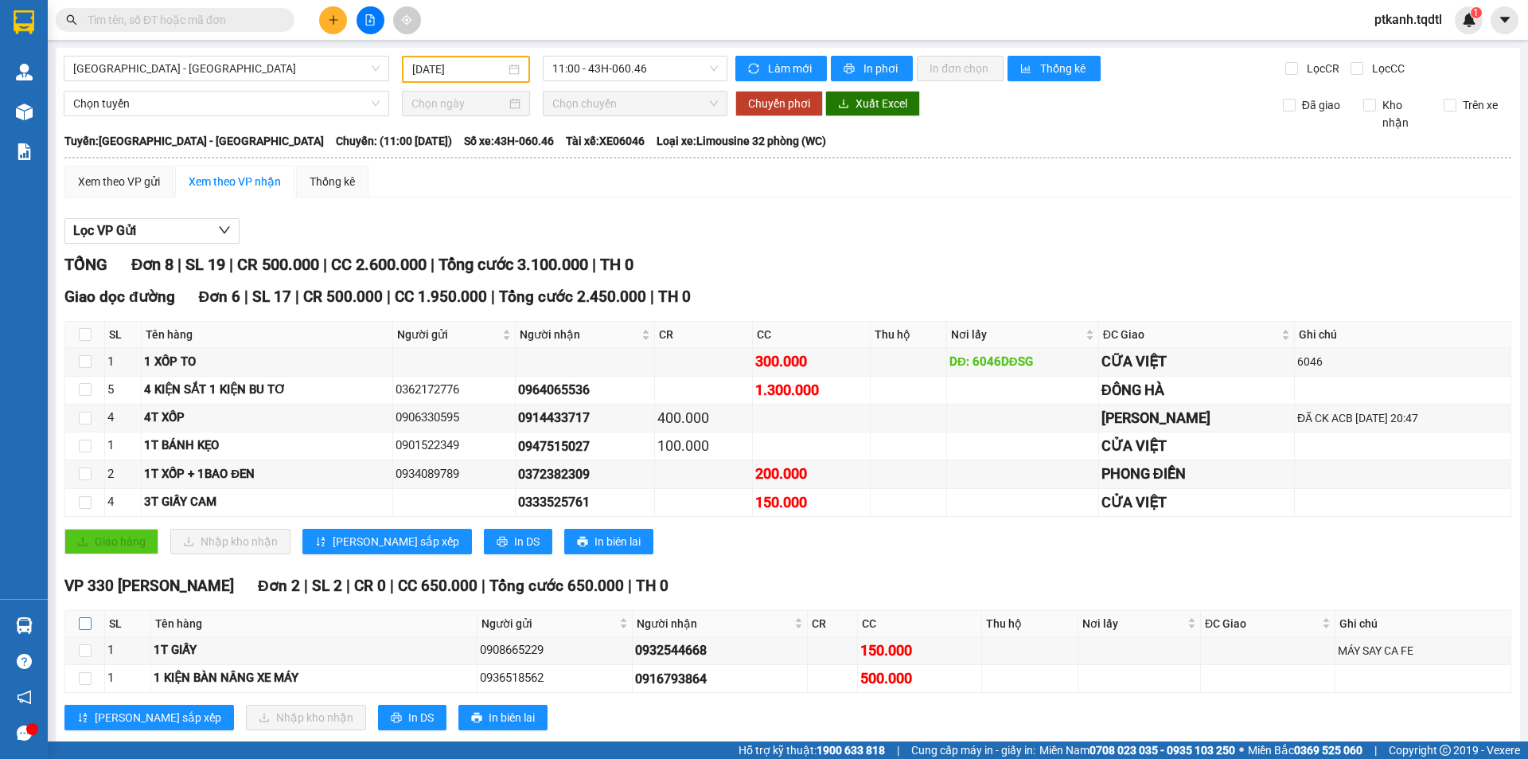
click at [88, 617] on input "checkbox" at bounding box center [85, 623] width 13 height 13
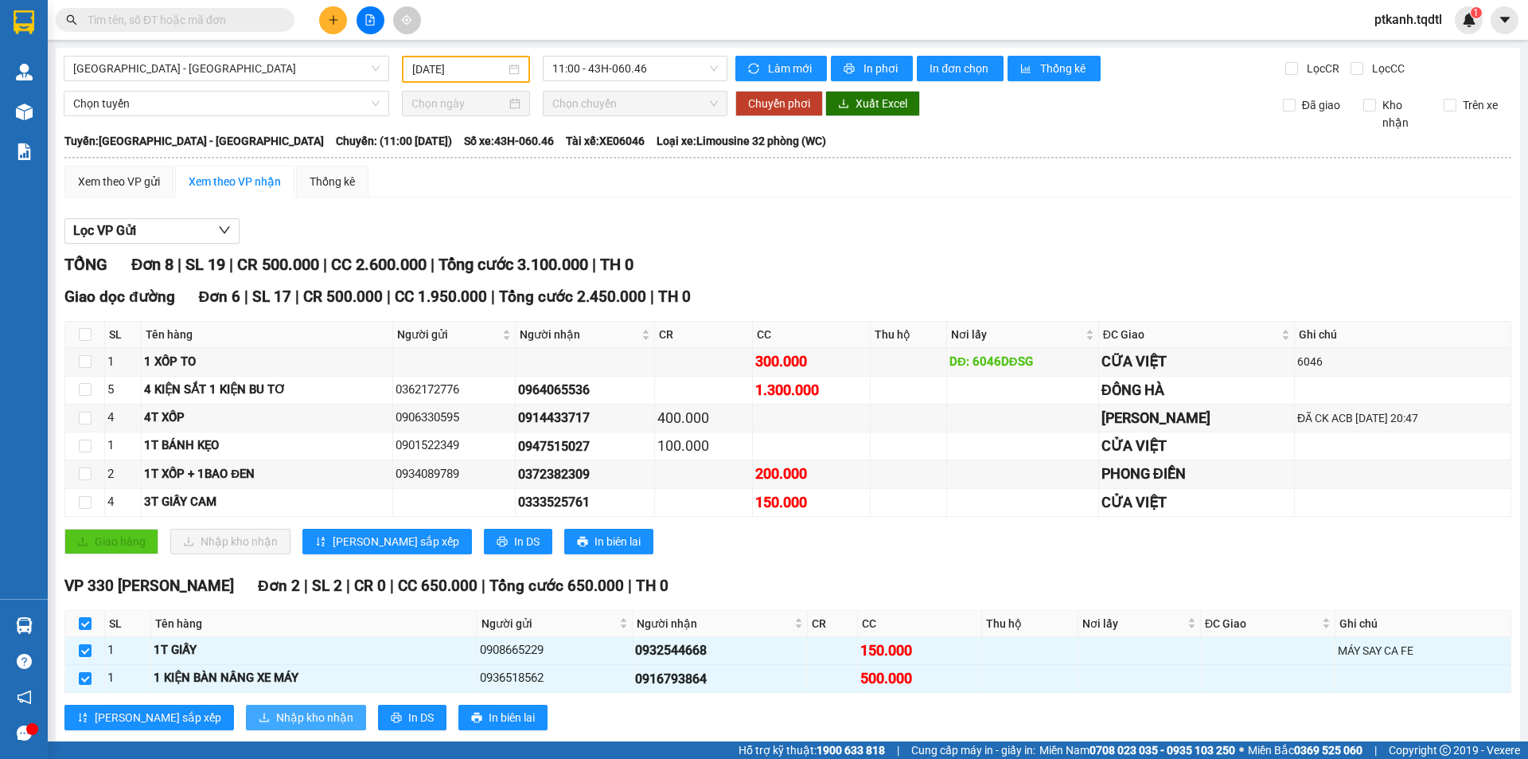
click at [276, 708] on span "Nhập kho nhận" at bounding box center [314, 717] width 77 height 18
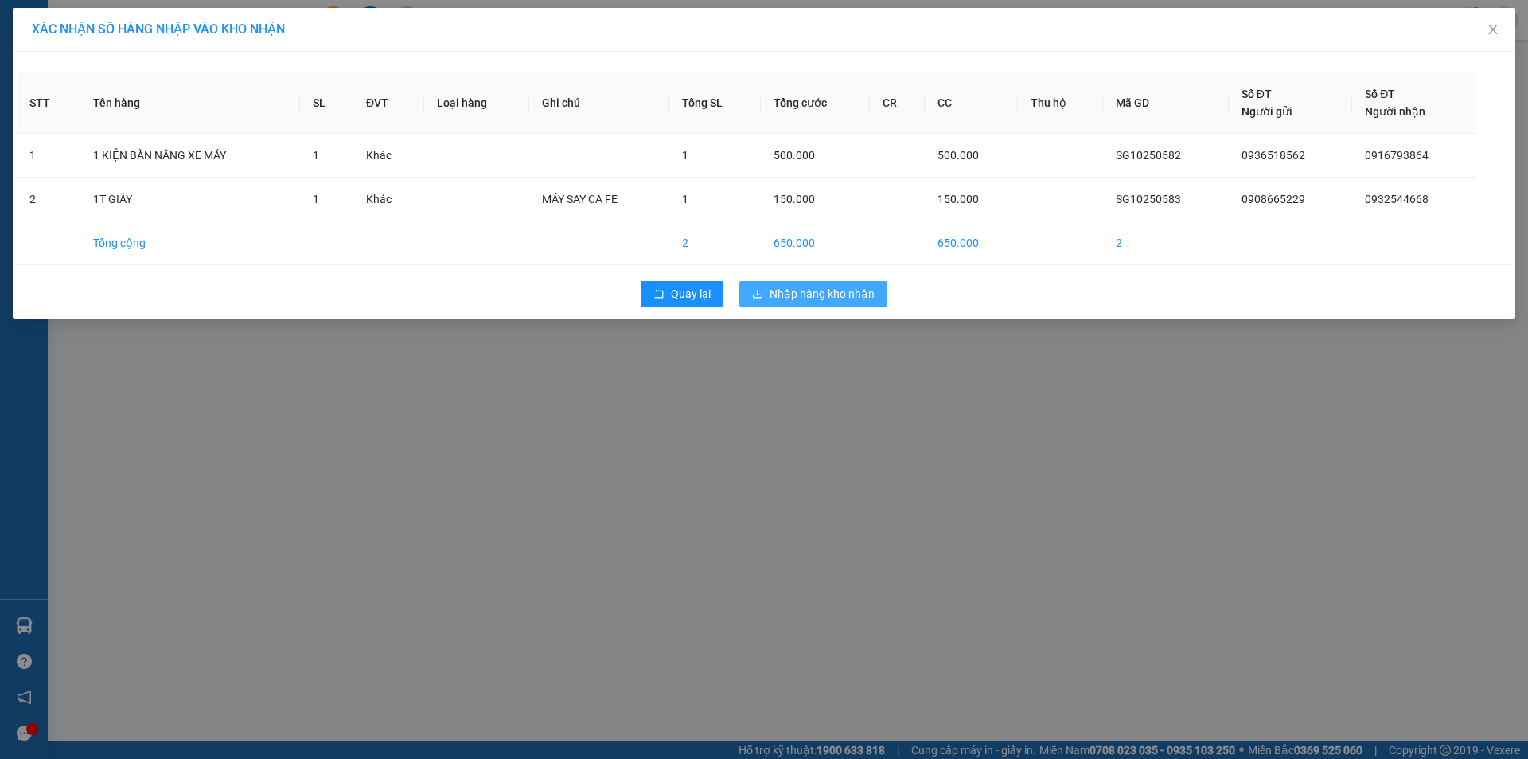
click at [813, 295] on span "Nhập hàng kho nhận" at bounding box center [822, 294] width 105 height 18
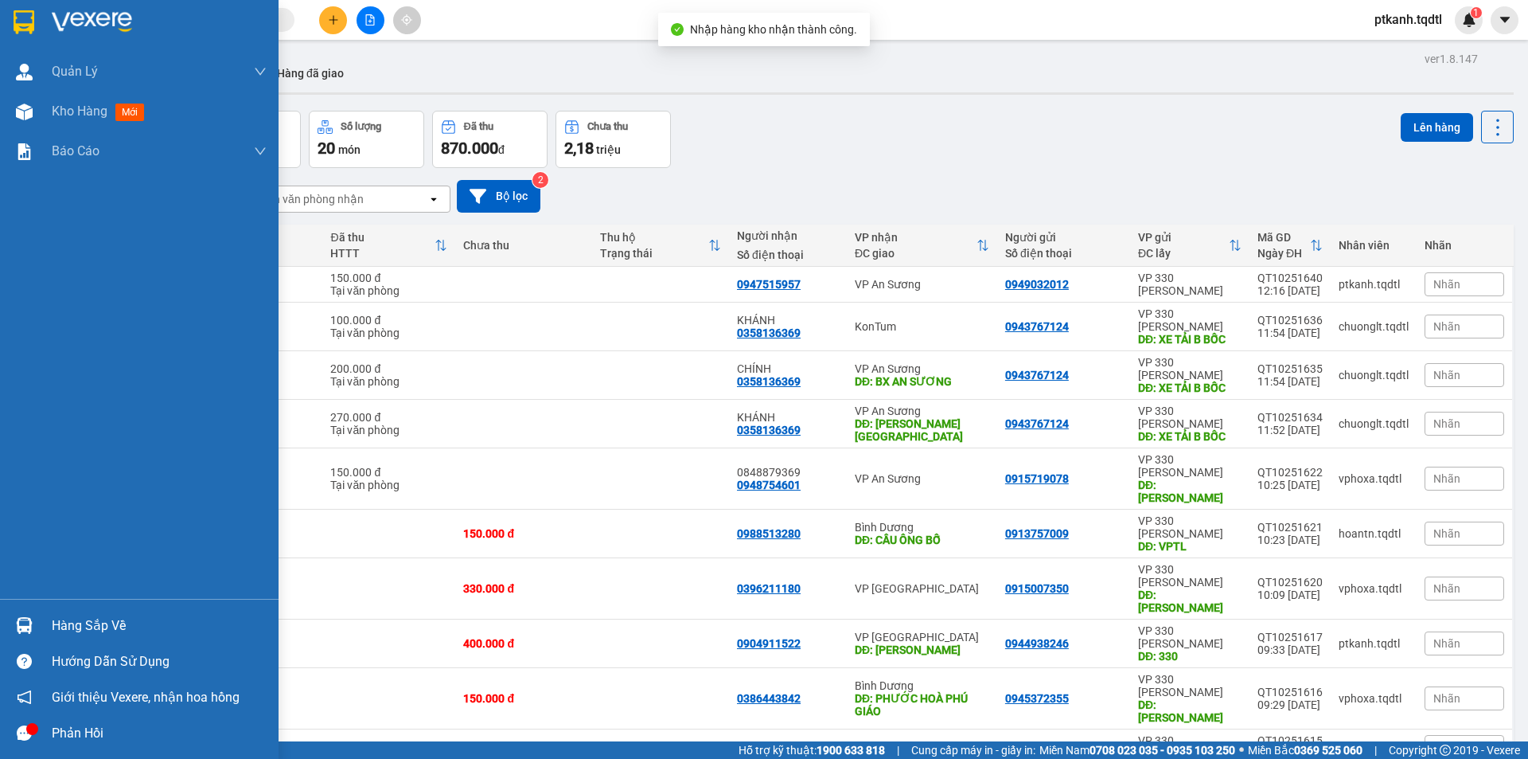
click at [39, 615] on div "Hàng sắp về" at bounding box center [139, 625] width 279 height 36
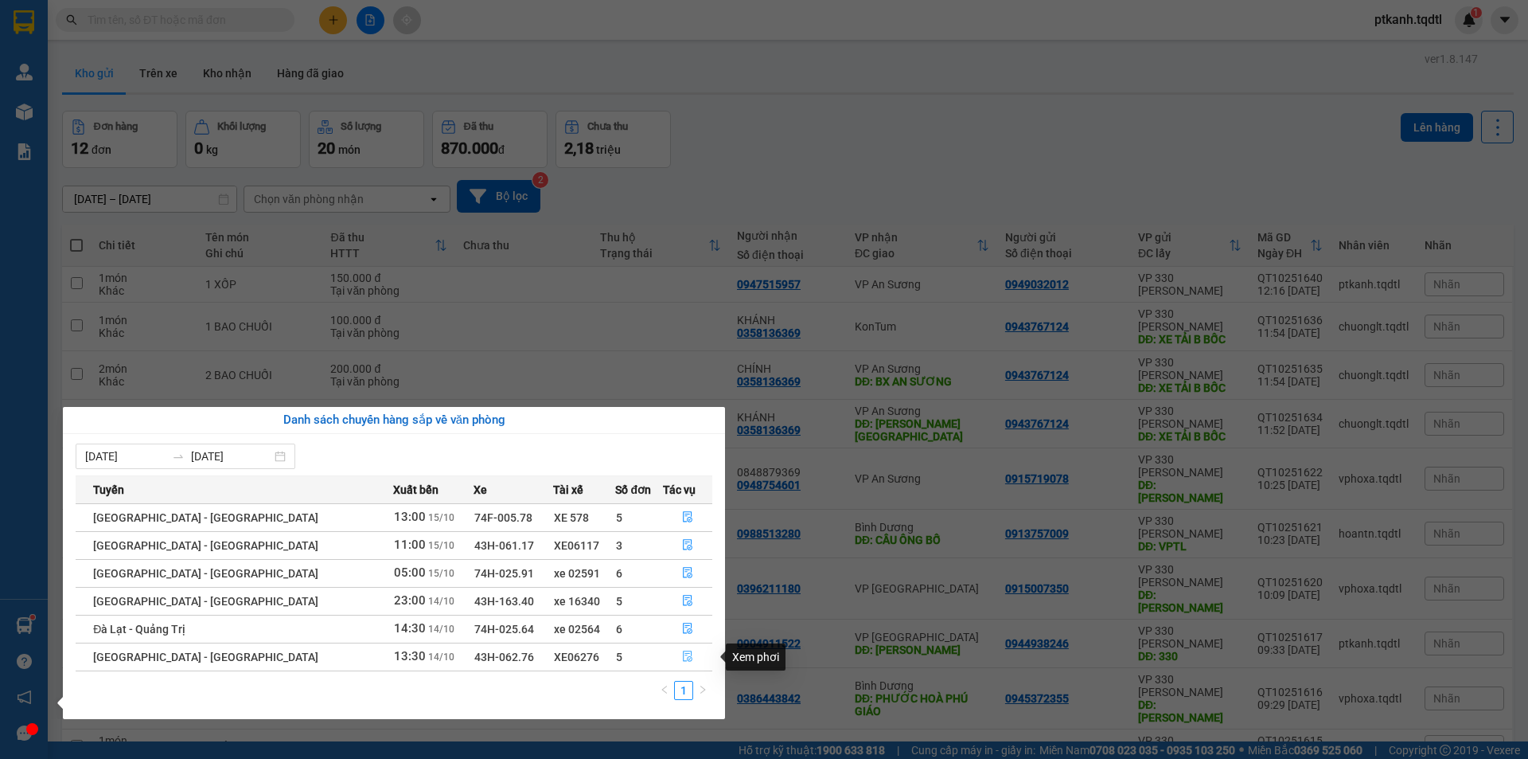
click at [682, 653] on icon "file-done" at bounding box center [687, 655] width 11 height 11
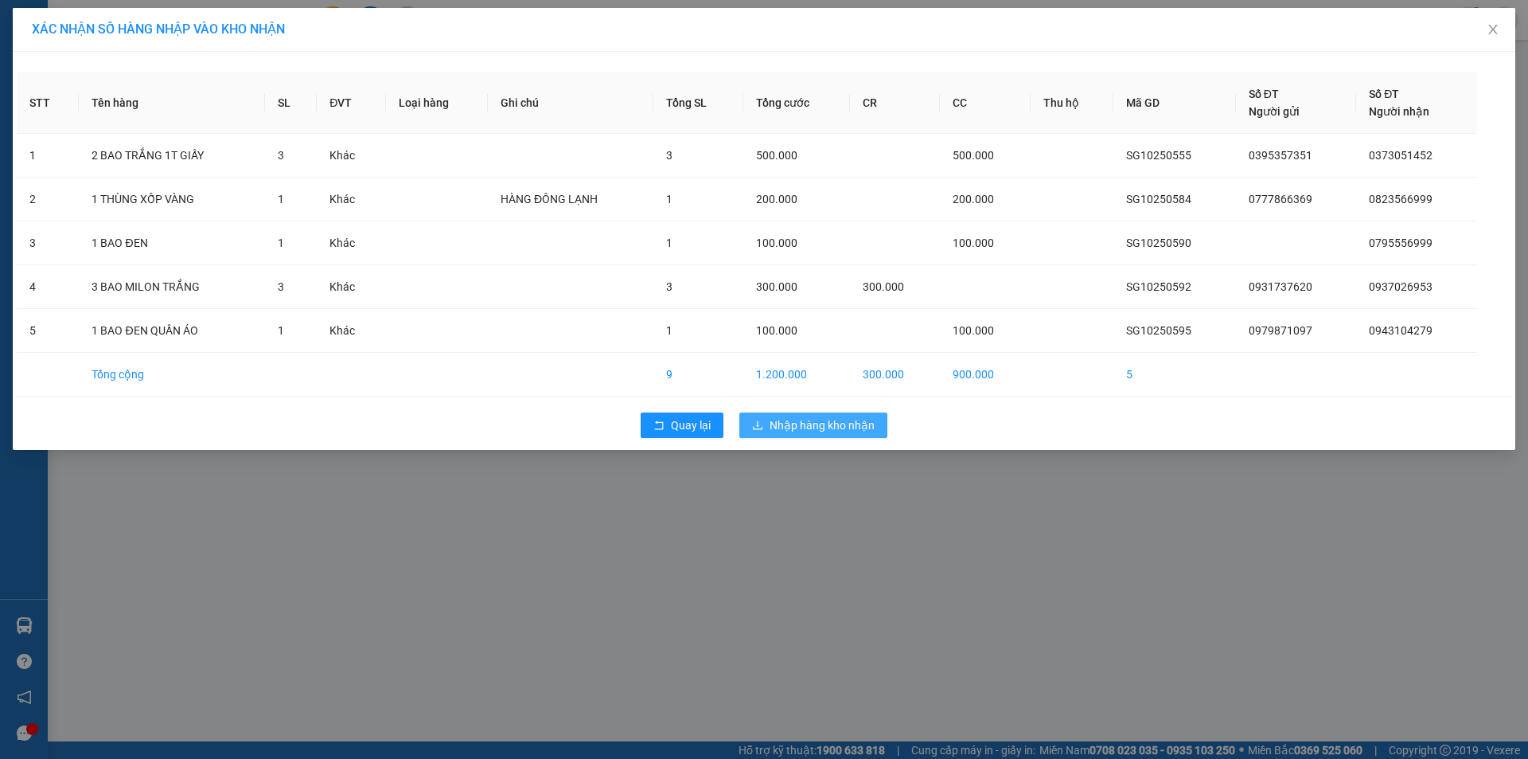
click at [805, 427] on span "Nhập hàng kho nhận" at bounding box center [822, 425] width 105 height 18
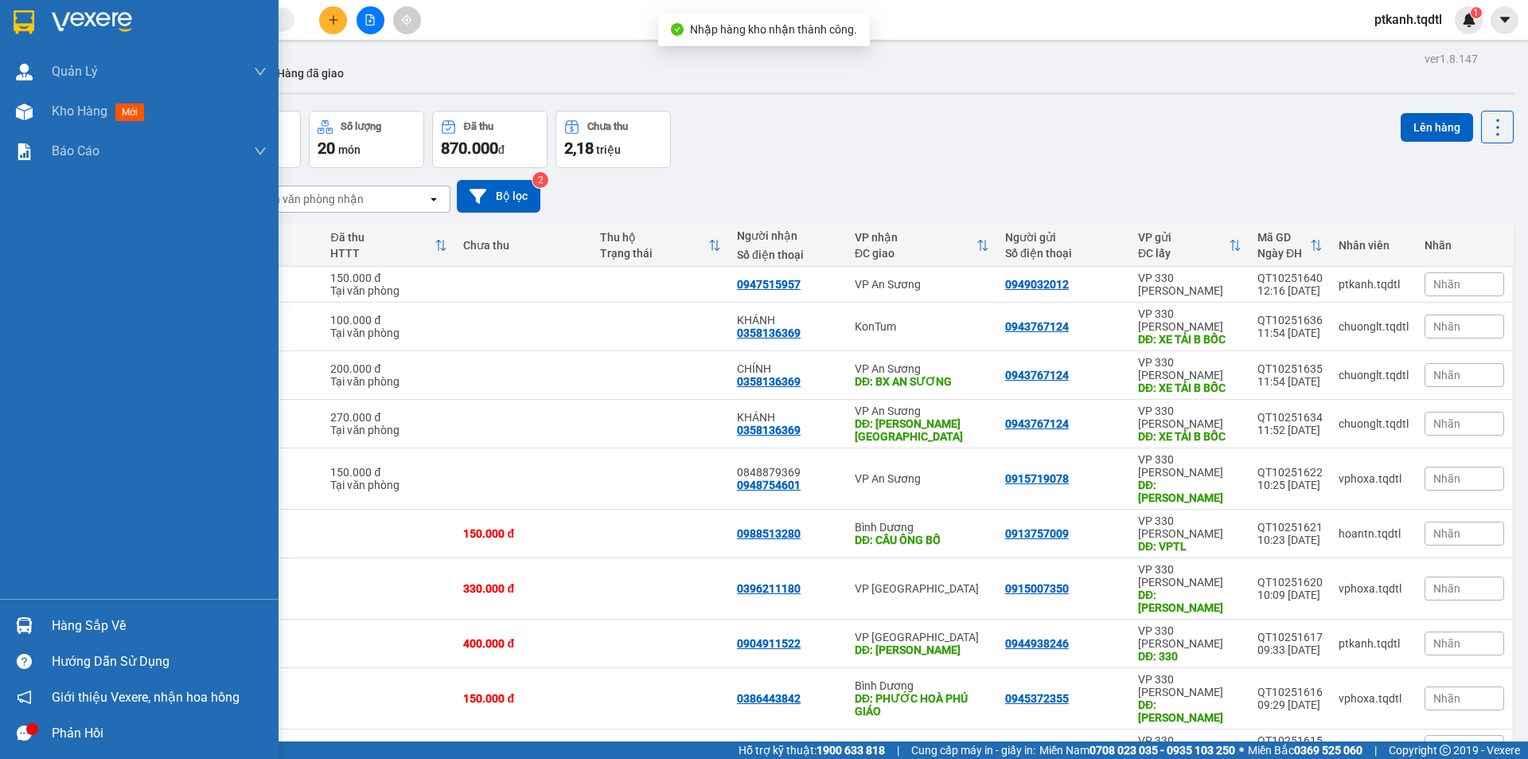
click at [22, 622] on img at bounding box center [24, 625] width 17 height 17
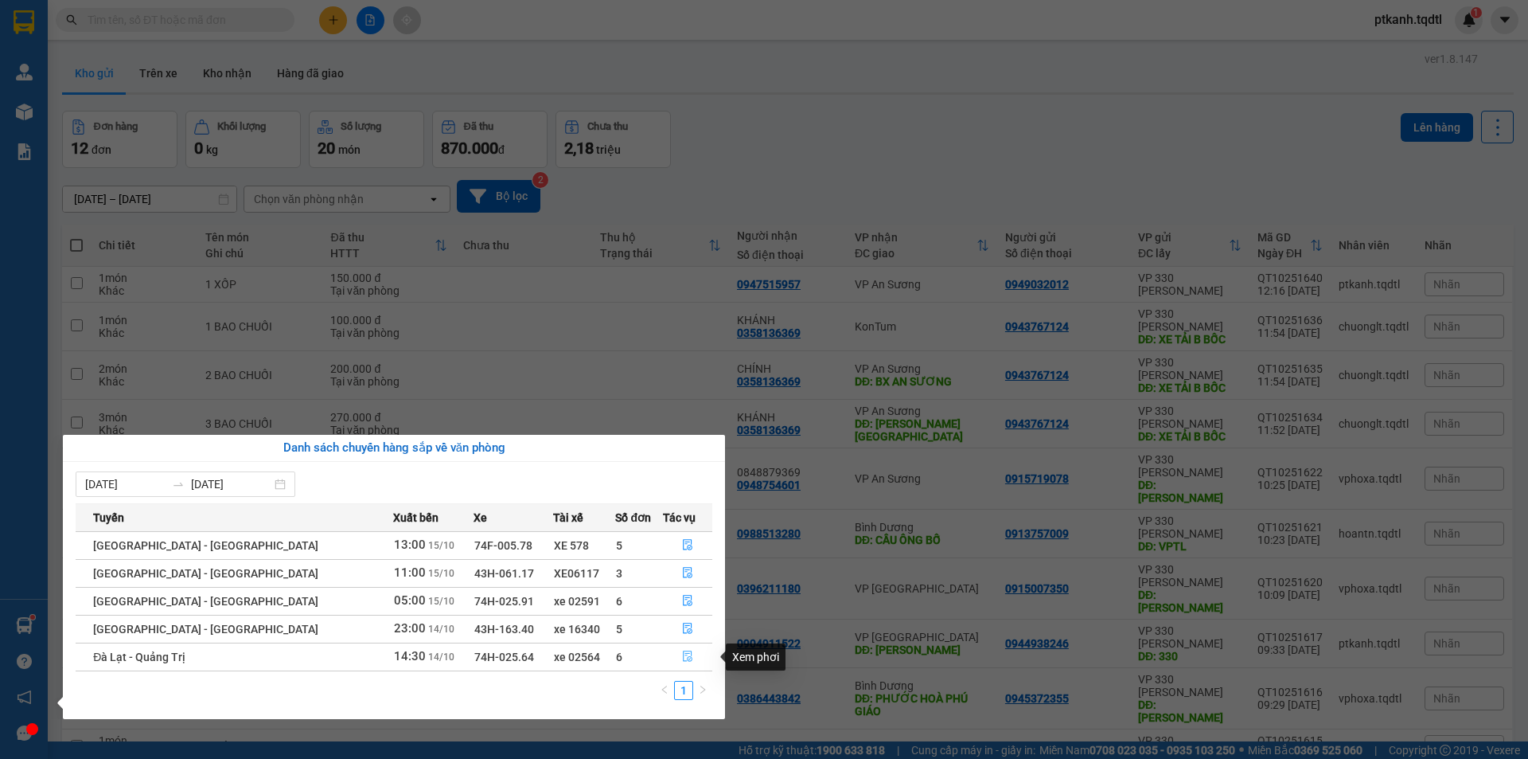
click at [683, 654] on icon "file-done" at bounding box center [688, 656] width 10 height 11
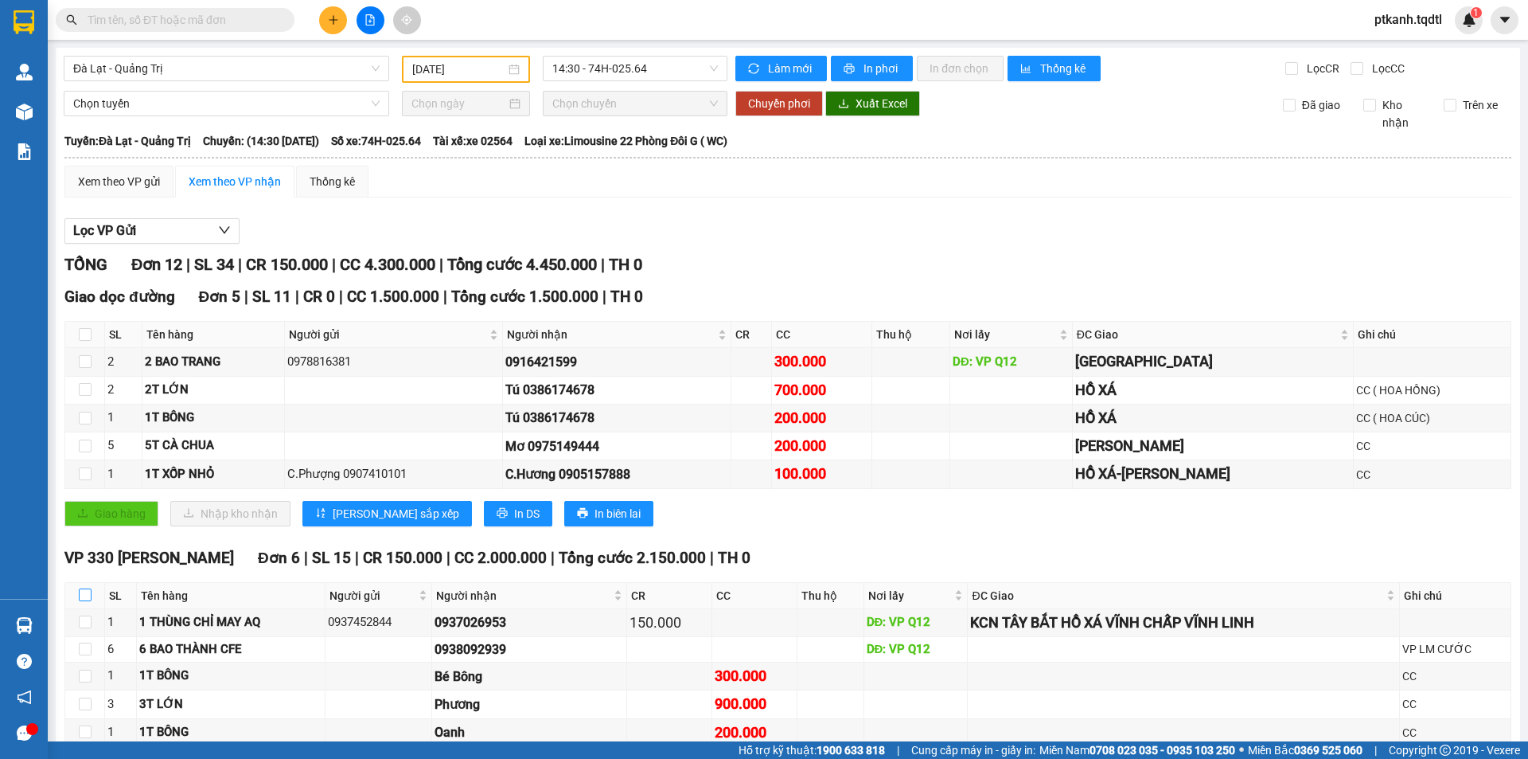
click at [84, 588] on input "checkbox" at bounding box center [85, 594] width 13 height 13
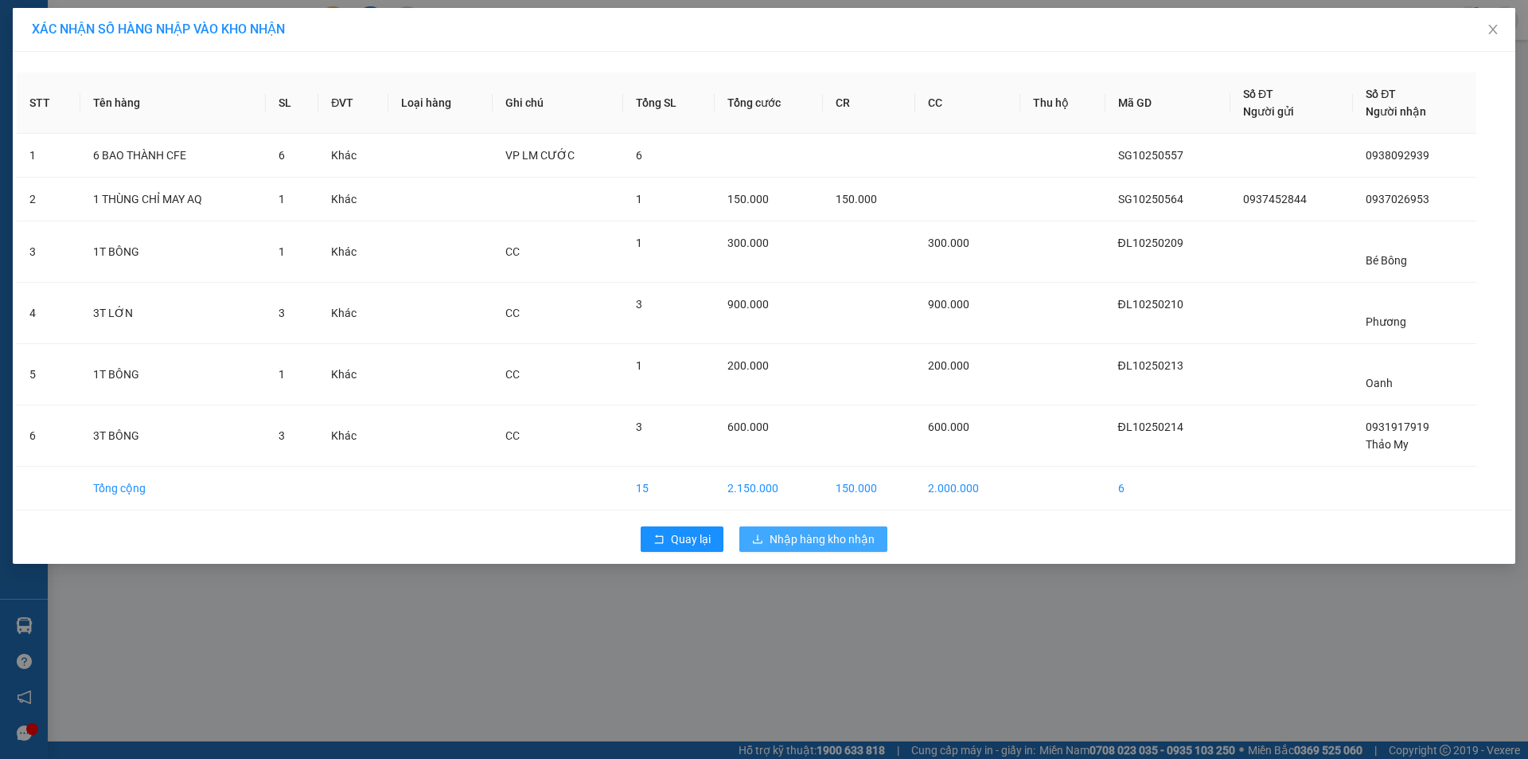
click at [809, 533] on span "Nhập hàng kho nhận" at bounding box center [822, 539] width 105 height 18
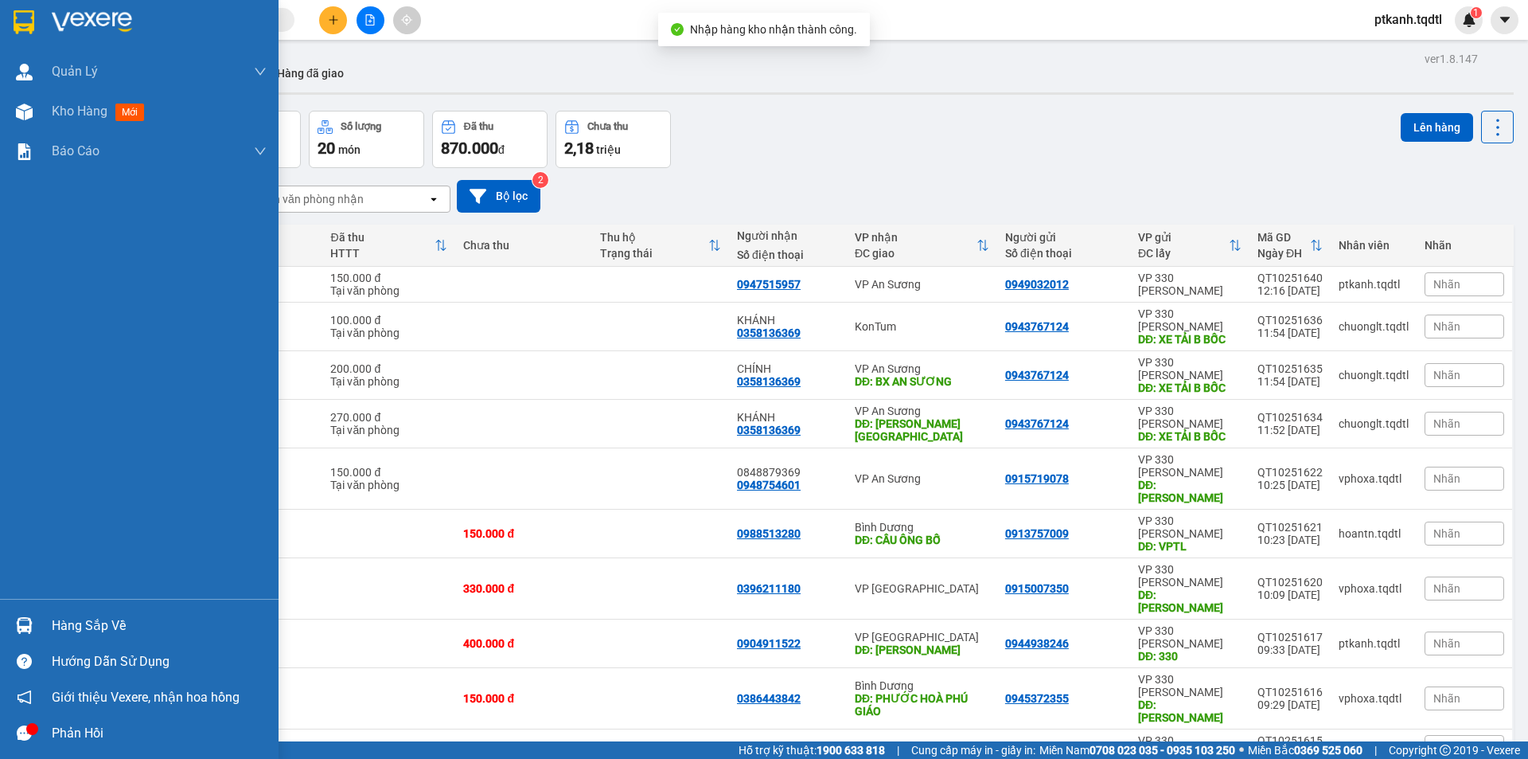
click at [18, 625] on img at bounding box center [24, 625] width 17 height 17
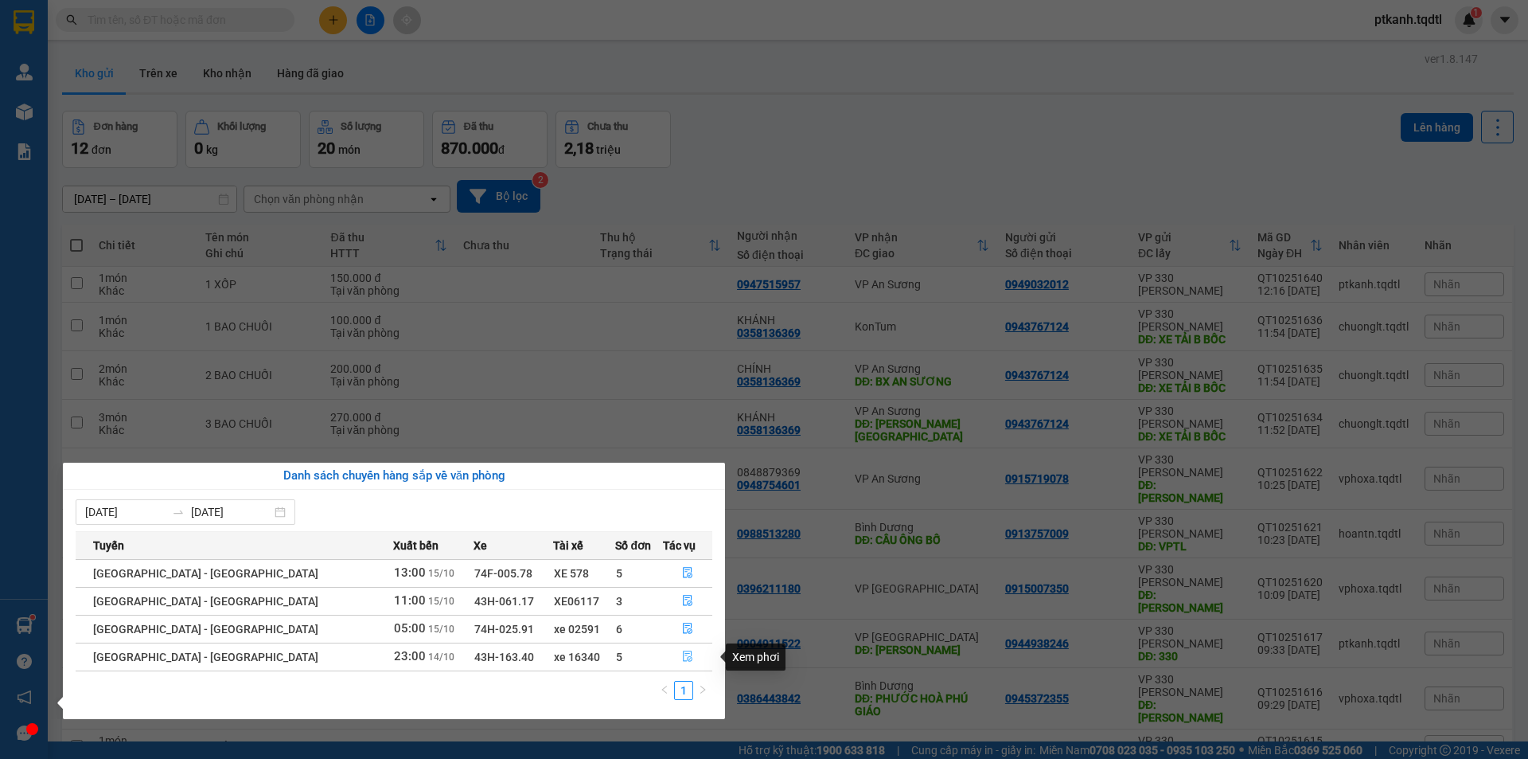
click at [683, 655] on icon "file-done" at bounding box center [688, 656] width 10 height 11
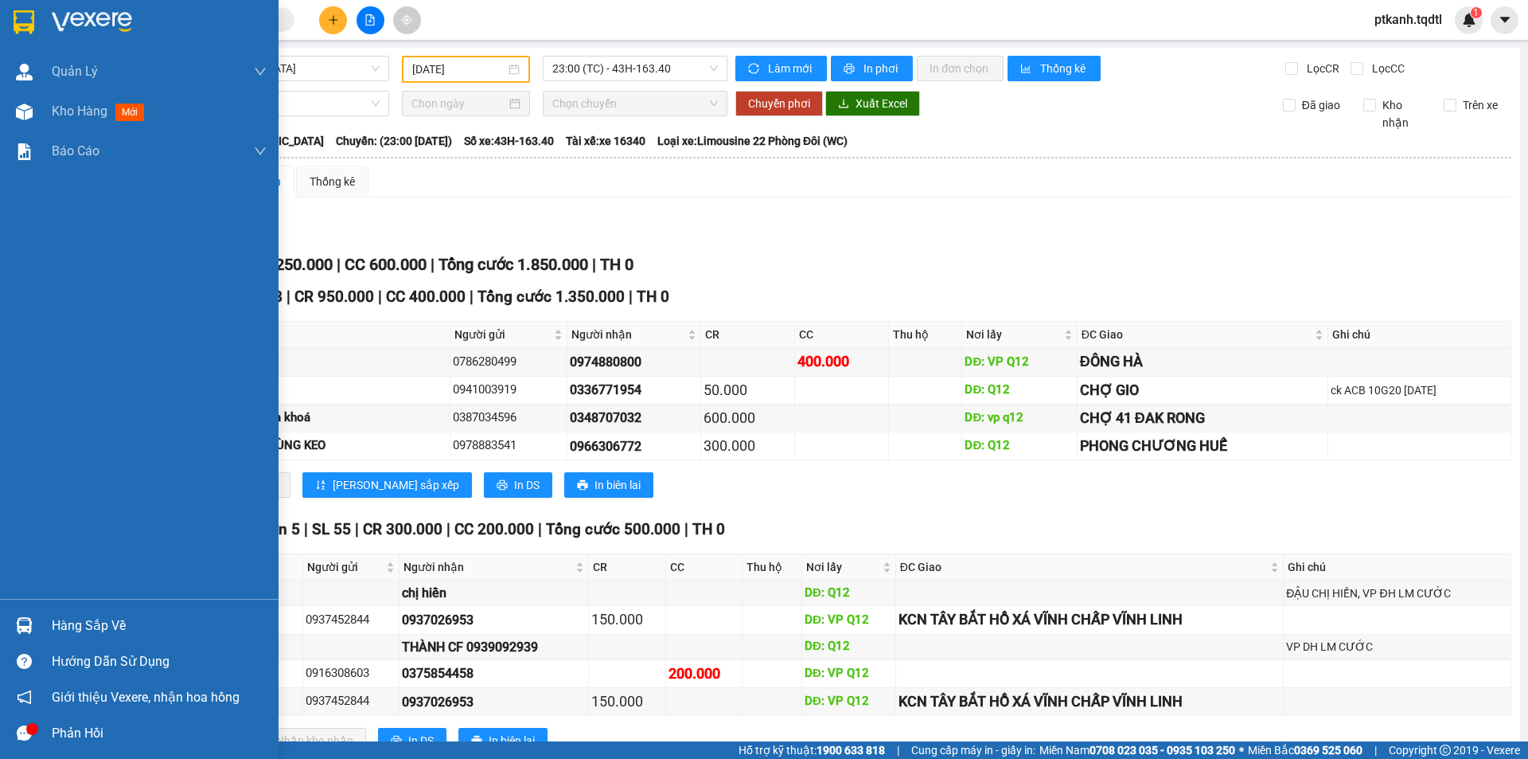
click at [68, 625] on div "Hàng sắp về" at bounding box center [159, 626] width 215 height 24
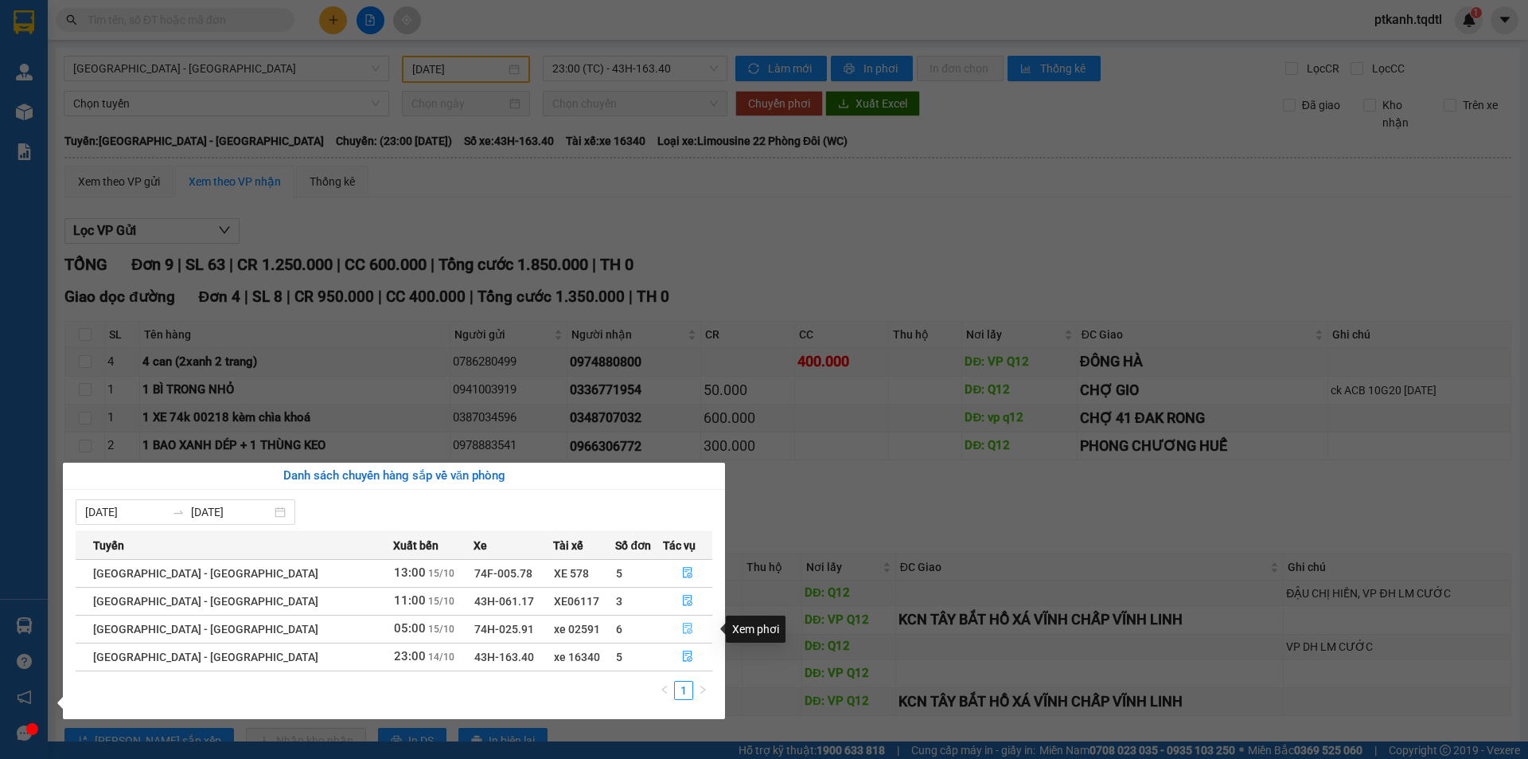
click at [683, 624] on icon "file-done" at bounding box center [688, 628] width 10 height 11
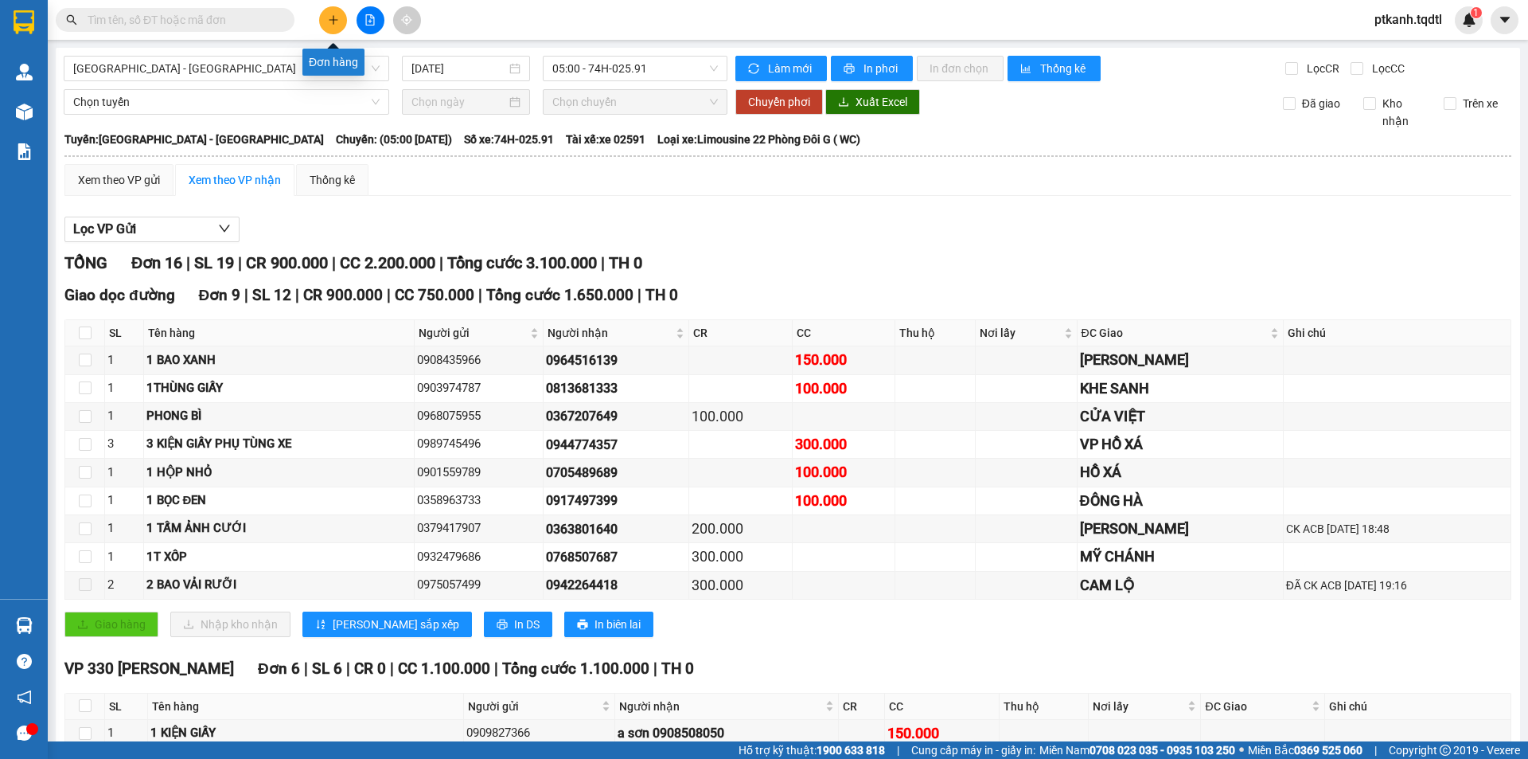
click at [335, 21] on icon "plus" at bounding box center [333, 19] width 11 height 11
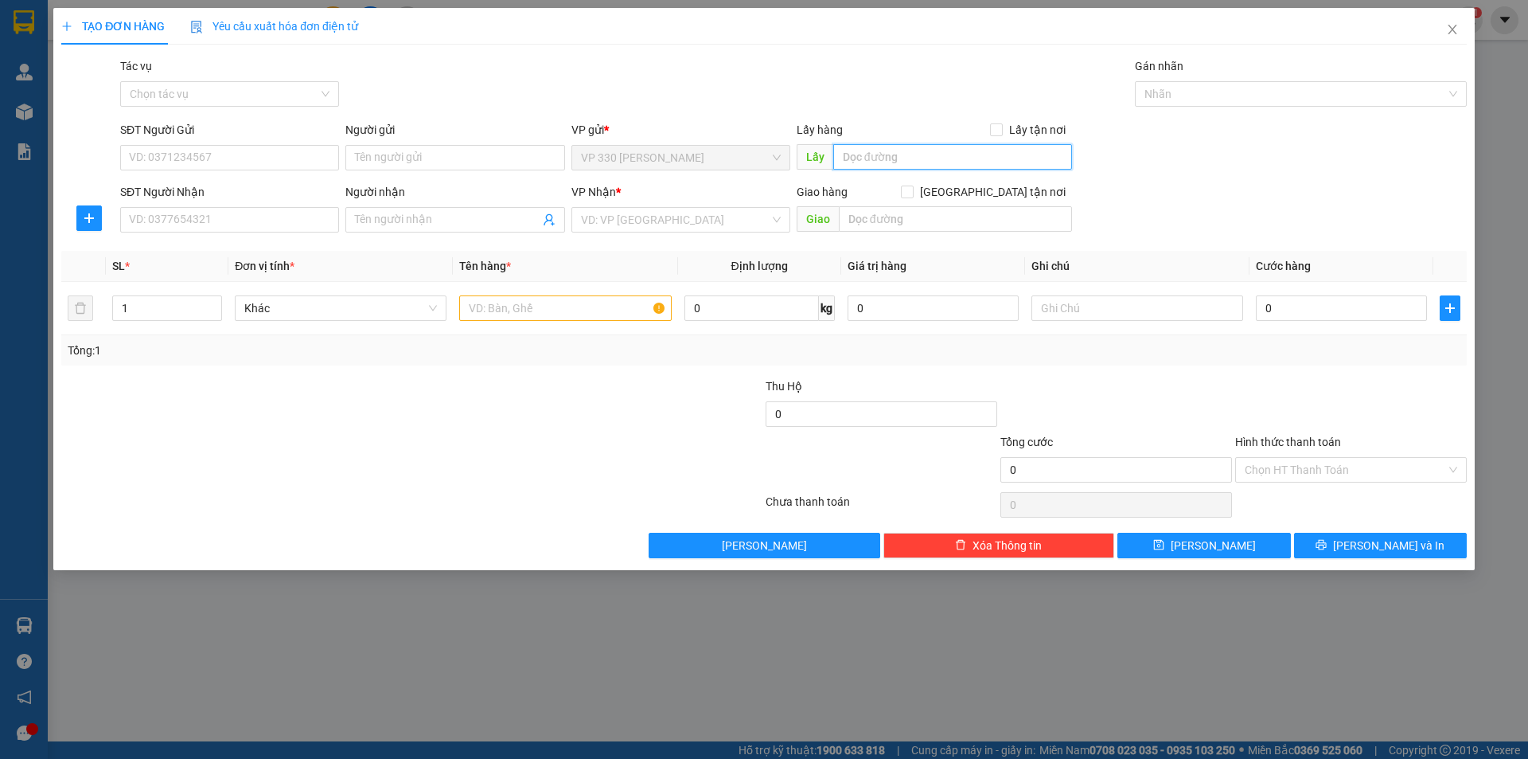
click at [899, 153] on input "text" at bounding box center [952, 156] width 239 height 25
click at [301, 220] on input "SĐT Người Nhận" at bounding box center [229, 219] width 219 height 25
click at [631, 222] on input "search" at bounding box center [675, 220] width 189 height 24
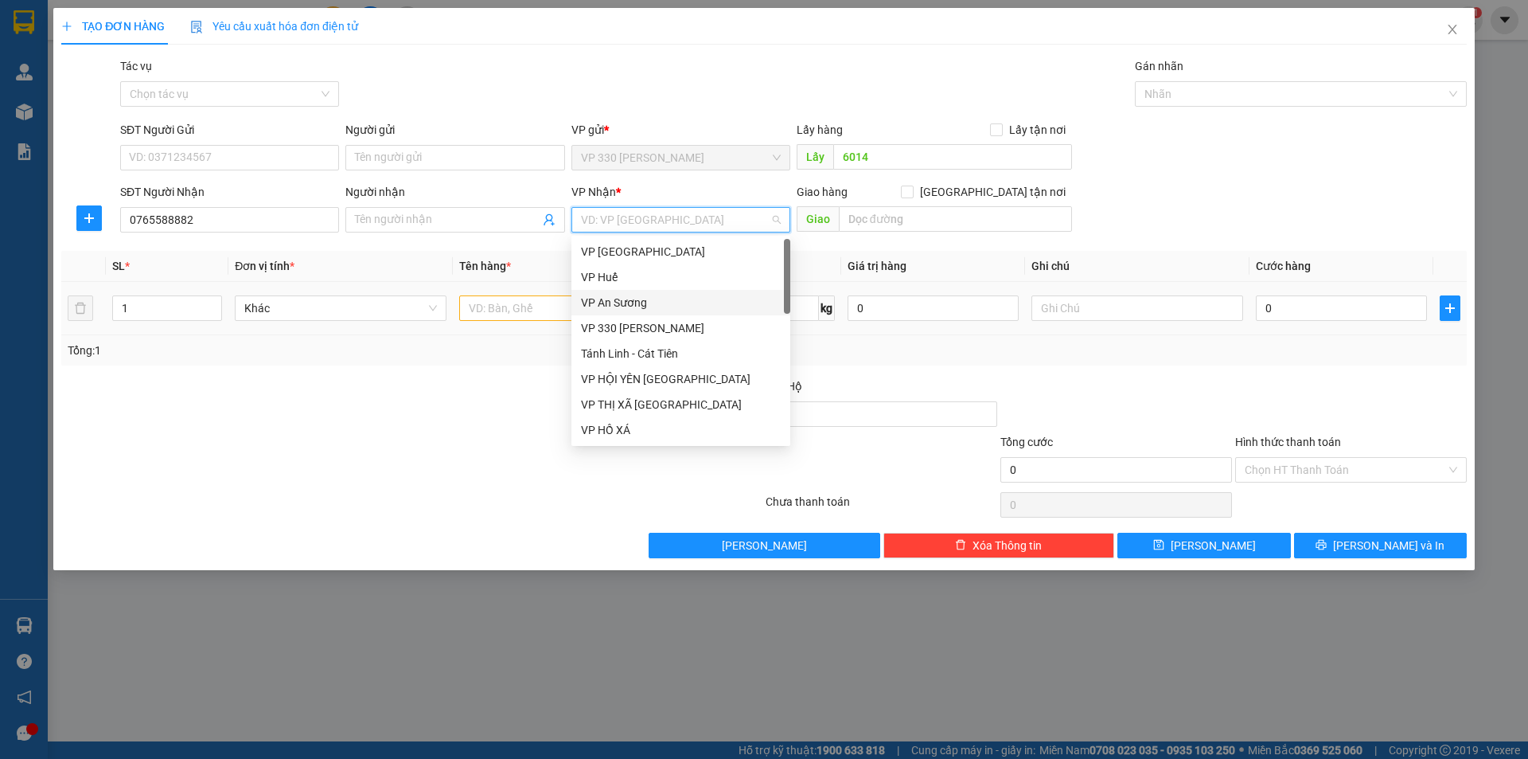
click at [627, 305] on div "VP An Sương" at bounding box center [681, 303] width 200 height 18
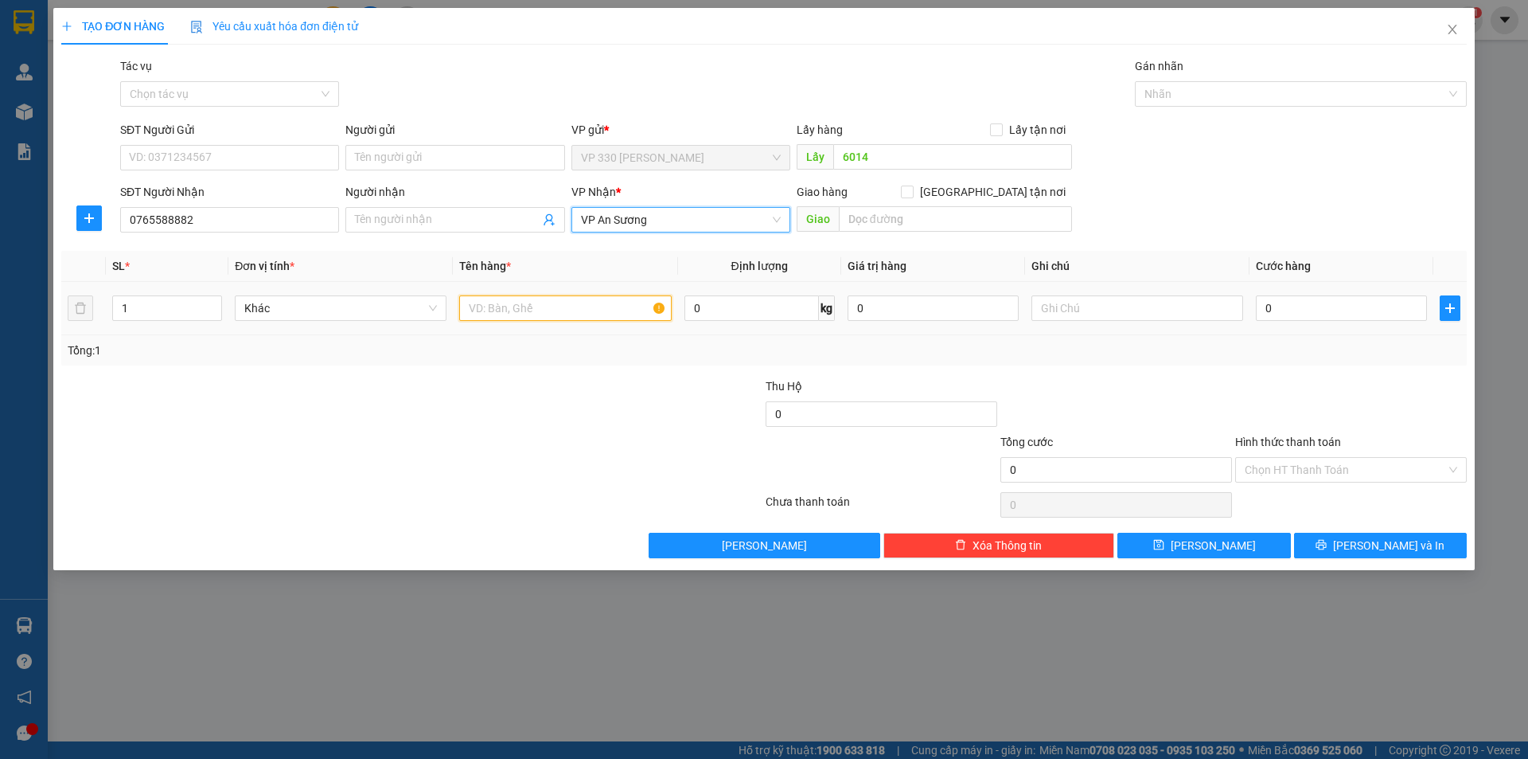
click at [556, 307] on input "text" at bounding box center [565, 307] width 212 height 25
click at [1331, 306] on input "0" at bounding box center [1341, 307] width 171 height 25
click at [1309, 447] on label "Hình thức thanh toán" at bounding box center [1288, 441] width 106 height 13
click at [1309, 458] on input "Hình thức thanh toán" at bounding box center [1345, 470] width 201 height 24
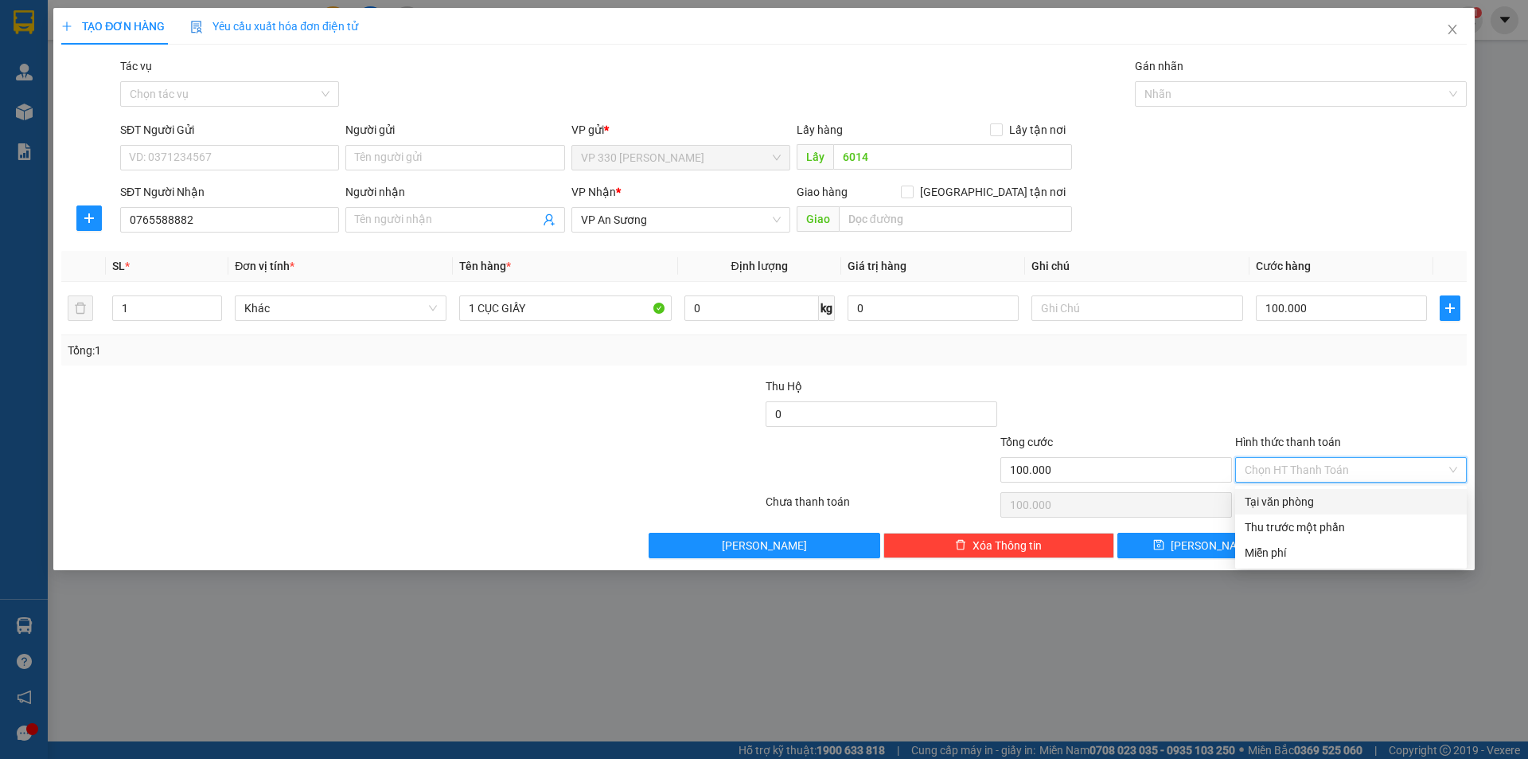
click at [1320, 499] on div "Tại văn phòng" at bounding box center [1351, 502] width 213 height 18
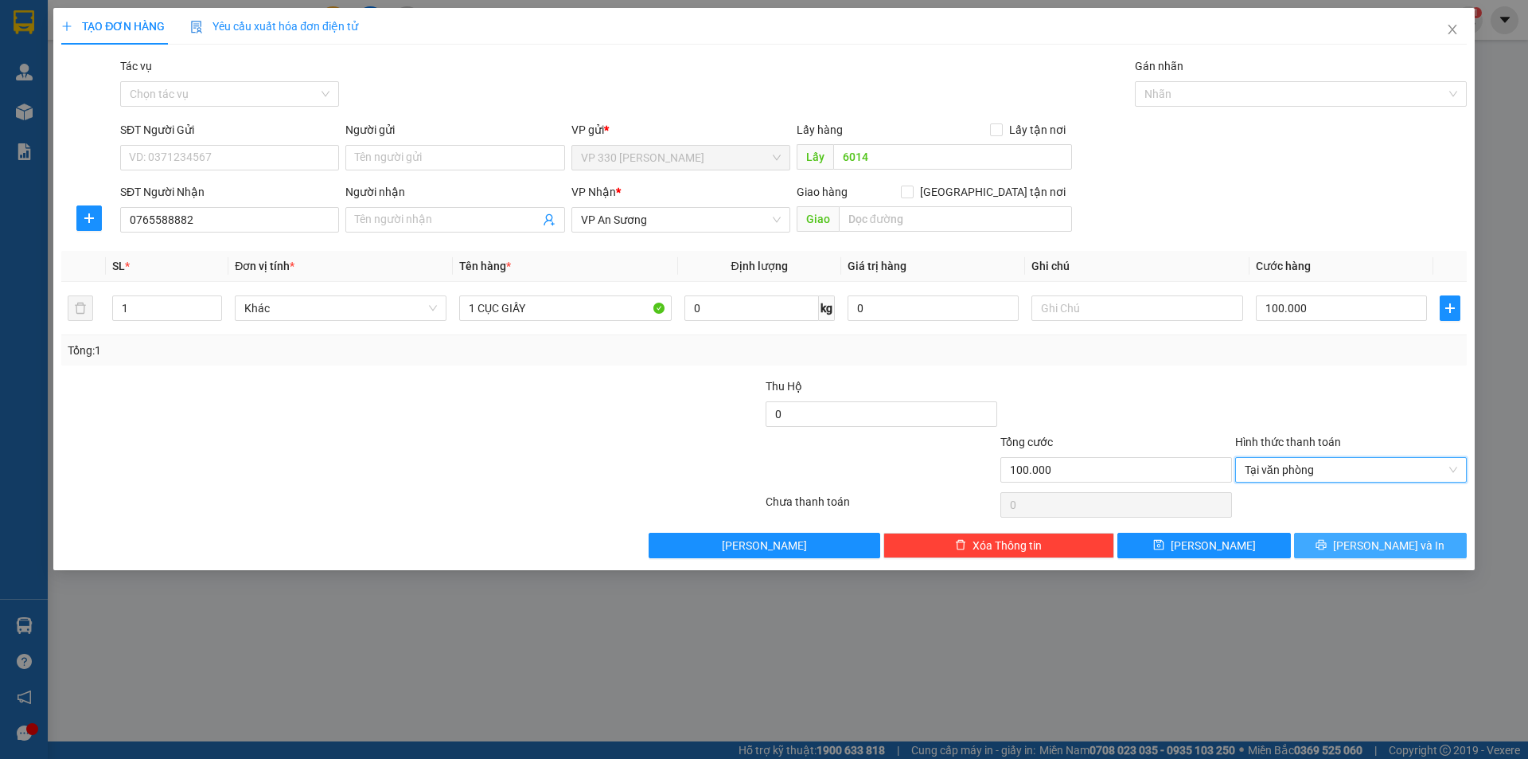
click at [1327, 543] on icon "printer" at bounding box center [1322, 545] width 10 height 10
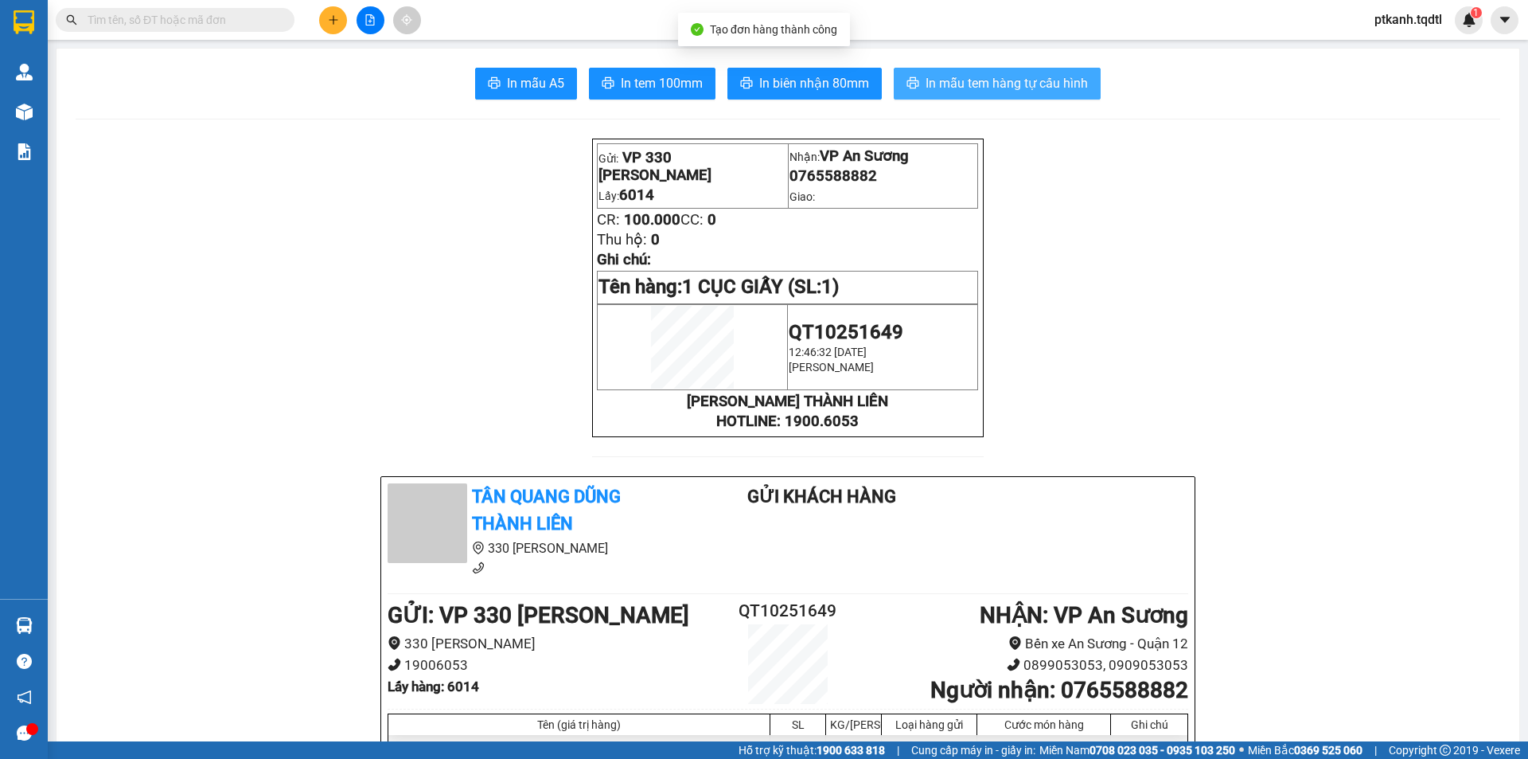
click at [966, 86] on span "In mẫu tem hàng tự cấu hình" at bounding box center [1007, 83] width 162 height 20
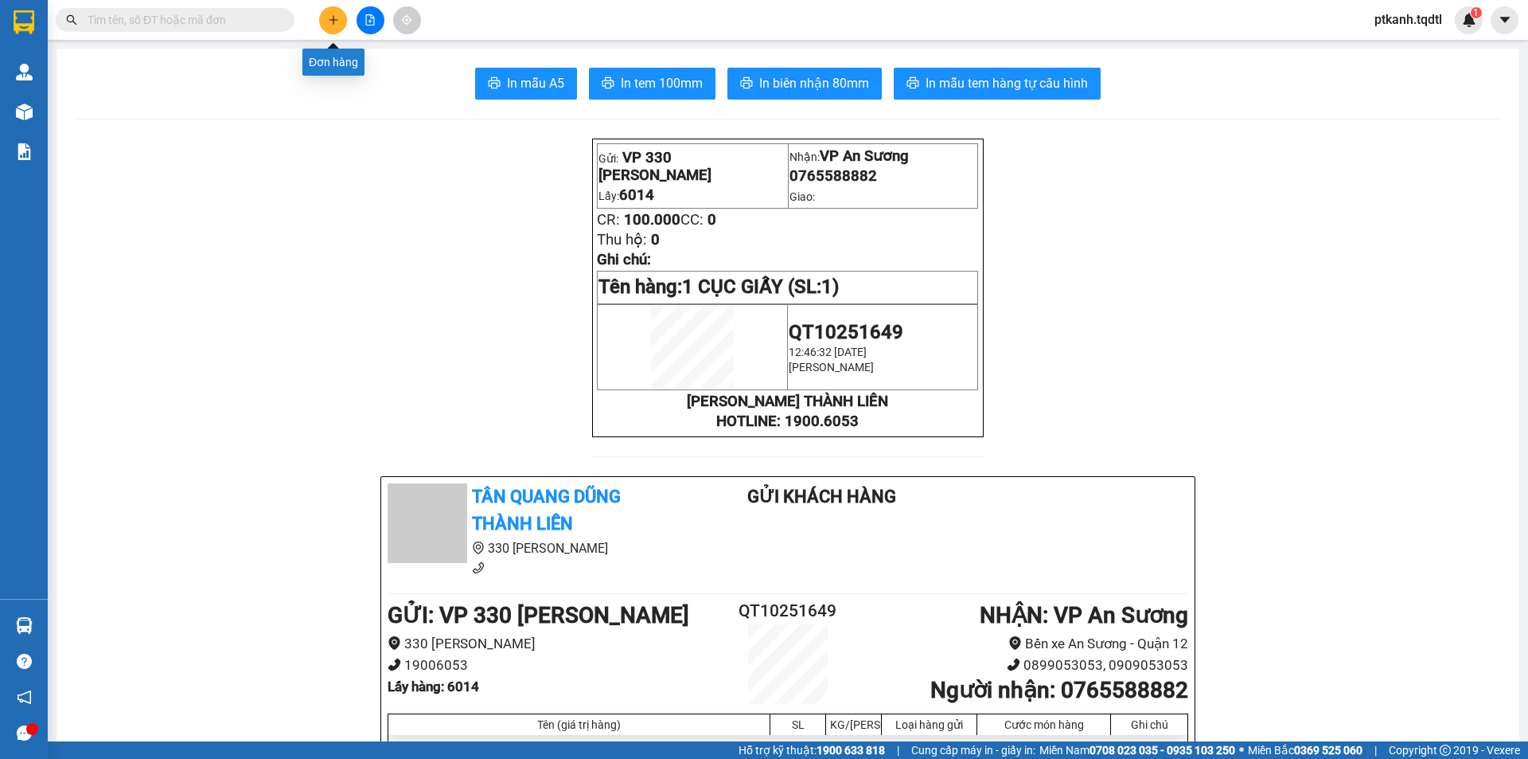
click at [328, 18] on icon "plus" at bounding box center [333, 19] width 11 height 11
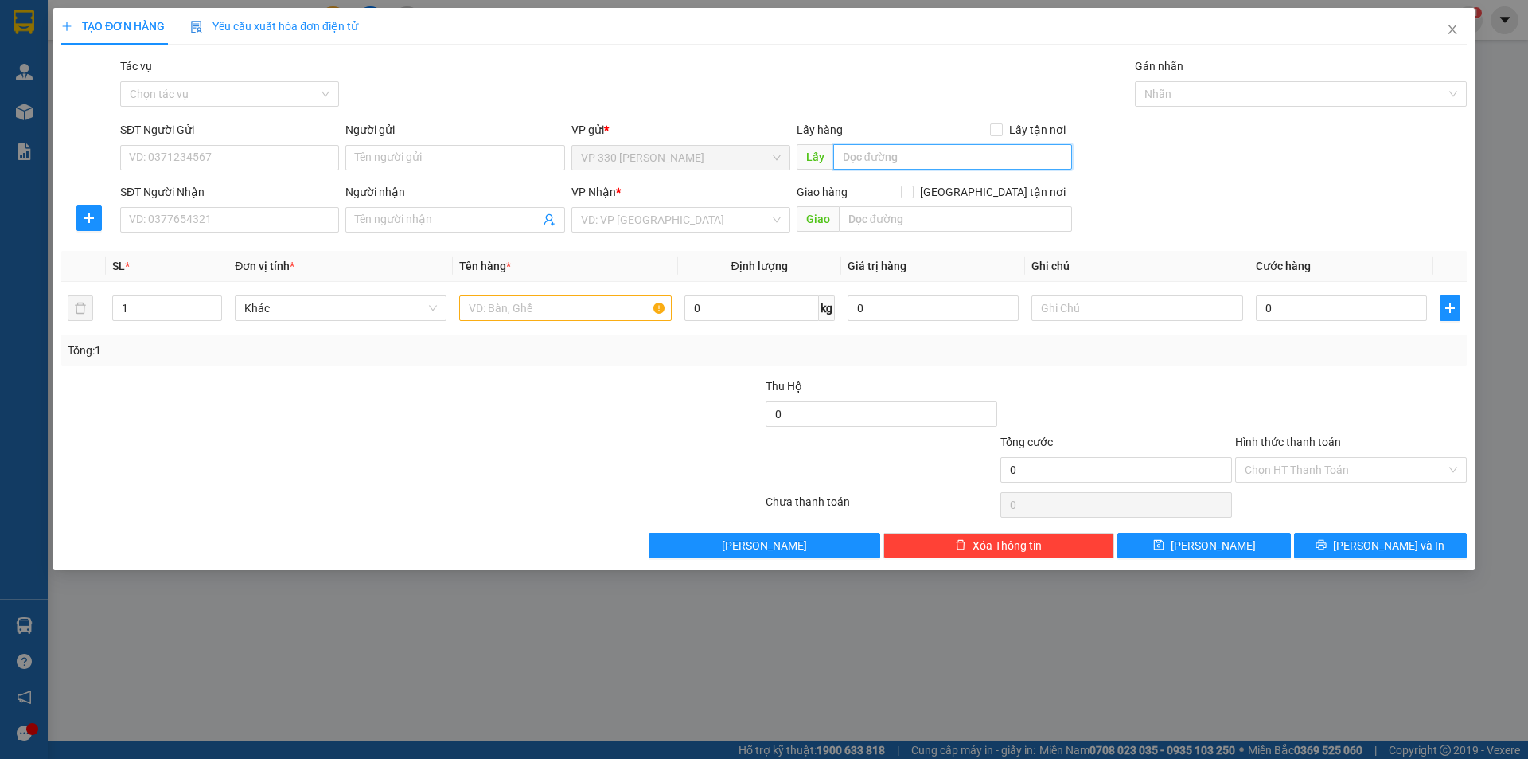
drag, startPoint x: 884, startPoint y: 160, endPoint x: 892, endPoint y: 148, distance: 14.8
click at [888, 154] on input "text" at bounding box center [952, 156] width 239 height 25
click at [283, 227] on input "SĐT Người Nhận" at bounding box center [229, 219] width 219 height 25
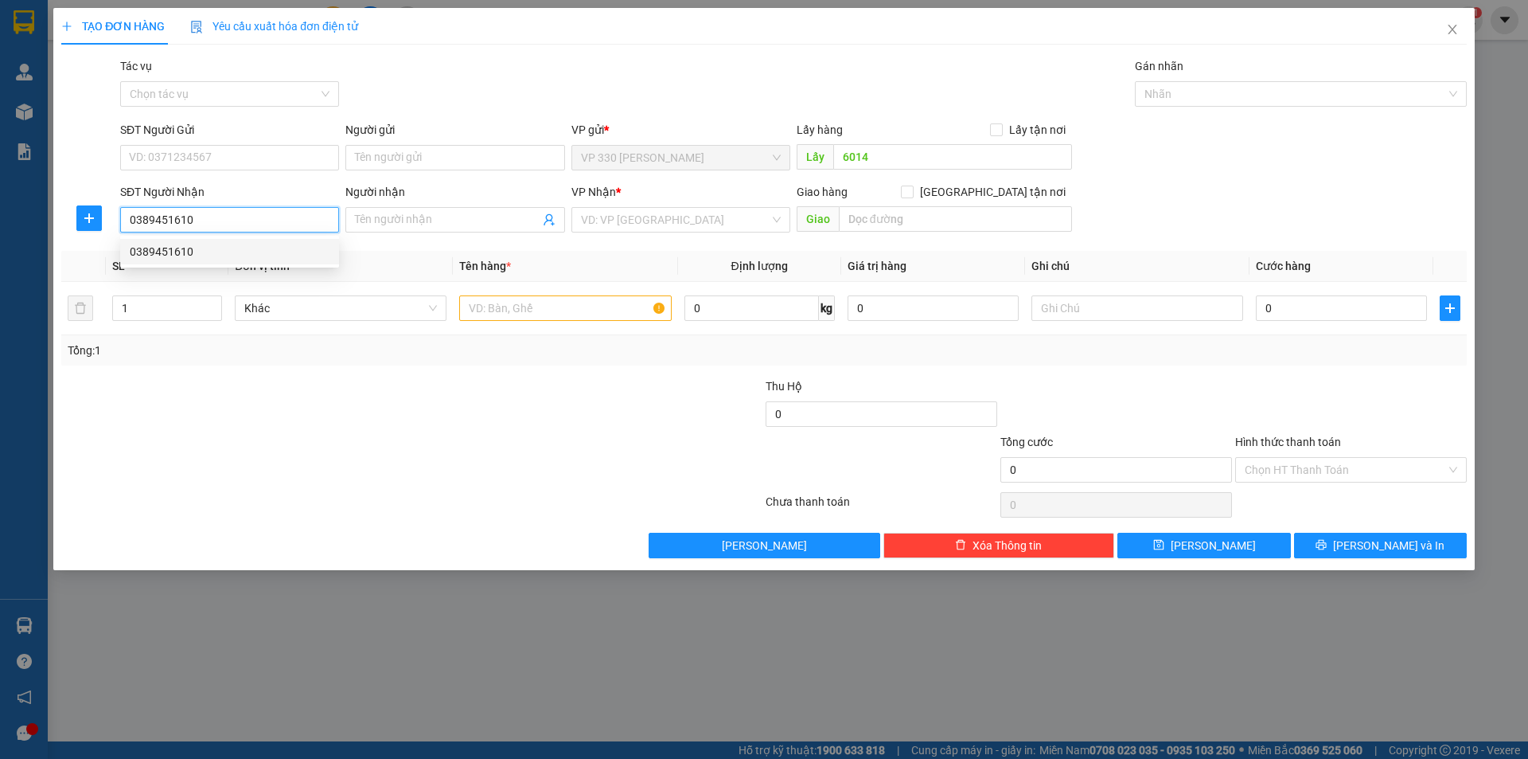
click at [297, 246] on div "0389451610" at bounding box center [230, 252] width 200 height 18
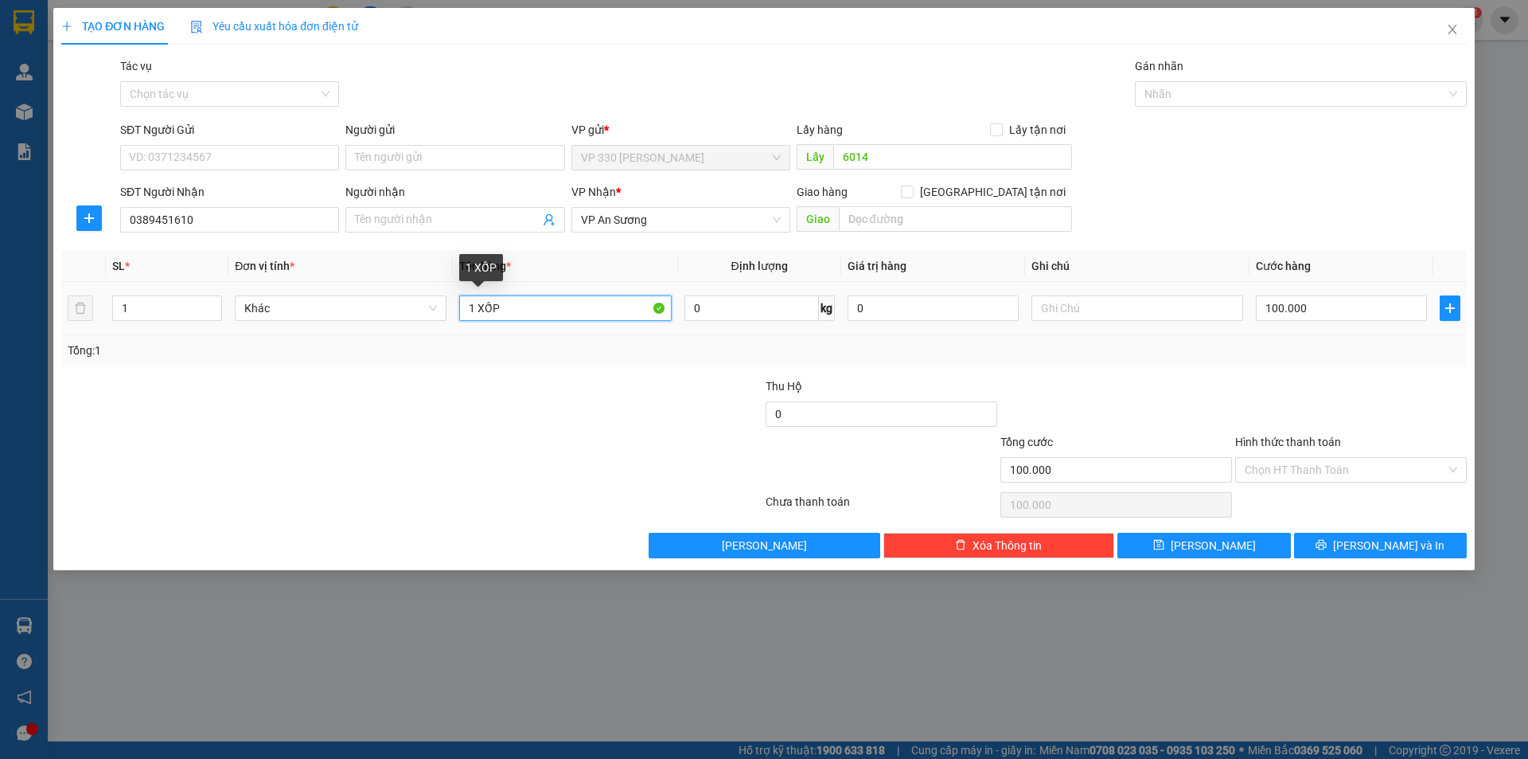
click at [505, 311] on input "1 XỐP" at bounding box center [565, 307] width 212 height 25
click at [1321, 314] on input "100.000" at bounding box center [1341, 307] width 171 height 25
click at [1314, 439] on label "Hình thức thanh toán" at bounding box center [1288, 441] width 106 height 13
click at [1314, 458] on input "Hình thức thanh toán" at bounding box center [1345, 470] width 201 height 24
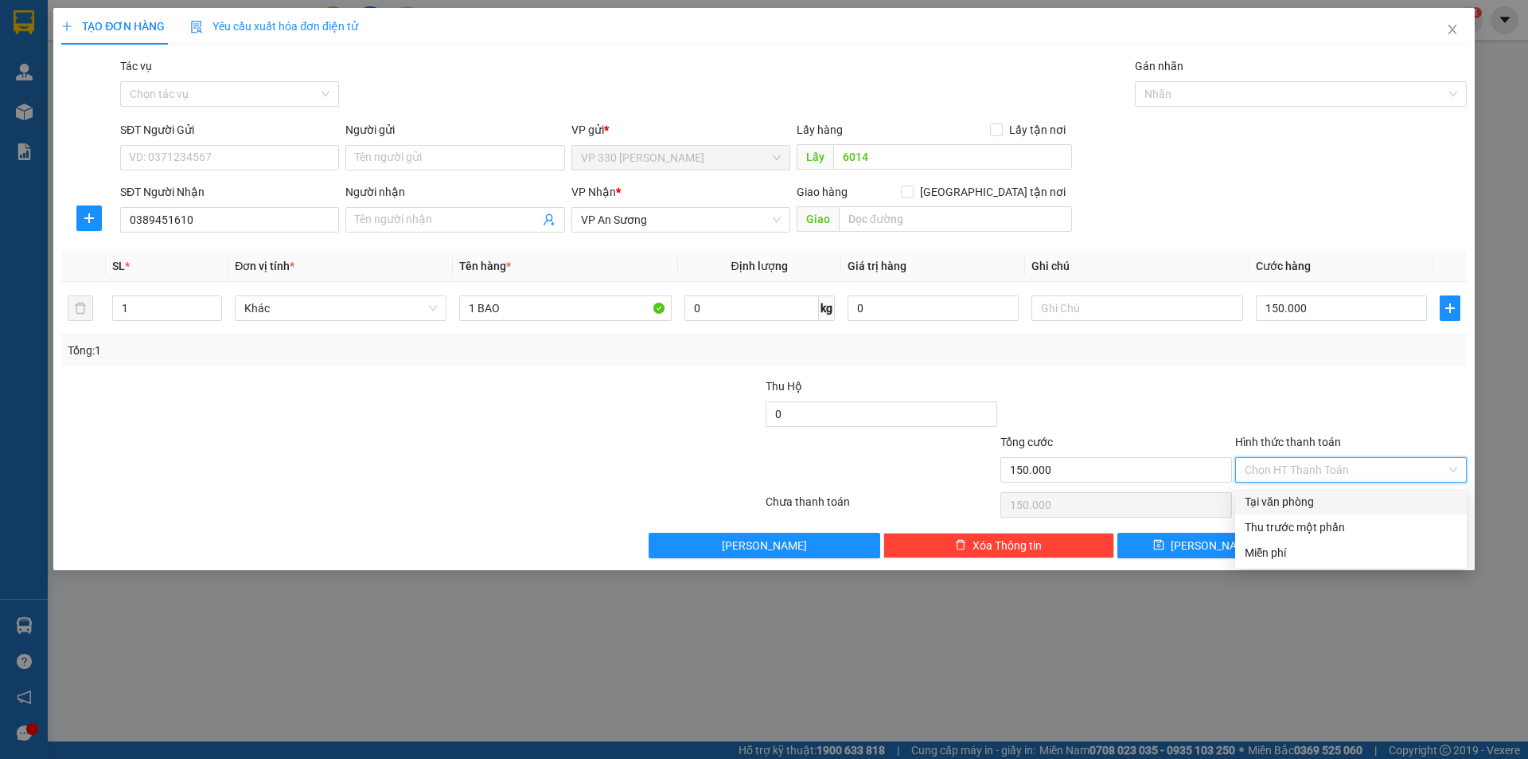
click at [1318, 504] on div "Tại văn phòng" at bounding box center [1351, 502] width 213 height 18
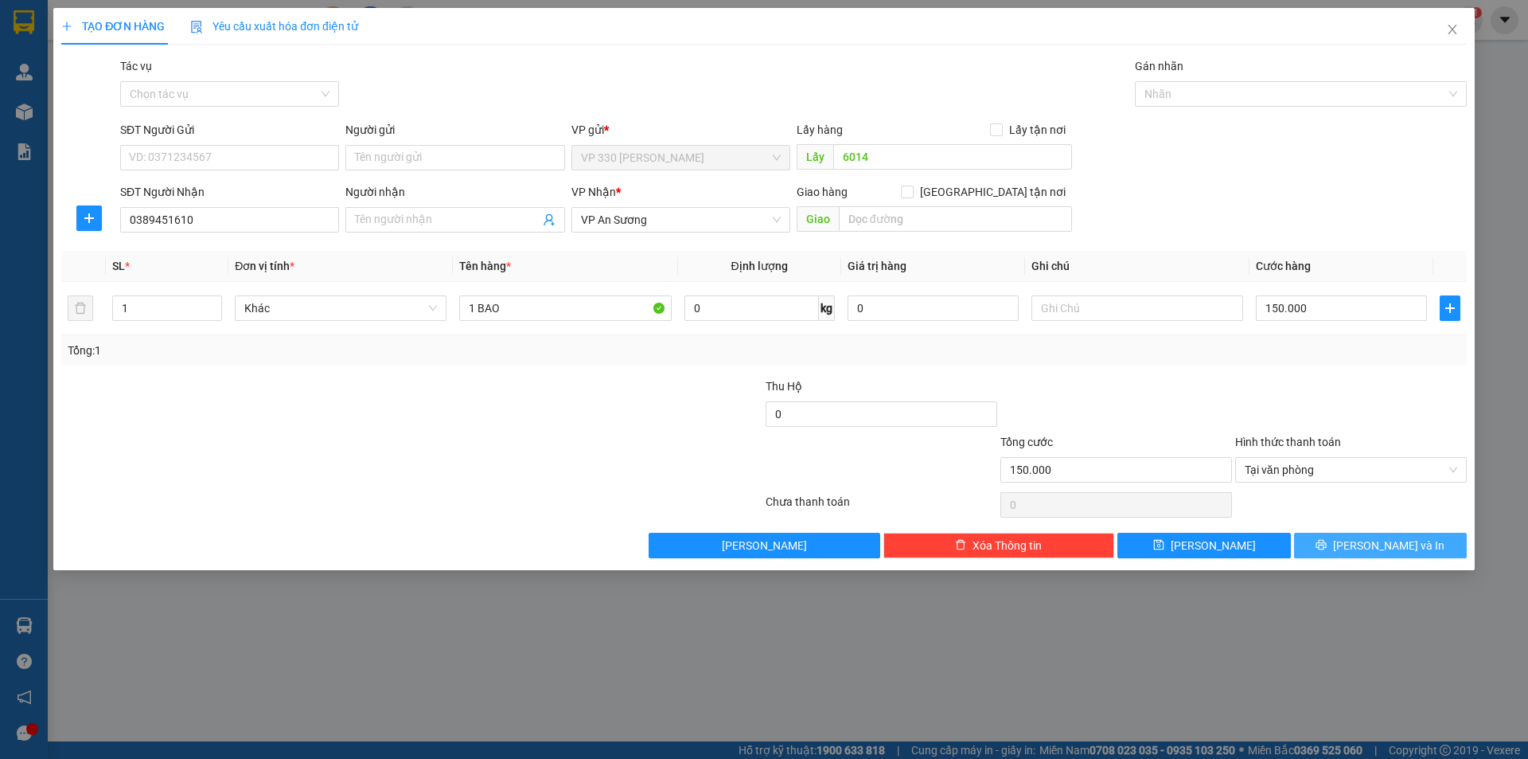
click at [1348, 546] on button "[PERSON_NAME] và In" at bounding box center [1380, 545] width 173 height 25
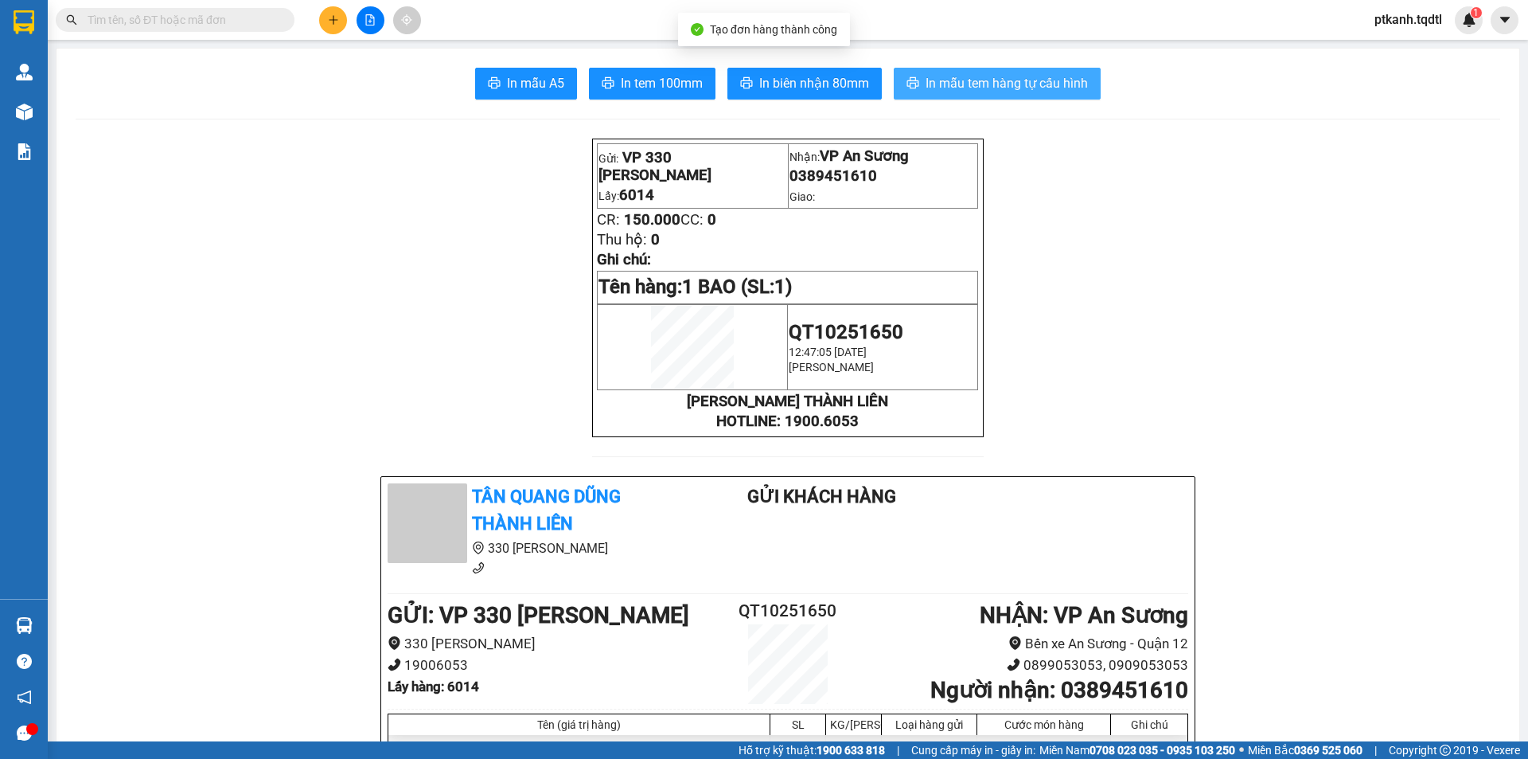
click at [1011, 79] on span "In mẫu tem hàng tự cấu hình" at bounding box center [1007, 83] width 162 height 20
click at [330, 19] on icon "plus" at bounding box center [333, 19] width 11 height 11
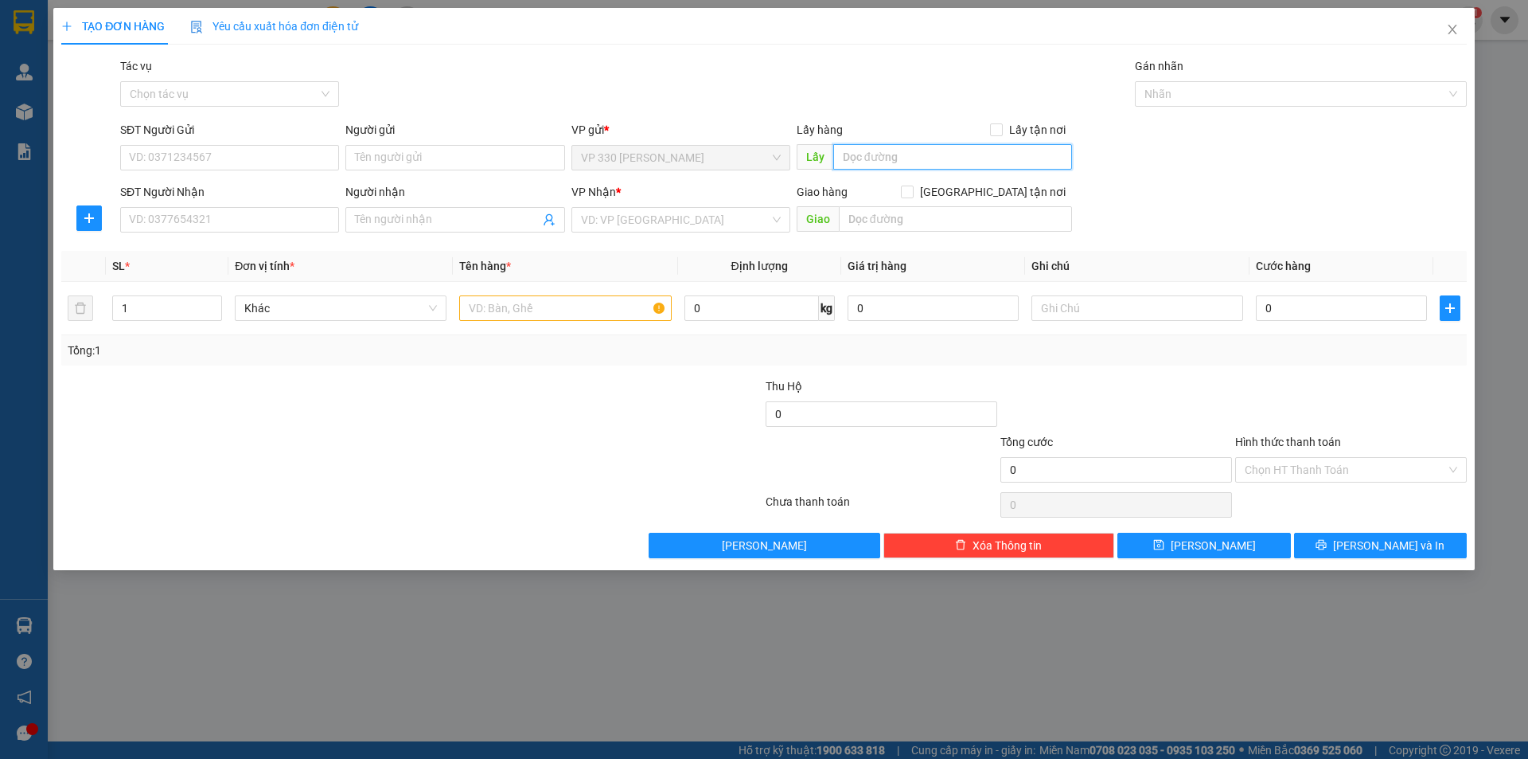
click at [916, 154] on input "text" at bounding box center [952, 156] width 239 height 25
click at [287, 220] on input "SĐT Người Nhận" at bounding box center [229, 219] width 219 height 25
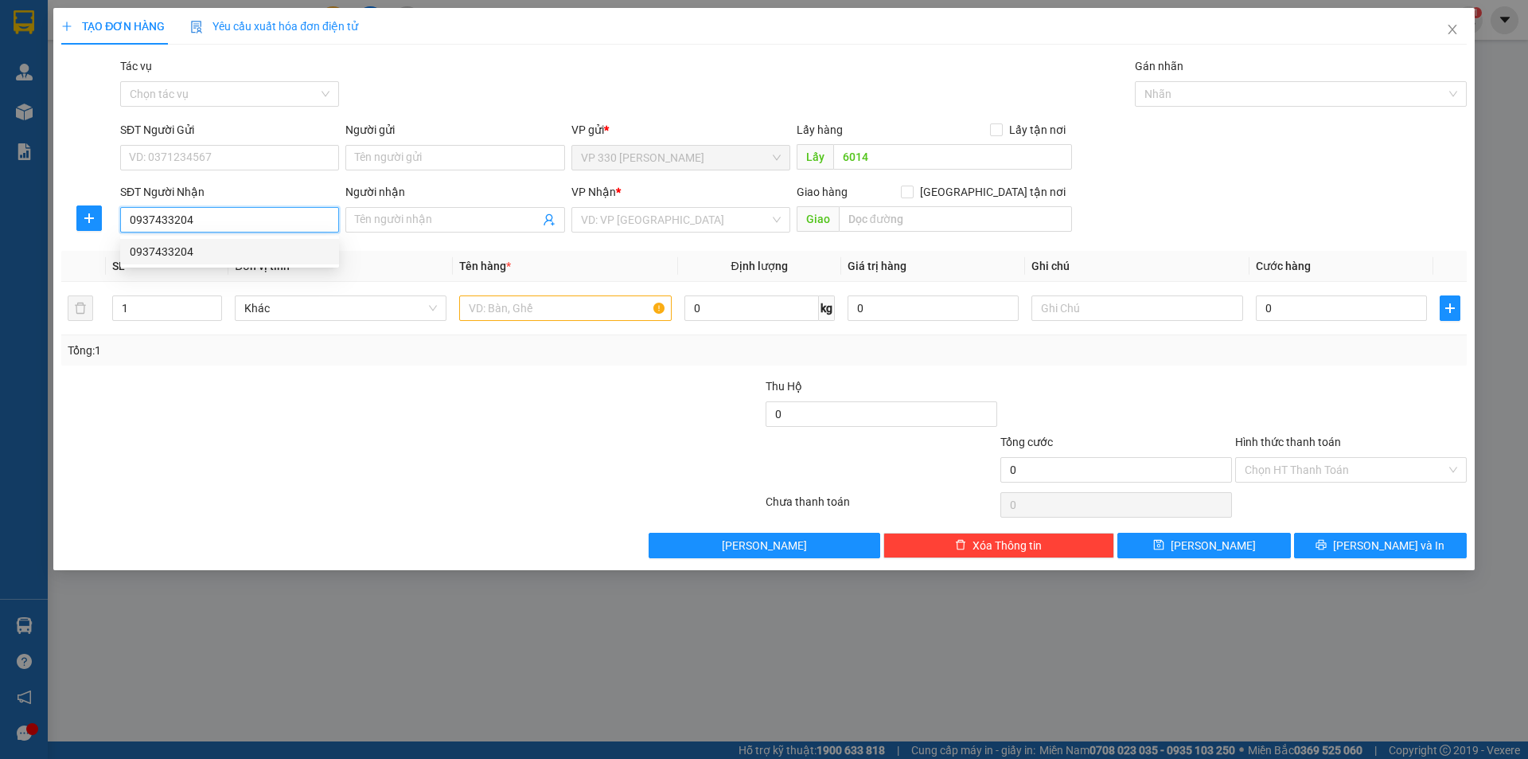
drag, startPoint x: 209, startPoint y: 252, endPoint x: 211, endPoint y: 243, distance: 9.1
click at [210, 247] on div "0937433204" at bounding box center [230, 252] width 200 height 18
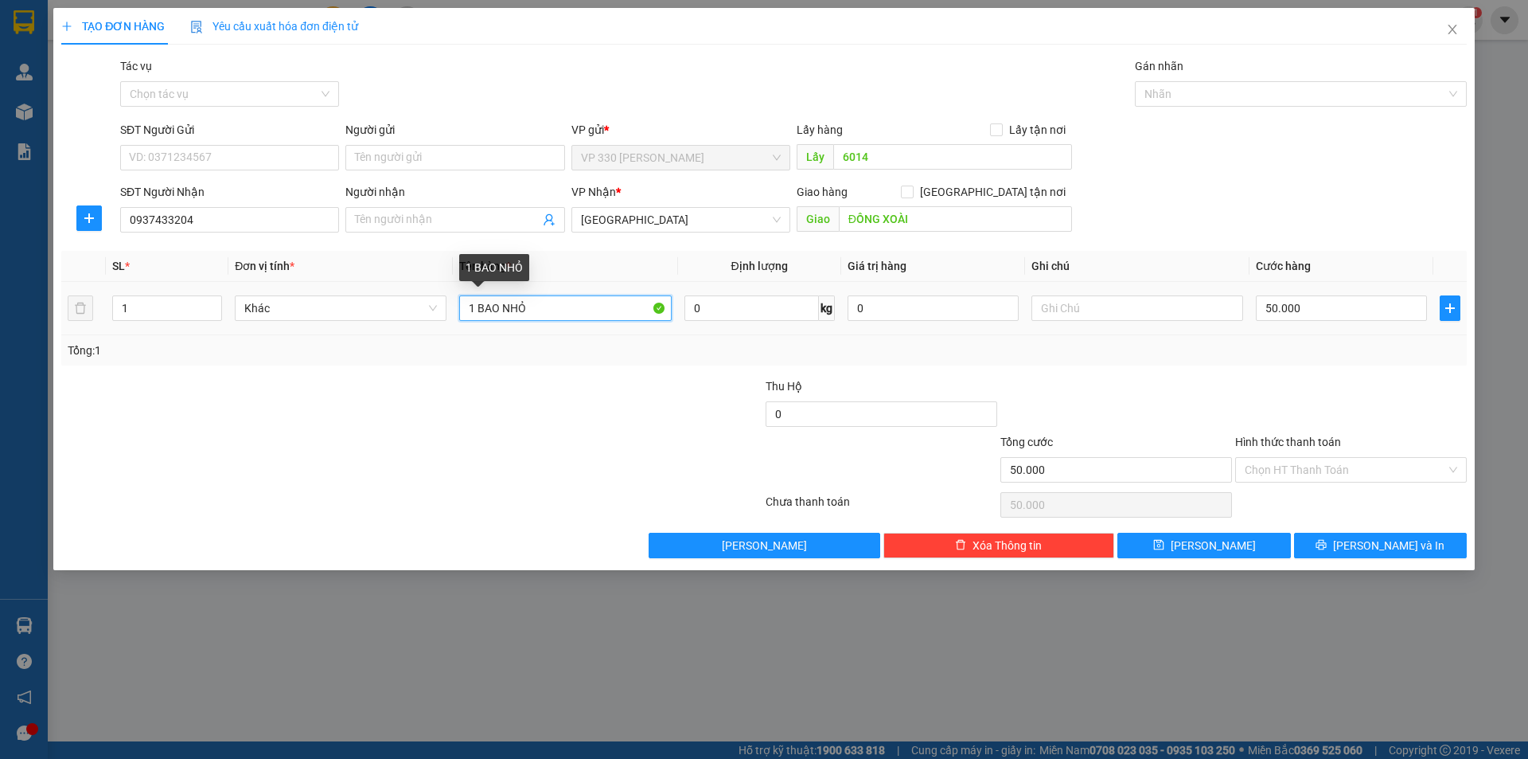
click at [557, 306] on input "1 BAO NHỎ" at bounding box center [565, 307] width 212 height 25
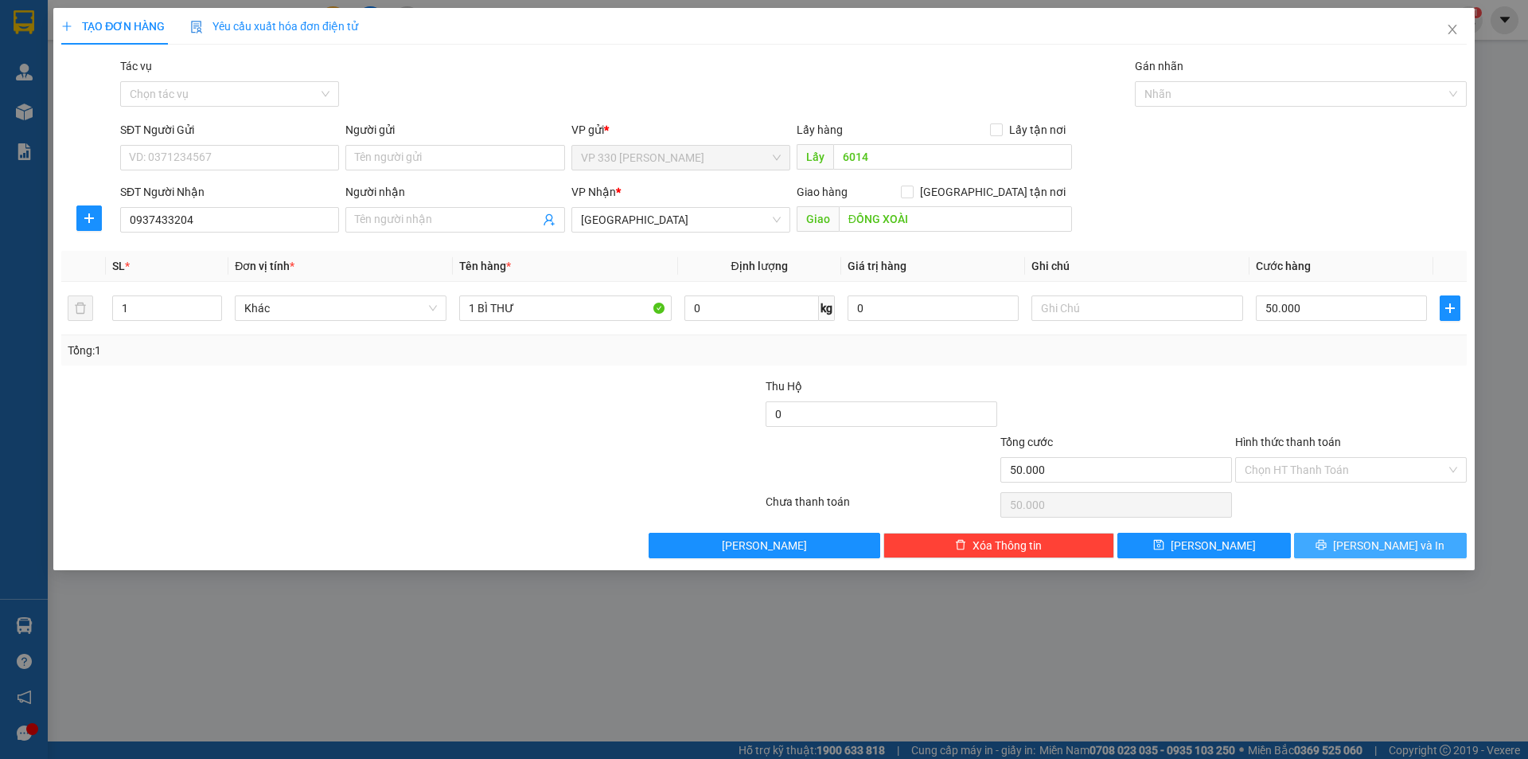
click at [1345, 540] on button "[PERSON_NAME] và In" at bounding box center [1380, 545] width 173 height 25
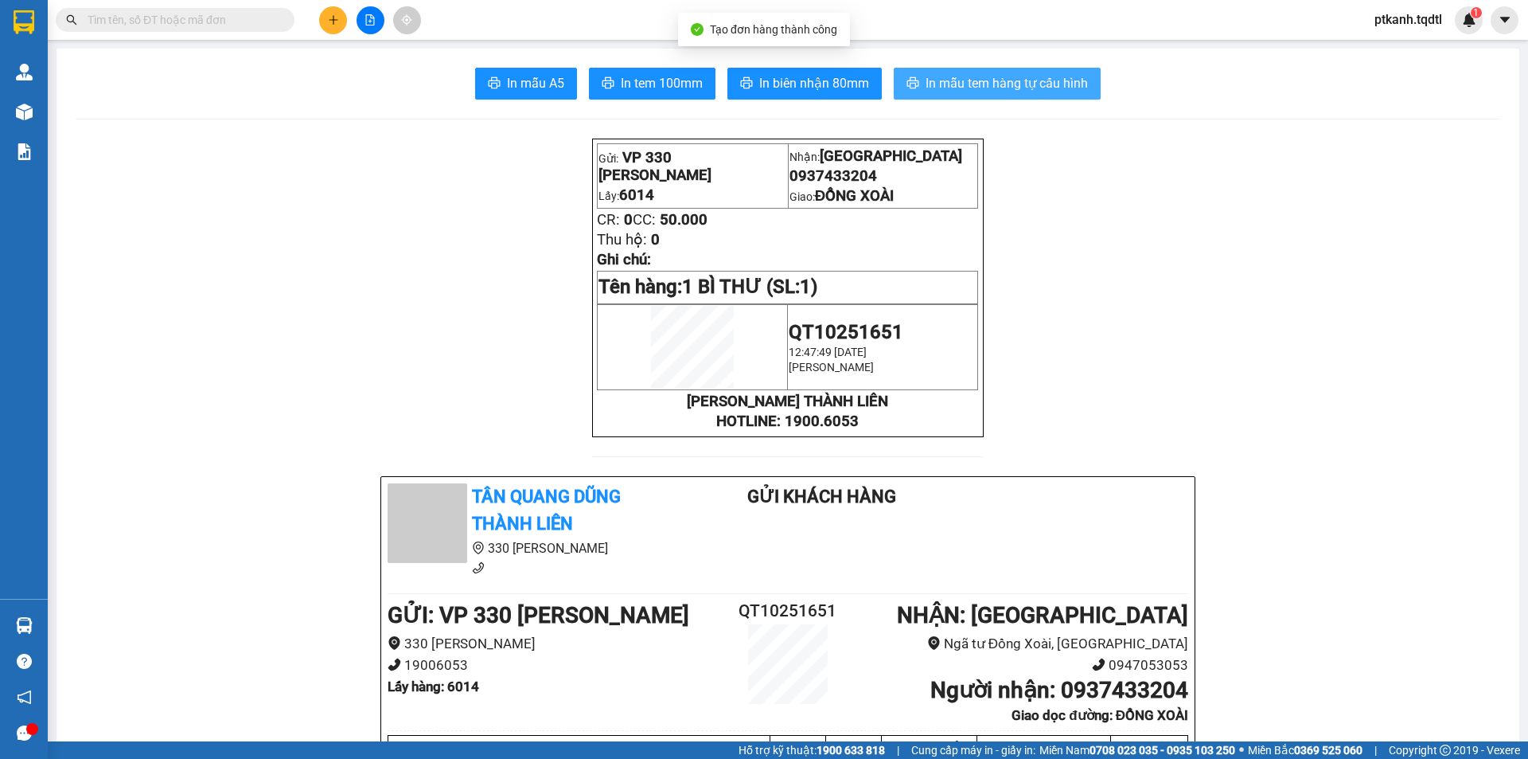
click at [981, 78] on span "In mẫu tem hàng tự cấu hình" at bounding box center [1007, 83] width 162 height 20
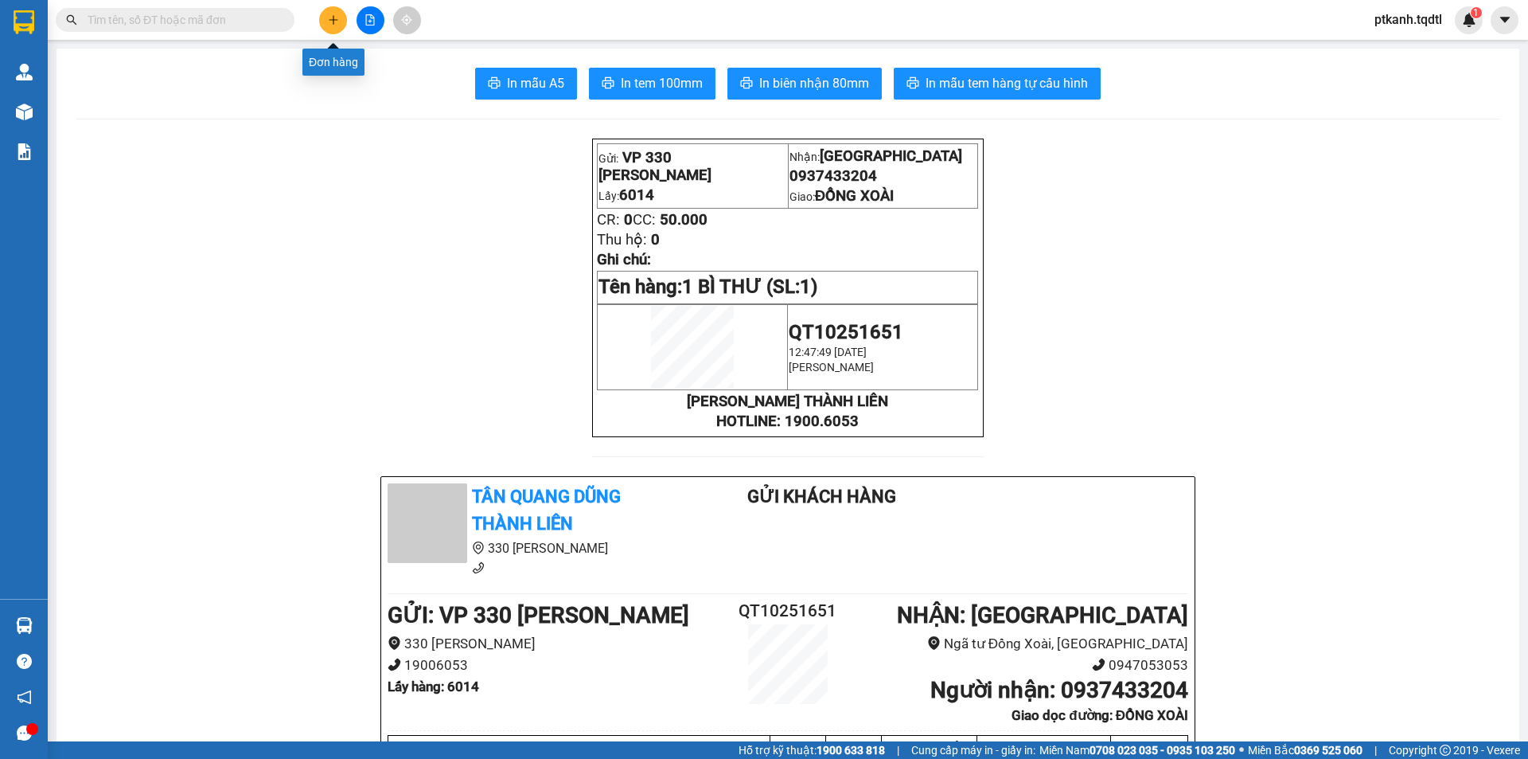
click at [332, 18] on icon "plus" at bounding box center [333, 19] width 11 height 11
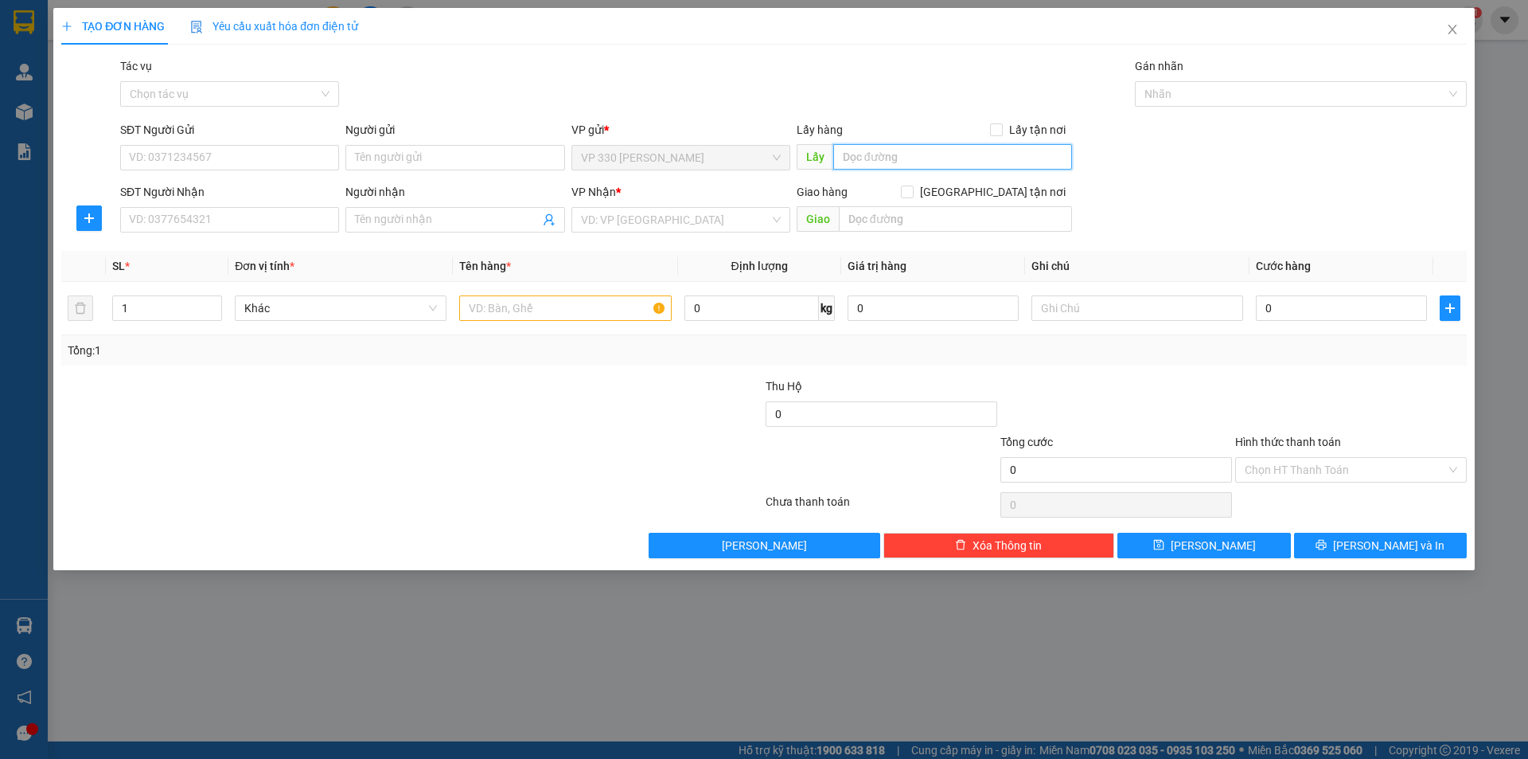
click at [913, 158] on input "text" at bounding box center [952, 156] width 239 height 25
click at [282, 219] on input "SĐT Người Nhận" at bounding box center [229, 219] width 219 height 25
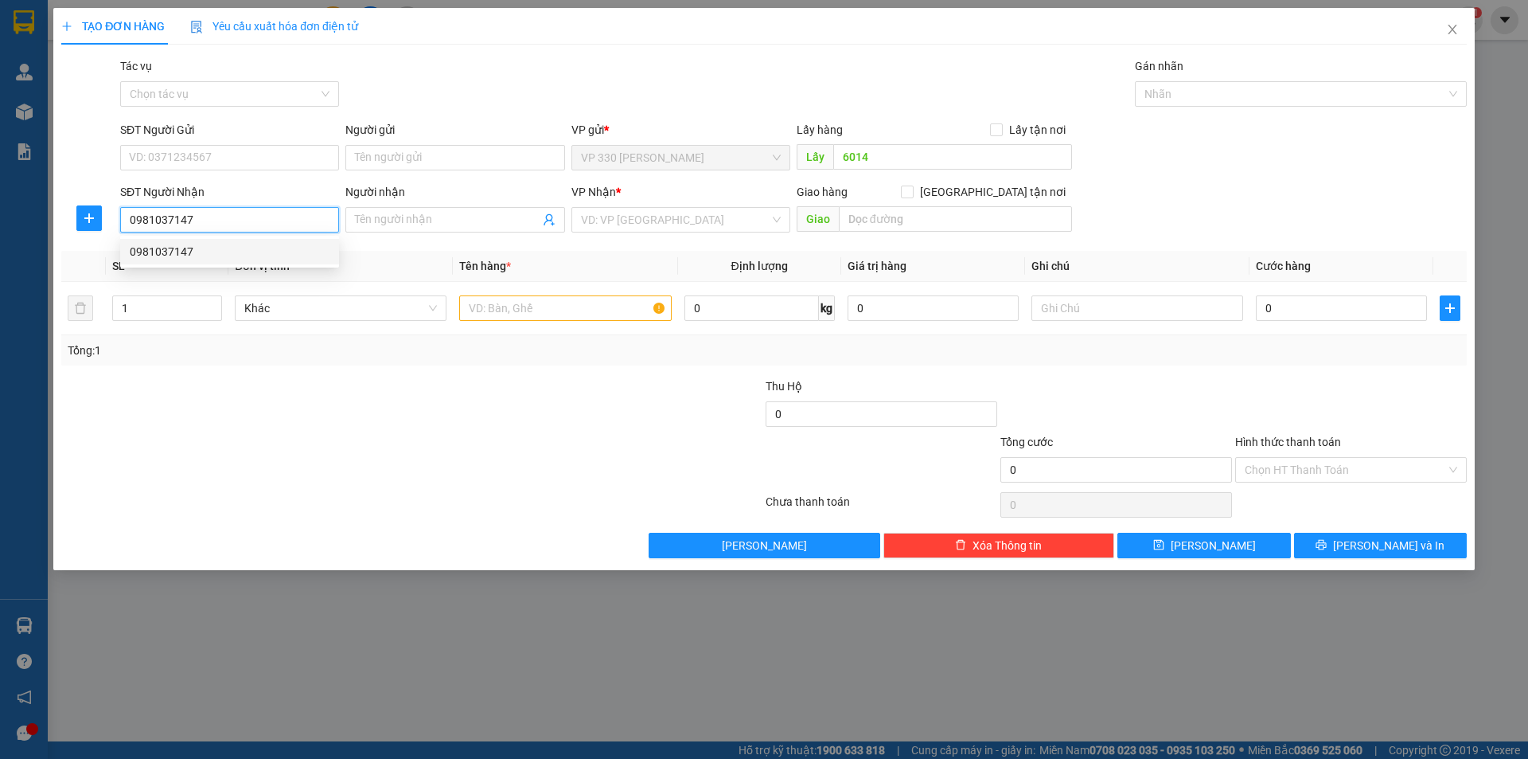
click at [240, 246] on div "0981037147" at bounding box center [230, 252] width 200 height 18
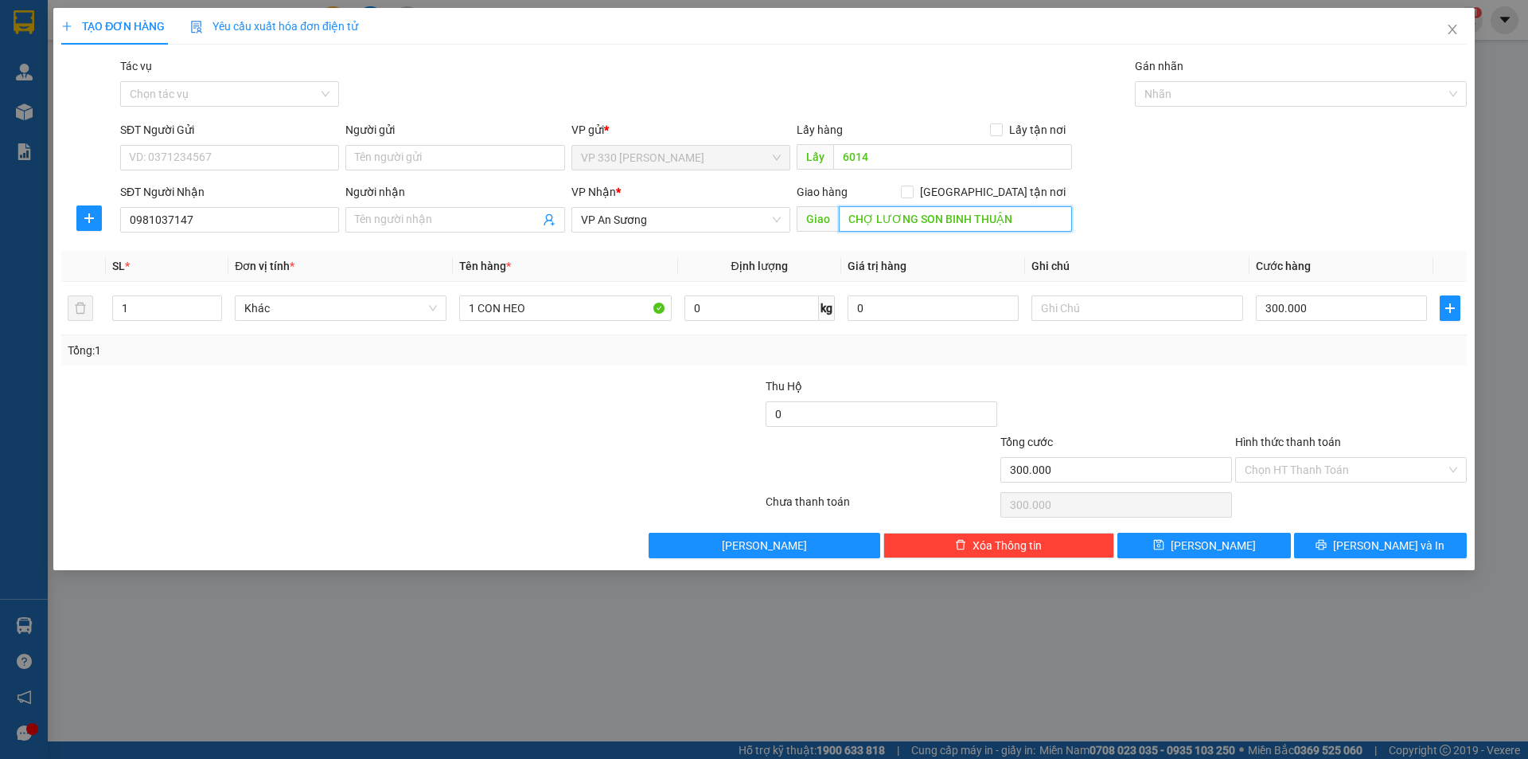
click at [1033, 225] on input "CHỢ LƯƠNG SON BINH THUẬN" at bounding box center [955, 218] width 233 height 25
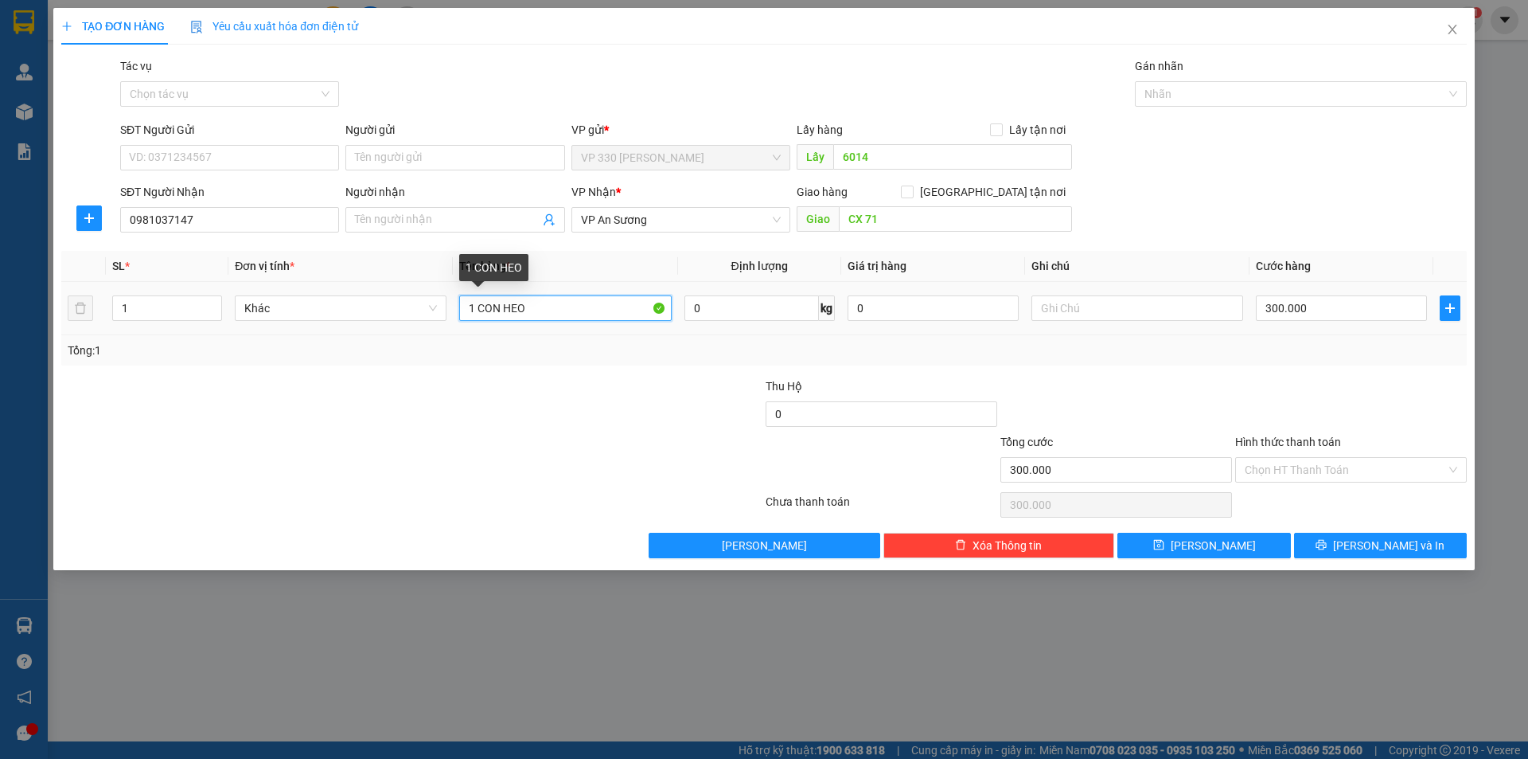
click at [591, 309] on input "1 CON HEO" at bounding box center [565, 307] width 212 height 25
click at [1348, 304] on input "300.000" at bounding box center [1341, 307] width 171 height 25
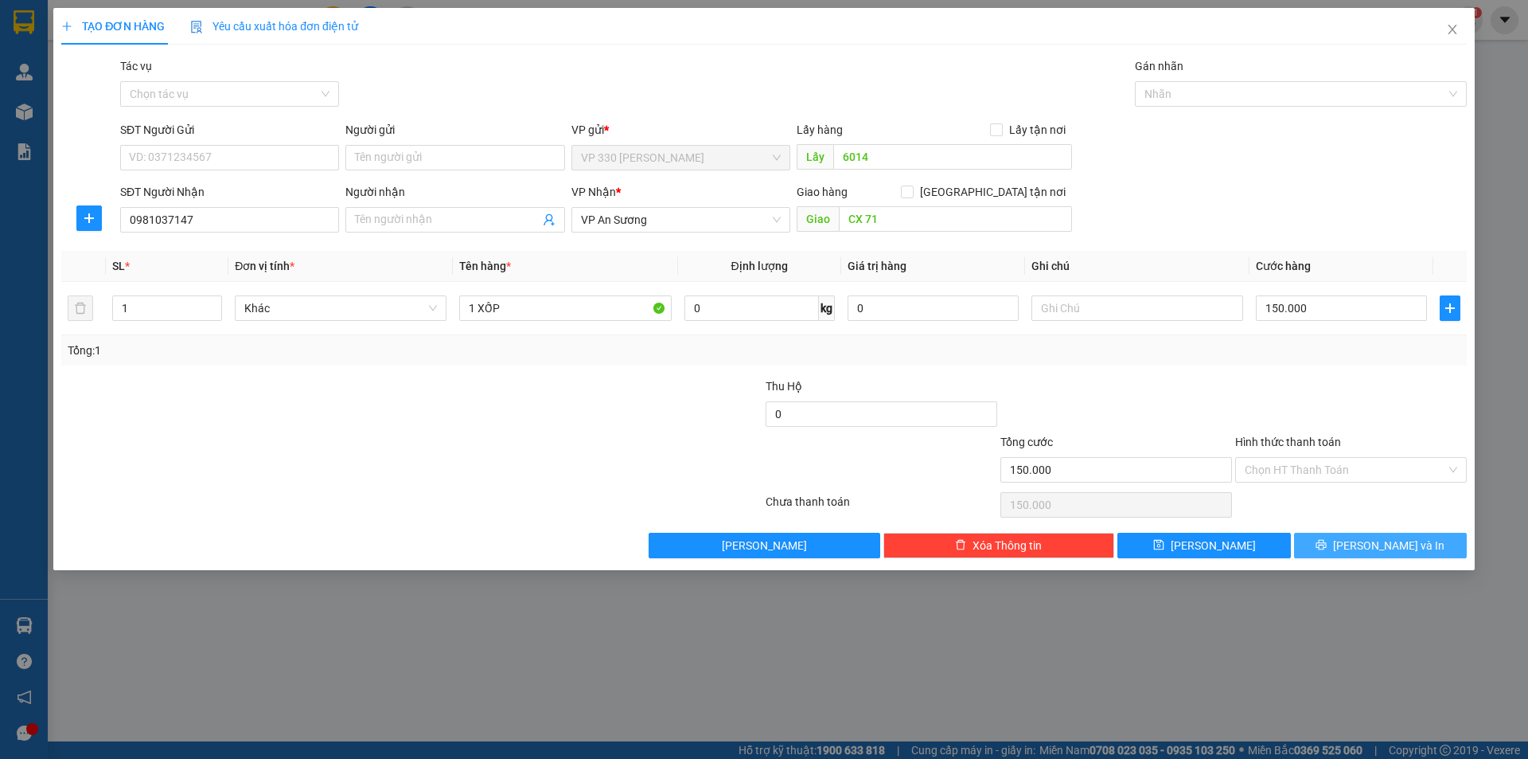
drag, startPoint x: 1404, startPoint y: 545, endPoint x: 1118, endPoint y: 357, distance: 342.6
click at [1403, 545] on span "[PERSON_NAME] và In" at bounding box center [1388, 545] width 111 height 18
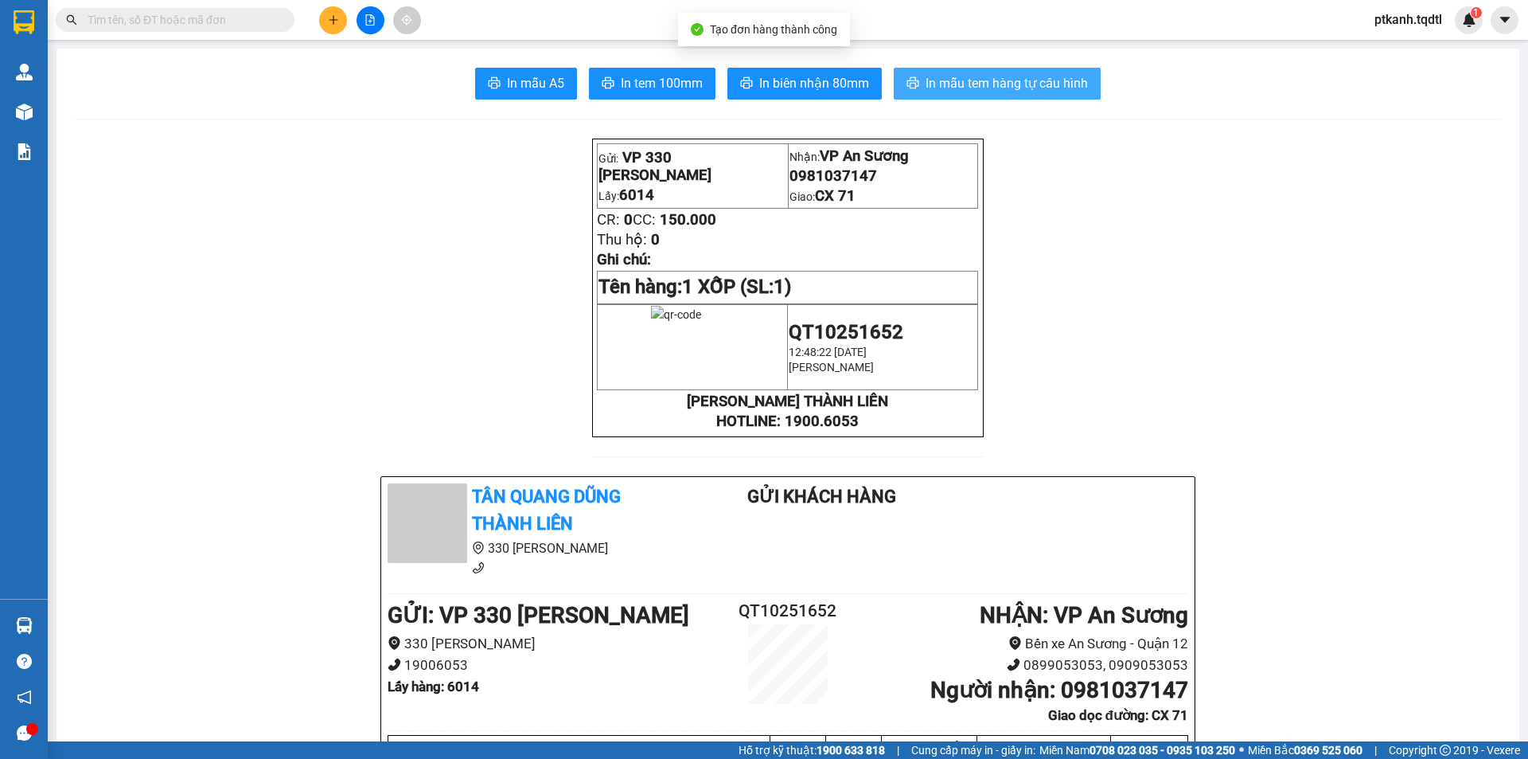
click at [942, 70] on button "In mẫu tem hàng tự cấu hình" at bounding box center [997, 84] width 207 height 32
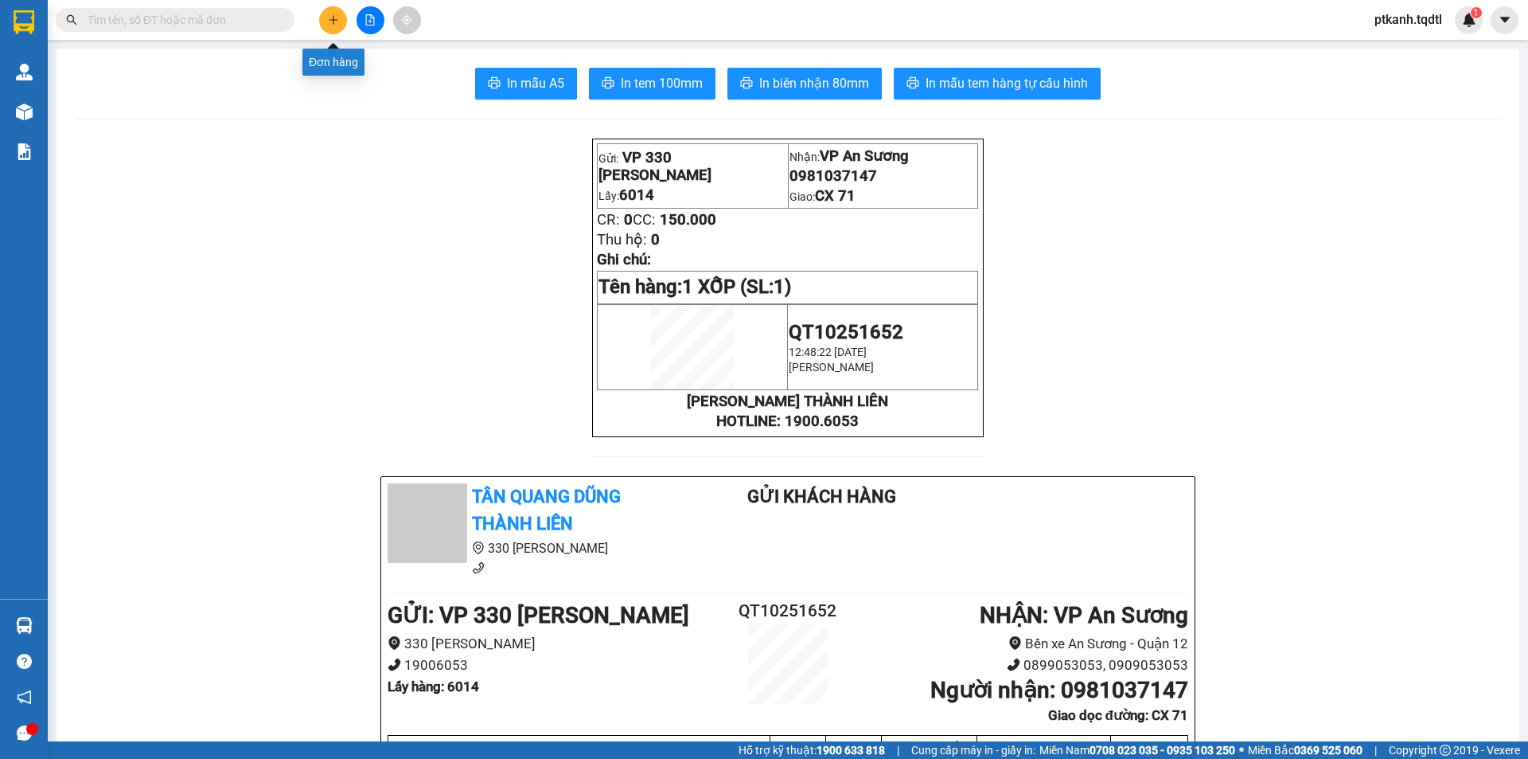
click at [328, 16] on icon "plus" at bounding box center [333, 19] width 11 height 11
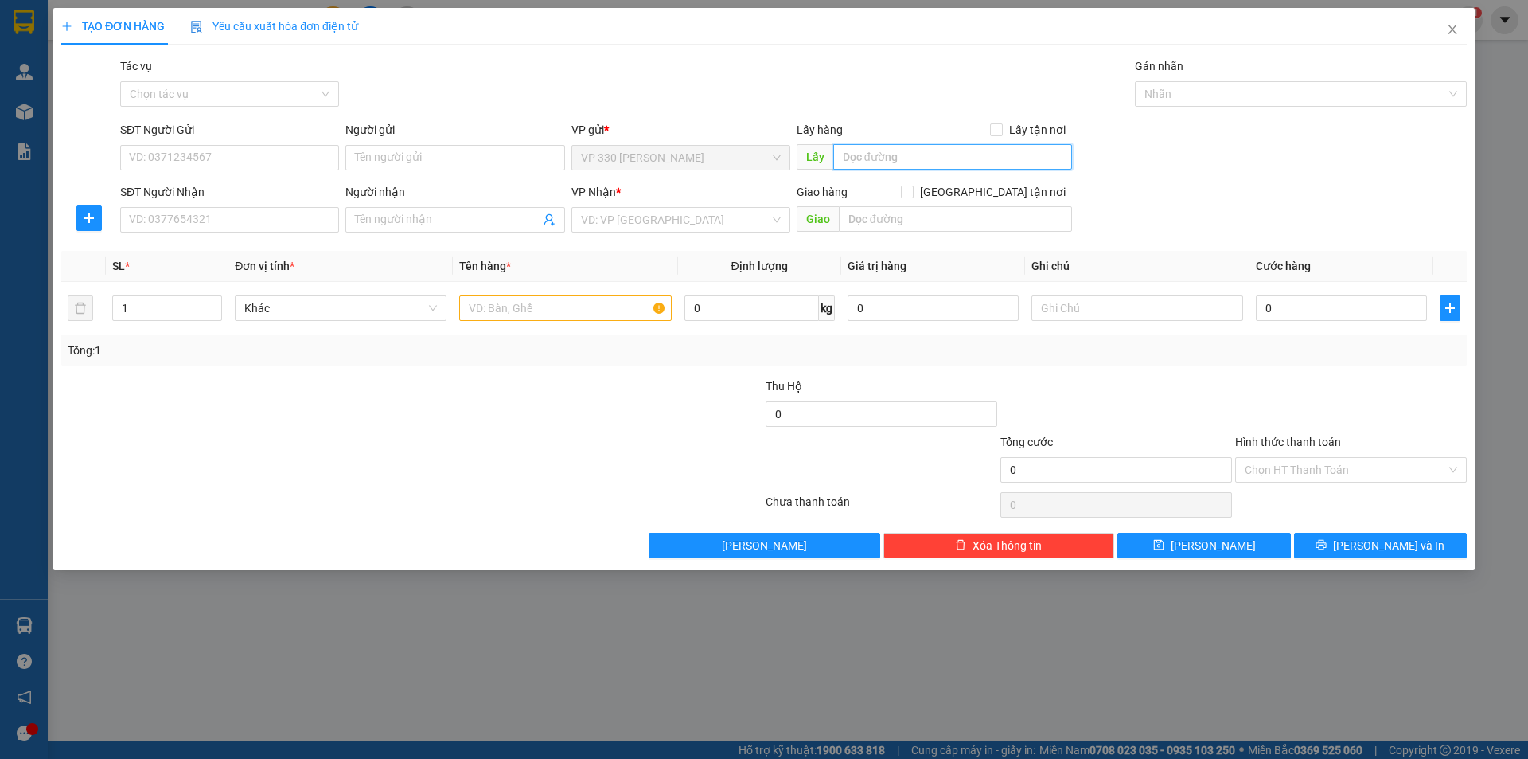
click at [913, 155] on input "text" at bounding box center [952, 156] width 239 height 25
click at [307, 228] on input "SĐT Người Nhận" at bounding box center [229, 219] width 219 height 25
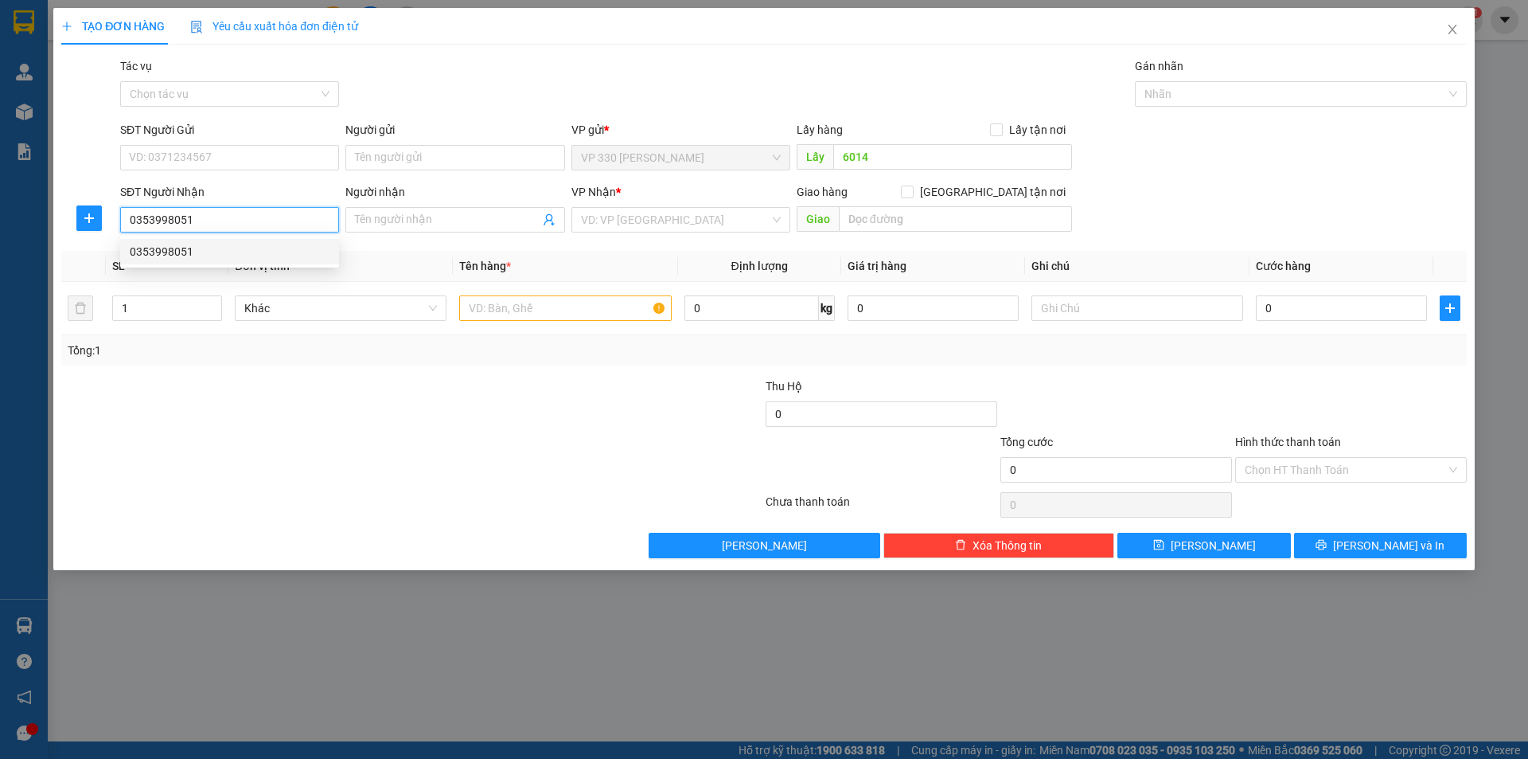
click at [267, 253] on div "0353998051" at bounding box center [230, 252] width 200 height 18
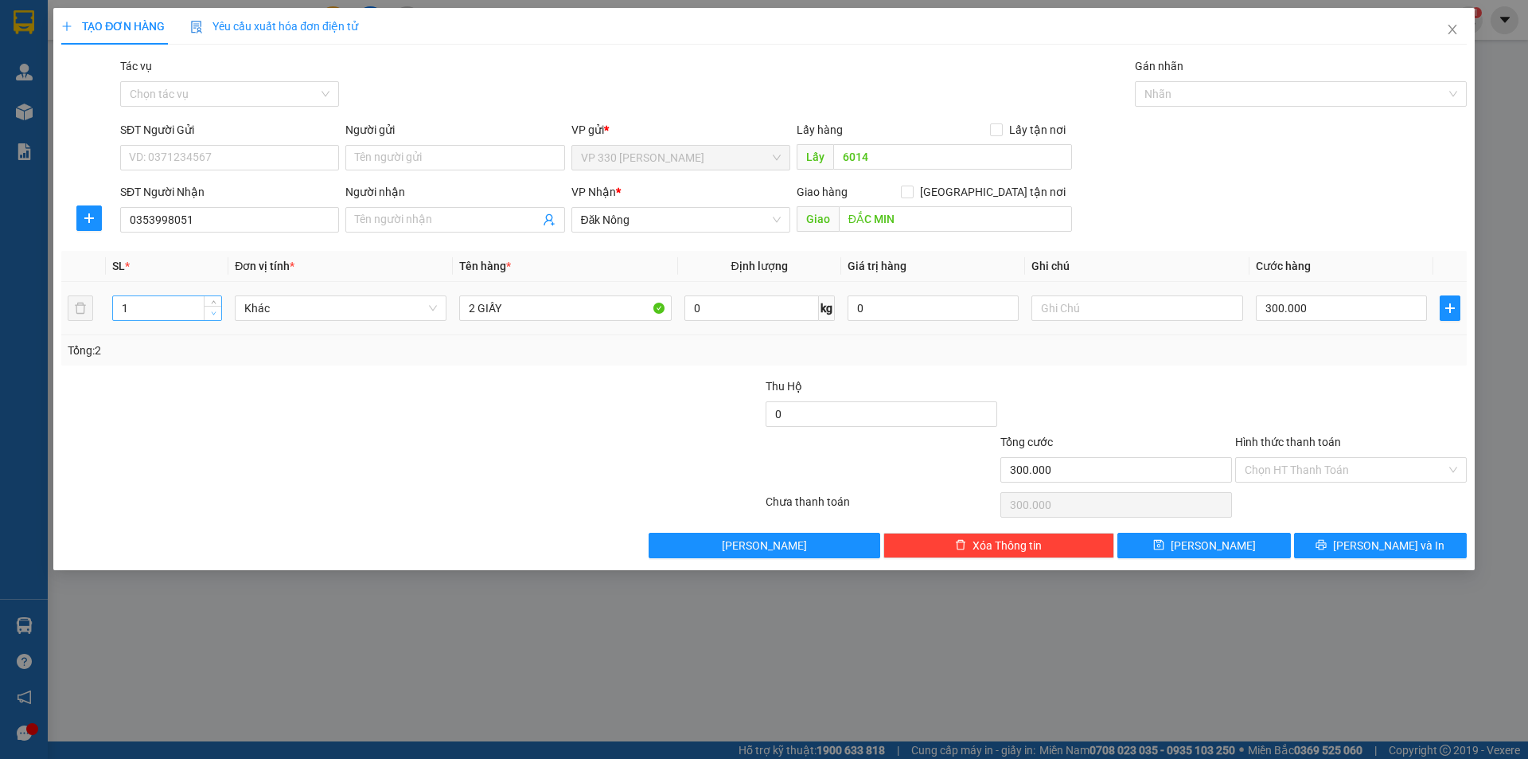
click at [213, 313] on icon "down" at bounding box center [213, 313] width 5 height 3
drag, startPoint x: 549, startPoint y: 310, endPoint x: 409, endPoint y: 276, distance: 144.0
click at [412, 278] on table "SL * Đơn vị tính * Tên hàng * Định lượng Giá trị hàng Ghi chú Cước hàng 1 Khác …" at bounding box center [764, 293] width 1406 height 84
click at [1343, 310] on input "300.000" at bounding box center [1341, 307] width 171 height 25
click at [1396, 541] on span "[PERSON_NAME] và In" at bounding box center [1388, 545] width 111 height 18
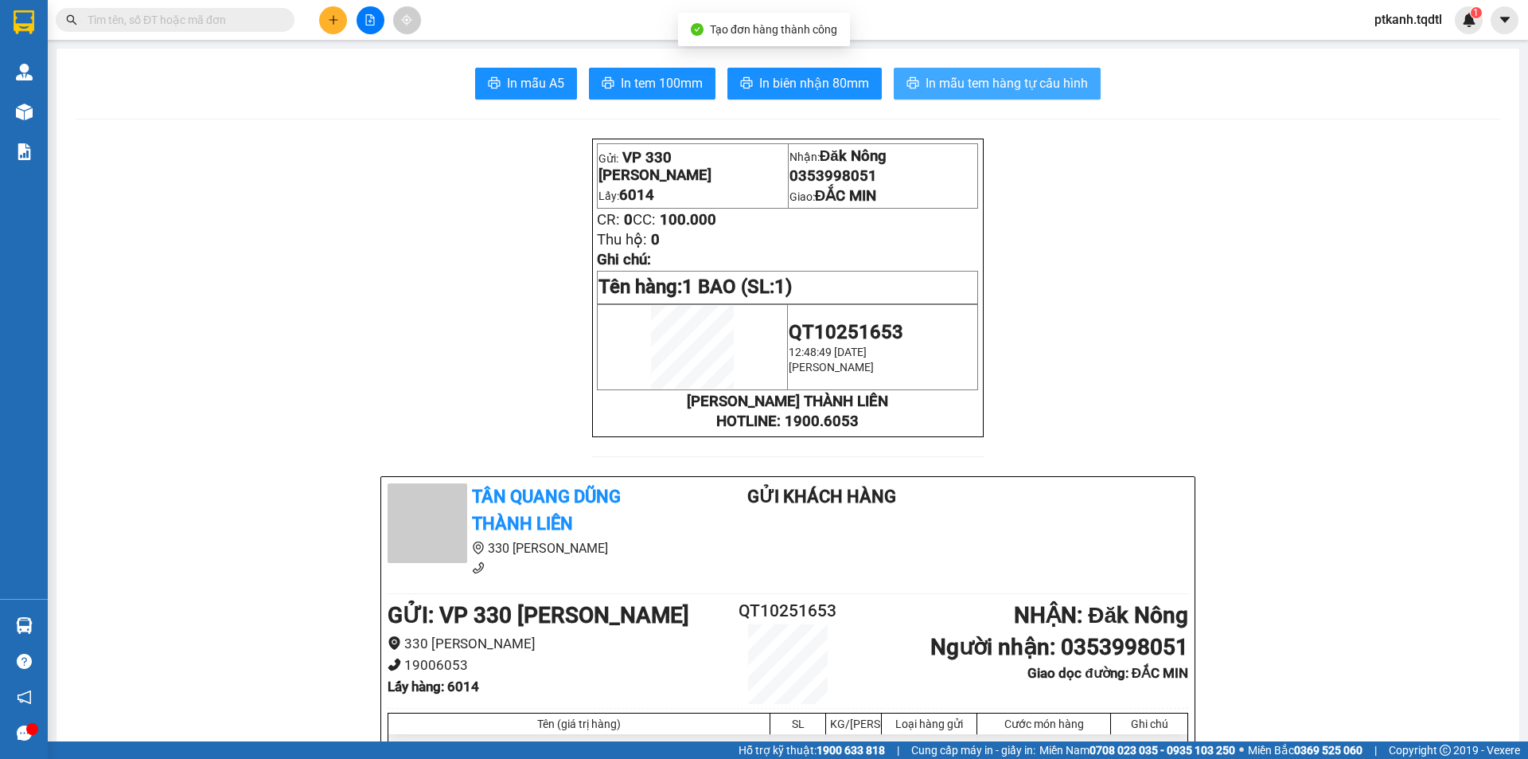
click at [972, 80] on span "In mẫu tem hàng tự cấu hình" at bounding box center [1007, 83] width 162 height 20
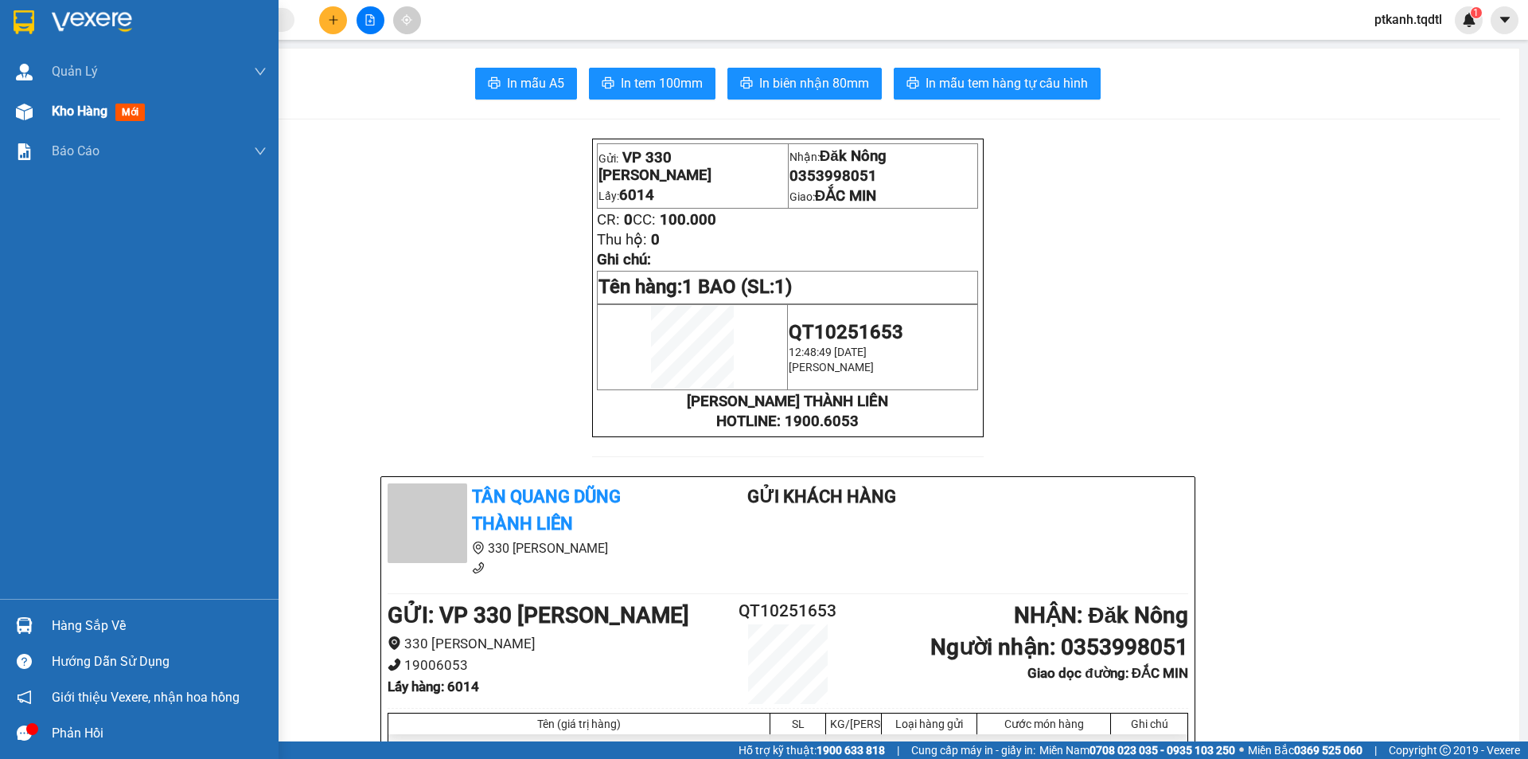
click at [74, 112] on span "Kho hàng" at bounding box center [80, 110] width 56 height 15
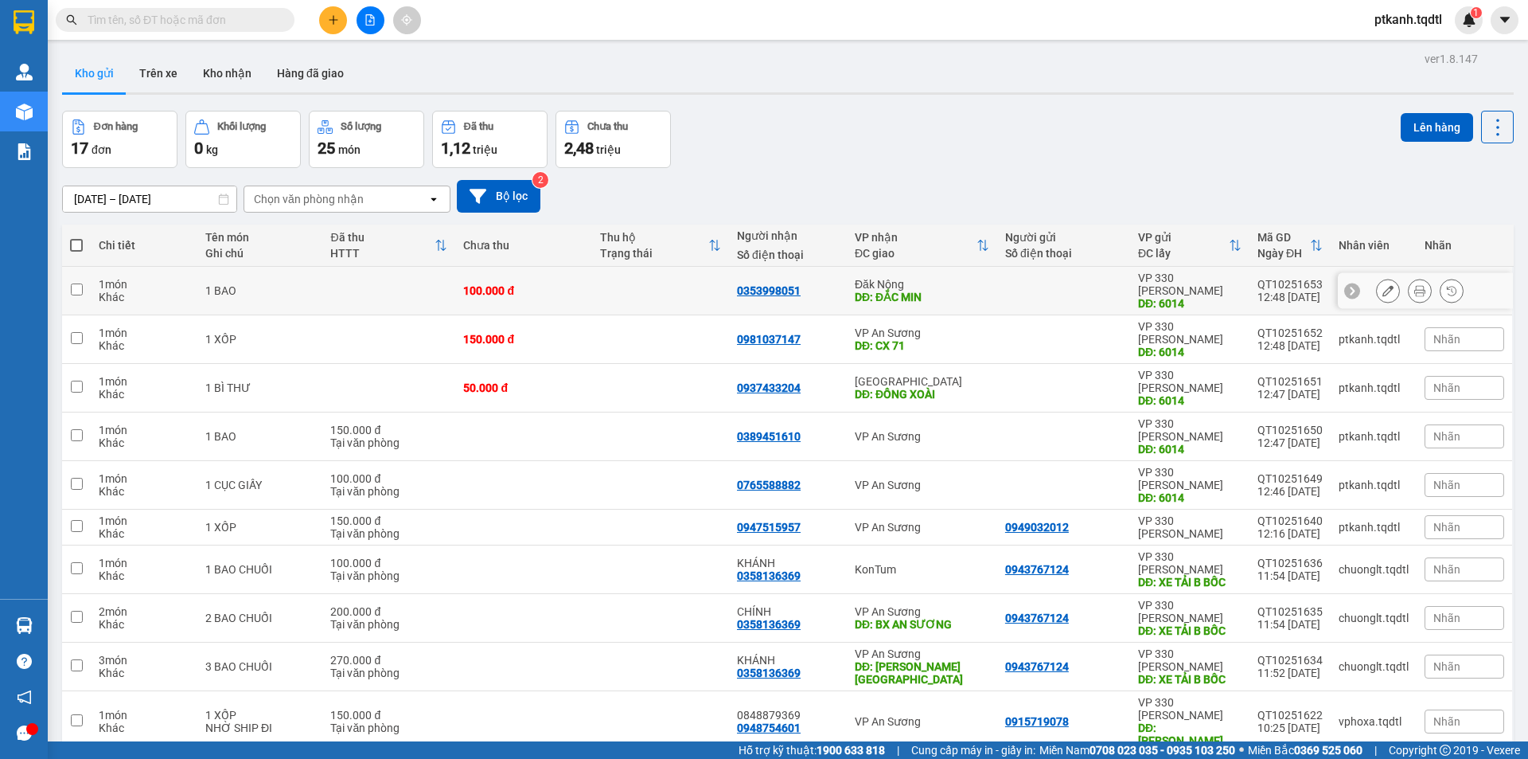
click at [997, 287] on td at bounding box center [1063, 291] width 133 height 49
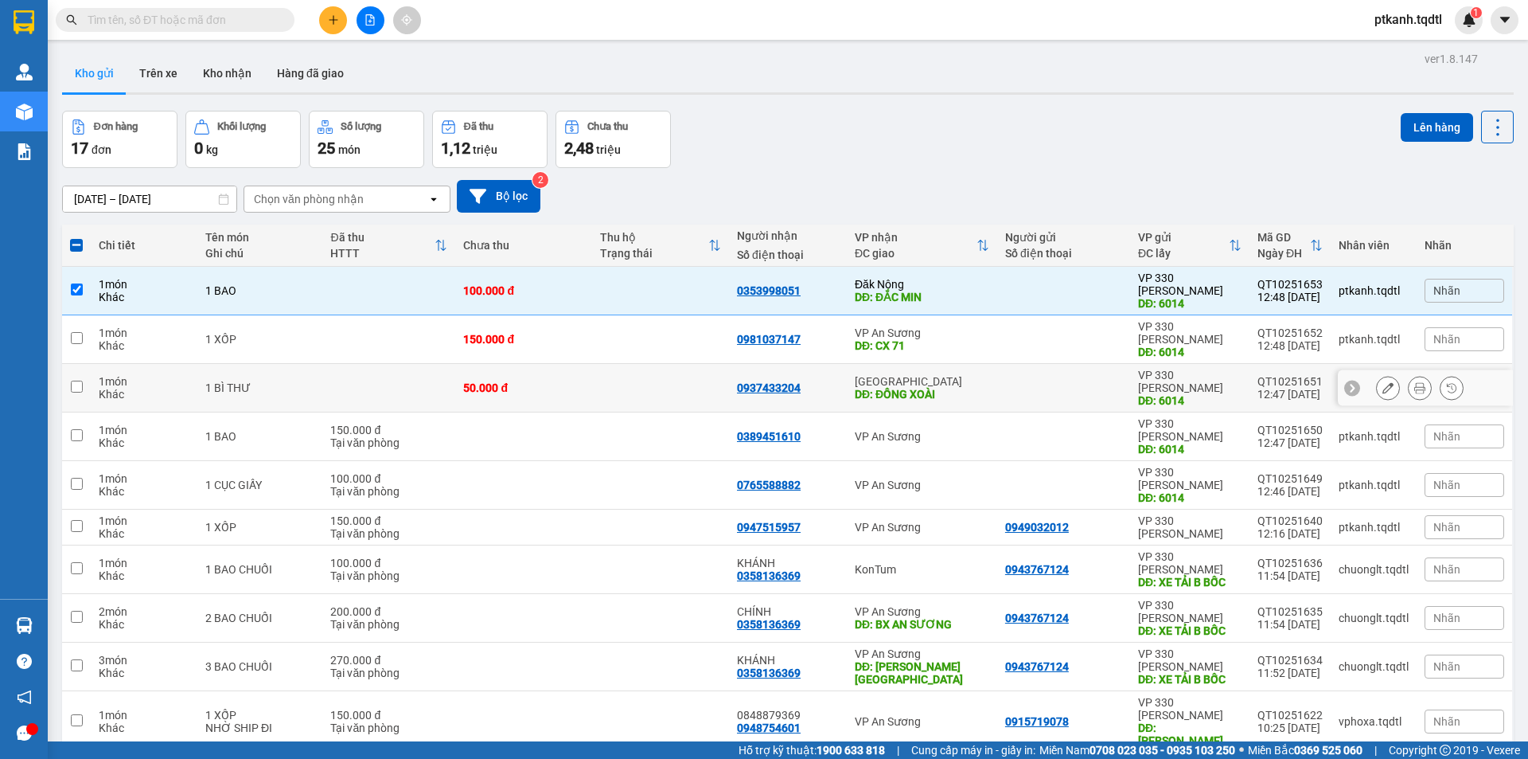
click at [1005, 381] on div at bounding box center [1063, 387] width 117 height 13
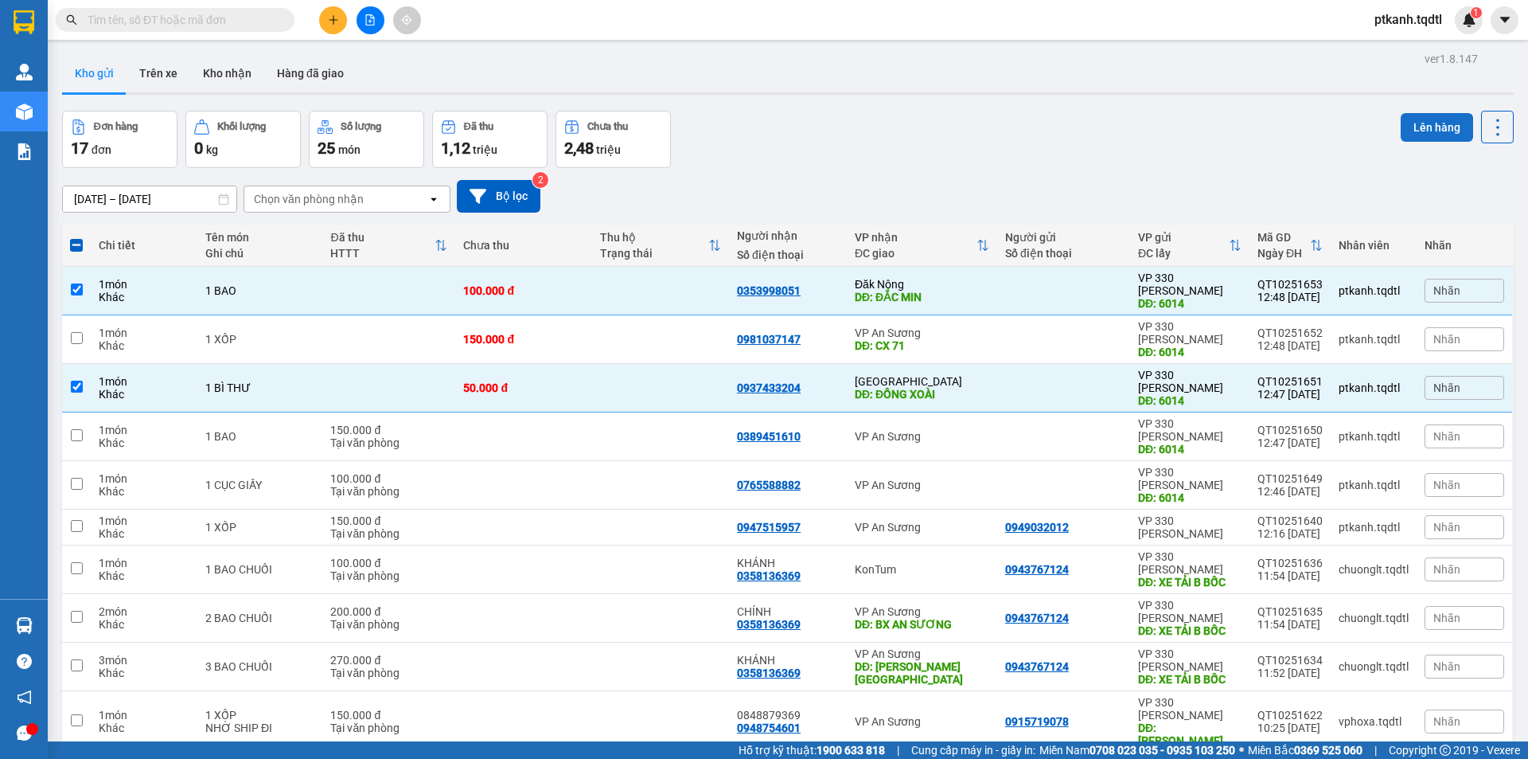
click at [1432, 123] on button "Lên hàng" at bounding box center [1437, 127] width 72 height 29
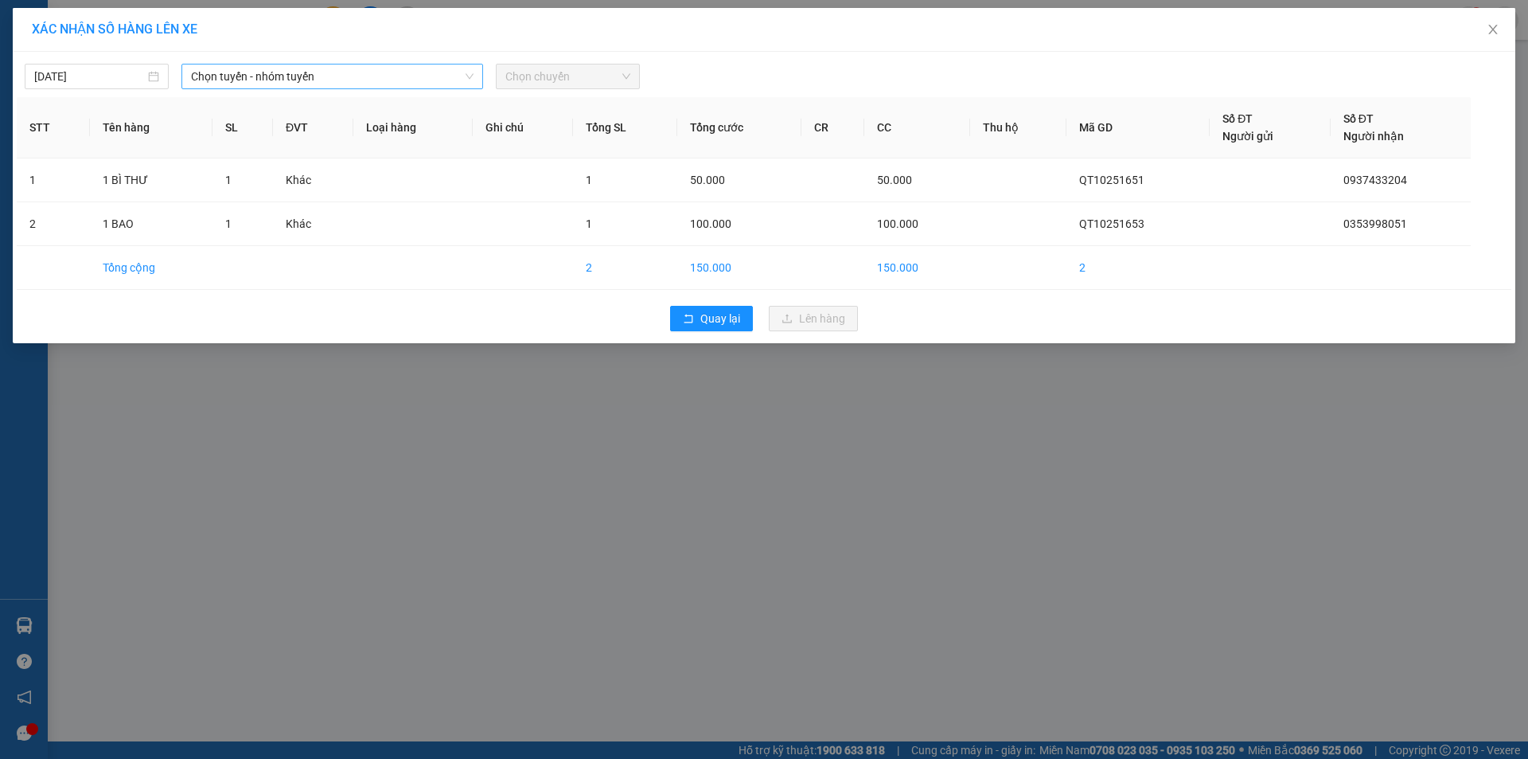
click at [449, 77] on span "Chọn tuyến - nhóm tuyến" at bounding box center [332, 76] width 283 height 24
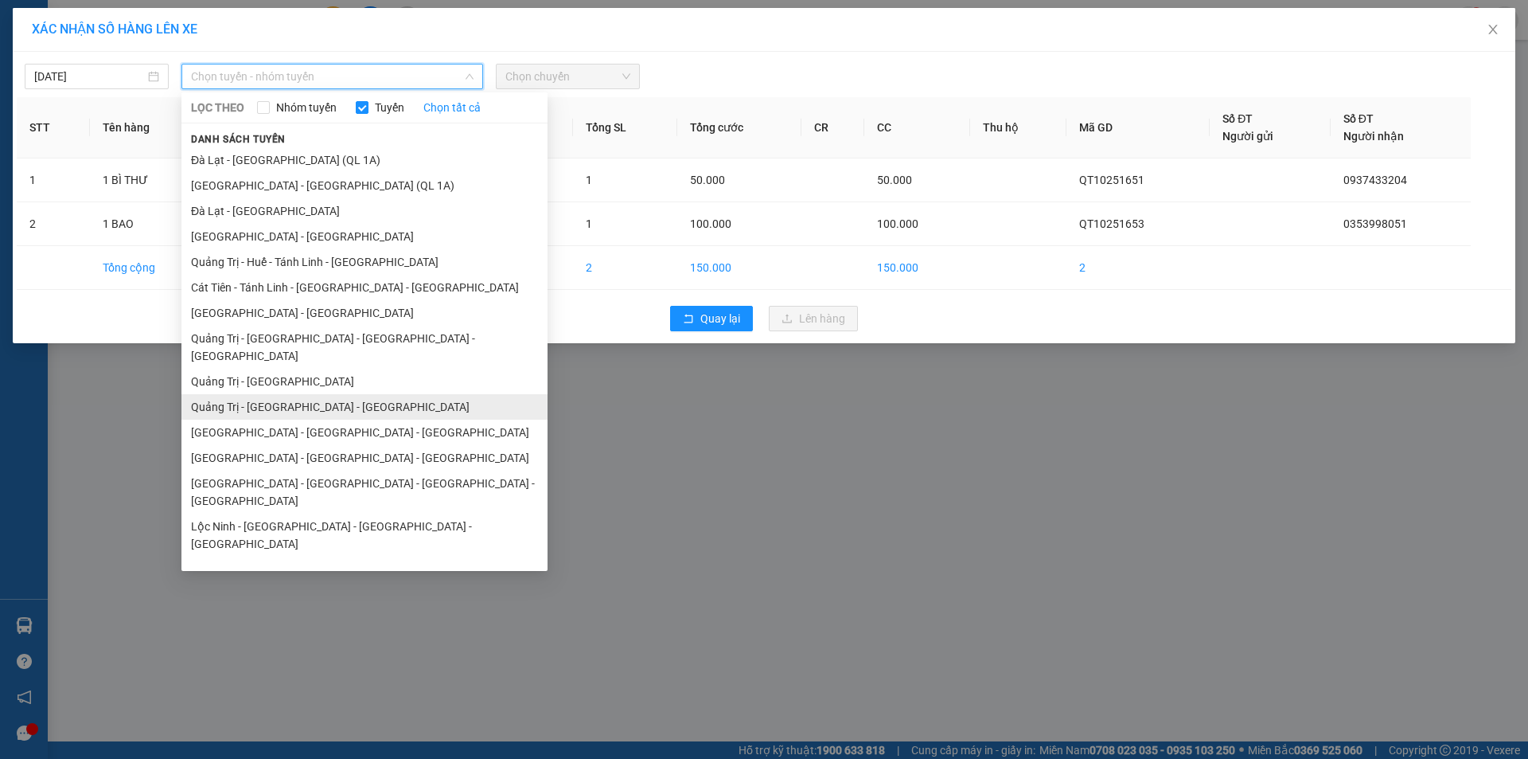
click at [374, 394] on li "Quảng Trị - [GEOGRAPHIC_DATA] - [GEOGRAPHIC_DATA]" at bounding box center [364, 406] width 366 height 25
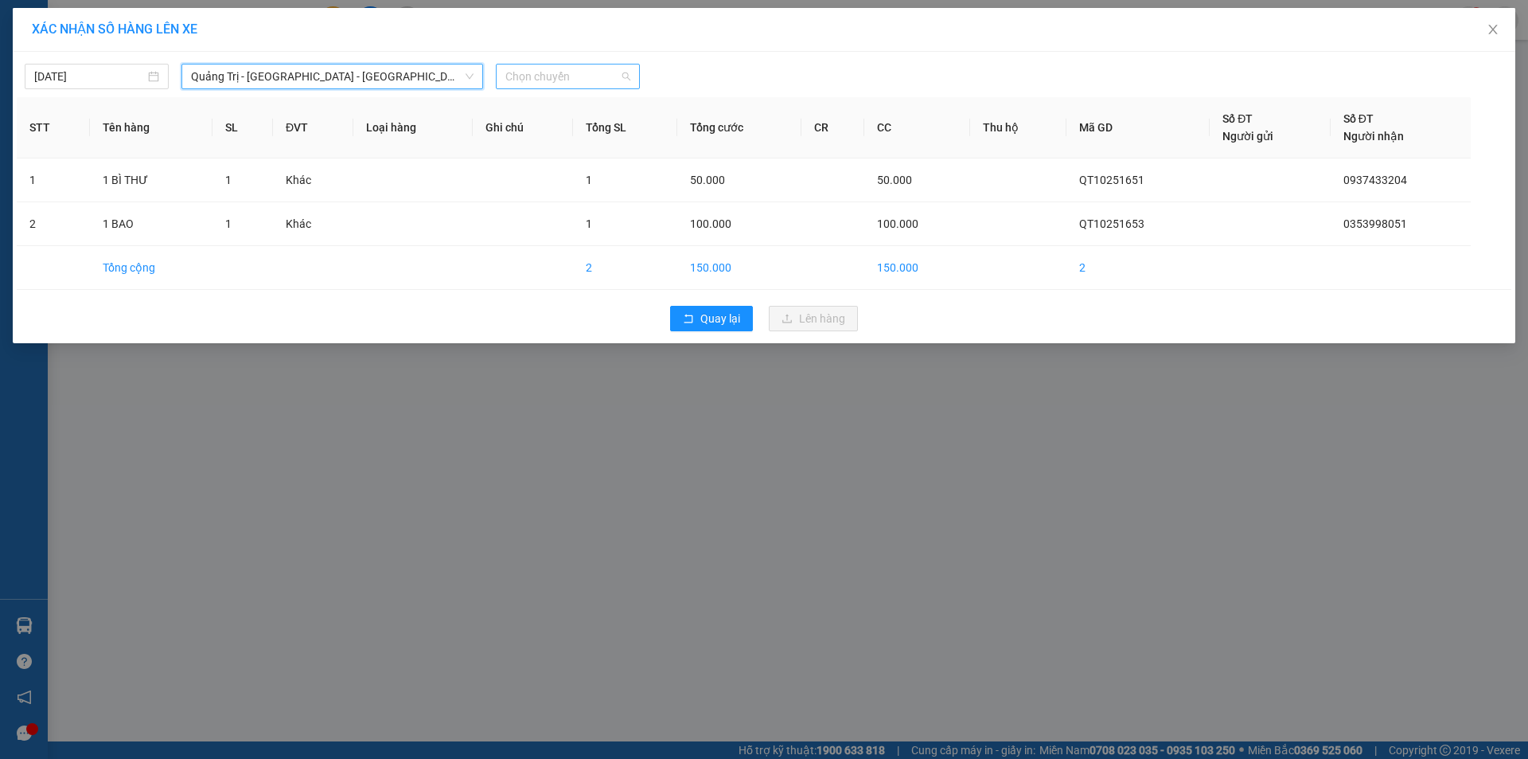
click at [594, 73] on span "Chọn chuyến" at bounding box center [567, 76] width 125 height 24
click at [598, 135] on div "14:00 - 43H-160.73" at bounding box center [567, 134] width 124 height 18
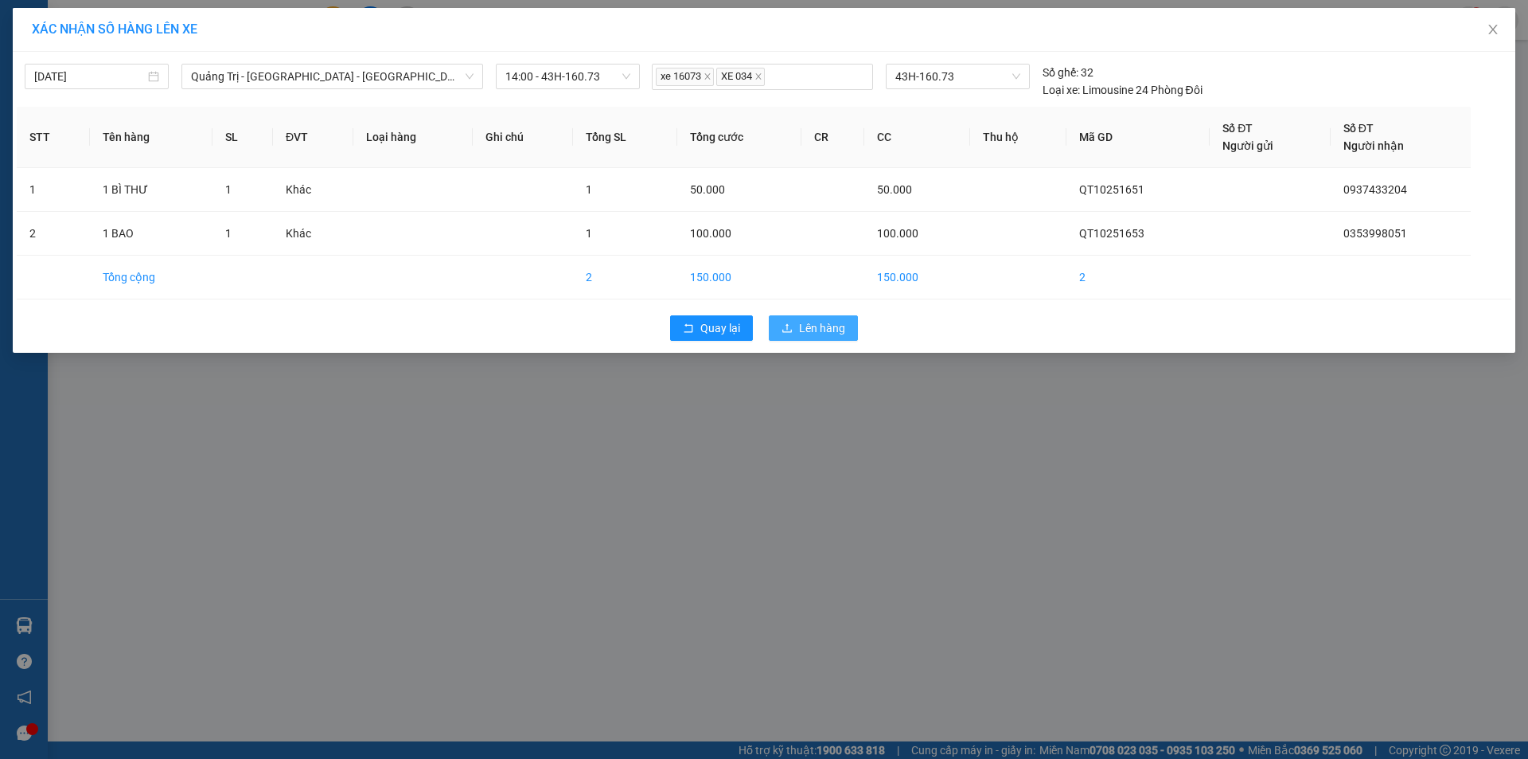
drag, startPoint x: 818, startPoint y: 326, endPoint x: 712, endPoint y: 307, distance: 107.4
click at [818, 326] on span "Lên hàng" at bounding box center [822, 328] width 46 height 18
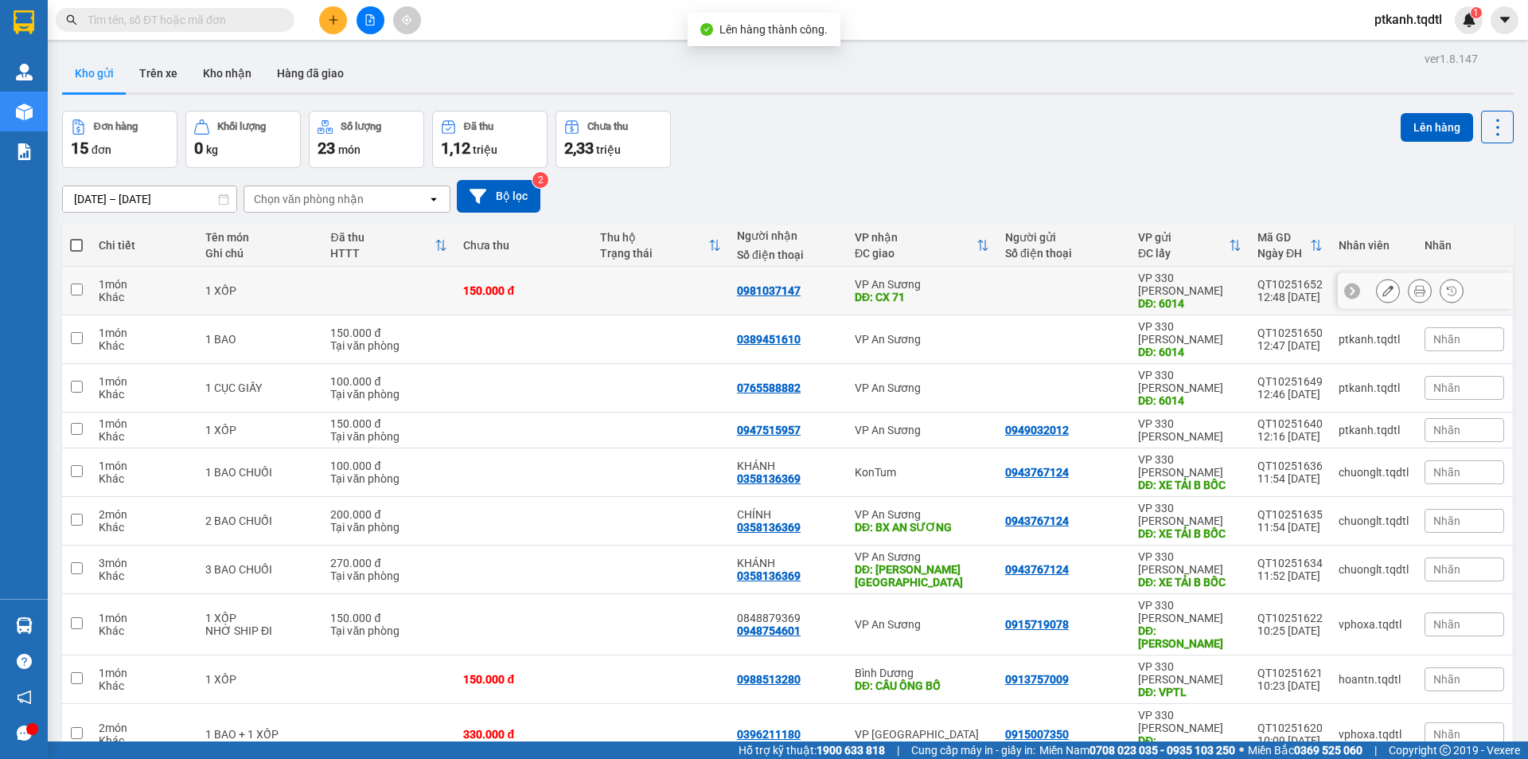
click at [665, 282] on td at bounding box center [660, 291] width 137 height 49
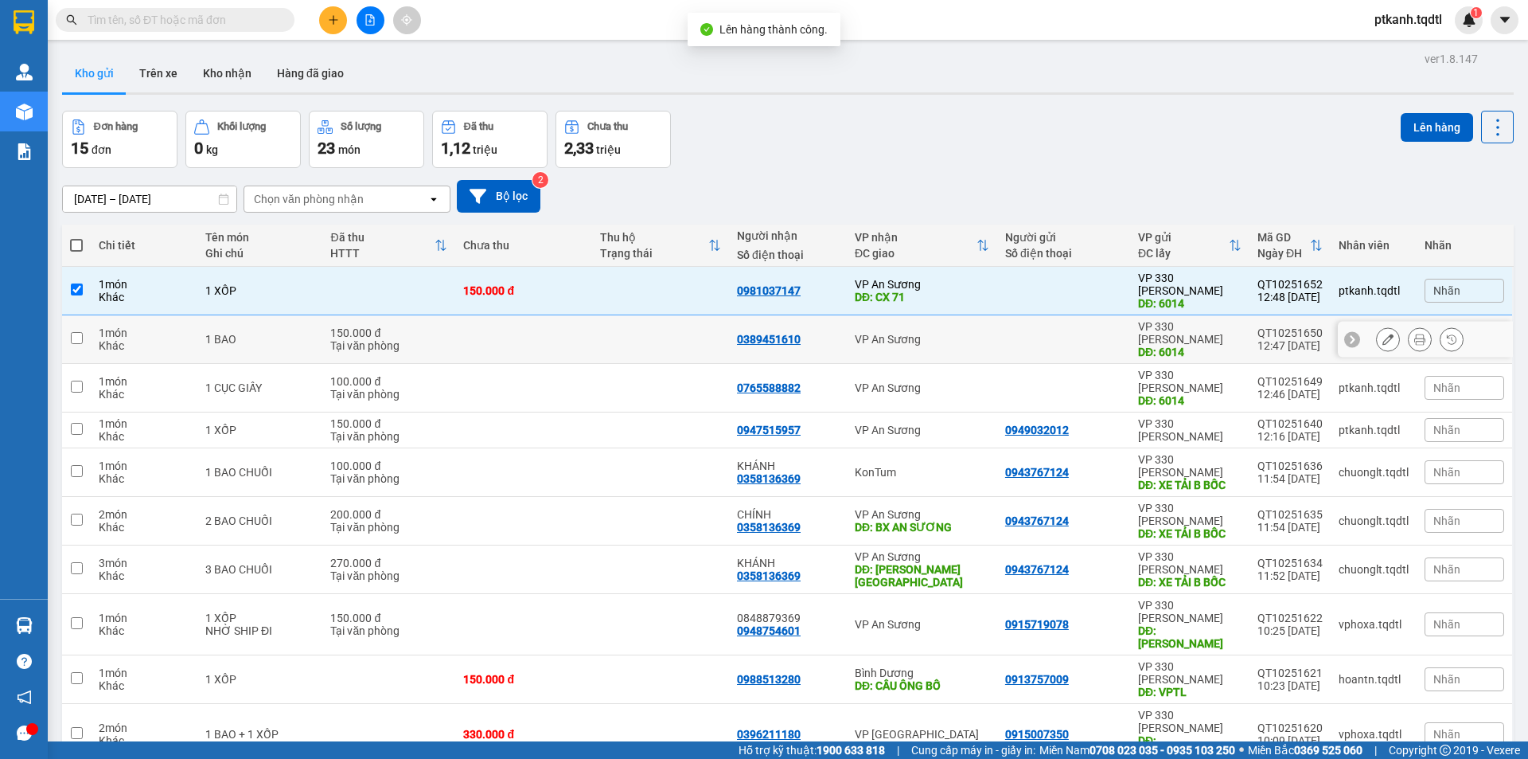
click at [670, 315] on td at bounding box center [660, 339] width 137 height 49
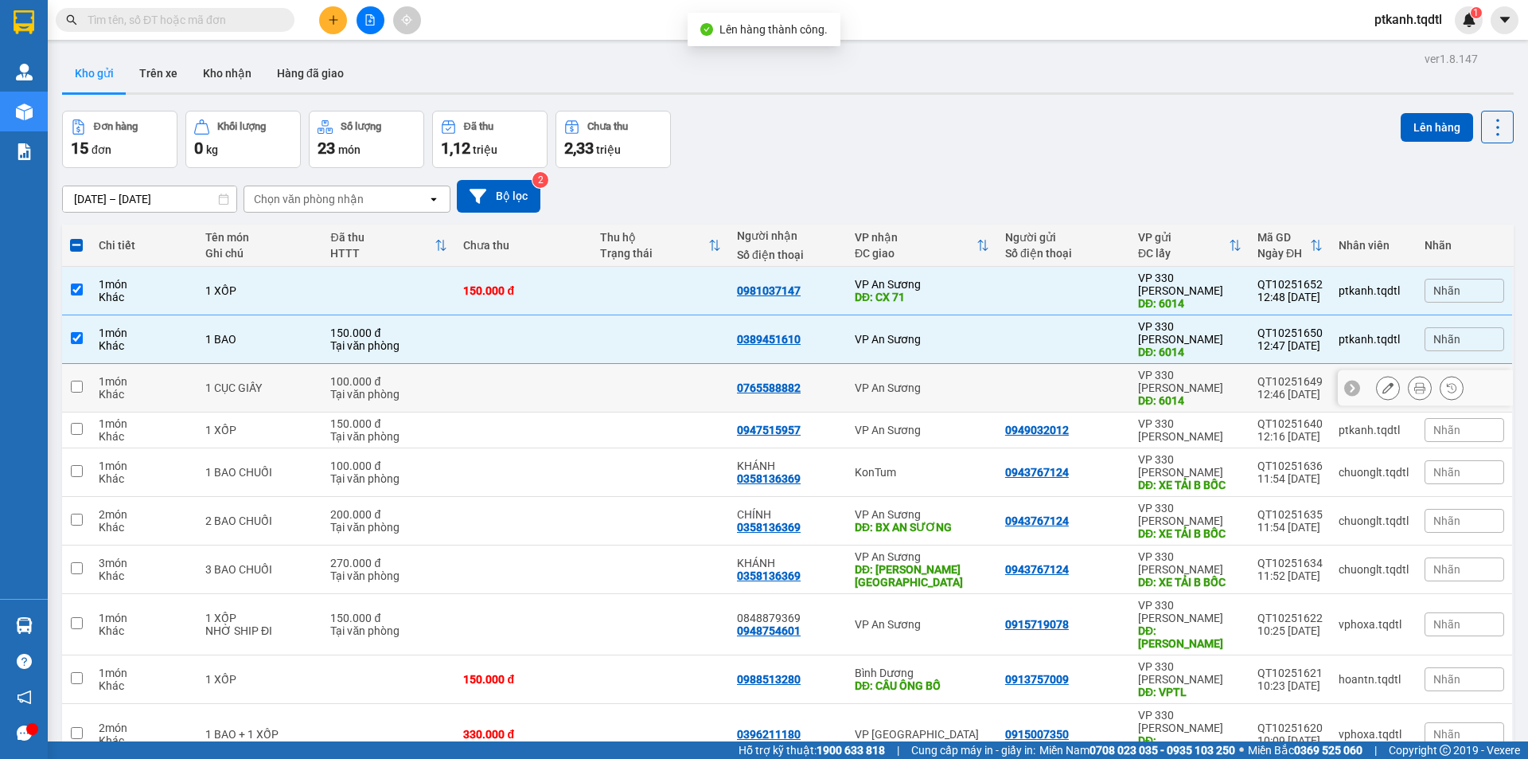
drag, startPoint x: 661, startPoint y: 339, endPoint x: 965, endPoint y: 388, distance: 307.1
click at [661, 364] on td at bounding box center [660, 388] width 137 height 49
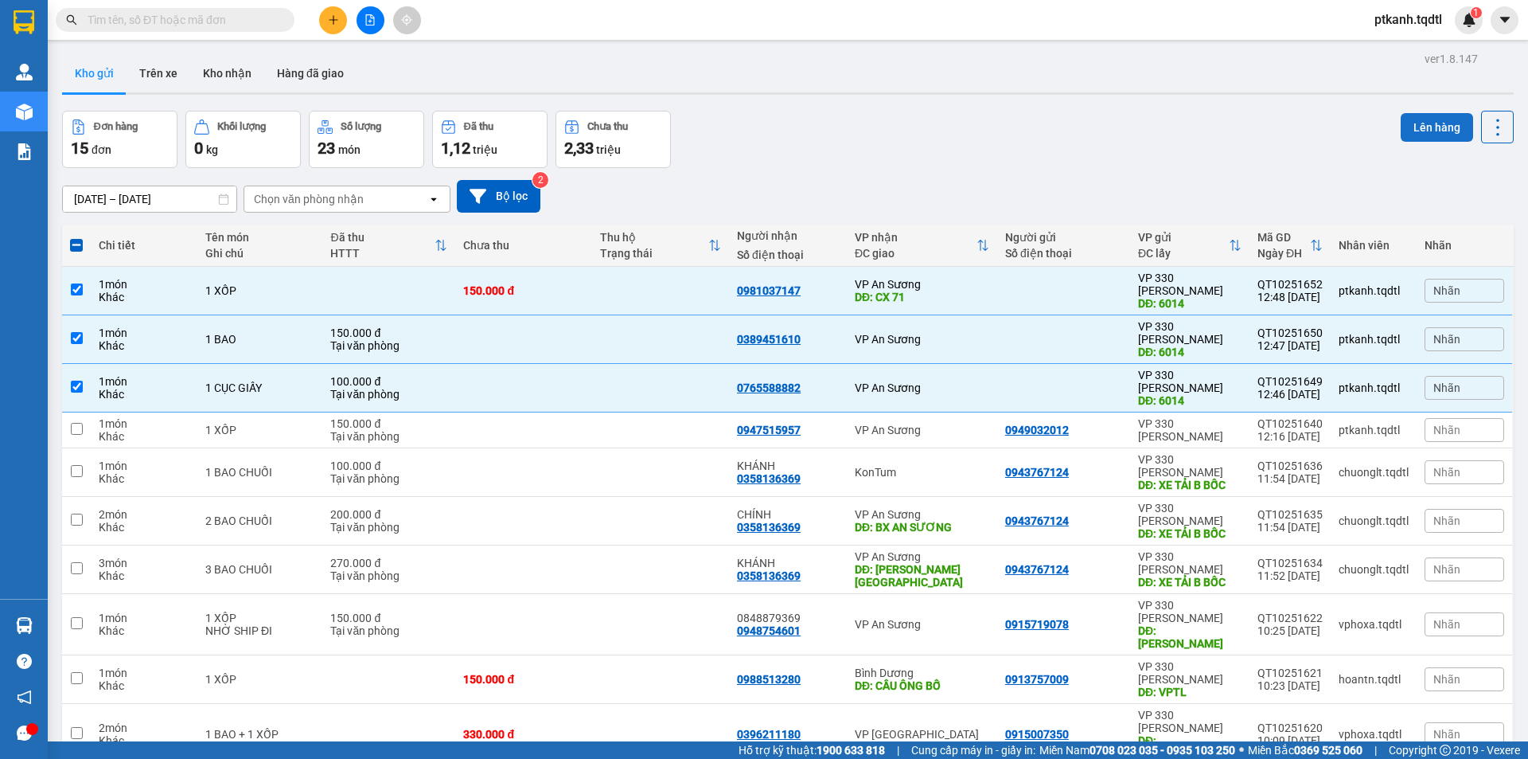
click at [1426, 127] on button "Lên hàng" at bounding box center [1437, 127] width 72 height 29
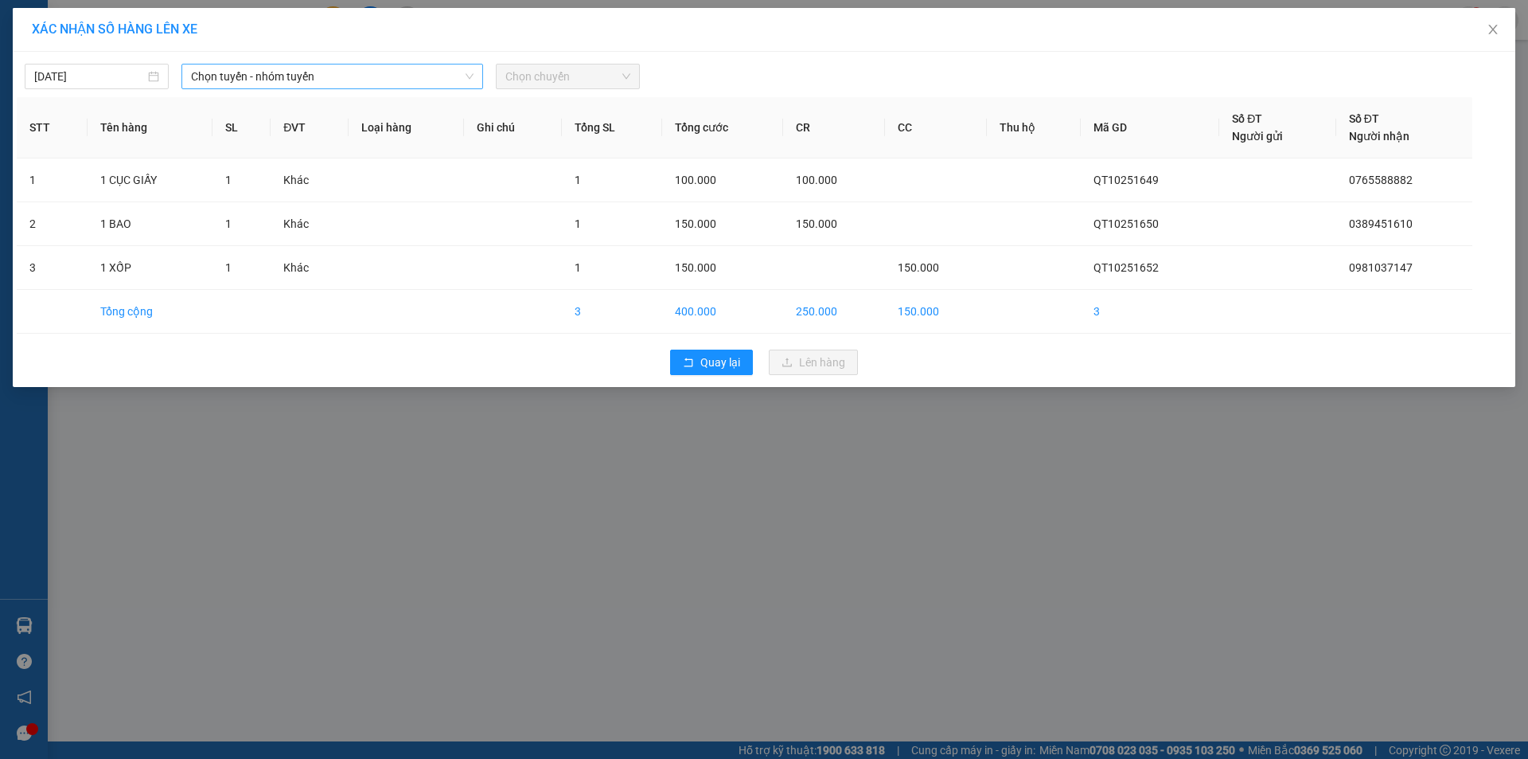
click at [462, 76] on span "Chọn tuyến - nhóm tuyến" at bounding box center [332, 76] width 283 height 24
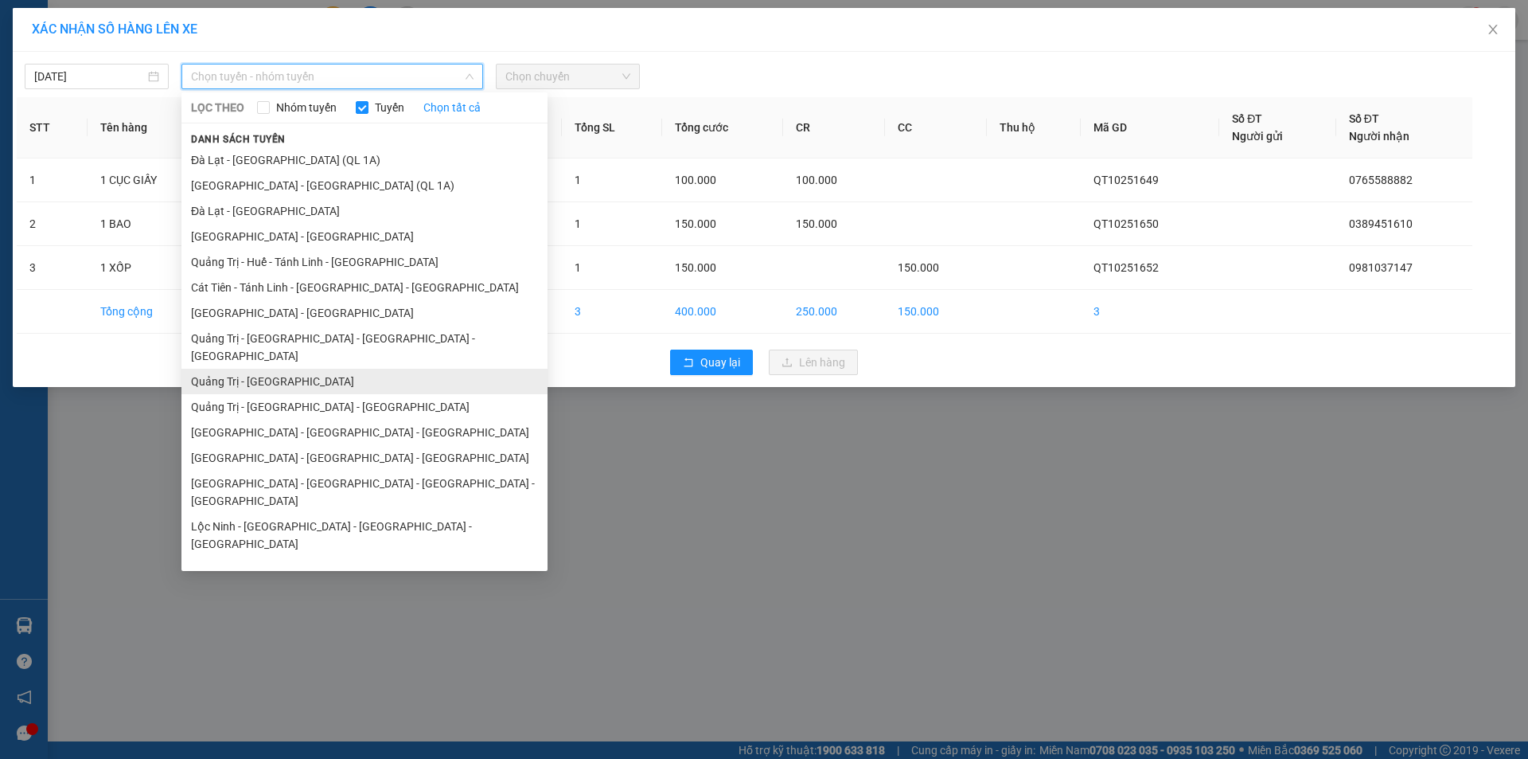
click at [329, 370] on li "Quảng Trị - [GEOGRAPHIC_DATA]" at bounding box center [364, 381] width 366 height 25
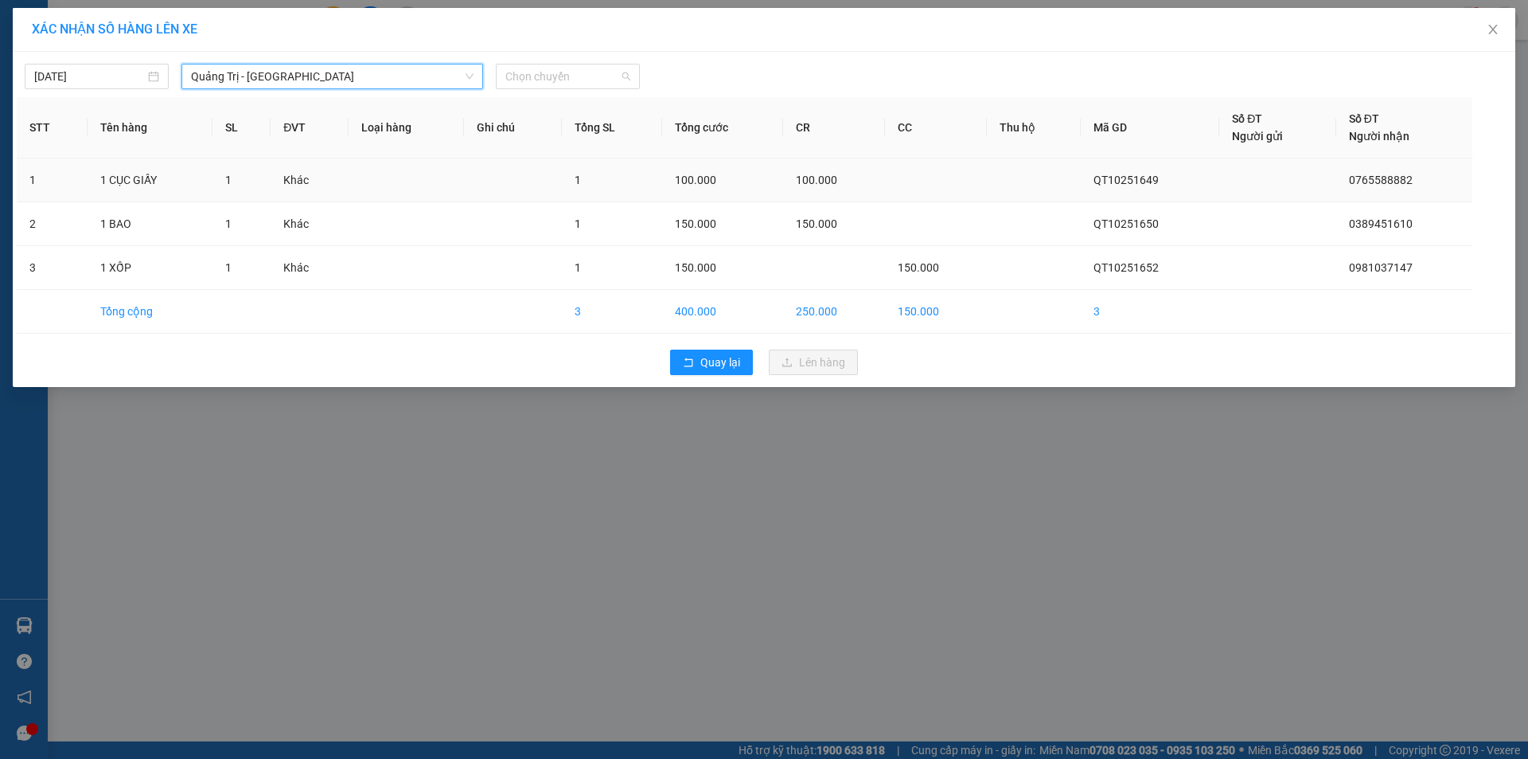
drag, startPoint x: 574, startPoint y: 77, endPoint x: 748, endPoint y: 174, distance: 199.2
click at [582, 80] on span "Chọn chuyến" at bounding box center [567, 76] width 125 height 24
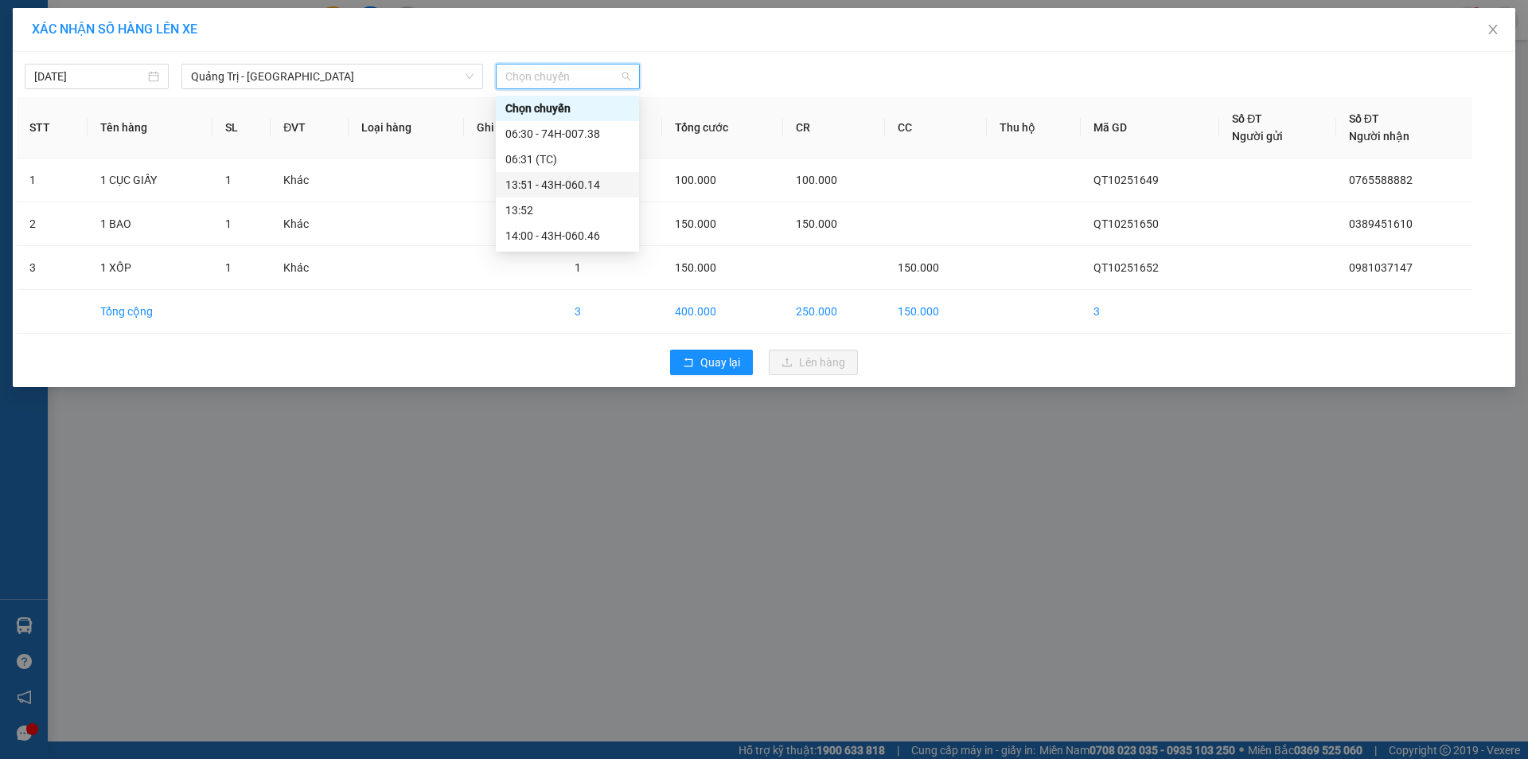
click at [580, 188] on div "13:51 - 43H-060.14" at bounding box center [567, 185] width 124 height 18
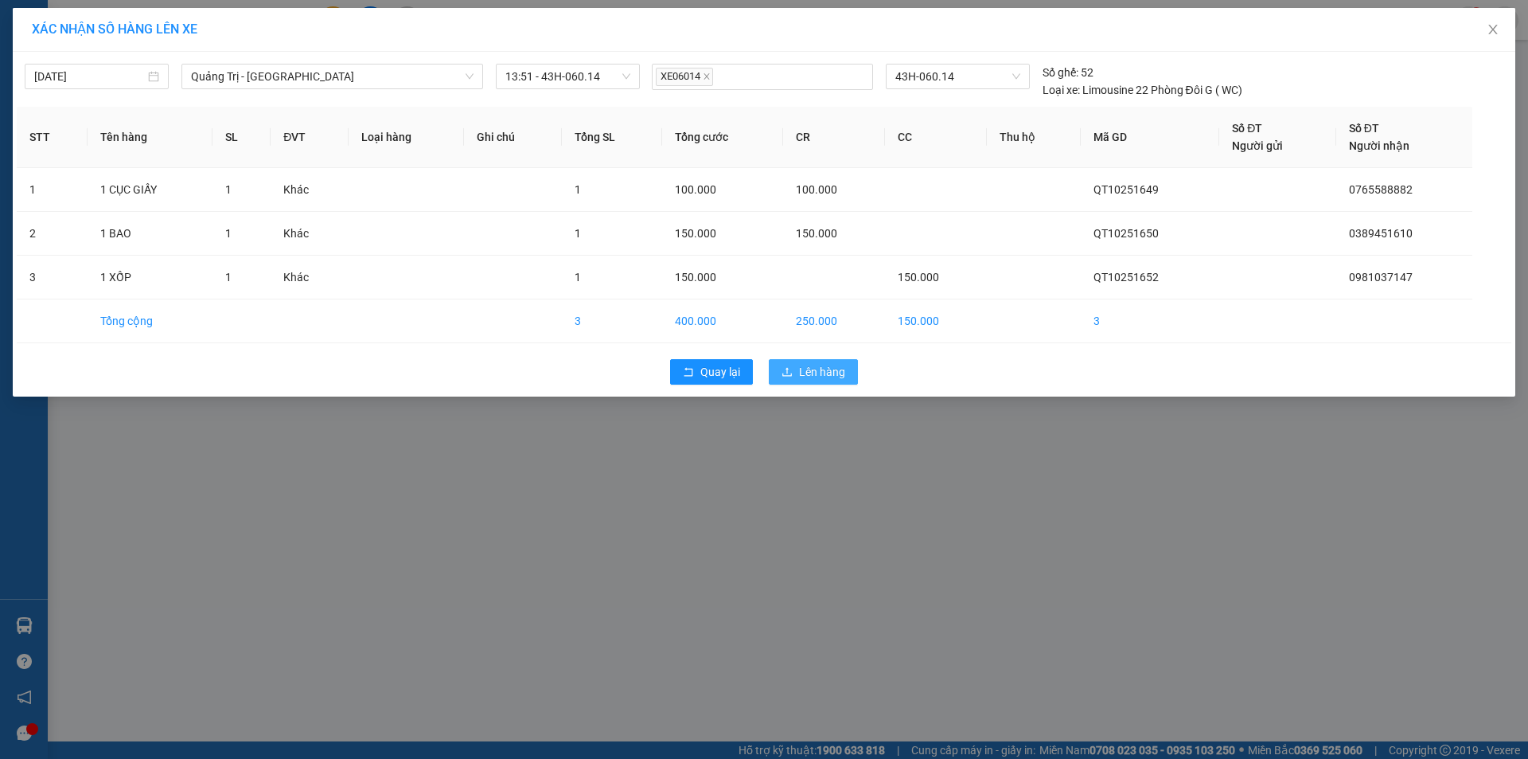
click at [826, 365] on button "Lên hàng" at bounding box center [813, 371] width 89 height 25
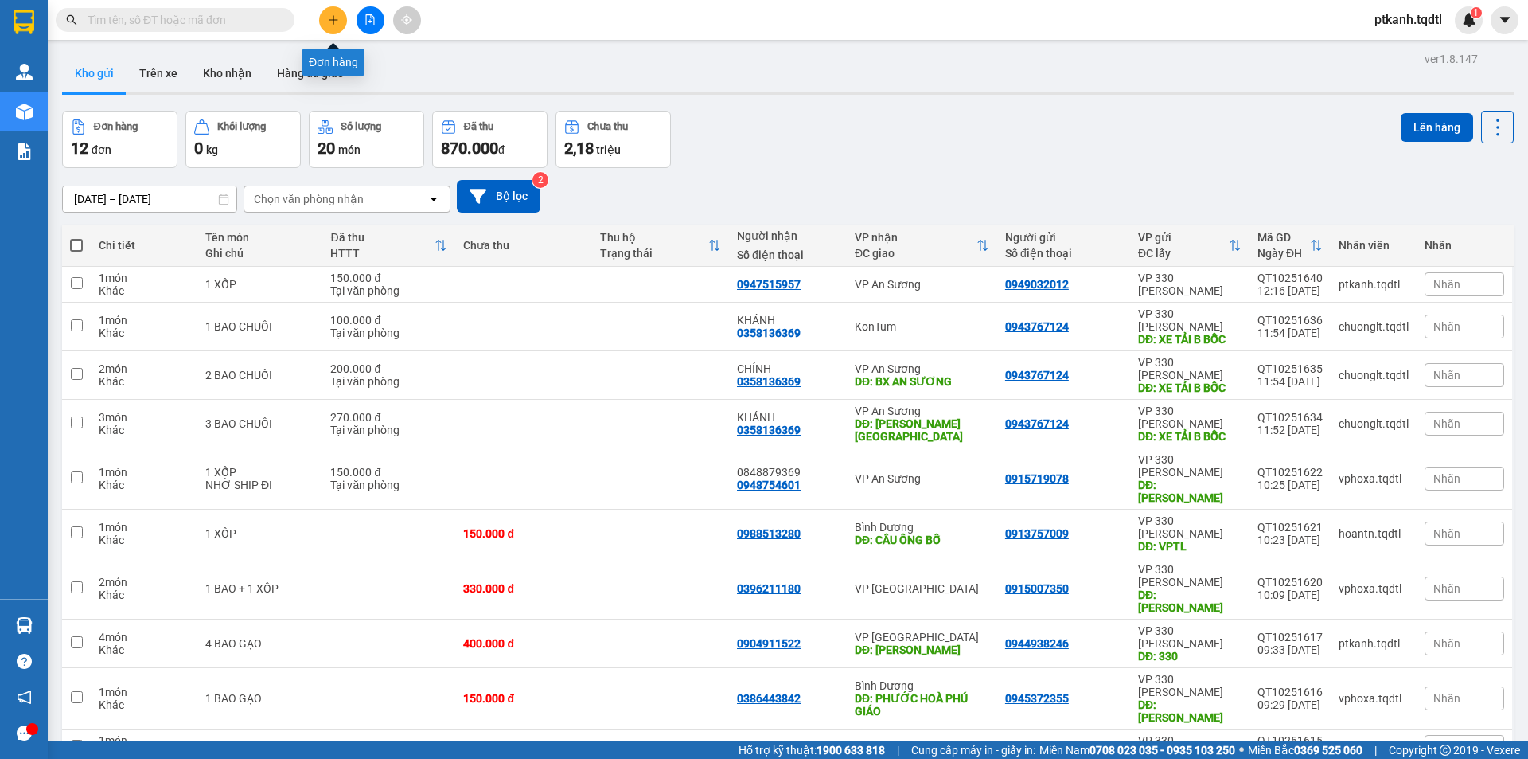
click at [335, 19] on icon "plus" at bounding box center [333, 19] width 11 height 11
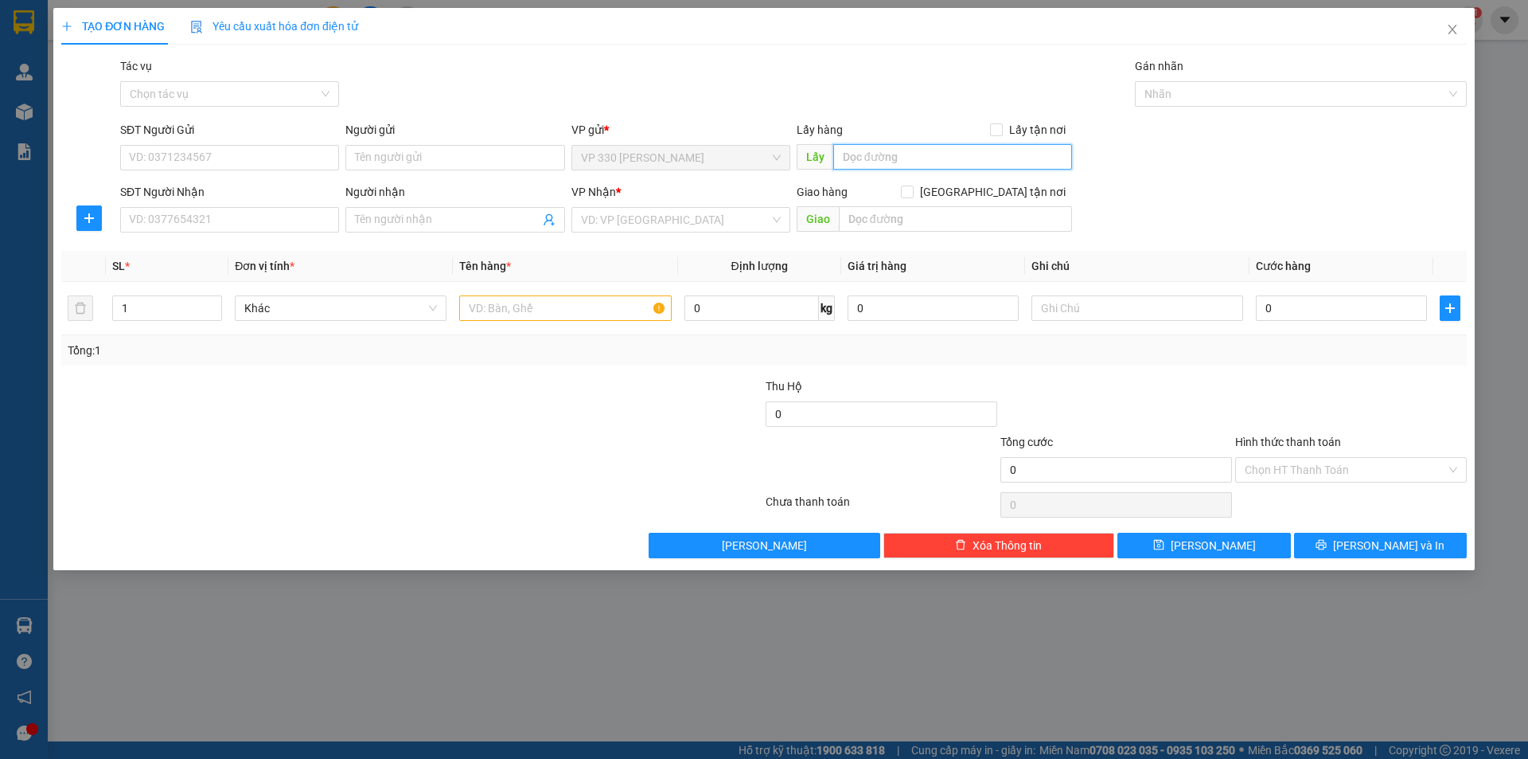
click at [909, 165] on input "text" at bounding box center [952, 156] width 239 height 25
click at [274, 224] on input "SĐT Người Nhận" at bounding box center [229, 219] width 219 height 25
click at [636, 219] on input "search" at bounding box center [675, 220] width 189 height 24
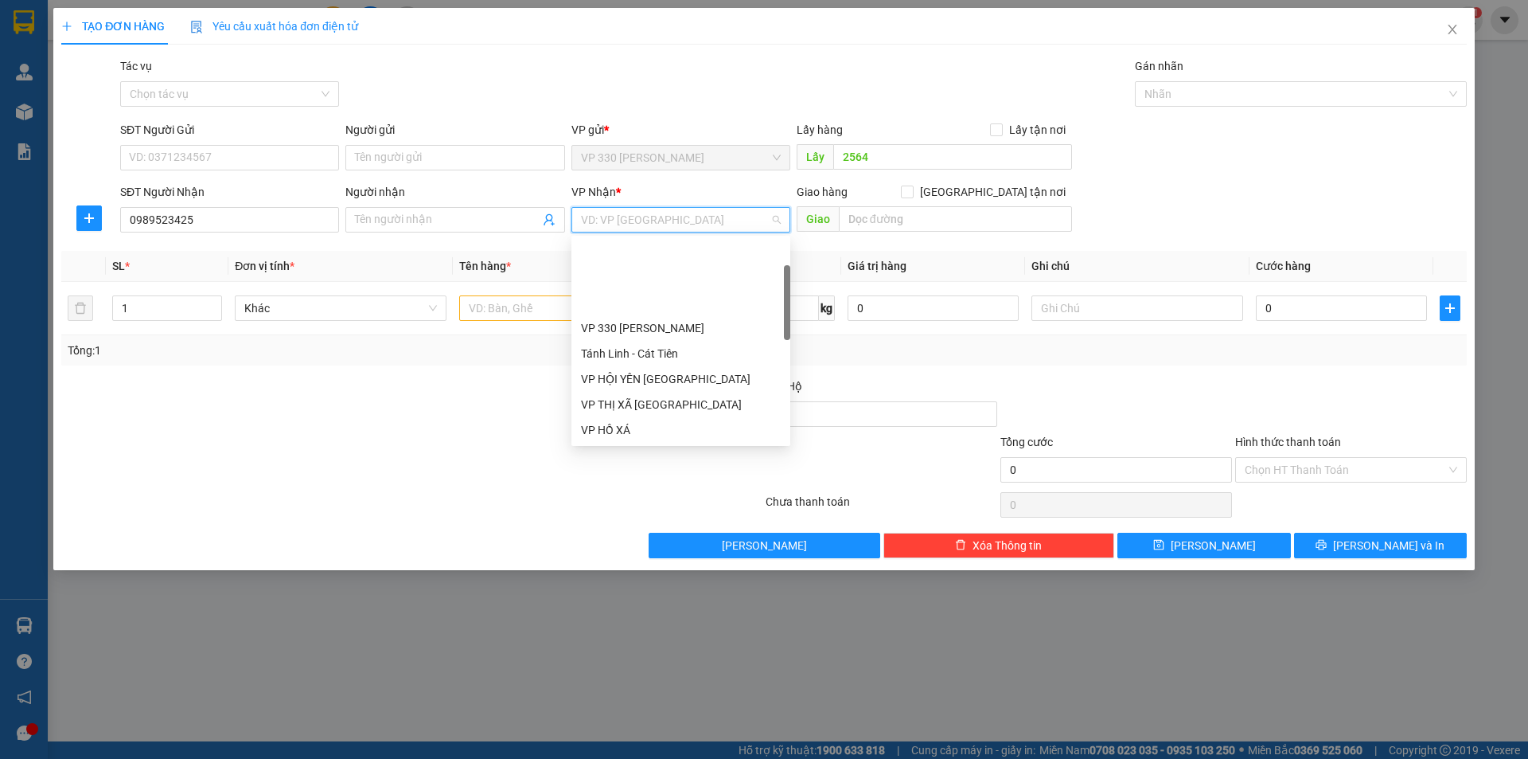
drag, startPoint x: 664, startPoint y: 373, endPoint x: 716, endPoint y: 346, distance: 59.1
click at [665, 447] on div "BÀ RỊA VŨNG TÀU" at bounding box center [681, 456] width 200 height 18
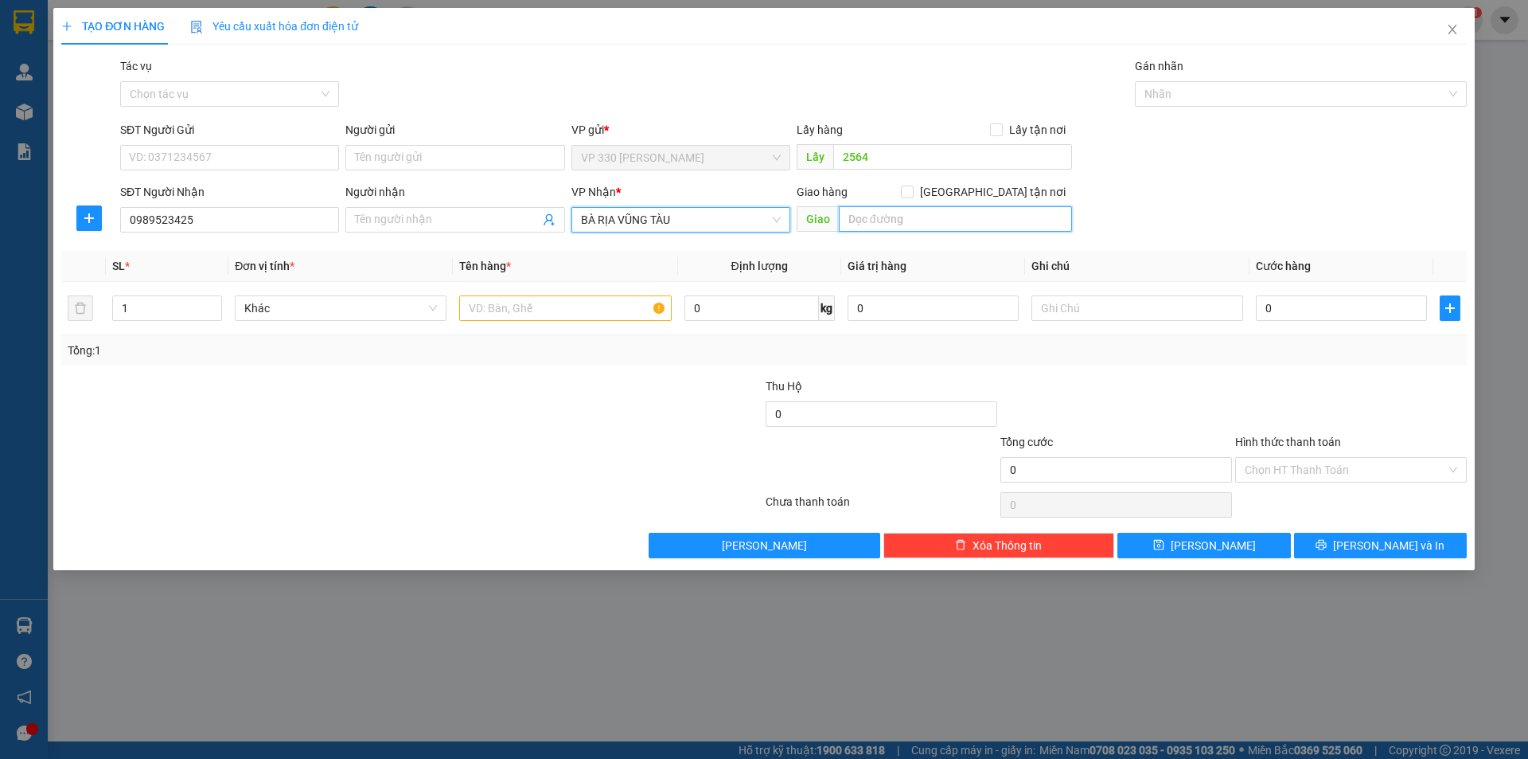
click at [891, 227] on input "text" at bounding box center [955, 218] width 233 height 25
click at [216, 299] on span "up" at bounding box center [214, 304] width 10 height 10
click at [512, 309] on input "text" at bounding box center [565, 307] width 212 height 25
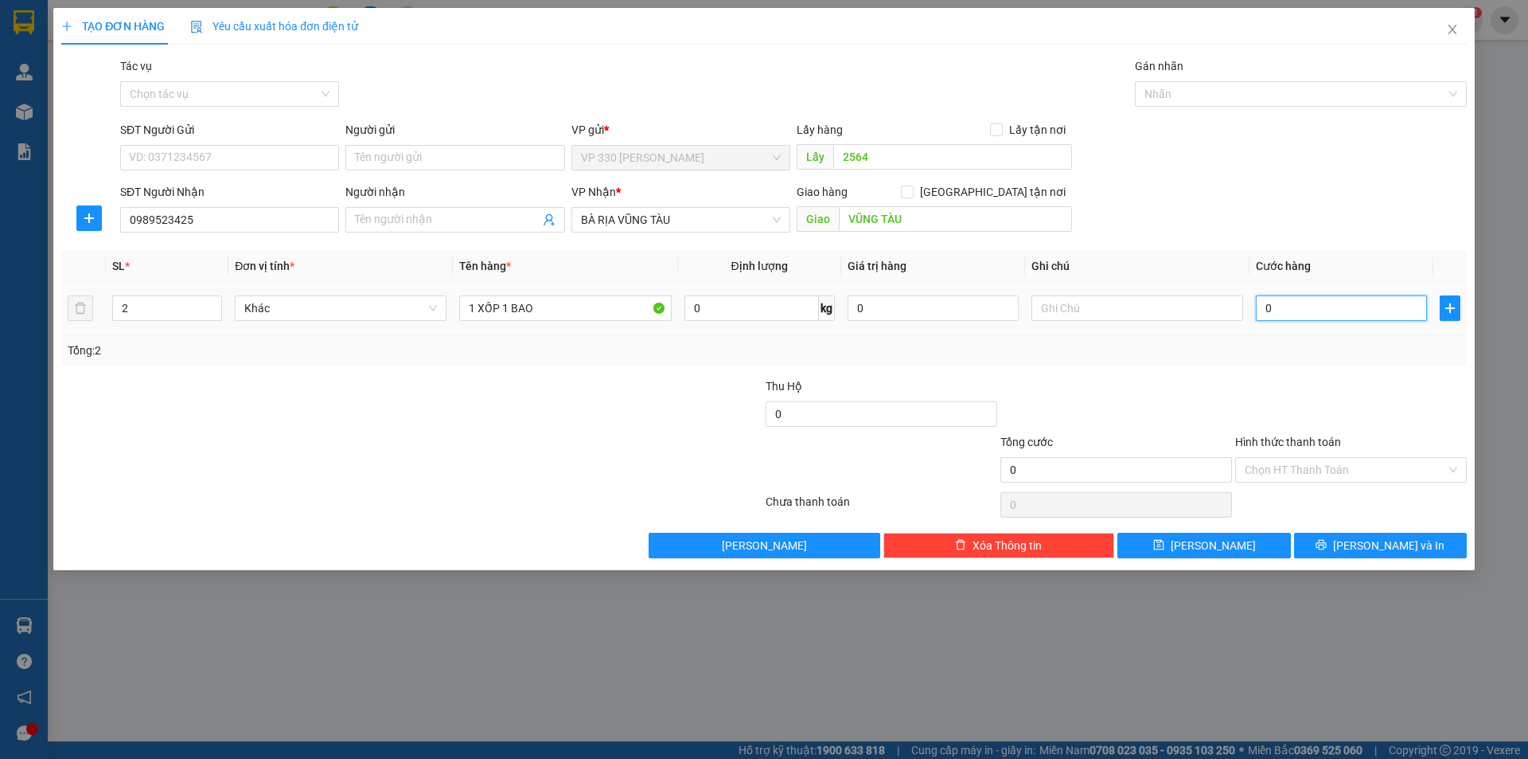
click at [1347, 316] on input "0" at bounding box center [1341, 307] width 171 height 25
click at [1284, 442] on label "Hình thức thanh toán" at bounding box center [1288, 441] width 106 height 13
click at [1284, 458] on input "Hình thức thanh toán" at bounding box center [1345, 470] width 201 height 24
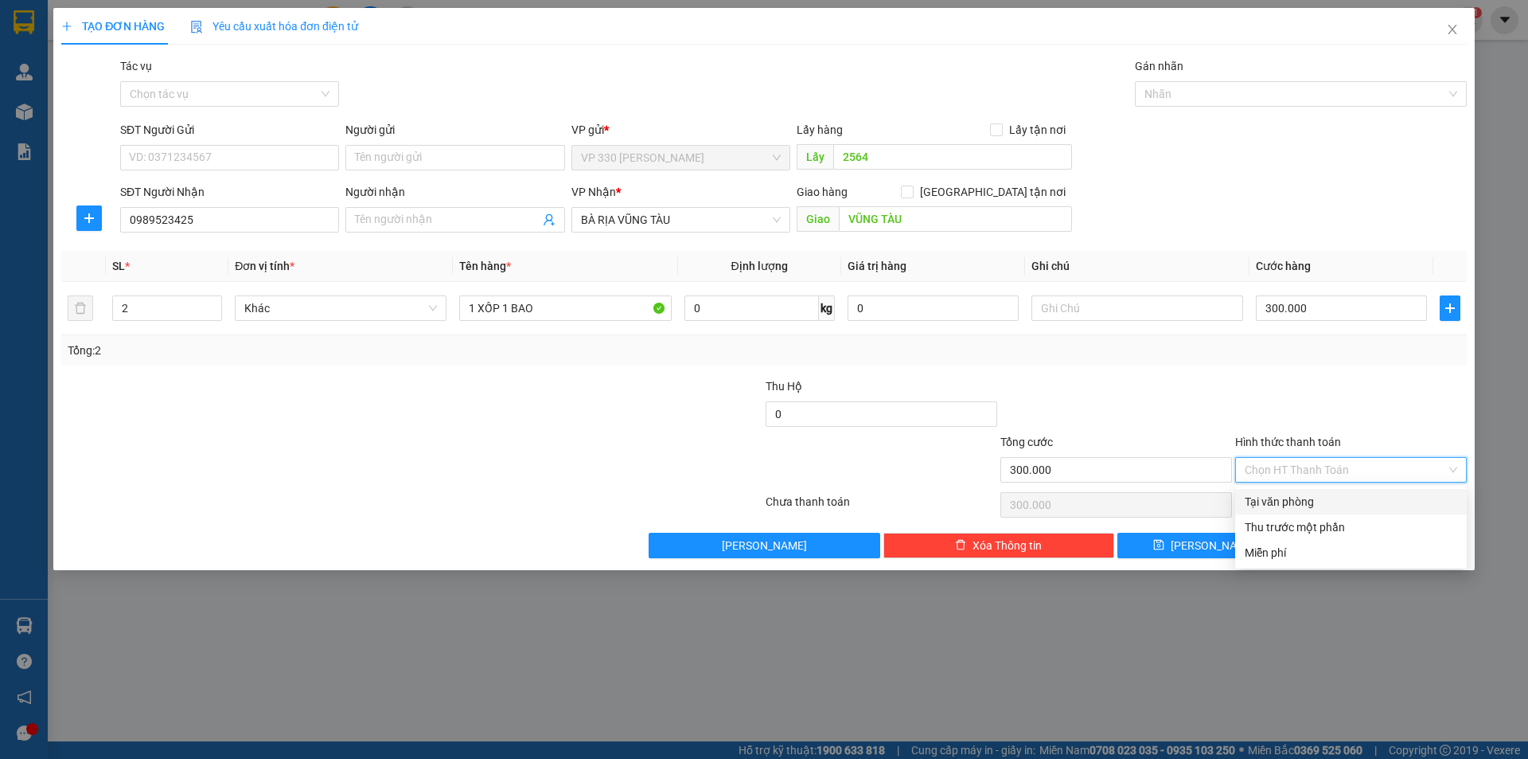
click at [1325, 497] on div "Tại văn phòng" at bounding box center [1351, 502] width 213 height 18
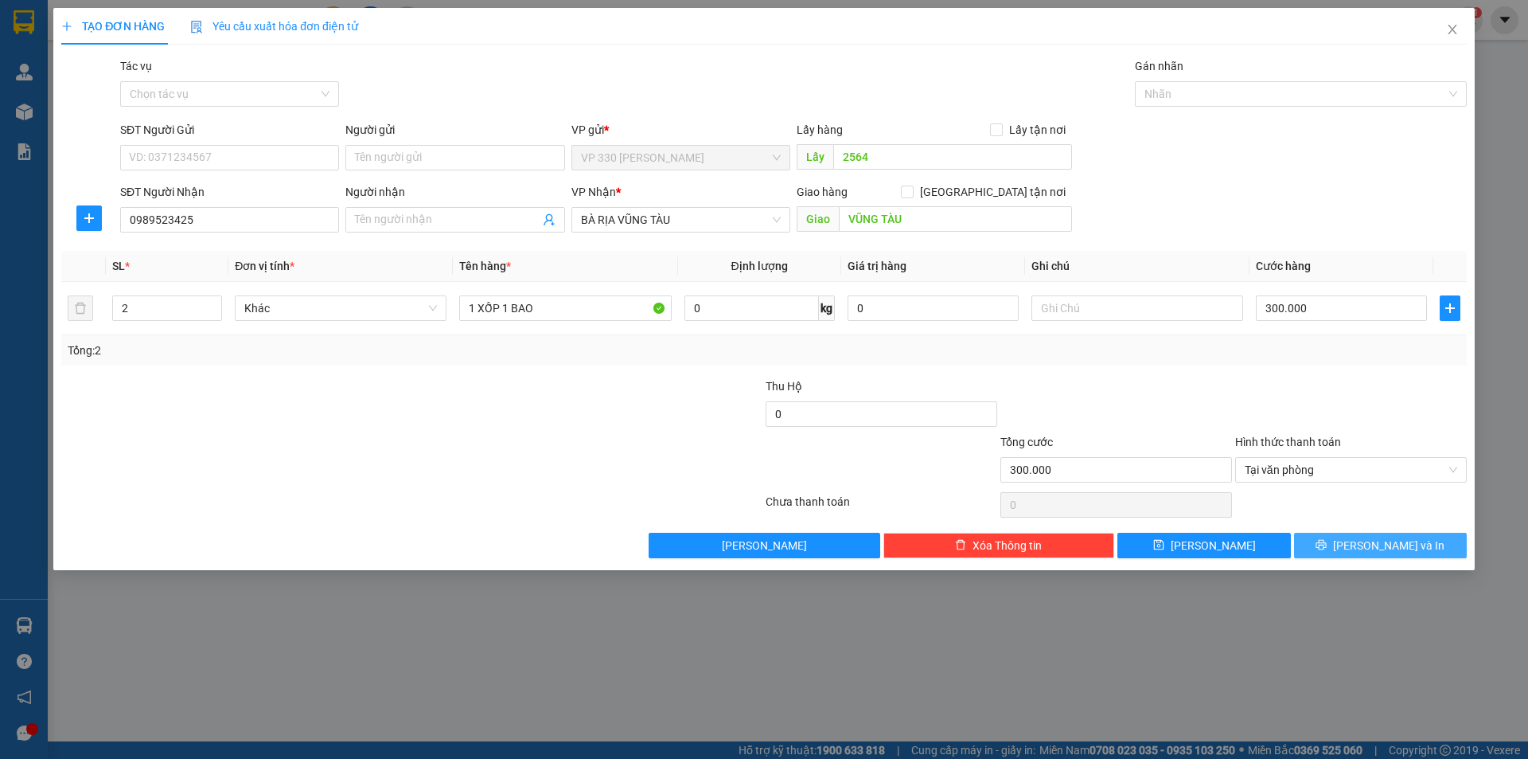
click at [1372, 546] on span "[PERSON_NAME] và In" at bounding box center [1388, 545] width 111 height 18
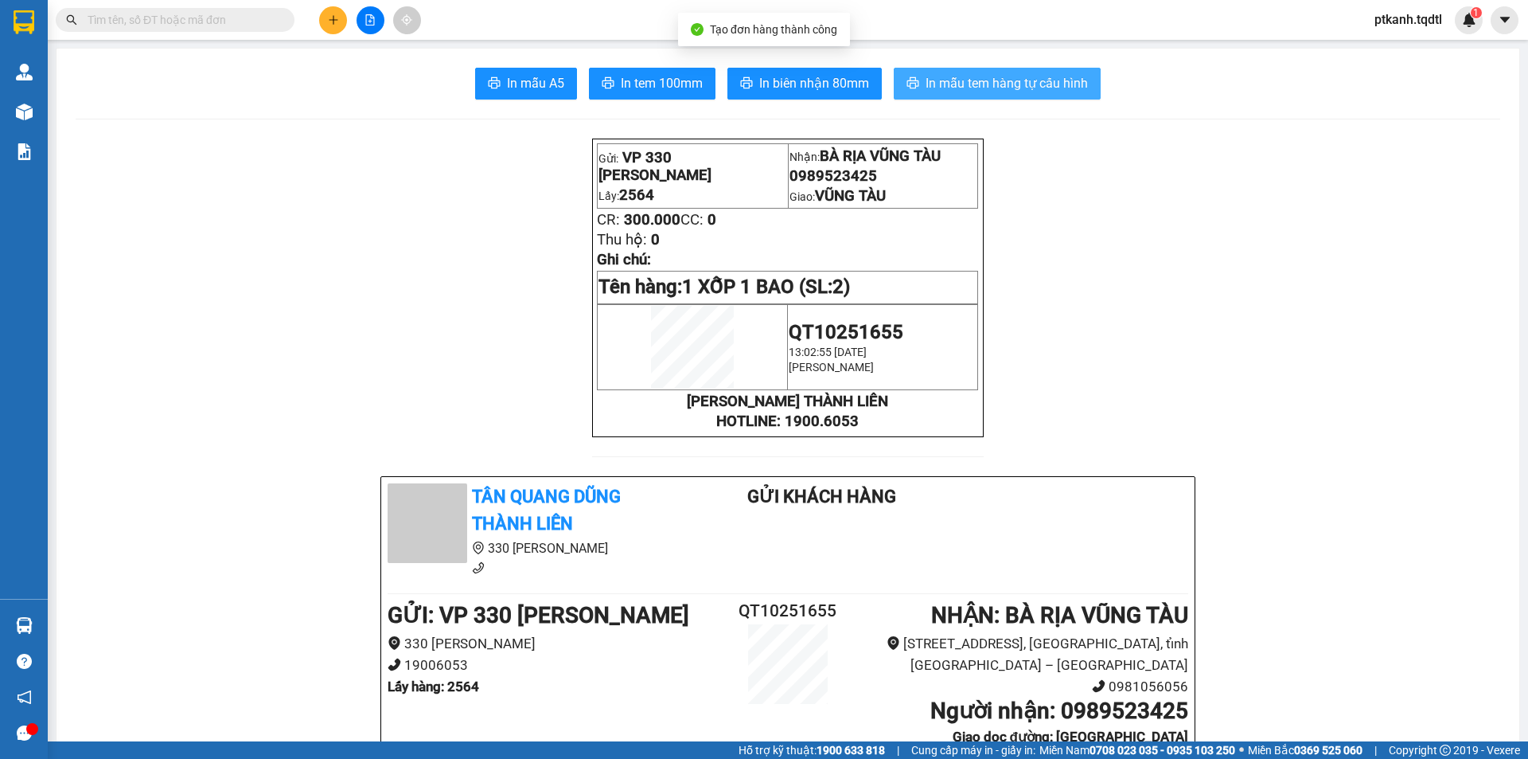
drag, startPoint x: 992, startPoint y: 86, endPoint x: 811, endPoint y: 6, distance: 197.4
click at [992, 85] on span "In mẫu tem hàng tự cấu hình" at bounding box center [1007, 83] width 162 height 20
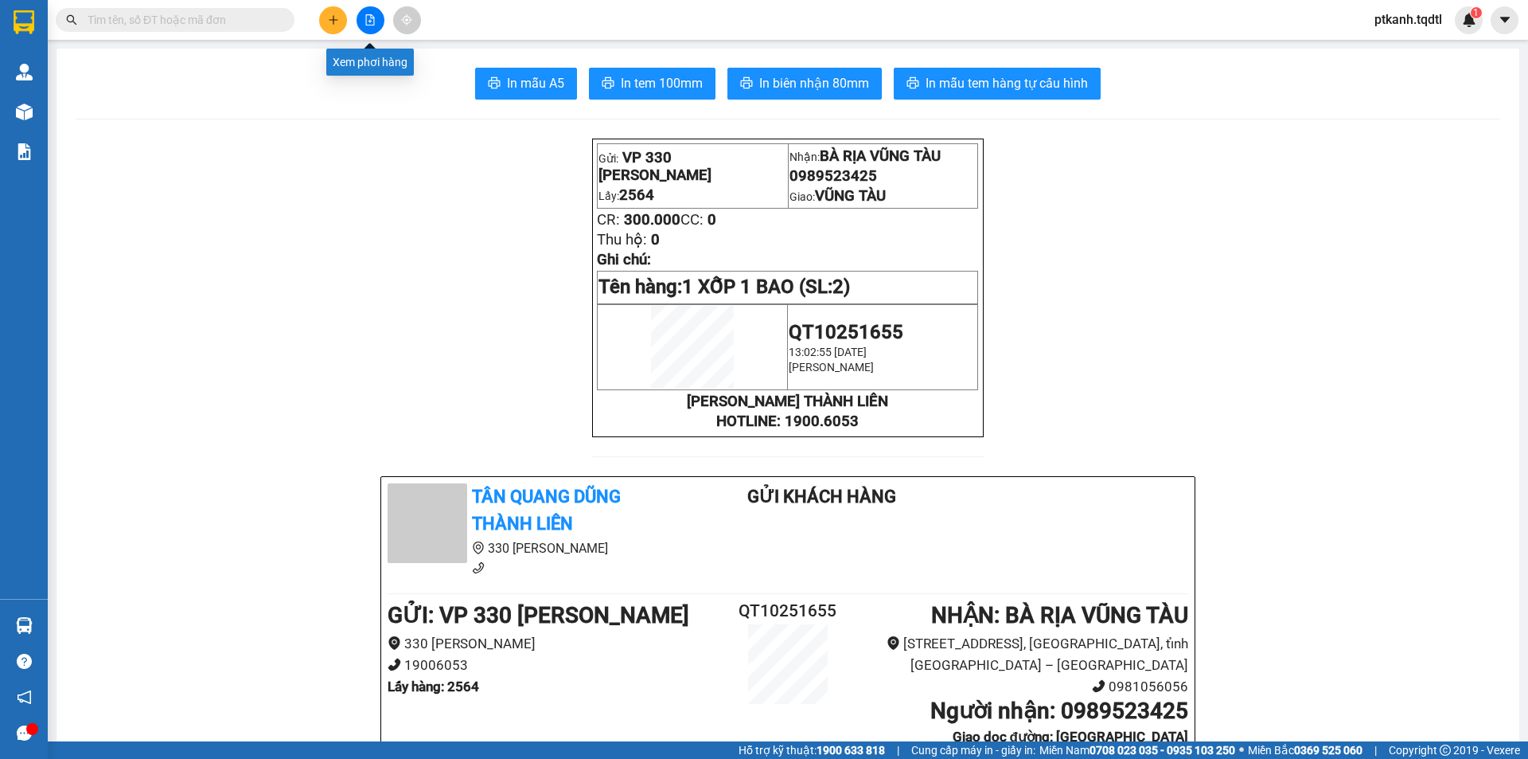
click at [368, 18] on icon "file-add" at bounding box center [370, 19] width 11 height 11
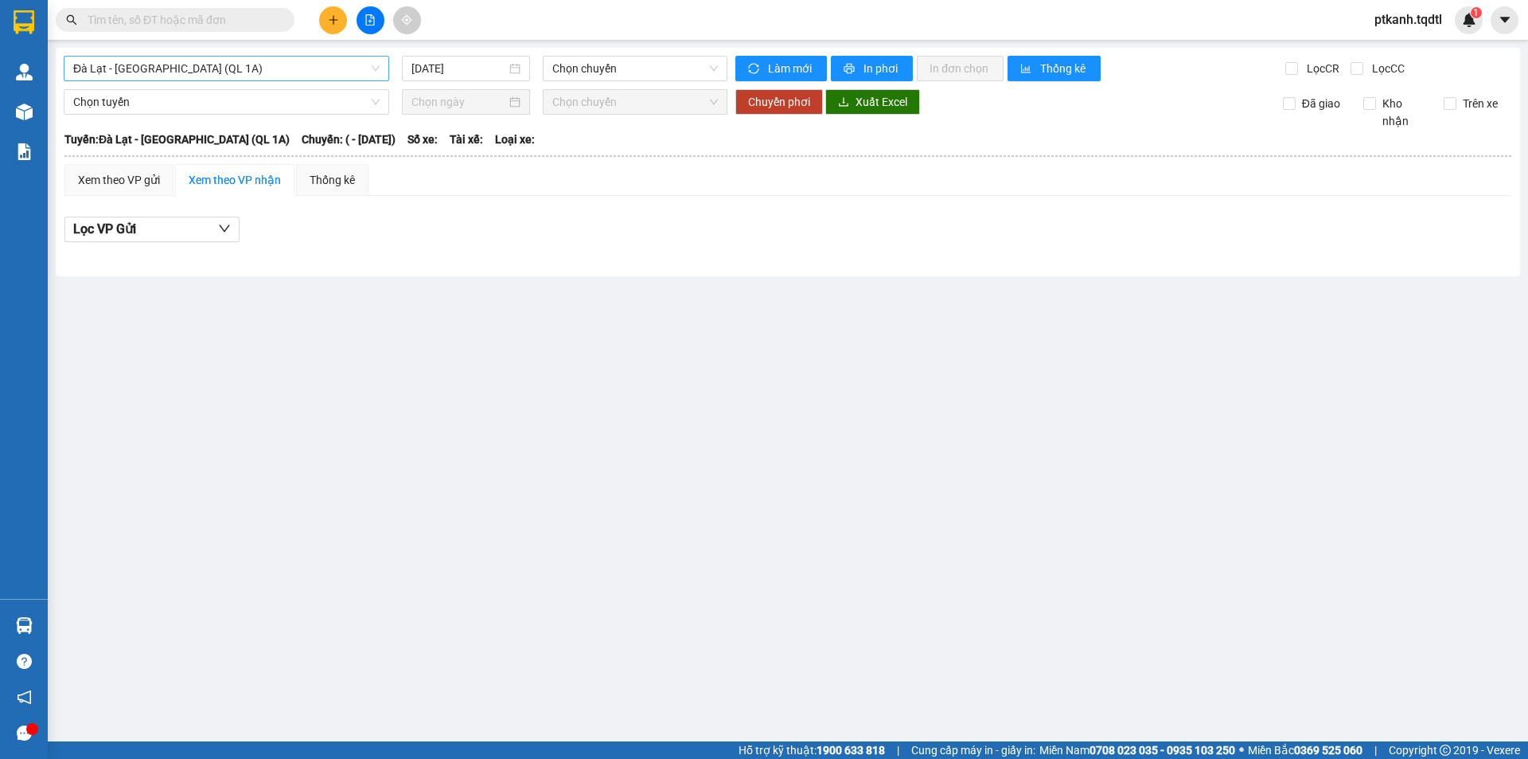
click at [371, 63] on span "Đà Lạt - [GEOGRAPHIC_DATA] (QL 1A)" at bounding box center [226, 69] width 306 height 24
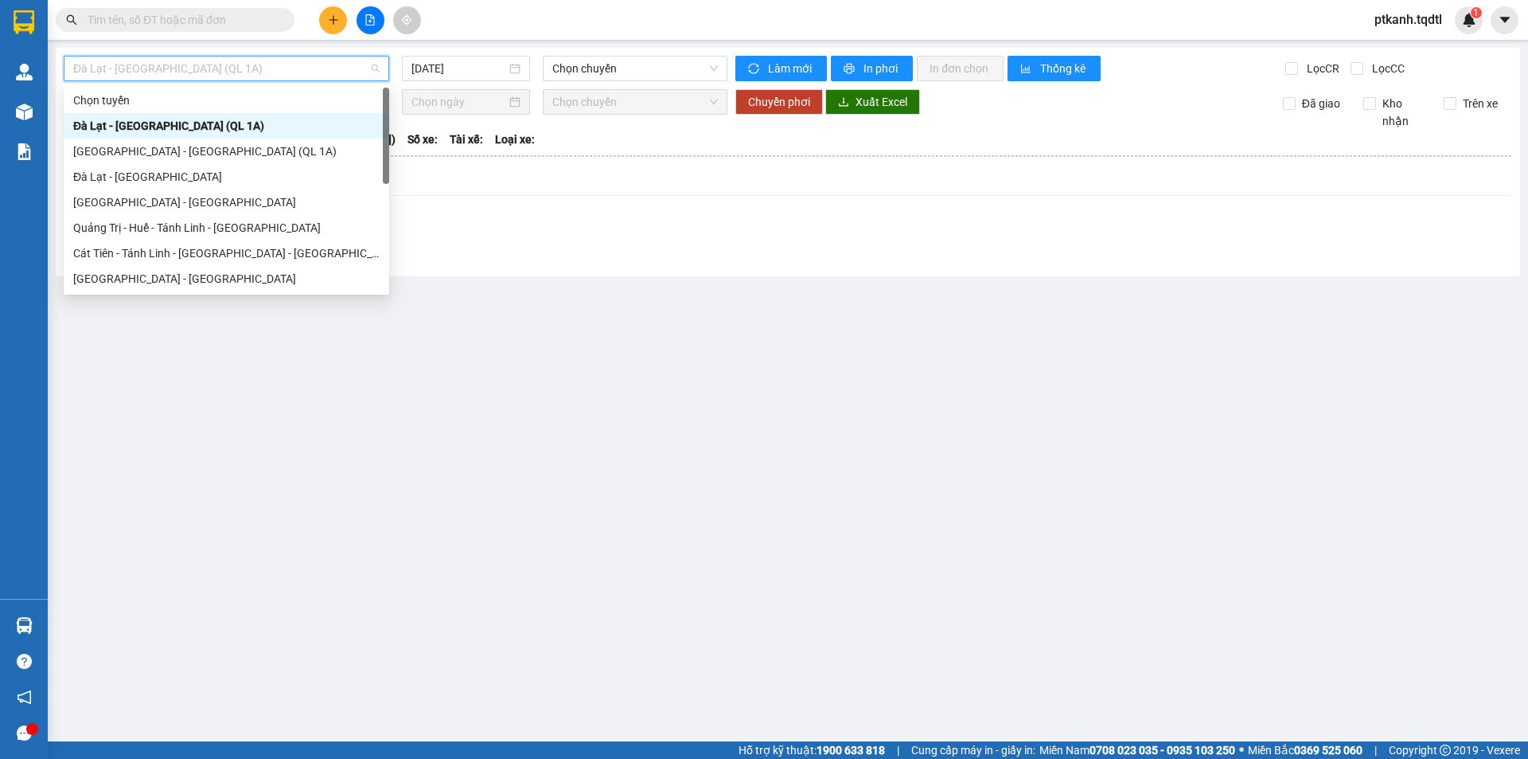
click at [380, 126] on div "Đà Lạt - [GEOGRAPHIC_DATA] (QL 1A)" at bounding box center [227, 125] width 326 height 25
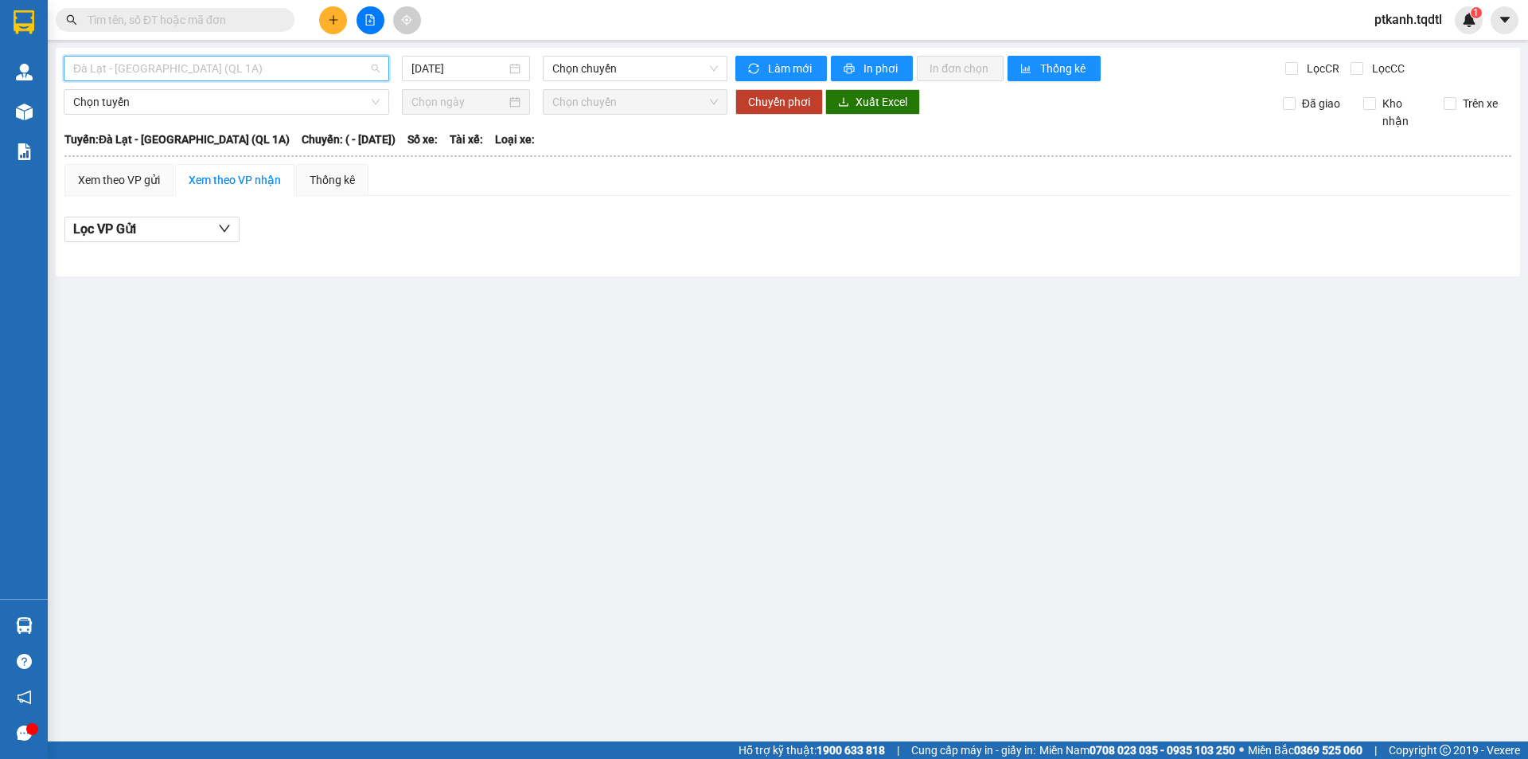
click at [384, 73] on div "Đà Lạt - [GEOGRAPHIC_DATA] (QL 1A)" at bounding box center [227, 68] width 326 height 25
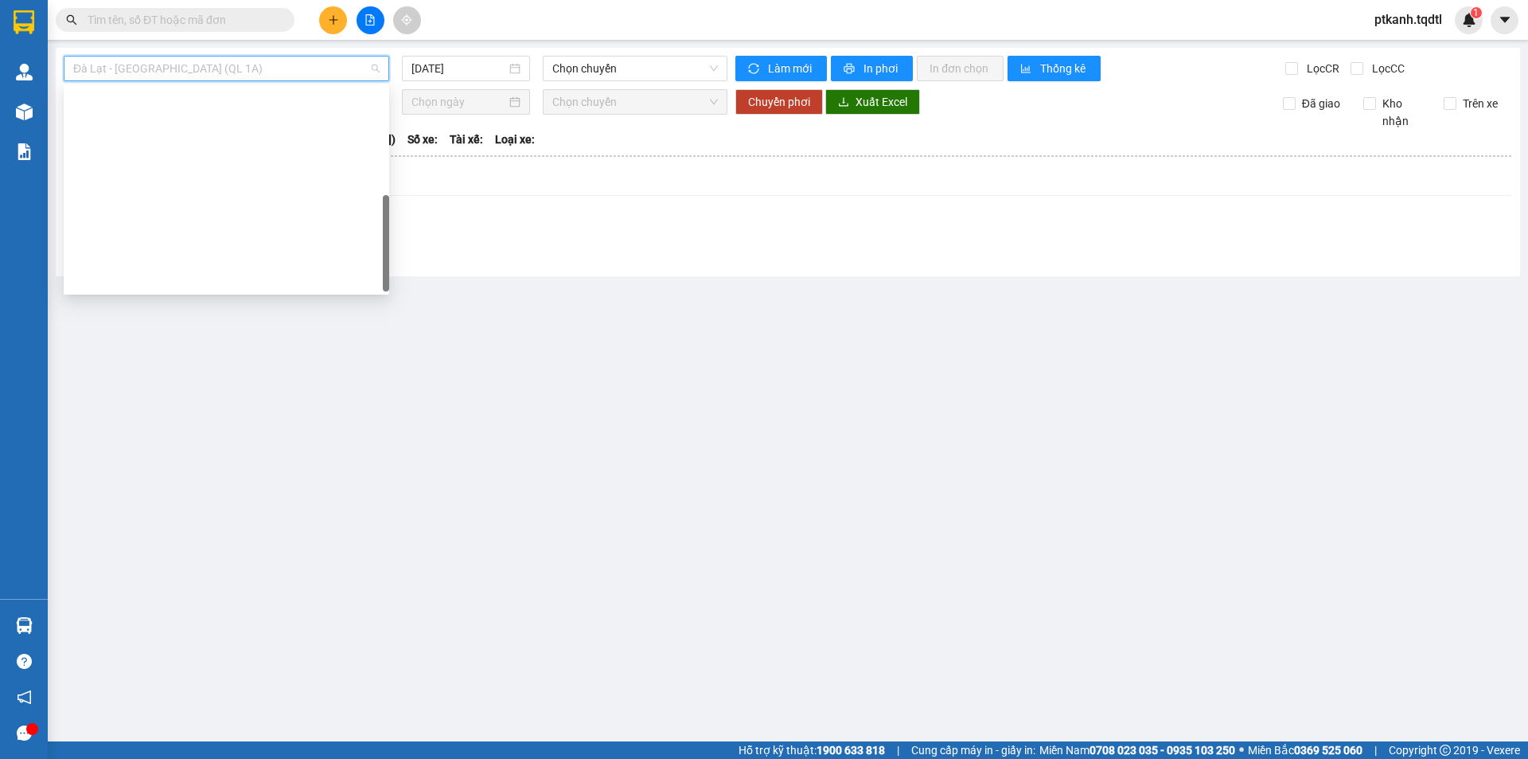
drag, startPoint x: 384, startPoint y: 99, endPoint x: 384, endPoint y: 253, distance: 153.6
click at [384, 253] on div at bounding box center [386, 243] width 6 height 96
click at [247, 601] on div "Bình Phước - [GEOGRAPHIC_DATA] - [GEOGRAPHIC_DATA]" at bounding box center [226, 610] width 306 height 18
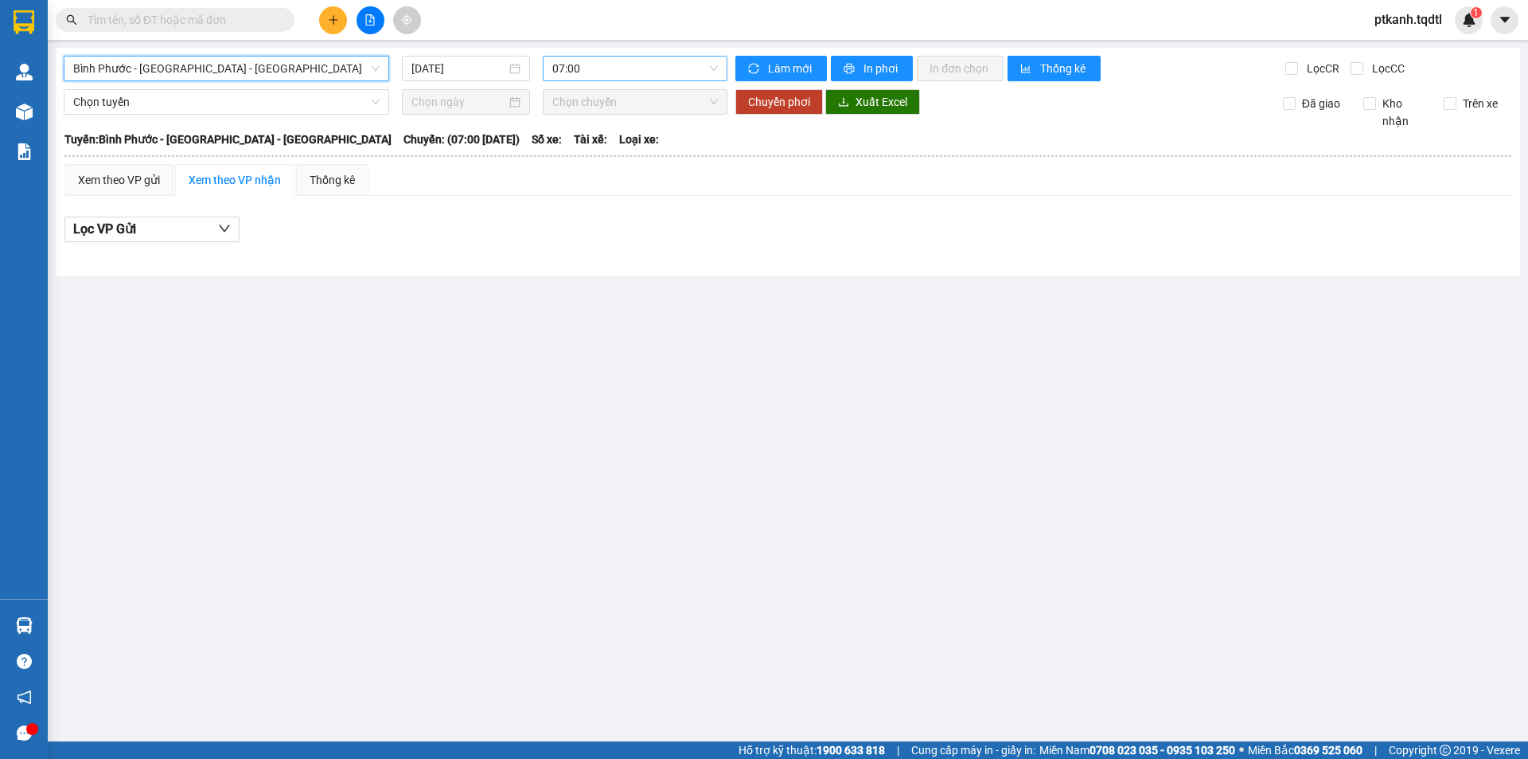
click at [615, 68] on span "07:00" at bounding box center [635, 69] width 166 height 24
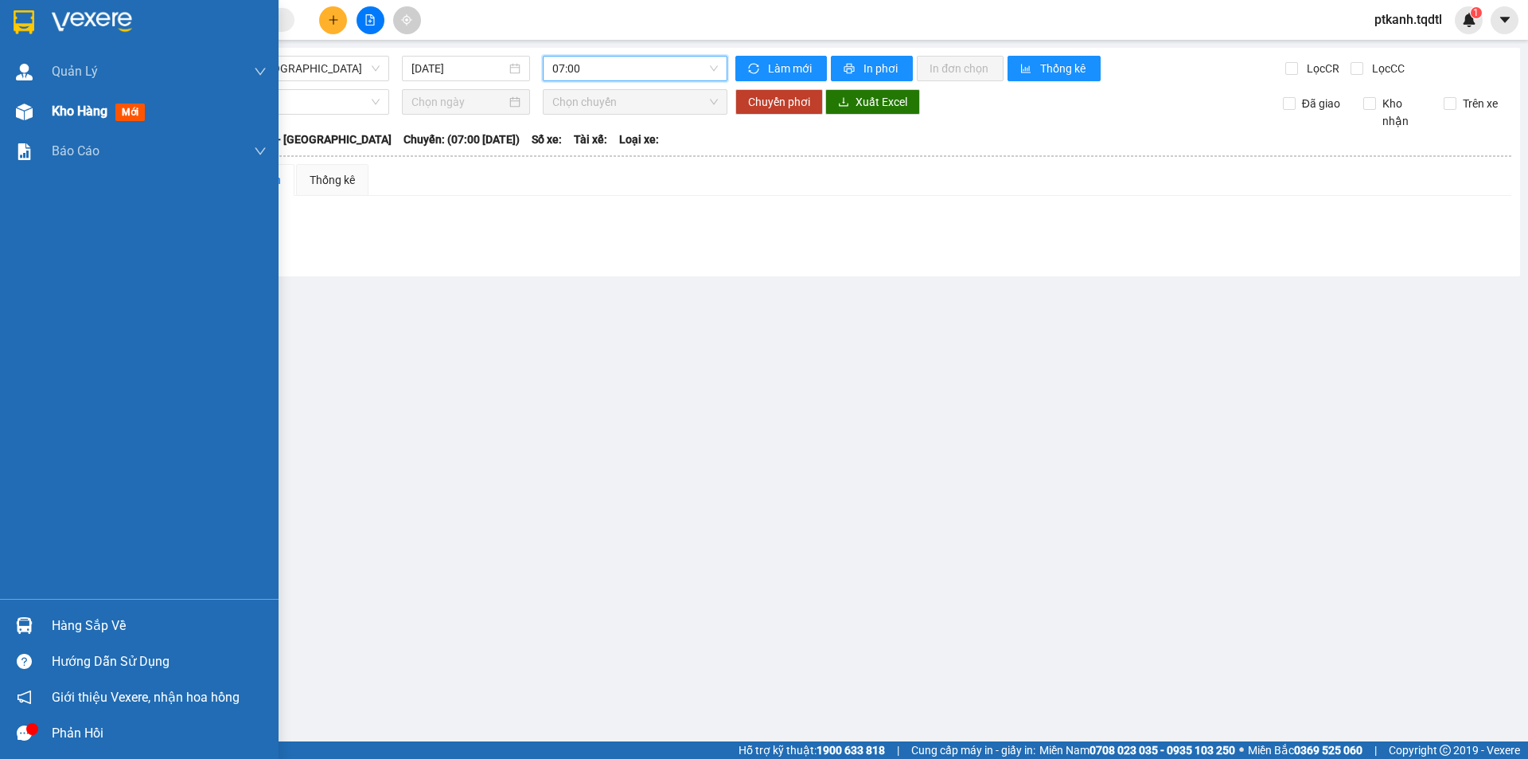
click at [64, 111] on span "Kho hàng" at bounding box center [80, 110] width 56 height 15
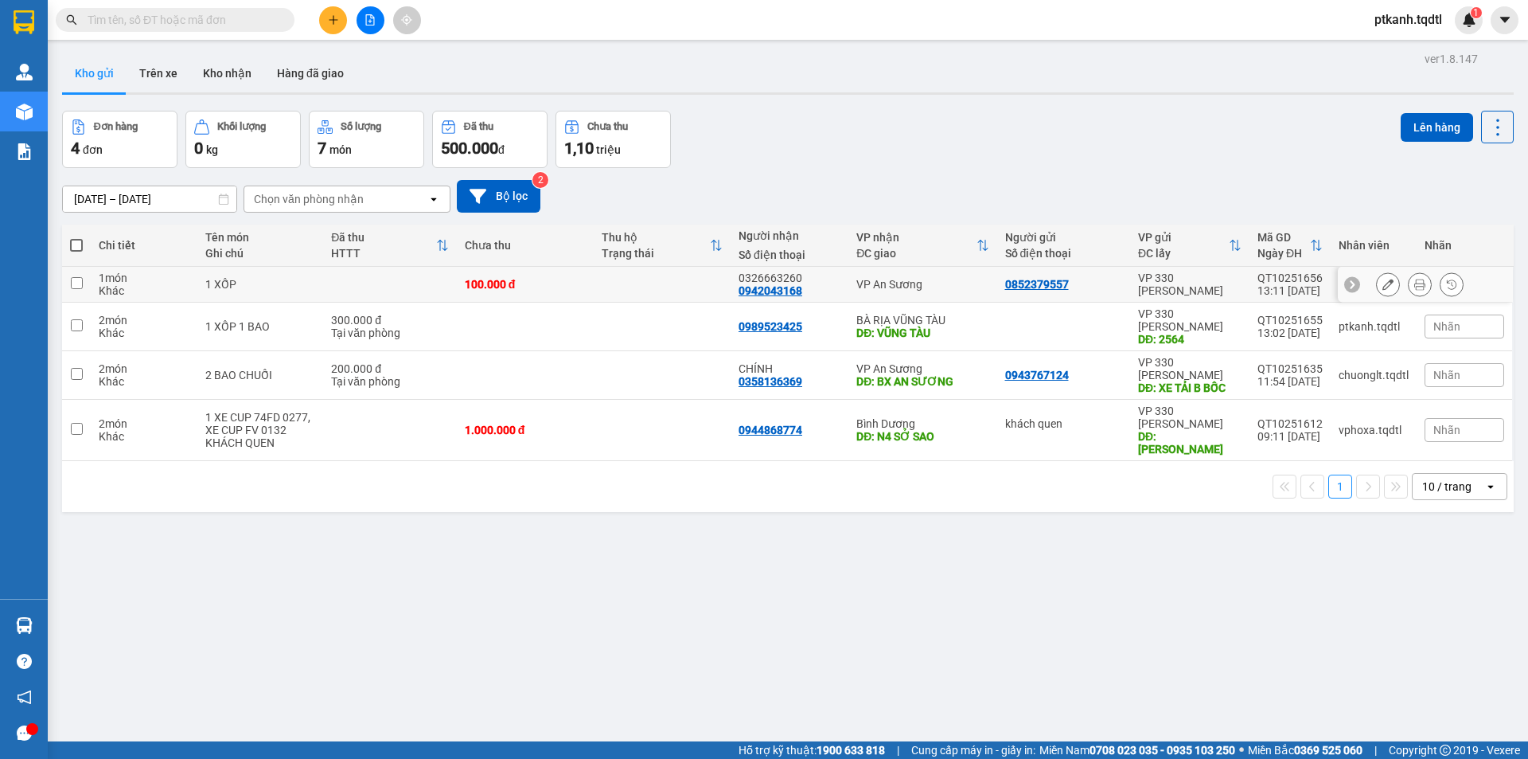
click at [650, 295] on td at bounding box center [662, 285] width 137 height 36
checkbox input "true"
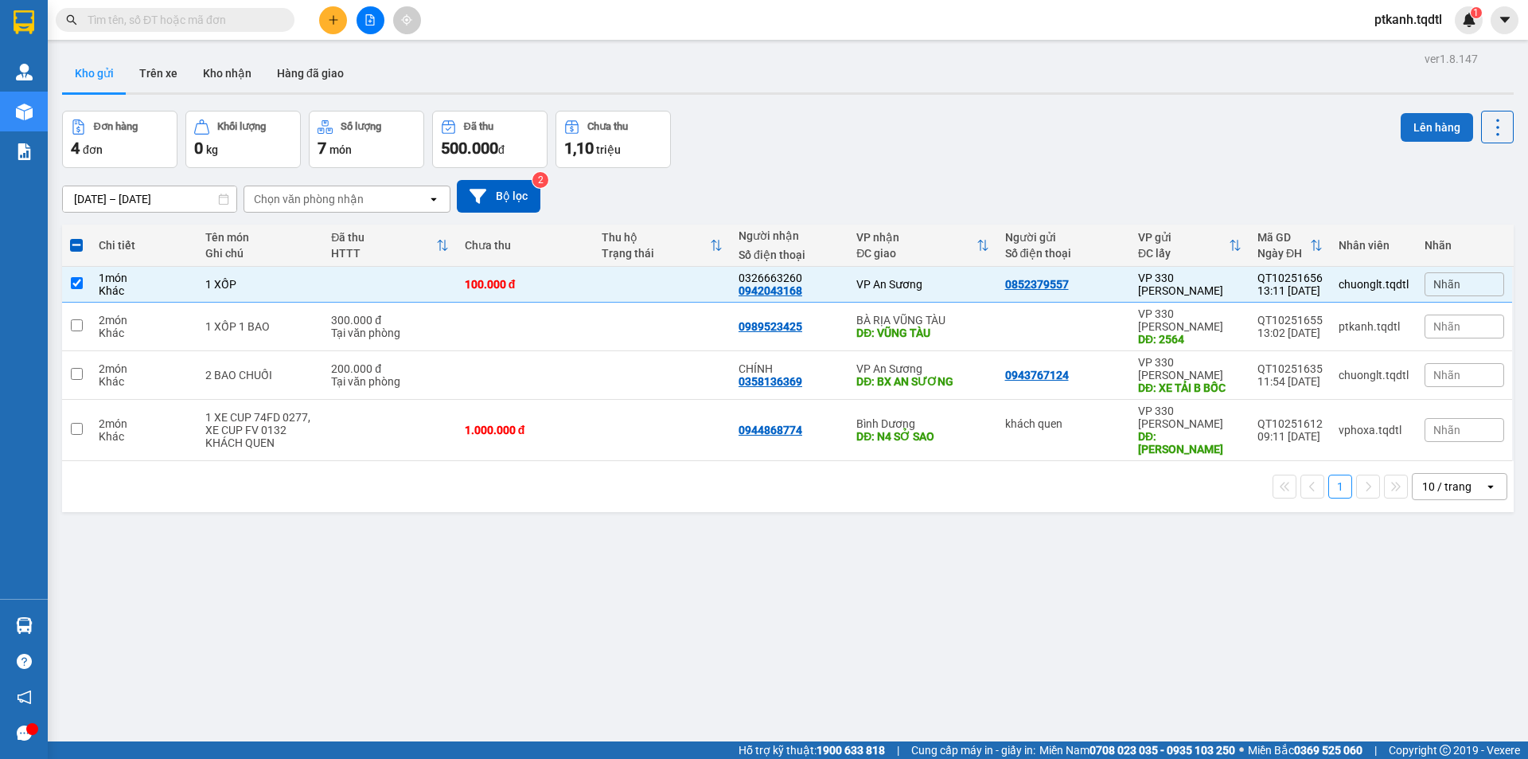
click at [1422, 129] on button "Lên hàng" at bounding box center [1437, 127] width 72 height 29
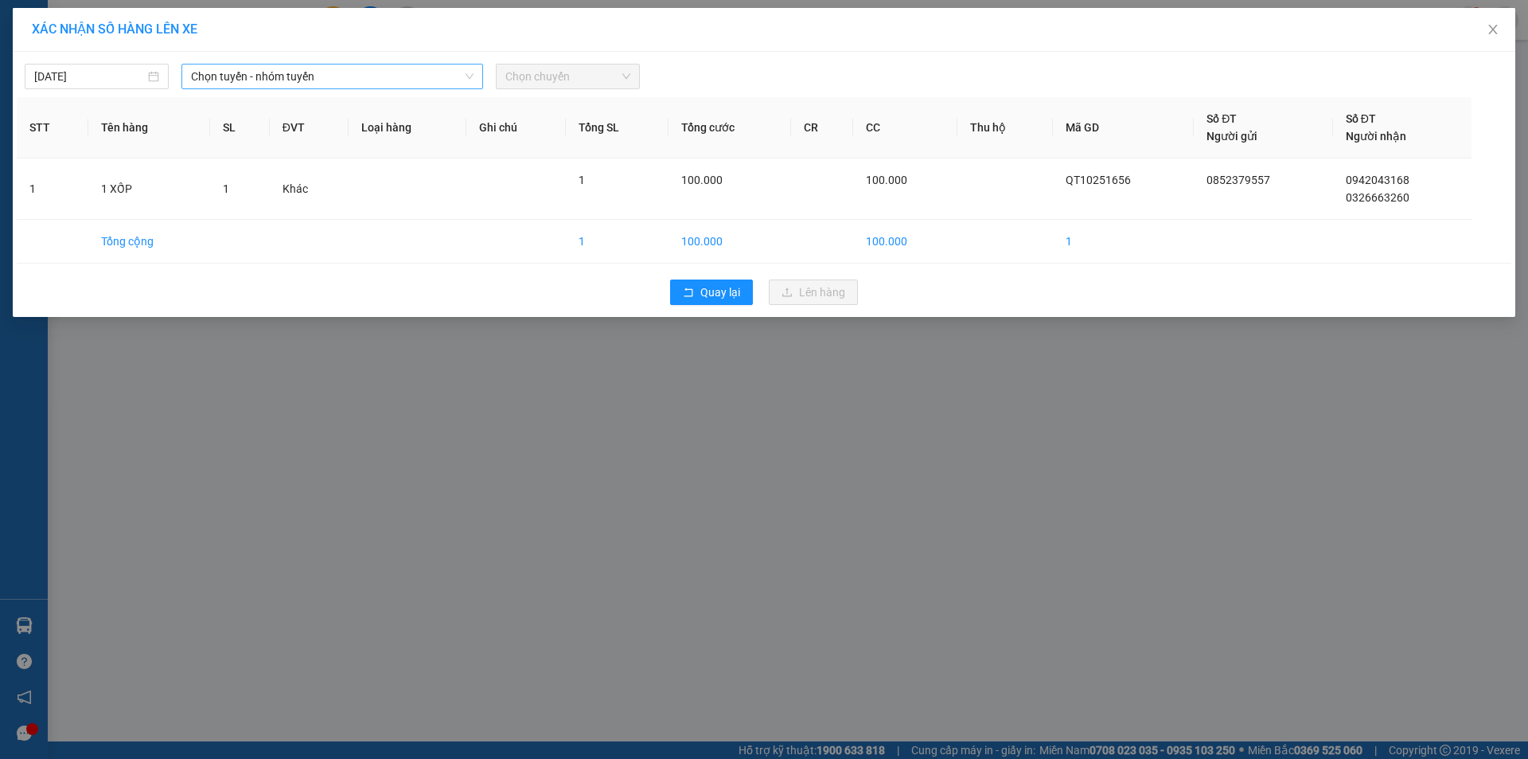
click at [432, 71] on span "Chọn tuyến - nhóm tuyến" at bounding box center [332, 76] width 283 height 24
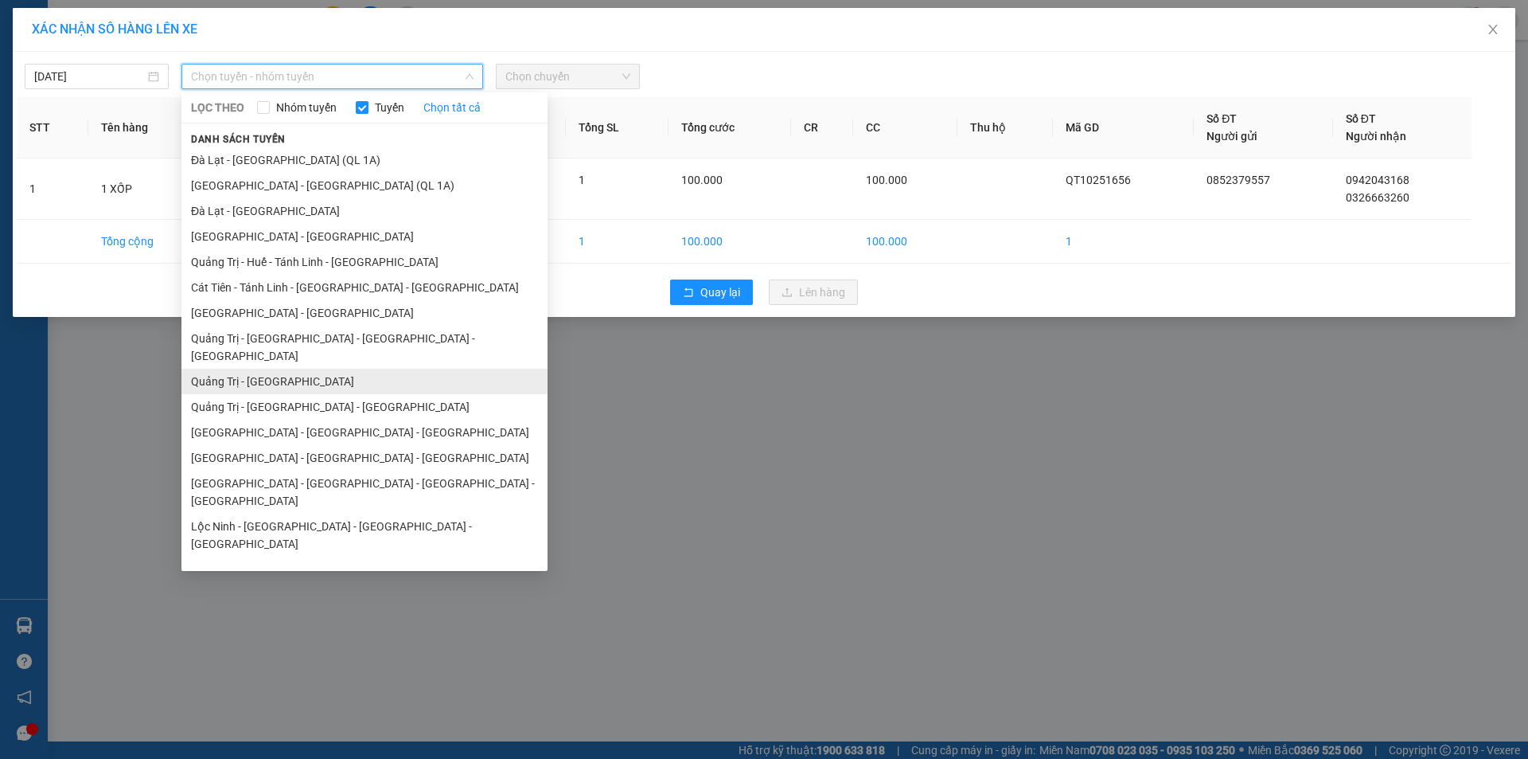
drag, startPoint x: 361, startPoint y: 369, endPoint x: 419, endPoint y: 286, distance: 101.1
click at [361, 369] on li "Quảng Trị - [GEOGRAPHIC_DATA]" at bounding box center [364, 381] width 366 height 25
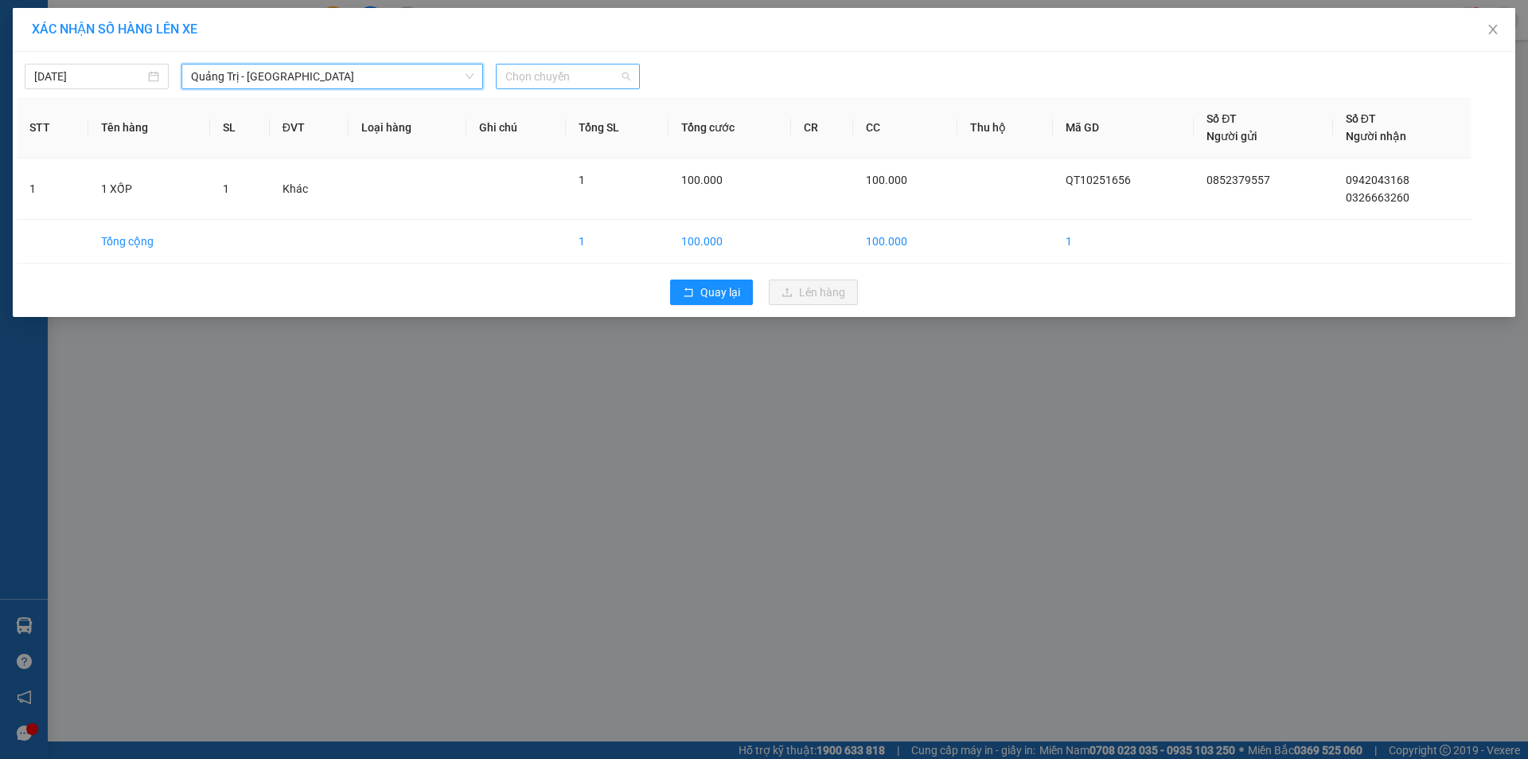
click at [616, 77] on span "Chọn chuyến" at bounding box center [567, 76] width 125 height 24
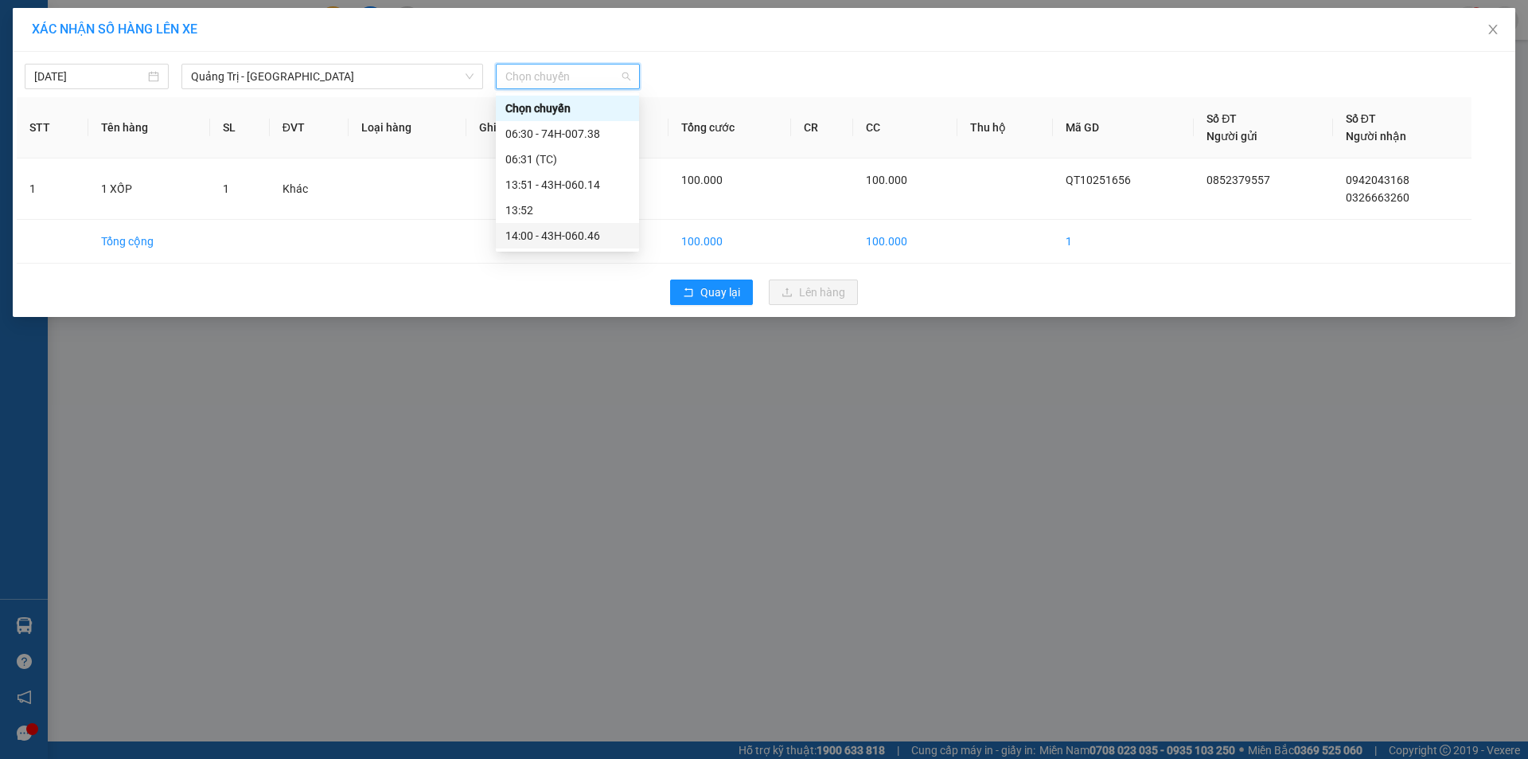
click at [599, 231] on div "14:00 - 43H-060.46" at bounding box center [567, 236] width 124 height 18
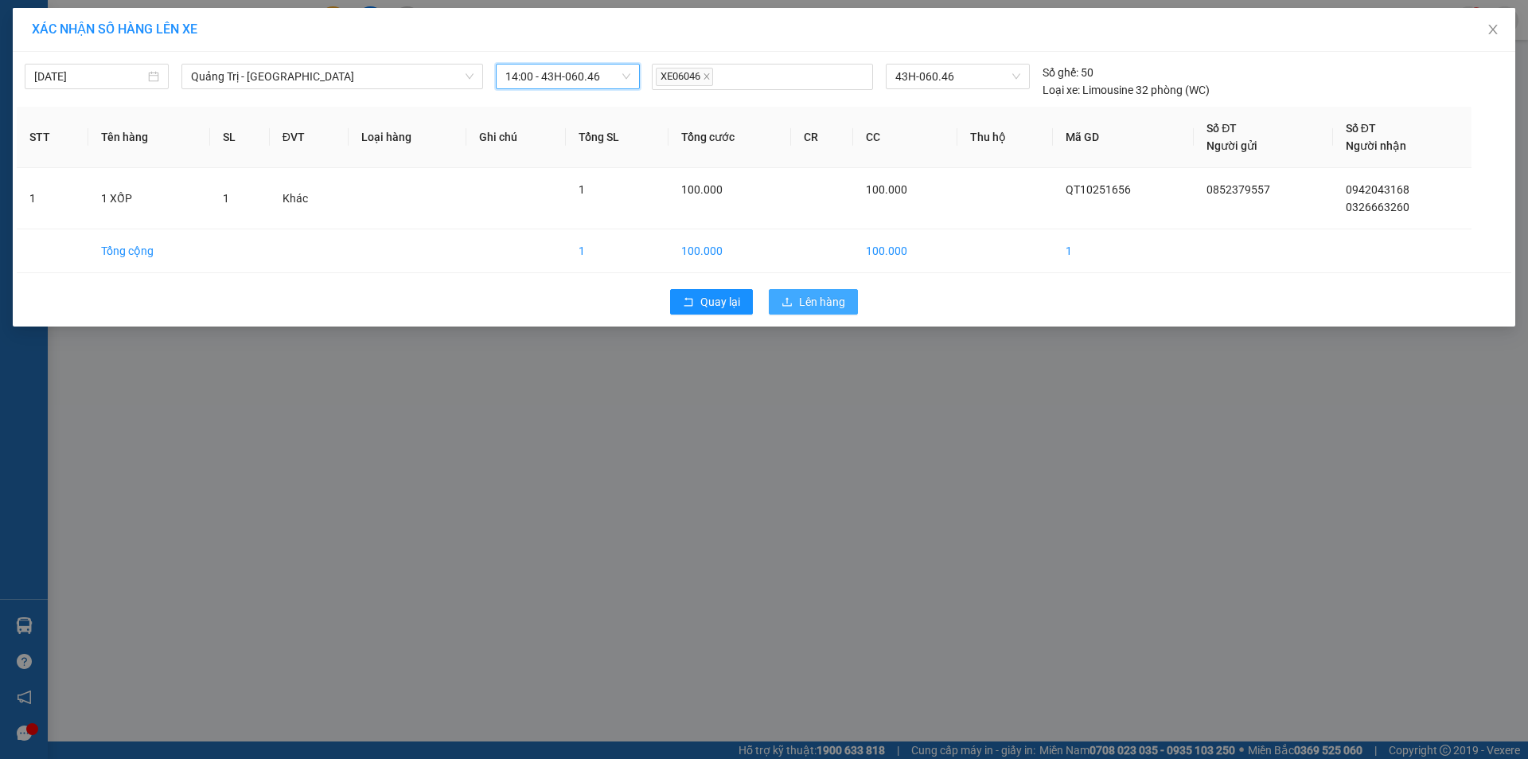
click at [824, 299] on span "Lên hàng" at bounding box center [822, 302] width 46 height 18
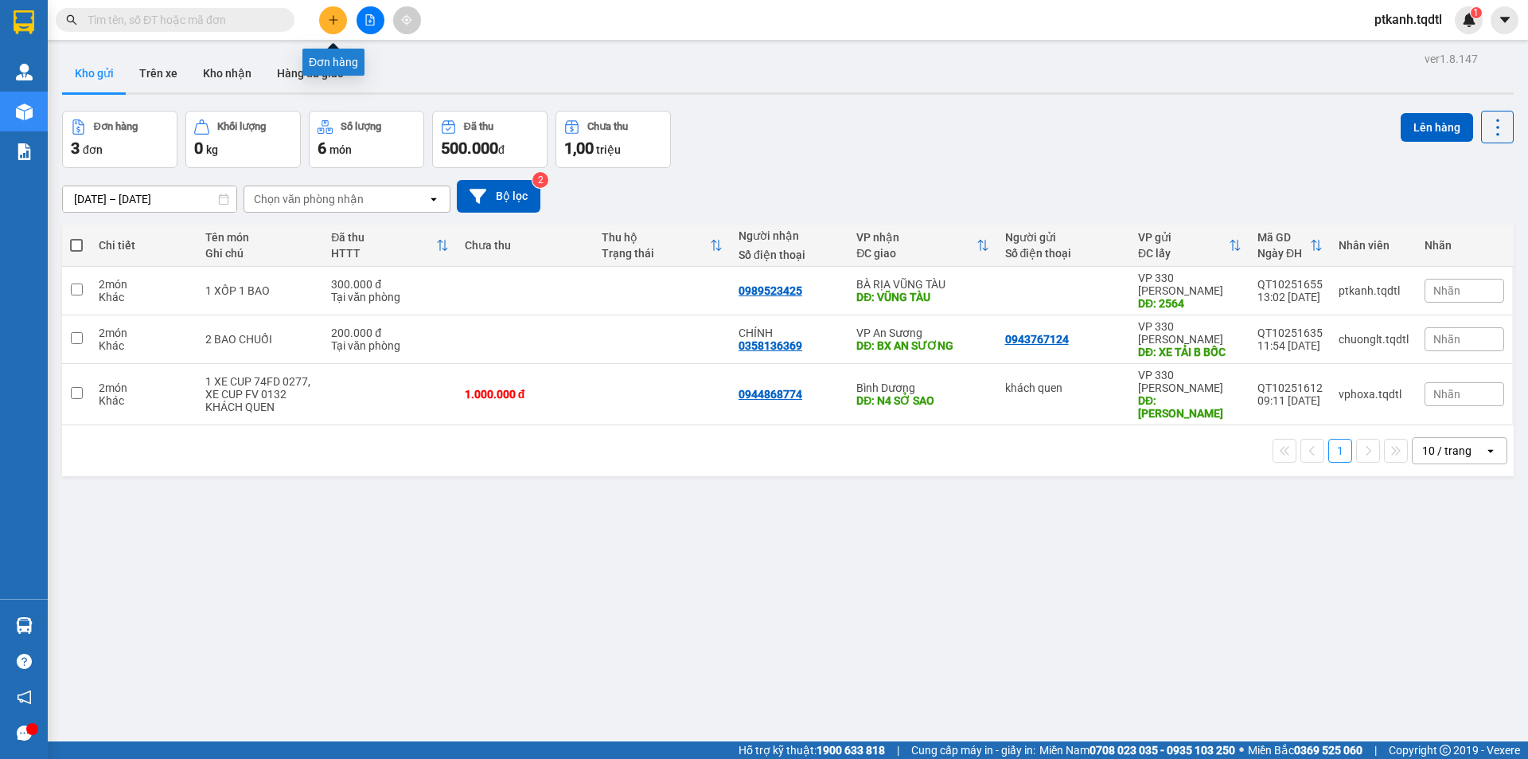
click at [328, 16] on icon "plus" at bounding box center [333, 19] width 11 height 11
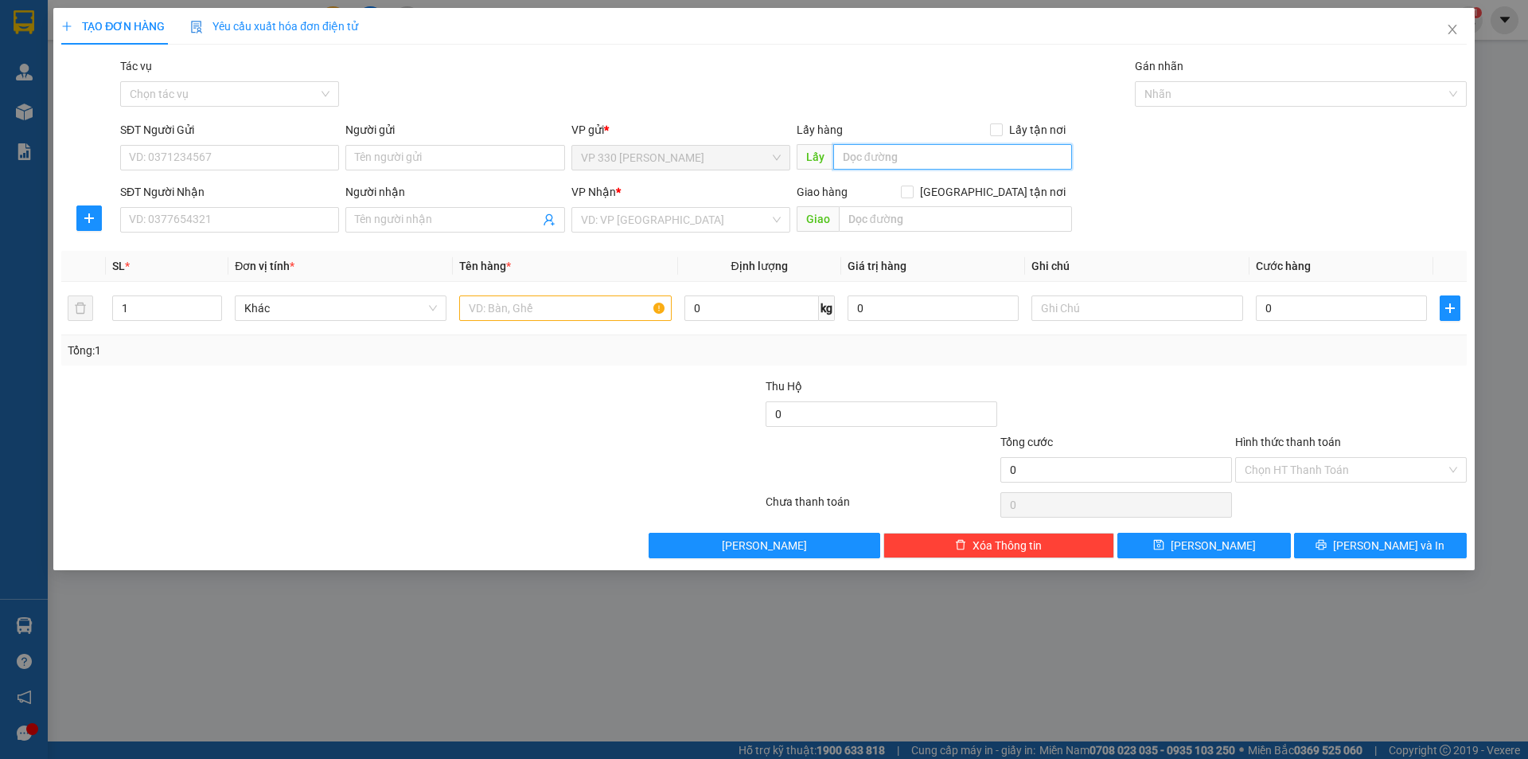
click at [899, 157] on input "text" at bounding box center [952, 156] width 239 height 25
type input "2564"
click at [292, 212] on input "SĐT Người Nhận" at bounding box center [229, 219] width 219 height 25
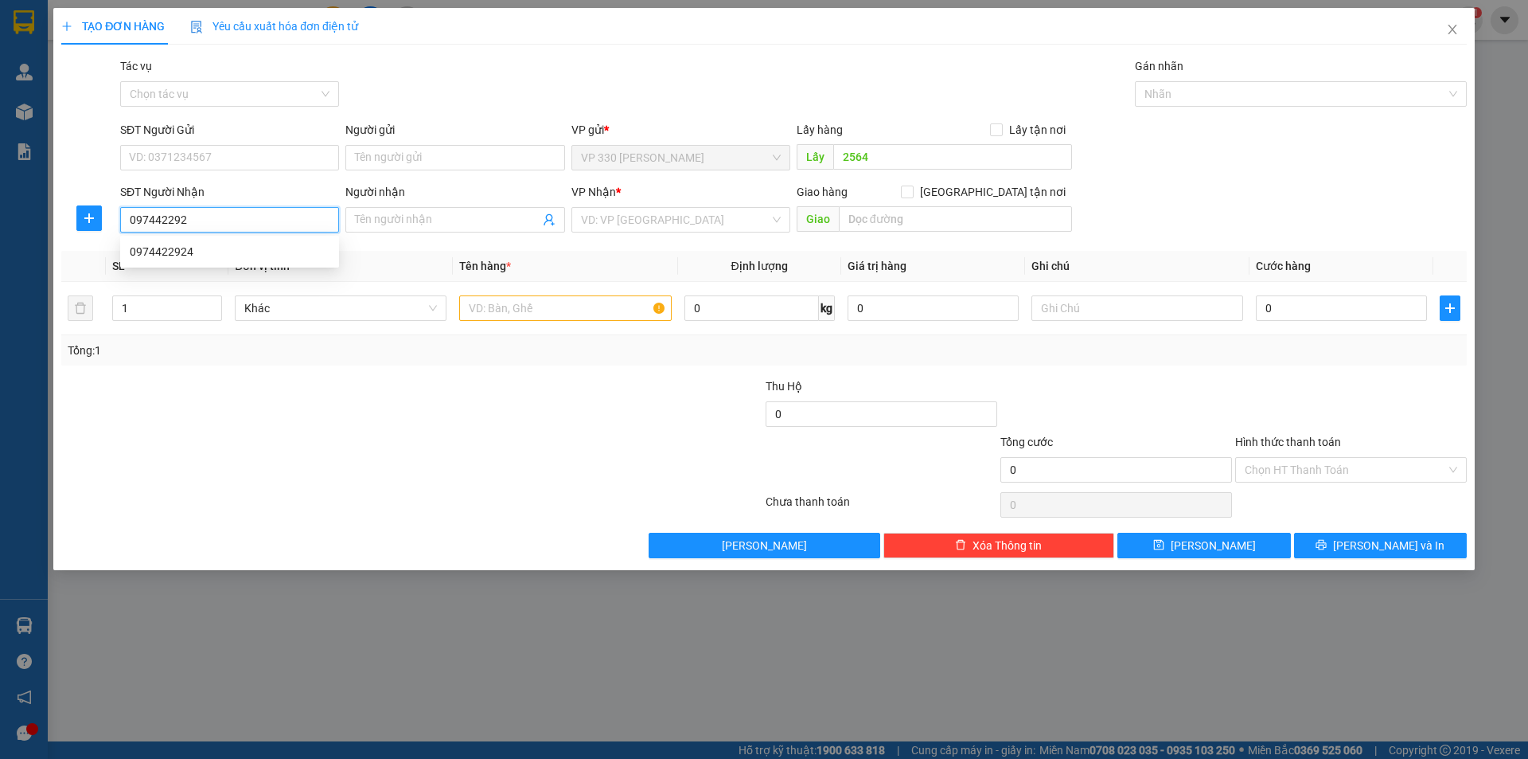
type input "0974422924"
click at [242, 255] on div "0974422924" at bounding box center [230, 252] width 200 height 18
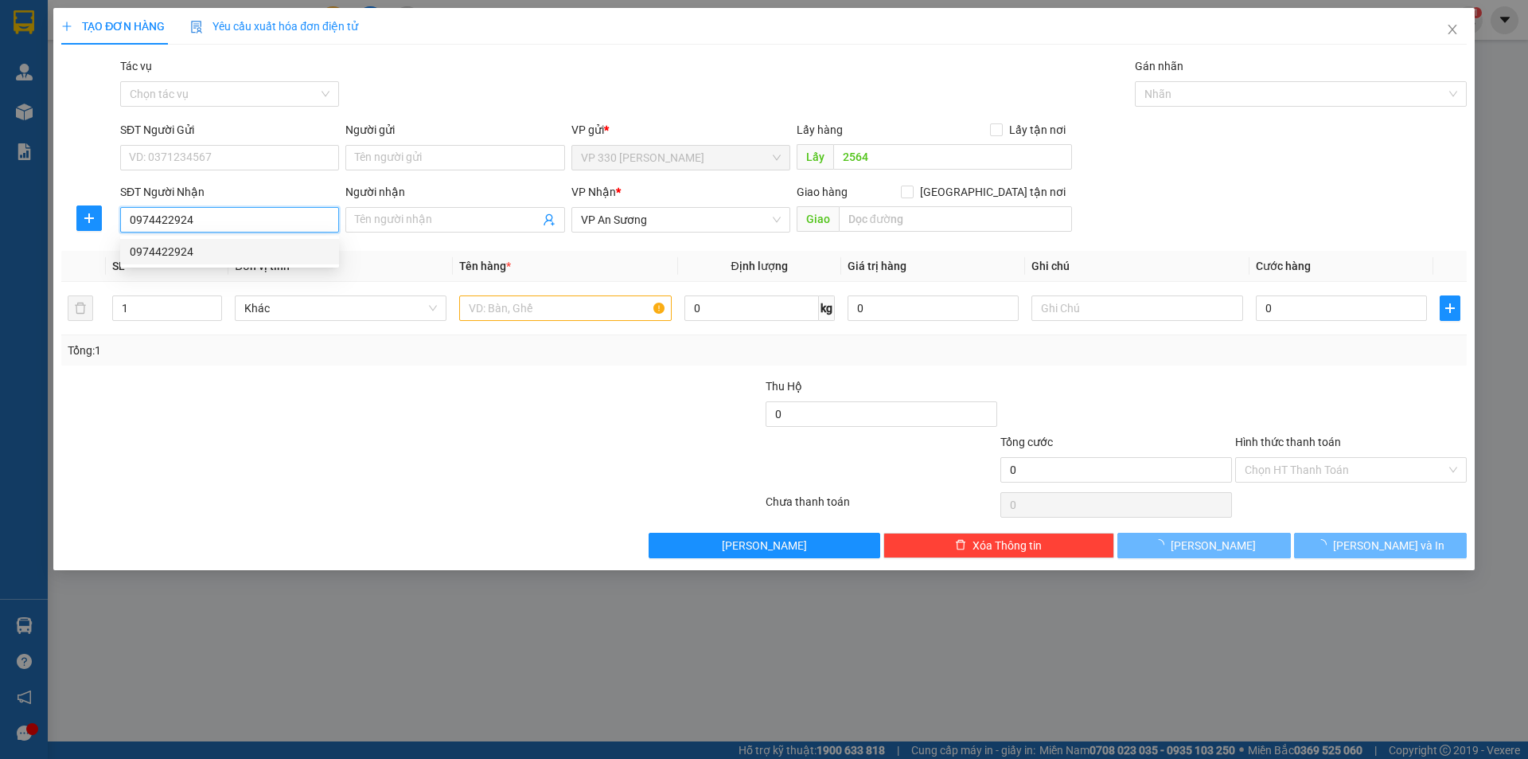
type input "250.000"
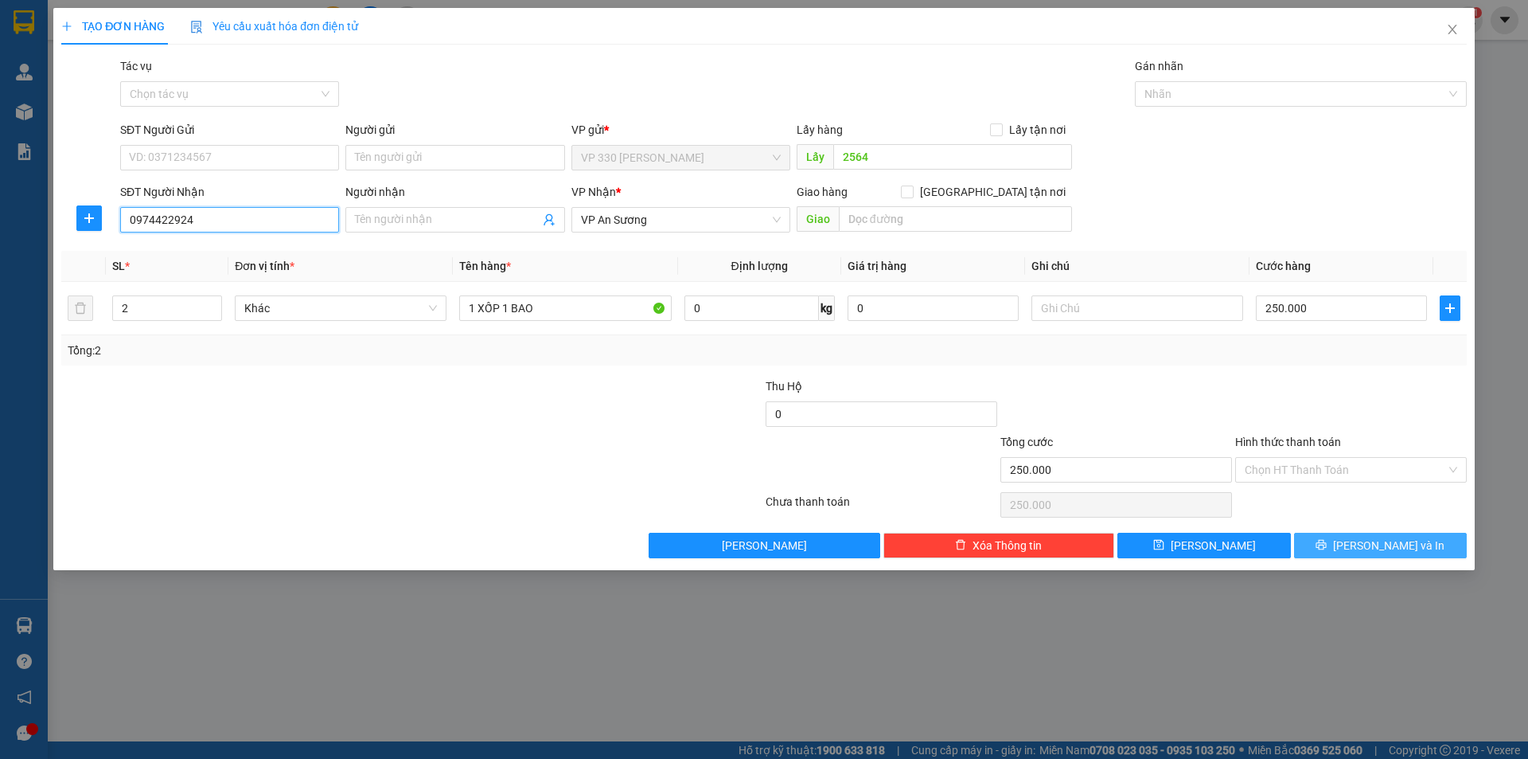
type input "0974422924"
click at [1327, 544] on icon "printer" at bounding box center [1321, 544] width 11 height 11
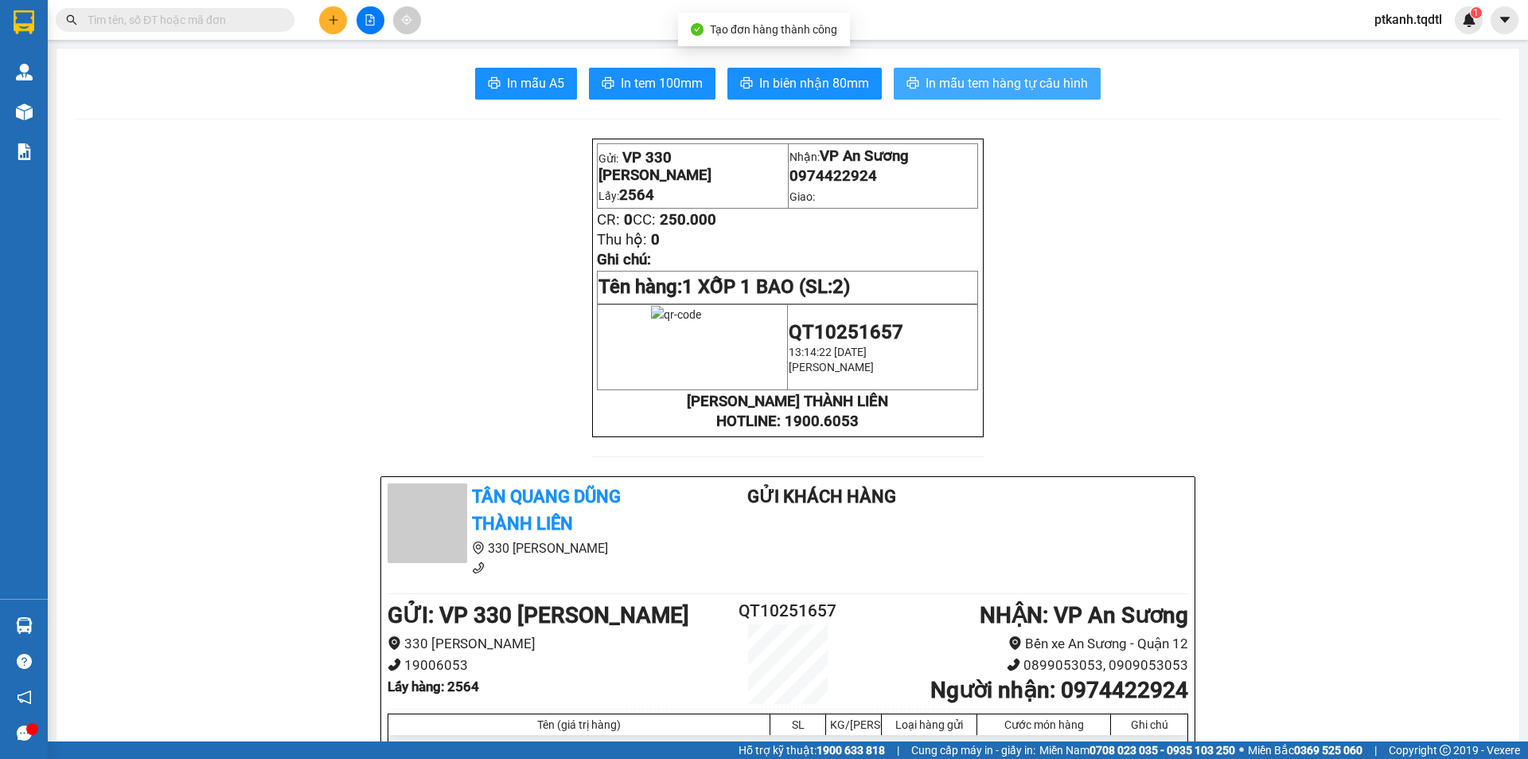
click at [973, 85] on span "In mẫu tem hàng tự cấu hình" at bounding box center [1007, 83] width 162 height 20
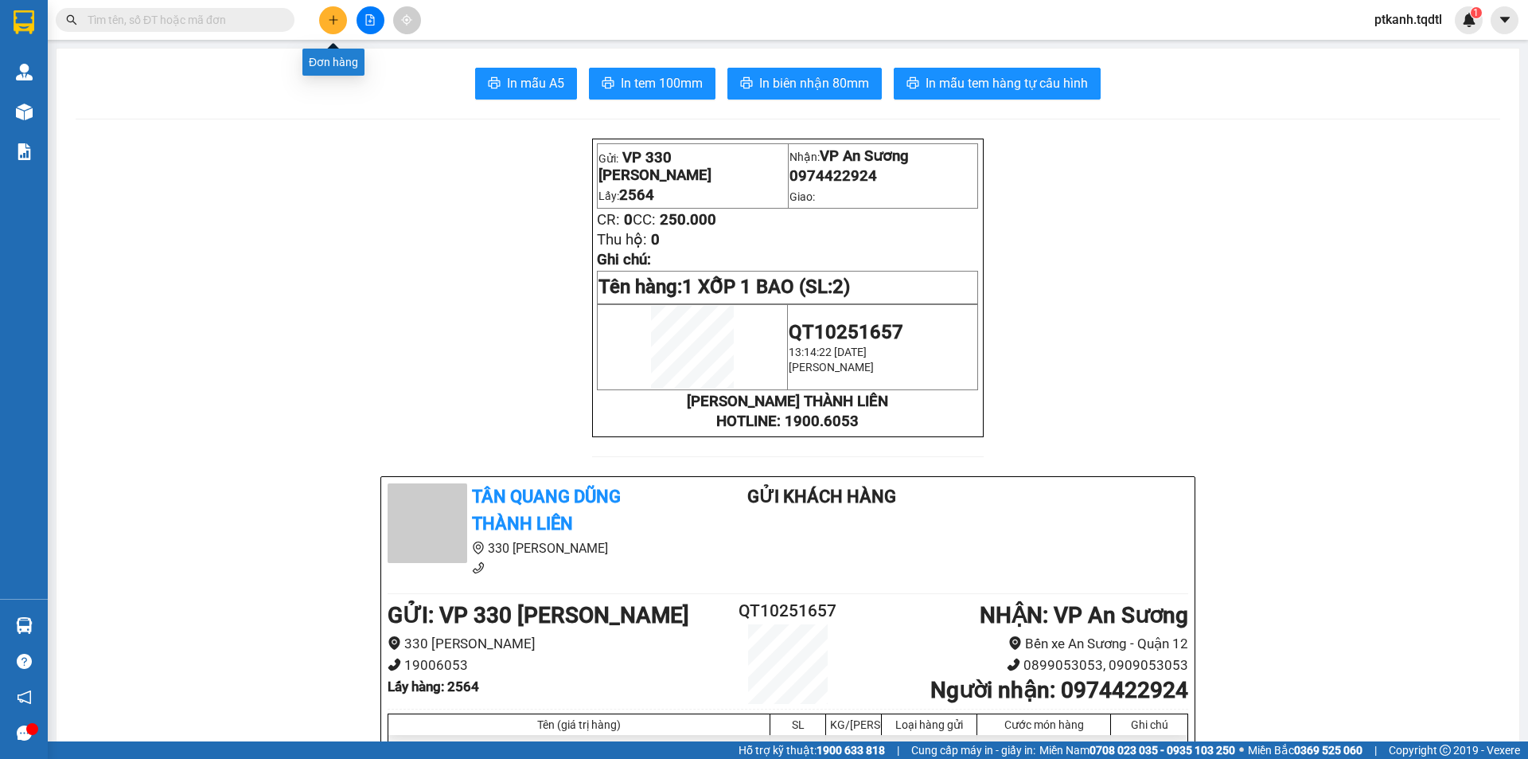
click at [333, 19] on icon "plus" at bounding box center [333, 19] width 11 height 11
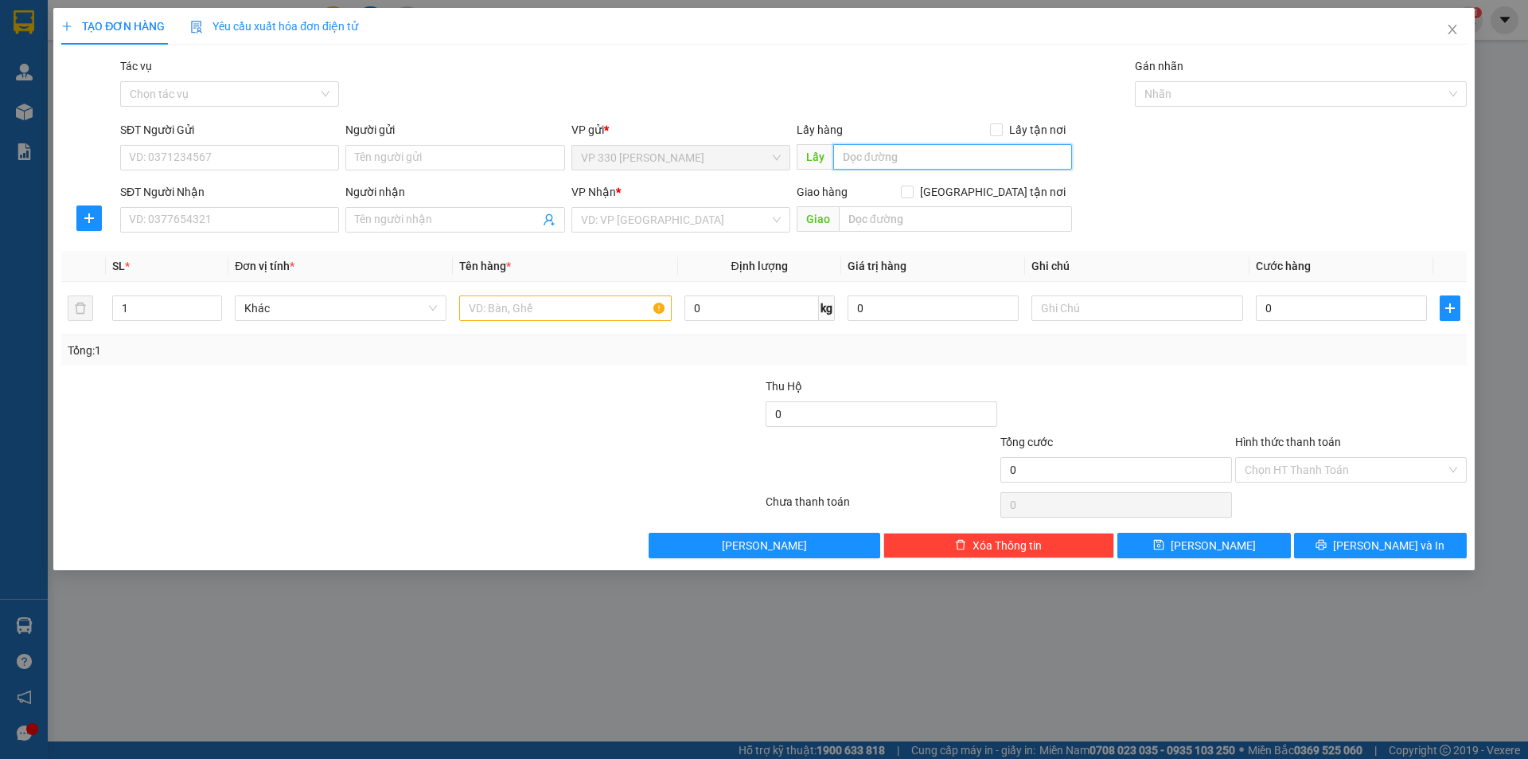
click at [915, 154] on input "text" at bounding box center [952, 156] width 239 height 25
type input "6014"
click at [295, 218] on input "SĐT Người Nhận" at bounding box center [229, 219] width 219 height 25
type input "0774980117"
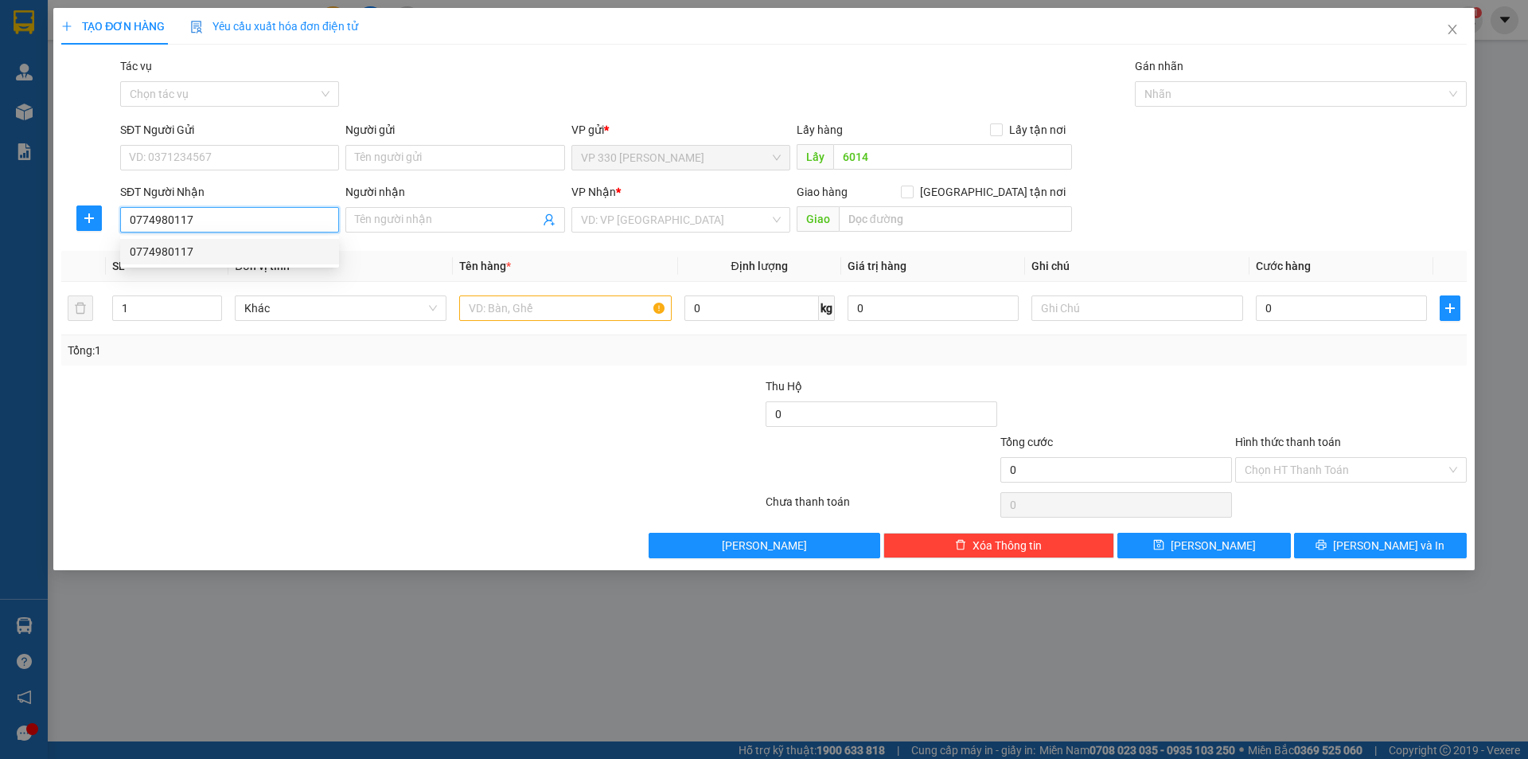
click at [314, 253] on div "0774980117" at bounding box center [230, 252] width 200 height 18
type input "THUẬN AN"
type input "150.000"
type input "0774980117"
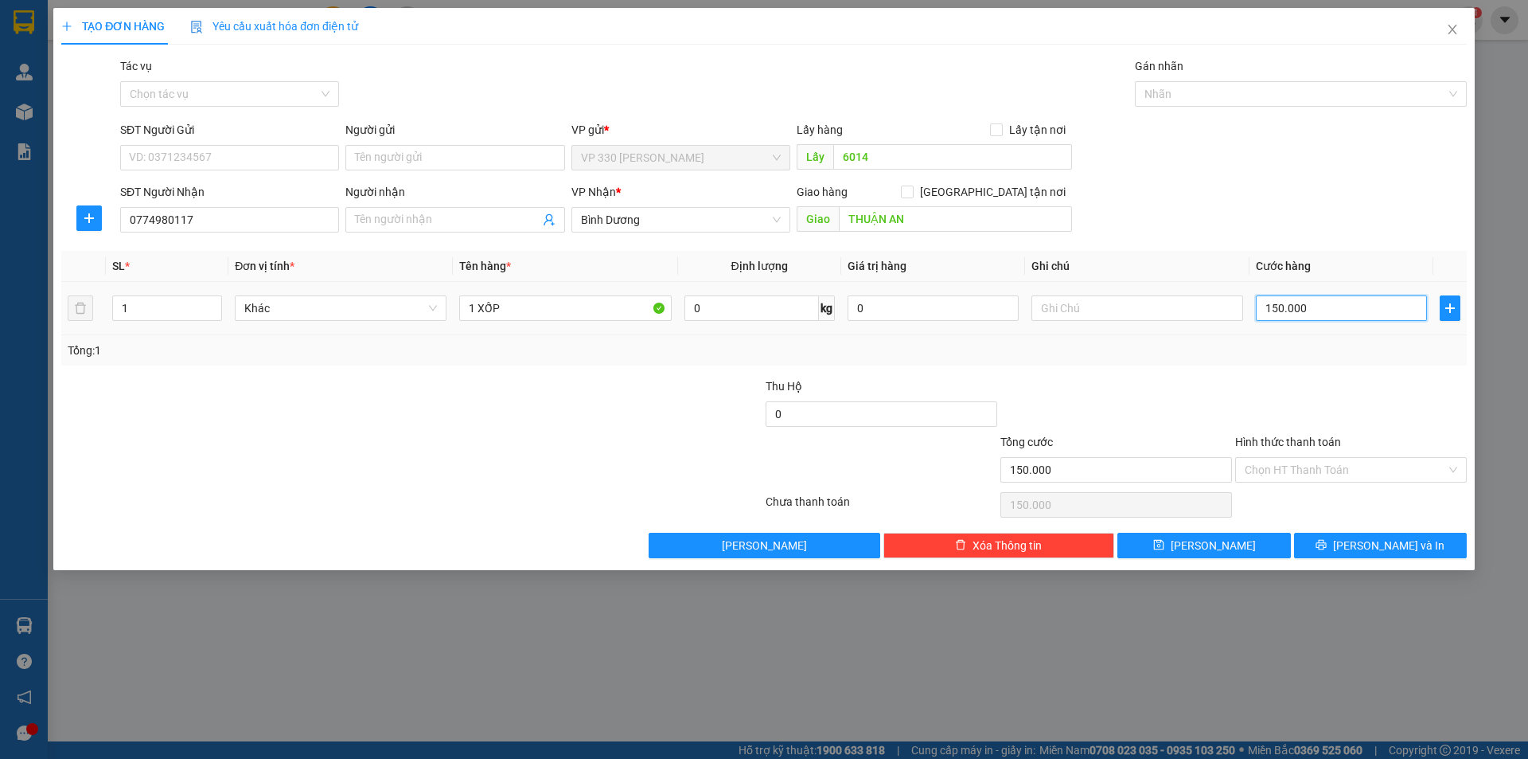
click at [1328, 306] on input "150.000" at bounding box center [1341, 307] width 171 height 25
type input "2"
type input "20"
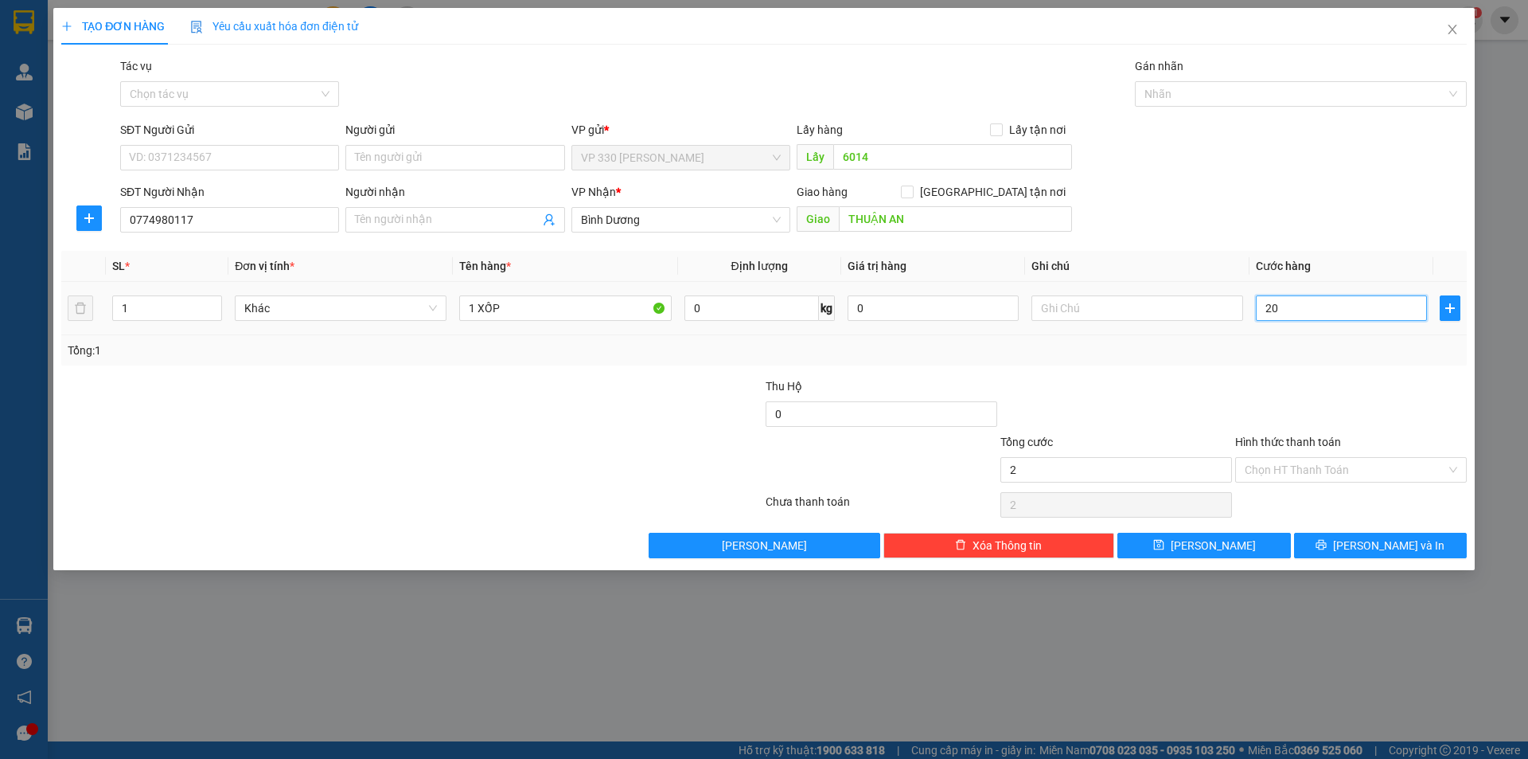
type input "20"
type input "200"
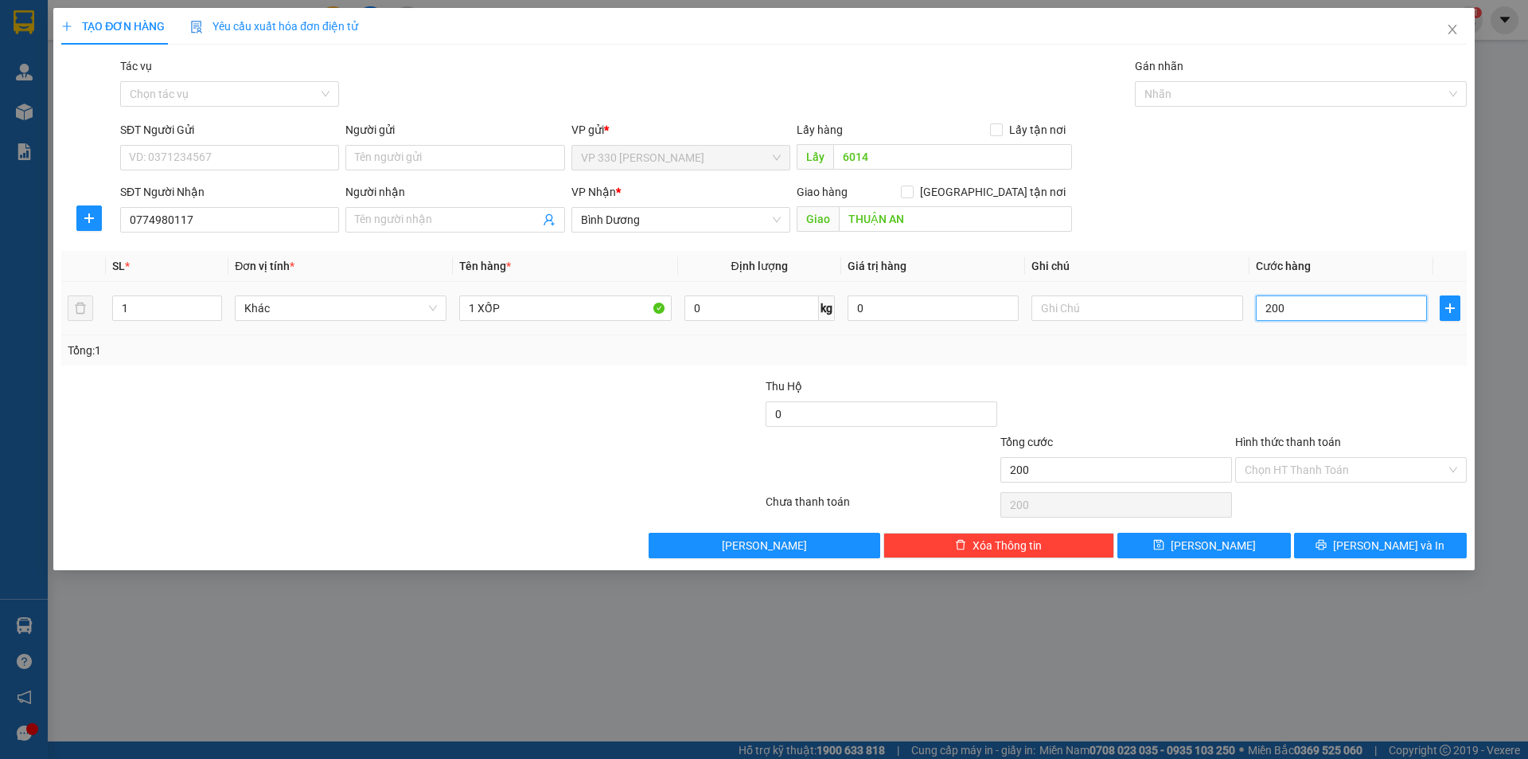
type input "2.000"
type input "20.000"
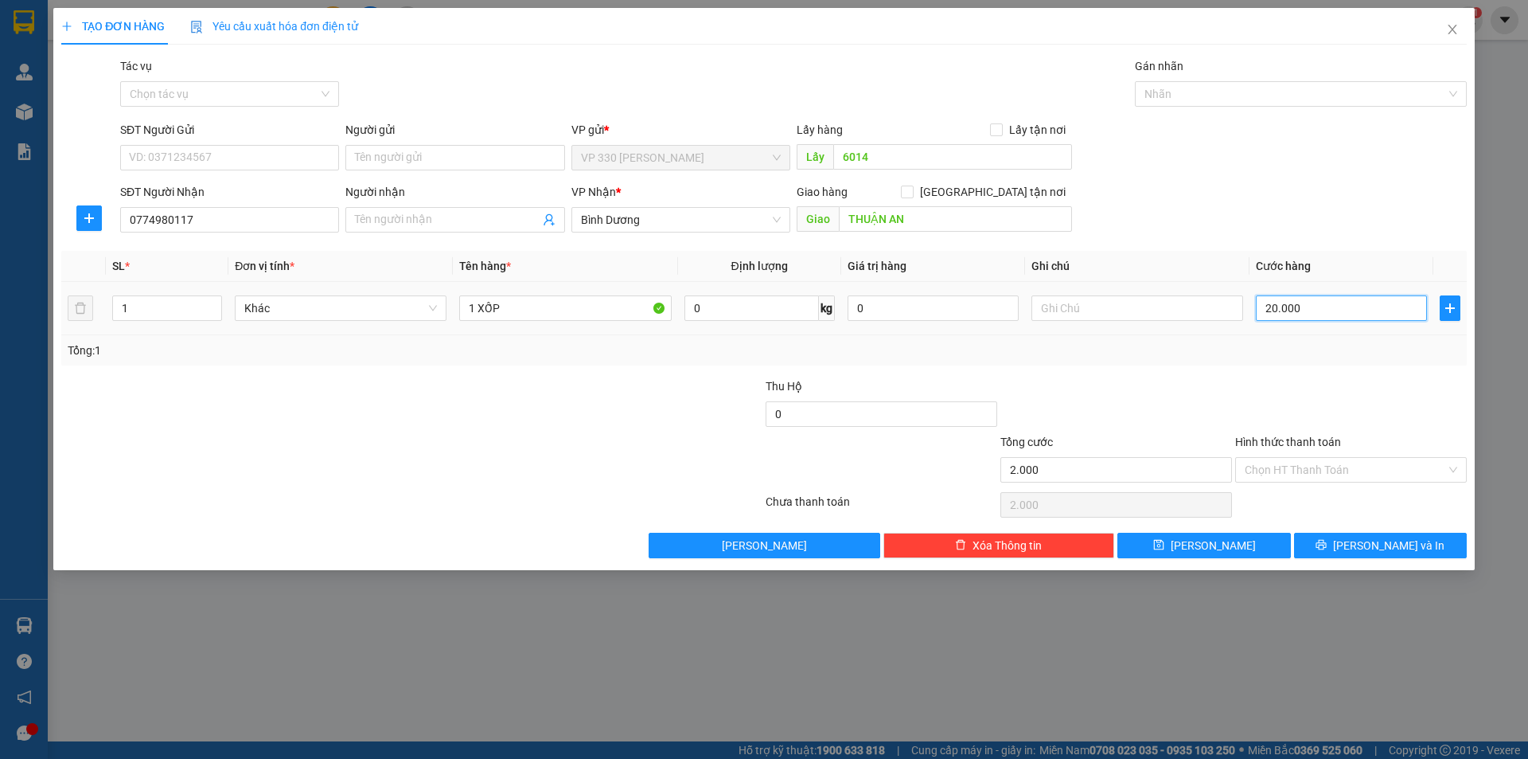
type input "20.000"
type input "200.000"
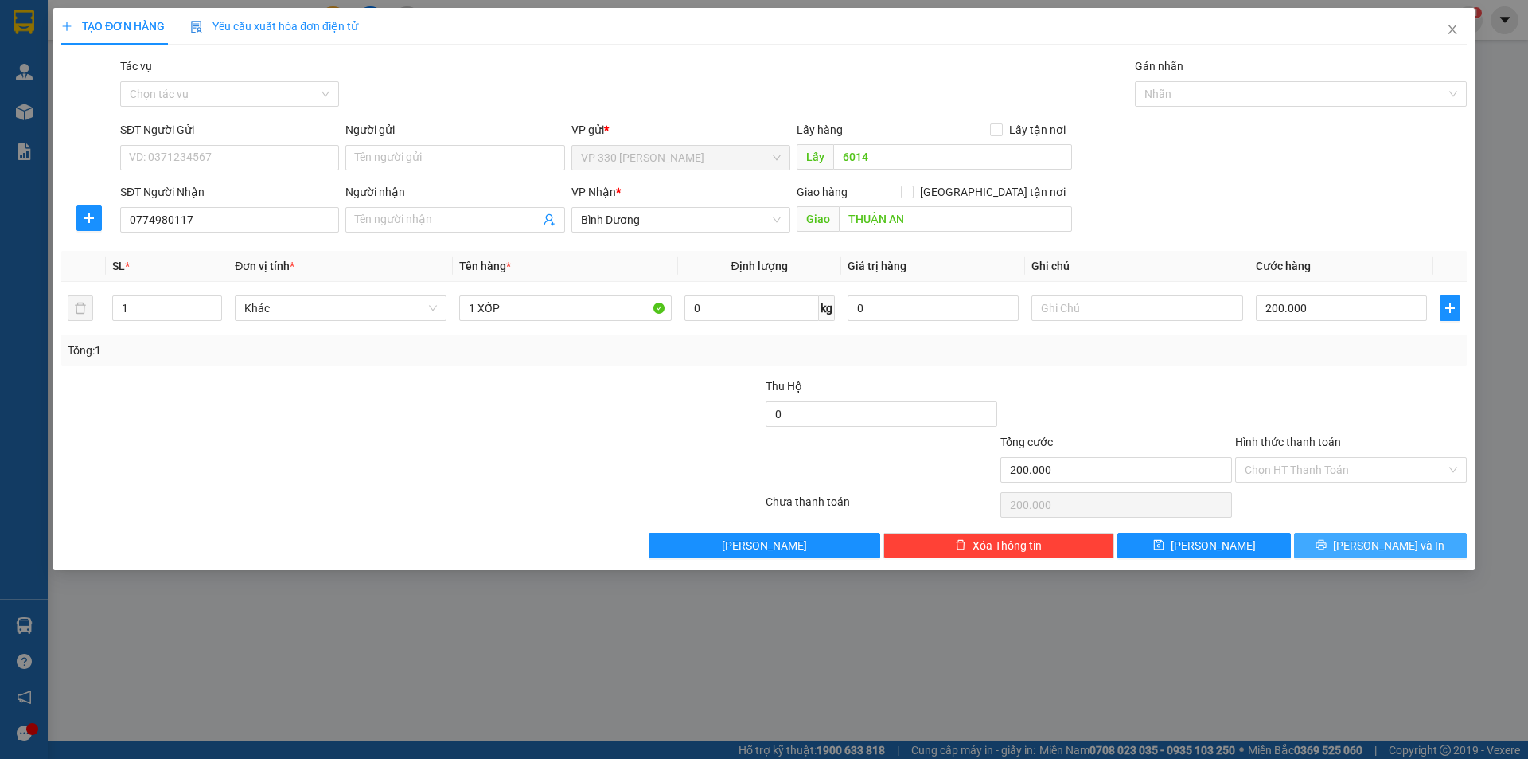
click at [1395, 544] on span "[PERSON_NAME] và In" at bounding box center [1388, 545] width 111 height 18
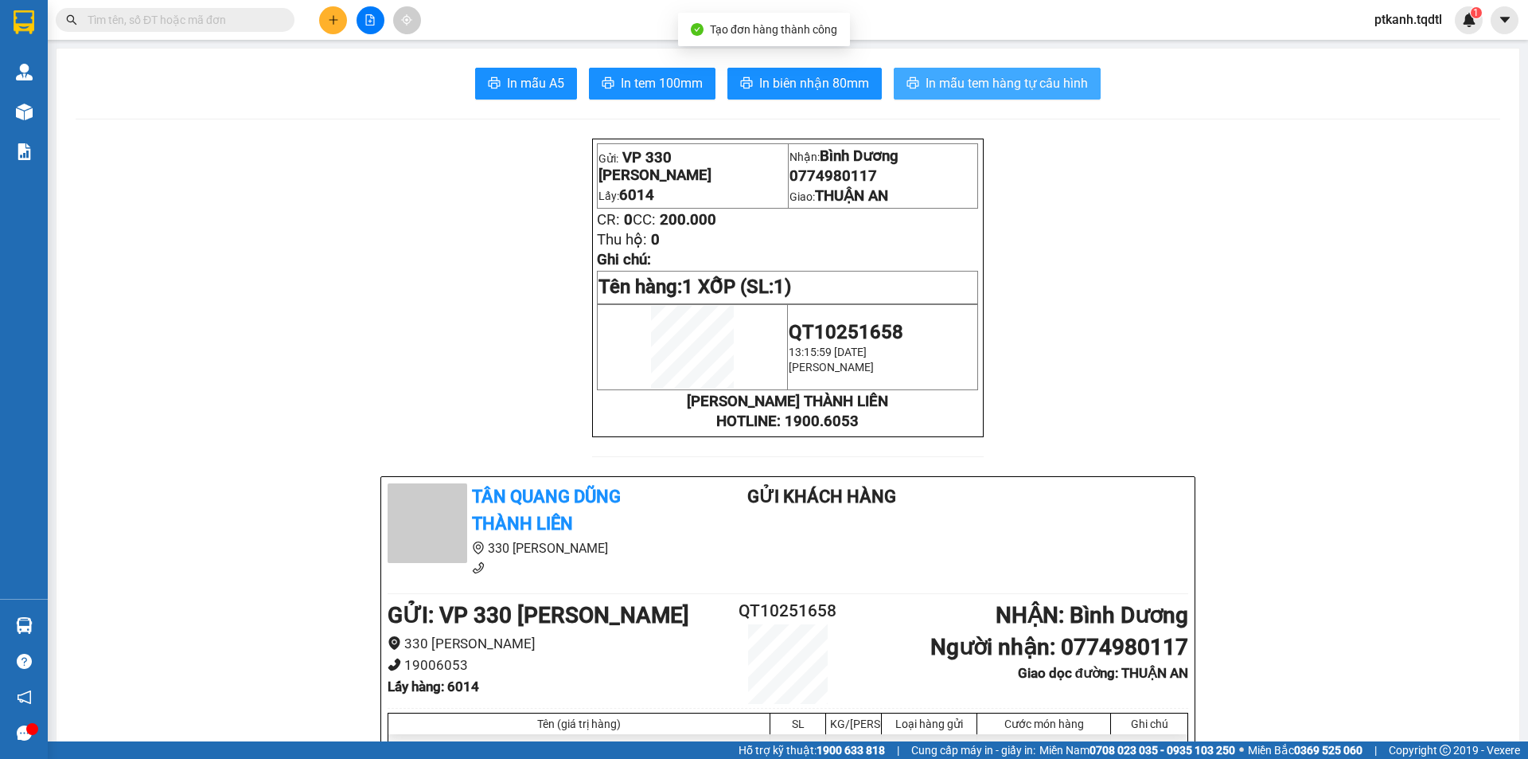
click at [977, 84] on span "In mẫu tem hàng tự cấu hình" at bounding box center [1007, 83] width 162 height 20
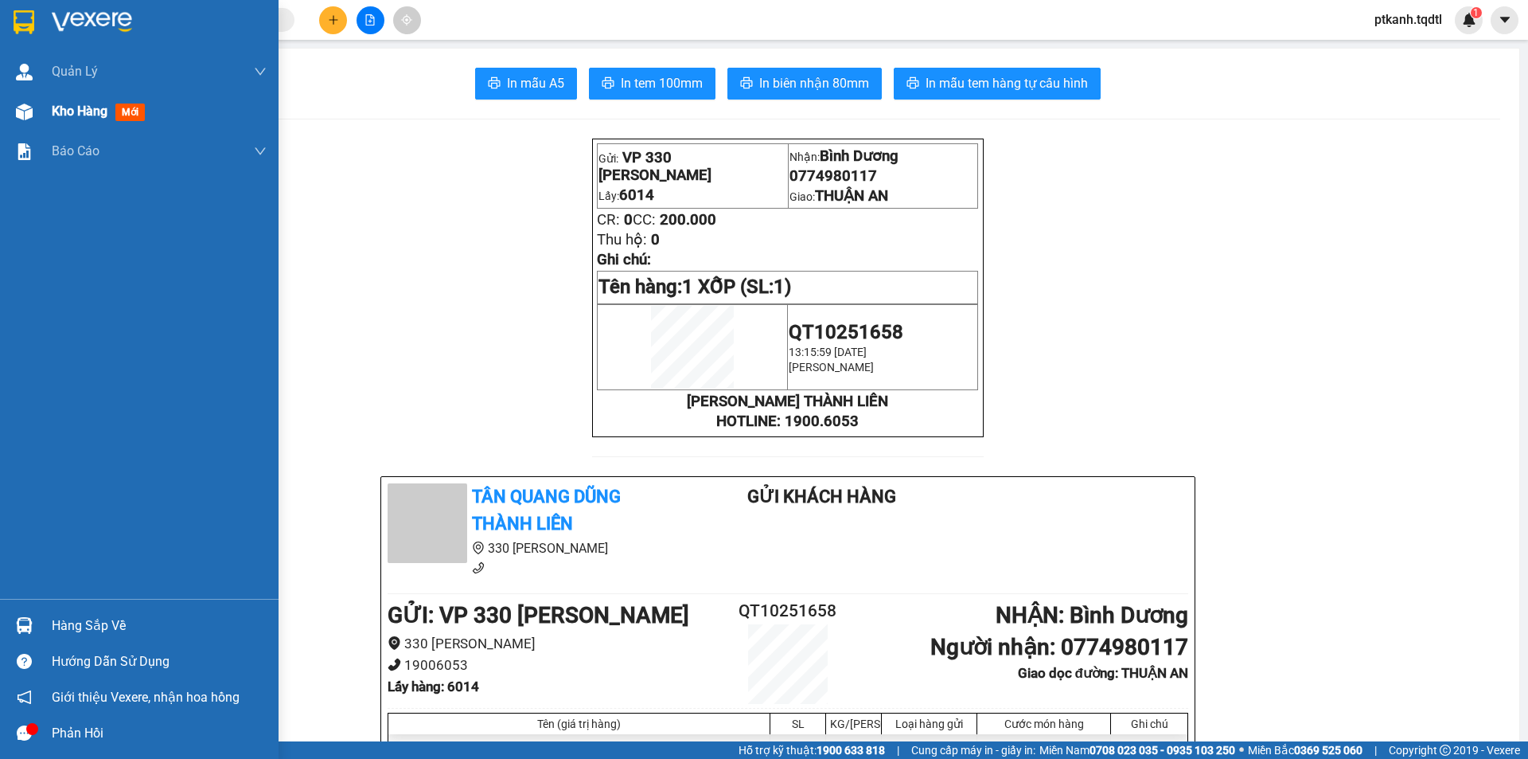
drag, startPoint x: 92, startPoint y: 108, endPoint x: 129, endPoint y: 66, distance: 55.9
click at [92, 108] on span "Kho hàng" at bounding box center [80, 110] width 56 height 15
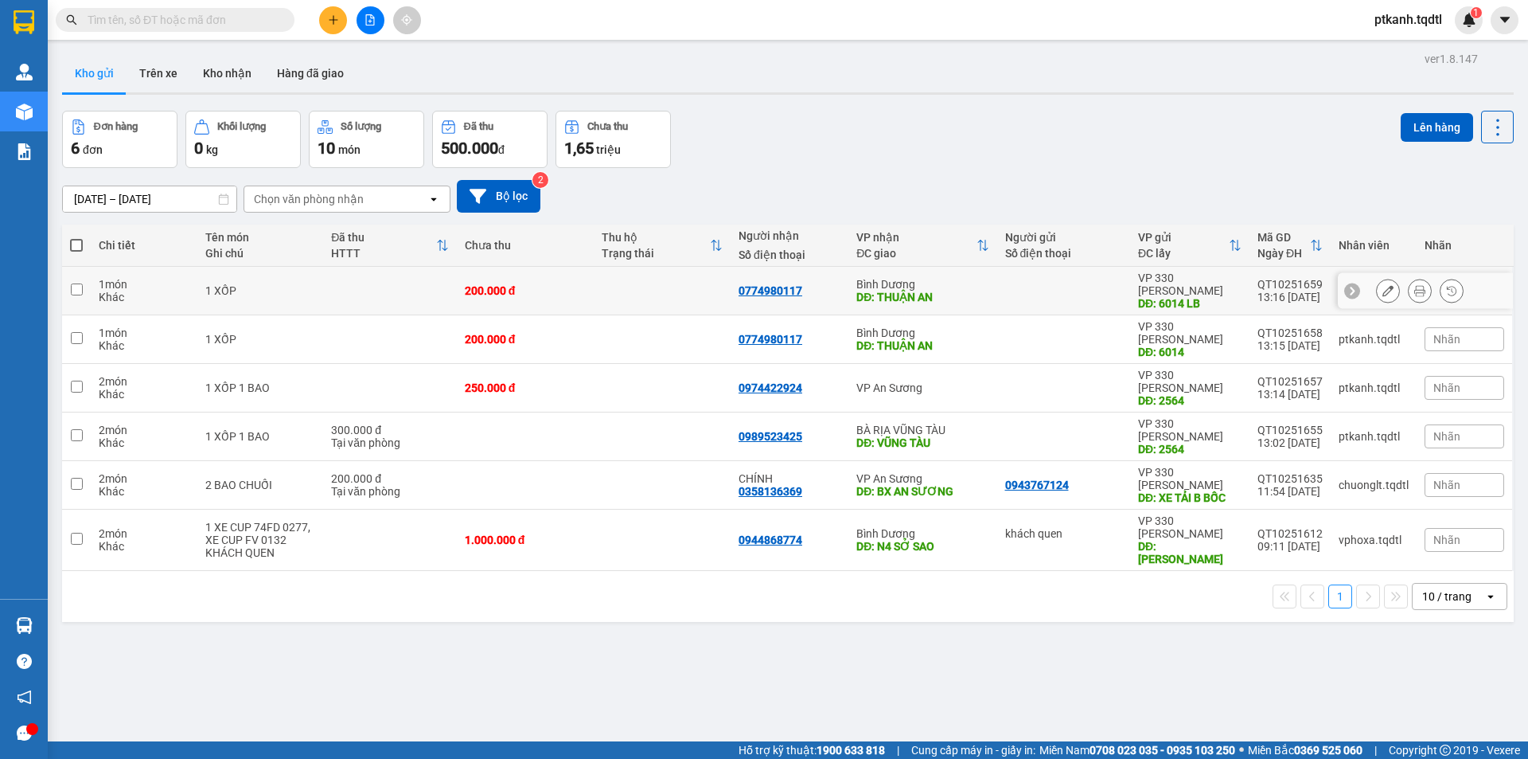
click at [648, 272] on td at bounding box center [662, 291] width 137 height 49
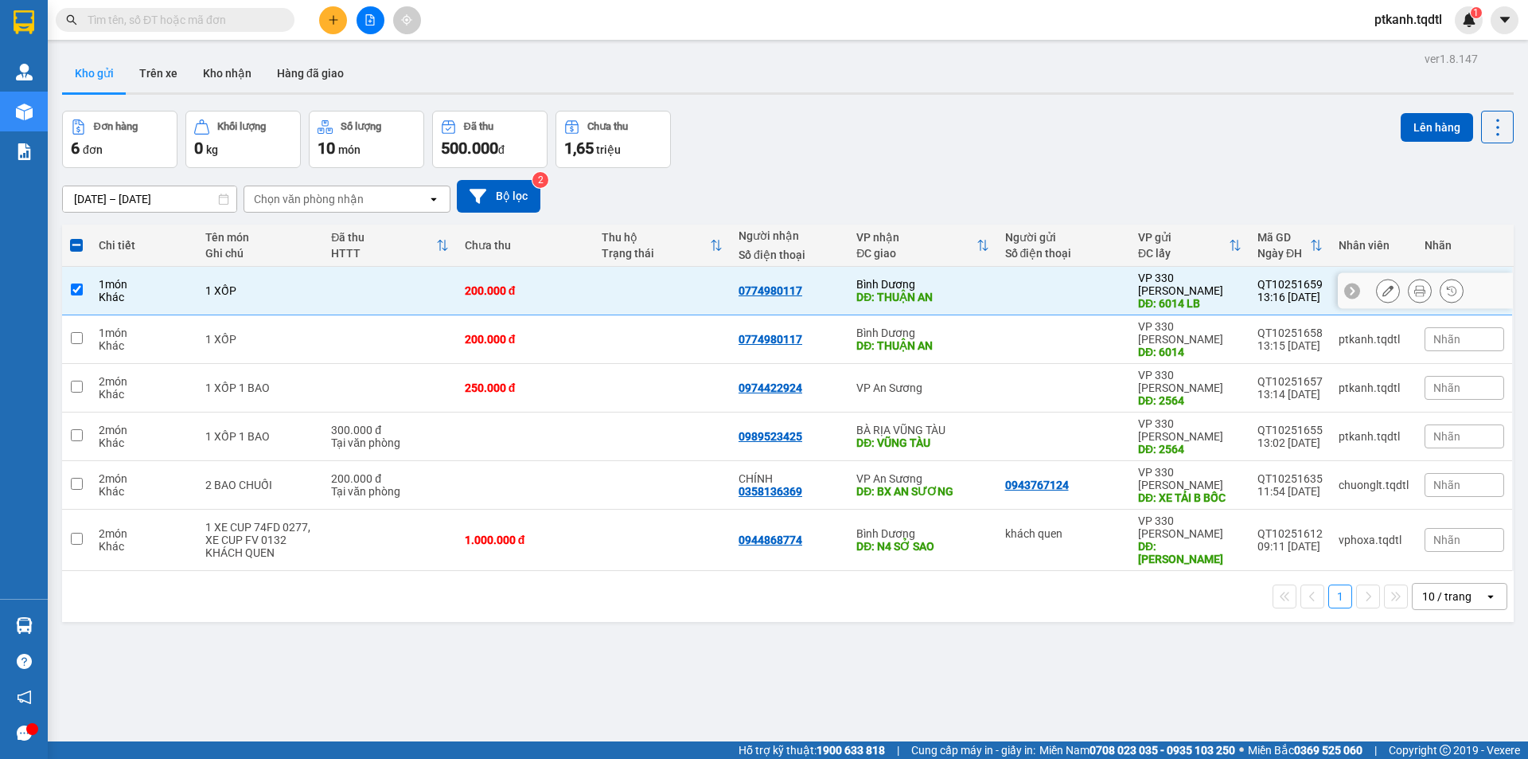
click at [691, 285] on td at bounding box center [662, 291] width 137 height 49
checkbox input "false"
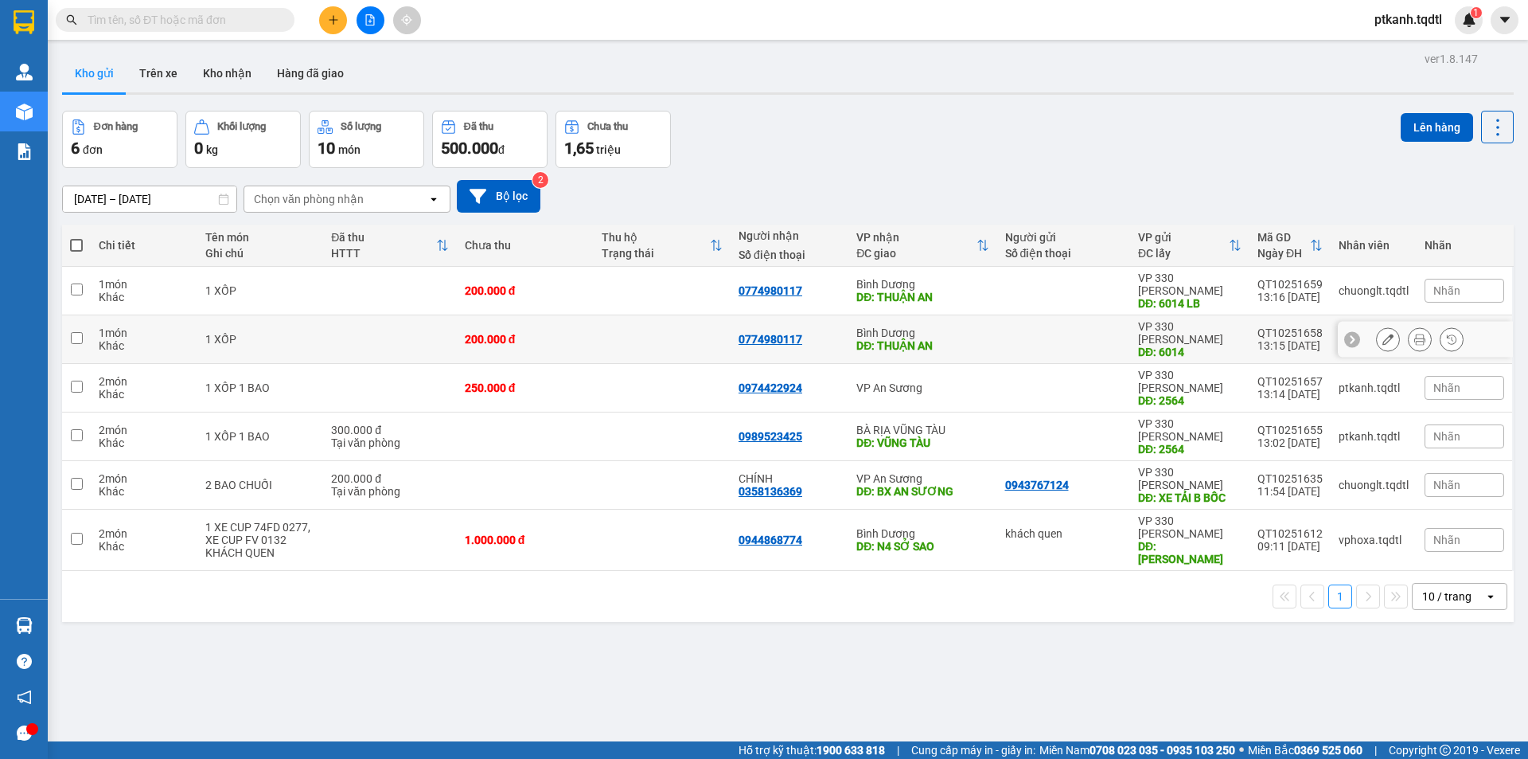
drag, startPoint x: 1022, startPoint y: 324, endPoint x: 1001, endPoint y: 319, distance: 21.2
click at [1021, 333] on div at bounding box center [1063, 339] width 117 height 13
checkbox input "true"
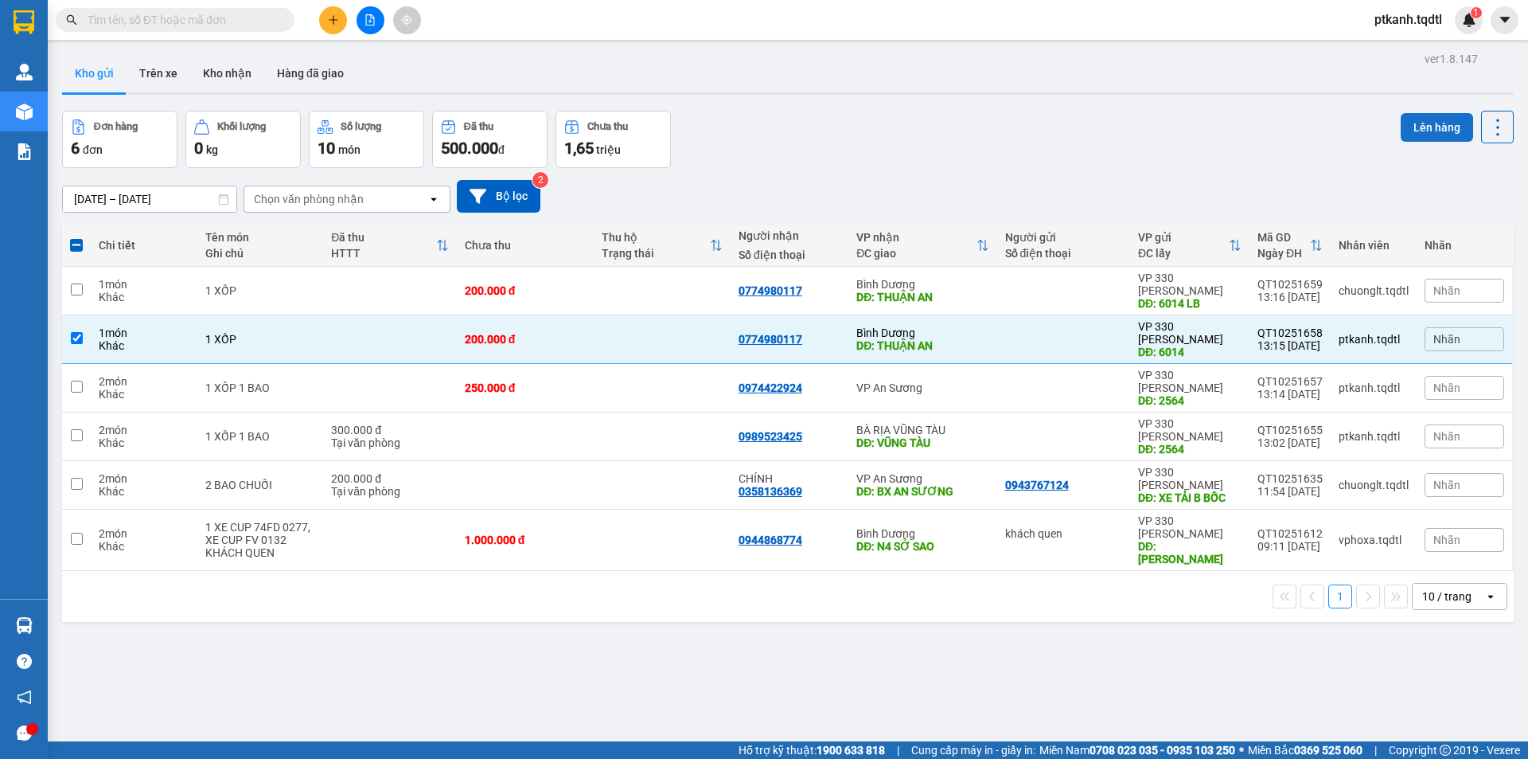
drag, startPoint x: 1435, startPoint y: 121, endPoint x: 1427, endPoint y: 119, distance: 8.1
click at [1433, 120] on button "Lên hàng" at bounding box center [1437, 127] width 72 height 29
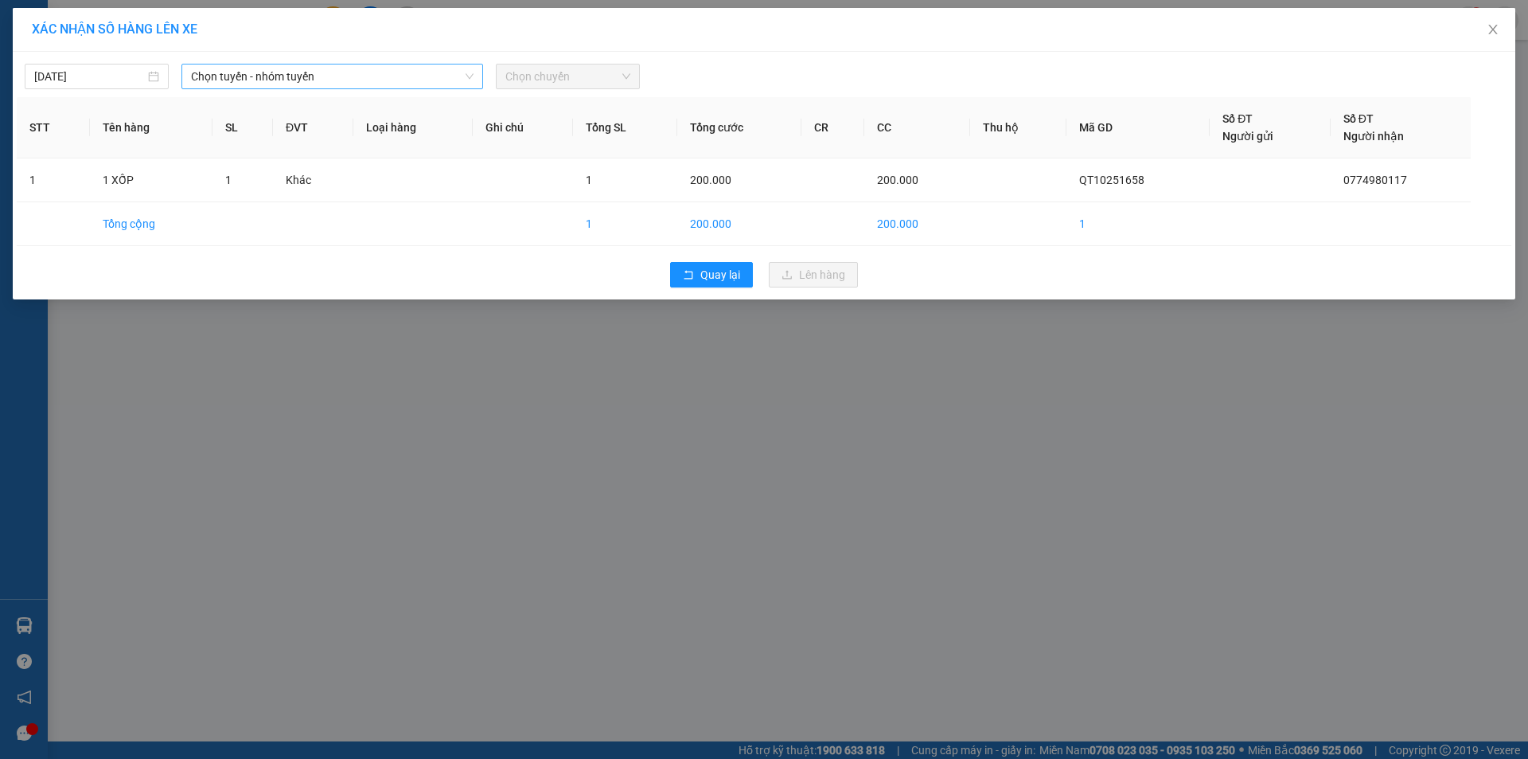
click at [369, 73] on span "Chọn tuyến - nhóm tuyến" at bounding box center [332, 76] width 283 height 24
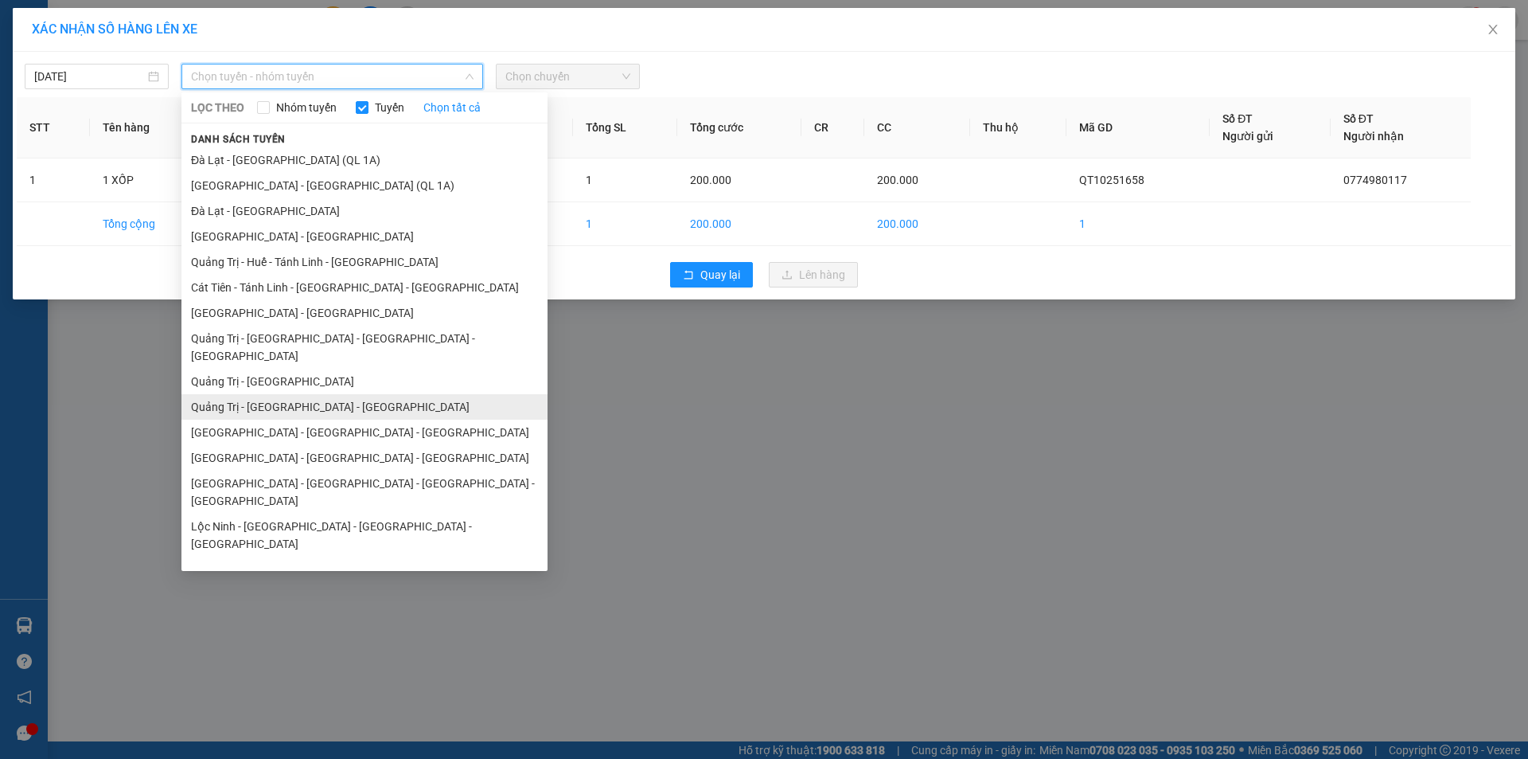
drag, startPoint x: 351, startPoint y: 388, endPoint x: 466, endPoint y: 262, distance: 171.3
click at [353, 394] on li "Quảng Trị - [GEOGRAPHIC_DATA] - [GEOGRAPHIC_DATA]" at bounding box center [364, 406] width 366 height 25
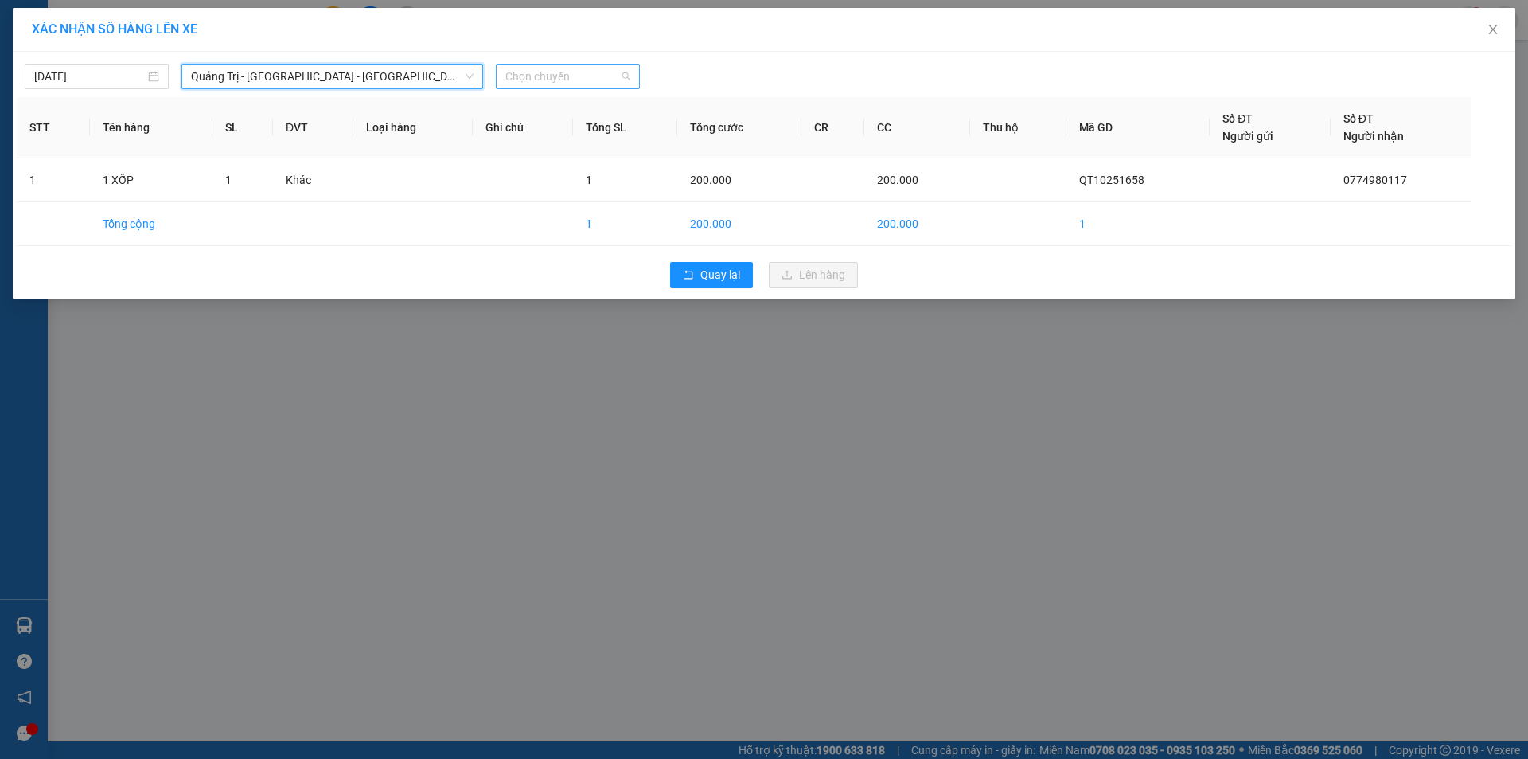
click at [589, 76] on span "Chọn chuyến" at bounding box center [567, 76] width 125 height 24
click at [600, 133] on div "14:00 - 43H-160.73" at bounding box center [567, 134] width 124 height 18
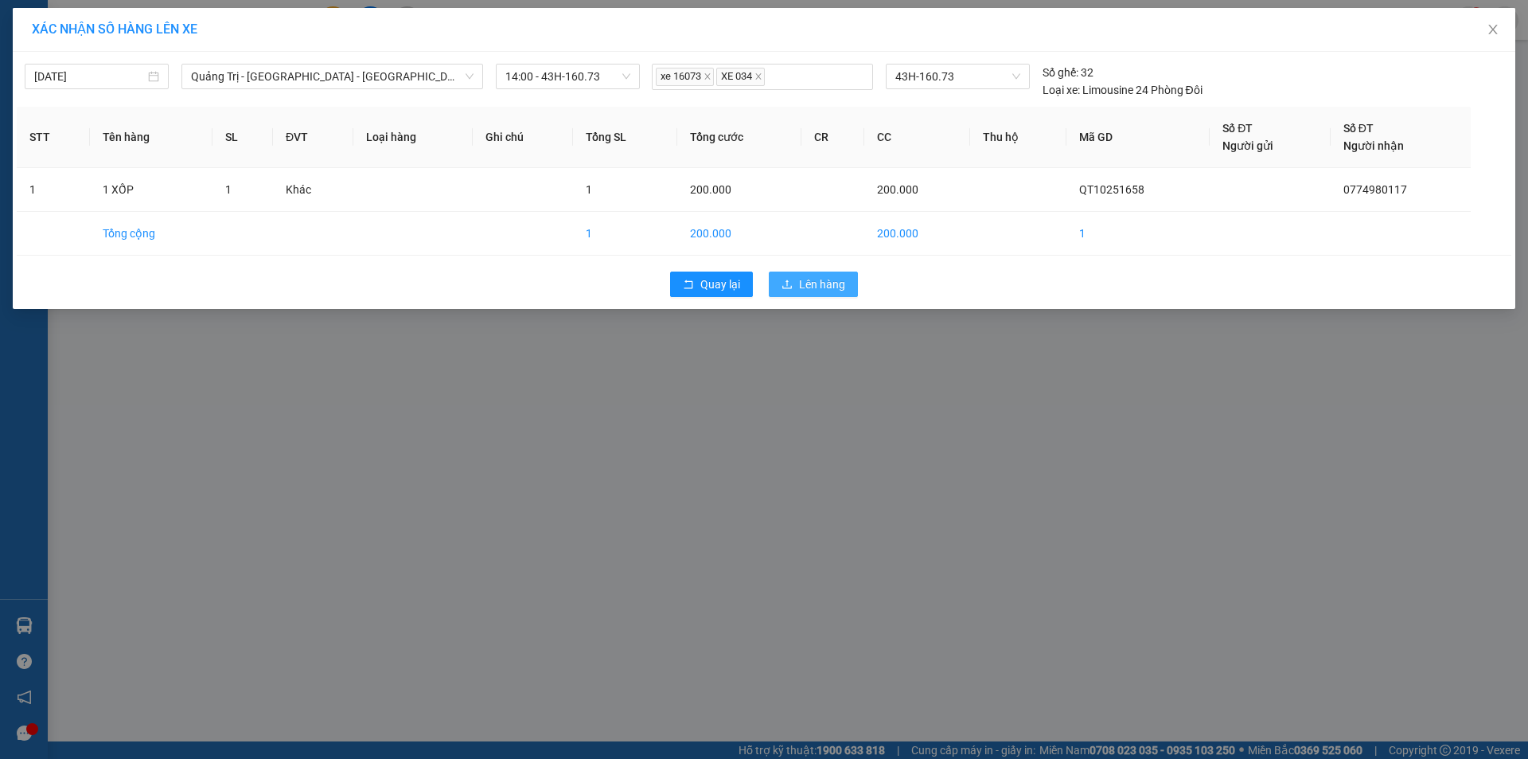
click at [812, 283] on span "Lên hàng" at bounding box center [822, 284] width 46 height 18
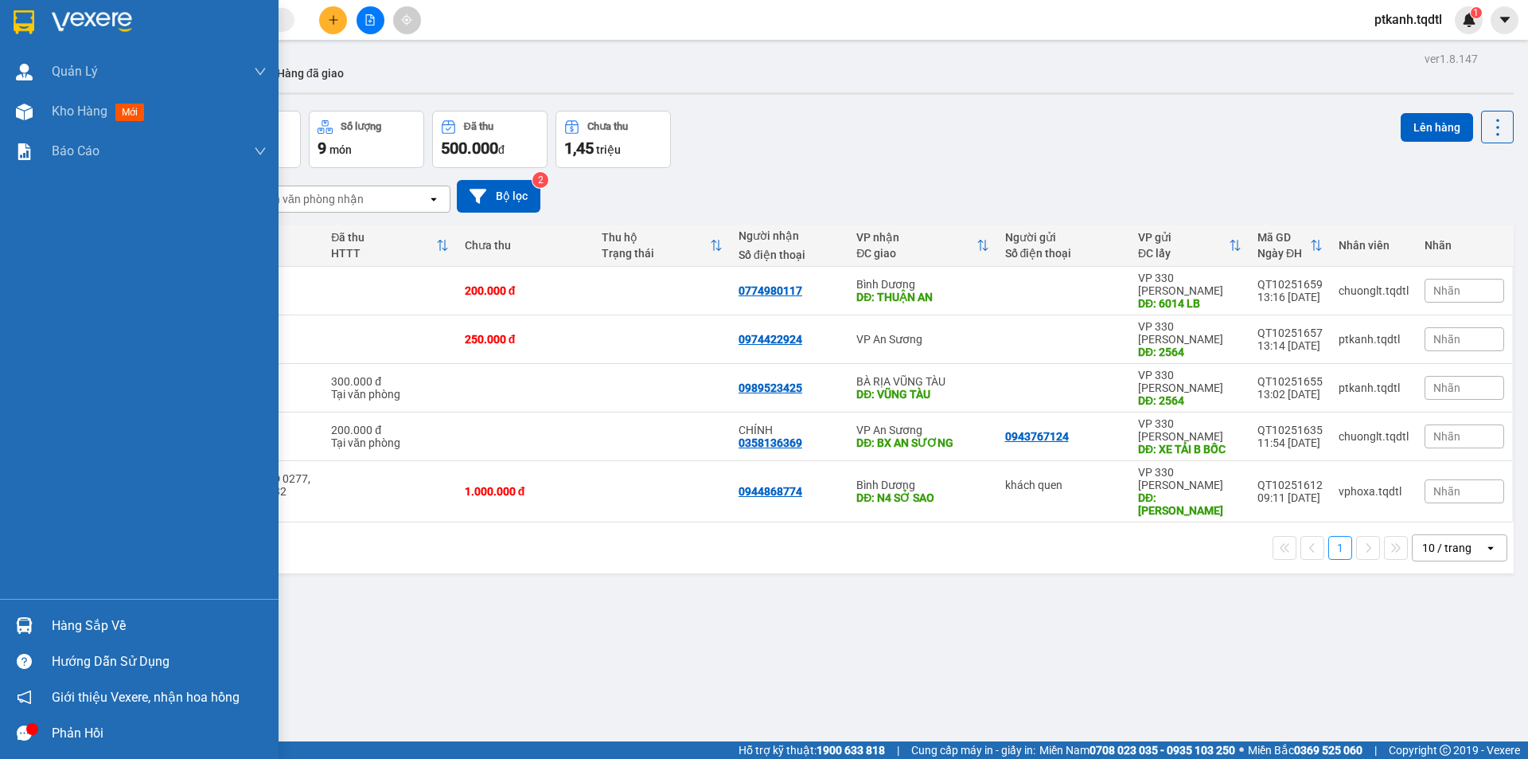
click at [18, 629] on img at bounding box center [24, 625] width 17 height 17
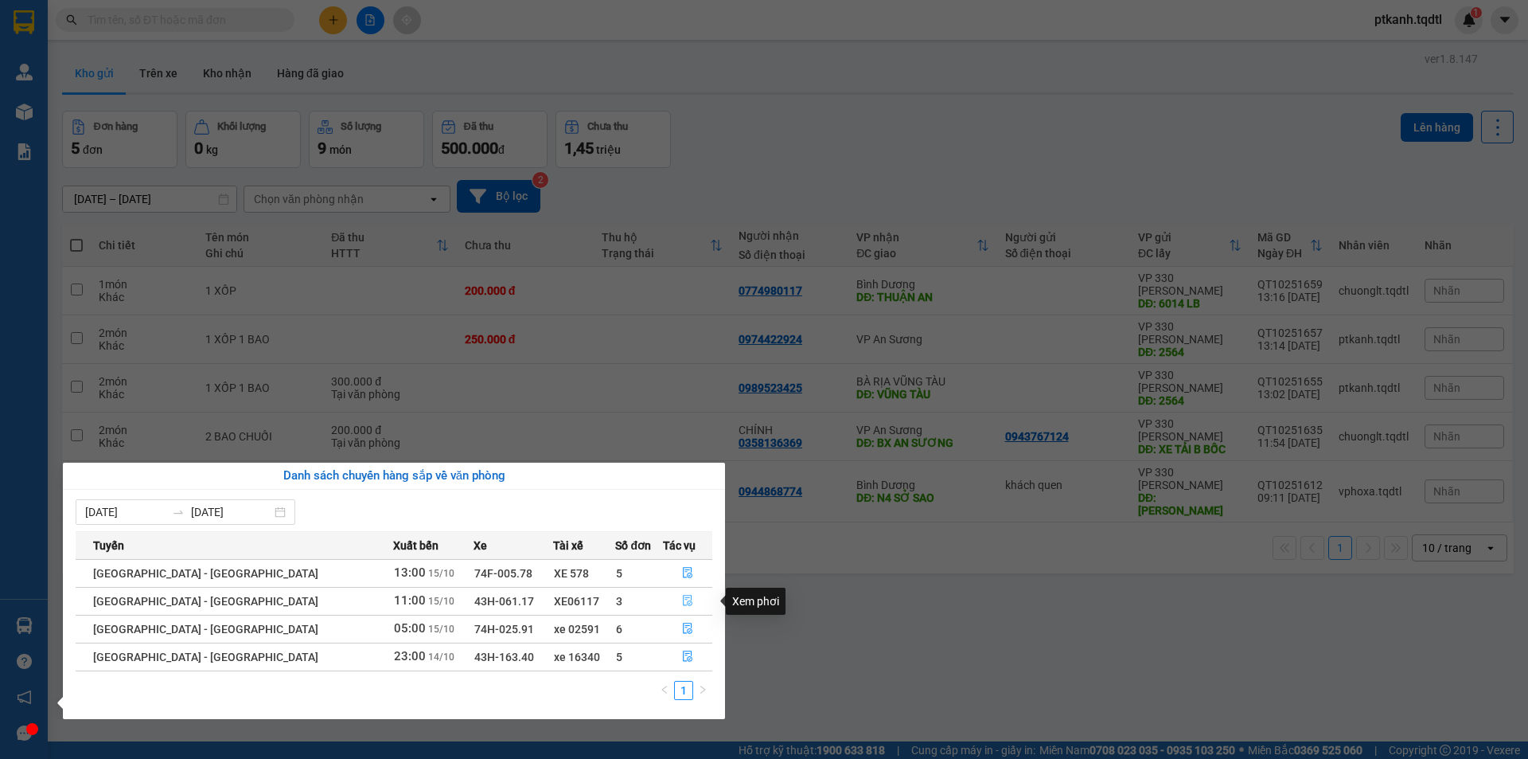
click at [683, 599] on icon "file-done" at bounding box center [688, 600] width 10 height 11
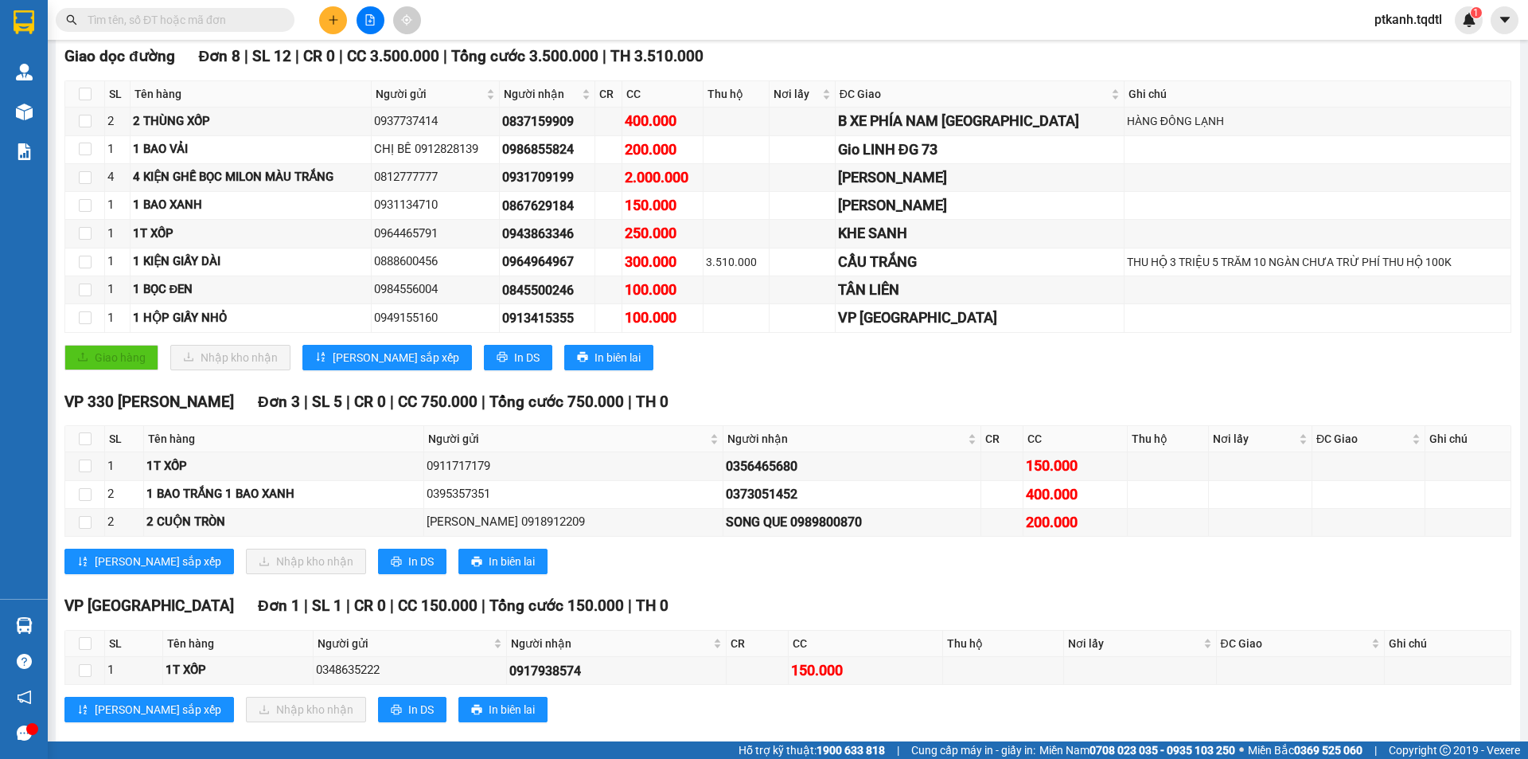
scroll to position [264, 0]
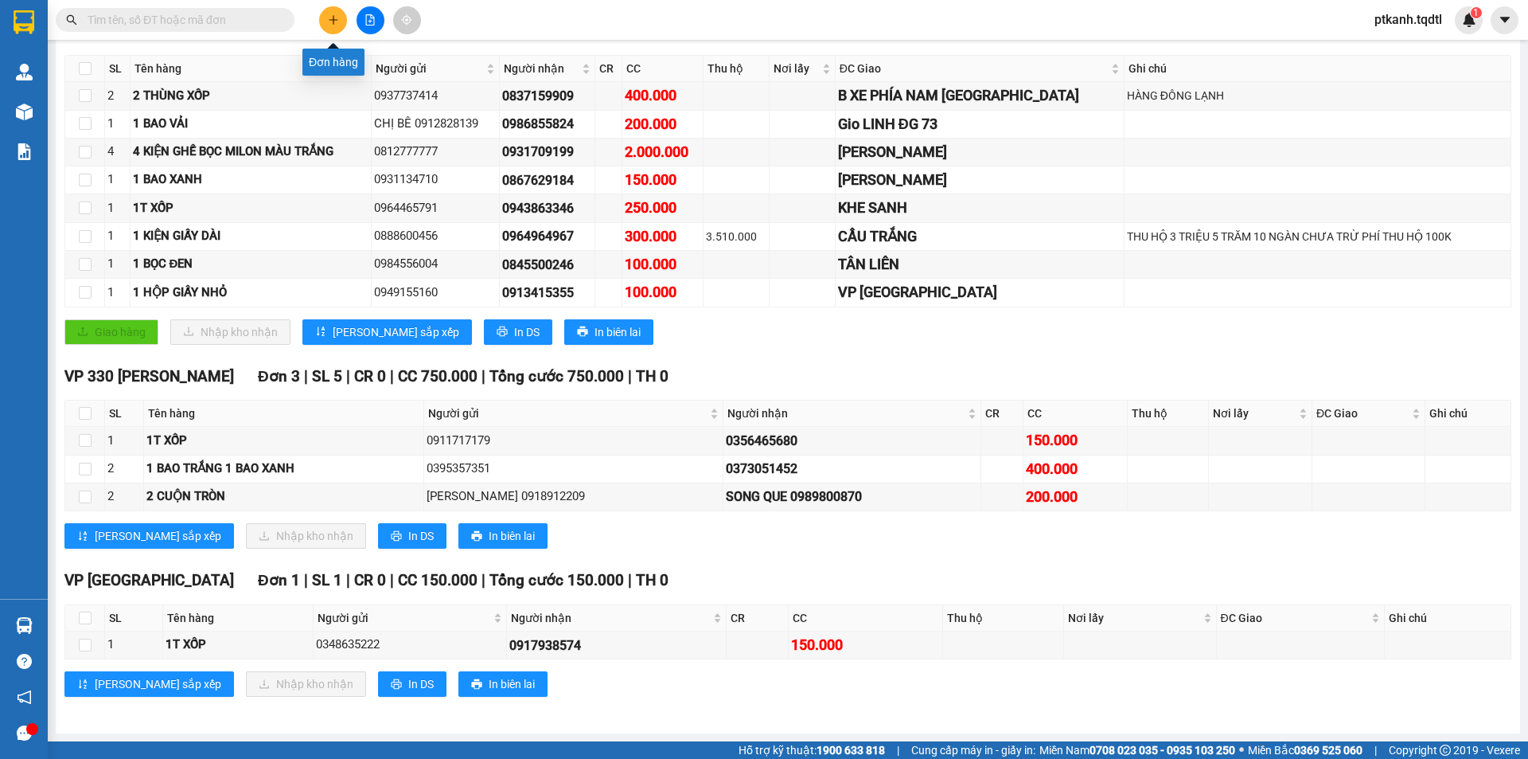
click at [337, 24] on icon "plus" at bounding box center [333, 19] width 11 height 11
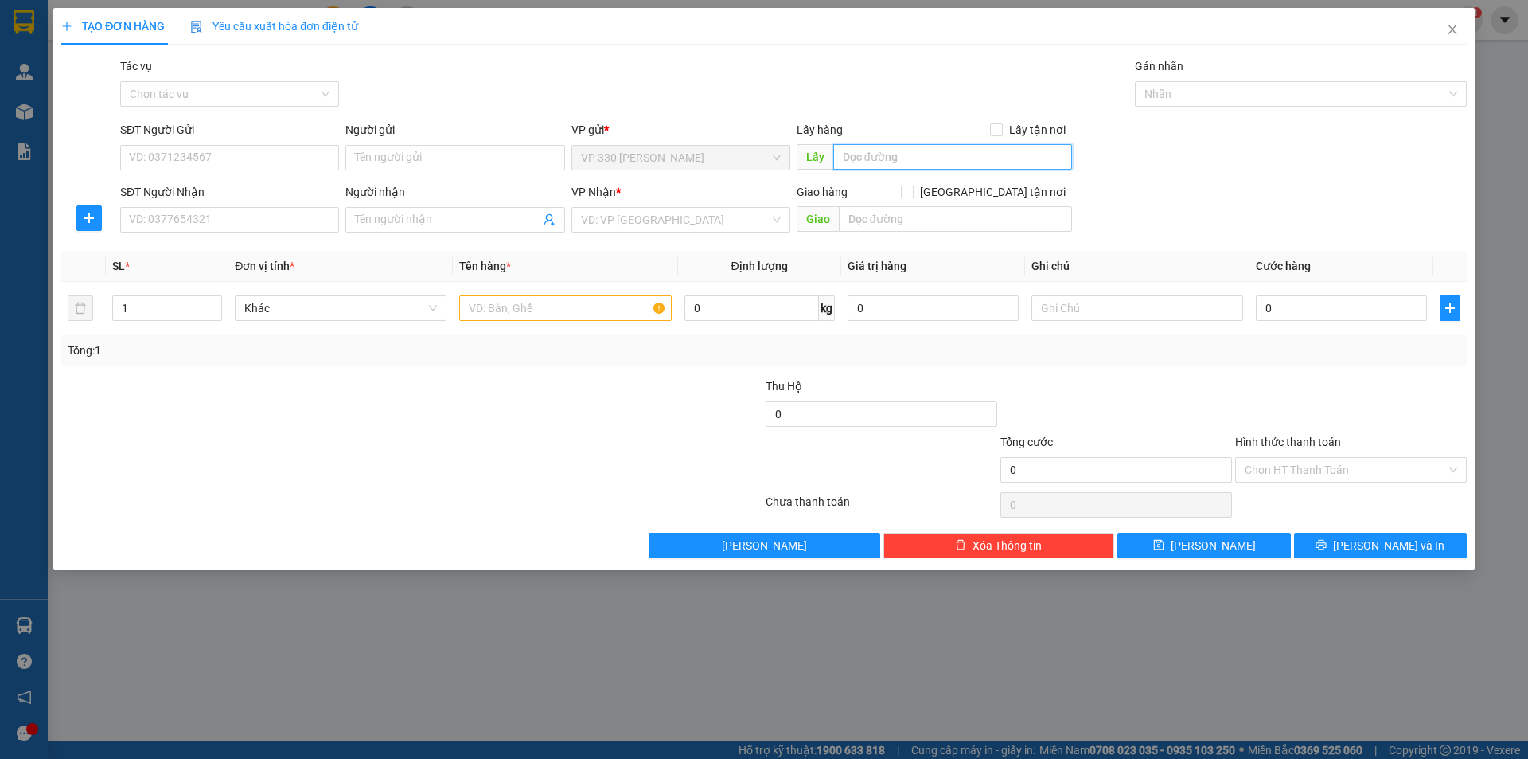
click at [887, 156] on input "text" at bounding box center [952, 156] width 239 height 25
type input "2564"
click at [297, 225] on input "SĐT Người Nhận" at bounding box center [229, 219] width 219 height 25
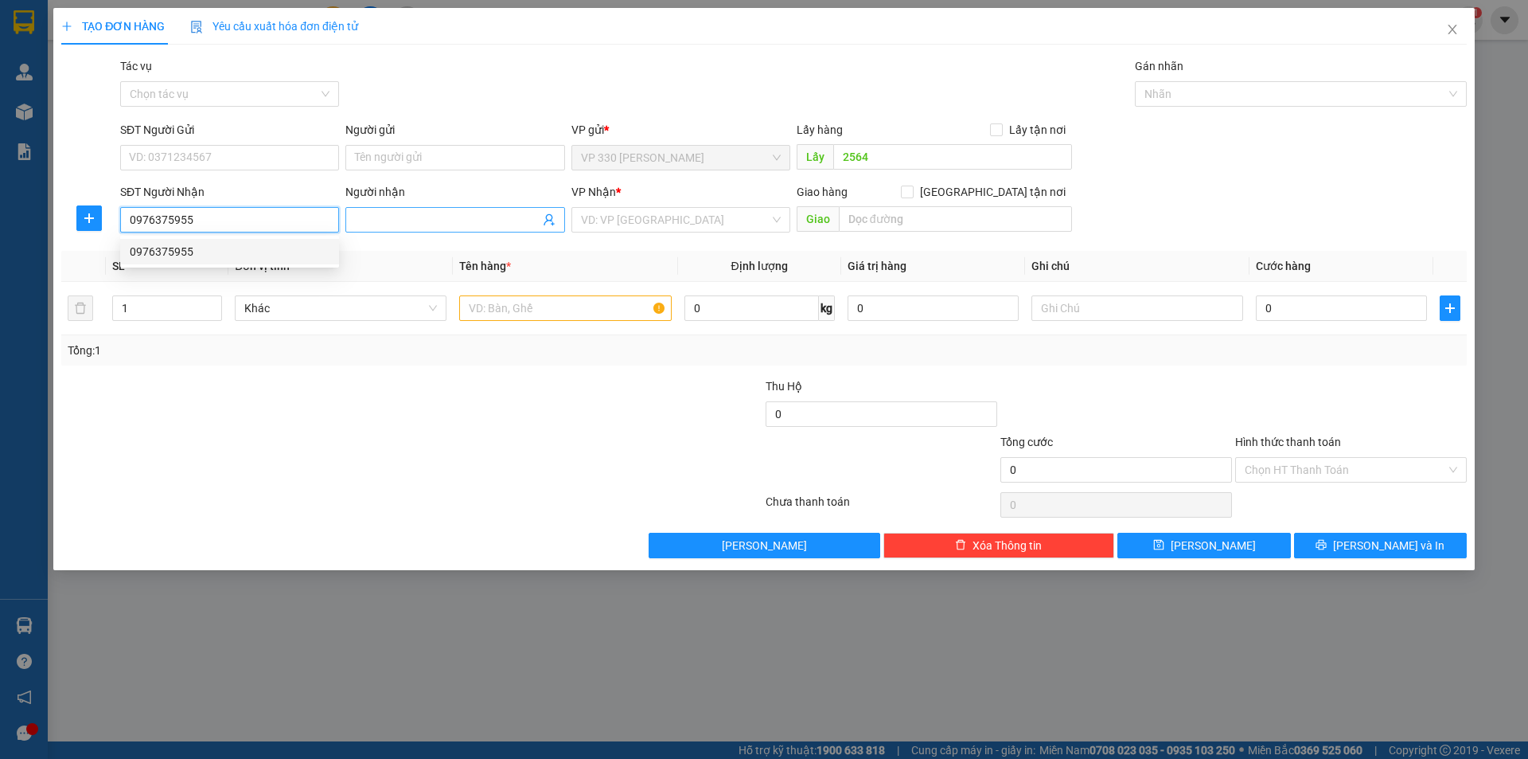
type input "0976375955"
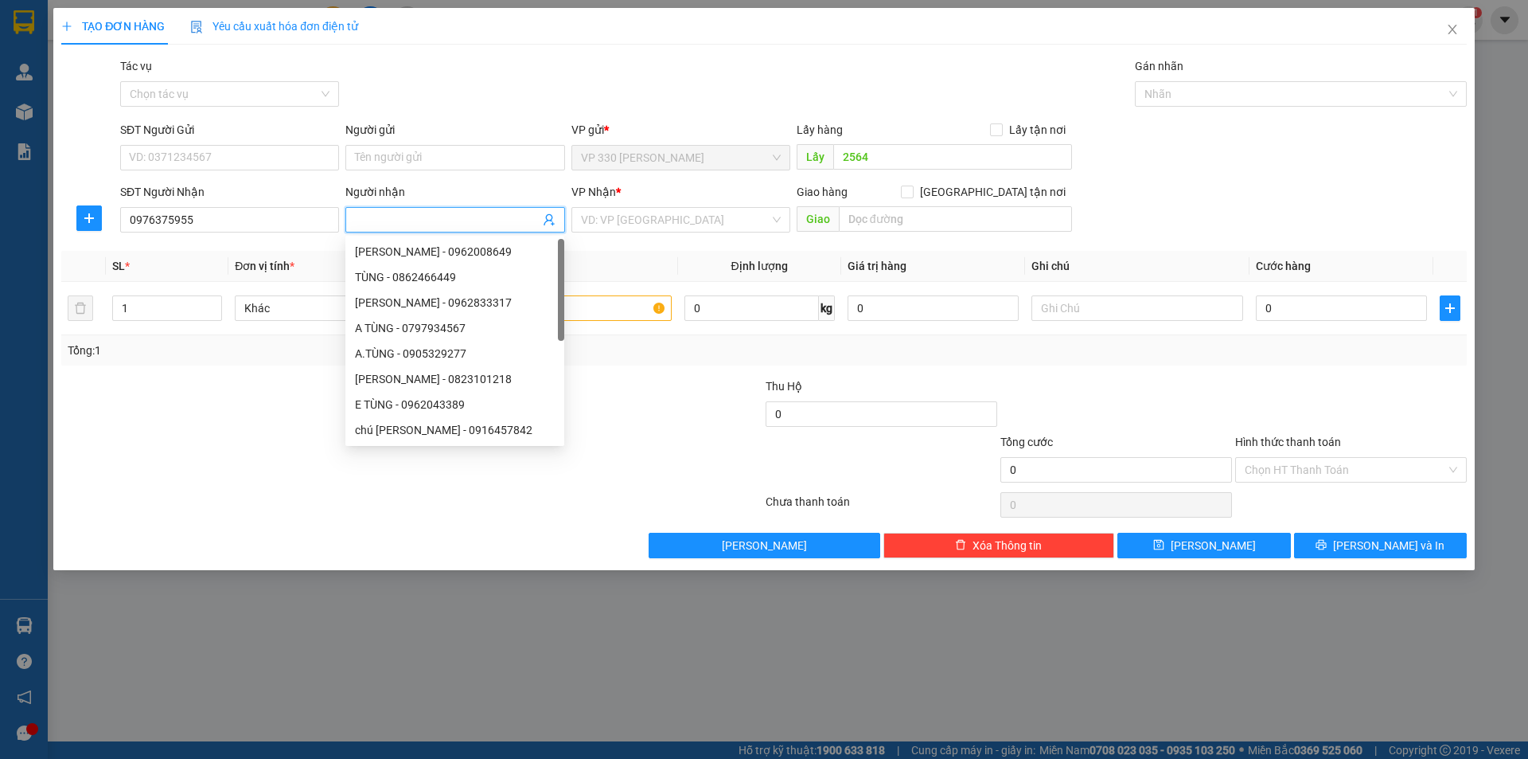
drag, startPoint x: 425, startPoint y: 220, endPoint x: 254, endPoint y: 230, distance: 171.4
click at [412, 225] on input "Người nhận" at bounding box center [447, 220] width 184 height 18
click at [237, 227] on input "0976375955" at bounding box center [229, 219] width 219 height 25
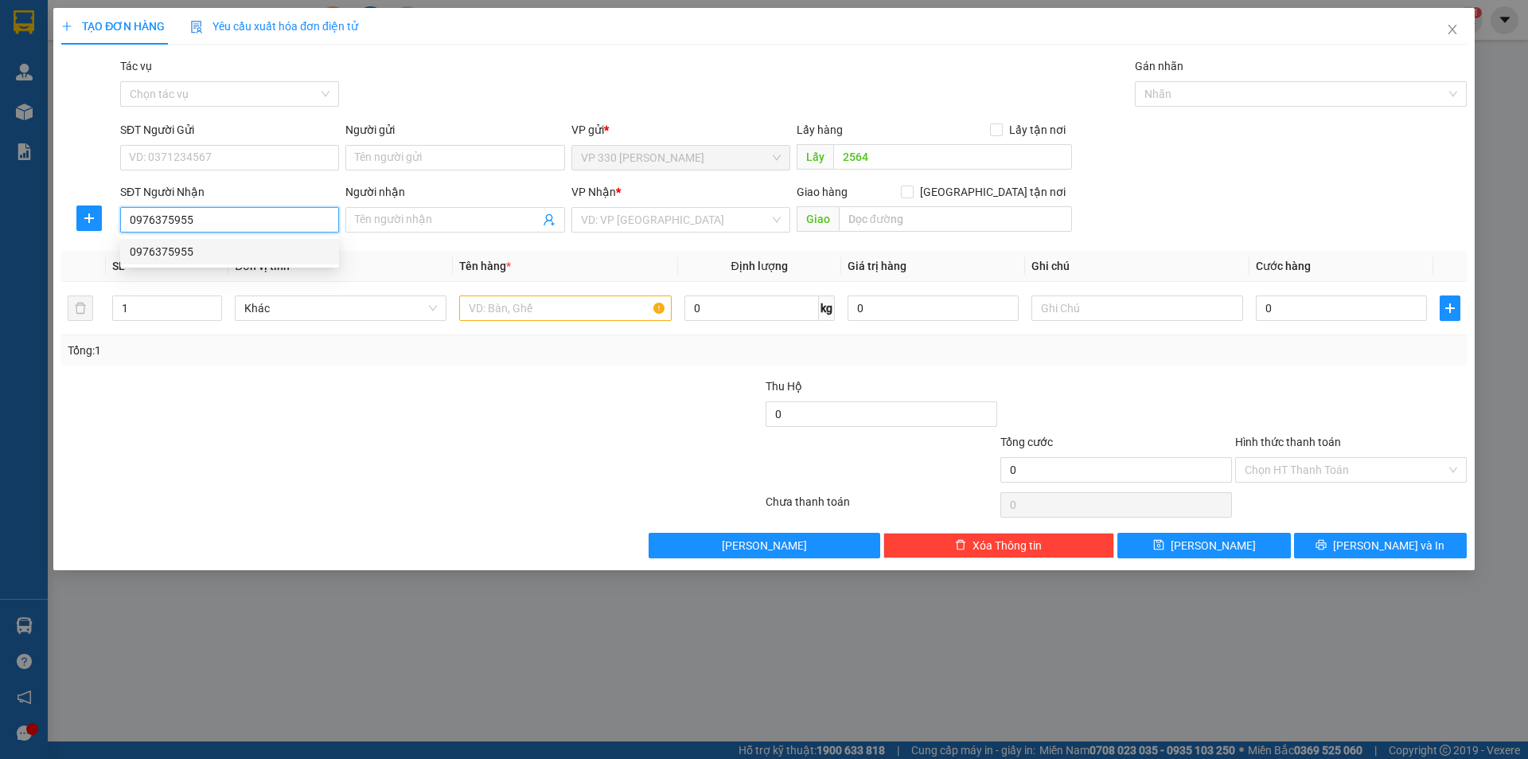
click at [220, 256] on div "0976375955" at bounding box center [230, 252] width 200 height 18
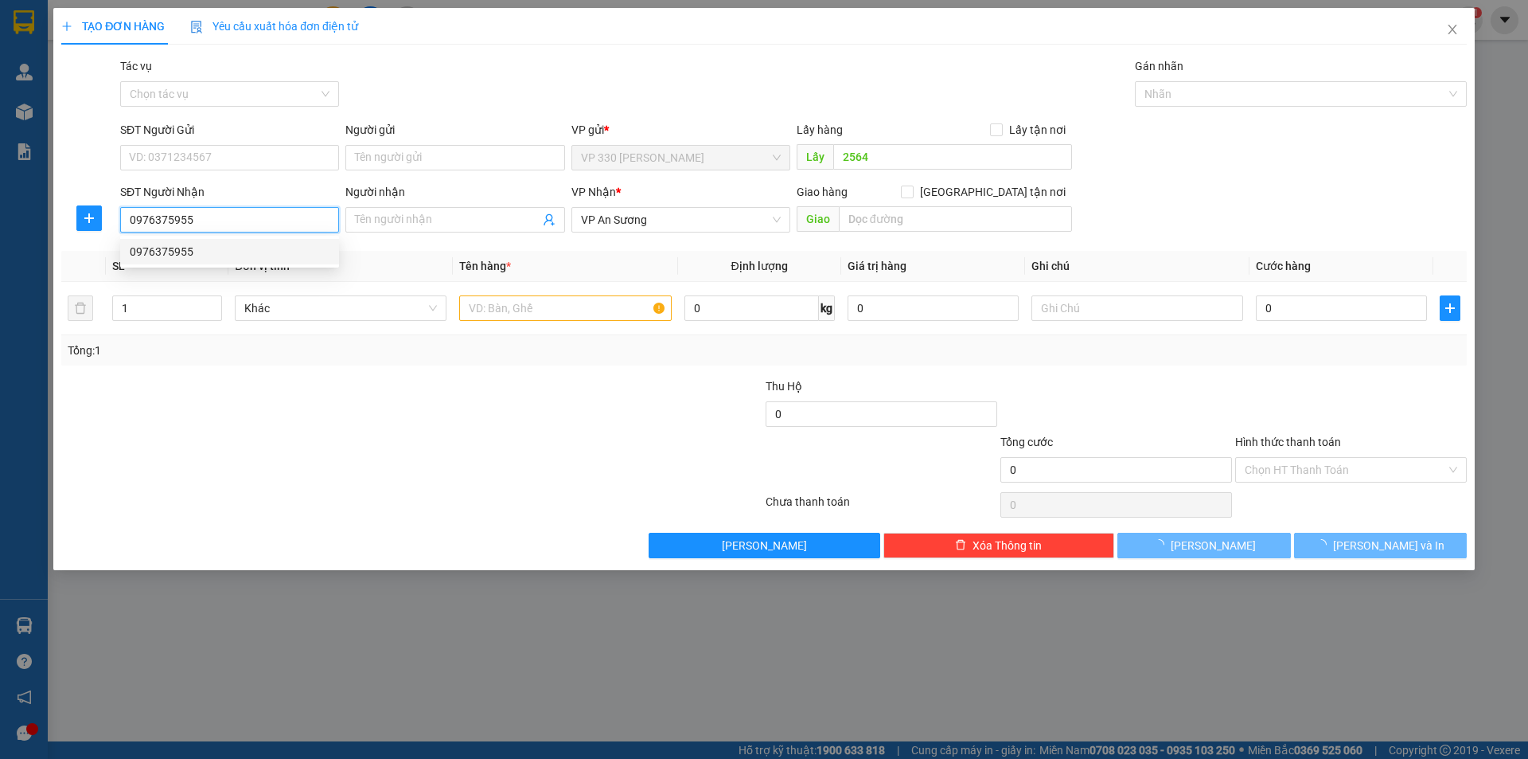
type input "250.000"
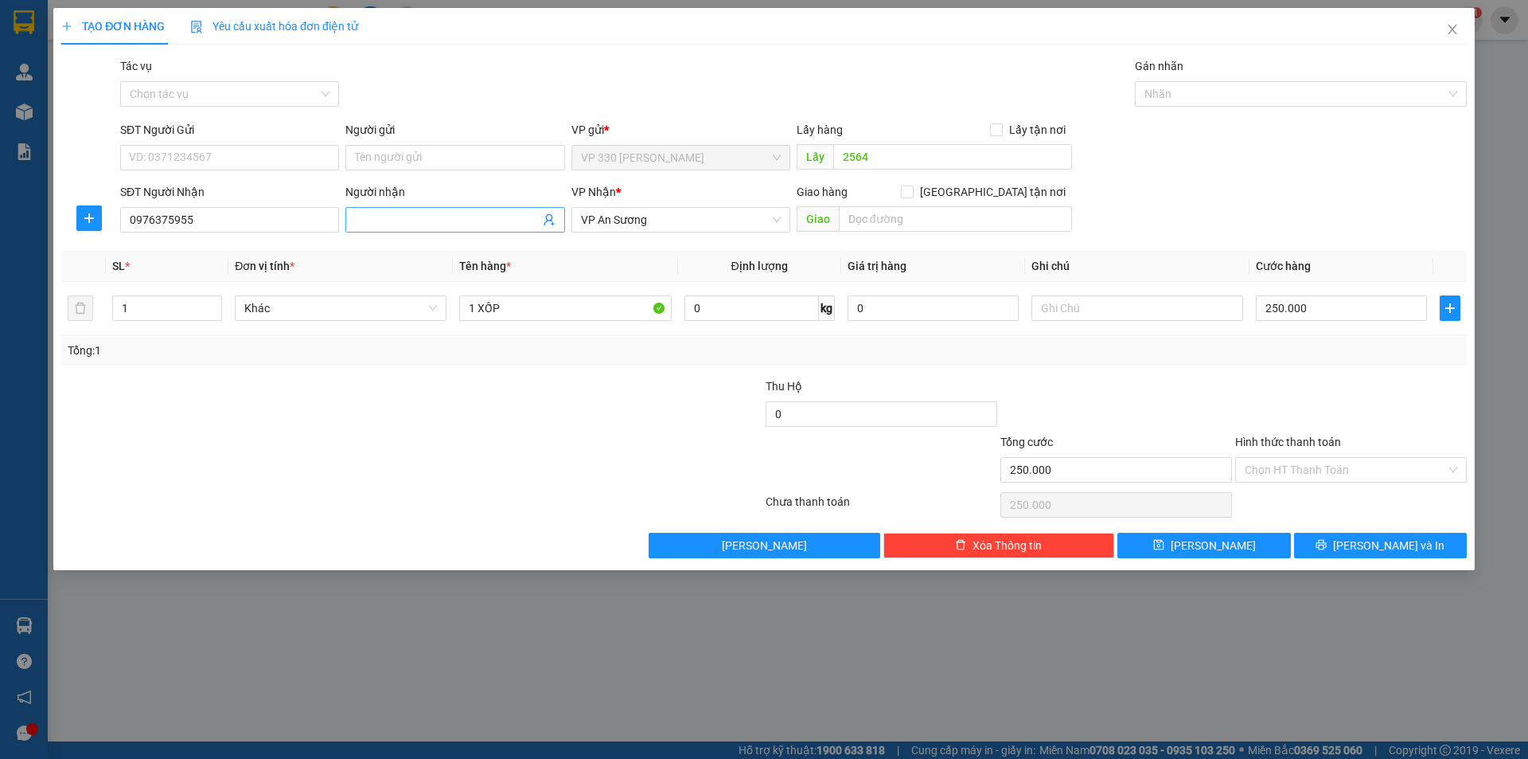
click at [462, 224] on input "Người nhận" at bounding box center [447, 220] width 184 height 18
click at [462, 224] on input "0977533471" at bounding box center [447, 220] width 184 height 18
type input "0977533471"
type input "2"
click at [211, 302] on icon "up" at bounding box center [214, 305] width 6 height 6
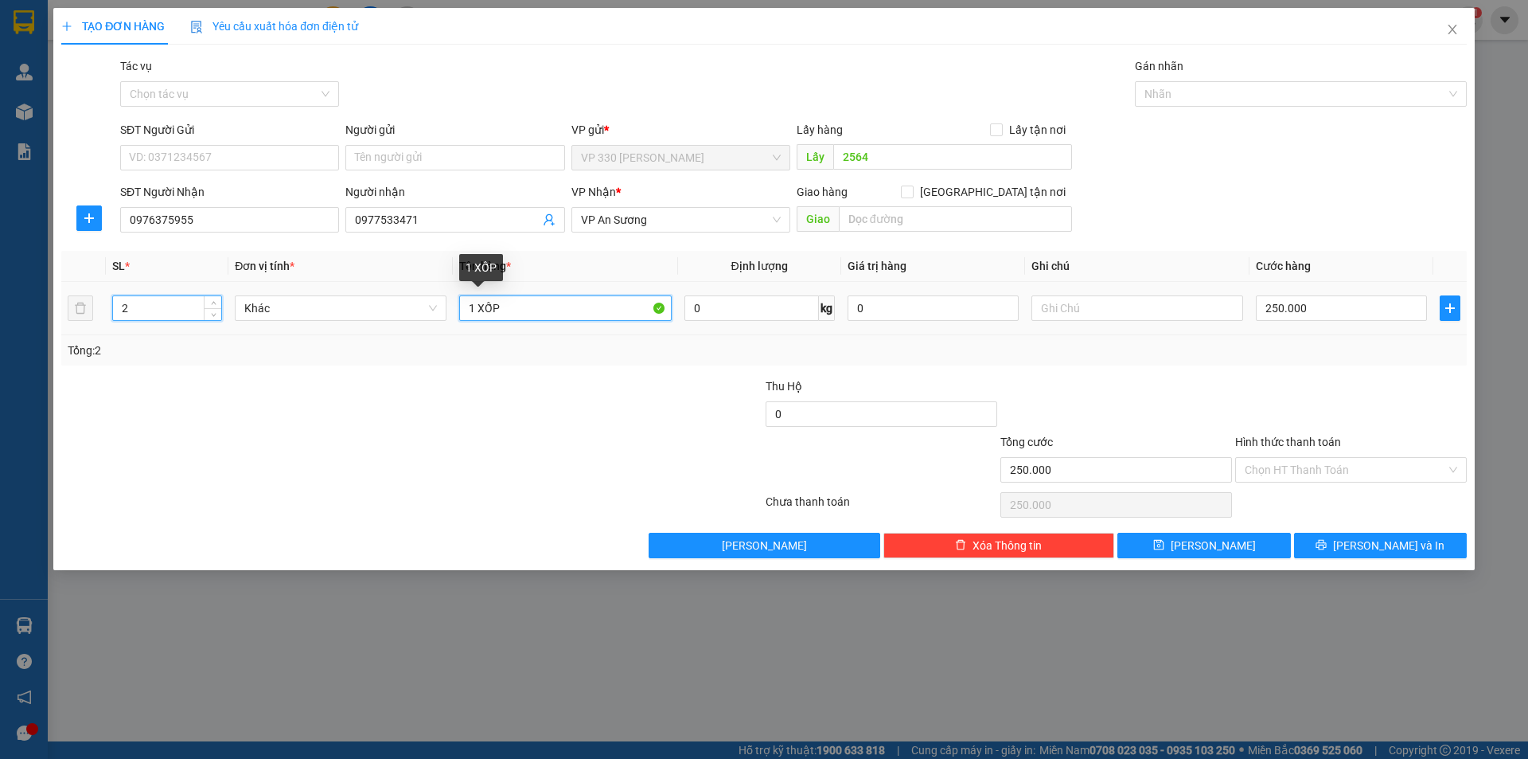
click at [474, 306] on input "1 XỐP" at bounding box center [565, 307] width 212 height 25
type input "2 XỐP"
click at [1377, 314] on input "250.000" at bounding box center [1341, 307] width 171 height 25
type input "4"
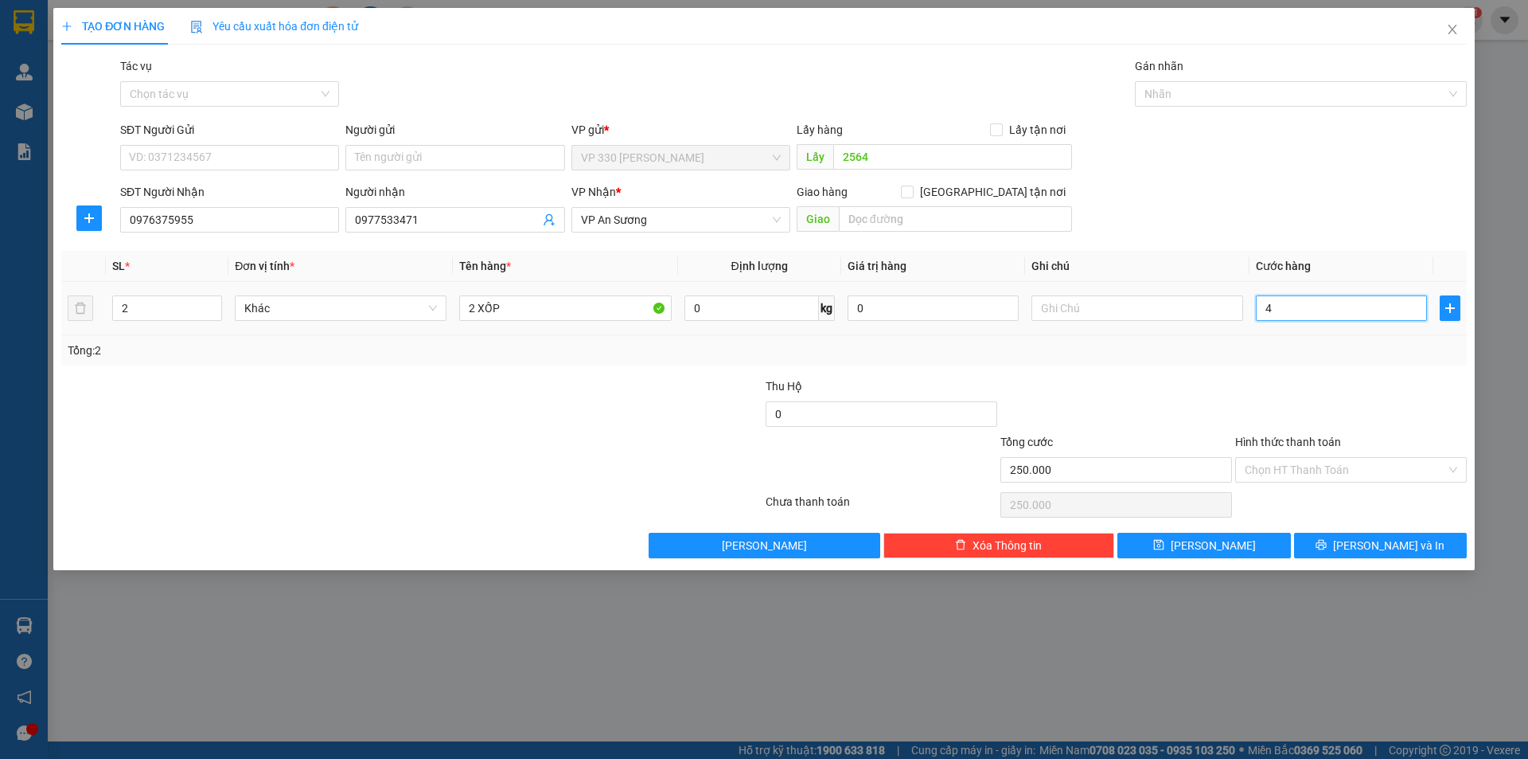
type input "4"
type input "40"
type input "400"
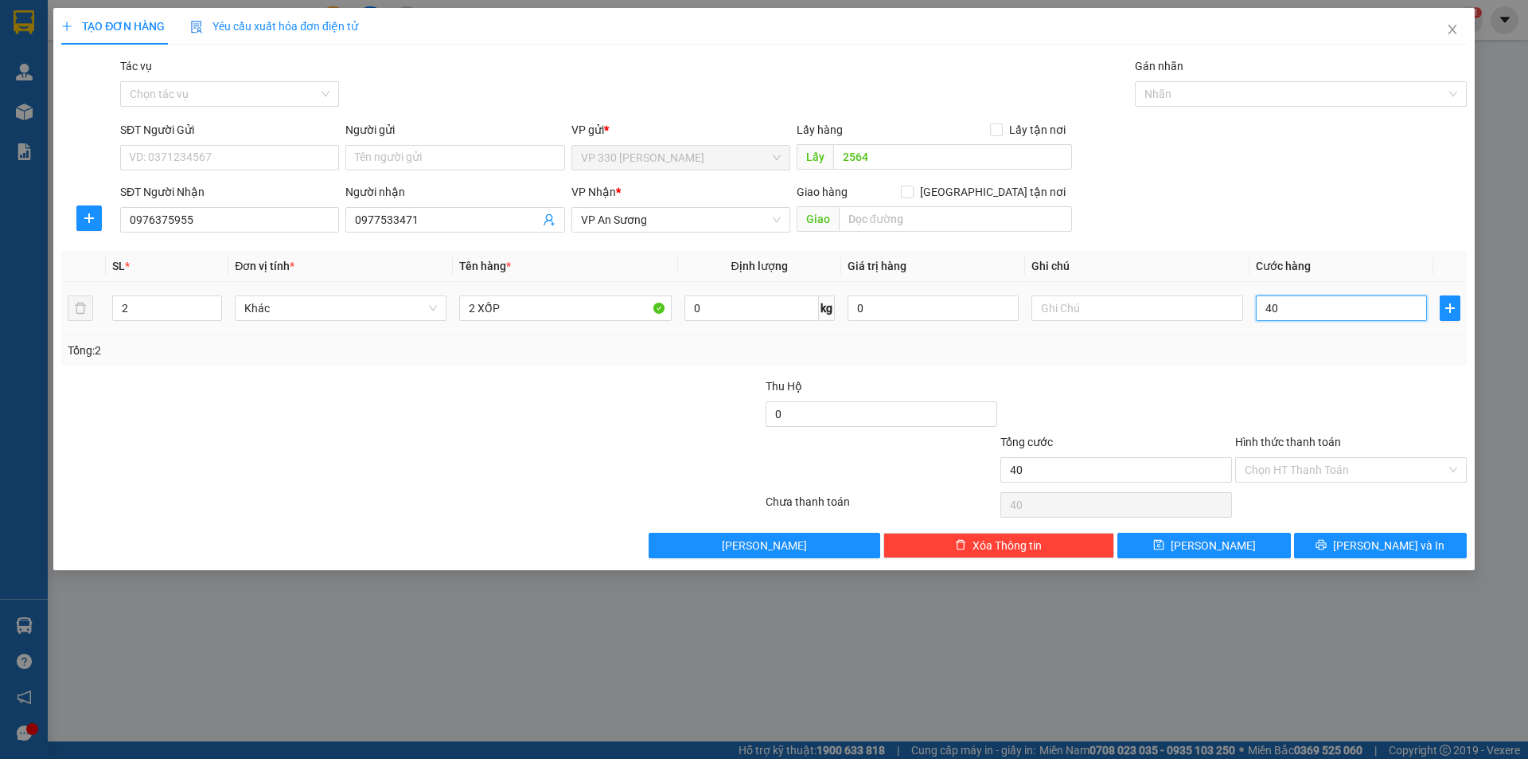
type input "400"
type input "4.000"
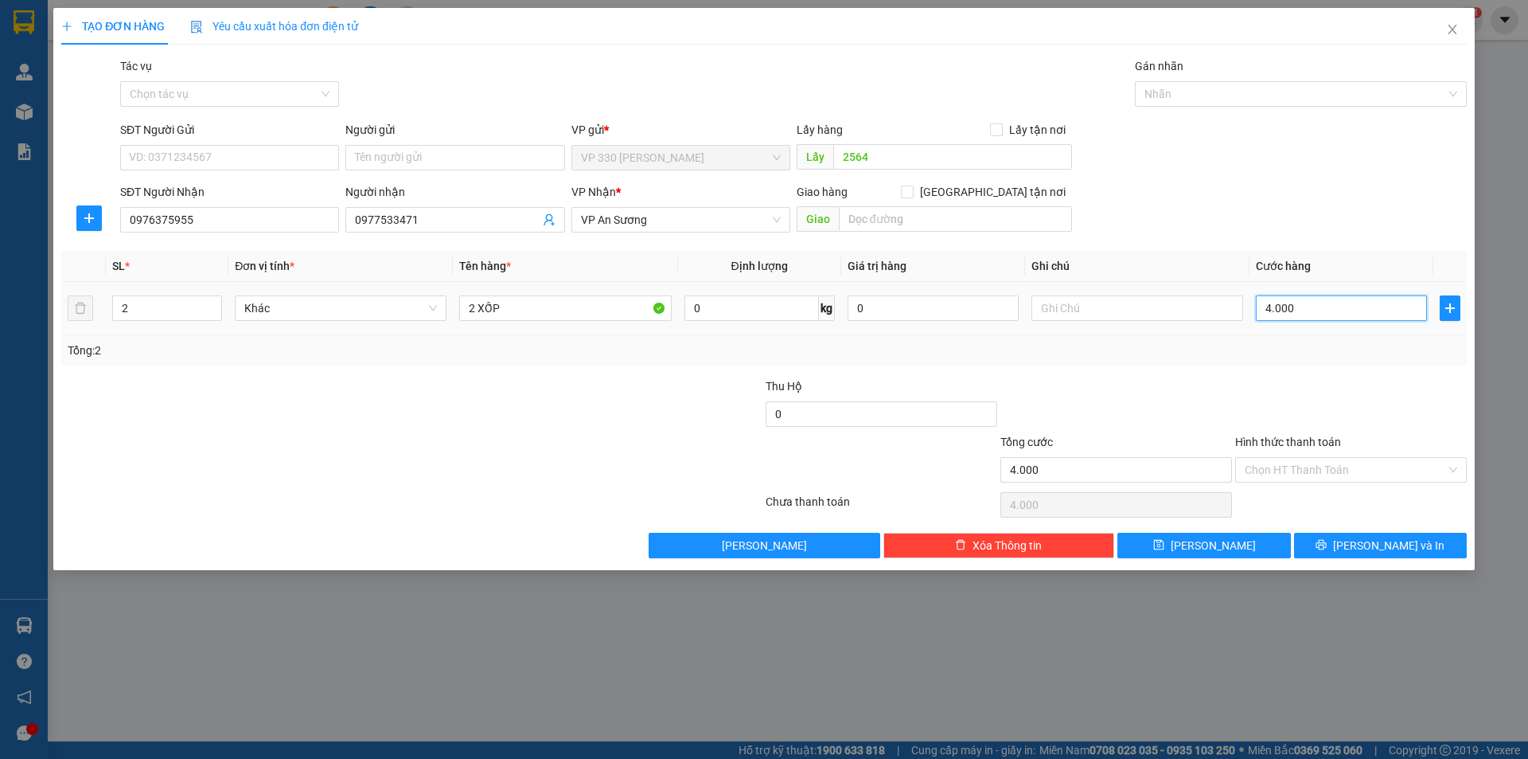
type input "40.000"
type input "400.000"
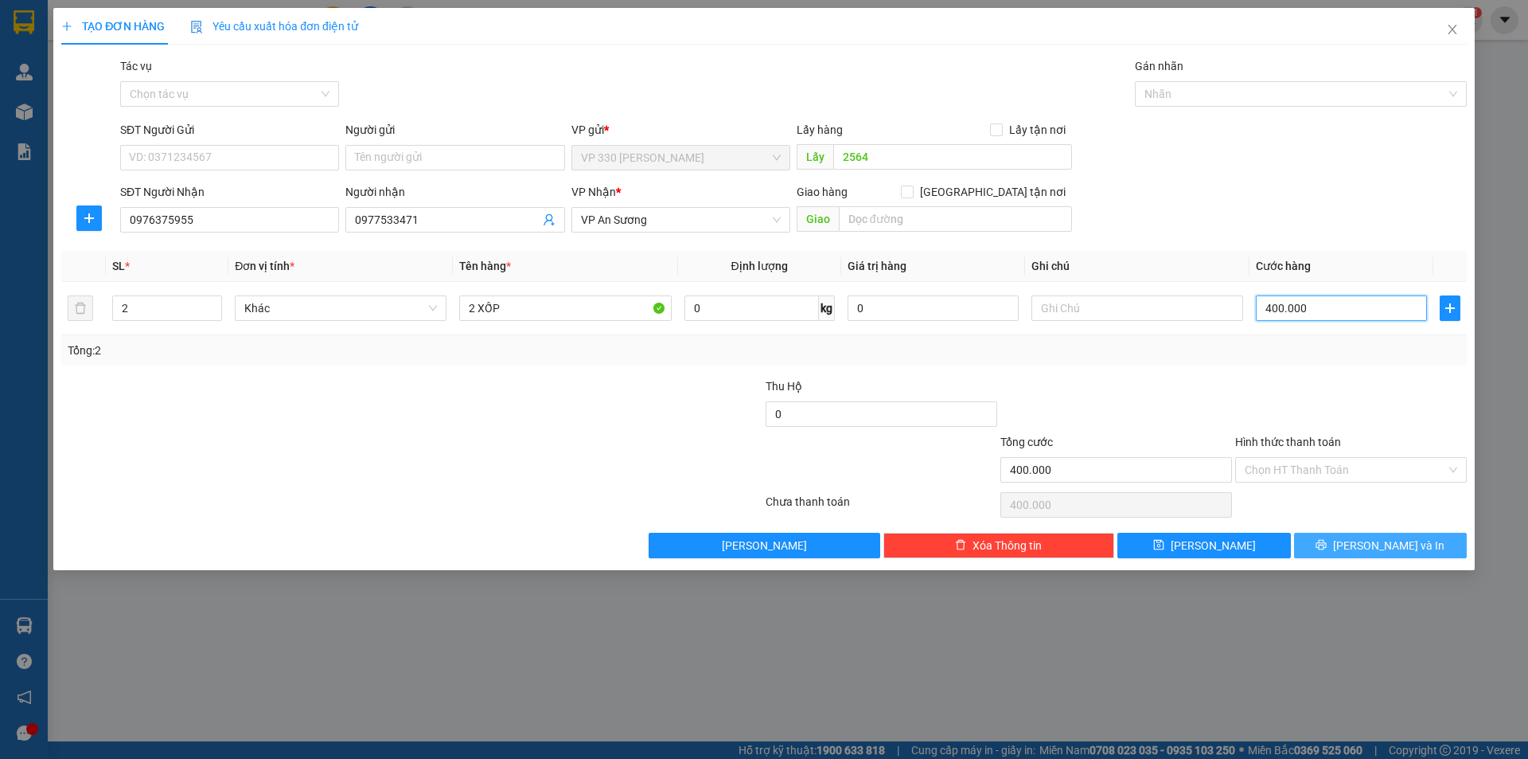
type input "400.000"
click at [1357, 537] on button "[PERSON_NAME] và In" at bounding box center [1380, 545] width 173 height 25
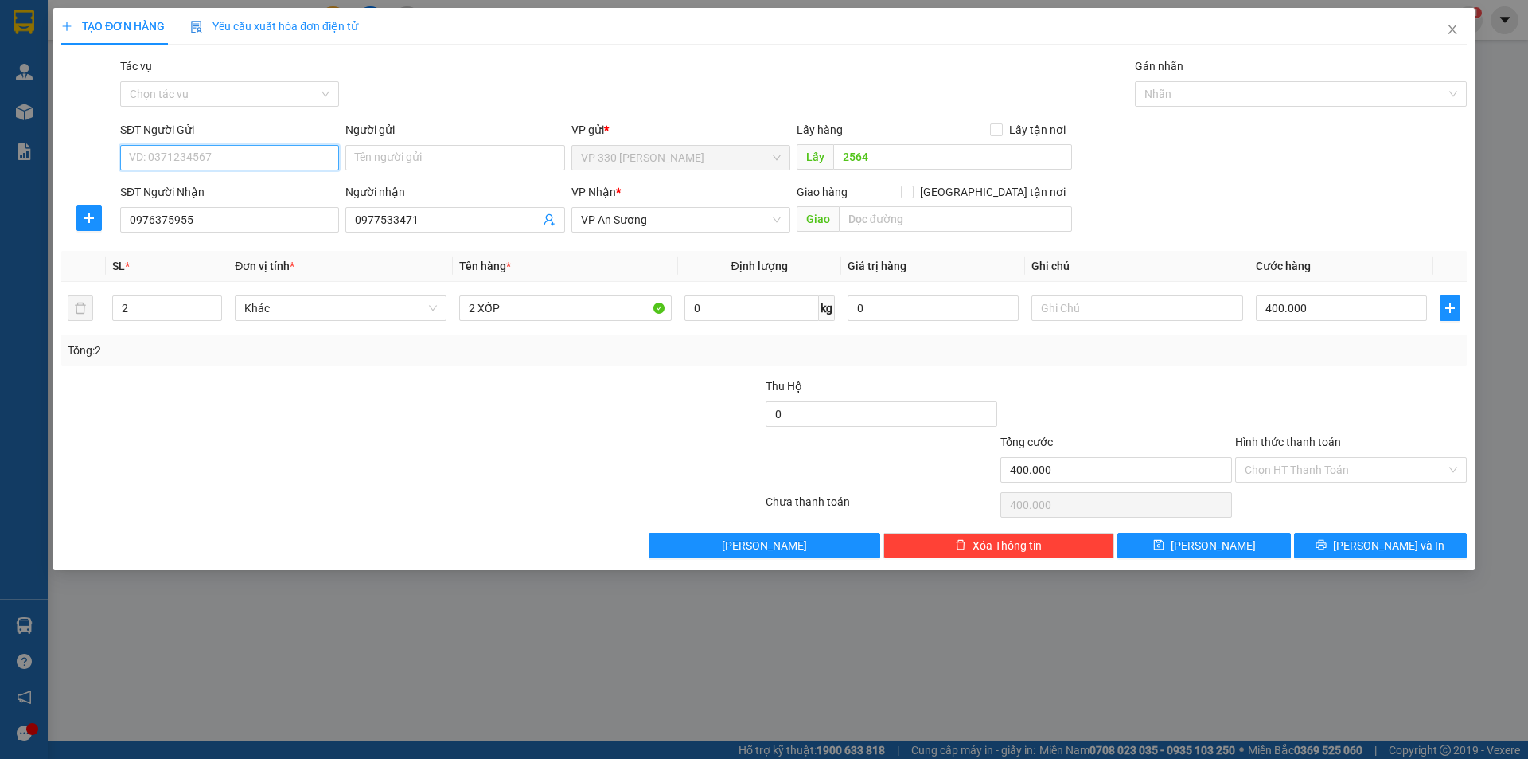
drag, startPoint x: 142, startPoint y: 152, endPoint x: 135, endPoint y: 140, distance: 14.3
click at [142, 150] on input "SĐT Người Gửi" at bounding box center [229, 157] width 219 height 25
type input "0947421041"
drag, startPoint x: 192, startPoint y: 220, endPoint x: 115, endPoint y: 236, distance: 78.1
click at [115, 236] on div "SĐT Người Nhận 0976375955 0976375955 Người nhận 0977533471 VP Nhận * VP An Sươn…" at bounding box center [764, 211] width 1409 height 56
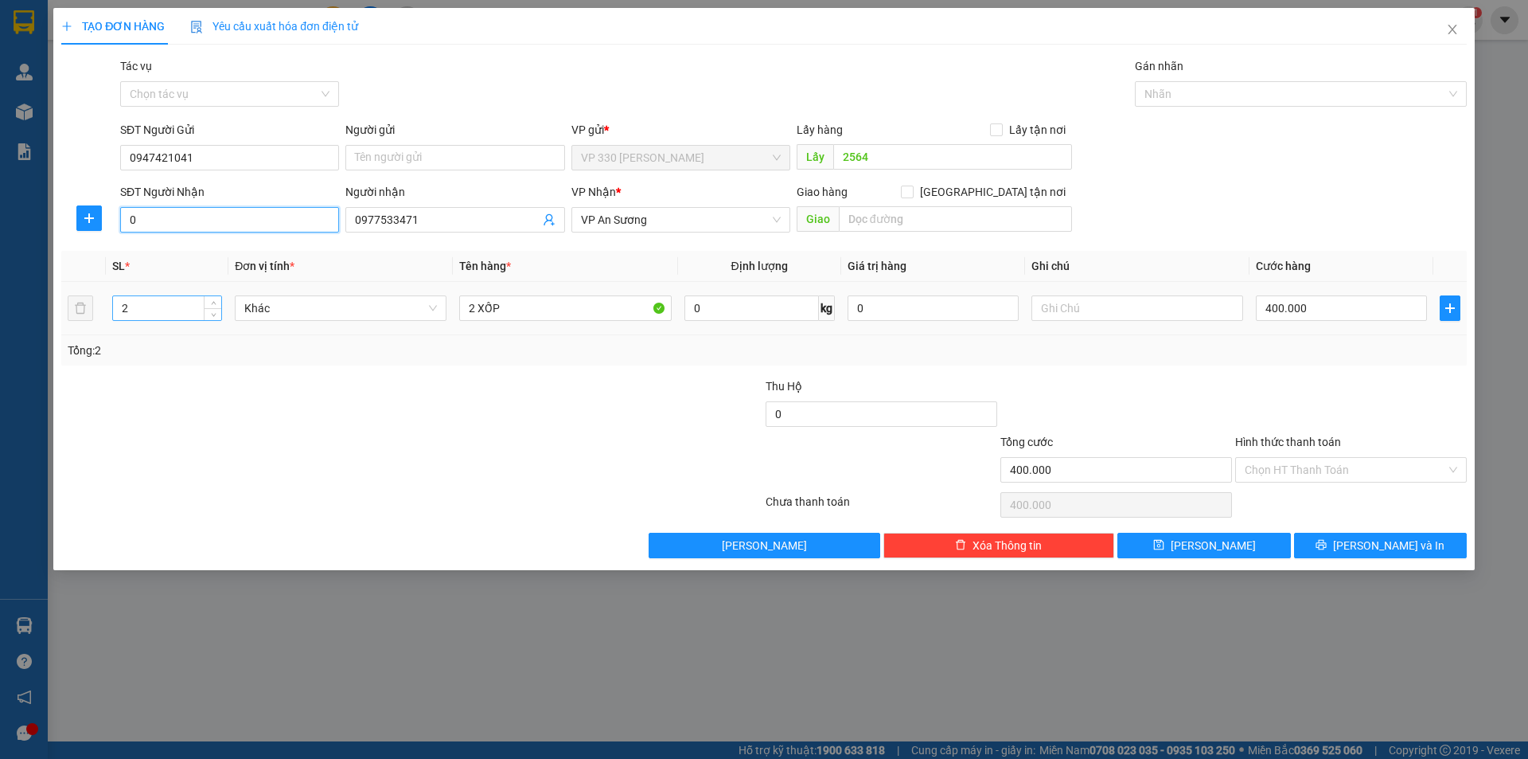
type input "0"
click at [135, 304] on input "2" at bounding box center [167, 308] width 108 height 24
click at [1462, 29] on span "Close" at bounding box center [1452, 30] width 45 height 45
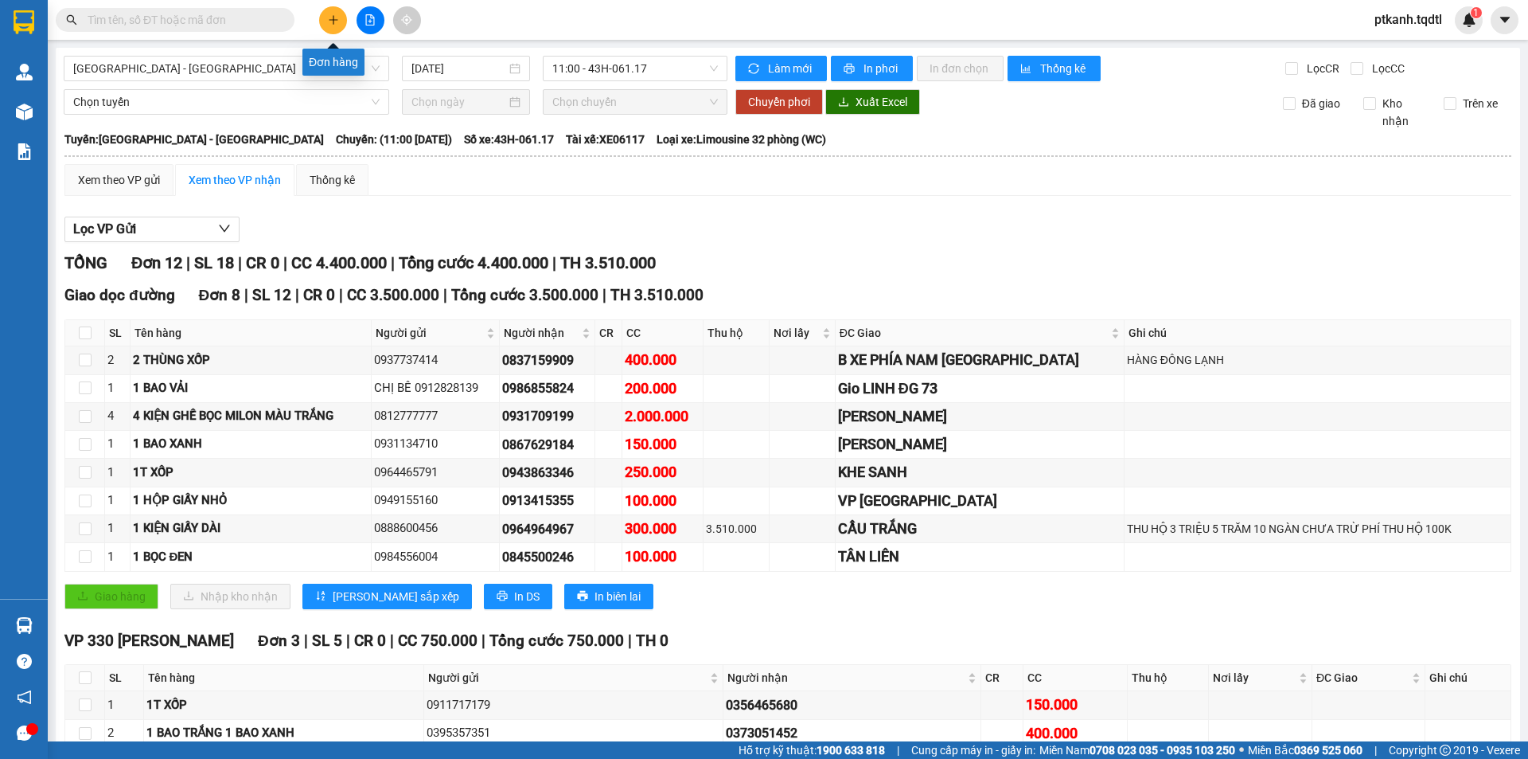
click at [337, 21] on icon "plus" at bounding box center [333, 19] width 11 height 11
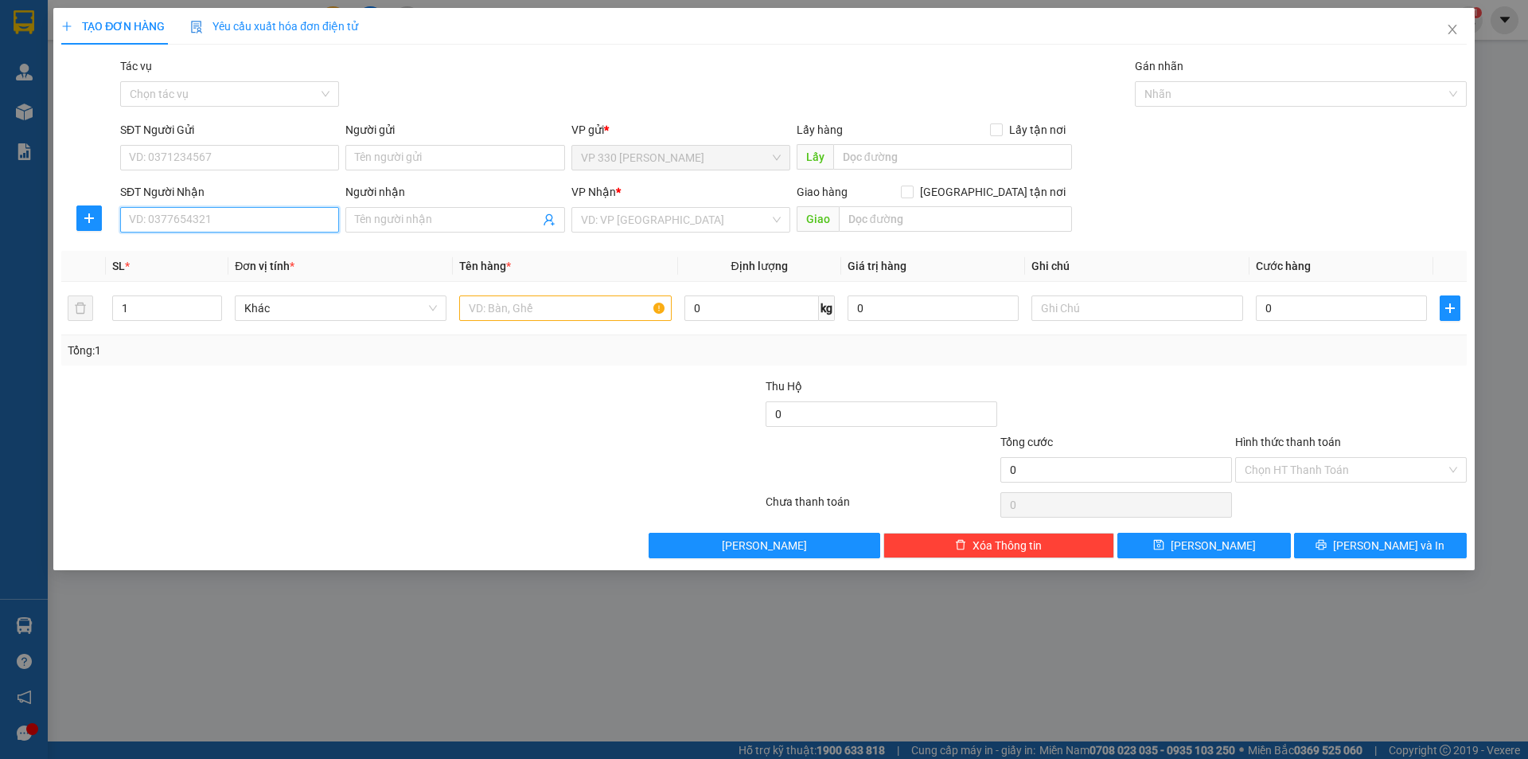
click at [154, 220] on input "SĐT Người Nhận" at bounding box center [229, 219] width 219 height 25
type input "0338876776"
click at [193, 248] on div "0338876776" at bounding box center [230, 252] width 200 height 18
type input "CX 71"
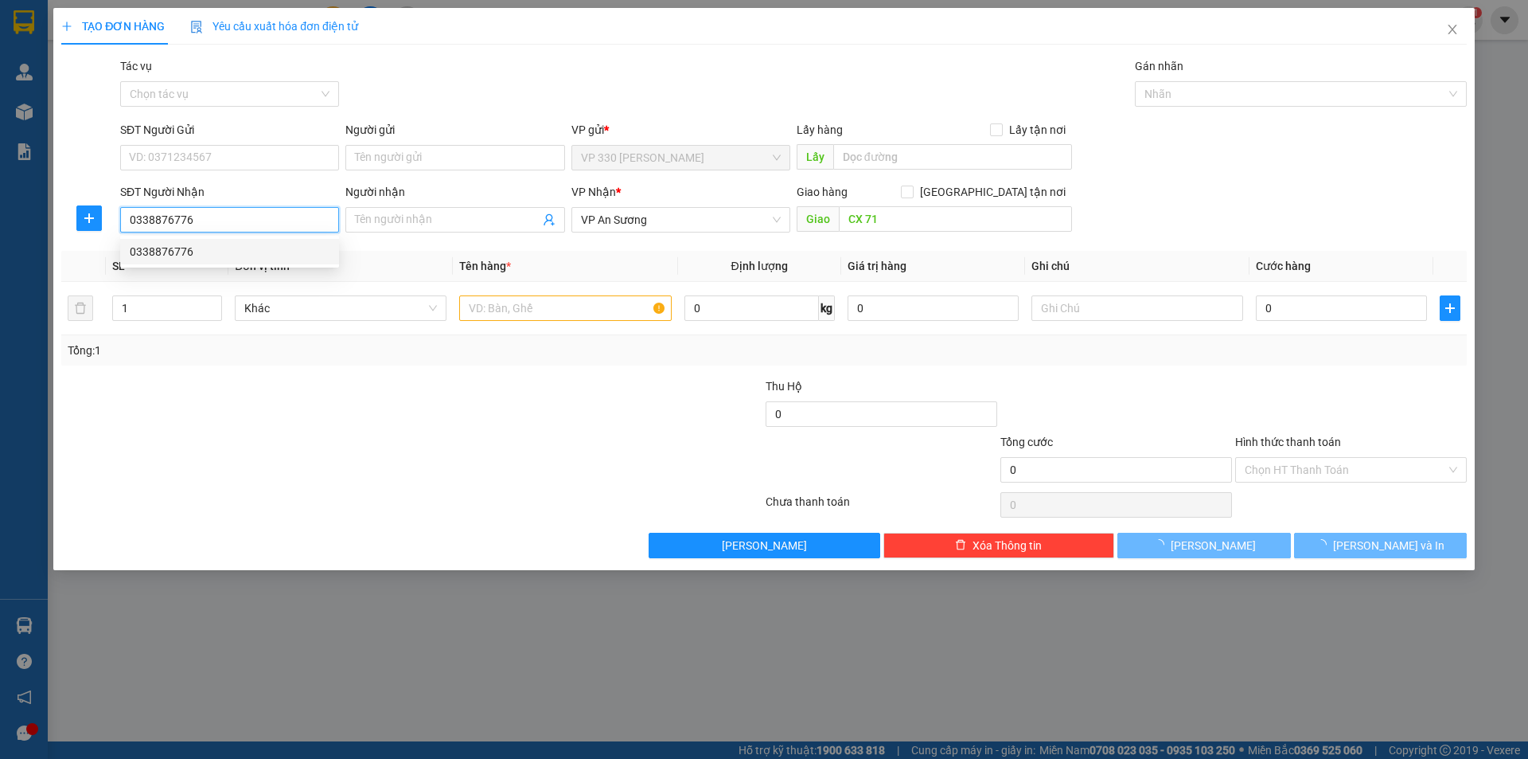
type input "100.000"
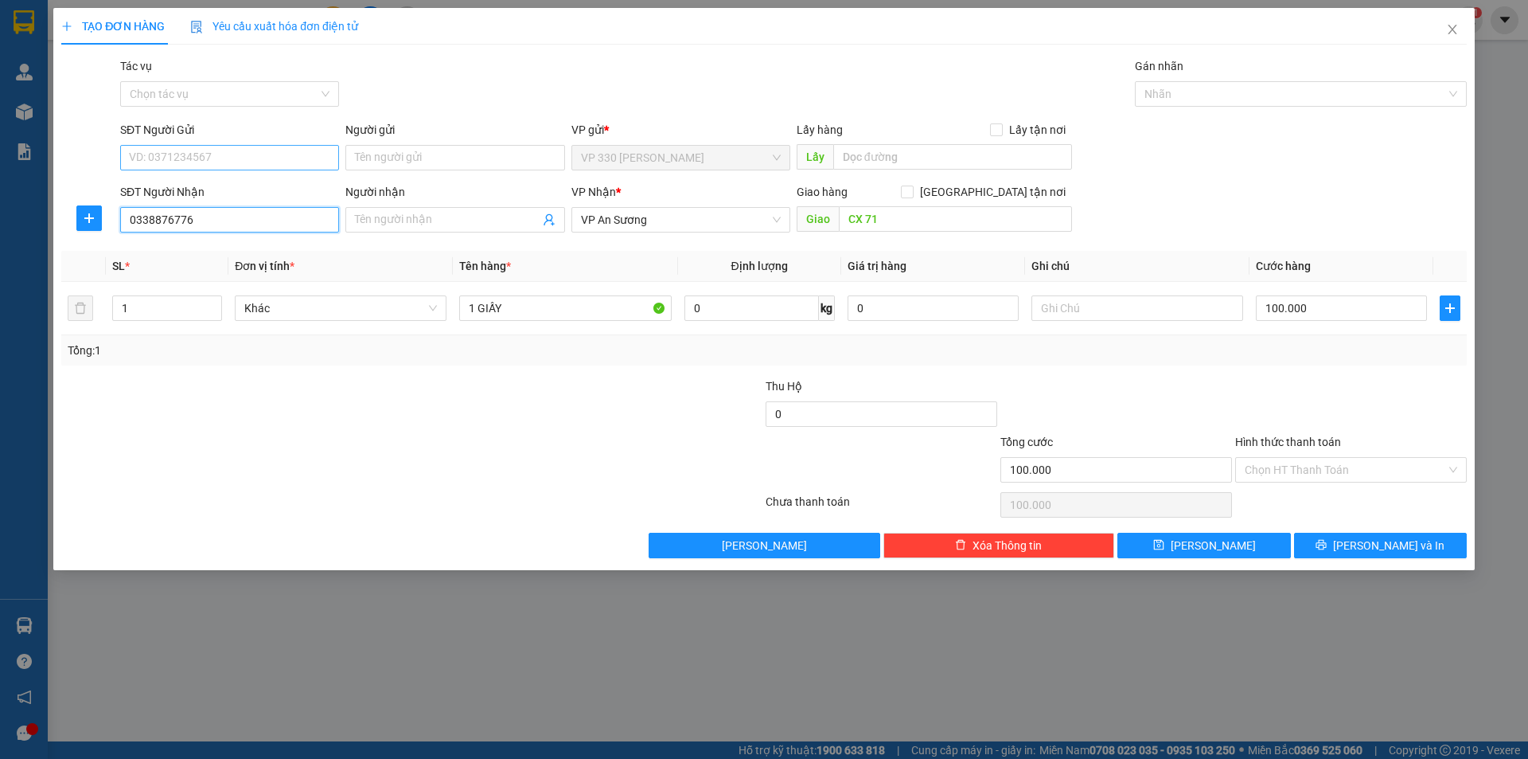
type input "0338876776"
click at [162, 154] on input "SĐT Người Gửi" at bounding box center [229, 157] width 219 height 25
type input "0947421041"
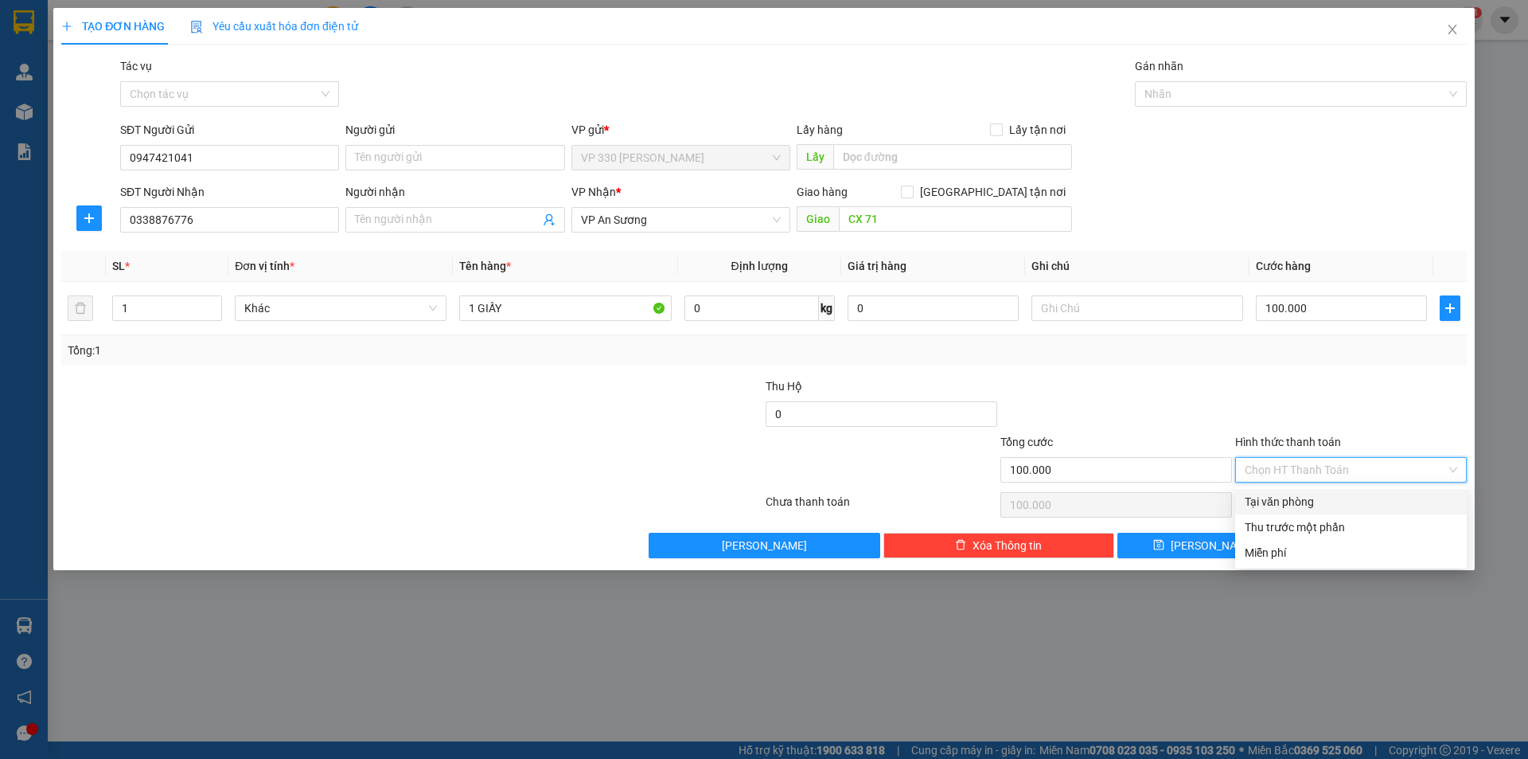
click at [1423, 469] on input "Hình thức thanh toán" at bounding box center [1345, 470] width 201 height 24
click at [1316, 502] on div "Tại văn phòng" at bounding box center [1351, 502] width 213 height 18
type input "0"
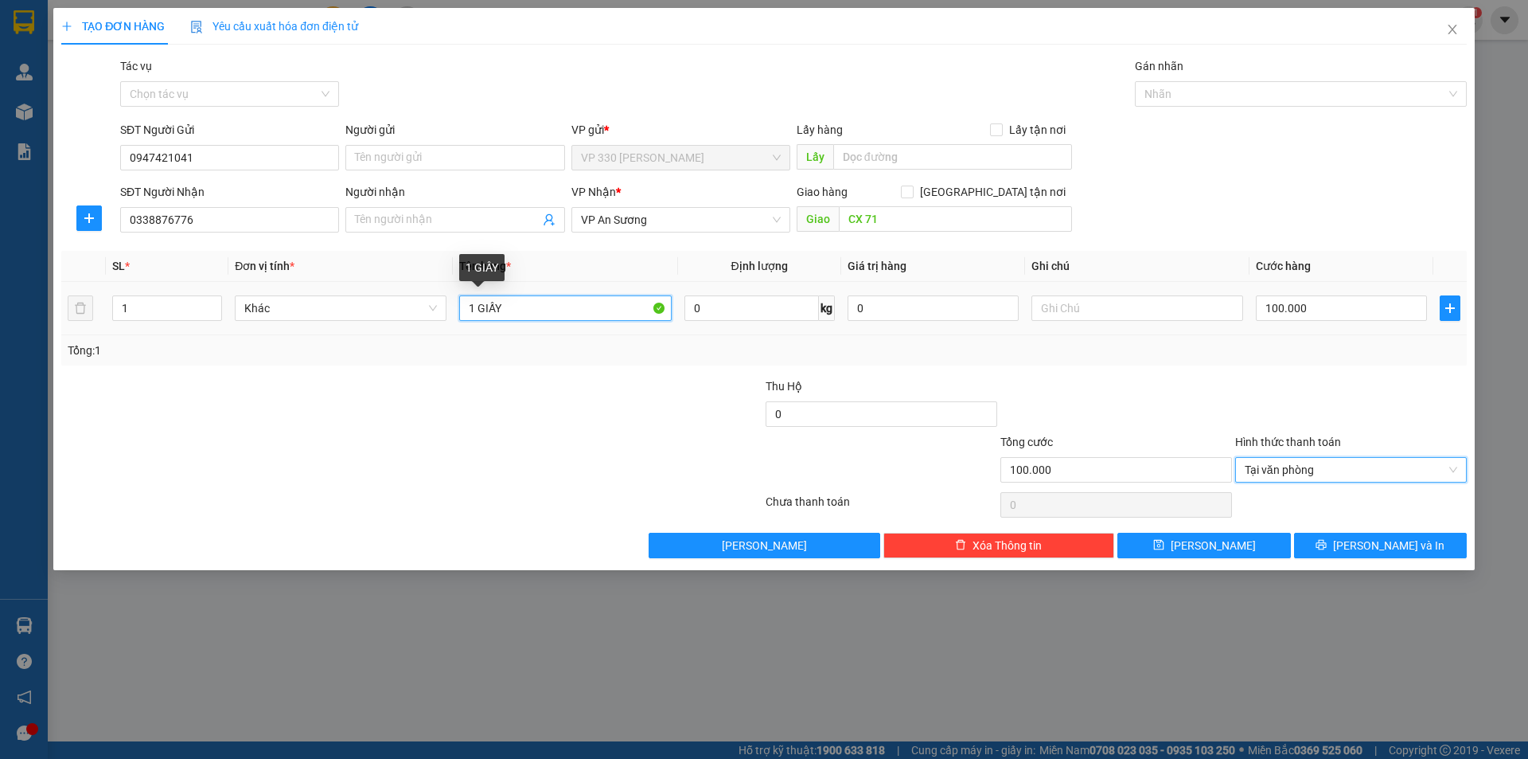
click at [525, 310] on input "1 GIẤY" at bounding box center [565, 307] width 212 height 25
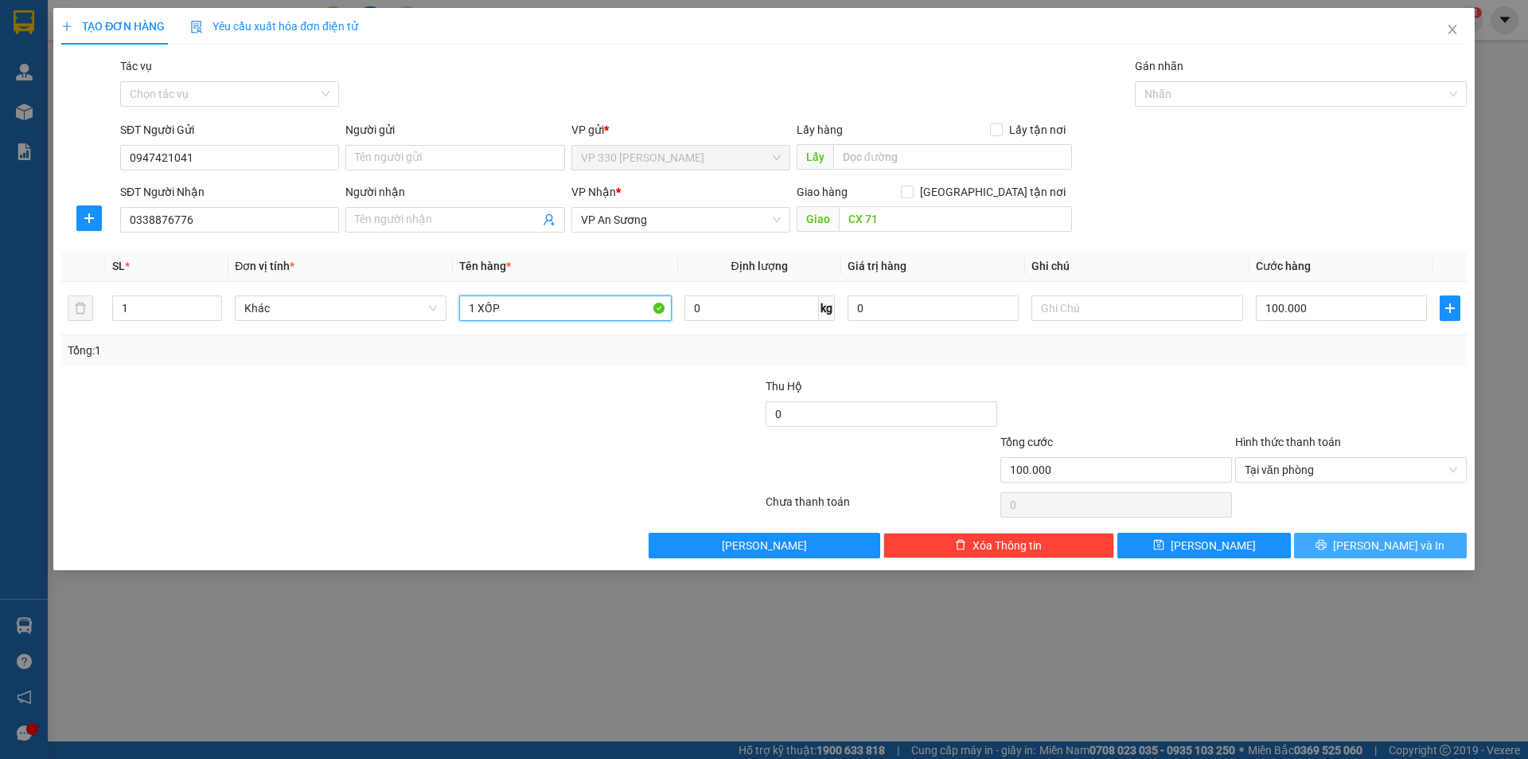
type input "1 XỐP"
click at [1390, 544] on span "[PERSON_NAME] và In" at bounding box center [1388, 545] width 111 height 18
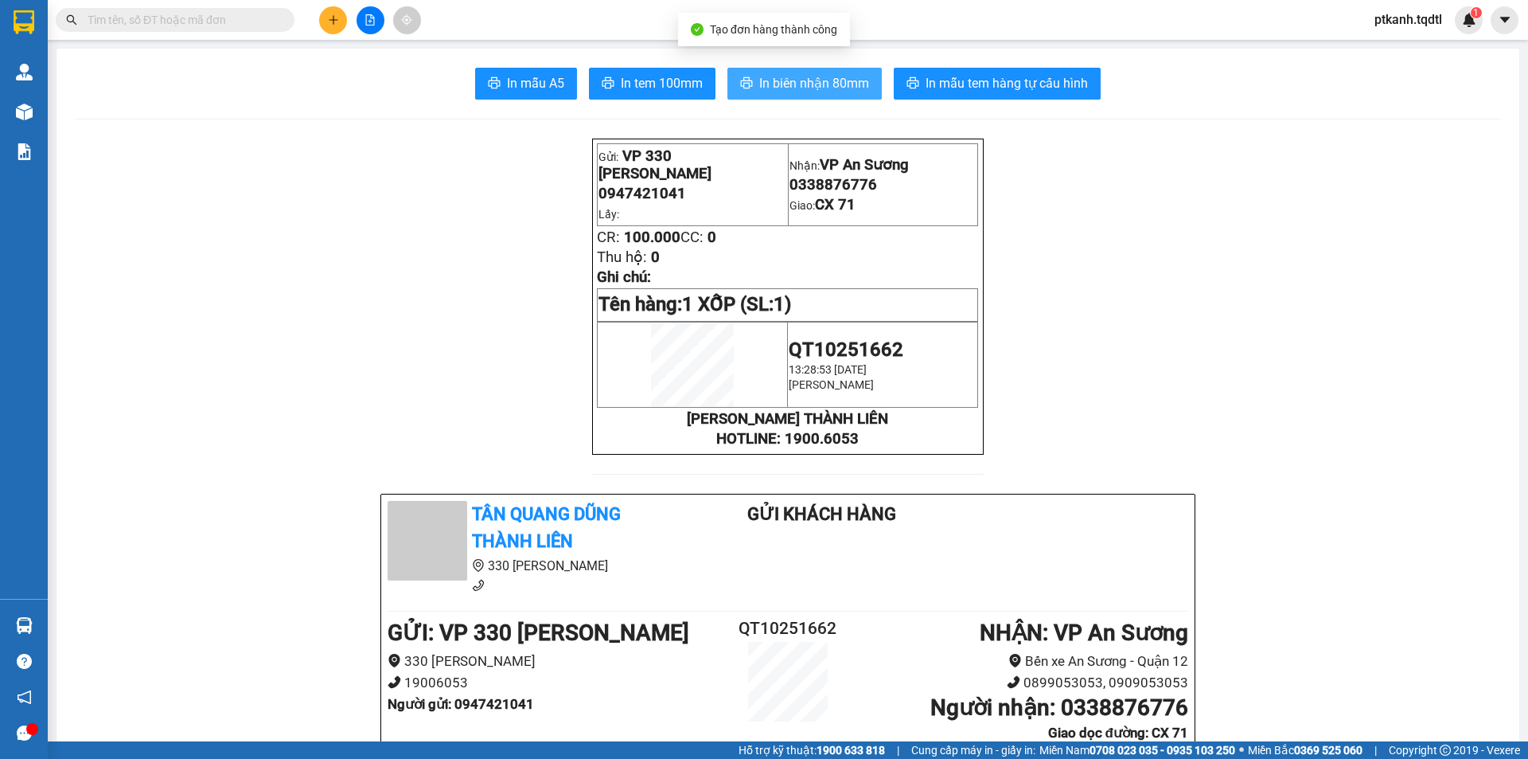
click at [808, 77] on span "In biên nhận 80mm" at bounding box center [814, 83] width 110 height 20
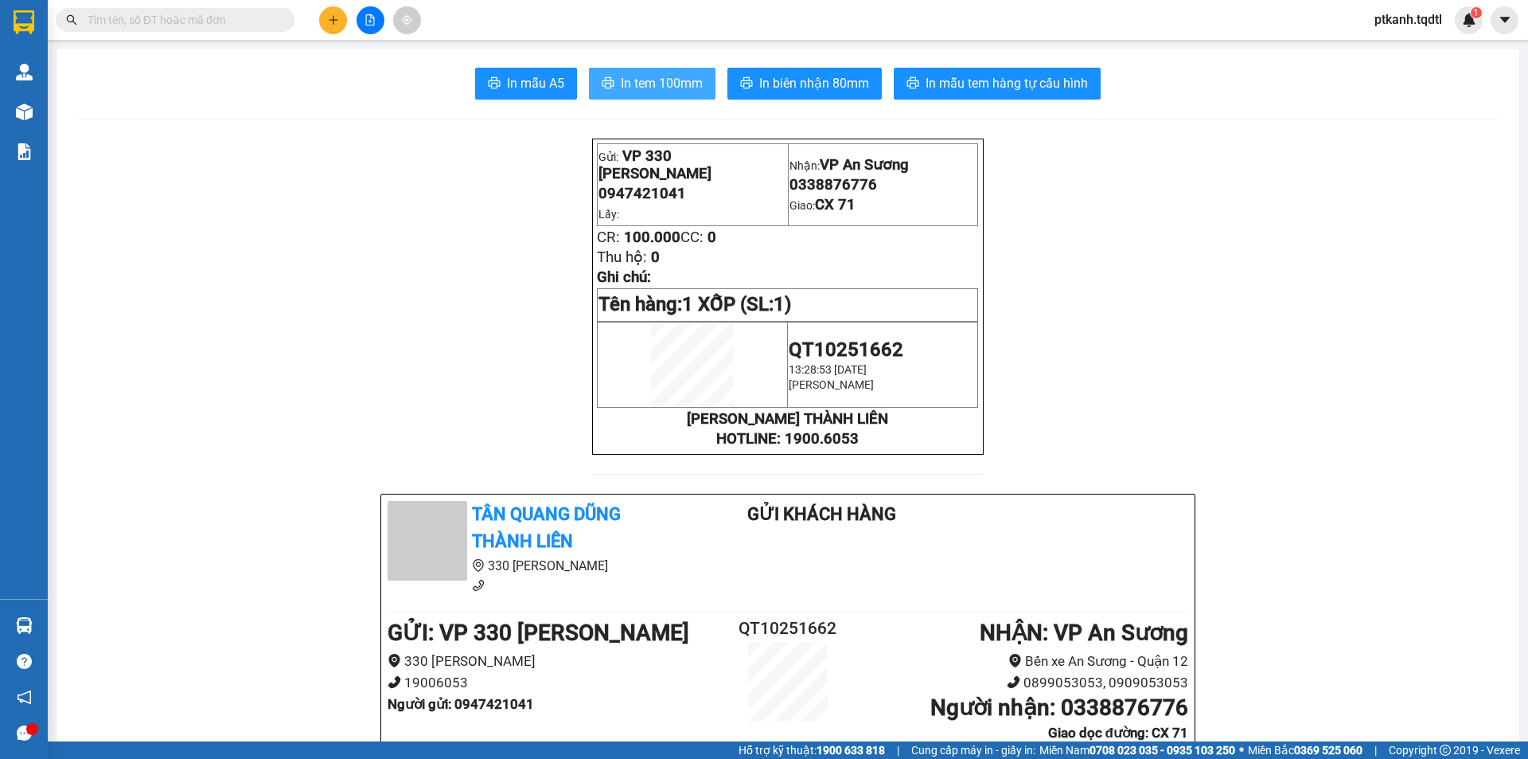
click at [665, 85] on span "In tem 100mm" at bounding box center [662, 83] width 82 height 20
click at [187, 21] on input "text" at bounding box center [182, 20] width 188 height 18
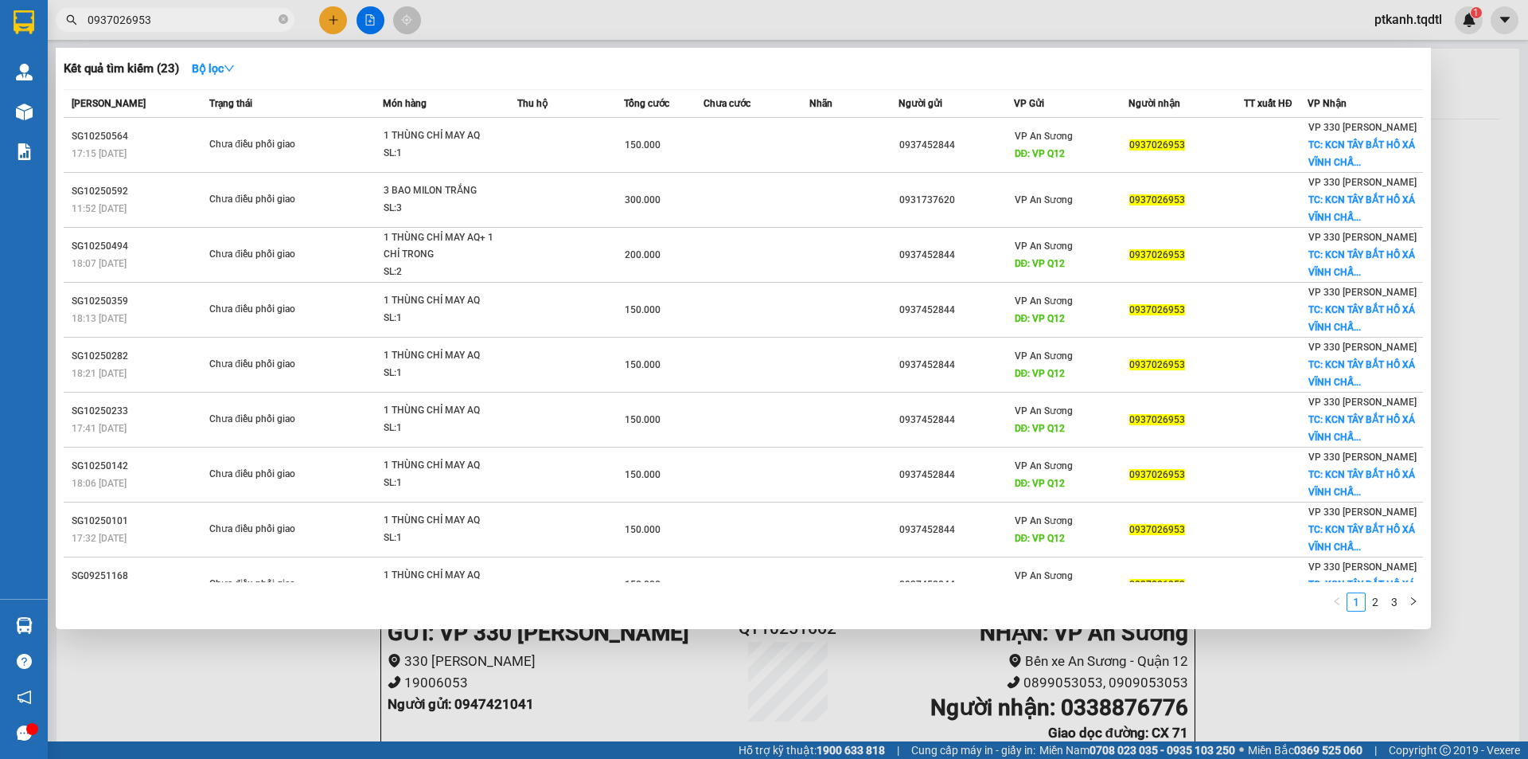
type input "0937026953"
click at [294, 707] on div at bounding box center [764, 379] width 1528 height 759
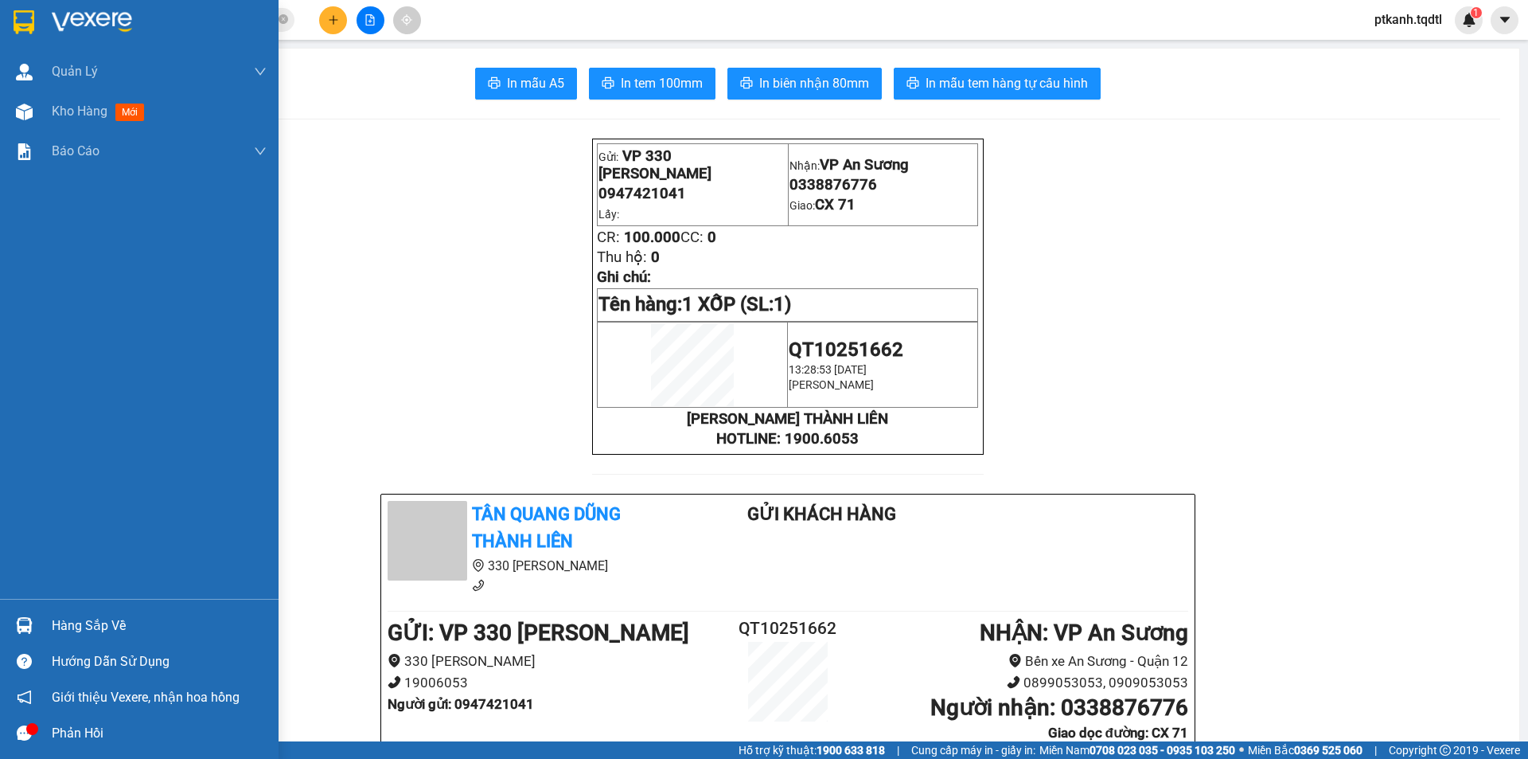
drag, startPoint x: 85, startPoint y: 633, endPoint x: 0, endPoint y: 583, distance: 98.8
click at [81, 631] on div "Hàng sắp về" at bounding box center [159, 626] width 215 height 24
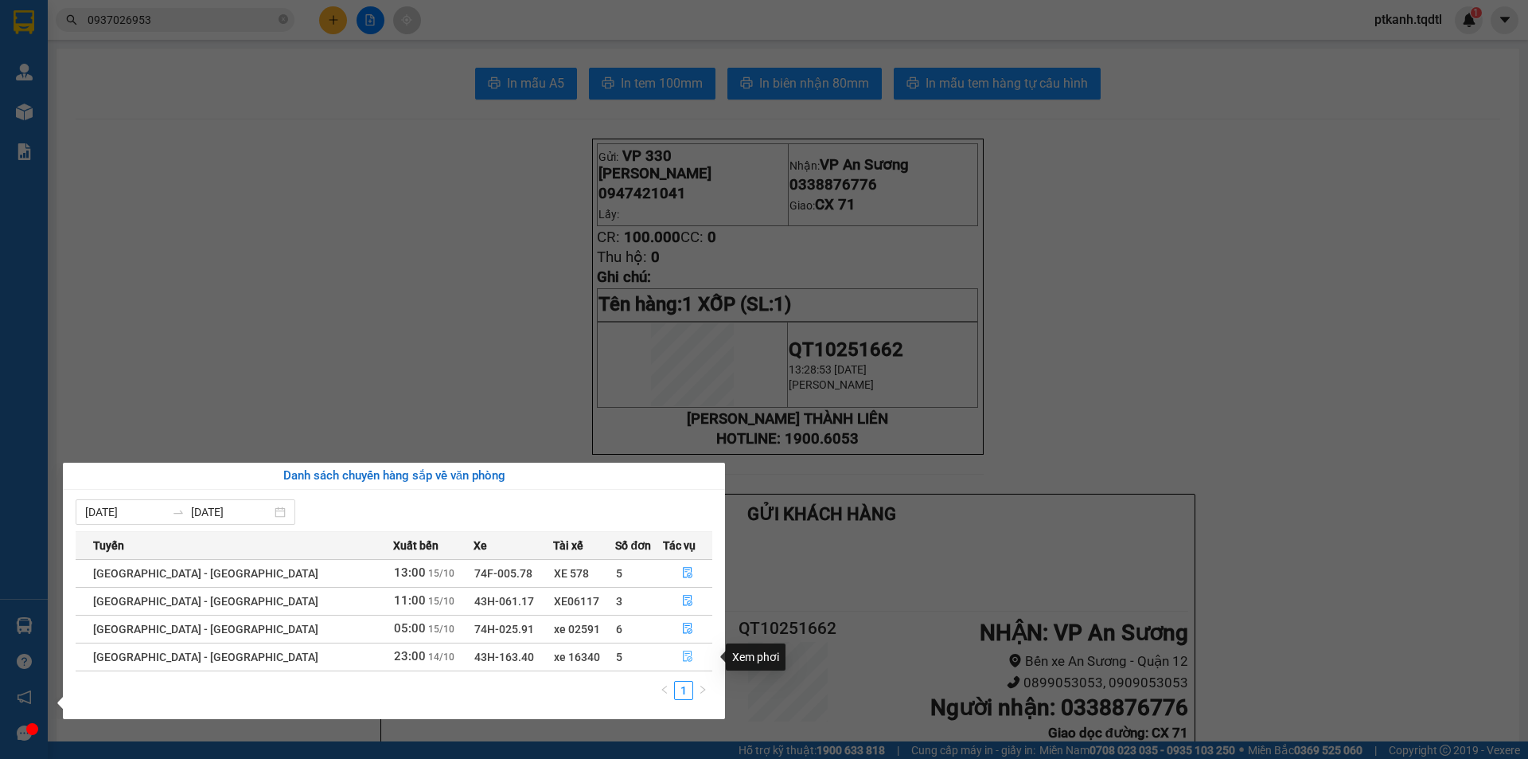
click at [682, 654] on icon "file-done" at bounding box center [687, 655] width 11 height 11
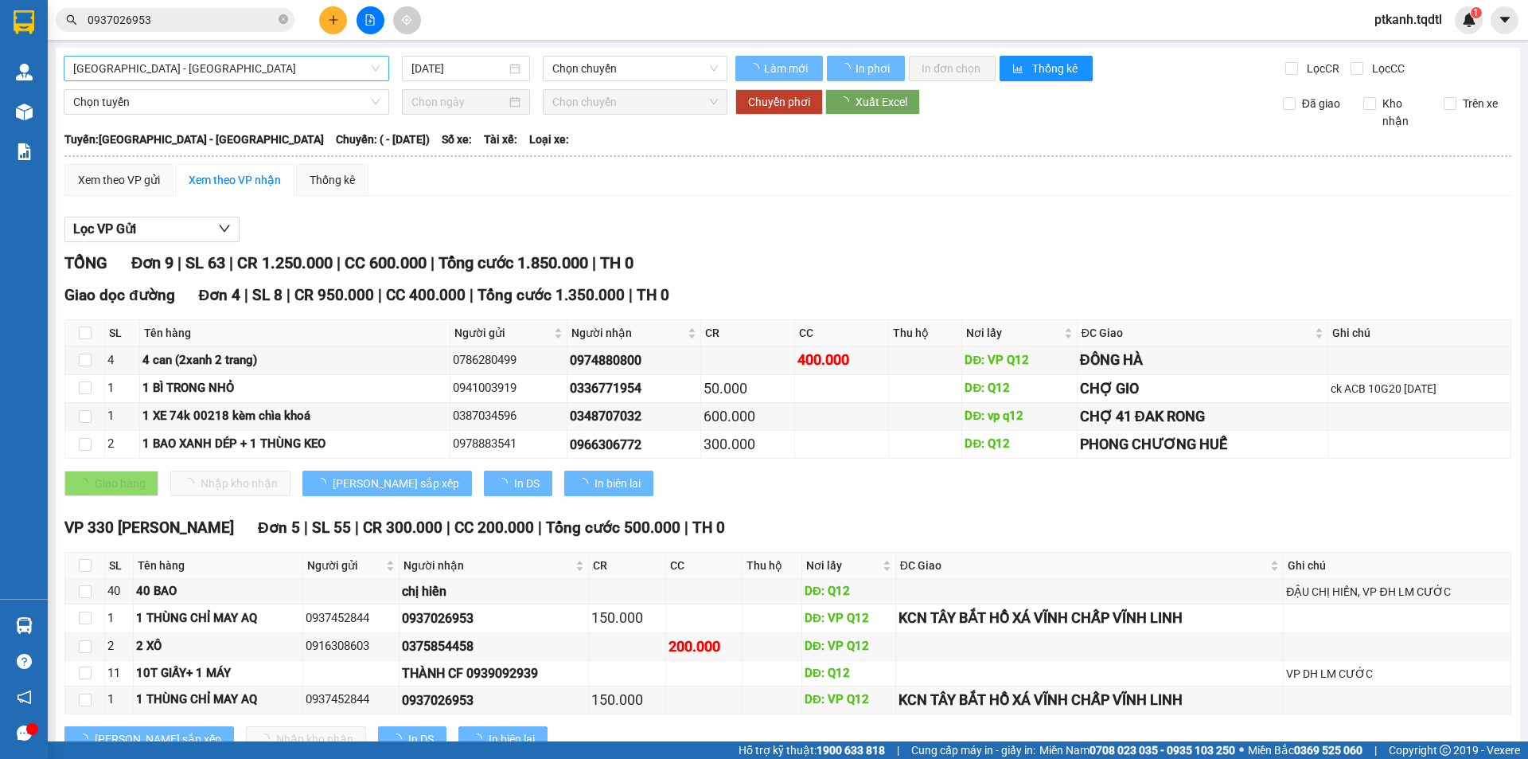
type input "[DATE]"
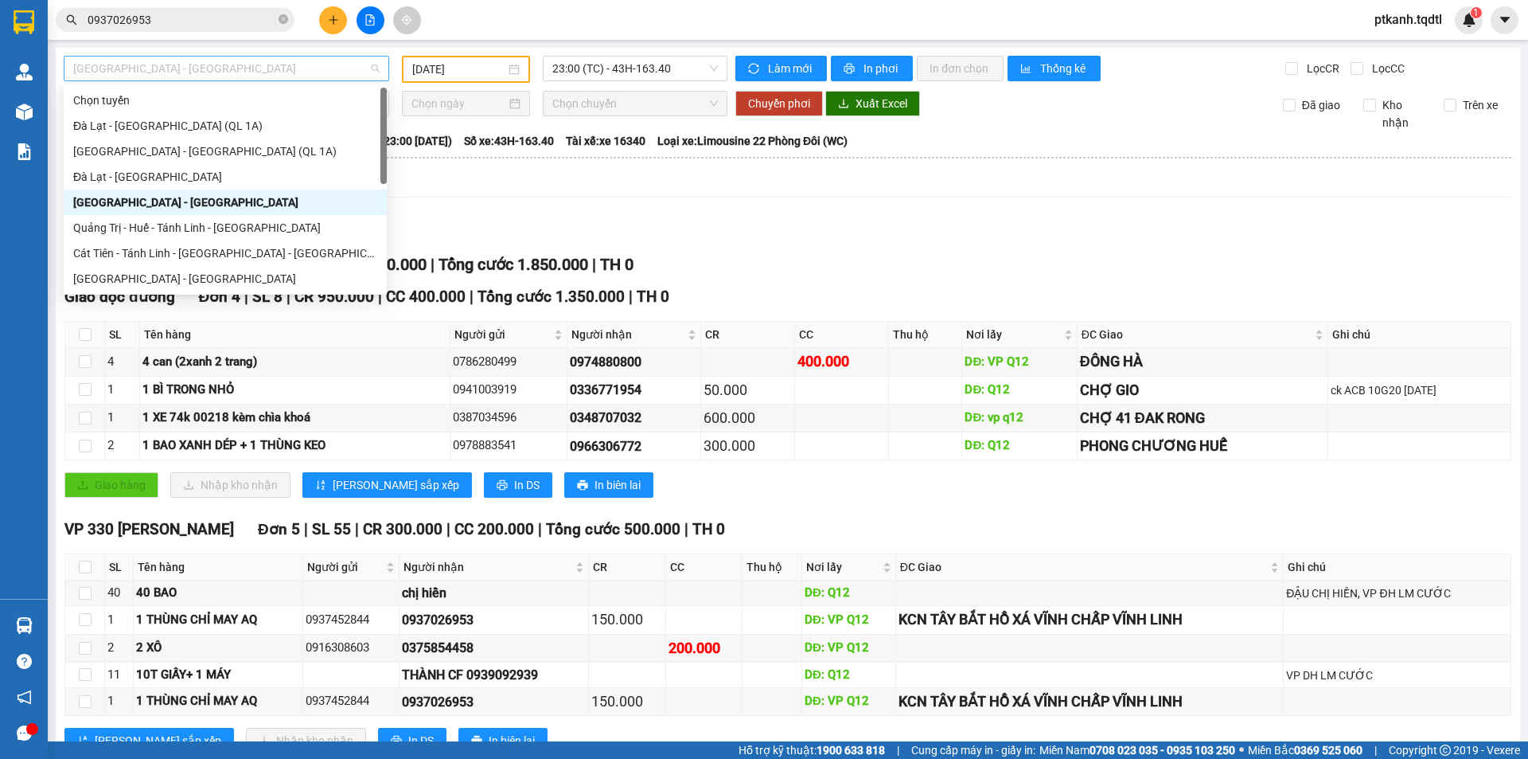
click at [373, 70] on span "[GEOGRAPHIC_DATA] - [GEOGRAPHIC_DATA]" at bounding box center [226, 69] width 306 height 24
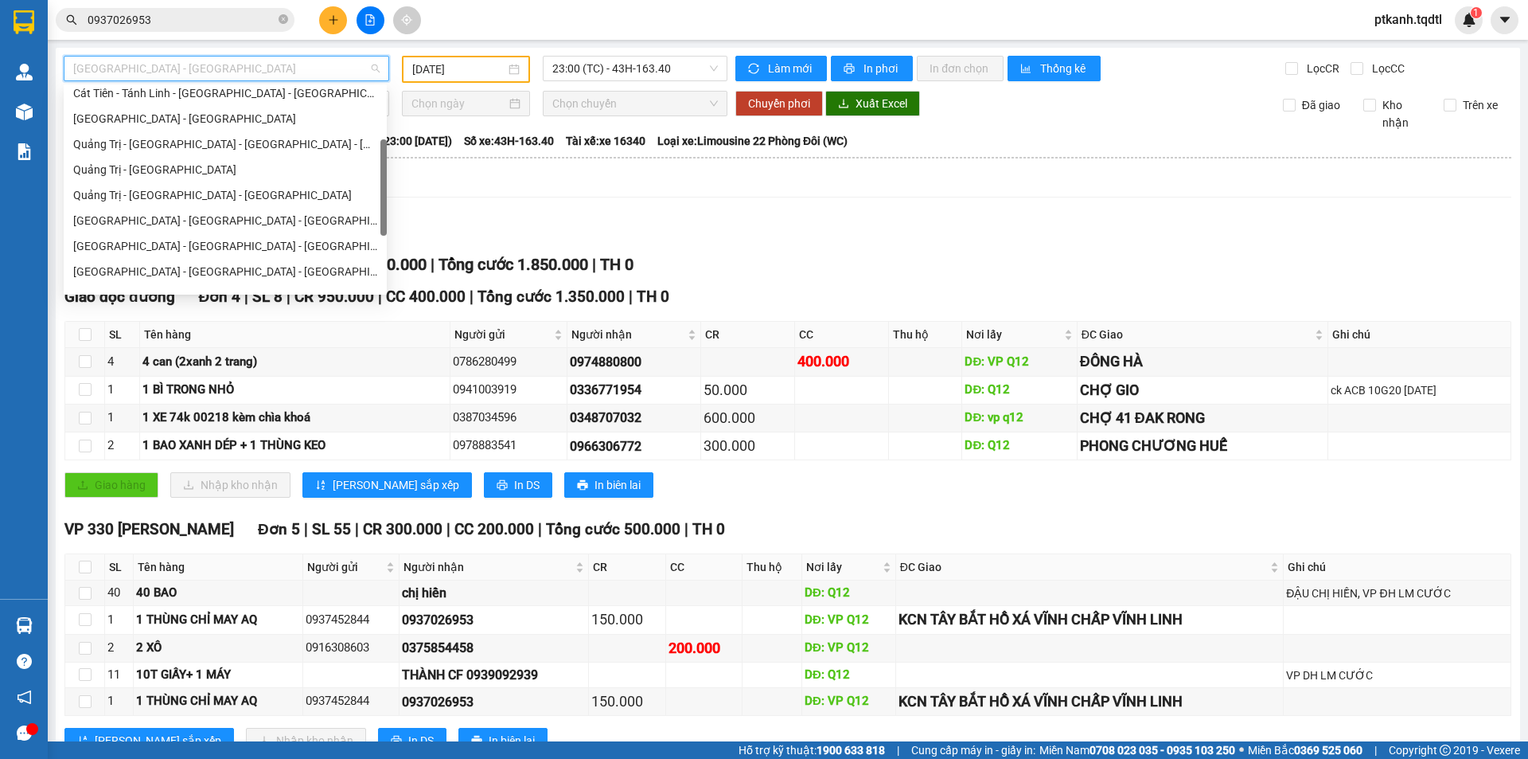
scroll to position [138, 0]
drag, startPoint x: 381, startPoint y: 121, endPoint x: 289, endPoint y: 140, distance: 94.3
click at [392, 165] on body "Kết quả tìm kiếm ( 23 ) Bộ lọc Mã ĐH Trạng thái Món hàng Thu hộ Tổng cước Chưa …" at bounding box center [764, 379] width 1528 height 759
click at [281, 139] on div "[GEOGRAPHIC_DATA] - [GEOGRAPHIC_DATA]" at bounding box center [225, 141] width 304 height 18
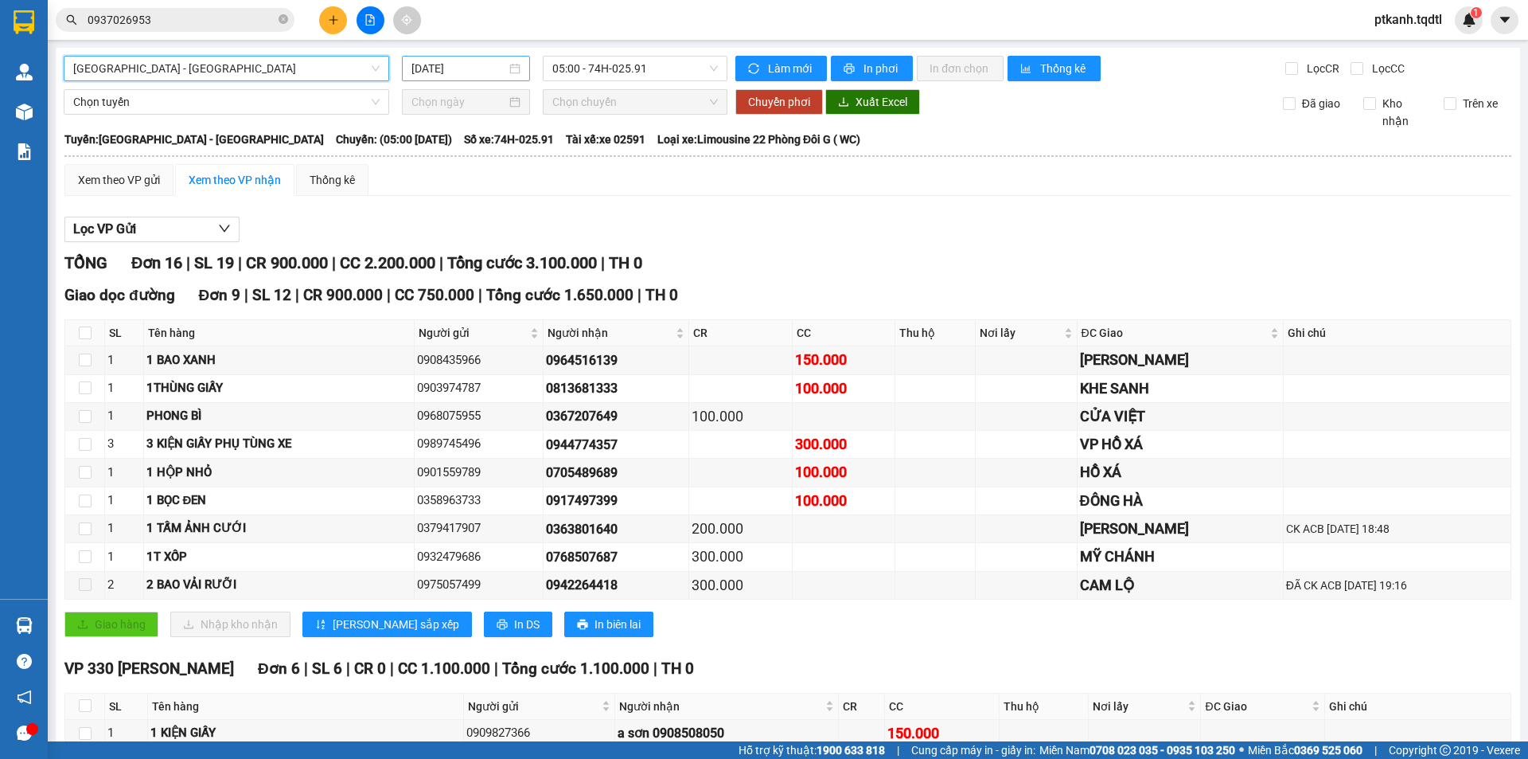
click at [509, 67] on div "[DATE]" at bounding box center [466, 69] width 109 height 18
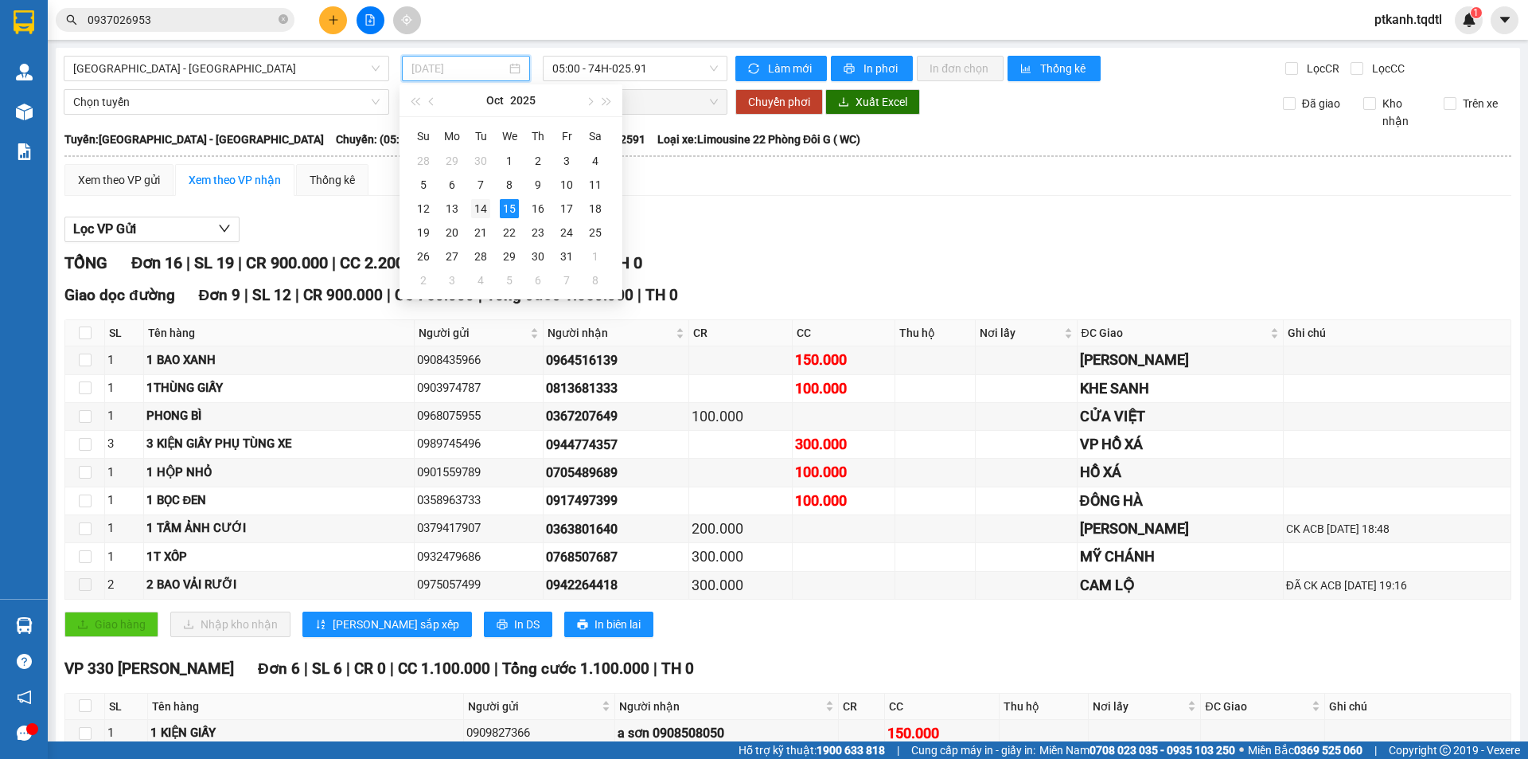
click at [481, 209] on div "14" at bounding box center [480, 208] width 19 height 19
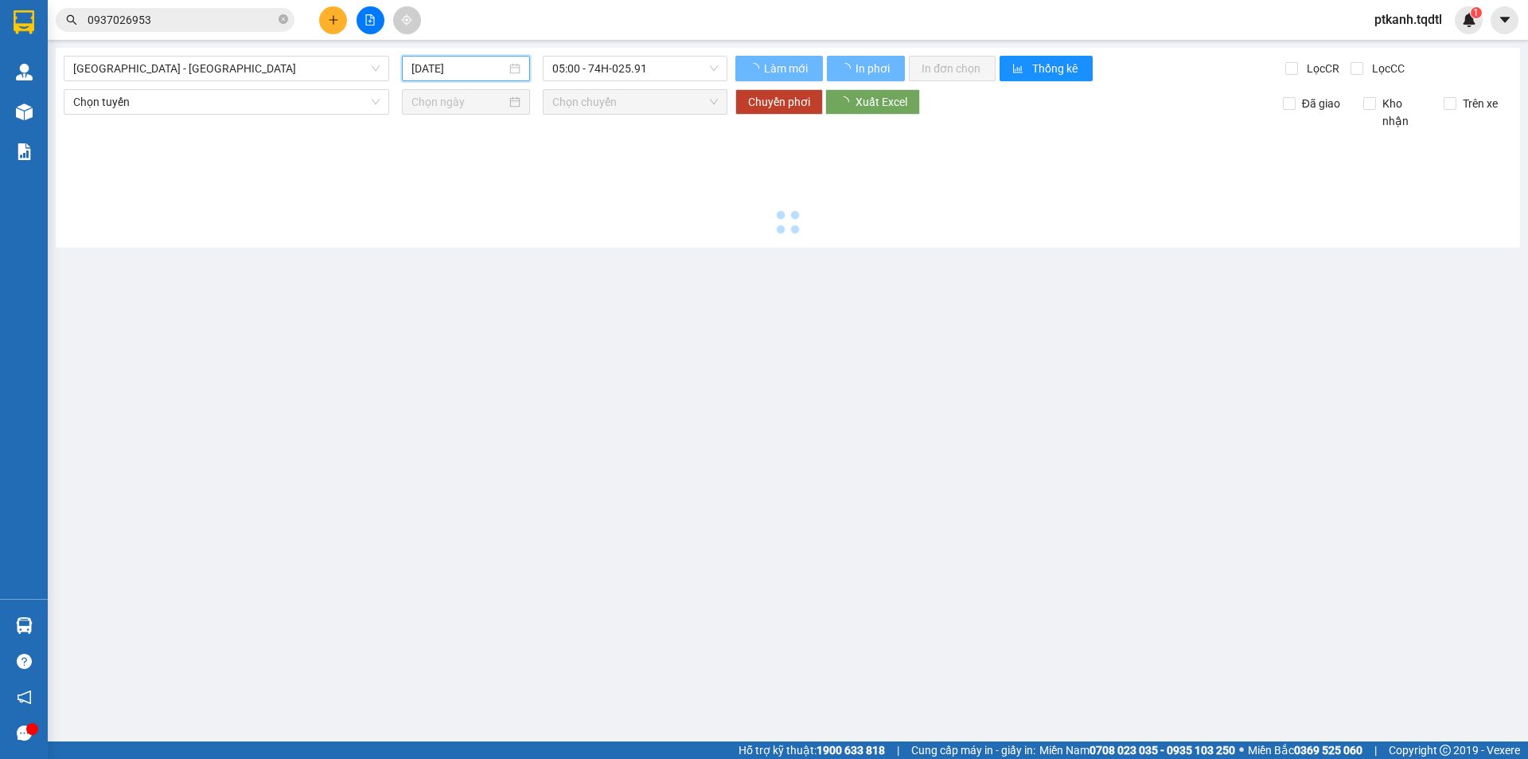
type input "[DATE]"
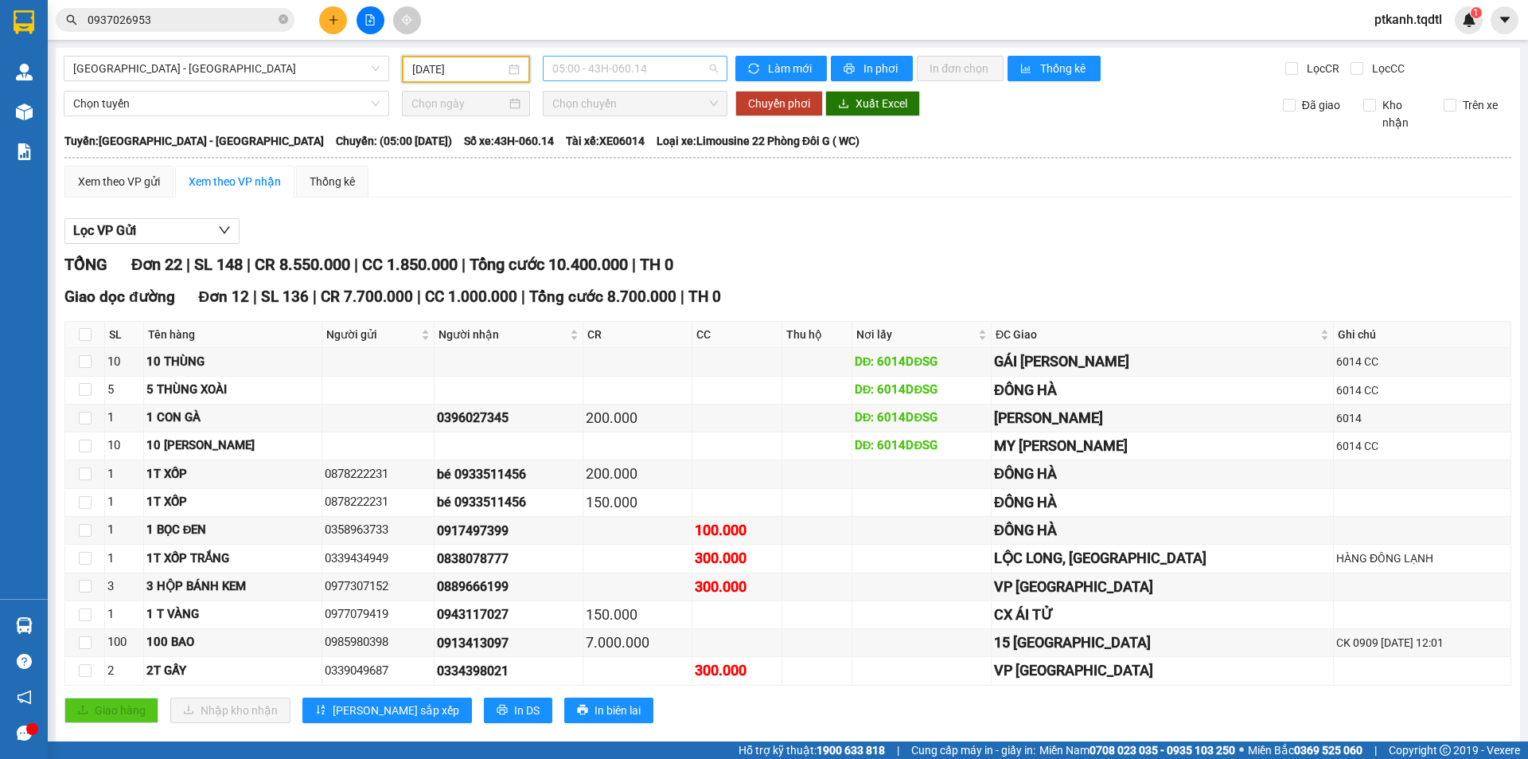
click at [677, 68] on span "05:00 - 43H-060.14" at bounding box center [635, 69] width 166 height 24
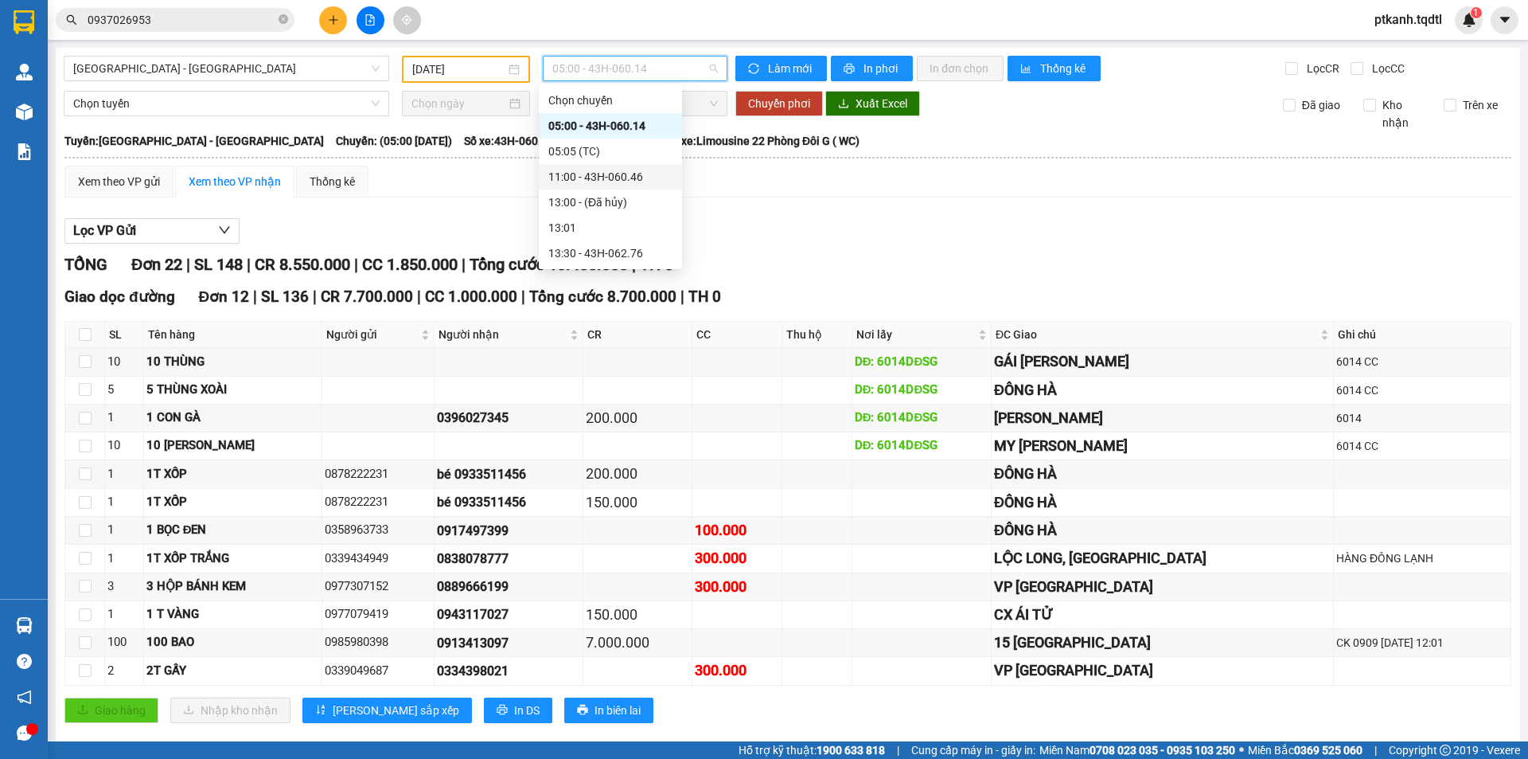
click at [647, 173] on div "11:00 - 43H-060.46" at bounding box center [610, 177] width 124 height 18
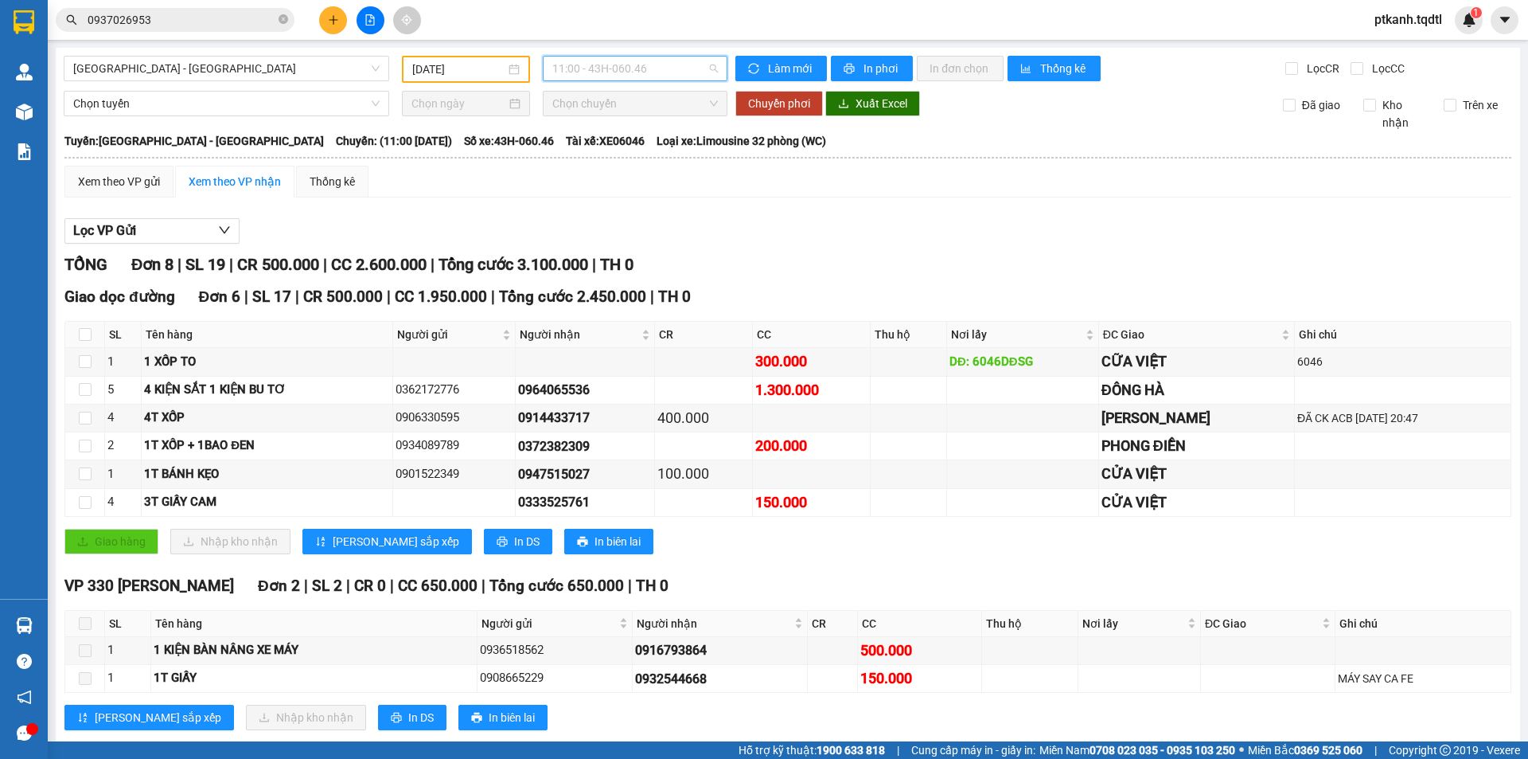
click at [649, 64] on span "11:00 - 43H-060.46" at bounding box center [635, 69] width 166 height 24
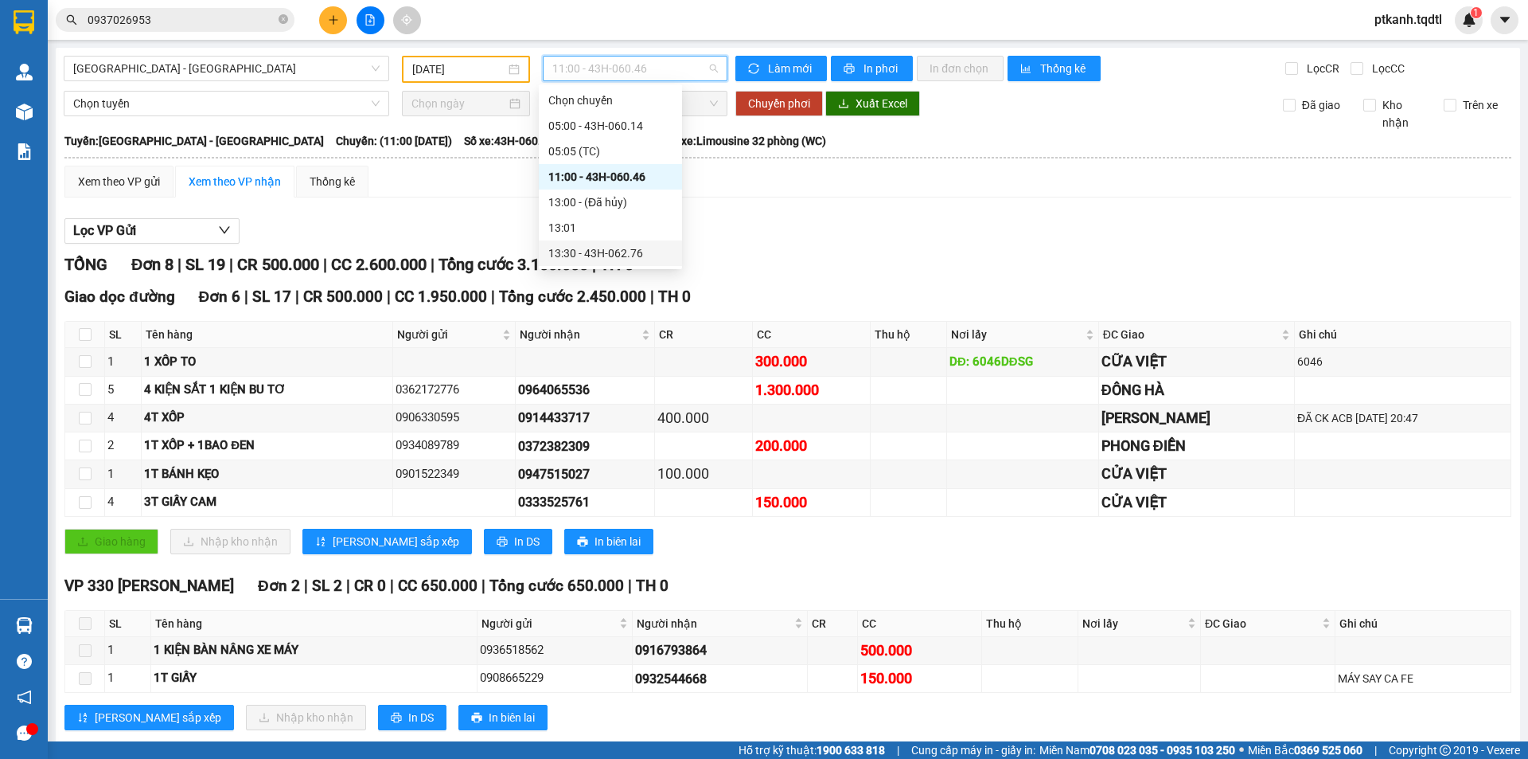
click at [628, 251] on div "13:30 - 43H-062.76" at bounding box center [610, 253] width 124 height 18
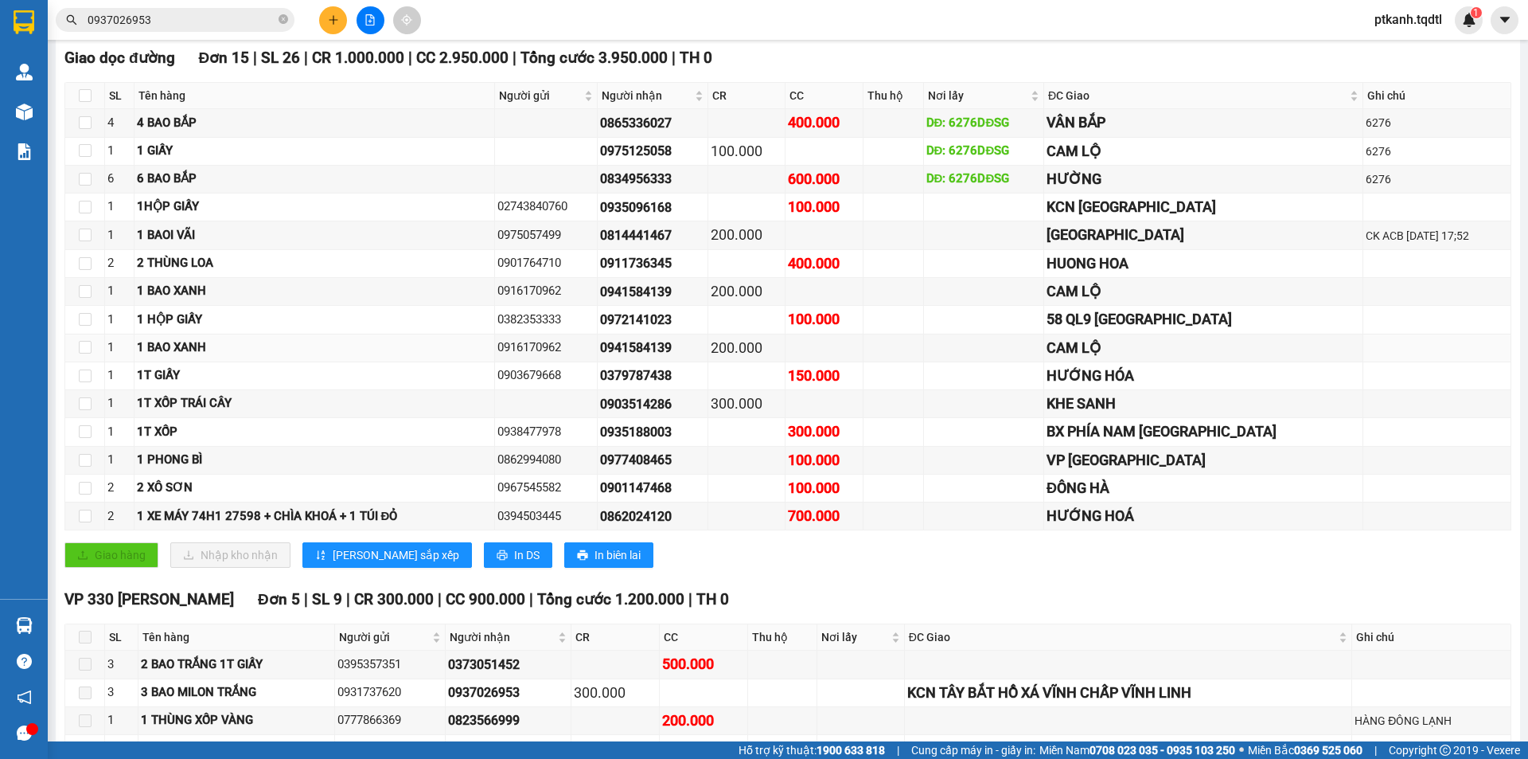
scroll to position [398, 0]
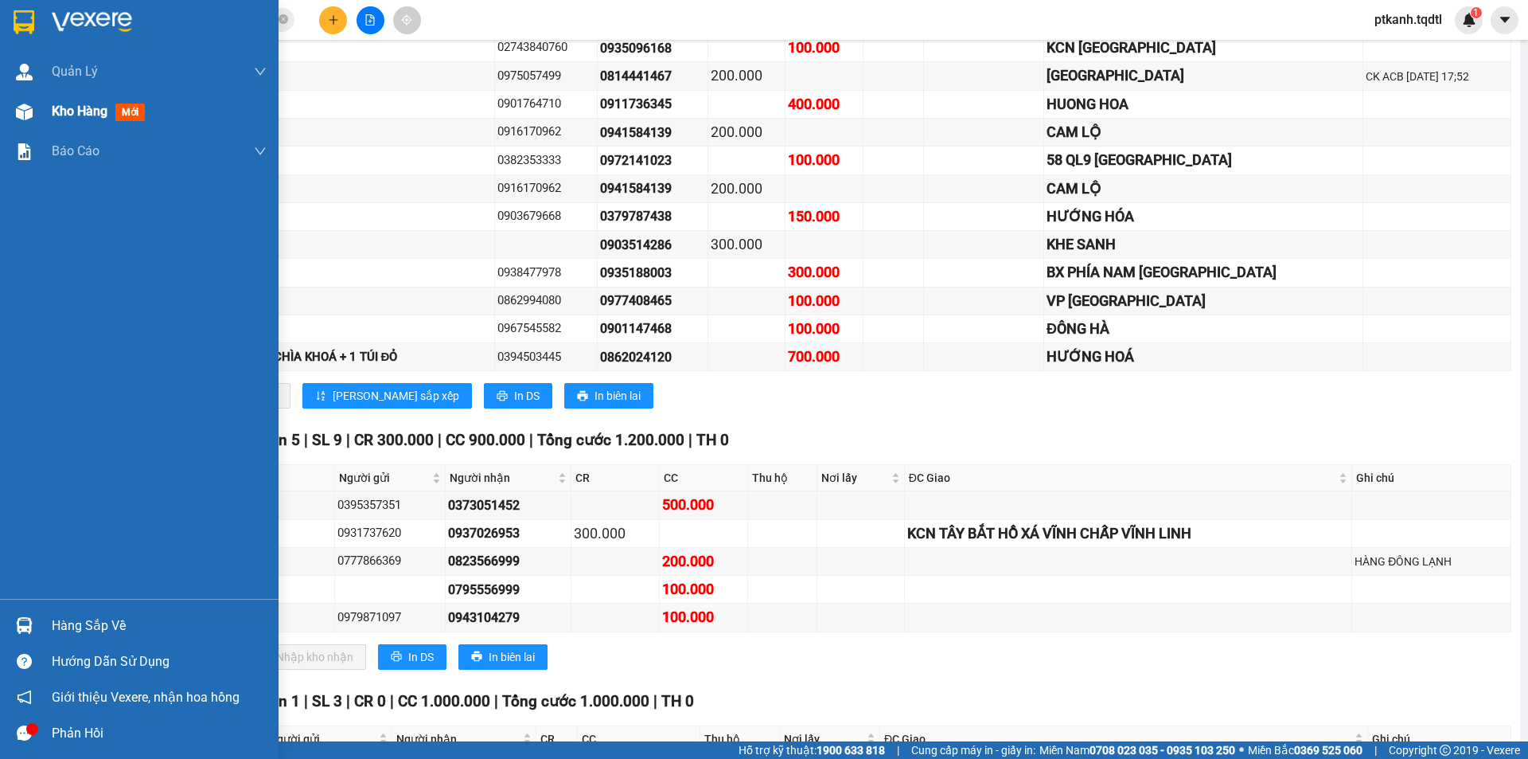
click at [26, 111] on img at bounding box center [24, 111] width 17 height 17
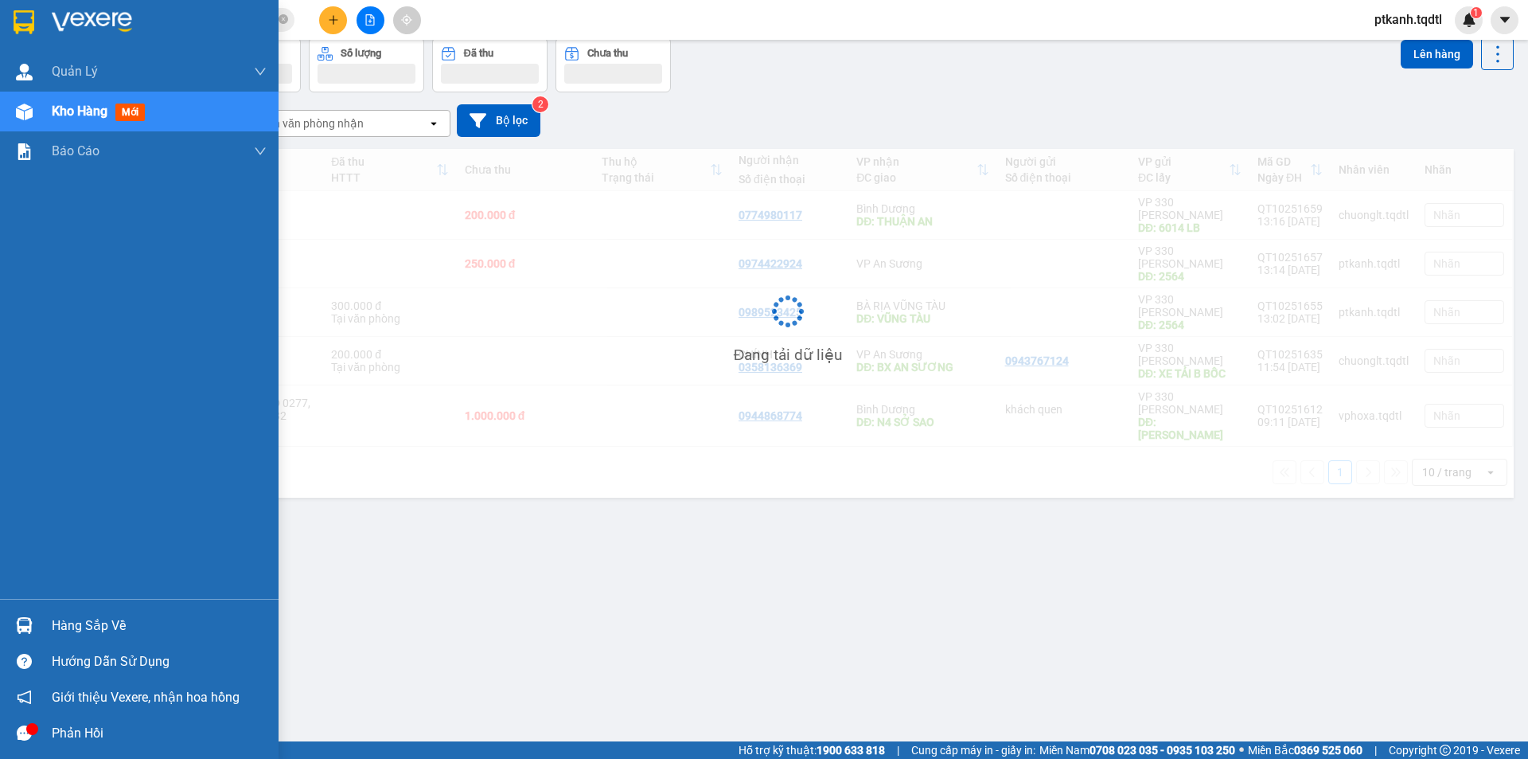
scroll to position [73, 0]
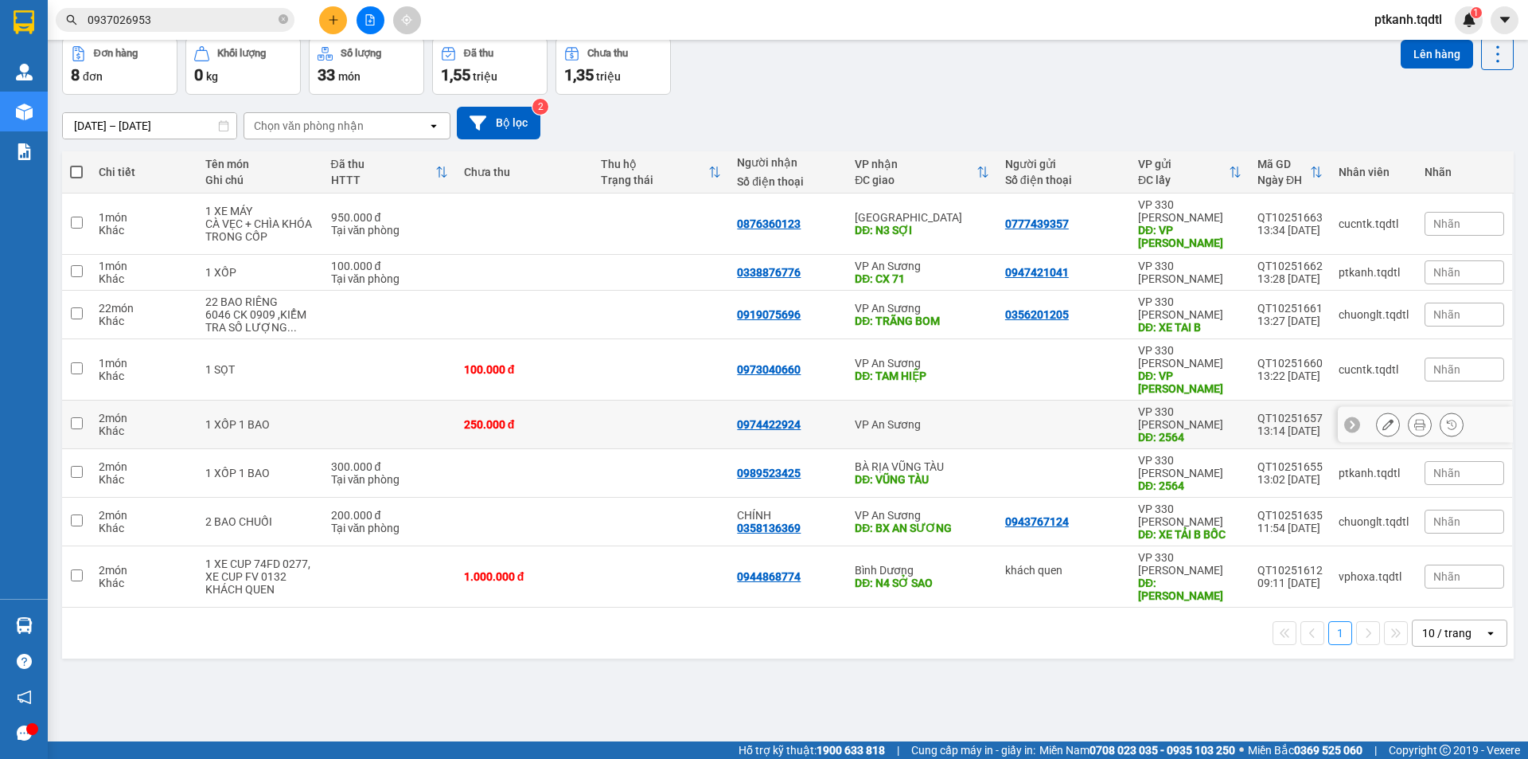
click at [960, 418] on div "VP An Sương" at bounding box center [922, 424] width 135 height 13
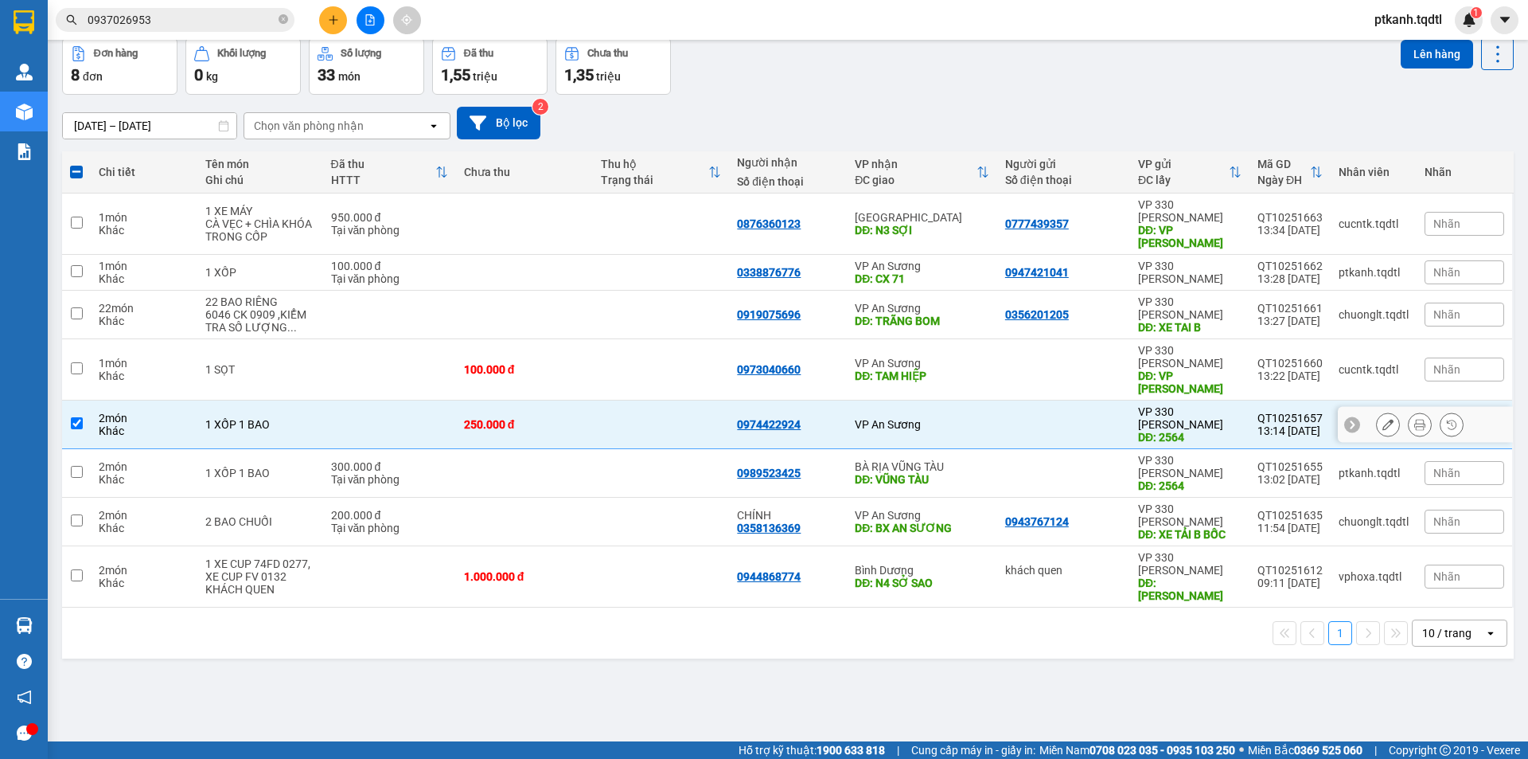
click at [962, 418] on div "VP An Sương" at bounding box center [922, 424] width 135 height 13
checkbox input "false"
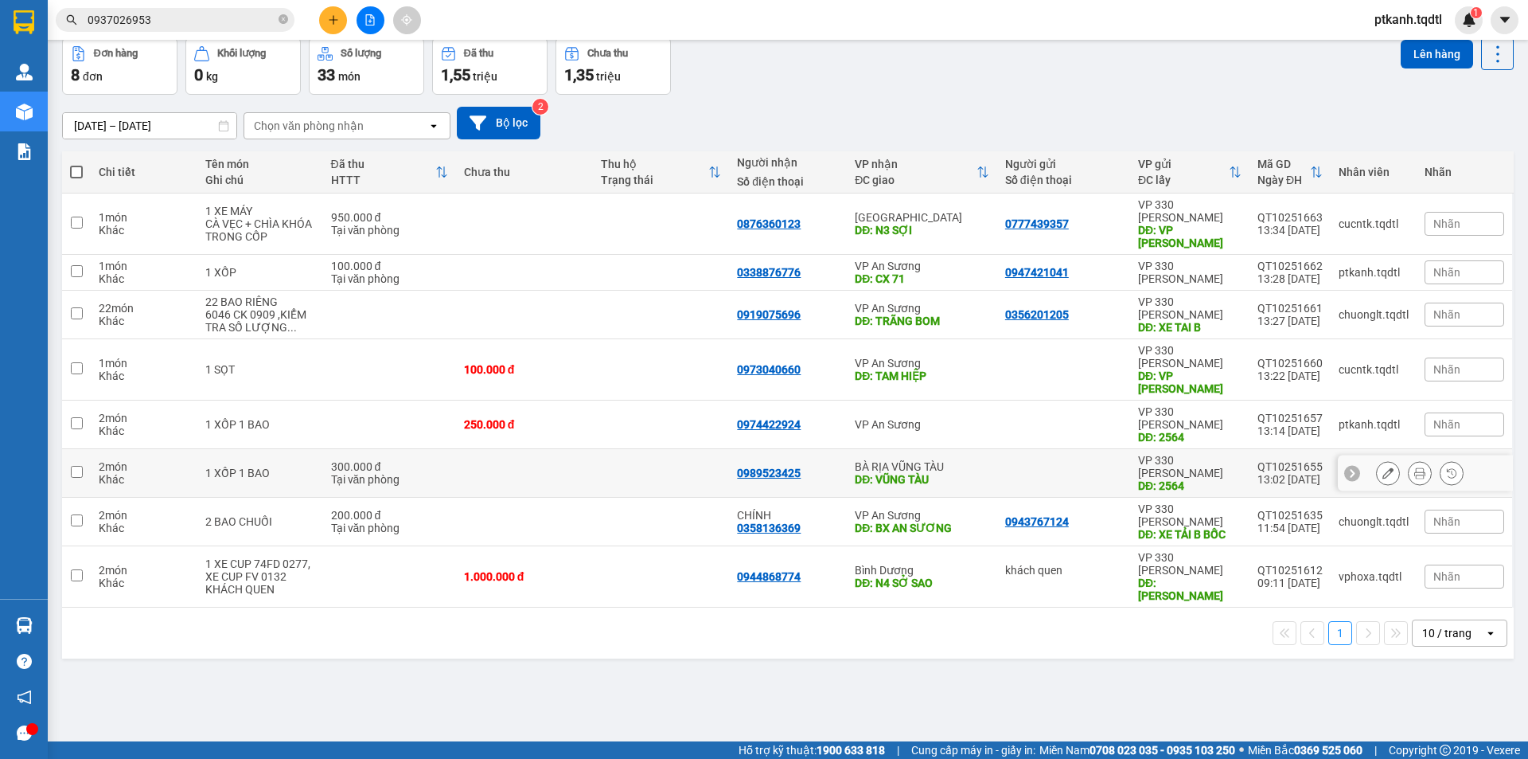
click at [959, 460] on div "BÀ RỊA VŨNG TÀU" at bounding box center [922, 466] width 135 height 13
checkbox input "true"
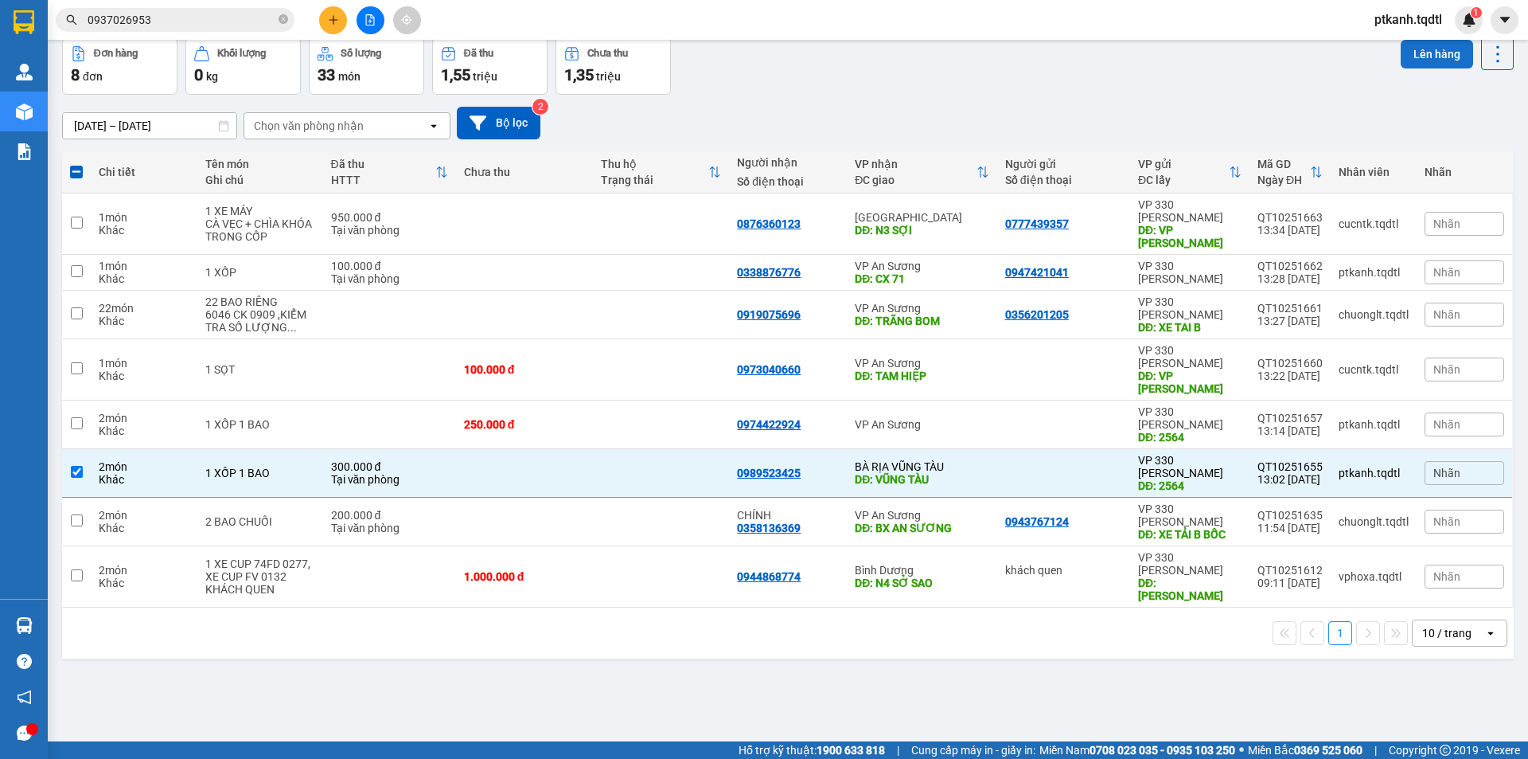
click at [1422, 60] on button "Lên hàng" at bounding box center [1437, 54] width 72 height 29
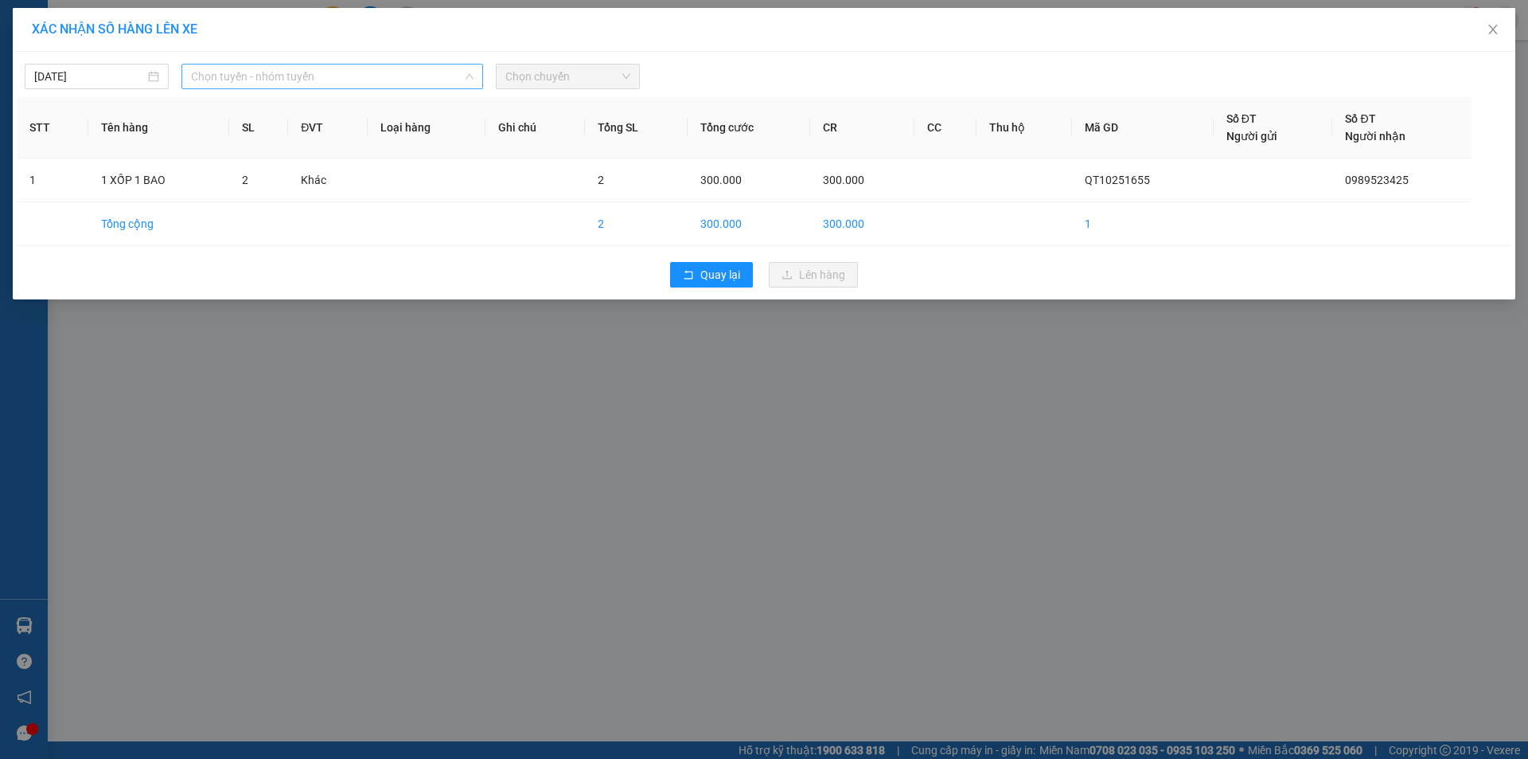
click at [424, 73] on span "Chọn tuyến - nhóm tuyến" at bounding box center [332, 76] width 283 height 24
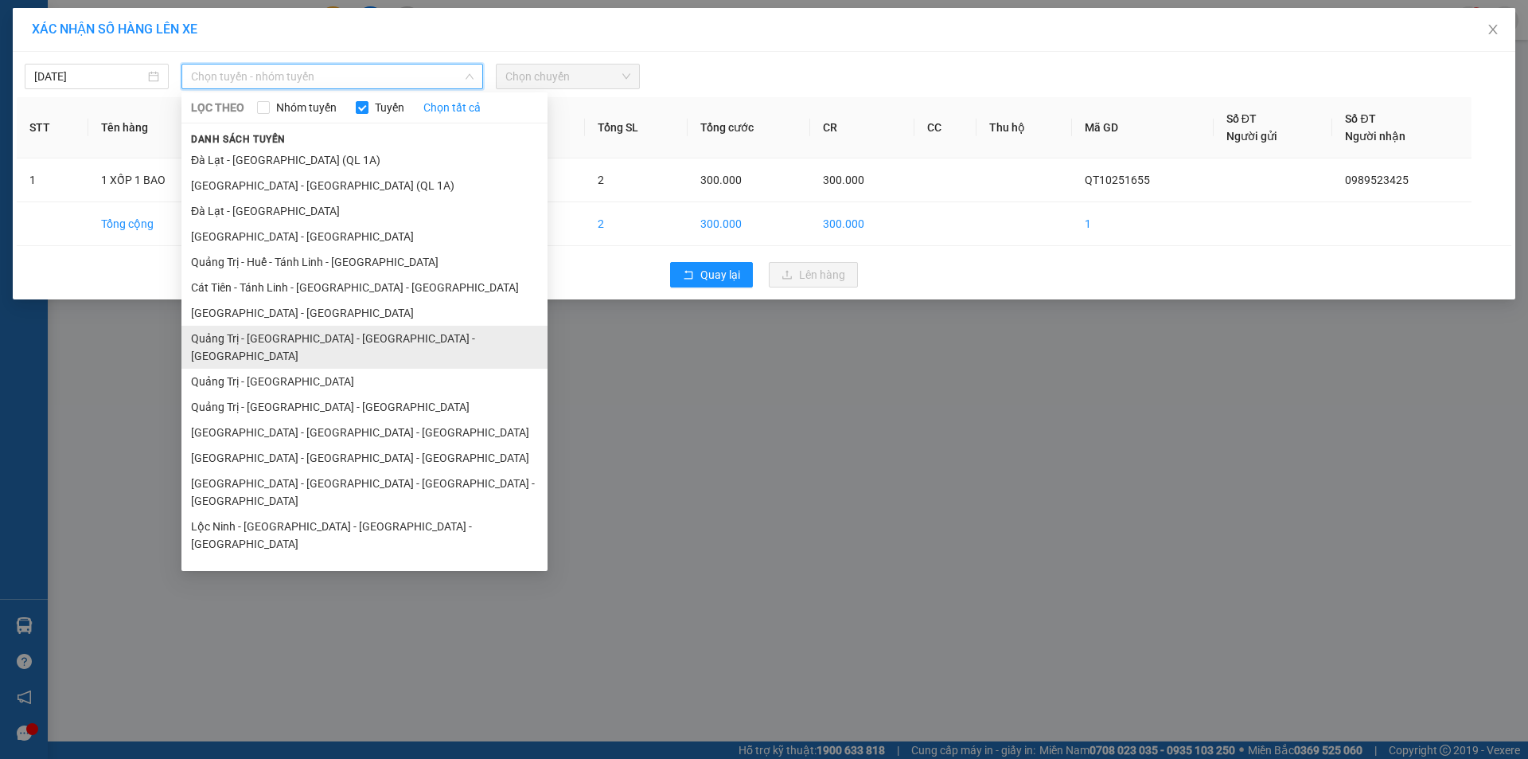
click at [388, 337] on li "Quảng Trị - [GEOGRAPHIC_DATA] - [GEOGRAPHIC_DATA] - [GEOGRAPHIC_DATA]" at bounding box center [364, 347] width 366 height 43
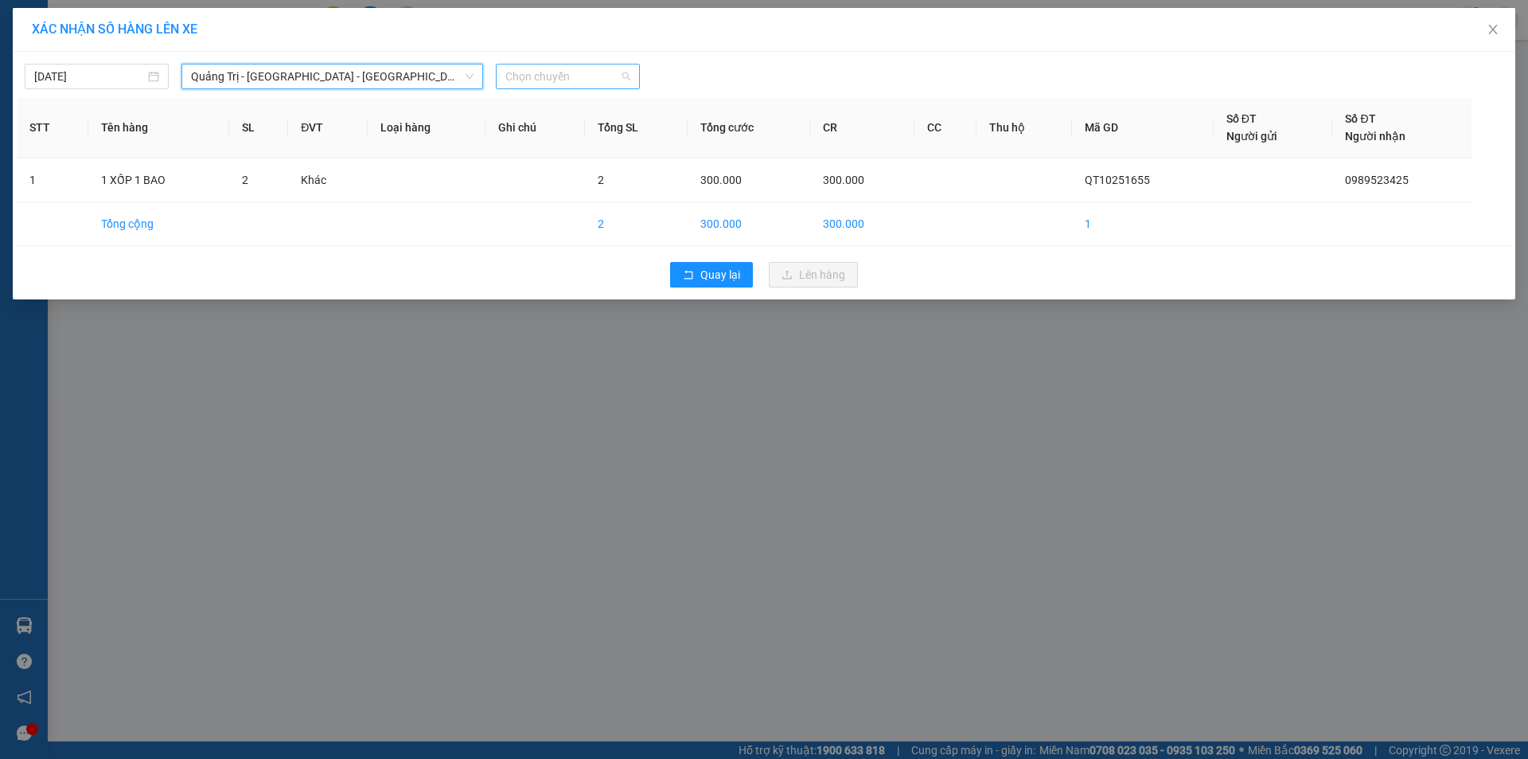
click at [601, 69] on span "Chọn chuyến" at bounding box center [567, 76] width 125 height 24
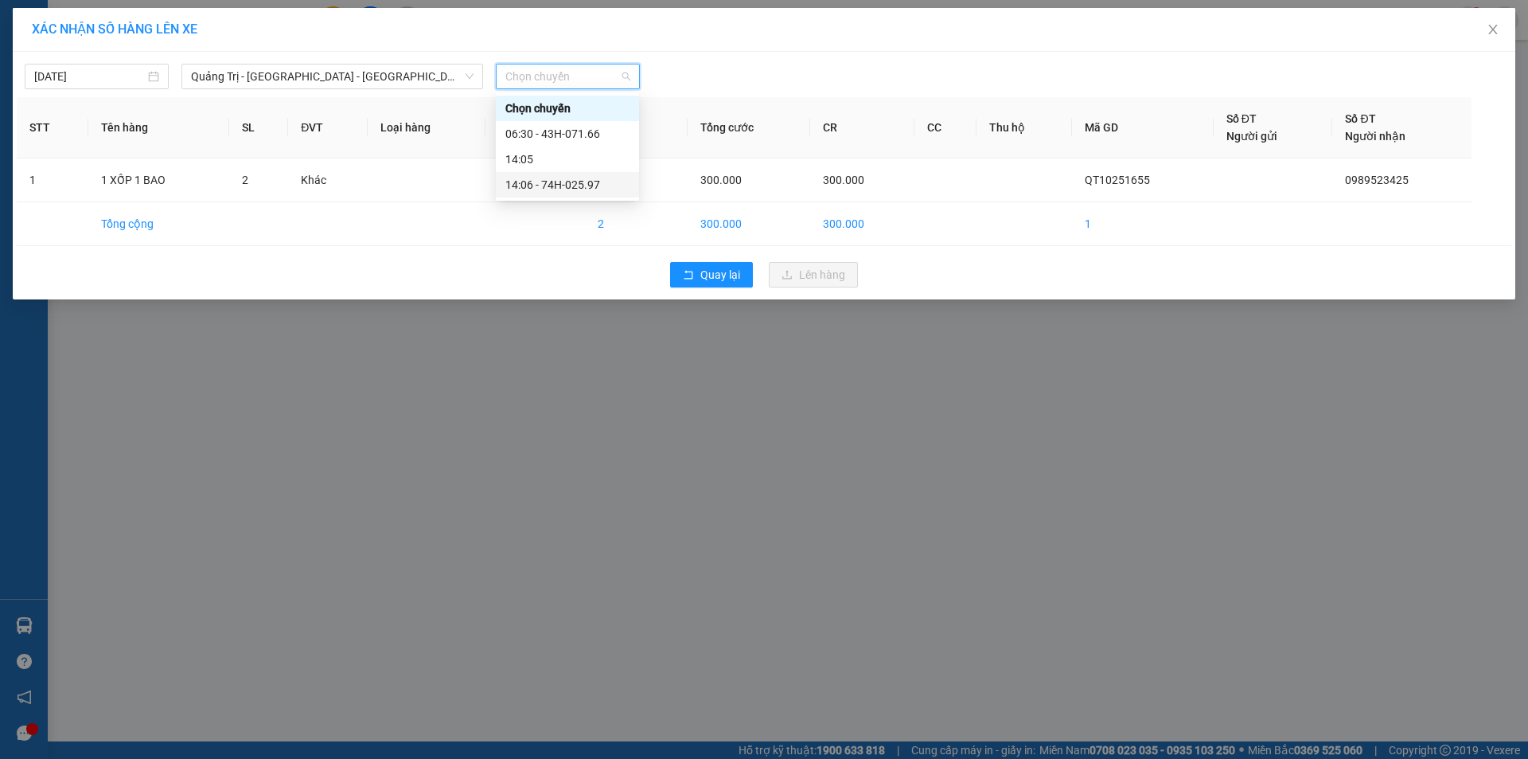
click at [594, 185] on div "14:06 - 74H-025.97" at bounding box center [567, 185] width 124 height 18
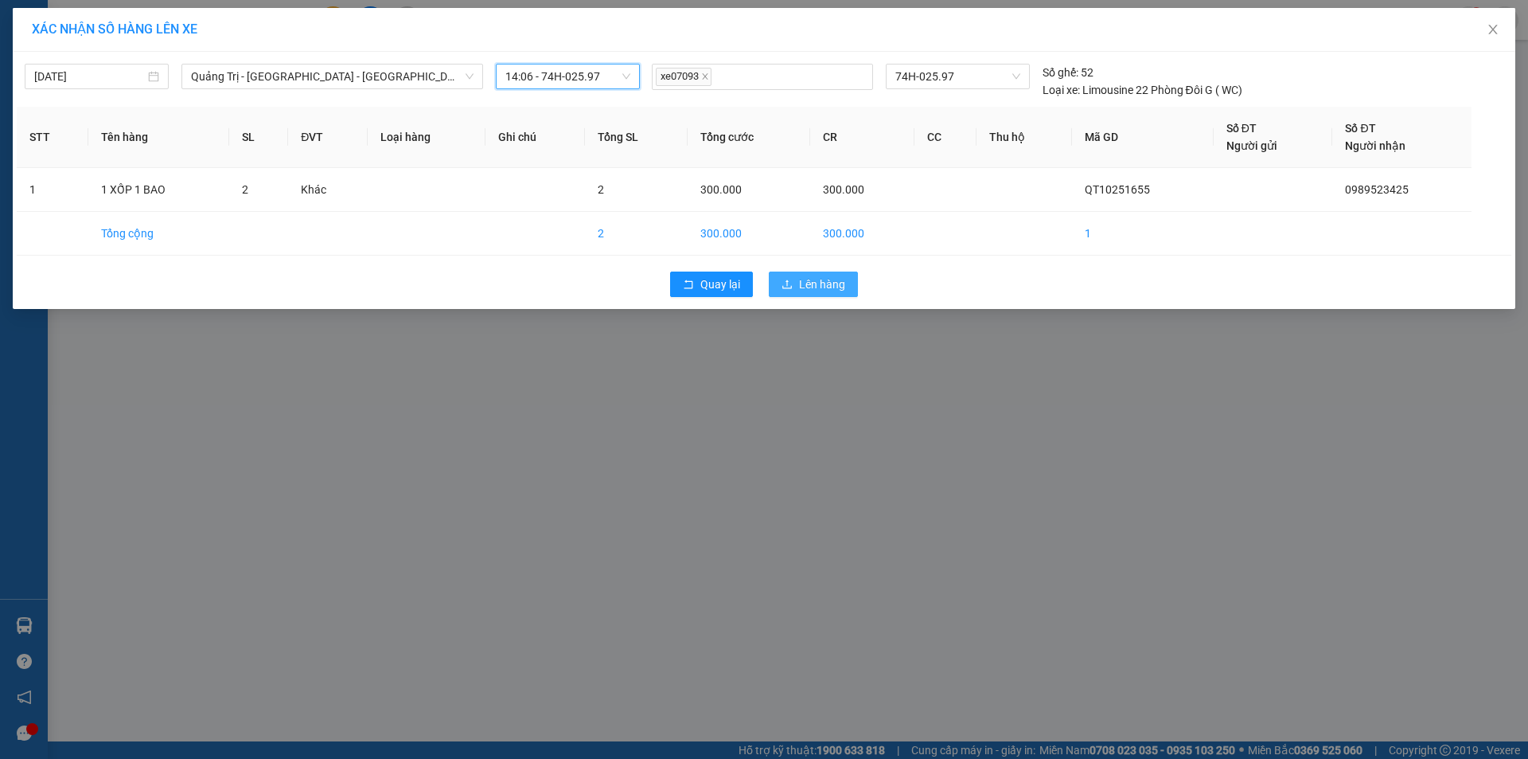
click at [806, 279] on span "Lên hàng" at bounding box center [822, 284] width 46 height 18
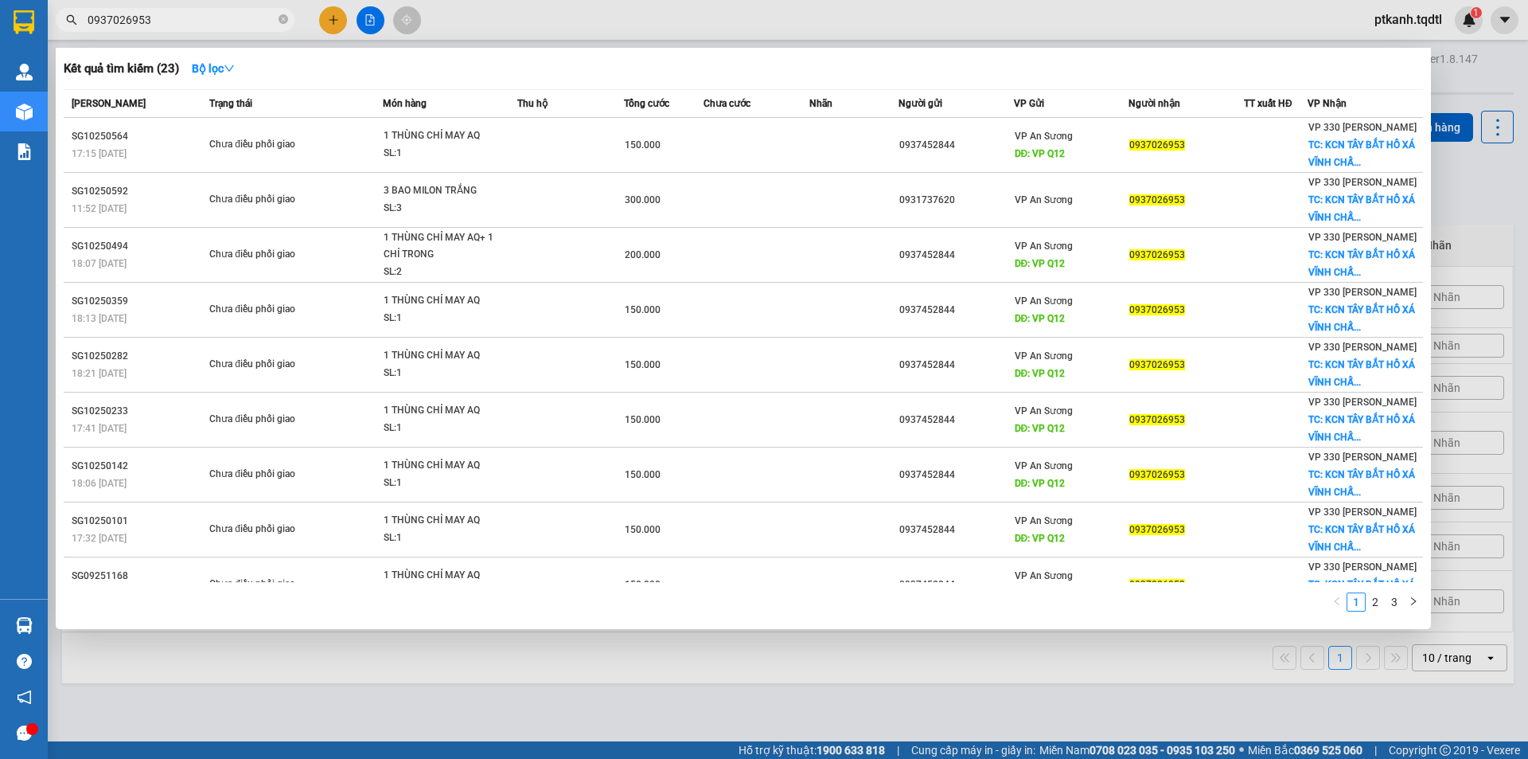
click at [210, 14] on input "0937026953" at bounding box center [182, 20] width 188 height 18
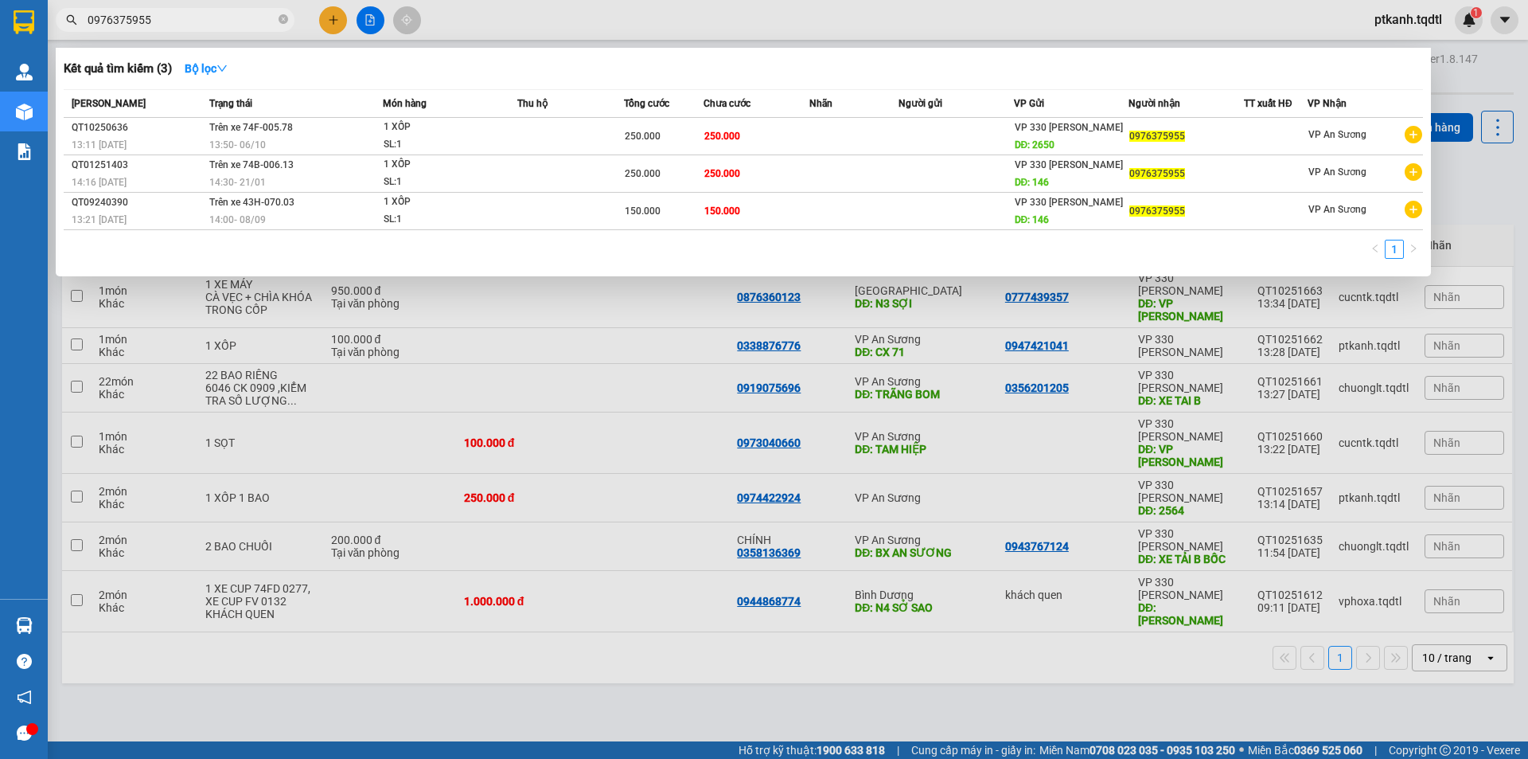
type input "0976375955"
click at [337, 22] on div at bounding box center [764, 379] width 1528 height 759
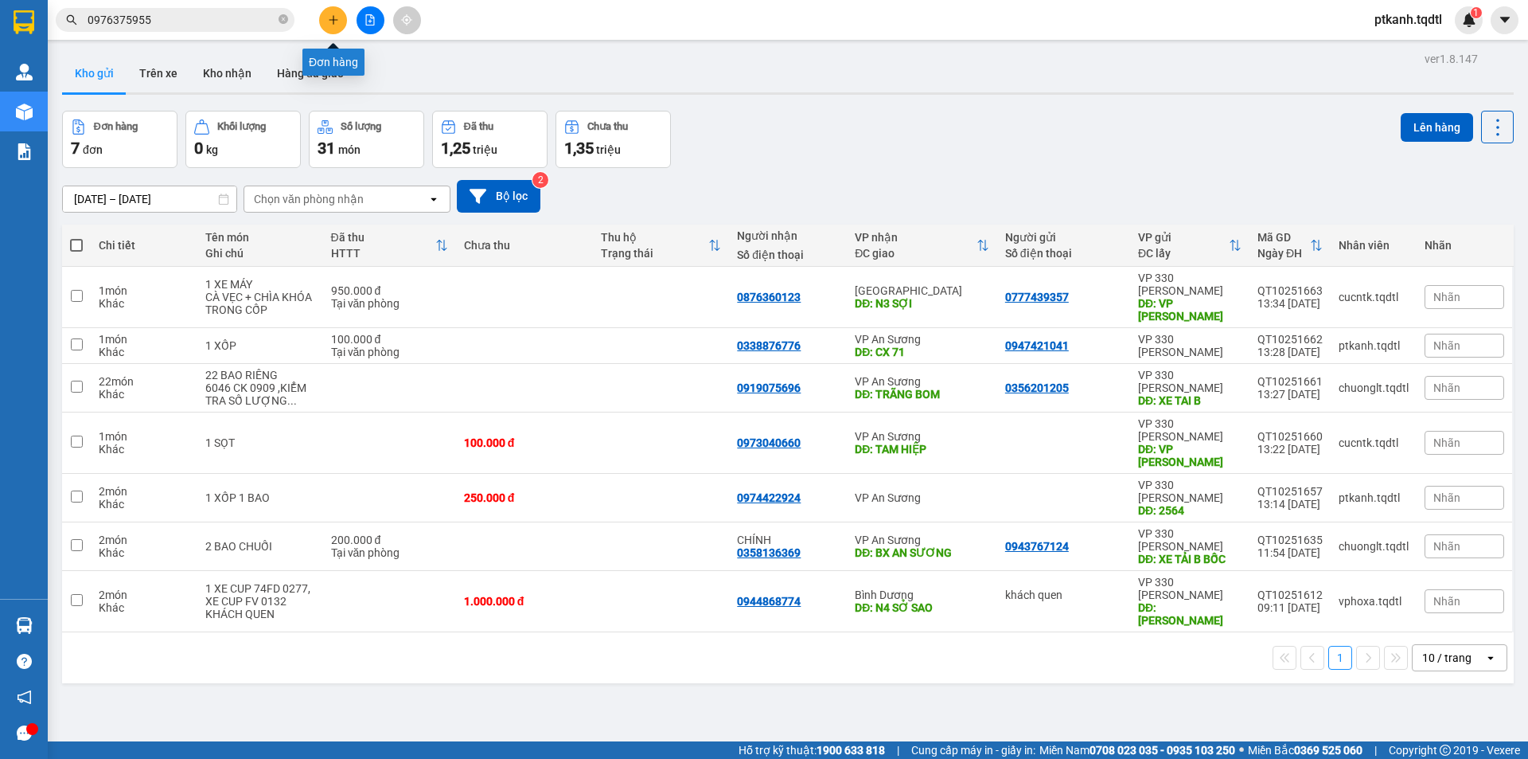
click at [339, 26] on button at bounding box center [333, 20] width 28 height 28
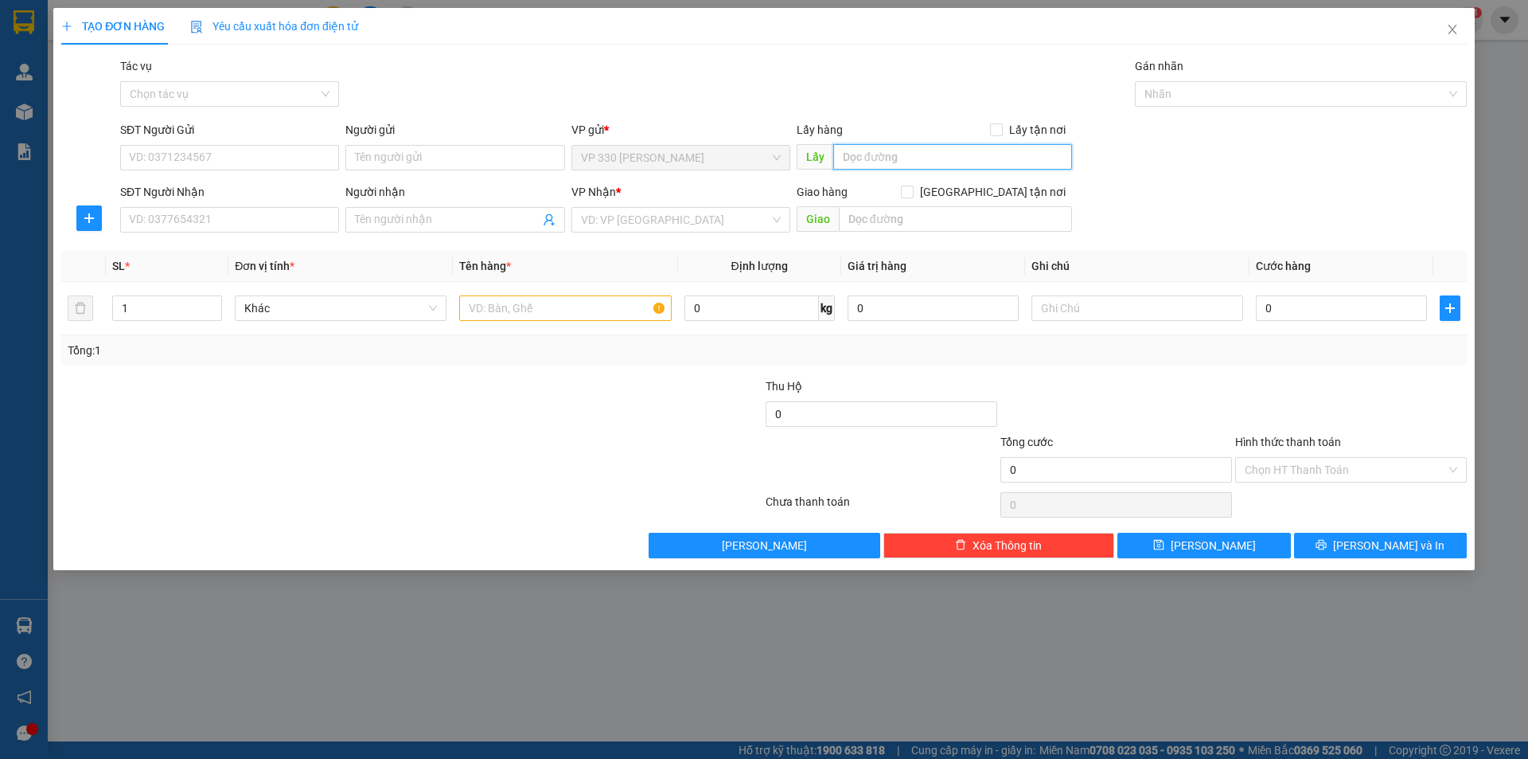
click at [876, 157] on input "text" at bounding box center [952, 156] width 239 height 25
type input "2564"
click at [306, 222] on input "SĐT Người Nhận" at bounding box center [229, 219] width 219 height 25
type input "0976375955"
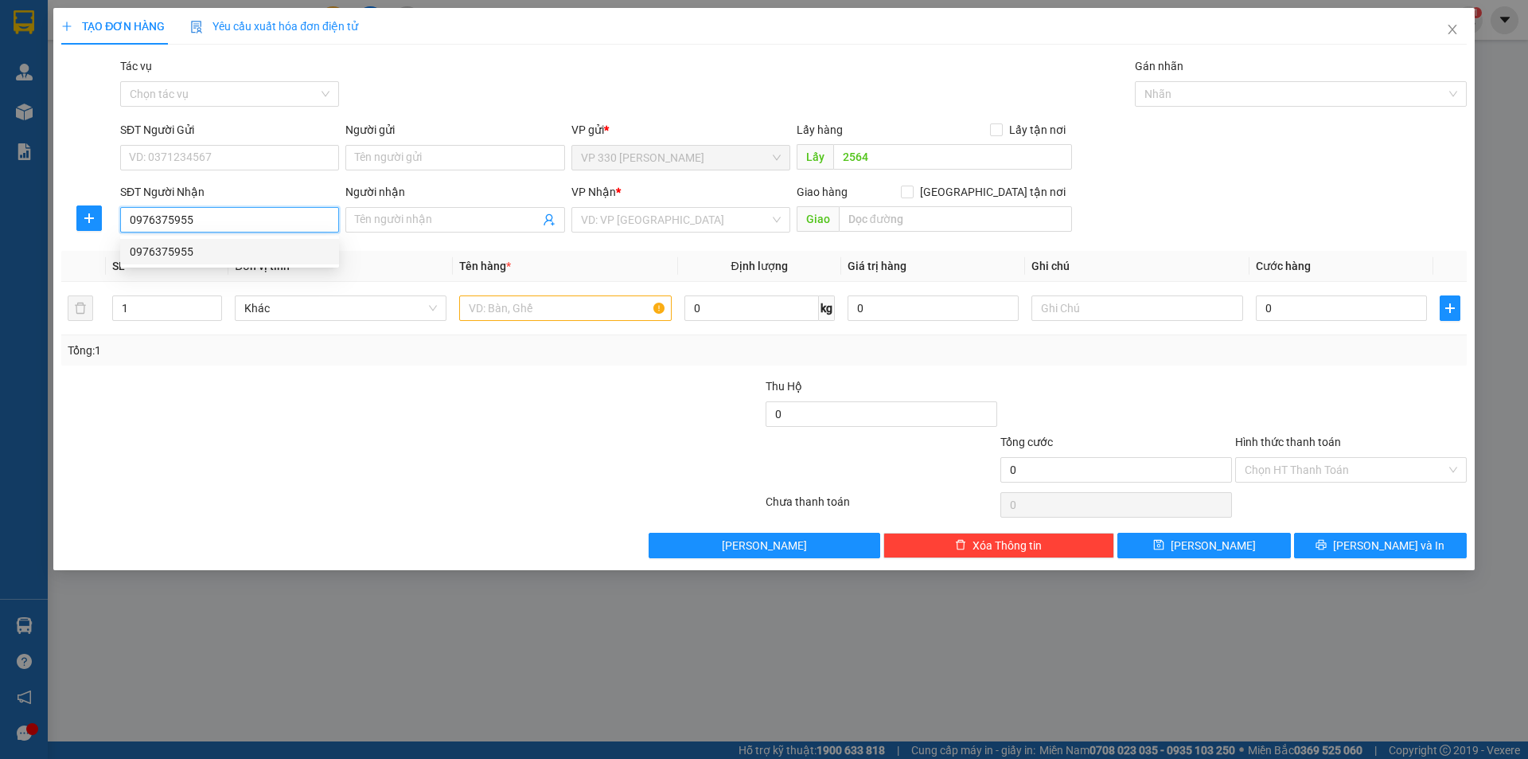
click at [259, 252] on div "0976375955" at bounding box center [230, 252] width 200 height 18
type input "250.000"
type input "0976375955"
type input "2"
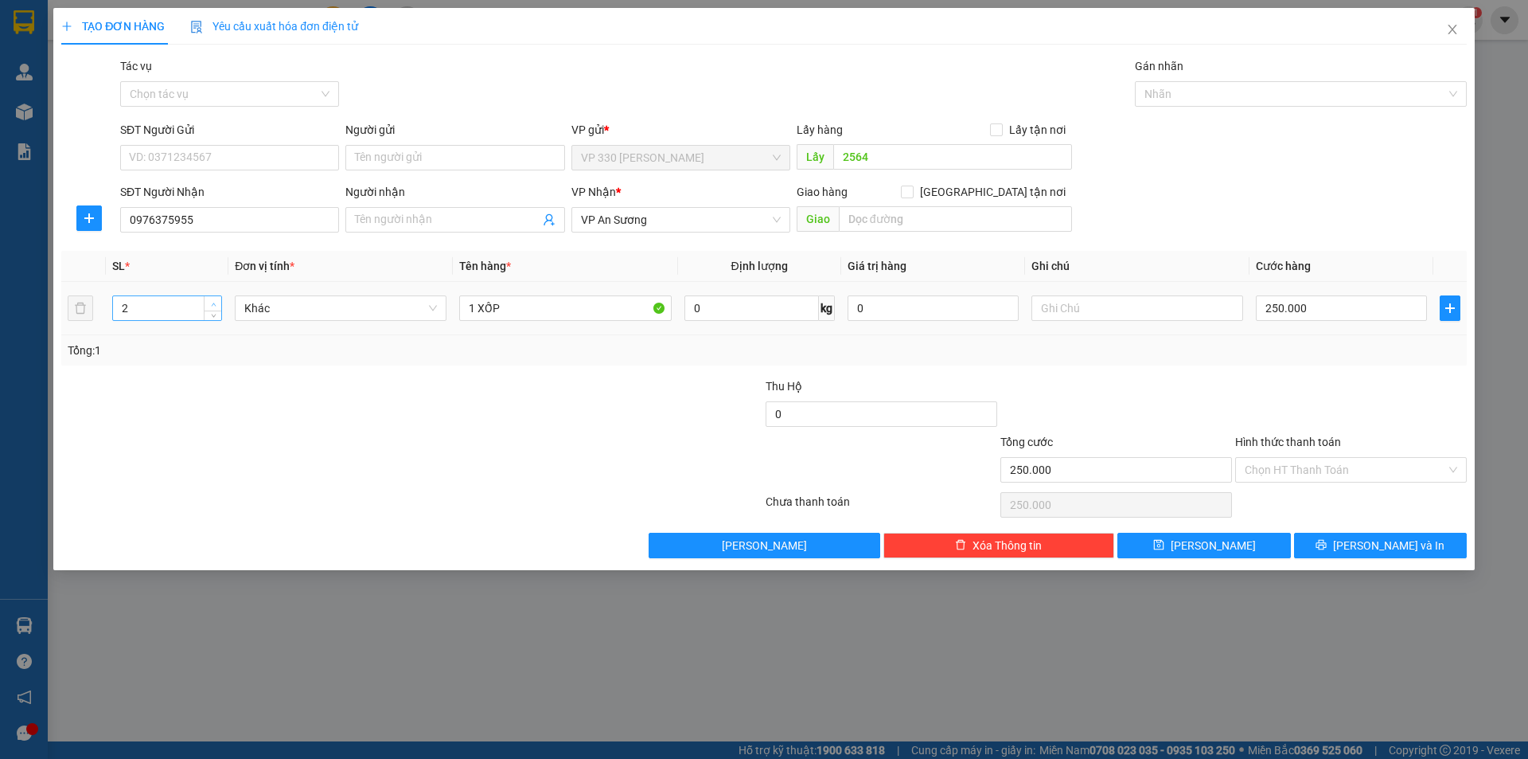
click at [216, 299] on span "Increase Value" at bounding box center [213, 303] width 18 height 14
click at [475, 305] on input "1 XỐP" at bounding box center [565, 307] width 212 height 25
type input "2 XỐP"
click at [1360, 310] on input "250.000" at bounding box center [1341, 307] width 171 height 25
type input "4"
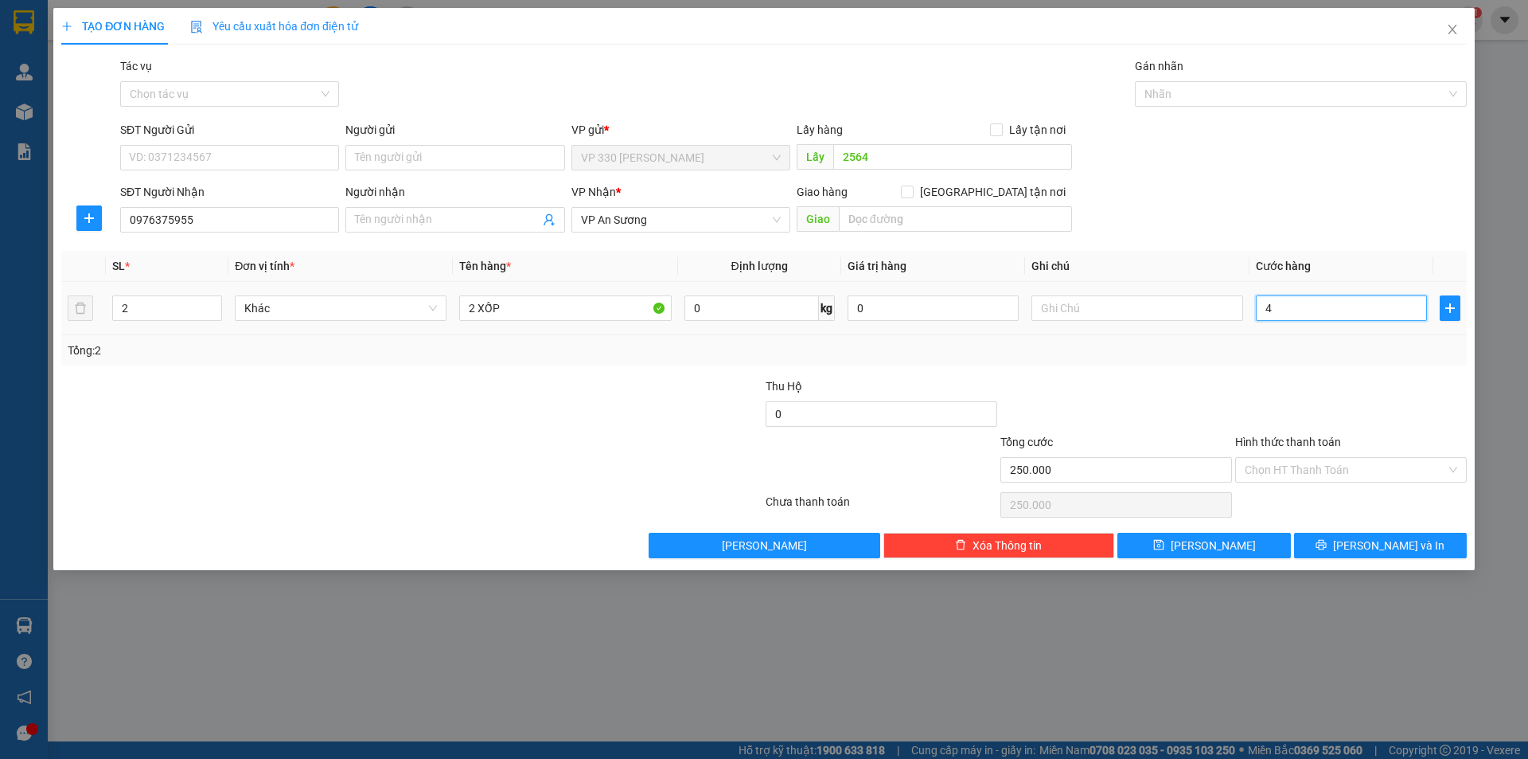
type input "4"
type input "40"
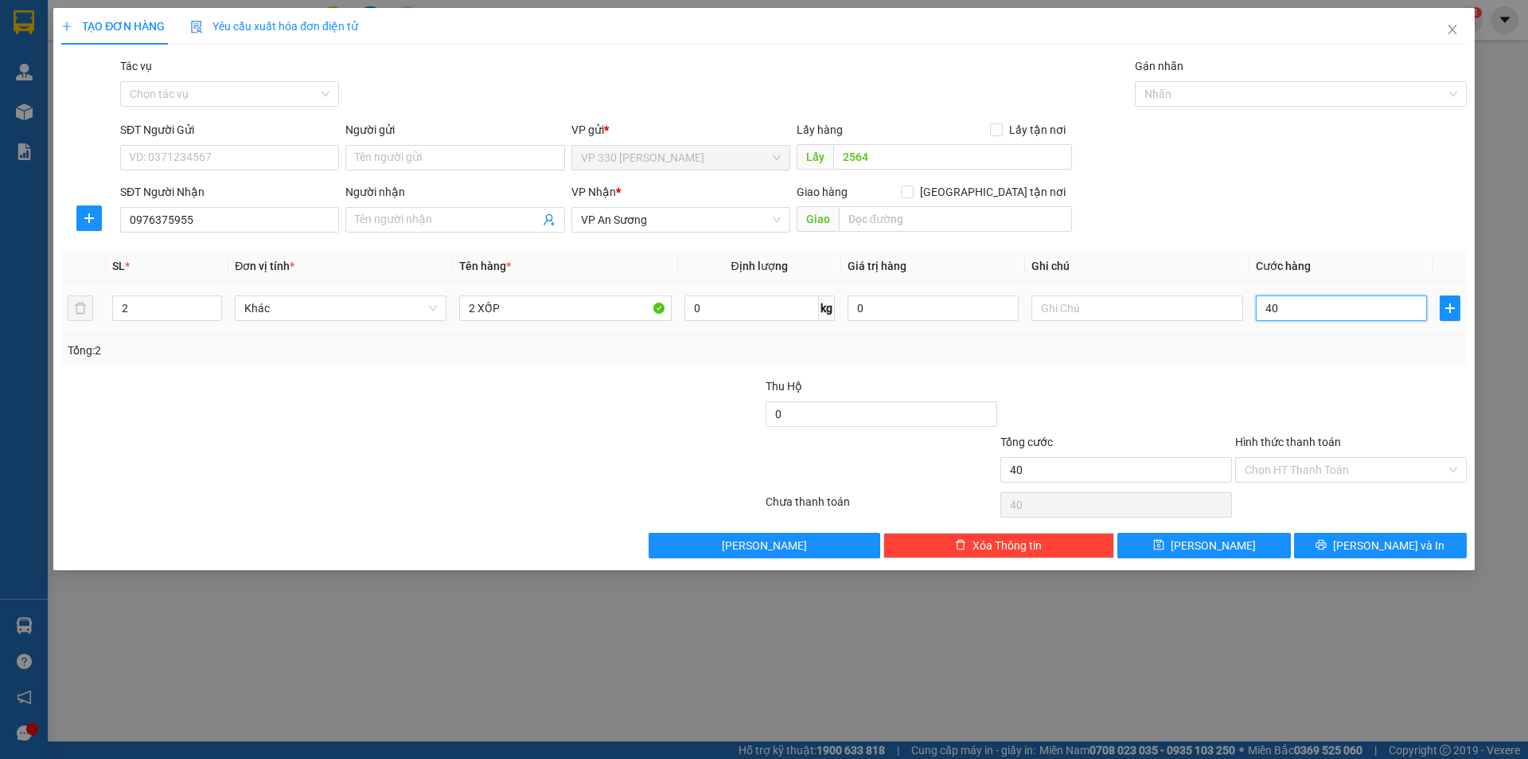
type input "400"
type input "4.000"
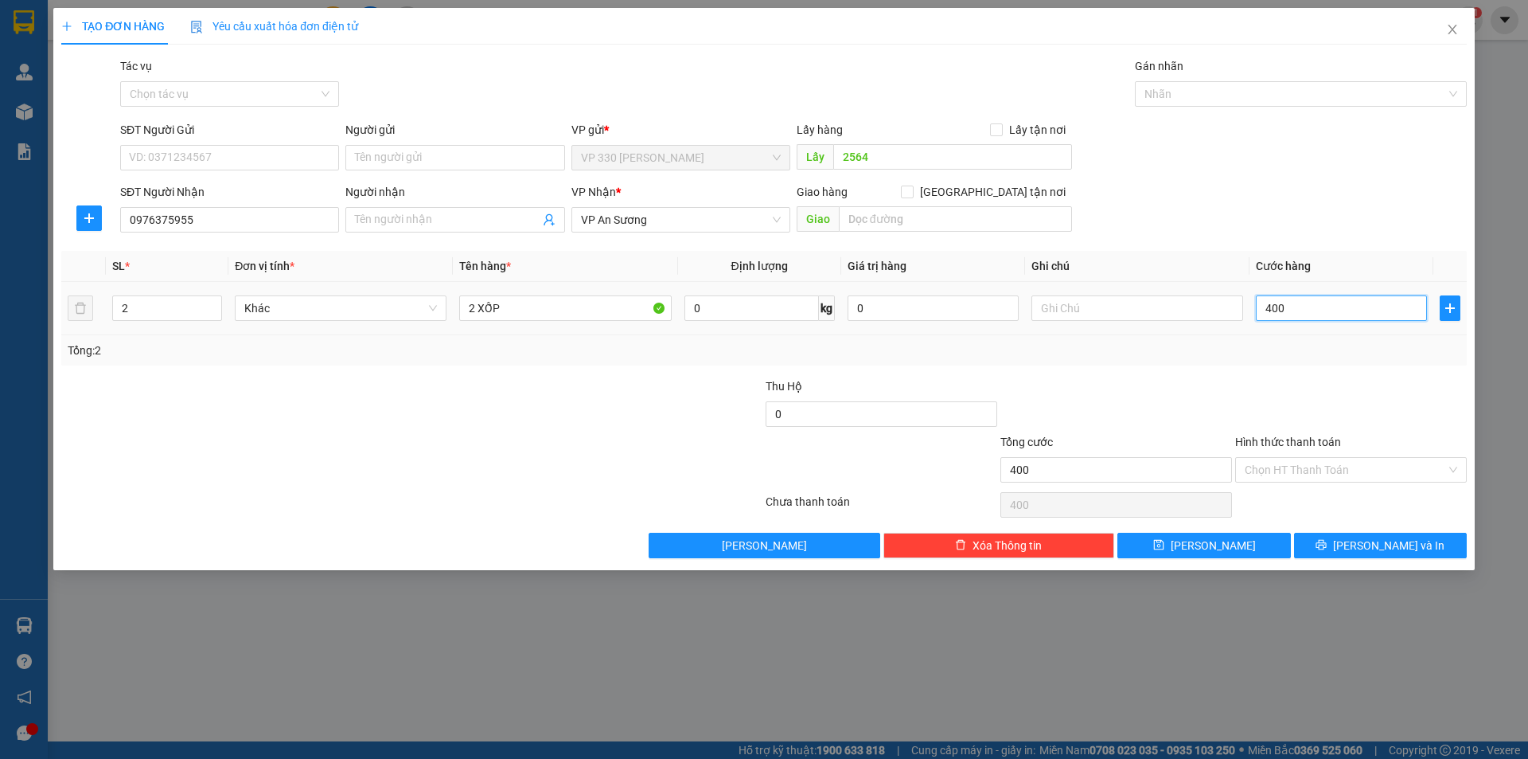
type input "4.000"
type input "40.000"
type input "400.000"
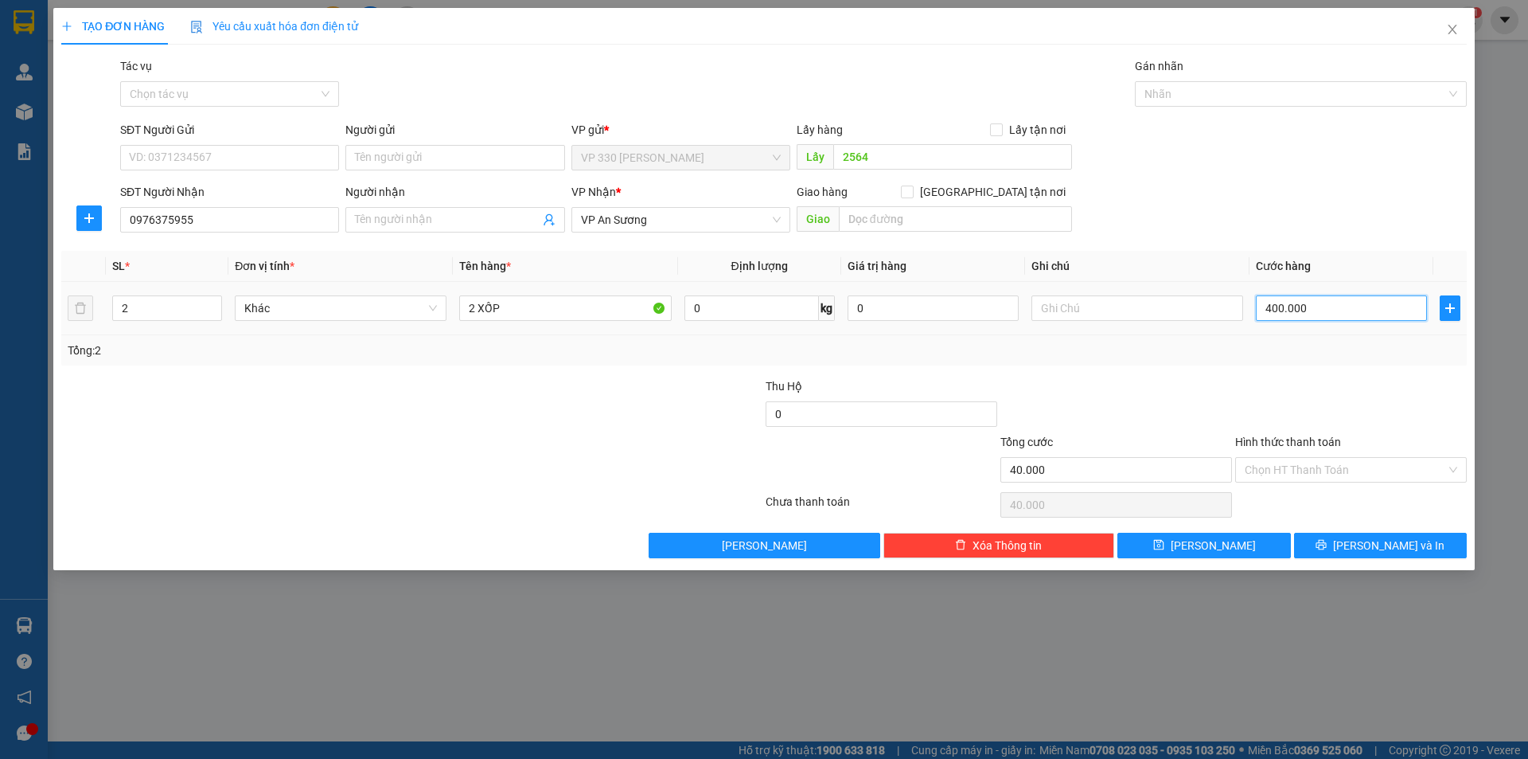
type input "400.000"
click at [1327, 549] on icon "printer" at bounding box center [1321, 544] width 11 height 11
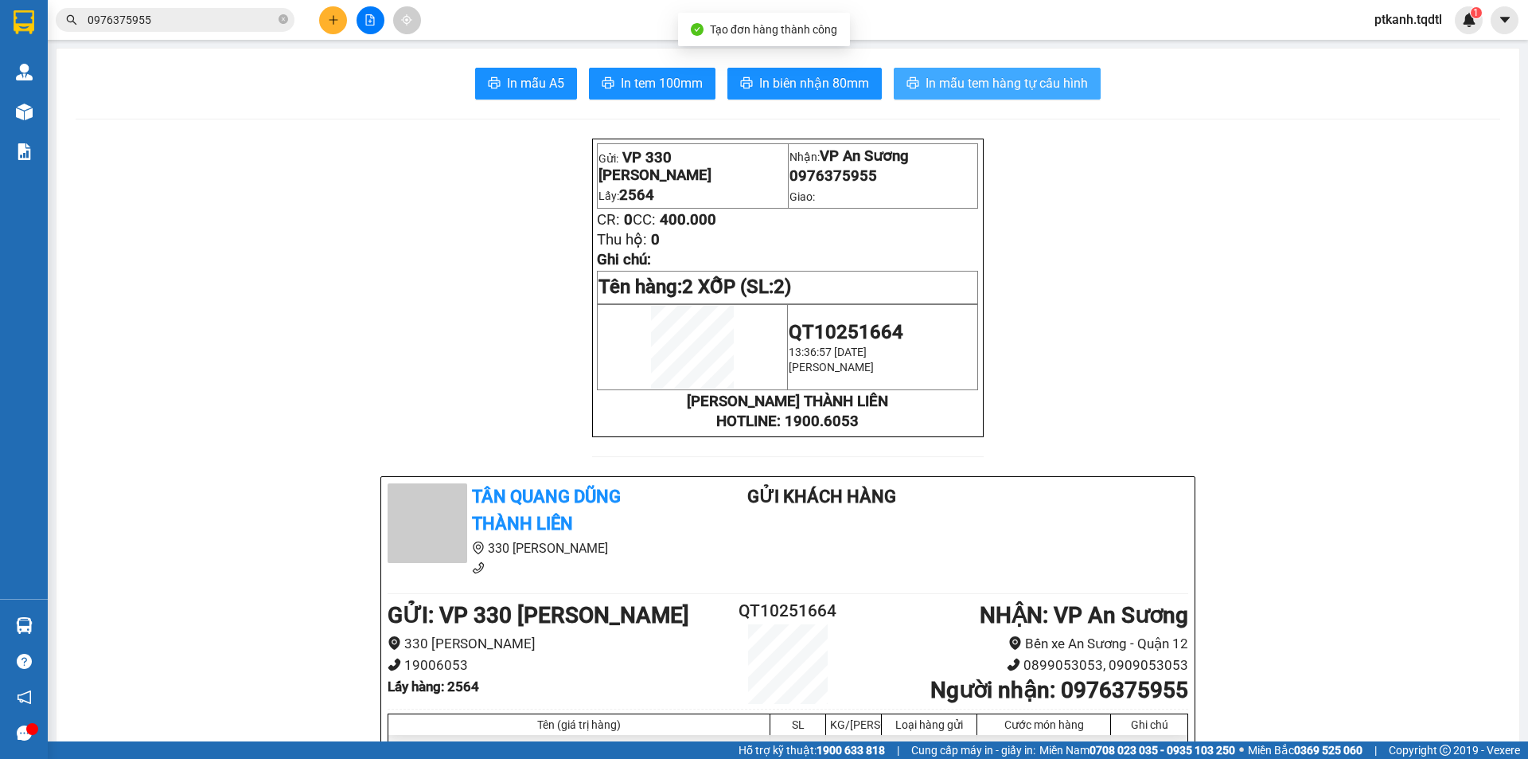
click at [970, 80] on span "In mẫu tem hàng tự cấu hình" at bounding box center [1007, 83] width 162 height 20
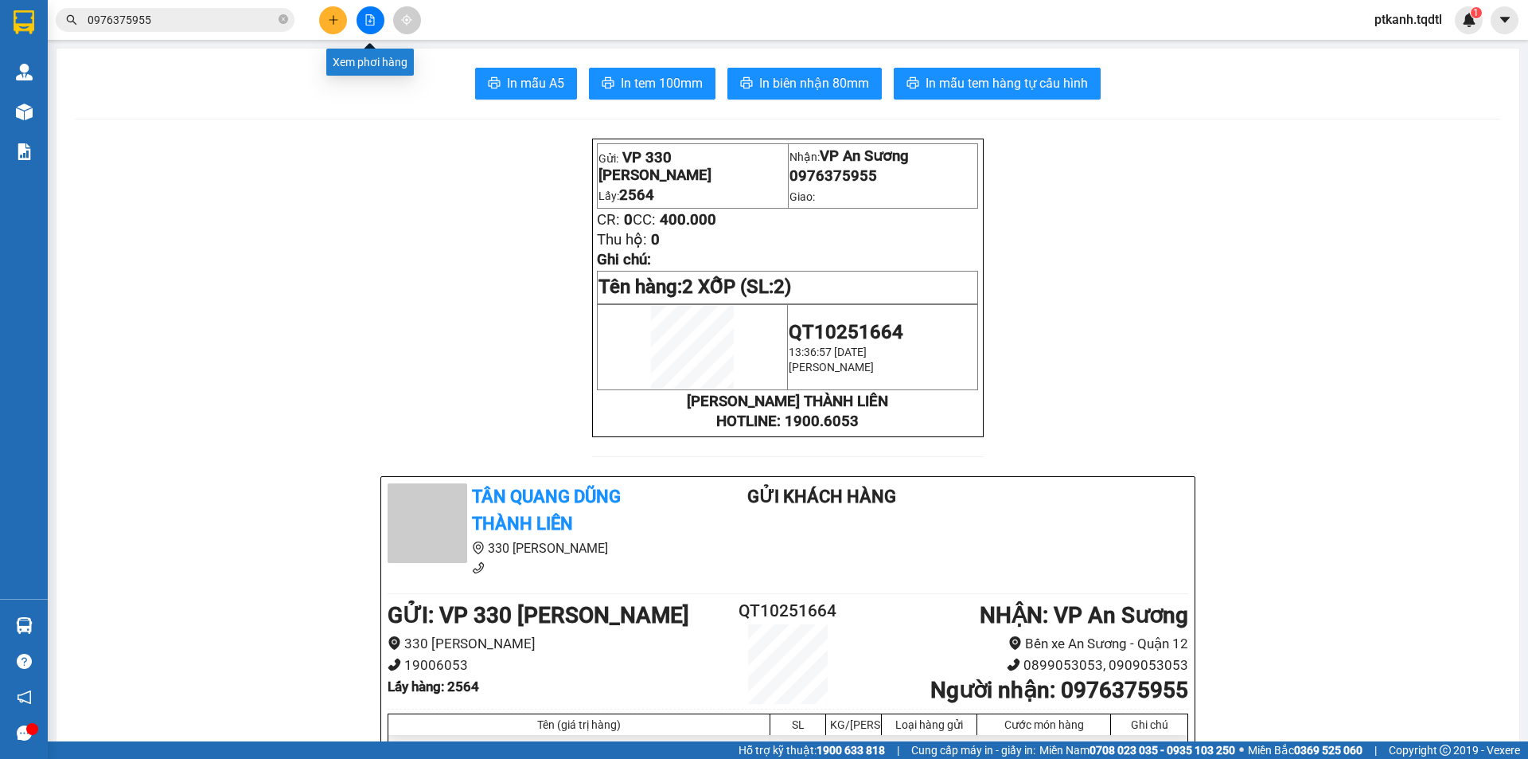
drag, startPoint x: 371, startPoint y: 14, endPoint x: 372, endPoint y: 6, distance: 8.8
click at [372, 12] on button at bounding box center [371, 20] width 28 height 28
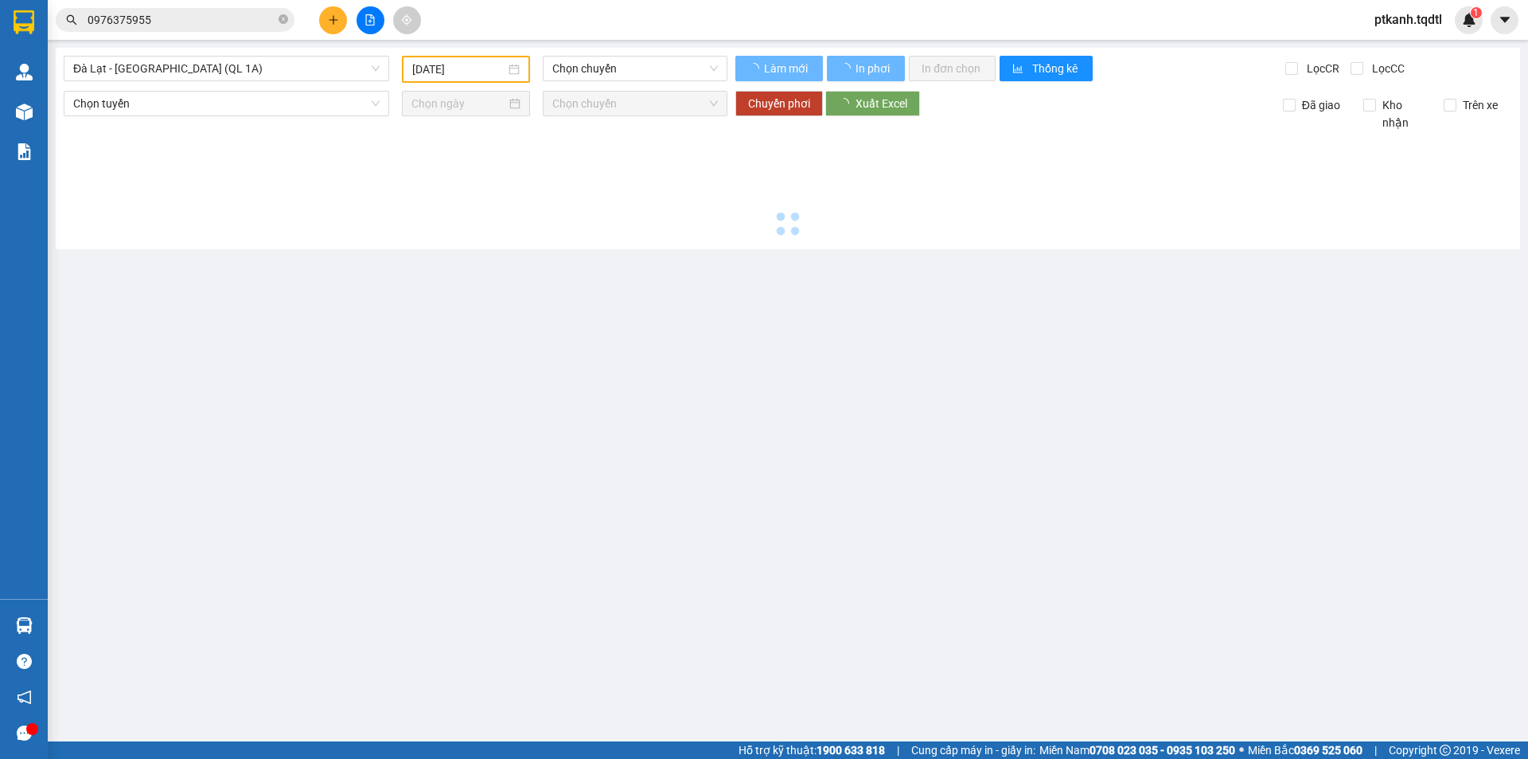
type input "[DATE]"
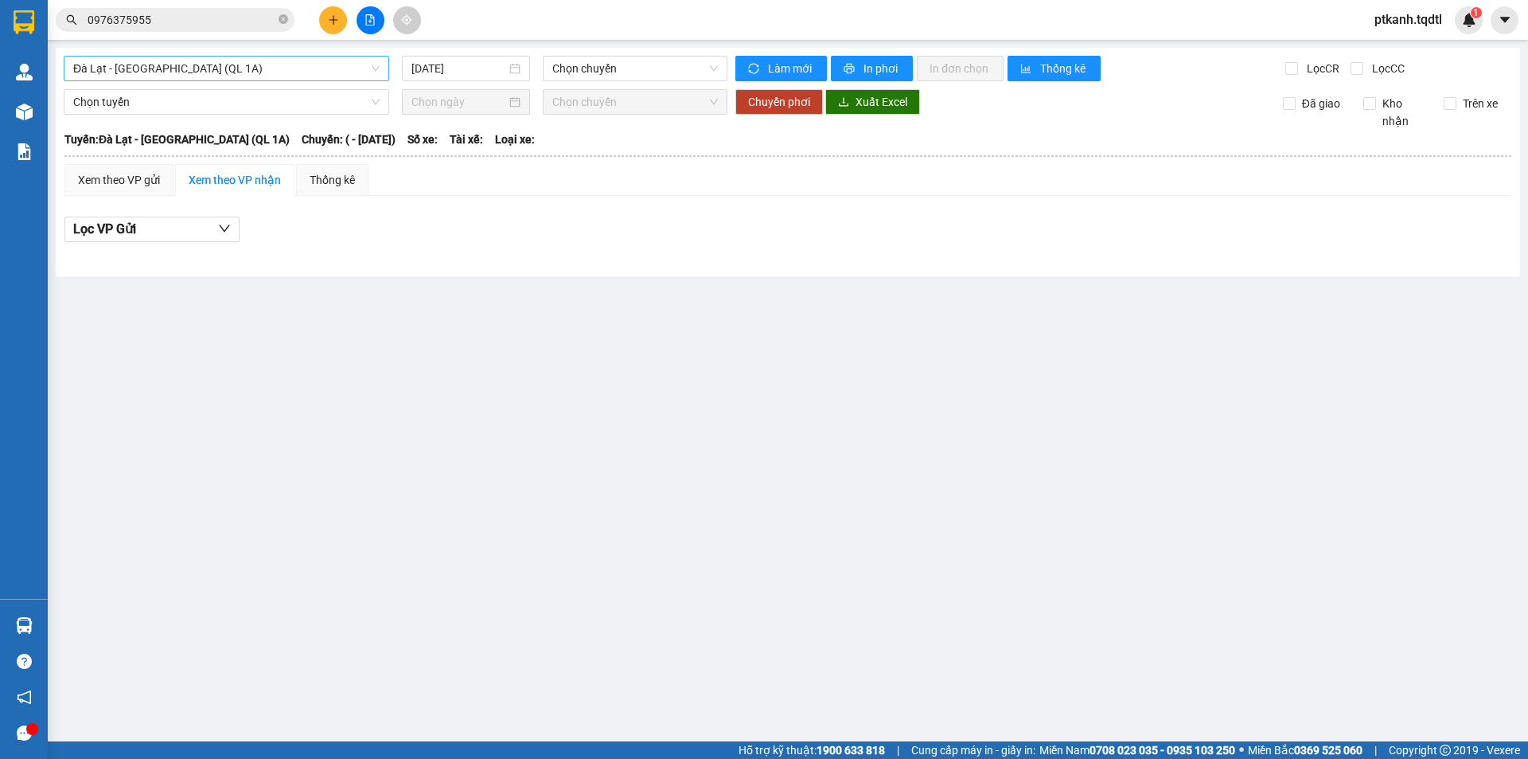
click at [382, 67] on div "Đà Lạt - [GEOGRAPHIC_DATA] (QL 1A)" at bounding box center [227, 68] width 326 height 25
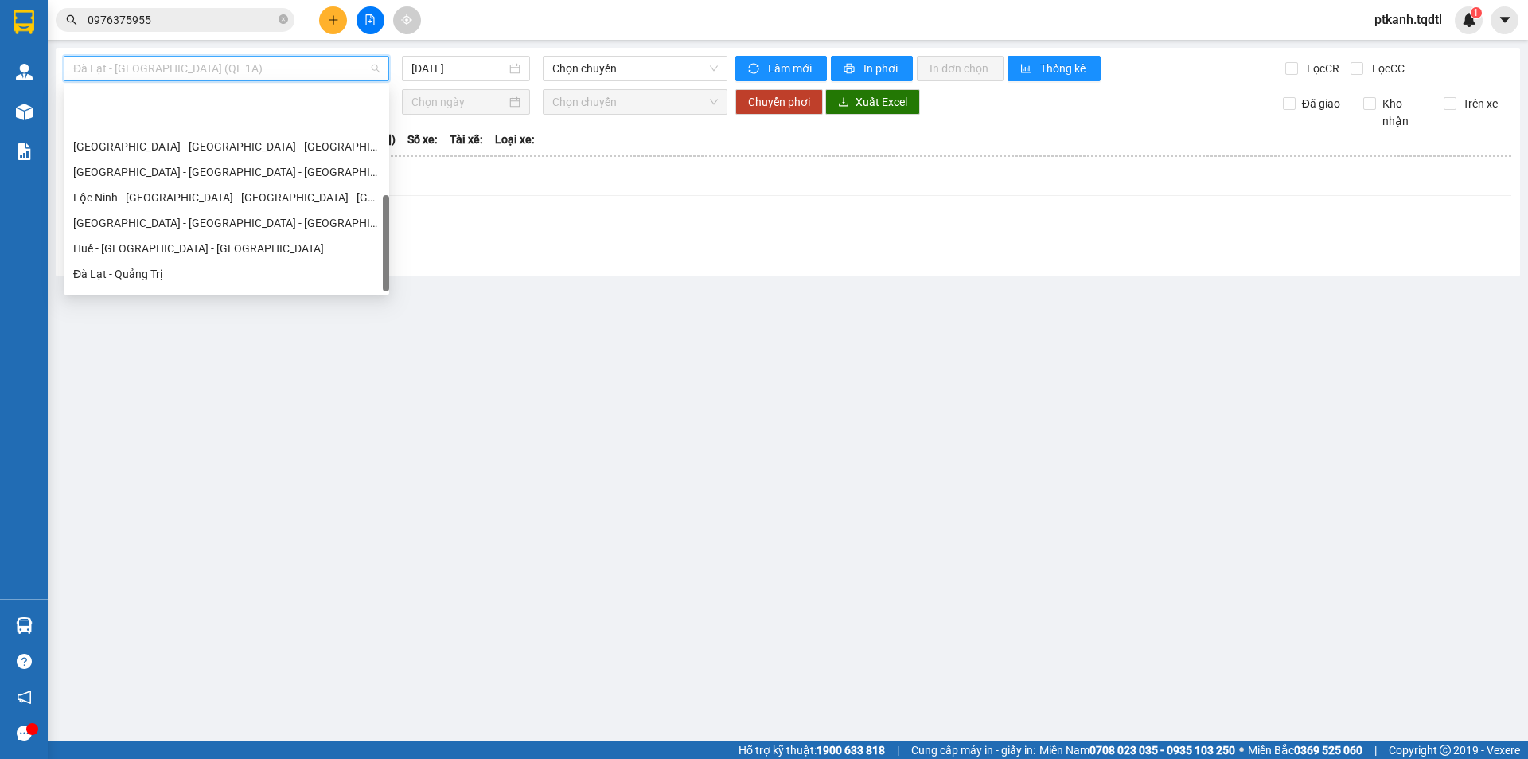
scroll to position [331, 0]
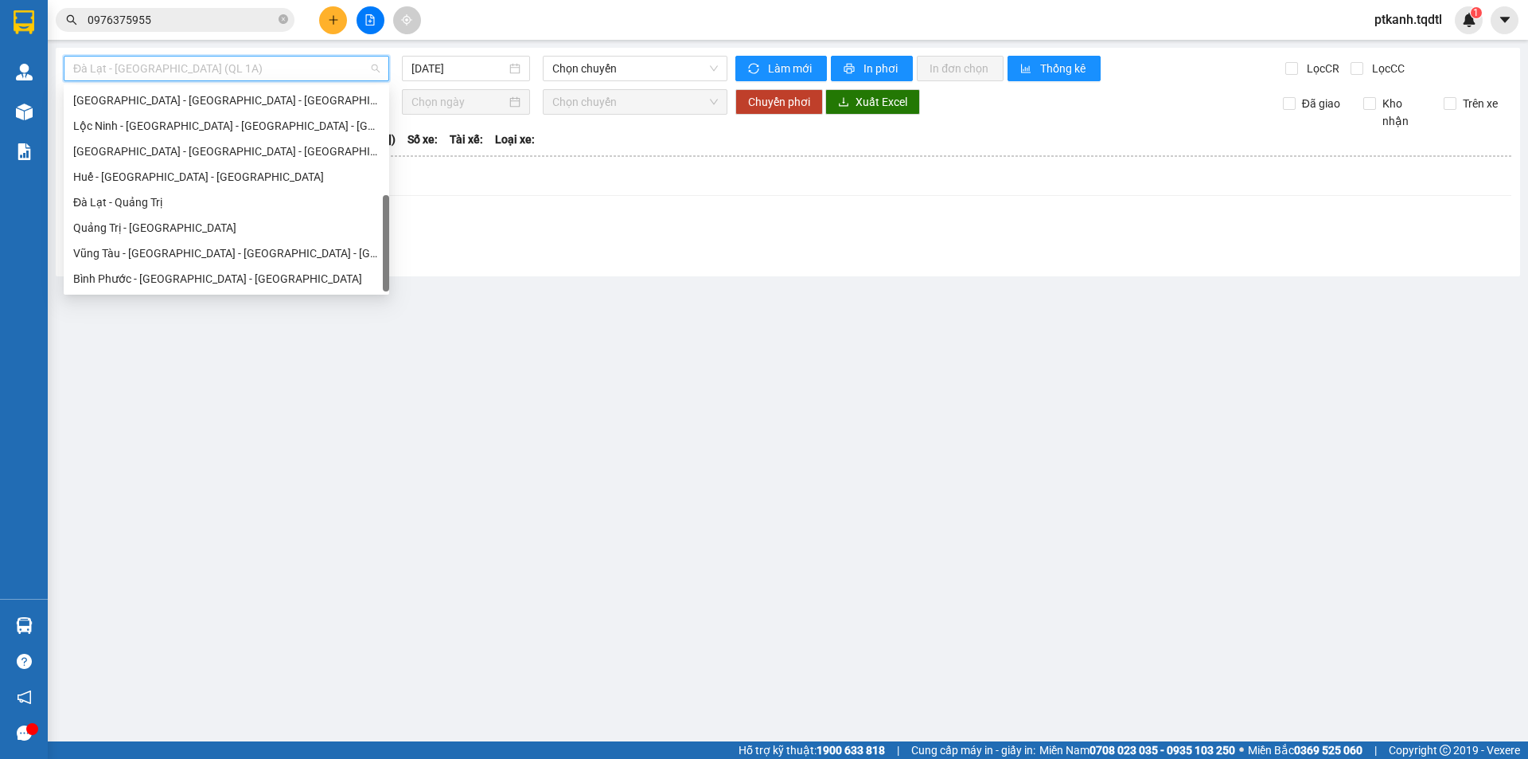
drag, startPoint x: 388, startPoint y: 100, endPoint x: 289, endPoint y: 231, distance: 163.7
click at [373, 226] on div "Đà Nẵng - Nha Trang - Đà Lạt Quảng Bình - Quảng Trị - Huế - Lộc Ninh Lộc Ninh -…" at bounding box center [227, 190] width 326 height 204
click at [252, 226] on div "Quảng Trị - [GEOGRAPHIC_DATA]" at bounding box center [226, 228] width 306 height 18
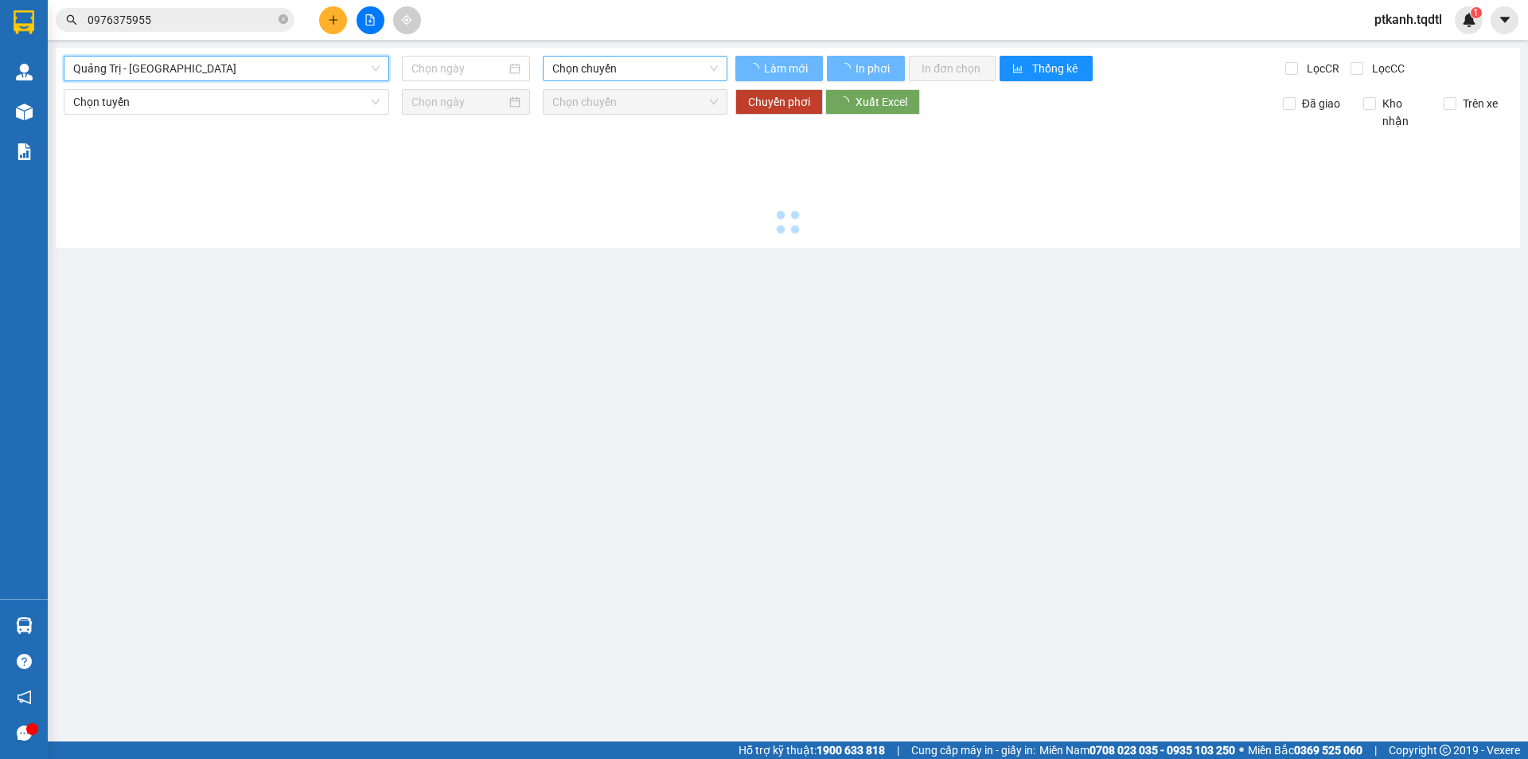
type input "[DATE]"
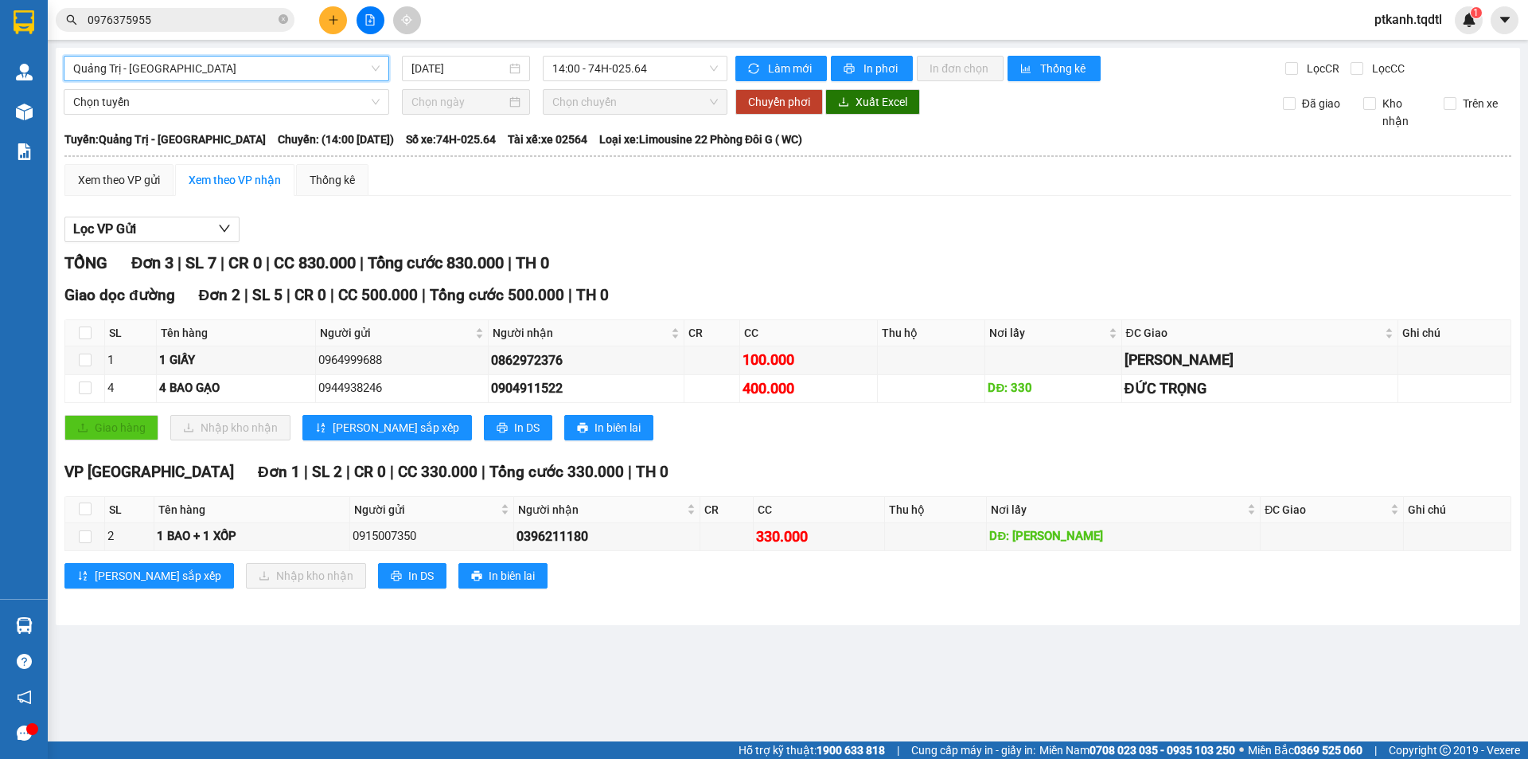
click at [380, 70] on div "Quảng Trị - [GEOGRAPHIC_DATA]" at bounding box center [227, 68] width 326 height 25
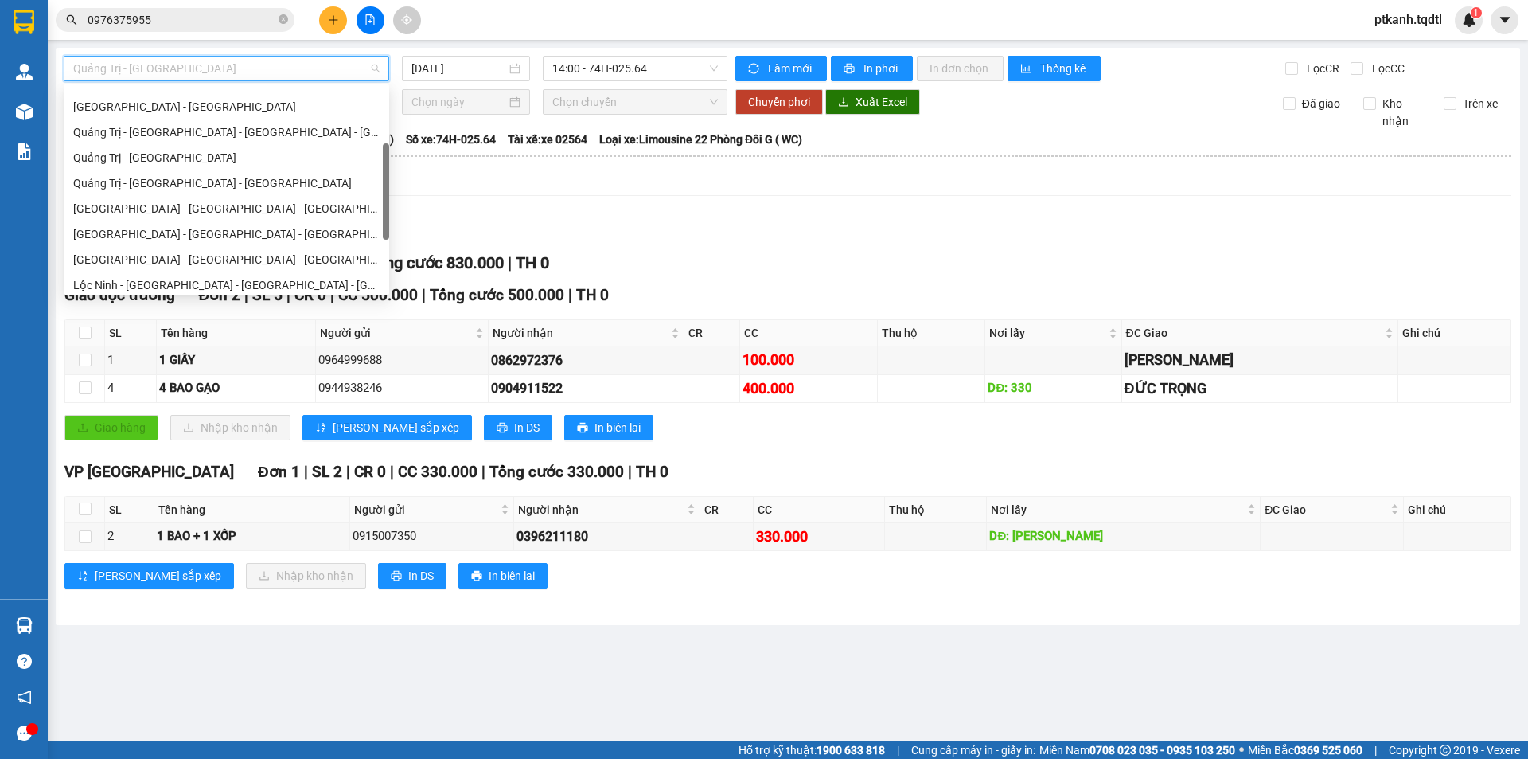
scroll to position [92, 0]
drag, startPoint x: 181, startPoint y: 234, endPoint x: 435, endPoint y: 127, distance: 276.5
click at [184, 233] on div "Quảng Trị - [GEOGRAPHIC_DATA]" at bounding box center [226, 237] width 306 height 18
type input "[DATE]"
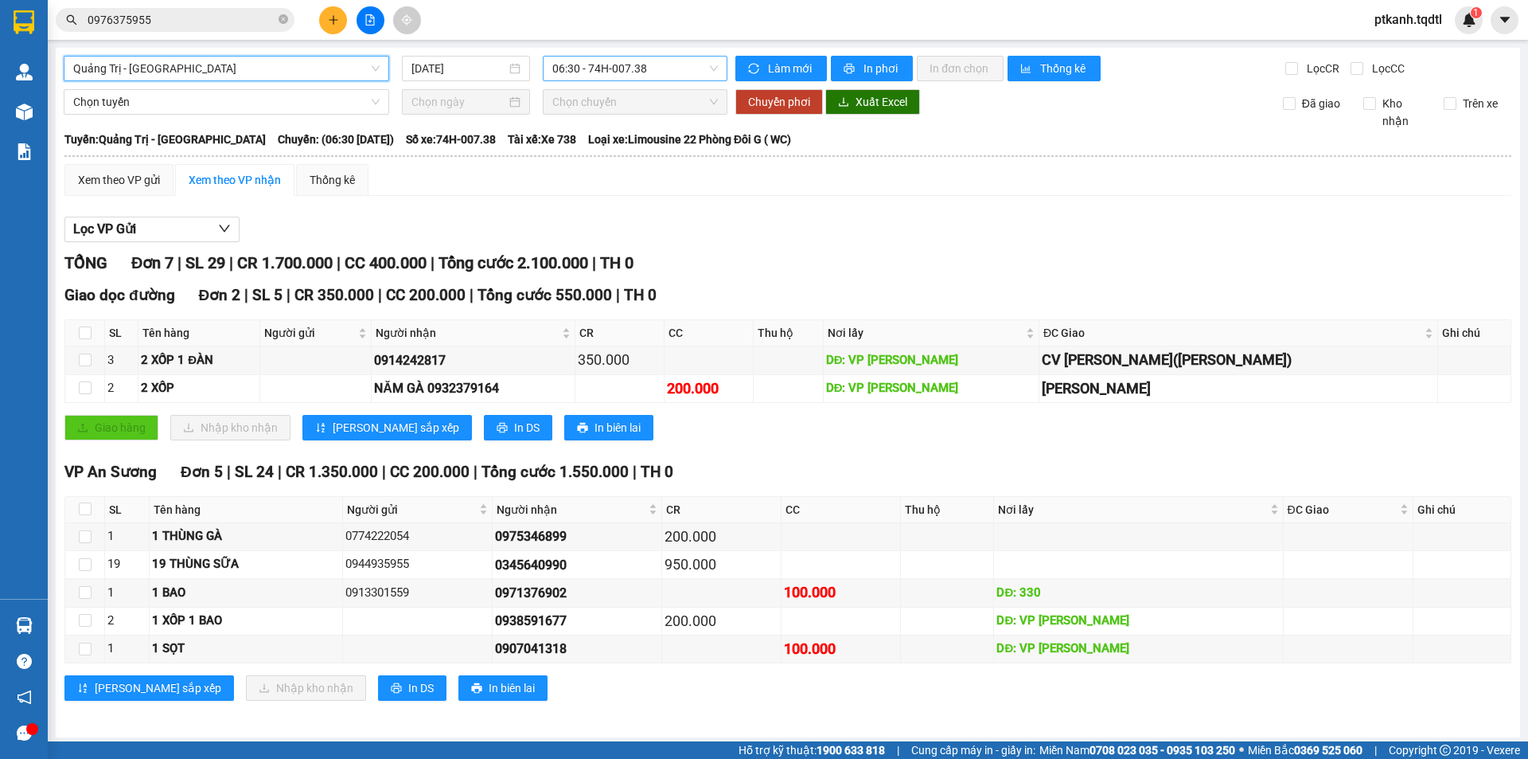
click at [658, 70] on span "06:30 - 74H-007.38" at bounding box center [635, 69] width 166 height 24
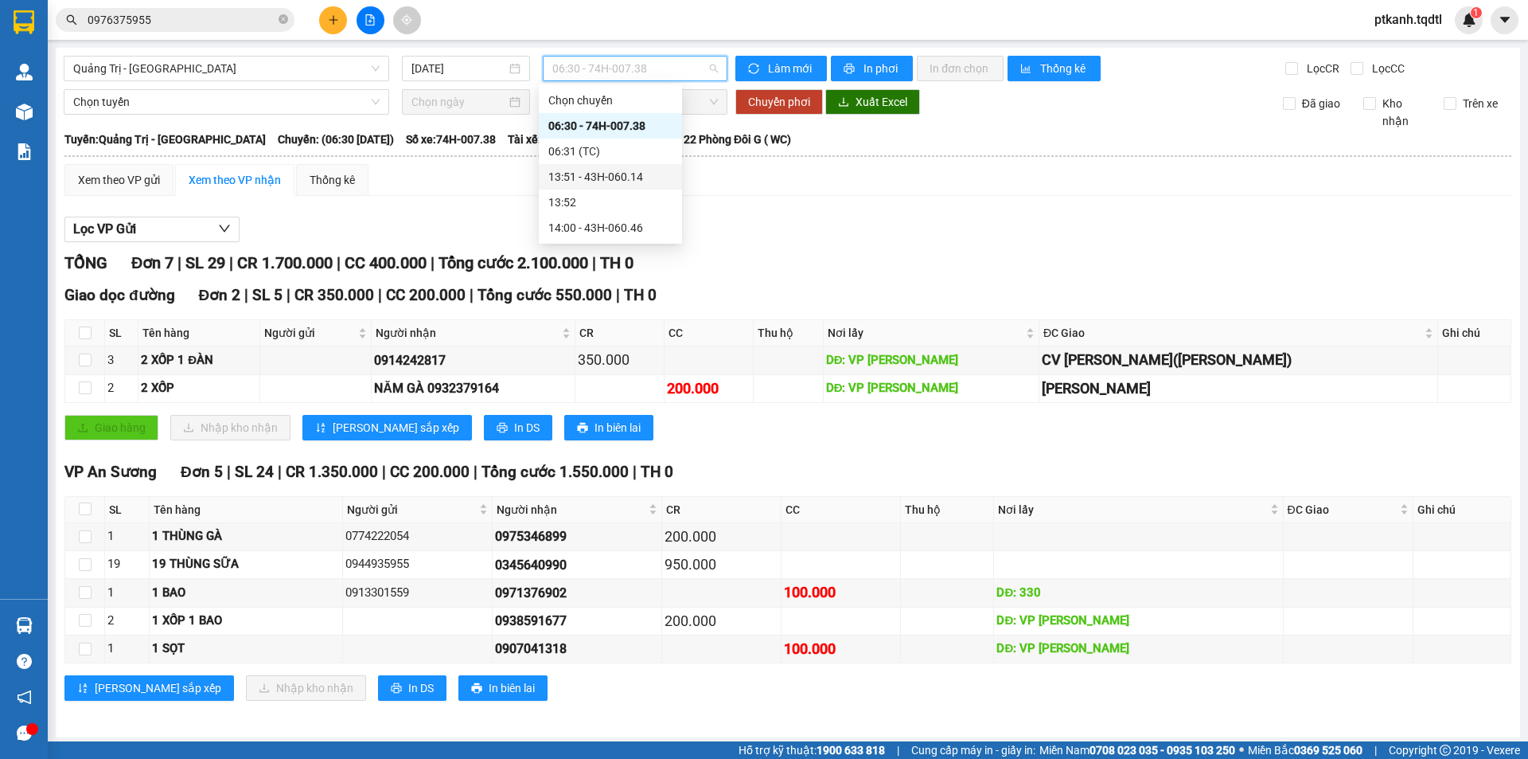
click at [633, 179] on div "13:51 - 43H-060.14" at bounding box center [610, 177] width 124 height 18
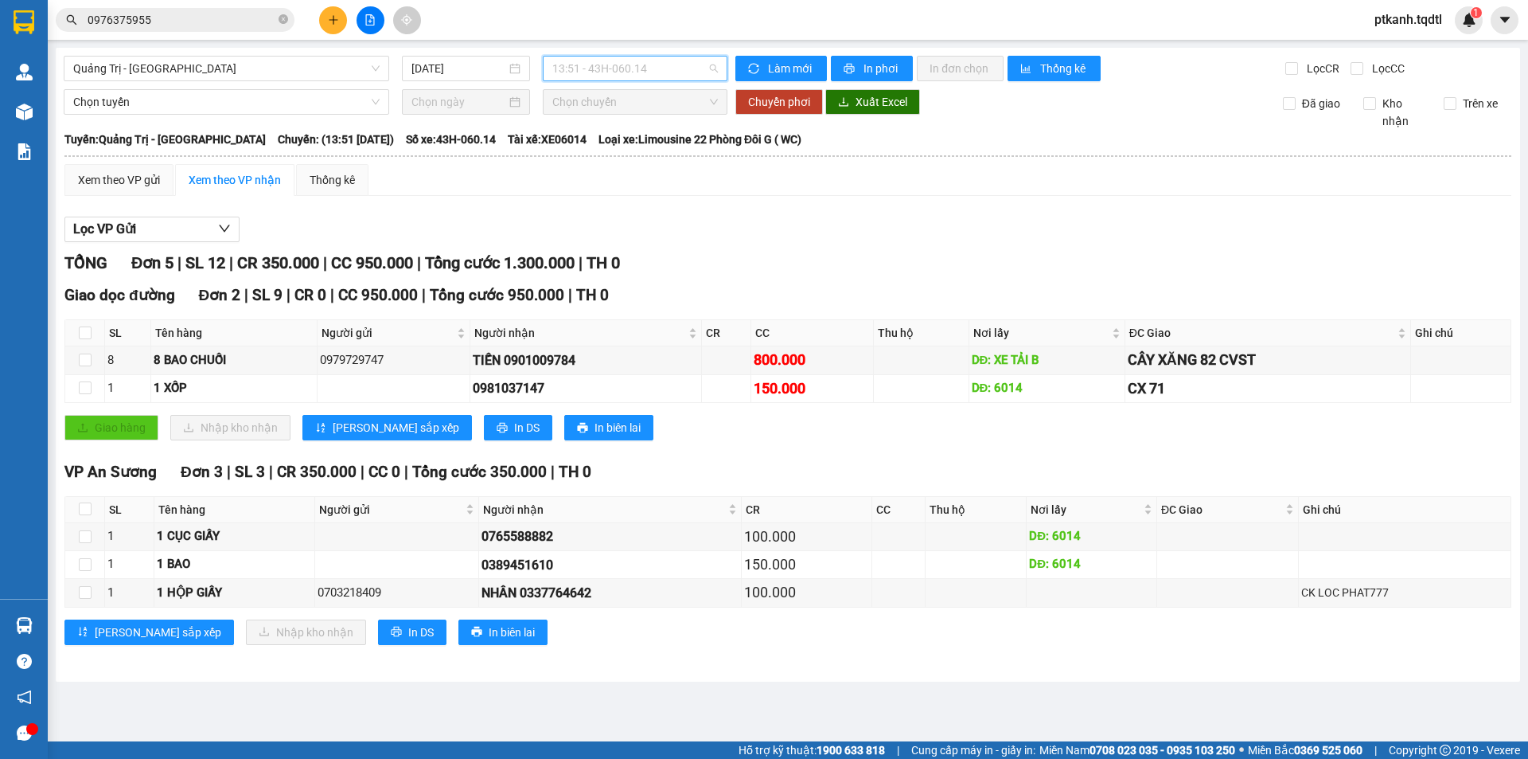
drag, startPoint x: 668, startPoint y: 69, endPoint x: 681, endPoint y: 125, distance: 57.2
click at [669, 69] on span "13:51 - 43H-060.14" at bounding box center [635, 69] width 166 height 24
click at [646, 227] on div "14:00 - 43H-060.46" at bounding box center [614, 228] width 124 height 18
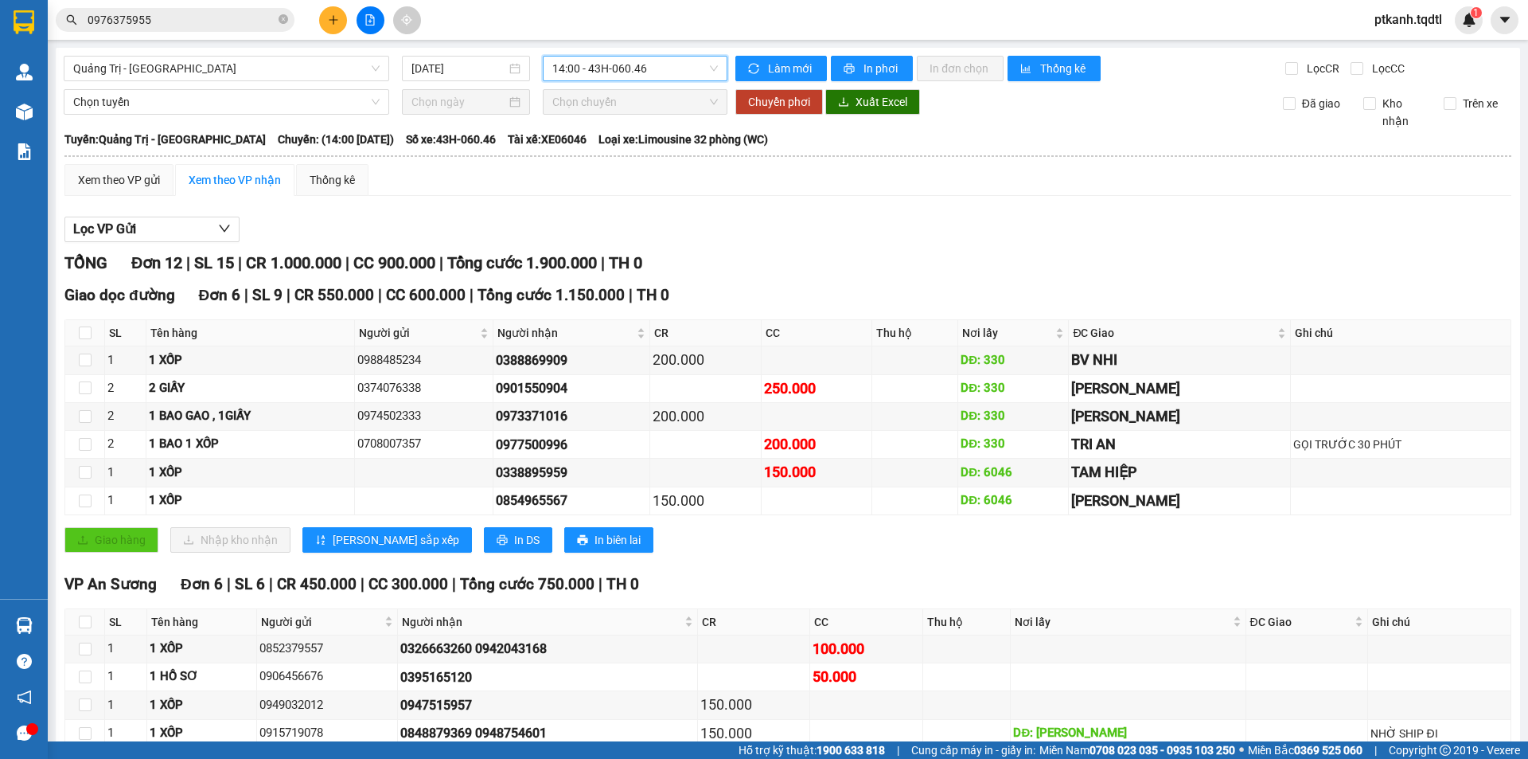
click at [683, 72] on span "14:00 - 43H-060.46" at bounding box center [635, 69] width 166 height 24
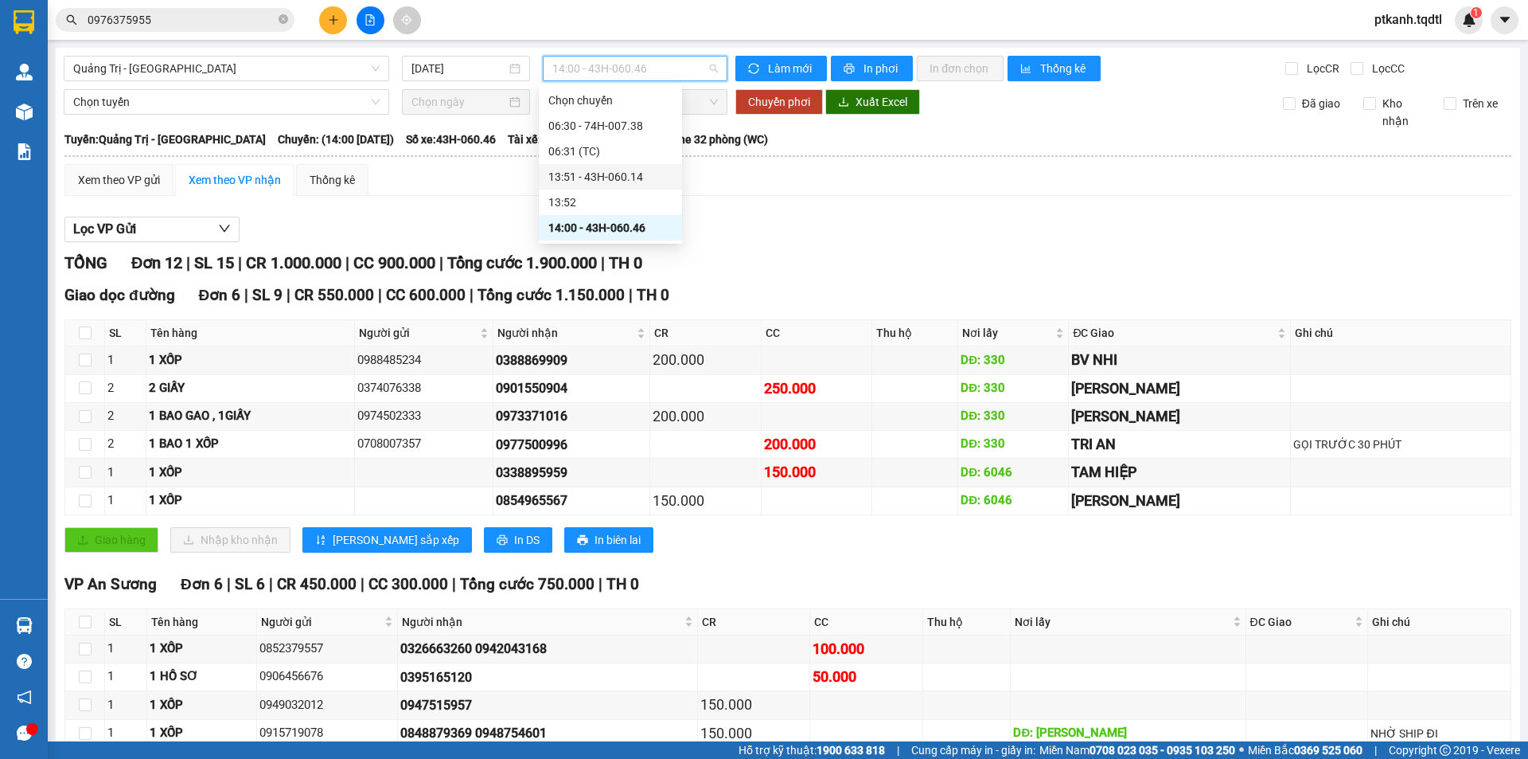
click at [638, 177] on div "13:51 - 43H-060.14" at bounding box center [610, 177] width 124 height 18
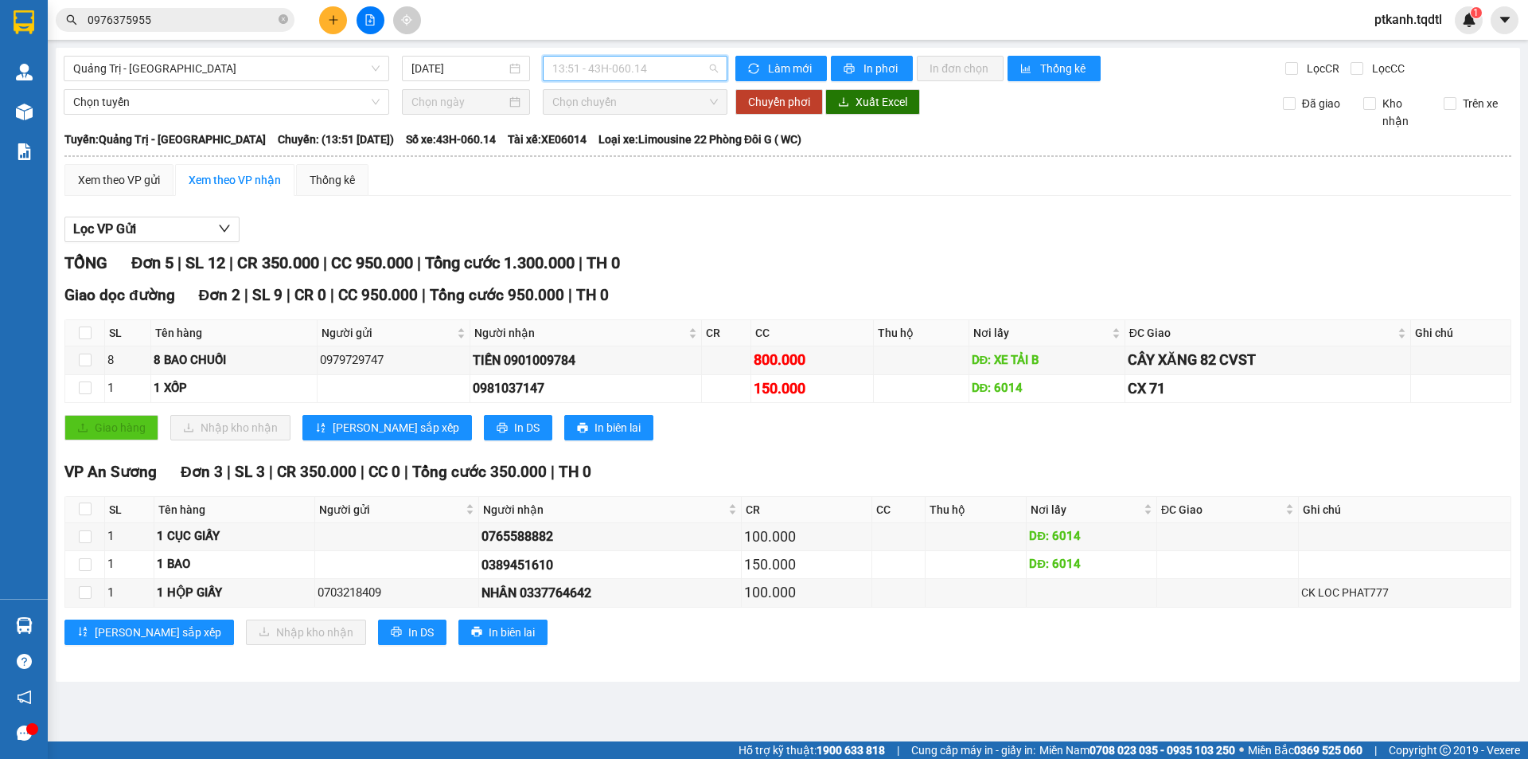
click at [679, 71] on span "13:51 - 43H-060.14" at bounding box center [635, 69] width 166 height 24
click at [630, 219] on div "14:00 - 43H-060.46" at bounding box center [614, 228] width 124 height 18
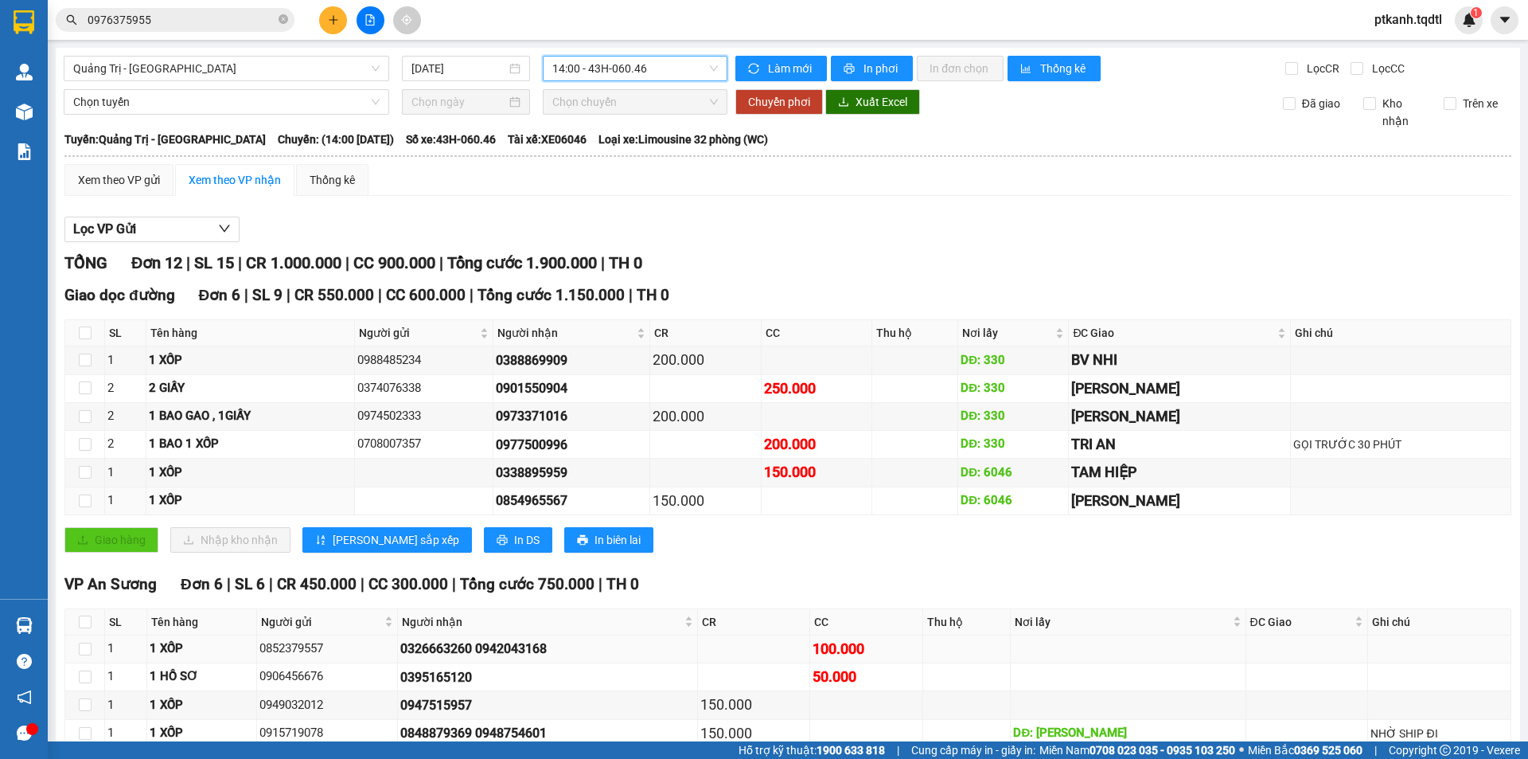
scroll to position [144, 0]
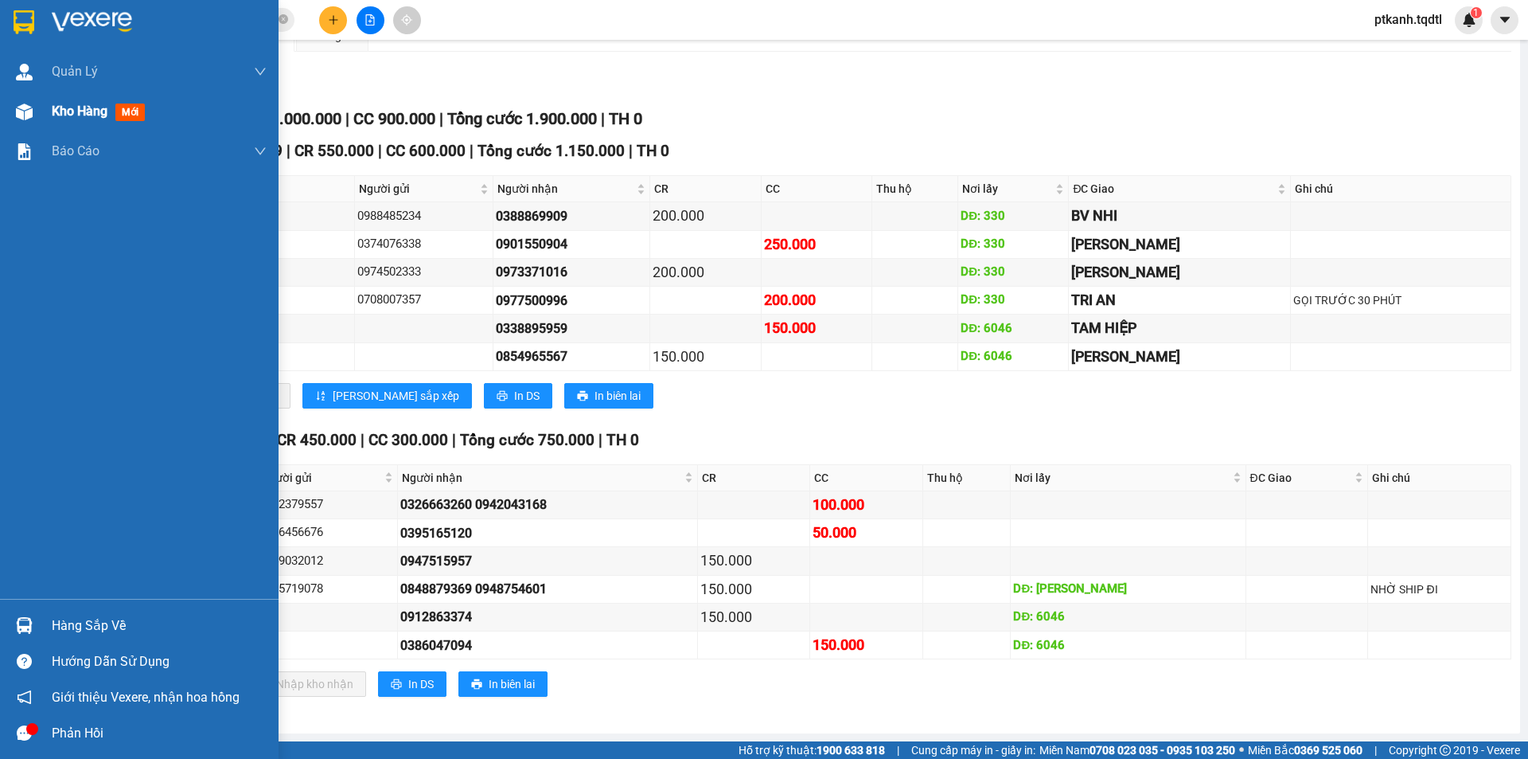
click at [69, 109] on span "Kho hàng" at bounding box center [80, 110] width 56 height 15
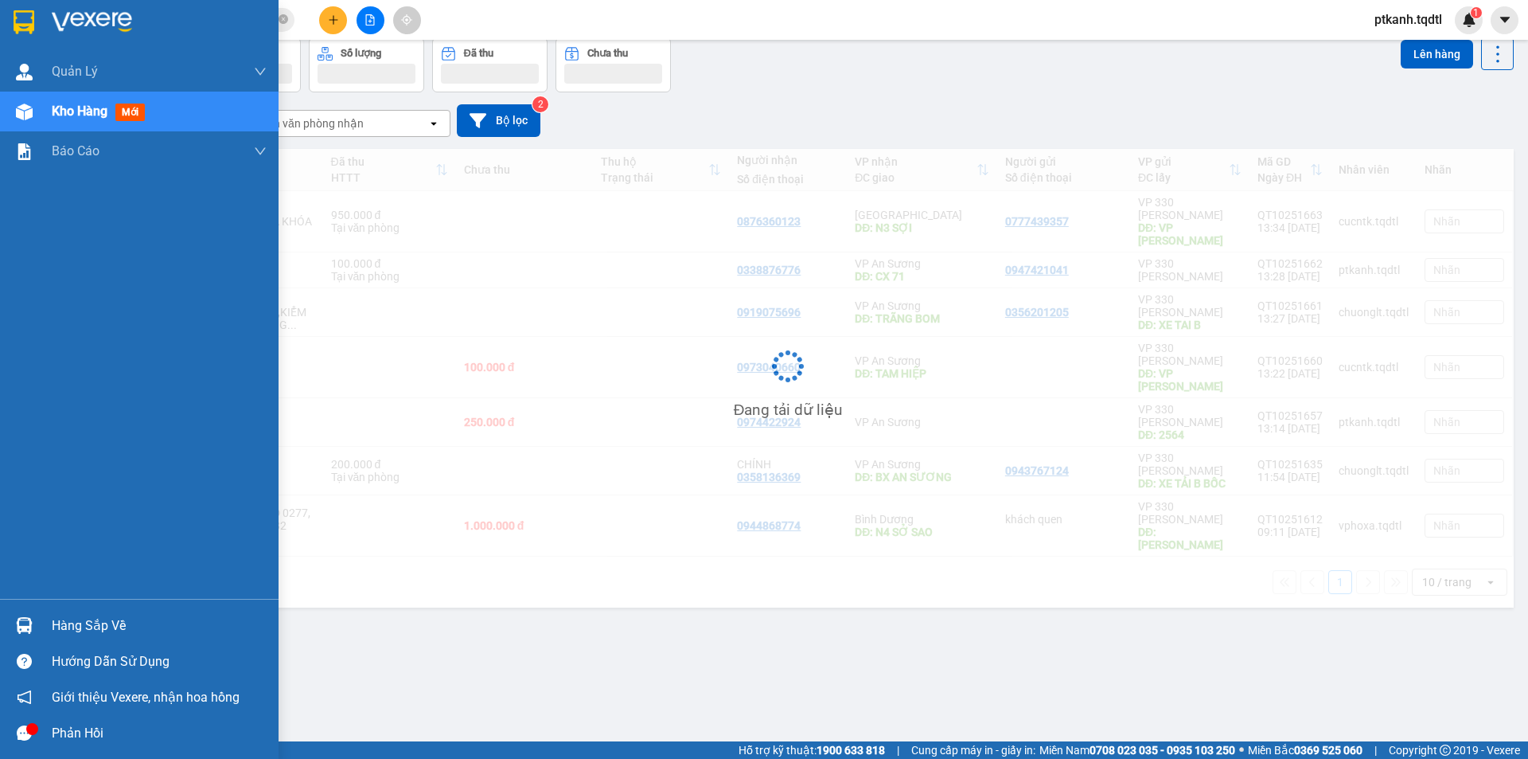
scroll to position [73, 0]
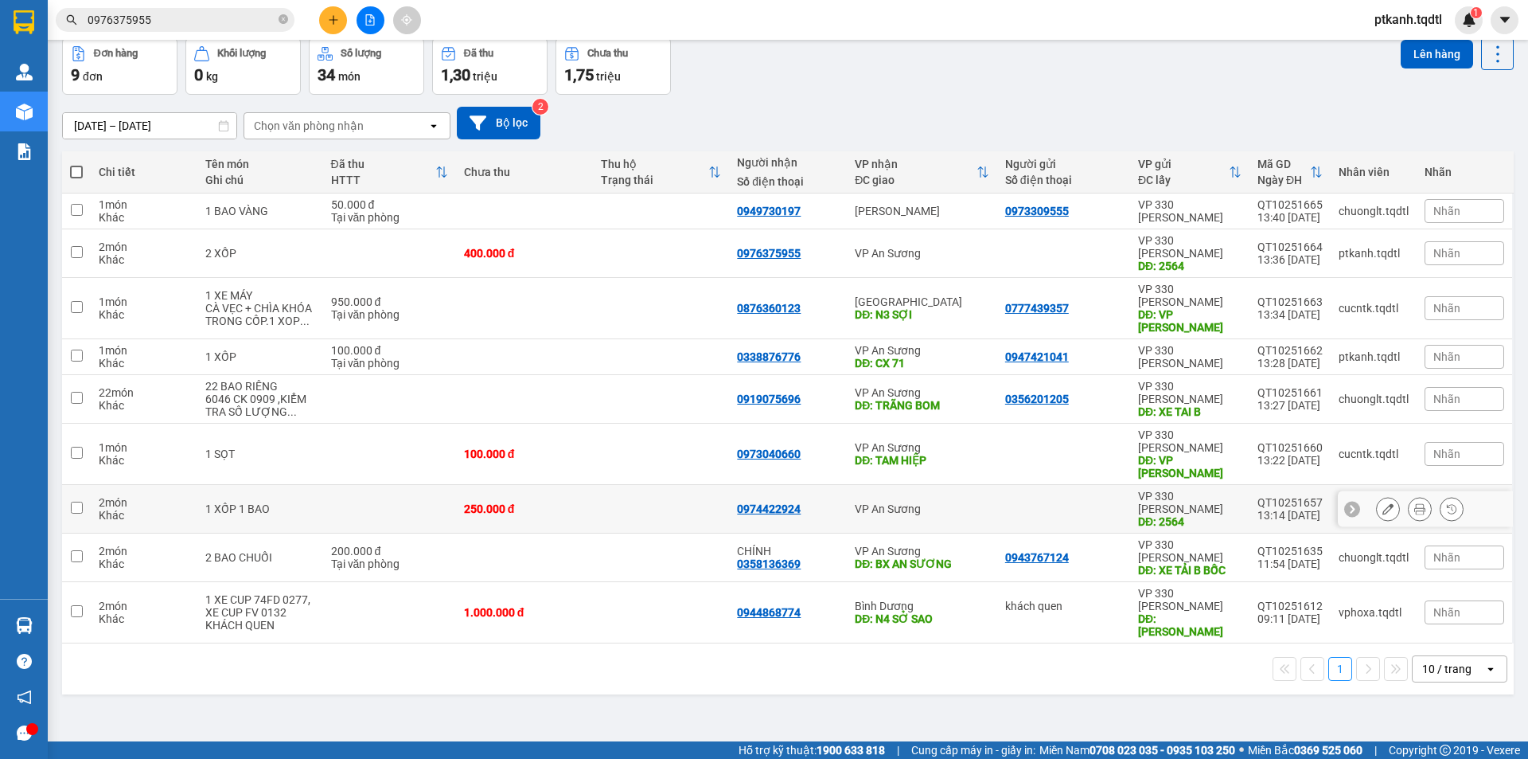
click at [617, 485] on td at bounding box center [661, 509] width 137 height 49
checkbox input "true"
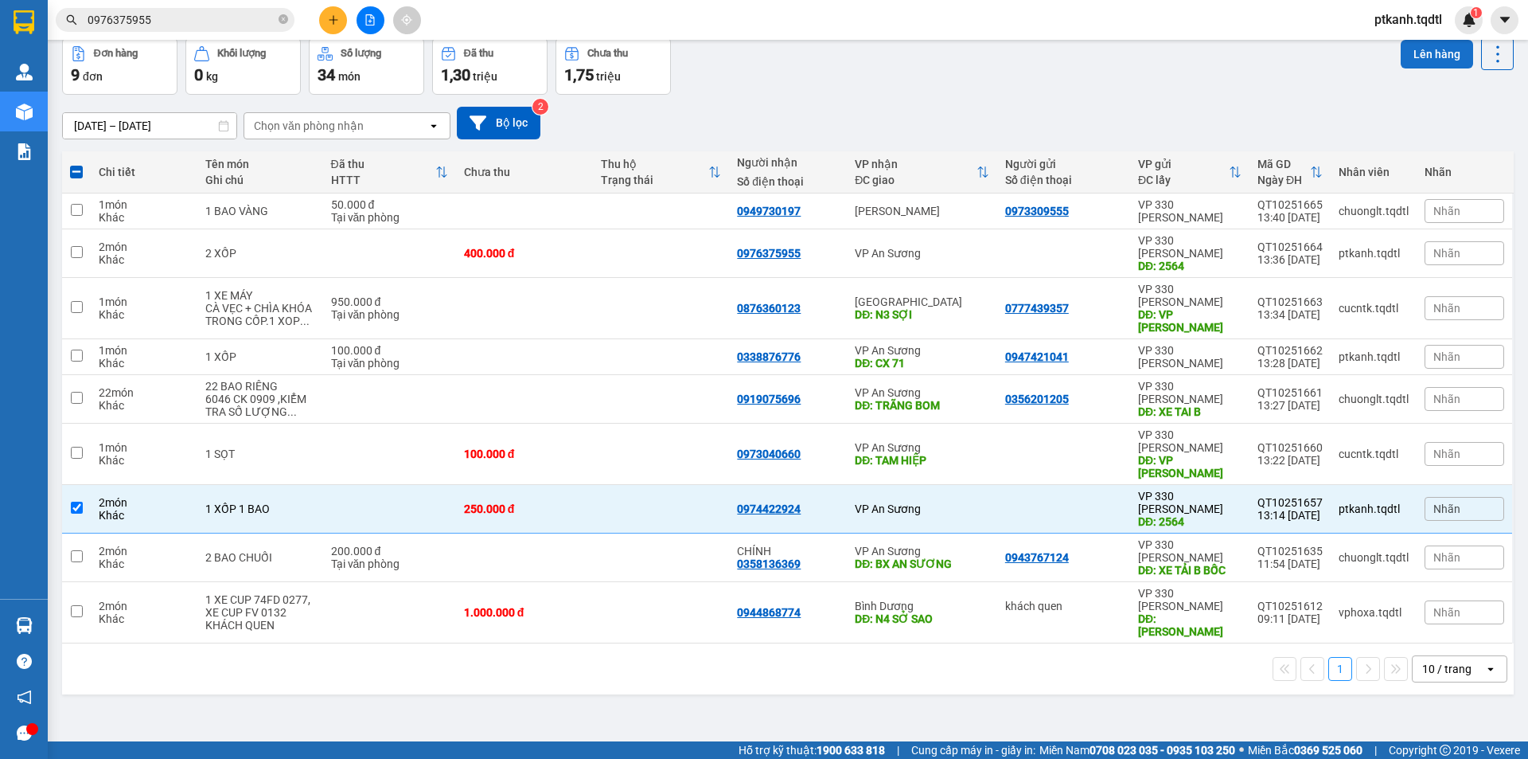
click at [1433, 49] on button "Lên hàng" at bounding box center [1437, 54] width 72 height 29
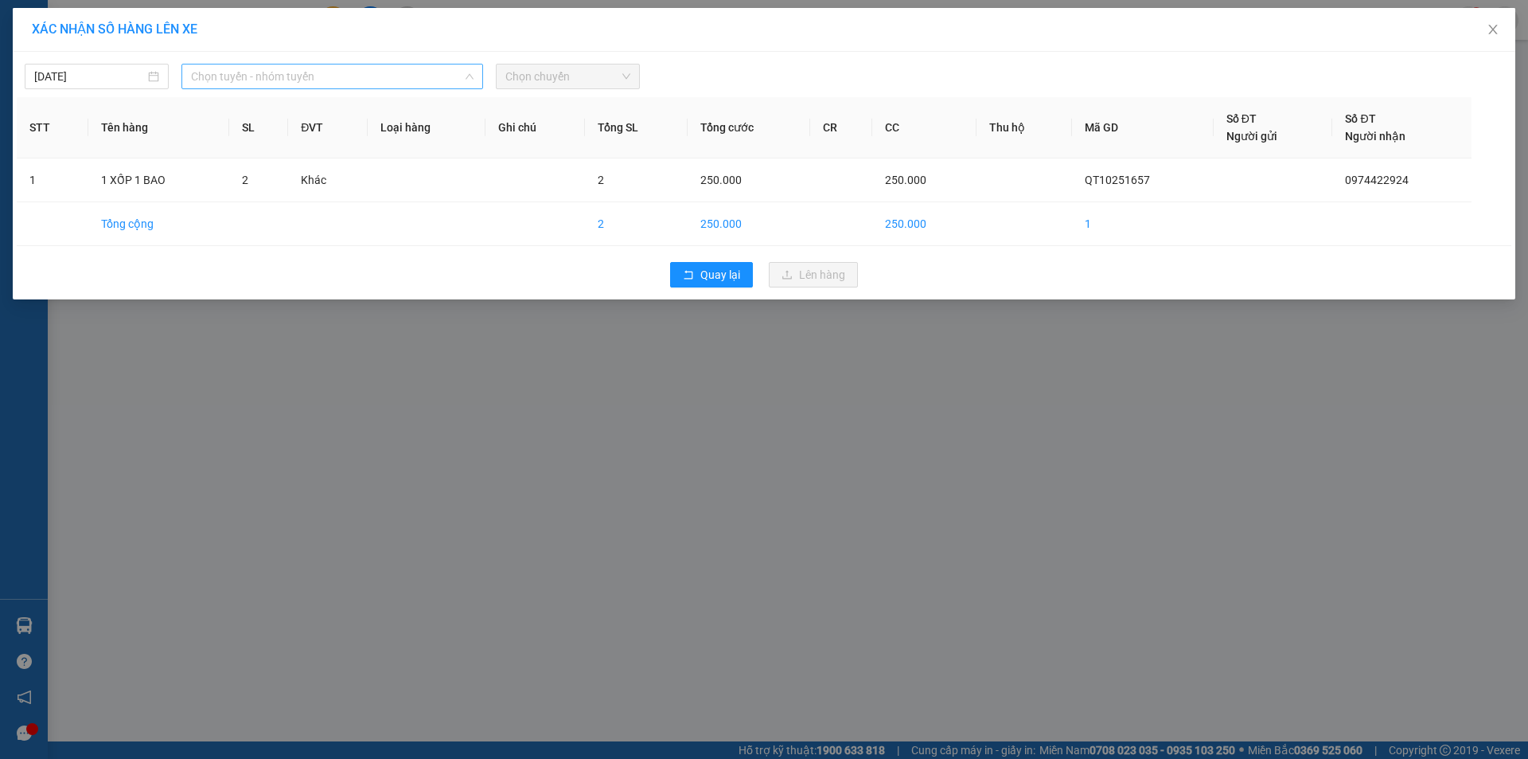
click at [404, 64] on span "Chọn tuyến - nhóm tuyến" at bounding box center [332, 76] width 283 height 24
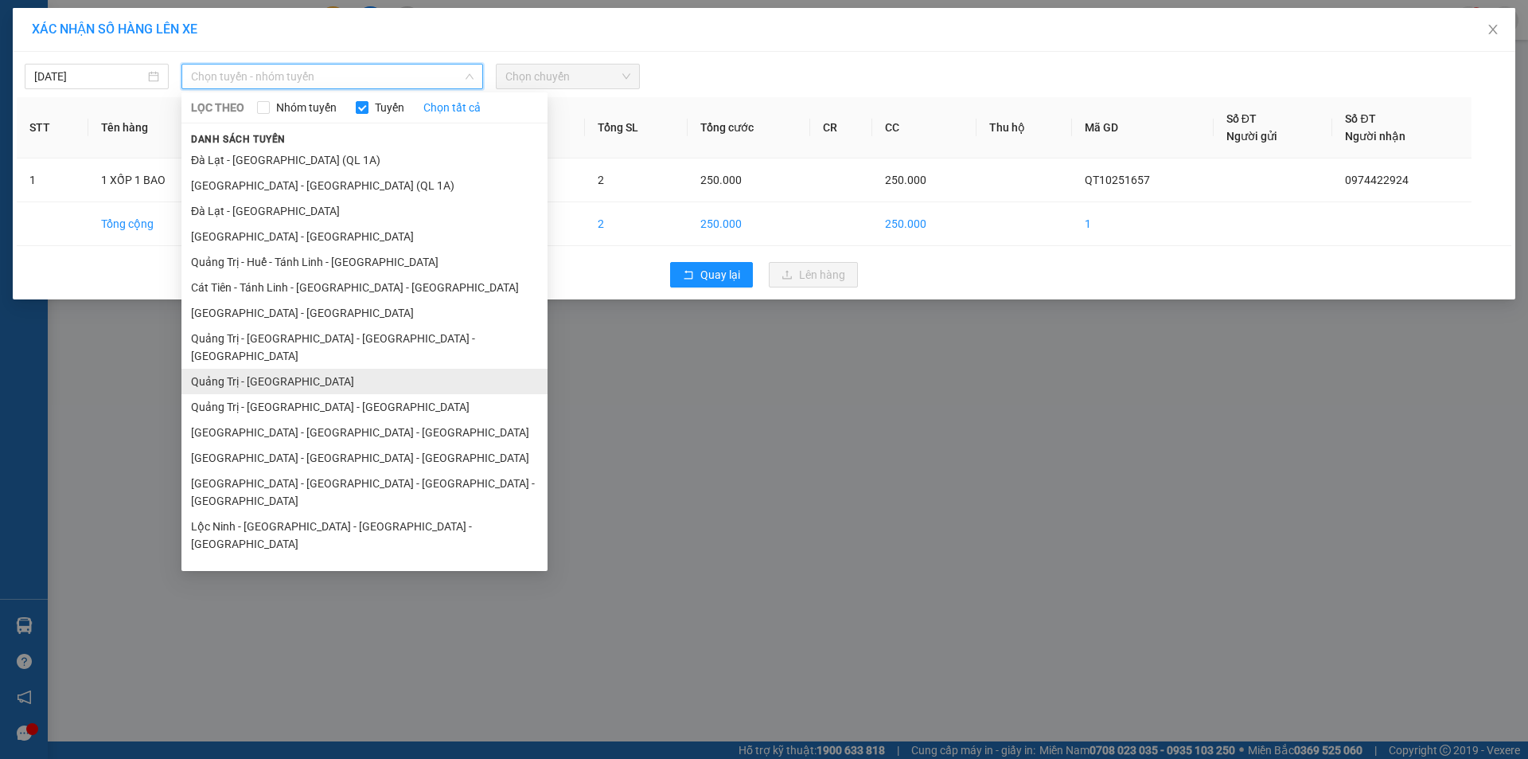
click at [320, 369] on li "Quảng Trị - [GEOGRAPHIC_DATA]" at bounding box center [364, 381] width 366 height 25
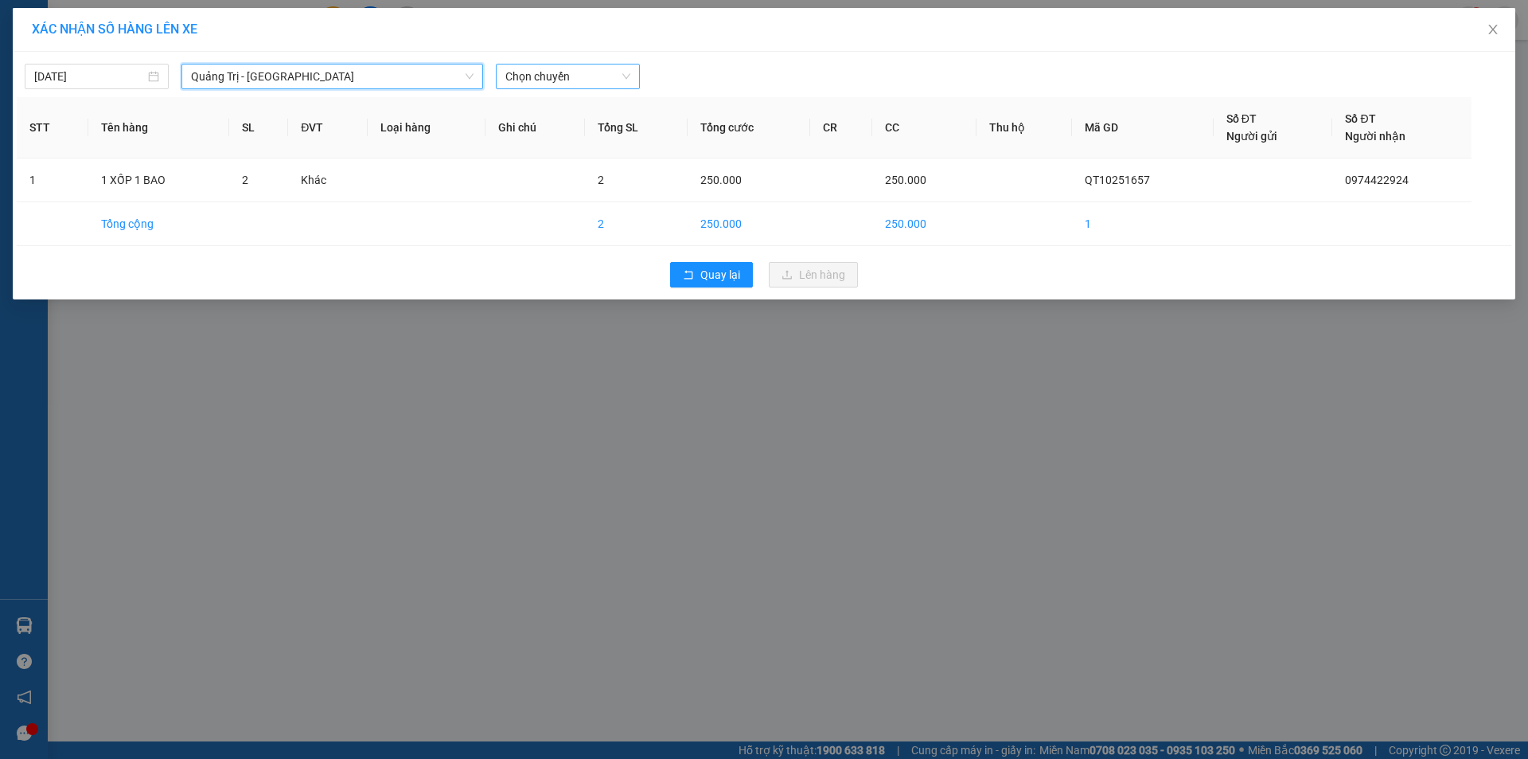
click at [602, 80] on span "Chọn chuyến" at bounding box center [567, 76] width 125 height 24
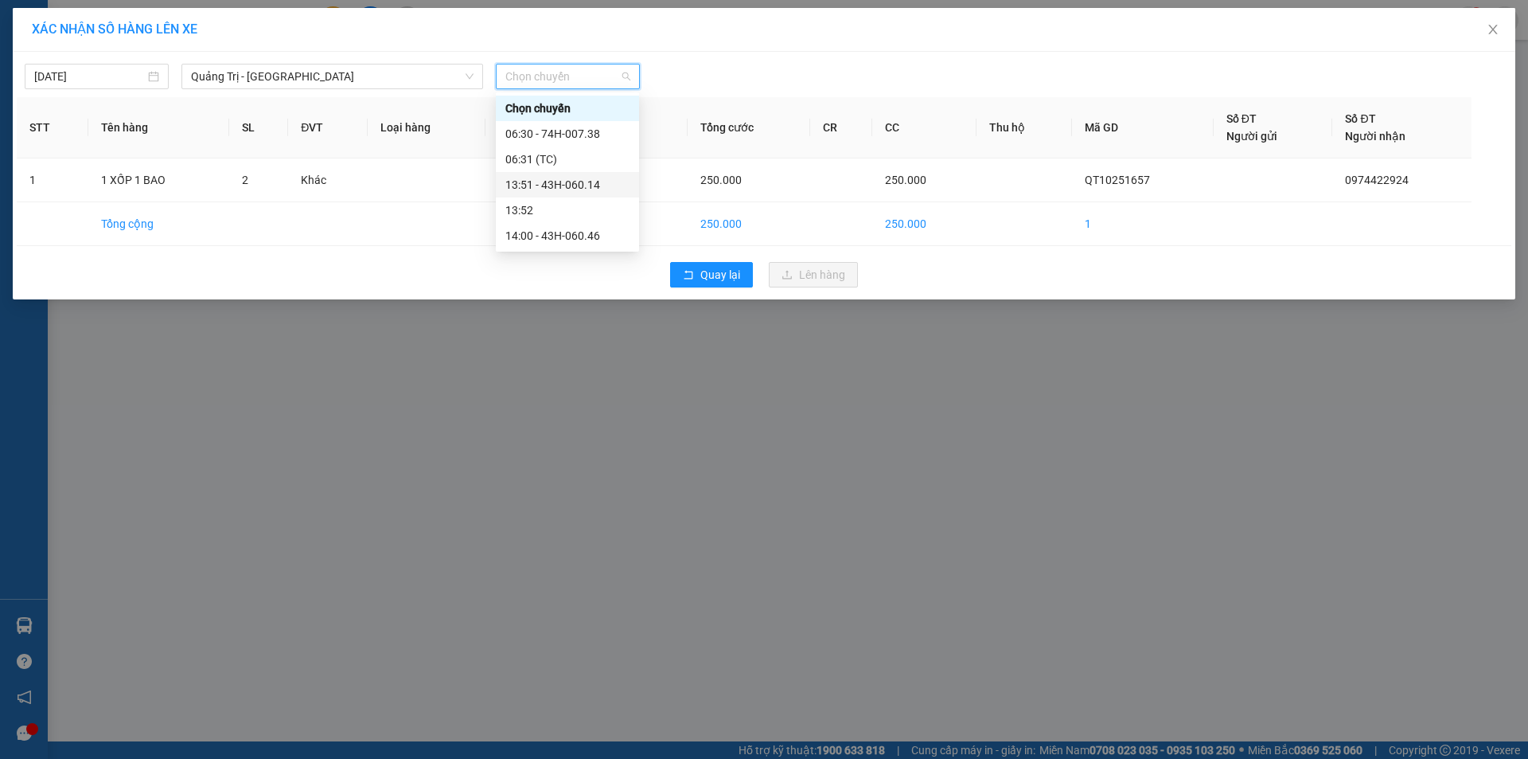
click at [595, 185] on div "13:51 - 43H-060.14" at bounding box center [567, 185] width 124 height 18
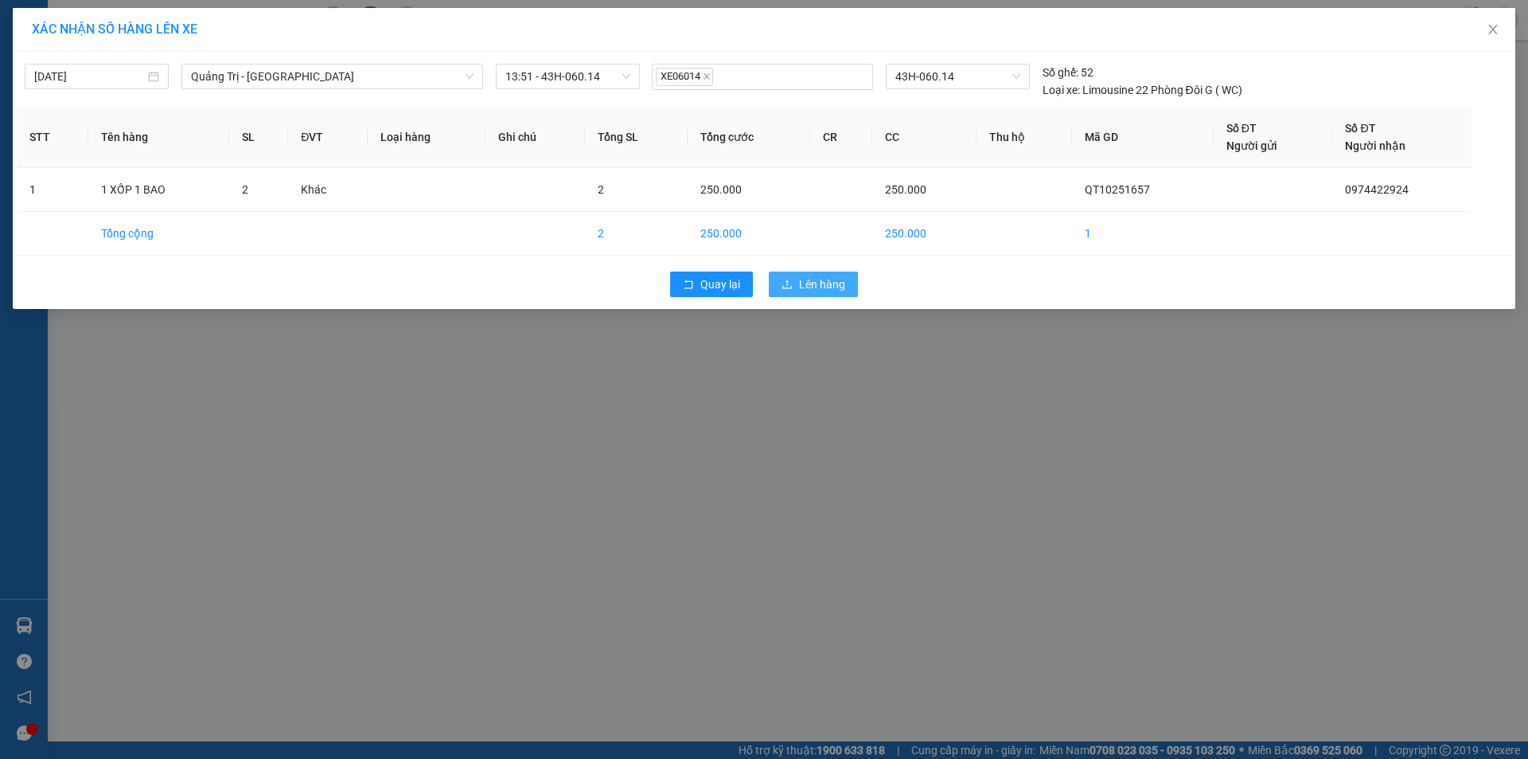
drag, startPoint x: 817, startPoint y: 284, endPoint x: 401, endPoint y: 148, distance: 438.0
click at [816, 283] on span "Lên hàng" at bounding box center [822, 284] width 46 height 18
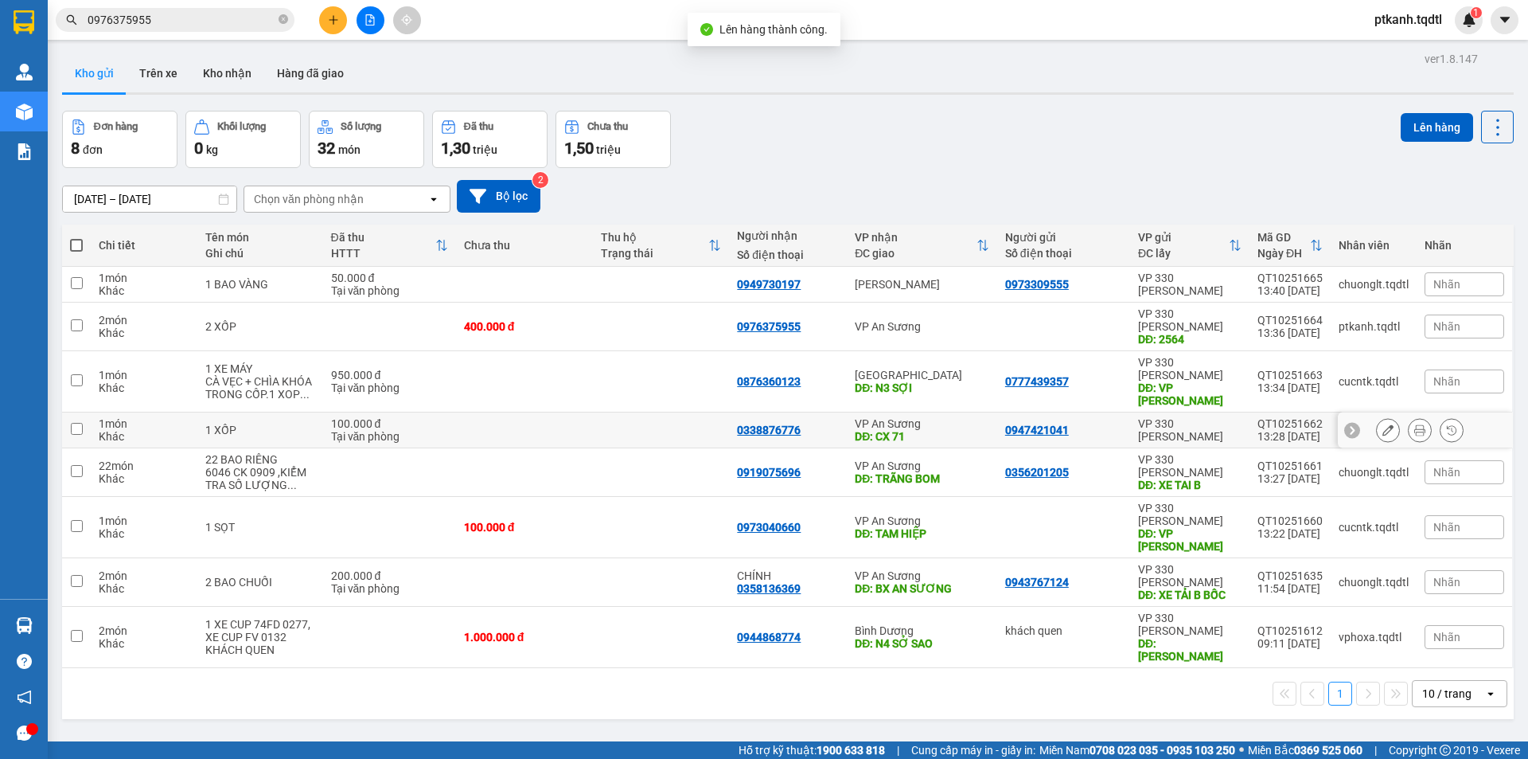
click at [950, 417] on div "VP An Sương" at bounding box center [922, 423] width 135 height 13
checkbox input "true"
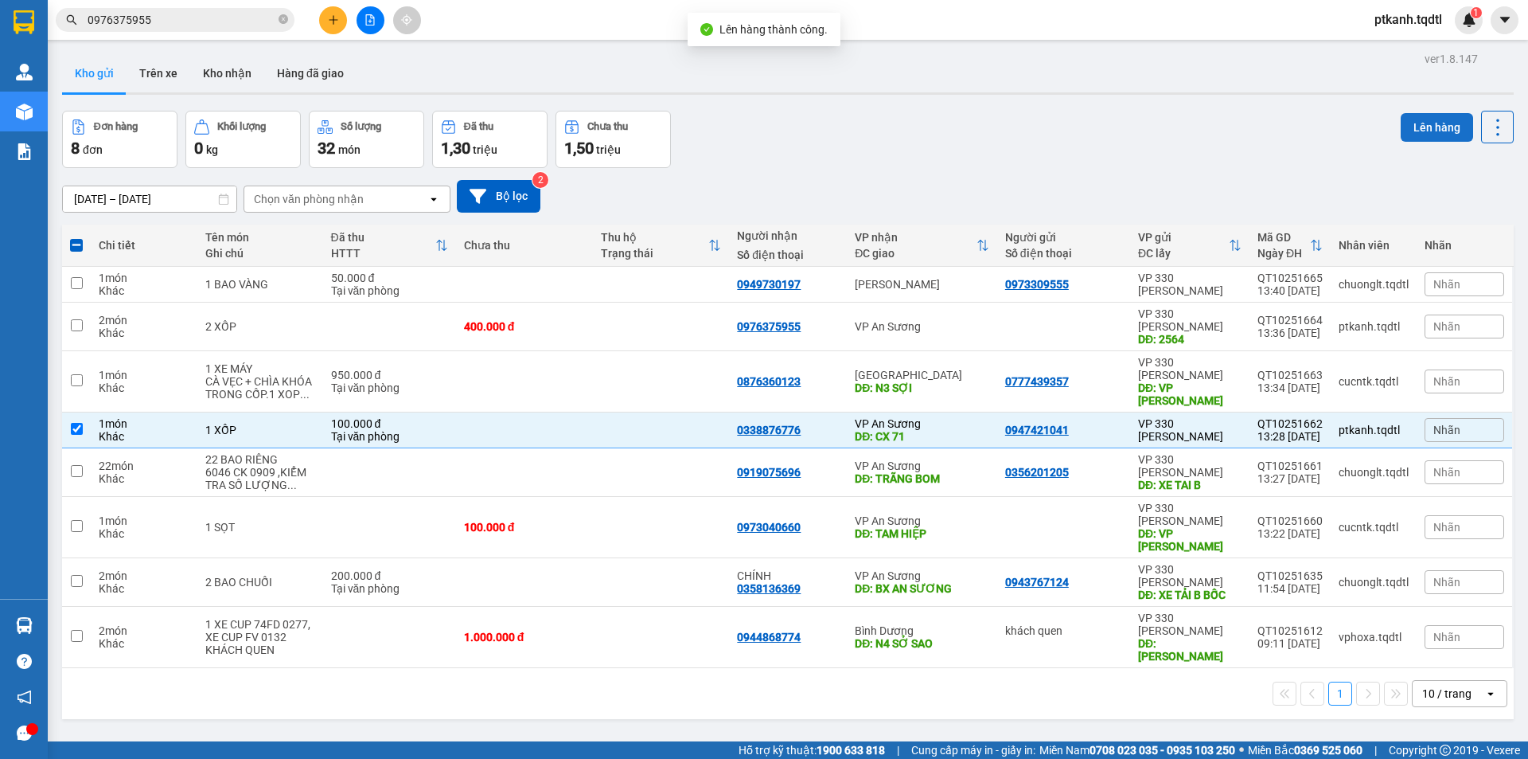
click at [1411, 127] on button "Lên hàng" at bounding box center [1437, 127] width 72 height 29
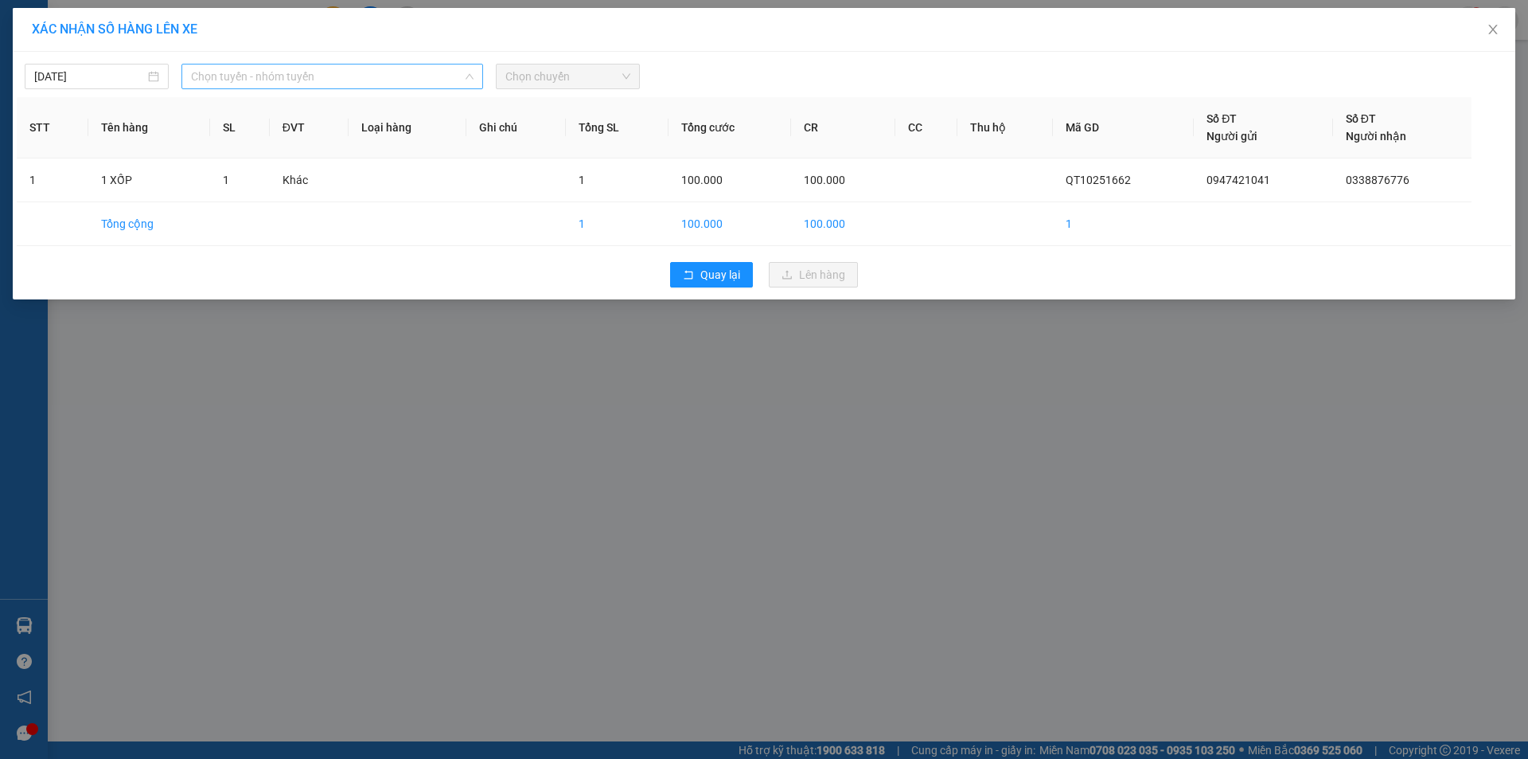
click at [451, 74] on span "Chọn tuyến - nhóm tuyến" at bounding box center [332, 76] width 283 height 24
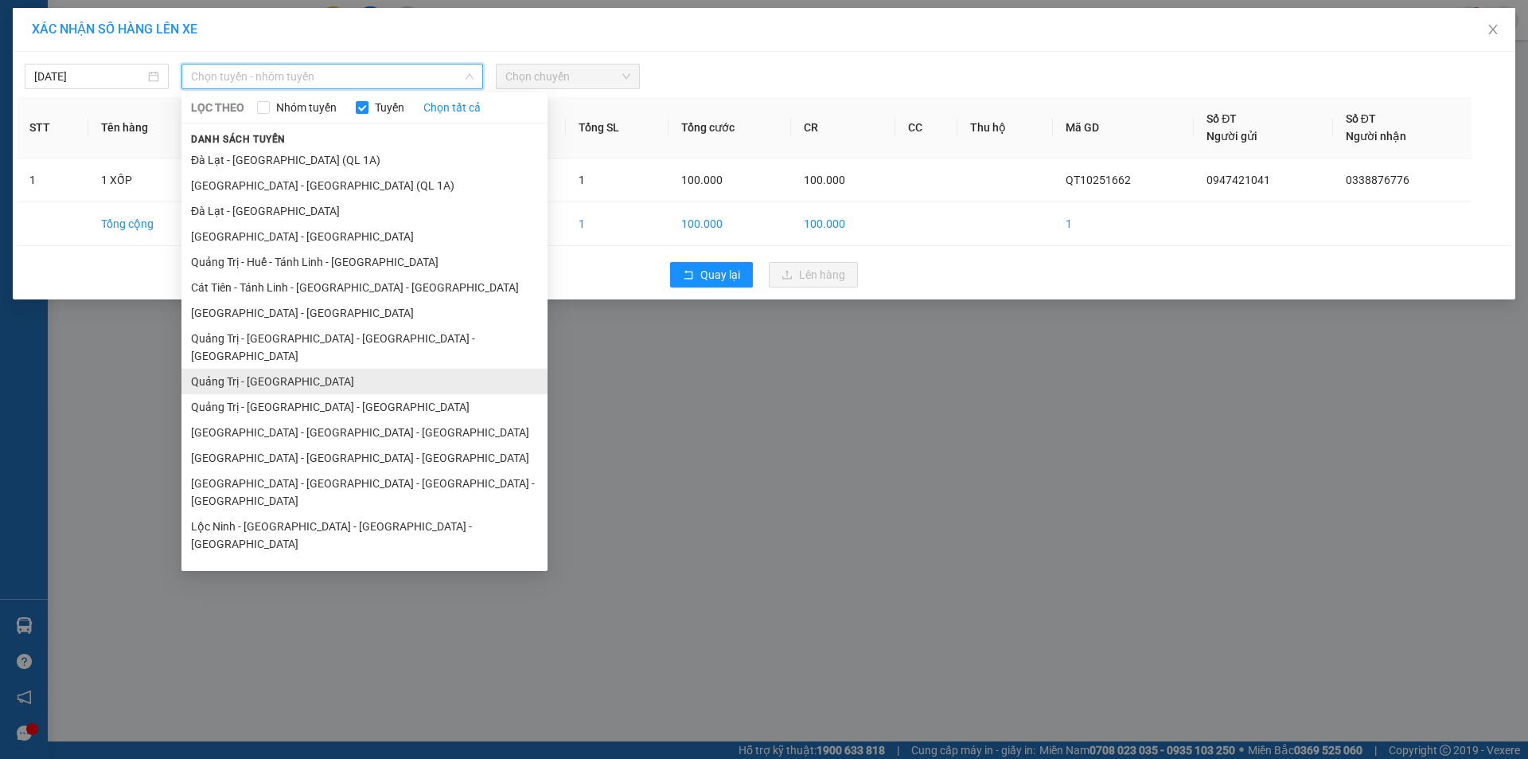
click at [364, 369] on li "Quảng Trị - [GEOGRAPHIC_DATA]" at bounding box center [364, 381] width 366 height 25
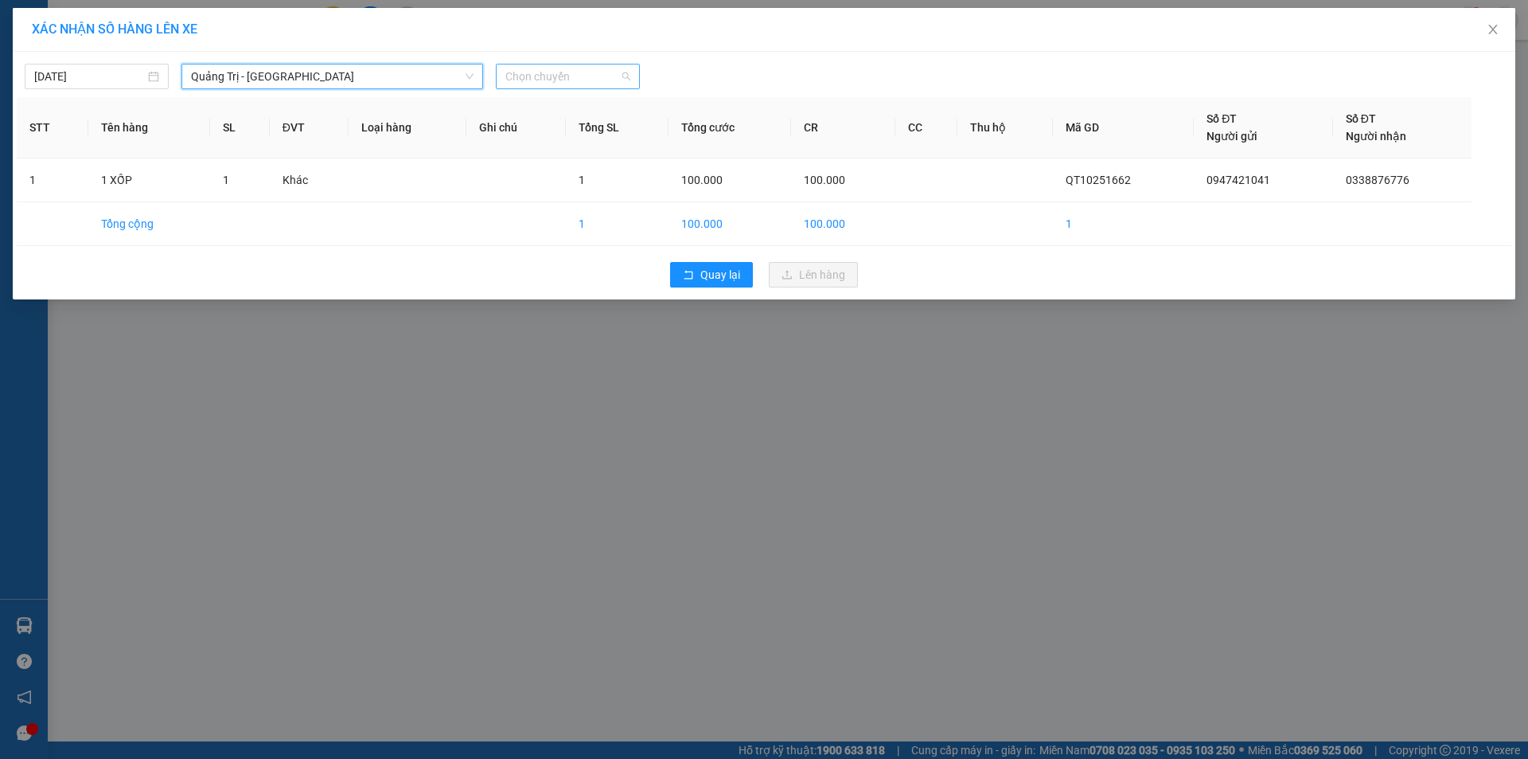
click at [605, 80] on span "Chọn chuyến" at bounding box center [567, 76] width 125 height 24
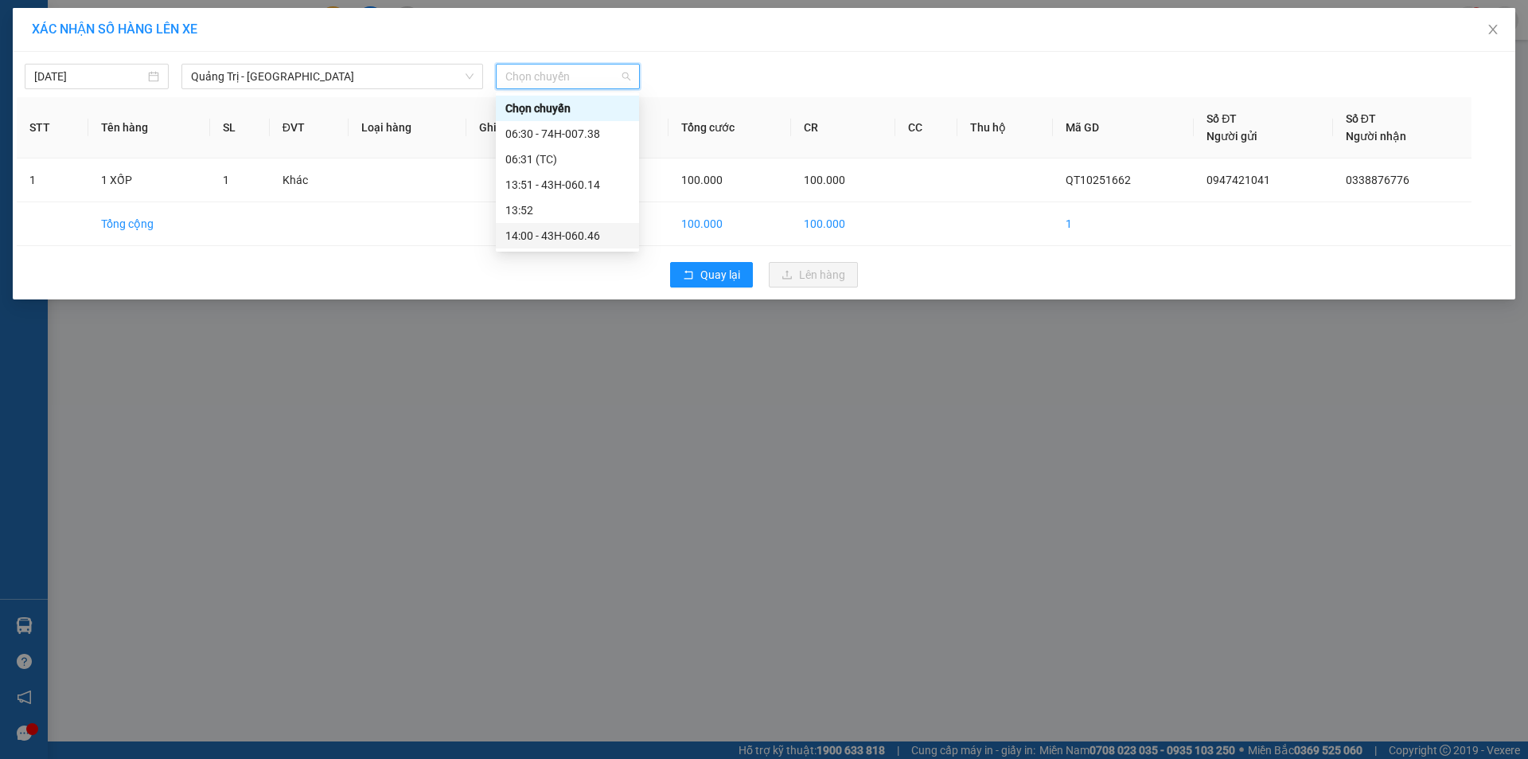
click at [583, 239] on div "14:00 - 43H-060.46" at bounding box center [567, 236] width 124 height 18
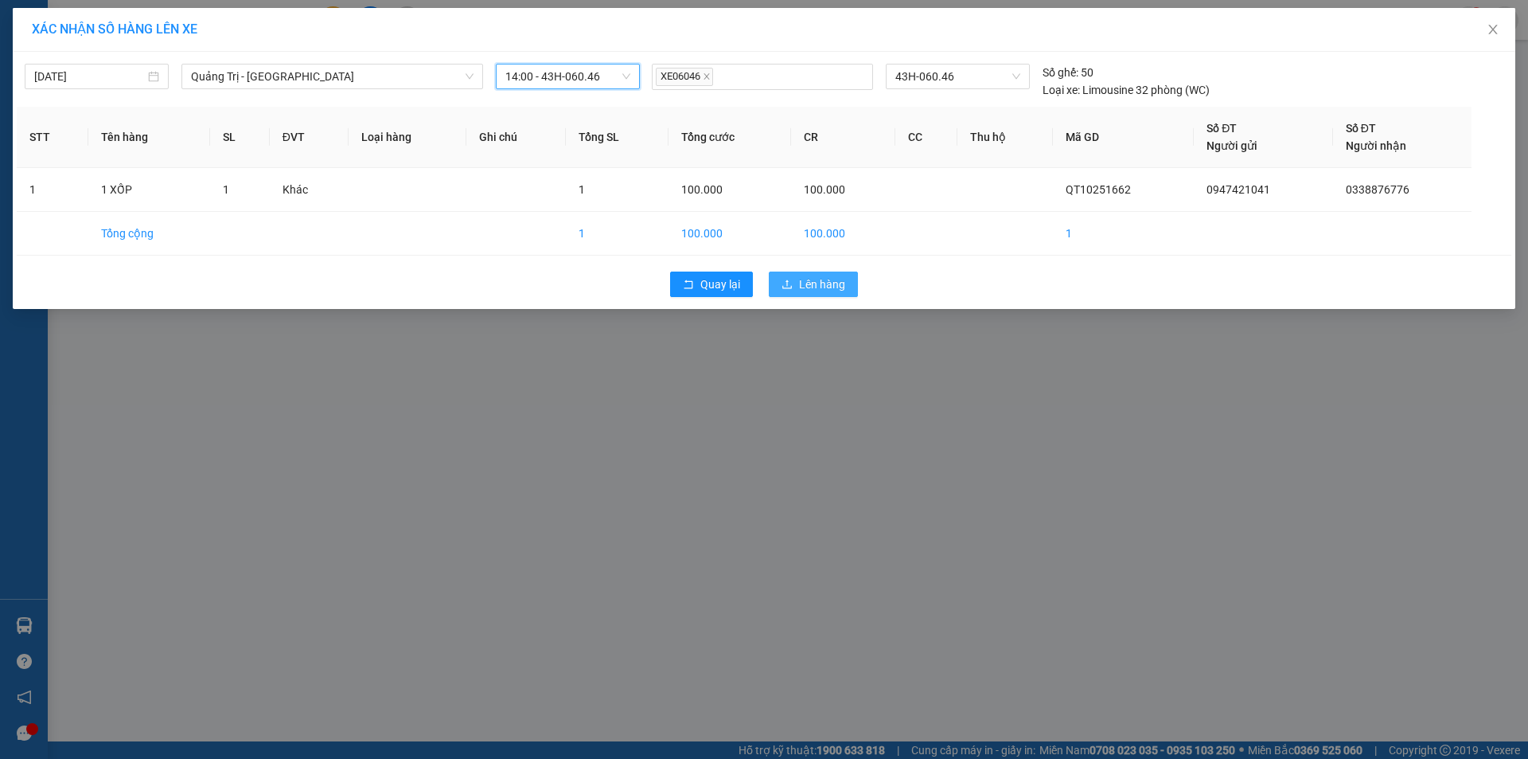
click at [811, 285] on span "Lên hàng" at bounding box center [822, 284] width 46 height 18
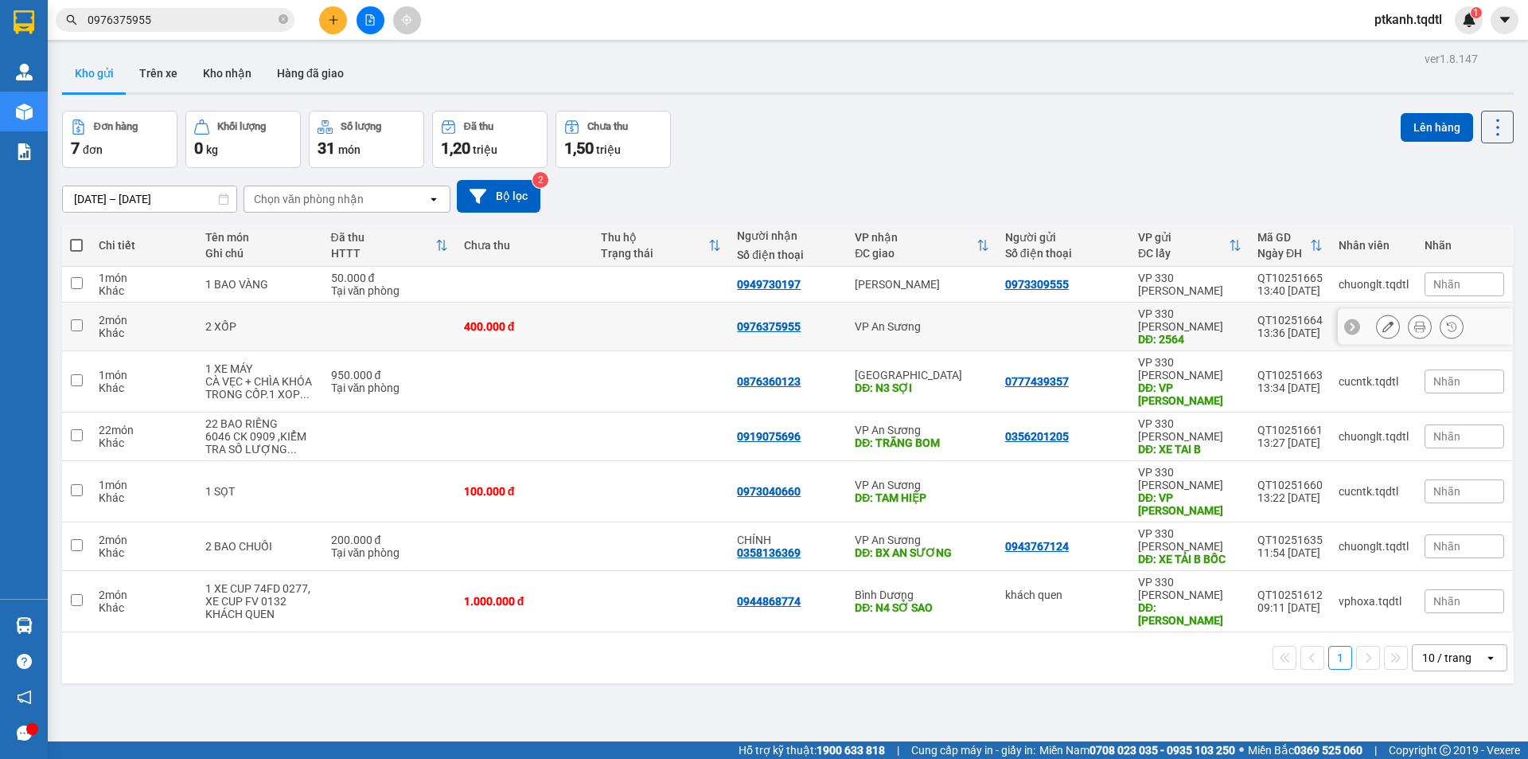
click at [919, 323] on div "VP An Sương" at bounding box center [922, 326] width 135 height 13
checkbox input "true"
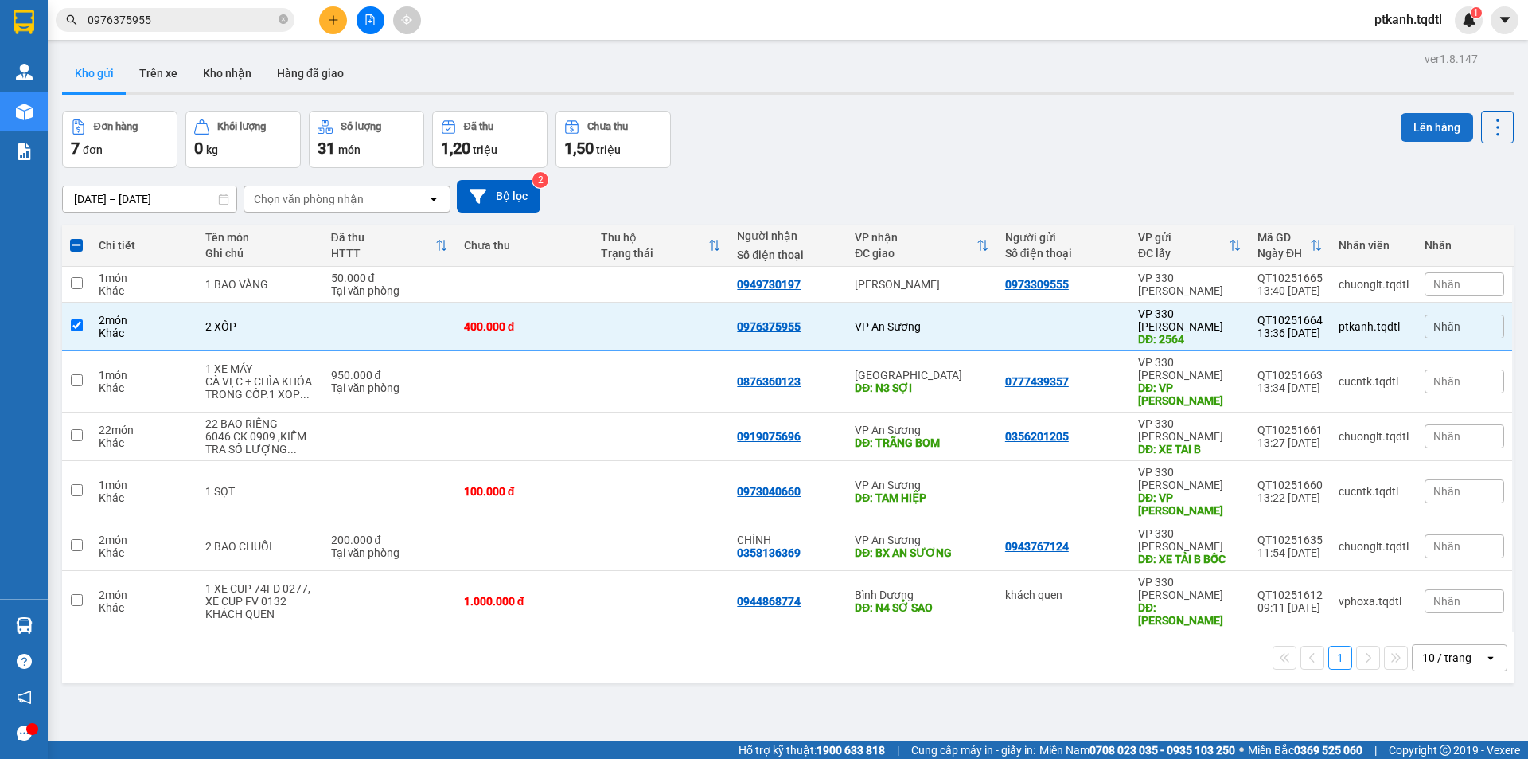
click at [1414, 127] on button "Lên hàng" at bounding box center [1437, 127] width 72 height 29
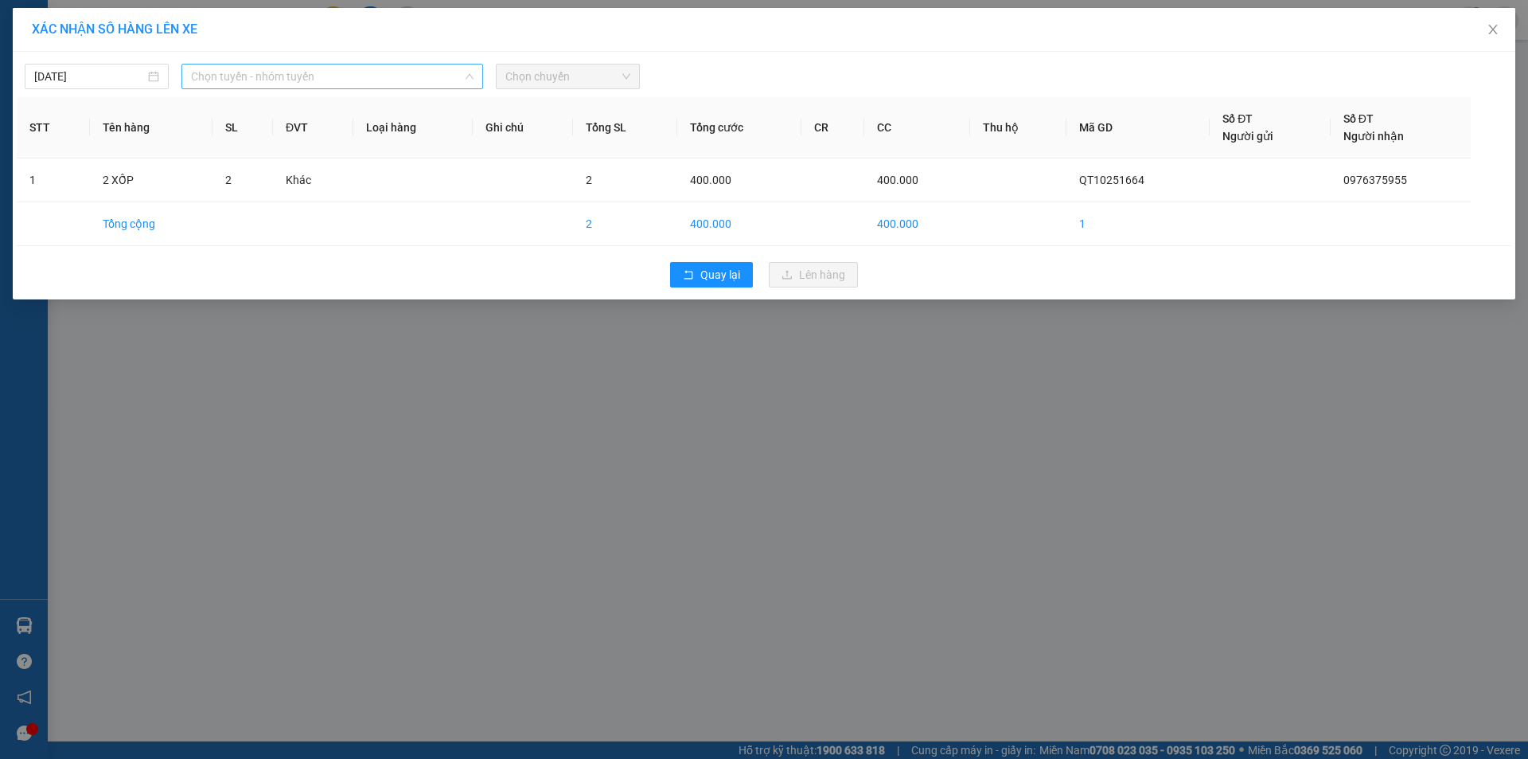
click at [438, 82] on span "Chọn tuyến - nhóm tuyến" at bounding box center [332, 76] width 283 height 24
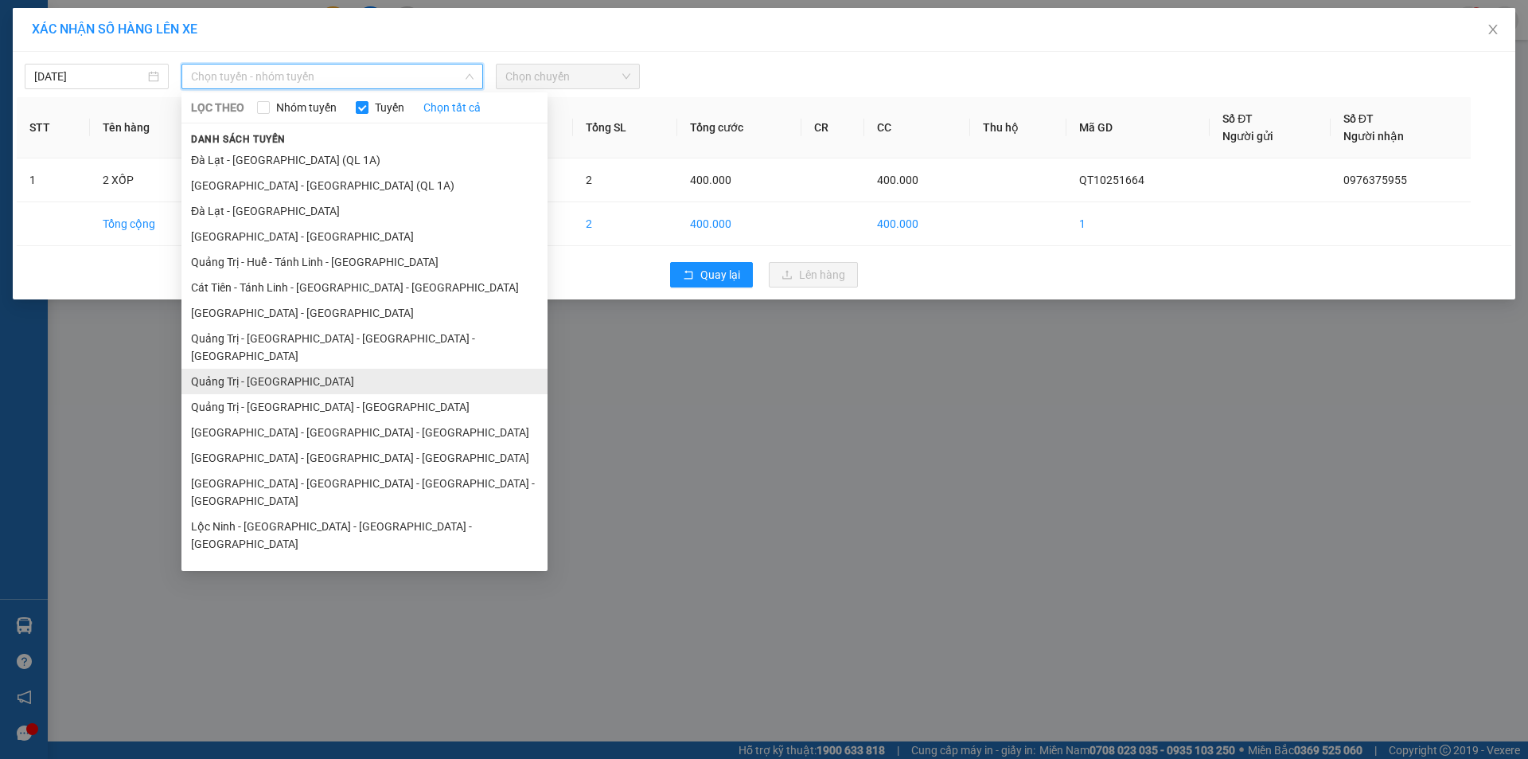
click at [338, 369] on li "Quảng Trị - [GEOGRAPHIC_DATA]" at bounding box center [364, 381] width 366 height 25
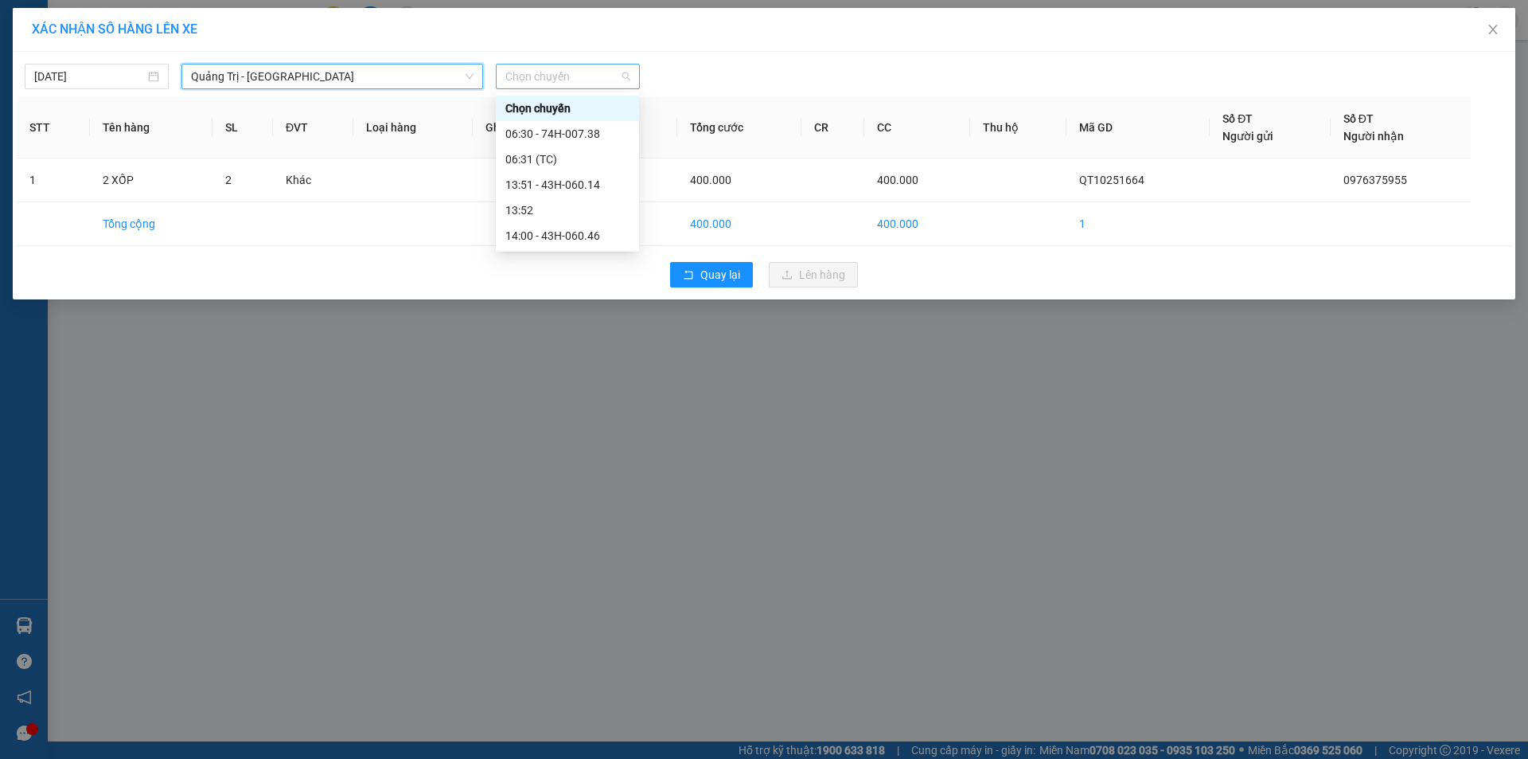
click at [603, 80] on span "Chọn chuyến" at bounding box center [567, 76] width 125 height 24
click at [591, 186] on div "13:51 - 43H-060.14" at bounding box center [567, 185] width 124 height 18
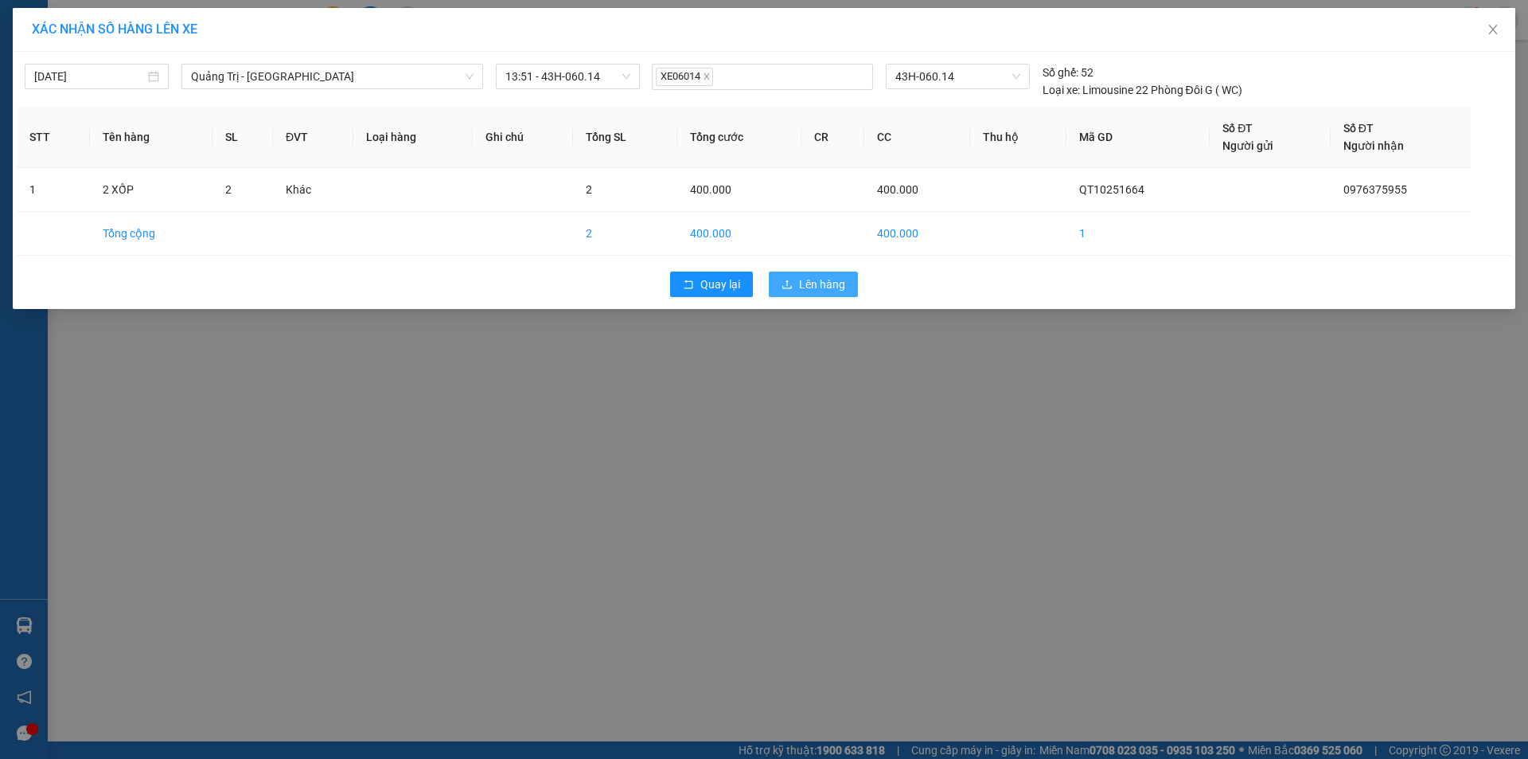
click at [799, 283] on span "Lên hàng" at bounding box center [822, 284] width 46 height 18
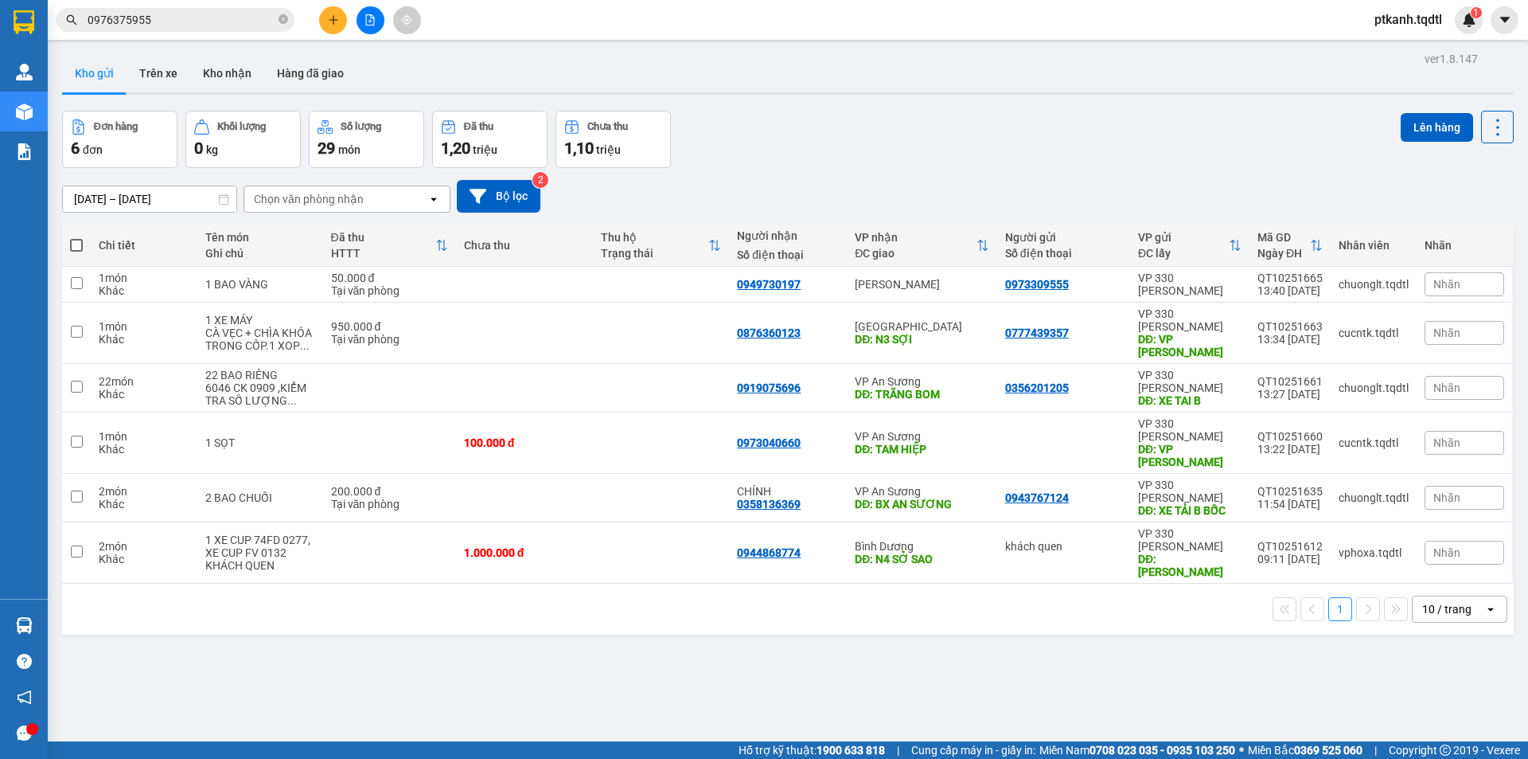
click at [897, 165] on div "Đơn hàng 6 đơn Khối lượng 0 kg Số lượng 29 món Đã thu 1,20 triệu Chưa thu 1,10 …" at bounding box center [788, 139] width 1452 height 57
click at [370, 16] on icon "file-add" at bounding box center [370, 19] width 11 height 11
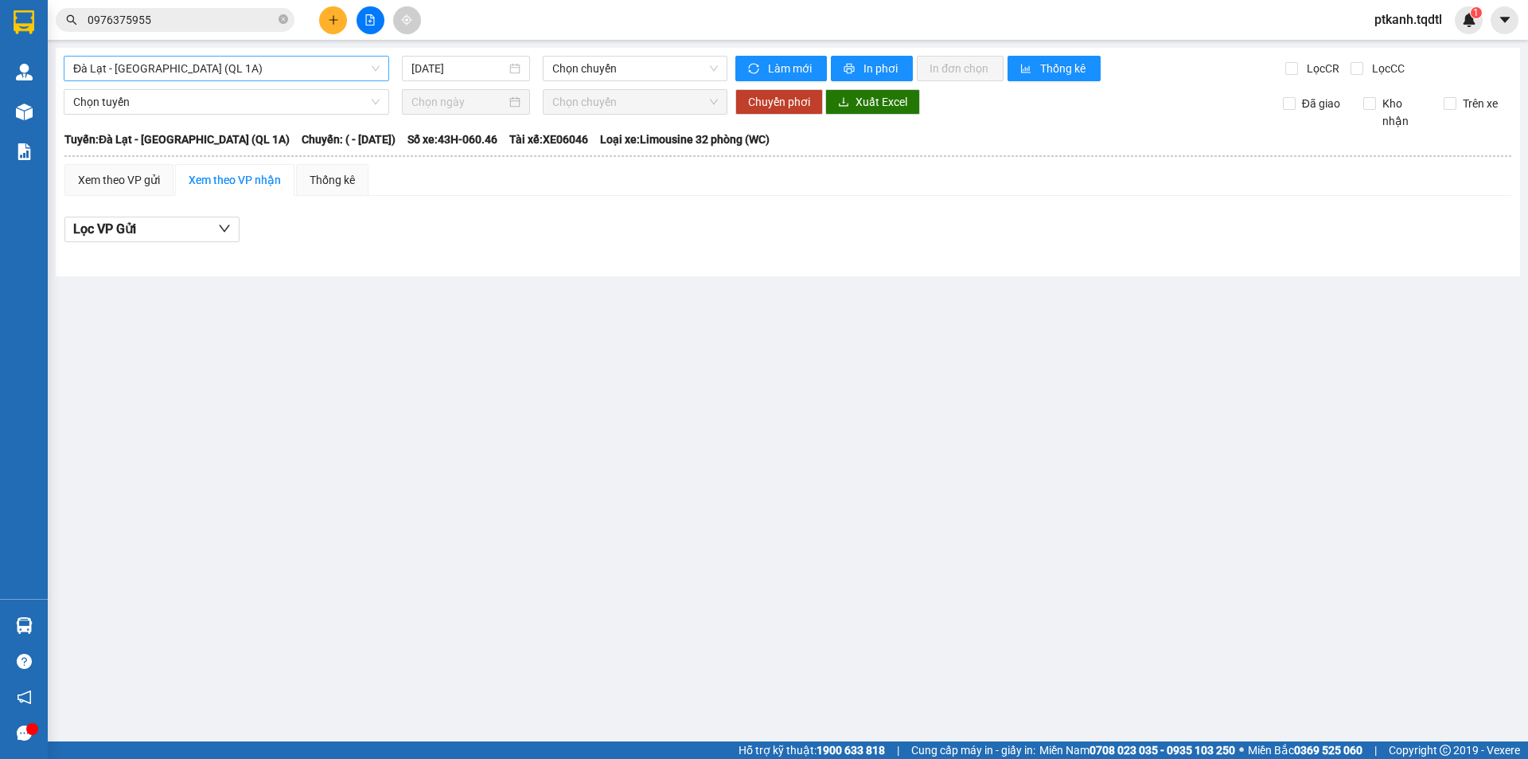
click at [377, 66] on span "Đà Lạt - [GEOGRAPHIC_DATA] (QL 1A)" at bounding box center [226, 69] width 306 height 24
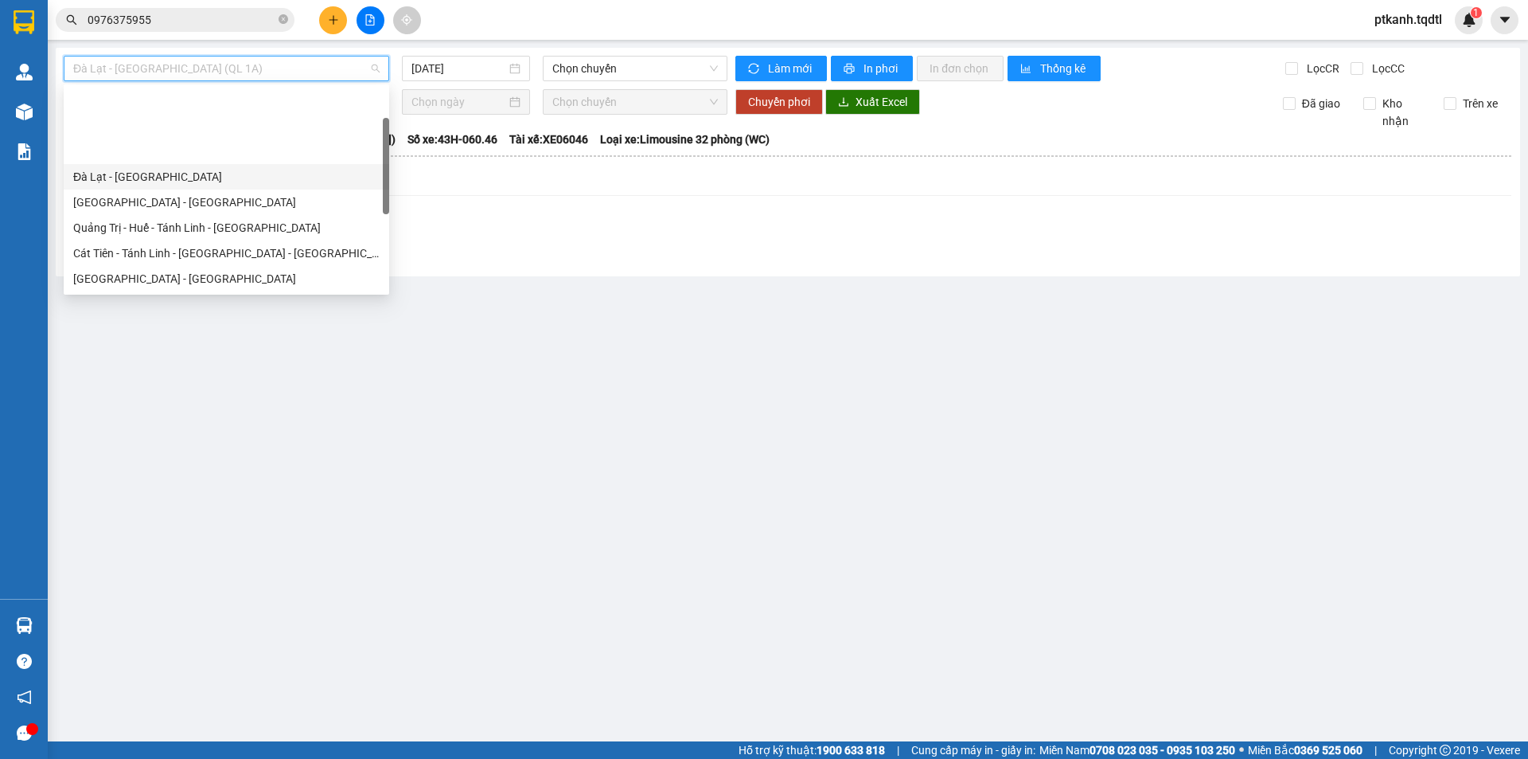
scroll to position [239, 0]
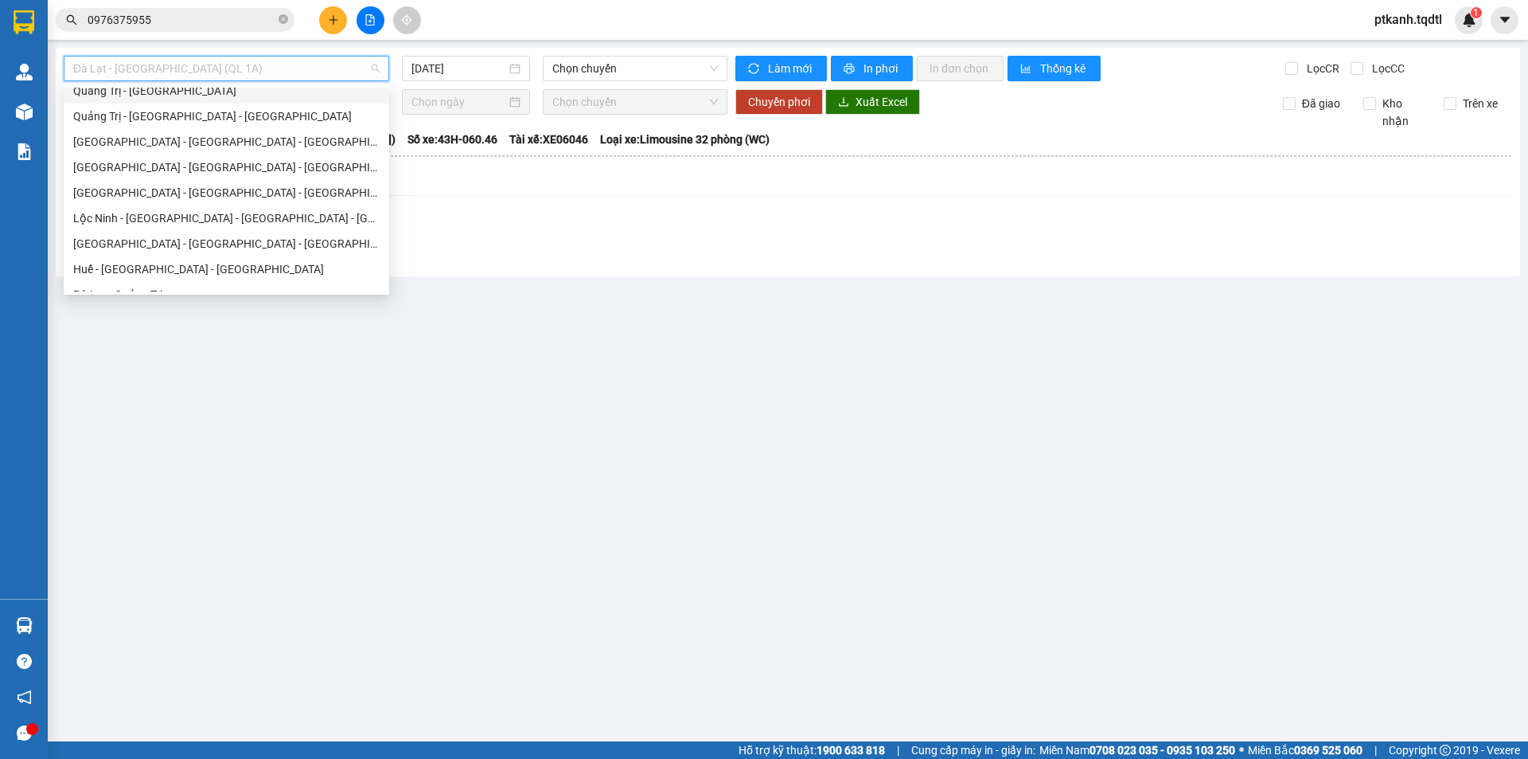
click at [250, 91] on div "Quảng Trị - [GEOGRAPHIC_DATA]" at bounding box center [226, 91] width 306 height 18
type input "[DATE]"
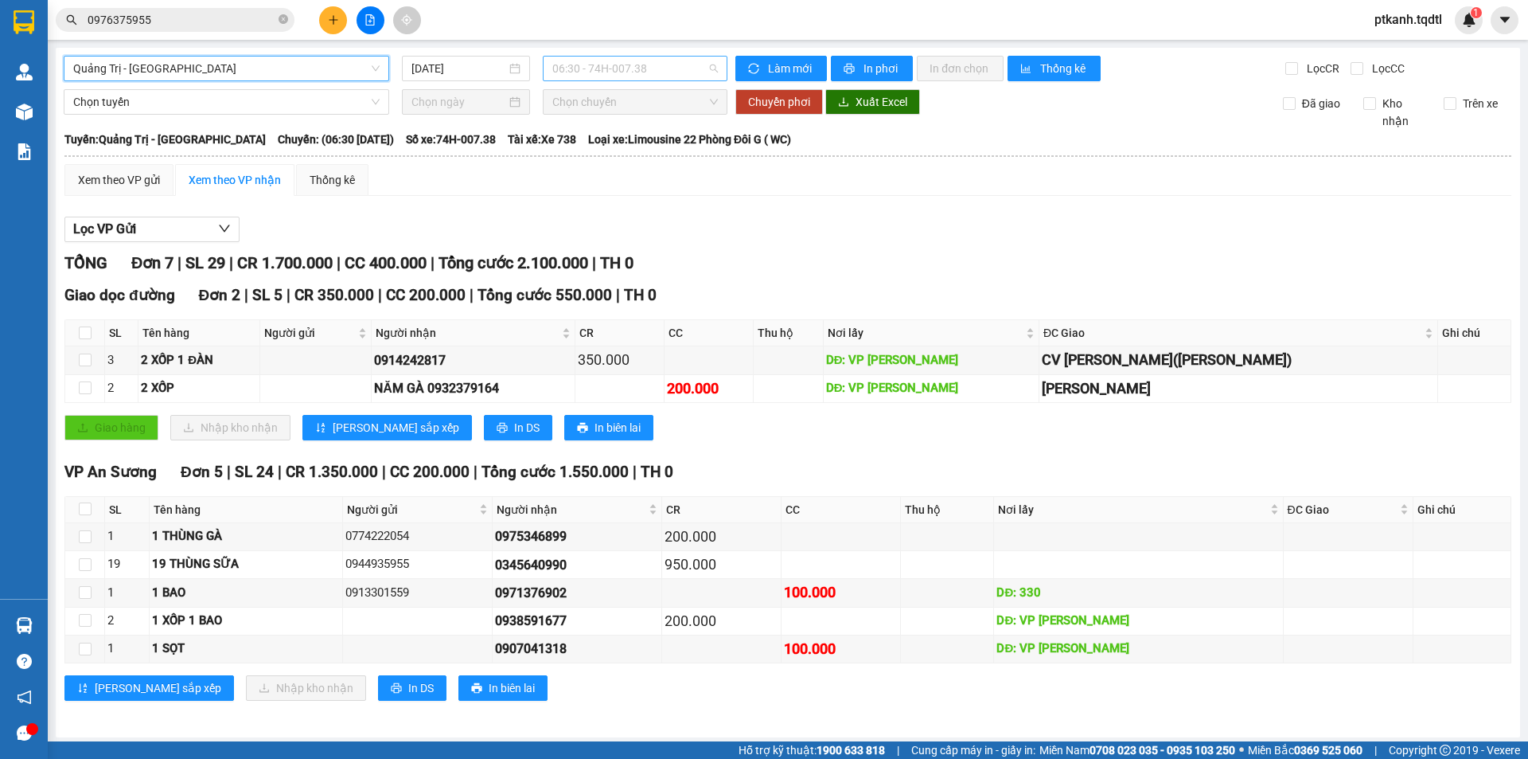
click at [673, 69] on span "06:30 - 74H-007.38" at bounding box center [635, 69] width 166 height 24
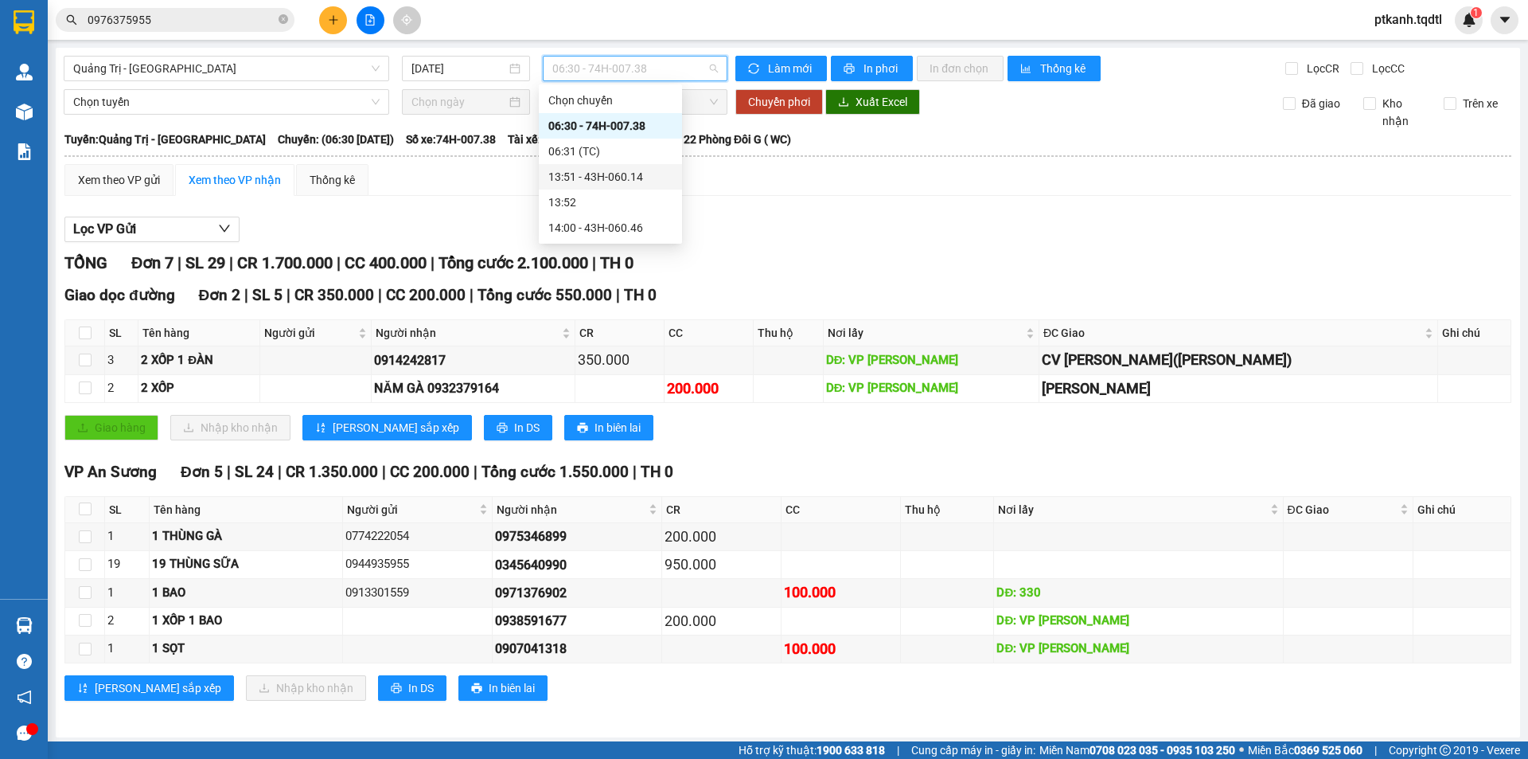
click at [635, 174] on div "13:51 - 43H-060.14" at bounding box center [610, 177] width 124 height 18
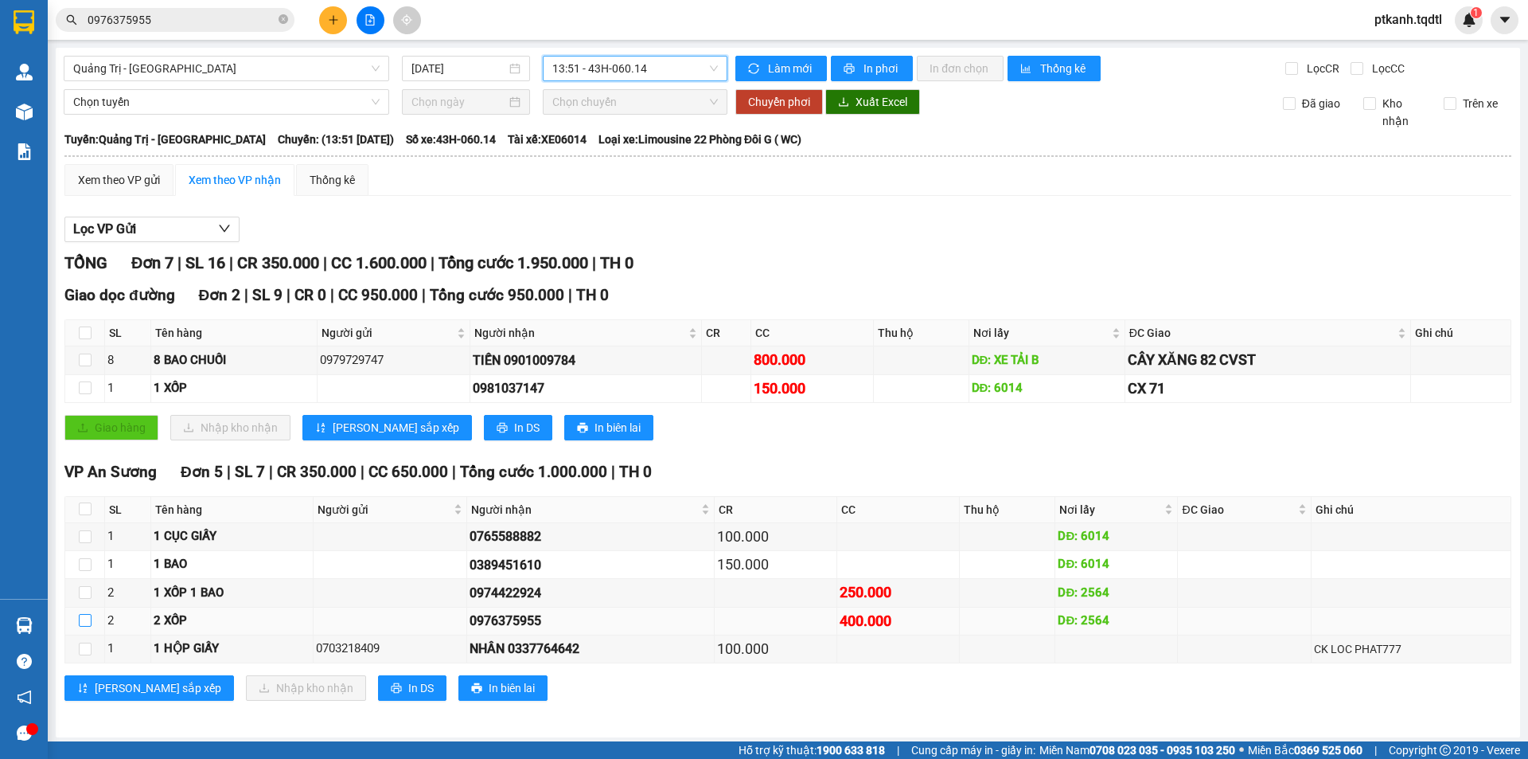
click at [87, 617] on input "checkbox" at bounding box center [85, 620] width 13 height 13
checkbox input "true"
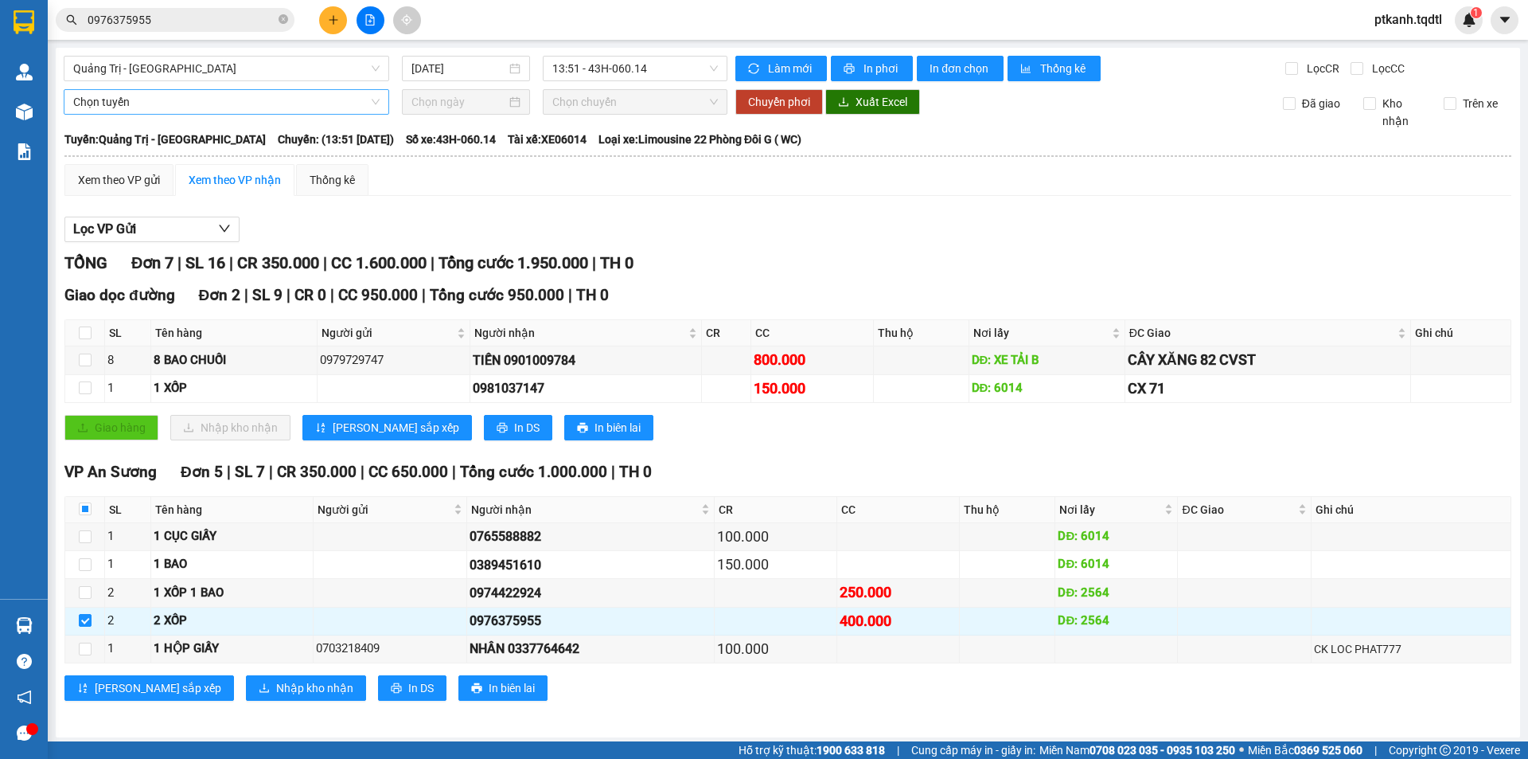
click at [374, 102] on span "Chọn tuyến" at bounding box center [226, 102] width 306 height 24
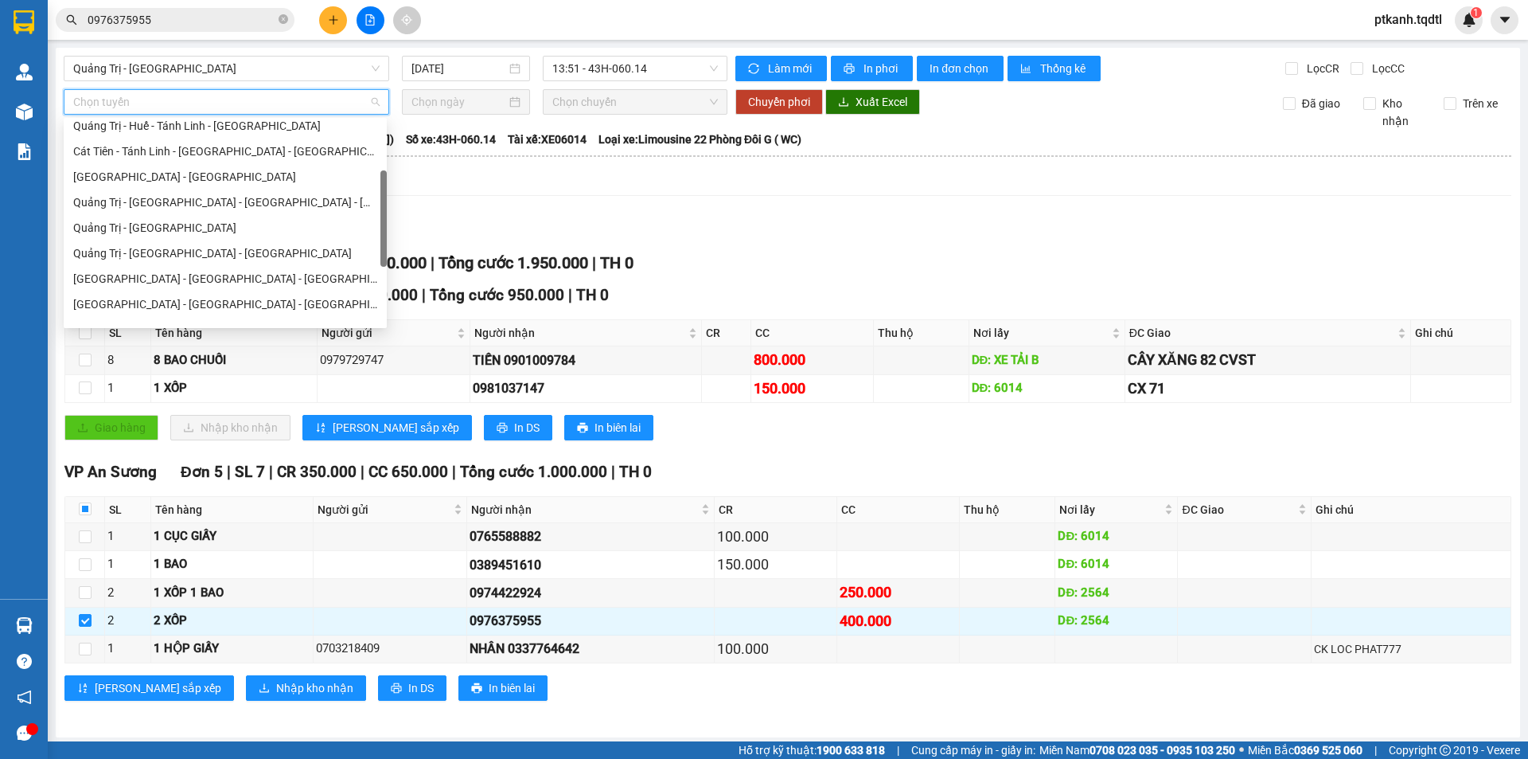
scroll to position [139, 0]
drag, startPoint x: 384, startPoint y: 142, endPoint x: 383, endPoint y: 193, distance: 51.0
click at [383, 193] on div at bounding box center [383, 220] width 6 height 96
click at [286, 224] on div "Quảng Trị - [GEOGRAPHIC_DATA]" at bounding box center [225, 224] width 304 height 18
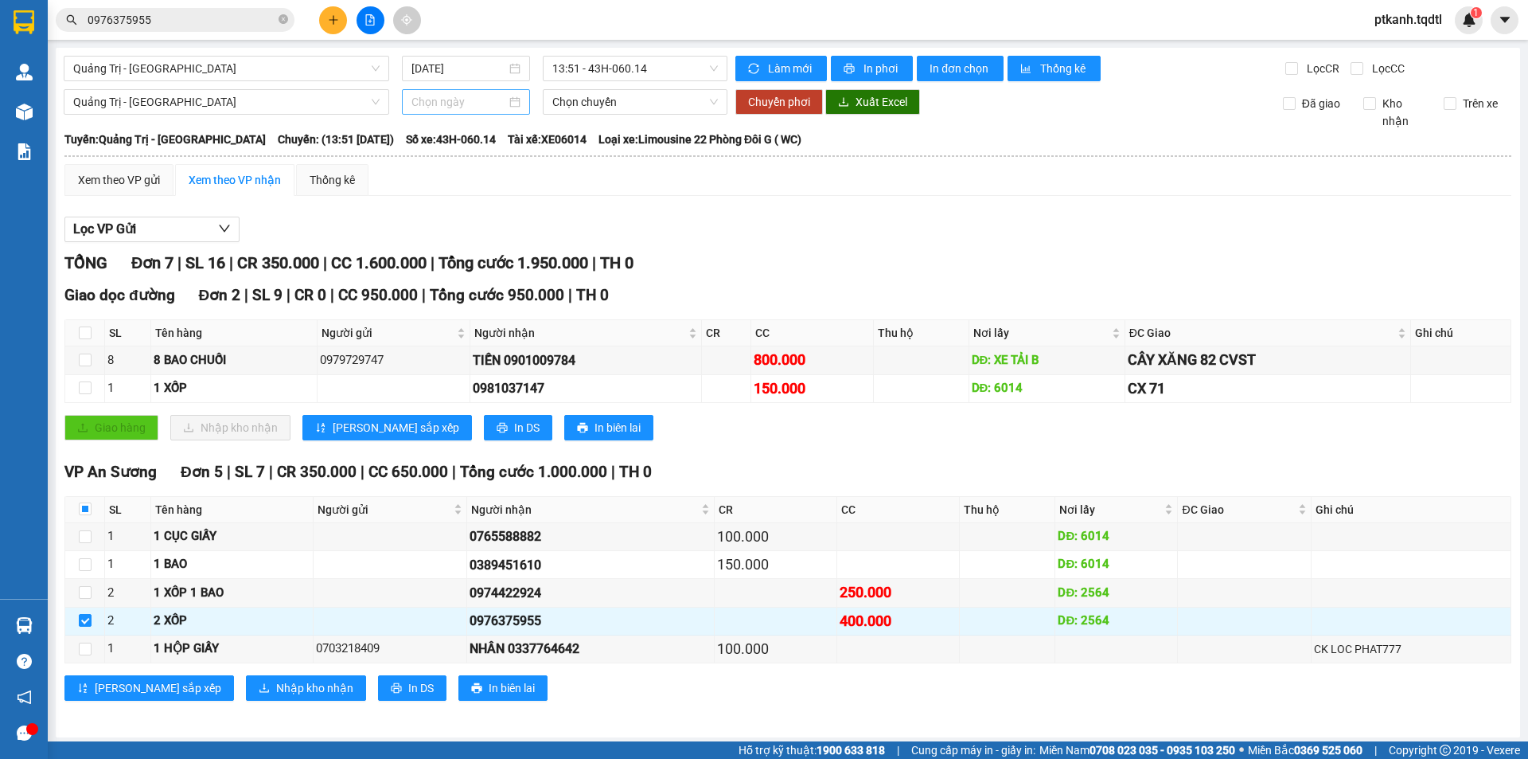
click at [508, 106] on div at bounding box center [466, 102] width 109 height 18
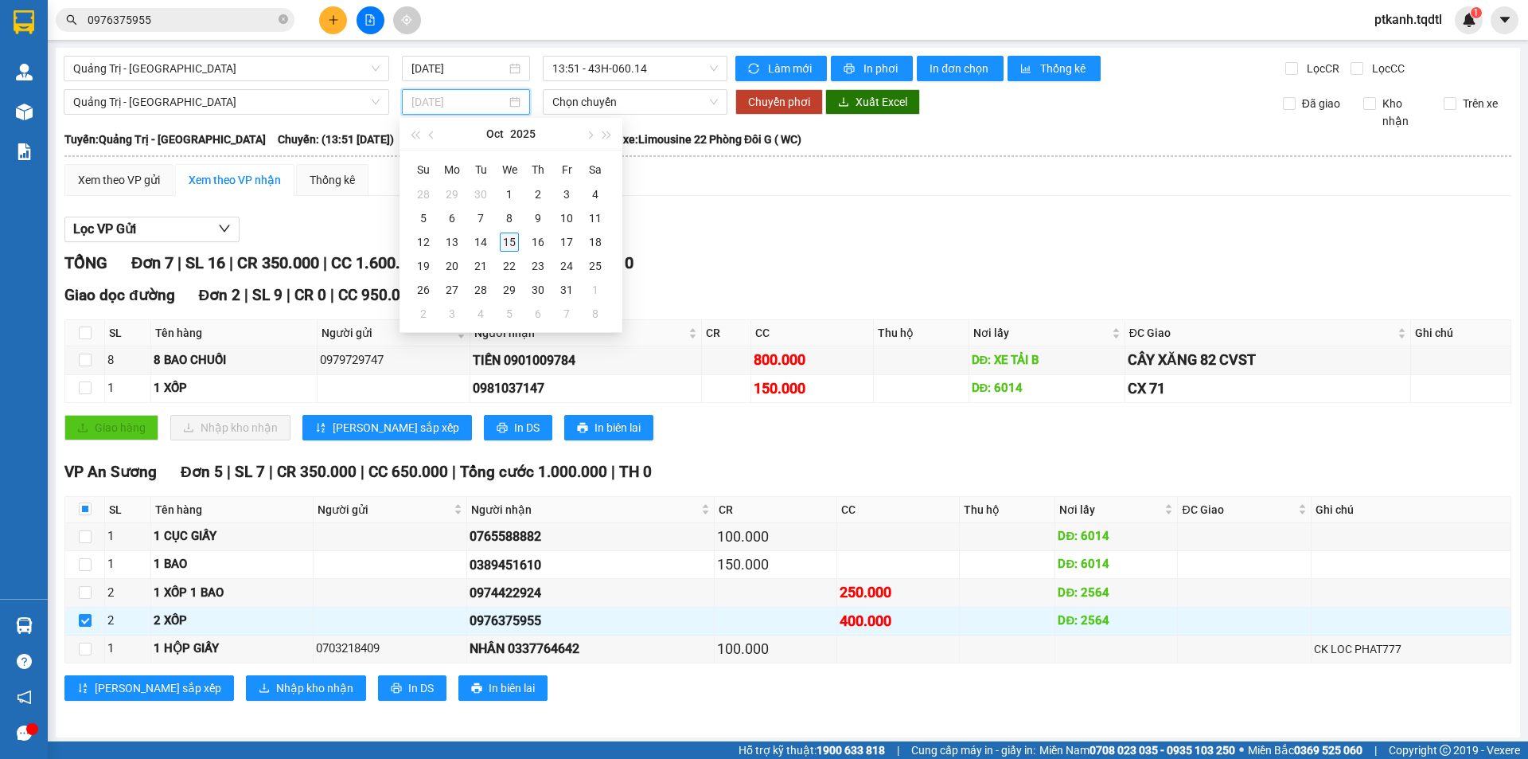
type input "[DATE]"
drag, startPoint x: 509, startPoint y: 242, endPoint x: 573, endPoint y: 168, distance: 97.6
click at [510, 240] on div "15" at bounding box center [509, 241] width 19 height 19
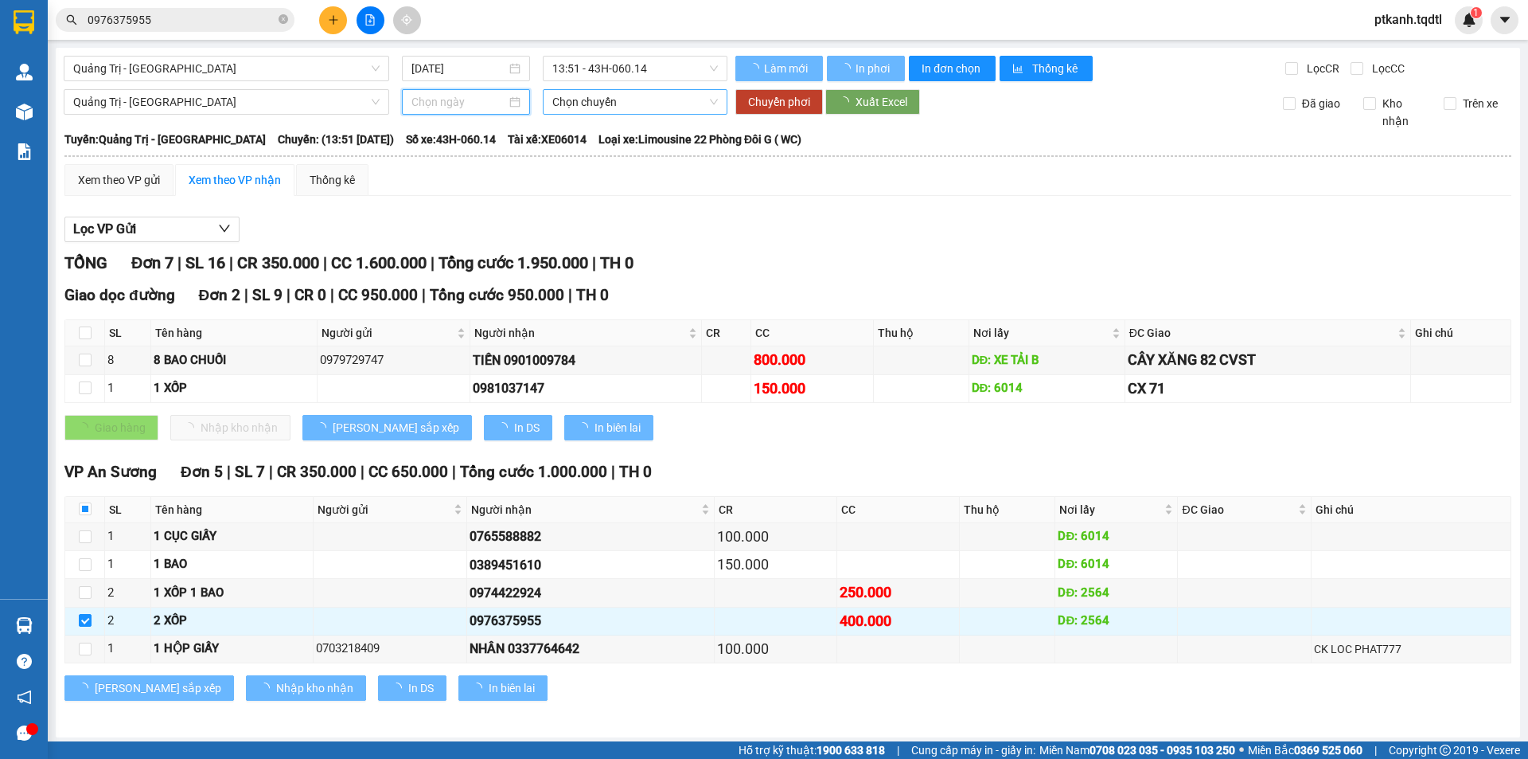
type input "[DATE]"
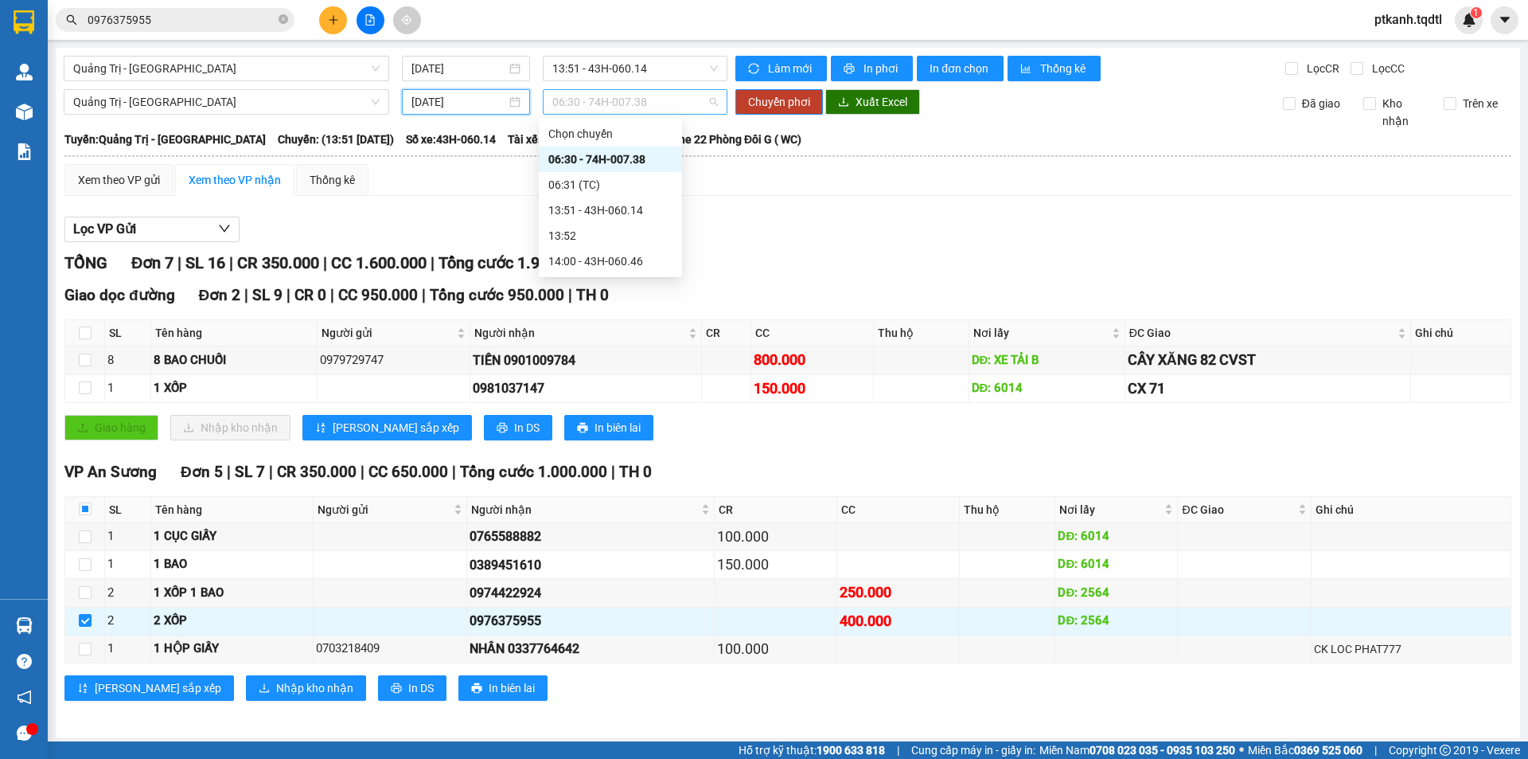
click at [651, 104] on span "06:30 - 74H-007.38" at bounding box center [635, 102] width 166 height 24
drag, startPoint x: 635, startPoint y: 261, endPoint x: 728, endPoint y: 153, distance: 142.8
click at [638, 257] on div "14:00 - 43H-060.46" at bounding box center [610, 261] width 124 height 18
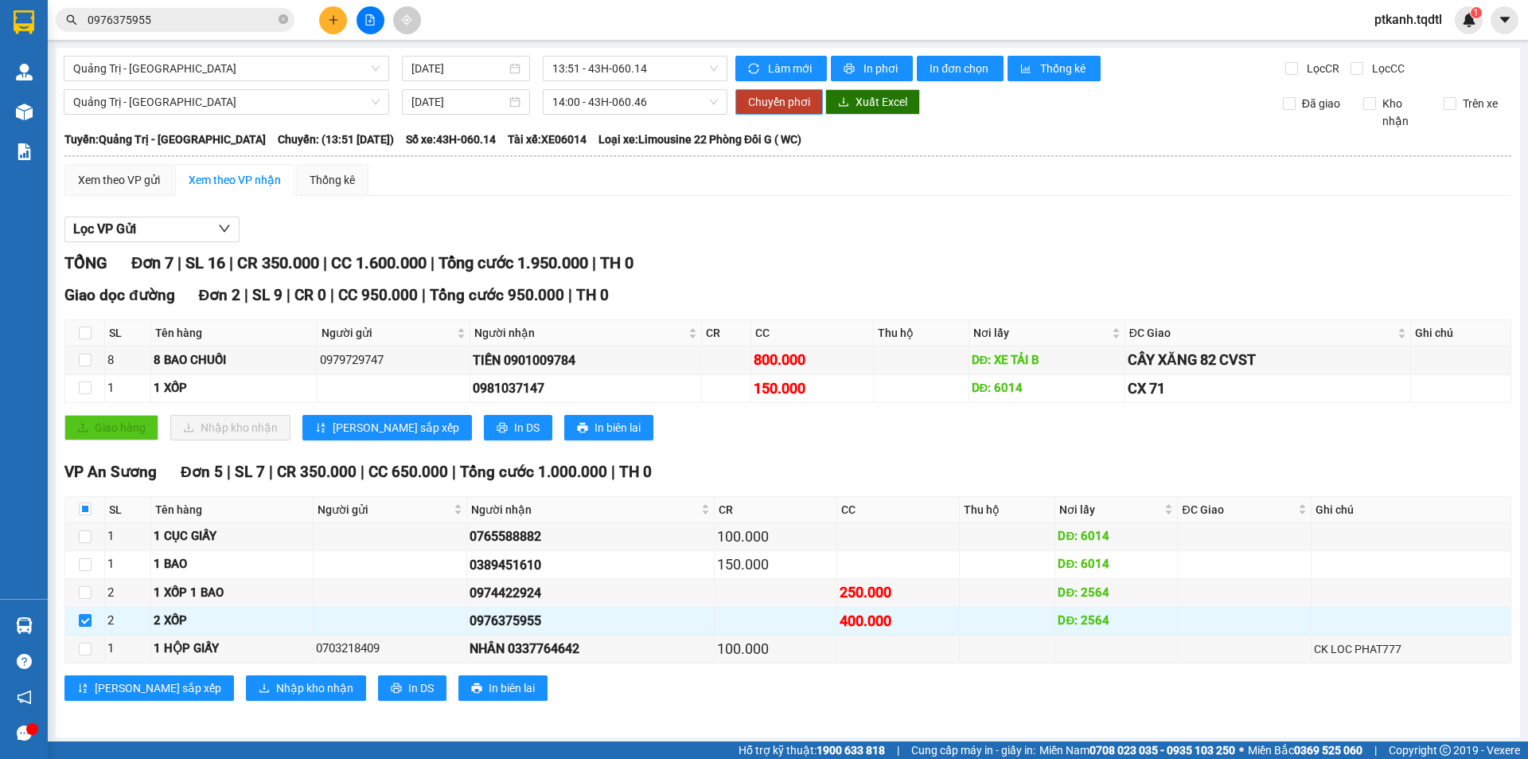
click at [765, 99] on span "Chuyển phơi" at bounding box center [779, 102] width 62 height 18
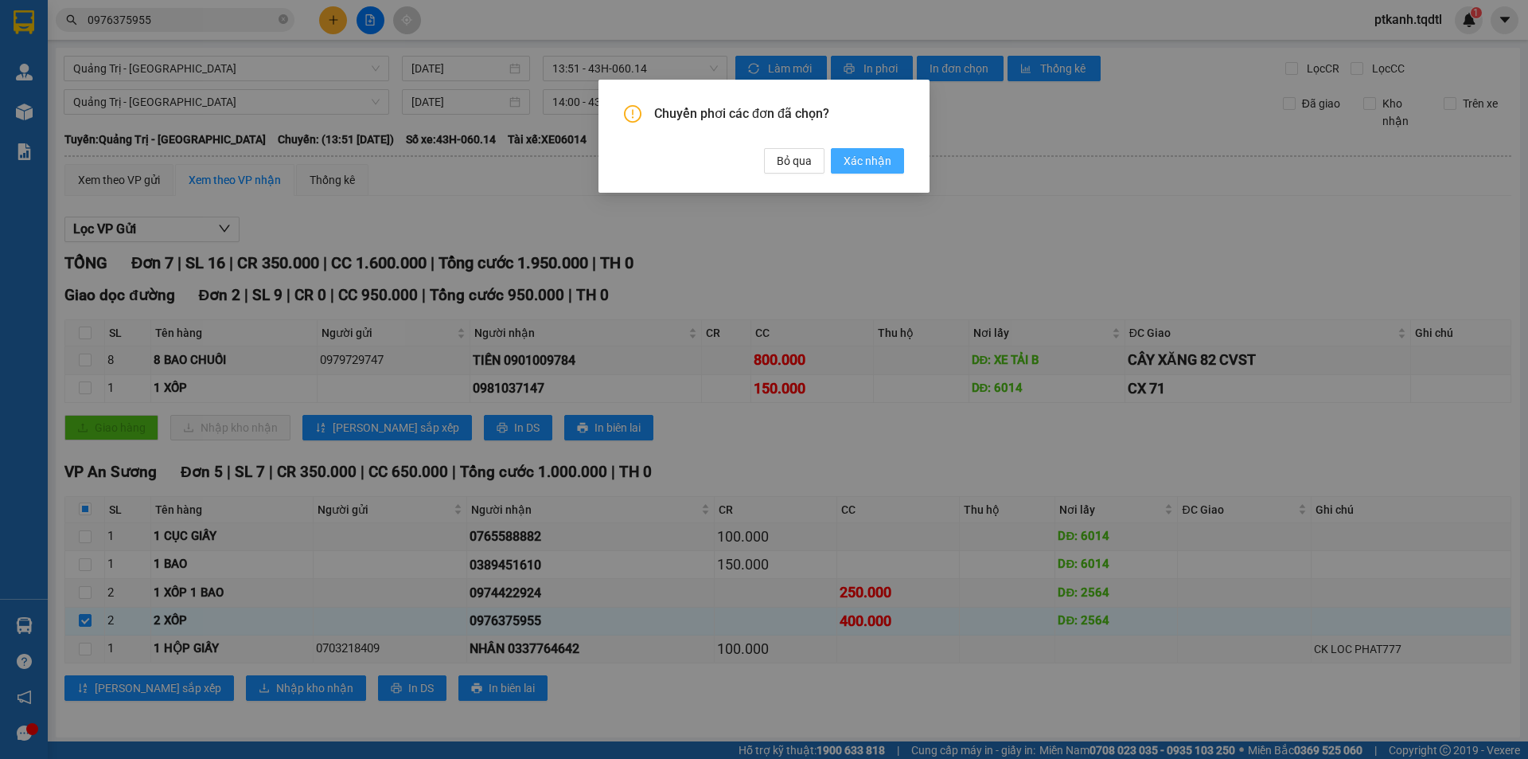
click at [888, 159] on span "Xác nhận" at bounding box center [868, 161] width 48 height 18
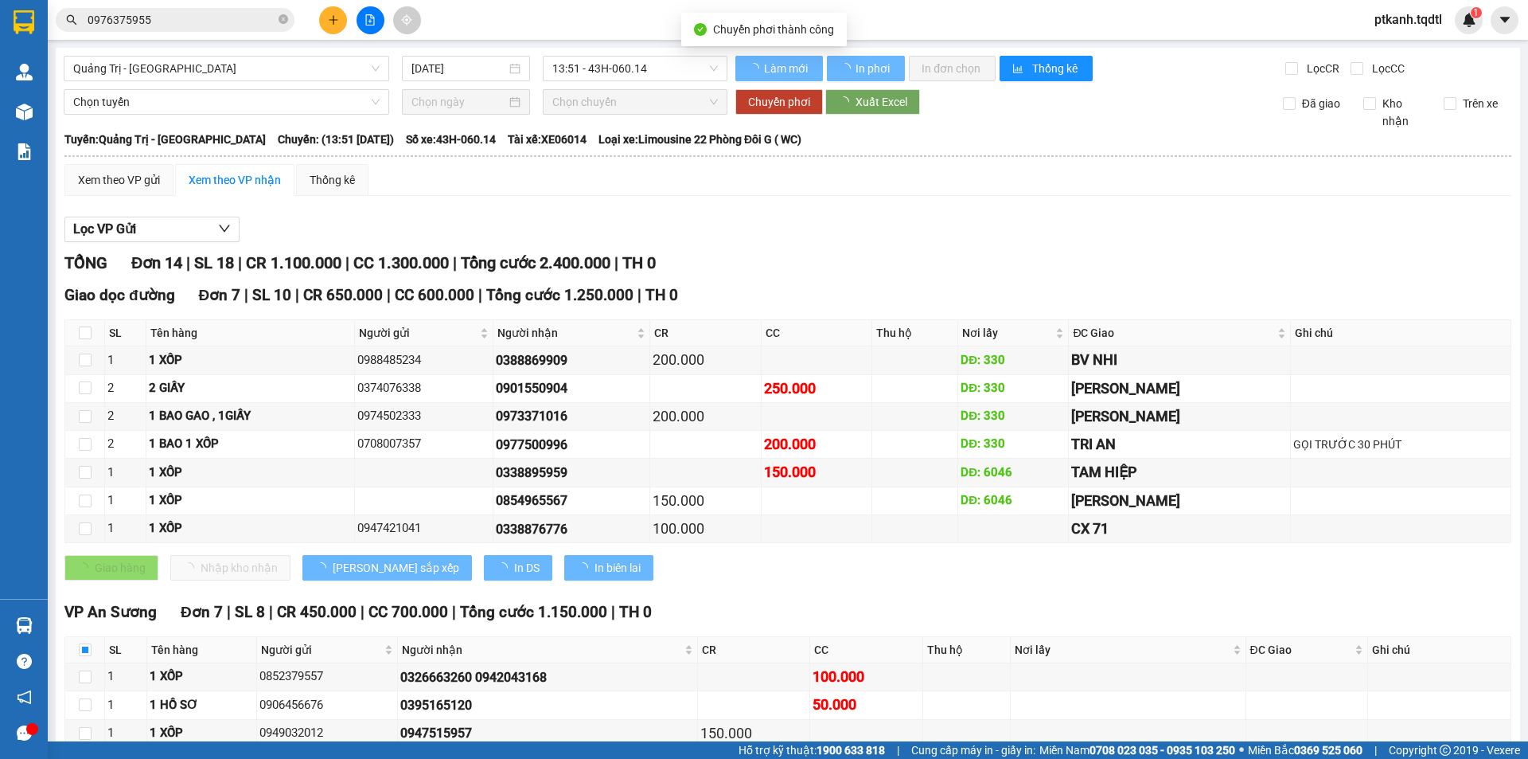
checkbox input "false"
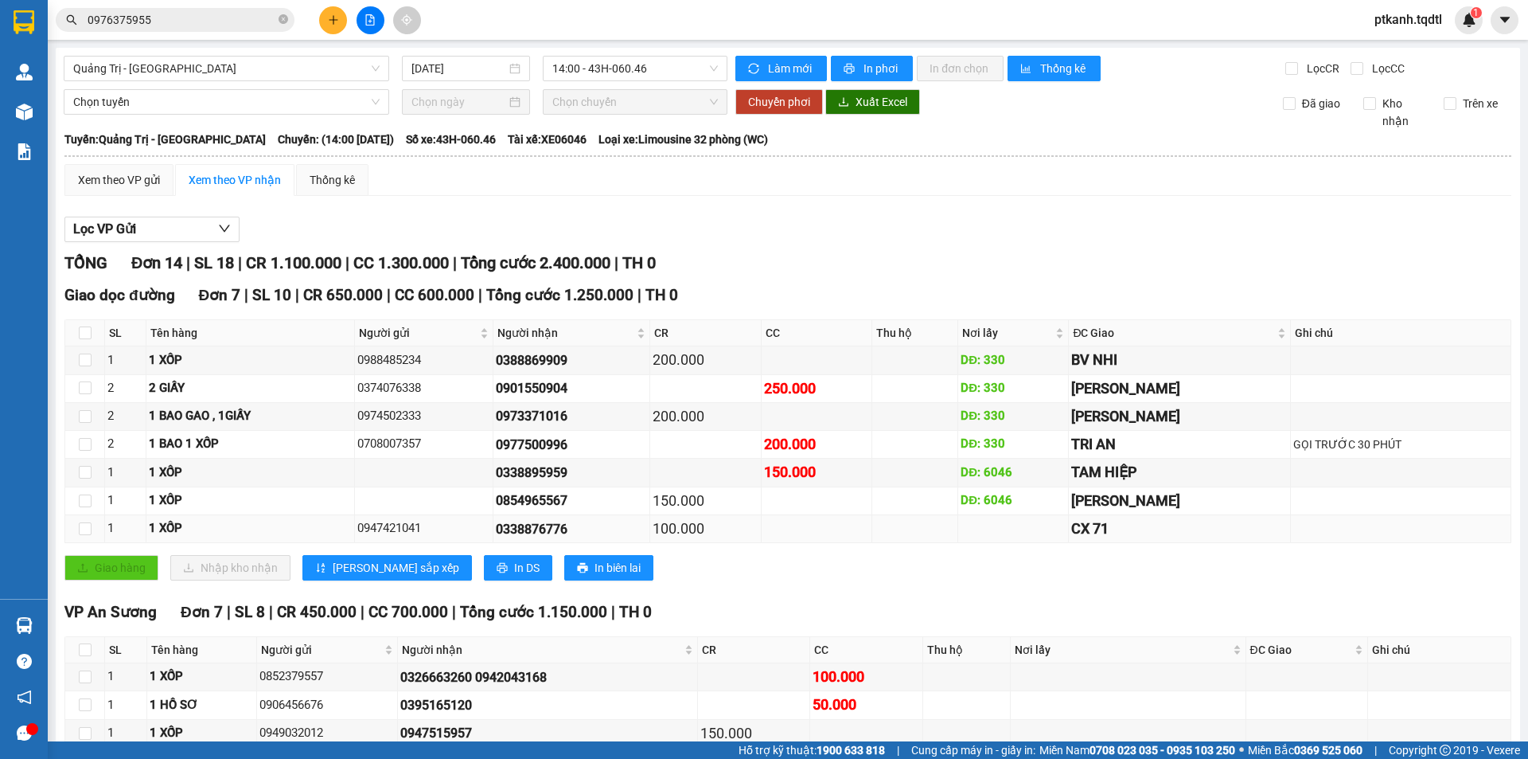
scroll to position [201, 0]
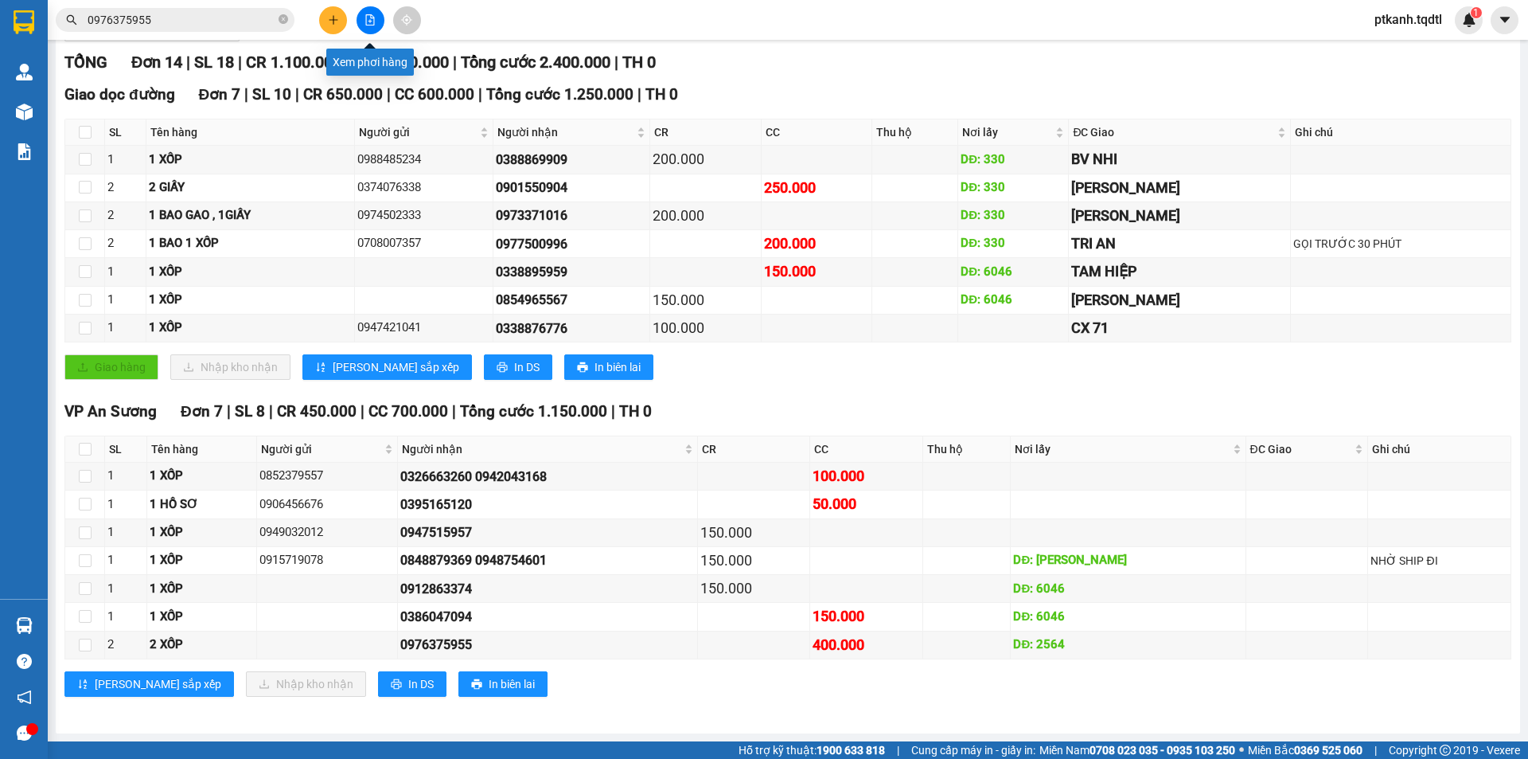
click at [371, 22] on icon "file-add" at bounding box center [370, 19] width 11 height 11
click at [371, 18] on icon "file-add" at bounding box center [370, 19] width 9 height 11
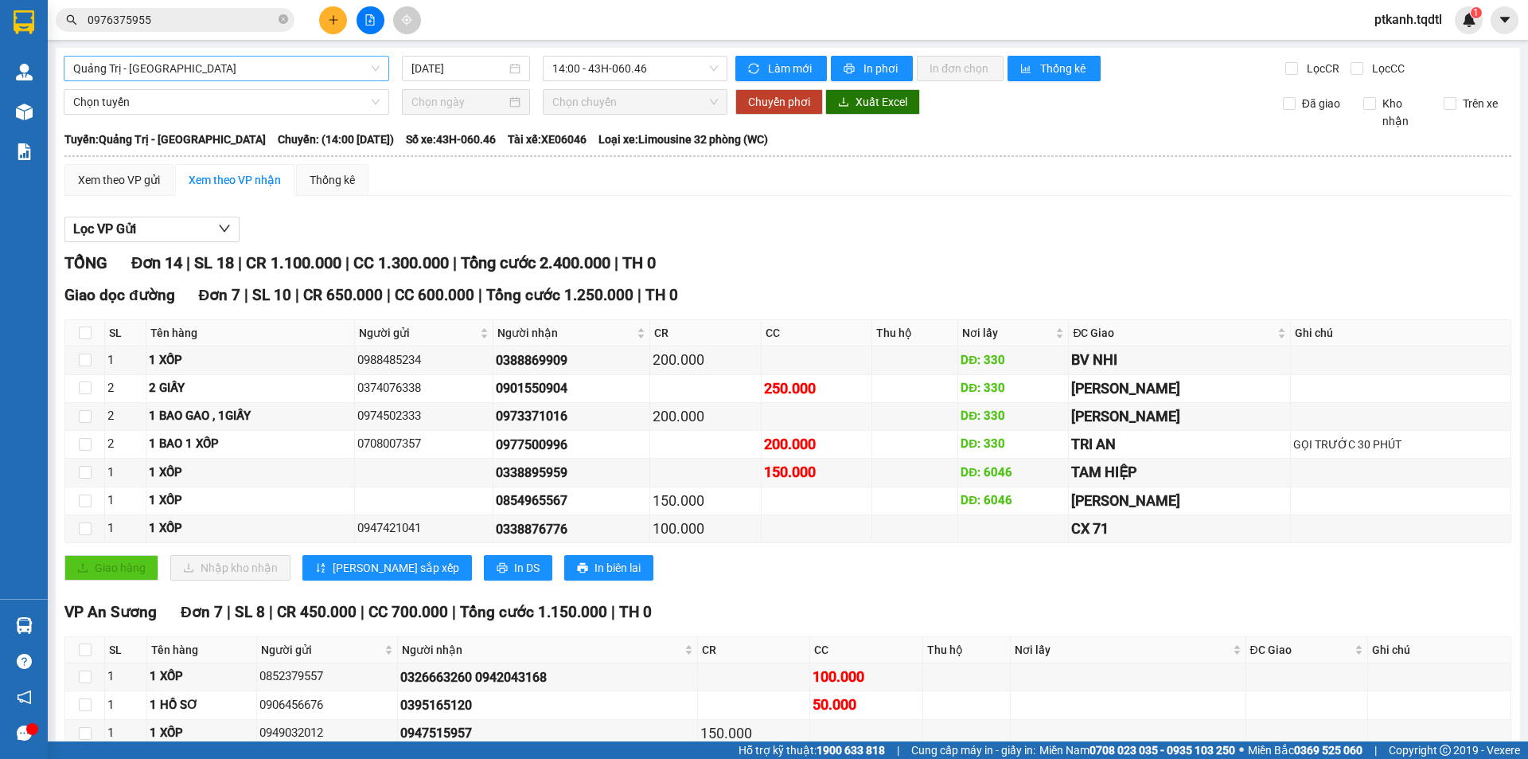
click at [374, 63] on span "Quảng Trị - [GEOGRAPHIC_DATA]" at bounding box center [226, 69] width 306 height 24
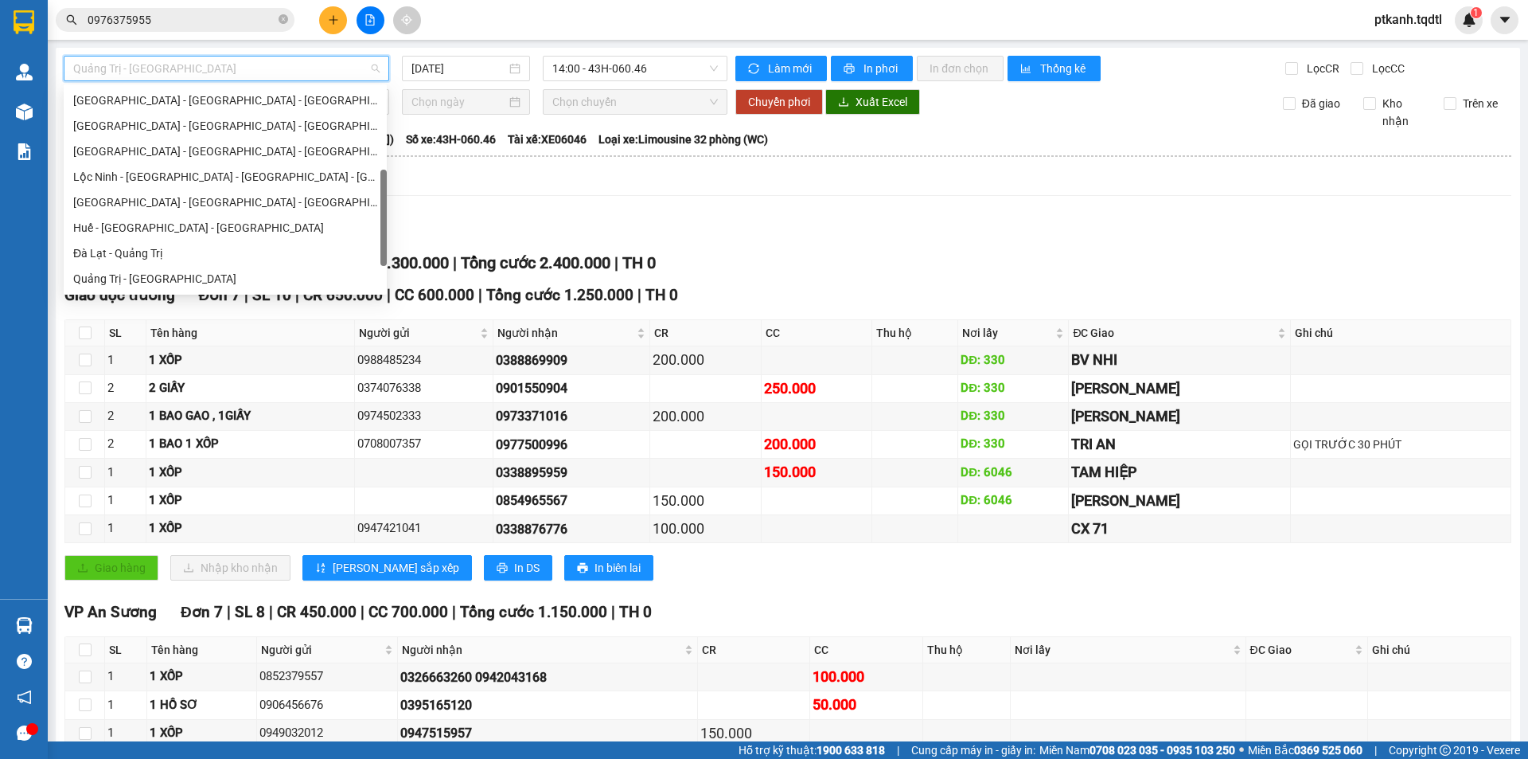
scroll to position [331, 0]
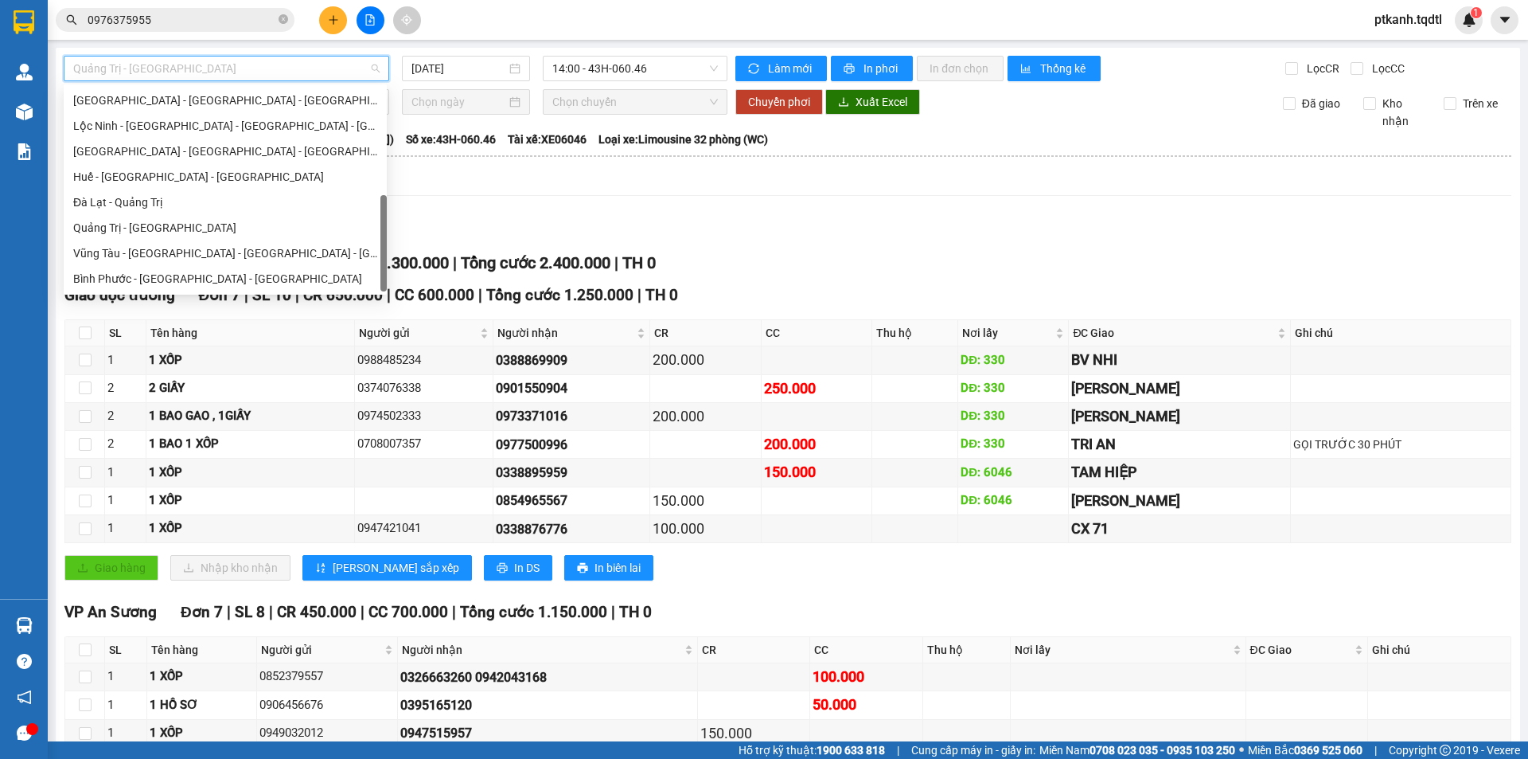
drag, startPoint x: 381, startPoint y: 176, endPoint x: 380, endPoint y: 231, distance: 54.9
click at [380, 231] on div at bounding box center [383, 243] width 6 height 96
click at [287, 230] on div "Quảng Trị - [GEOGRAPHIC_DATA]" at bounding box center [225, 228] width 304 height 18
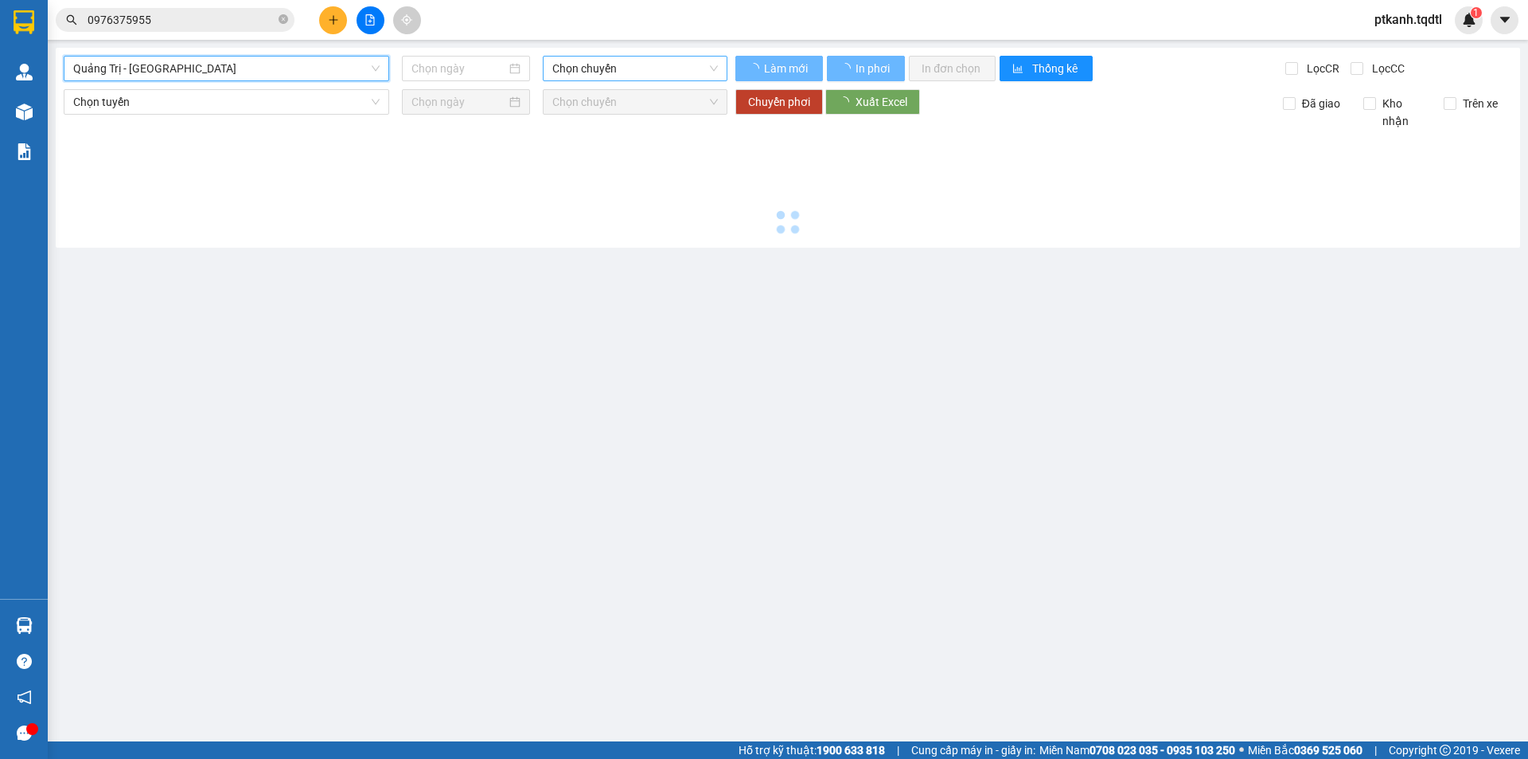
type input "[DATE]"
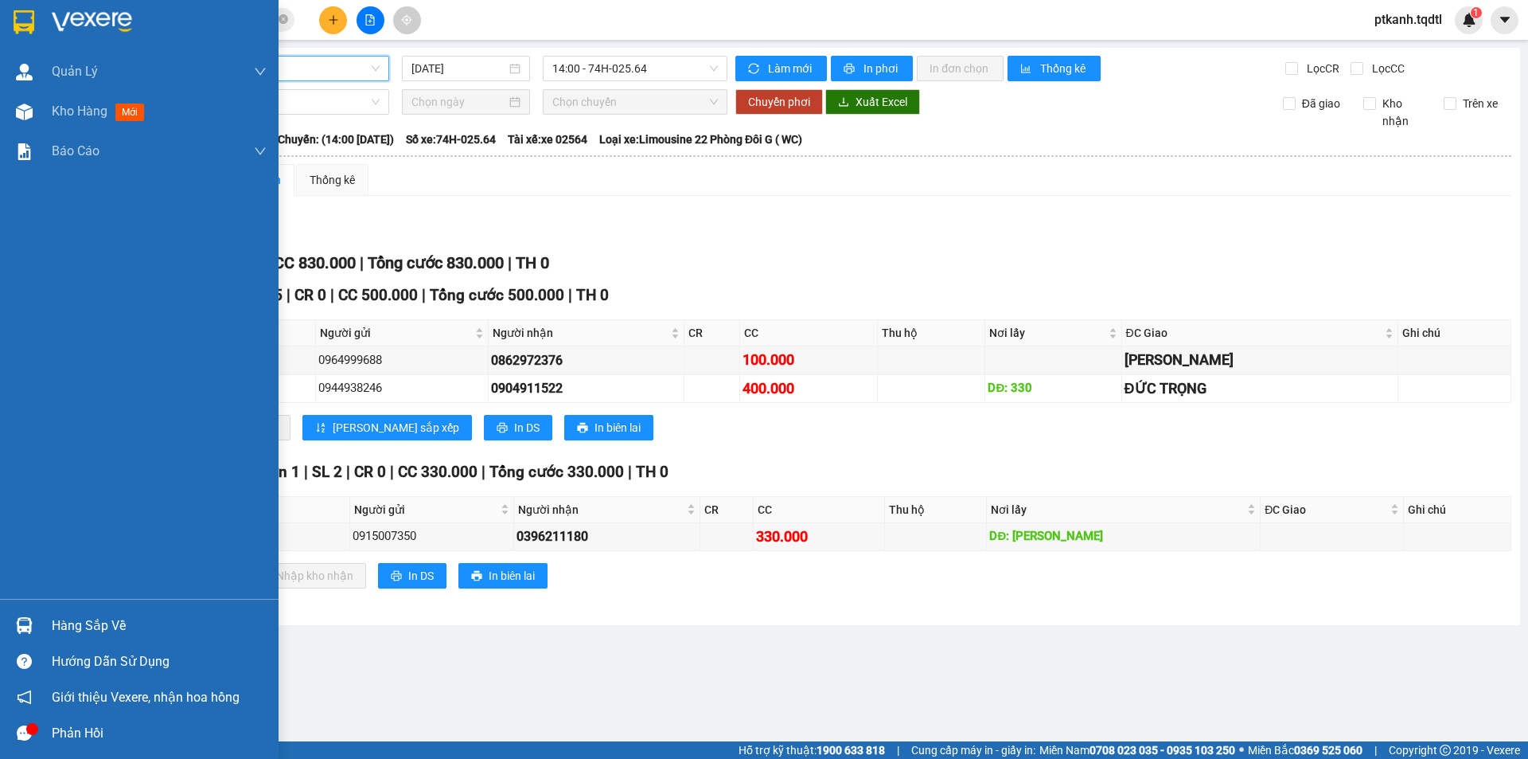
click at [35, 628] on div at bounding box center [24, 625] width 28 height 28
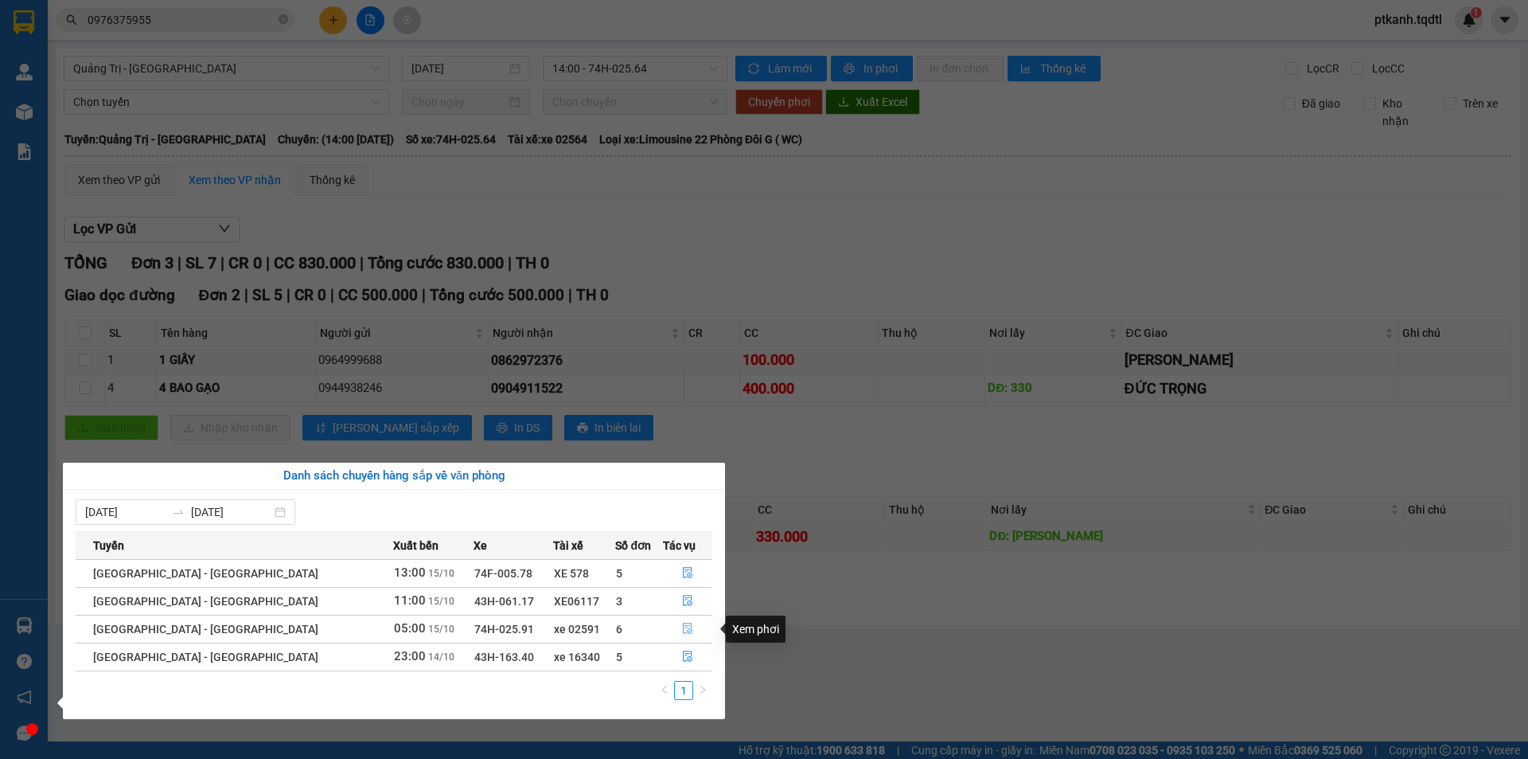
click at [682, 625] on icon "file-done" at bounding box center [687, 627] width 11 height 11
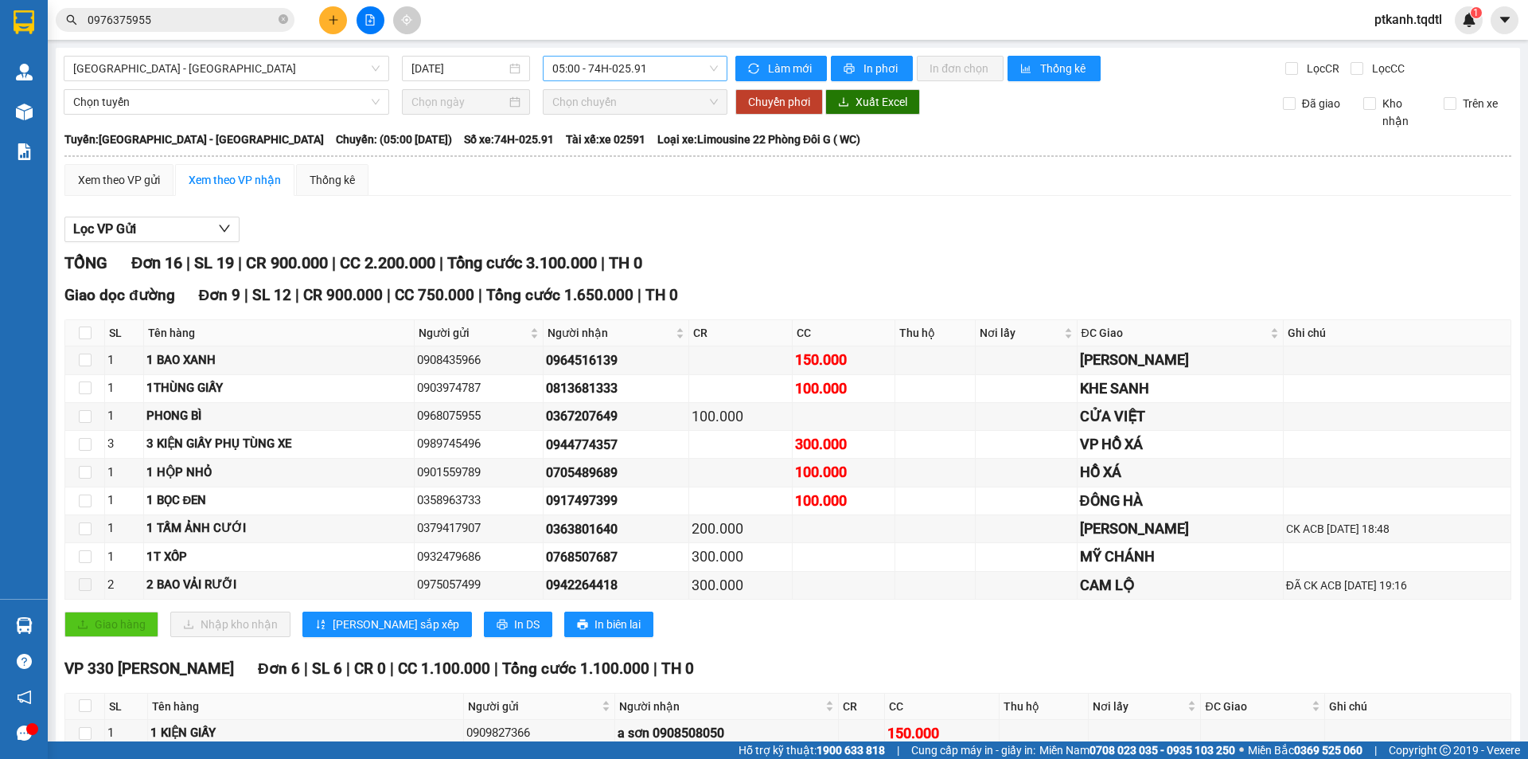
click at [696, 71] on span "05:00 - 74H-025.91" at bounding box center [635, 69] width 166 height 24
click at [650, 153] on div "11:00 - 43H-061.17" at bounding box center [610, 151] width 124 height 18
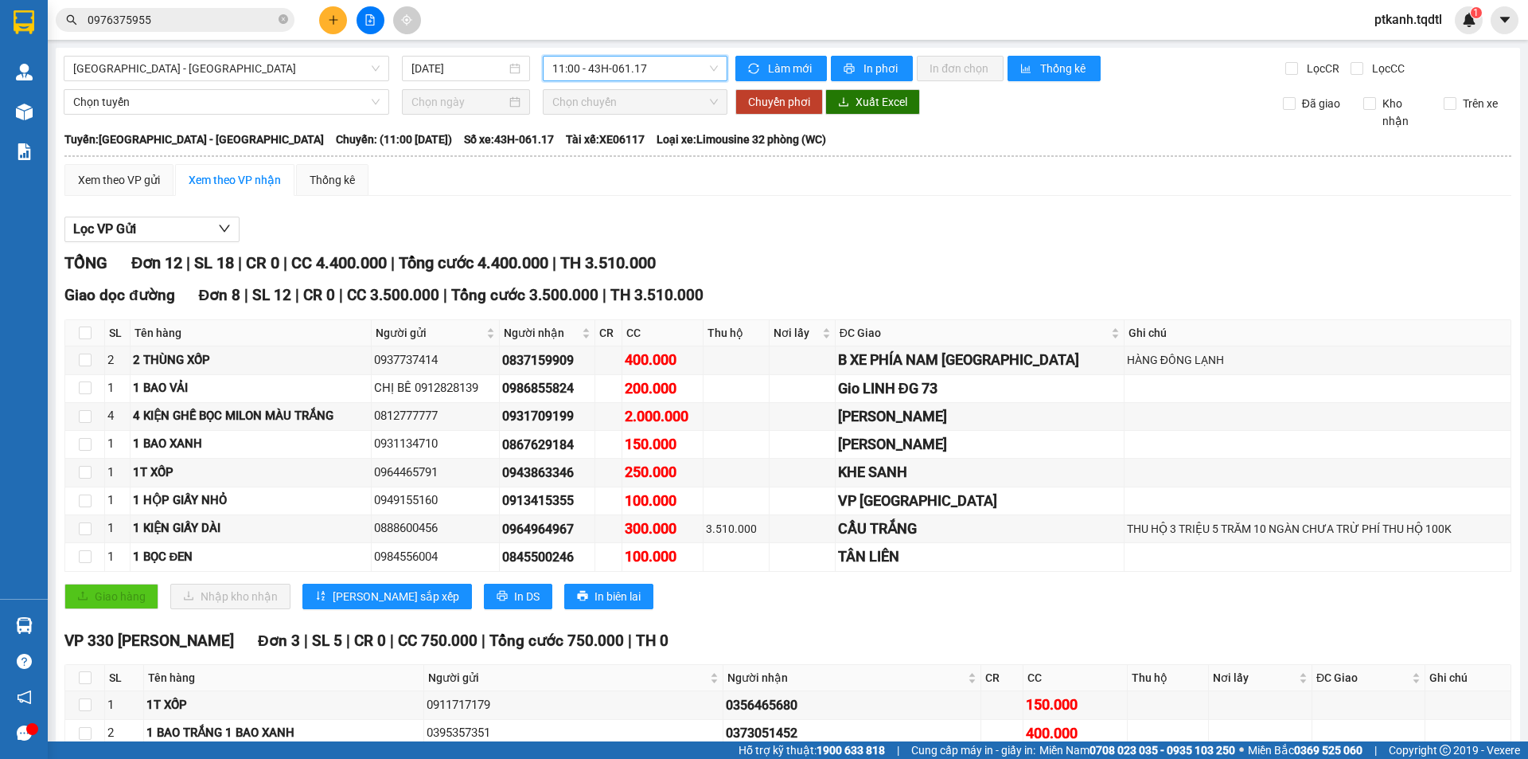
click at [681, 59] on span "11:00 - 43H-061.17" at bounding box center [635, 69] width 166 height 24
drag, startPoint x: 655, startPoint y: 179, endPoint x: 782, endPoint y: 314, distance: 185.8
click at [654, 180] on div "13:00 - 74F-005.78" at bounding box center [610, 177] width 124 height 18
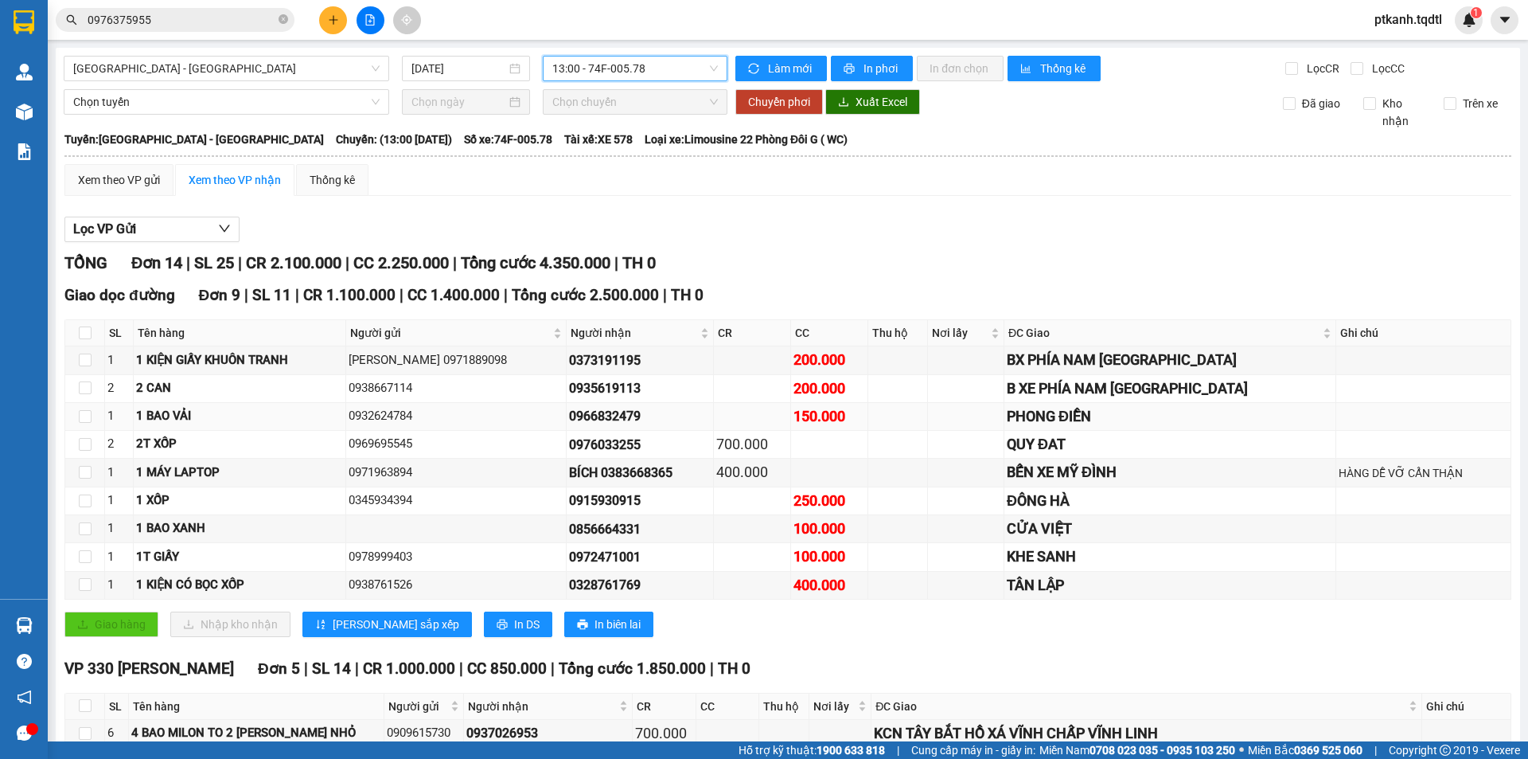
scroll to position [201, 0]
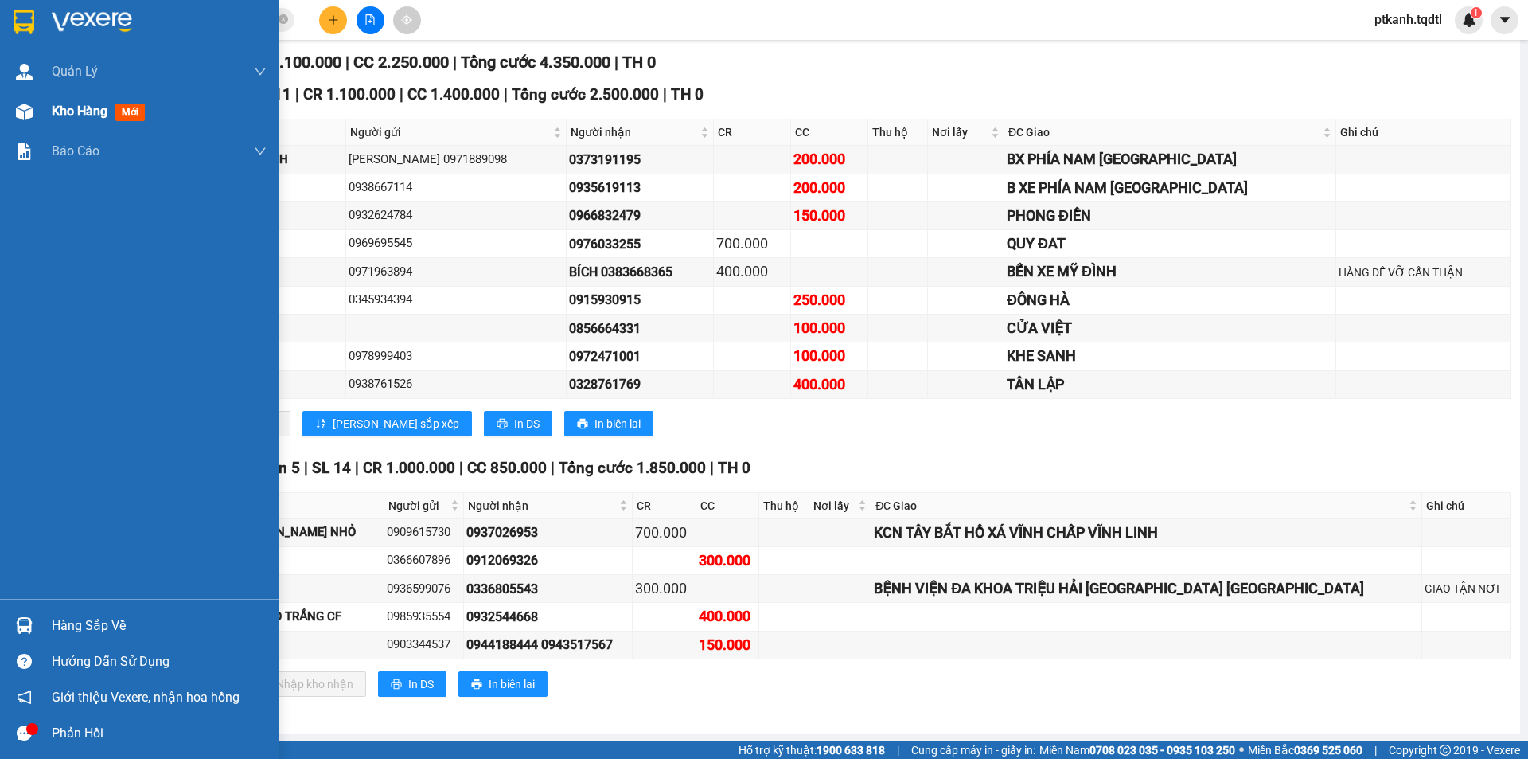
click at [89, 111] on span "Kho hàng" at bounding box center [80, 110] width 56 height 15
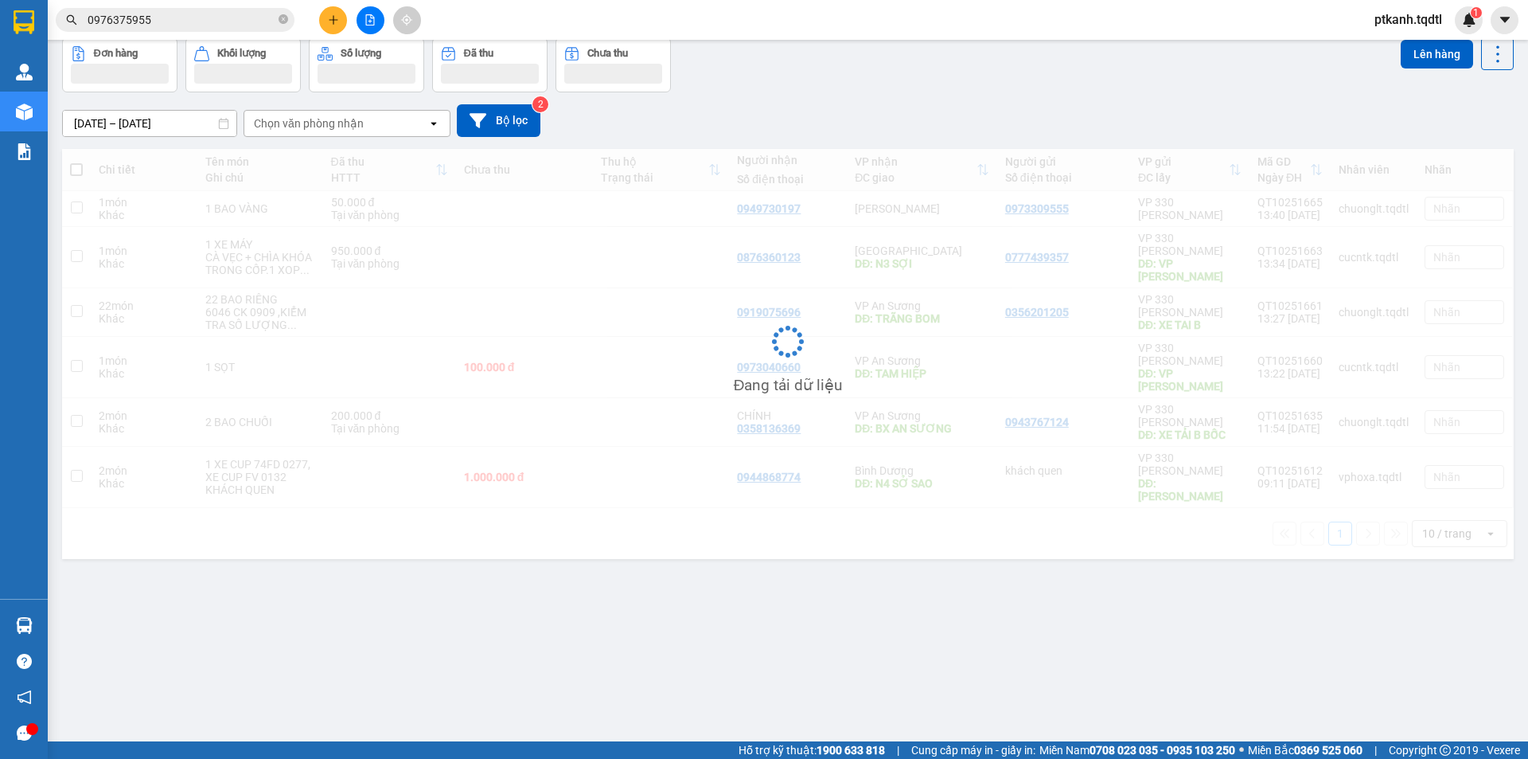
scroll to position [73, 0]
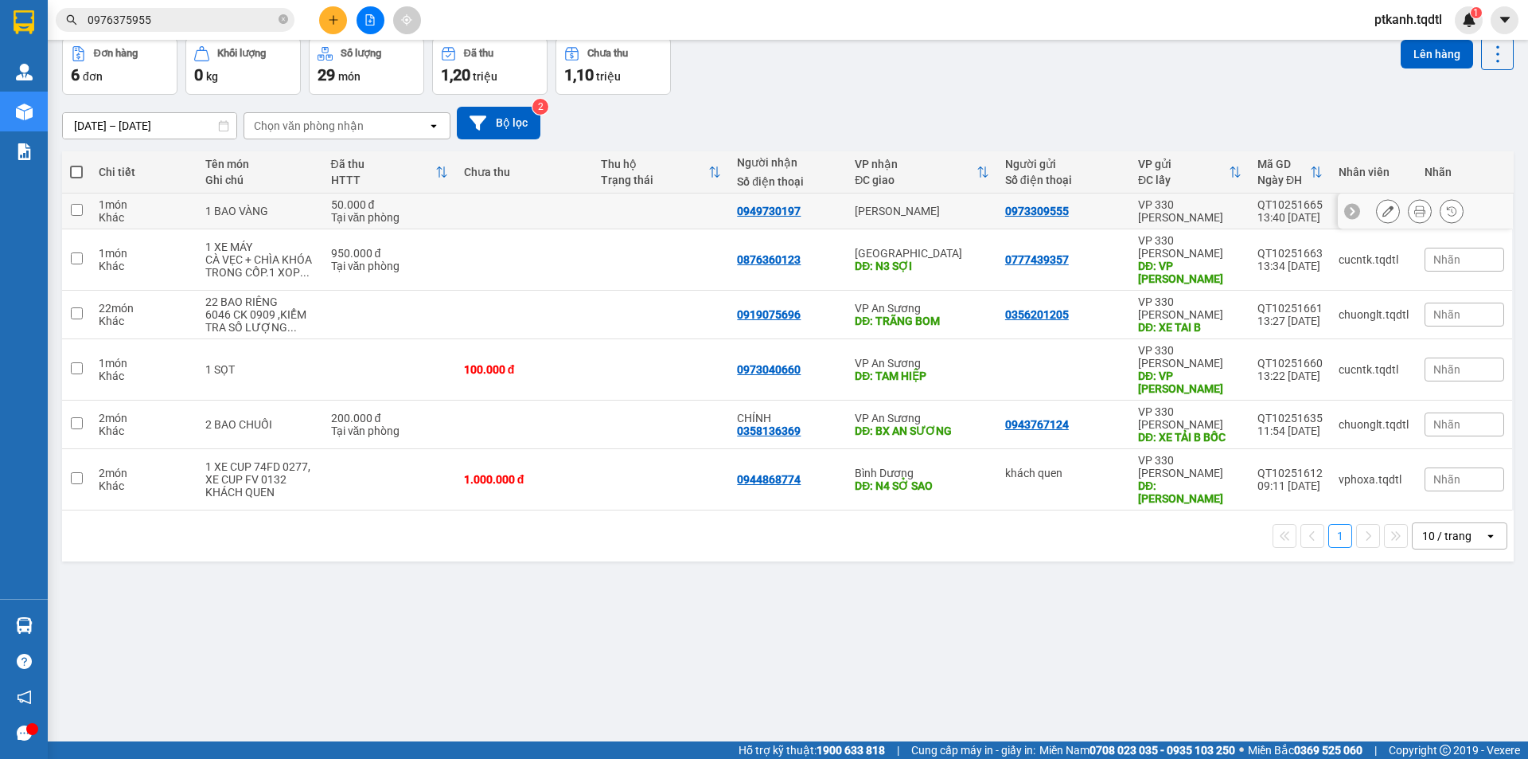
click at [548, 213] on td at bounding box center [524, 211] width 137 height 36
checkbox input "true"
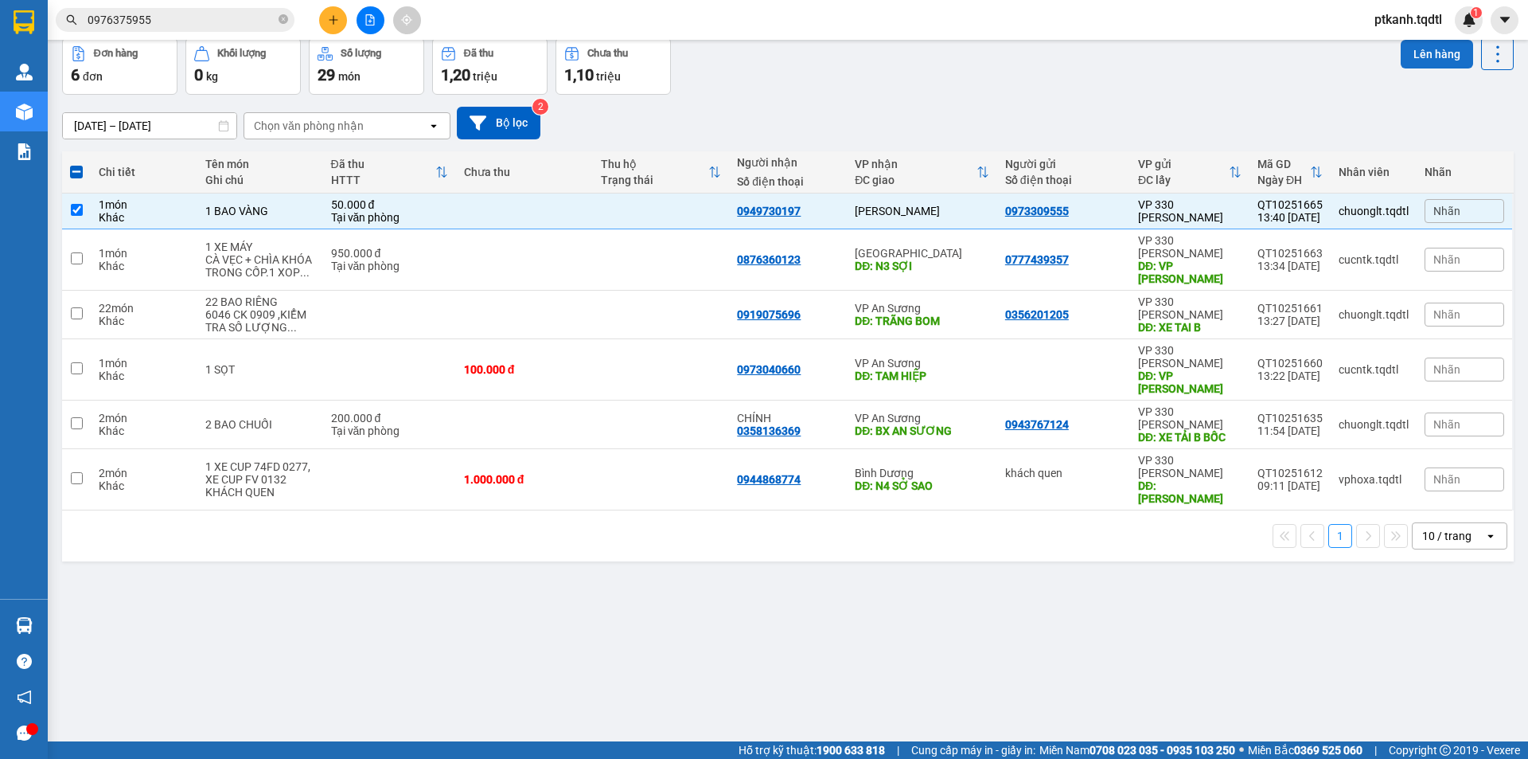
click at [1410, 56] on button "Lên hàng" at bounding box center [1437, 54] width 72 height 29
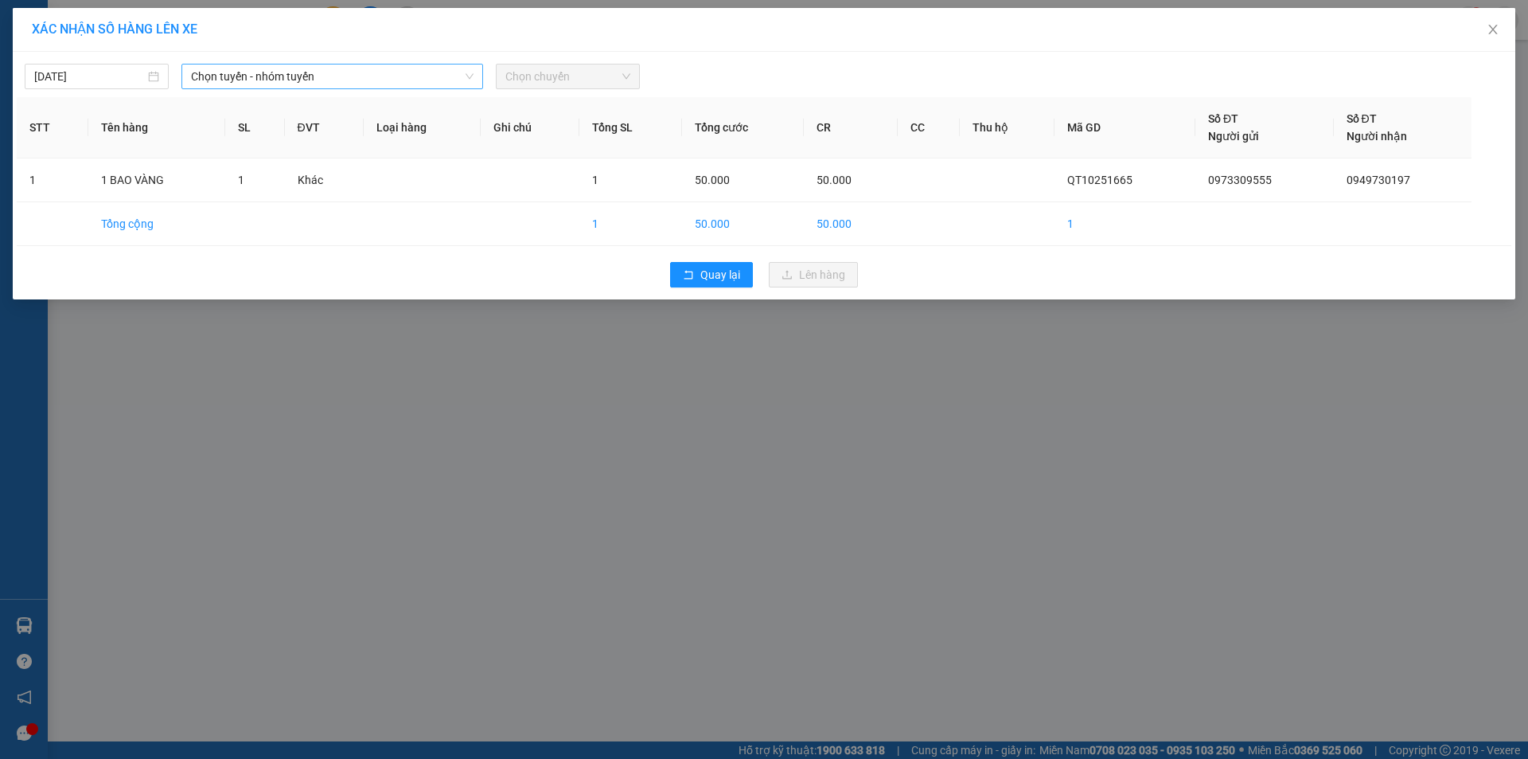
click at [383, 66] on span "Chọn tuyến - nhóm tuyến" at bounding box center [332, 76] width 283 height 24
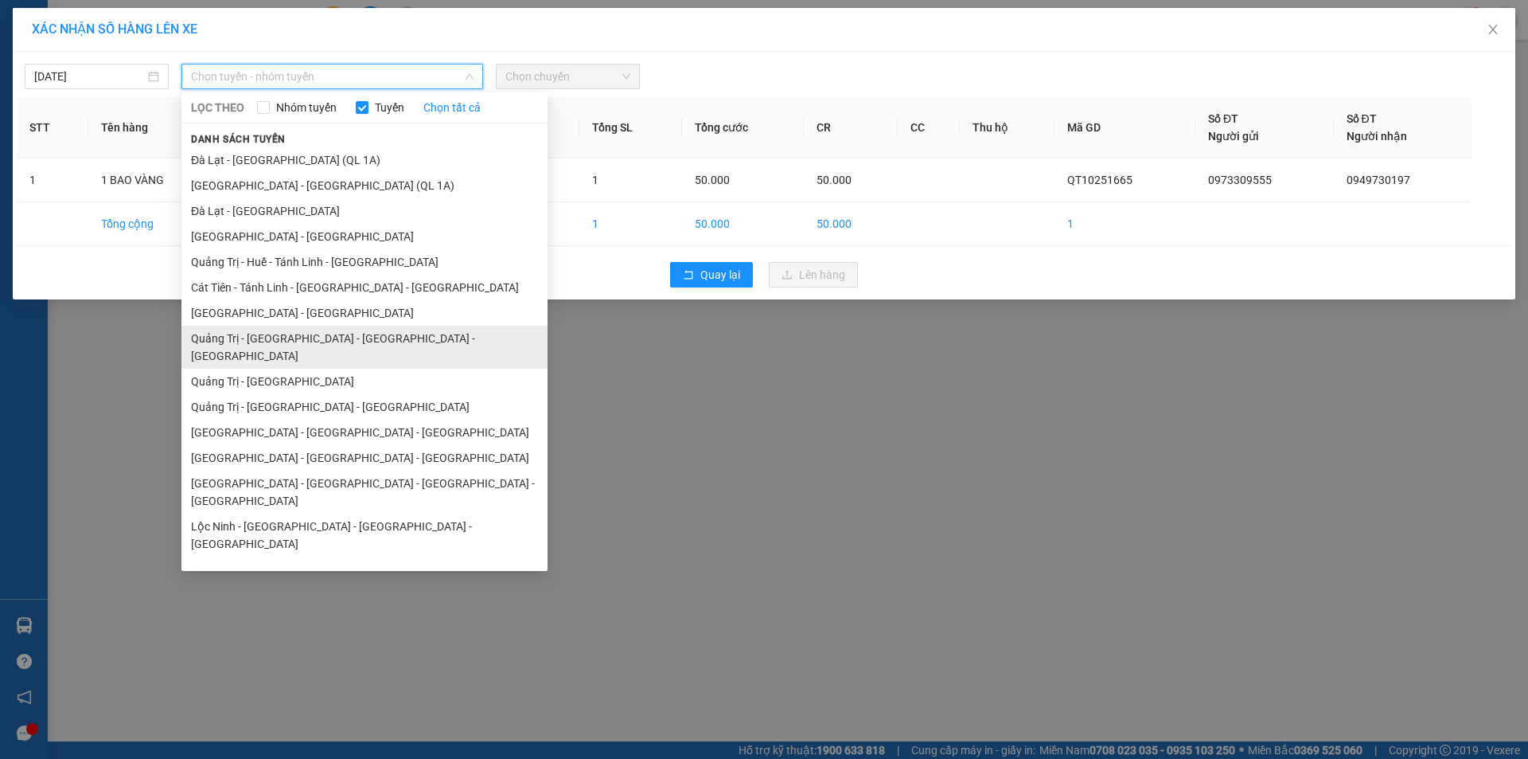
click at [374, 343] on li "Quảng Trị - [GEOGRAPHIC_DATA] - [GEOGRAPHIC_DATA] - [GEOGRAPHIC_DATA]" at bounding box center [364, 347] width 366 height 43
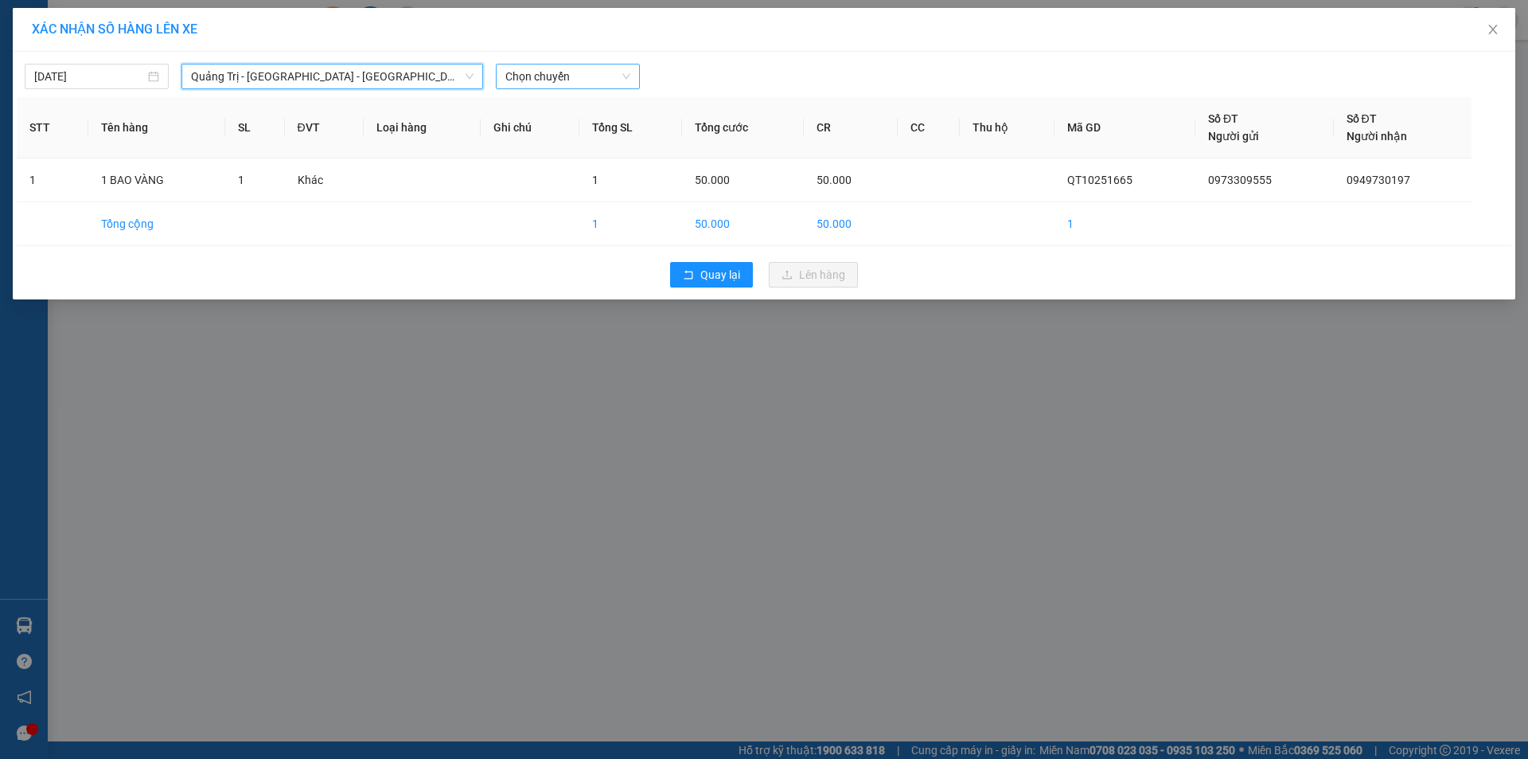
drag, startPoint x: 594, startPoint y: 73, endPoint x: 622, endPoint y: 90, distance: 32.5
click at [595, 73] on span "Chọn chuyến" at bounding box center [567, 76] width 125 height 24
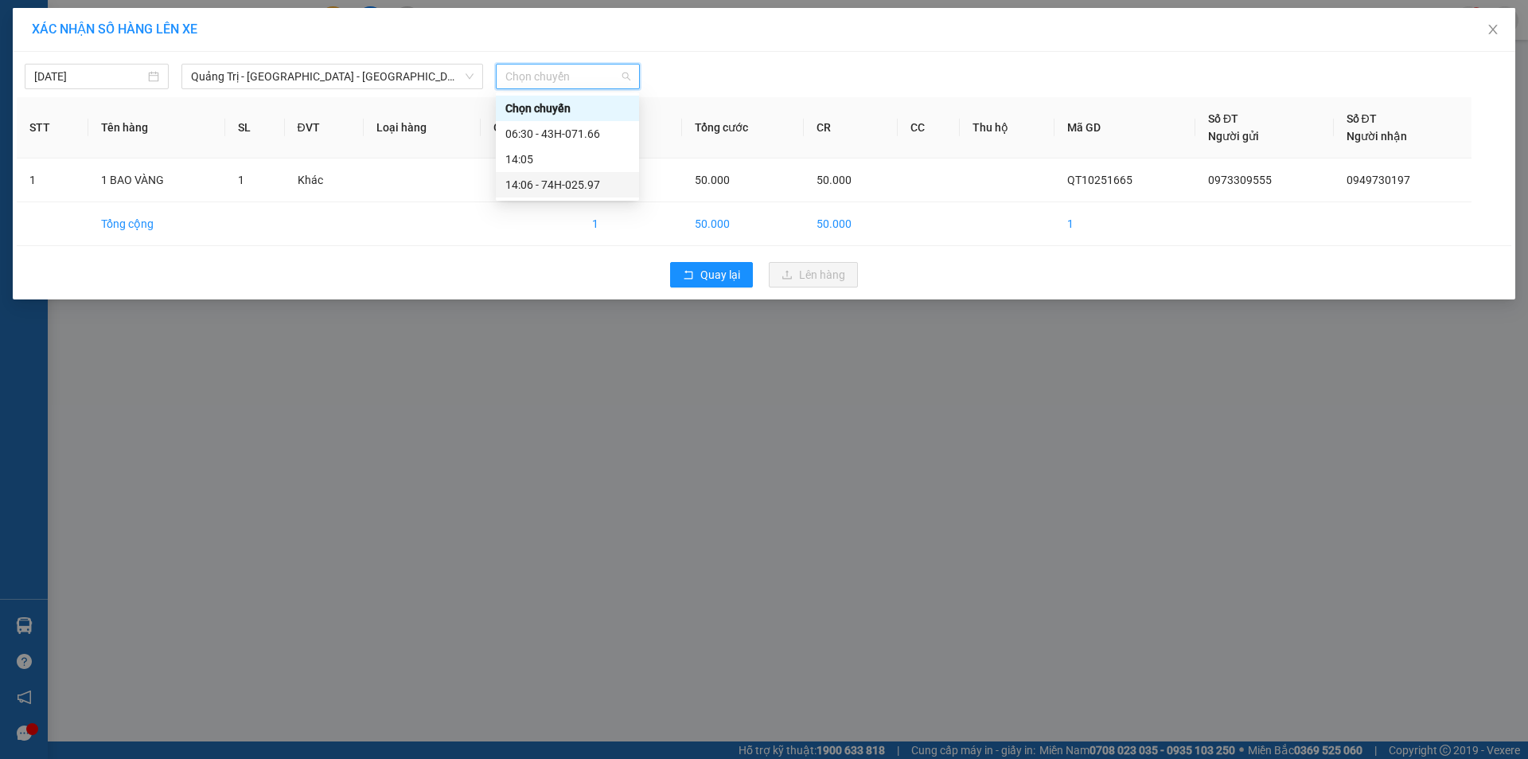
drag, startPoint x: 584, startPoint y: 183, endPoint x: 870, endPoint y: 281, distance: 302.1
click at [584, 184] on div "14:06 - 74H-025.97" at bounding box center [567, 185] width 124 height 18
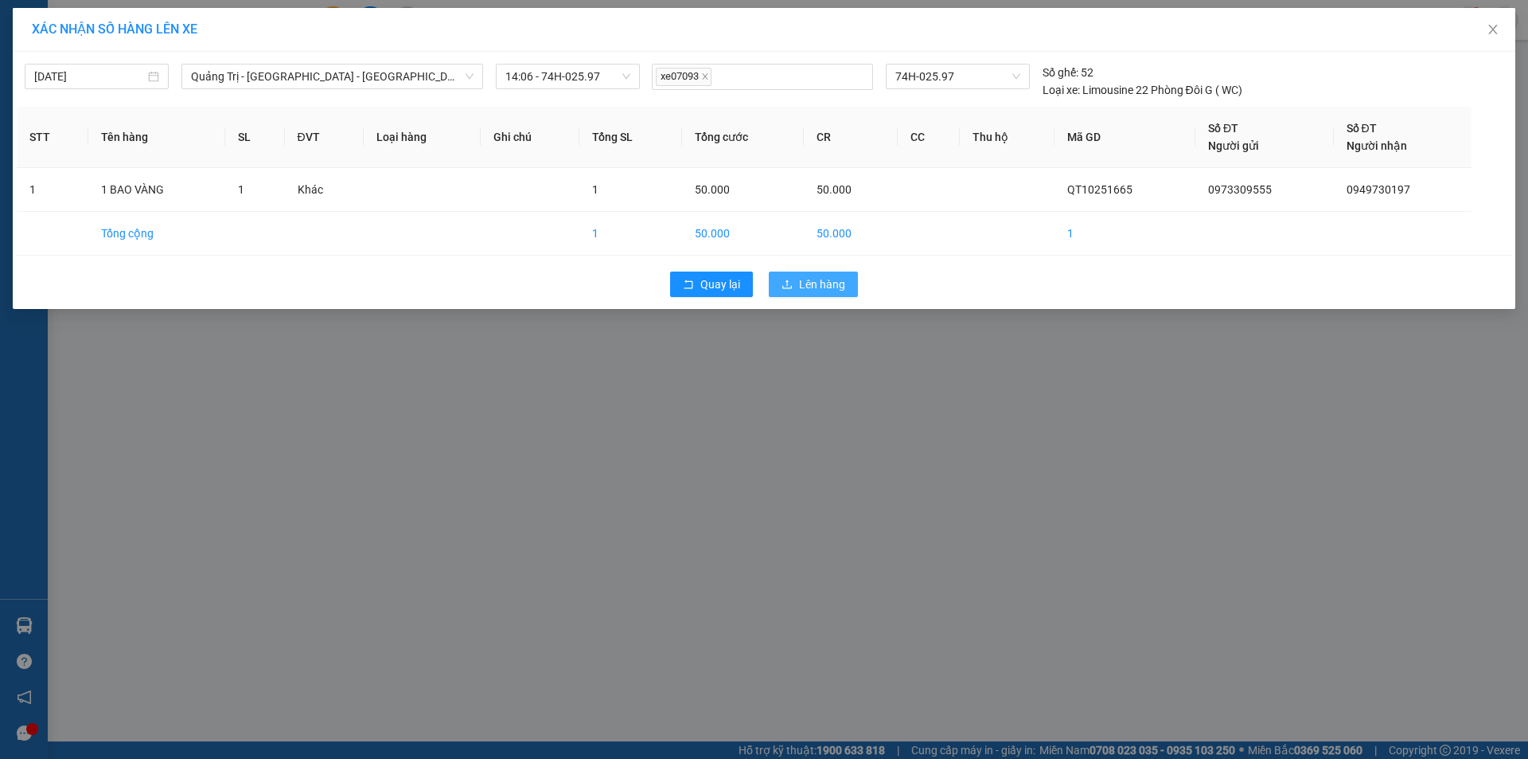
click at [811, 278] on span "Lên hàng" at bounding box center [822, 284] width 46 height 18
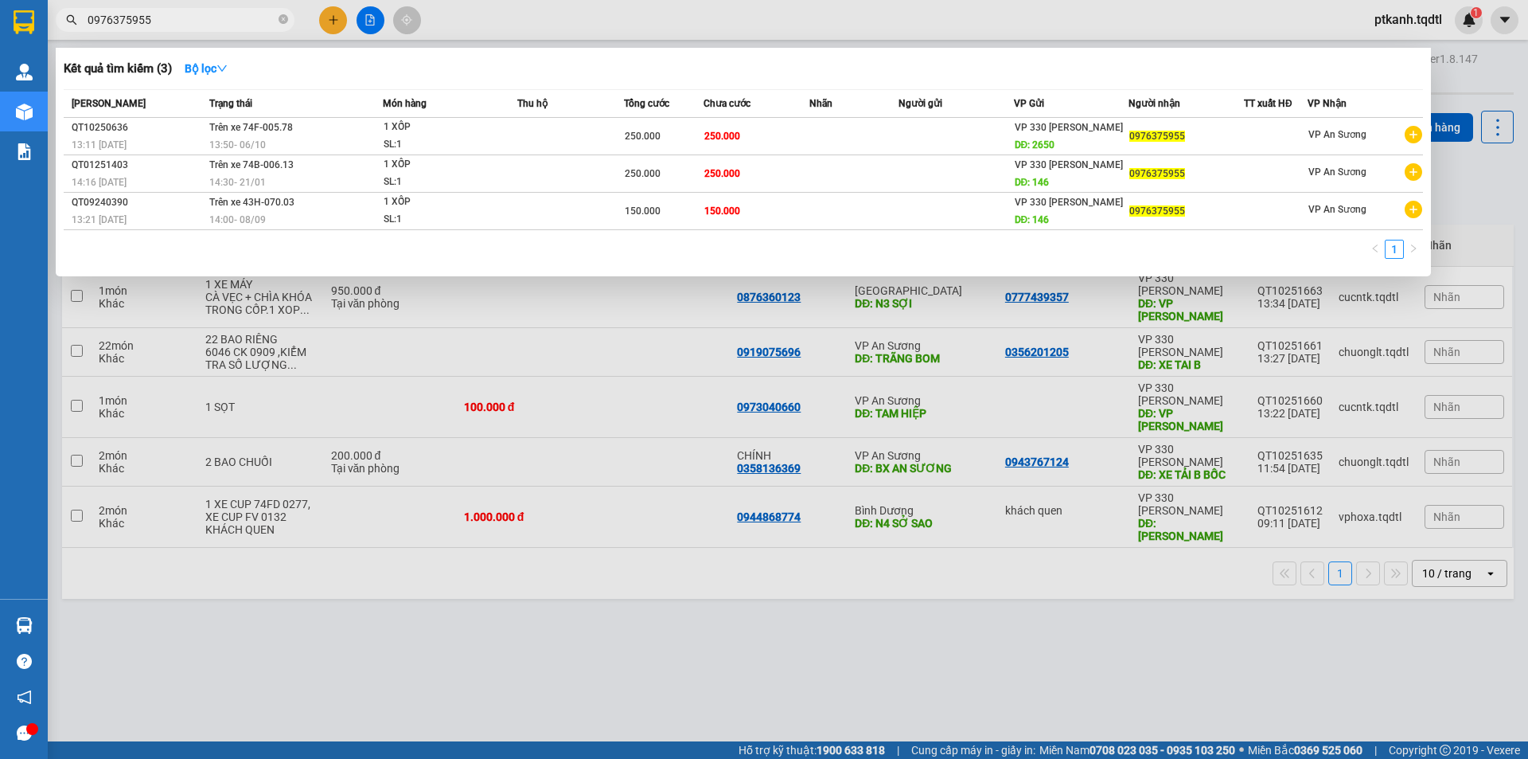
click at [186, 18] on input "0976375955" at bounding box center [182, 20] width 188 height 18
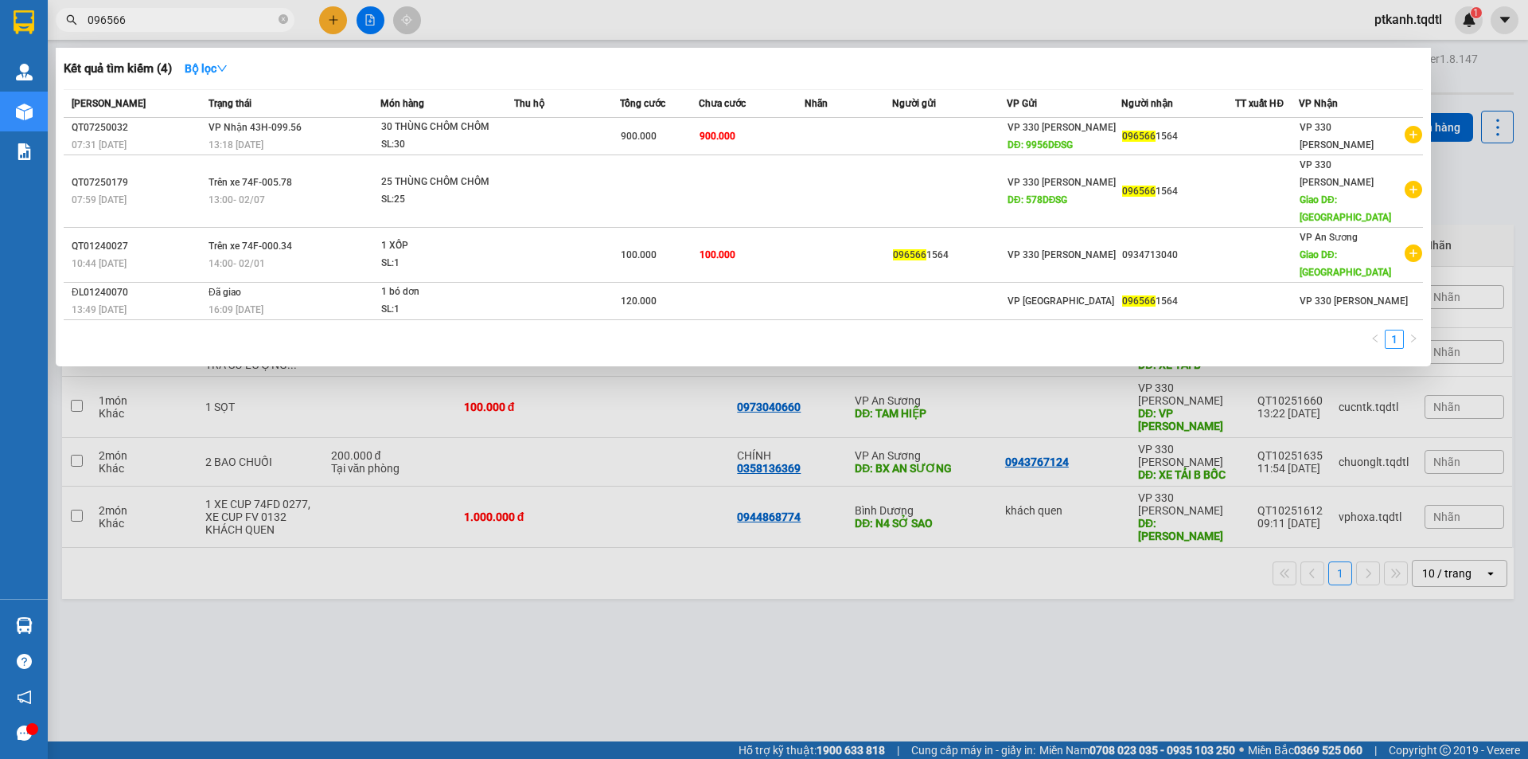
type input "09656"
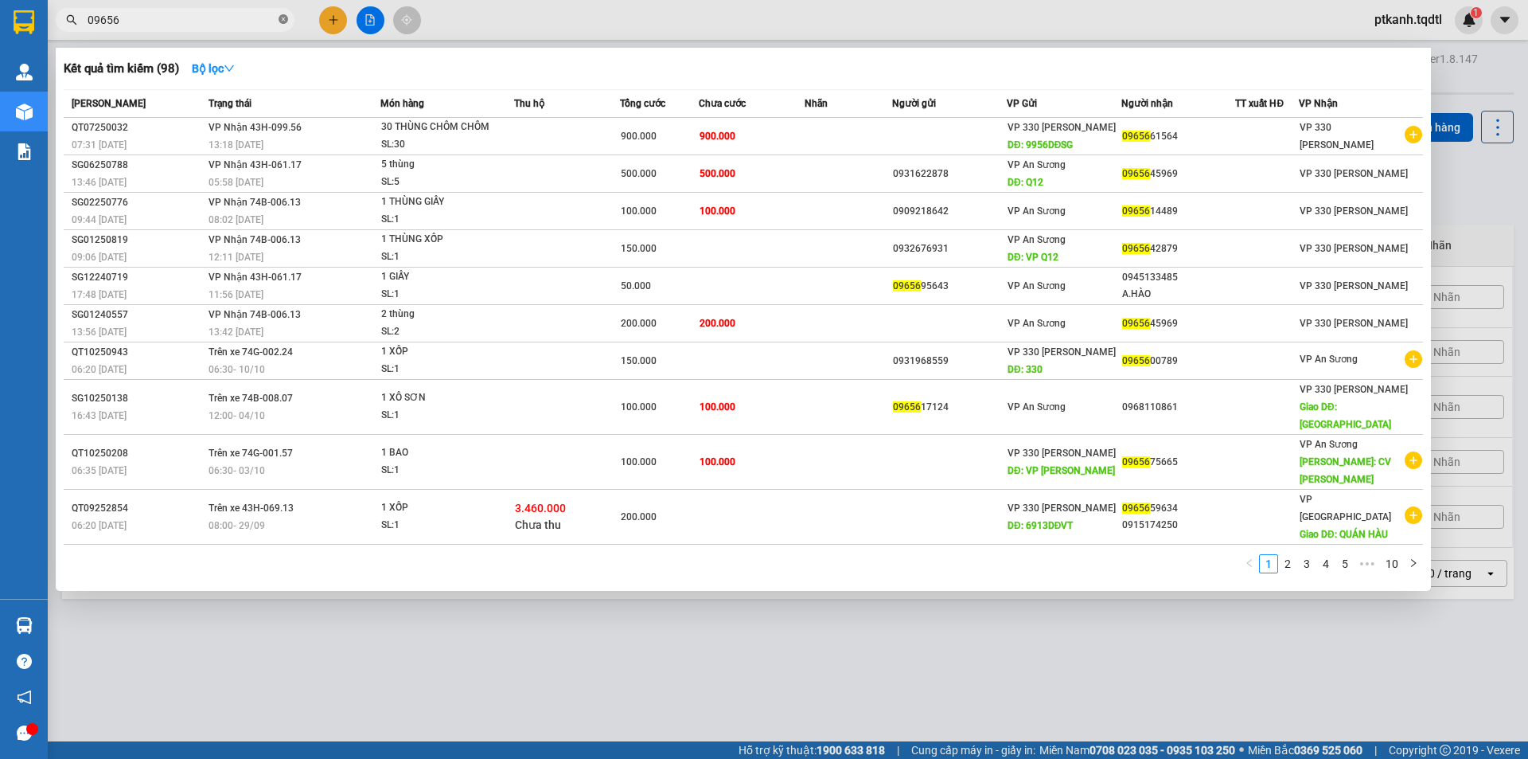
click at [279, 21] on icon "close-circle" at bounding box center [284, 19] width 10 height 10
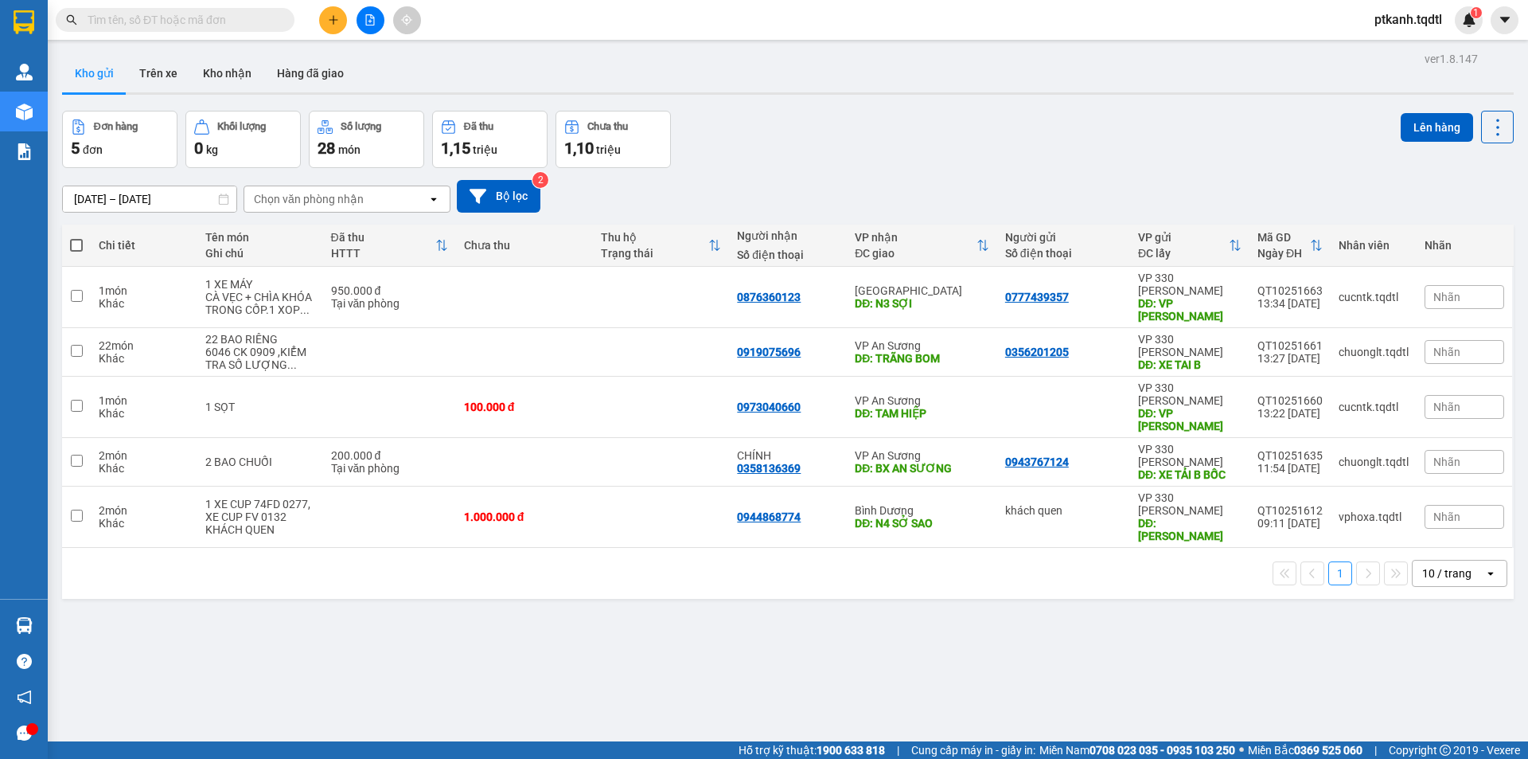
click at [253, 22] on input "text" at bounding box center [182, 20] width 188 height 18
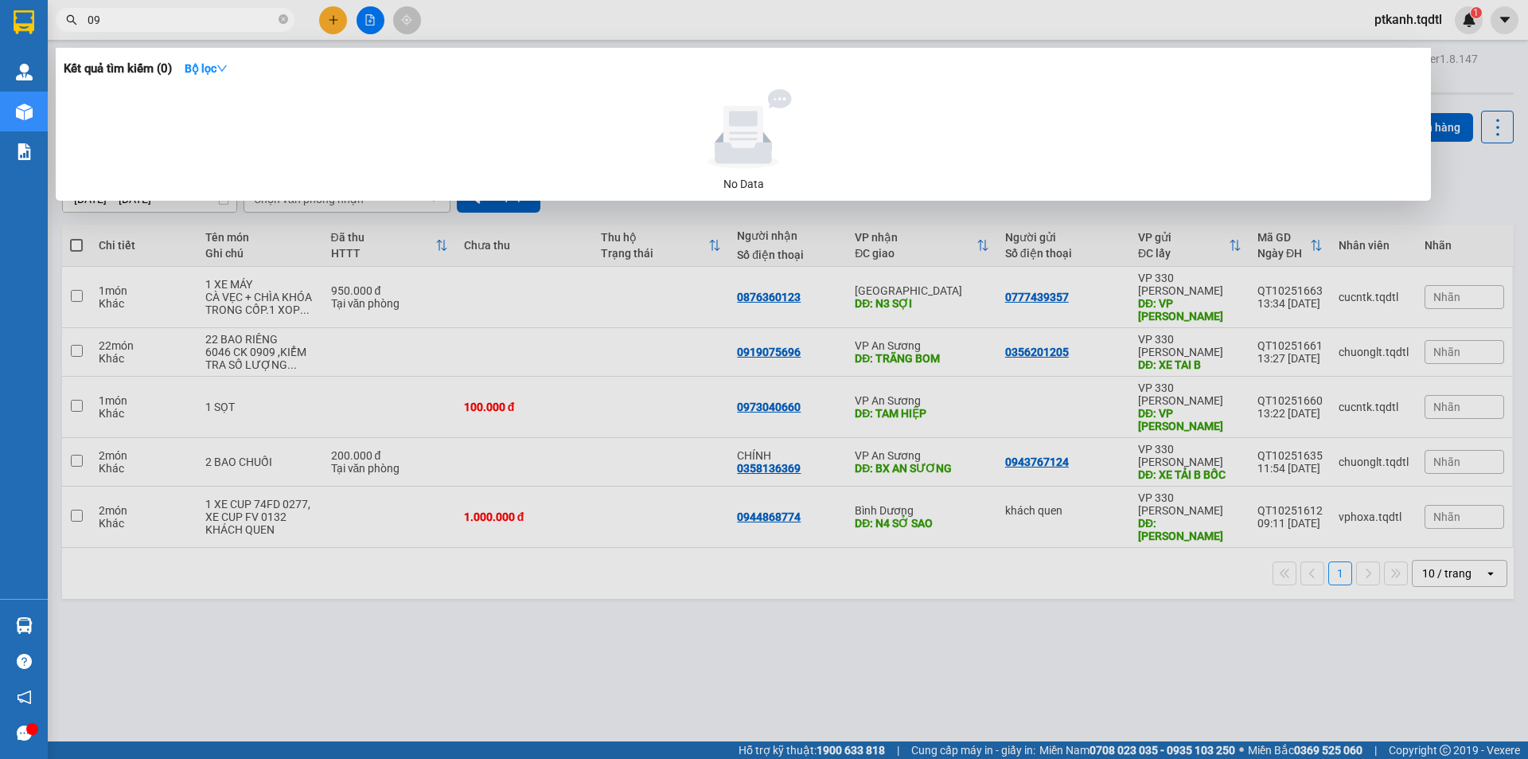
type input "0"
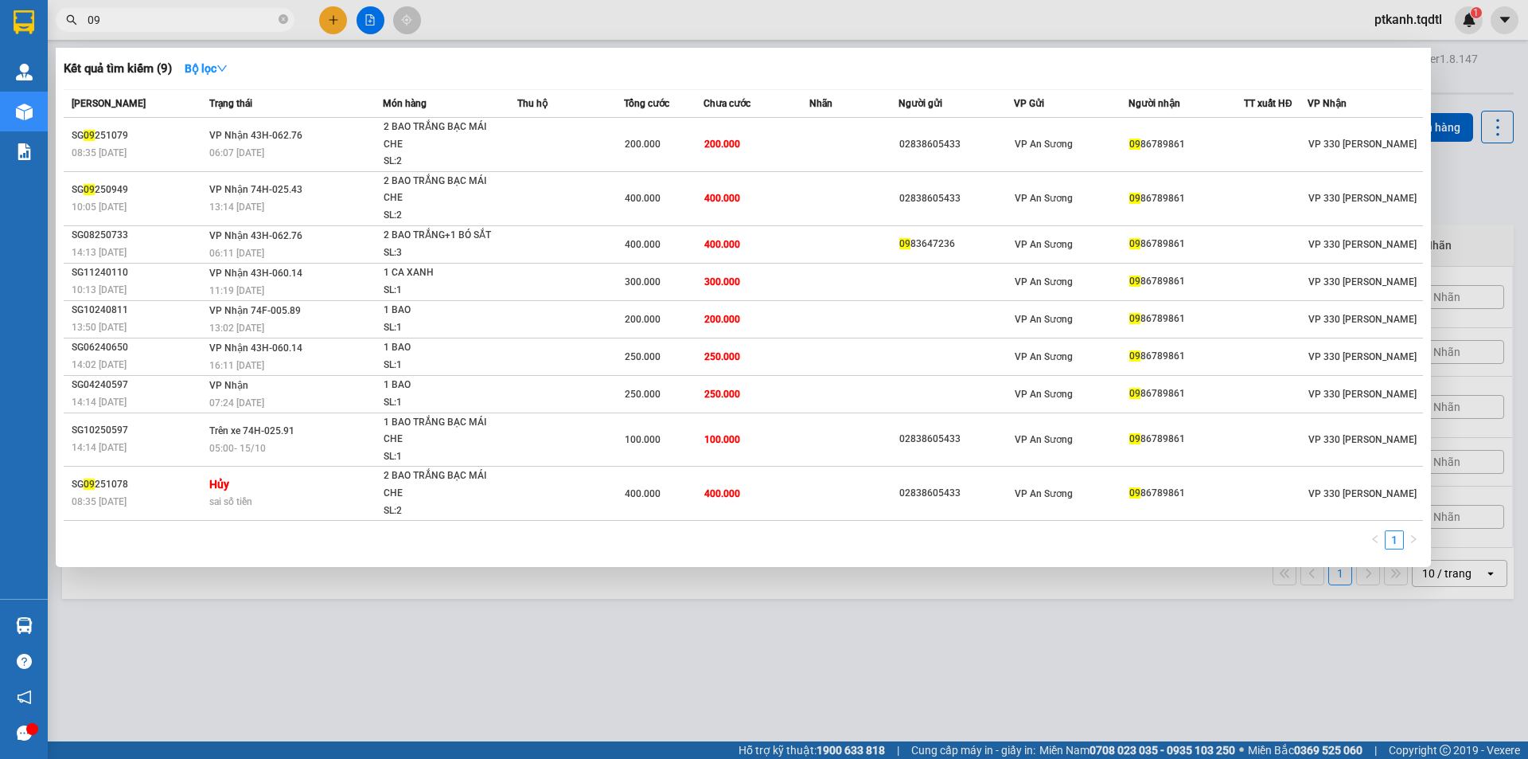
type input "09"
click at [336, 24] on div at bounding box center [764, 379] width 1528 height 759
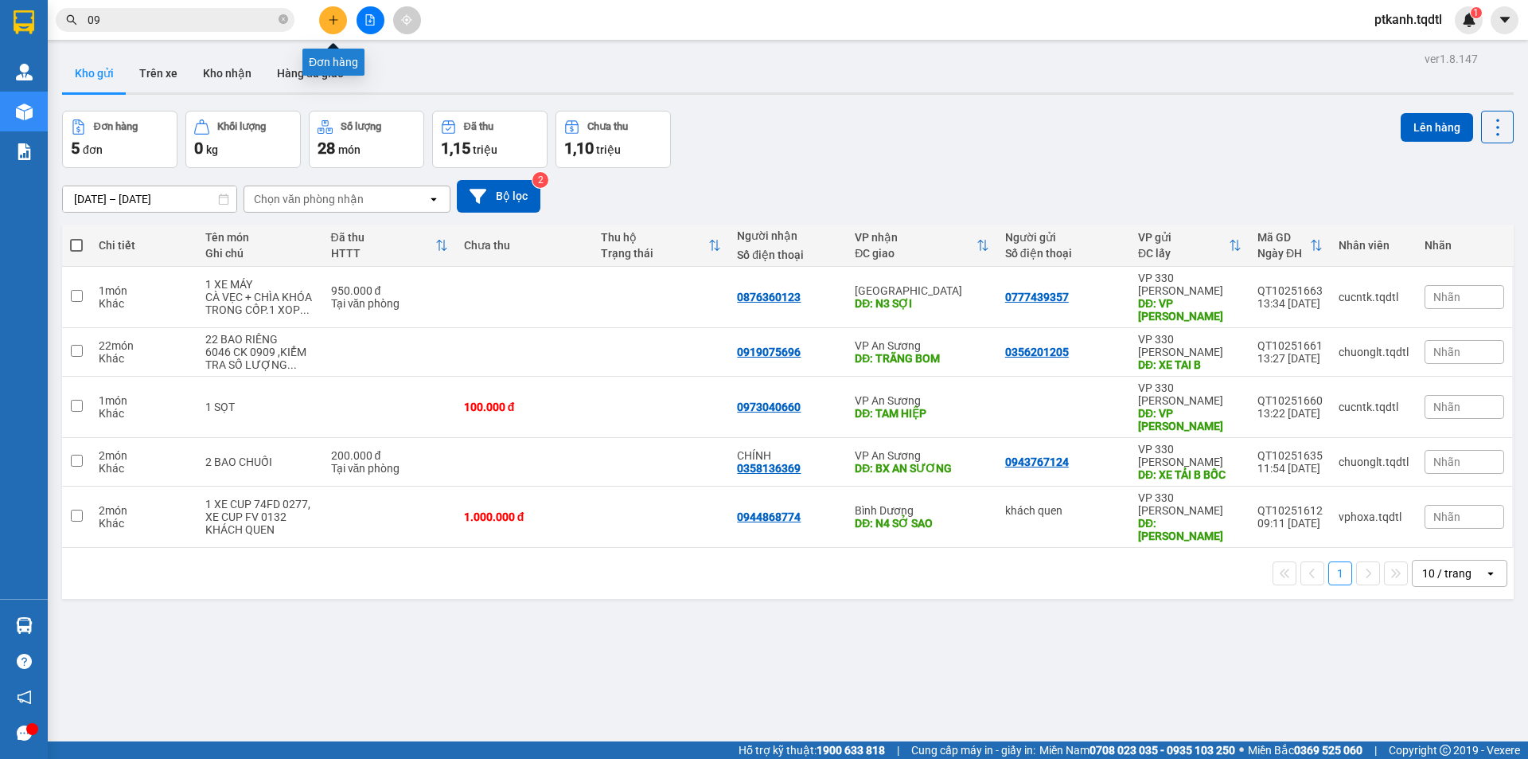
click at [337, 18] on icon "plus" at bounding box center [333, 19] width 11 height 11
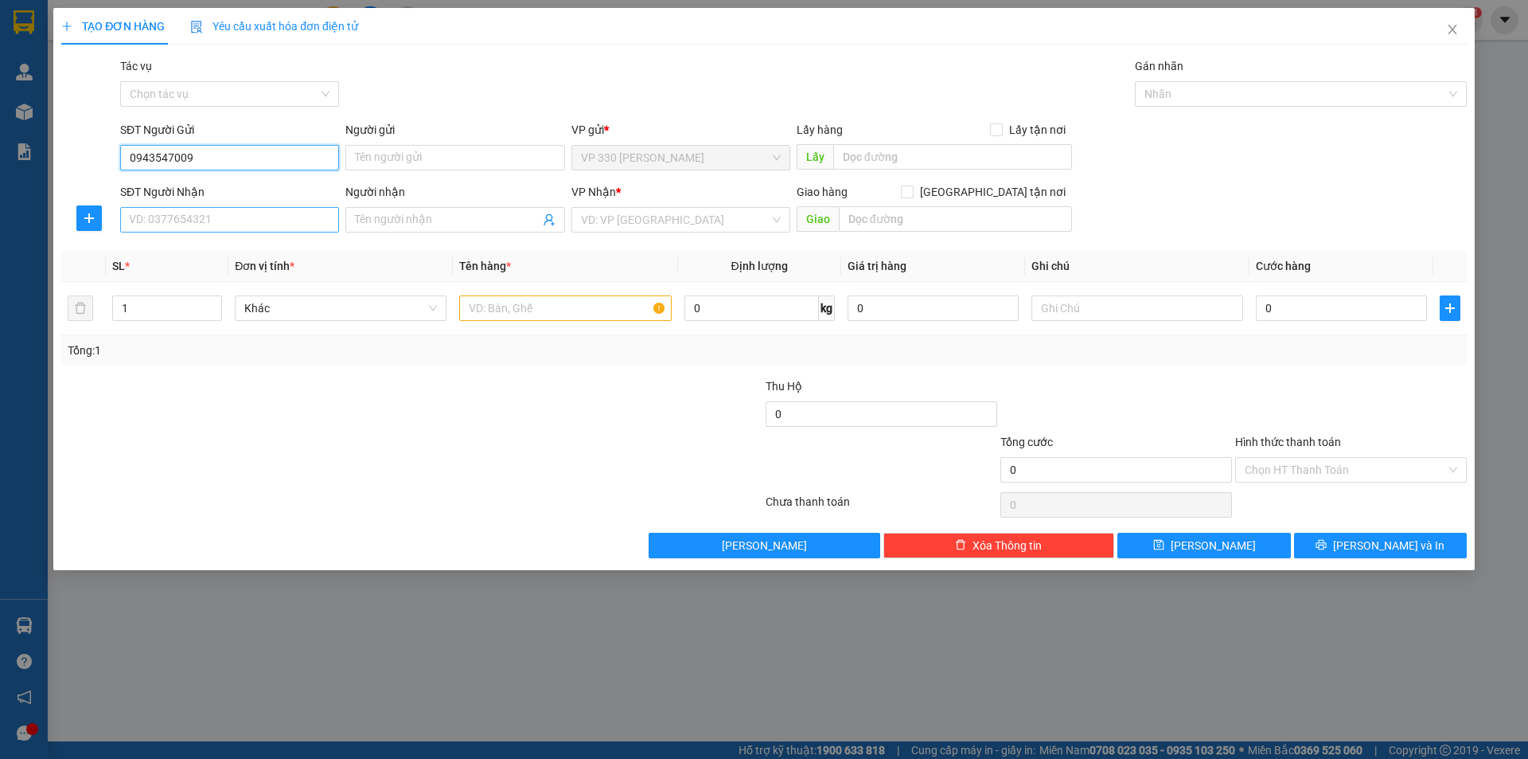
type input "0943547009"
click at [213, 217] on input "SĐT Người Nhận" at bounding box center [229, 219] width 219 height 25
click at [776, 222] on div "VD: VP [GEOGRAPHIC_DATA]" at bounding box center [681, 219] width 219 height 25
type input "0779070306"
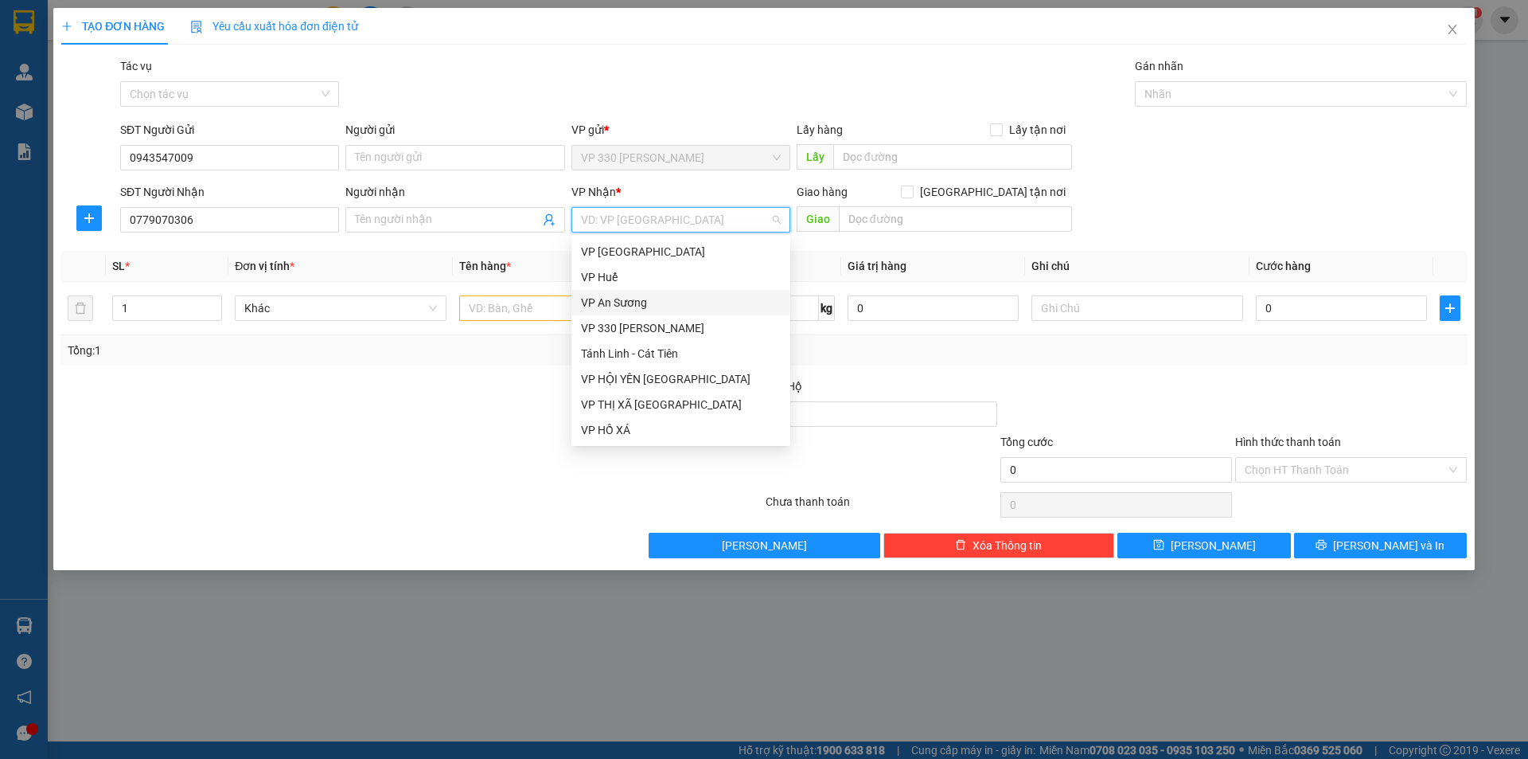
click at [677, 302] on div "VP An Sương" at bounding box center [681, 303] width 200 height 18
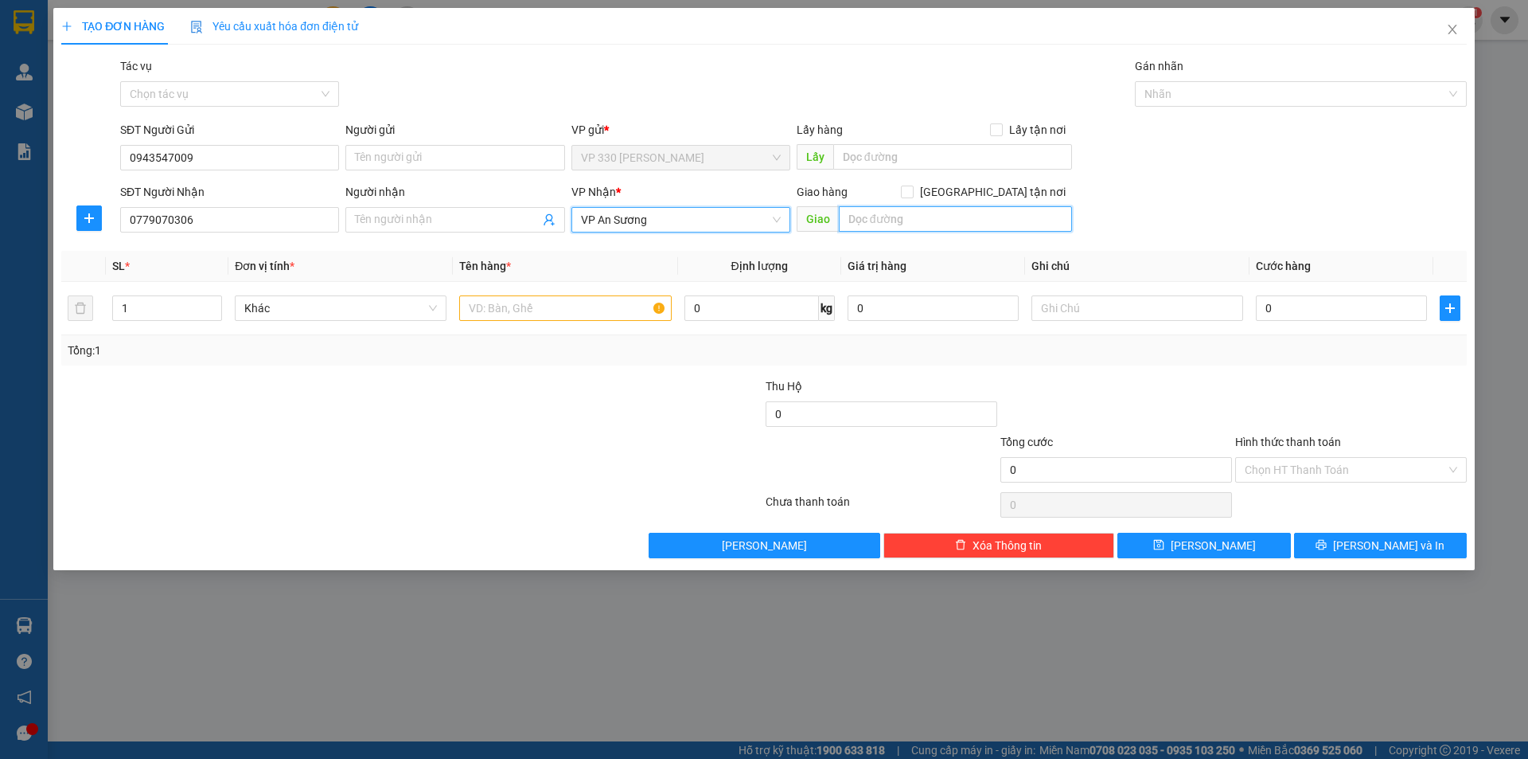
click at [871, 215] on input "text" at bounding box center [955, 218] width 233 height 25
type input "THỦ ĐỨC"
click at [483, 316] on input "text" at bounding box center [565, 307] width 212 height 25
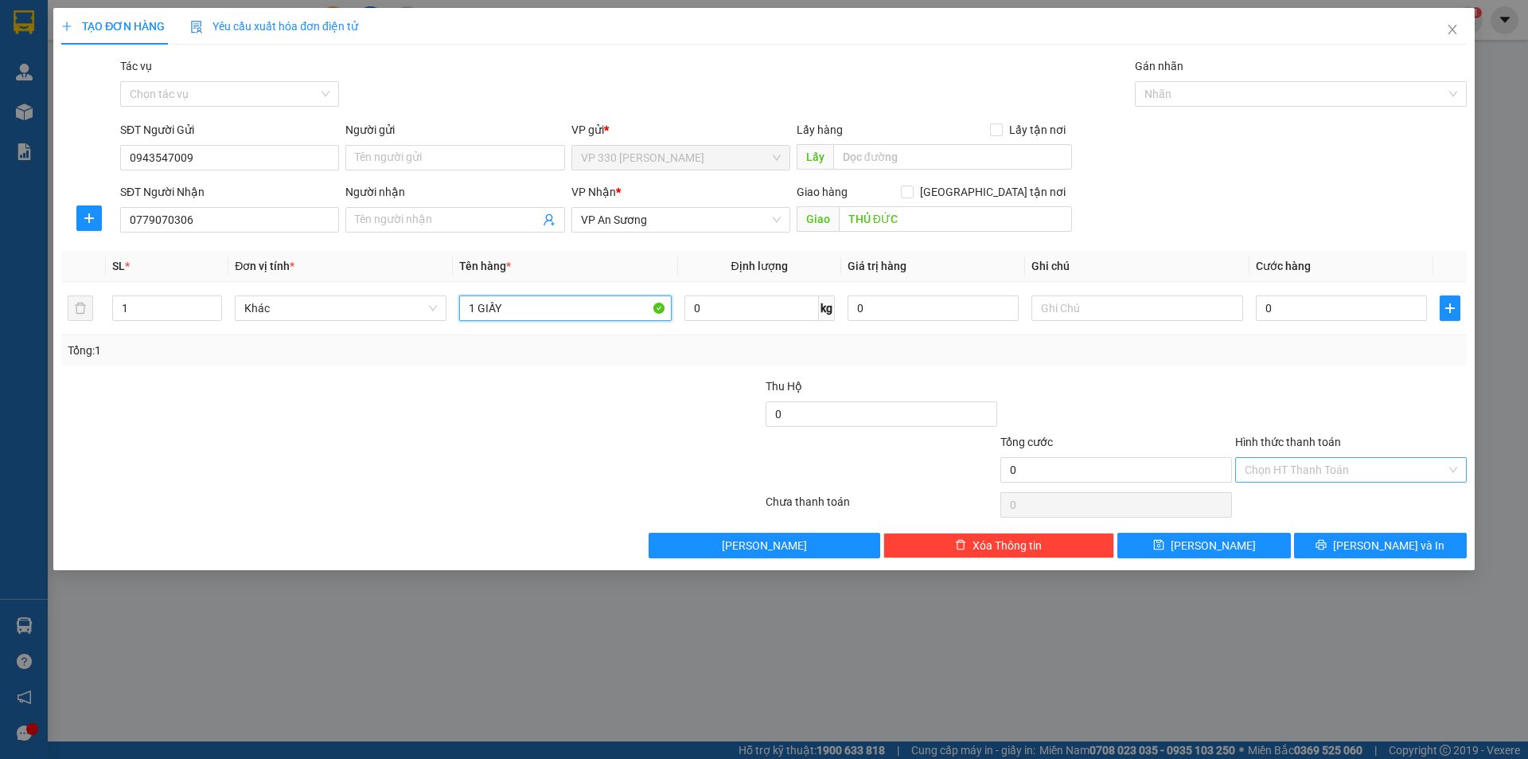
click at [1449, 467] on div "Chọn HT Thanh Toán" at bounding box center [1351, 469] width 232 height 25
type input "1 GIẤY"
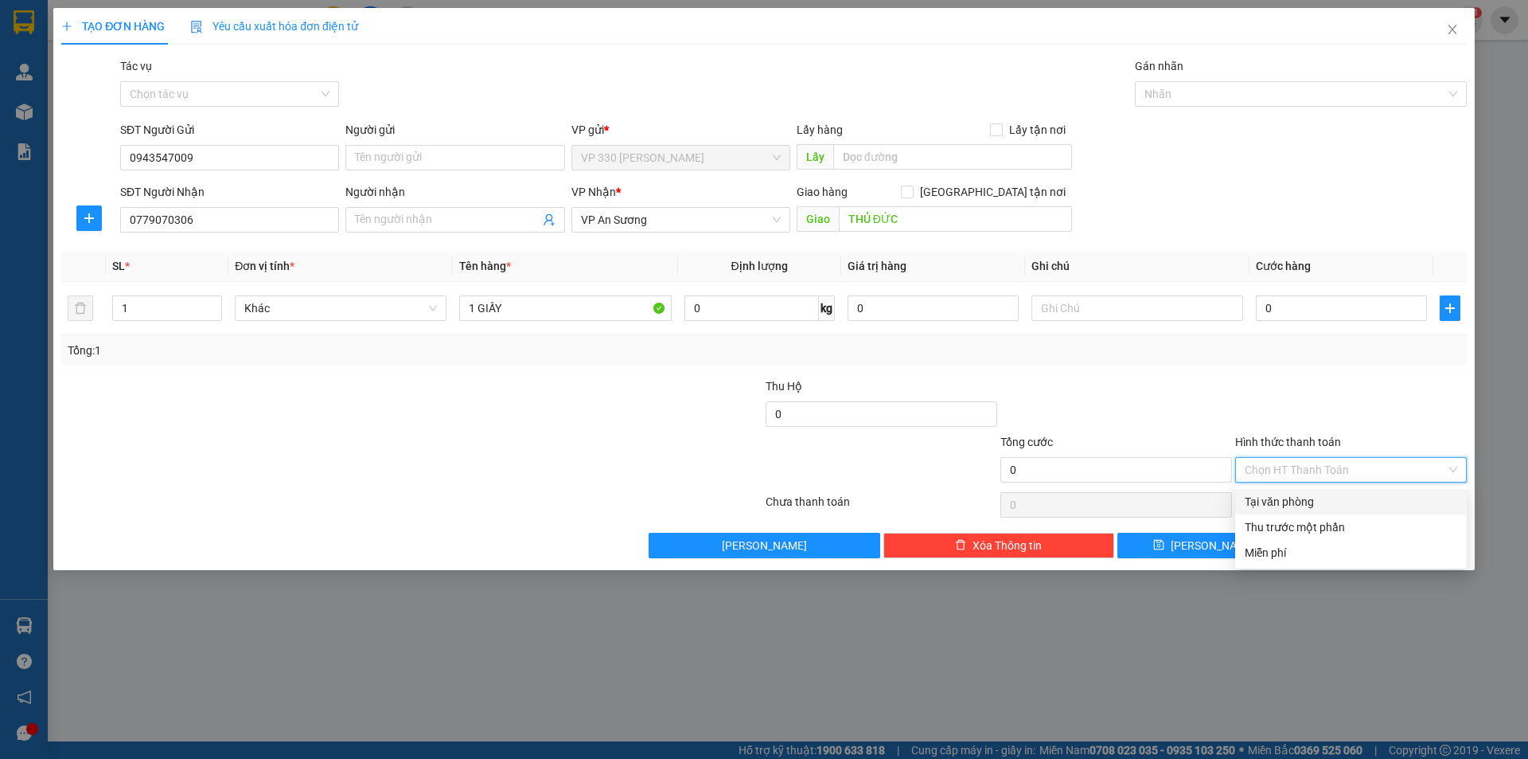
click at [1380, 504] on div "Tại văn phòng" at bounding box center [1351, 502] width 213 height 18
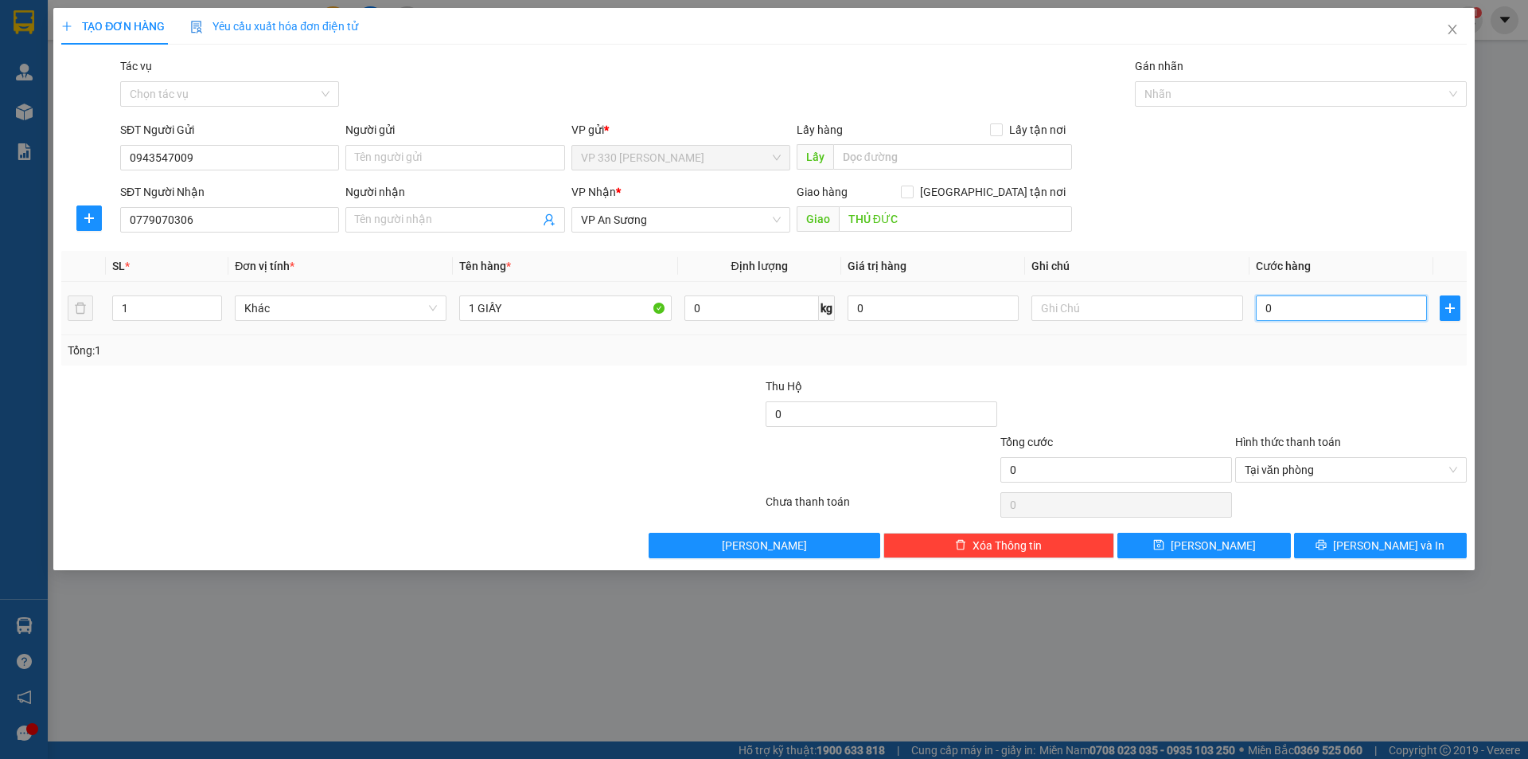
click at [1274, 308] on input "0" at bounding box center [1341, 307] width 171 height 25
type input "5"
type input "50"
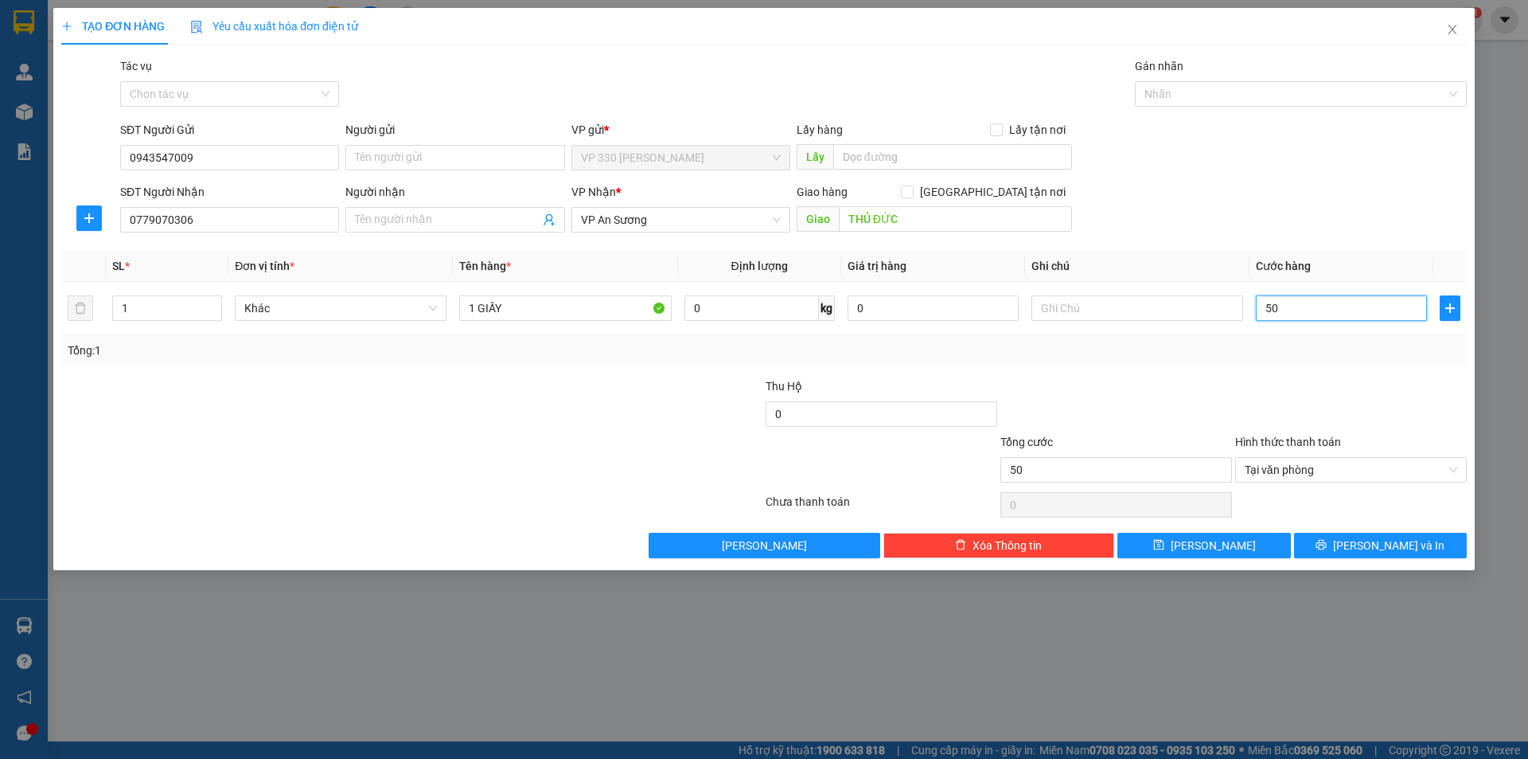
type input "500"
type input "5.000"
type input "50.000"
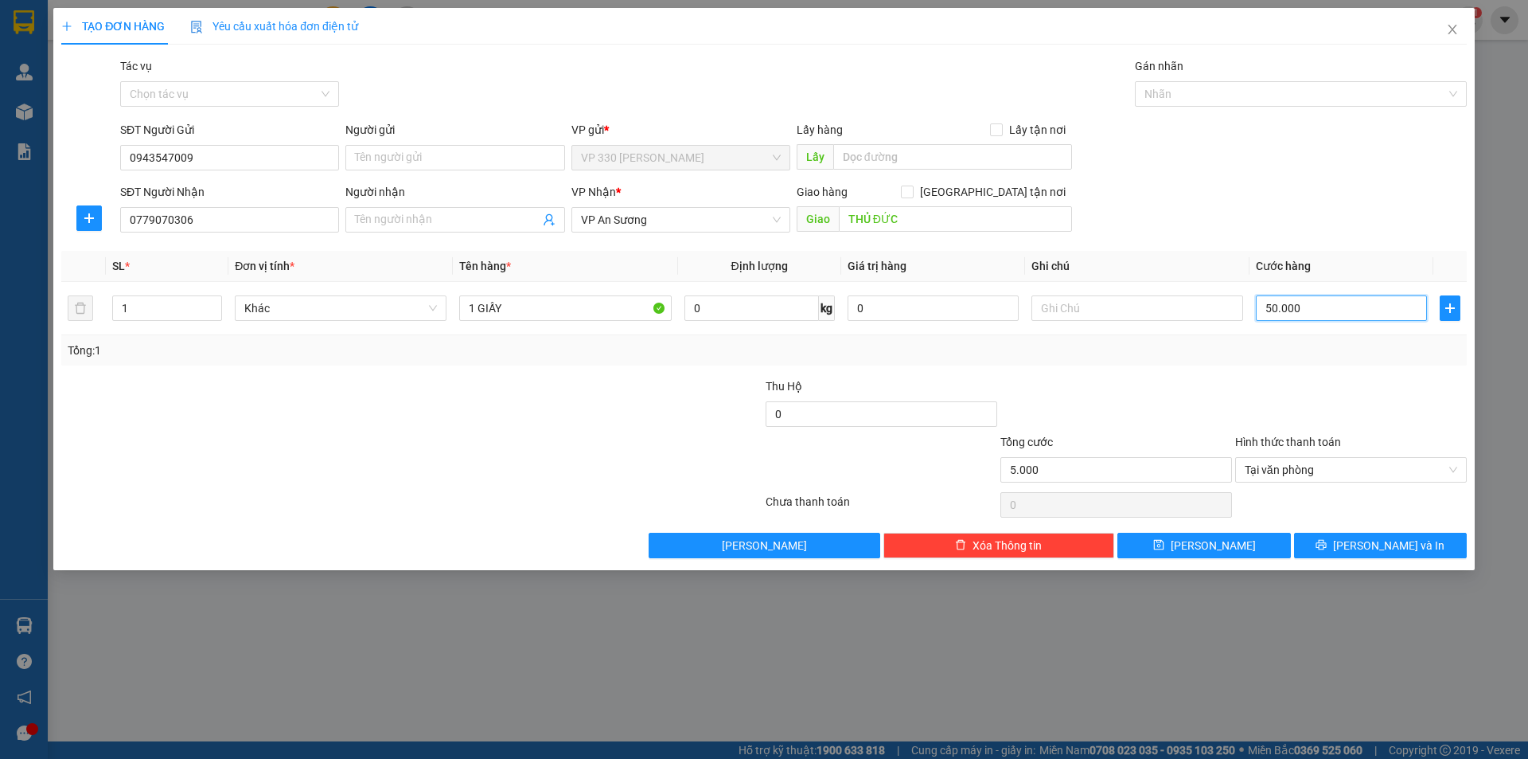
type input "50.000"
click at [968, 545] on button "Xóa Thông tin" at bounding box center [1000, 545] width 232 height 25
type input "0"
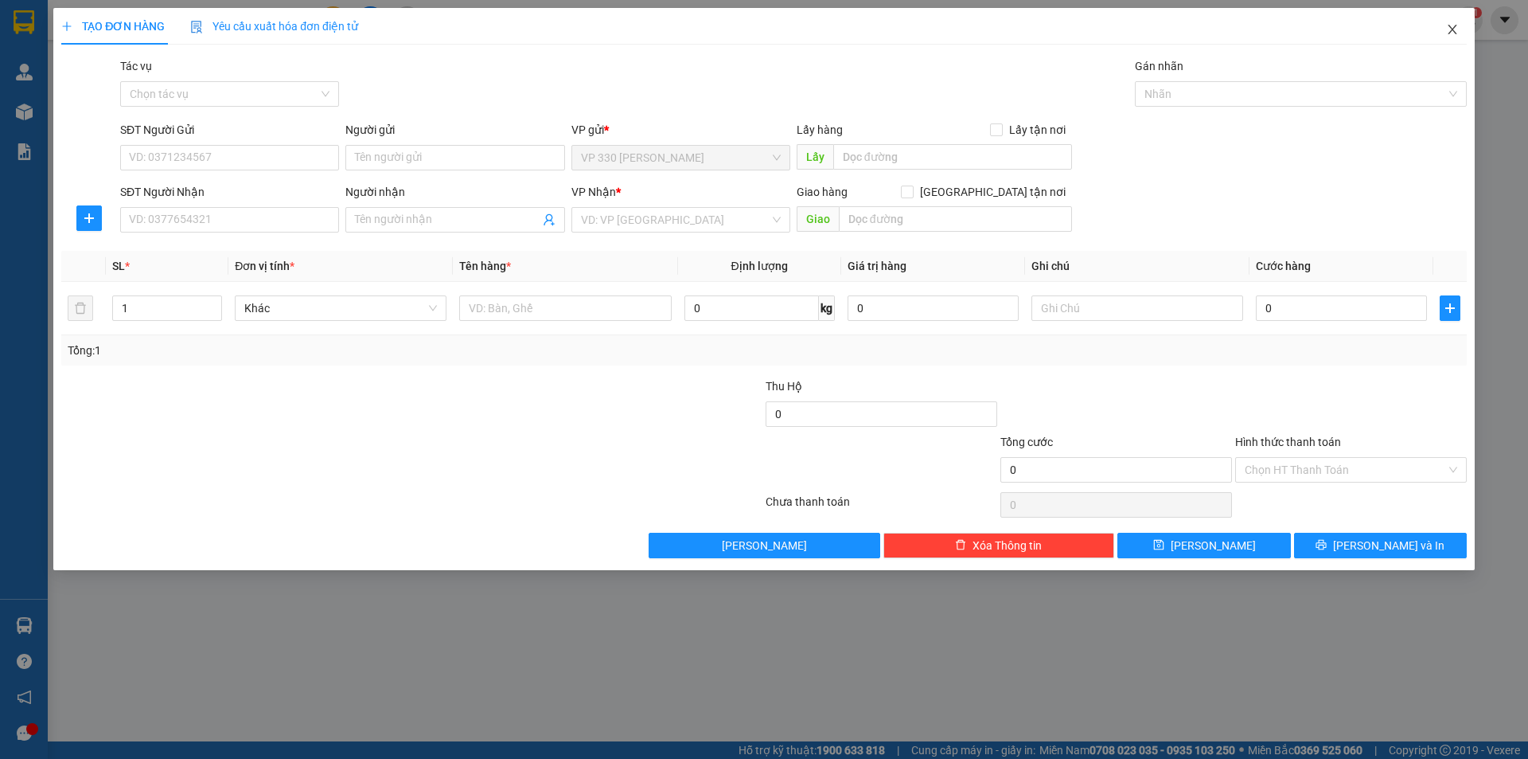
click at [1451, 29] on icon "close" at bounding box center [1452, 30] width 9 height 10
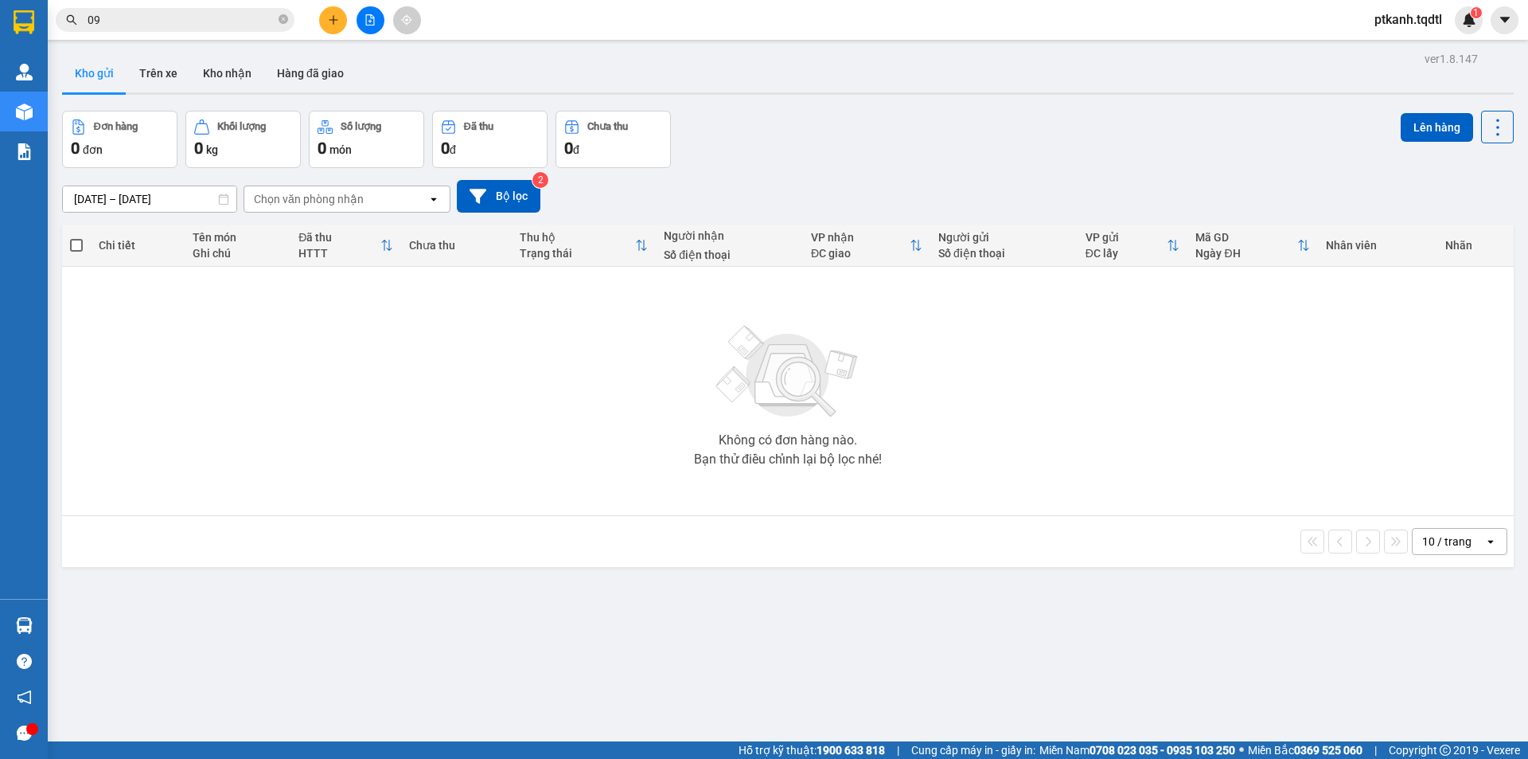
click at [174, 22] on input "09" at bounding box center [182, 20] width 188 height 18
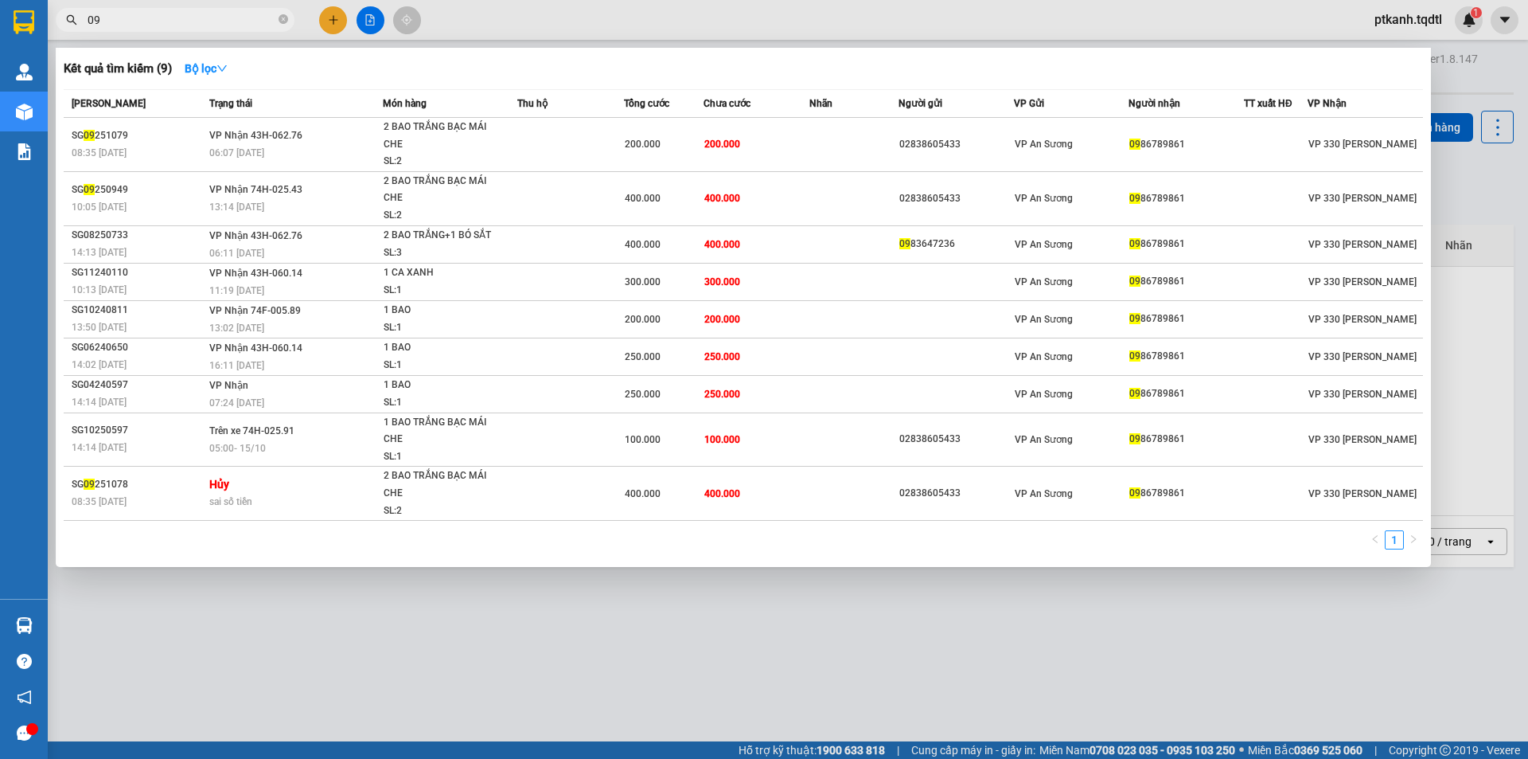
type input "0"
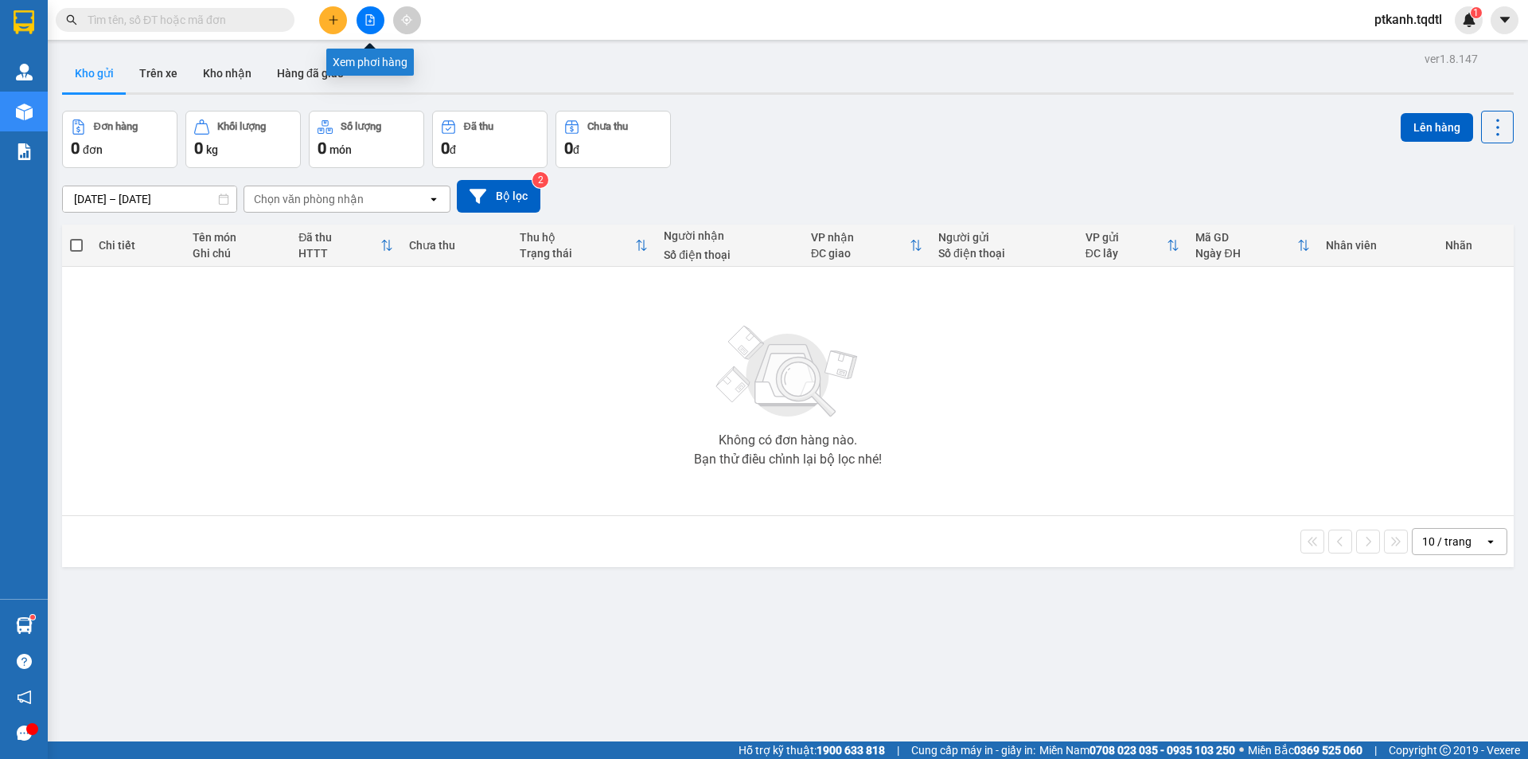
click at [365, 25] on button at bounding box center [371, 20] width 28 height 28
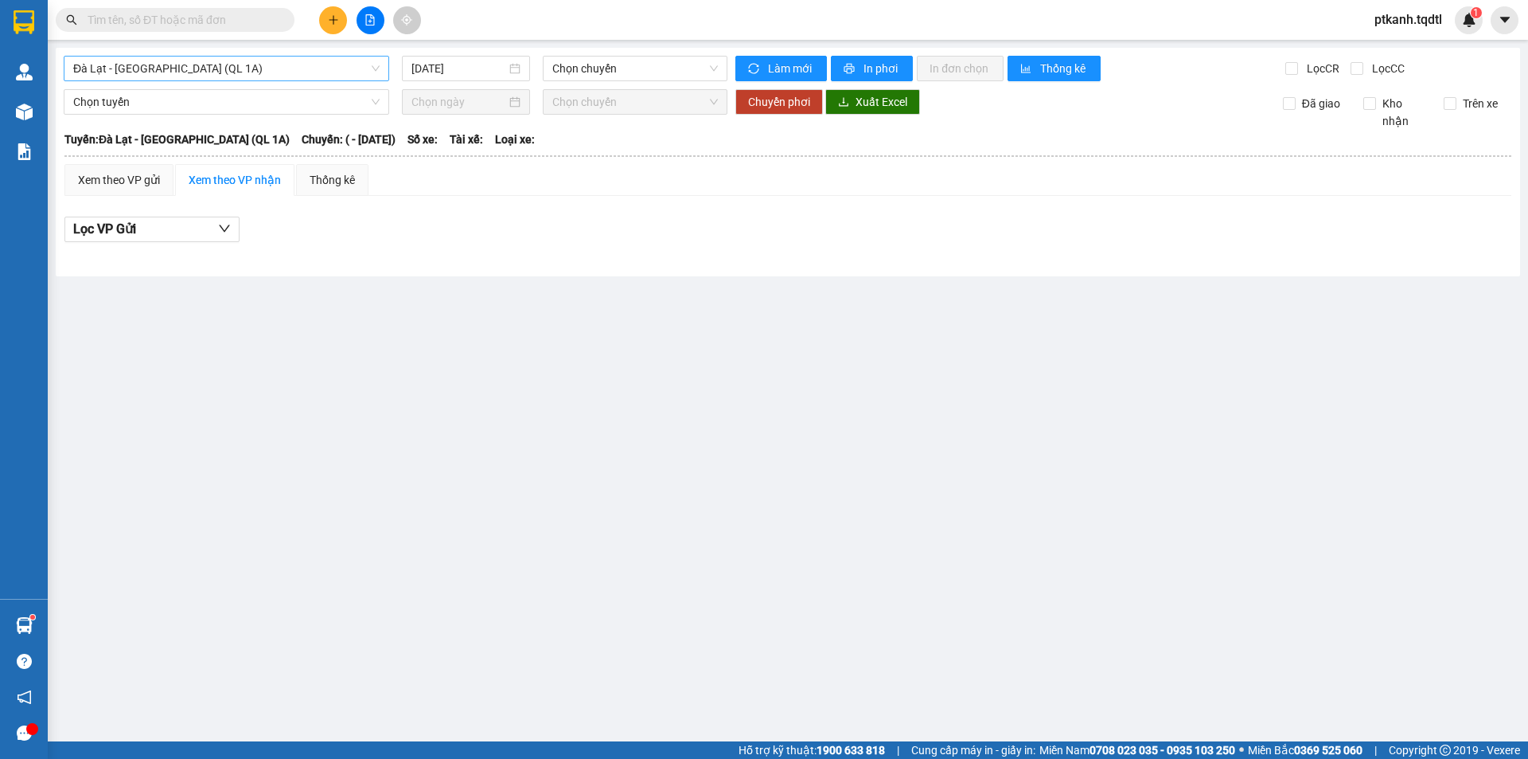
click at [379, 69] on span "Đà Lạt - [GEOGRAPHIC_DATA] (QL 1A)" at bounding box center [226, 69] width 306 height 24
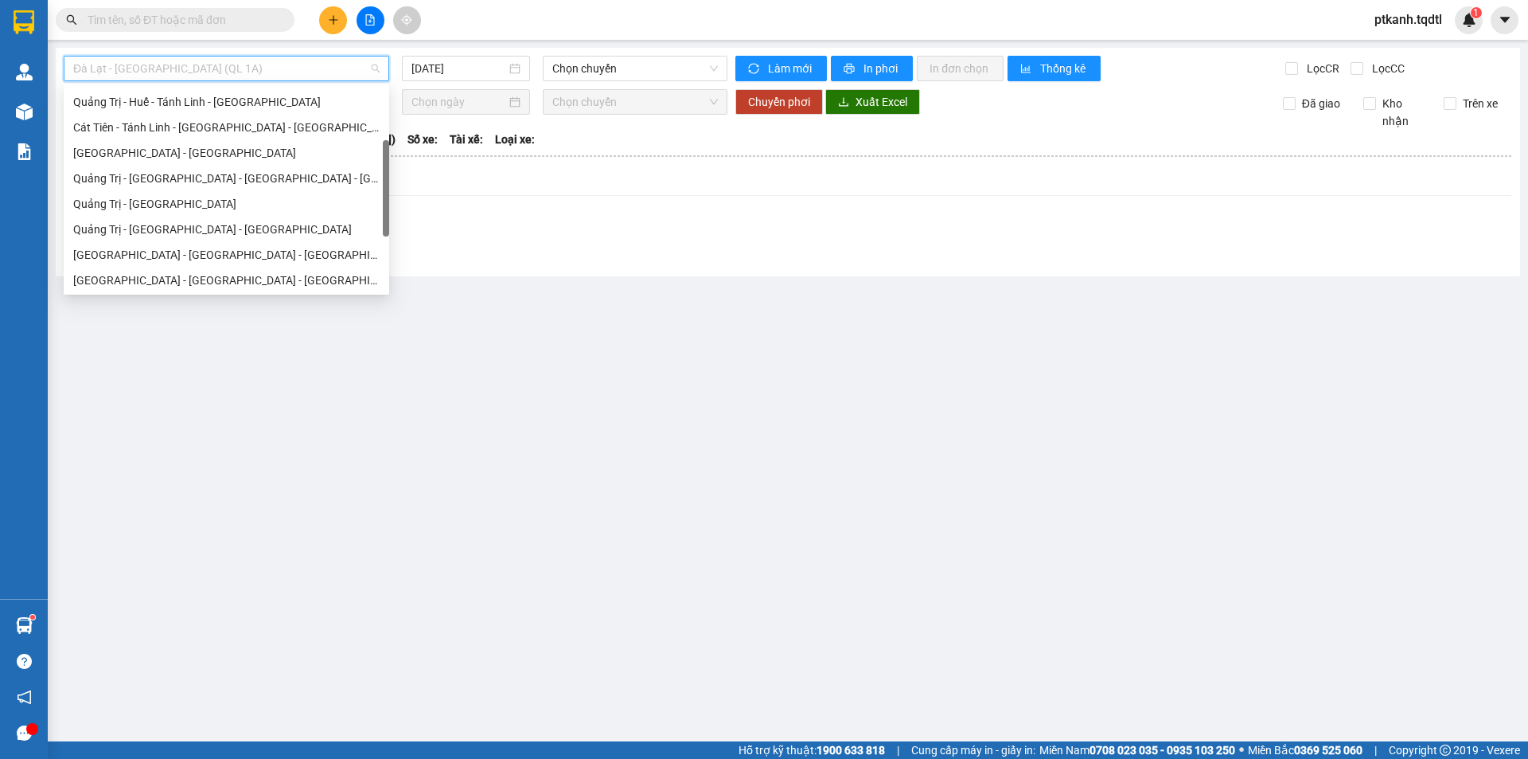
scroll to position [143, 0]
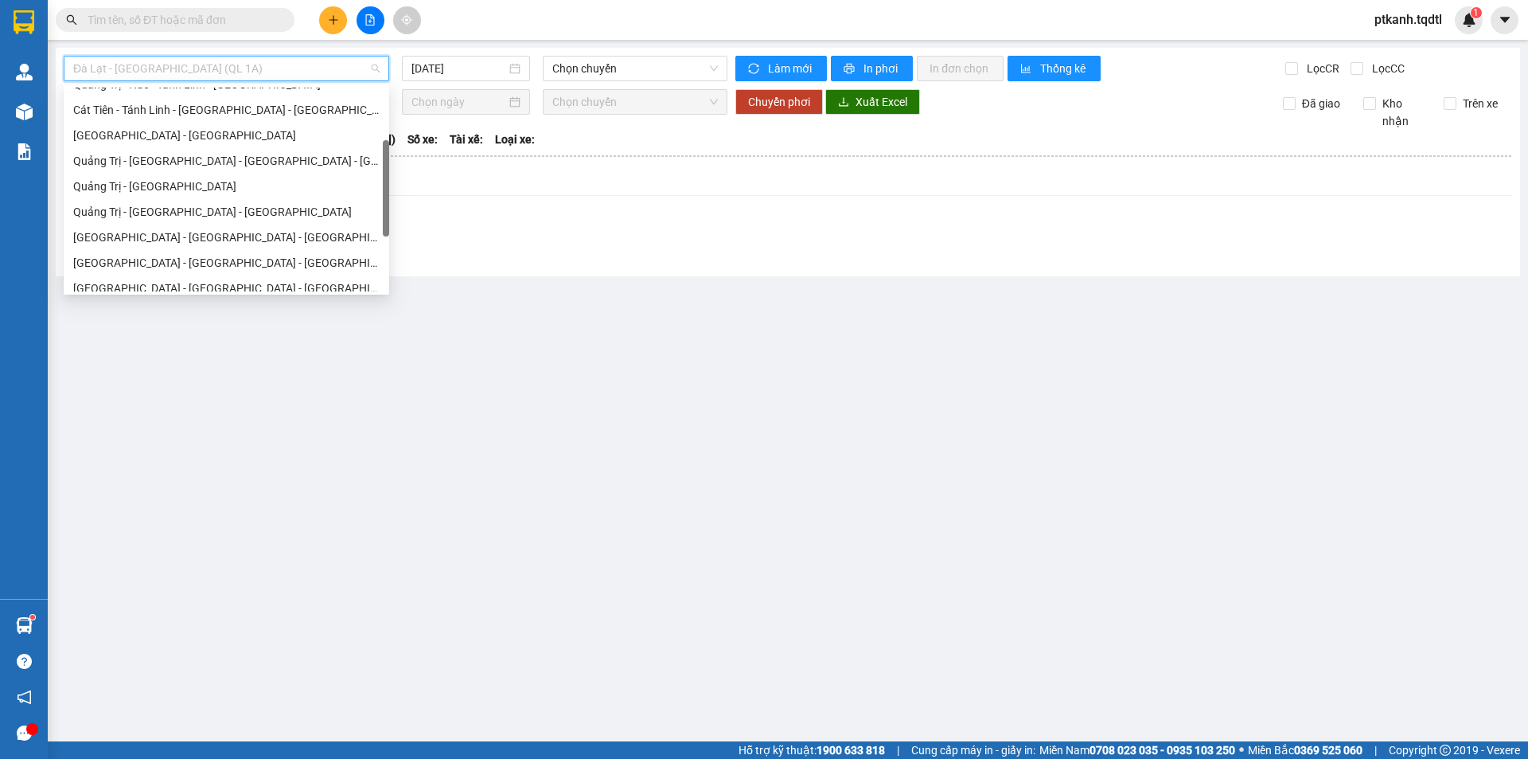
drag, startPoint x: 383, startPoint y: 111, endPoint x: 383, endPoint y: 163, distance: 52.5
click at [383, 163] on div at bounding box center [386, 188] width 6 height 96
click at [278, 213] on div "Quảng Trị - [GEOGRAPHIC_DATA] - [GEOGRAPHIC_DATA]" at bounding box center [226, 212] width 306 height 18
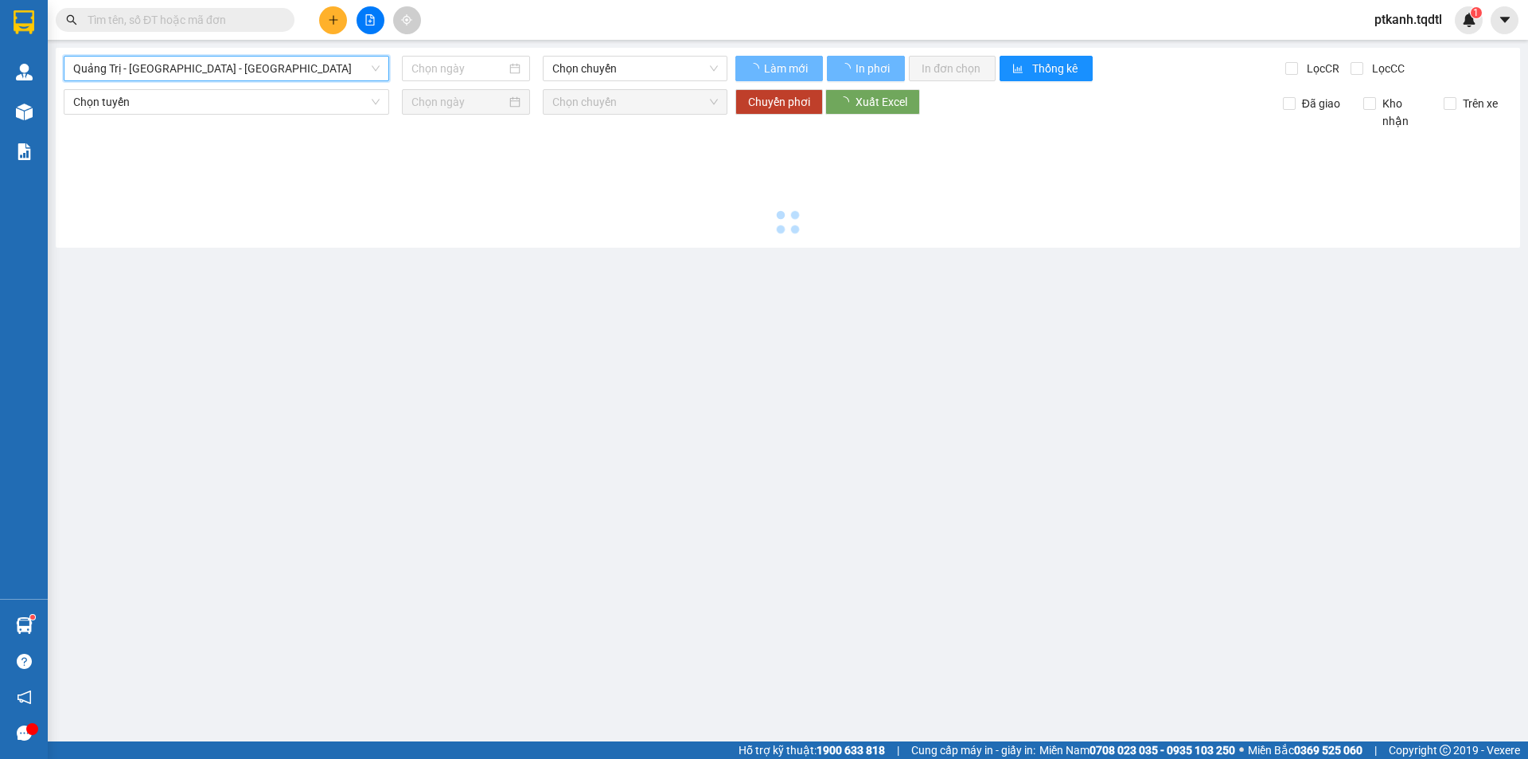
type input "[DATE]"
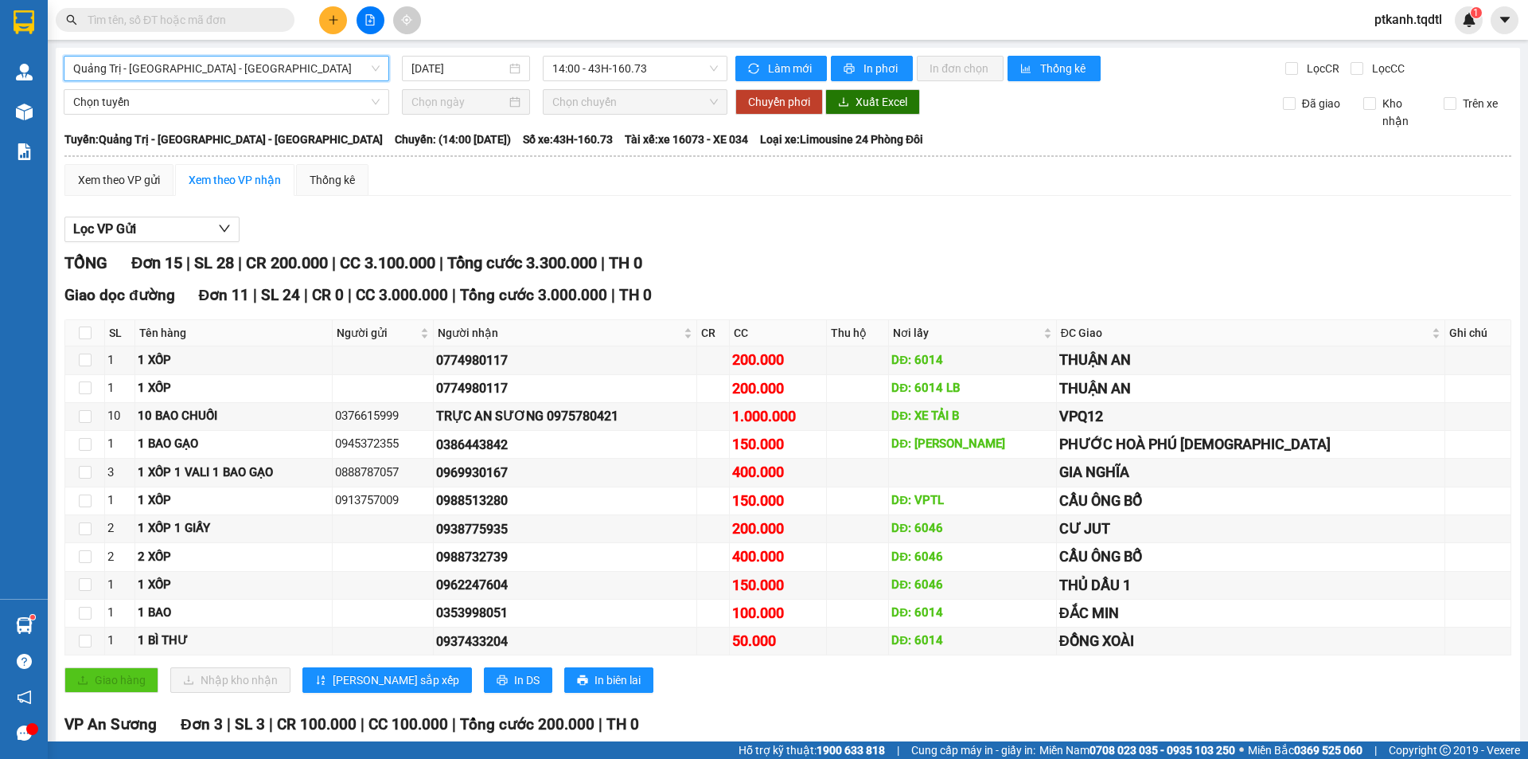
scroll to position [80, 0]
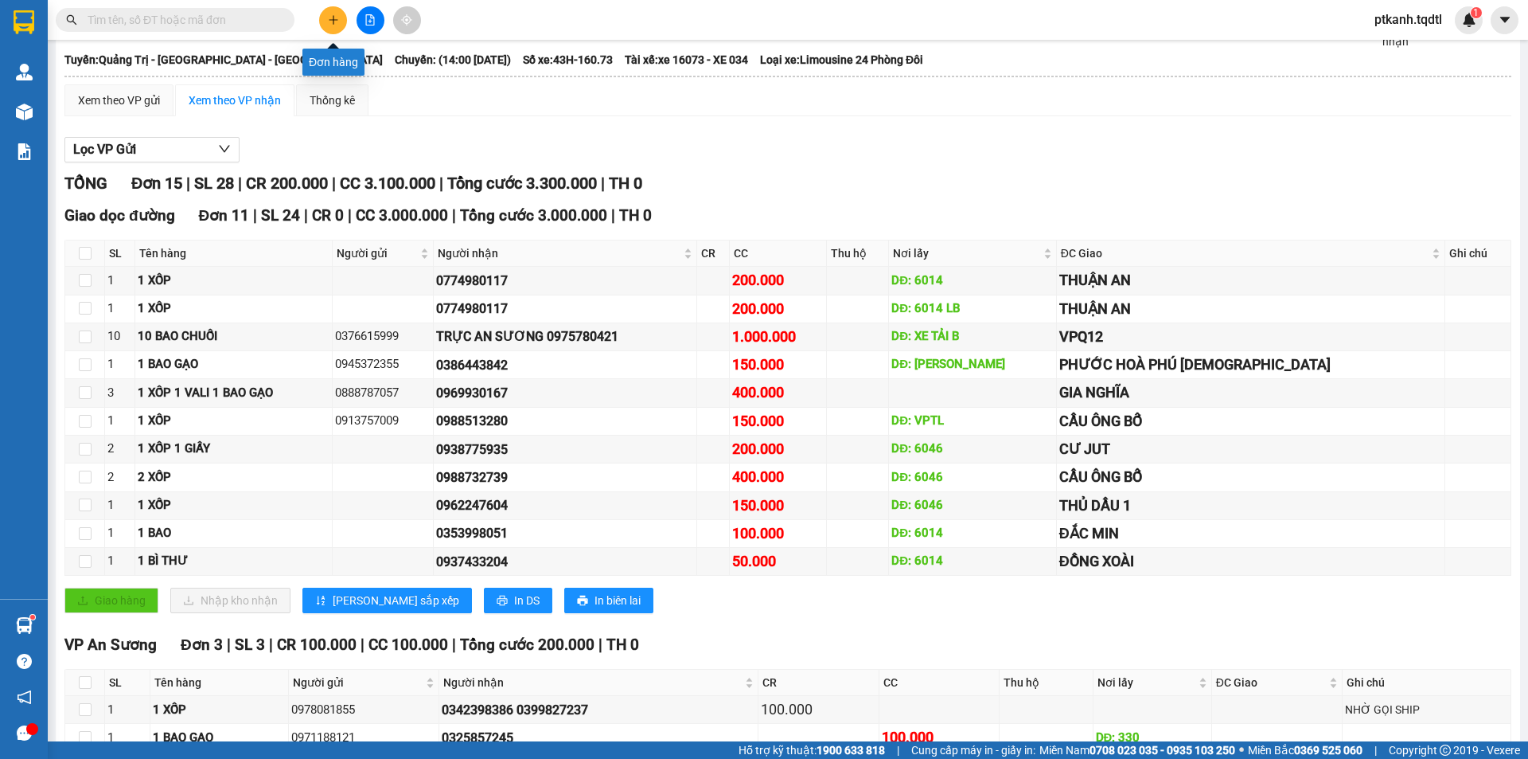
click at [328, 24] on icon "plus" at bounding box center [333, 19] width 11 height 11
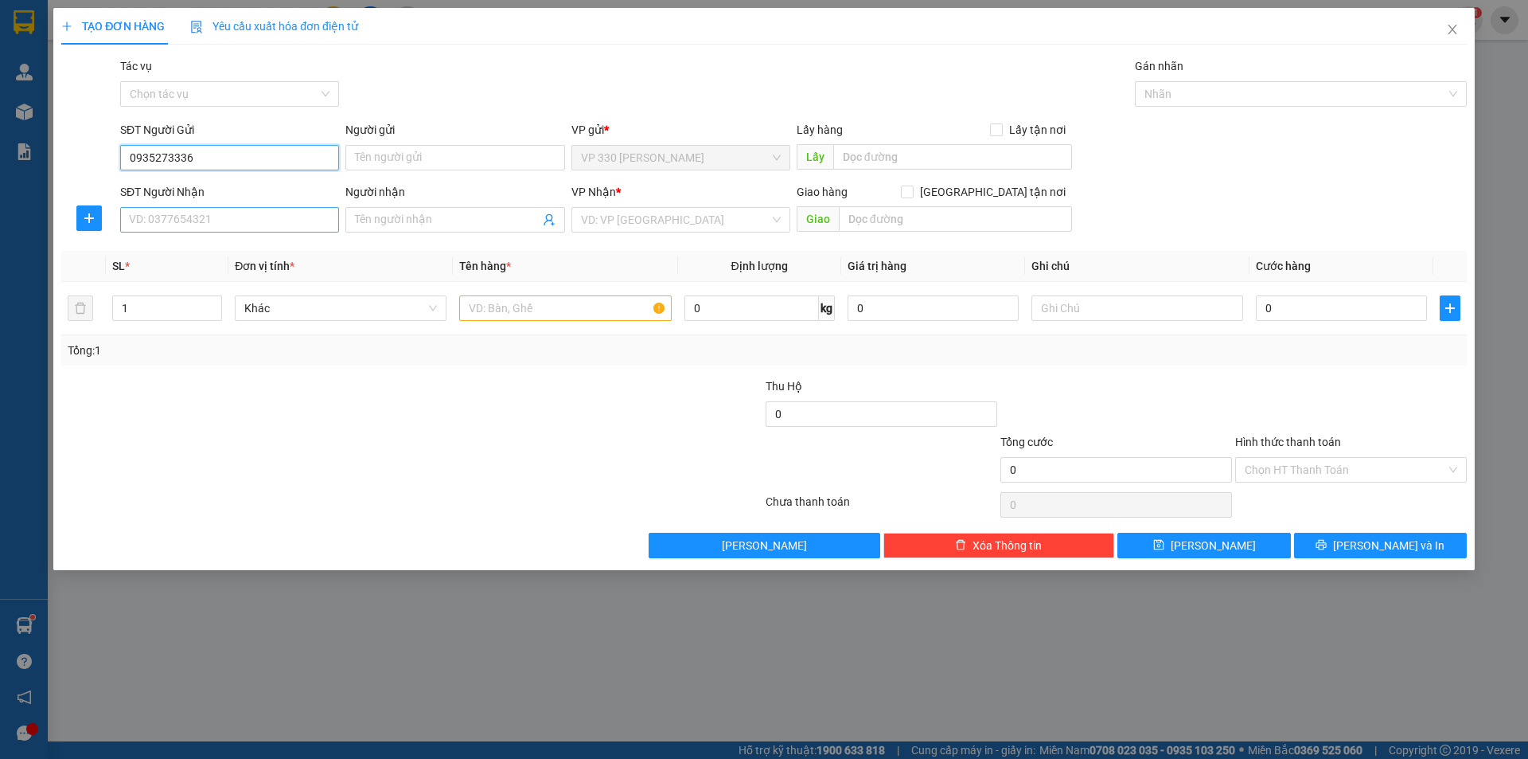
type input "0935273336"
click at [274, 221] on input "SĐT Người Nhận" at bounding box center [229, 219] width 219 height 25
type input "0909792274"
click at [384, 222] on input "Người nhận" at bounding box center [447, 220] width 184 height 18
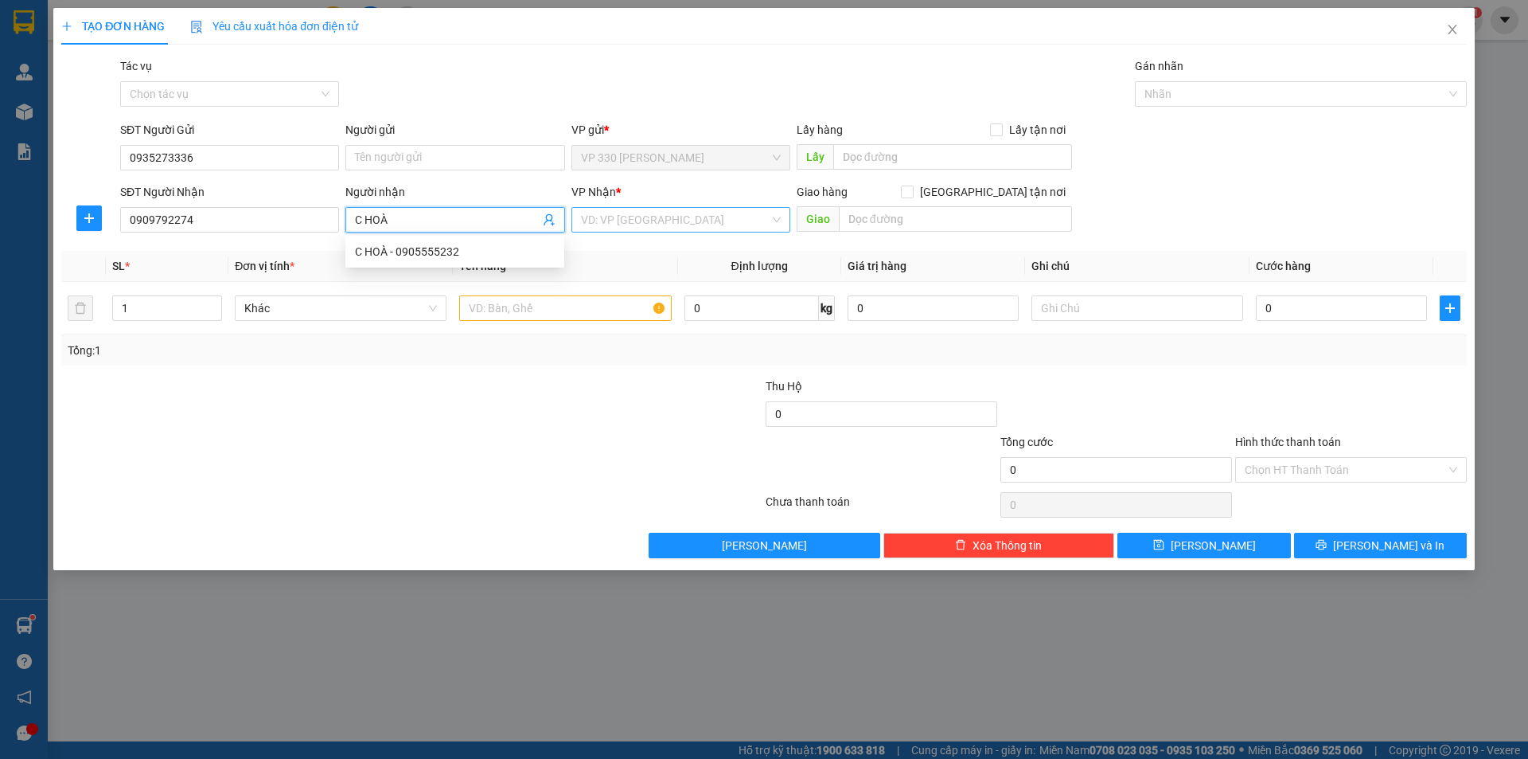
type input "C HOÀ"
click at [766, 221] on input "search" at bounding box center [675, 220] width 189 height 24
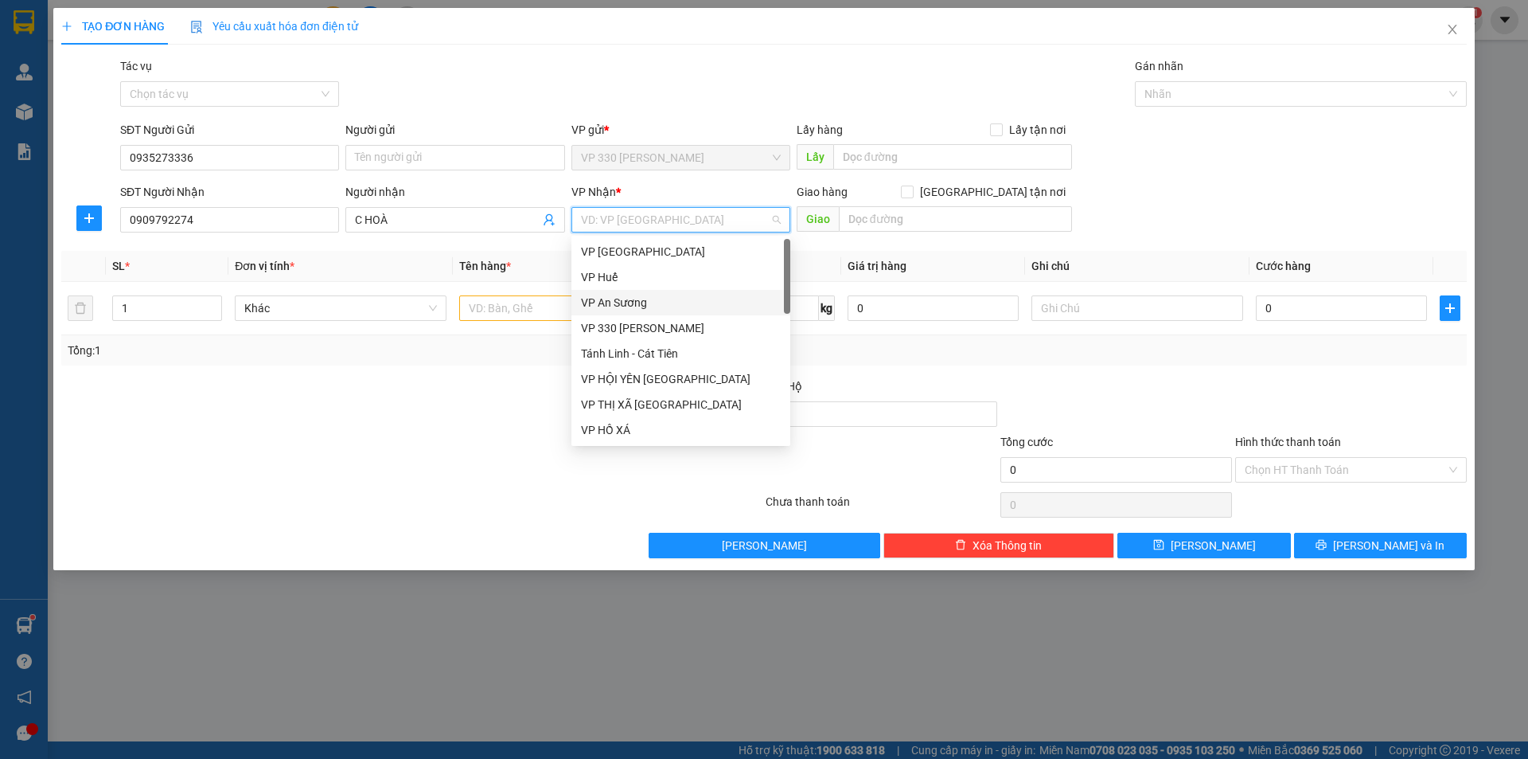
click at [653, 304] on div "VP An Sương" at bounding box center [681, 303] width 200 height 18
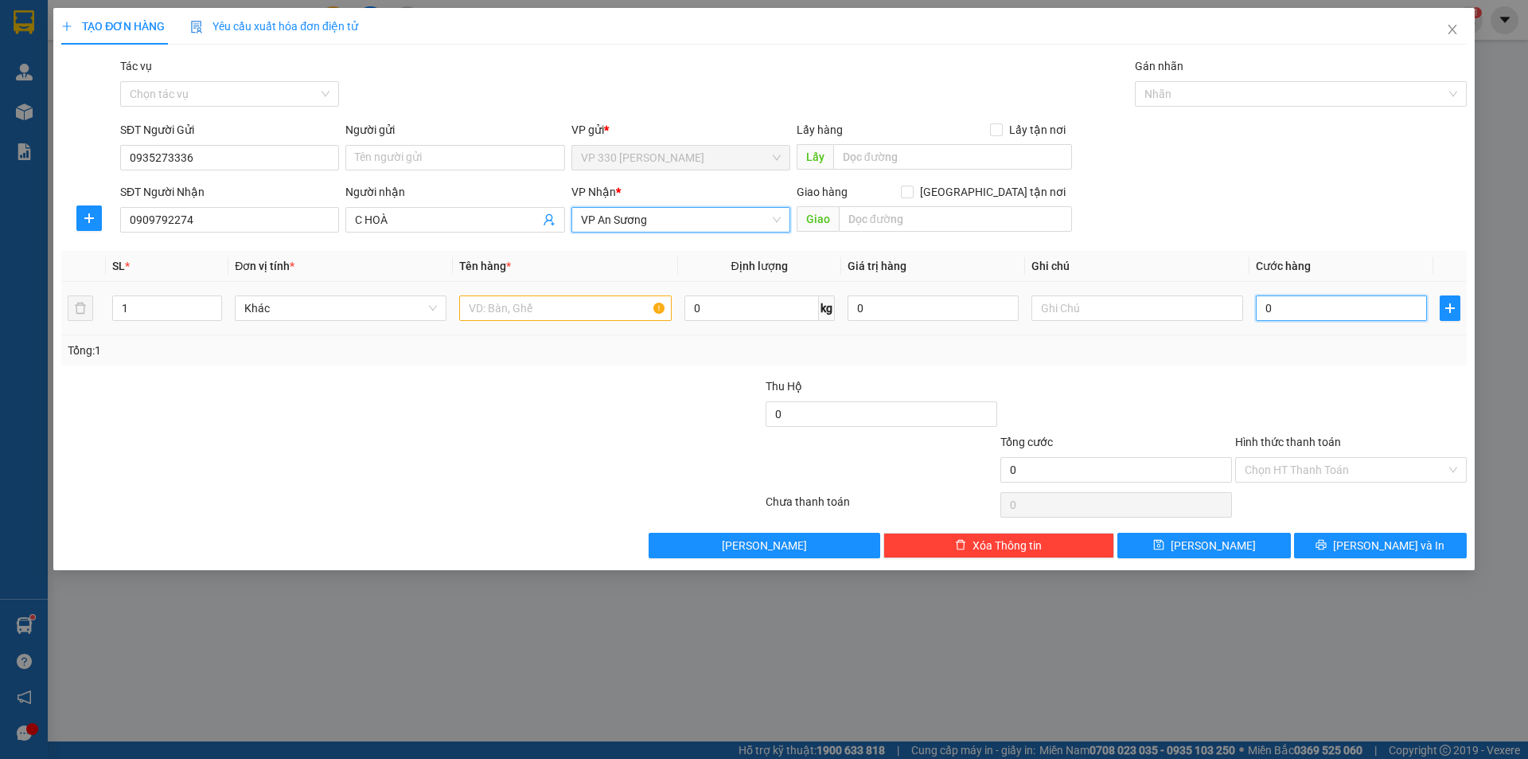
click at [1276, 305] on input "0" at bounding box center [1341, 307] width 171 height 25
type input "01"
type input "1"
type input "010"
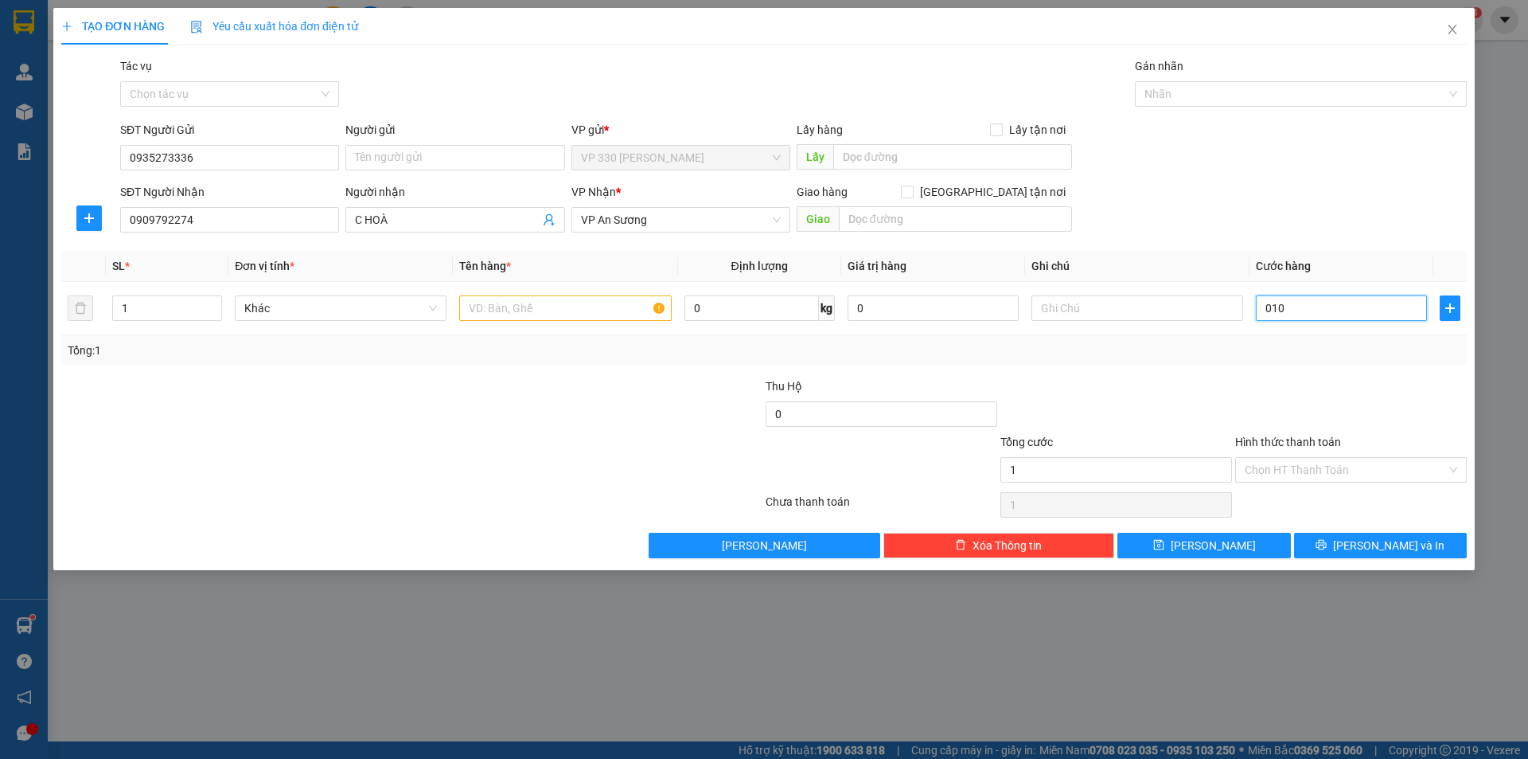
type input "10"
type input "0.100"
type input "100"
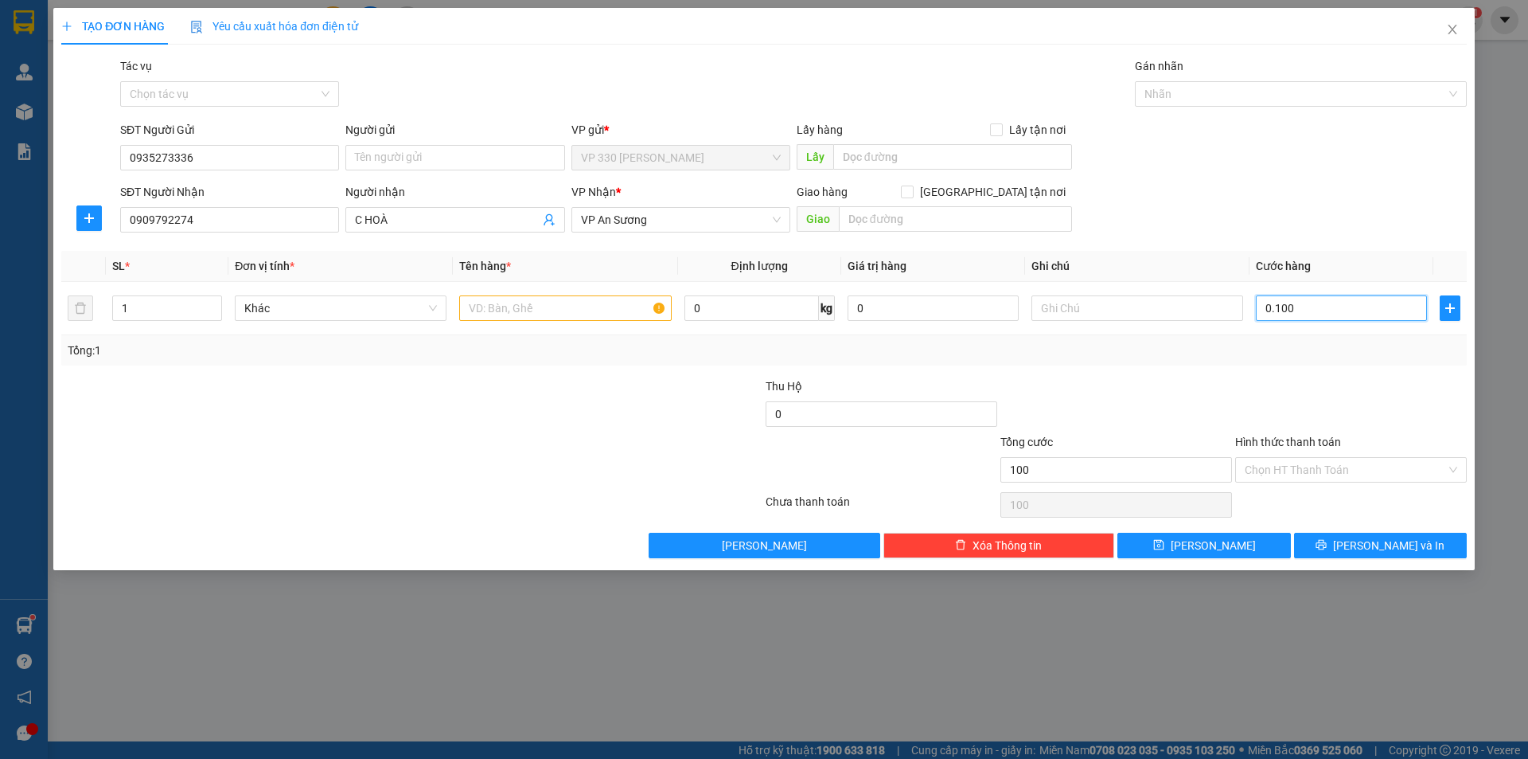
type input "01.000"
type input "1.000"
type input "0.100"
type input "100"
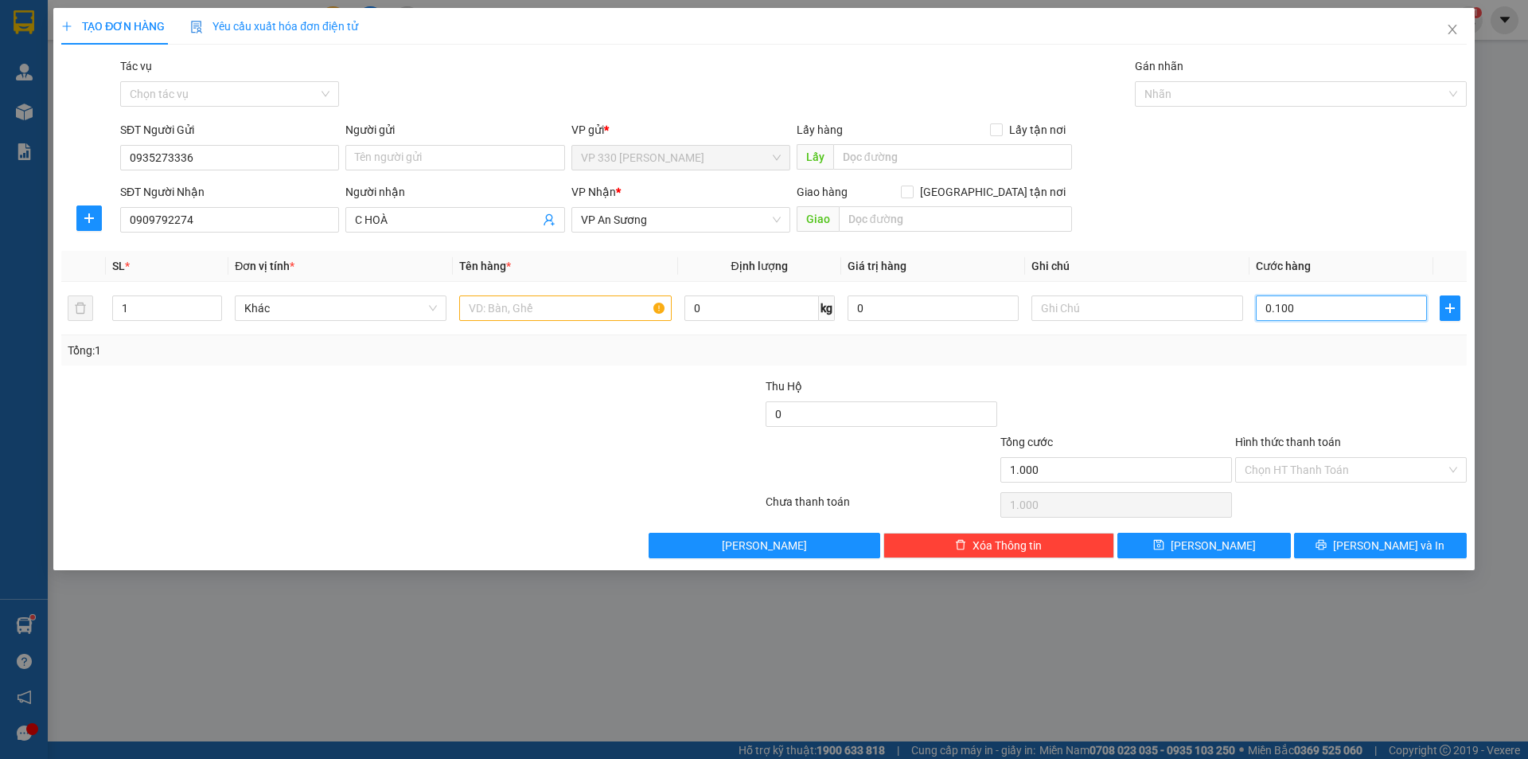
type input "100"
type input "010"
type input "10"
type input "01"
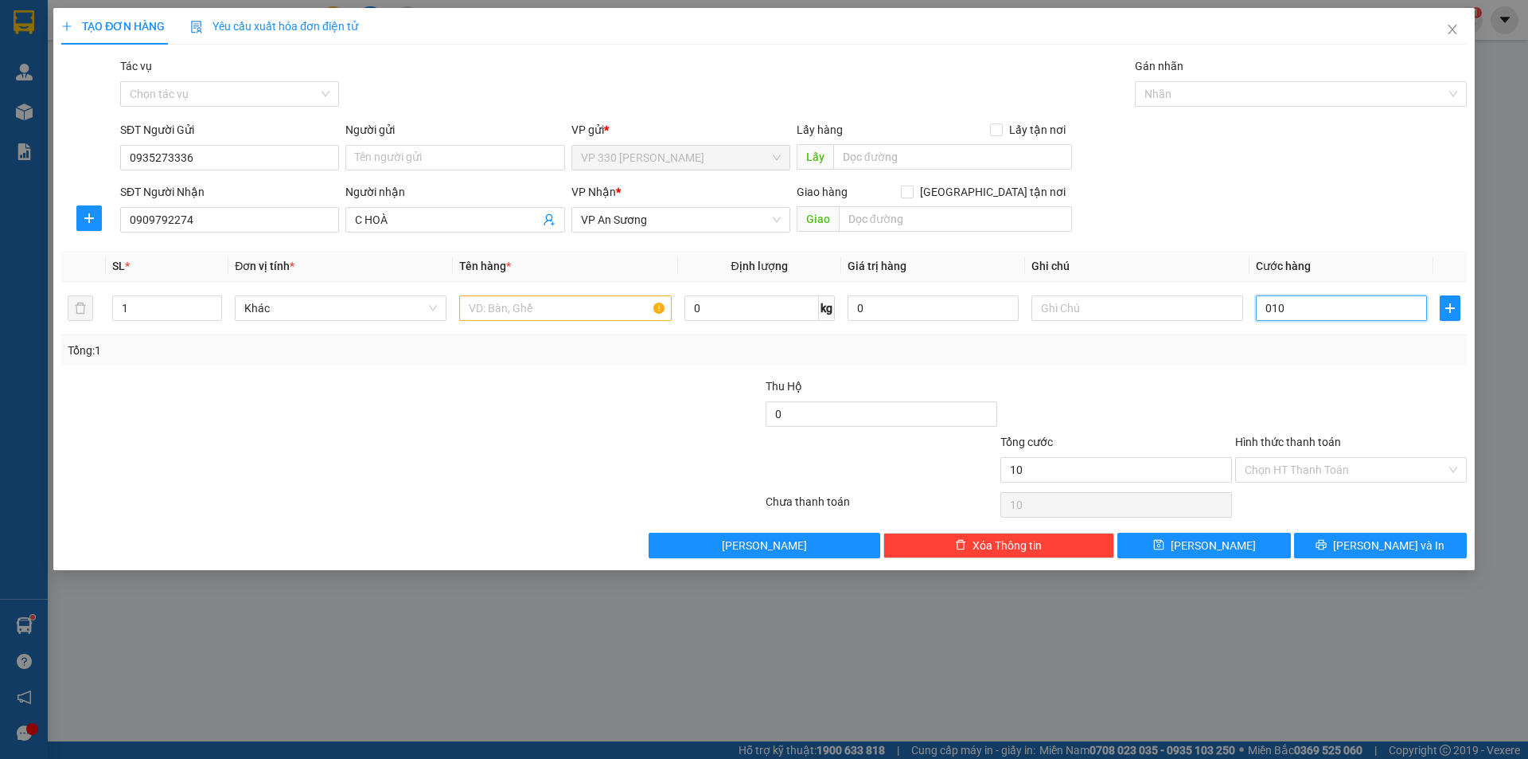
type input "1"
type input "0"
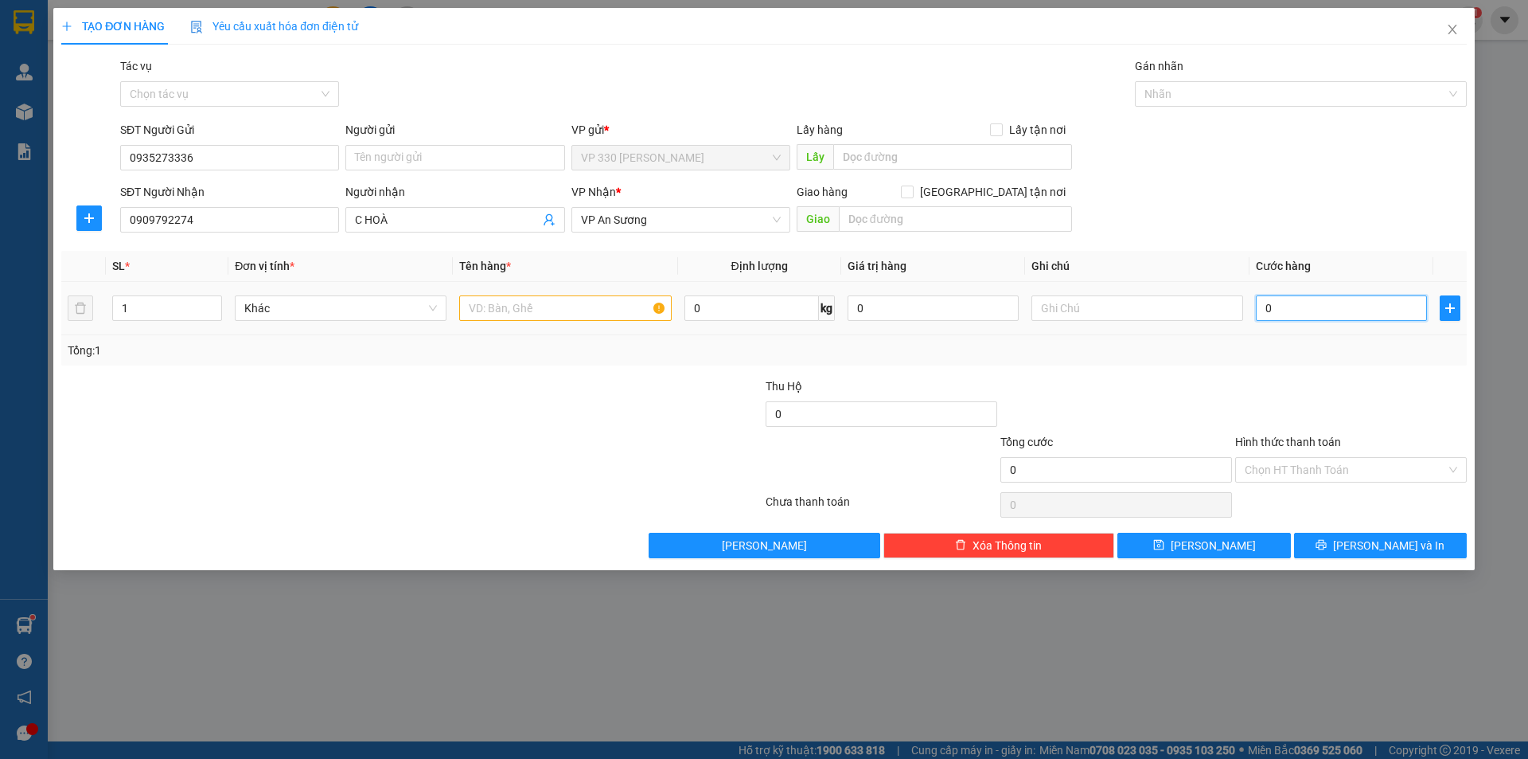
drag, startPoint x: 1266, startPoint y: 307, endPoint x: 1314, endPoint y: 292, distance: 50.9
click at [1312, 295] on div "0" at bounding box center [1341, 308] width 171 height 32
type input "1"
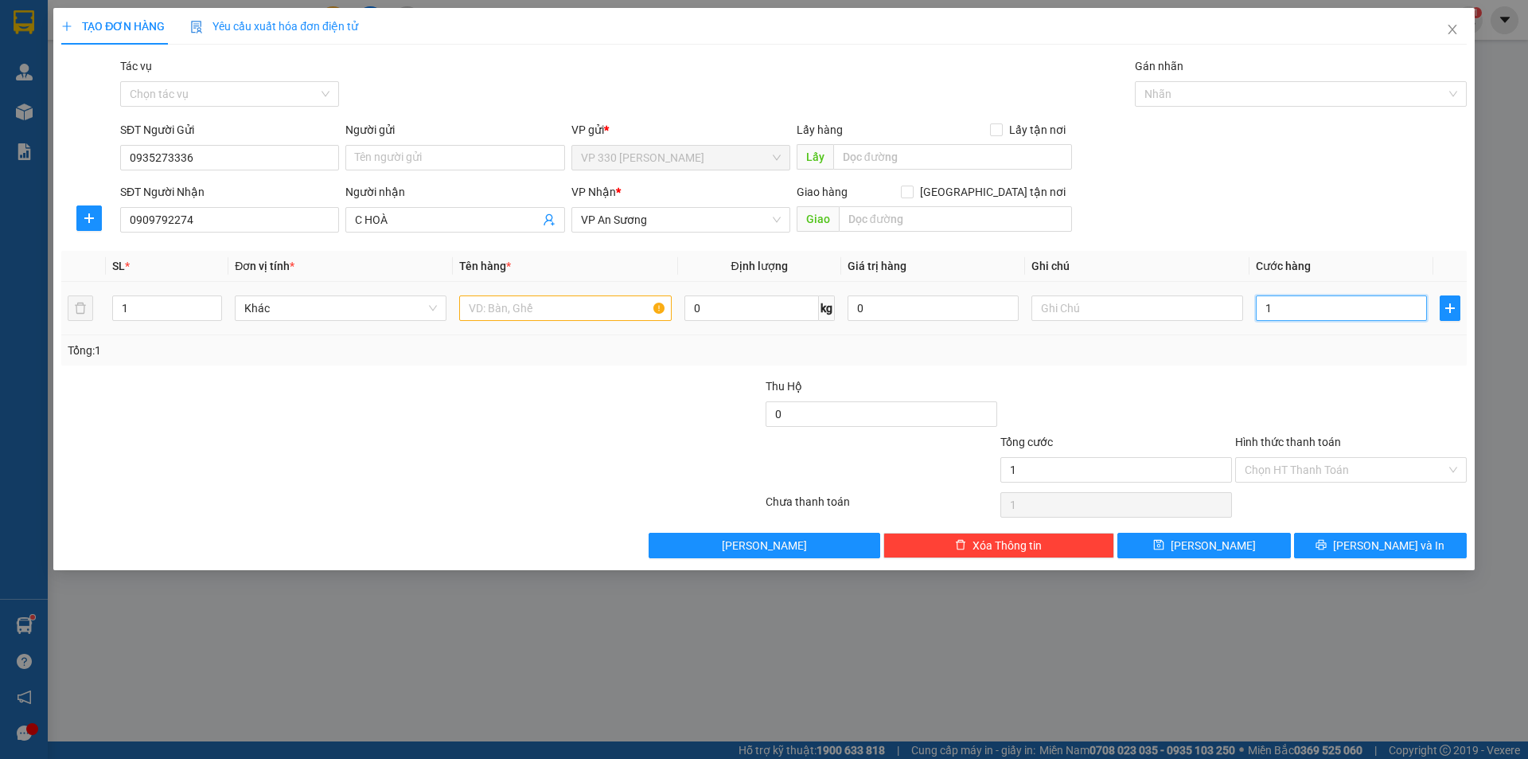
type input "10"
type input "100"
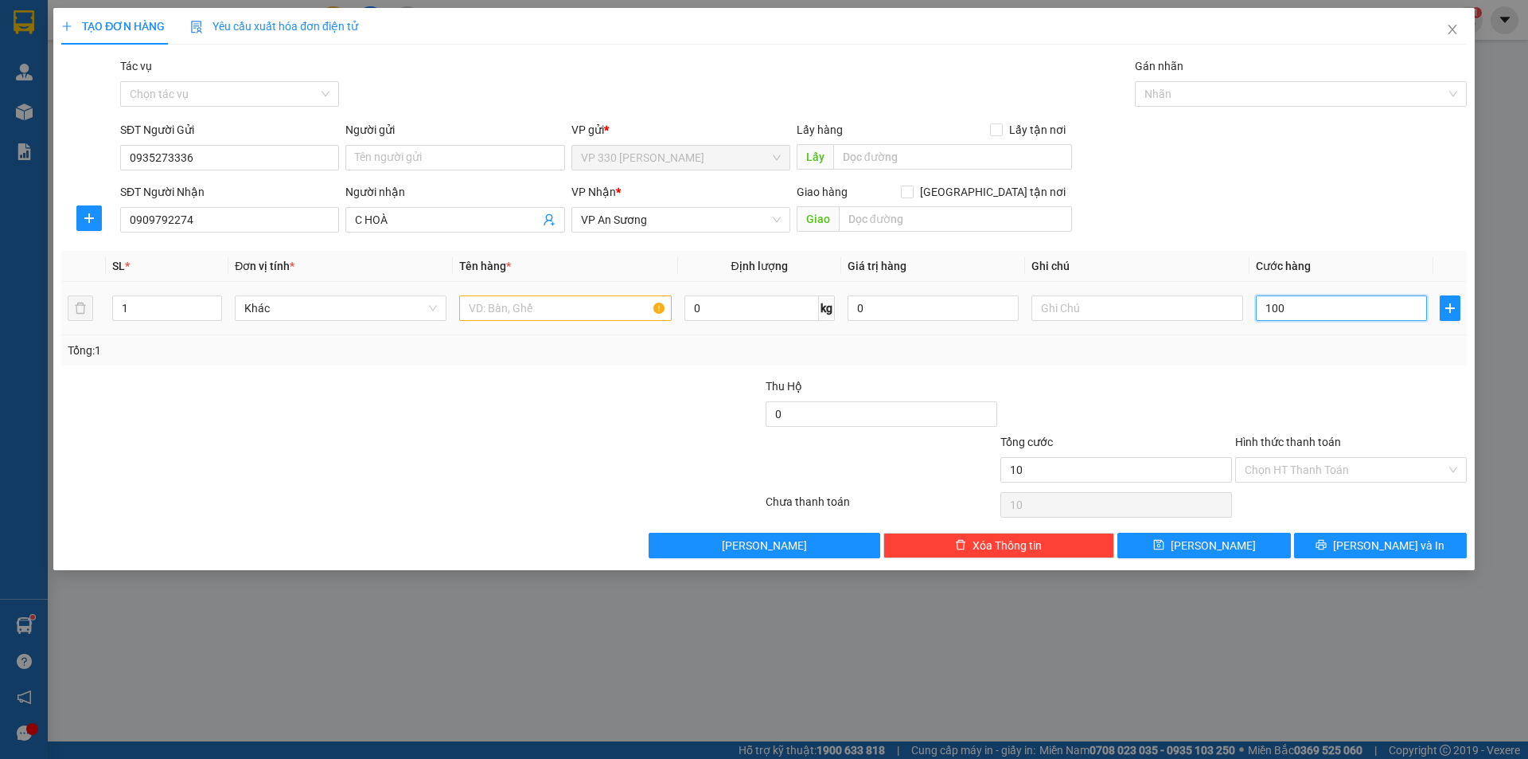
type input "100"
type input "1.000"
type input "10.000"
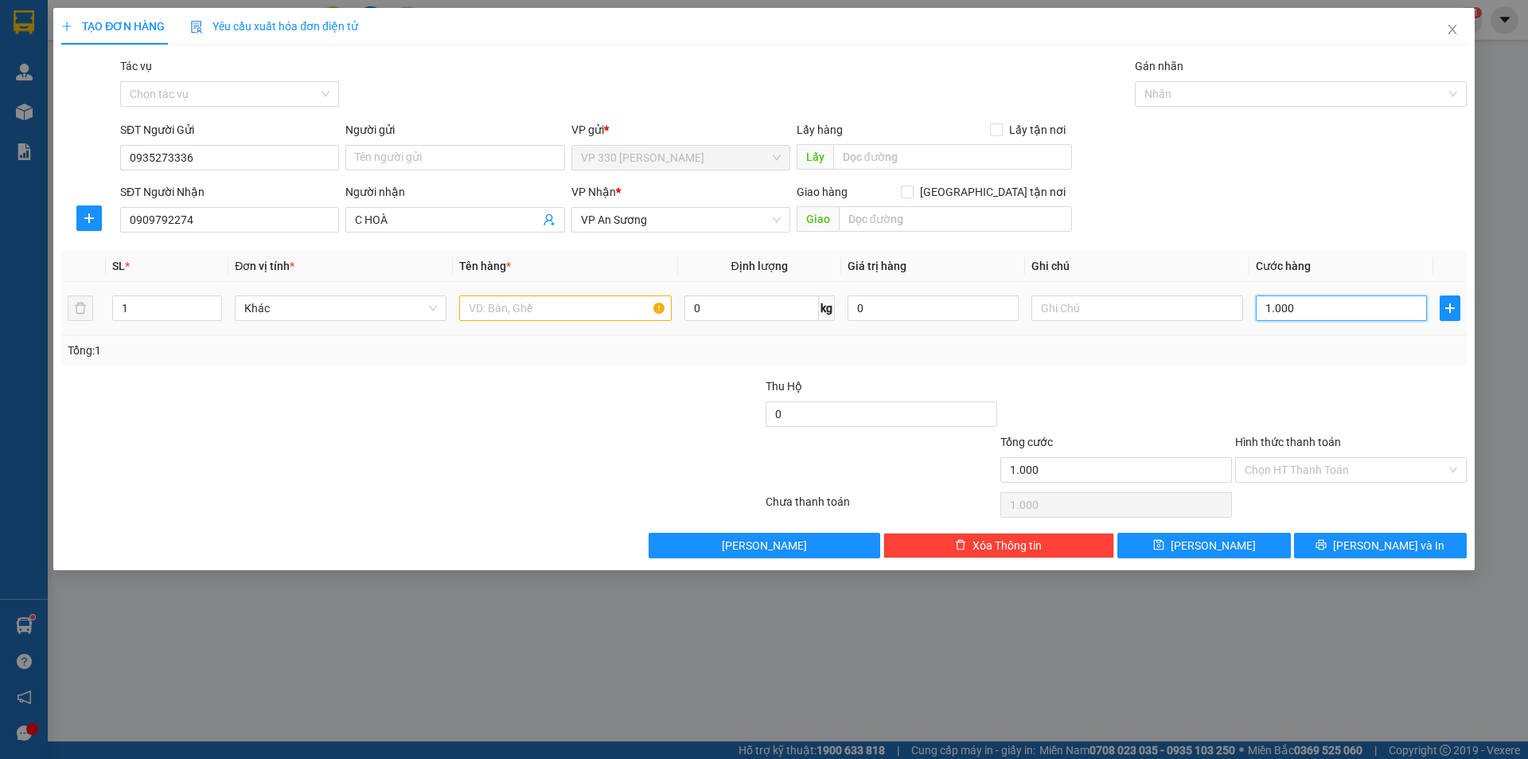
type input "10.000"
type input "100.000"
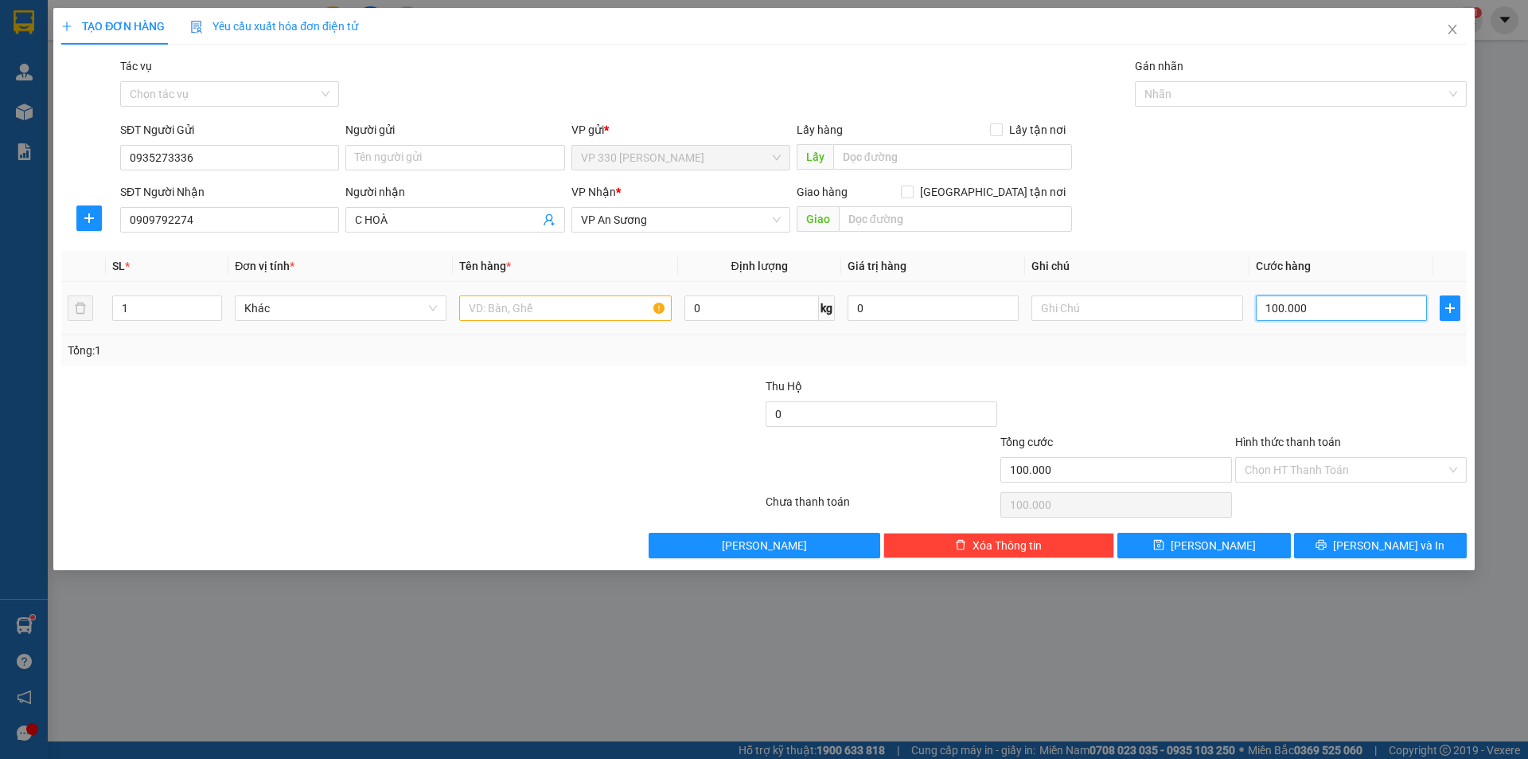
type input "100.000"
drag, startPoint x: 469, startPoint y: 305, endPoint x: 499, endPoint y: 301, distance: 30.5
click at [478, 304] on input "text" at bounding box center [565, 307] width 212 height 25
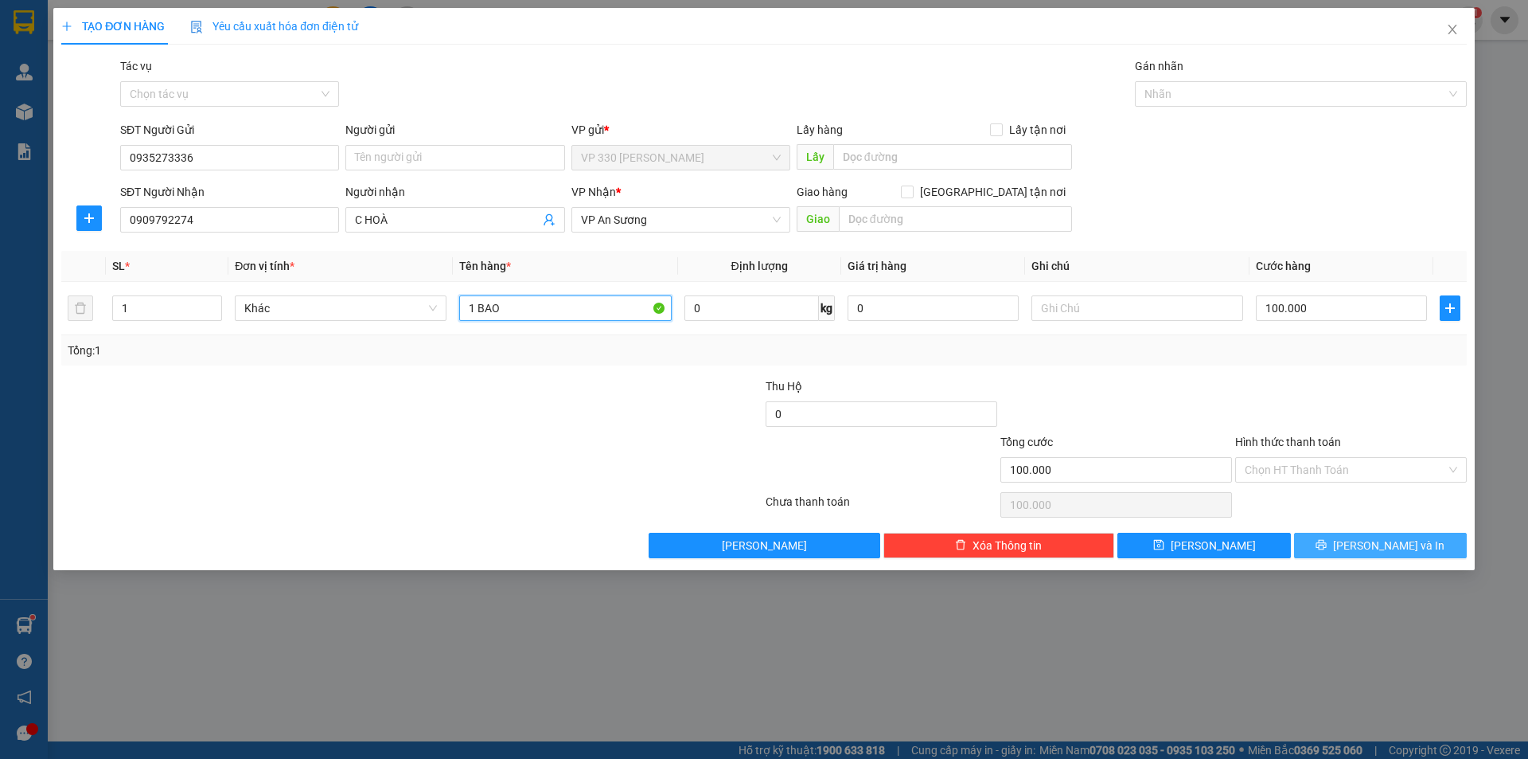
type input "1 BAO"
click at [1365, 545] on button "[PERSON_NAME] và In" at bounding box center [1380, 545] width 173 height 25
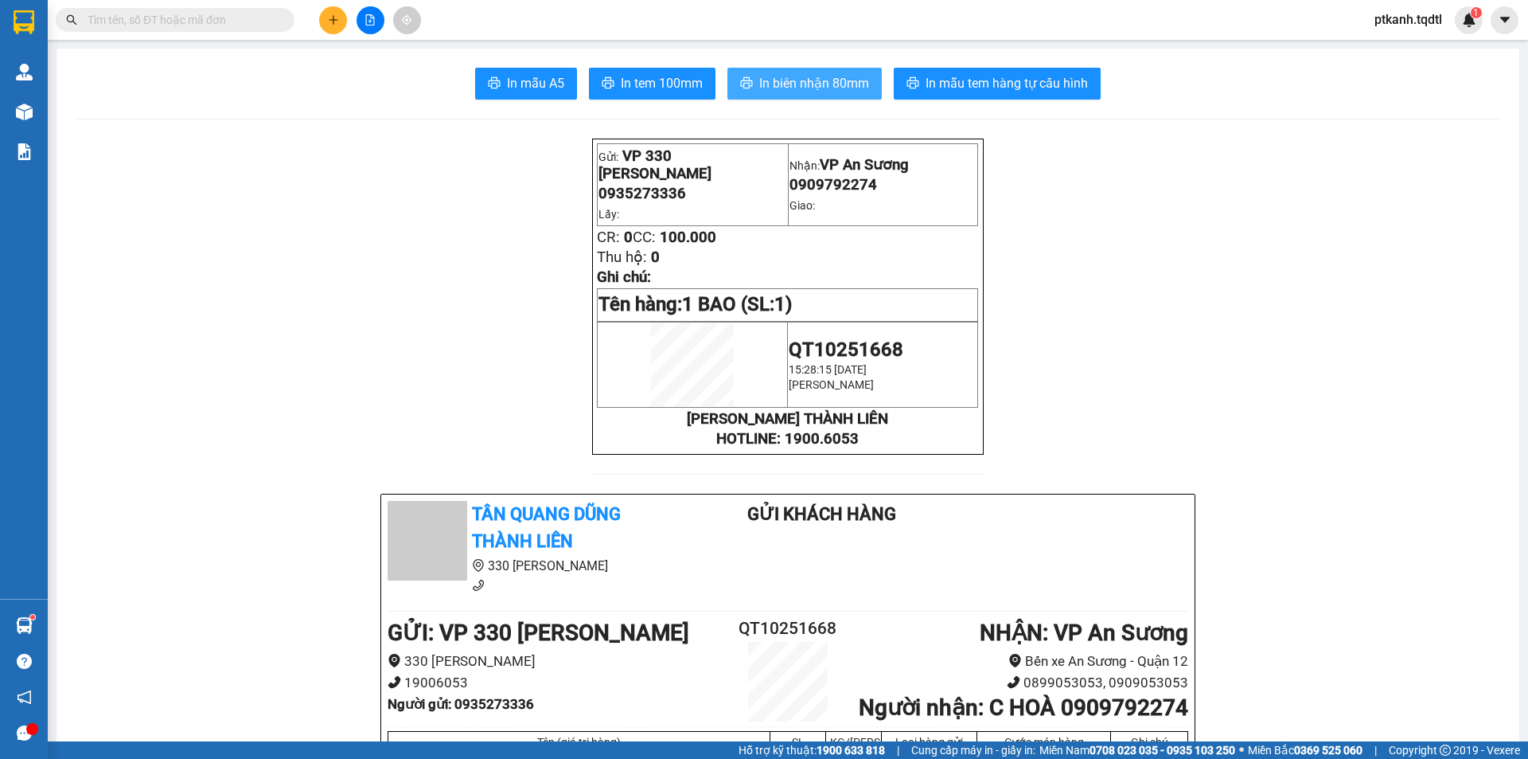
click at [782, 79] on span "In biên nhận 80mm" at bounding box center [814, 83] width 110 height 20
click at [652, 80] on span "In tem 100mm" at bounding box center [662, 83] width 82 height 20
click at [231, 24] on input "text" at bounding box center [182, 20] width 188 height 18
click at [377, 17] on button at bounding box center [371, 20] width 28 height 28
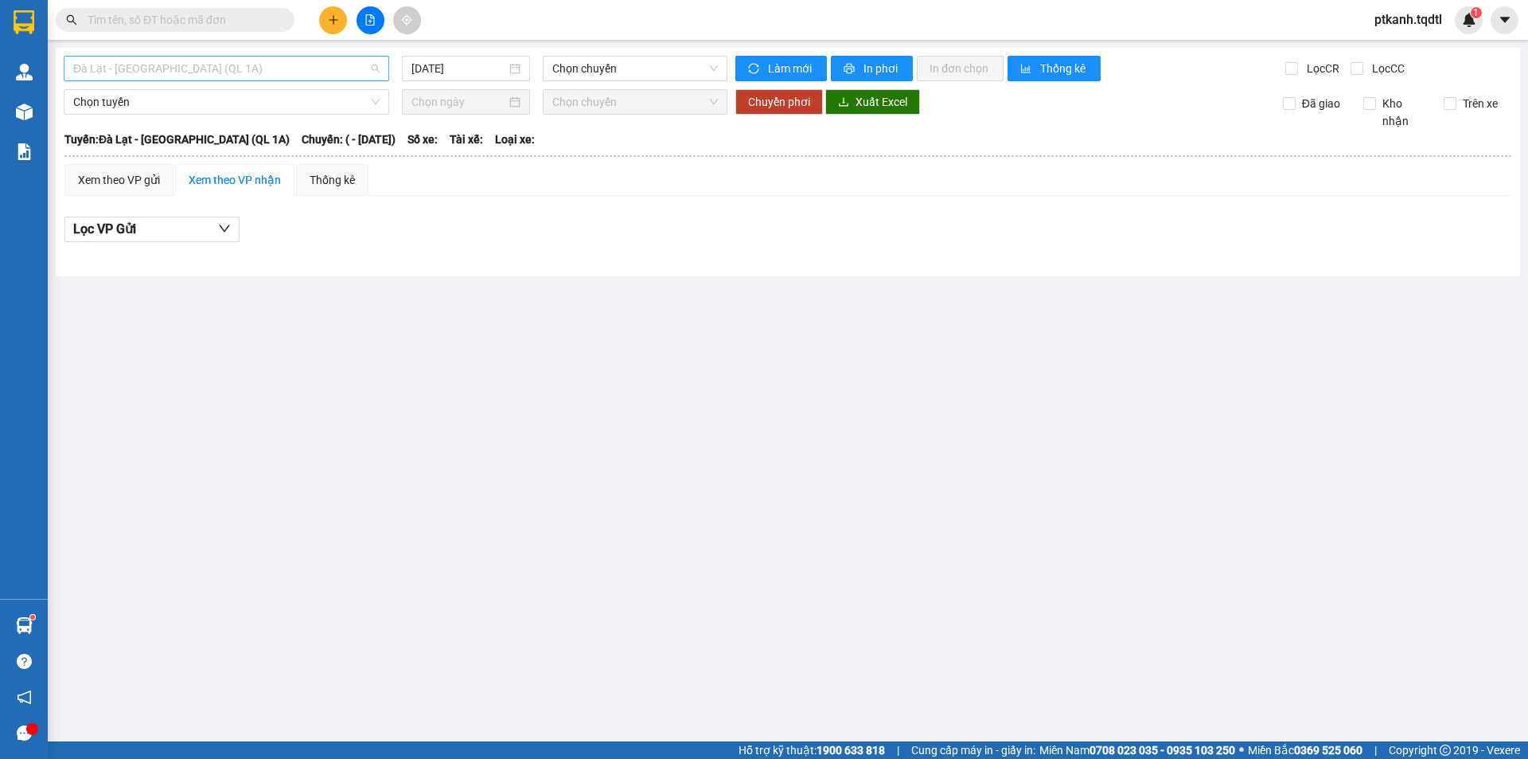
click at [377, 68] on span "Đà Lạt - [GEOGRAPHIC_DATA] (QL 1A)" at bounding box center [226, 69] width 306 height 24
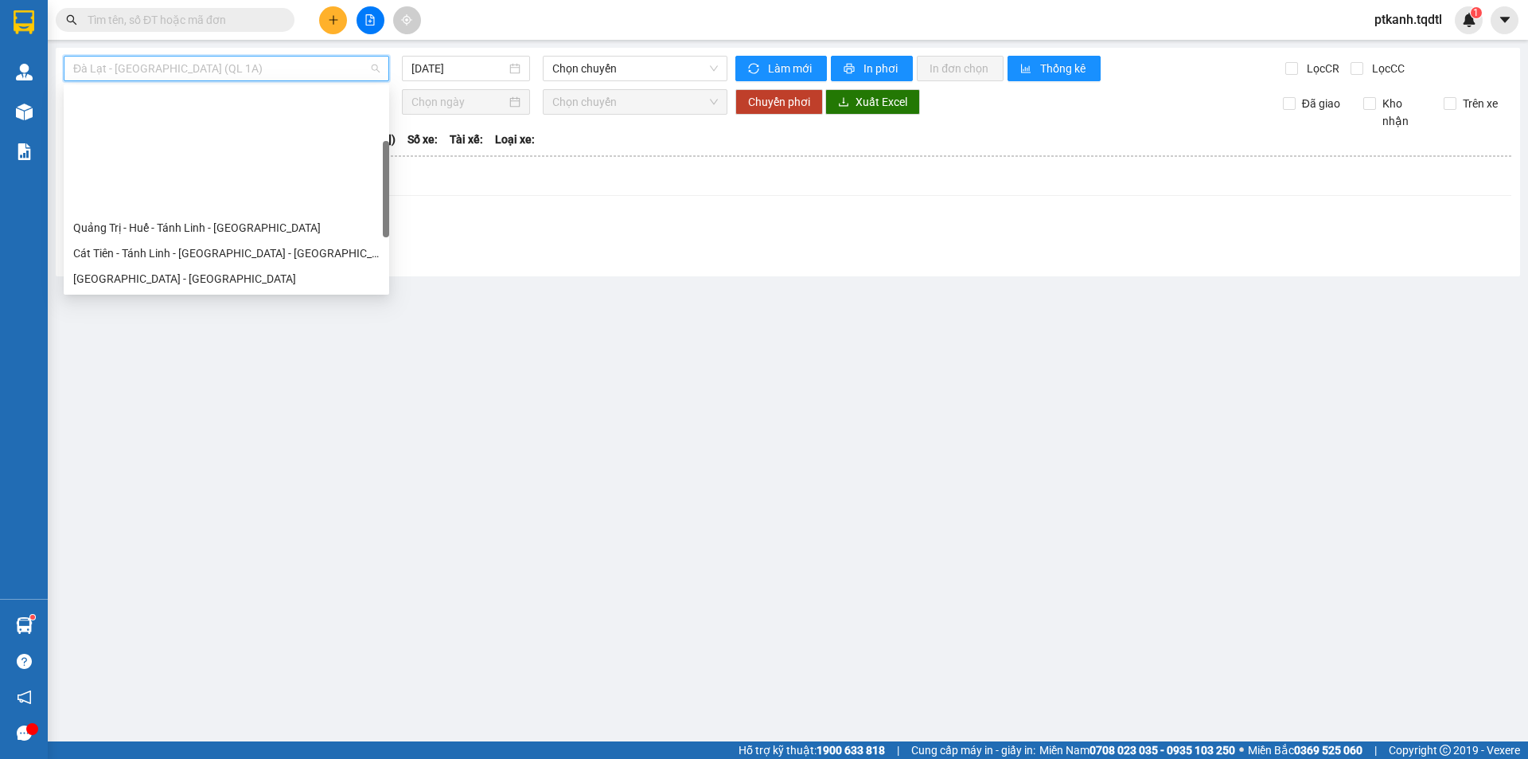
drag, startPoint x: 388, startPoint y: 107, endPoint x: 386, endPoint y: 160, distance: 53.4
click at [386, 160] on div at bounding box center [386, 189] width 6 height 96
click at [259, 295] on div "Quảng Trị - [GEOGRAPHIC_DATA] - [GEOGRAPHIC_DATA] - [GEOGRAPHIC_DATA]" at bounding box center [226, 304] width 306 height 18
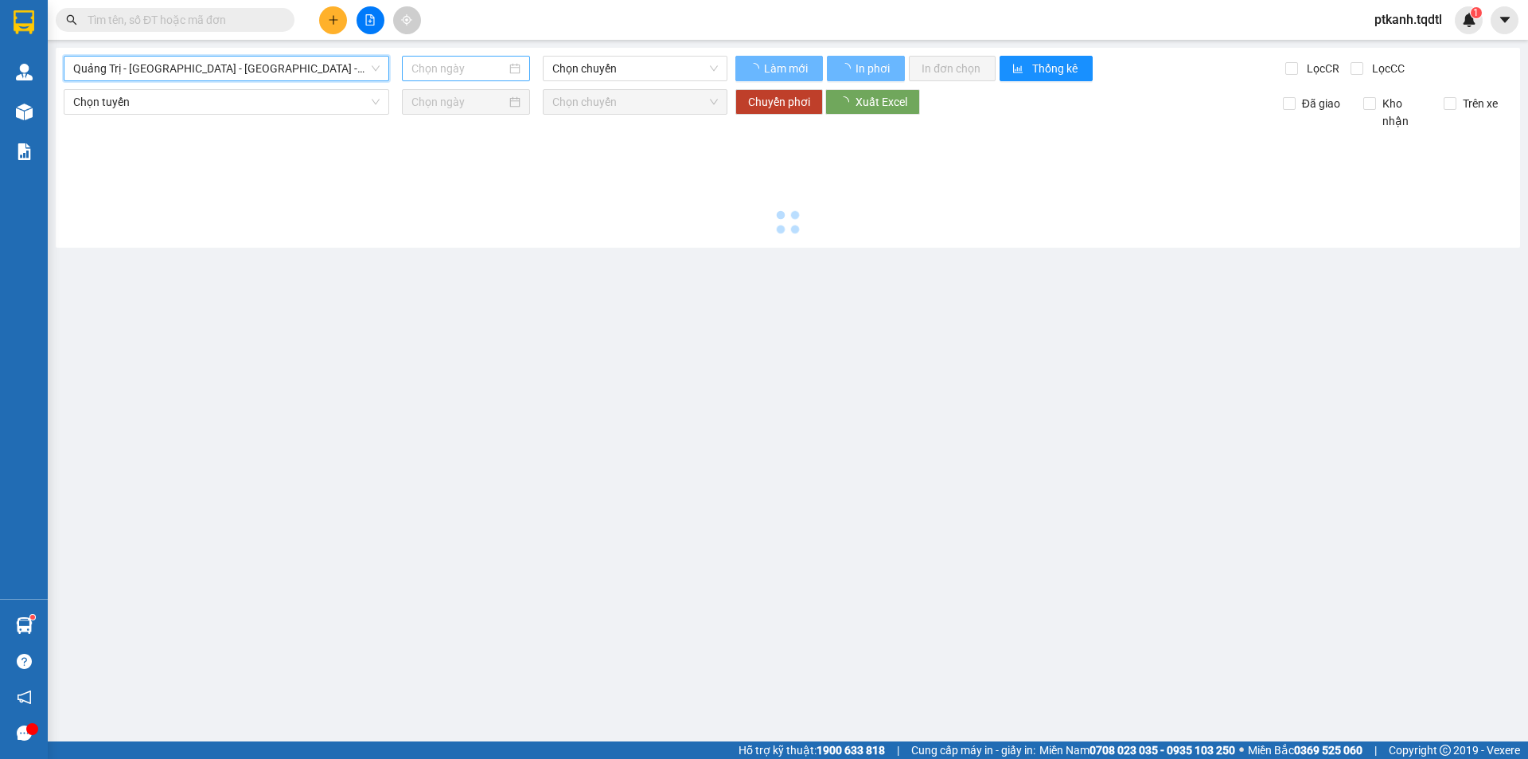
type input "[DATE]"
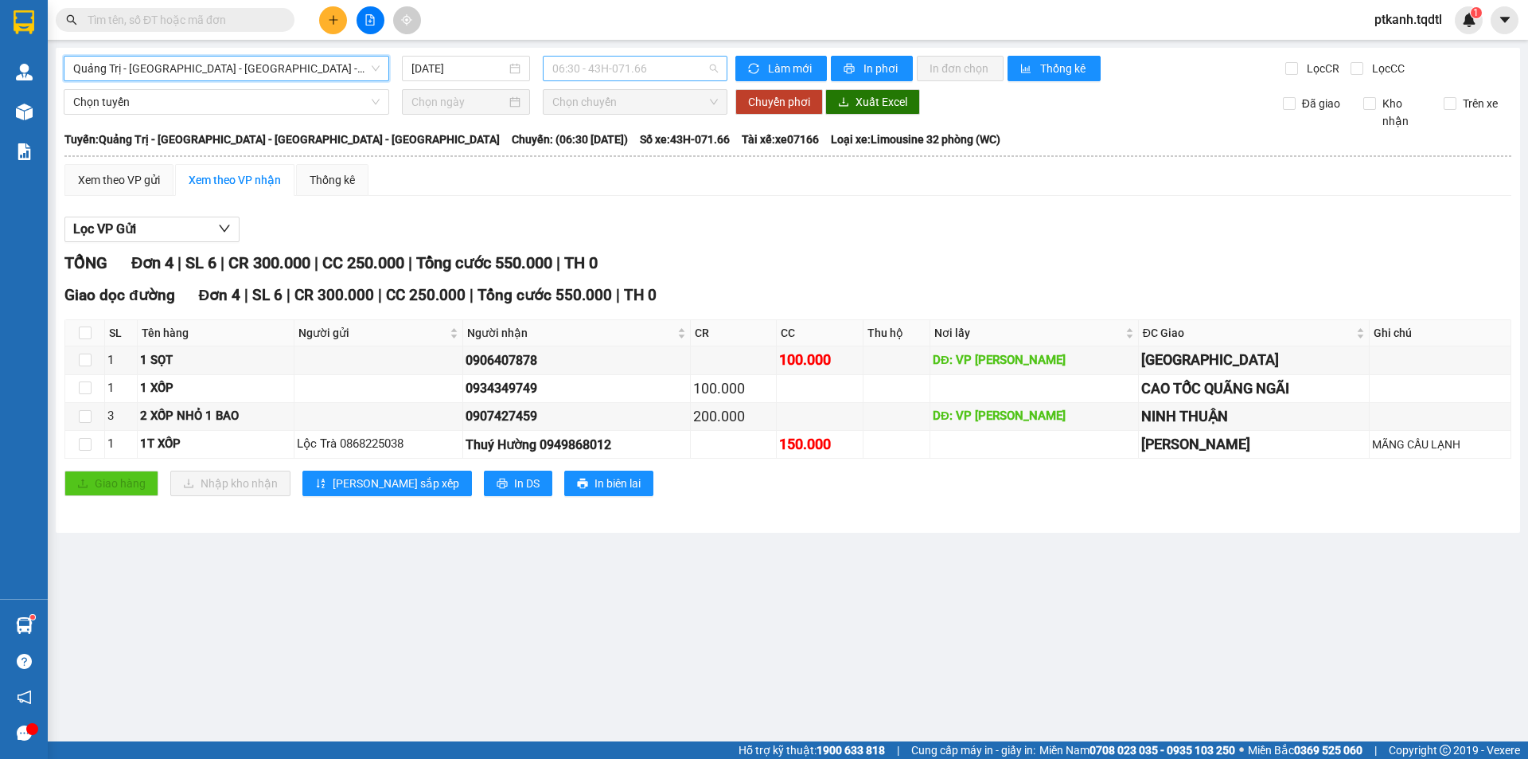
click at [673, 64] on span "06:30 - 43H-071.66" at bounding box center [635, 69] width 166 height 24
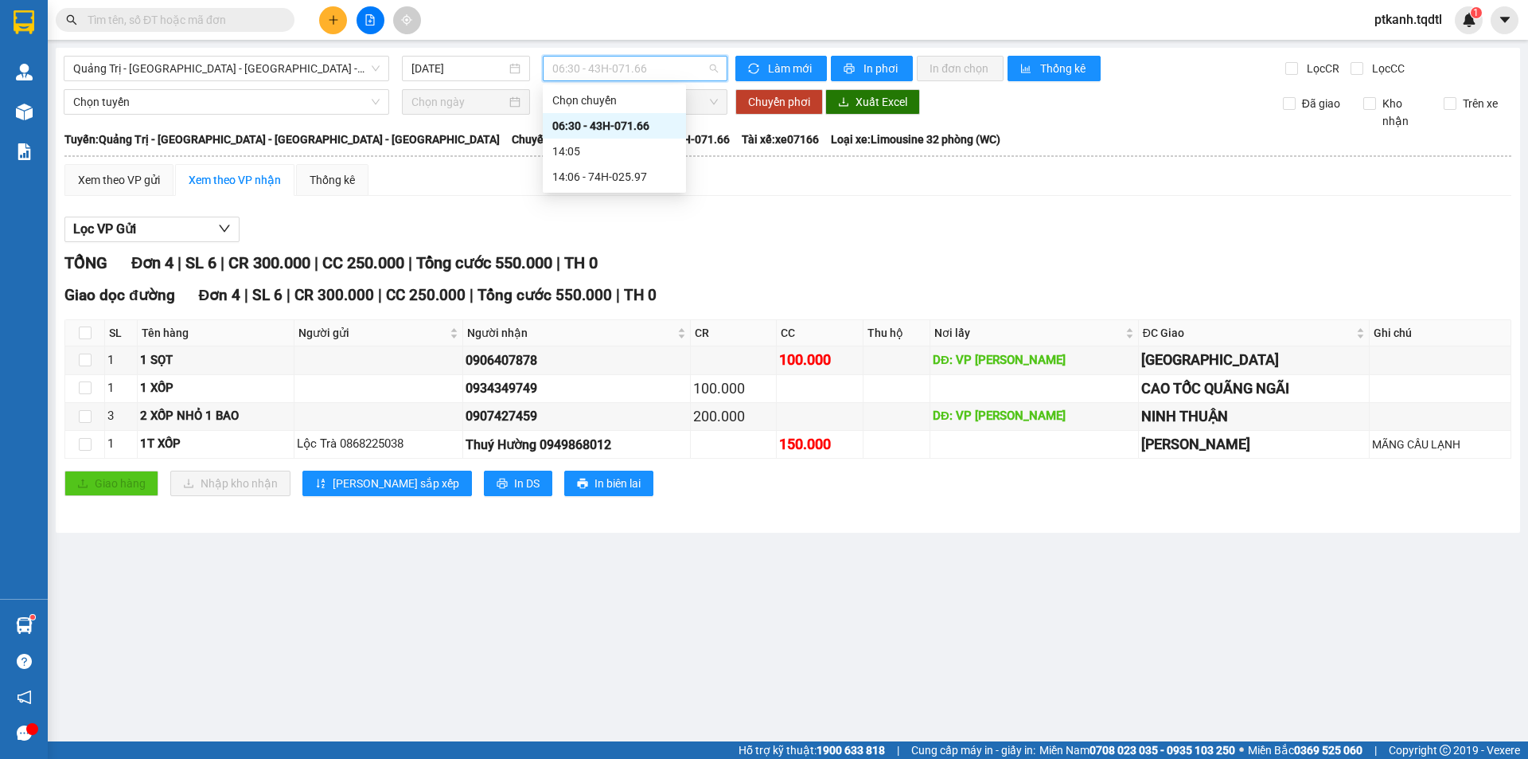
click at [673, 64] on span "06:30 - 43H-071.66" at bounding box center [635, 69] width 166 height 24
click at [380, 61] on span "Quảng Trị - [GEOGRAPHIC_DATA] - [GEOGRAPHIC_DATA] - [GEOGRAPHIC_DATA]" at bounding box center [226, 69] width 306 height 24
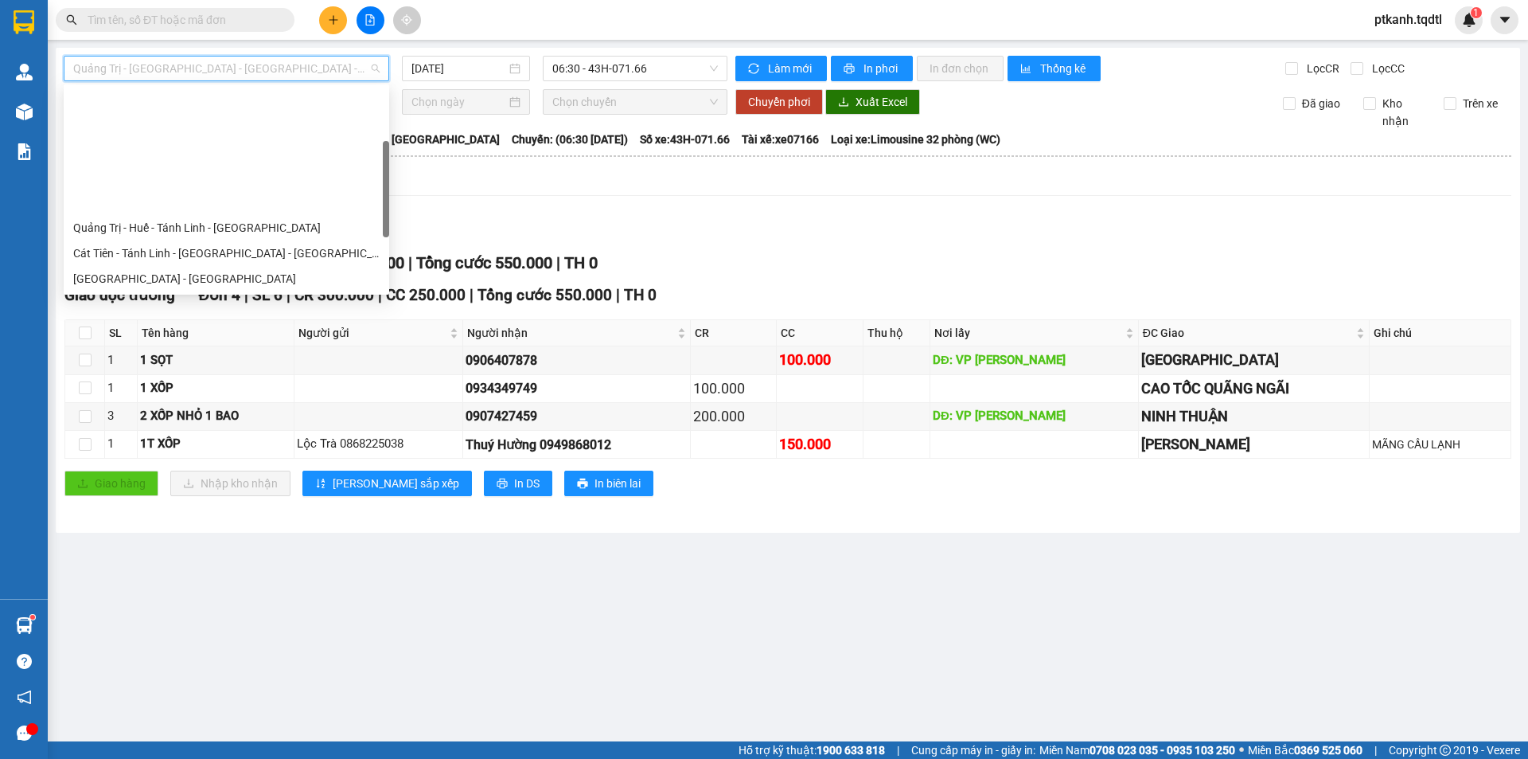
click at [308, 321] on div "Quảng Trị - [GEOGRAPHIC_DATA]" at bounding box center [226, 330] width 306 height 18
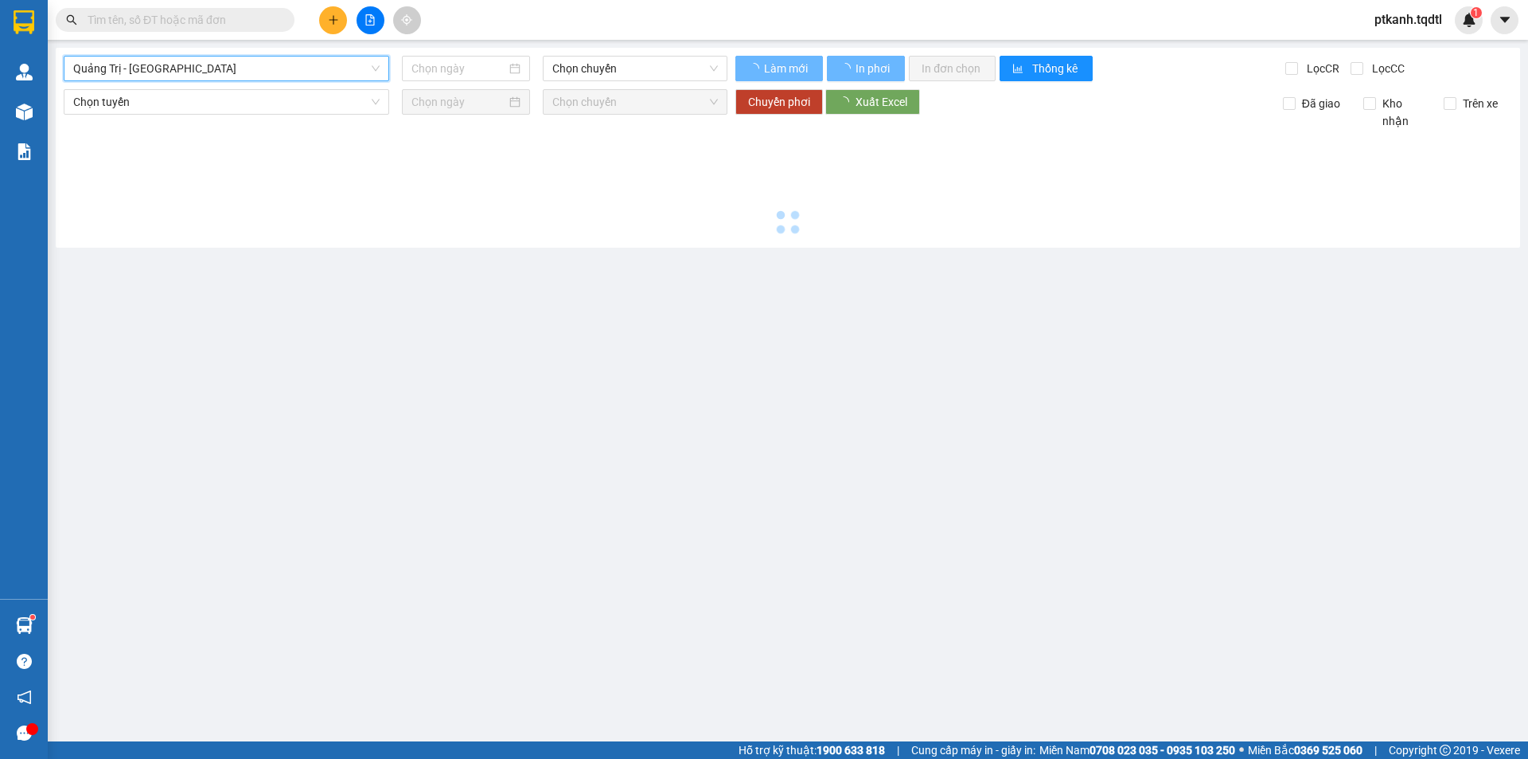
type input "[DATE]"
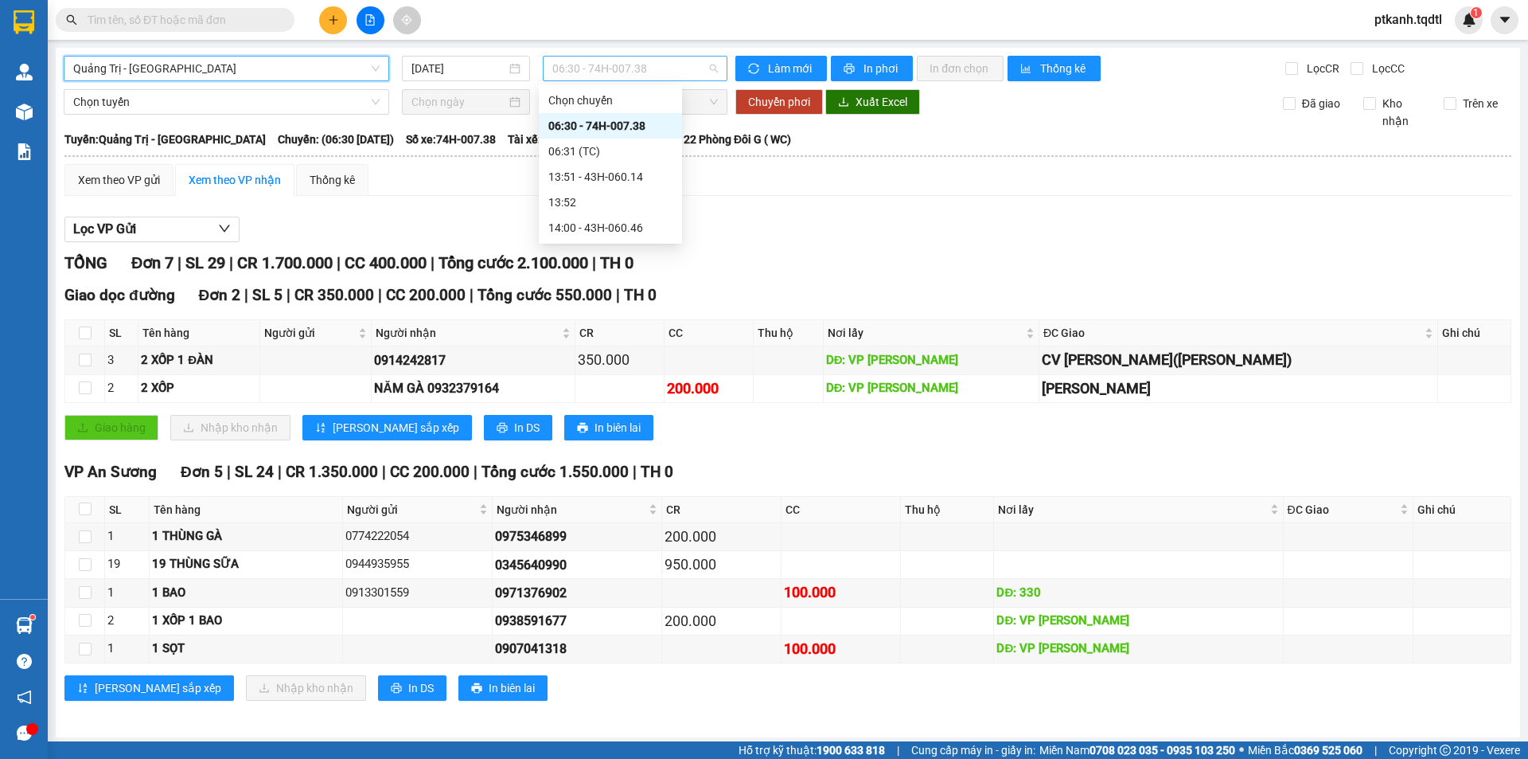
click at [682, 74] on span "06:30 - 74H-007.38" at bounding box center [635, 69] width 166 height 24
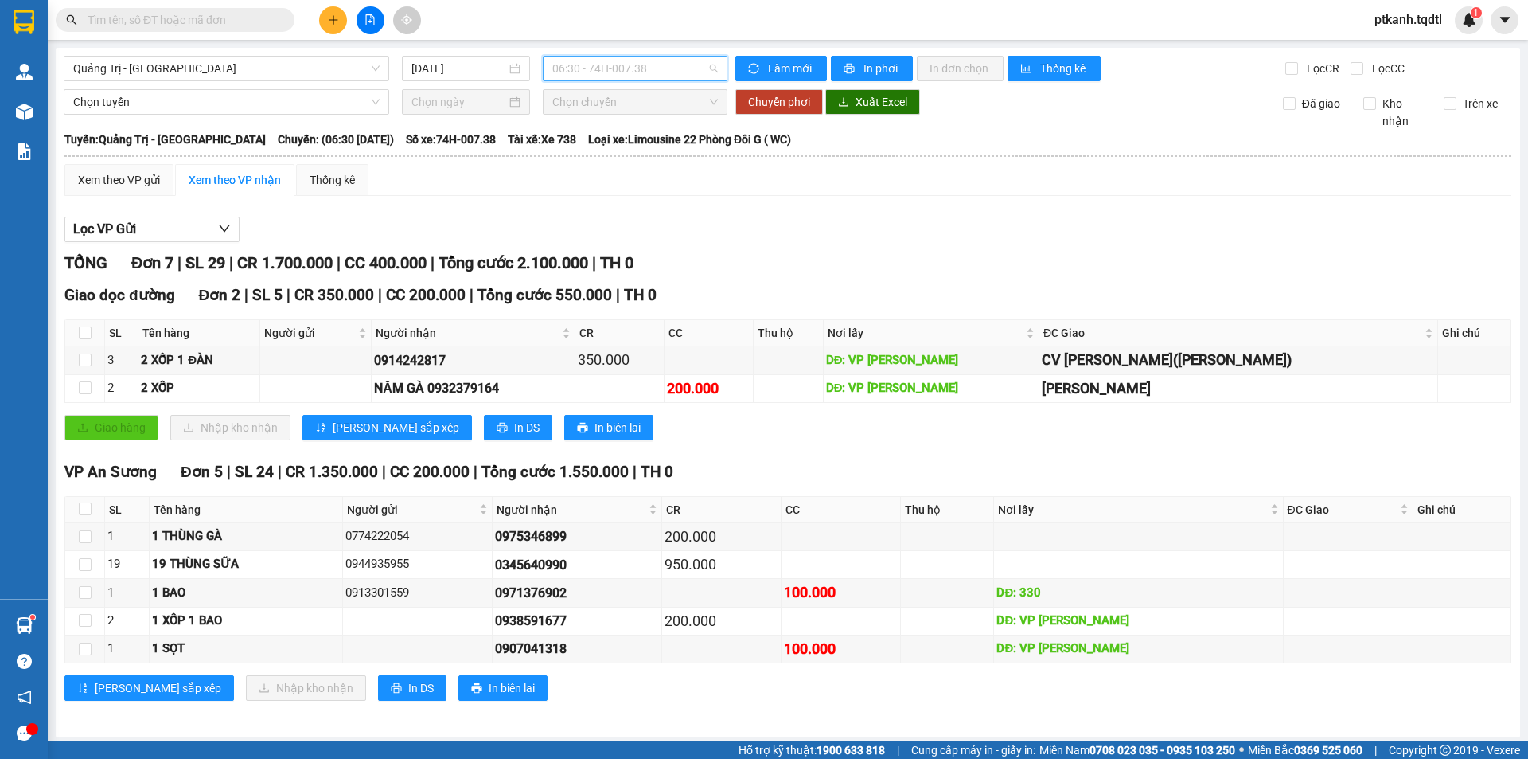
click at [682, 74] on span "06:30 - 74H-007.38" at bounding box center [635, 69] width 166 height 24
click at [684, 76] on span "06:30 - 74H-007.38" at bounding box center [635, 69] width 166 height 24
click at [643, 227] on div "14:00 - 43H-060.46" at bounding box center [610, 228] width 124 height 18
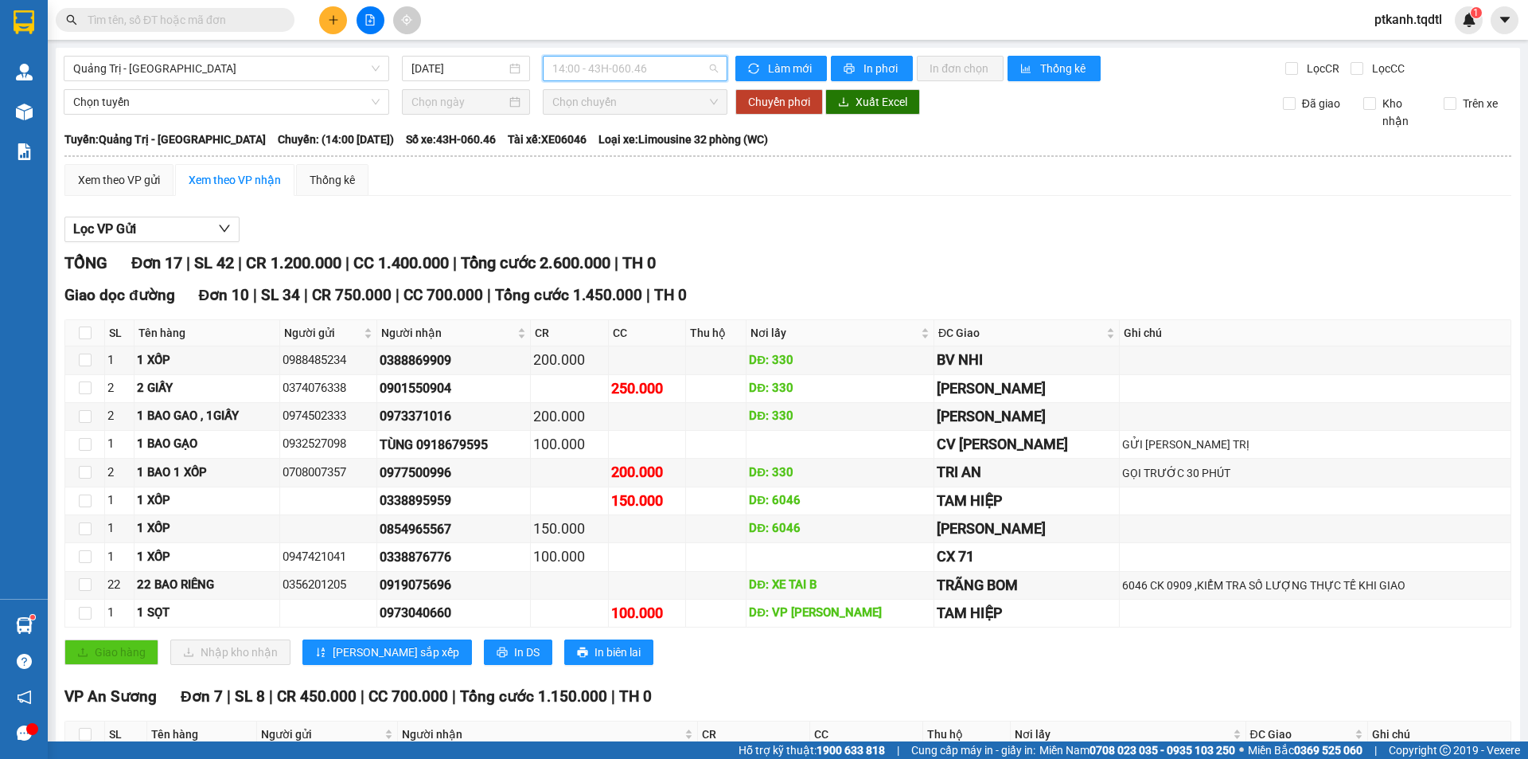
click at [641, 69] on span "14:00 - 43H-060.46" at bounding box center [635, 69] width 166 height 24
click at [644, 178] on div "13:51 - 43H-060.14" at bounding box center [610, 177] width 124 height 18
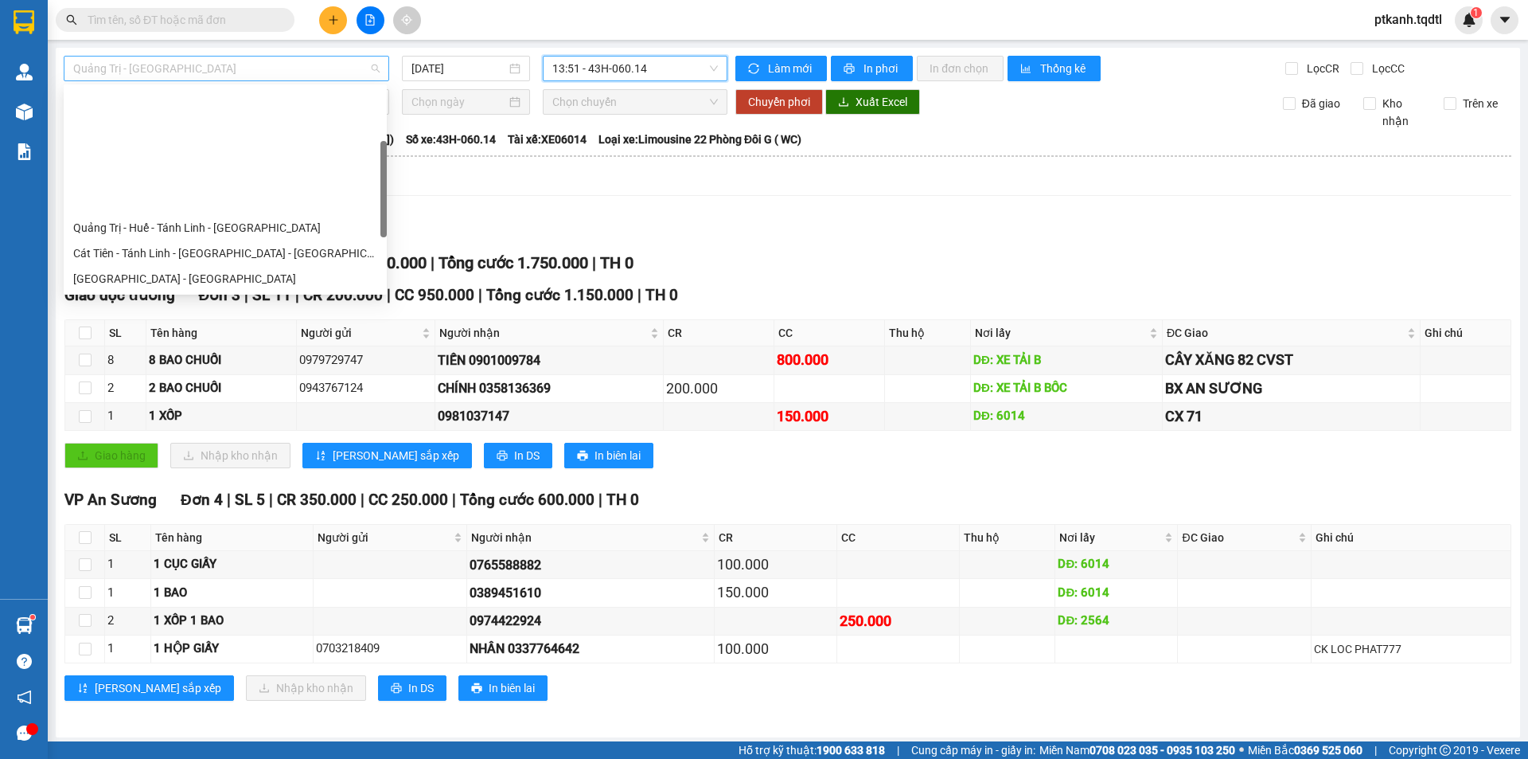
click at [379, 76] on div "Quảng Trị - [GEOGRAPHIC_DATA]" at bounding box center [227, 68] width 326 height 25
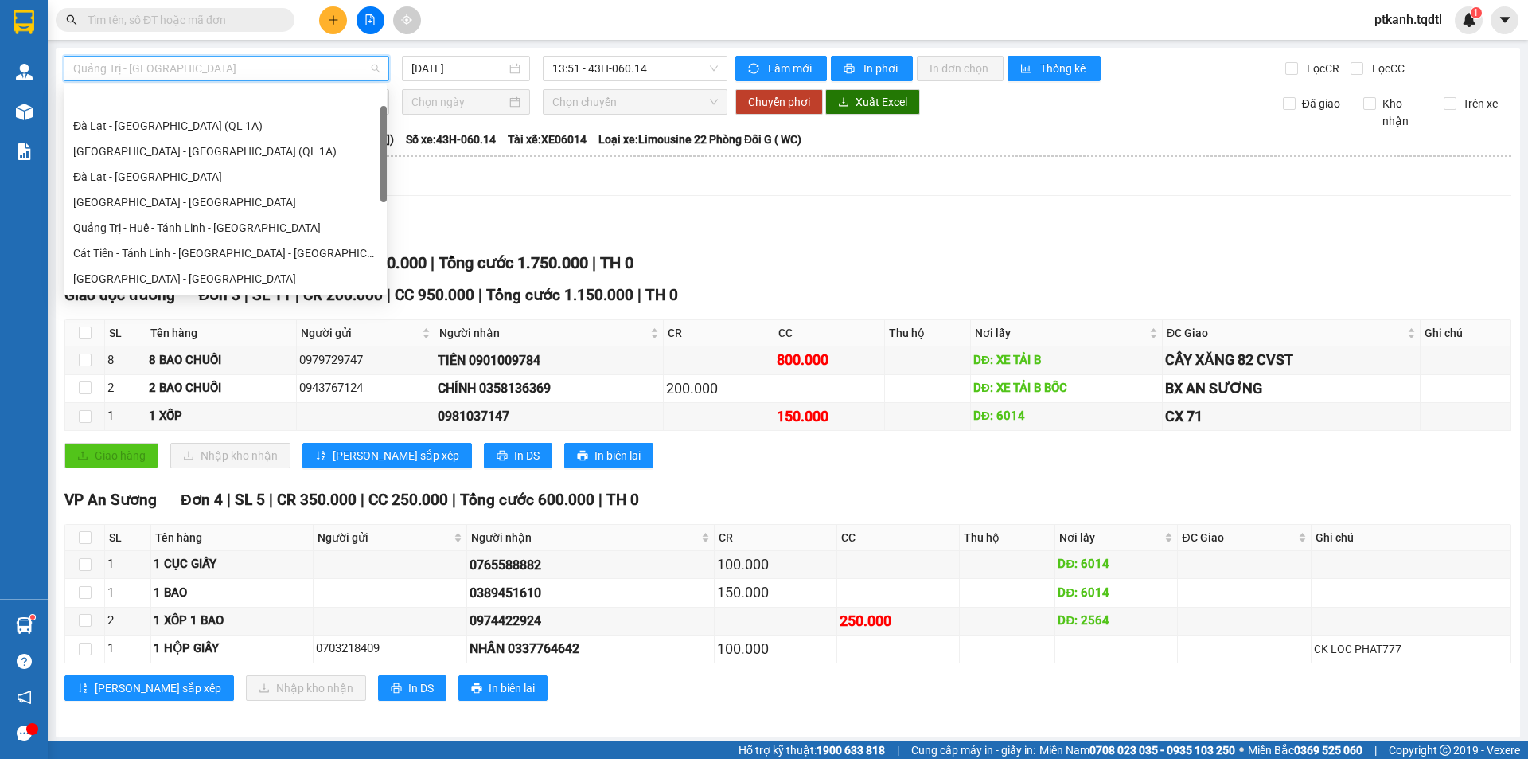
drag, startPoint x: 382, startPoint y: 158, endPoint x: 386, endPoint y: 123, distance: 34.5
click at [392, 122] on body "Kết quả tìm kiếm ( 9 ) Bộ lọc Mã ĐH Trạng thái Món hàng Thu hộ Tổng cước Chưa c…" at bounding box center [764, 379] width 1528 height 759
click at [289, 219] on div "Quảng Trị - Huế - Tánh Linh - [GEOGRAPHIC_DATA]" at bounding box center [225, 228] width 304 height 18
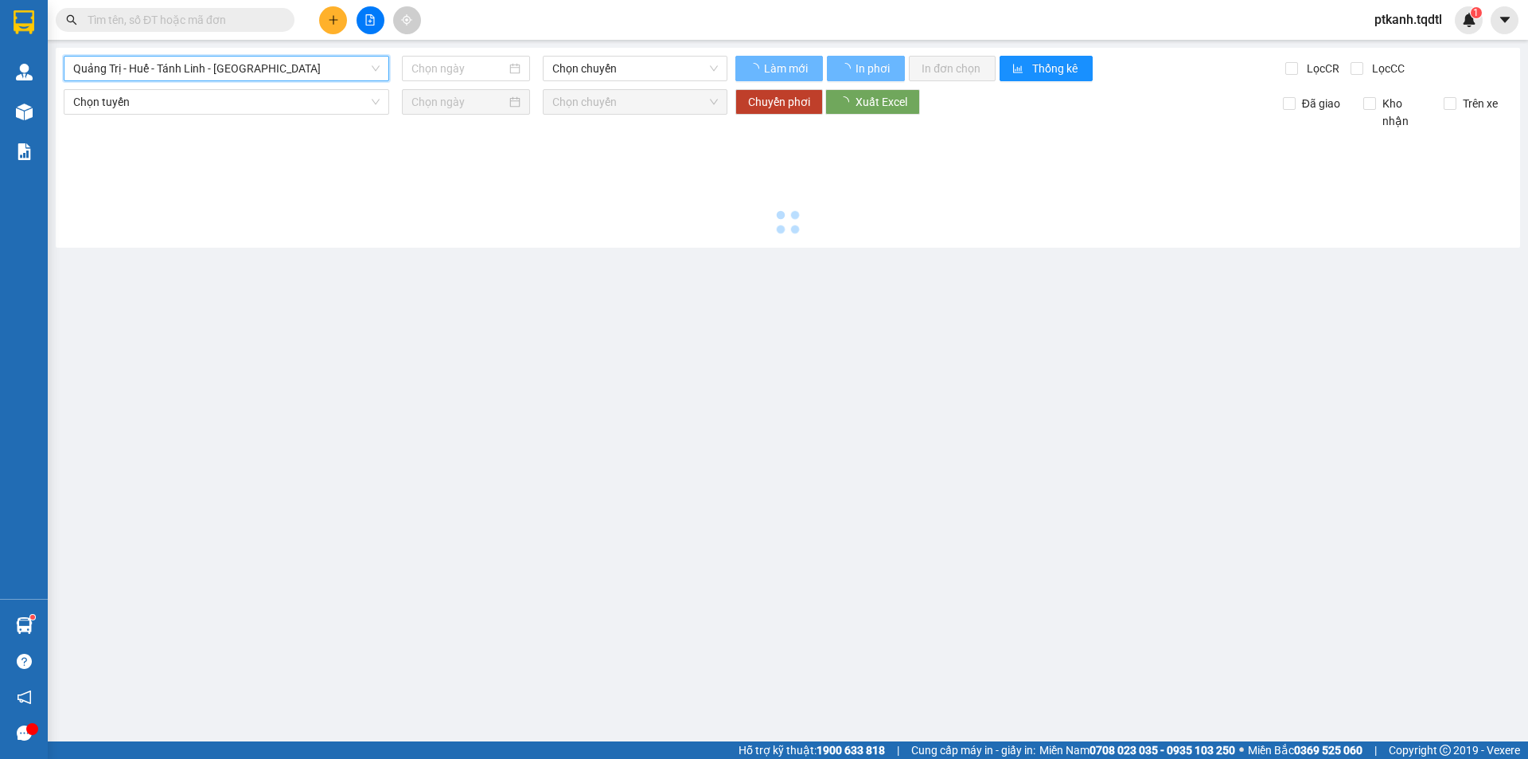
type input "[DATE]"
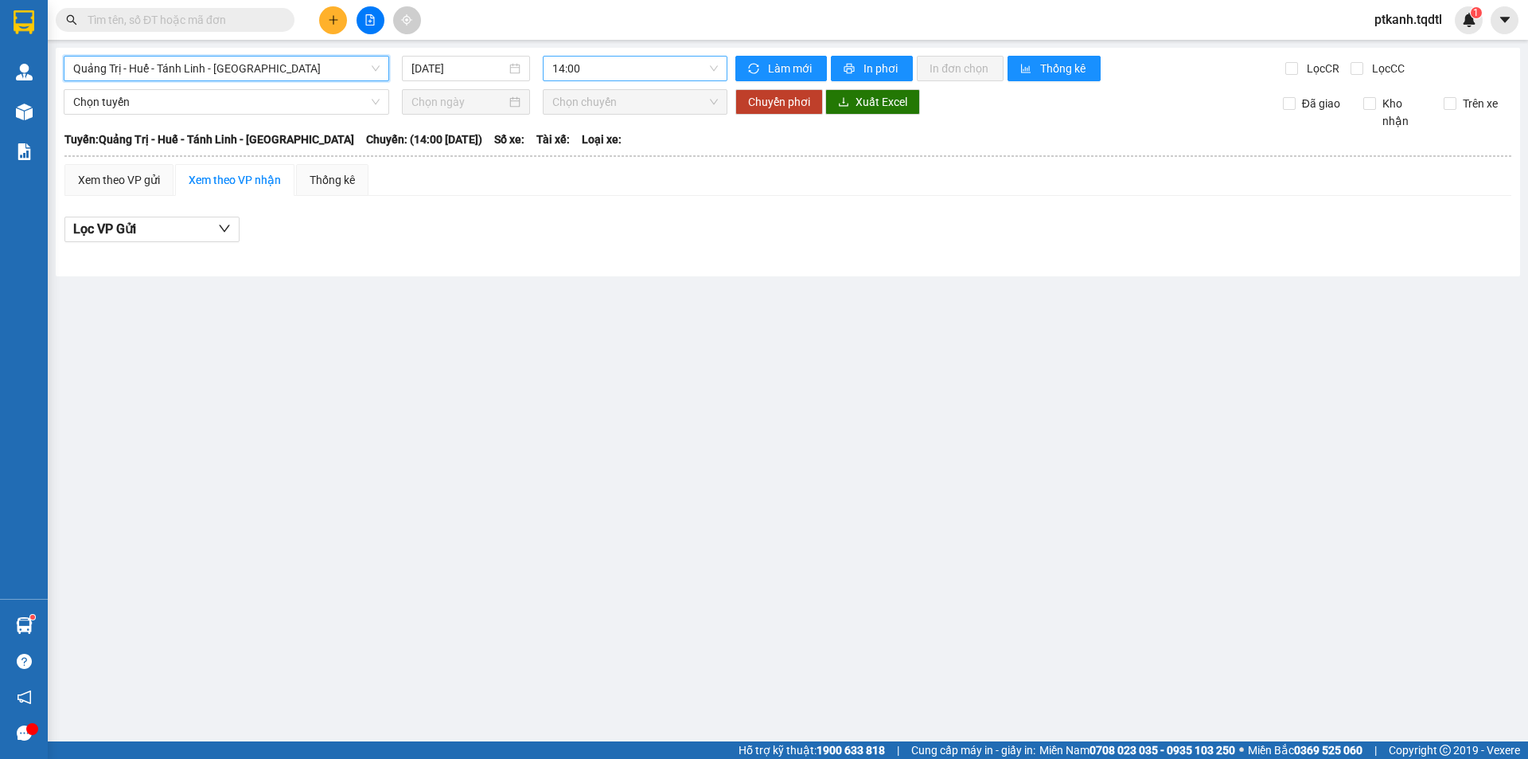
click at [670, 72] on span "14:00" at bounding box center [635, 69] width 166 height 24
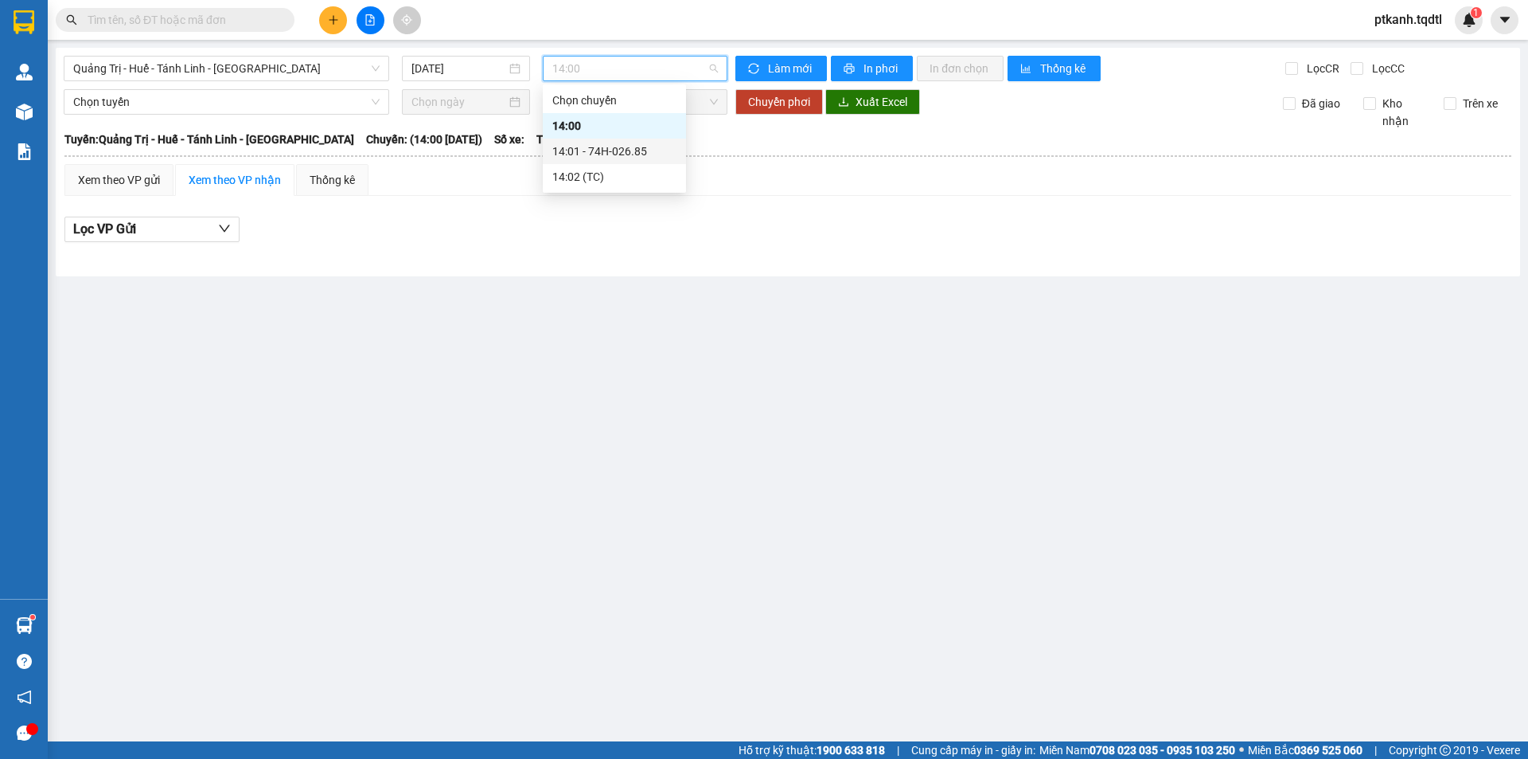
click at [636, 148] on div "14:01 - 74H-026.85" at bounding box center [614, 151] width 124 height 18
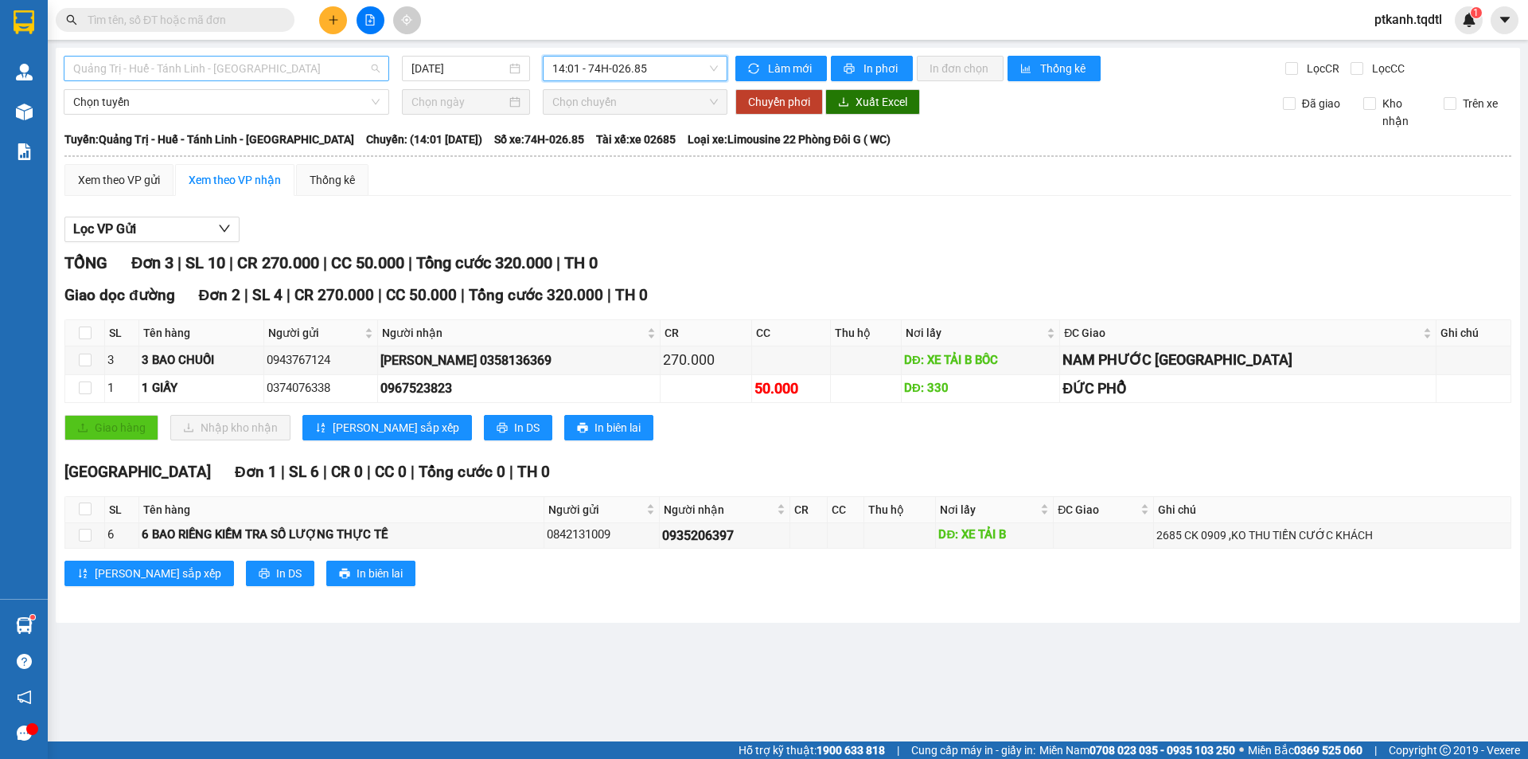
click at [379, 69] on span "Quảng Trị - Huế - Tánh Linh - [GEOGRAPHIC_DATA]" at bounding box center [226, 69] width 306 height 24
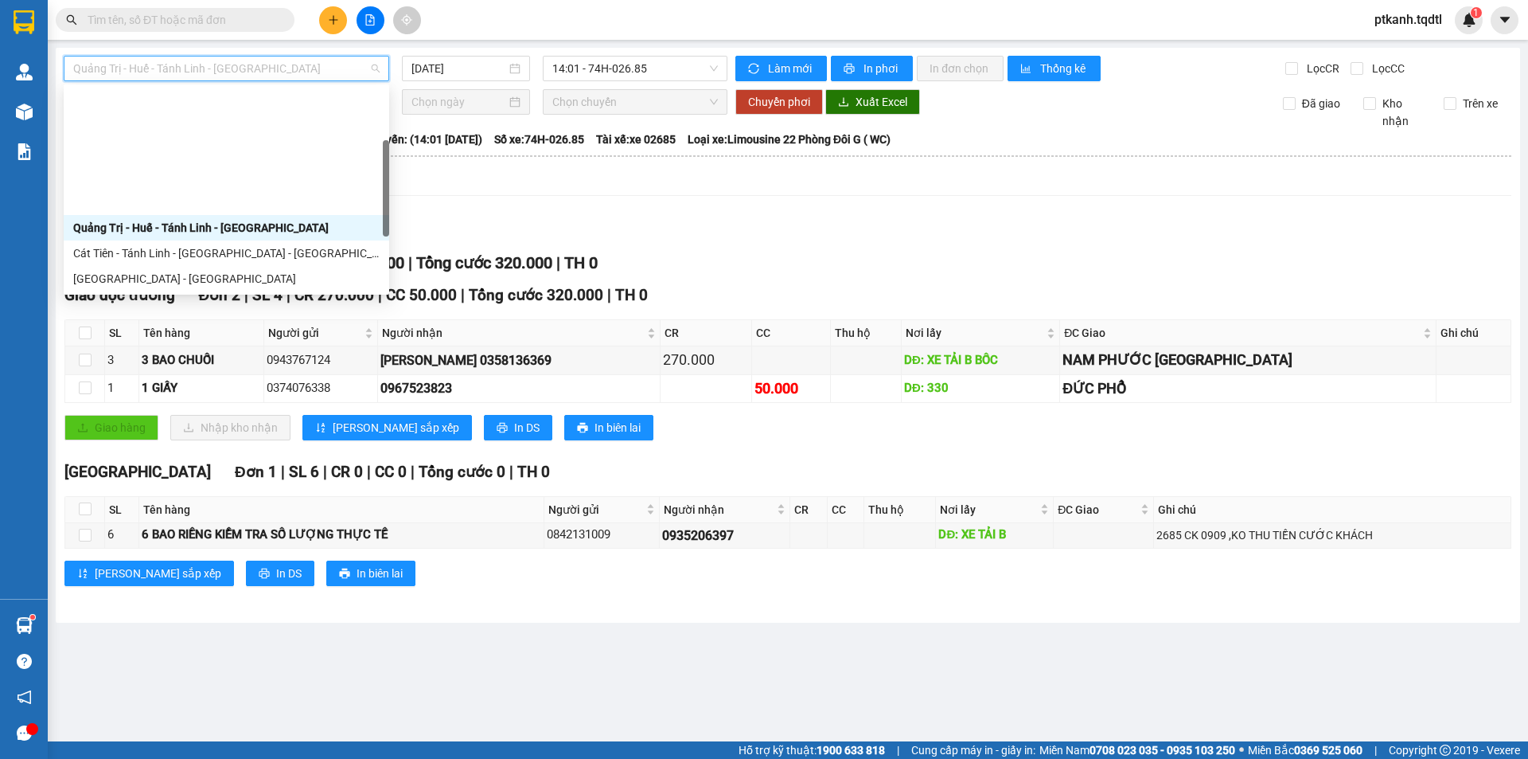
drag, startPoint x: 388, startPoint y: 122, endPoint x: 376, endPoint y: 159, distance: 39.3
click at [384, 158] on div at bounding box center [386, 188] width 6 height 96
click at [322, 295] on div "Quảng Trị - [GEOGRAPHIC_DATA] - [GEOGRAPHIC_DATA] - [GEOGRAPHIC_DATA]" at bounding box center [226, 304] width 306 height 18
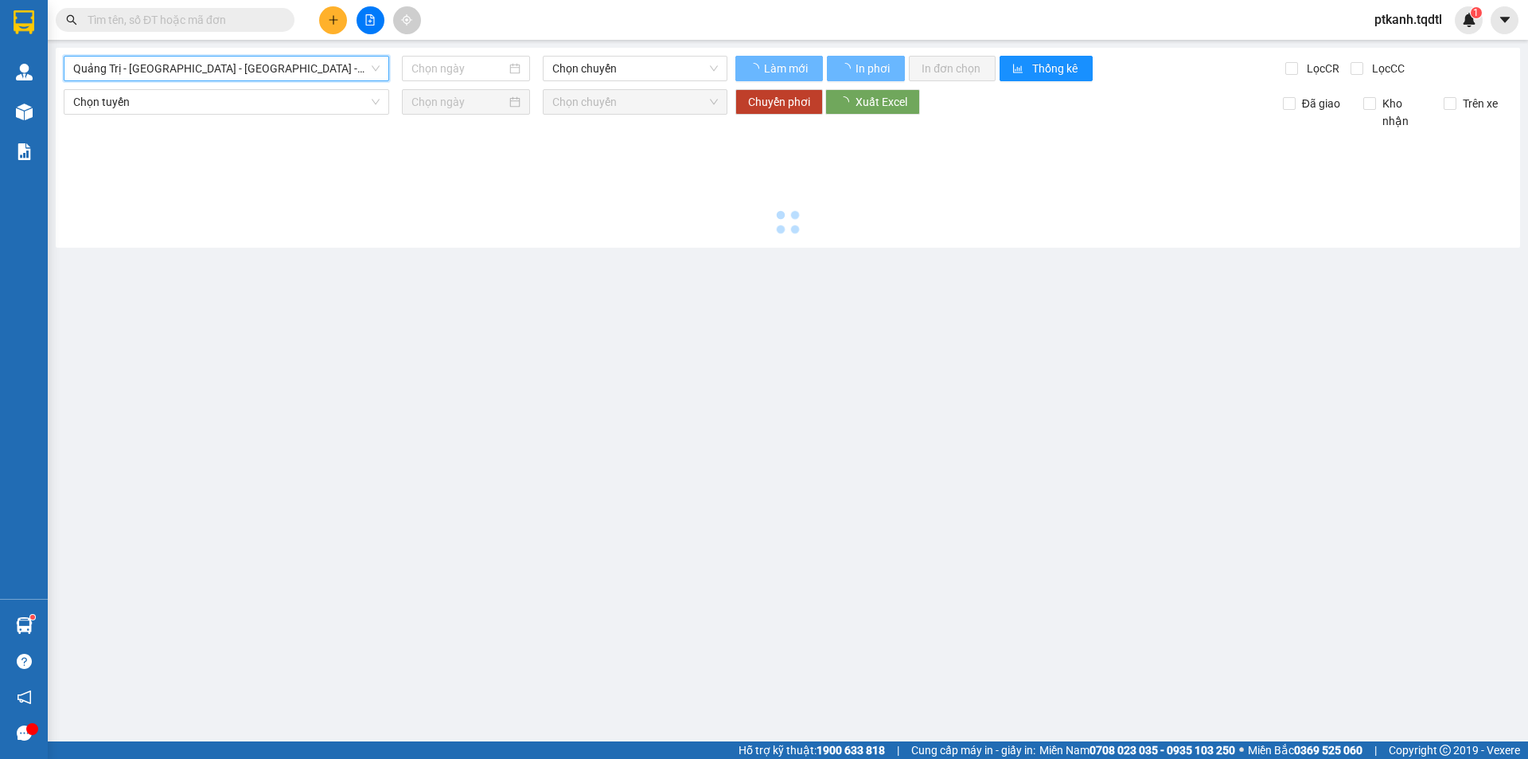
type input "[DATE]"
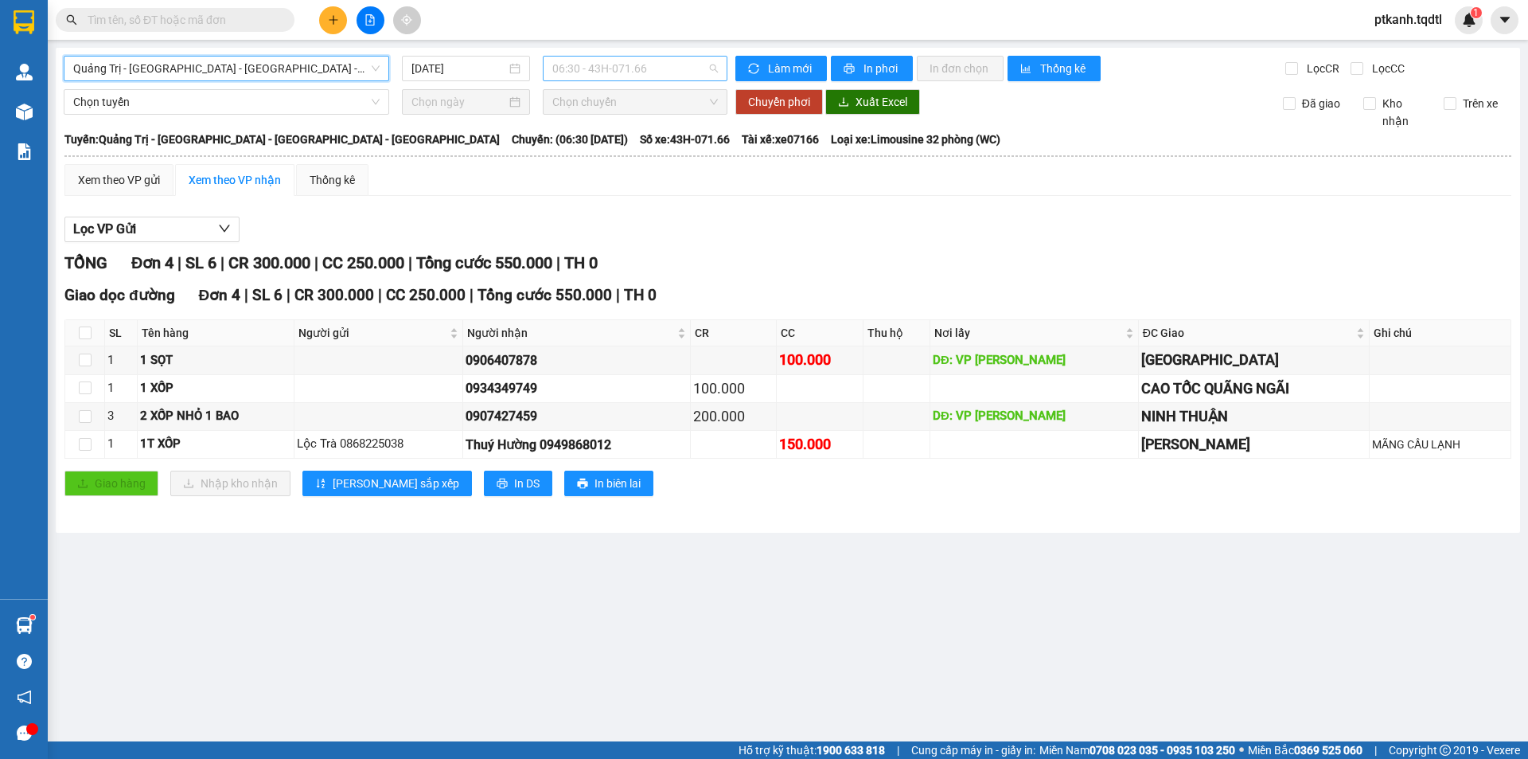
click at [687, 72] on span "06:30 - 43H-071.66" at bounding box center [635, 69] width 166 height 24
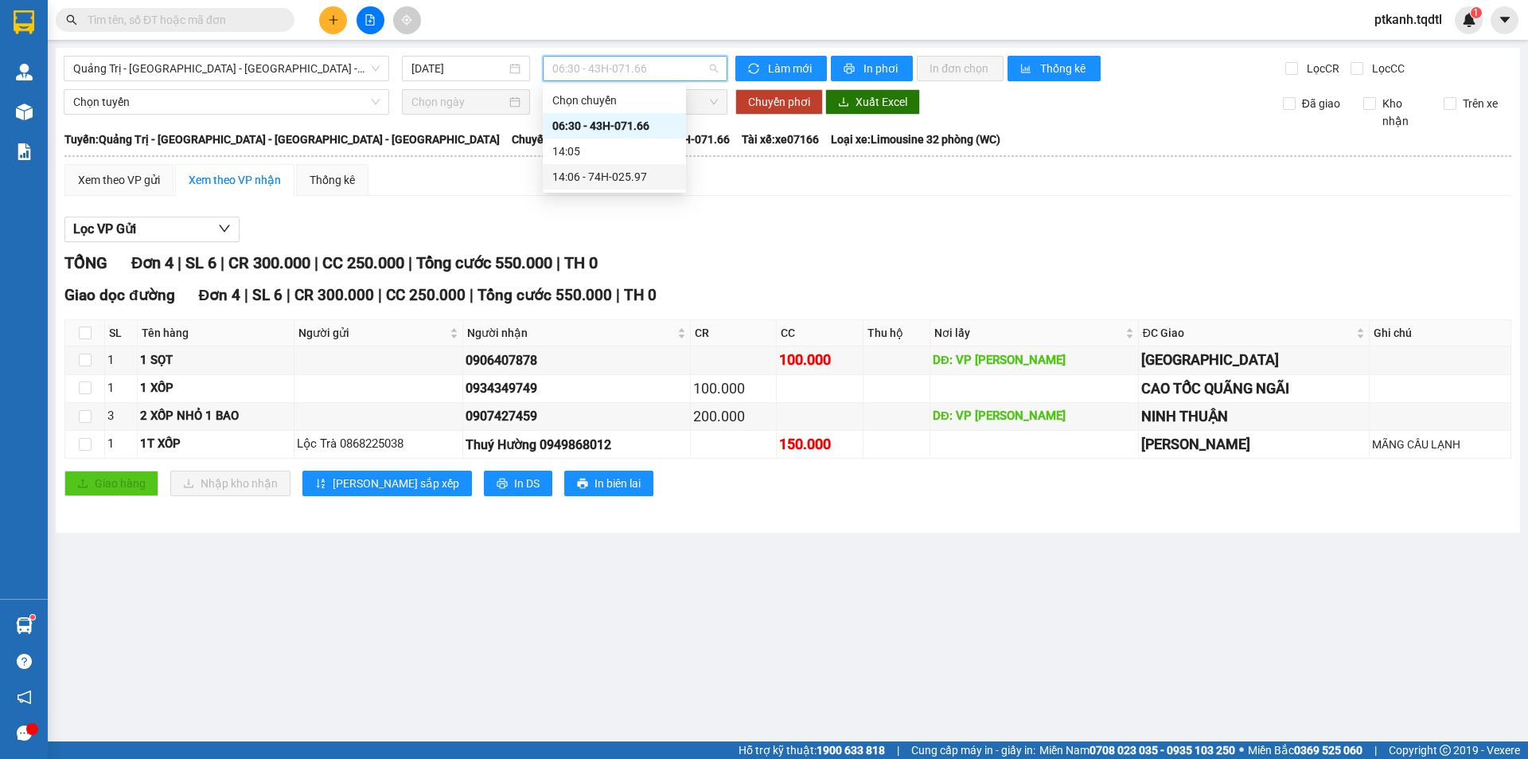
click at [646, 176] on div "14:06 - 74H-025.97" at bounding box center [614, 177] width 124 height 18
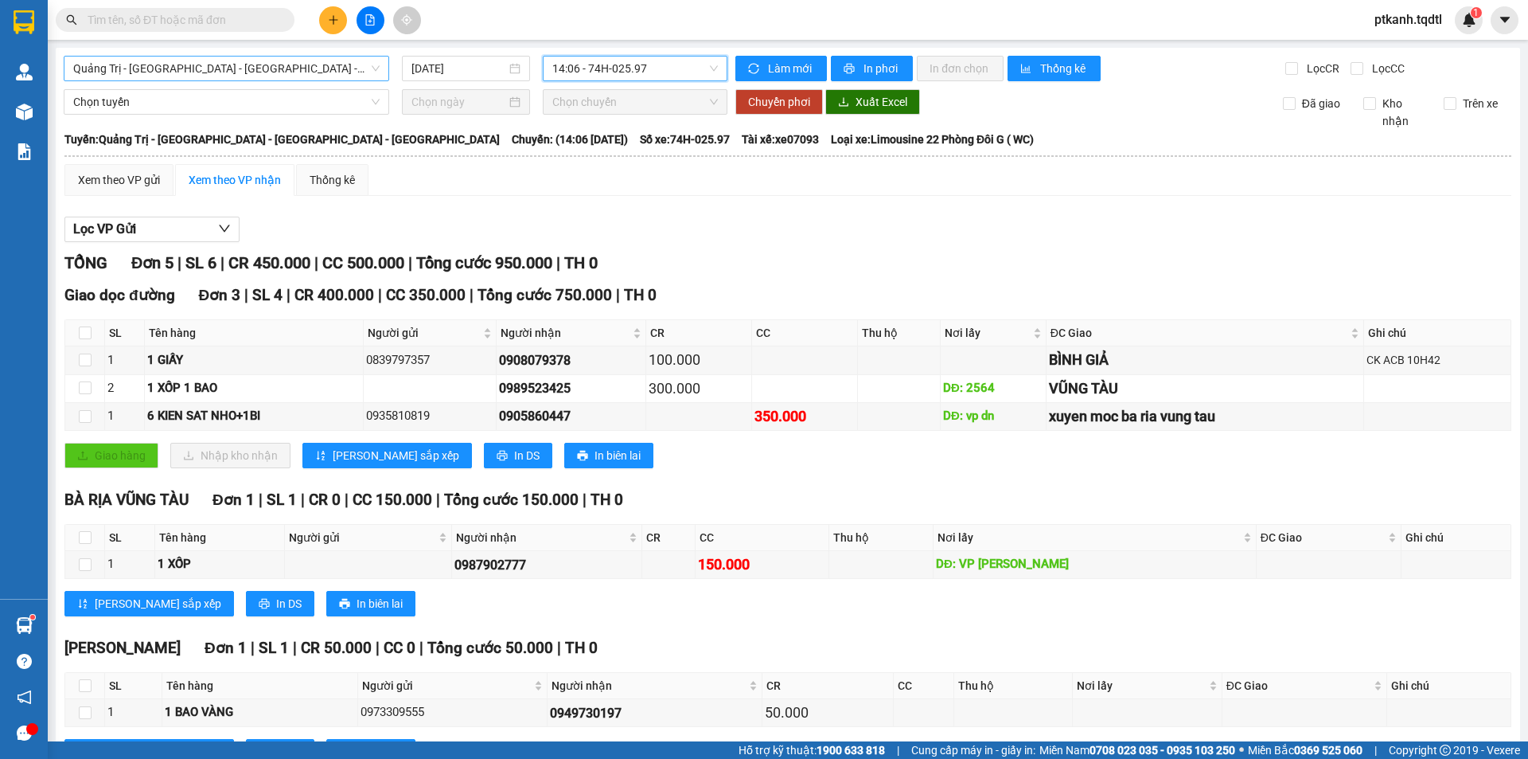
click at [367, 65] on span "Quảng Trị - [GEOGRAPHIC_DATA] - [GEOGRAPHIC_DATA] - [GEOGRAPHIC_DATA]" at bounding box center [226, 69] width 306 height 24
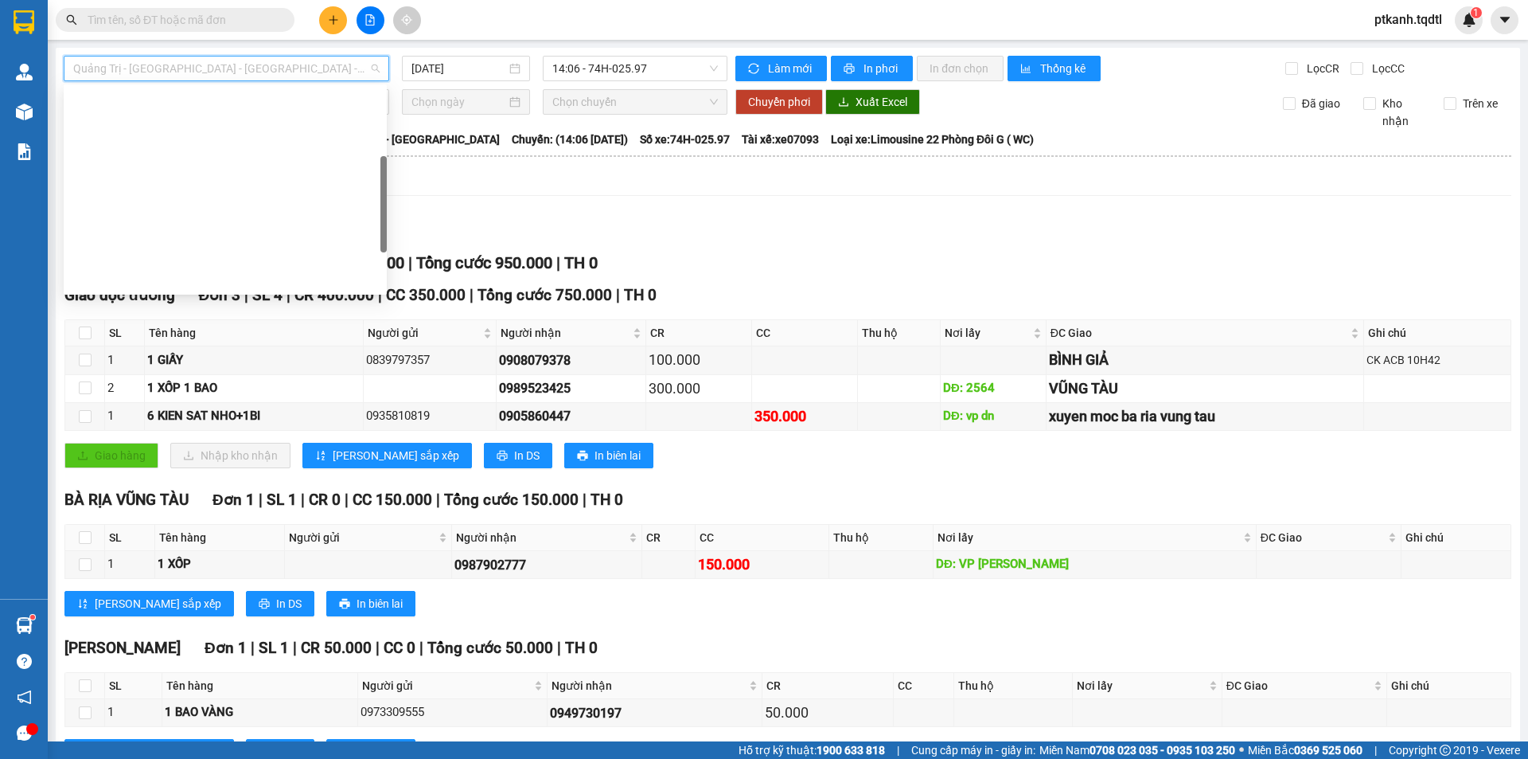
drag, startPoint x: 380, startPoint y: 168, endPoint x: 326, endPoint y: 158, distance: 55.1
click at [378, 180] on div "Quảng Trị - Huế - Đà Nẵng - Vũng Tàu Quảng Trị - Sài Gòn Quảng Trị - Bình Dương…" at bounding box center [225, 190] width 323 height 204
click at [282, 346] on div "Quảng Trị - [GEOGRAPHIC_DATA] - [GEOGRAPHIC_DATA]" at bounding box center [225, 355] width 304 height 18
type input "[DATE]"
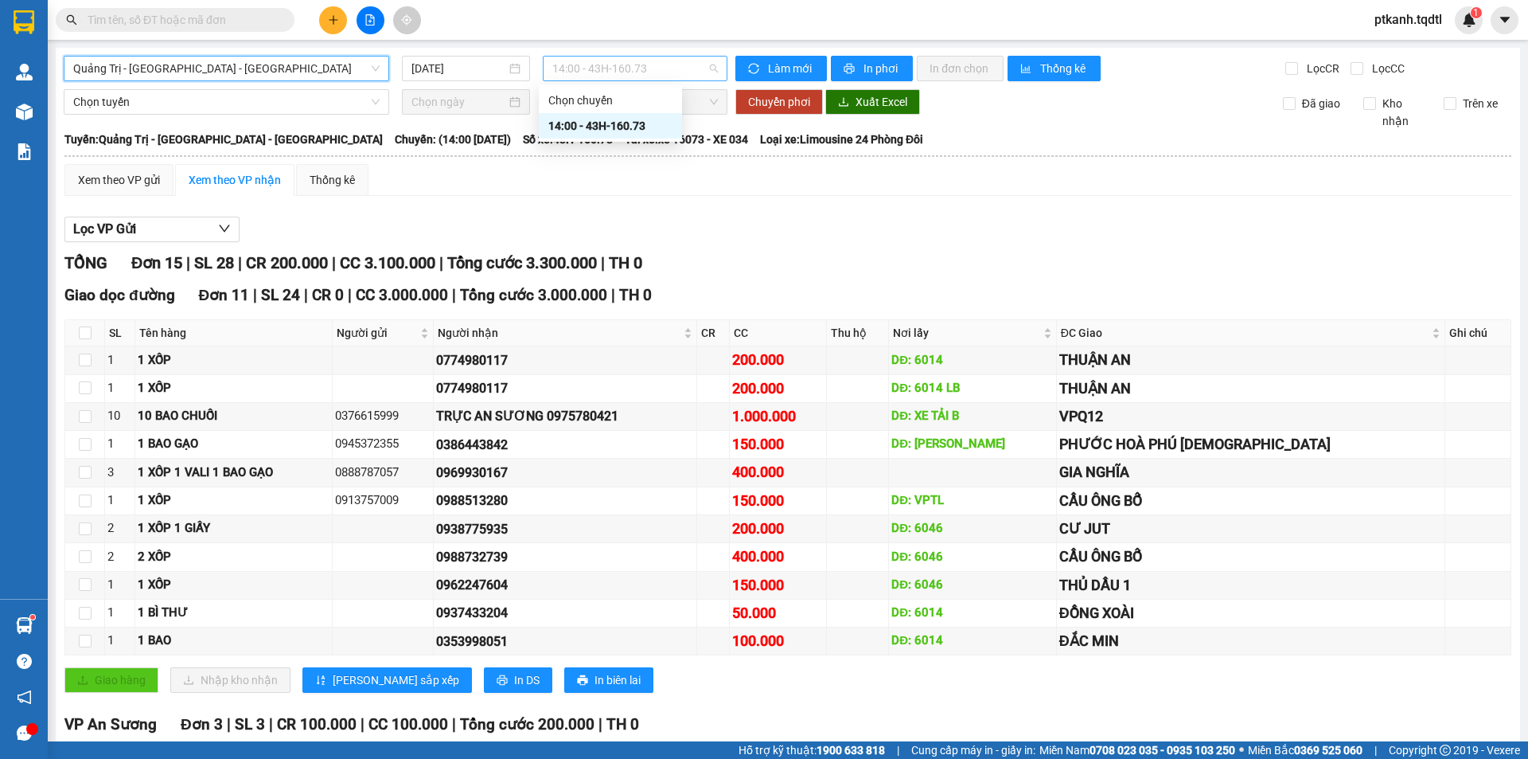
click at [675, 72] on span "14:00 - 43H-160.73" at bounding box center [635, 69] width 166 height 24
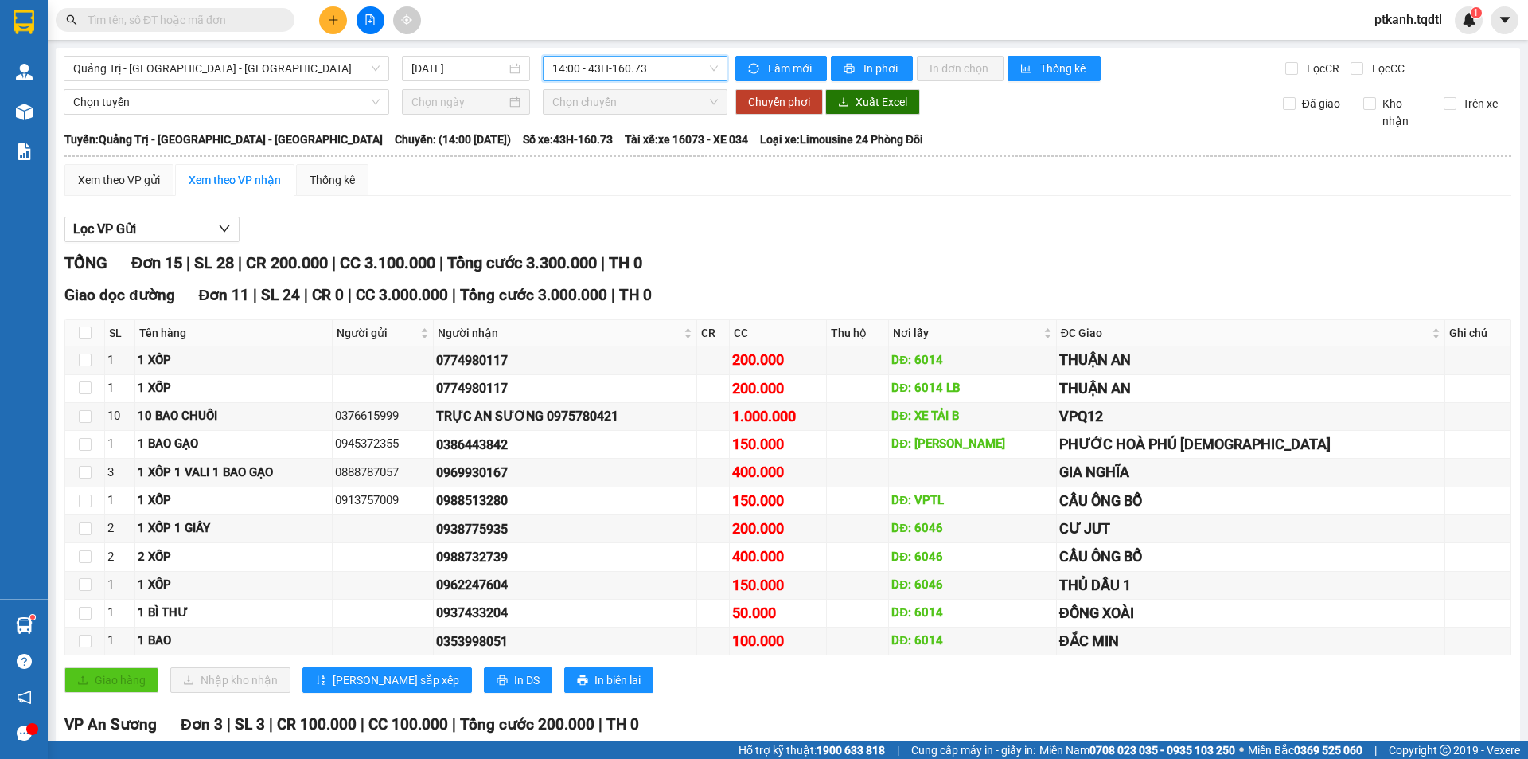
click at [675, 72] on span "14:00 - 43H-160.73" at bounding box center [635, 69] width 166 height 24
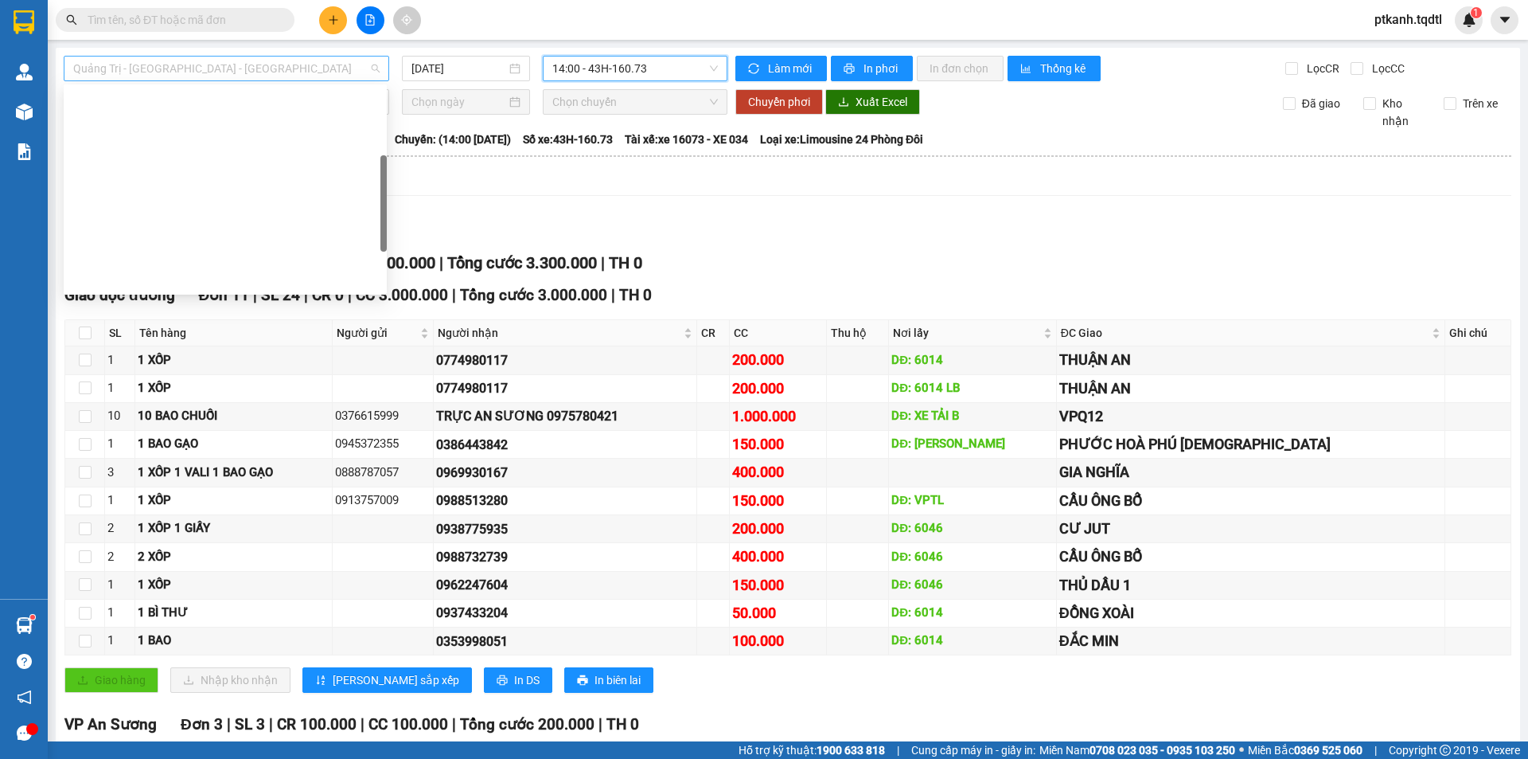
click at [371, 68] on span "Quảng Trị - [GEOGRAPHIC_DATA] - [GEOGRAPHIC_DATA]" at bounding box center [226, 69] width 306 height 24
drag, startPoint x: 381, startPoint y: 171, endPoint x: 376, endPoint y: 227, distance: 56.0
click at [376, 227] on div "Đà Nẵng - Nha Trang - Đà Lạt Quảng Bình - Quảng Trị - Huế - Lộc Ninh Lộc Ninh -…" at bounding box center [225, 190] width 323 height 204
drag, startPoint x: 255, startPoint y: 233, endPoint x: 658, endPoint y: 119, distance: 419.3
click at [257, 550] on div "Quảng Trị - [GEOGRAPHIC_DATA]" at bounding box center [225, 559] width 304 height 18
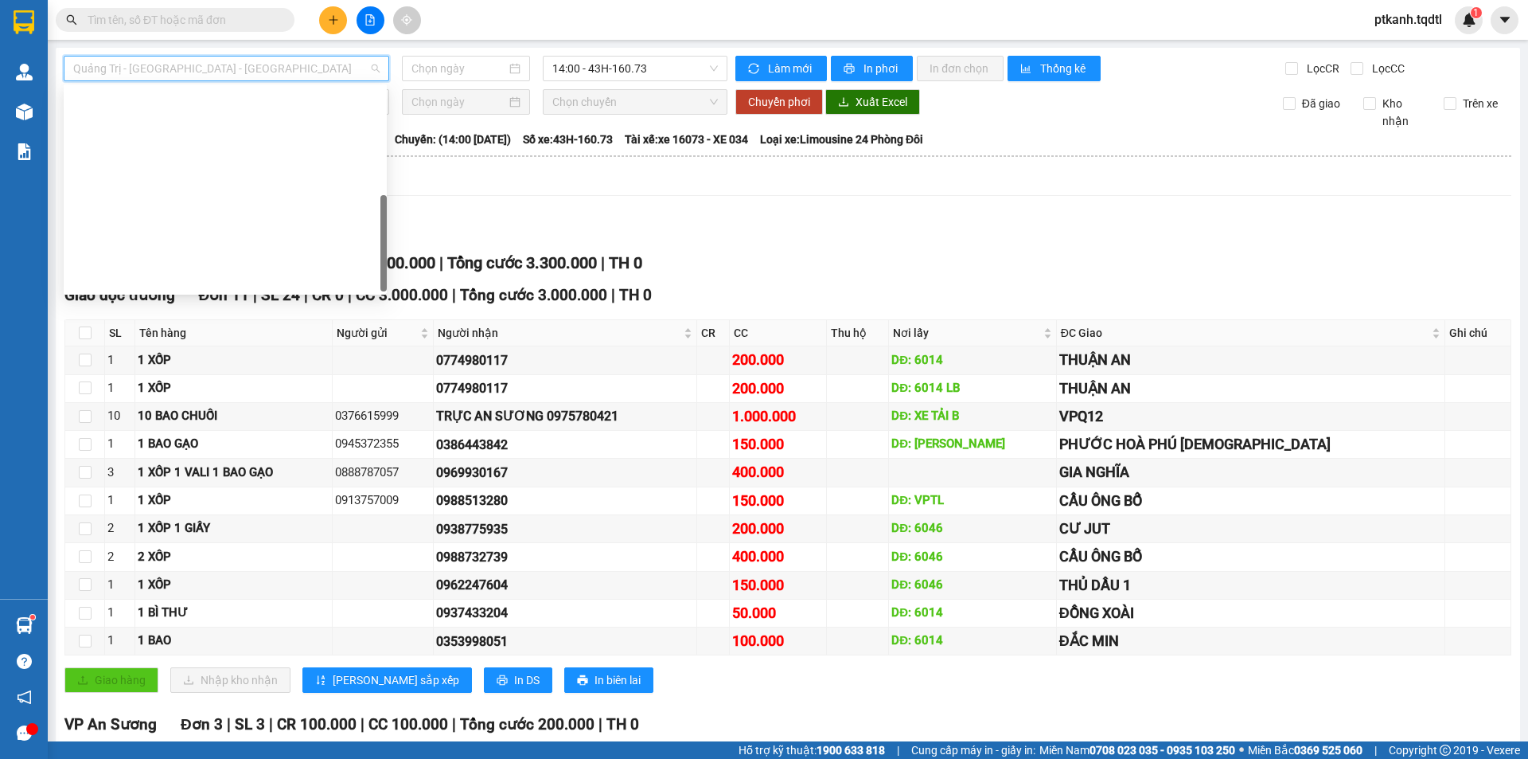
type input "[DATE]"
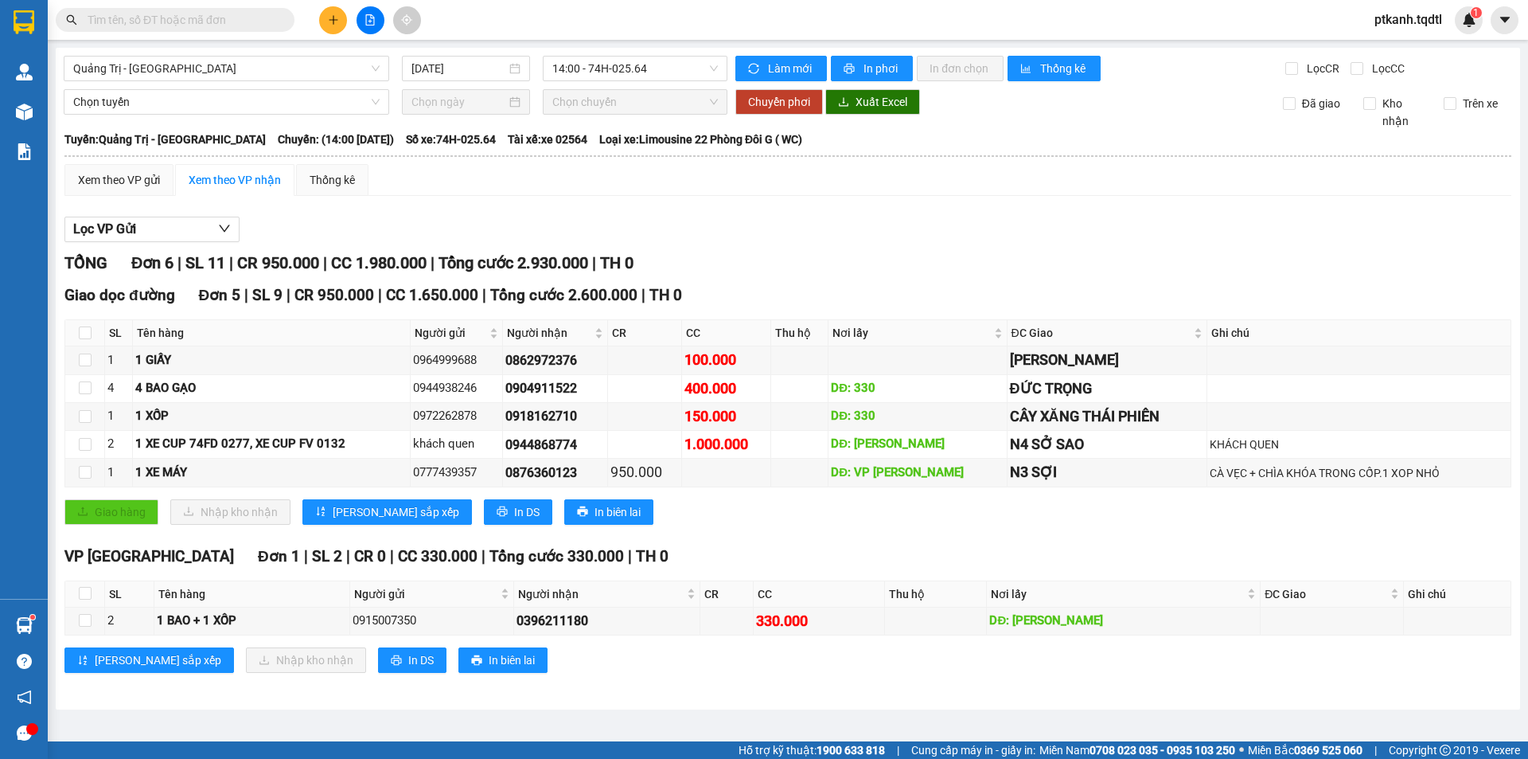
drag, startPoint x: 1351, startPoint y: 552, endPoint x: 915, endPoint y: 278, distance: 515.4
drag, startPoint x: 915, startPoint y: 278, endPoint x: 193, endPoint y: 25, distance: 764.0
click at [193, 25] on input "text" at bounding box center [182, 20] width 188 height 18
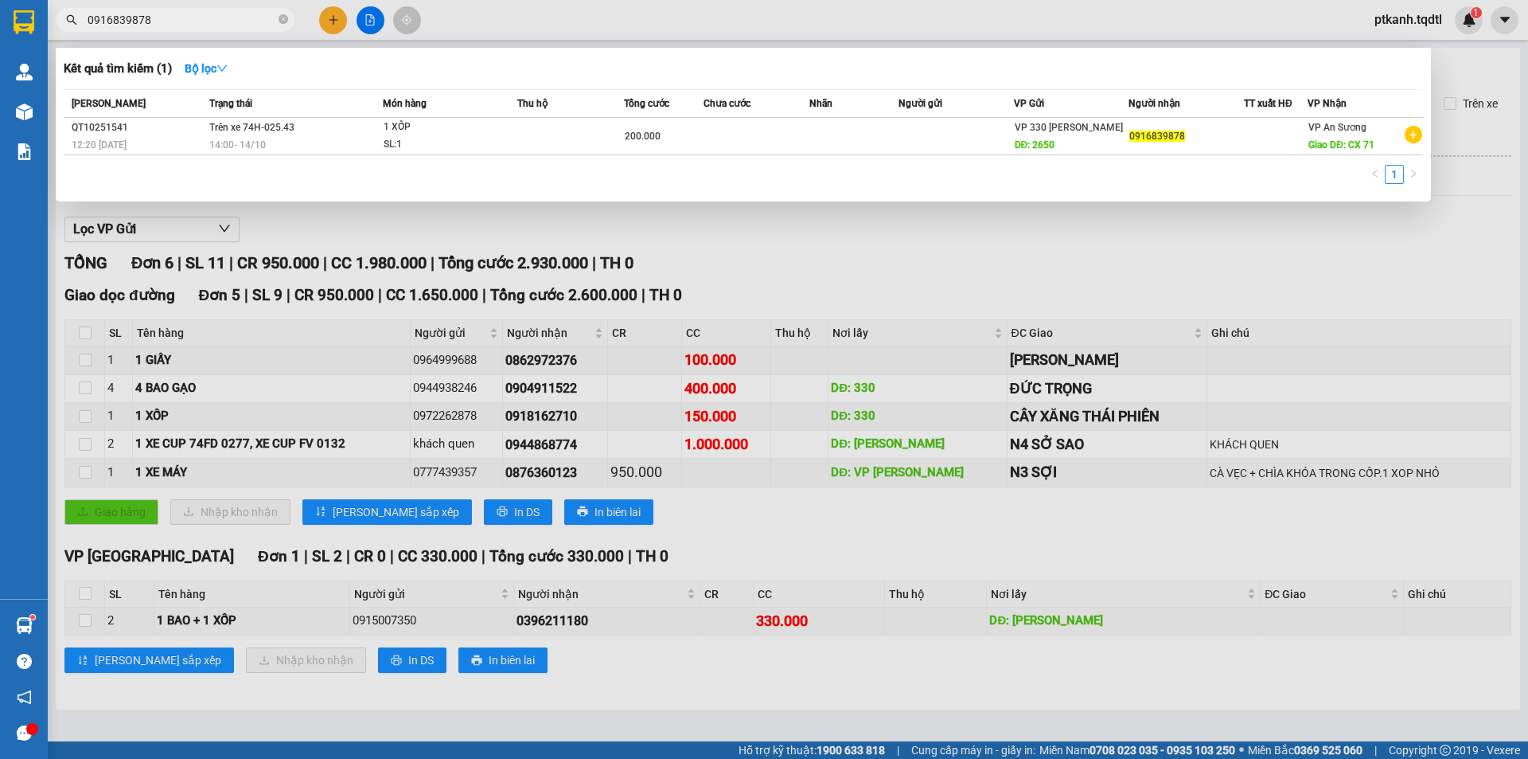
type input "0916839878"
click at [337, 22] on div at bounding box center [764, 379] width 1528 height 759
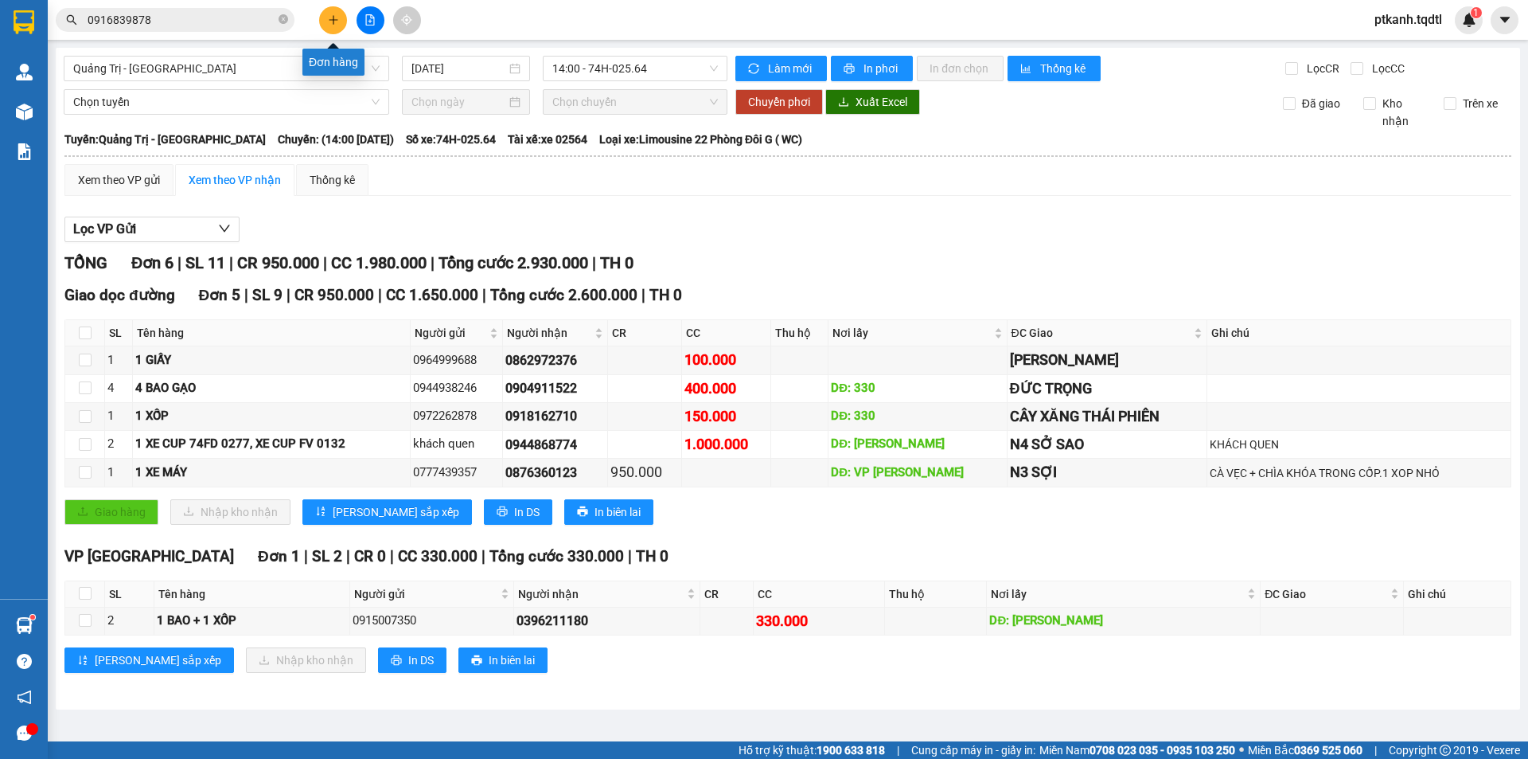
click at [333, 21] on icon "plus" at bounding box center [333, 19] width 11 height 11
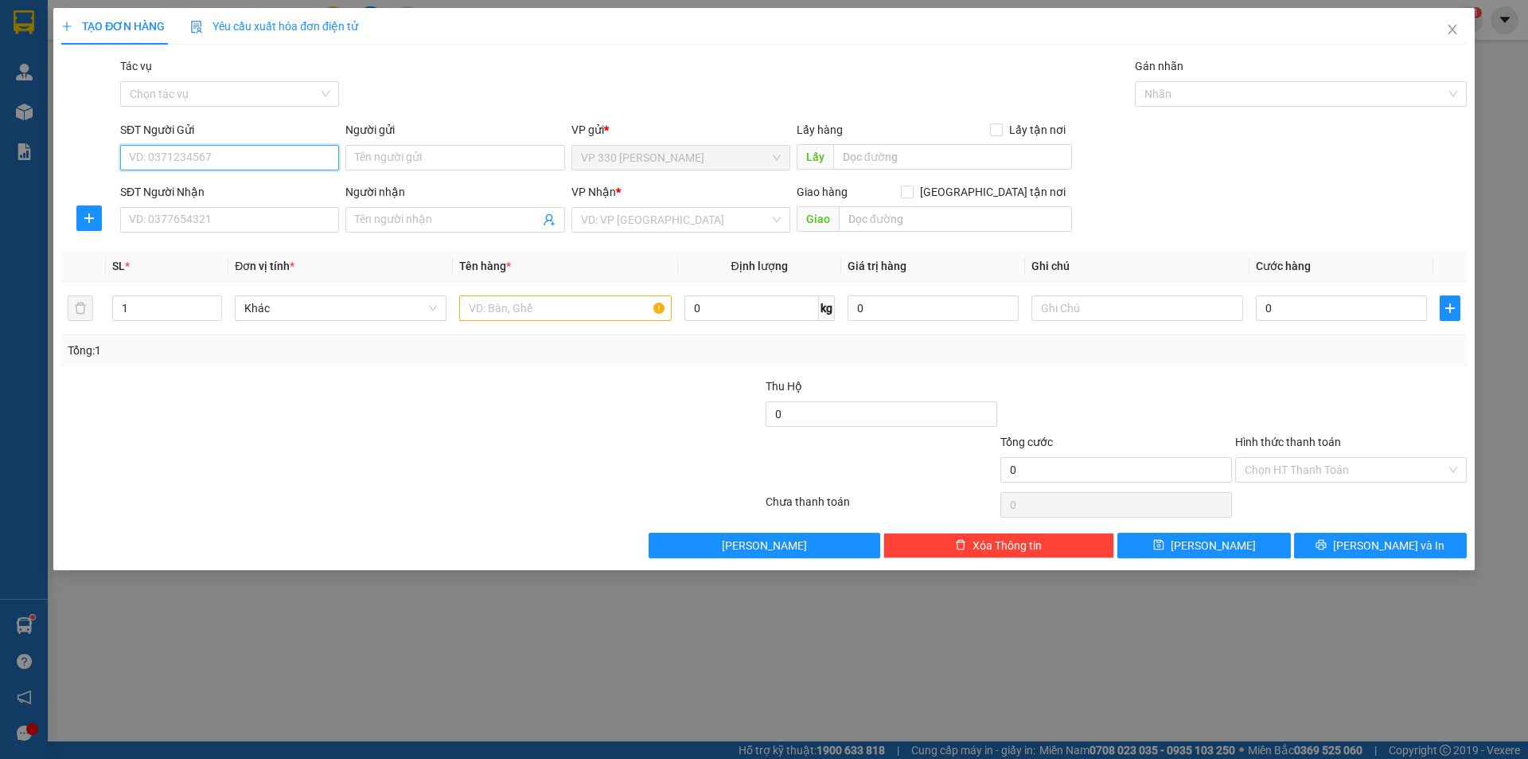
drag, startPoint x: 285, startPoint y: 166, endPoint x: 296, endPoint y: 164, distance: 11.3
click at [287, 165] on input "SĐT Người Gửi" at bounding box center [229, 157] width 219 height 25
click at [224, 212] on div "0914090562" at bounding box center [230, 215] width 200 height 18
type input "0914090562"
type input "0918254533"
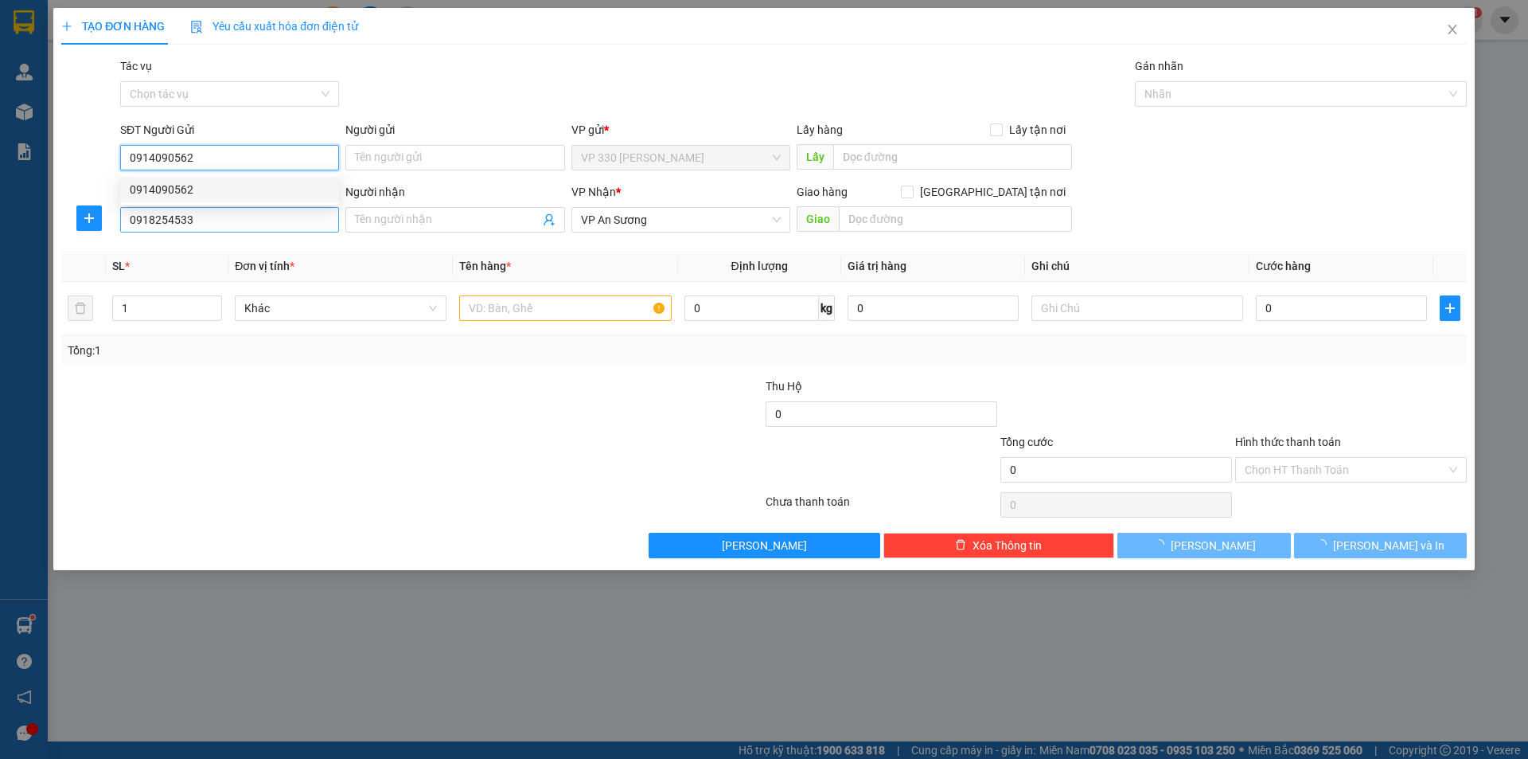
type input "50.000"
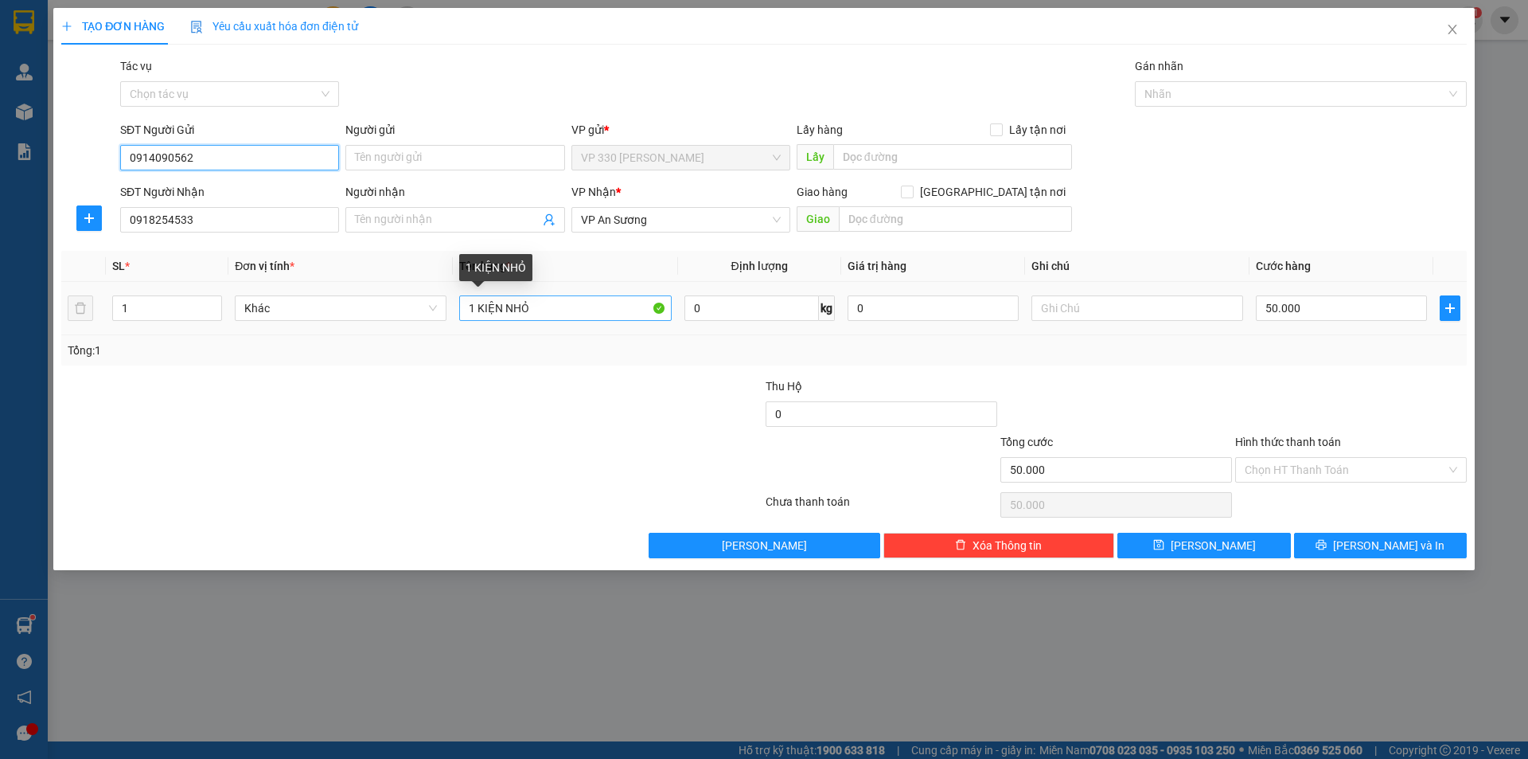
type input "0914090562"
click at [573, 314] on input "1 KIỆN NHỎ" at bounding box center [565, 307] width 212 height 25
type input "1 BAO TRẮNG"
click at [1339, 315] on input "50.000" at bounding box center [1341, 307] width 171 height 25
type input "1"
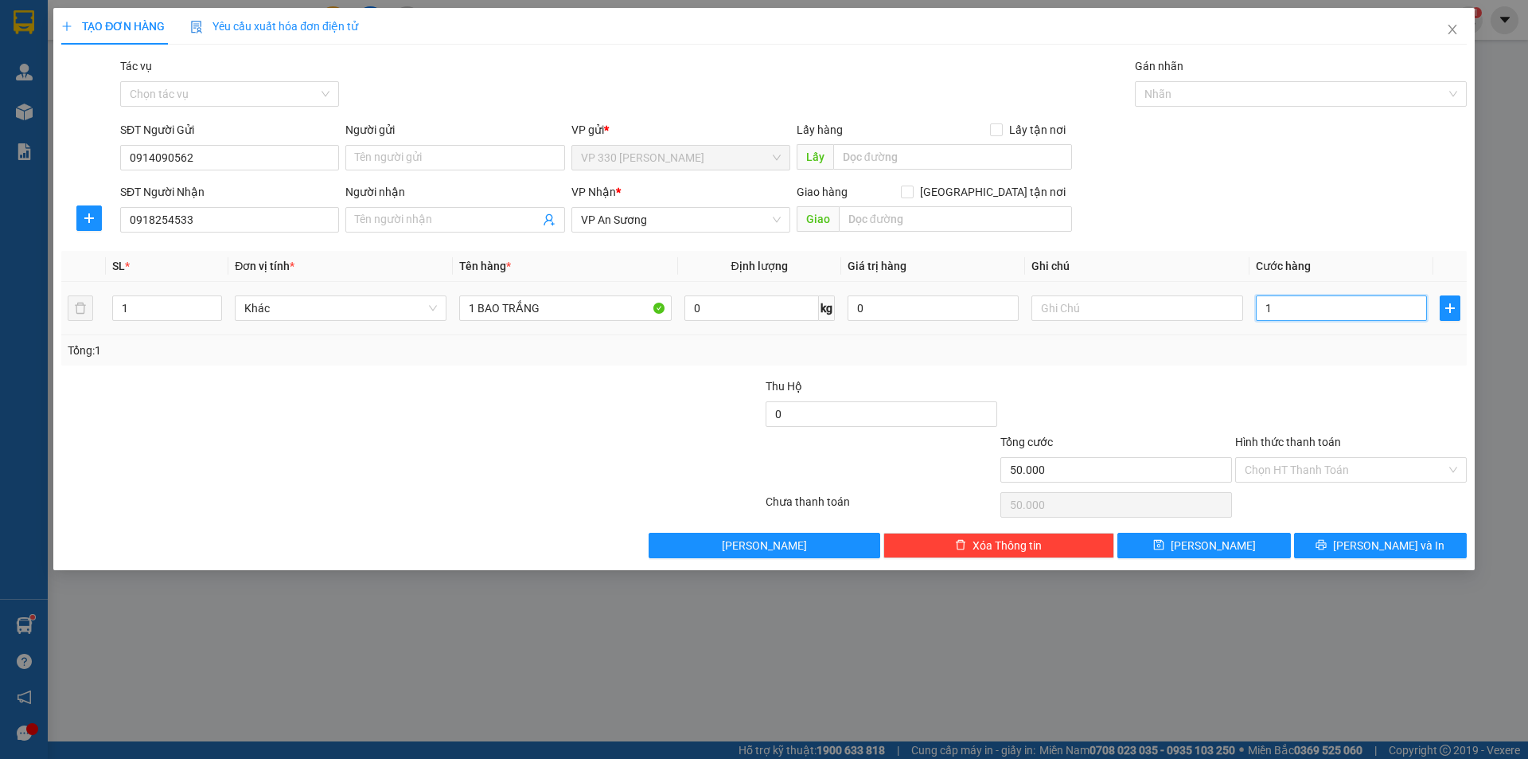
type input "1"
type input "10"
type input "100"
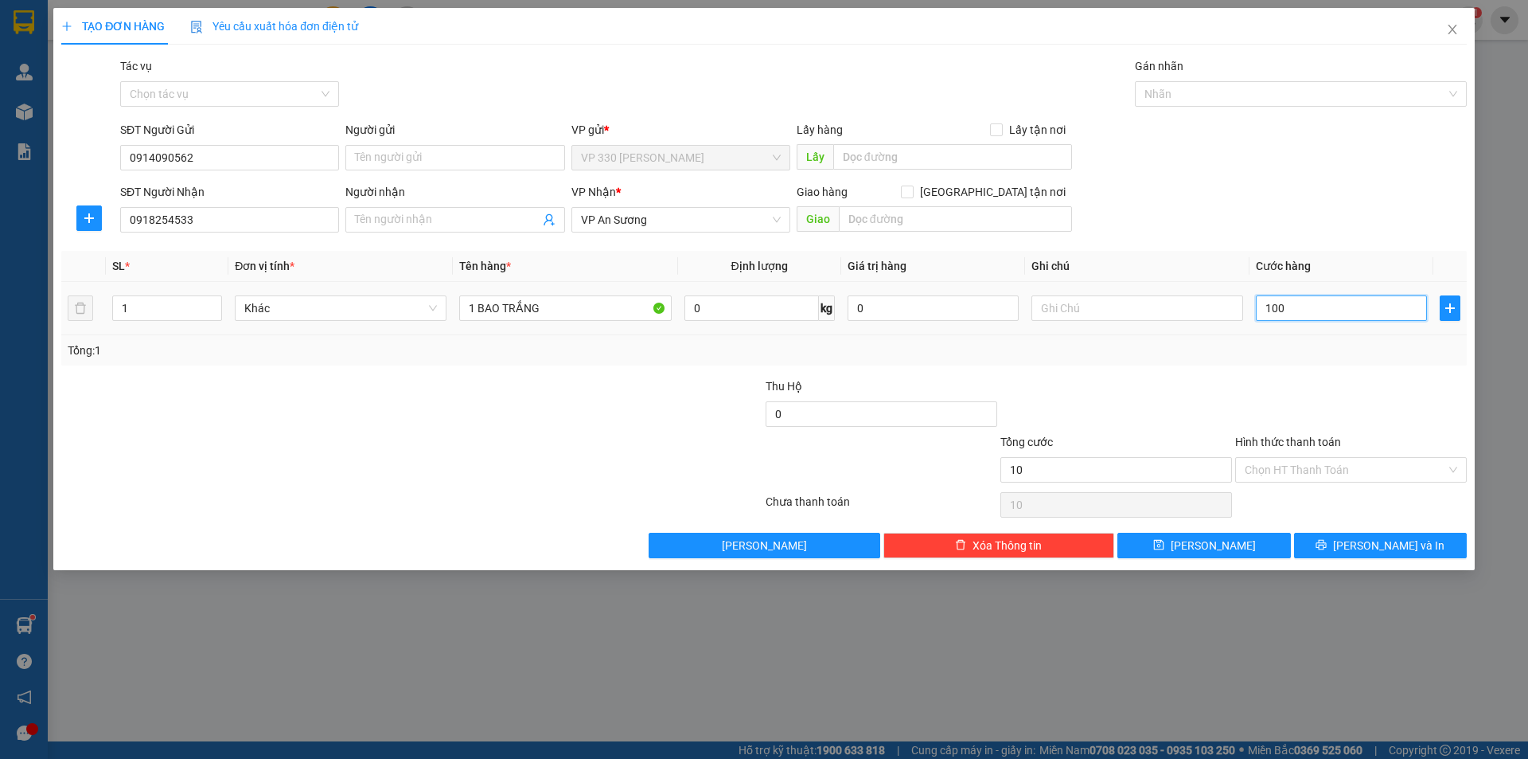
type input "100"
type input "1.000"
type input "10.000"
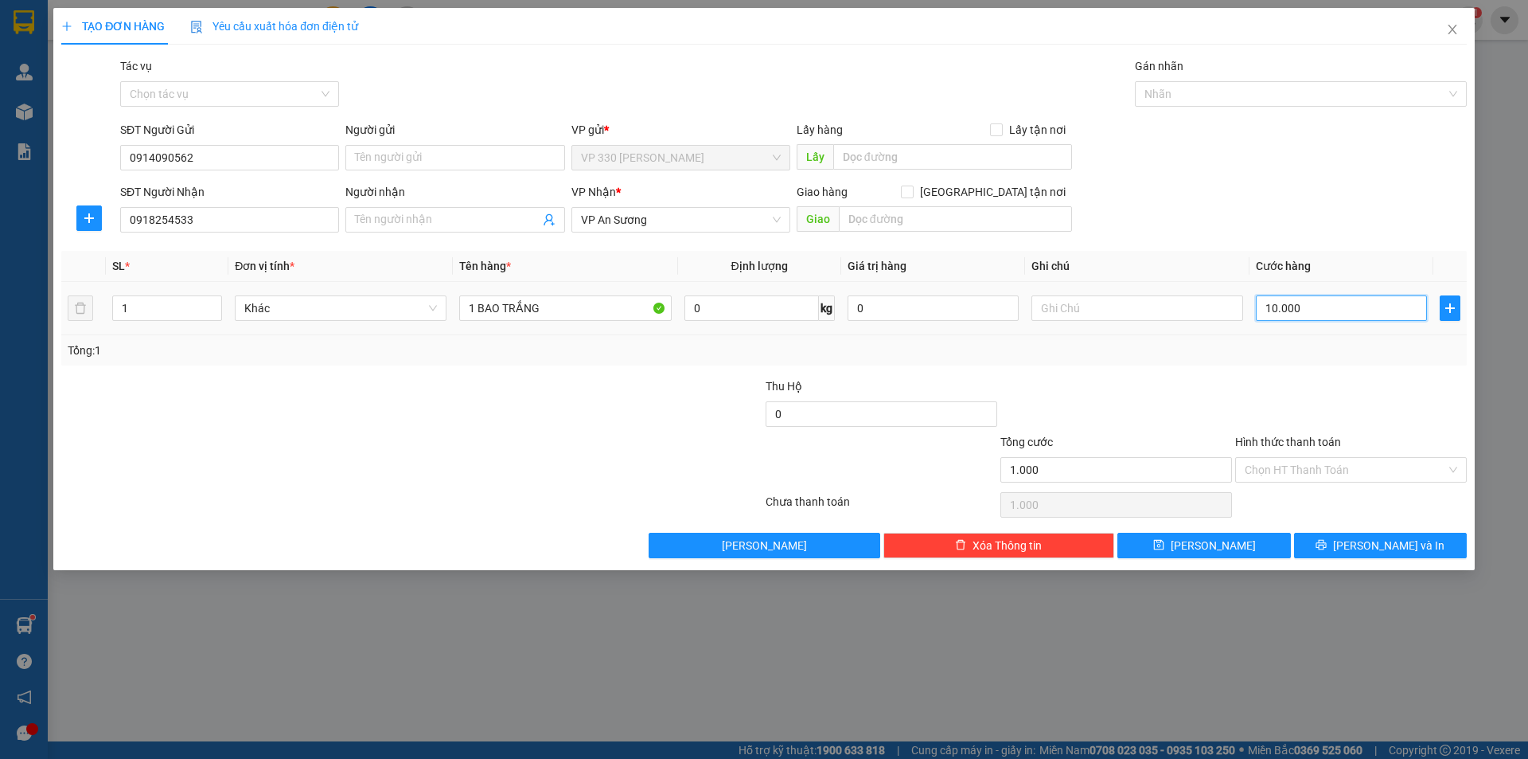
type input "10.000"
type input "100.000"
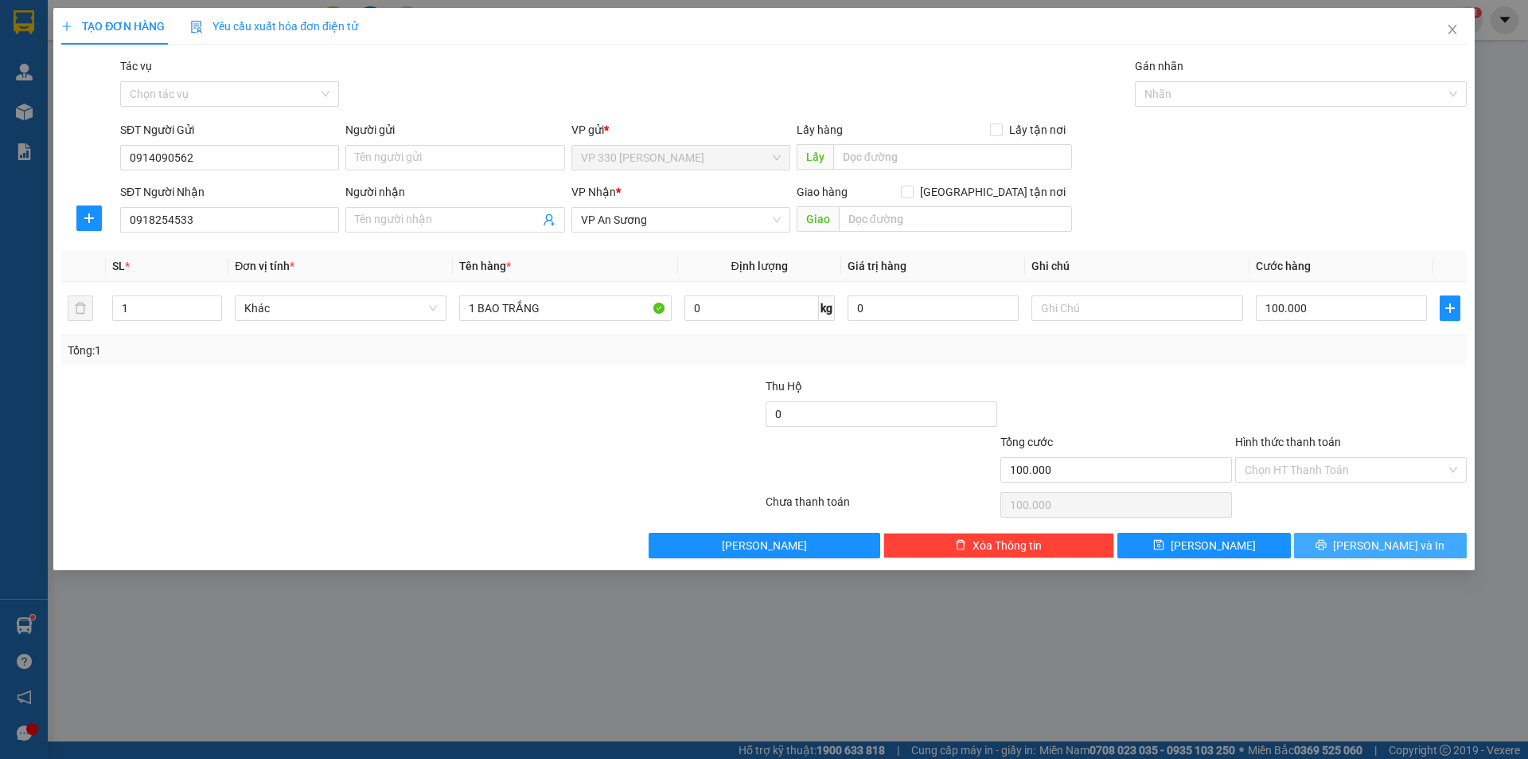
click at [1393, 544] on span "[PERSON_NAME] và In" at bounding box center [1388, 545] width 111 height 18
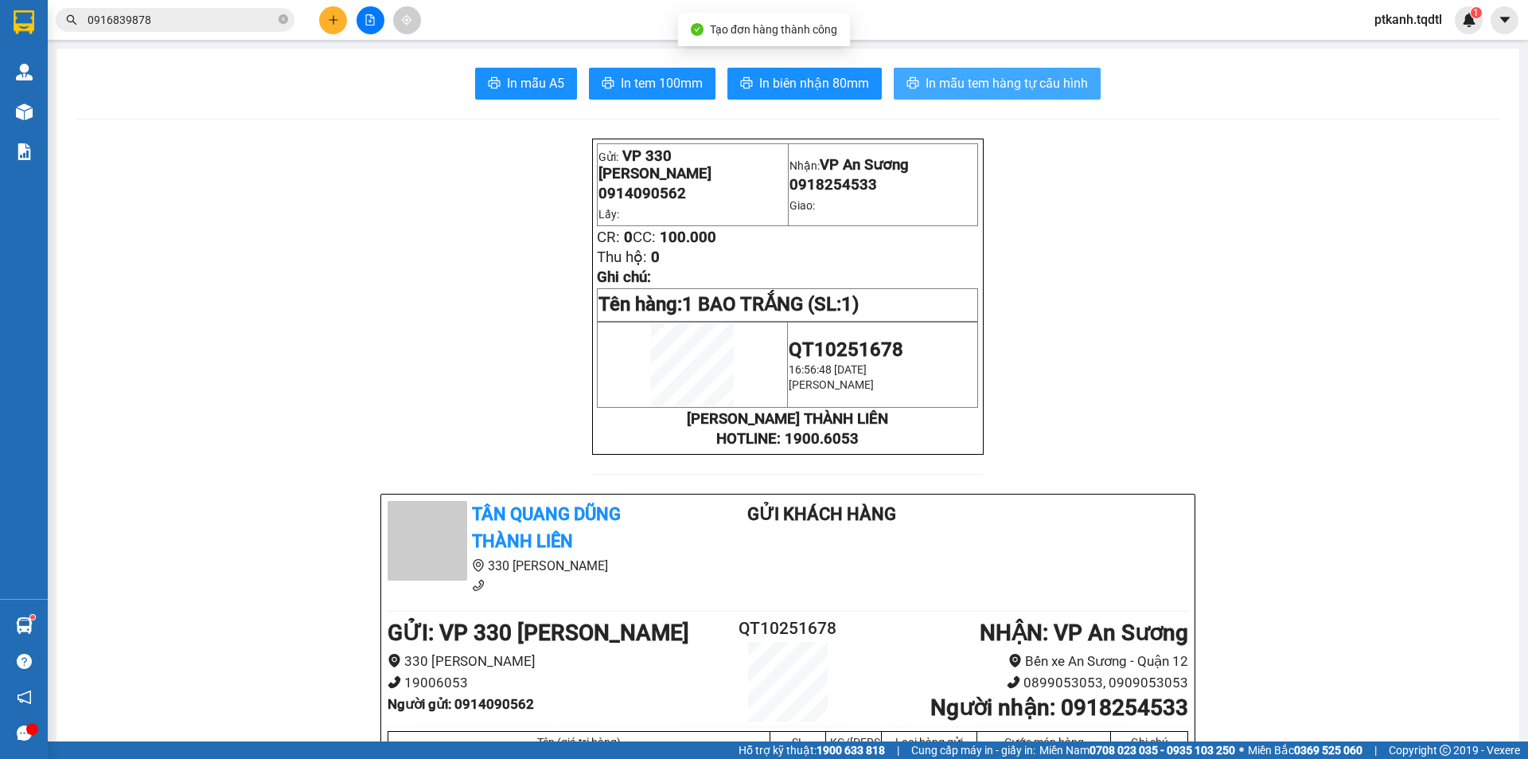
click at [1020, 79] on span "In mẫu tem hàng tự cấu hình" at bounding box center [1007, 83] width 162 height 20
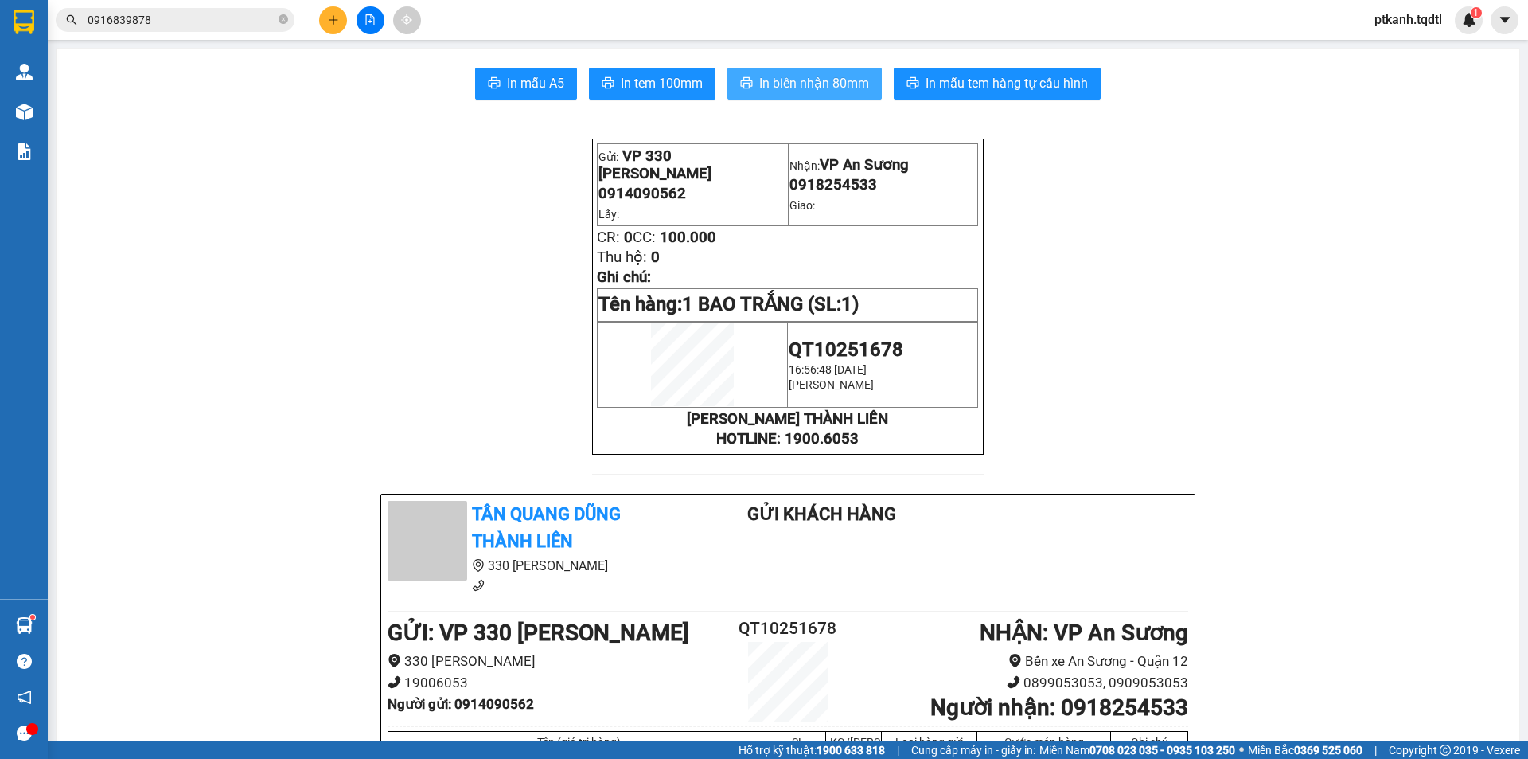
click at [782, 78] on span "In biên nhận 80mm" at bounding box center [814, 83] width 110 height 20
click at [369, 24] on icon "file-add" at bounding box center [370, 19] width 11 height 11
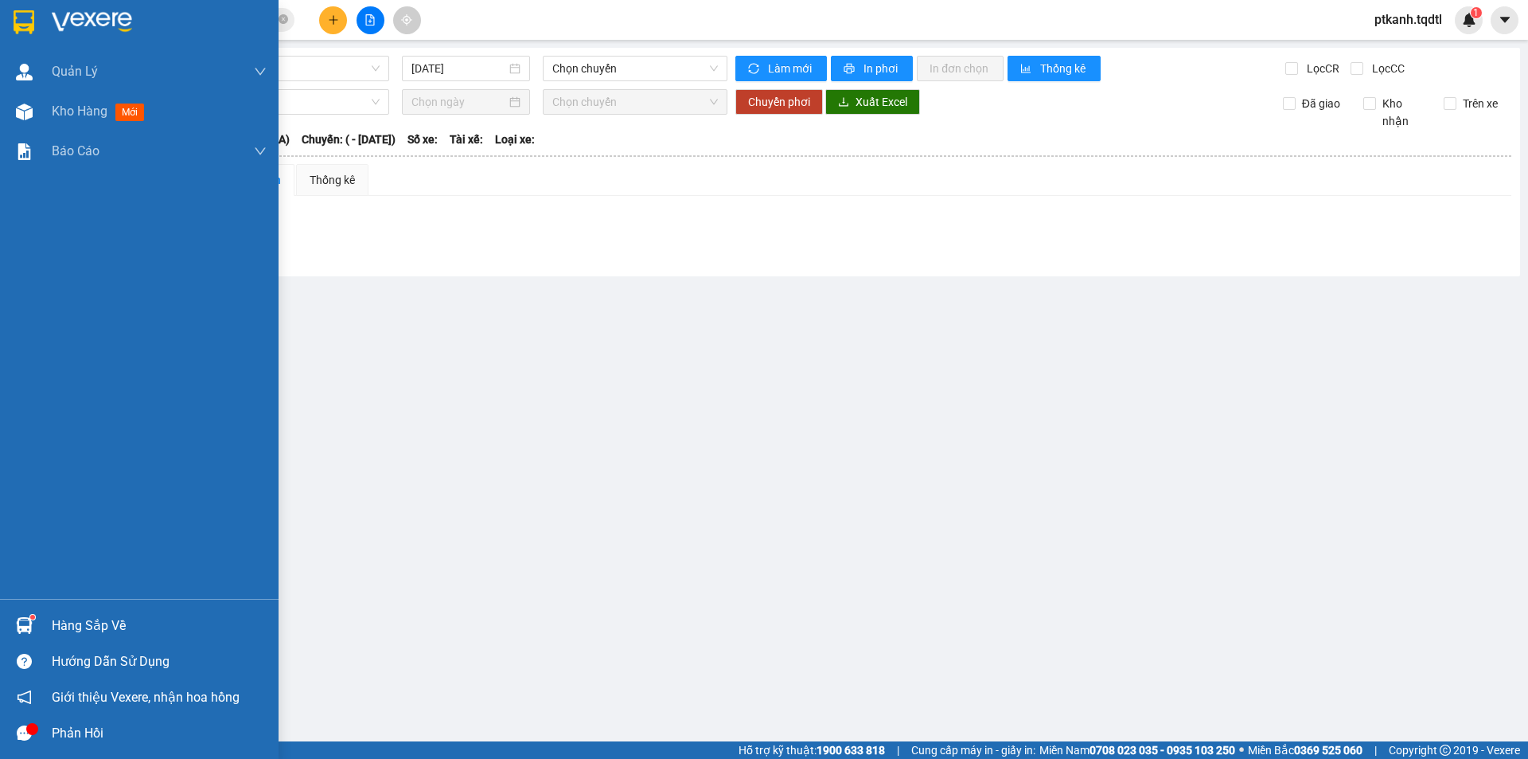
click at [30, 620] on img at bounding box center [24, 625] width 17 height 17
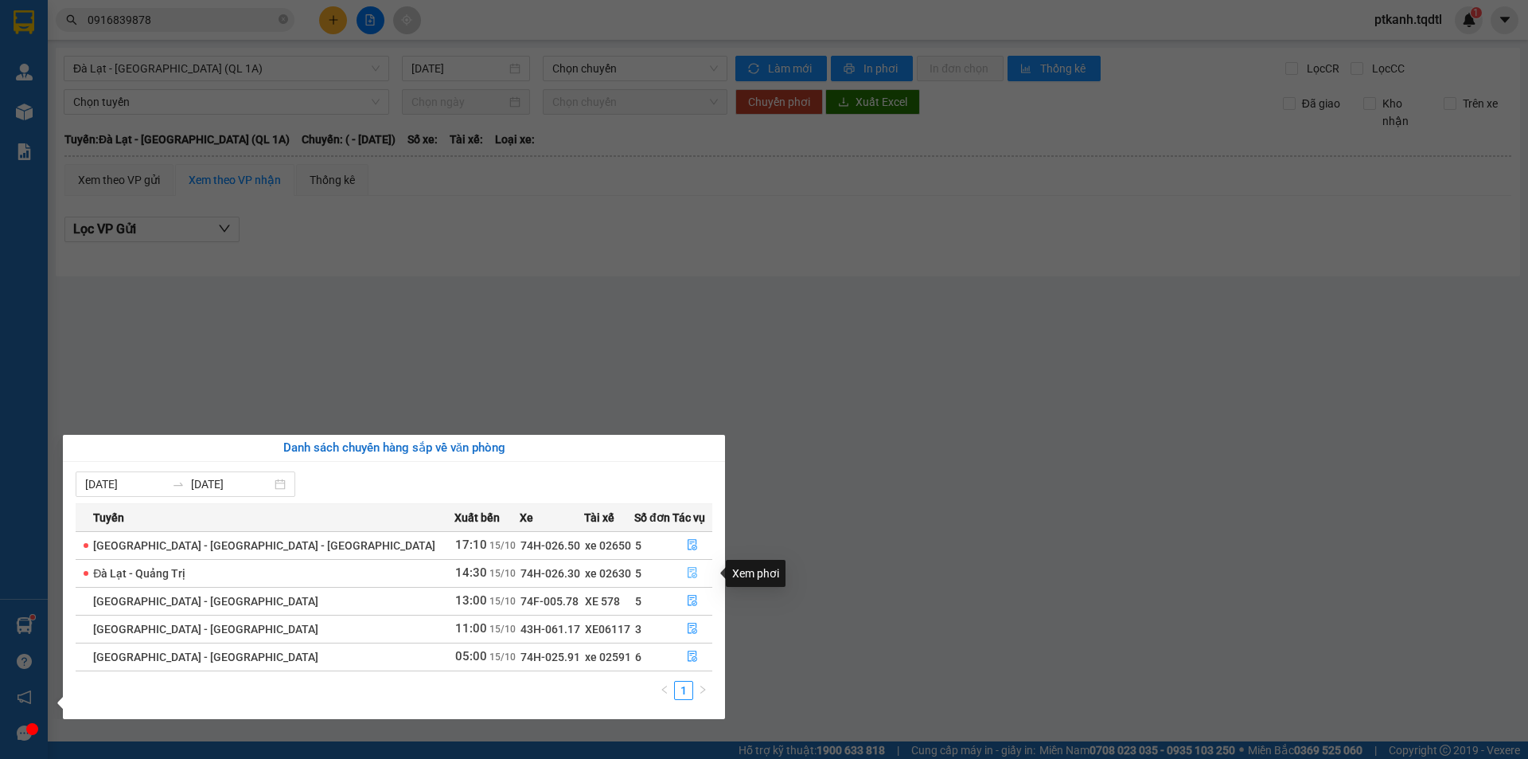
click at [687, 569] on icon "file-done" at bounding box center [692, 572] width 11 height 11
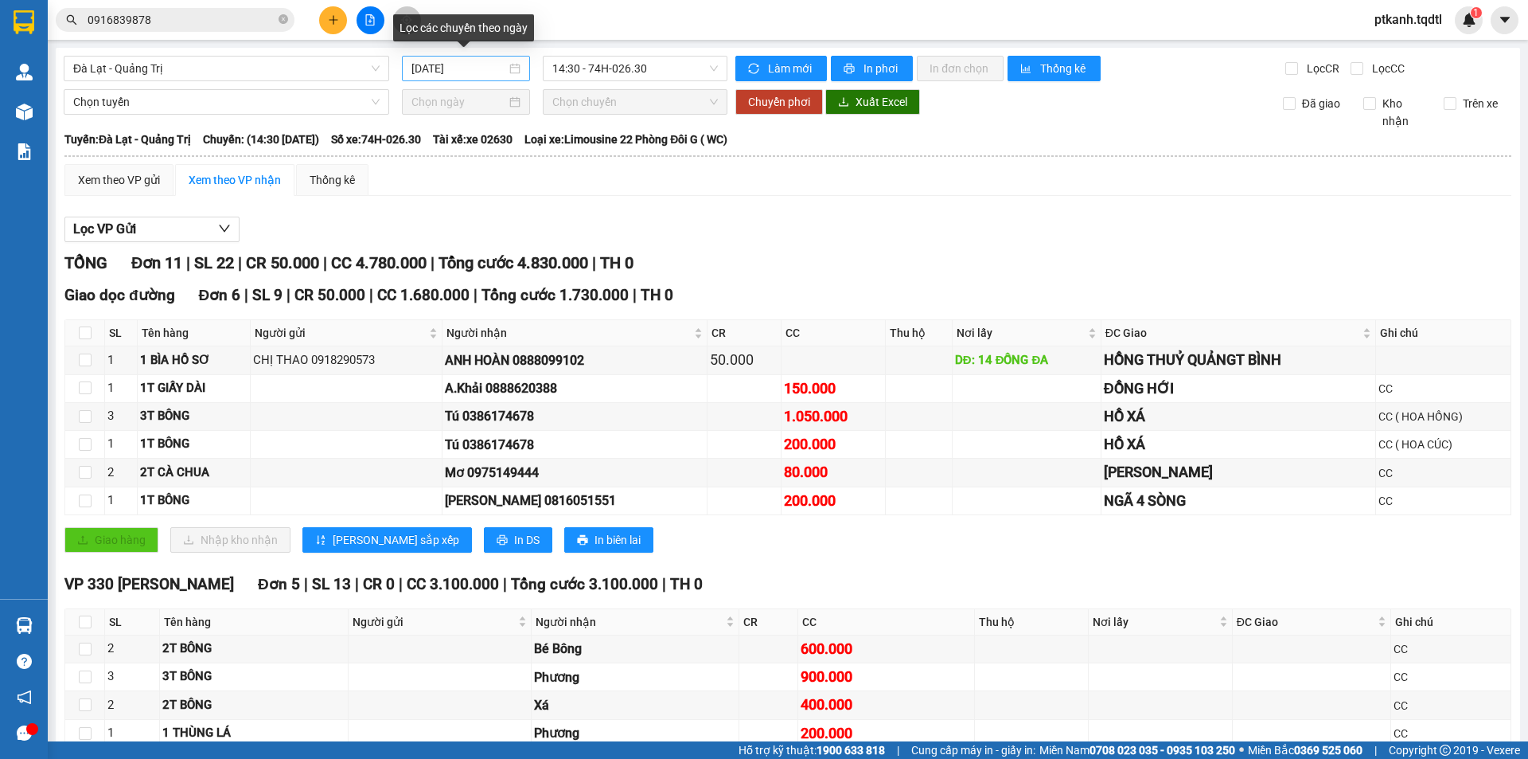
click at [513, 70] on div "[DATE]" at bounding box center [466, 69] width 109 height 18
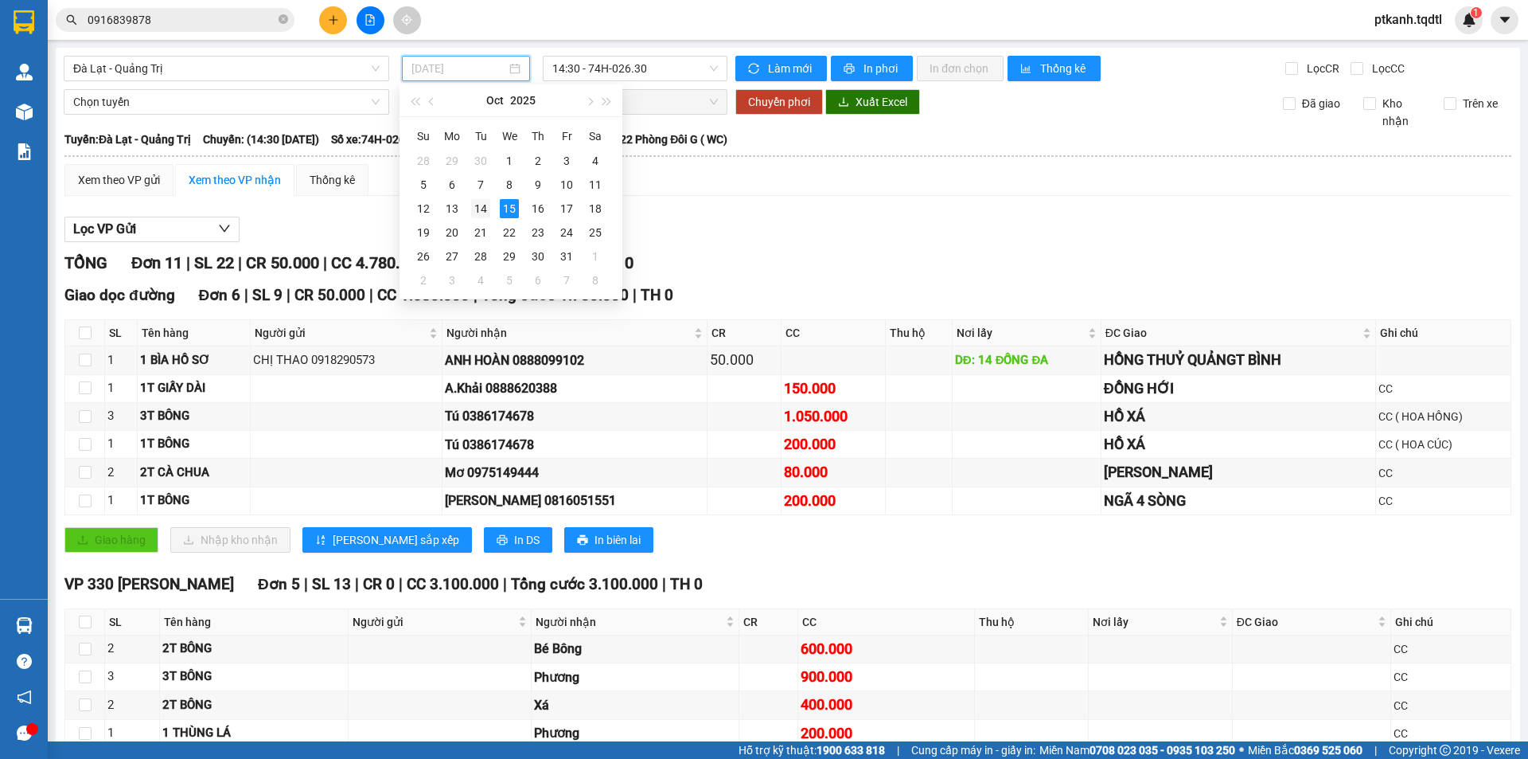
click at [482, 207] on div "14" at bounding box center [480, 208] width 19 height 19
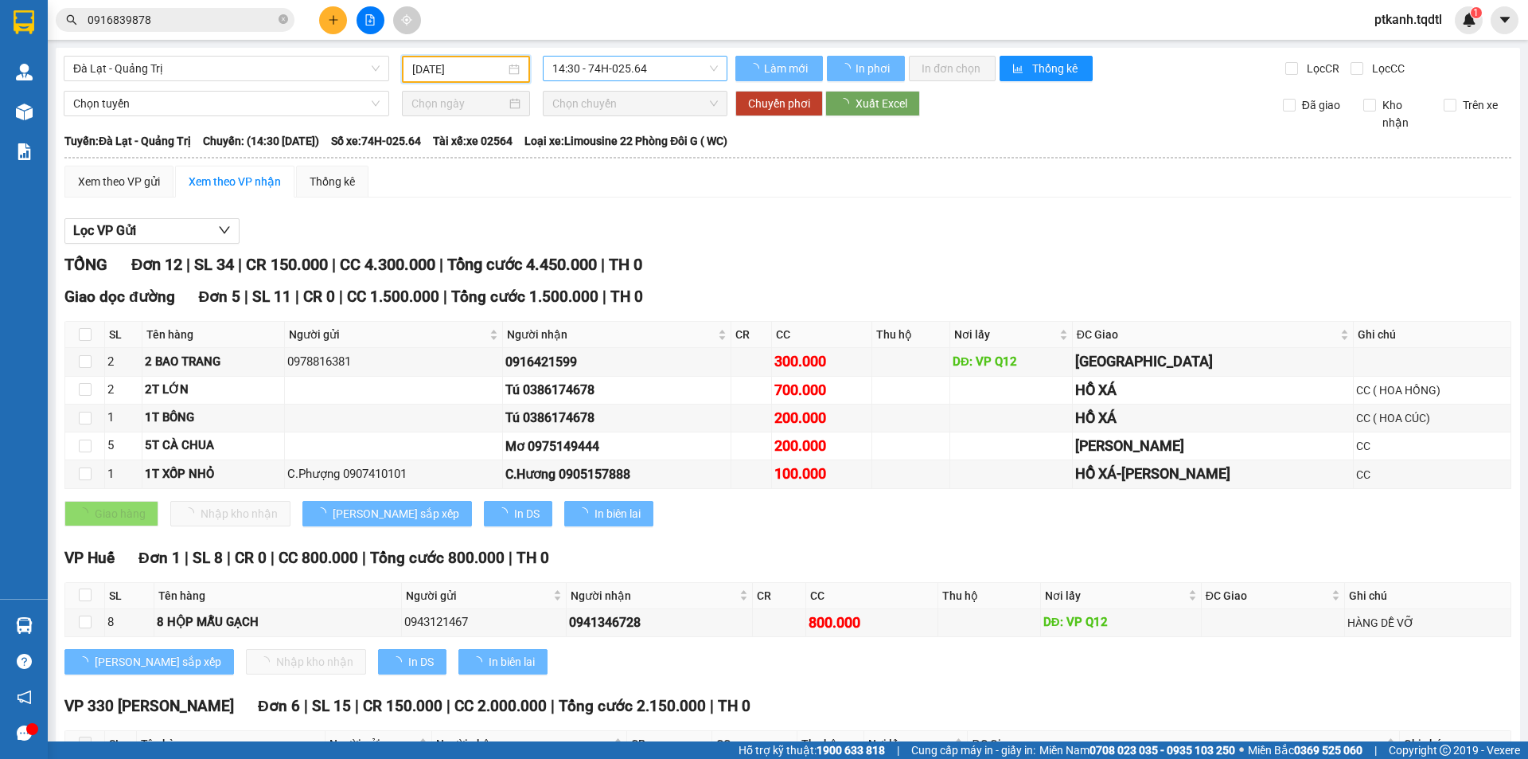
click at [684, 66] on span "14:30 - 74H-025.64" at bounding box center [635, 69] width 166 height 24
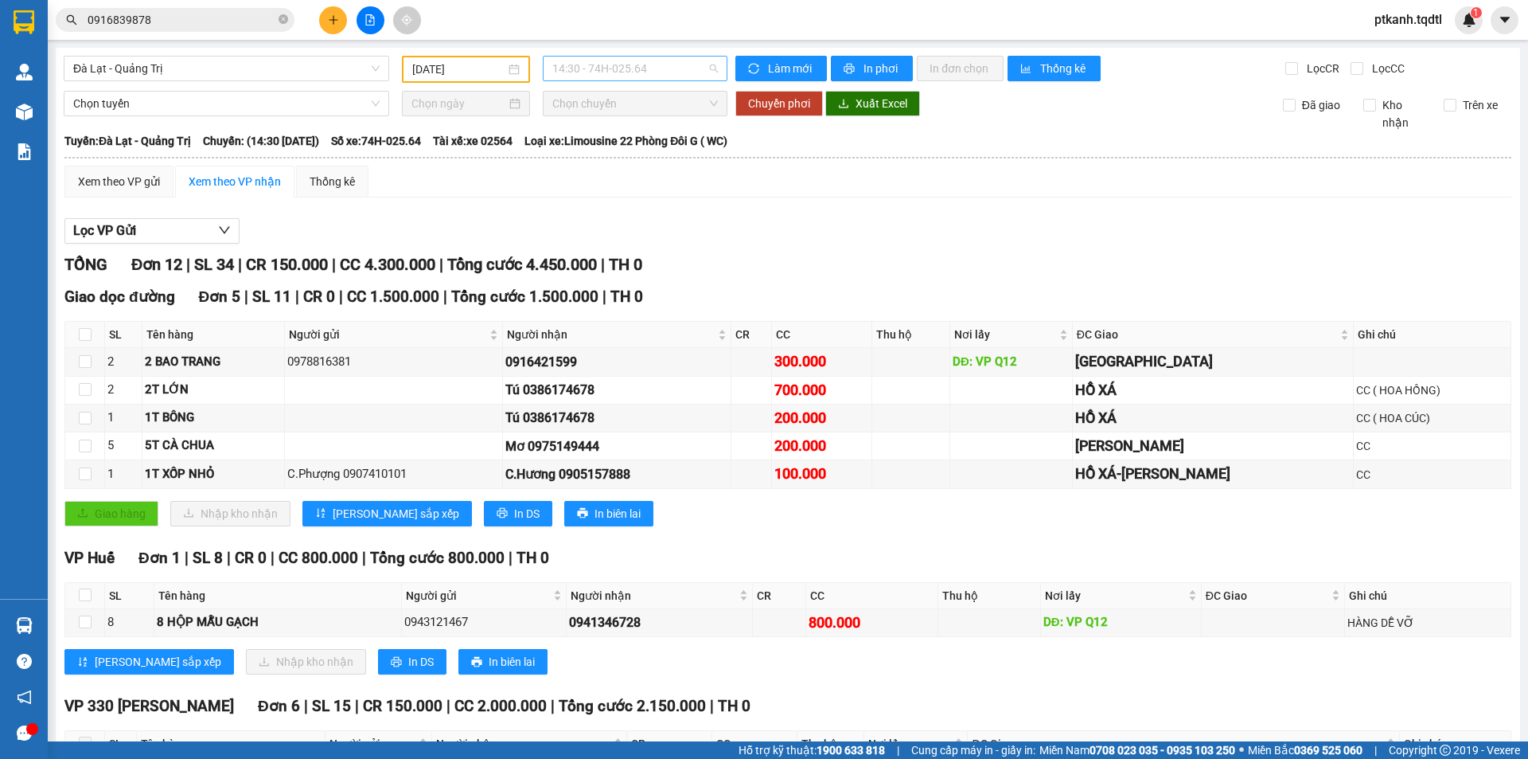
click at [684, 66] on span "14:30 - 74H-025.64" at bounding box center [635, 69] width 166 height 24
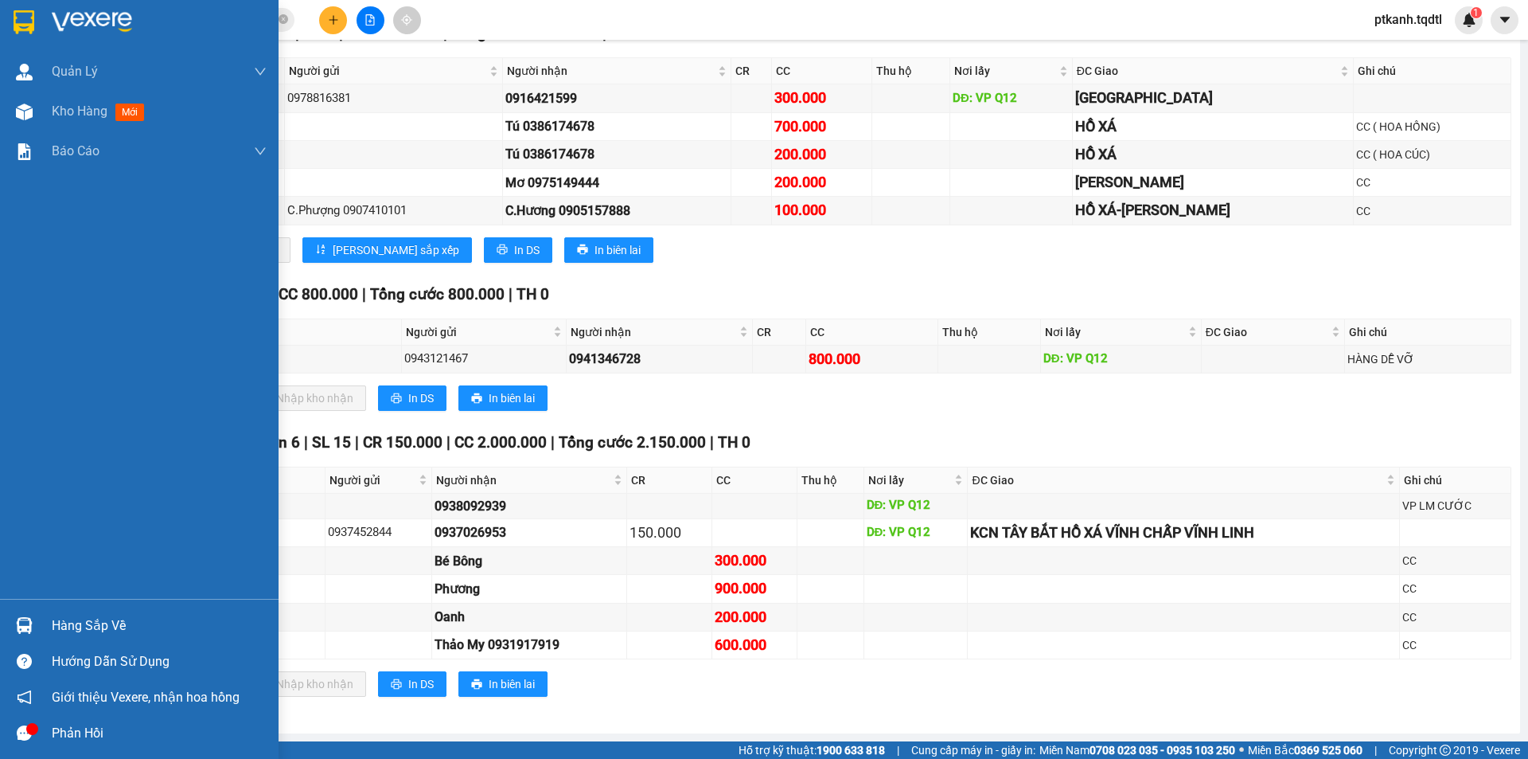
click at [23, 621] on img at bounding box center [24, 625] width 17 height 17
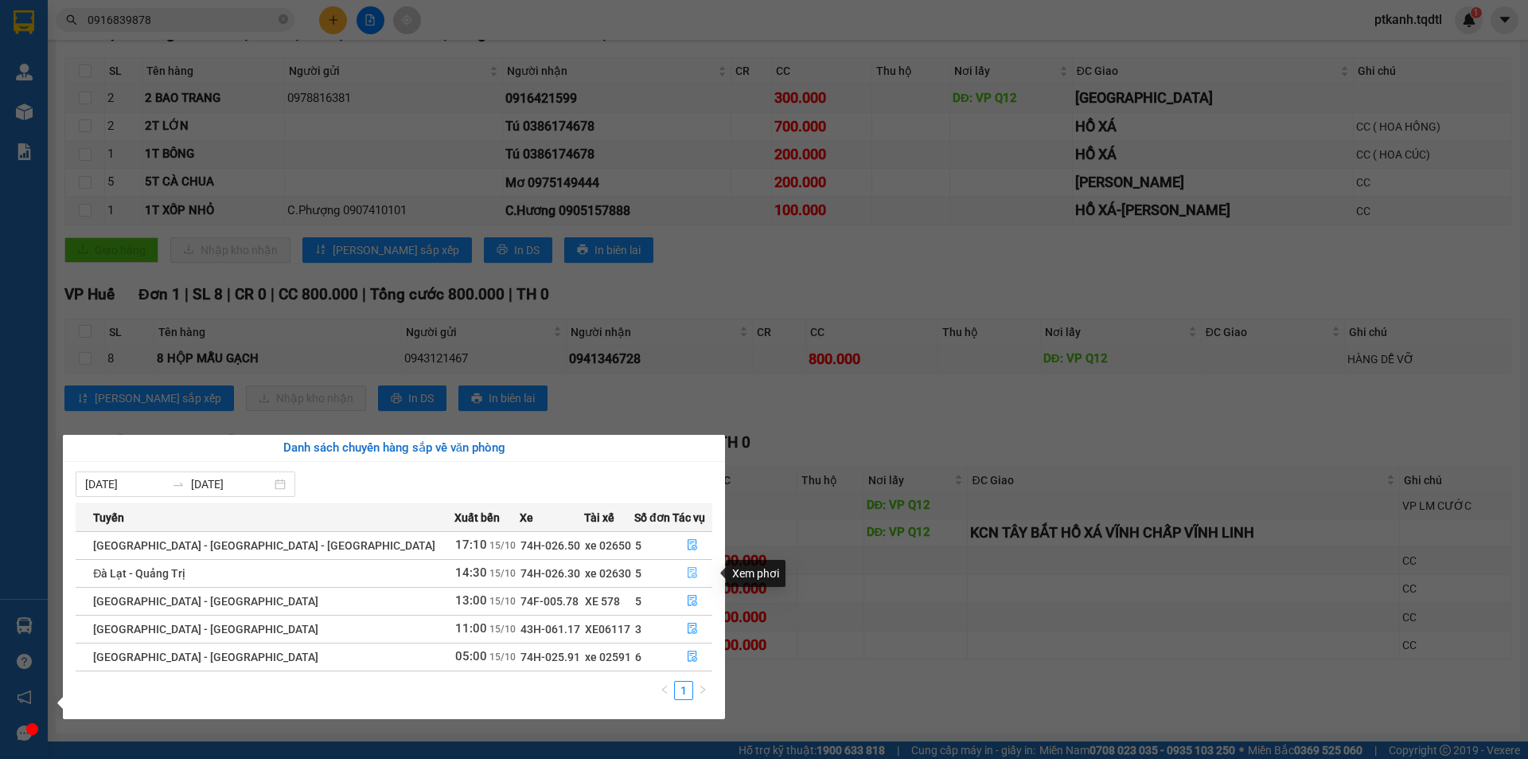
click at [687, 569] on icon "file-done" at bounding box center [692, 572] width 11 height 11
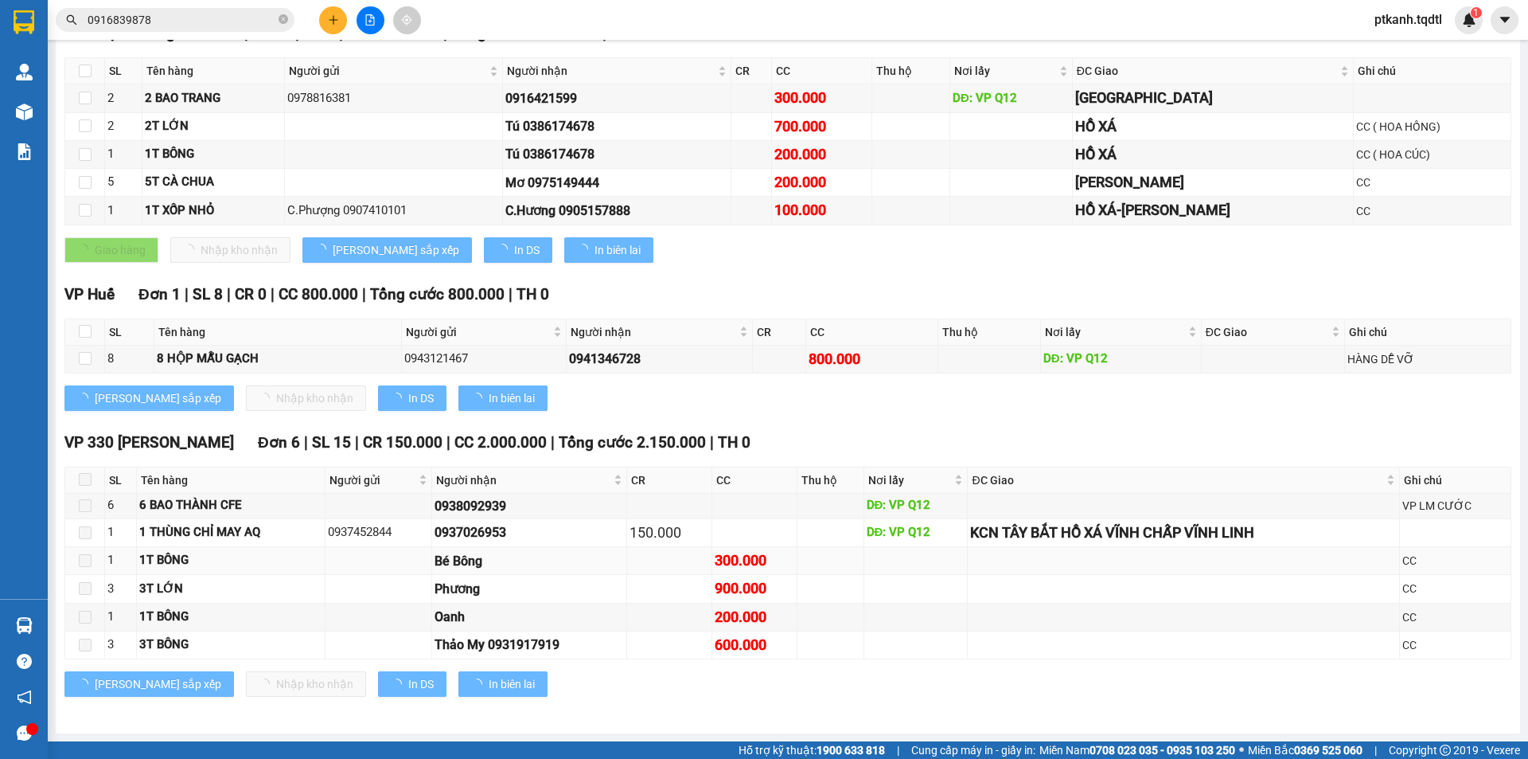
type input "[DATE]"
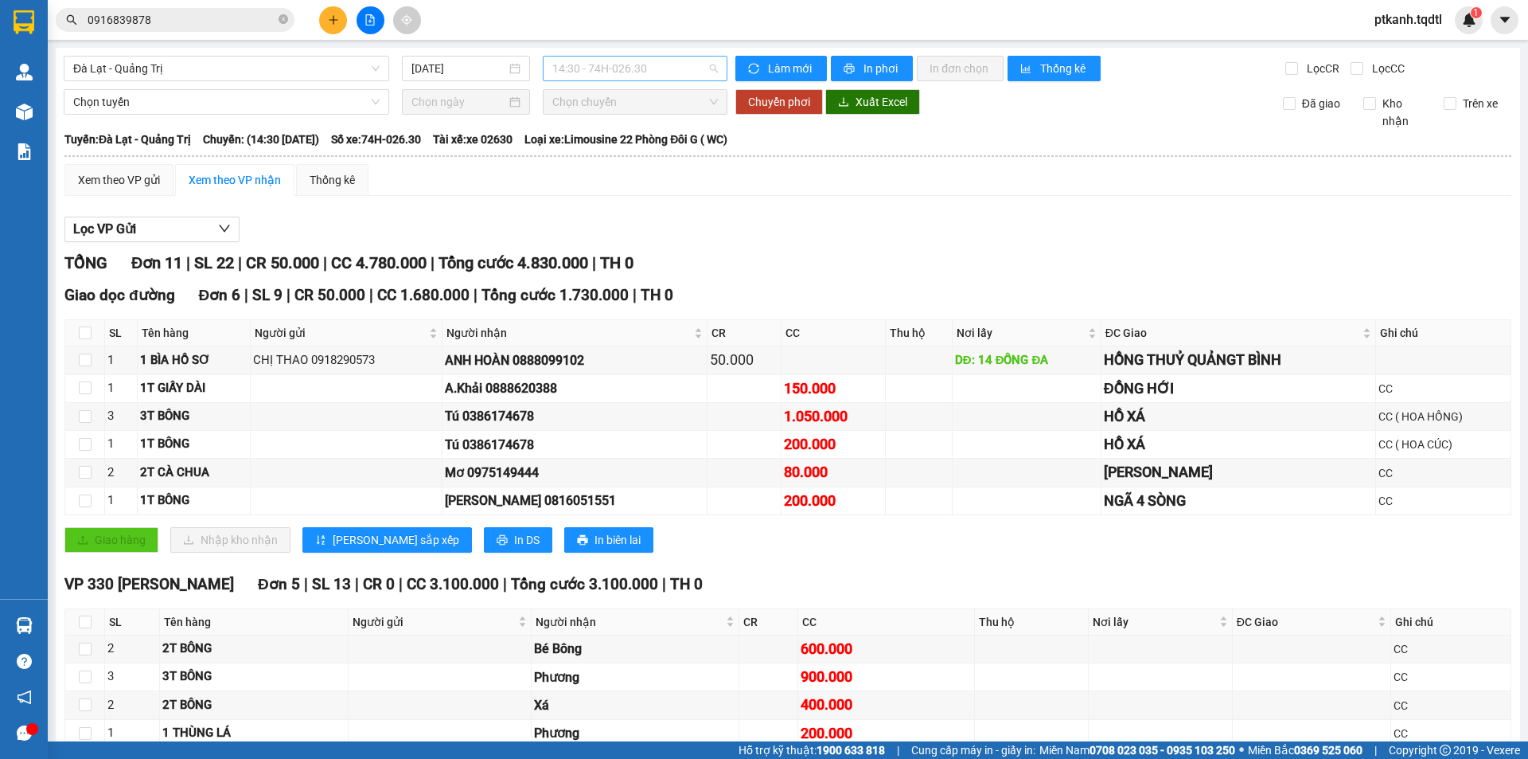
click at [681, 68] on span "14:30 - 74H-026.30" at bounding box center [635, 69] width 166 height 24
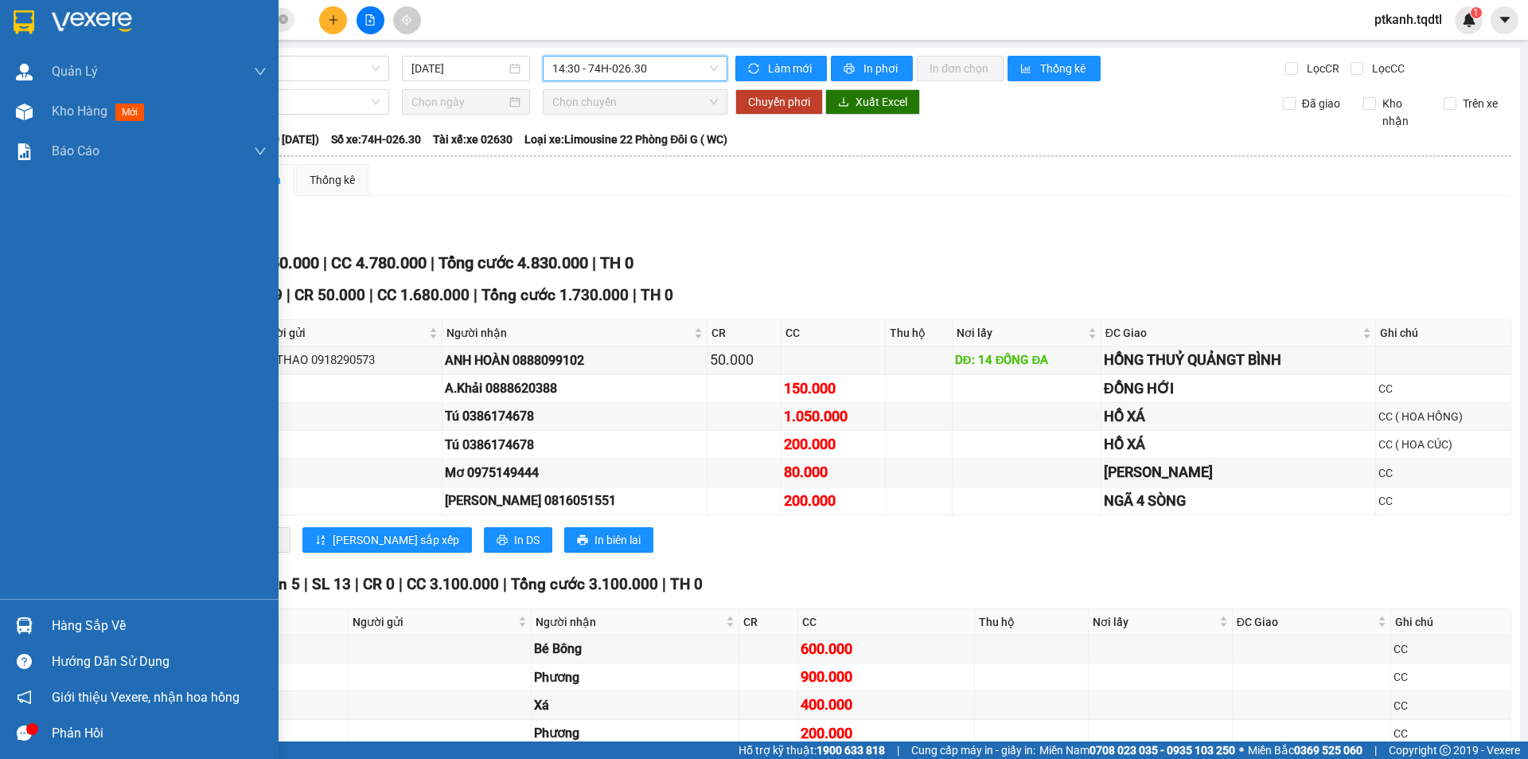
click at [37, 622] on div at bounding box center [24, 625] width 28 height 28
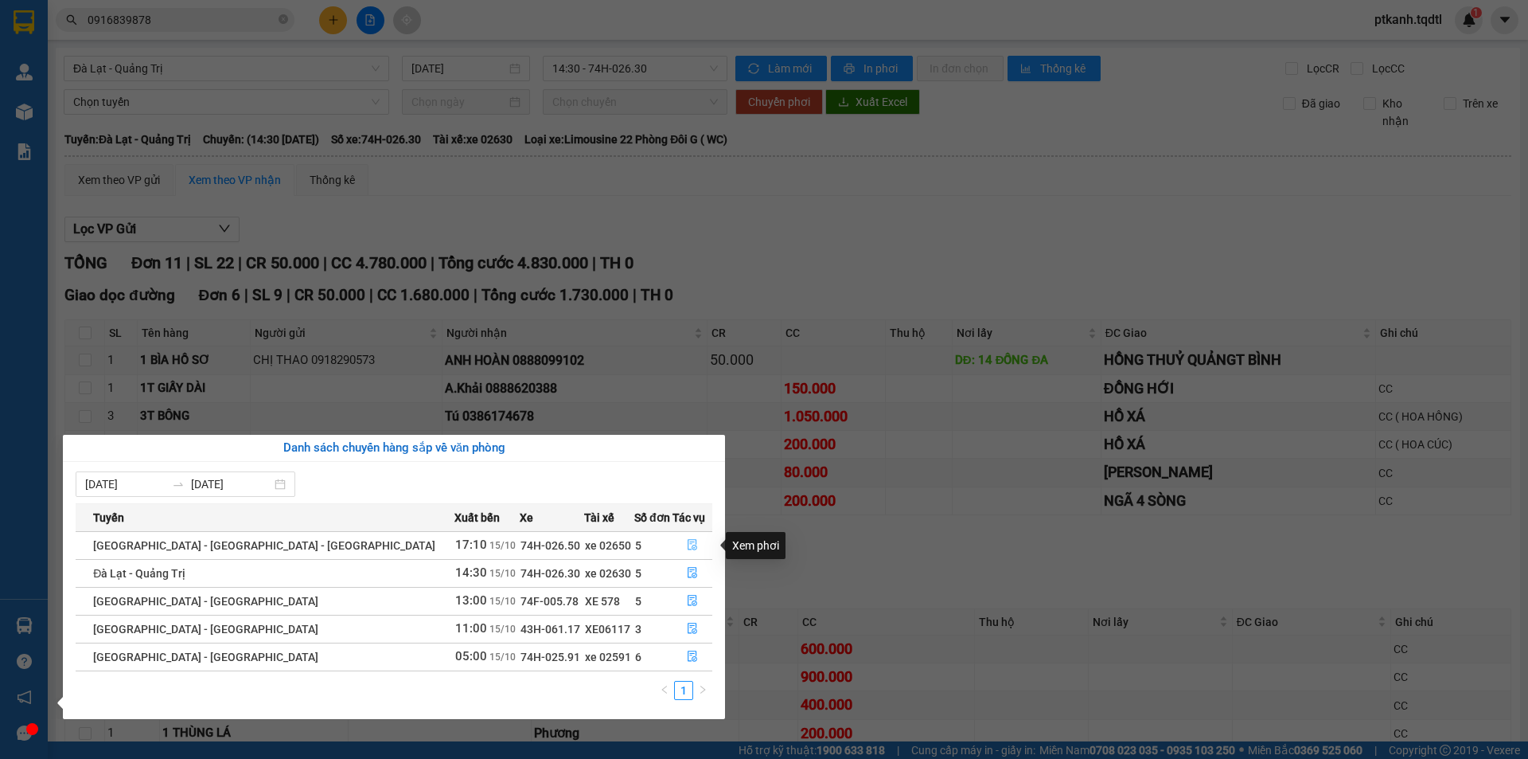
click at [687, 548] on icon "file-done" at bounding box center [692, 544] width 11 height 11
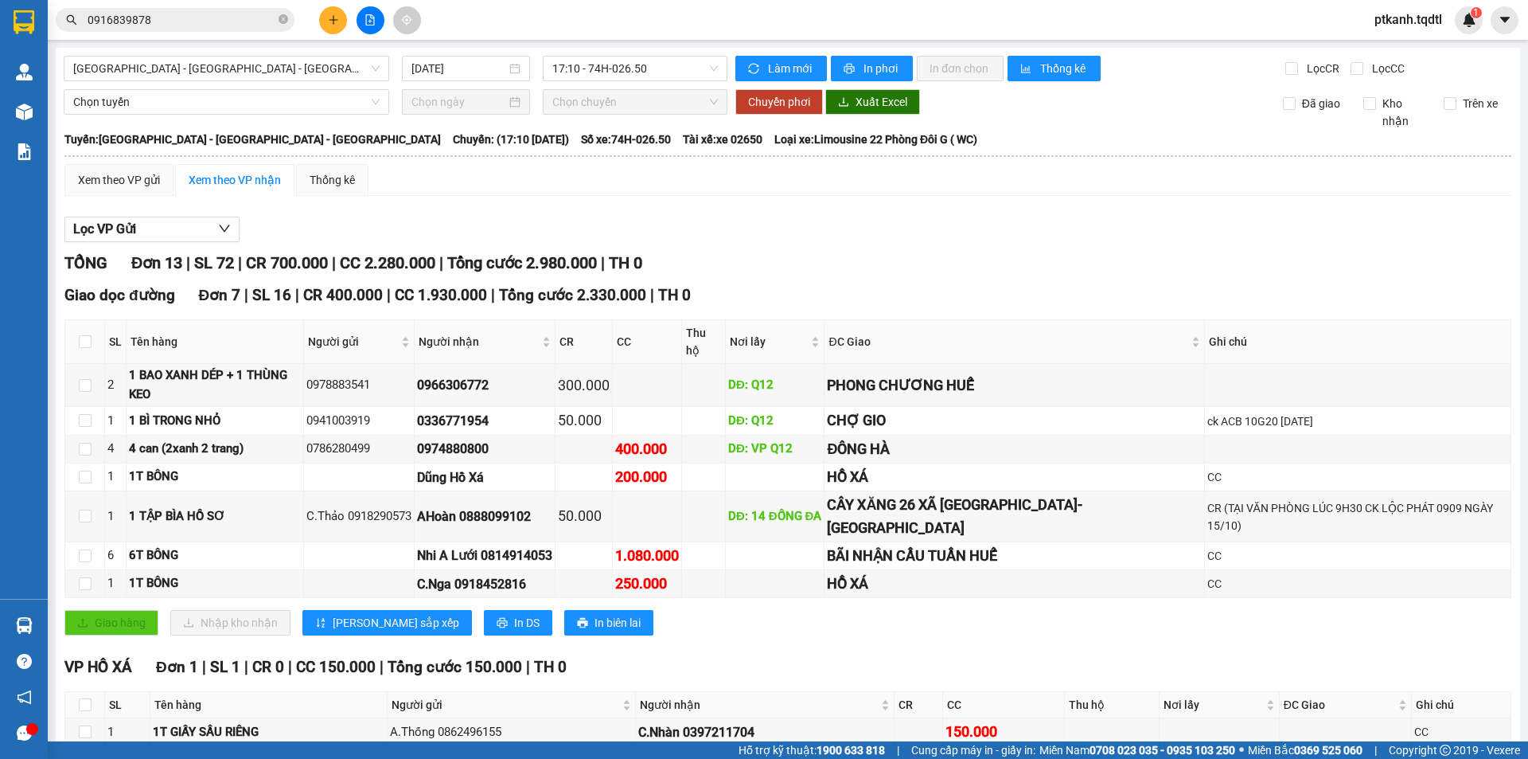
click at [222, 20] on input "0916839878" at bounding box center [182, 20] width 188 height 18
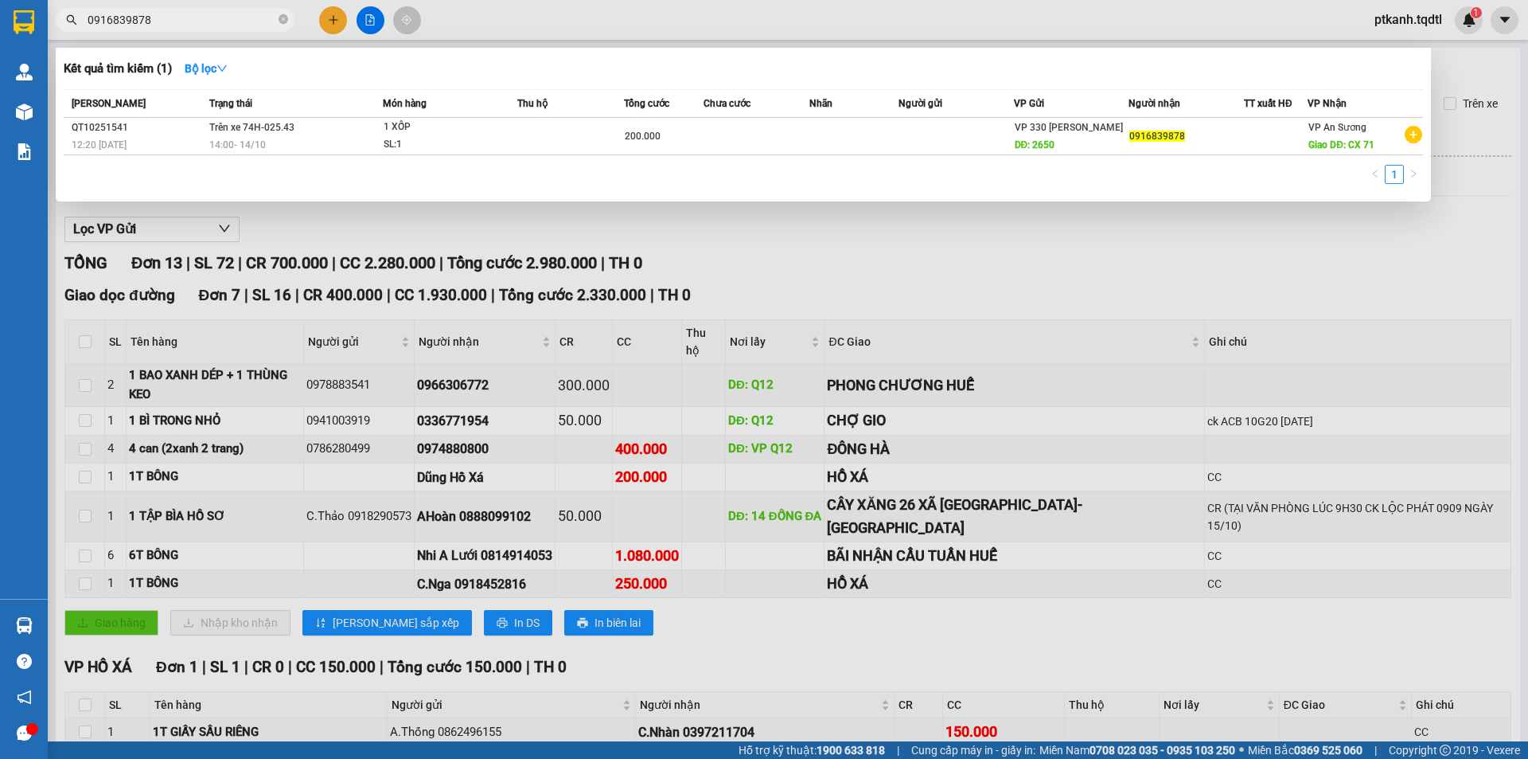
click at [222, 20] on input "0916839878" at bounding box center [182, 20] width 188 height 18
type input "0364785"
click at [786, 244] on div at bounding box center [764, 379] width 1528 height 759
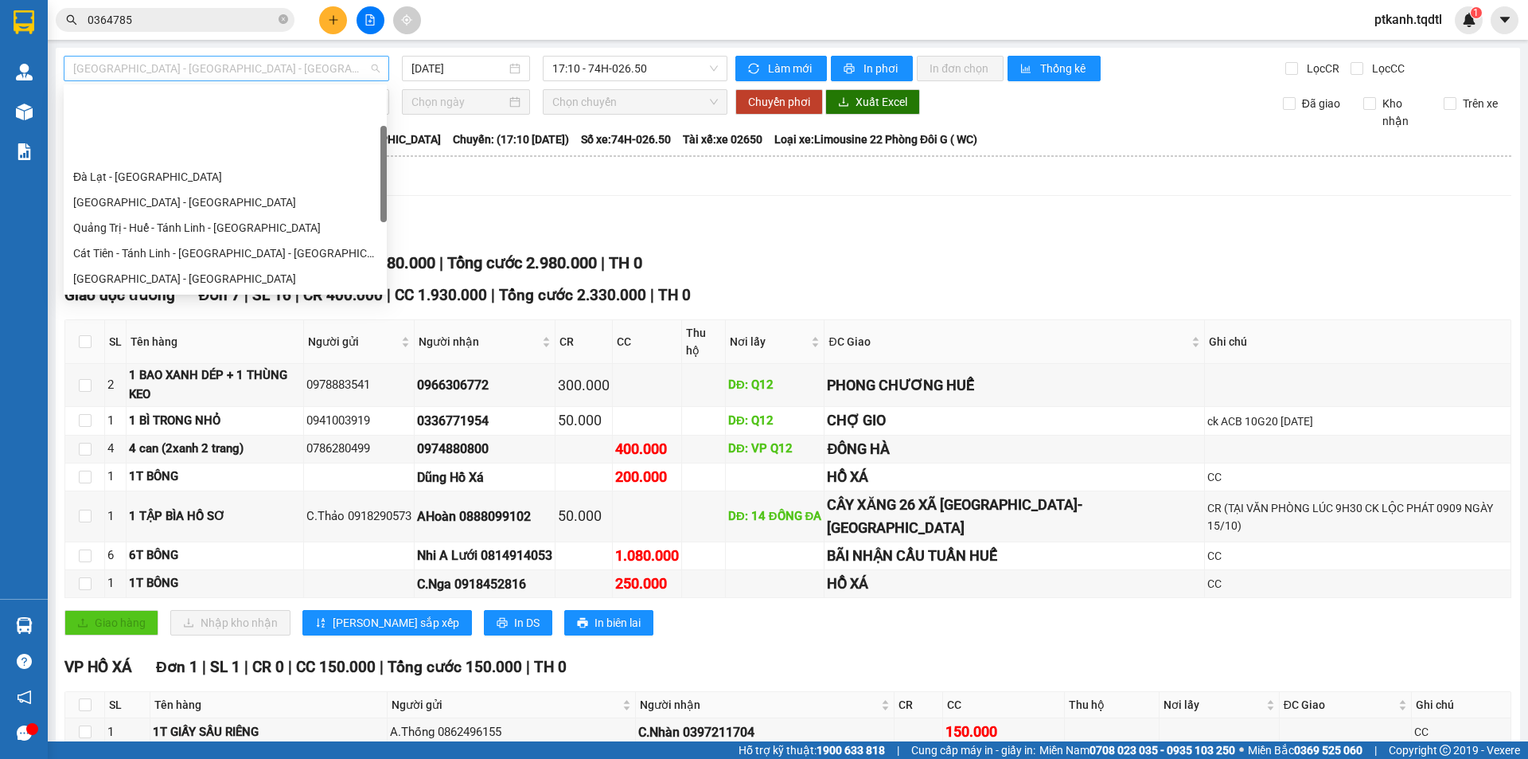
click at [370, 79] on span "[GEOGRAPHIC_DATA] - [GEOGRAPHIC_DATA] - [GEOGRAPHIC_DATA]" at bounding box center [226, 69] width 306 height 24
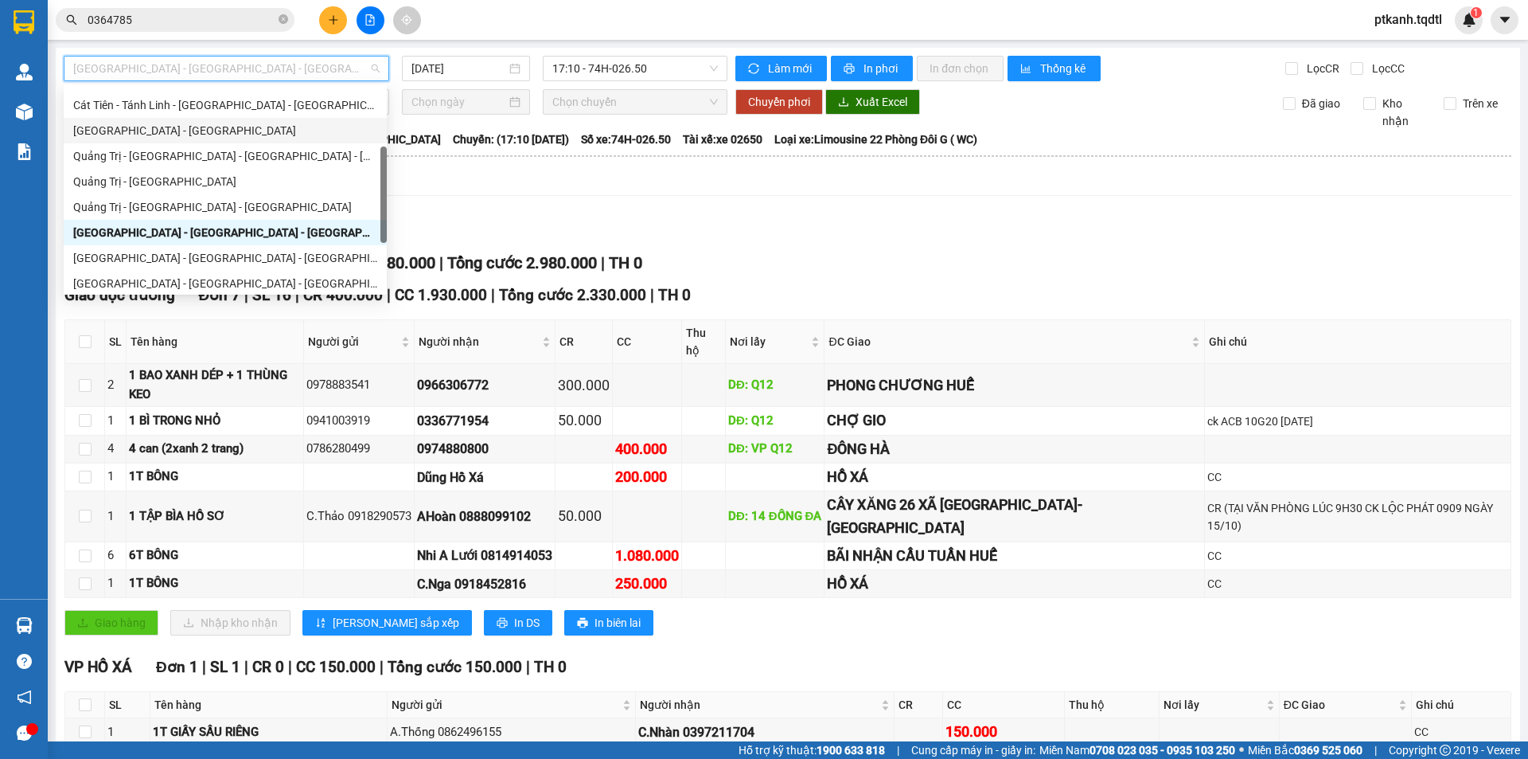
scroll to position [166, 0]
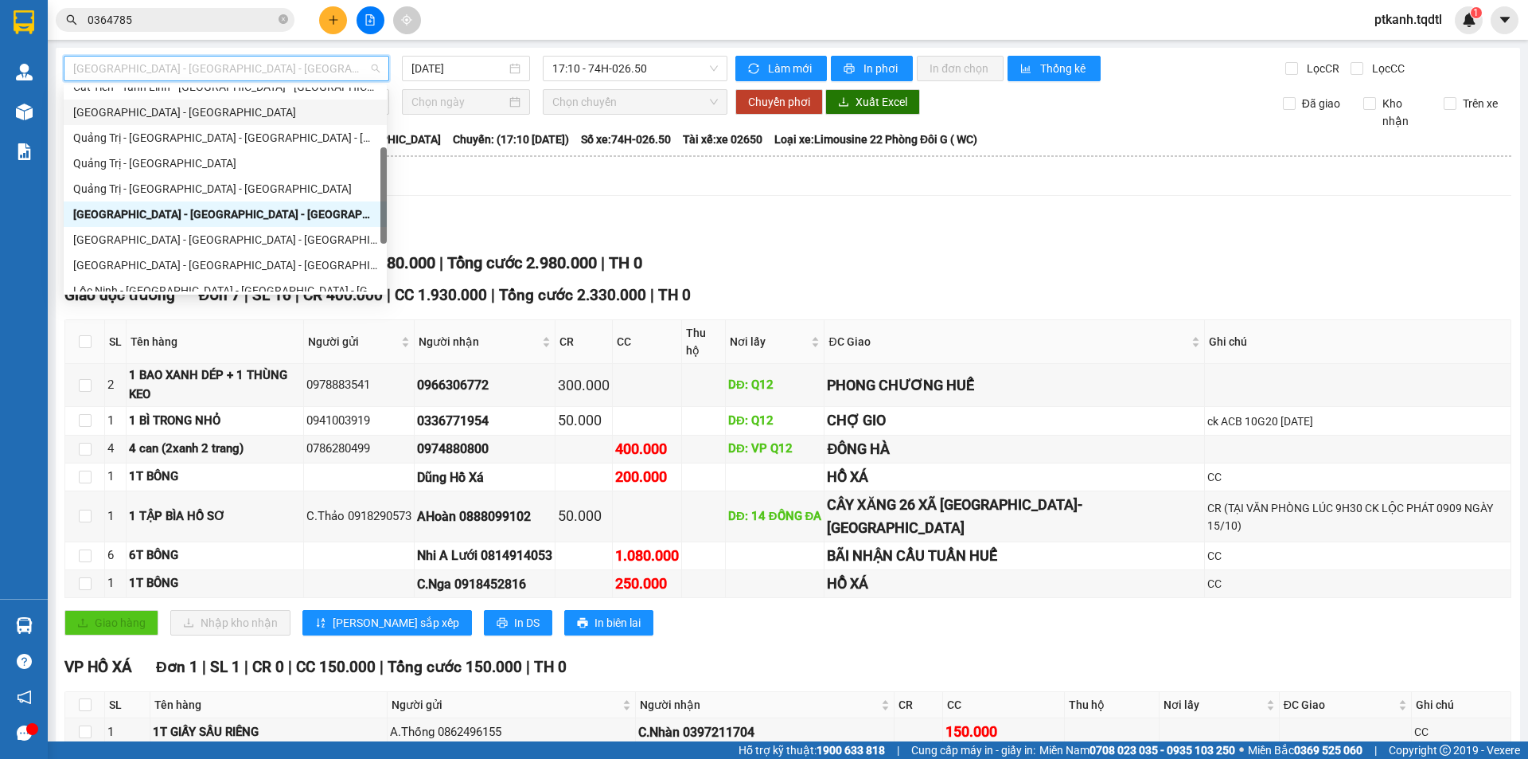
drag, startPoint x: 382, startPoint y: 174, endPoint x: 383, endPoint y: 195, distance: 21.5
click at [383, 195] on div at bounding box center [383, 195] width 6 height 96
drag, startPoint x: 315, startPoint y: 166, endPoint x: 474, endPoint y: 75, distance: 183.6
click at [316, 165] on div "Quảng Trị - [GEOGRAPHIC_DATA]" at bounding box center [225, 163] width 304 height 18
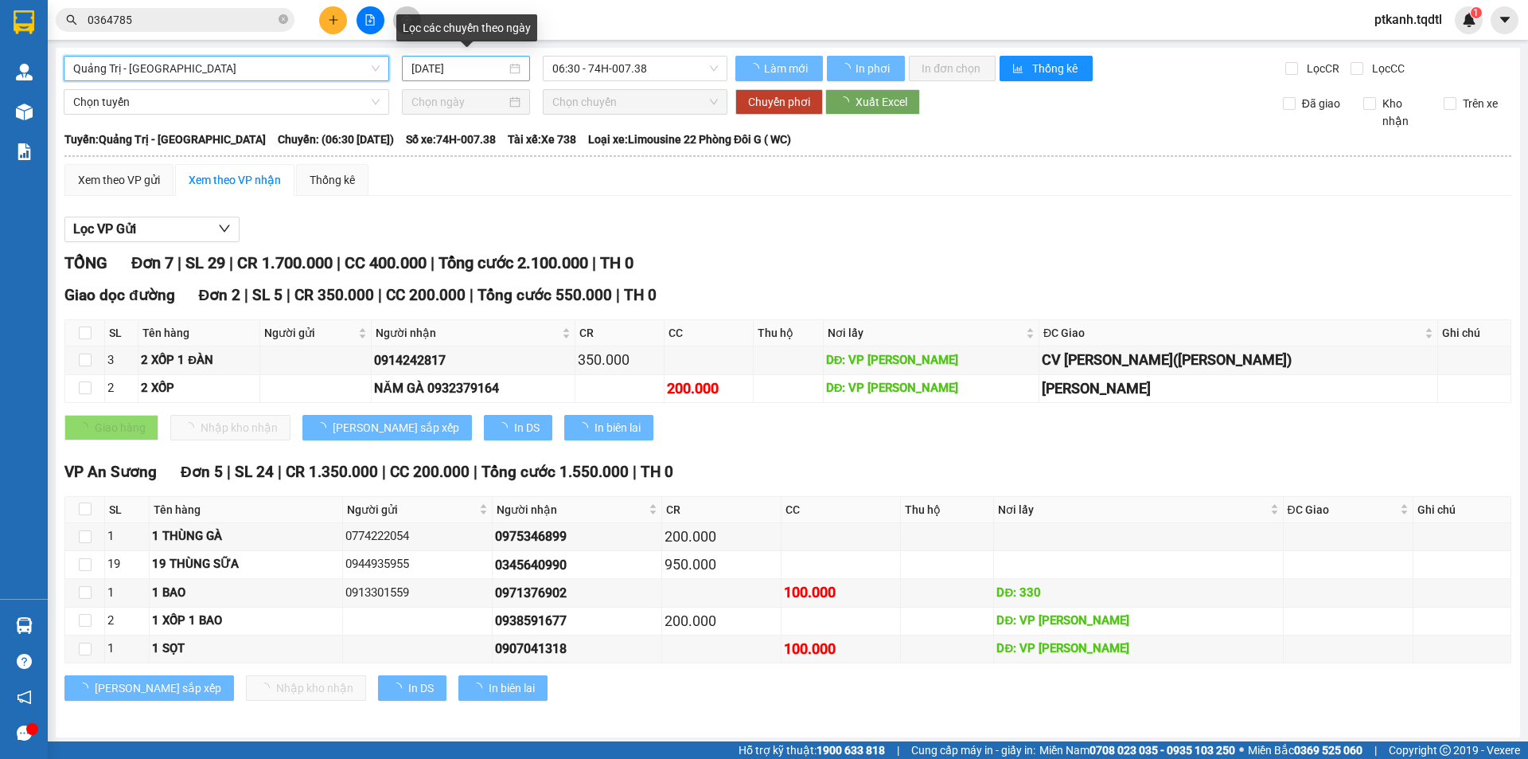
click at [517, 70] on div "[DATE]" at bounding box center [466, 69] width 109 height 18
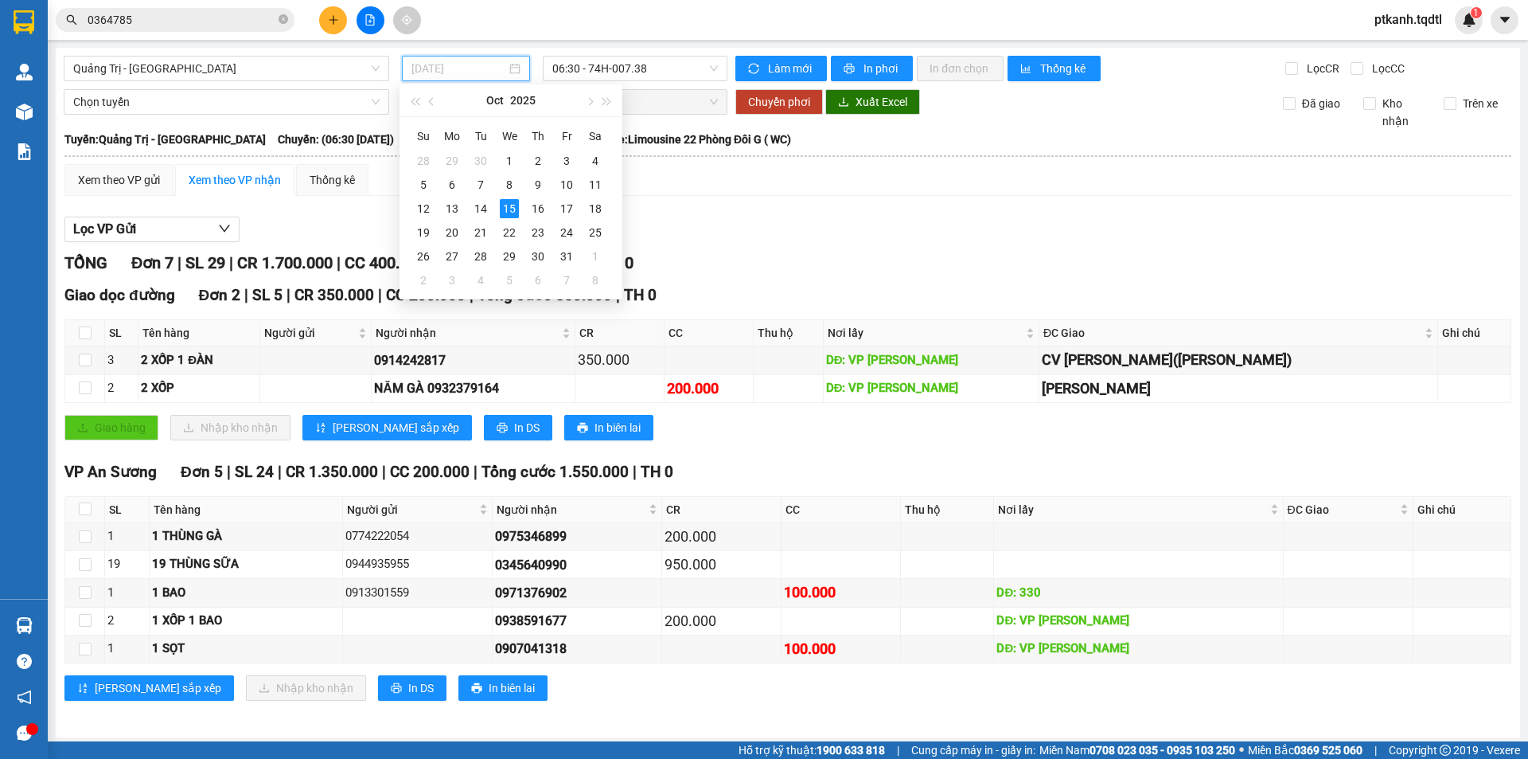
drag, startPoint x: 486, startPoint y: 205, endPoint x: 591, endPoint y: 82, distance: 162.1
click at [486, 204] on div "14" at bounding box center [480, 208] width 19 height 19
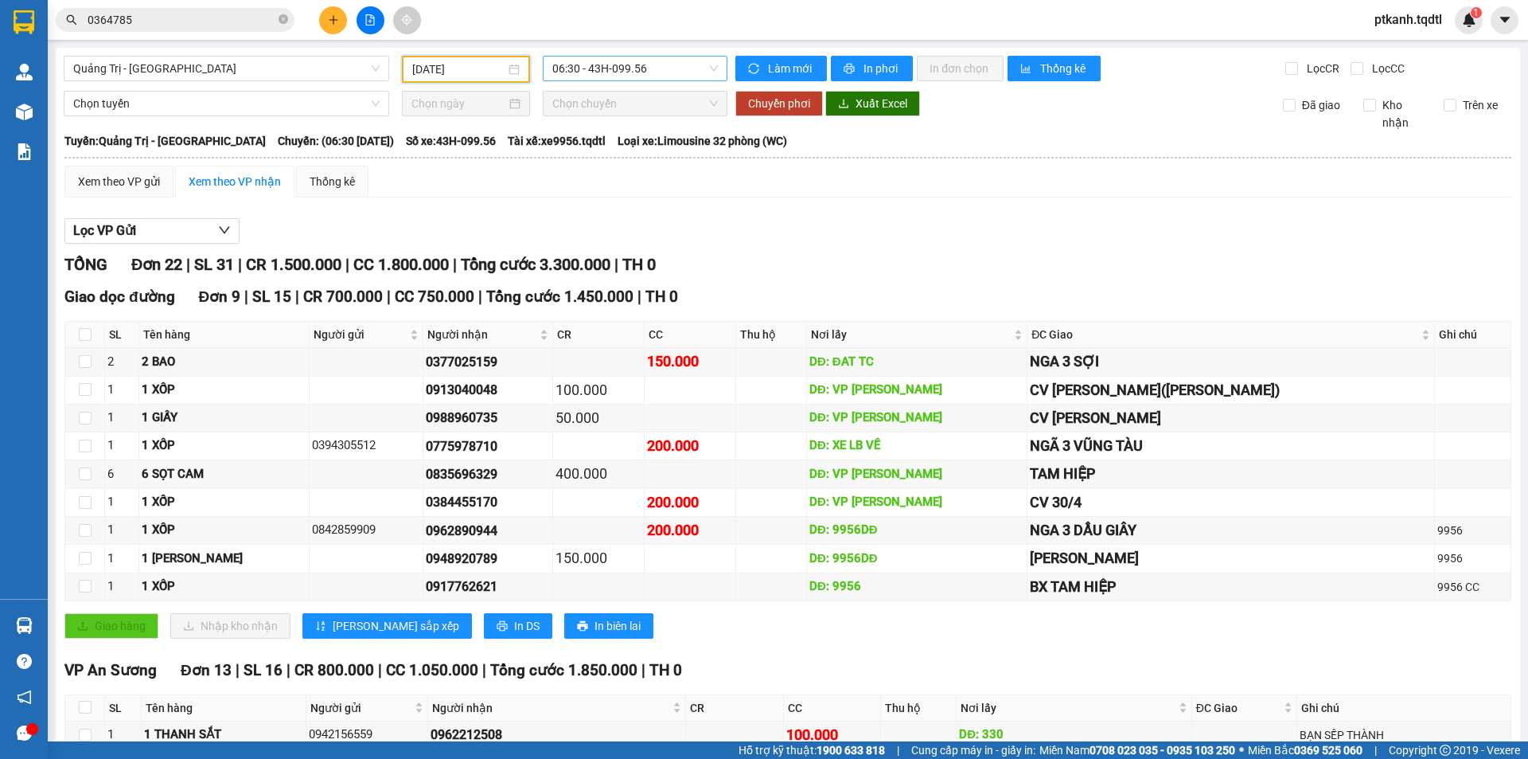
click at [673, 69] on span "06:30 - 43H-099.56" at bounding box center [635, 69] width 166 height 24
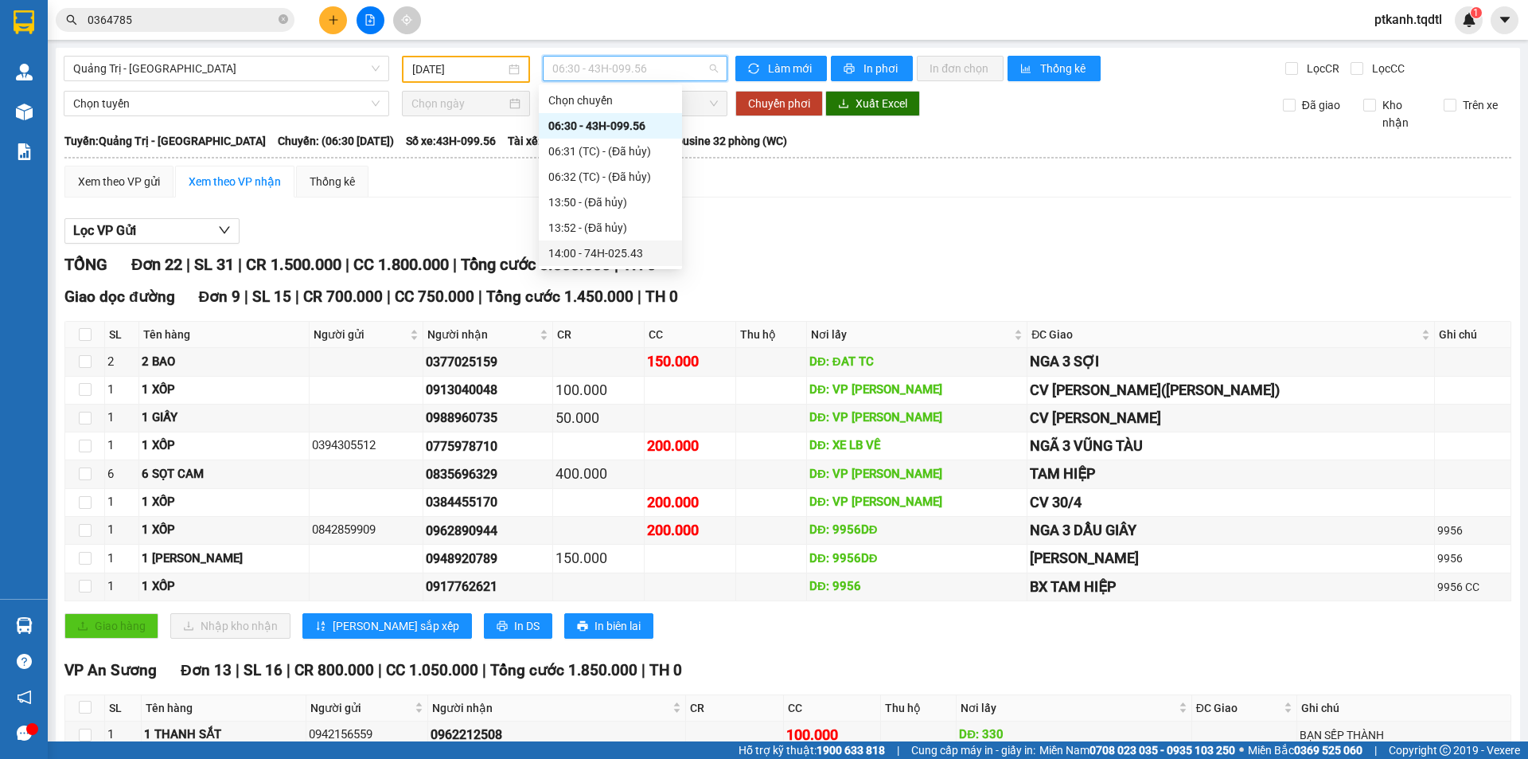
click at [642, 257] on div "14:00 - 74H-025.43" at bounding box center [610, 253] width 124 height 18
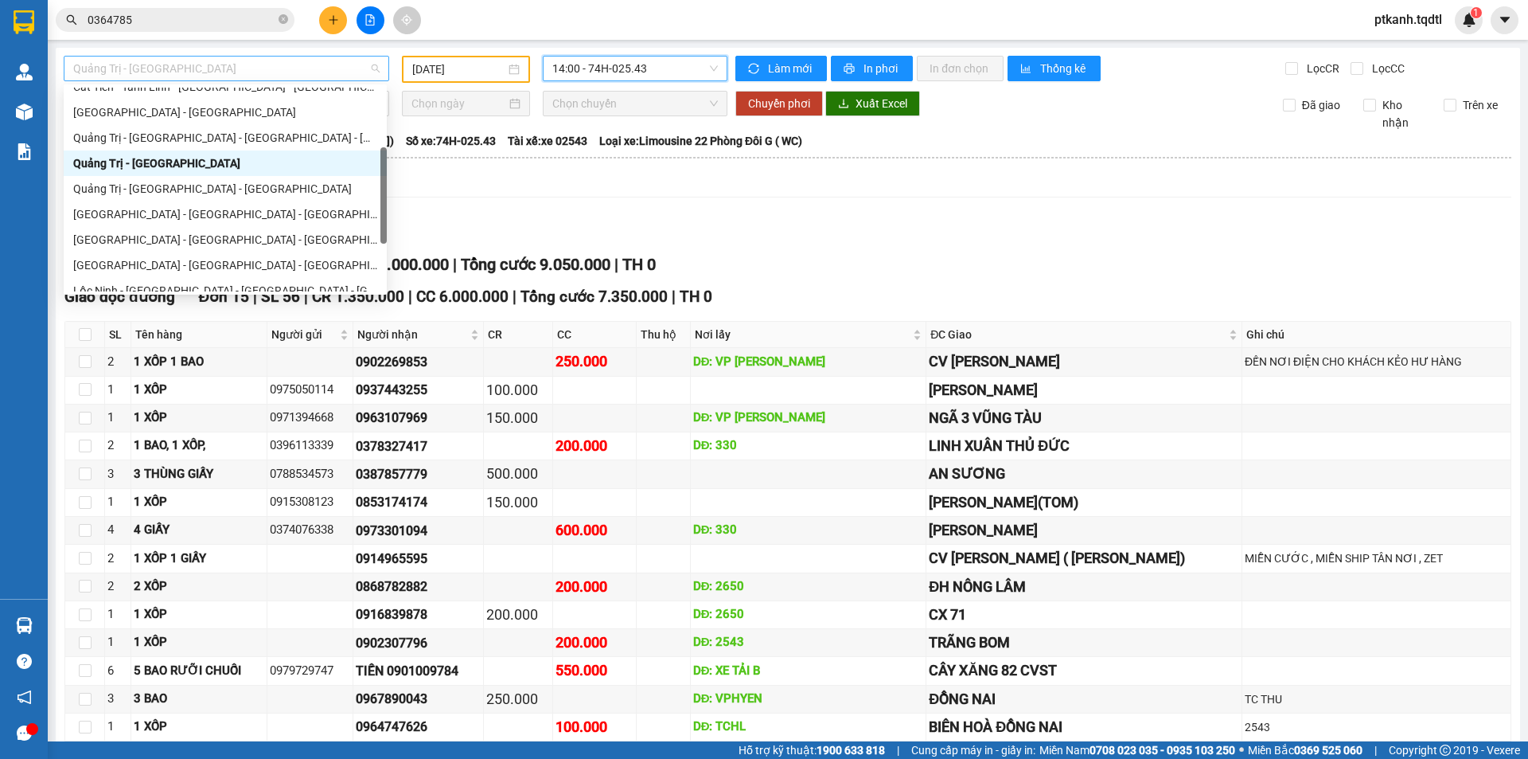
click at [375, 67] on span "Quảng Trị - [GEOGRAPHIC_DATA]" at bounding box center [226, 69] width 306 height 24
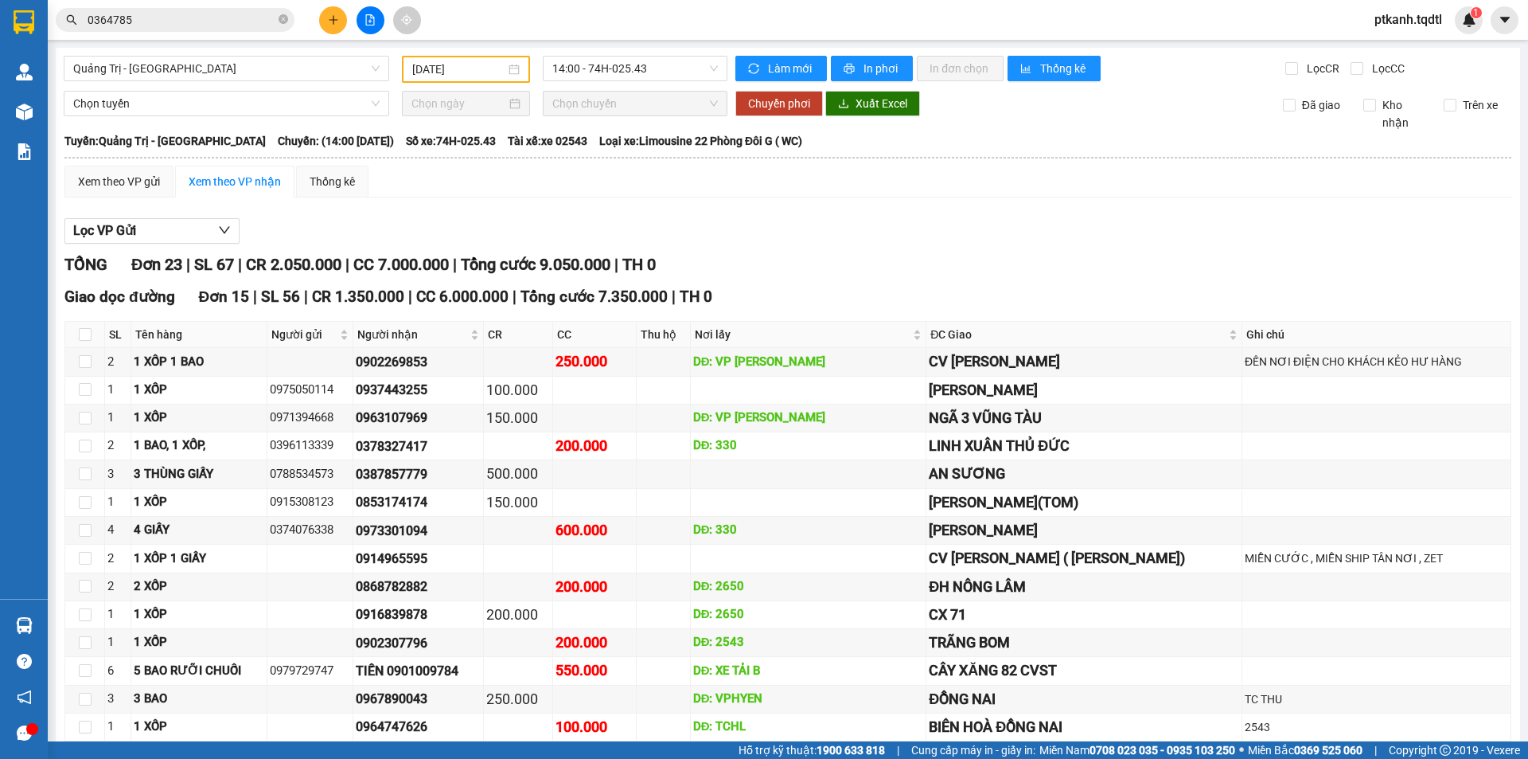
click at [551, 216] on div "Lọc VP Gửi TỔNG Đơn 23 | SL 67 | CR 2.050.000 | CC 7.000.000 | Tổng cước 9.050…" at bounding box center [787, 691] width 1447 height 962
click at [367, 70] on span "Quảng Trị - [GEOGRAPHIC_DATA]" at bounding box center [226, 69] width 306 height 24
click at [511, 72] on div "[DATE]" at bounding box center [465, 69] width 107 height 18
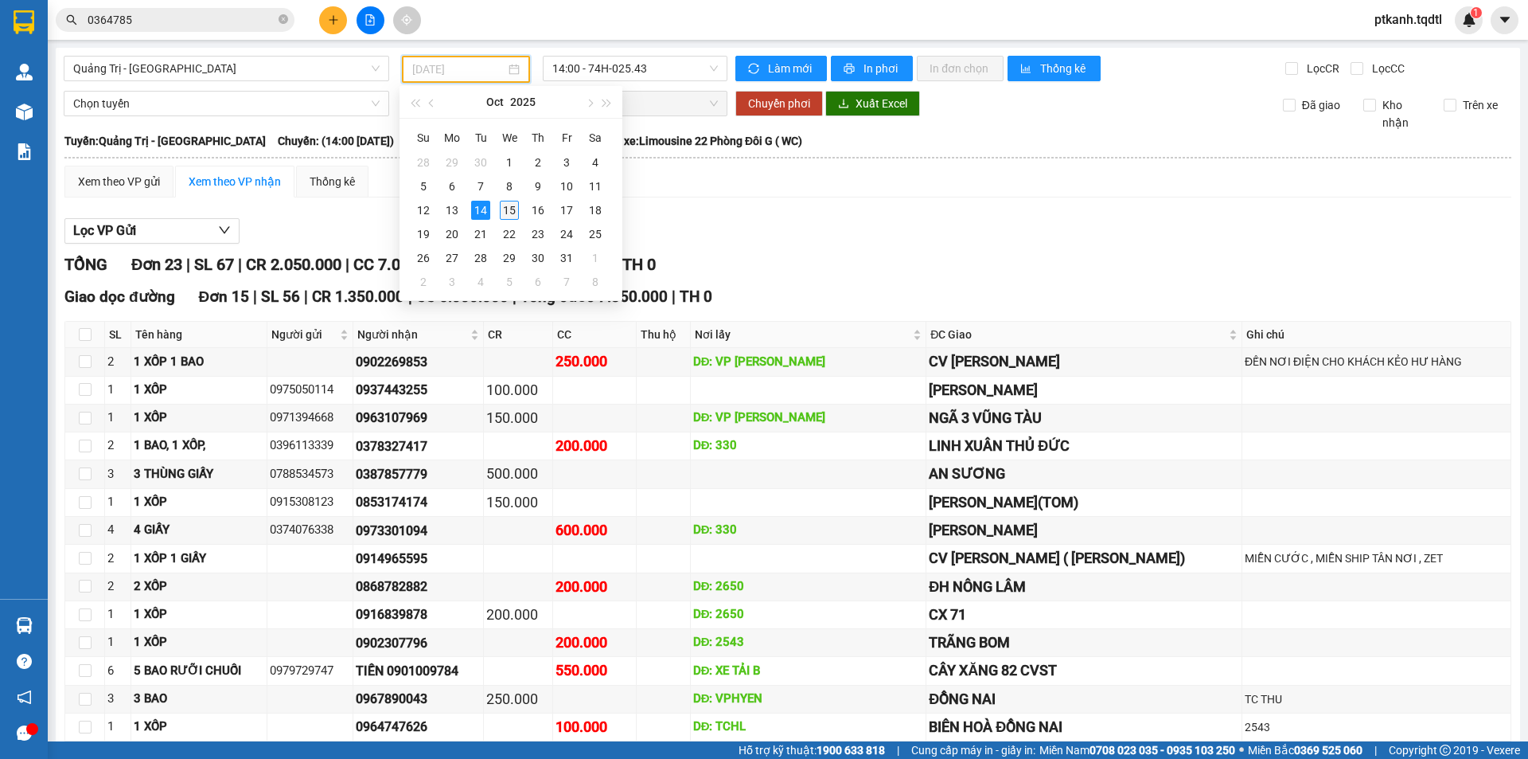
click at [512, 207] on div "15" at bounding box center [509, 210] width 19 height 19
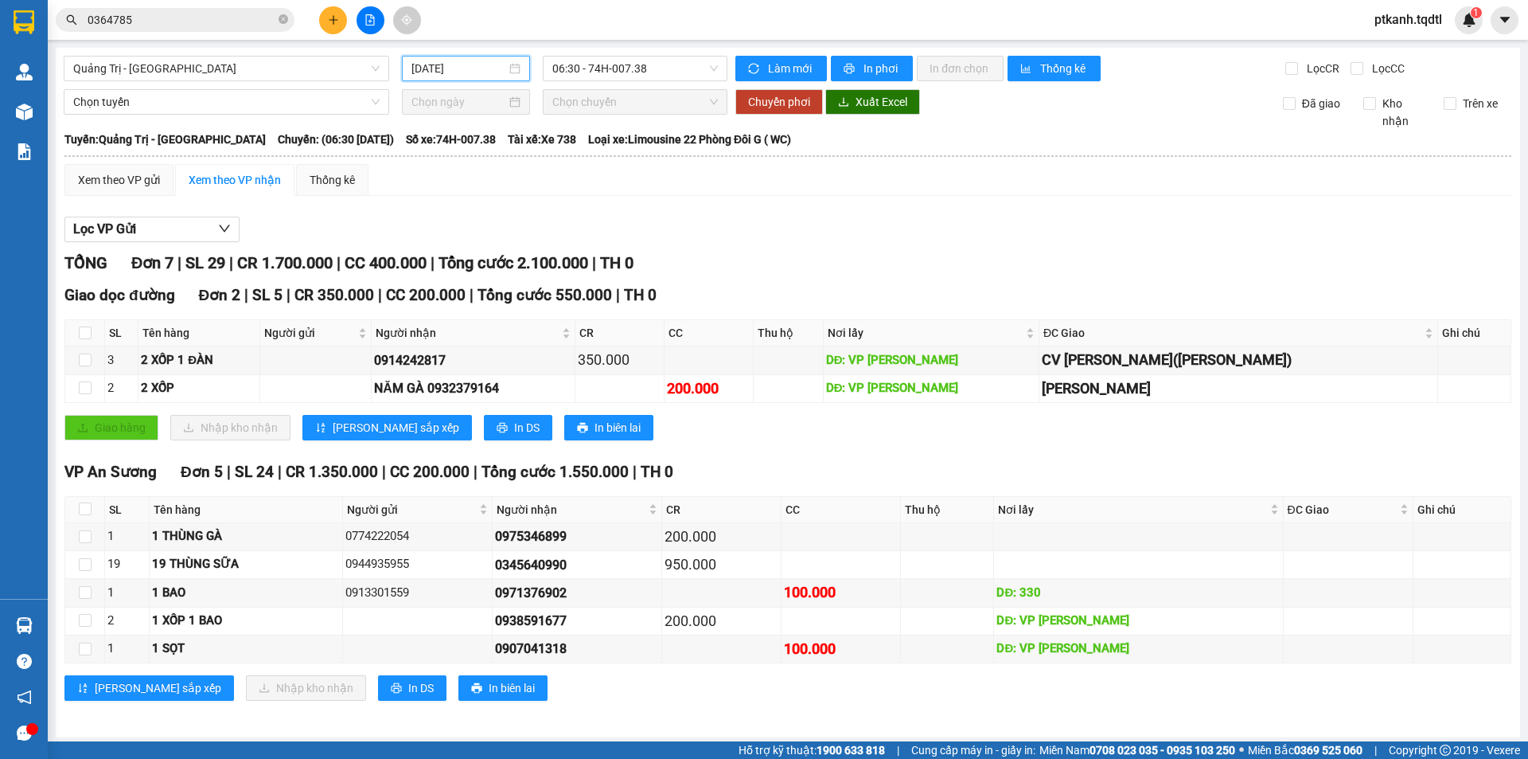
click at [501, 68] on input "[DATE]" at bounding box center [459, 69] width 95 height 18
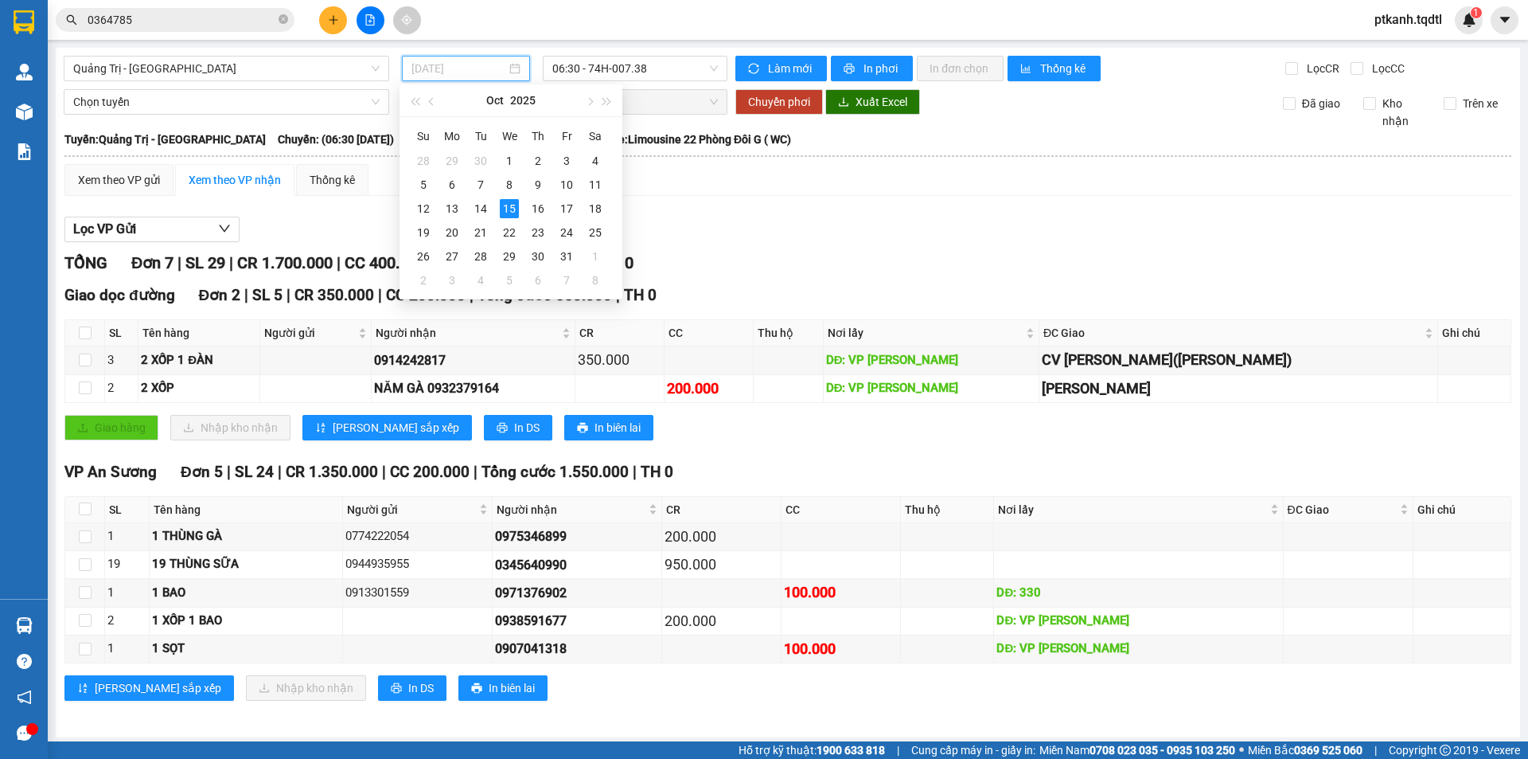
click at [513, 208] on div "15" at bounding box center [509, 208] width 19 height 19
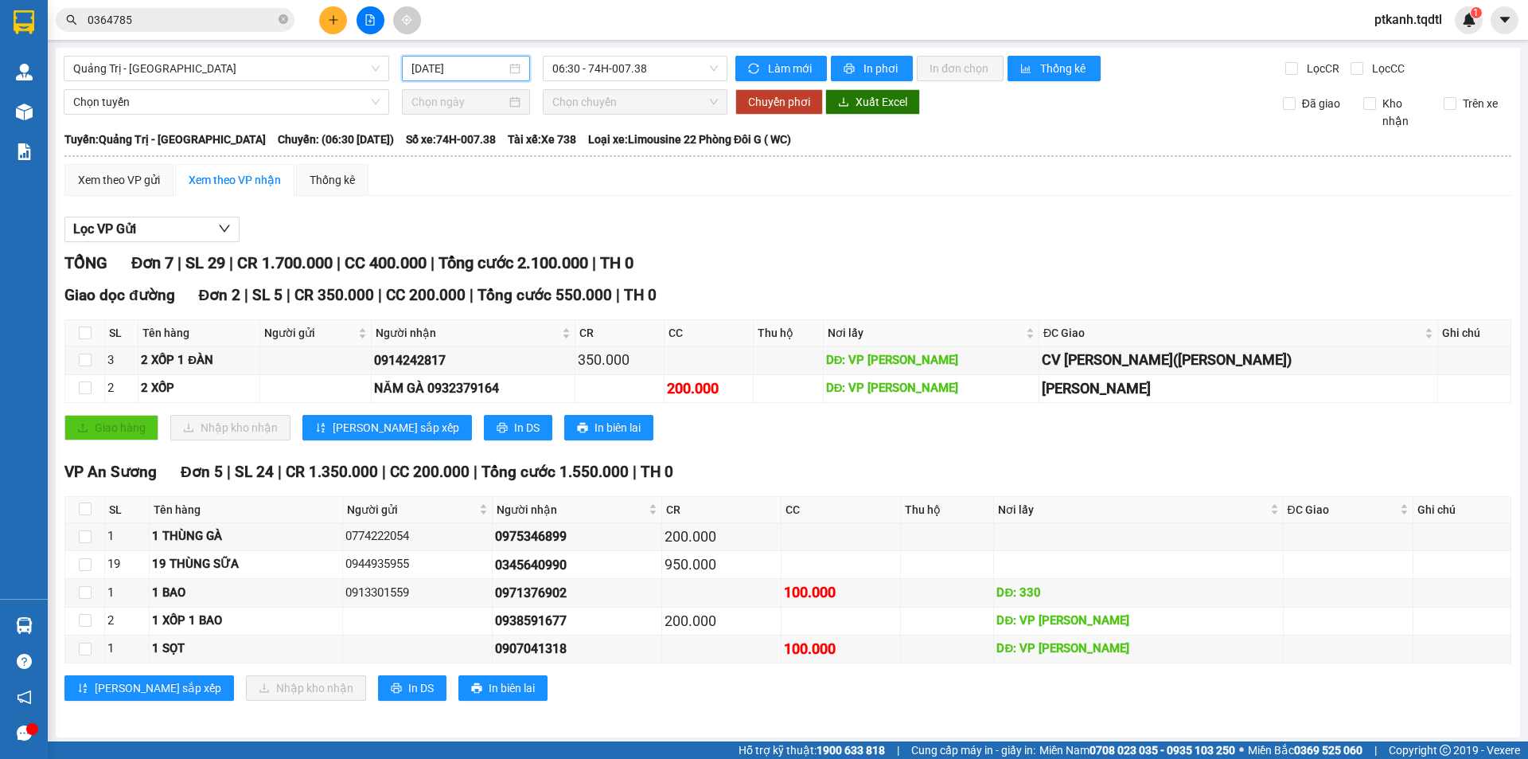
click at [513, 69] on div "[DATE]" at bounding box center [466, 69] width 109 height 18
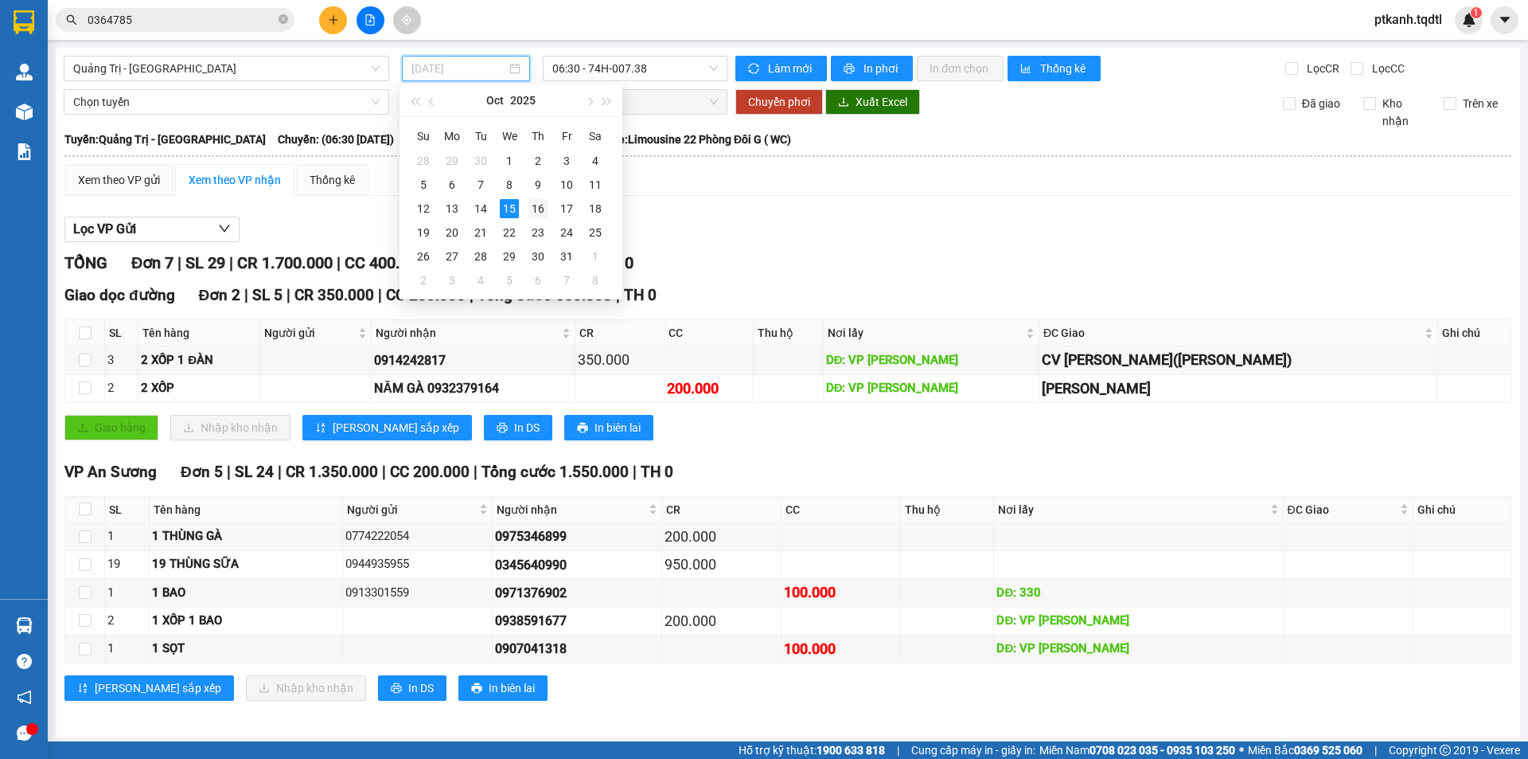
click at [539, 210] on div "16" at bounding box center [538, 208] width 19 height 19
type input "[DATE]"
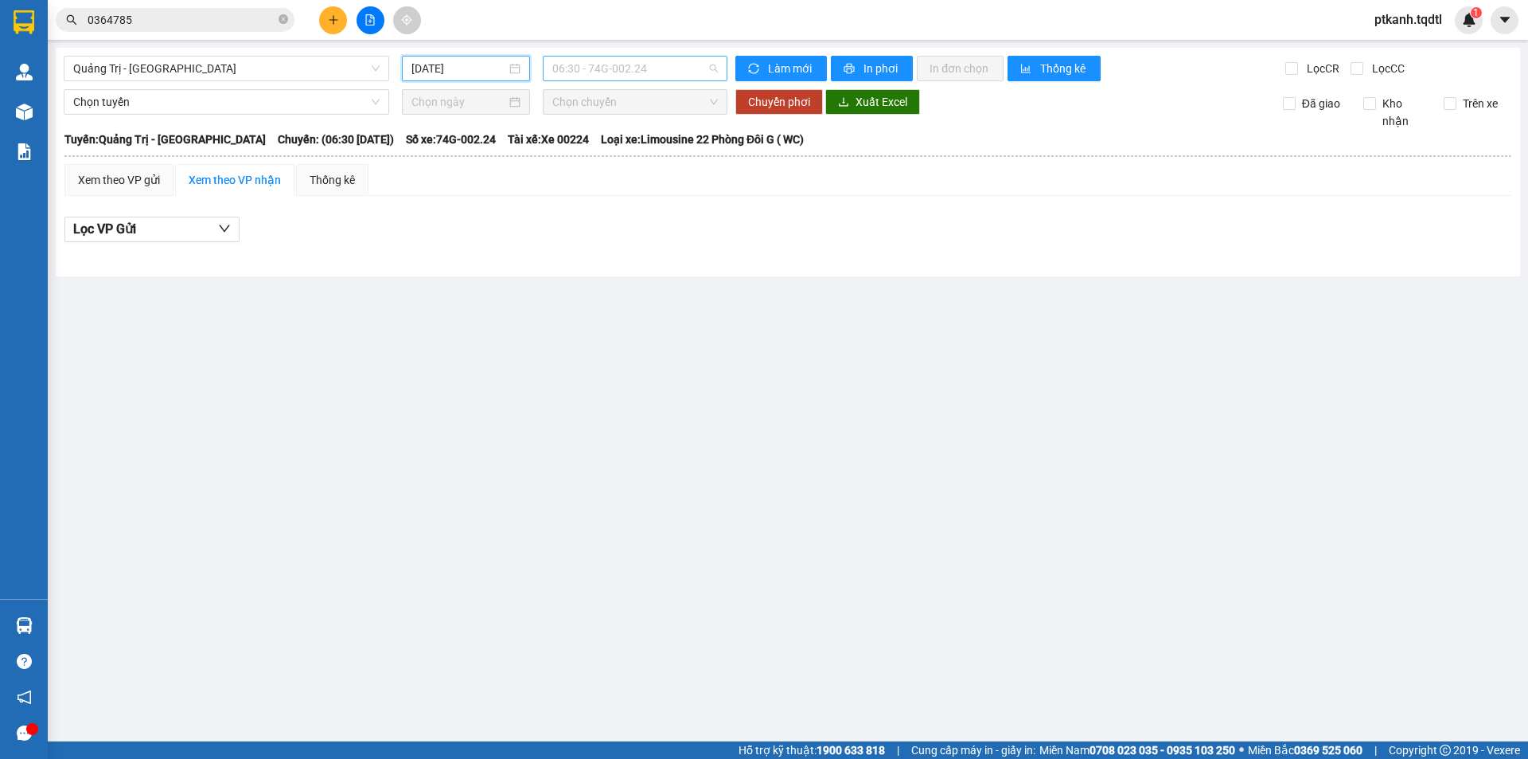
click at [673, 67] on span "06:30 - 74G-002.24" at bounding box center [635, 69] width 166 height 24
click at [377, 70] on span "Quảng Trị - [GEOGRAPHIC_DATA]" at bounding box center [226, 69] width 306 height 24
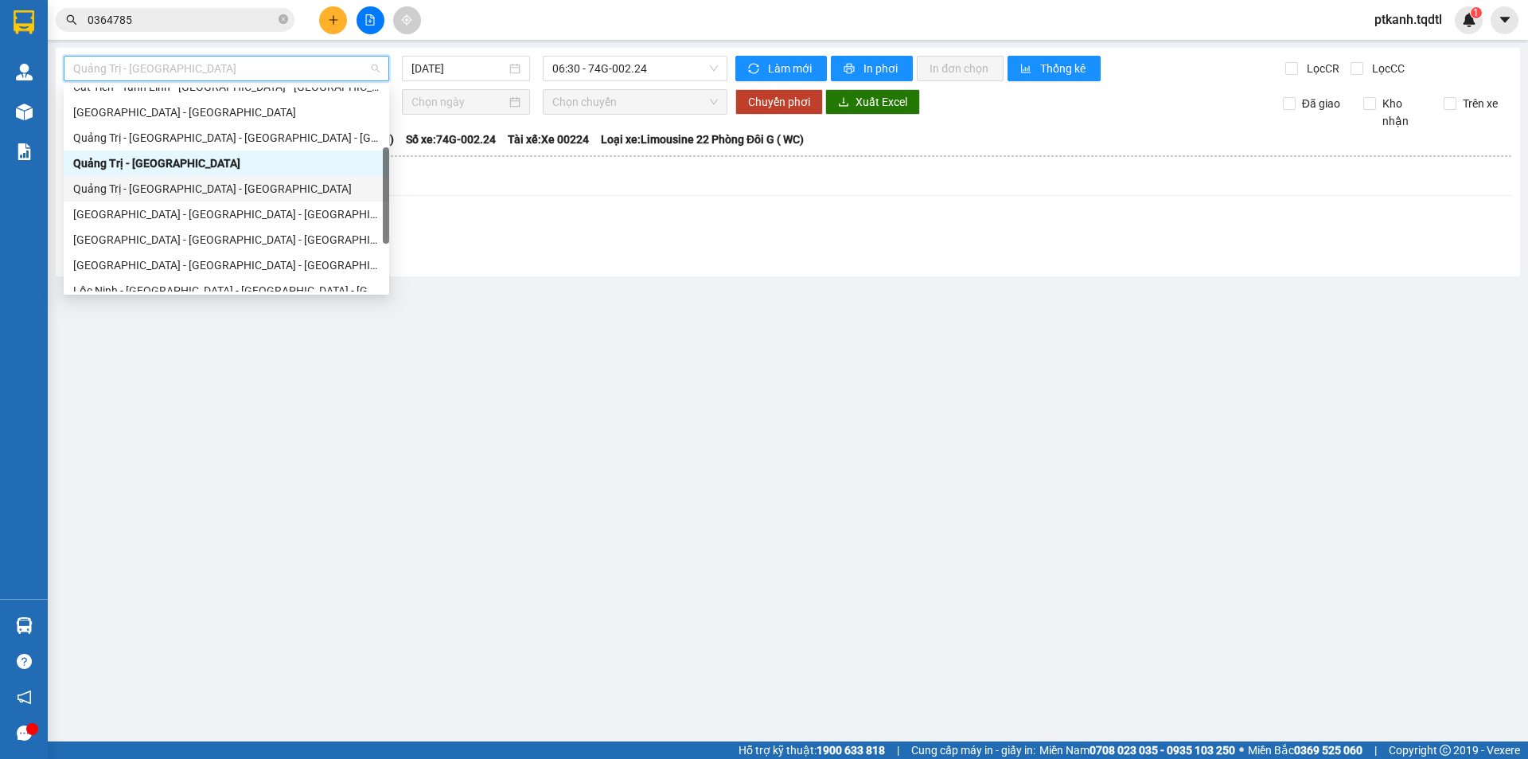
click at [322, 189] on div "Quảng Trị - [GEOGRAPHIC_DATA] - [GEOGRAPHIC_DATA]" at bounding box center [226, 189] width 306 height 18
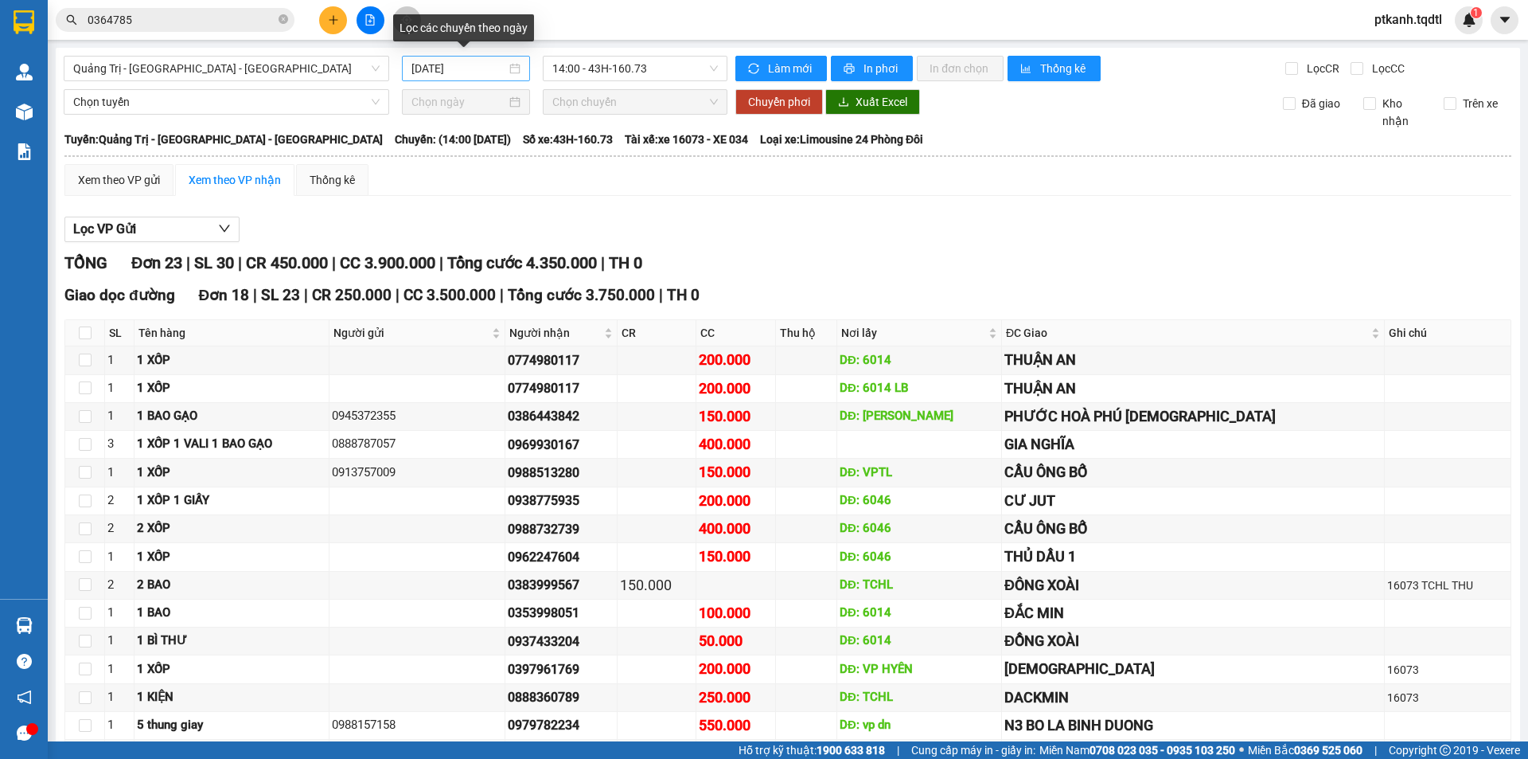
click at [511, 67] on div "[DATE]" at bounding box center [466, 69] width 109 height 18
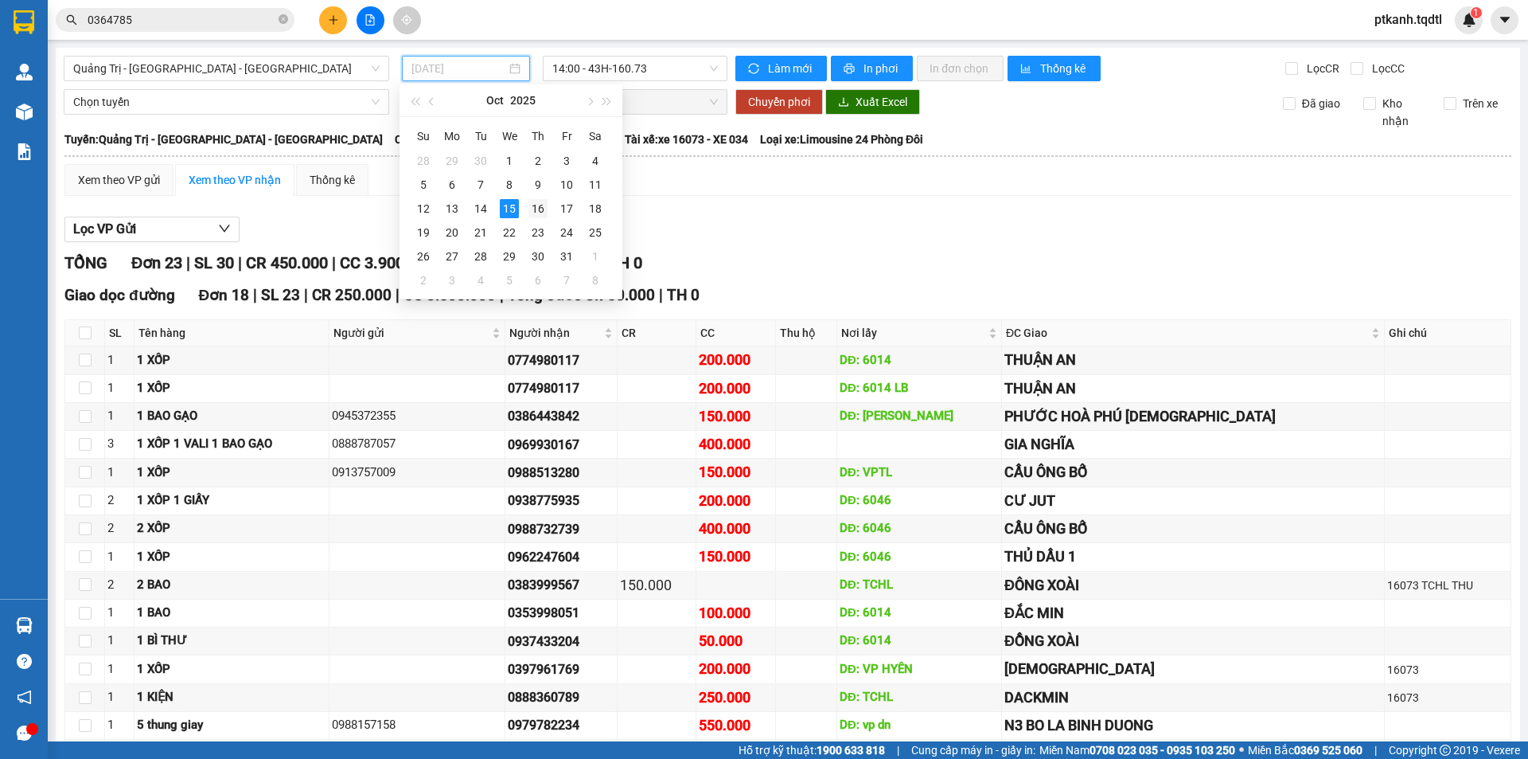
click at [540, 205] on div "16" at bounding box center [538, 208] width 19 height 19
type input "[DATE]"
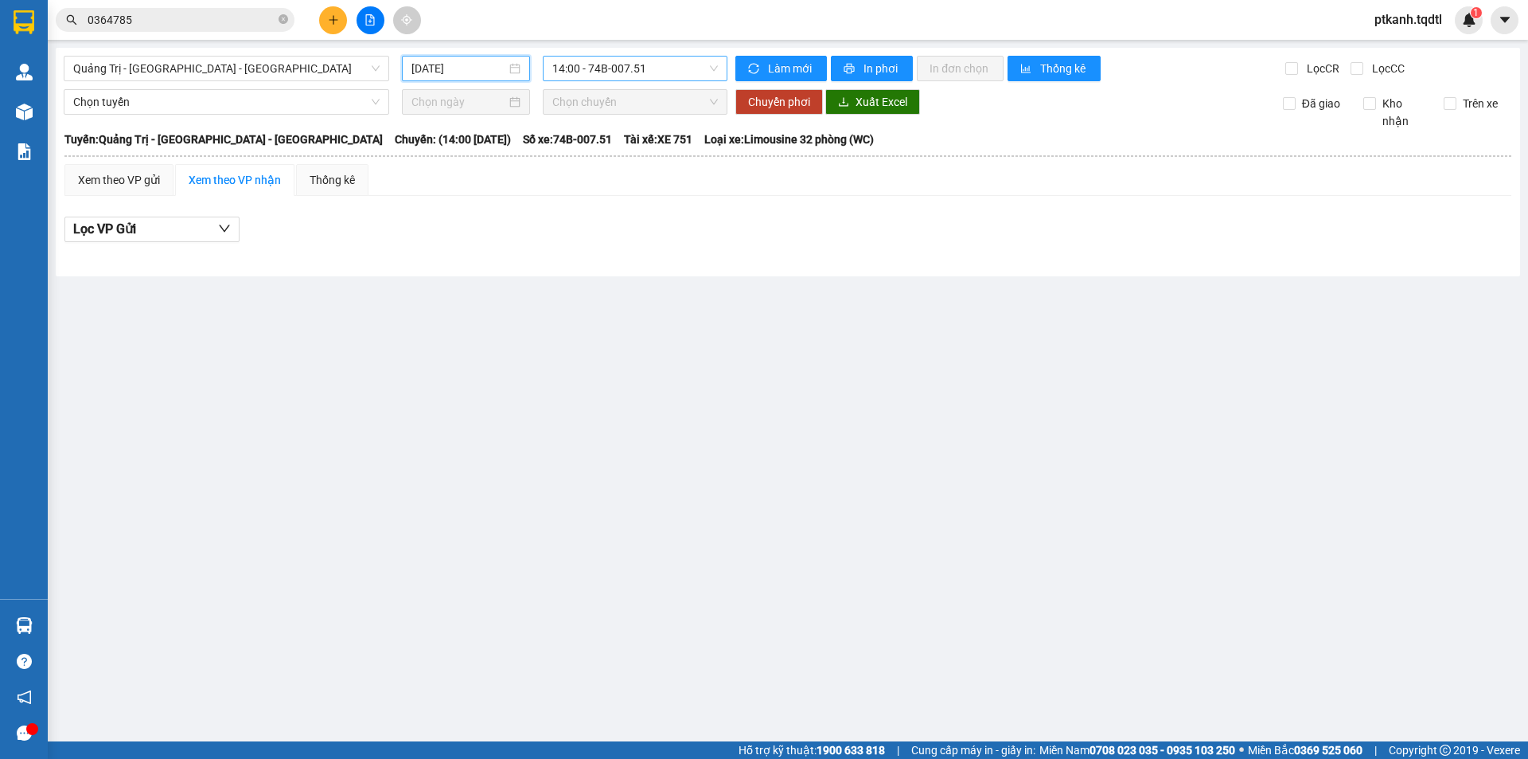
click at [694, 70] on span "14:00 - 74B-007.51" at bounding box center [635, 69] width 166 height 24
click at [522, 68] on div "[DATE]" at bounding box center [466, 68] width 128 height 25
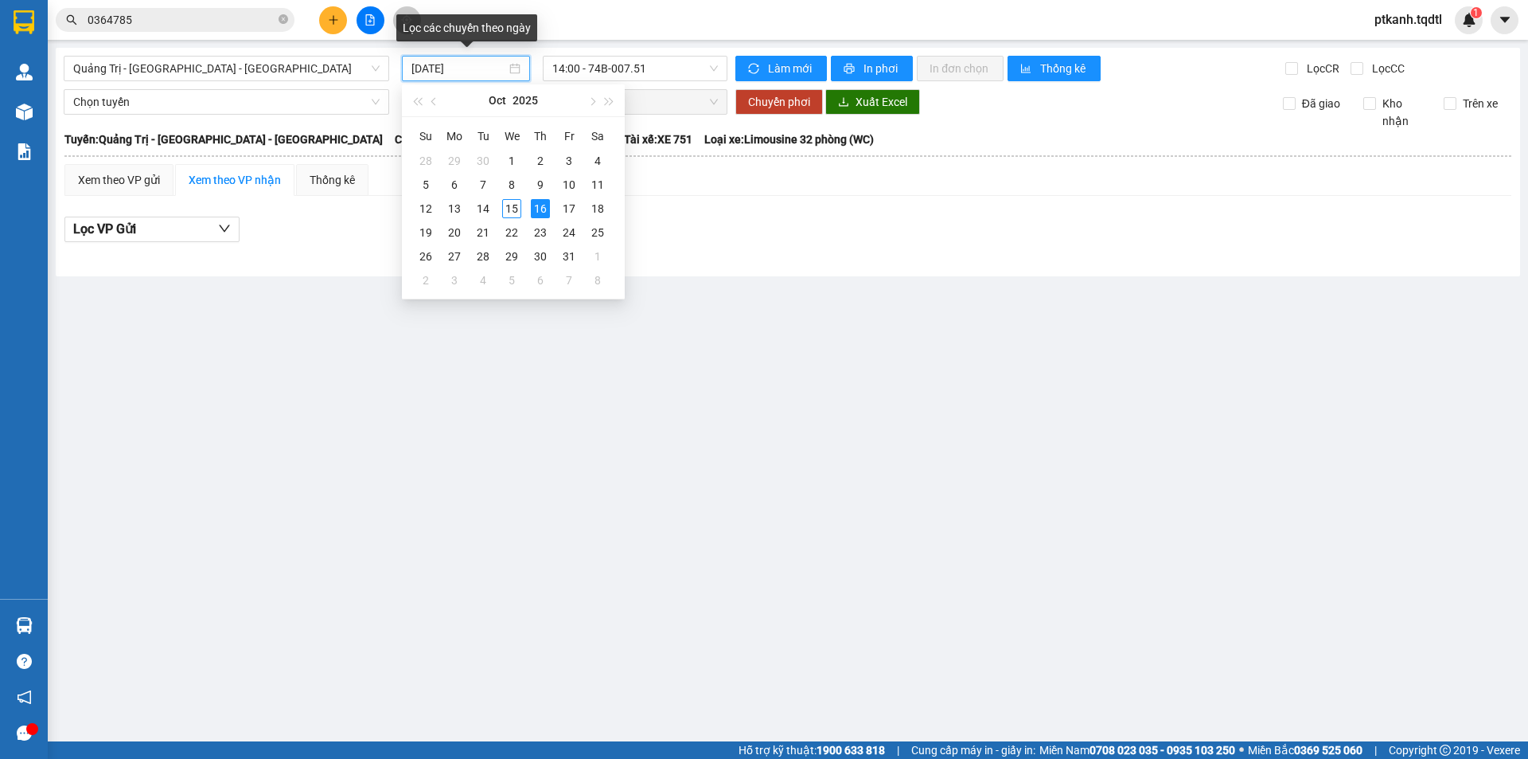
click at [522, 68] on div "[DATE]" at bounding box center [466, 68] width 128 height 25
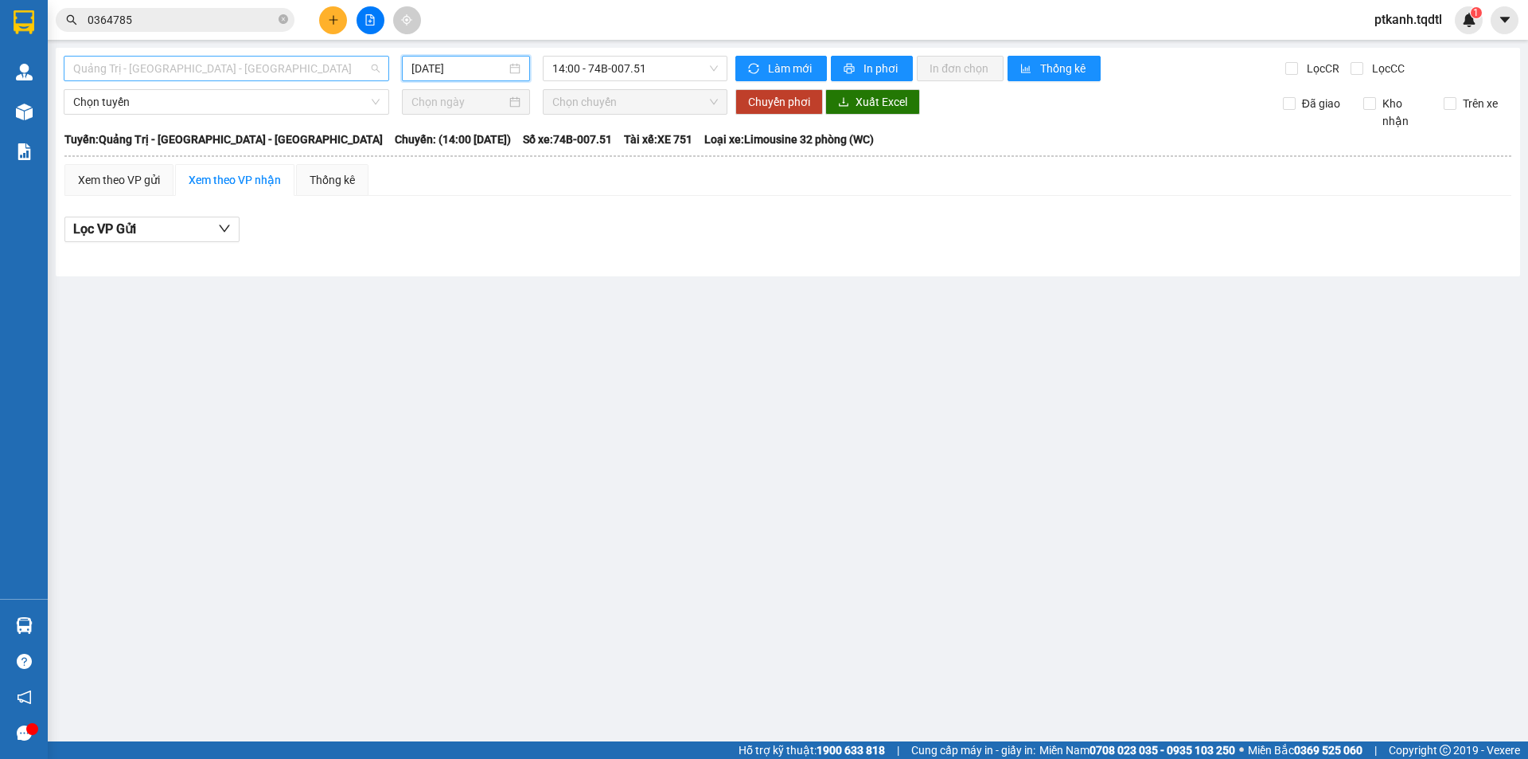
click at [377, 67] on span "Quảng Trị - [GEOGRAPHIC_DATA] - [GEOGRAPHIC_DATA]" at bounding box center [226, 69] width 306 height 24
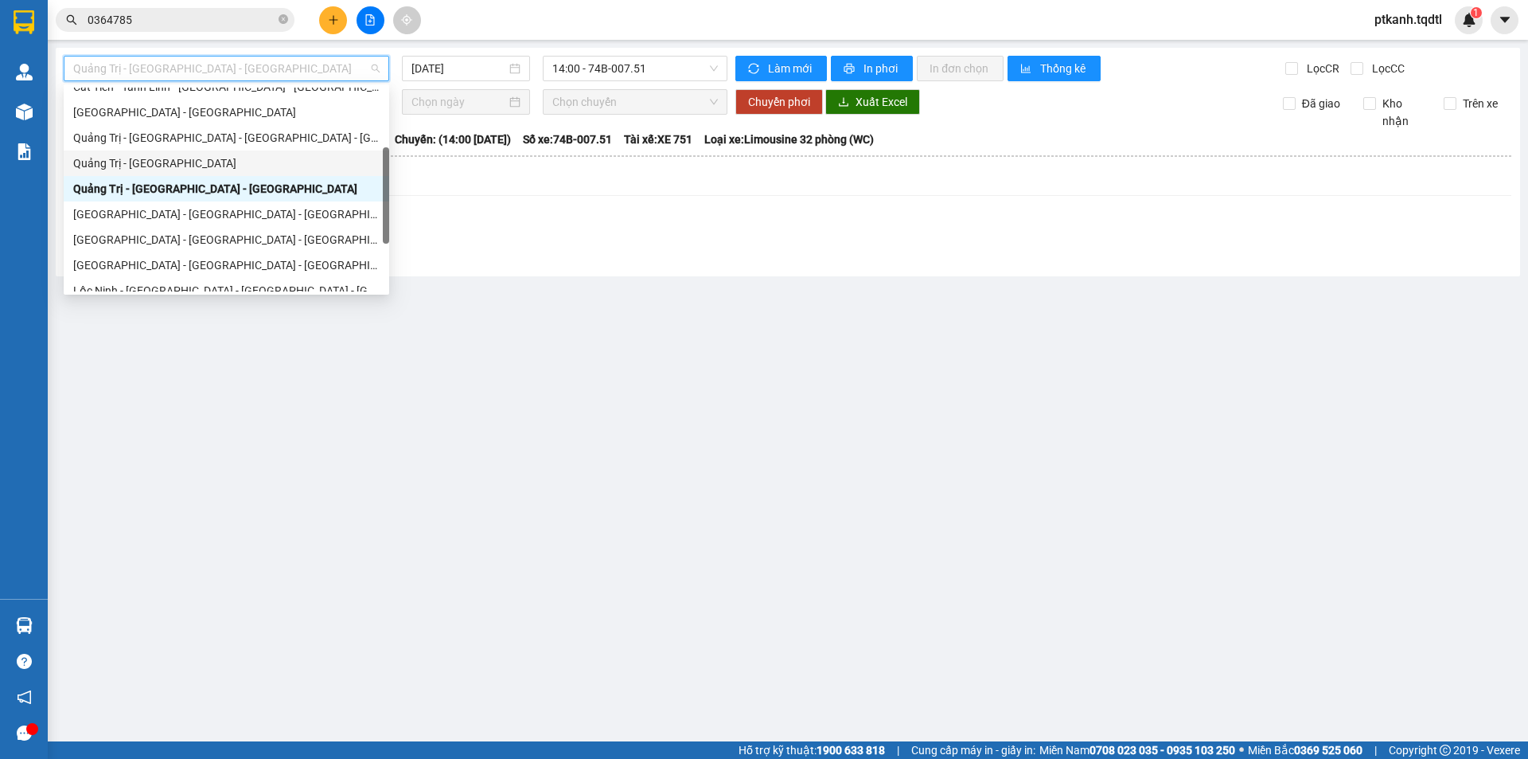
click at [294, 162] on div "Quảng Trị - [GEOGRAPHIC_DATA]" at bounding box center [226, 163] width 306 height 18
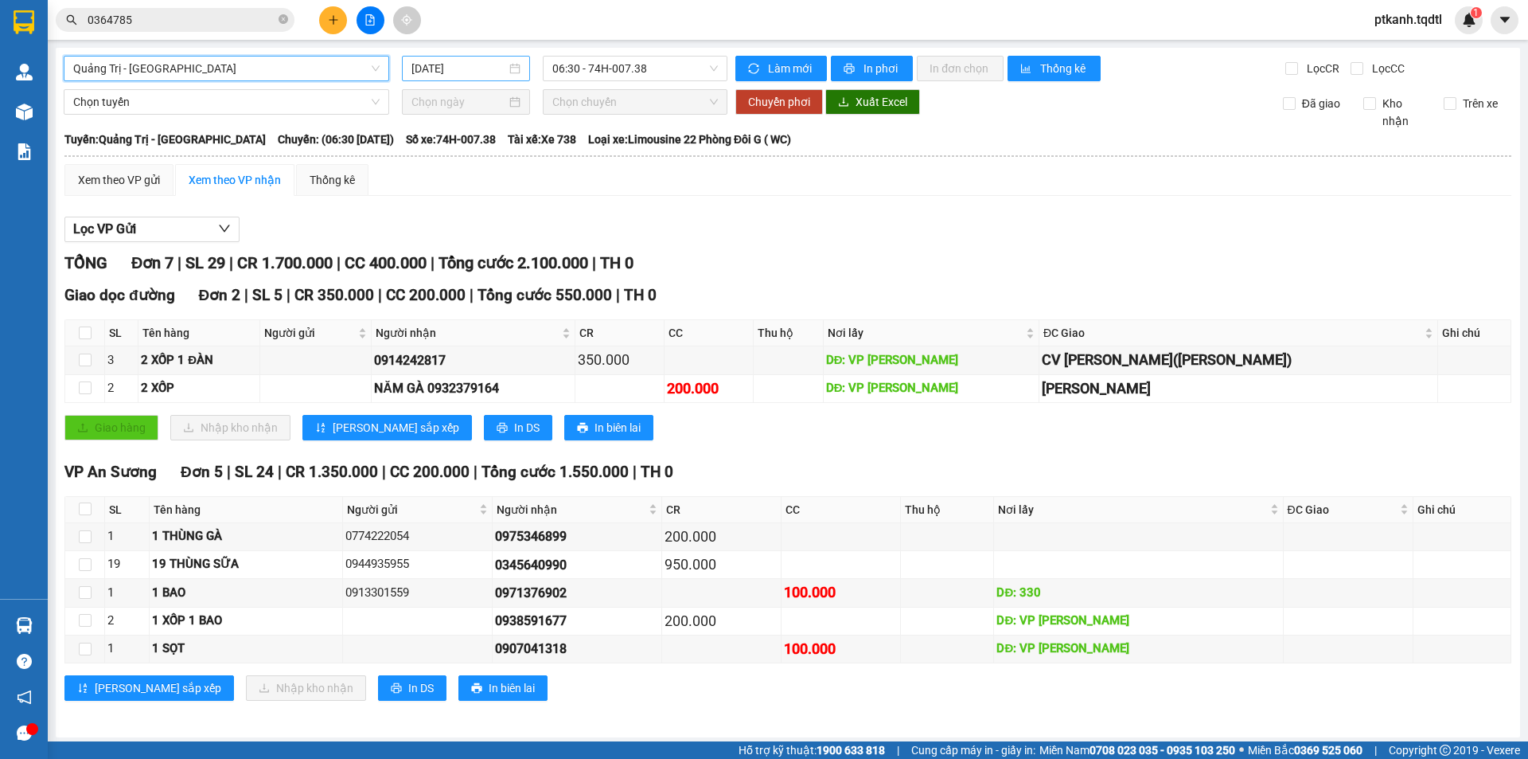
click at [518, 66] on div "[DATE]" at bounding box center [466, 68] width 128 height 25
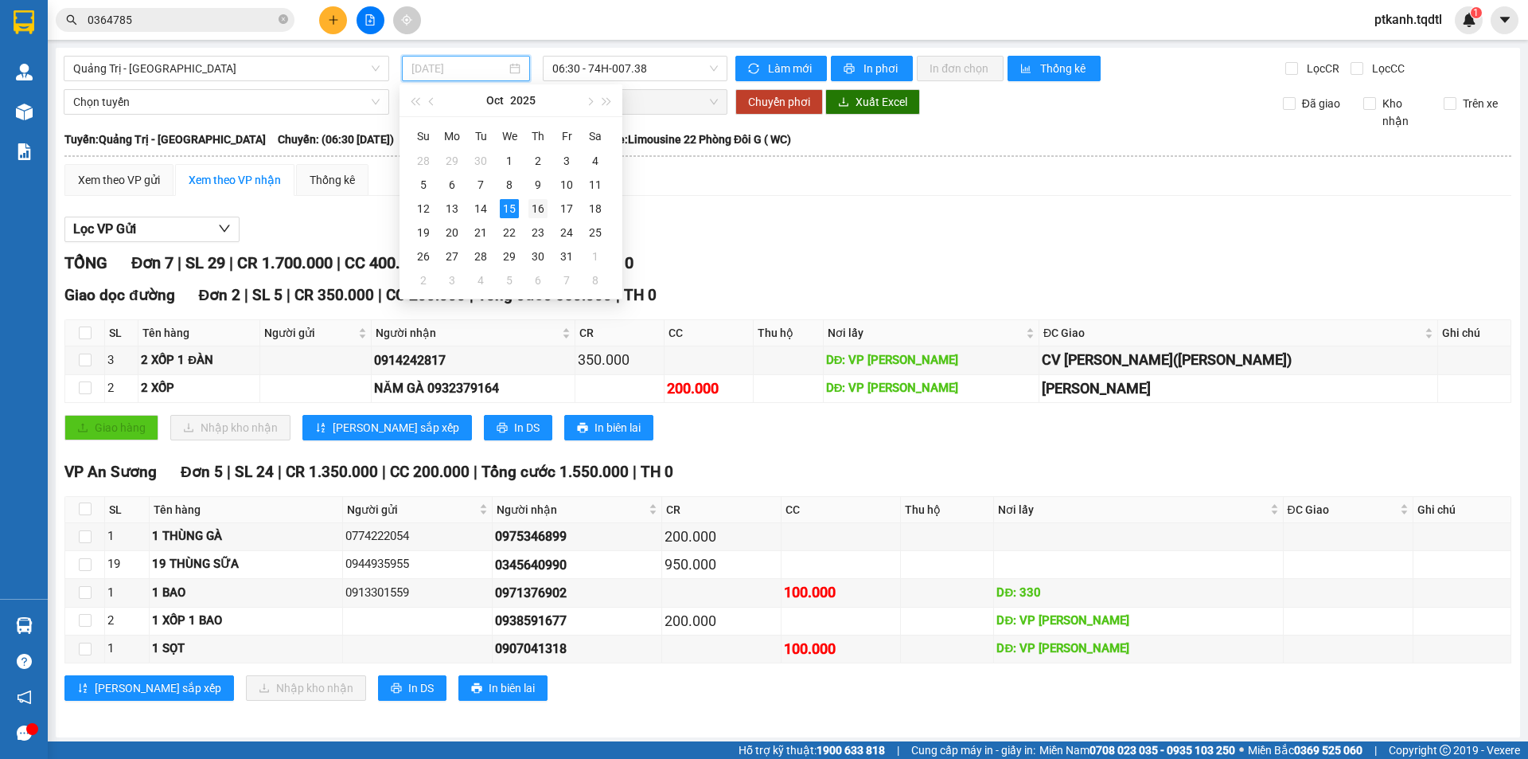
click at [539, 207] on div "16" at bounding box center [538, 208] width 19 height 19
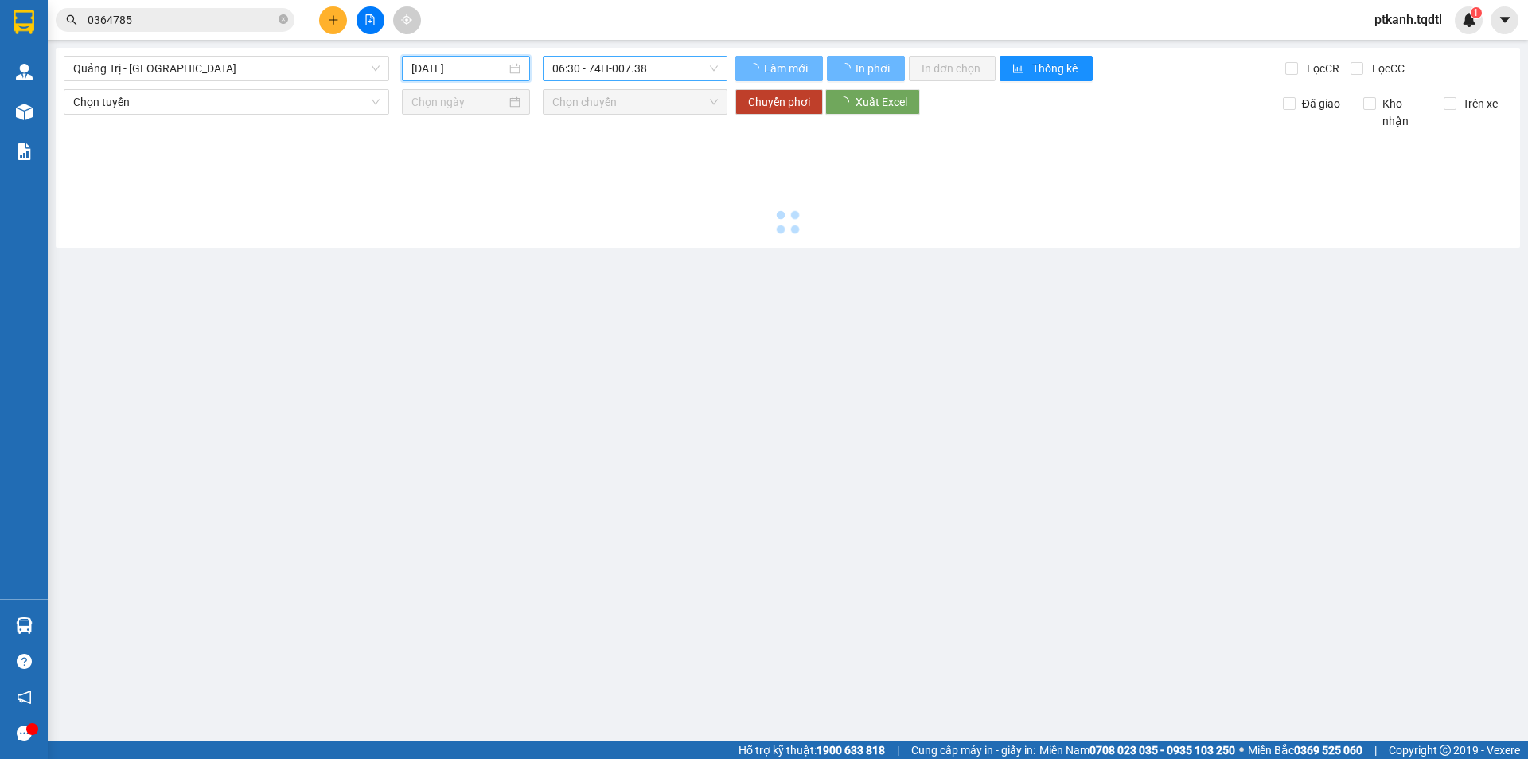
type input "[DATE]"
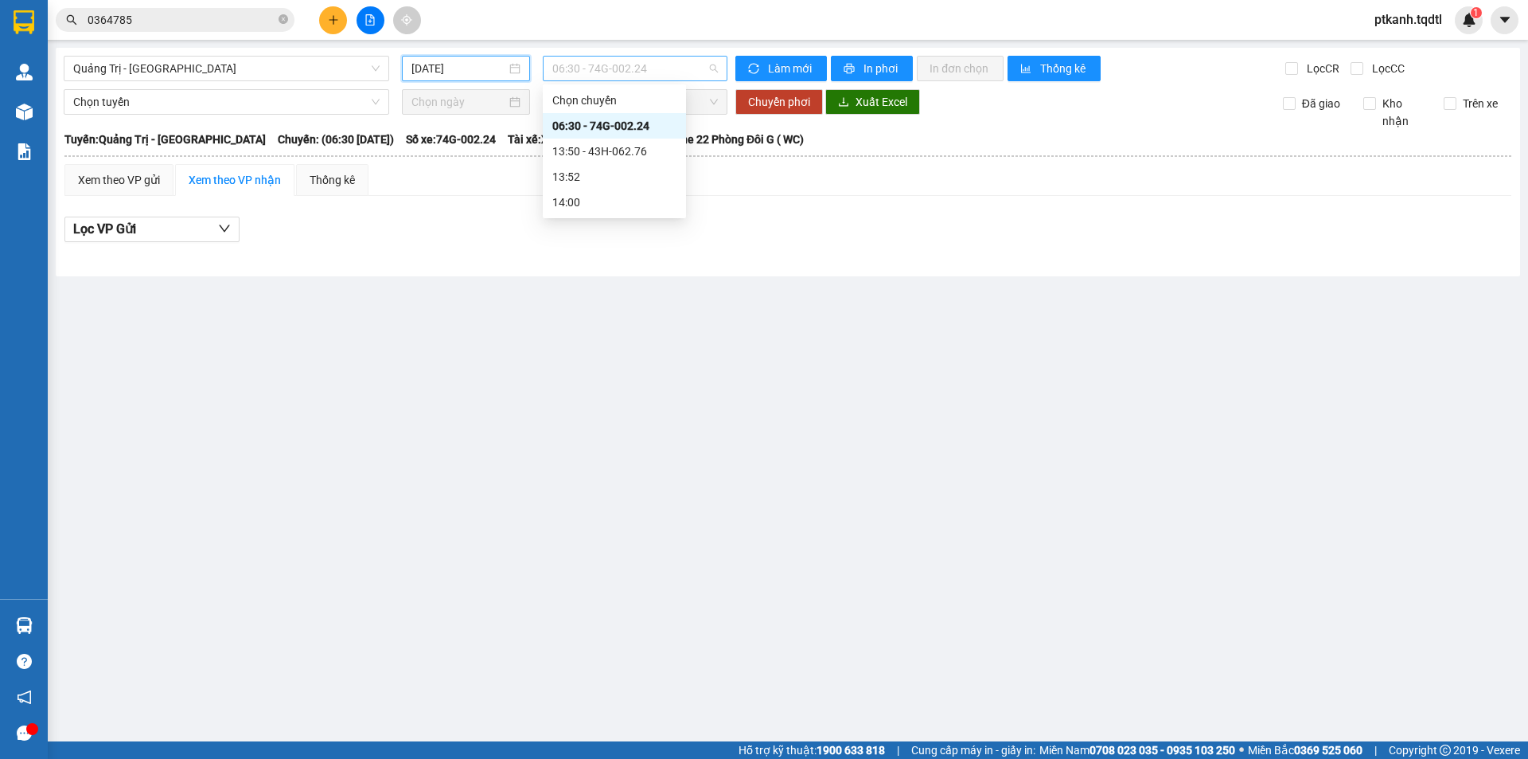
click at [698, 66] on span "06:30 - 74G-002.24" at bounding box center [635, 69] width 166 height 24
